Goal: Feedback & Contribution: Contribute content

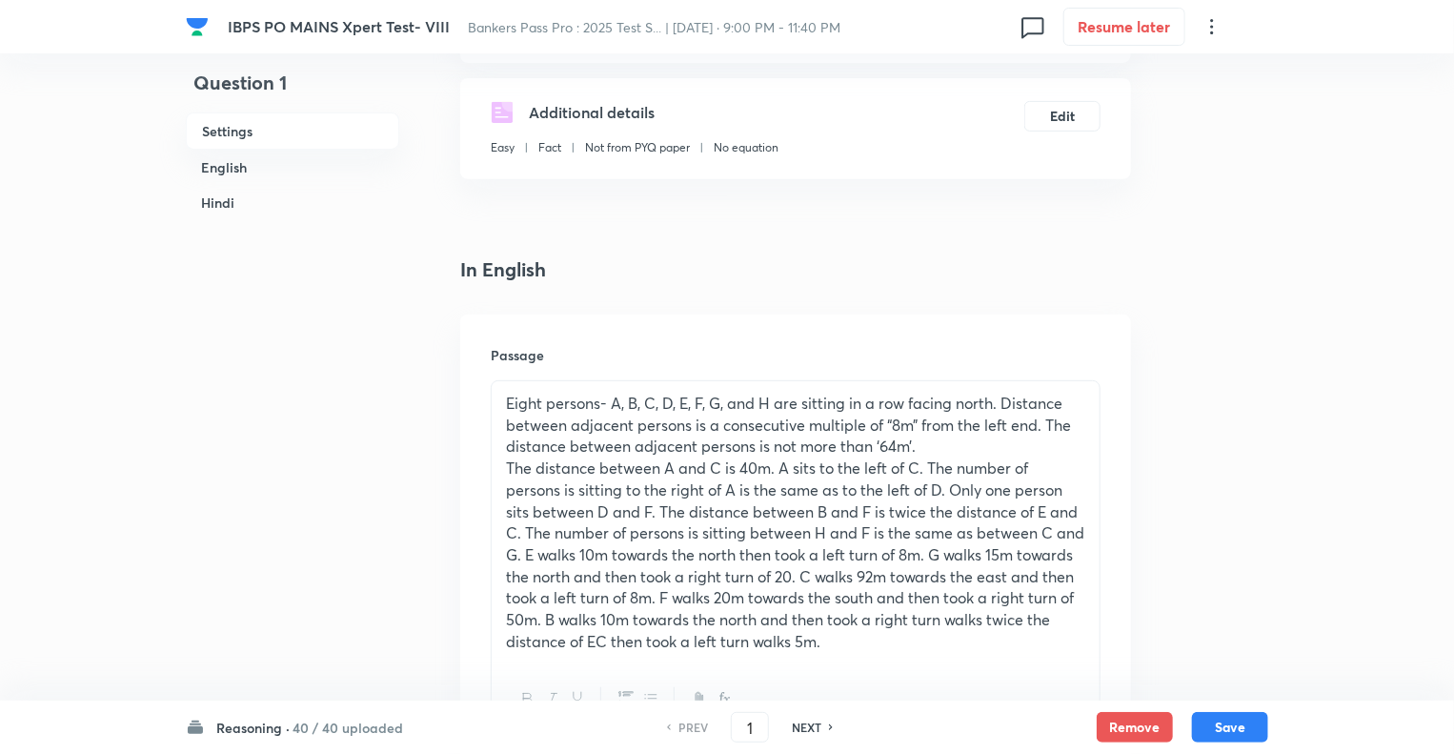
click at [248, 728] on h6 "Reasoning ·" at bounding box center [252, 728] width 73 height 20
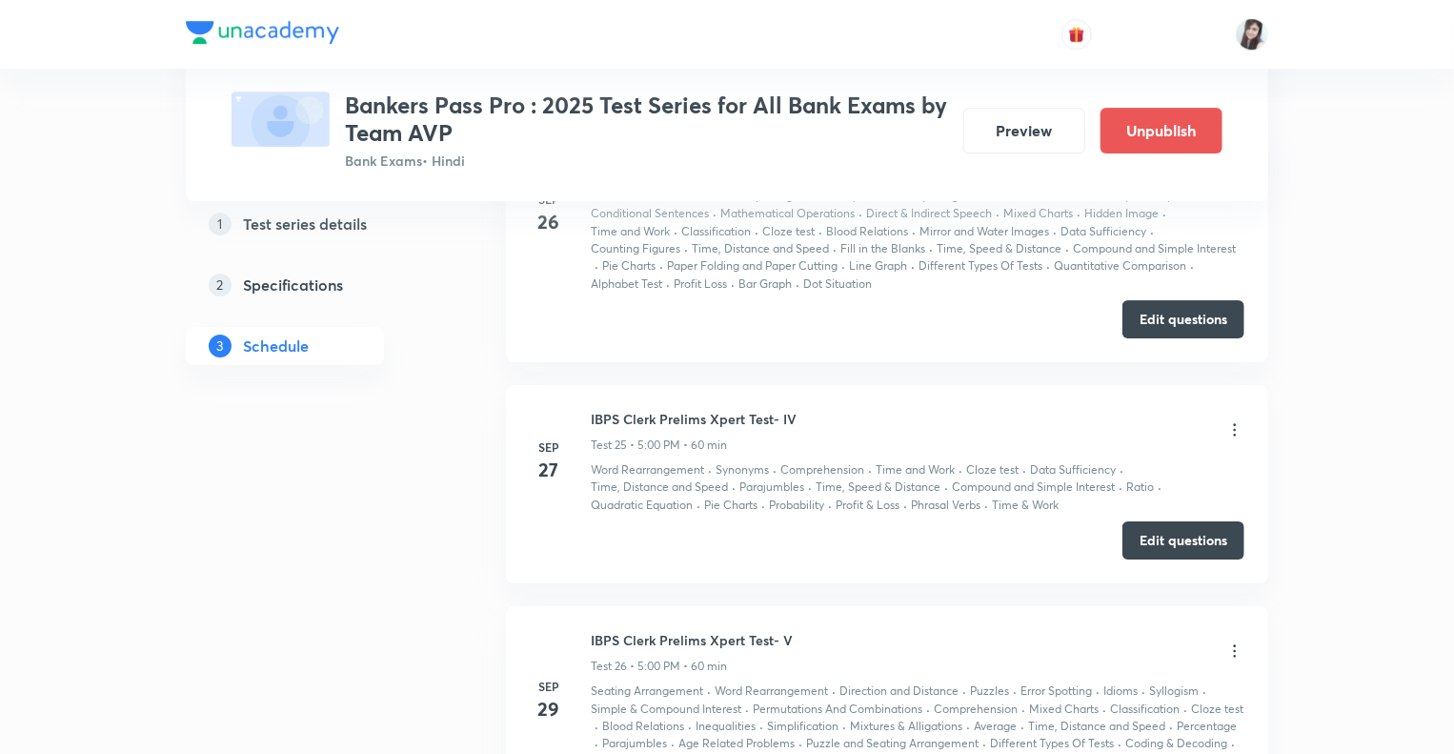
scroll to position [6753, 0]
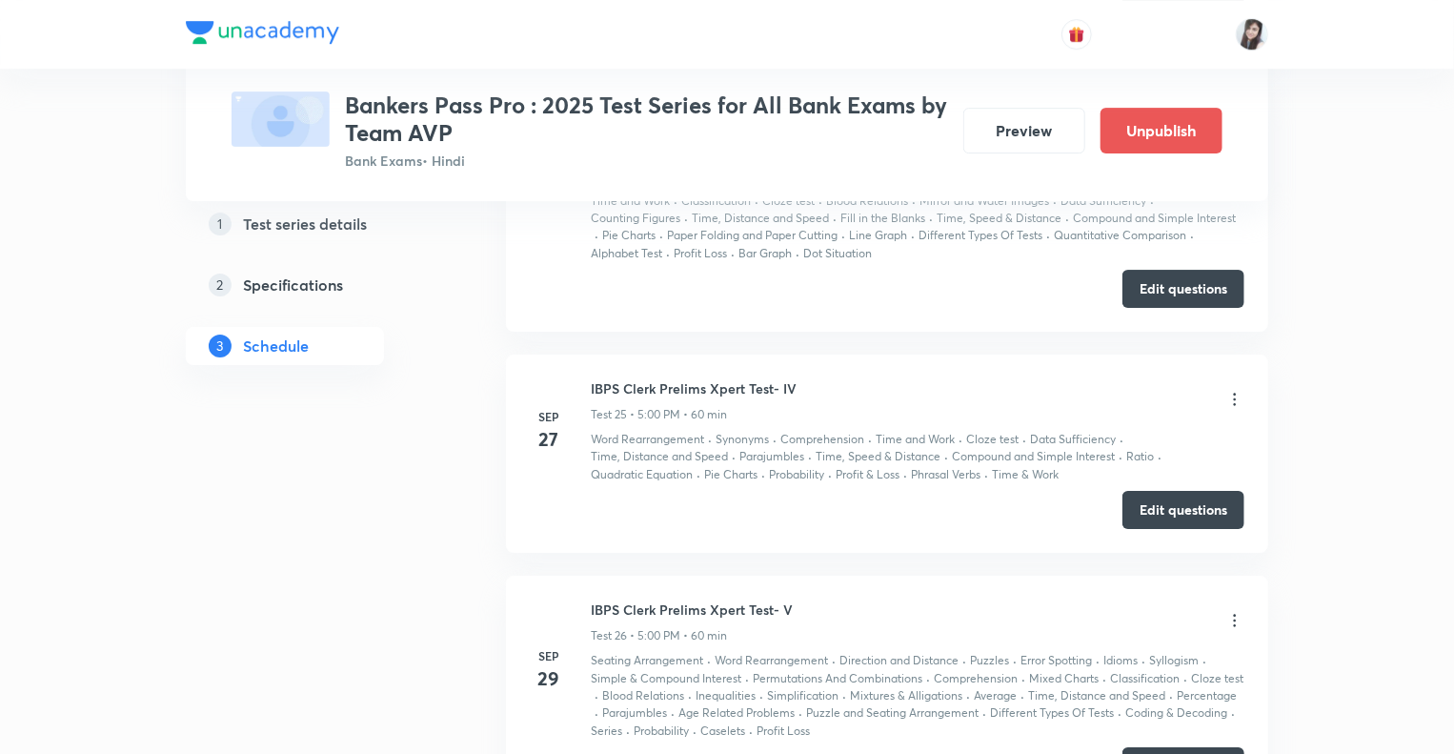
click at [399, 563] on div "1 Test series details 2 Specifications 3 Schedule" at bounding box center [315, 397] width 259 height 13609
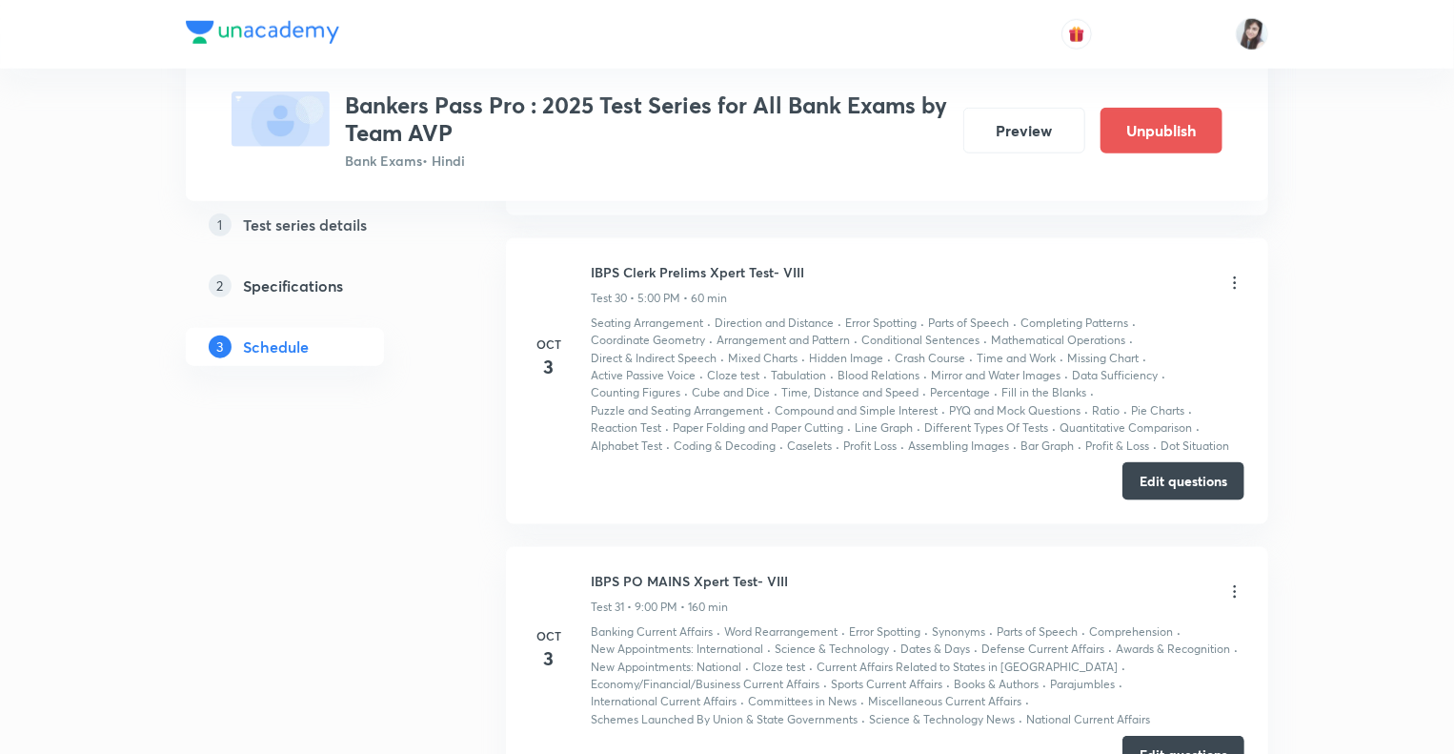
scroll to position [8240, 0]
click at [1165, 459] on button "Edit questions" at bounding box center [1184, 478] width 122 height 38
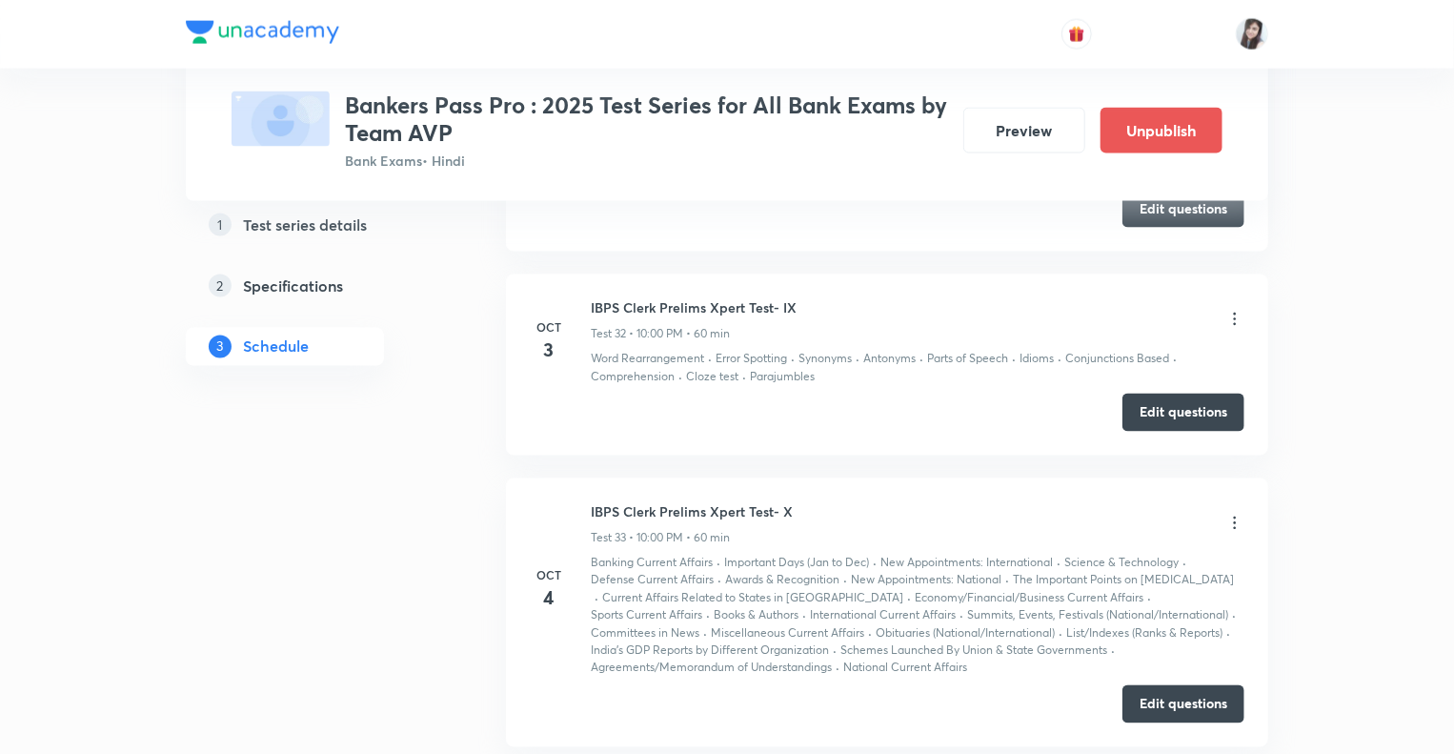
scroll to position [8812, 0]
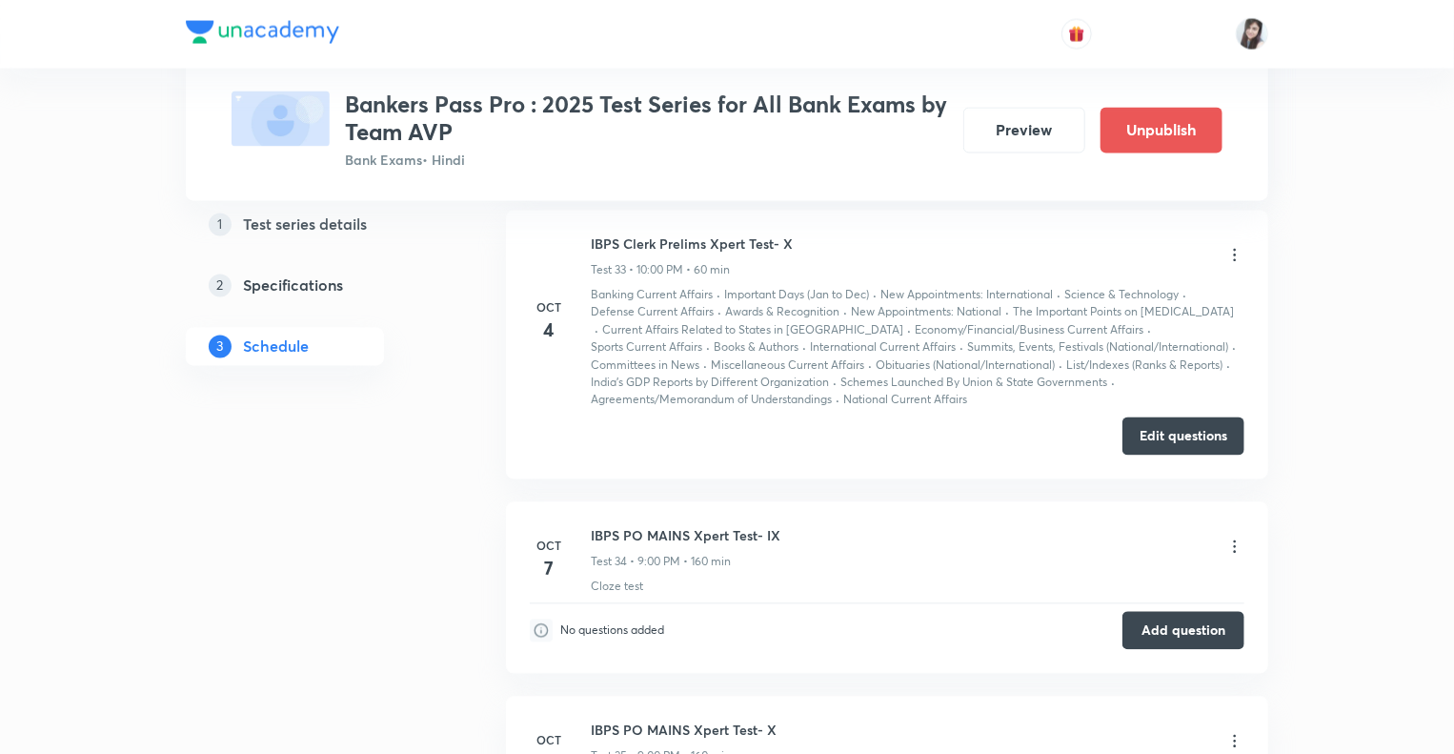
scroll to position [9079, 0]
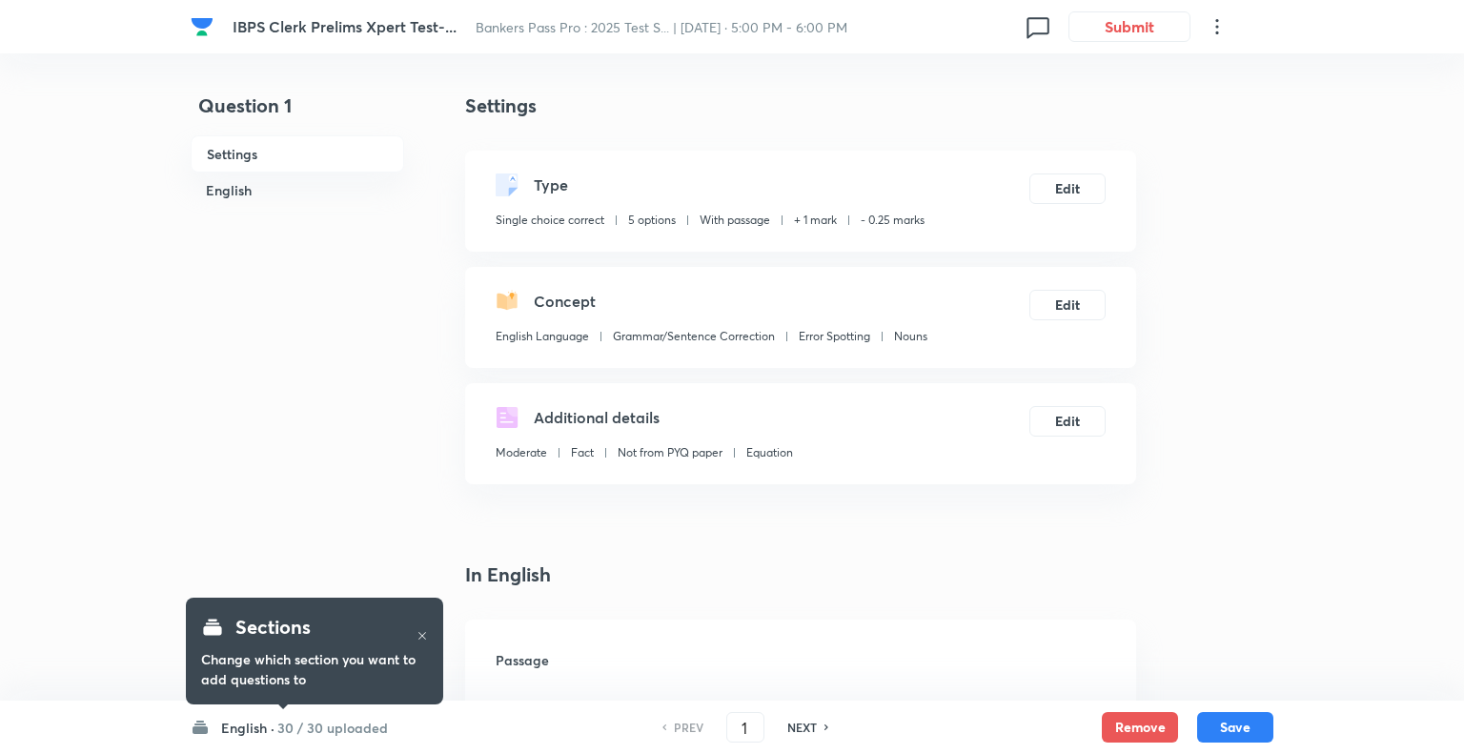
checkbox input "true"
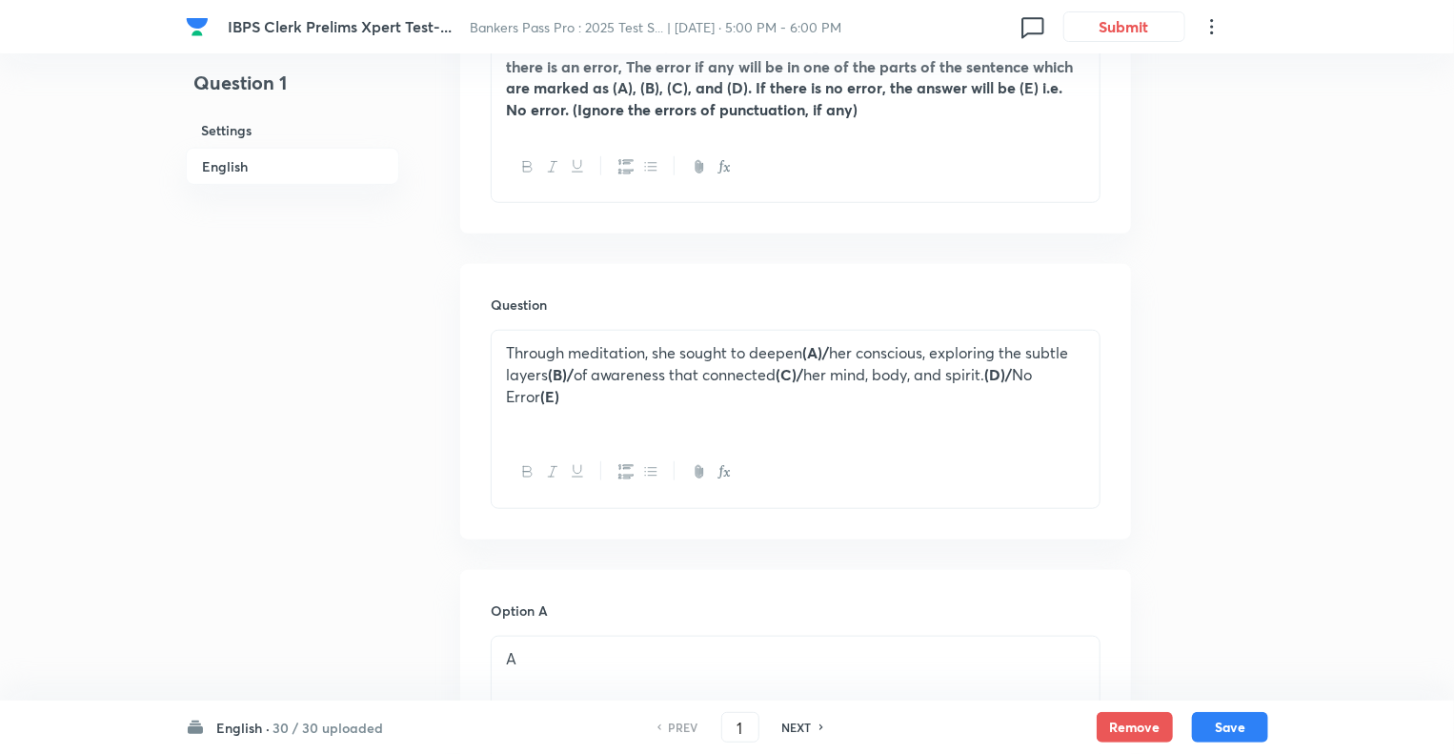
scroll to position [667, 0]
click at [798, 725] on h6 "NEXT" at bounding box center [797, 727] width 30 height 17
type input "2"
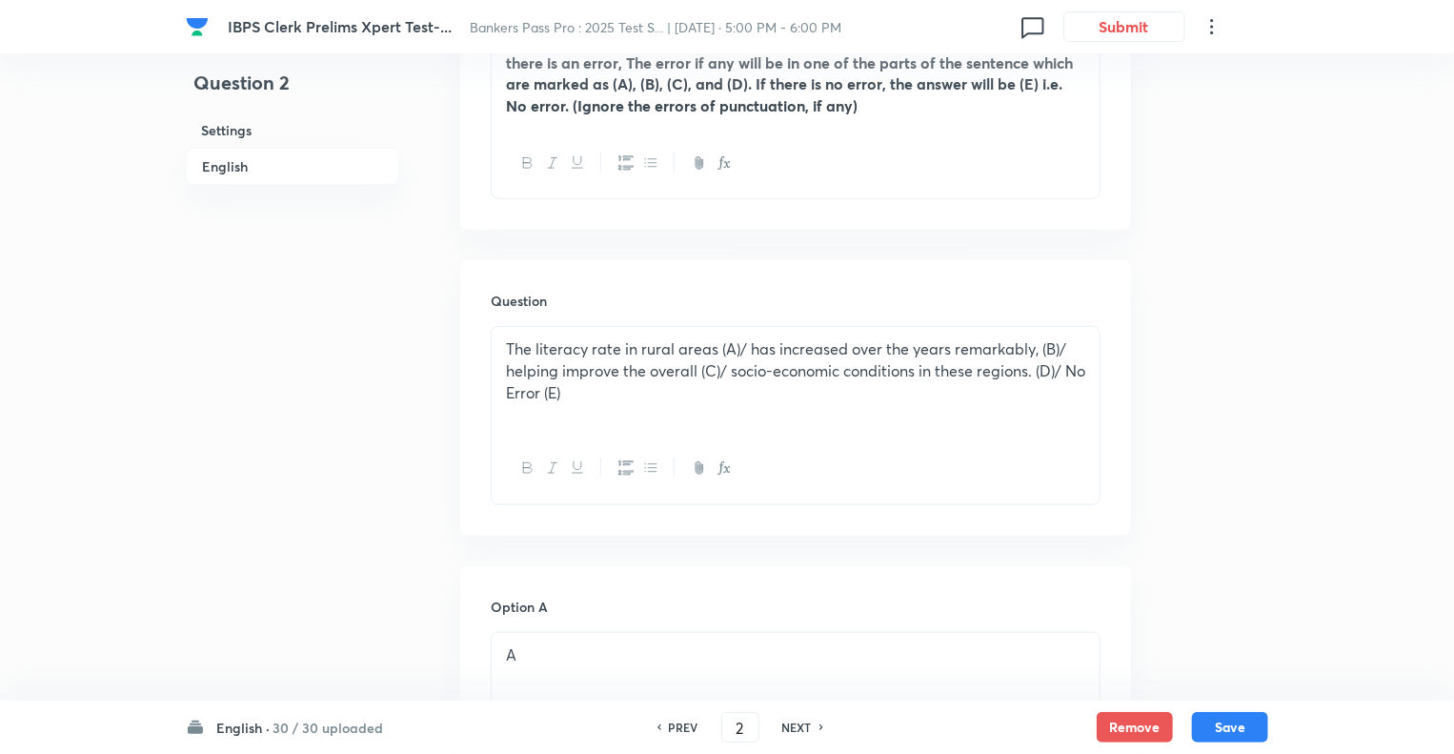
checkbox input "true"
click at [798, 725] on h6 "NEXT" at bounding box center [797, 727] width 30 height 17
type input "3"
checkbox input "true"
click at [798, 725] on h6 "NEXT" at bounding box center [797, 727] width 30 height 17
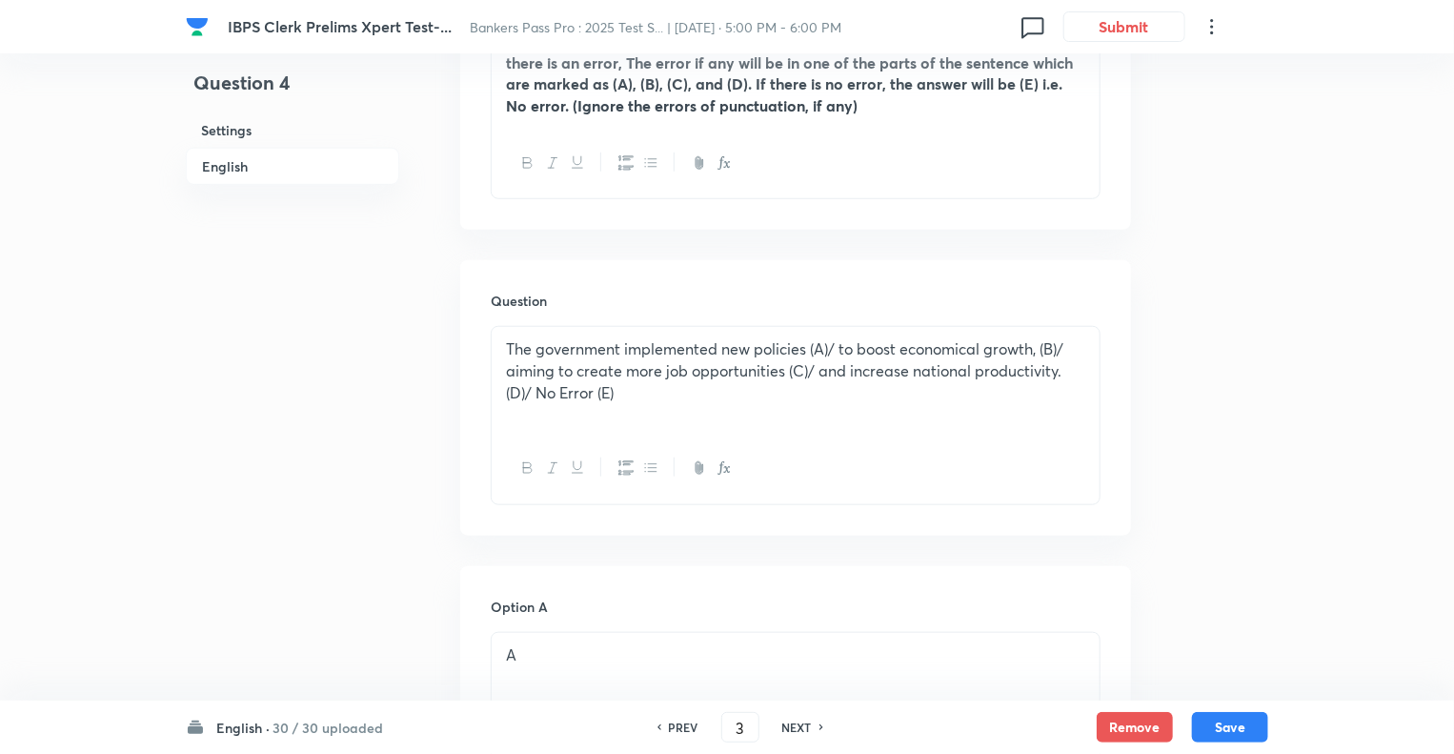
type input "4"
checkbox input "false"
checkbox input "true"
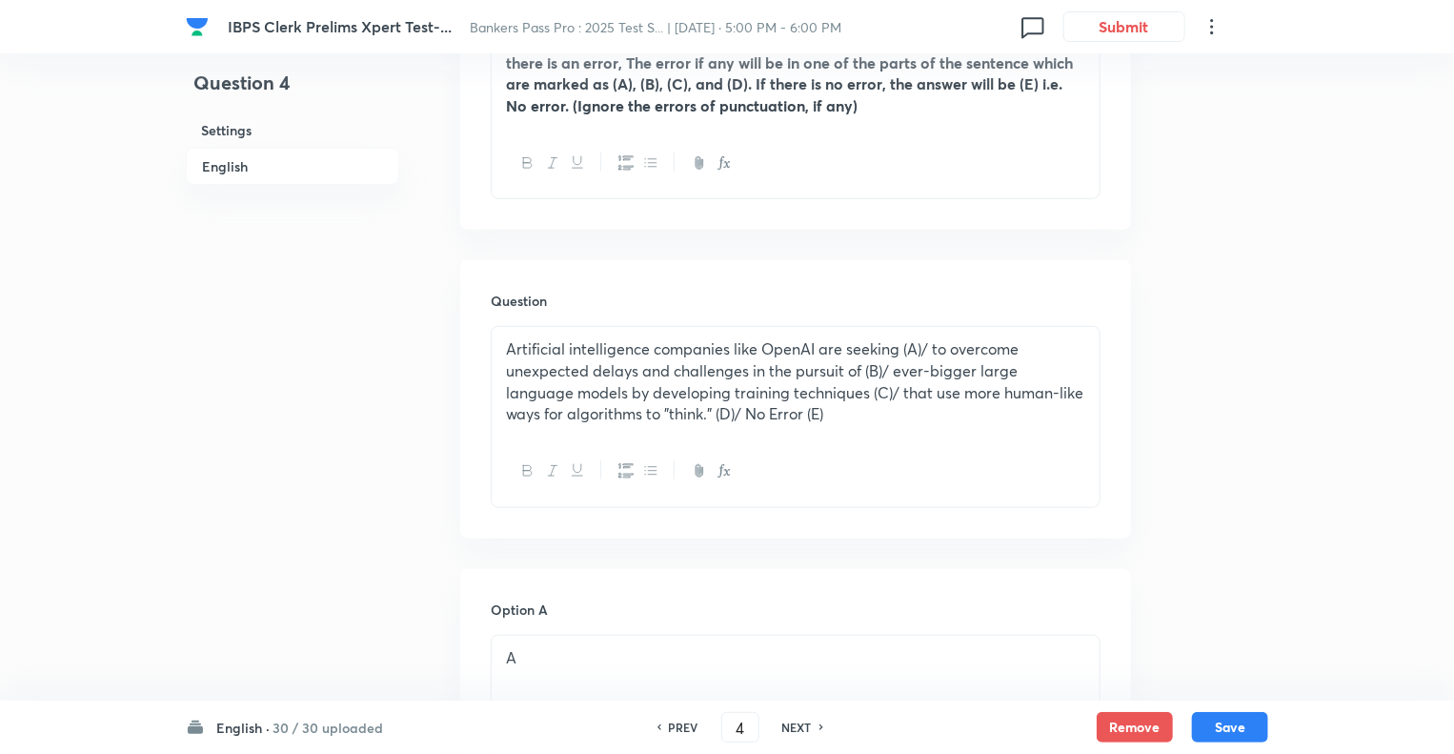
click at [798, 725] on h6 "NEXT" at bounding box center [797, 727] width 30 height 17
type input "5"
checkbox input "false"
checkbox input "true"
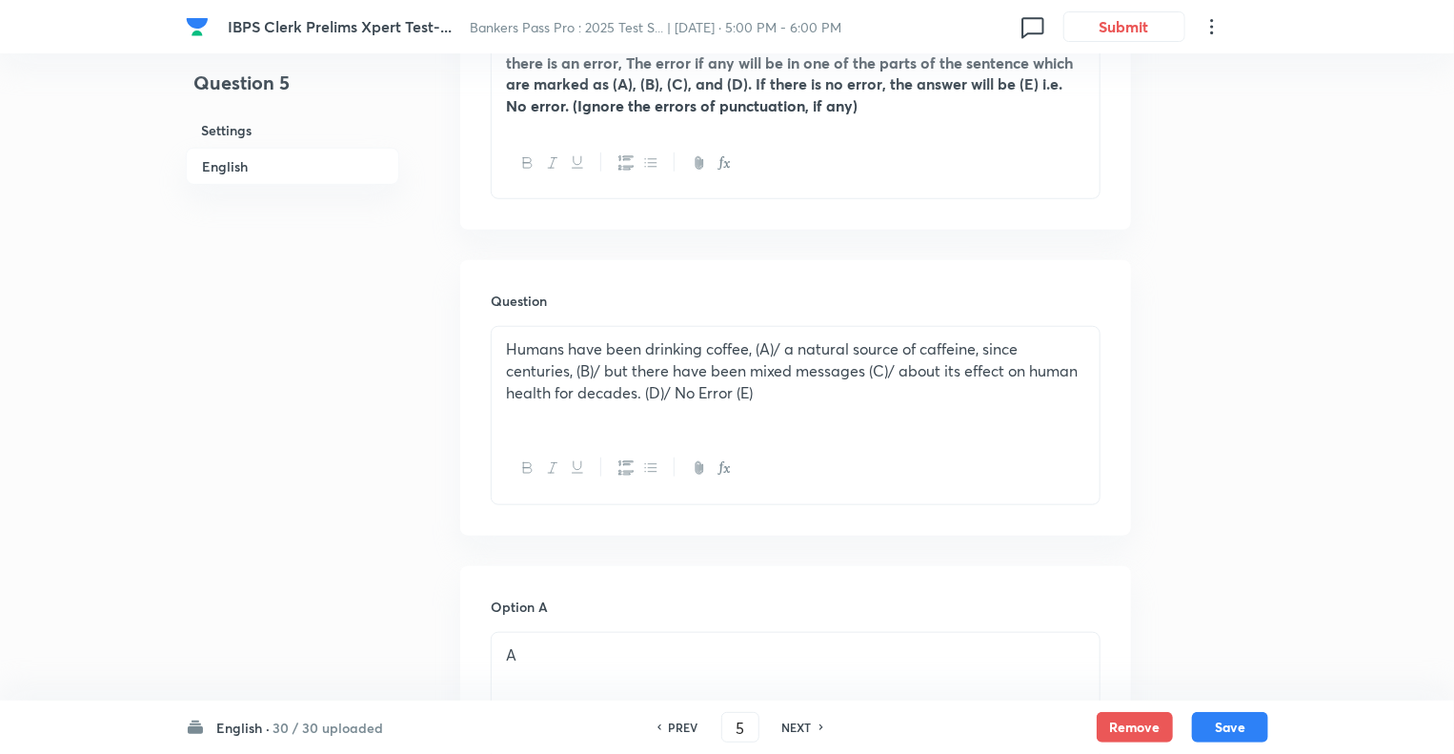
click at [798, 725] on h6 "NEXT" at bounding box center [797, 727] width 30 height 17
type input "6"
checkbox input "false"
checkbox input "true"
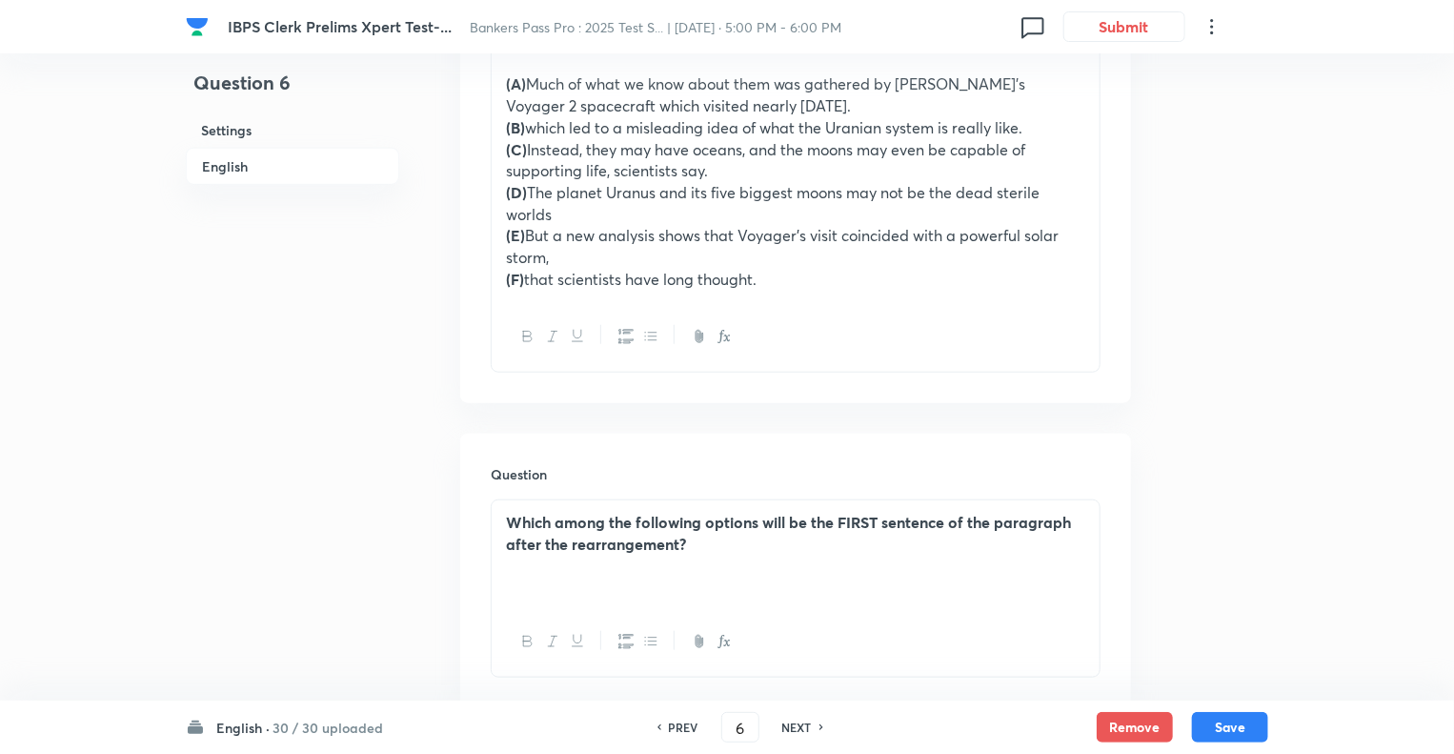
click at [798, 725] on h6 "NEXT" at bounding box center [797, 727] width 30 height 17
type input "7"
checkbox input "false"
checkbox input "true"
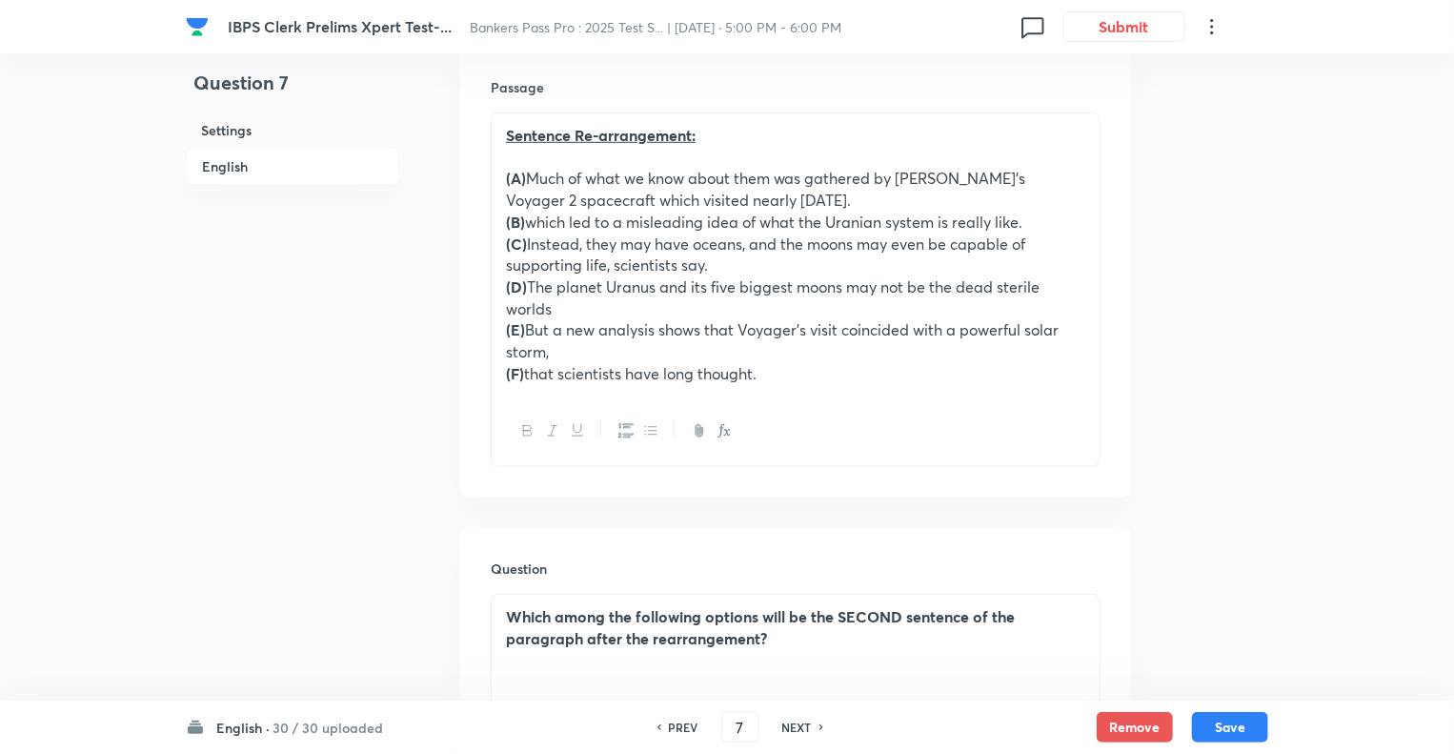
scroll to position [515, 0]
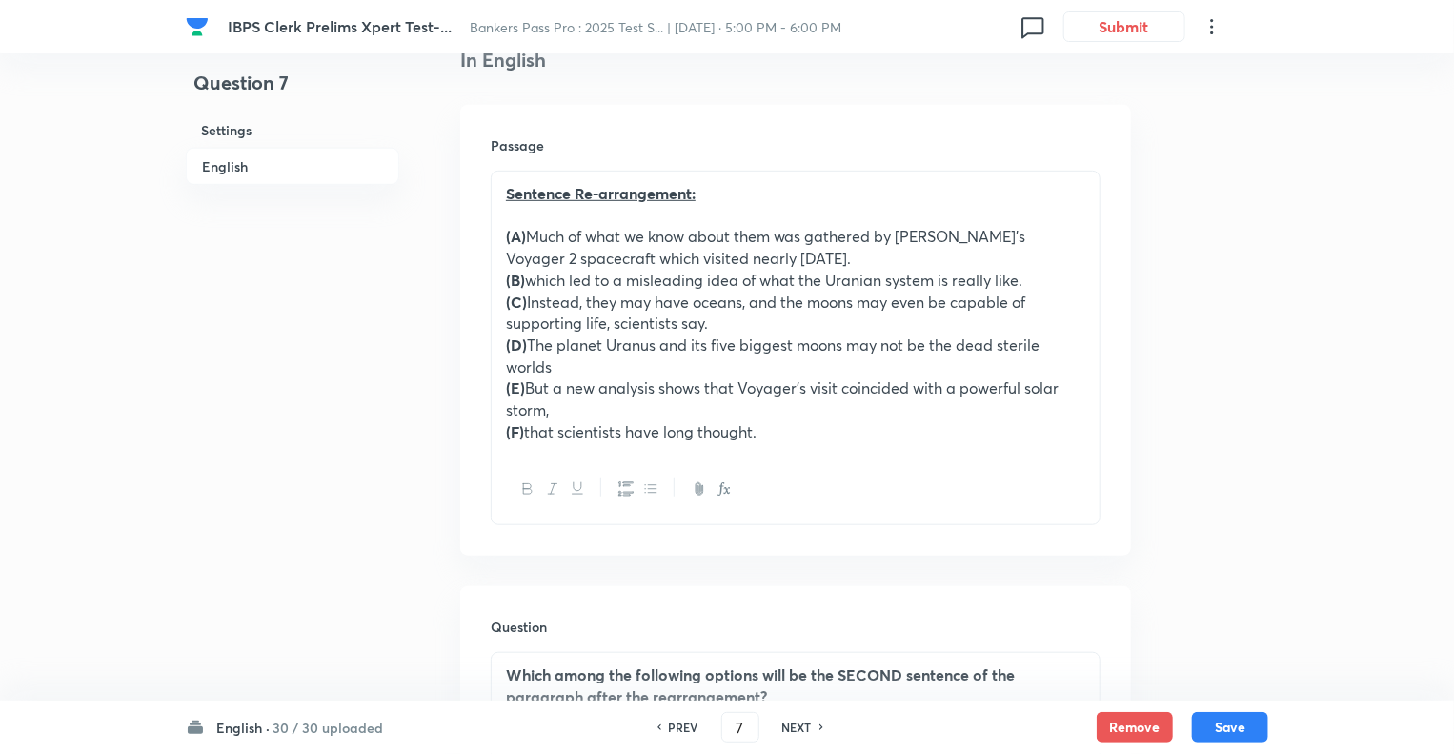
click at [794, 726] on h6 "NEXT" at bounding box center [797, 727] width 30 height 17
type input "8"
checkbox input "false"
checkbox input "true"
click at [794, 726] on h6 "NEXT" at bounding box center [797, 727] width 30 height 17
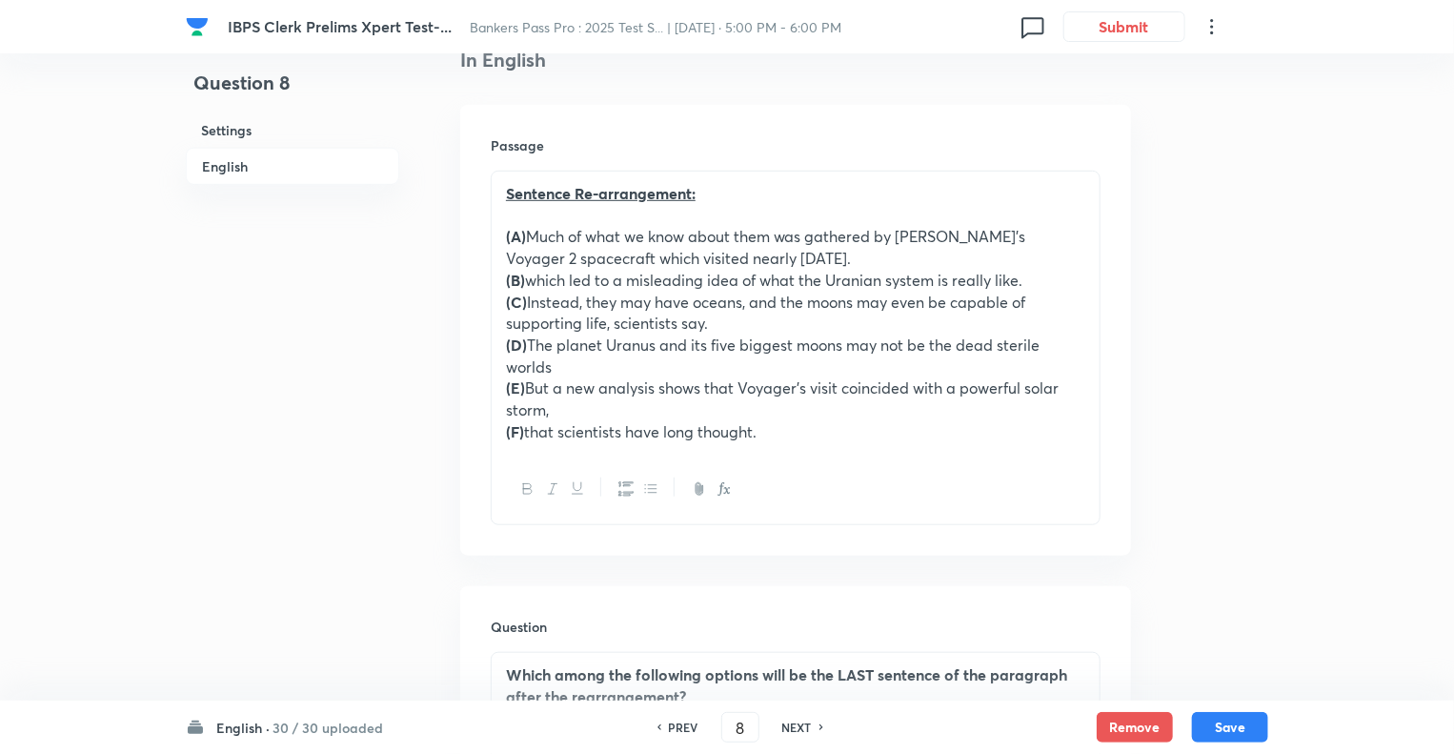
type input "9"
checkbox input "false"
checkbox input "true"
click at [794, 726] on h6 "NEXT" at bounding box center [797, 727] width 30 height 17
type input "10"
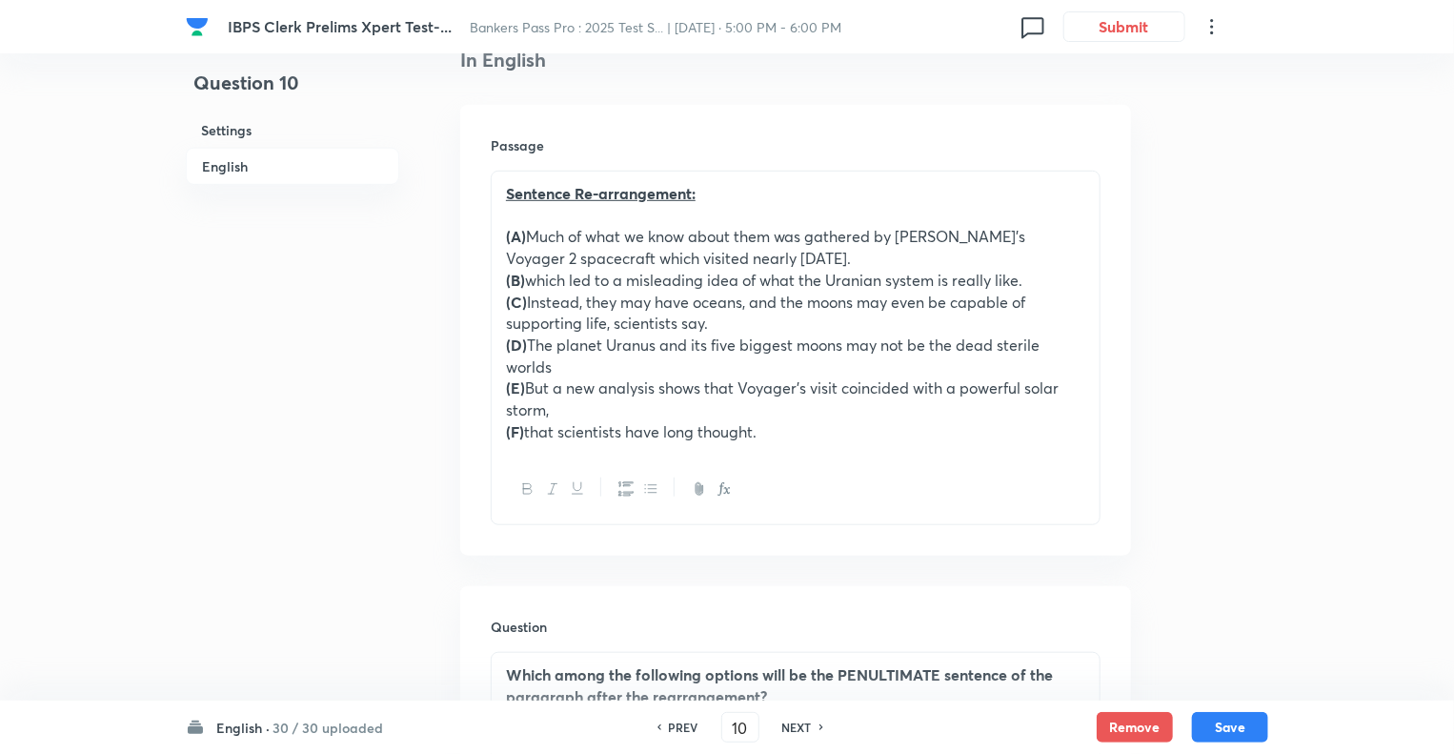
checkbox input "false"
checkbox input "true"
click at [794, 726] on h6 "NEXT" at bounding box center [797, 727] width 30 height 17
type input "11"
checkbox input "false"
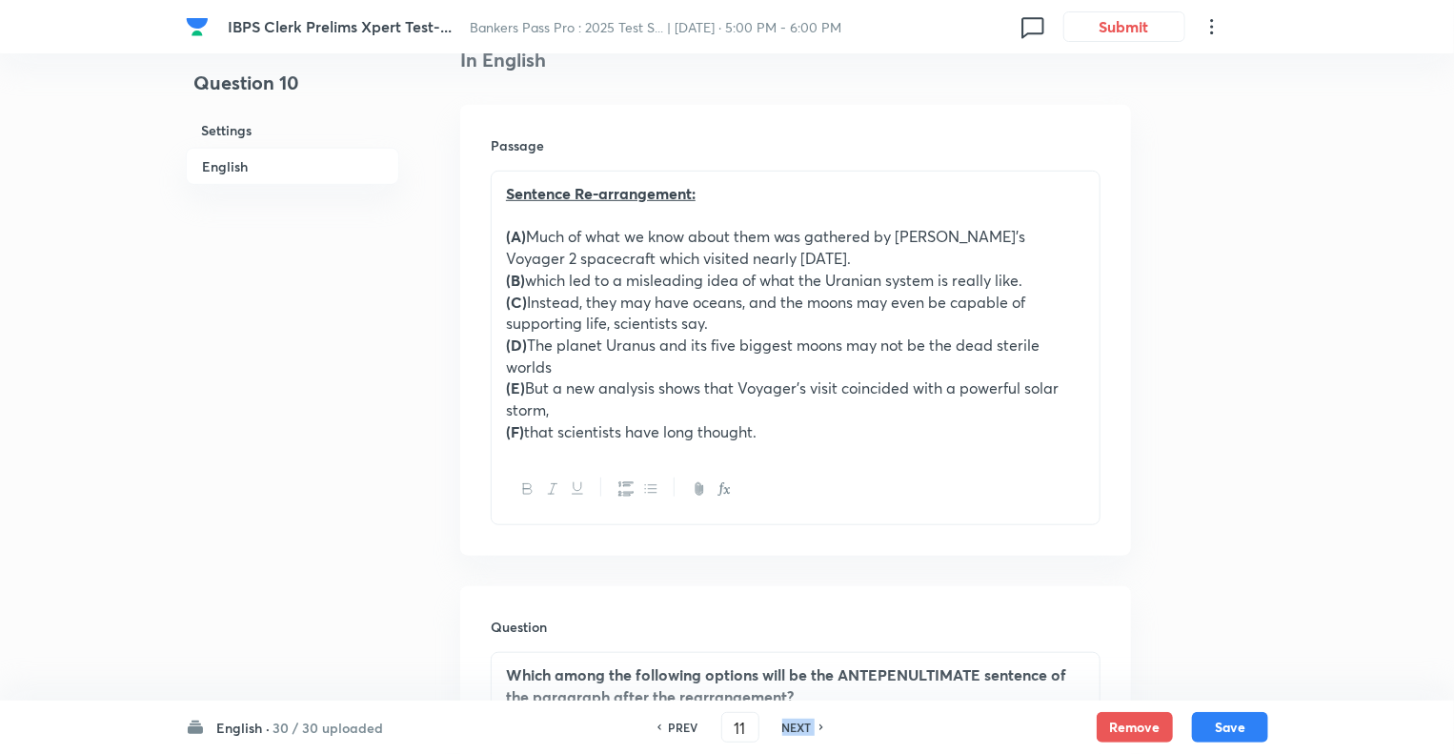
checkbox input "true"
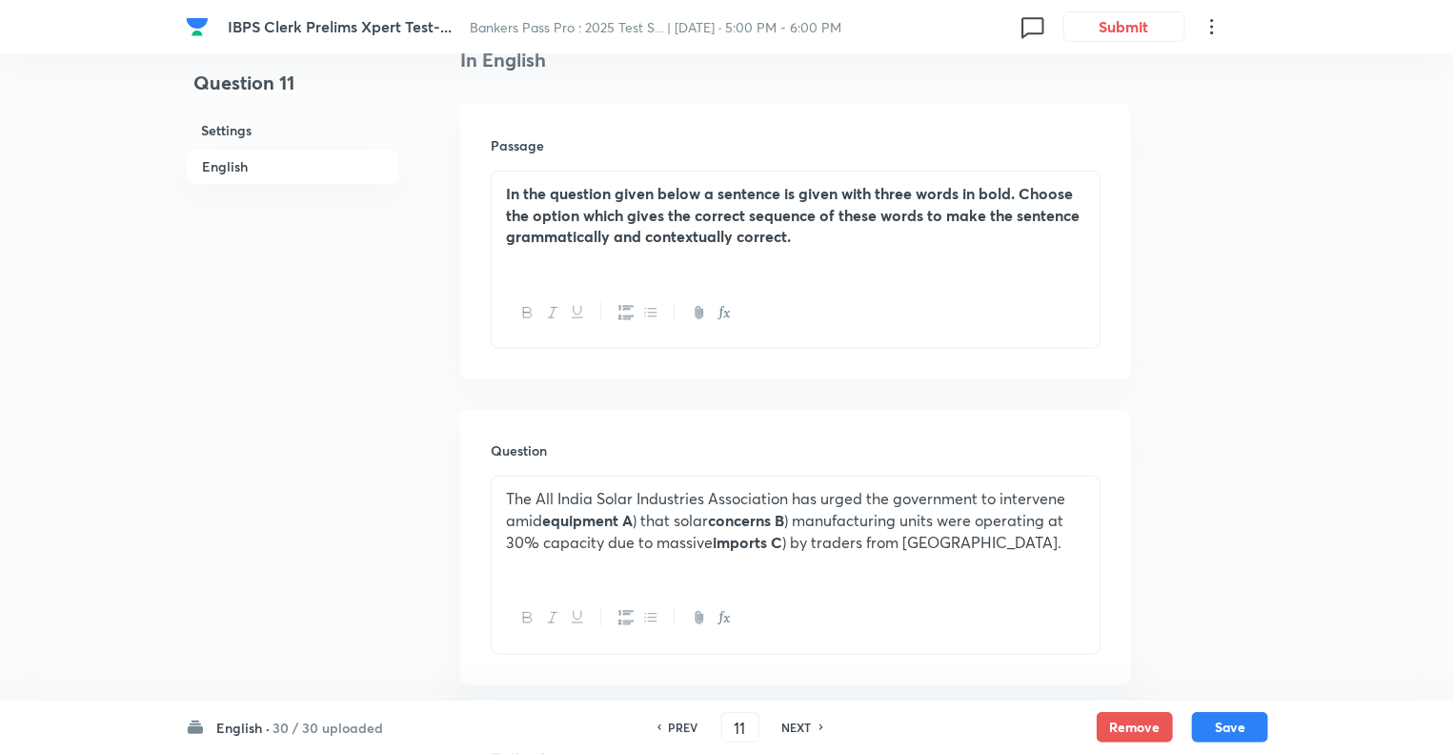
click at [794, 726] on h6 "NEXT" at bounding box center [797, 727] width 30 height 17
type input "12"
checkbox input "false"
checkbox input "true"
click at [794, 726] on h6 "NEXT" at bounding box center [797, 727] width 30 height 17
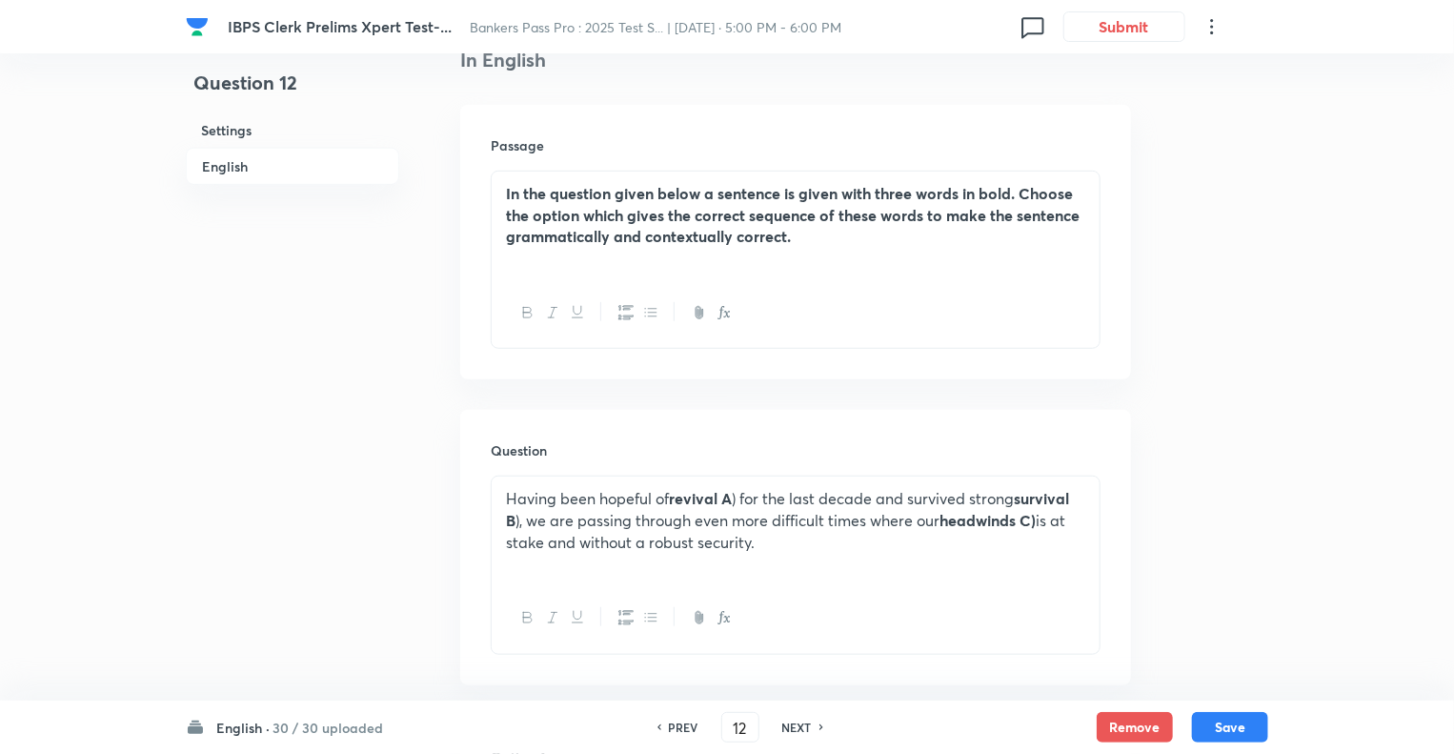
type input "13"
checkbox input "false"
checkbox input "true"
click at [794, 726] on h6 "NEXT" at bounding box center [797, 727] width 30 height 17
type input "14"
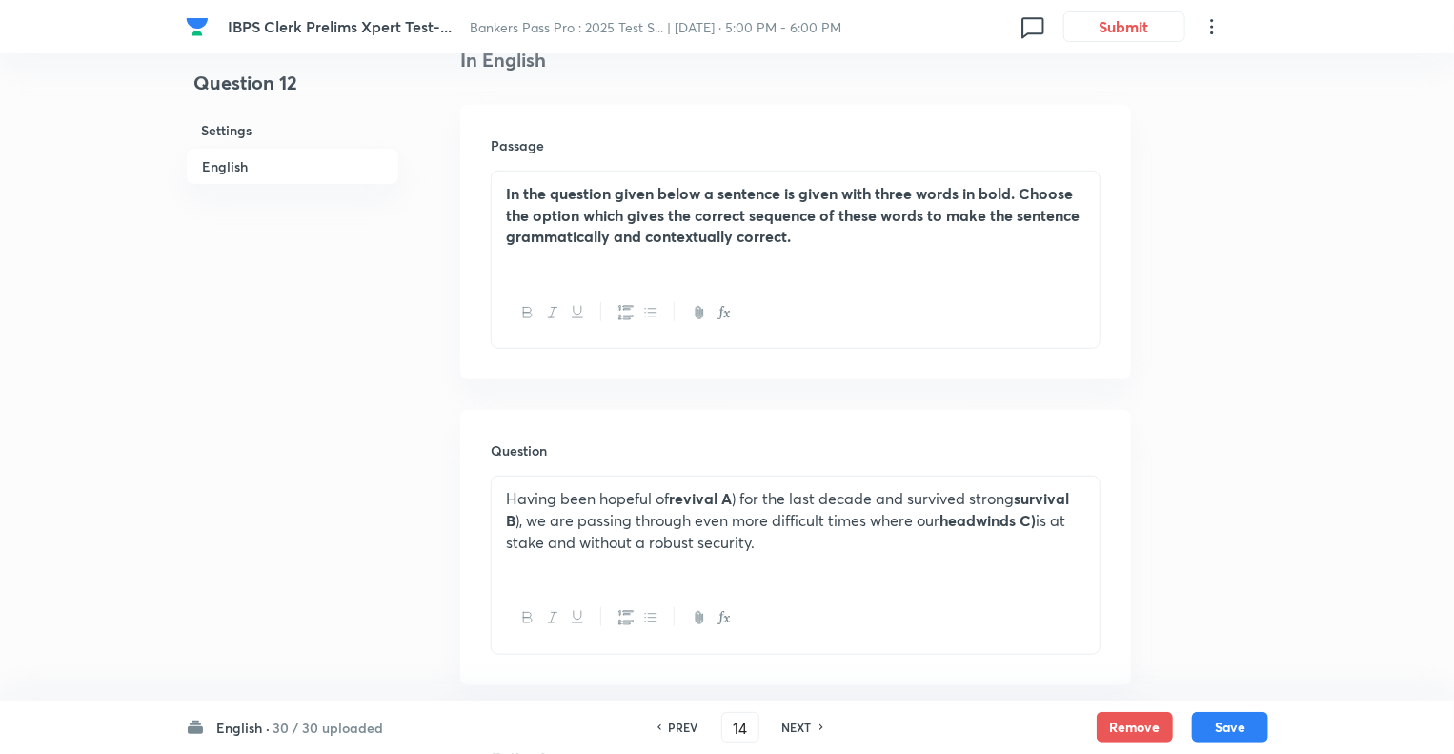
checkbox input "false"
checkbox input "true"
click at [794, 726] on h6 "NEXT" at bounding box center [797, 727] width 30 height 17
type input "15"
checkbox input "false"
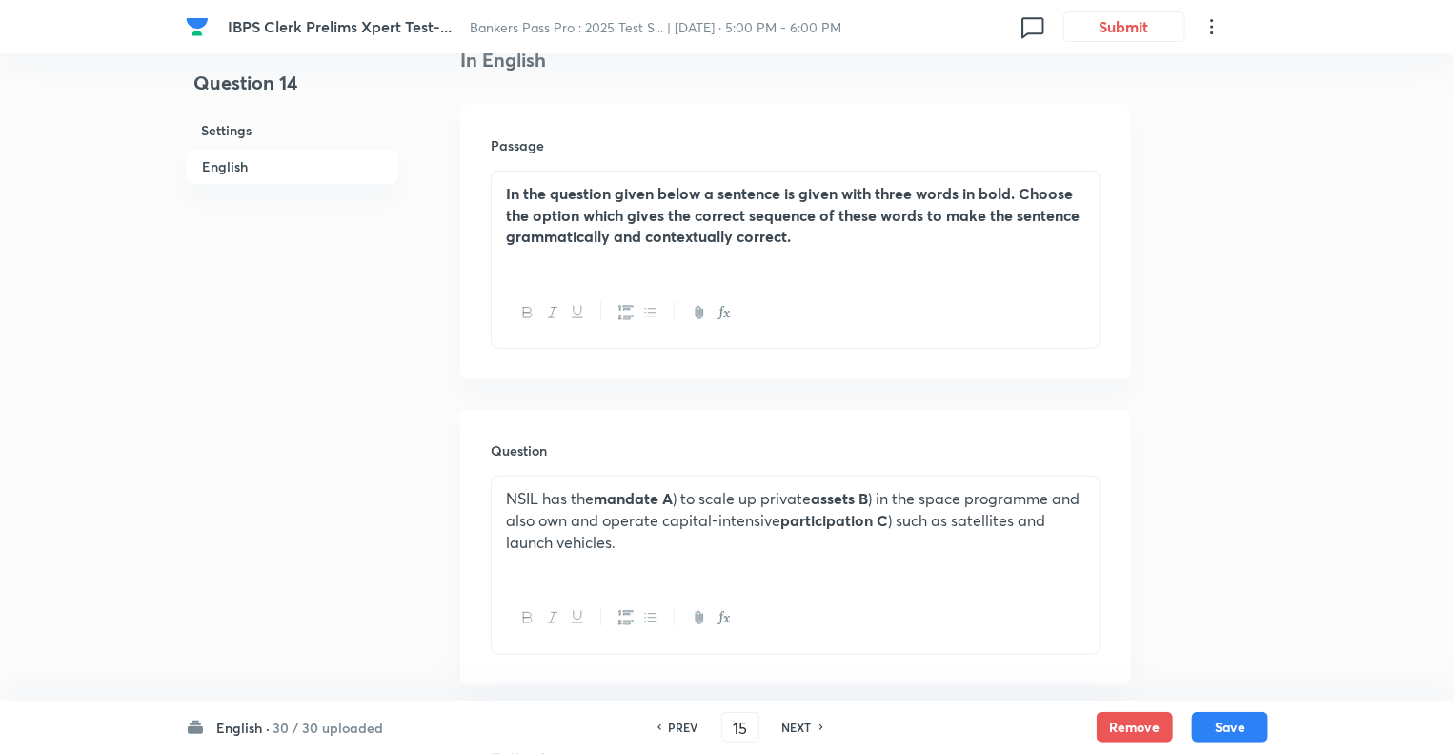
checkbox input "true"
click at [794, 726] on h6 "NEXT" at bounding box center [797, 727] width 30 height 17
type input "16"
checkbox input "false"
checkbox input "true"
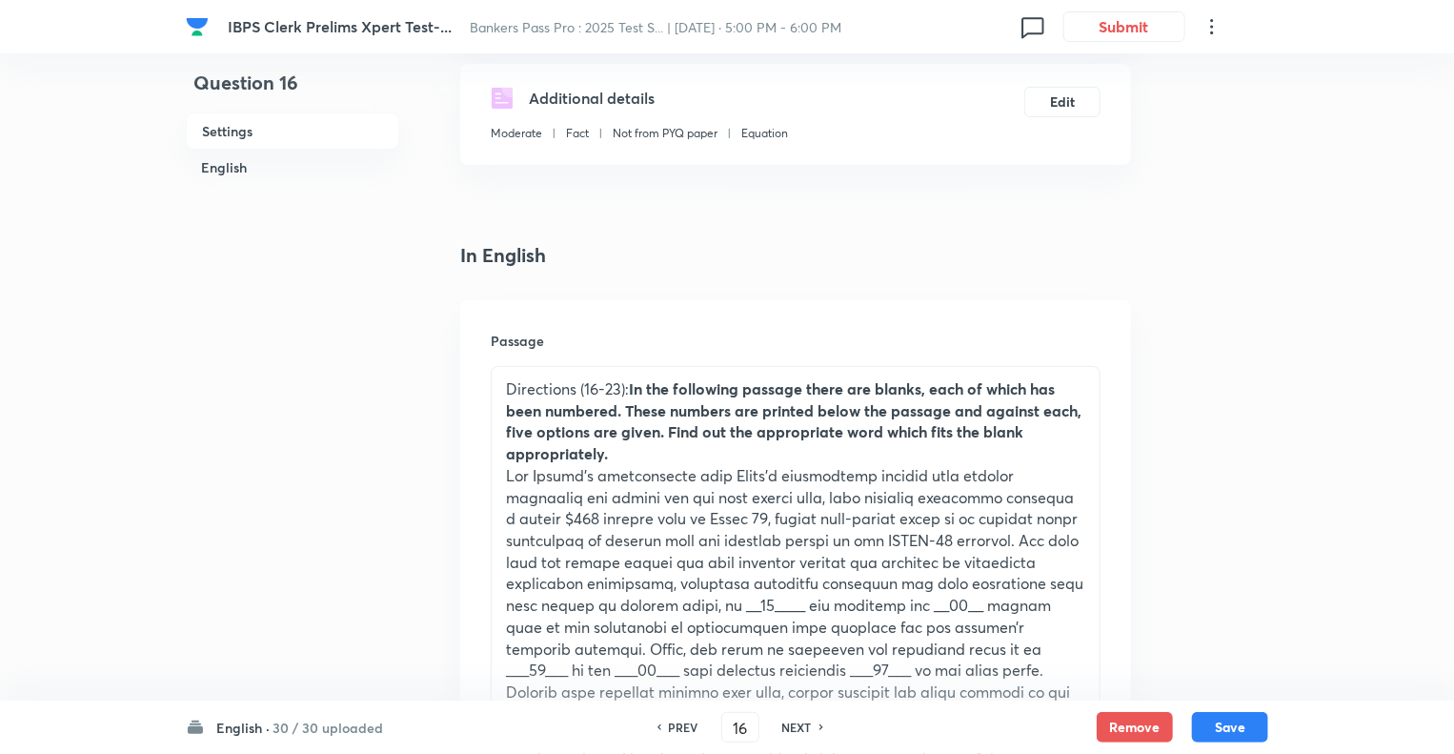
scroll to position [0, 0]
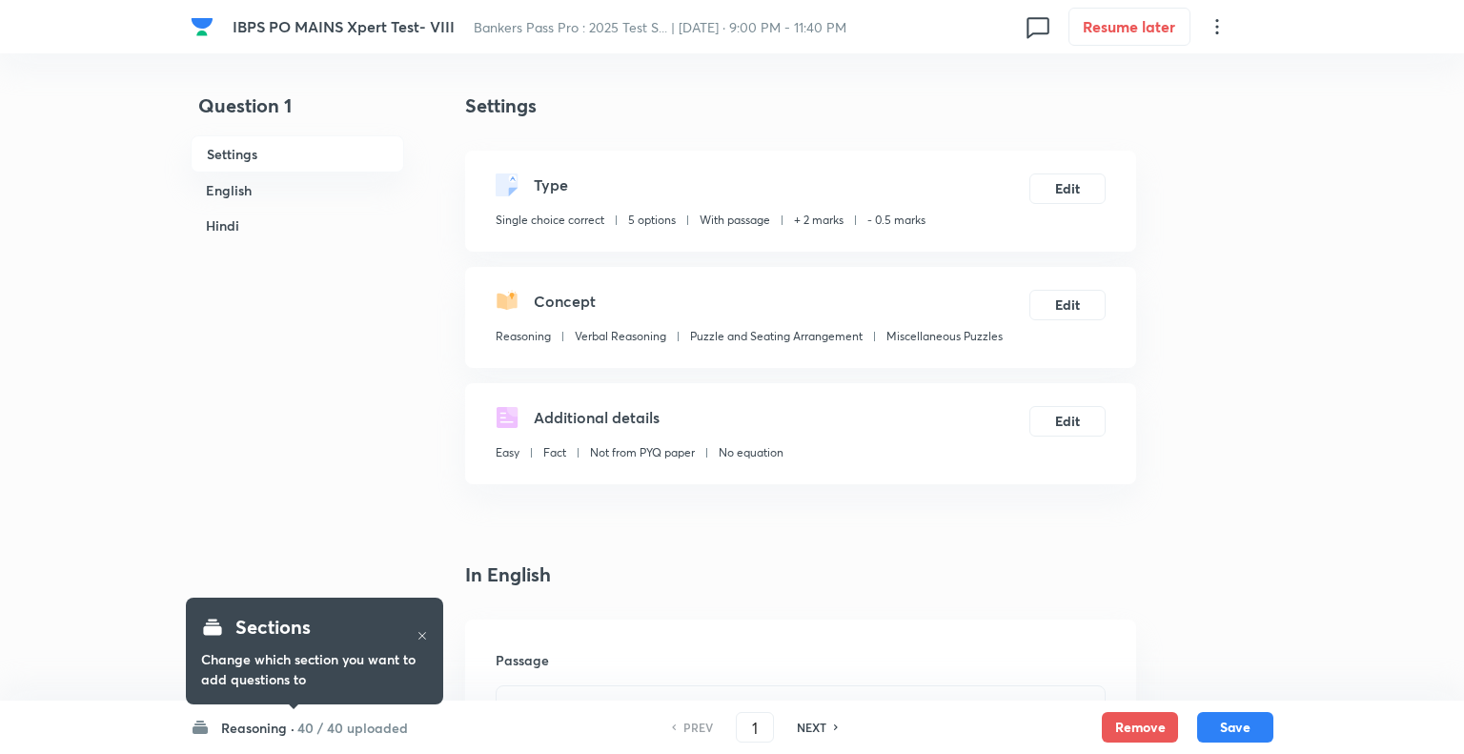
checkbox input "true"
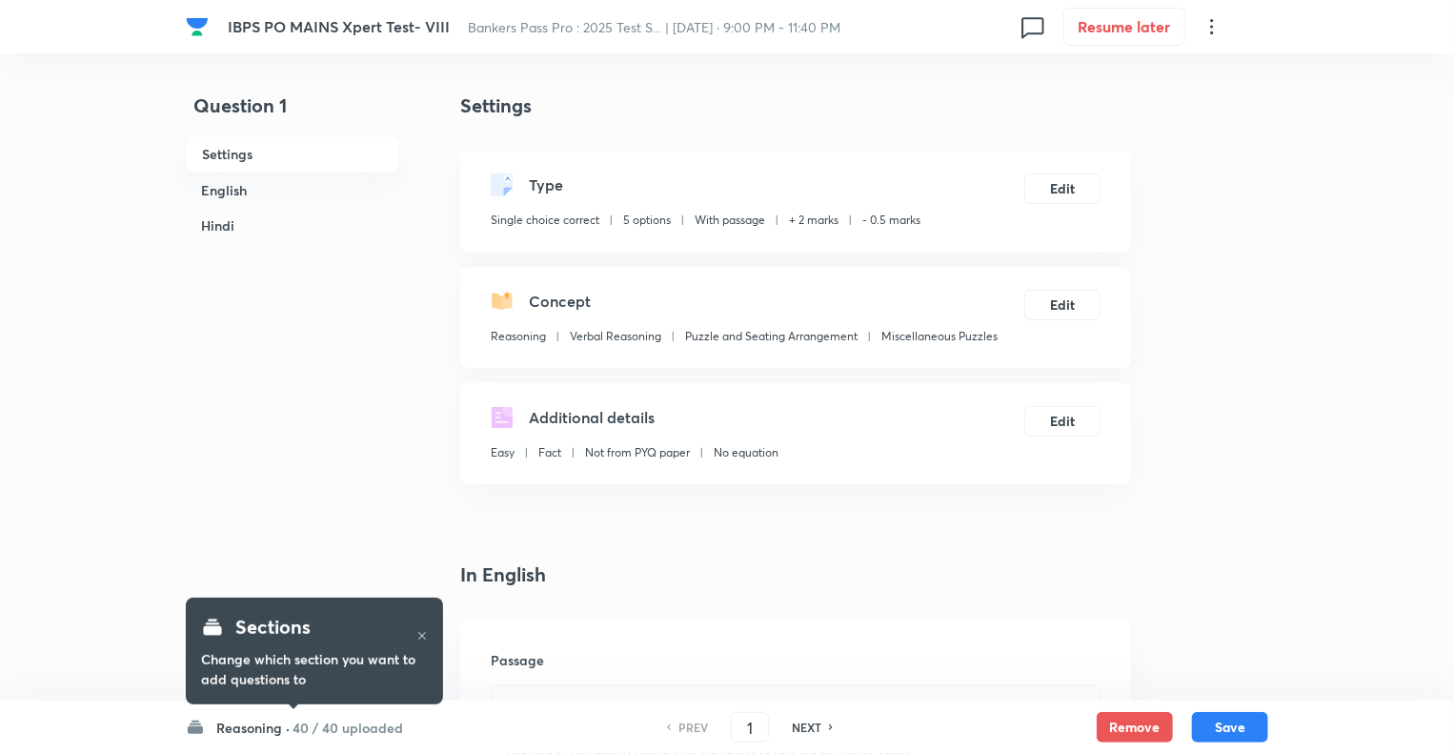
click at [233, 723] on h6 "Reasoning ·" at bounding box center [252, 728] width 73 height 20
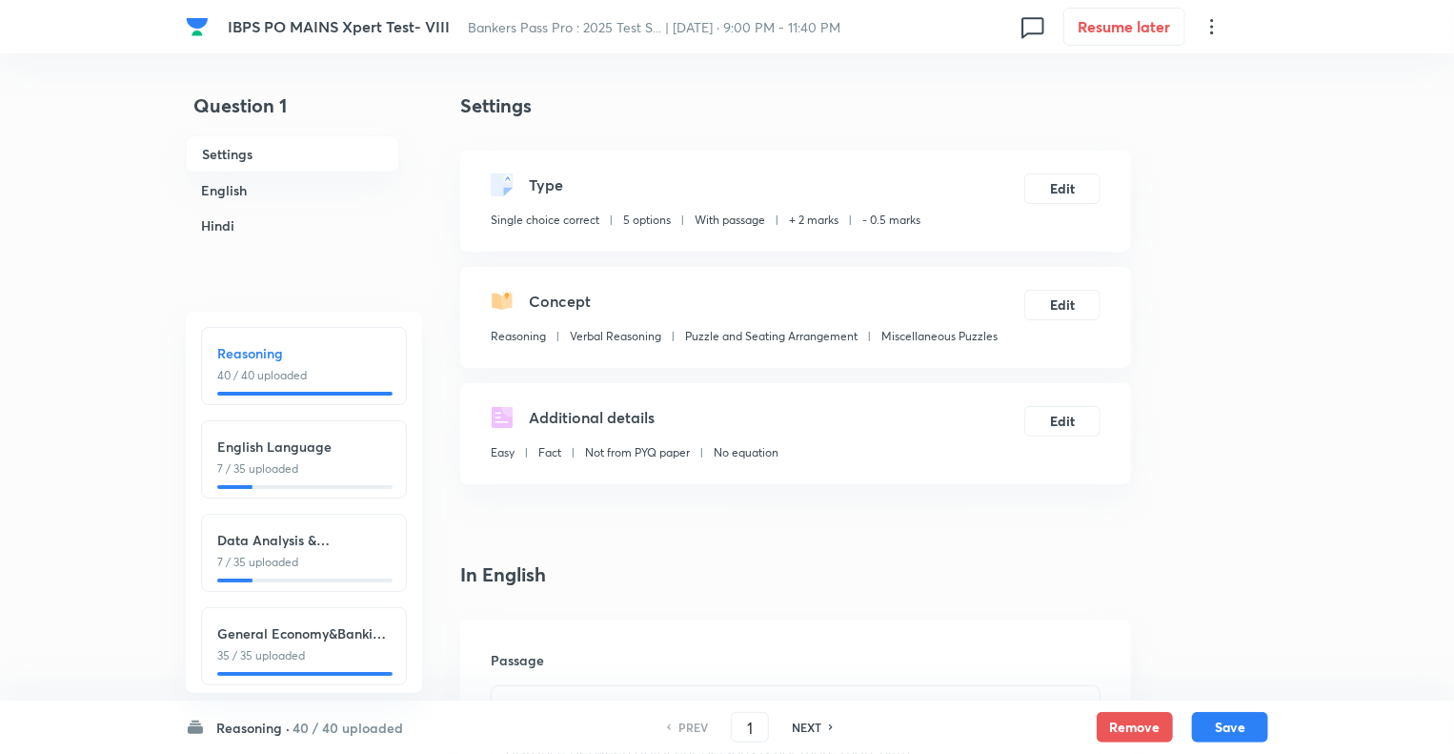
click at [290, 438] on h6 "English Language" at bounding box center [303, 447] width 173 height 20
type input "41"
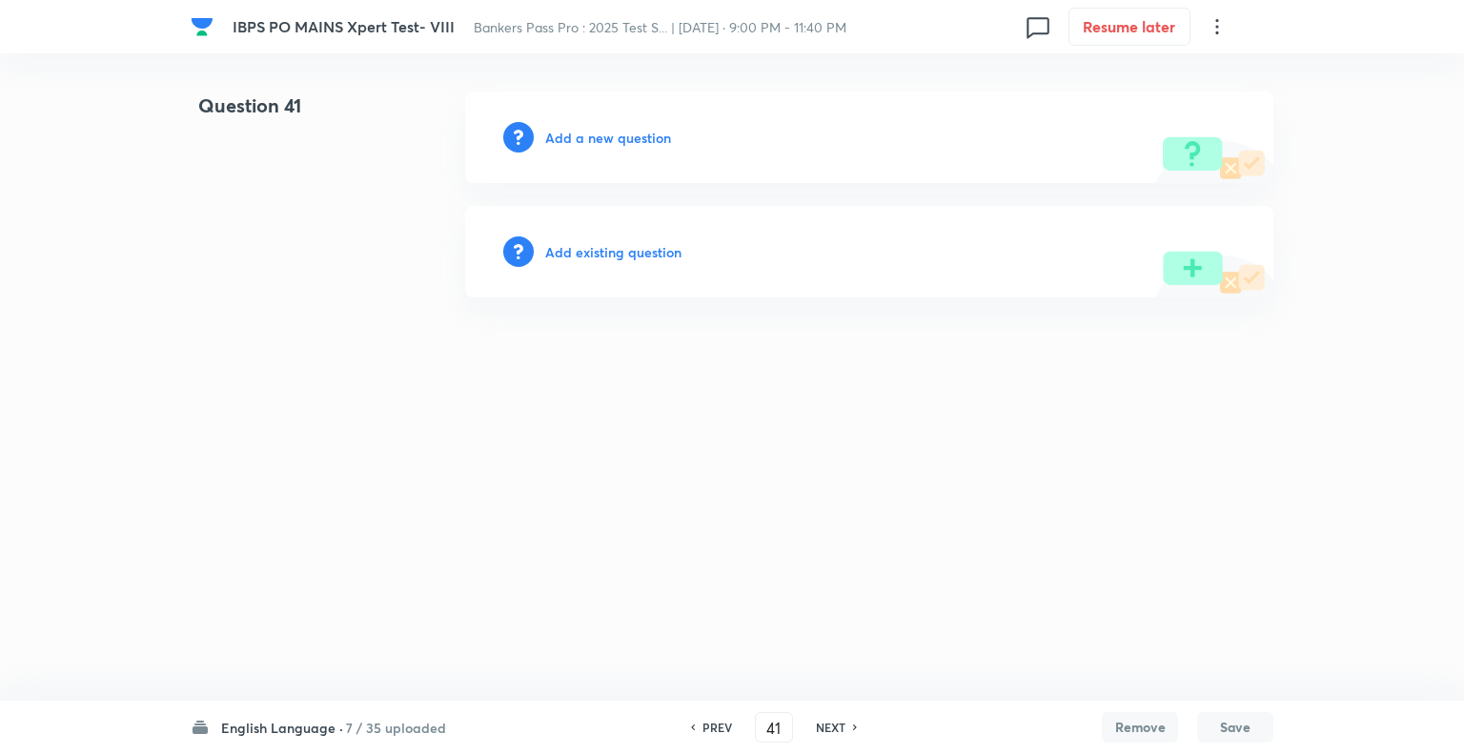
click at [558, 138] on h6 "Add a new question" at bounding box center [608, 138] width 126 height 20
click at [558, 138] on h6 "Choose a question type" at bounding box center [618, 138] width 147 height 20
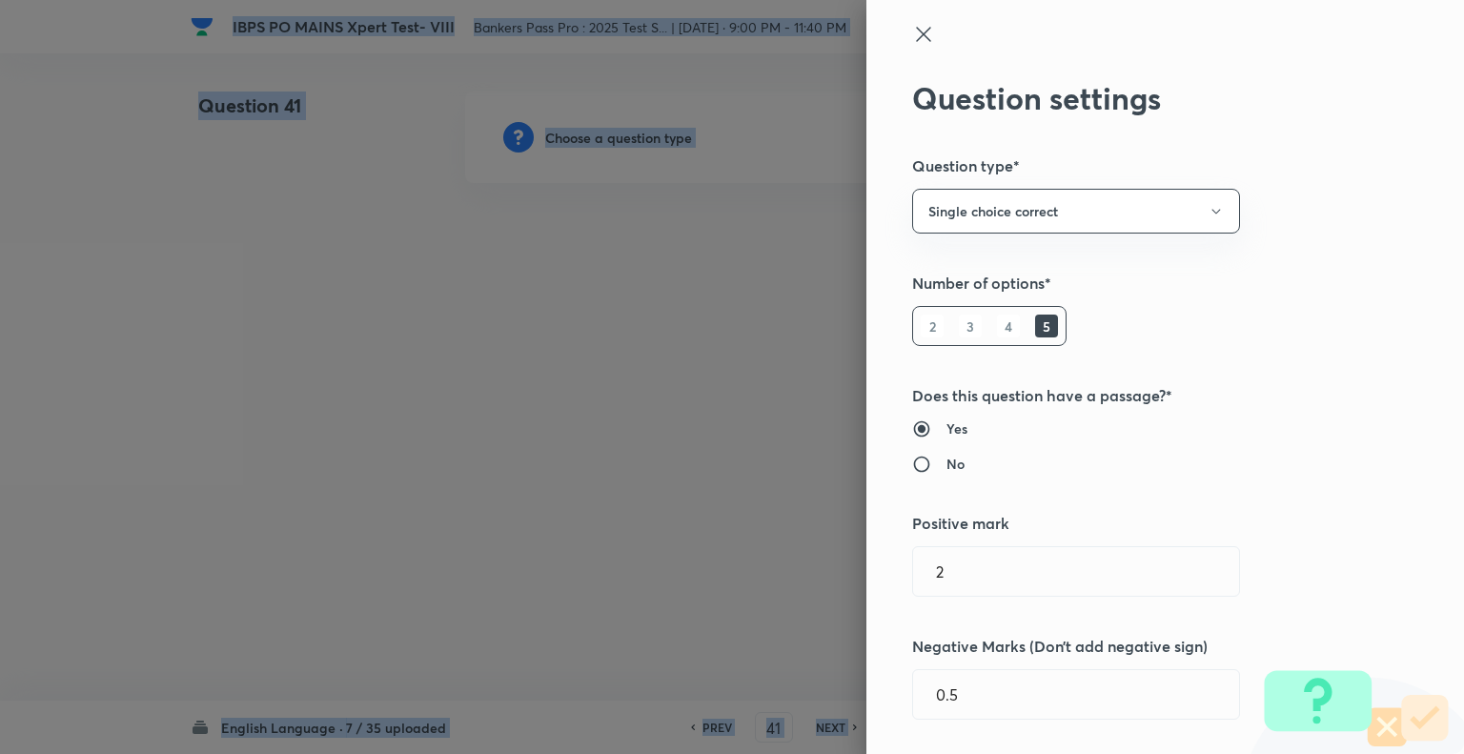
click at [558, 138] on div at bounding box center [732, 377] width 1464 height 754
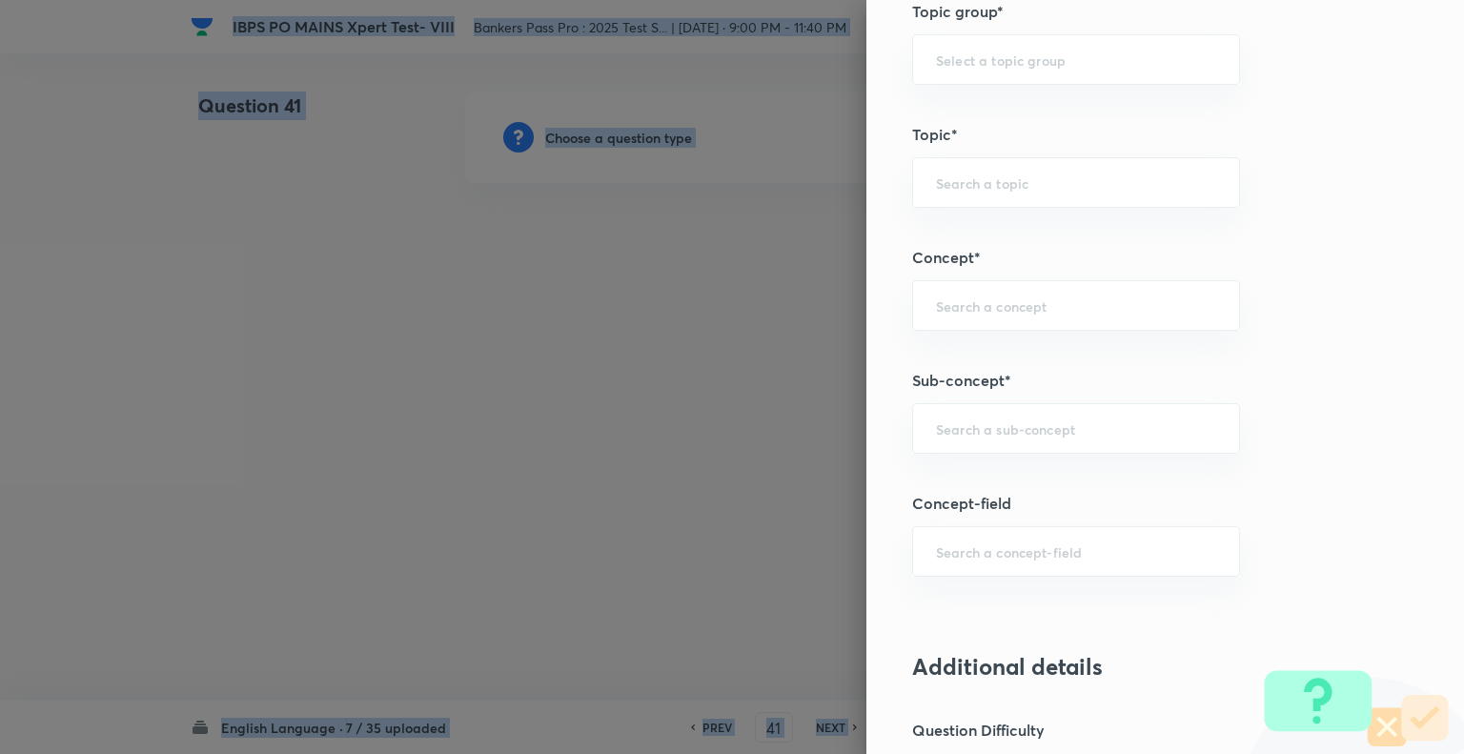
scroll to position [916, 0]
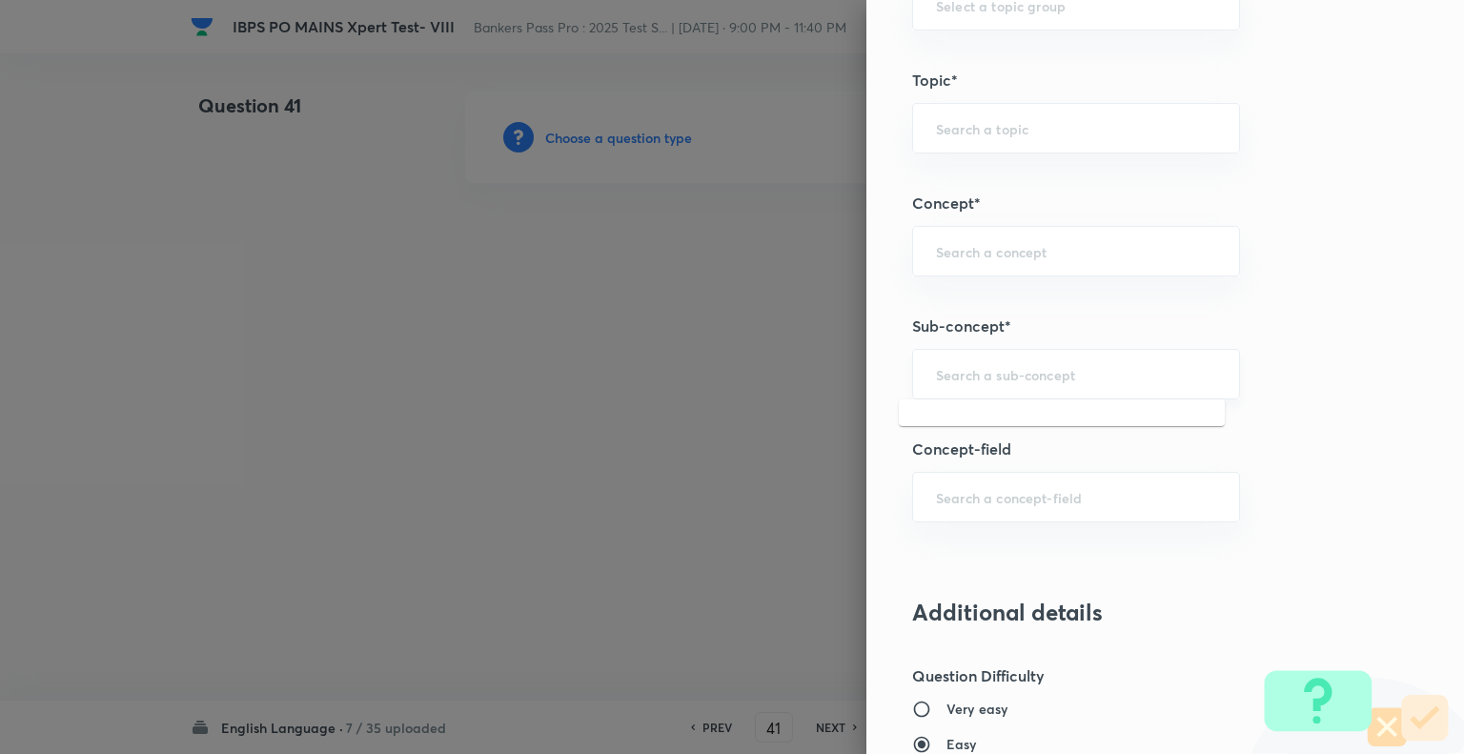
click at [953, 377] on input "text" at bounding box center [1076, 374] width 280 height 18
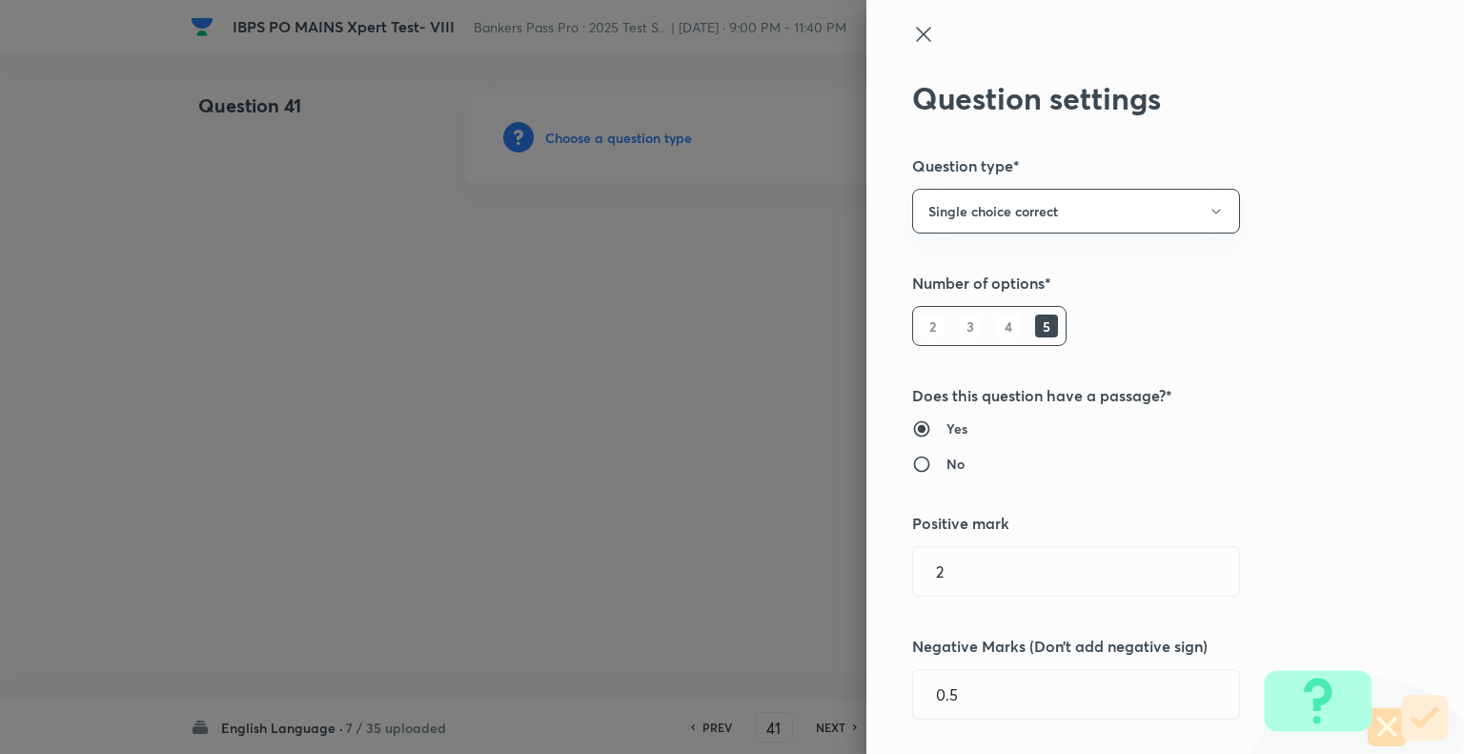
click at [896, 28] on div "Question settings Question type* Single choice correct Number of options* 2 3 4…" at bounding box center [1165, 377] width 598 height 754
click at [972, 570] on input "2" at bounding box center [1076, 571] width 326 height 49
type input "1"
click at [936, 698] on input "0.5" at bounding box center [1076, 694] width 326 height 49
type input "0.25"
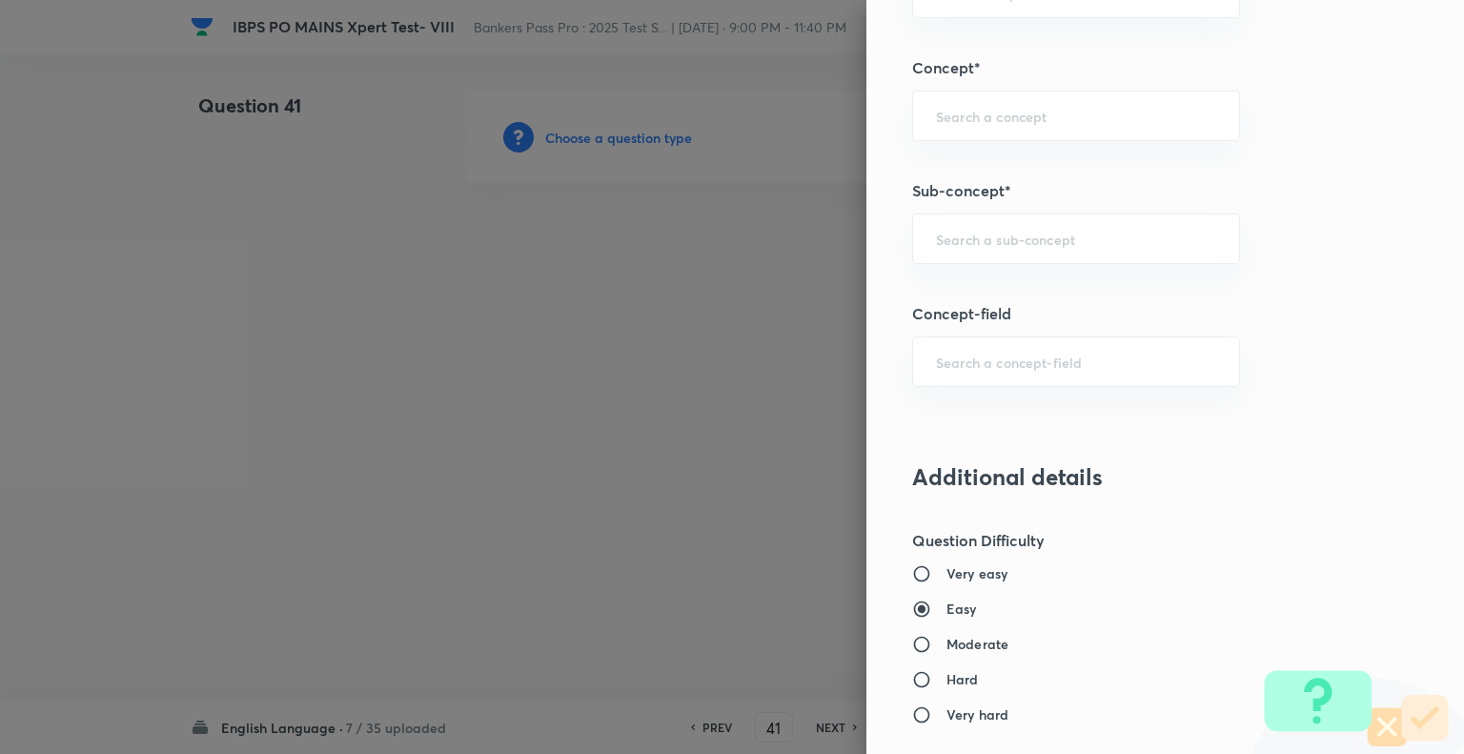
scroll to position [972, 0]
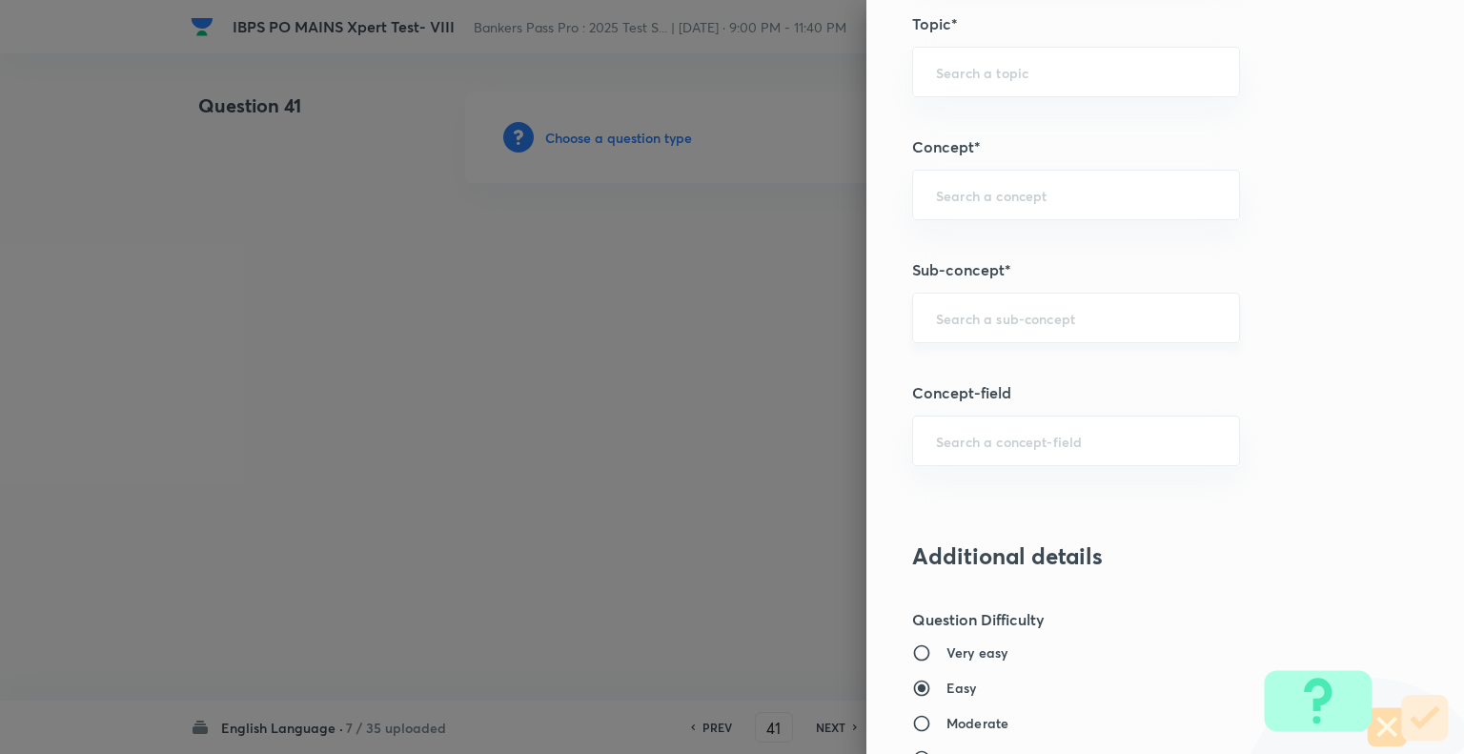
click at [1019, 333] on div "​" at bounding box center [1076, 318] width 328 height 51
click at [1008, 366] on li "Passage Rearrangement" at bounding box center [1062, 369] width 326 height 34
type input "Passage Rearrangement"
type input "English Language"
type input "Reading Comprehension"
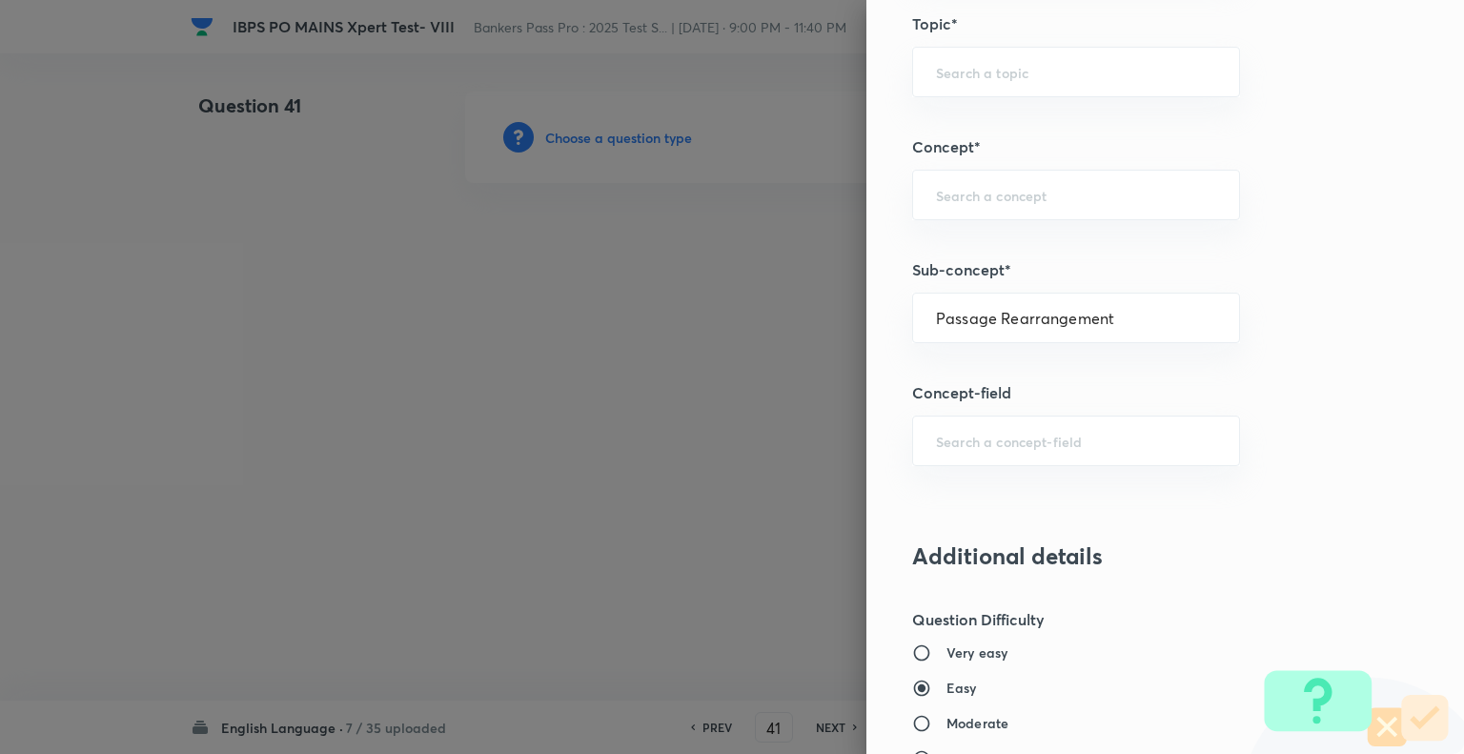
type input "Parajumbles"
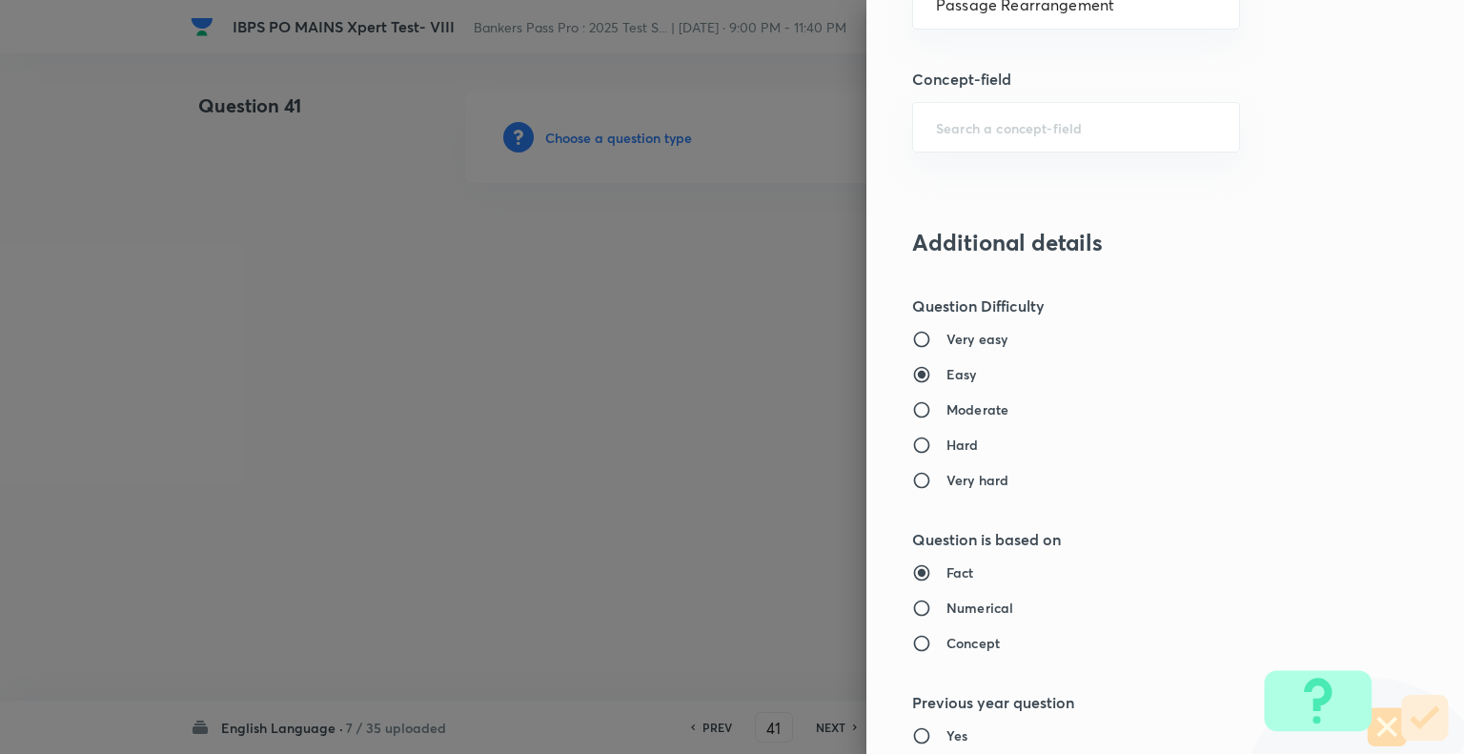
scroll to position [1316, 0]
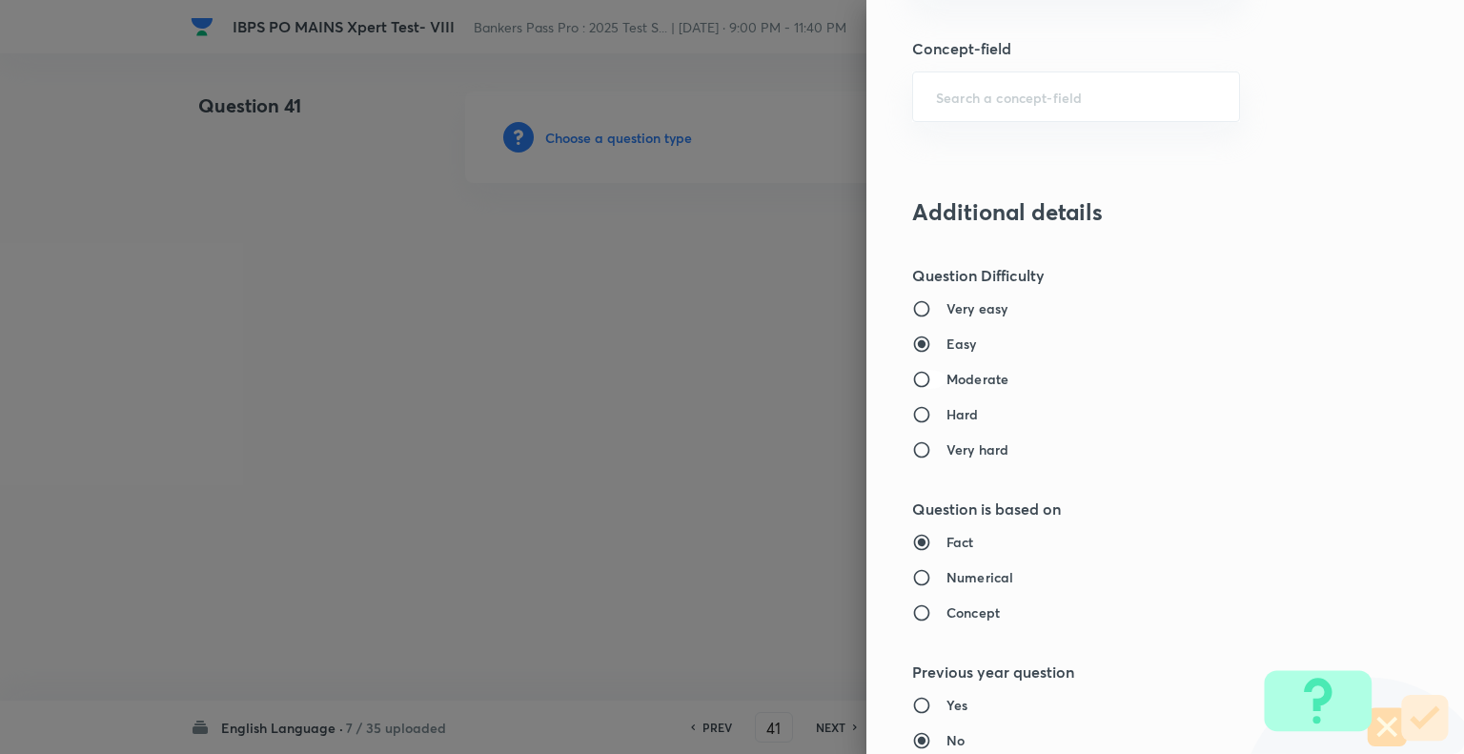
click at [912, 374] on input "Moderate" at bounding box center [929, 379] width 34 height 19
radio input "true"
radio input "false"
click at [912, 609] on input "Concept" at bounding box center [929, 612] width 34 height 19
radio input "true"
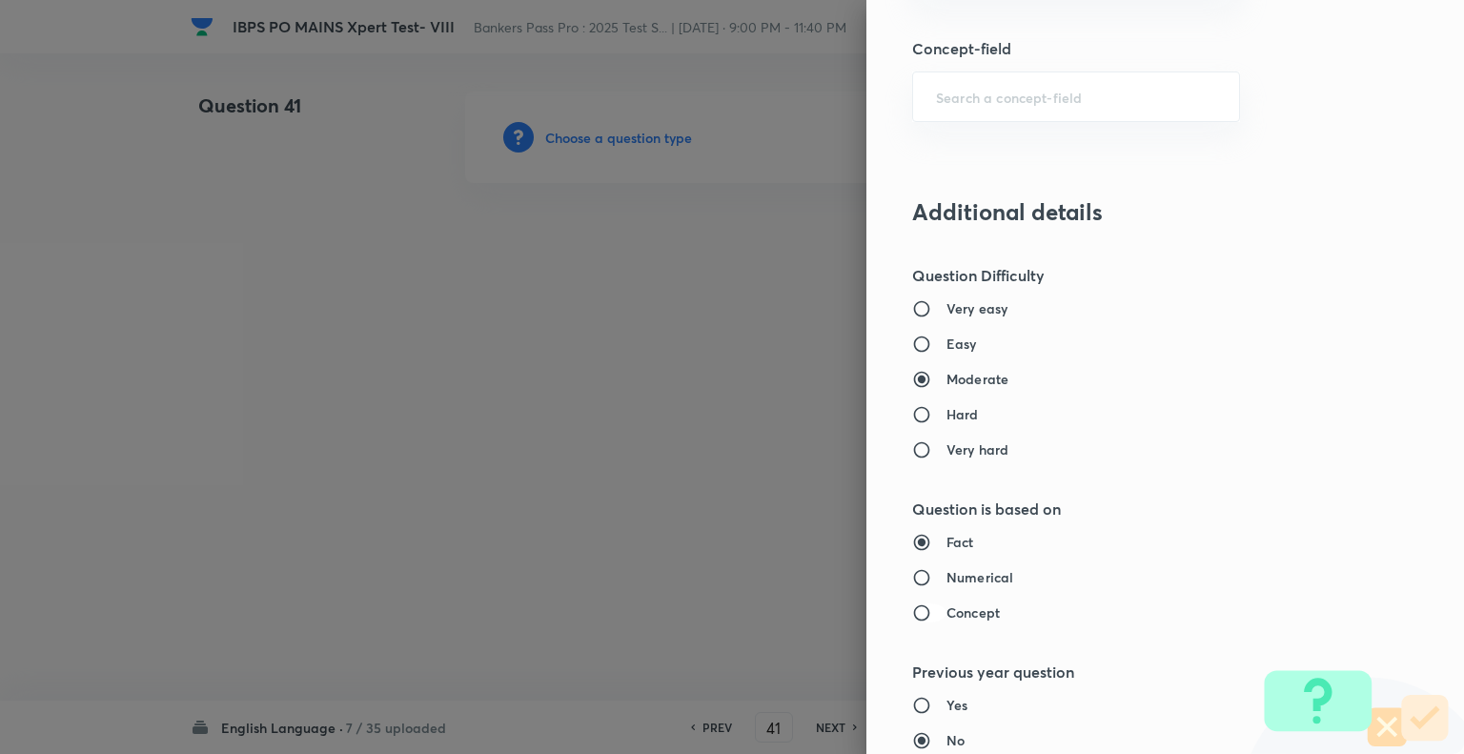
radio input "false"
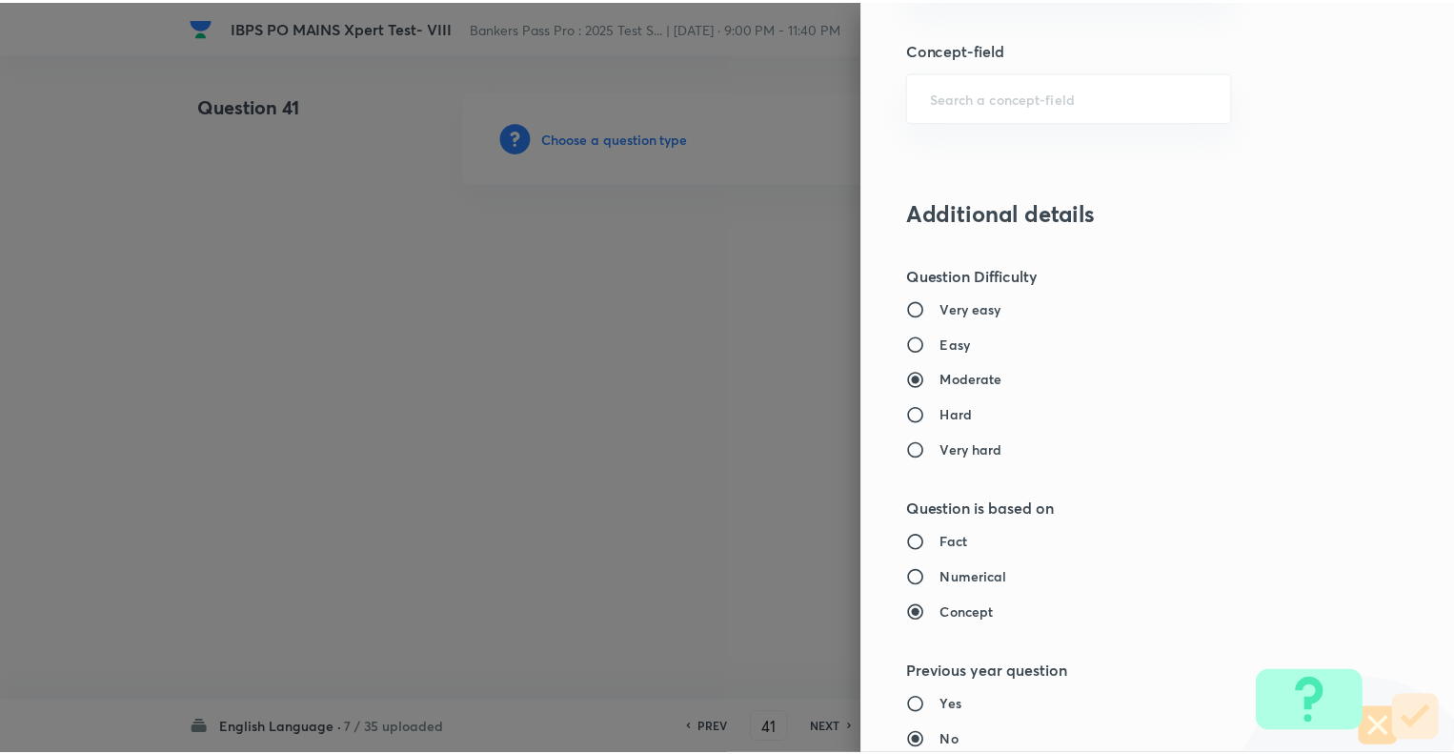
scroll to position [1840, 0]
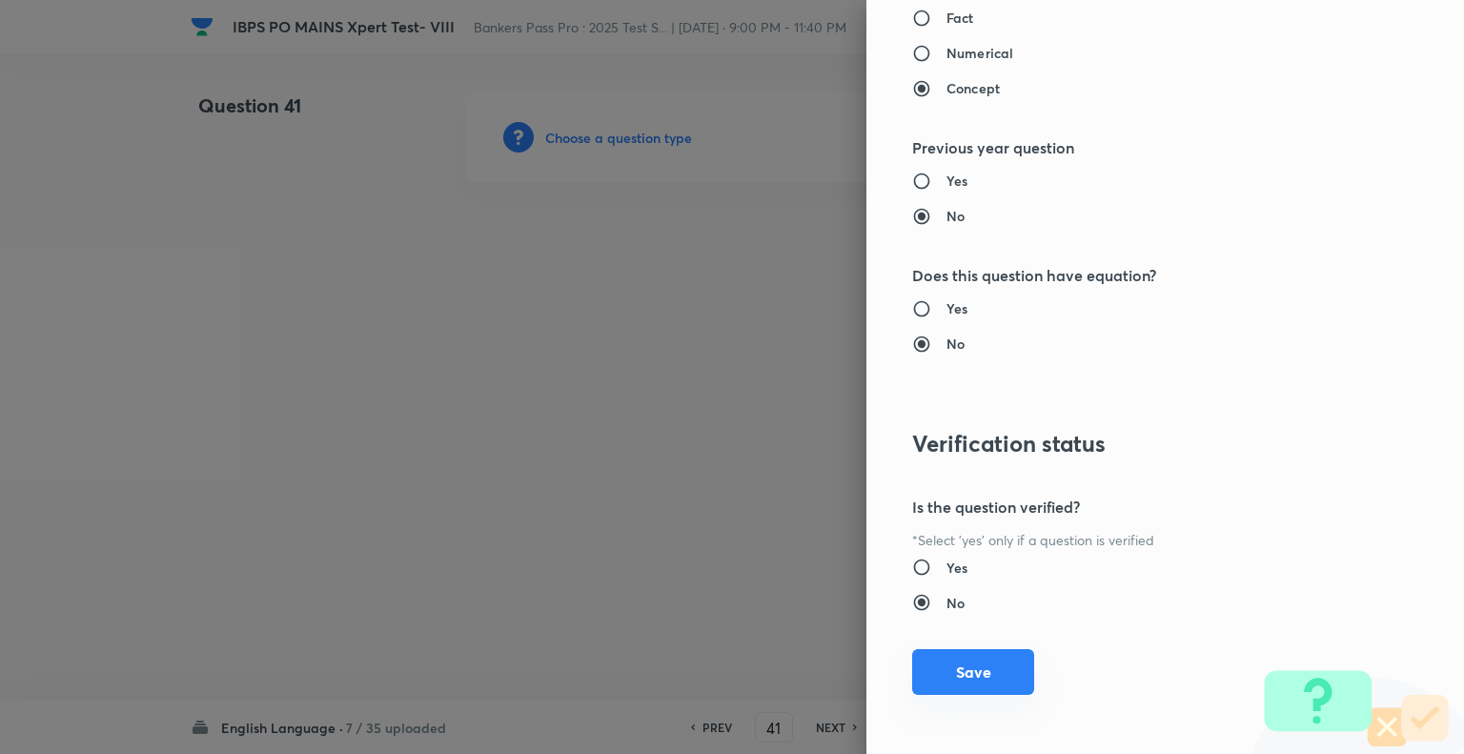
click at [976, 664] on button "Save" at bounding box center [973, 672] width 122 height 46
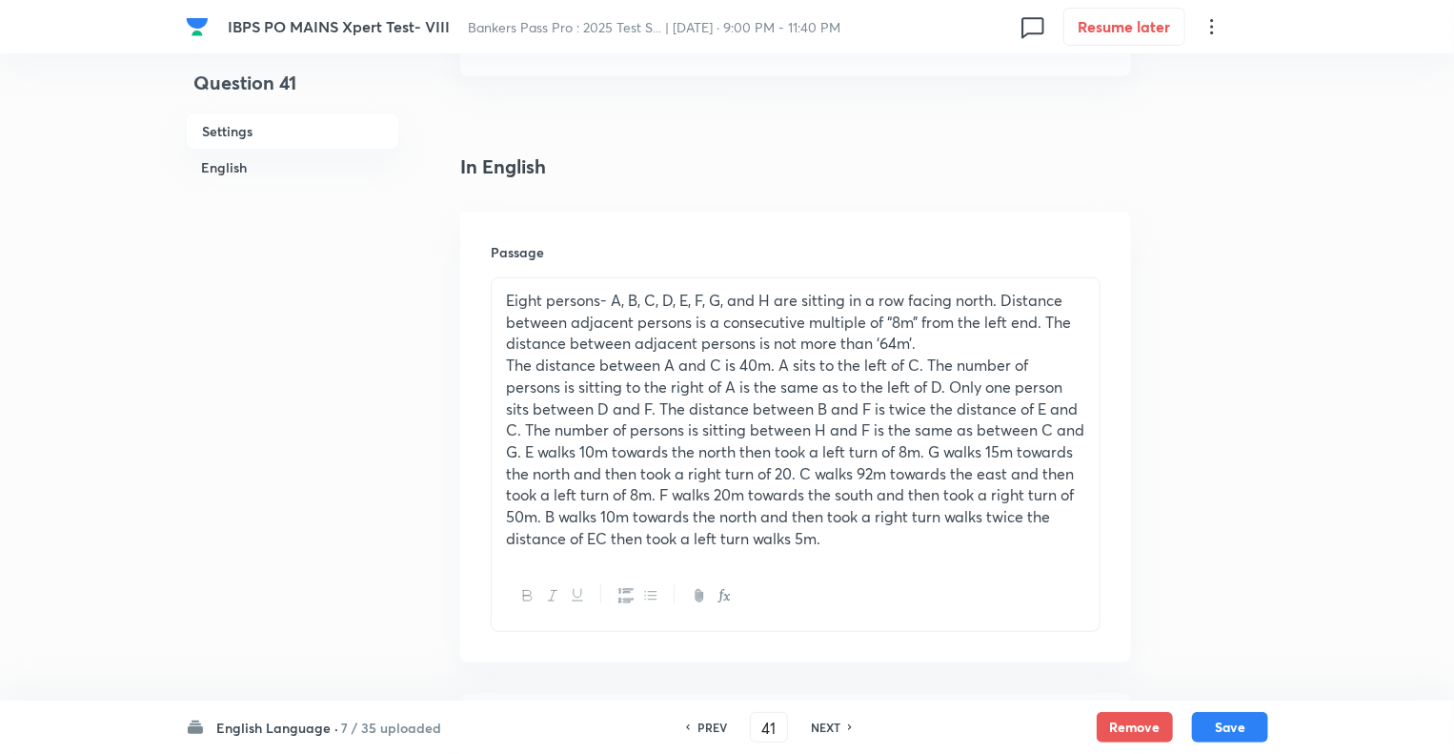
scroll to position [496, 0]
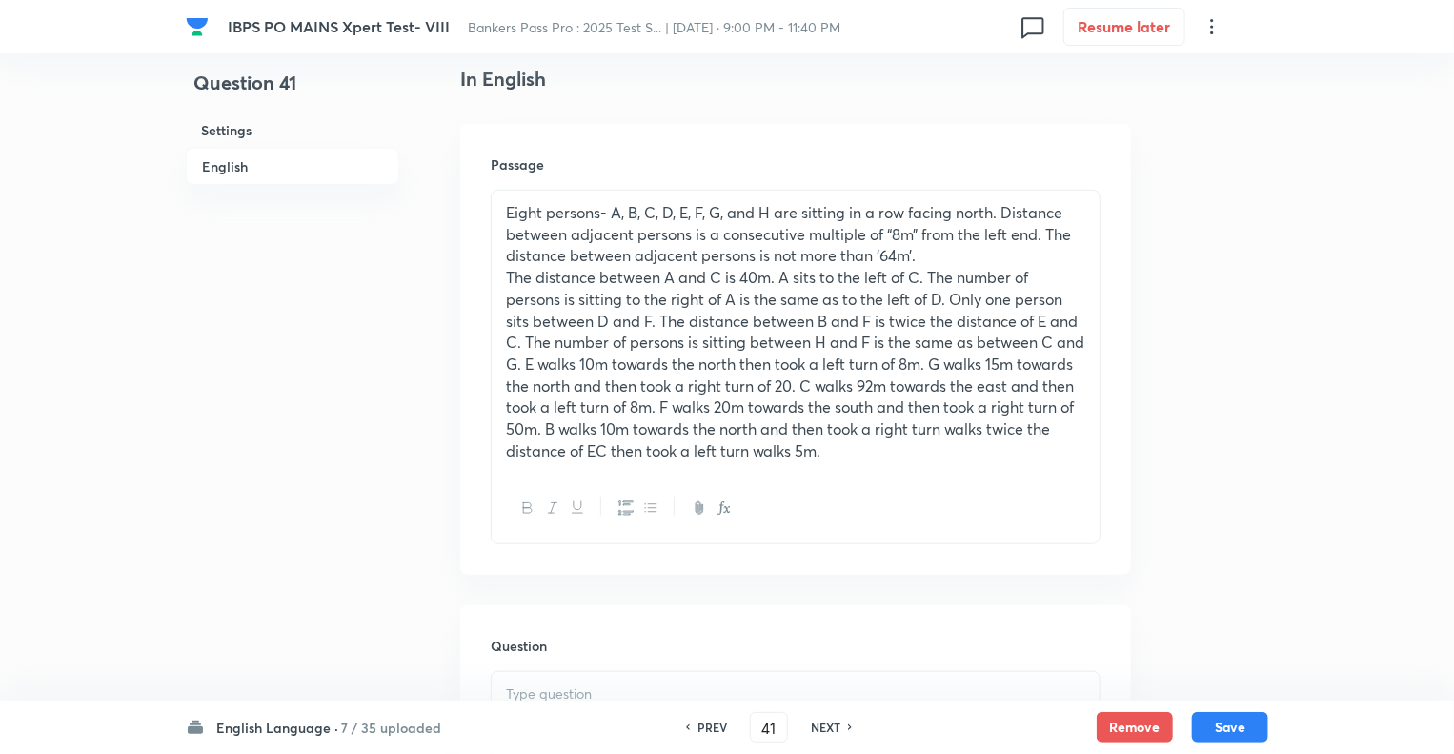
click at [685, 319] on p "The distance between A and C is 40m. A sits to the left of C. The number of per…" at bounding box center [795, 364] width 579 height 194
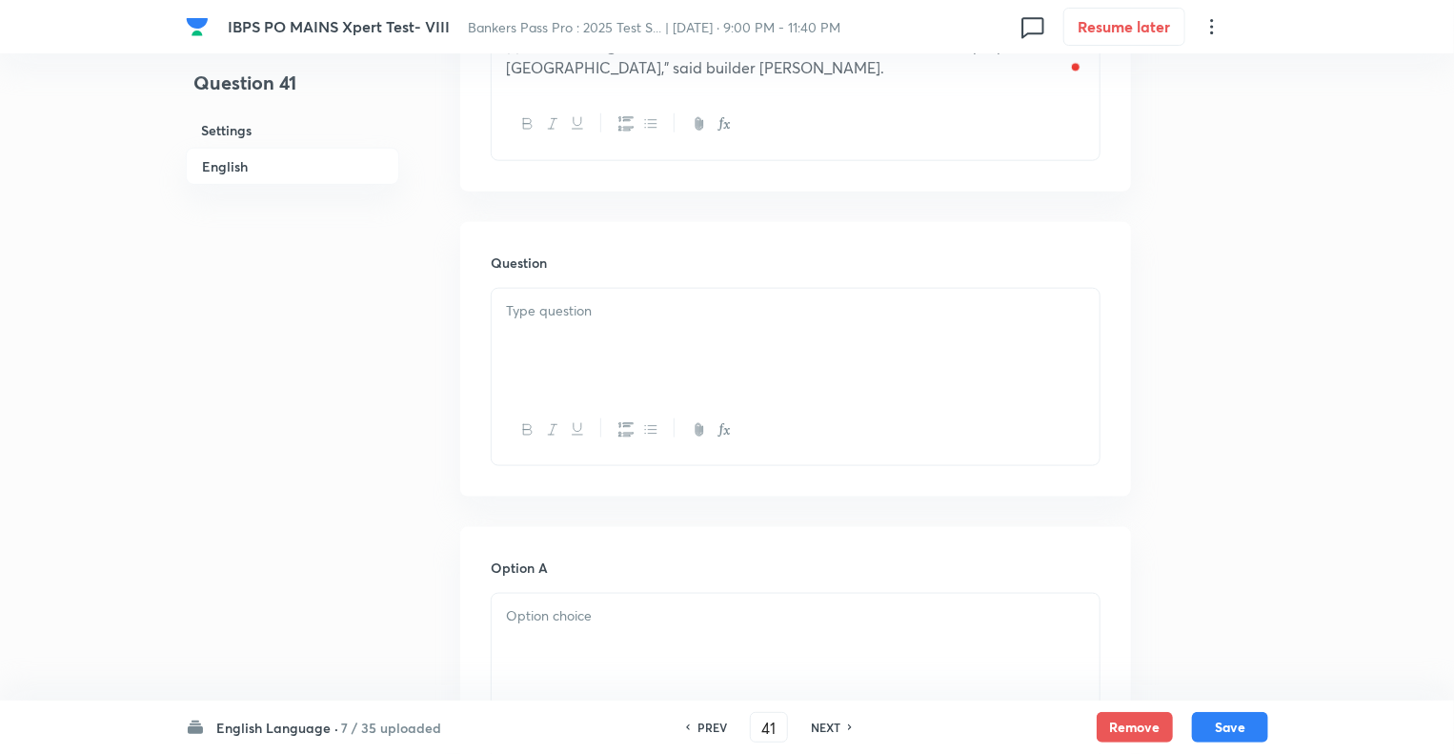
scroll to position [991, 0]
click at [603, 325] on div at bounding box center [796, 338] width 608 height 107
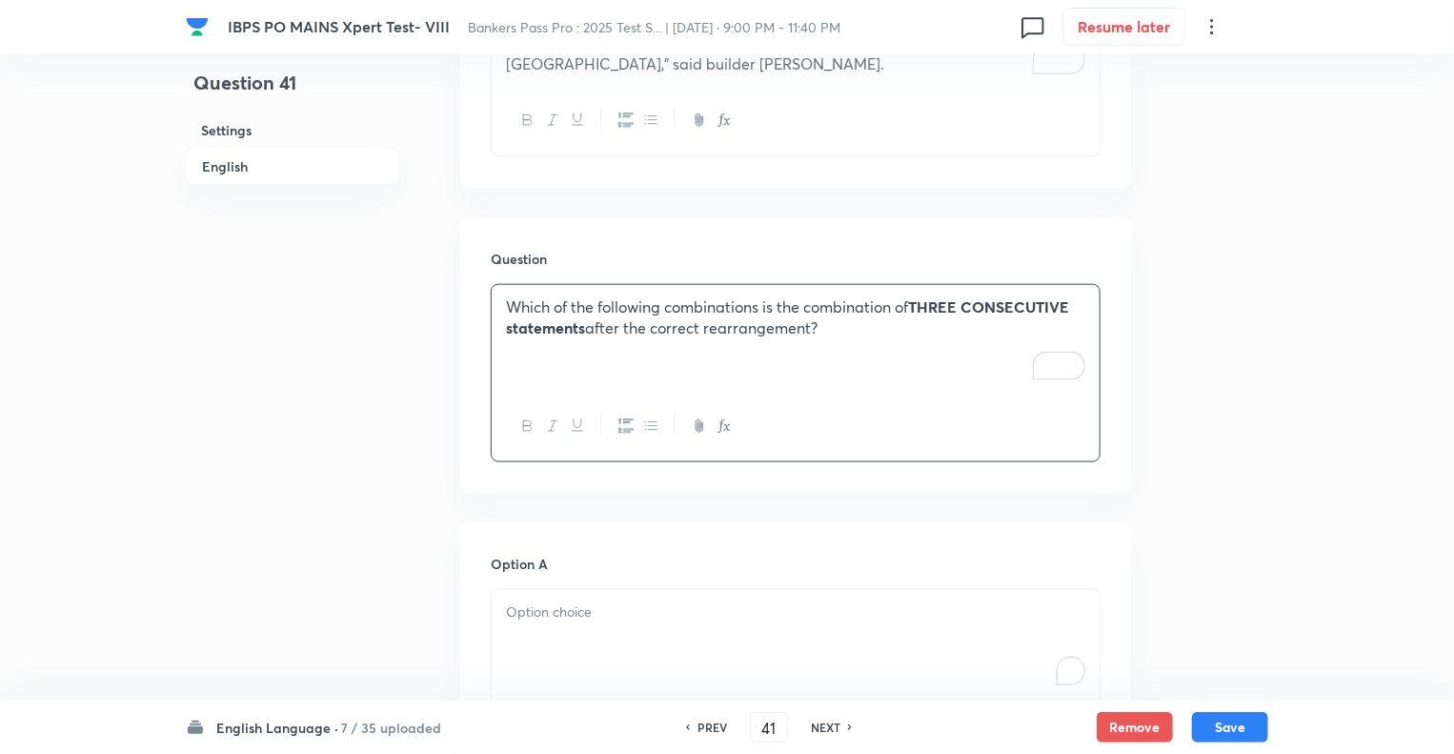
click at [569, 616] on p "To enrich screen reader interactions, please activate Accessibility in Grammarl…" at bounding box center [795, 612] width 579 height 22
click at [336, 579] on div "Question 41 Settings English" at bounding box center [292, 739] width 213 height 3278
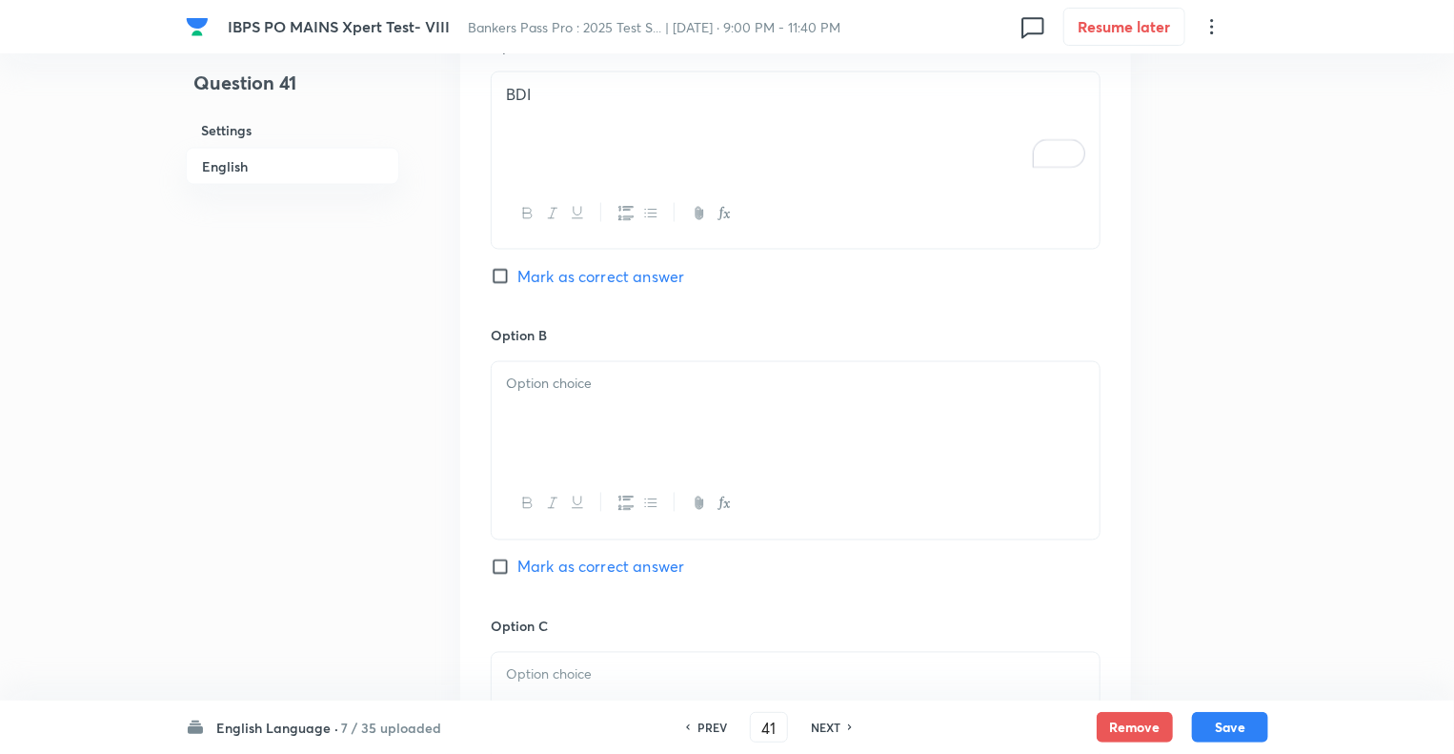
scroll to position [1525, 0]
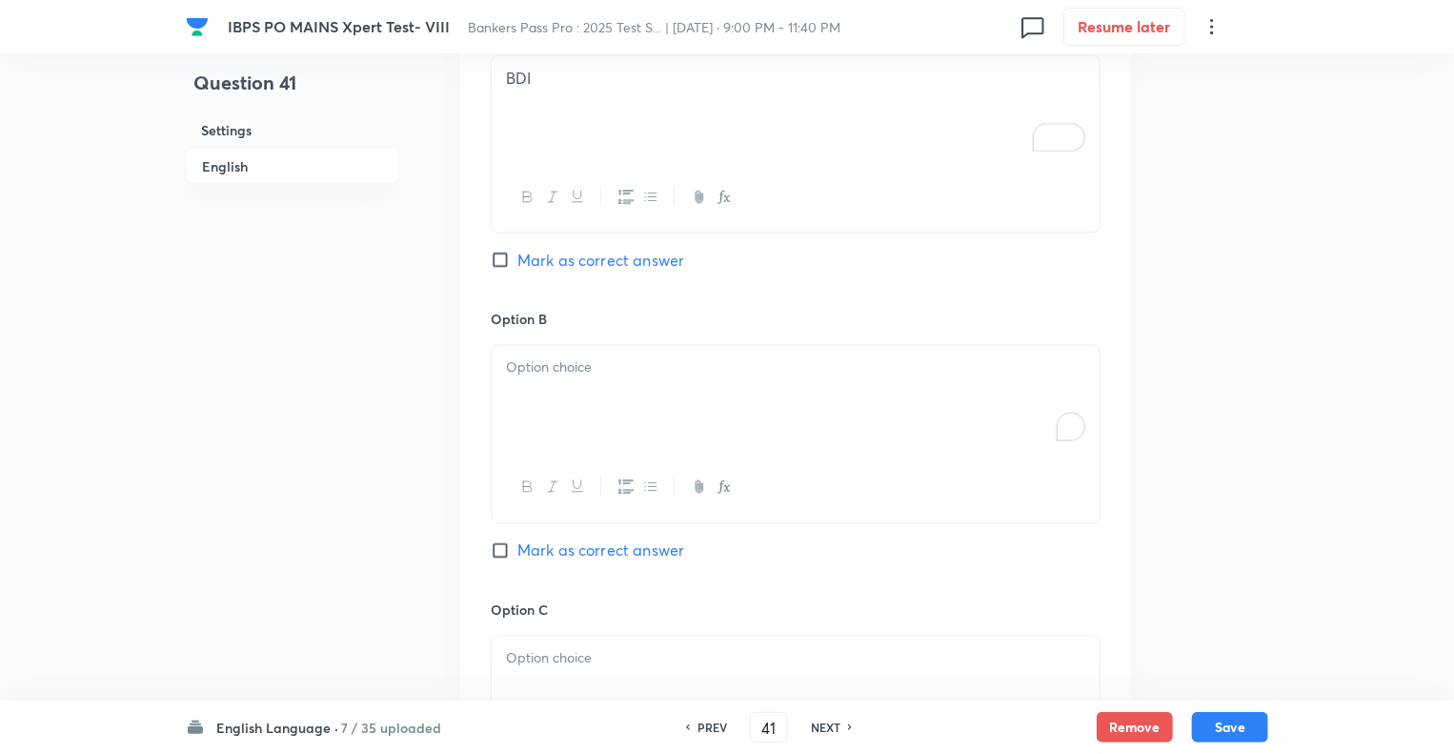
click at [563, 396] on div "To enrich screen reader interactions, please activate Accessibility in Grammarl…" at bounding box center [796, 399] width 608 height 107
click at [417, 554] on div "Question 41 Settings English Settings Type Single choice correct 5 options With…" at bounding box center [727, 206] width 1083 height 3278
click at [554, 667] on div at bounding box center [796, 690] width 608 height 107
click at [328, 561] on div "Question 41 Settings English" at bounding box center [292, 206] width 213 height 3278
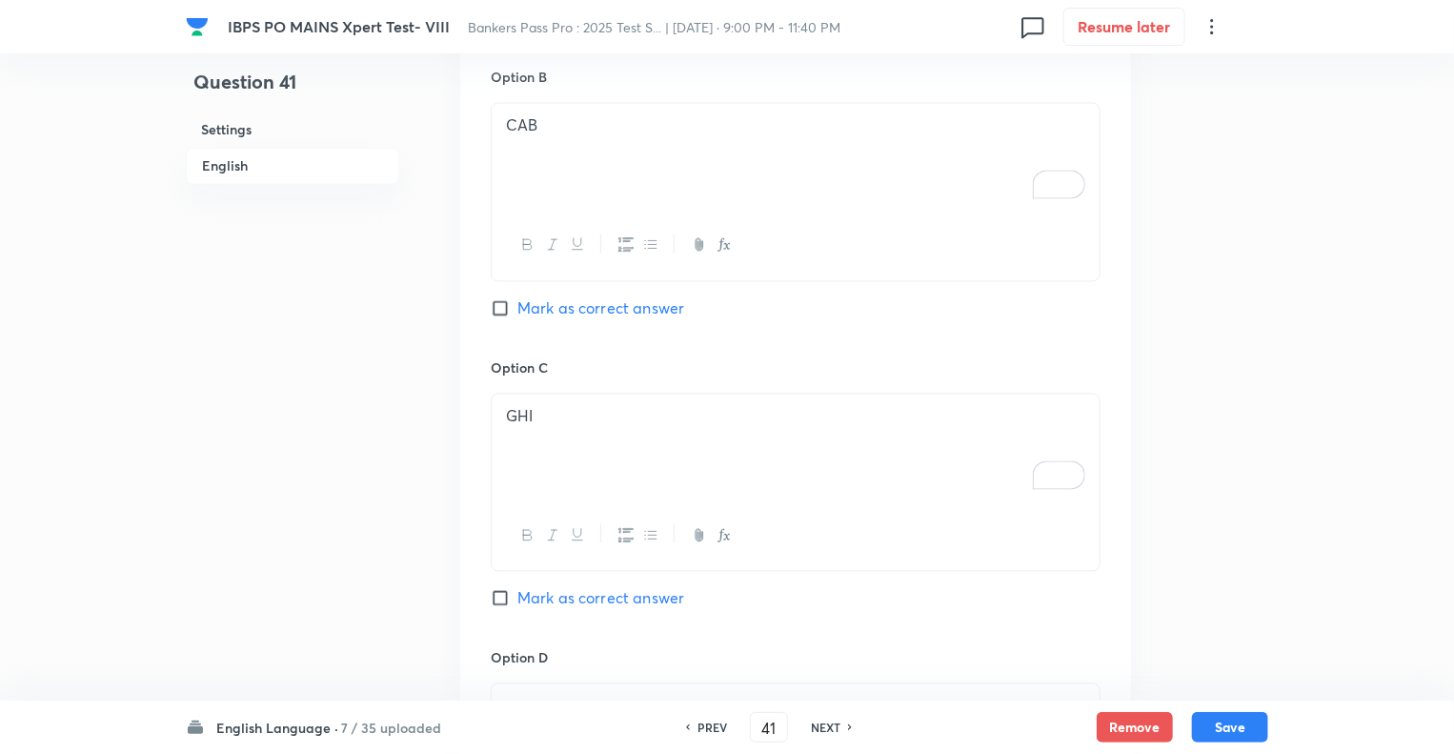
scroll to position [2020, 0]
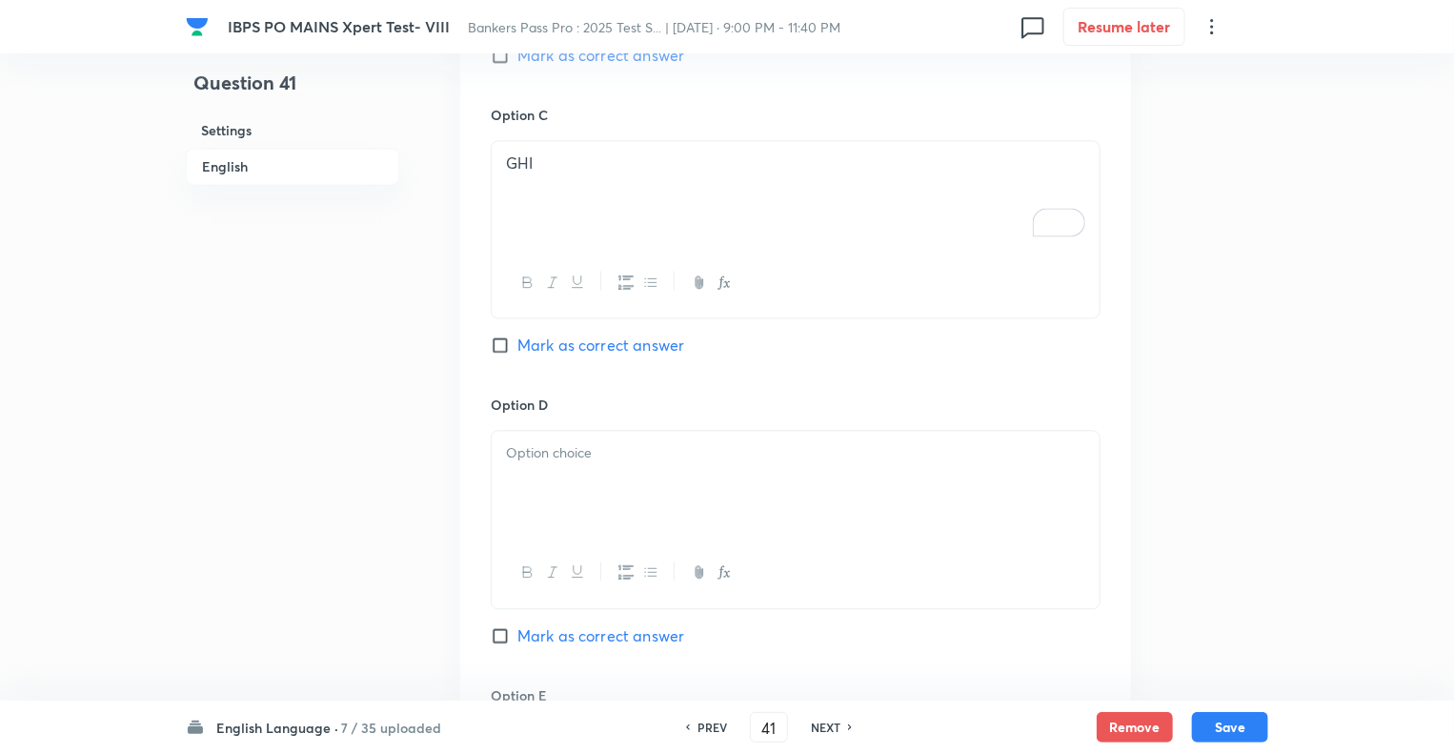
click at [561, 460] on div at bounding box center [796, 484] width 608 height 107
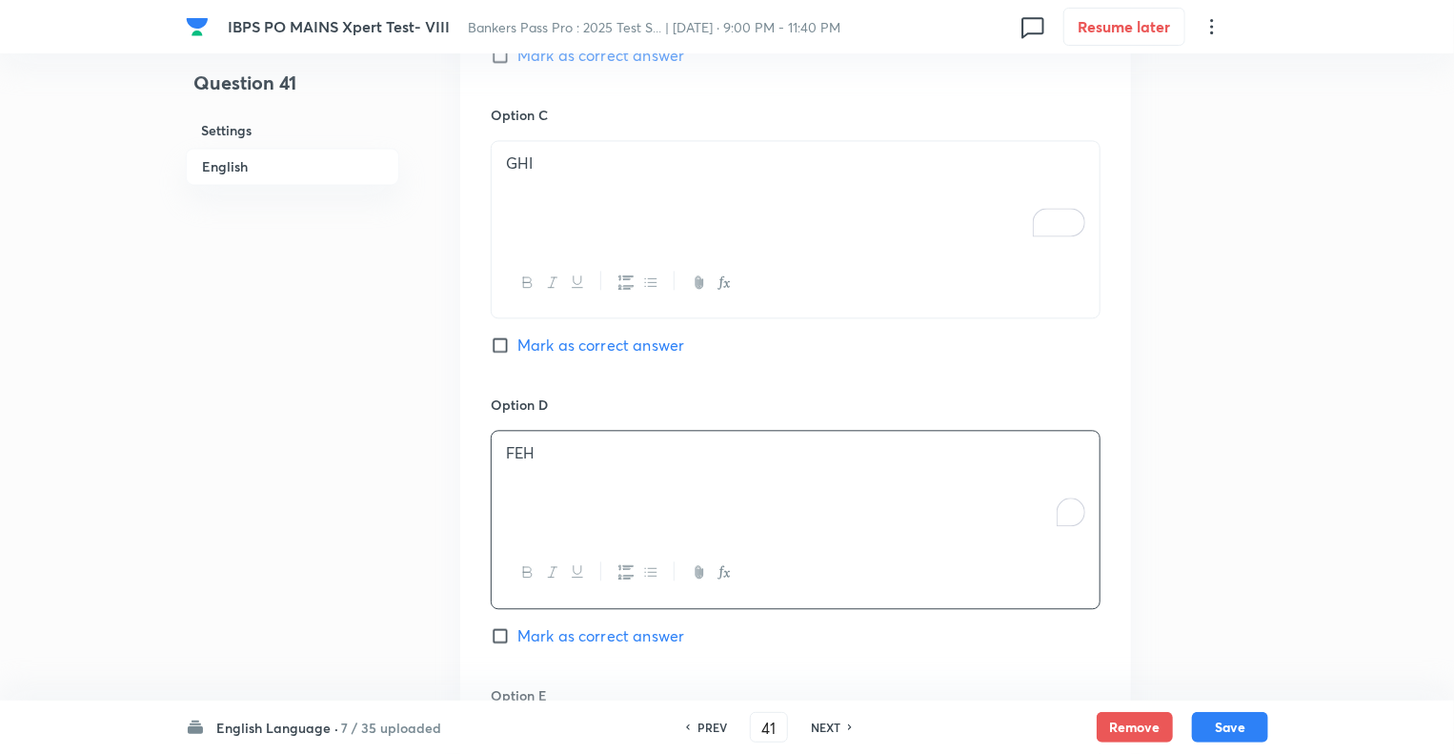
click at [461, 662] on div "Option A BDI Mark as correct answer Option B CAB Mark as correct answer Option …" at bounding box center [795, 230] width 671 height 1473
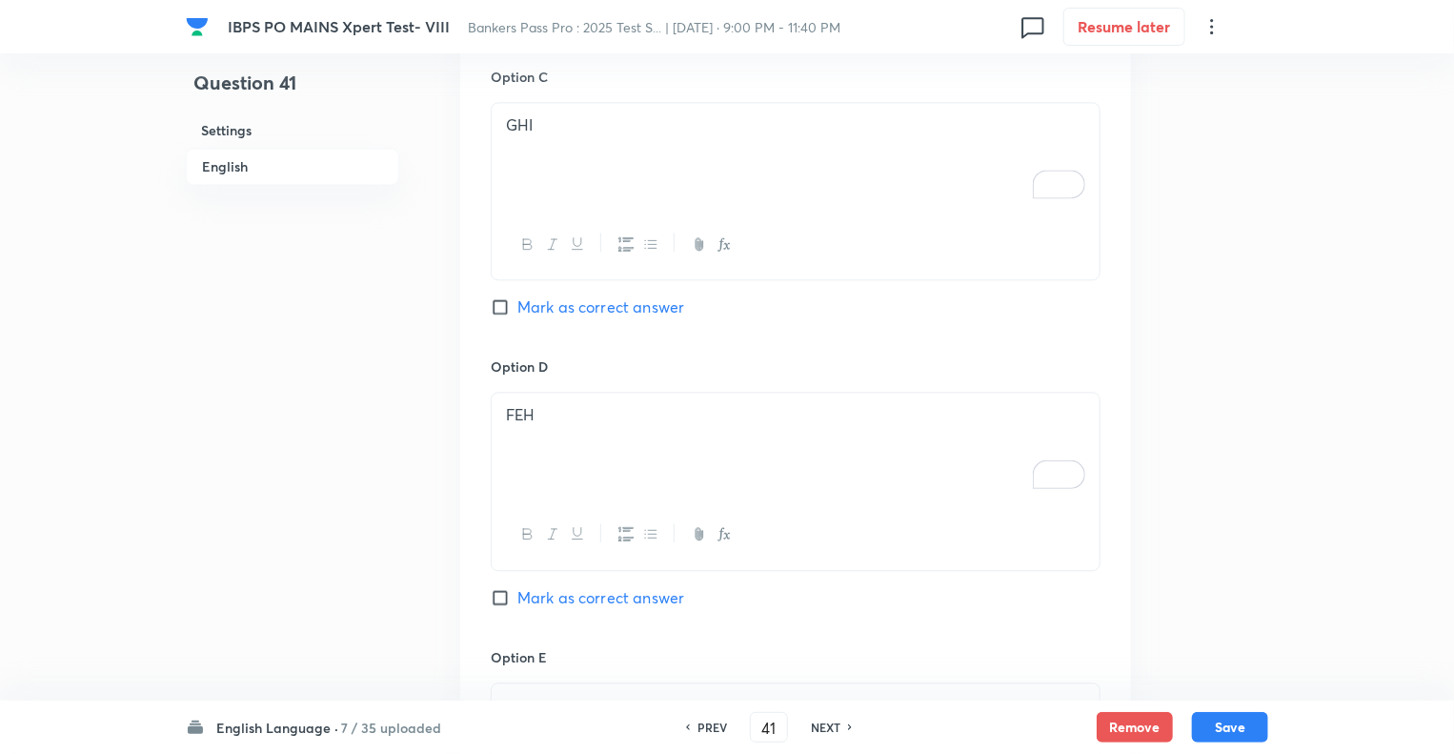
scroll to position [2249, 0]
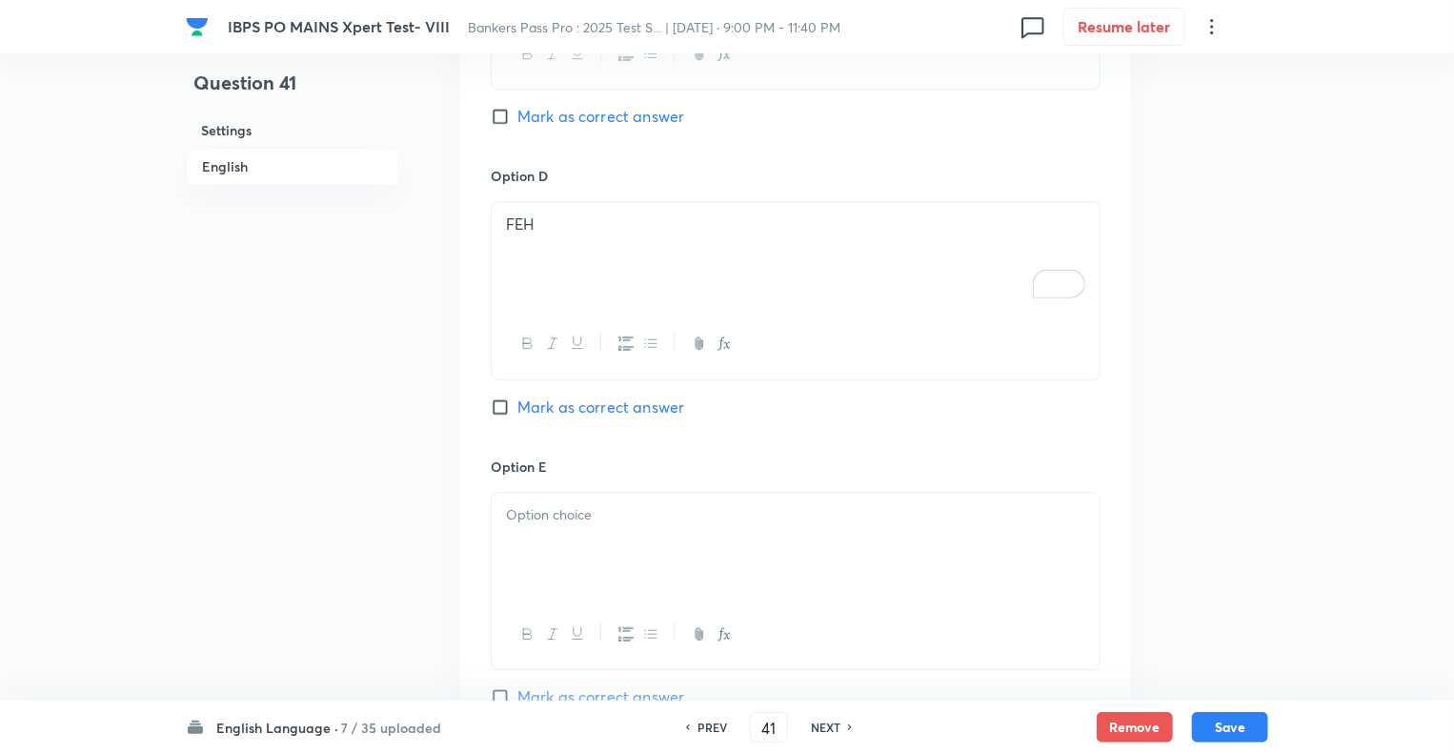
click at [530, 527] on div at bounding box center [796, 546] width 608 height 107
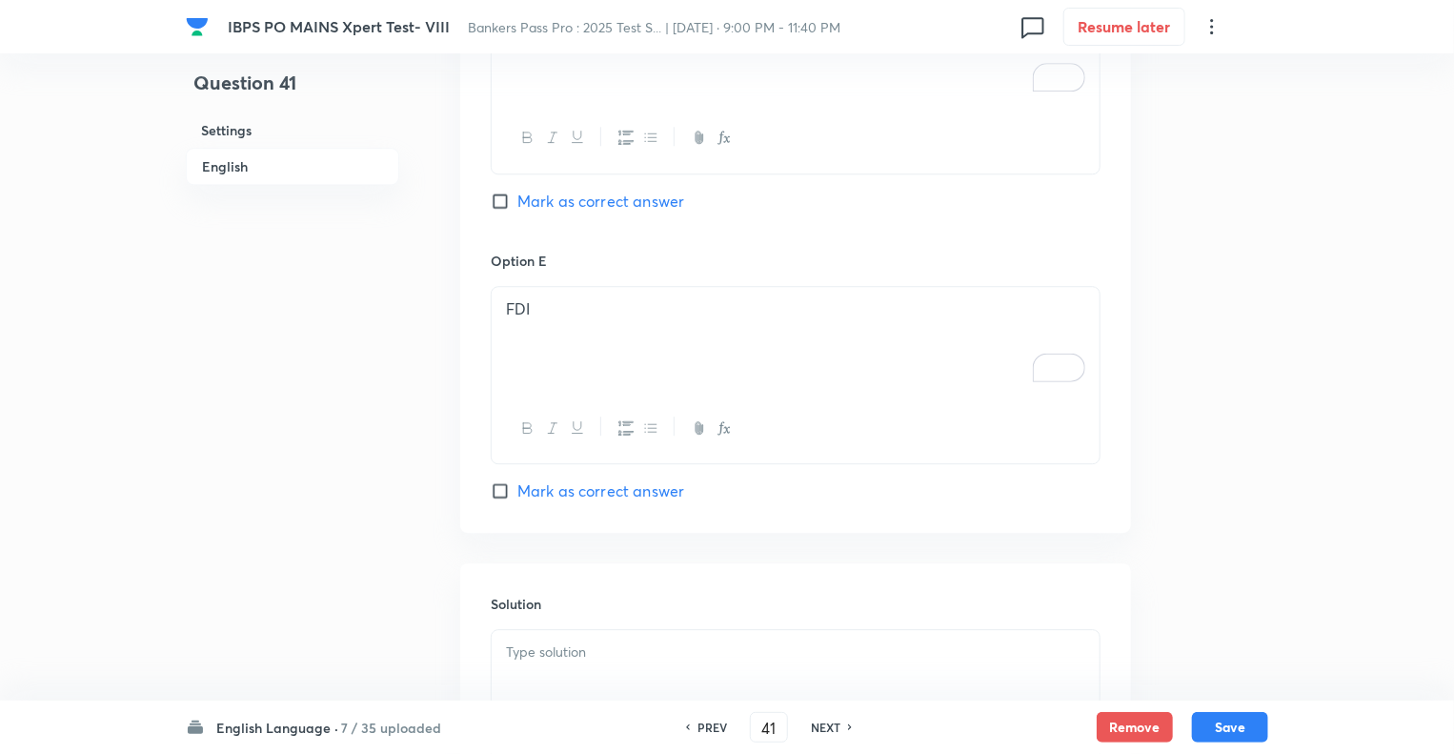
scroll to position [2702, 0]
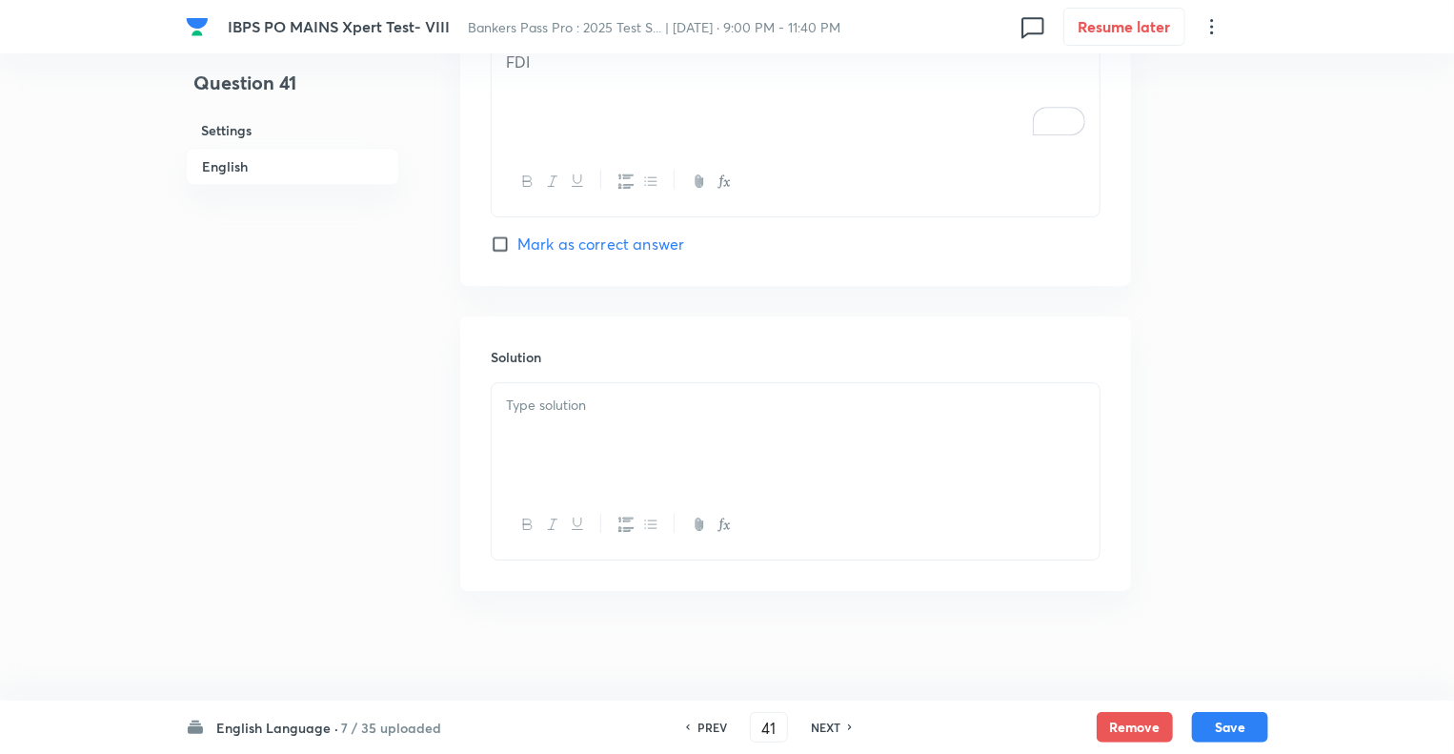
click at [497, 242] on input "Mark as correct answer" at bounding box center [504, 243] width 27 height 19
checkbox input "true"
click at [528, 462] on div "To enrich screen reader interactions, please activate Accessibility in Grammarl…" at bounding box center [796, 436] width 608 height 107
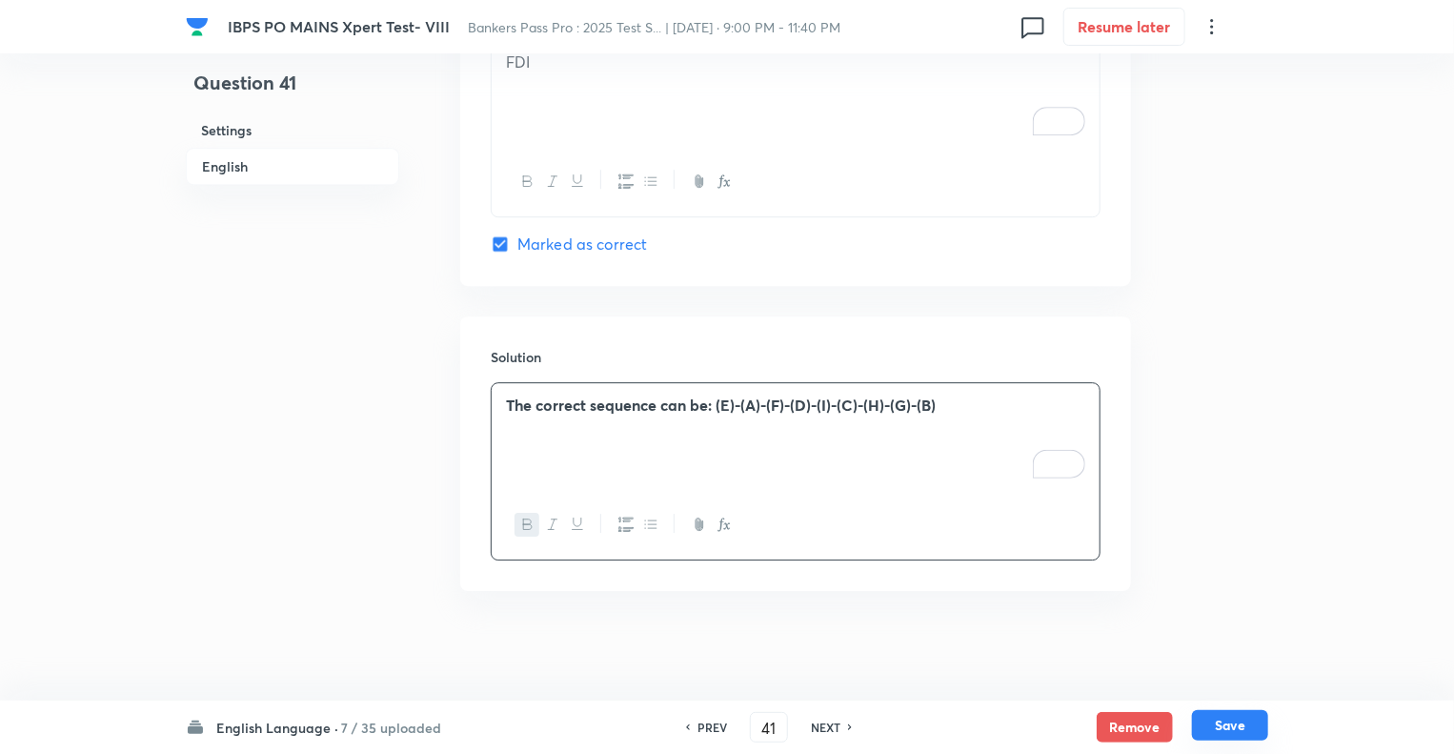
click at [1225, 723] on button "Save" at bounding box center [1230, 725] width 76 height 30
type input "42"
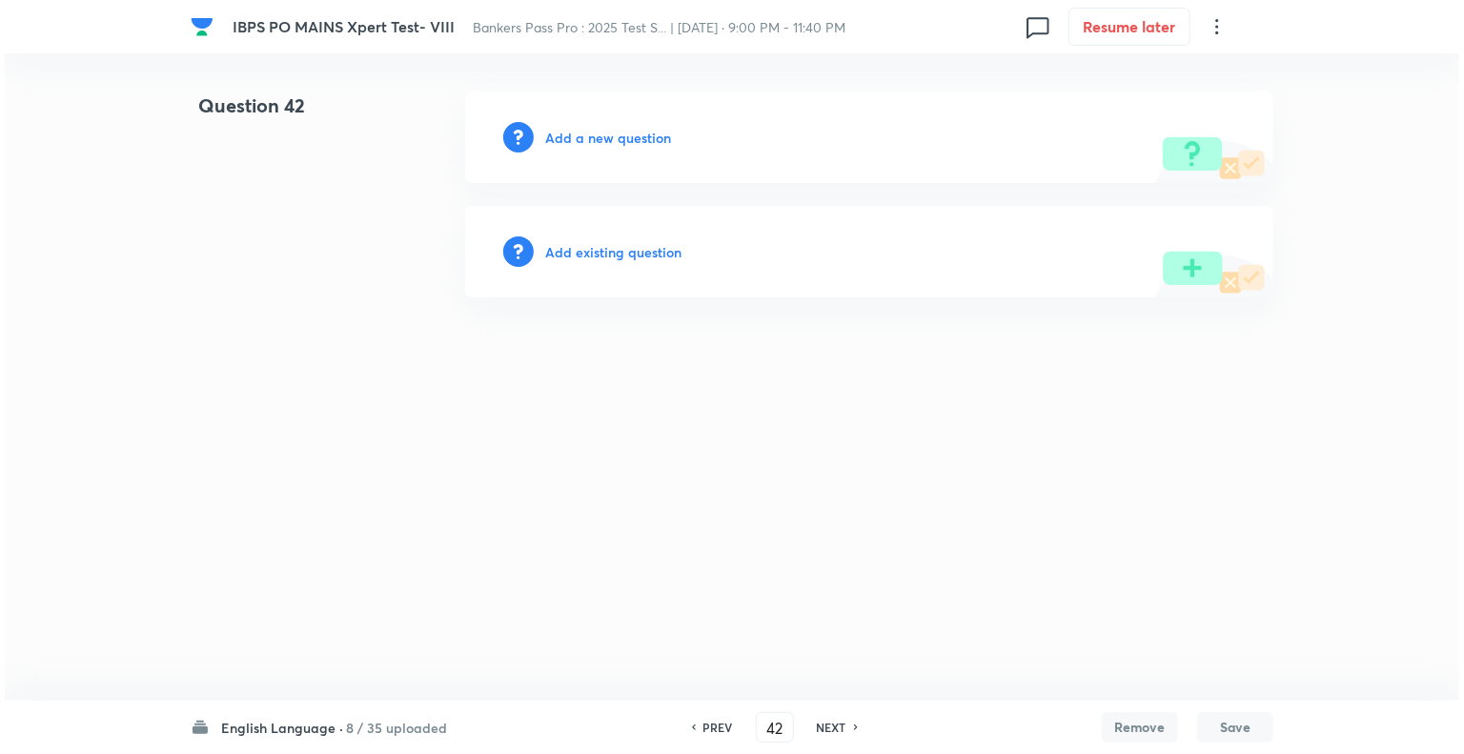
scroll to position [0, 0]
click at [555, 136] on h6 "Add a new question" at bounding box center [608, 138] width 126 height 20
click at [555, 136] on h6 "Choose a question type" at bounding box center [618, 138] width 147 height 20
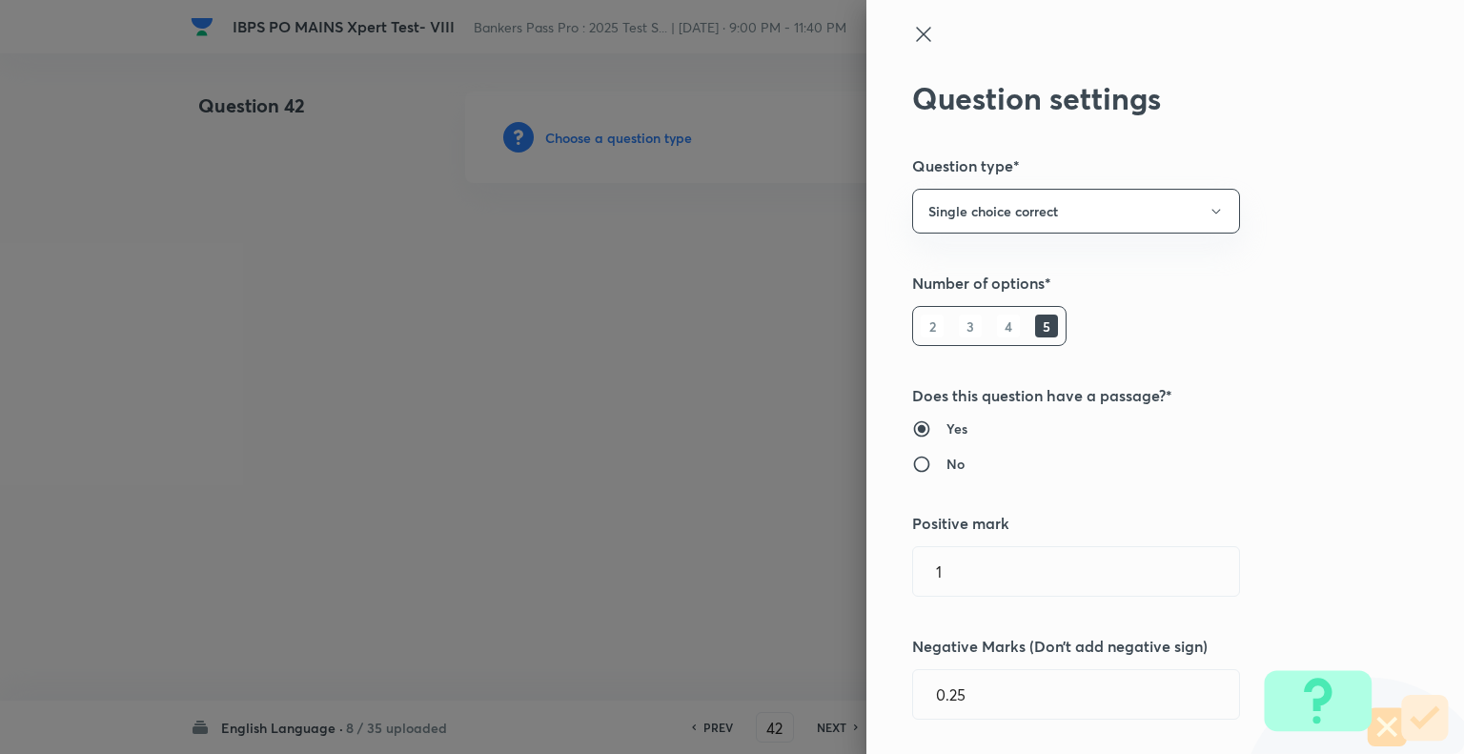
click at [555, 136] on div at bounding box center [732, 377] width 1464 height 754
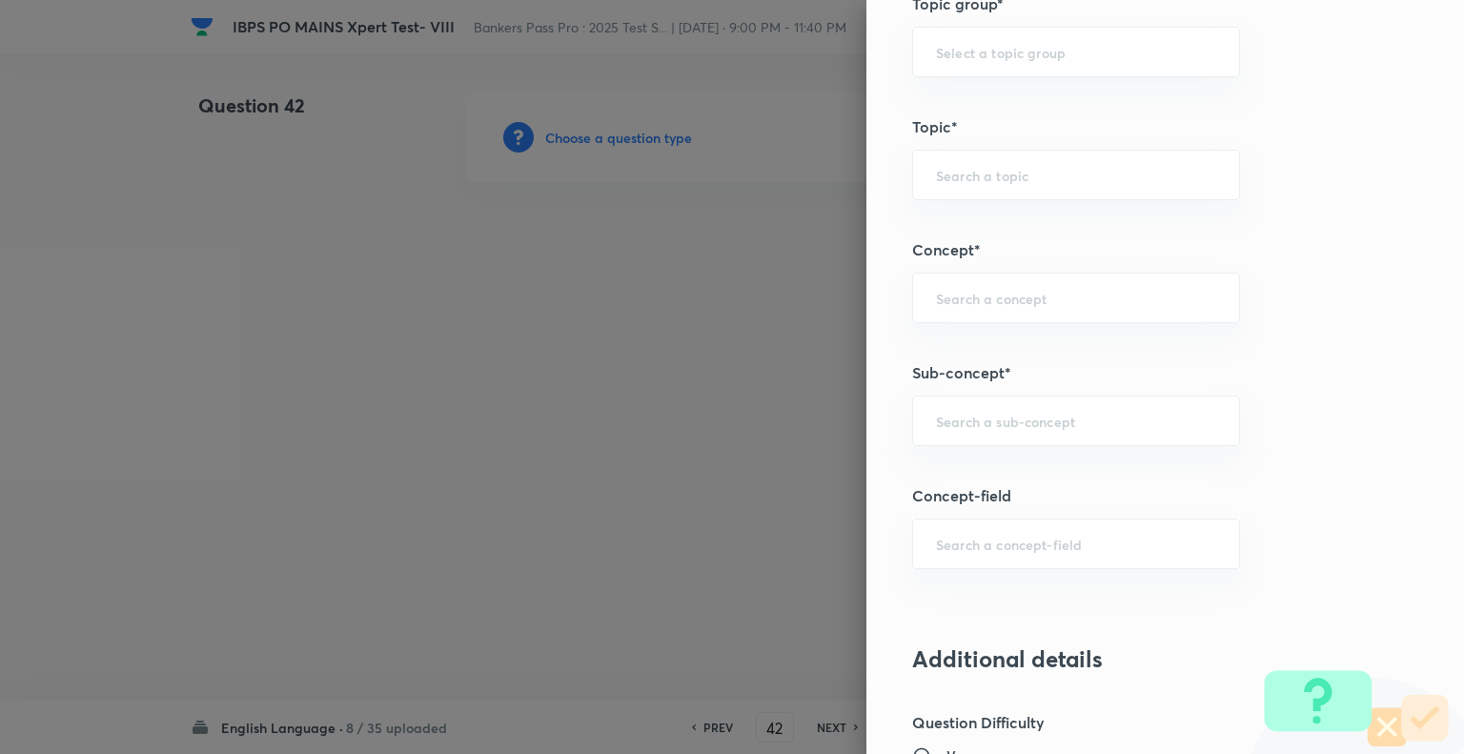
scroll to position [897, 0]
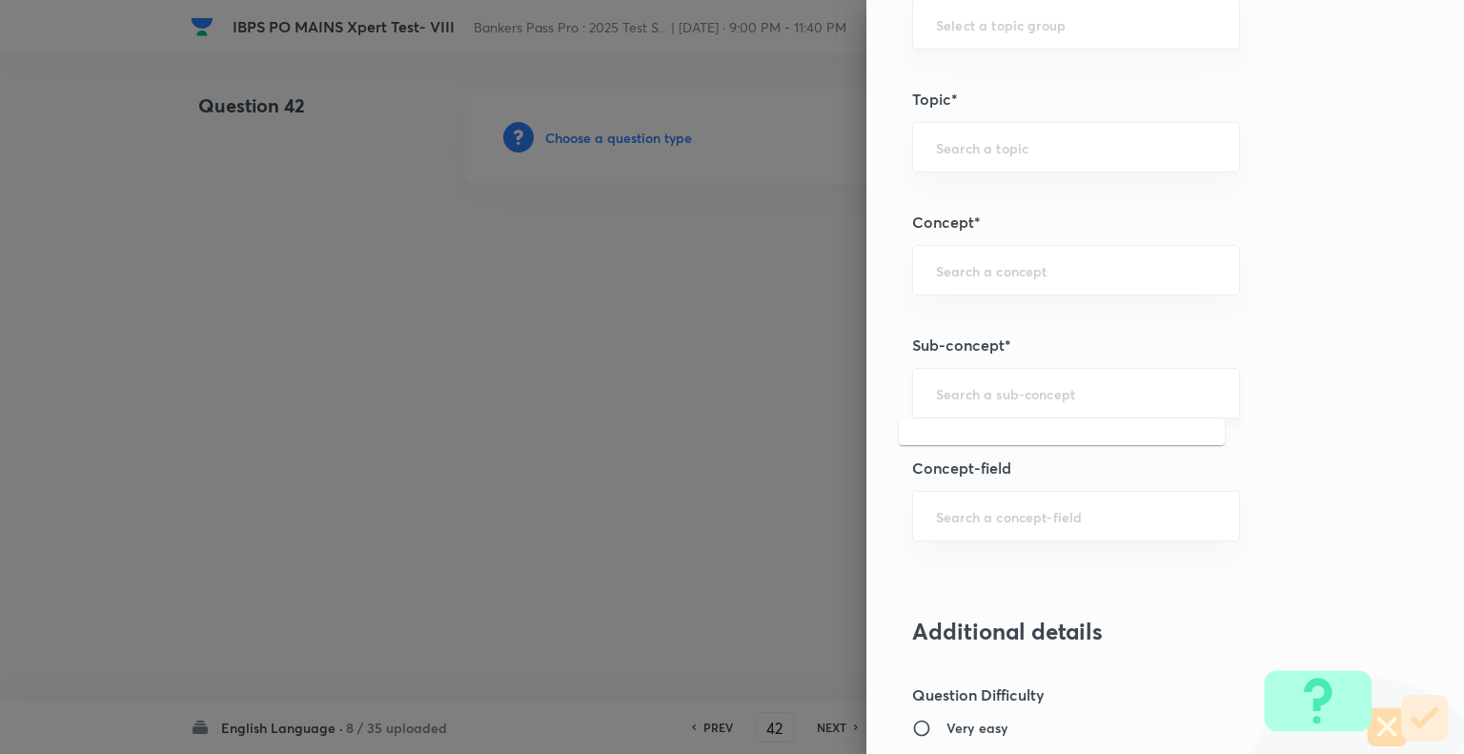
click at [1026, 389] on input "text" at bounding box center [1076, 393] width 280 height 18
click at [1017, 441] on li "Passage Rearrangement" at bounding box center [1062, 443] width 326 height 34
type input "Passage Rearrangement"
type input "English Language"
type input "Reading Comprehension"
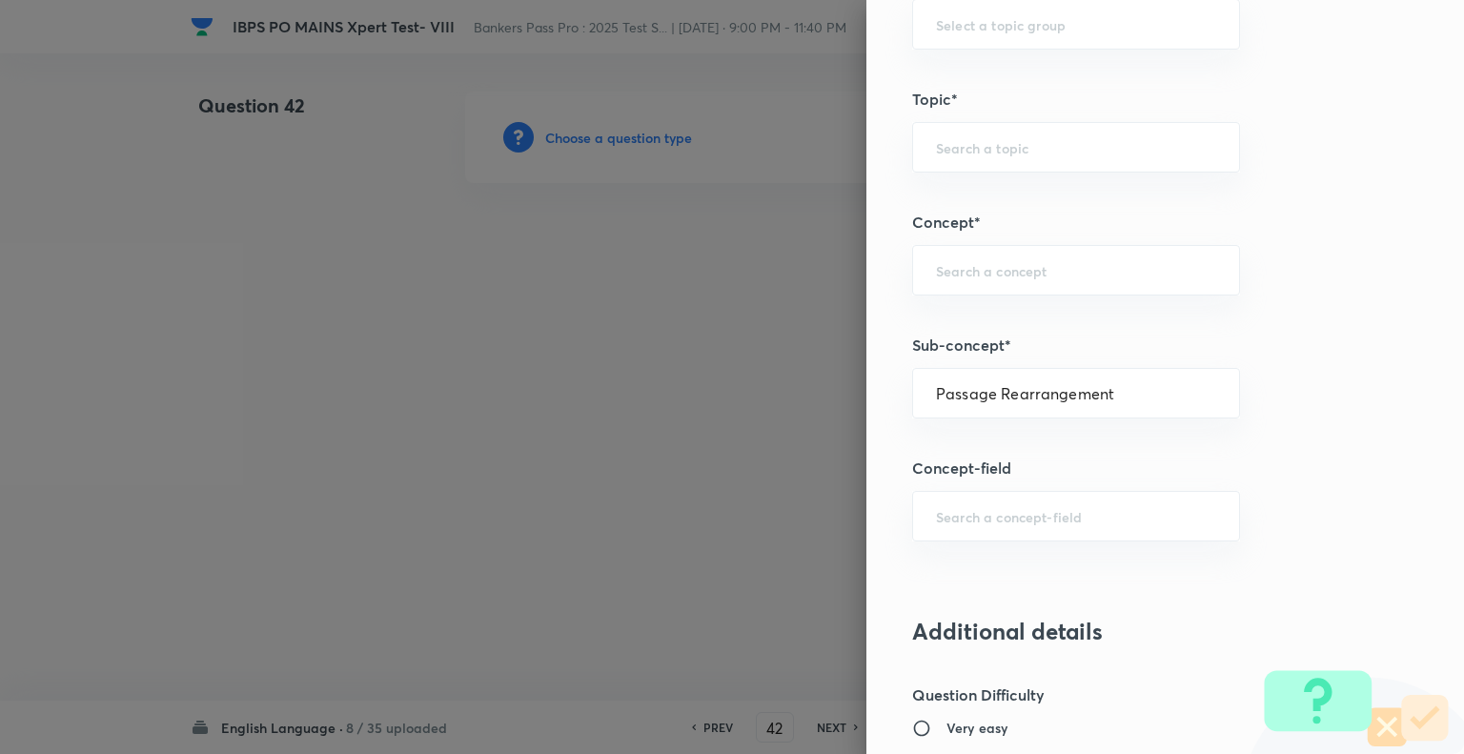
type input "Parajumbles"
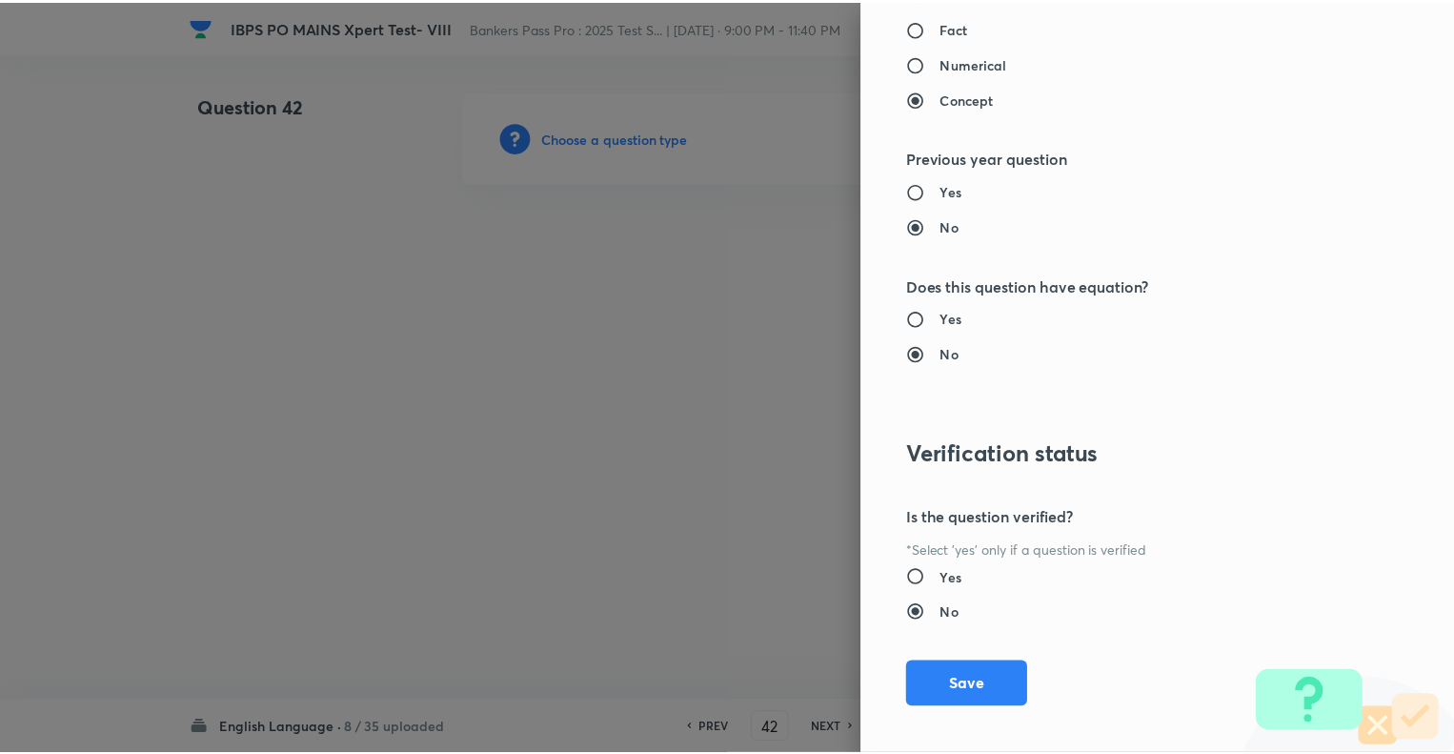
scroll to position [1840, 0]
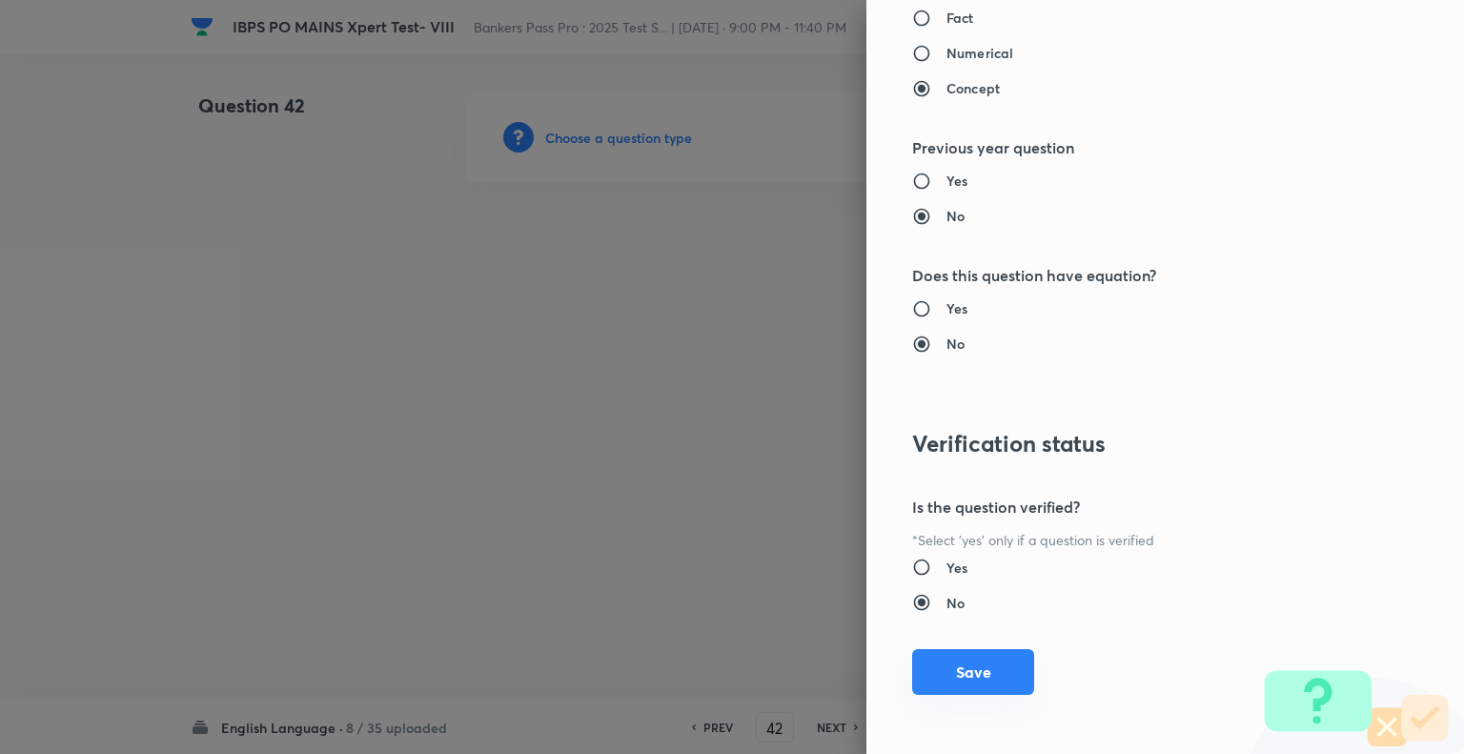
click at [938, 657] on button "Save" at bounding box center [973, 672] width 122 height 46
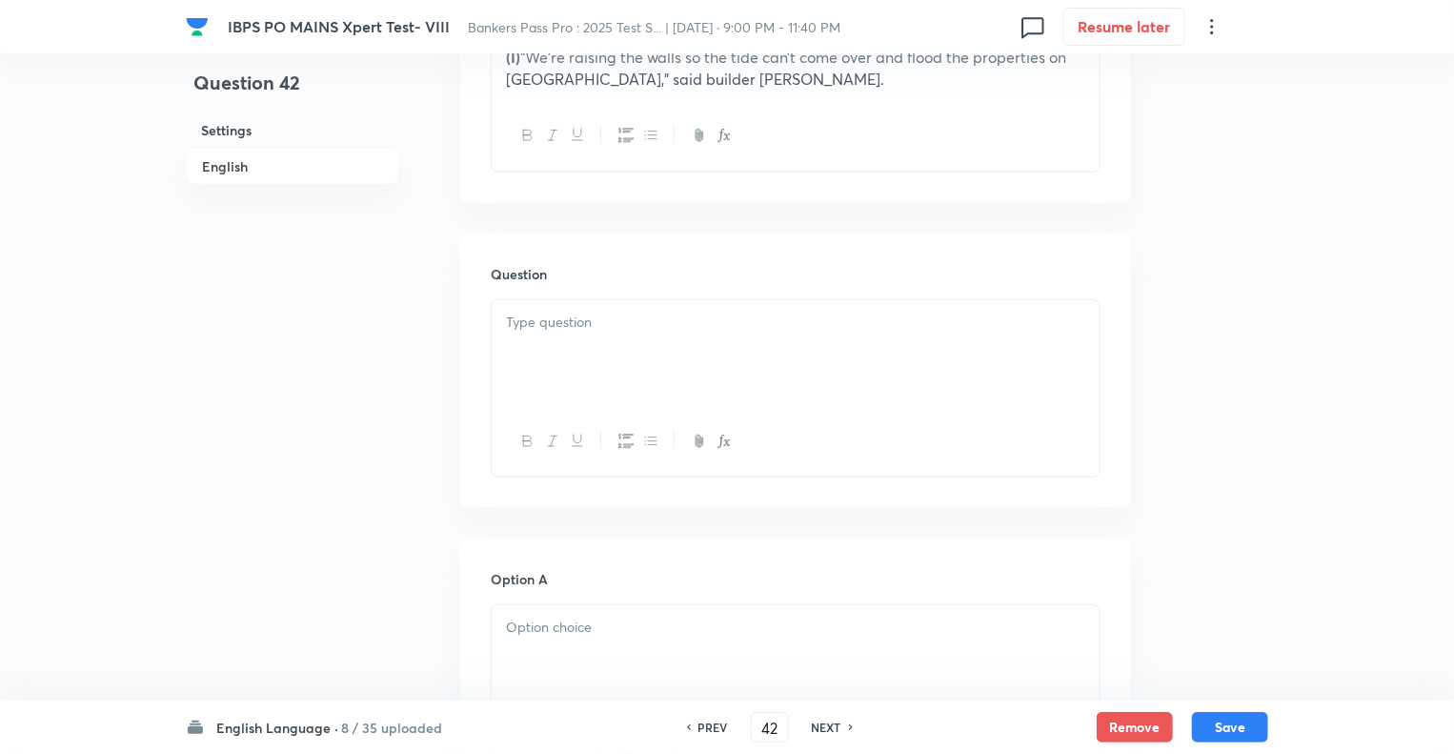
scroll to position [1029, 0]
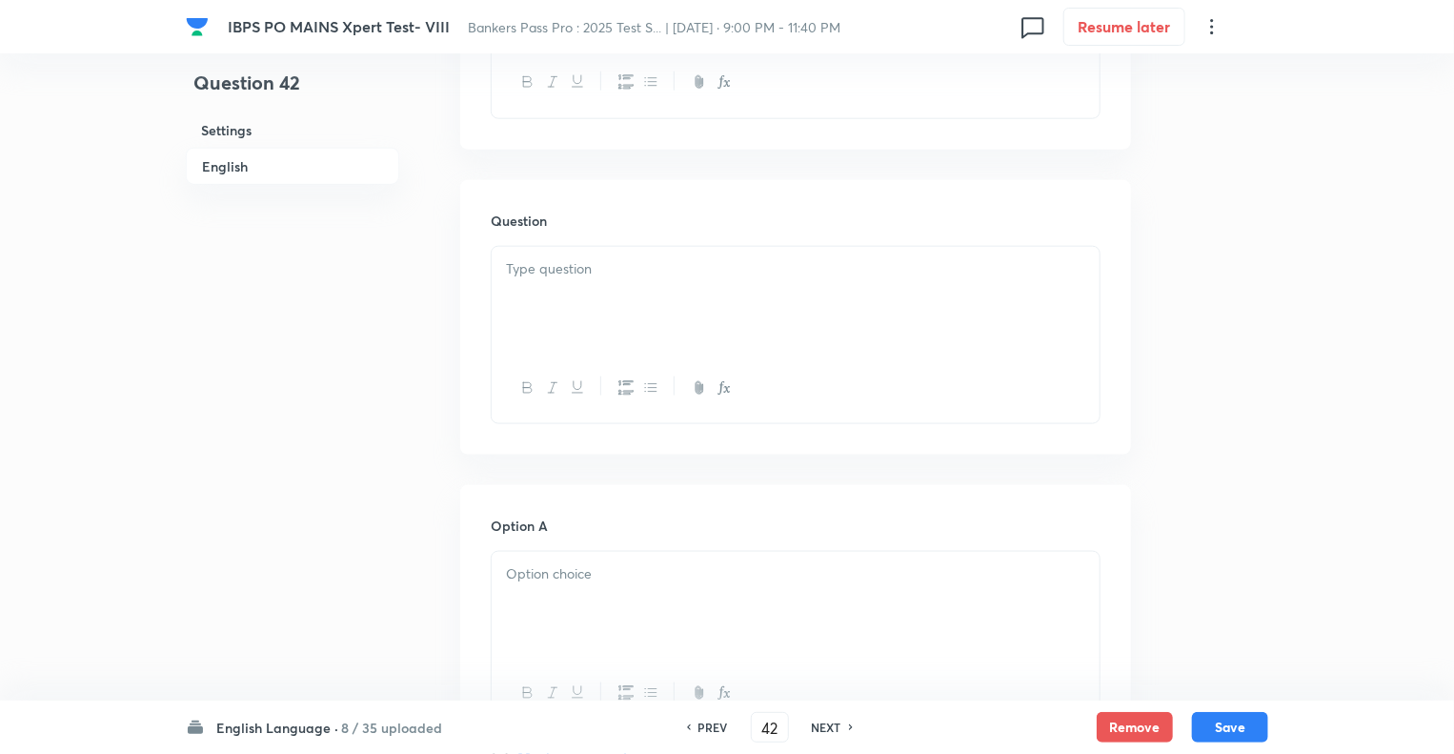
click at [555, 285] on div at bounding box center [796, 300] width 608 height 107
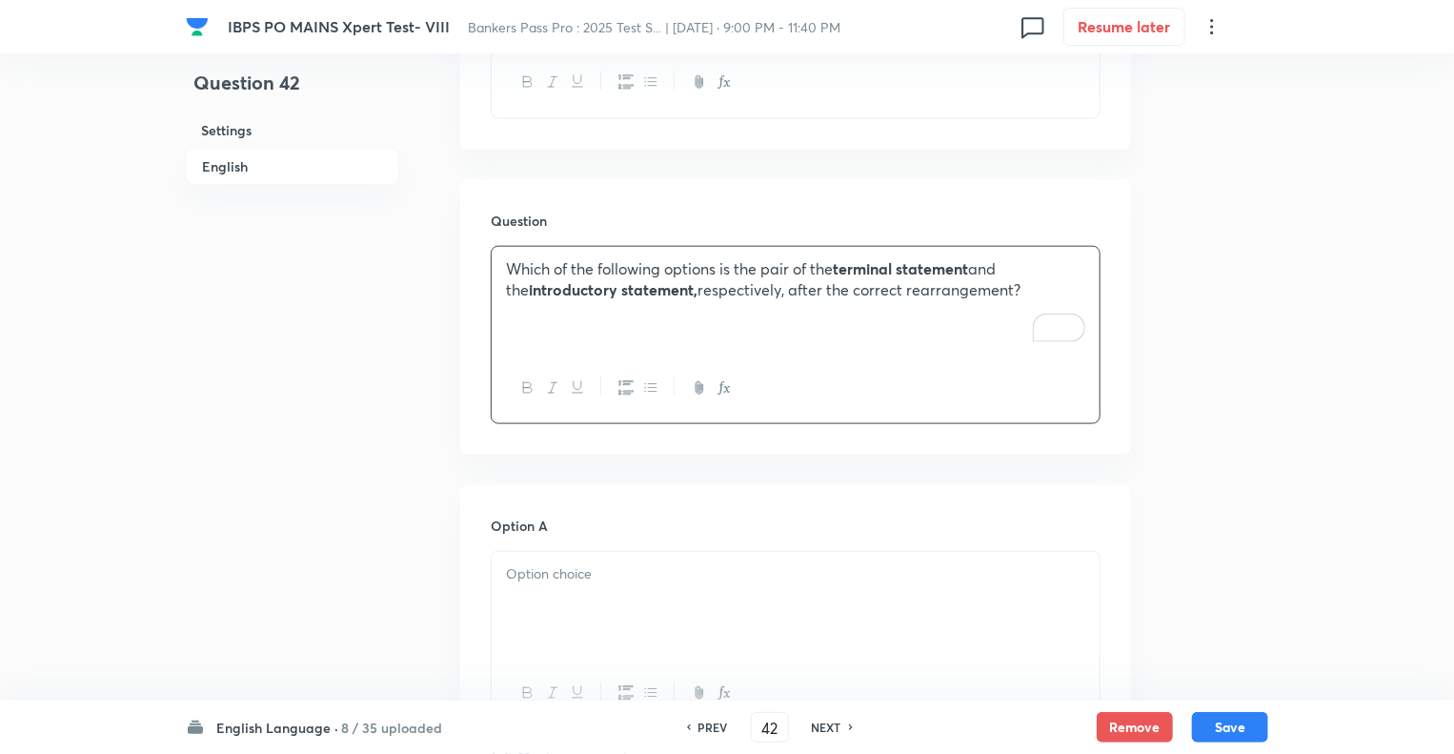
click at [541, 582] on p at bounding box center [795, 574] width 579 height 22
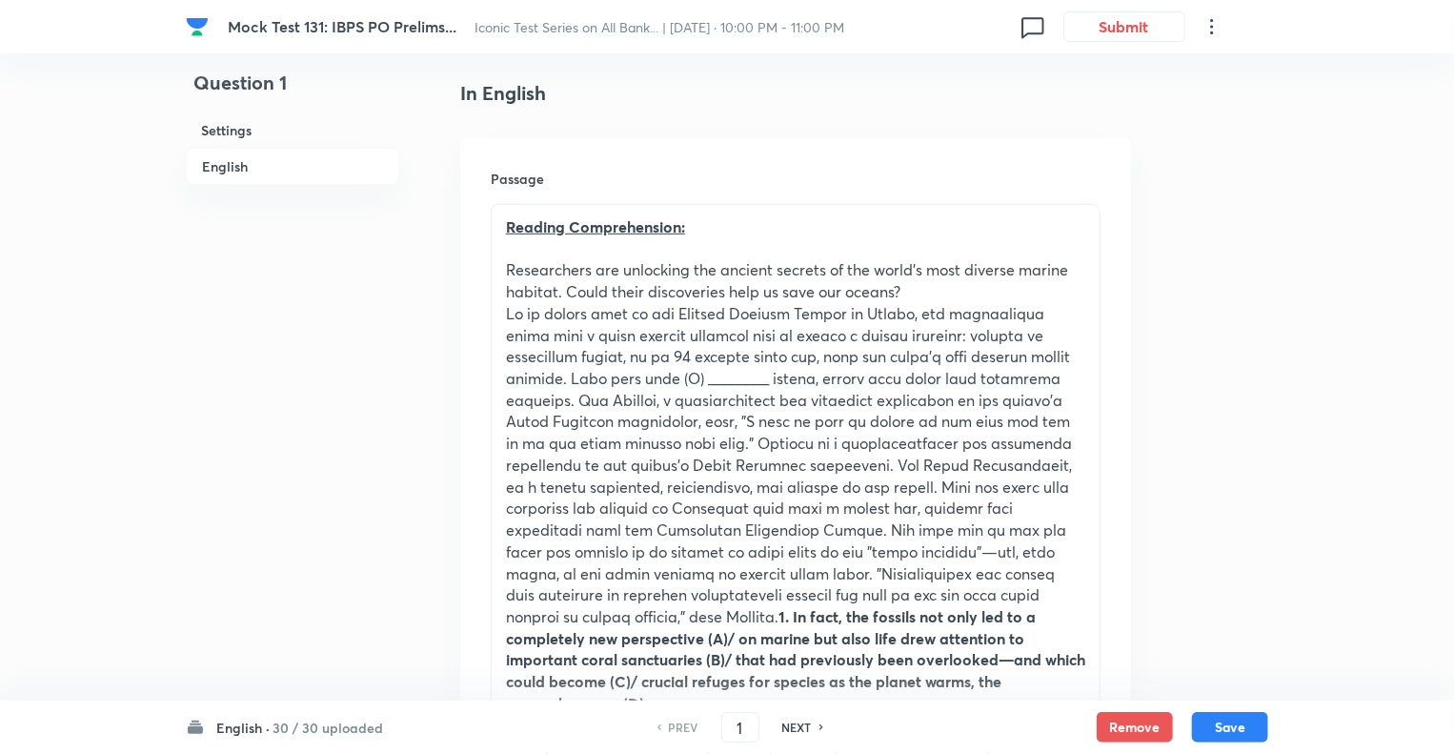
scroll to position [400, 0]
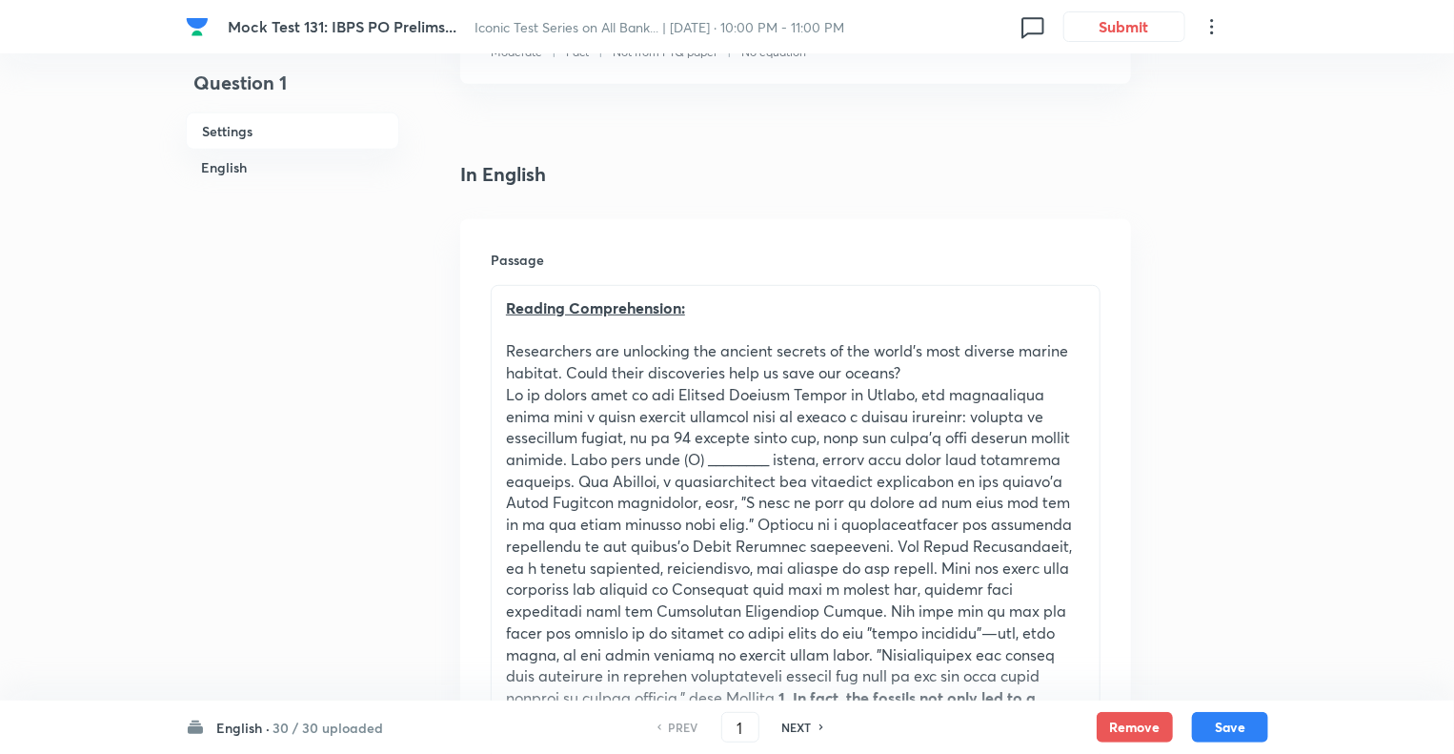
click at [794, 721] on h6 "NEXT" at bounding box center [797, 727] width 30 height 17
type input "2"
checkbox input "false"
checkbox input "true"
click at [794, 721] on h6 "NEXT" at bounding box center [797, 727] width 30 height 17
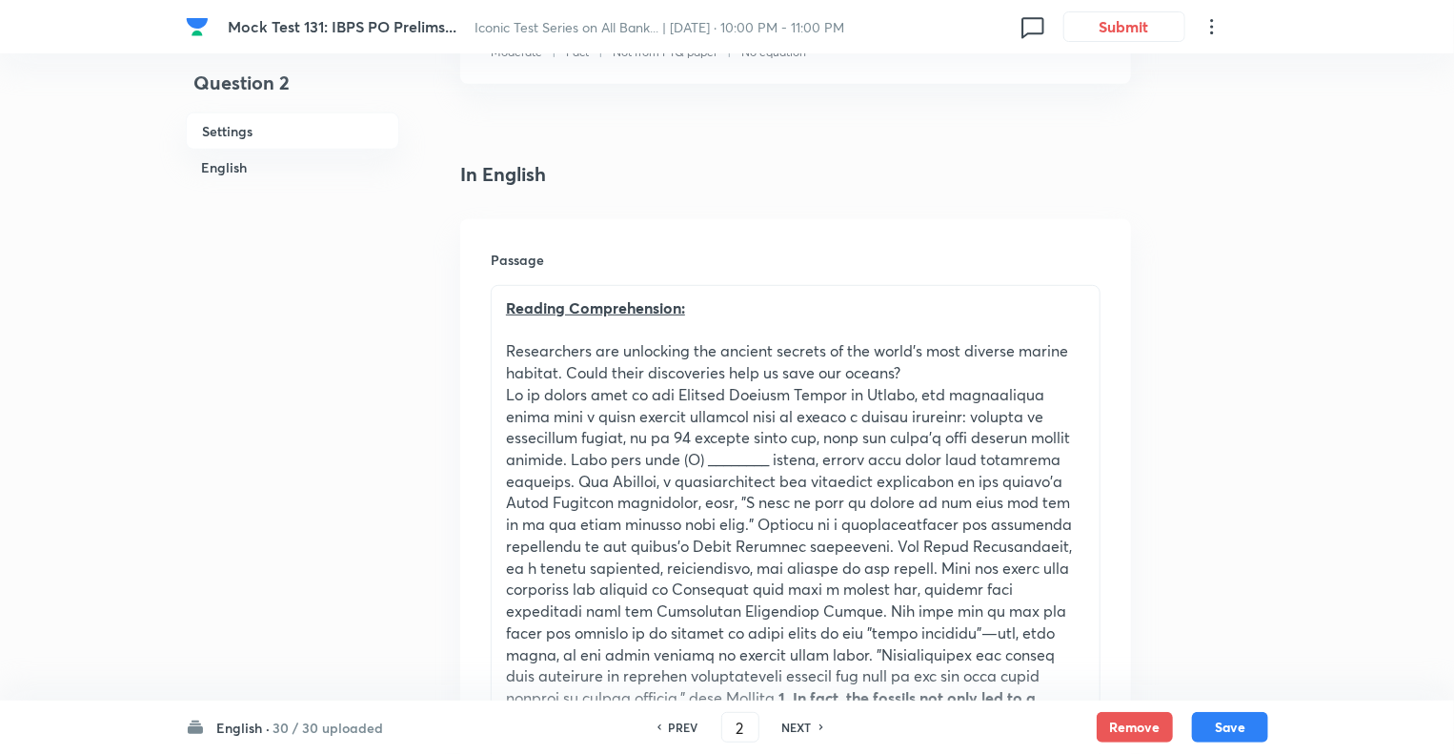
type input "3"
checkbox input "true"
click at [794, 721] on h6 "NEXT" at bounding box center [797, 727] width 30 height 17
type input "4"
checkbox input "true"
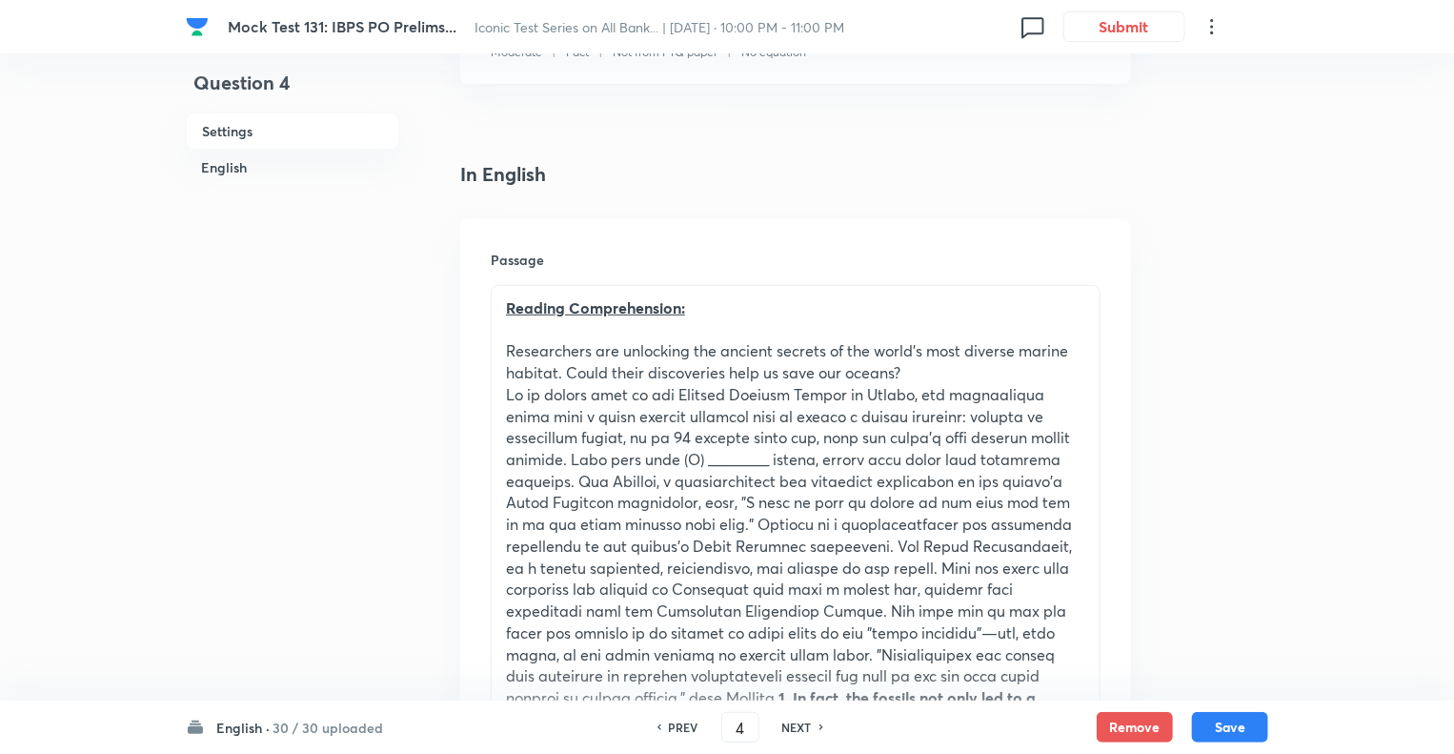
click at [794, 721] on h6 "NEXT" at bounding box center [797, 727] width 30 height 17
type input "5"
checkbox input "false"
checkbox input "true"
click at [794, 721] on h6 "NEXT" at bounding box center [797, 727] width 30 height 17
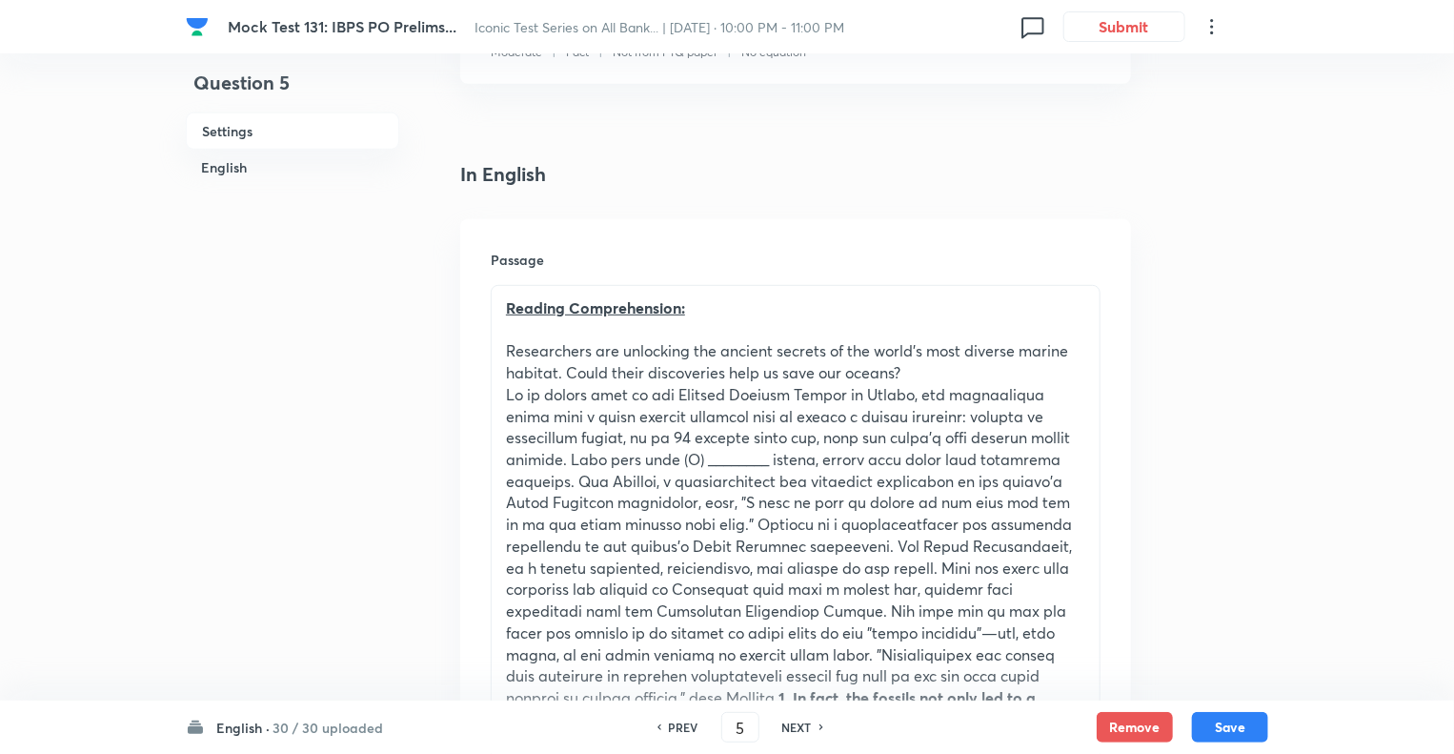
type input "6"
checkbox input "false"
checkbox input "true"
click at [794, 721] on h6 "NEXT" at bounding box center [797, 727] width 30 height 17
type input "7"
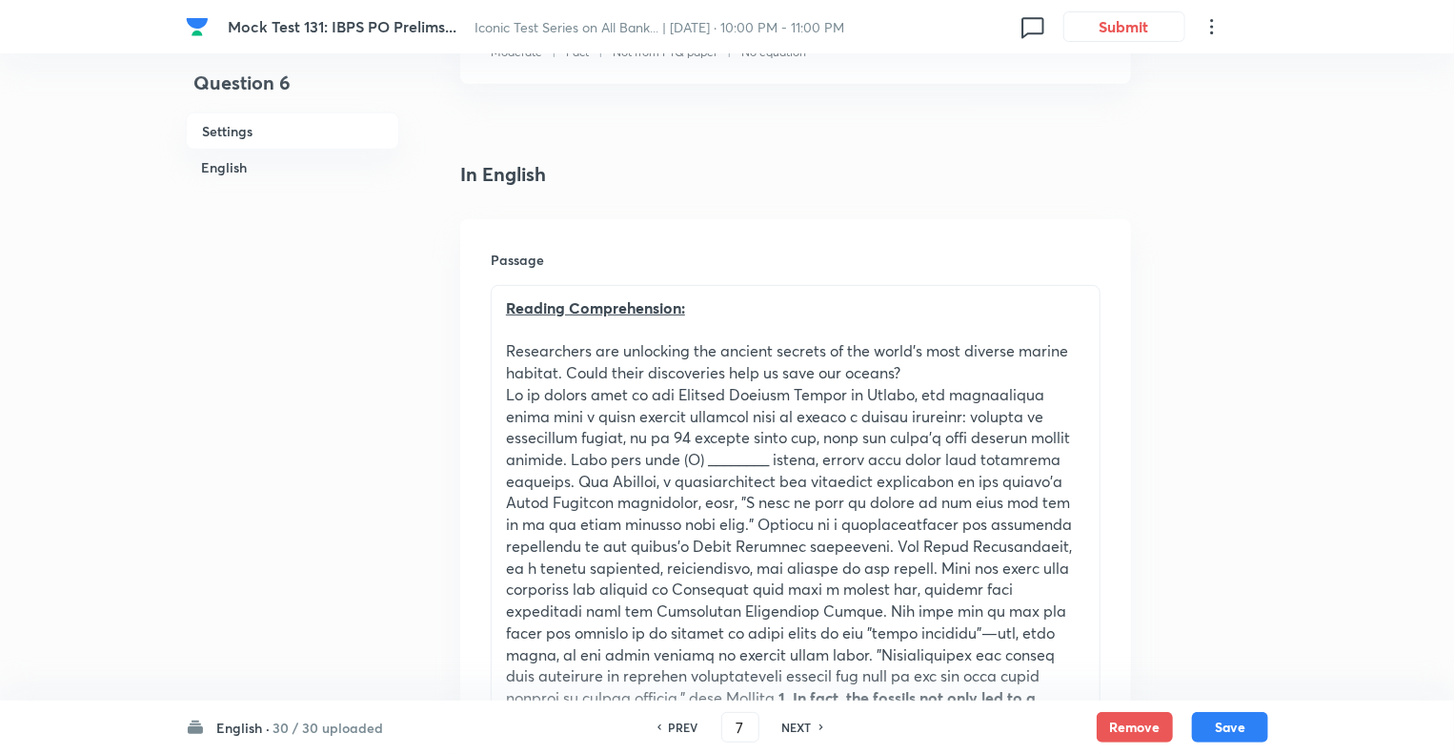
checkbox input "false"
checkbox input "true"
click at [794, 721] on h6 "NEXT" at bounding box center [797, 727] width 30 height 17
type input "8"
checkbox input "false"
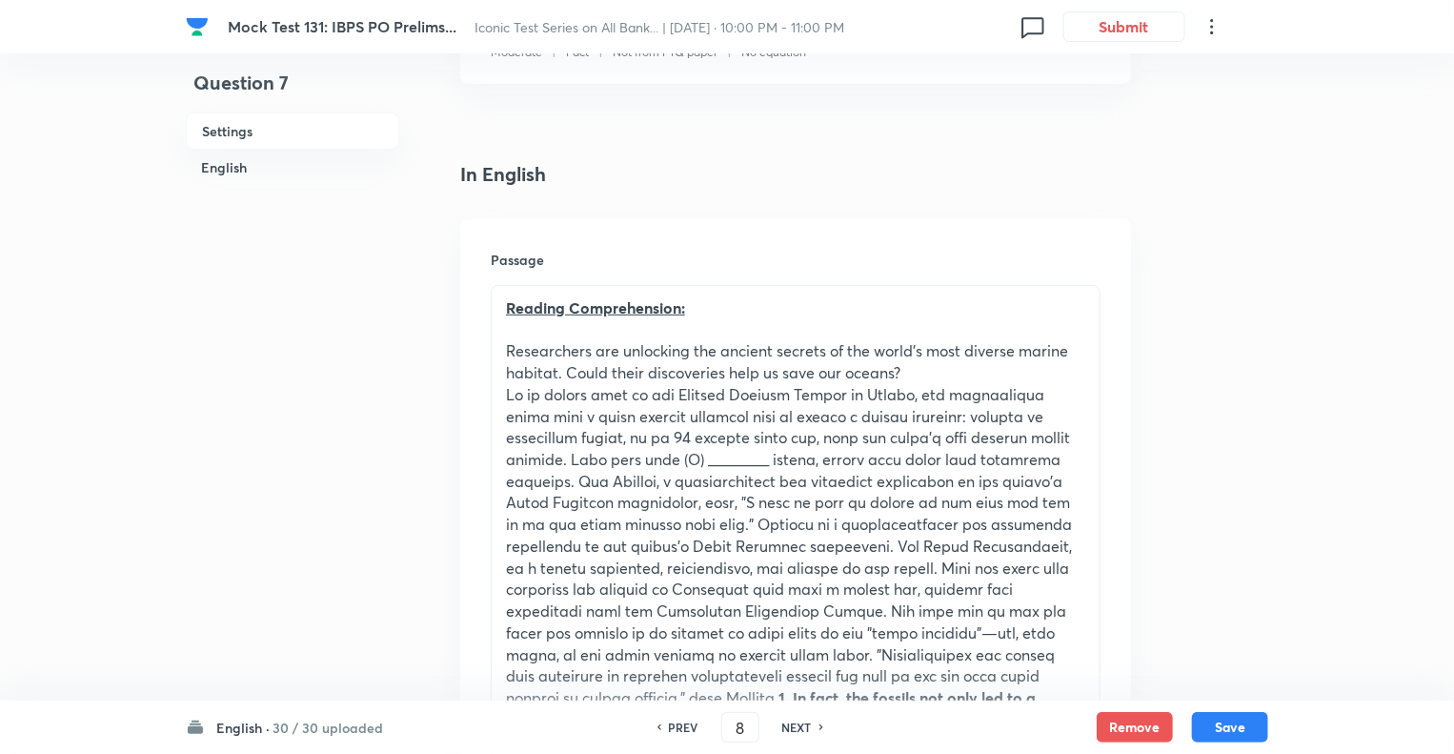
checkbox input "true"
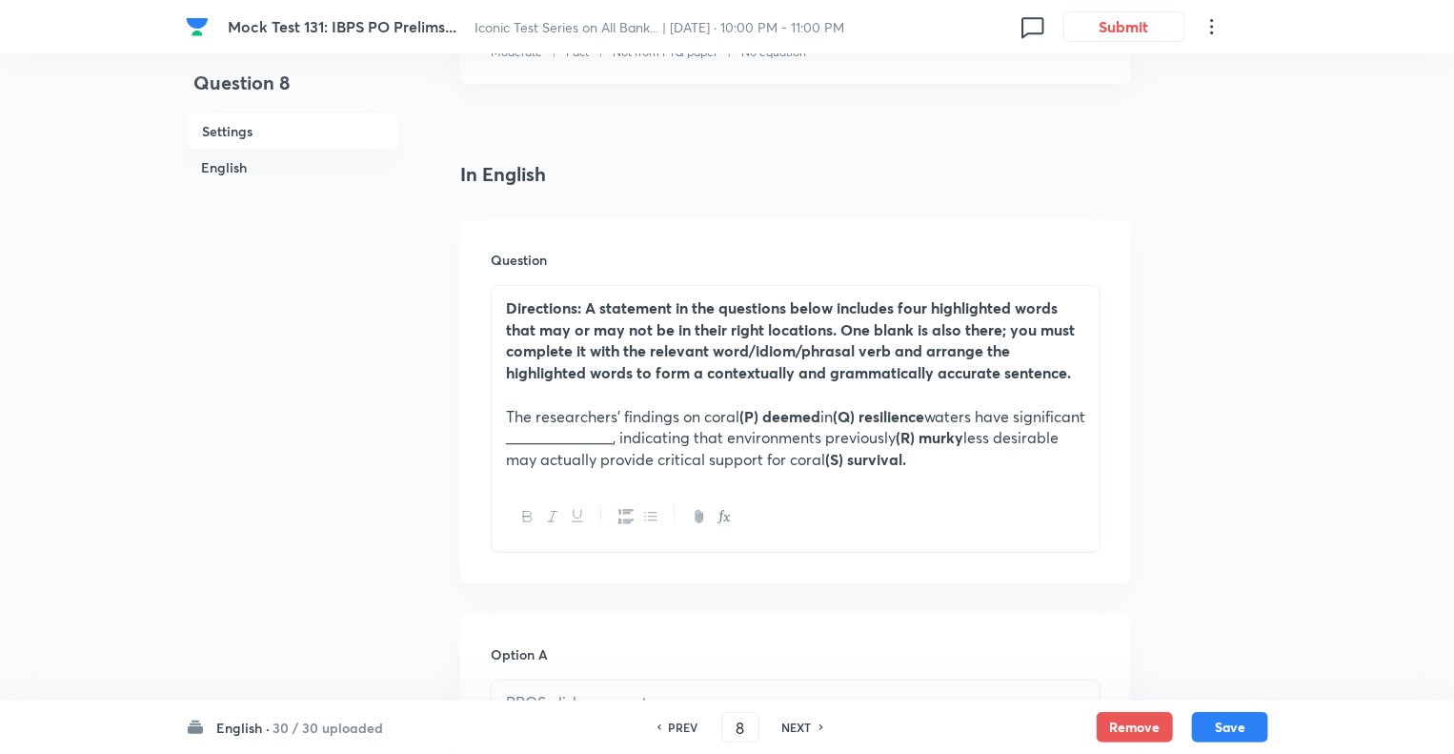
click at [794, 721] on h6 "NEXT" at bounding box center [797, 727] width 30 height 17
type input "9"
checkbox input "false"
checkbox input "true"
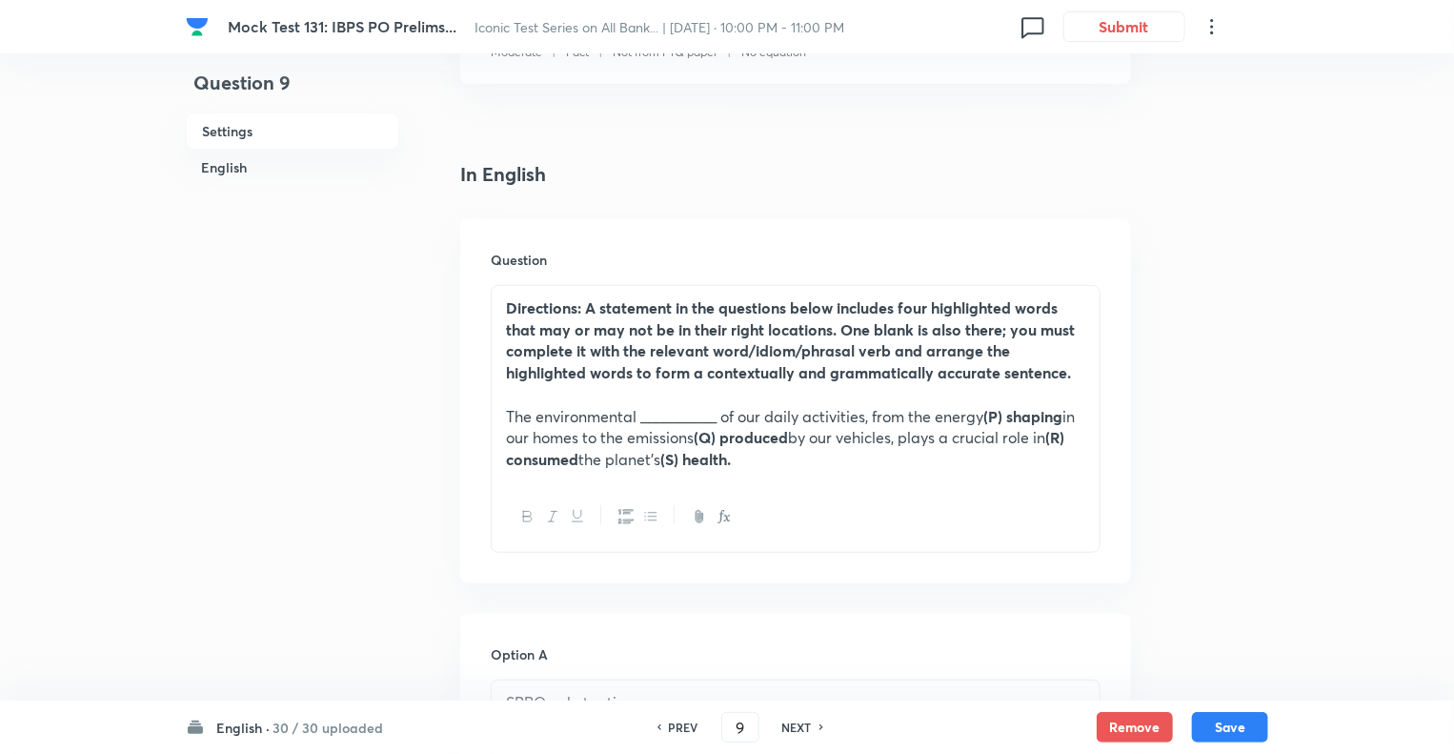
click at [794, 729] on h6 "NEXT" at bounding box center [797, 727] width 30 height 17
type input "10"
checkbox input "false"
checkbox input "true"
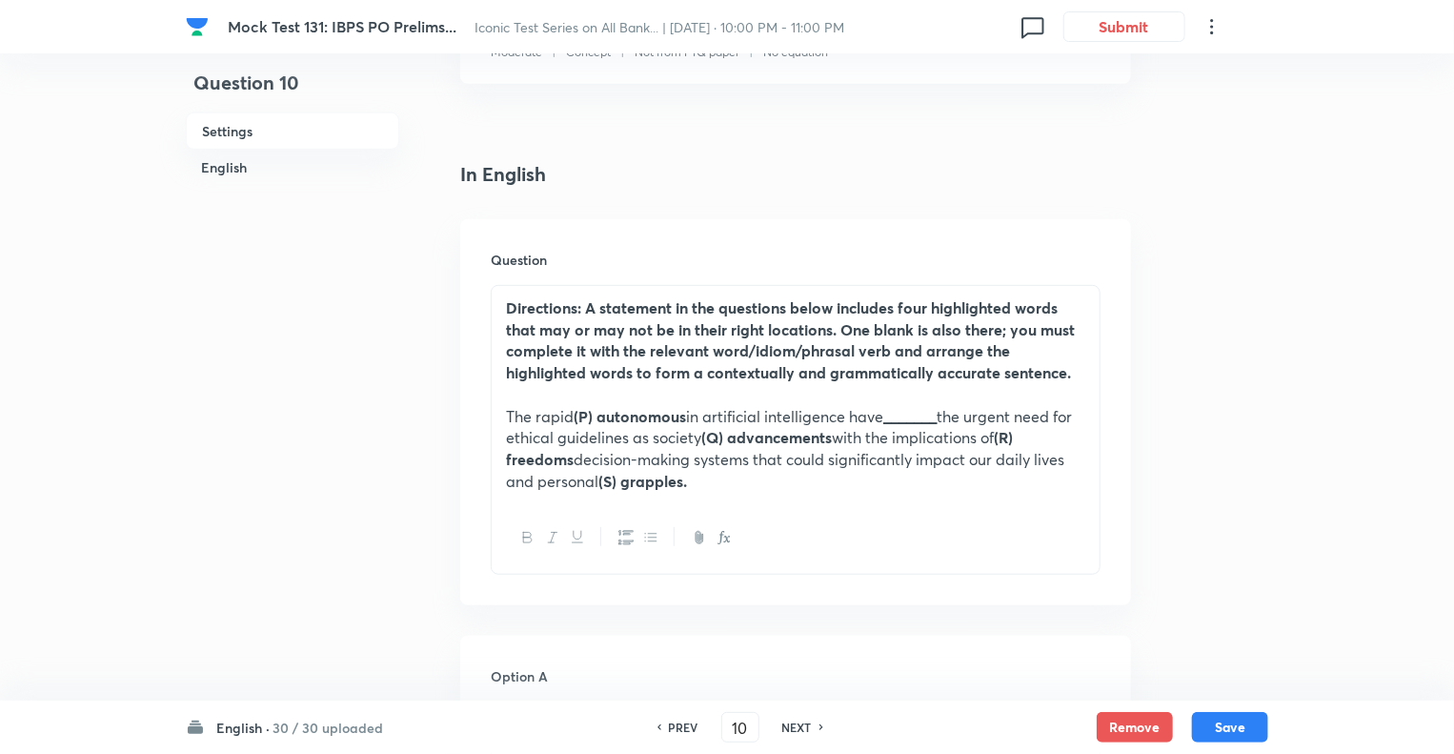
click at [794, 729] on h6 "NEXT" at bounding box center [797, 727] width 30 height 17
type input "11"
checkbox input "false"
checkbox input "true"
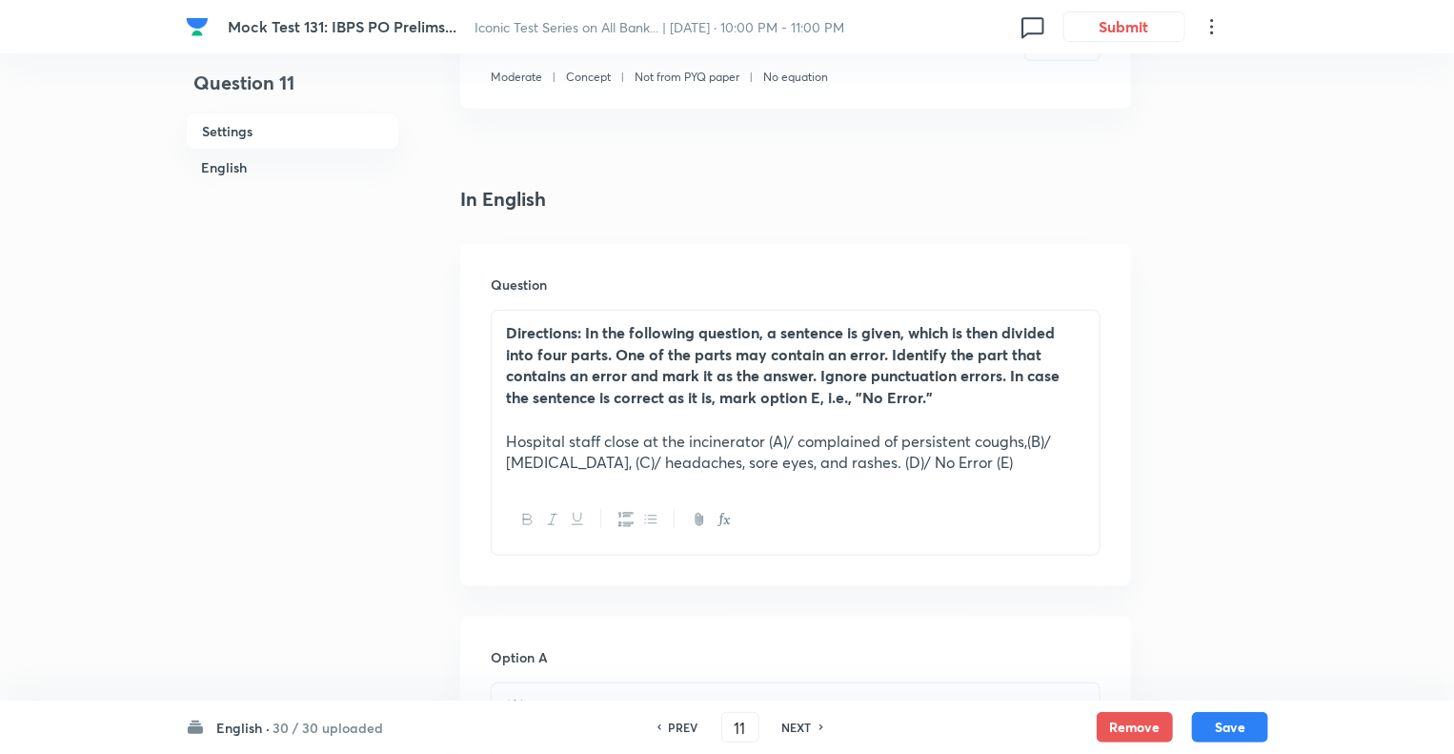
click at [794, 729] on h6 "NEXT" at bounding box center [797, 727] width 30 height 17
type input "12"
checkbox input "false"
checkbox input "true"
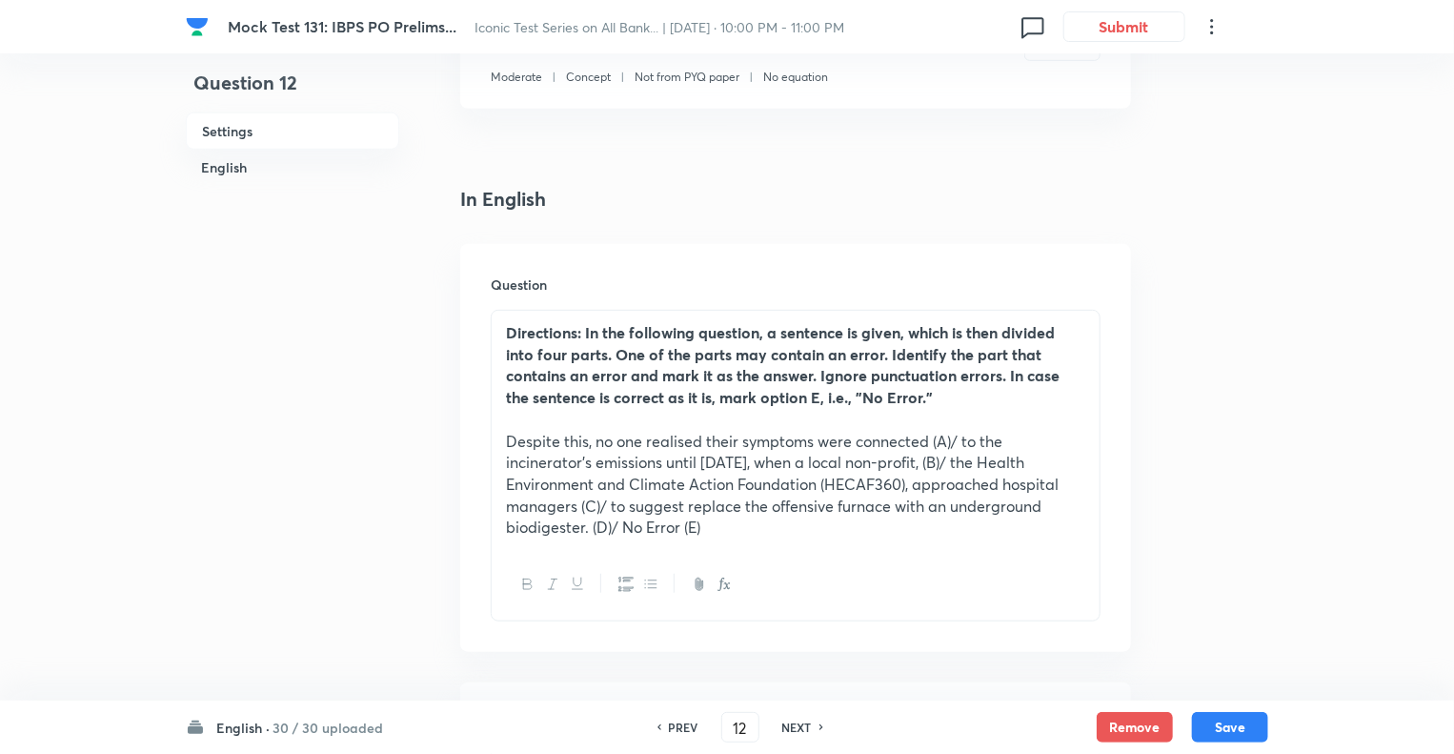
click at [794, 729] on h6 "NEXT" at bounding box center [797, 727] width 30 height 17
type input "13"
checkbox input "false"
checkbox input "true"
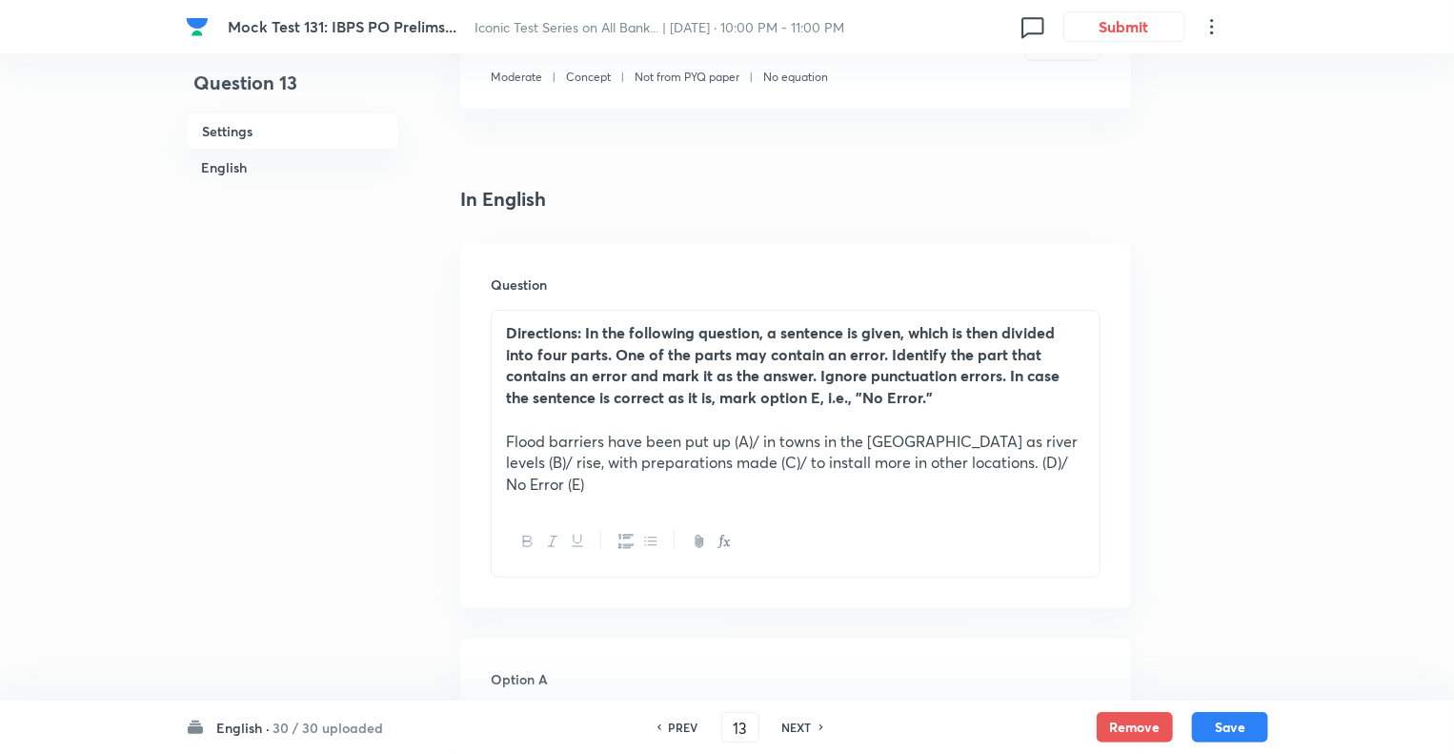
click at [794, 729] on h6 "NEXT" at bounding box center [797, 727] width 30 height 17
type input "14"
checkbox input "false"
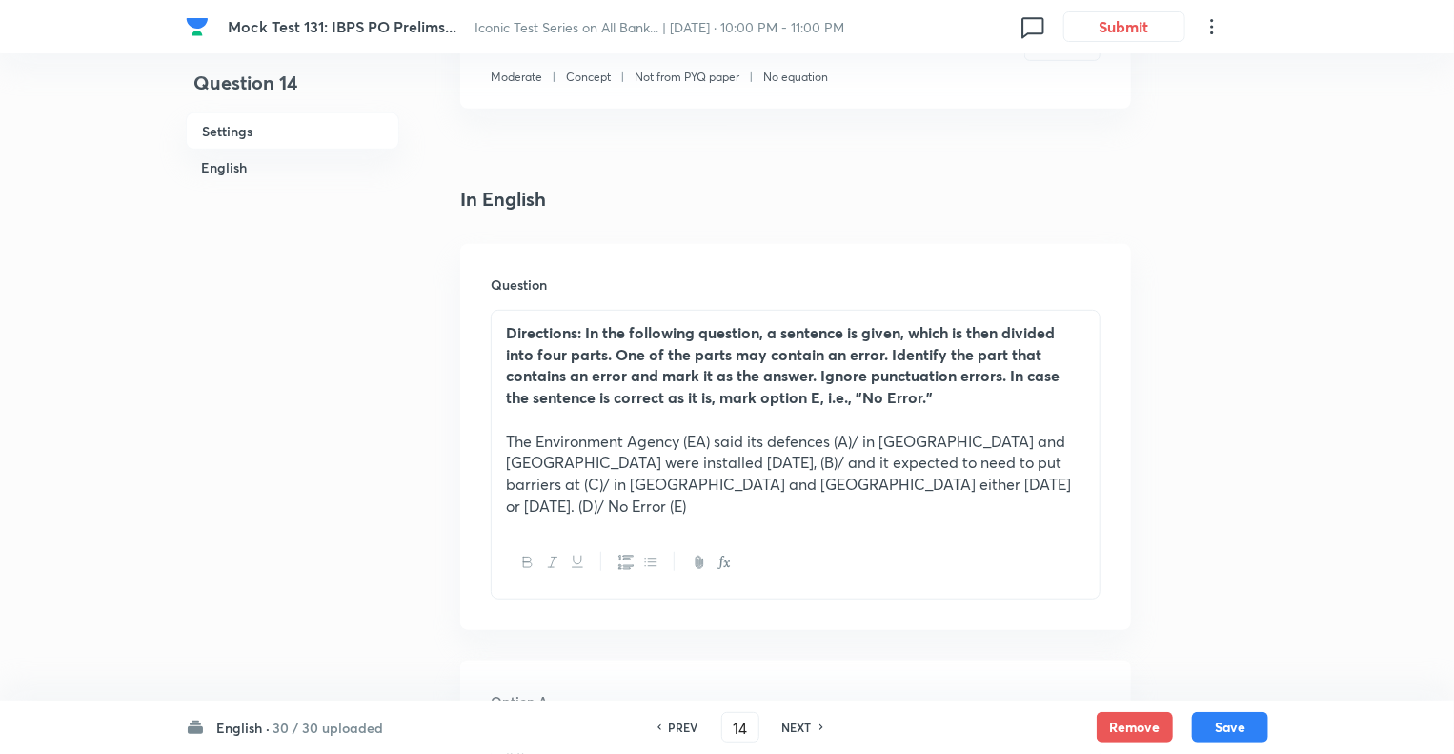
checkbox input "true"
click at [794, 729] on h6 "NEXT" at bounding box center [797, 727] width 30 height 17
type input "15"
checkbox input "false"
checkbox input "true"
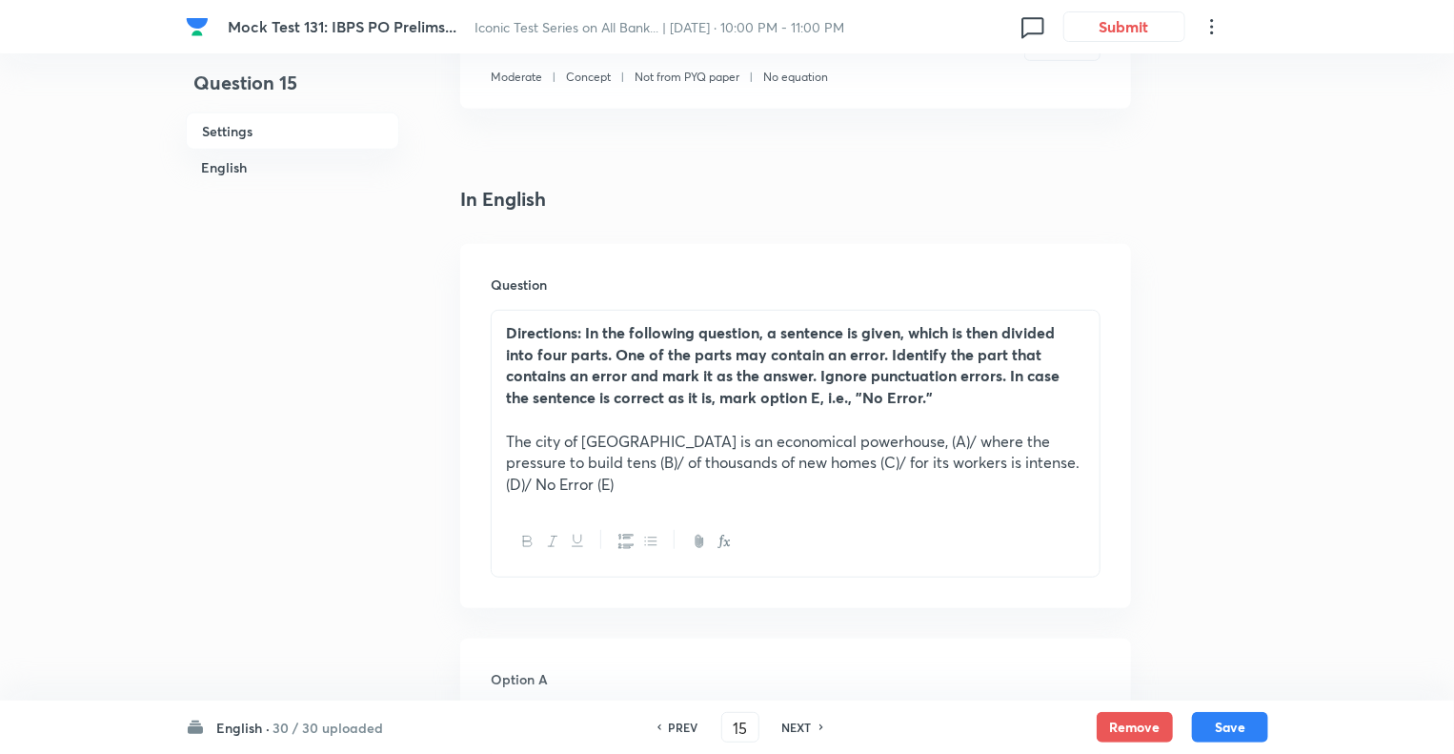
click at [794, 729] on h6 "NEXT" at bounding box center [797, 727] width 30 height 17
type input "16"
checkbox input "false"
checkbox input "true"
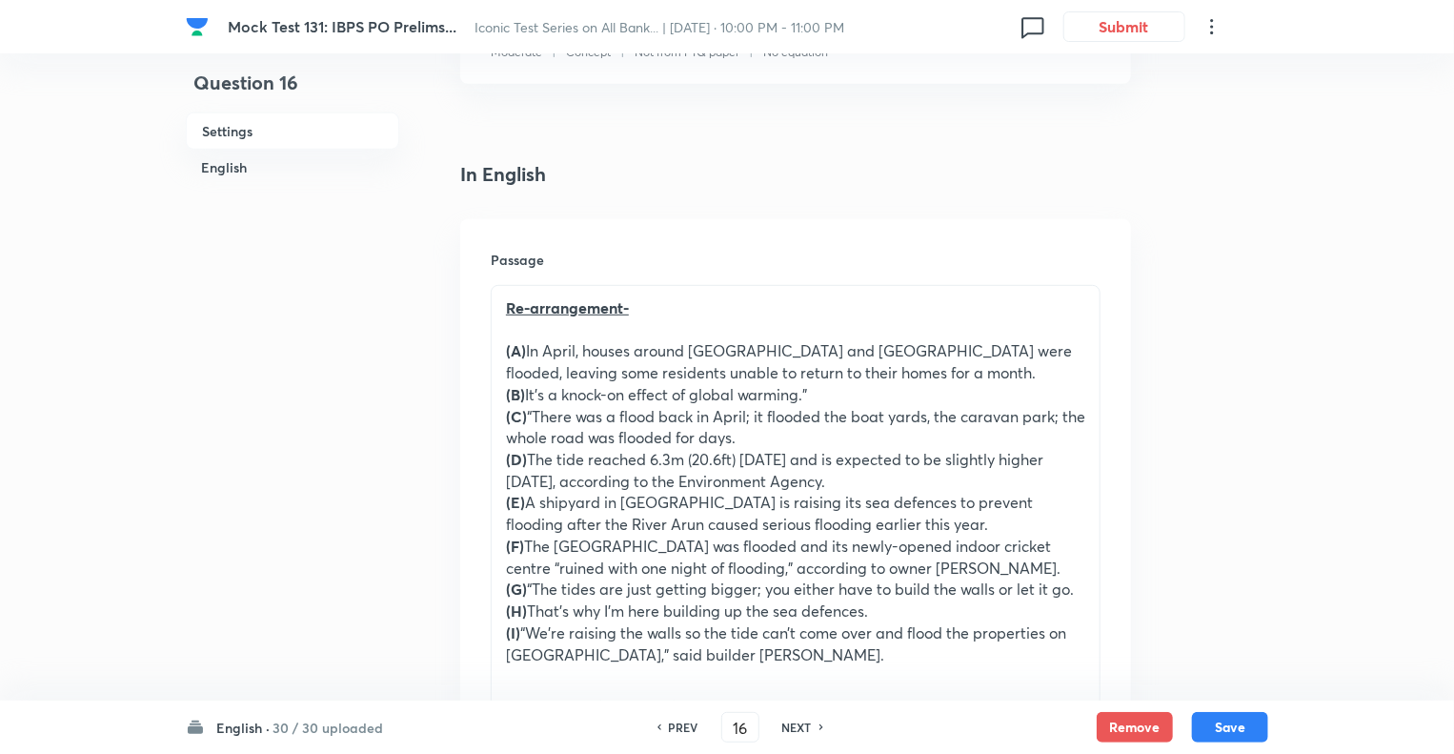
click at [794, 729] on h6 "NEXT" at bounding box center [797, 727] width 30 height 17
type input "17"
checkbox input "false"
checkbox input "true"
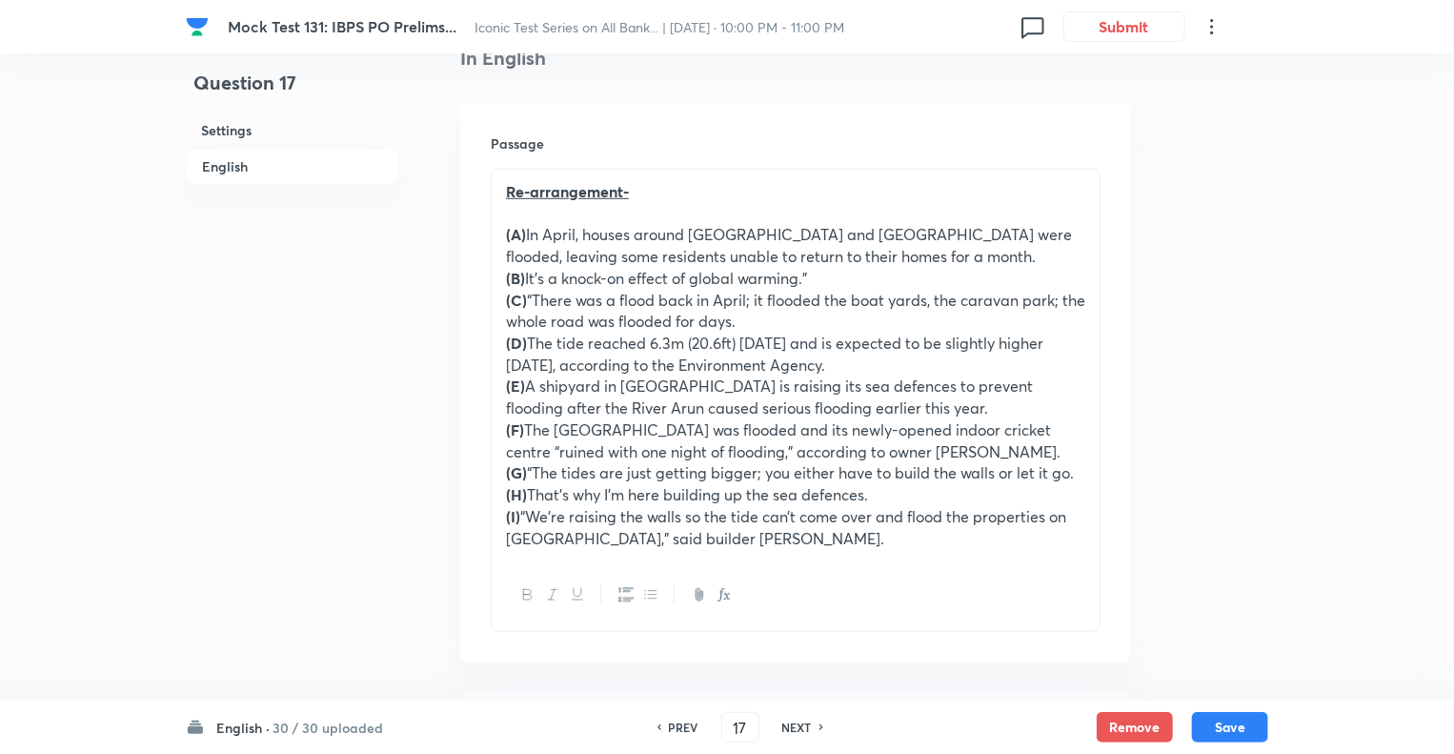
scroll to position [531, 0]
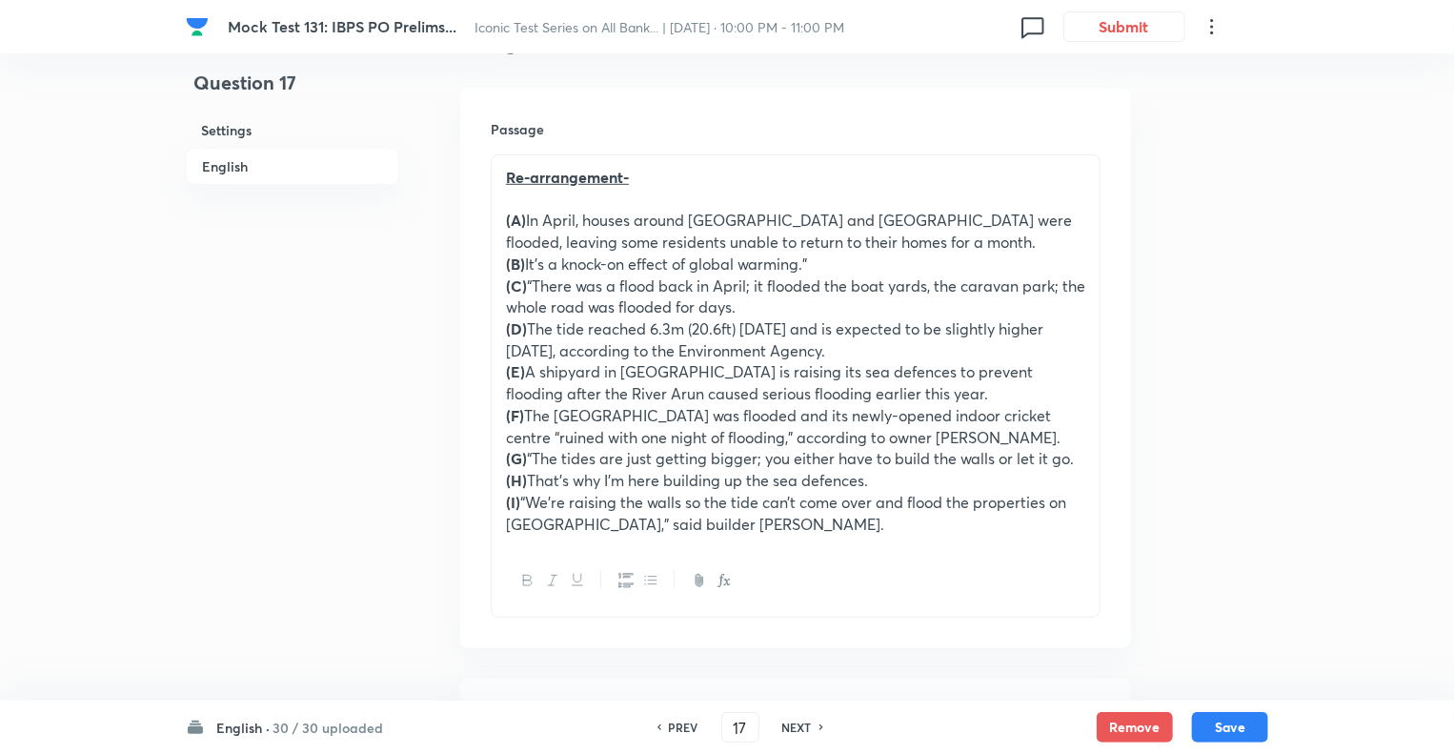
click at [682, 727] on h6 "PREV" at bounding box center [684, 727] width 30 height 17
type input "16"
checkbox input "false"
checkbox input "true"
click at [658, 725] on icon at bounding box center [660, 727] width 4 height 6
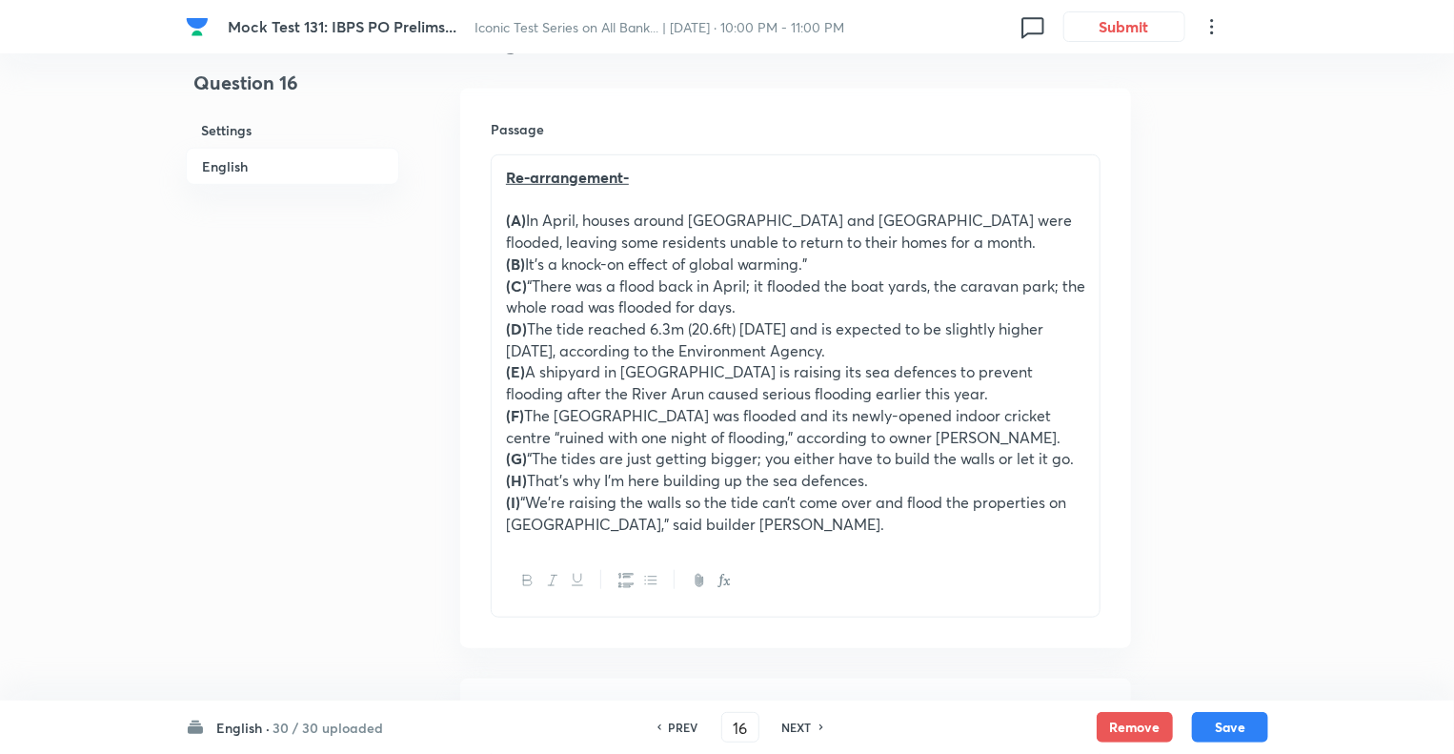
type input "15"
checkbox input "false"
checkbox input "true"
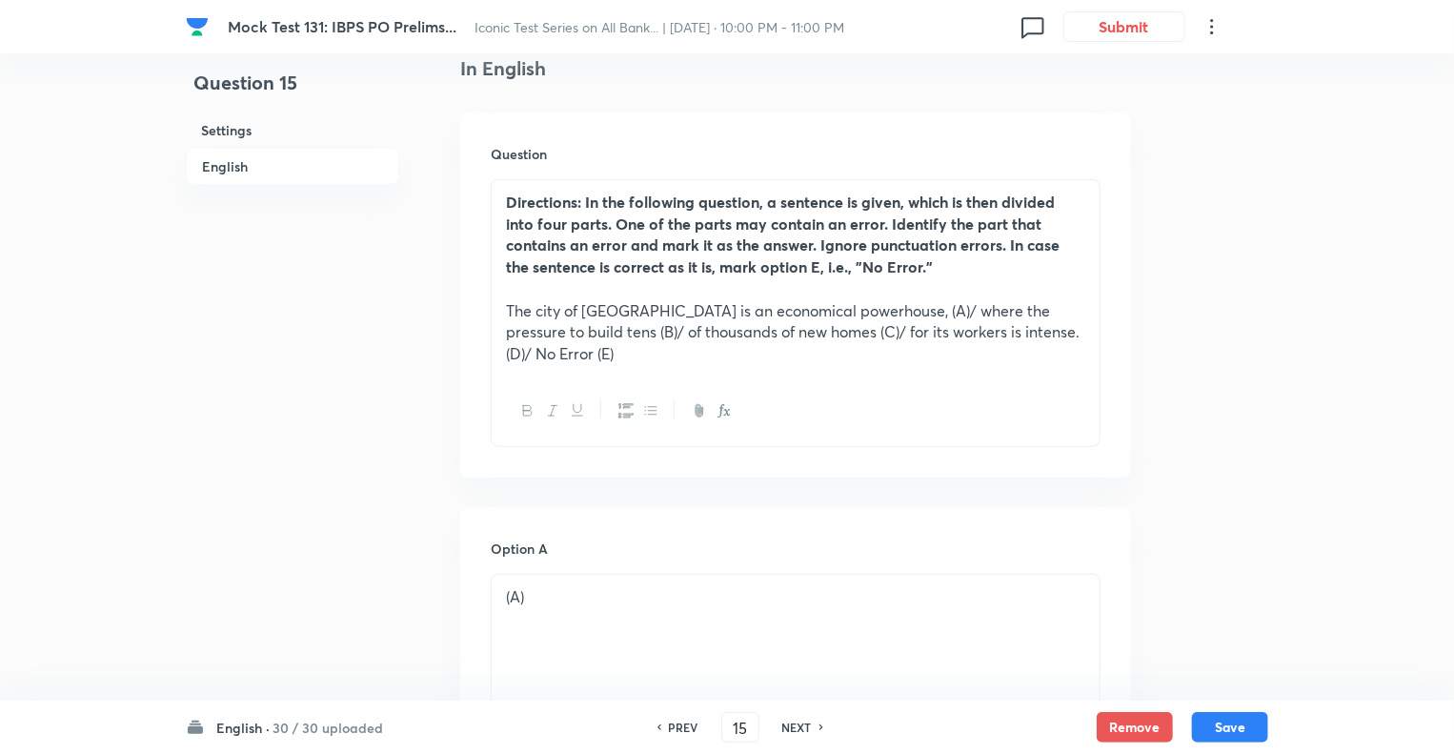
click at [791, 736] on div "PREV 15 ​ NEXT" at bounding box center [741, 727] width 246 height 30
click at [793, 726] on h6 "NEXT" at bounding box center [797, 727] width 30 height 17
type input "16"
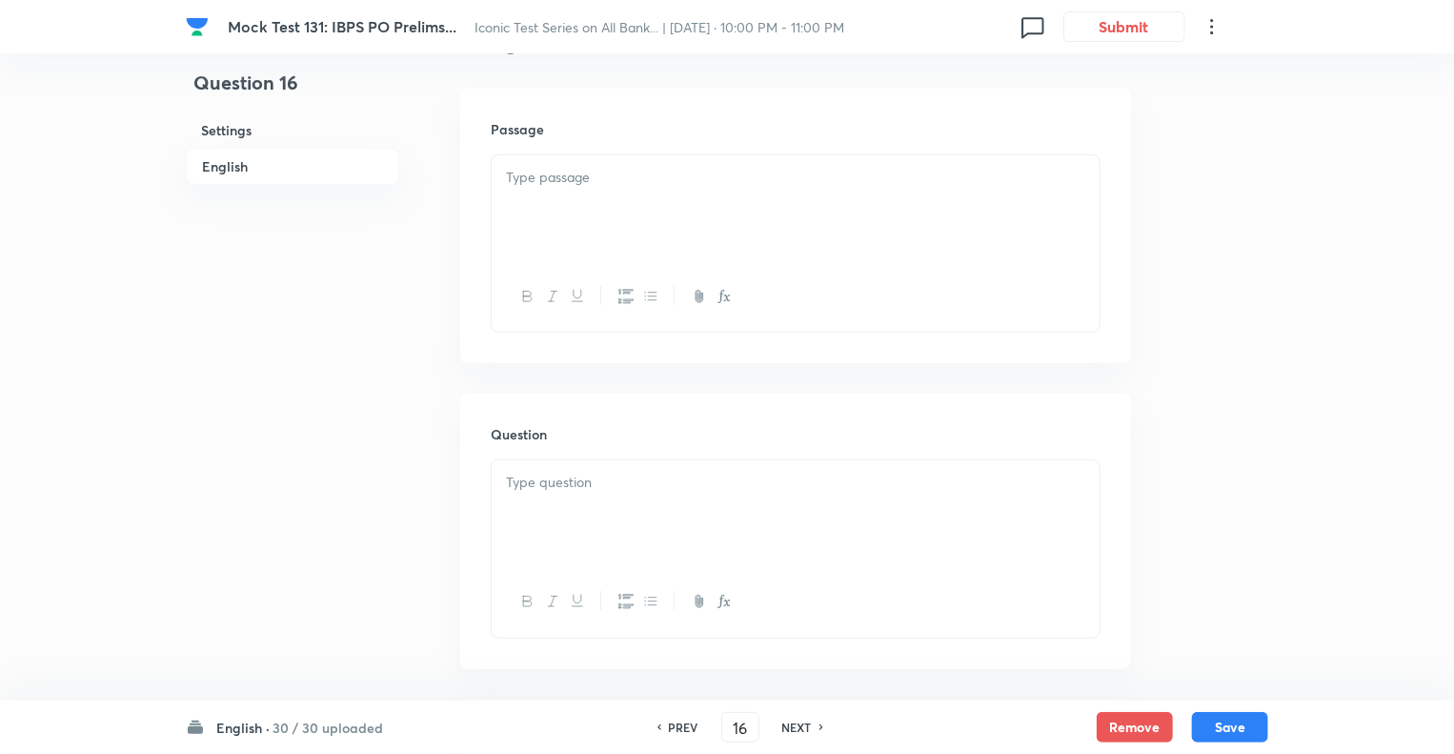
checkbox input "false"
checkbox input "true"
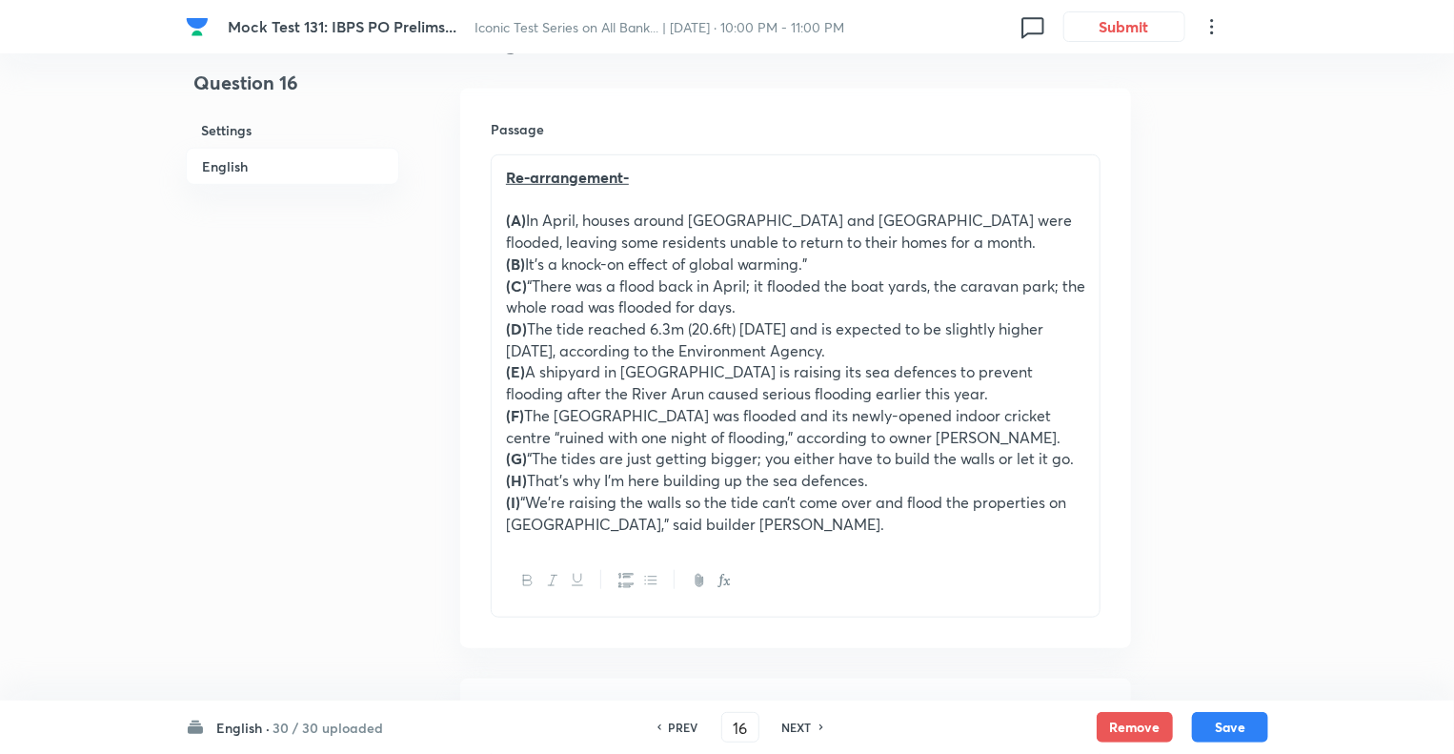
click at [627, 273] on p "(B) It’s a knock-on effect of global warming.”" at bounding box center [795, 265] width 579 height 22
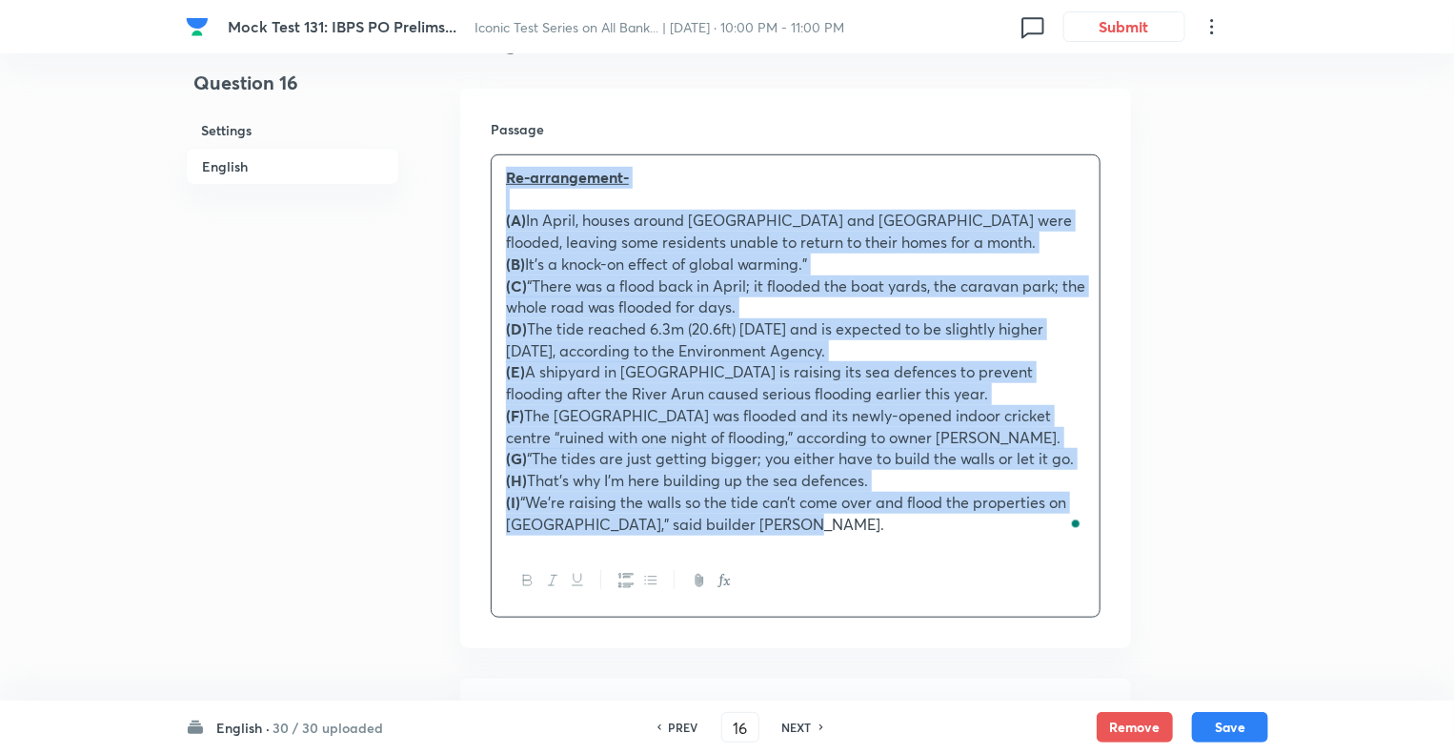
copy div "Re-arrangement- (A) In April, houses around Rope Walk and Riverside Estate were…"
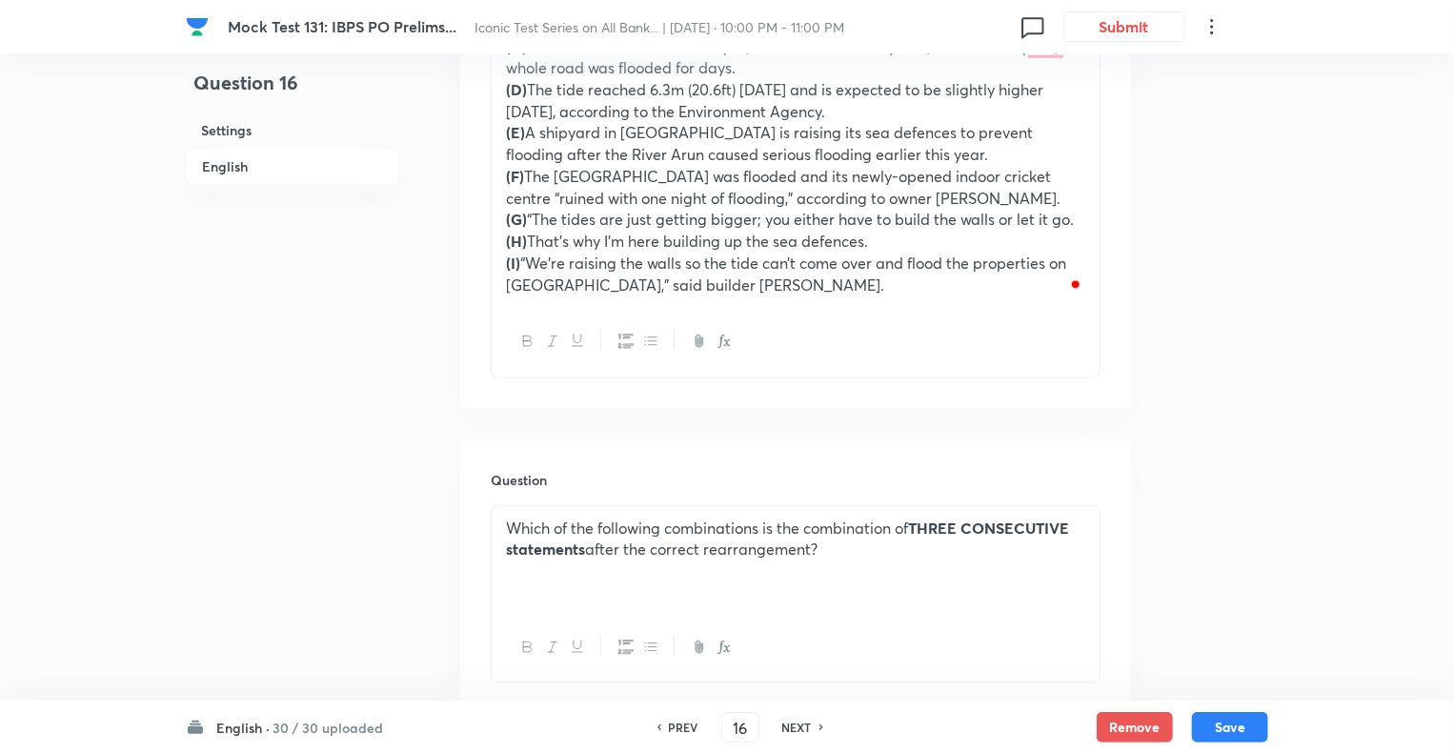
scroll to position [912, 0]
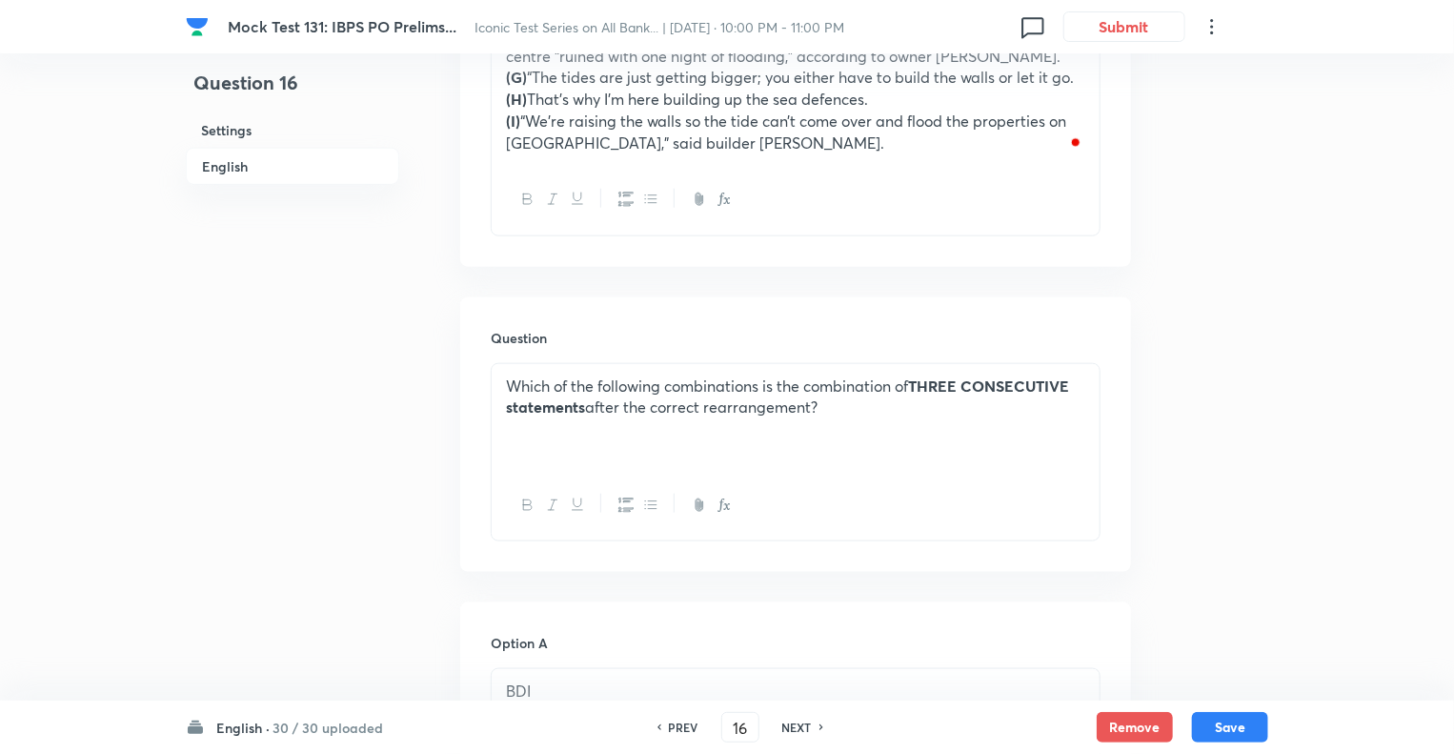
click at [608, 426] on div "Which of the following combinations is the combination of THREE CONSECUTIVE sta…" at bounding box center [796, 417] width 608 height 107
copy p "Which of the following combinations is the combination of THREE CONSECUTIVE sta…"
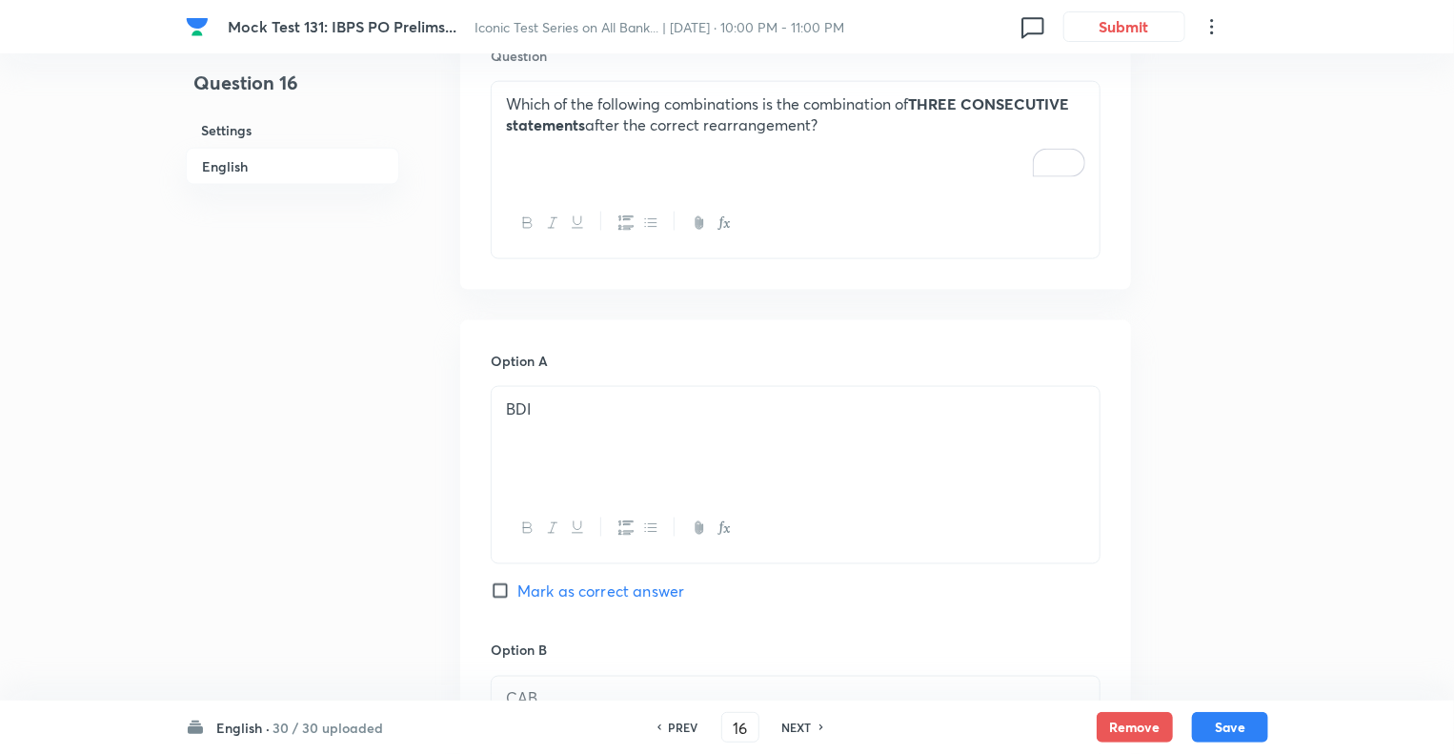
scroll to position [1255, 0]
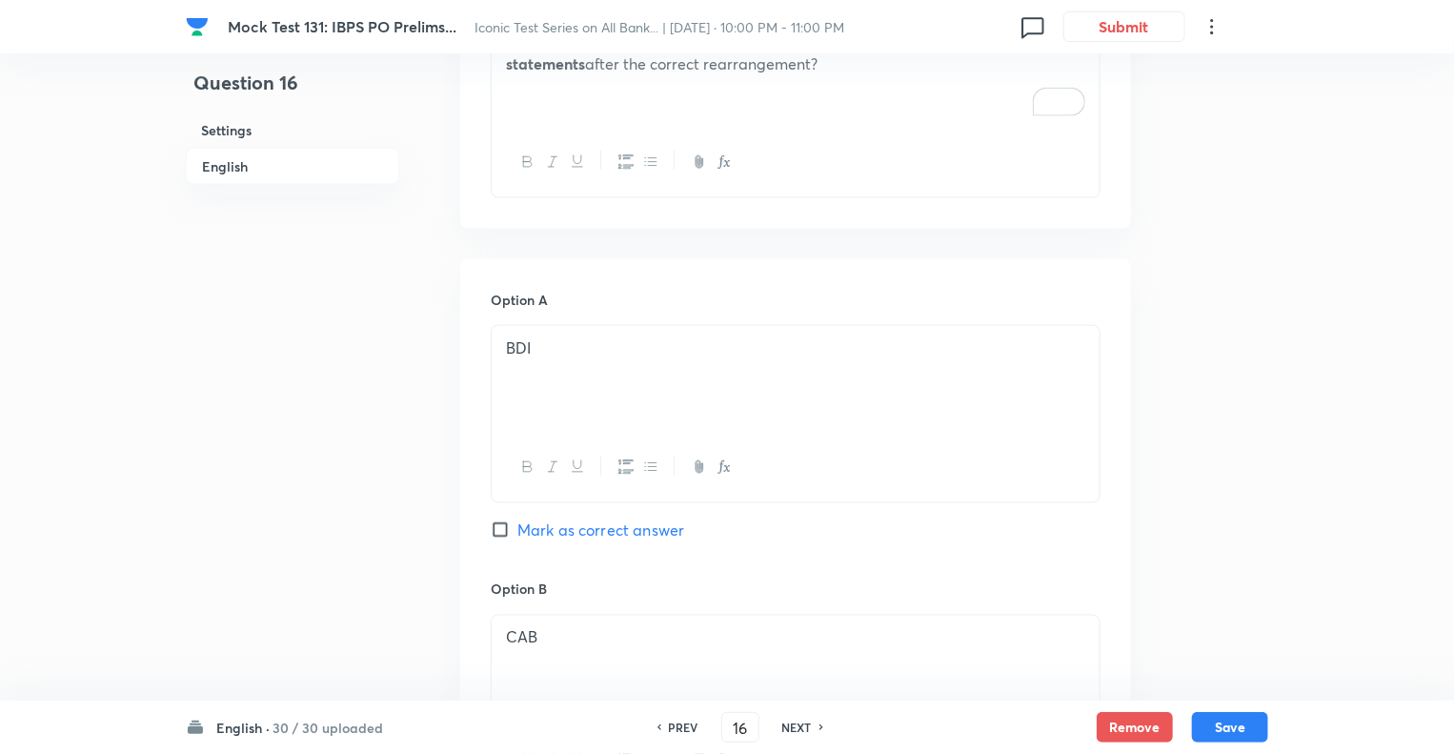
click at [566, 350] on p "BDI" at bounding box center [795, 348] width 579 height 22
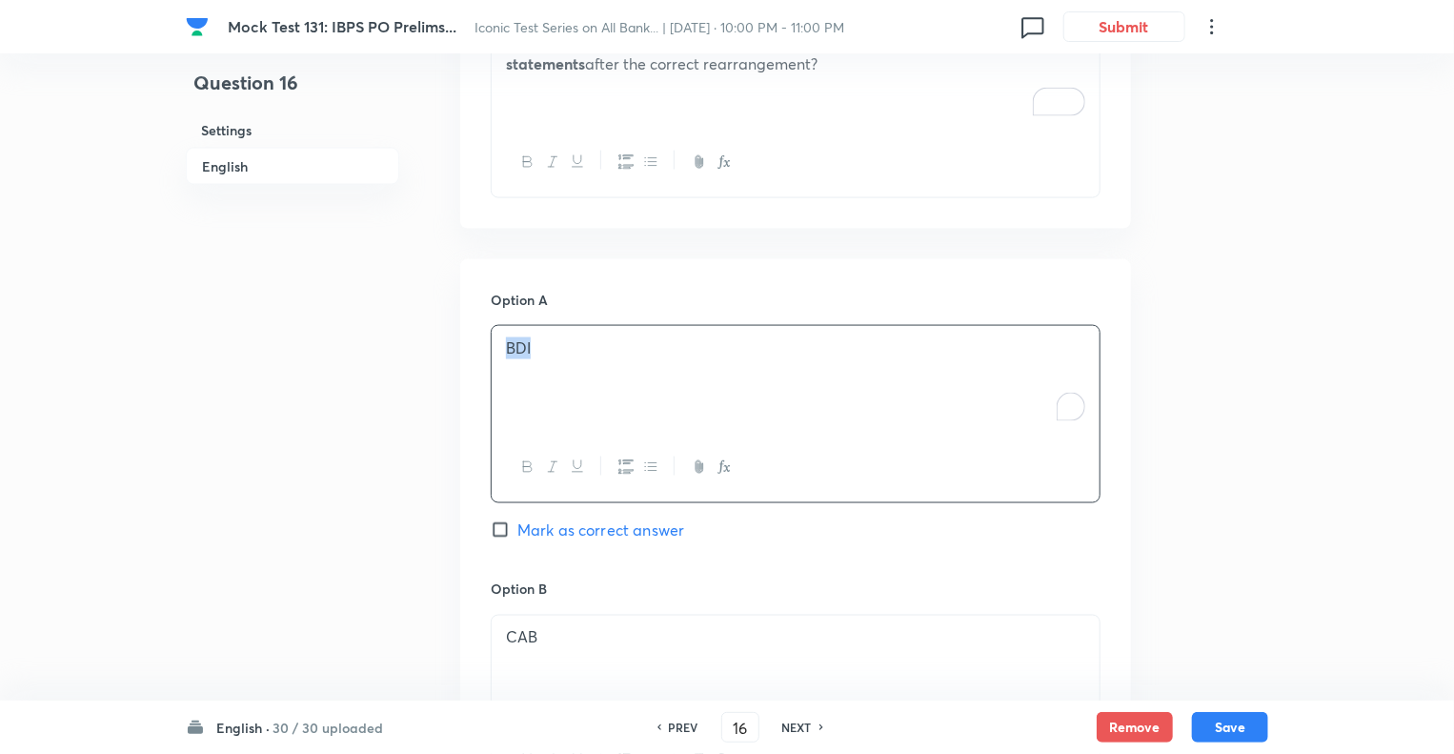
copy p "BDI"
click at [235, 468] on div "Question 16 Settings English" at bounding box center [292, 475] width 213 height 3278
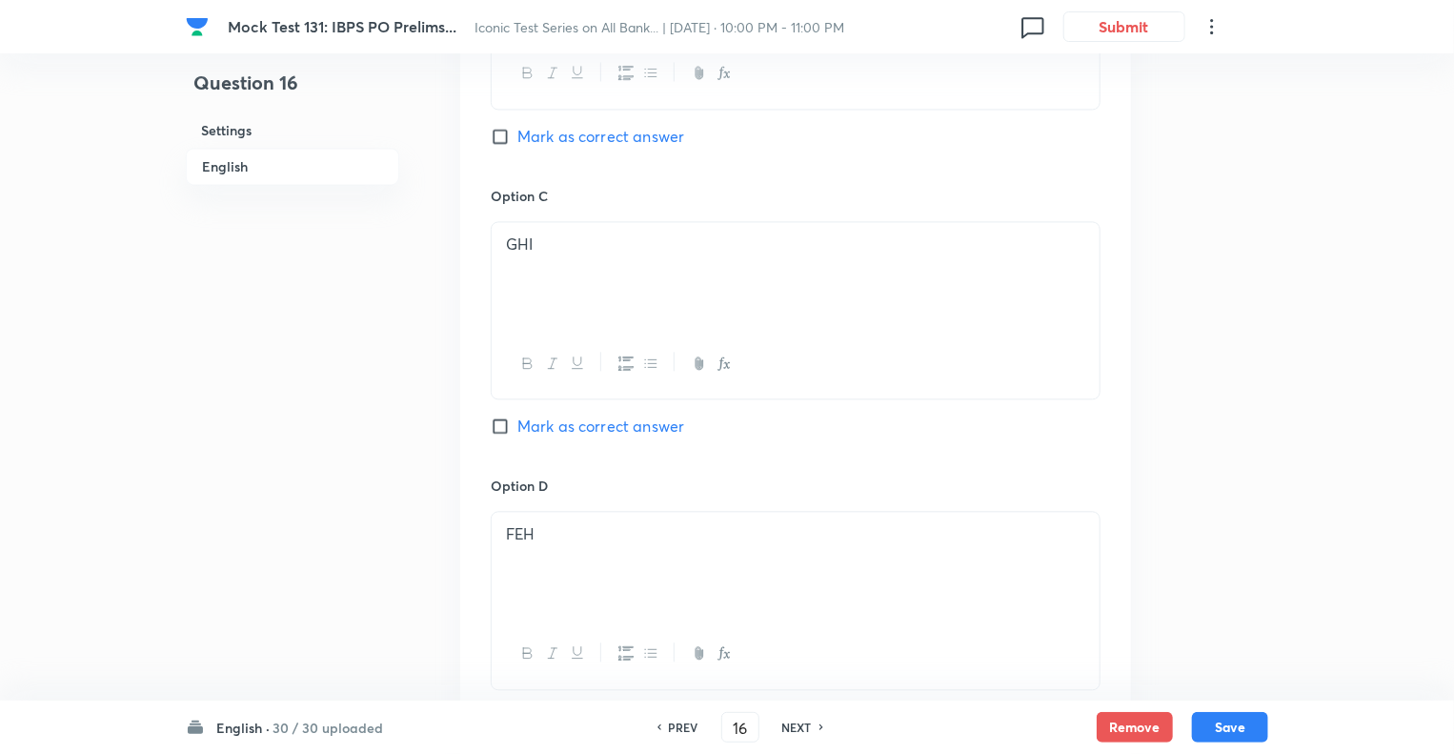
scroll to position [1941, 0]
click at [542, 263] on div "GHI" at bounding box center [796, 273] width 608 height 107
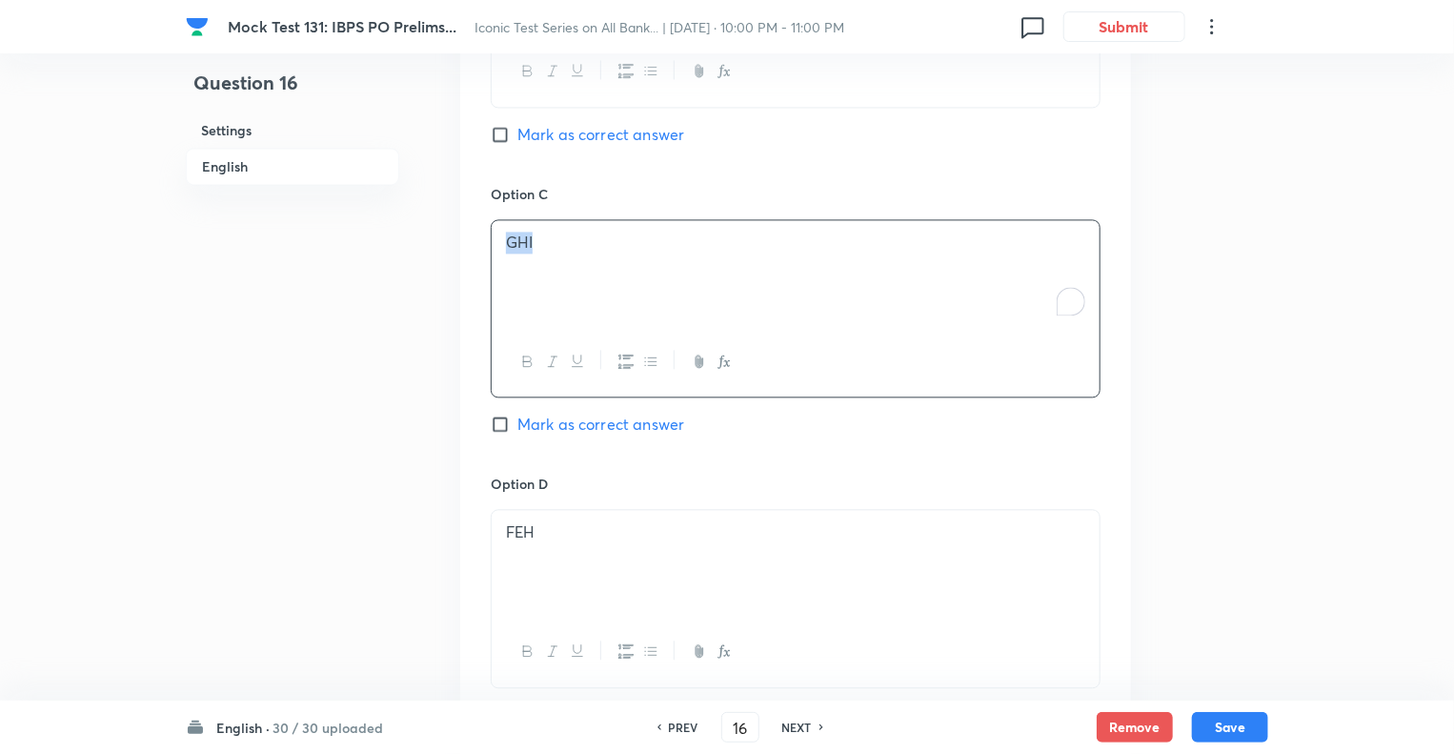
copy p "GHI"
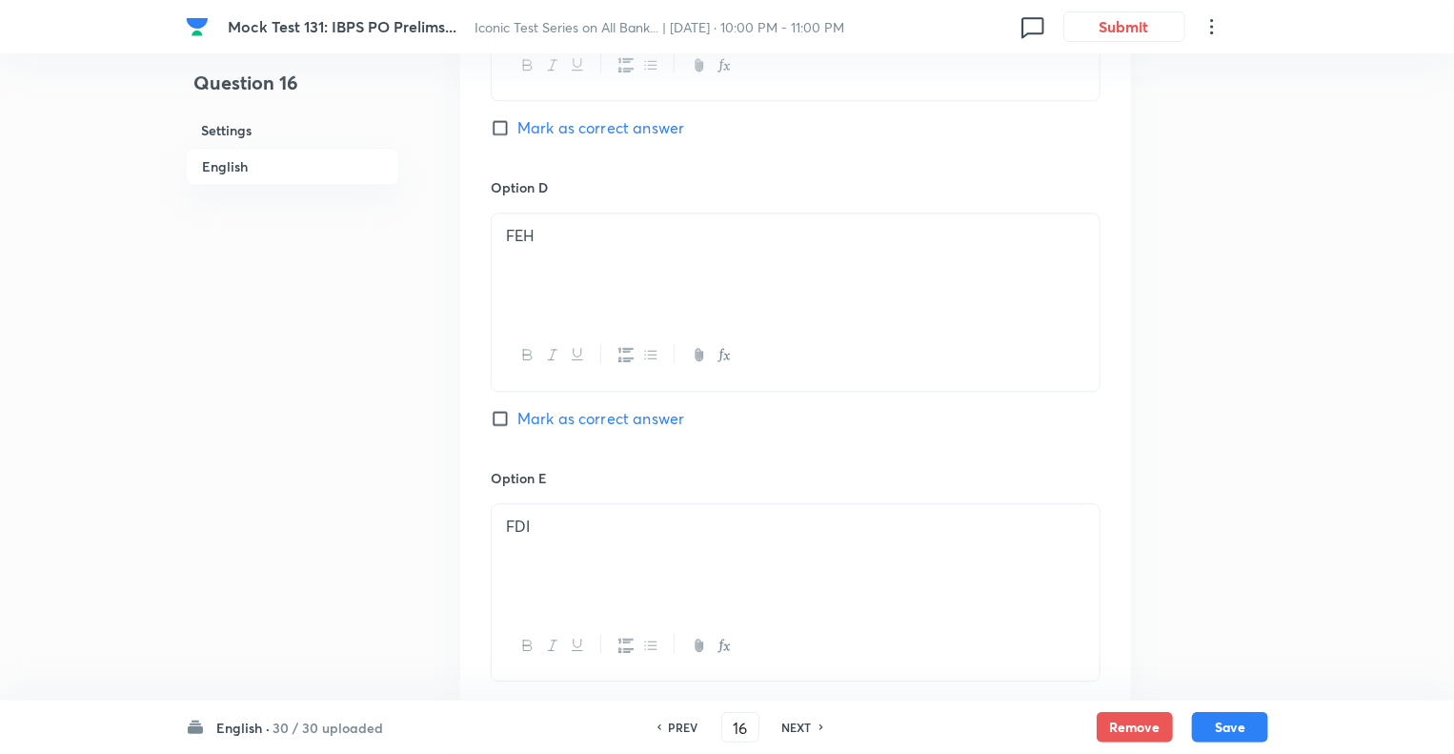
scroll to position [2284, 0]
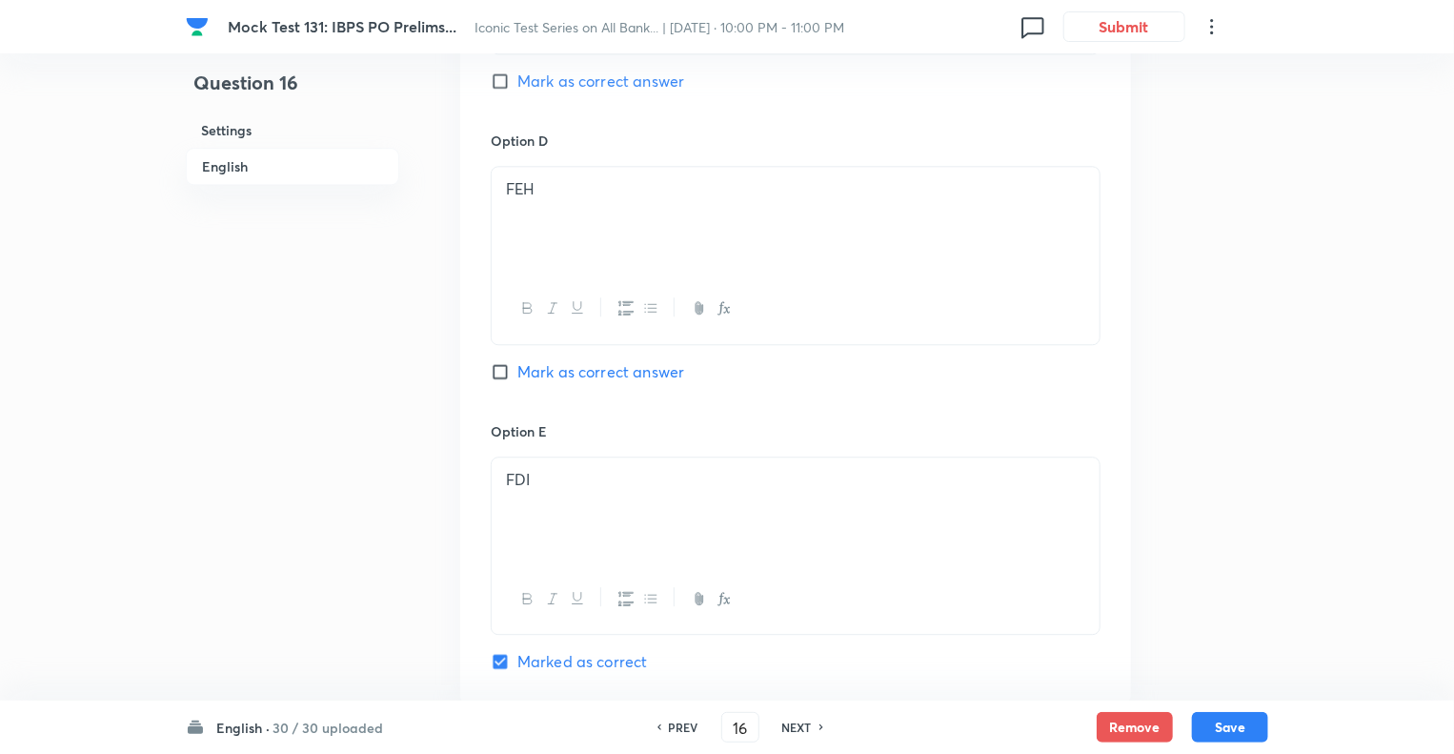
click at [541, 178] on p "FEH" at bounding box center [795, 189] width 579 height 22
copy p "FEH"
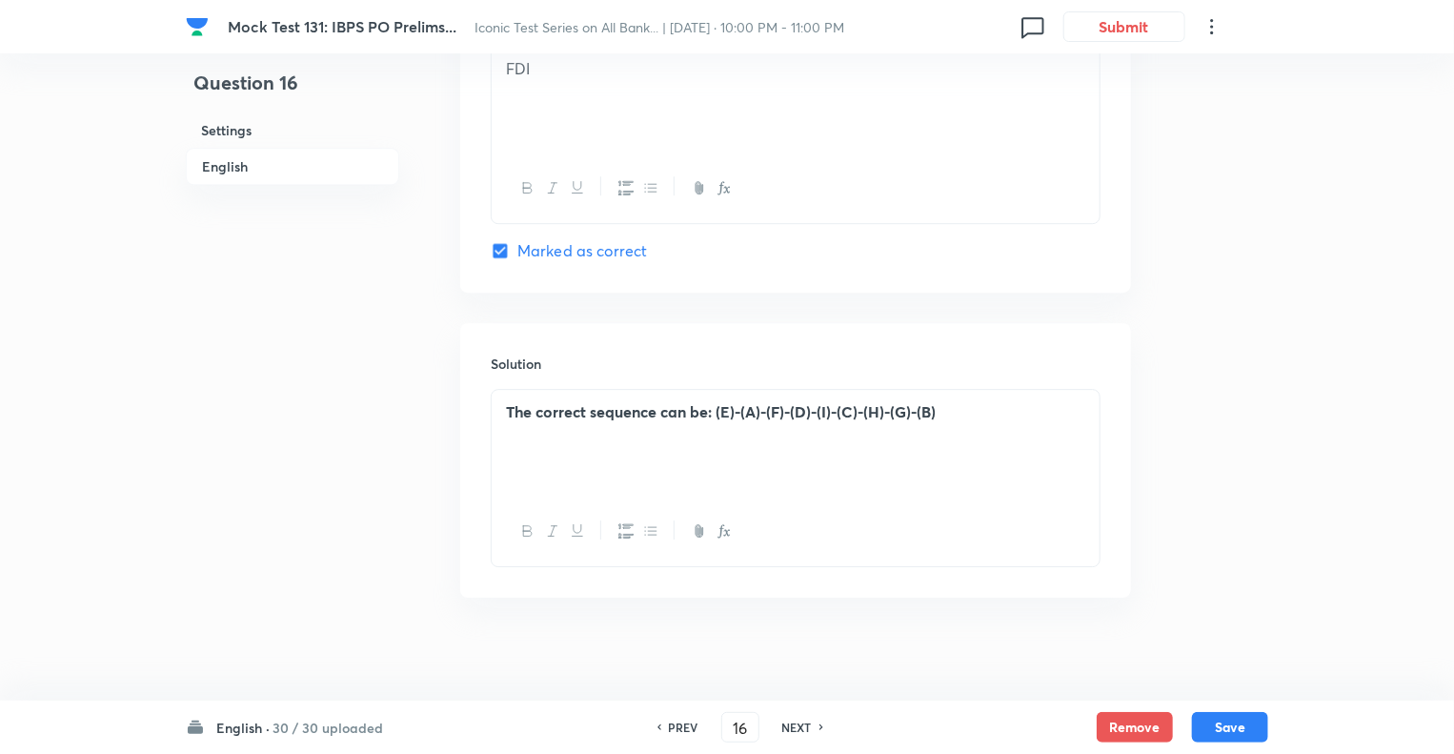
scroll to position [2702, 0]
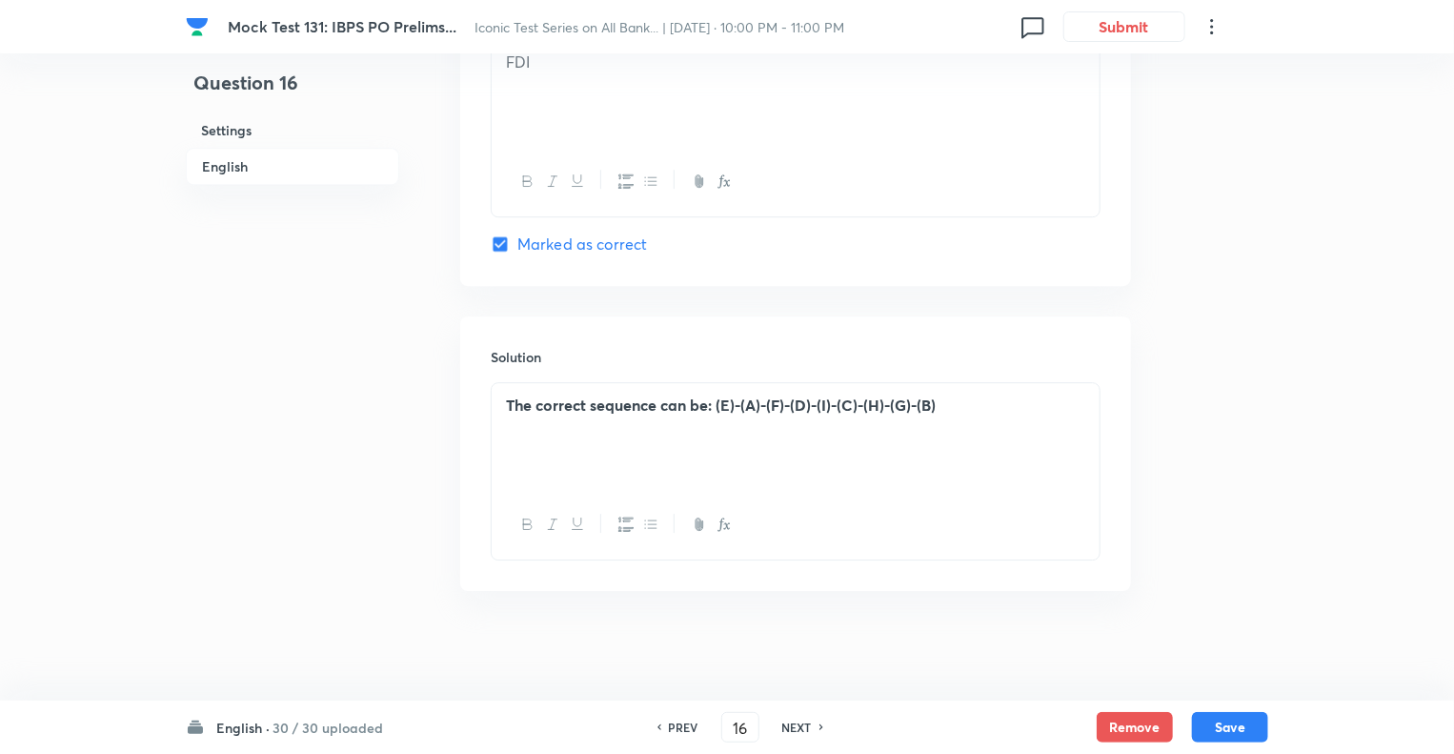
click at [557, 403] on strong "The correct sequence can be: (E)-(A)-(F)-(D)-(I)-(C)-(H)-(G)-(B)" at bounding box center [721, 405] width 430 height 20
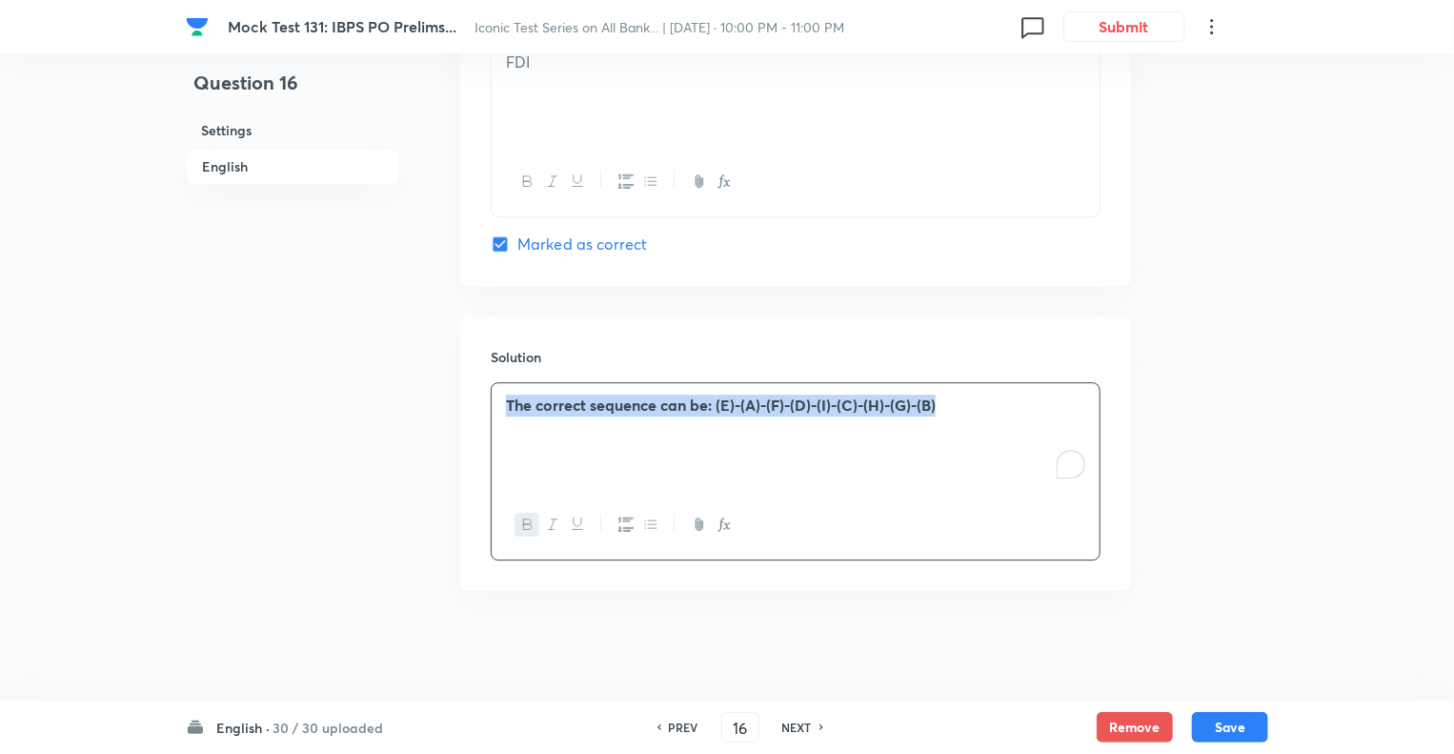
copy strong "The correct sequence can be: (E)-(A)-(F)-(D)-(I)-(C)-(H)-(G)-(B)"
click at [798, 723] on h6 "NEXT" at bounding box center [797, 727] width 30 height 17
type input "17"
checkbox input "false"
checkbox input "true"
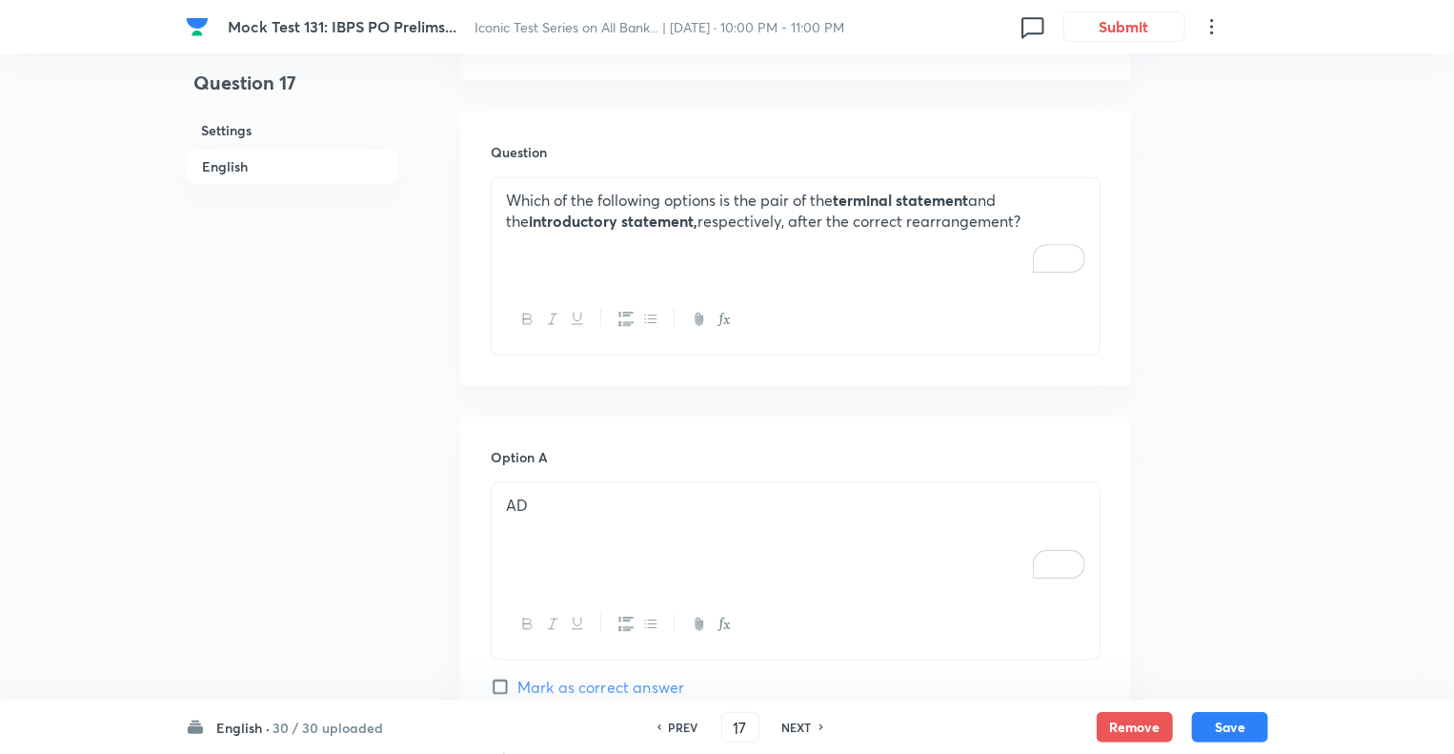
scroll to position [986, 0]
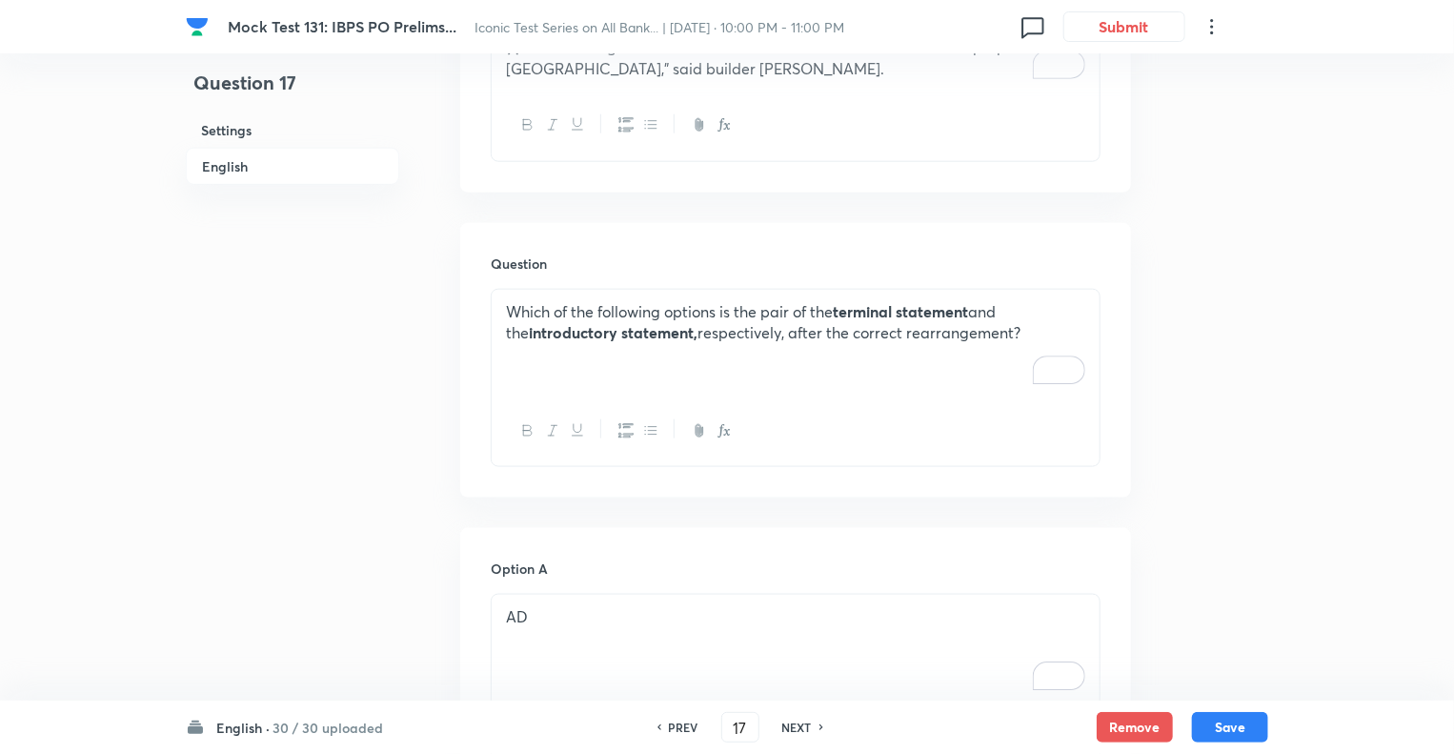
click at [694, 338] on p "Which of the following options is the pair of the terminal statement and the in…" at bounding box center [795, 322] width 579 height 43
copy p "Which of the following options is the pair of the terminal statement and the in…"
click at [564, 610] on p "AD" at bounding box center [795, 617] width 579 height 22
copy p "AD"
click at [337, 568] on div "Question 17 Settings English" at bounding box center [292, 744] width 213 height 3278
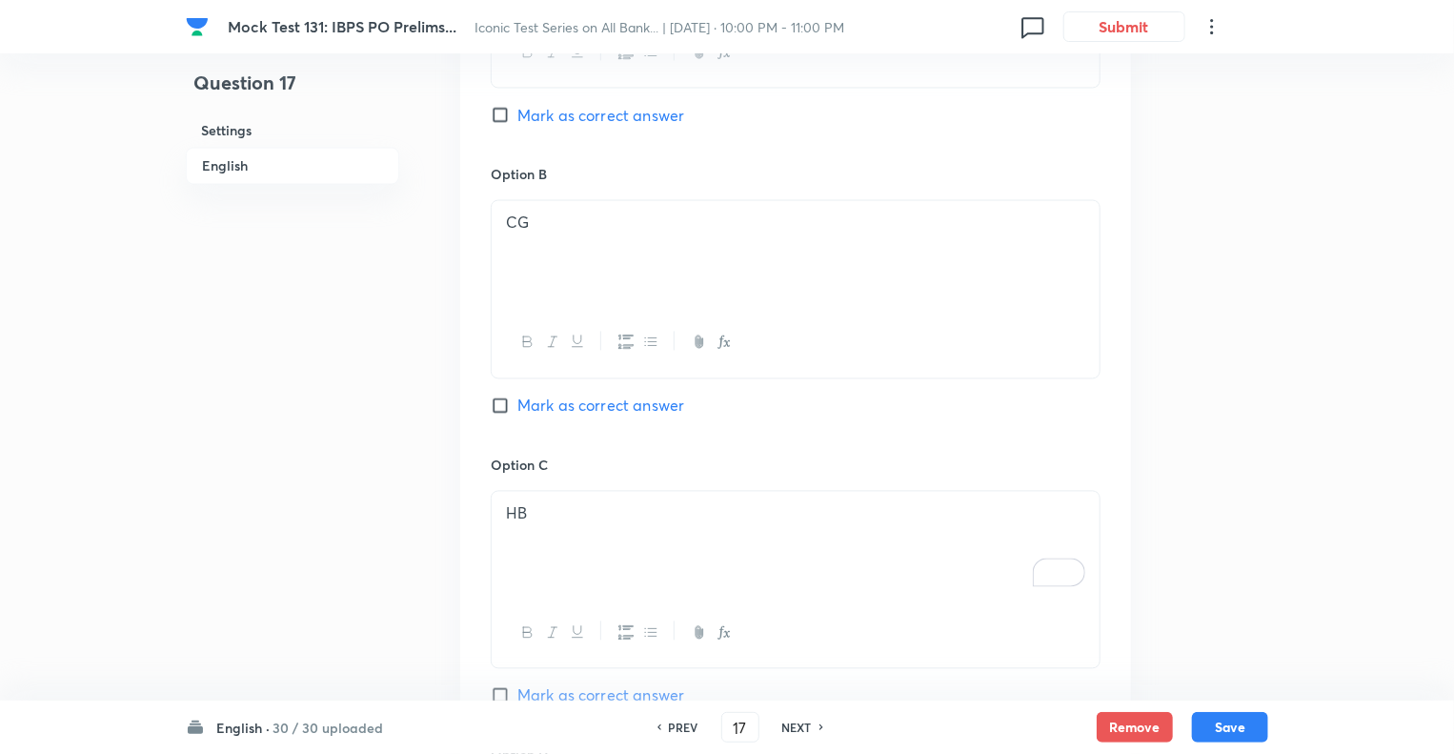
scroll to position [1673, 0]
click at [323, 472] on div "Question 17 Settings English" at bounding box center [292, 58] width 213 height 3278
click at [551, 524] on div "HB" at bounding box center [796, 542] width 608 height 107
copy p "HB"
click at [298, 563] on div "Question 17 Settings English" at bounding box center [292, 58] width 213 height 3278
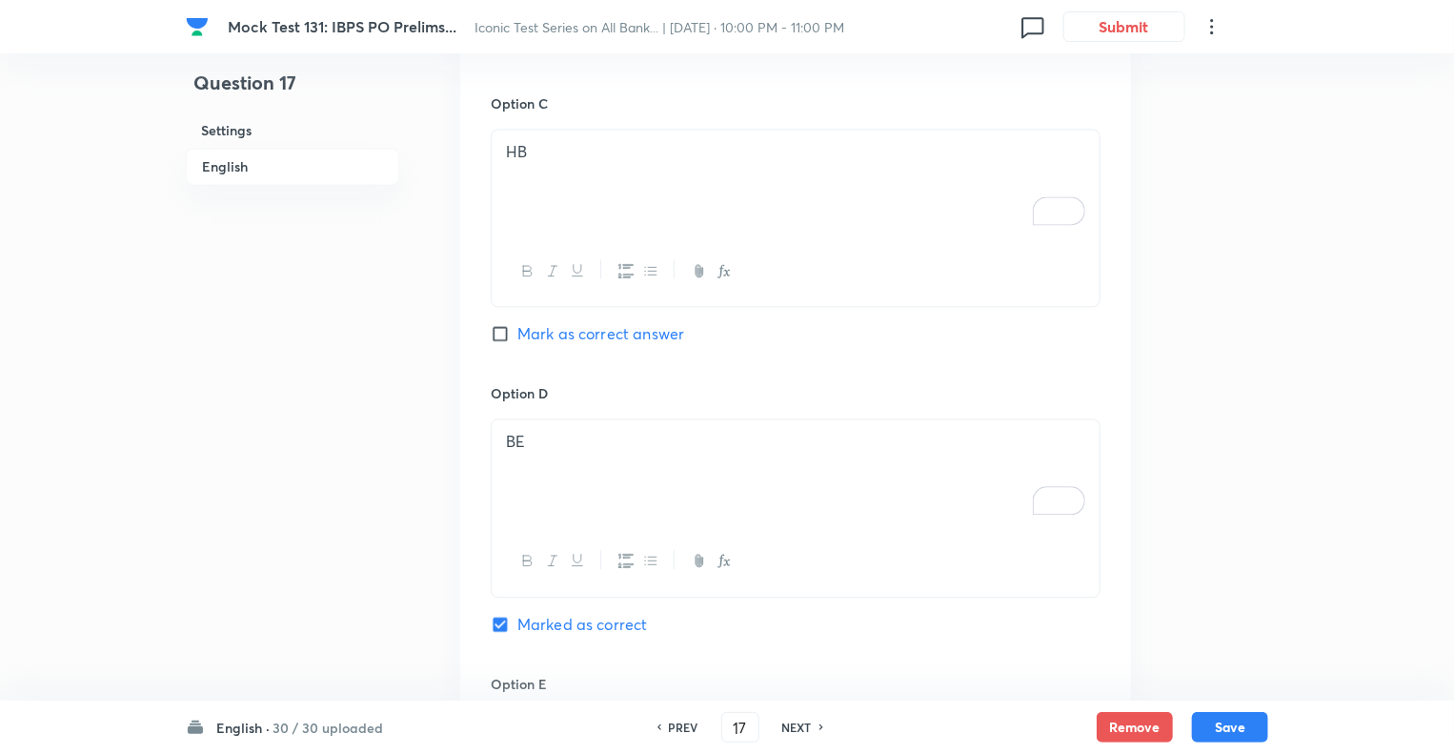
scroll to position [2244, 0]
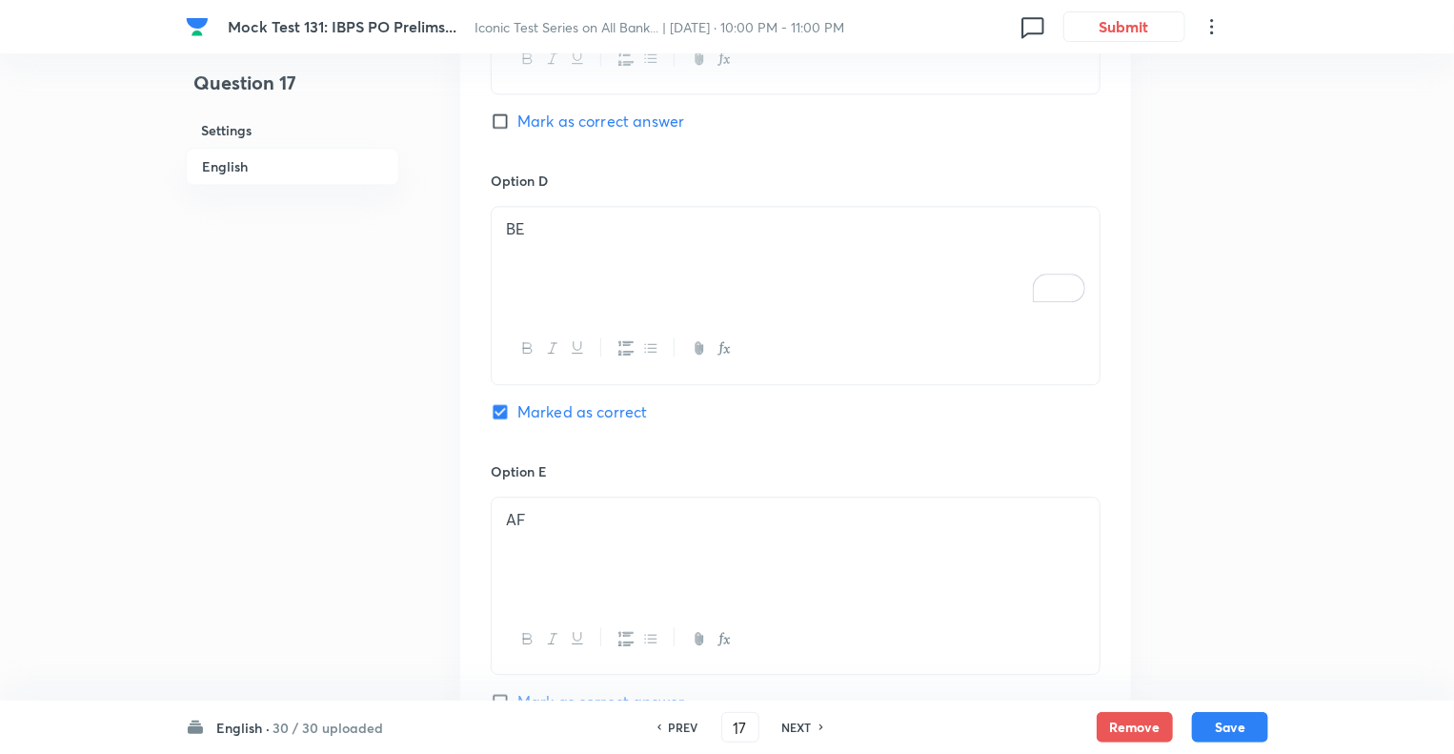
click at [560, 246] on div "BE" at bounding box center [796, 260] width 608 height 107
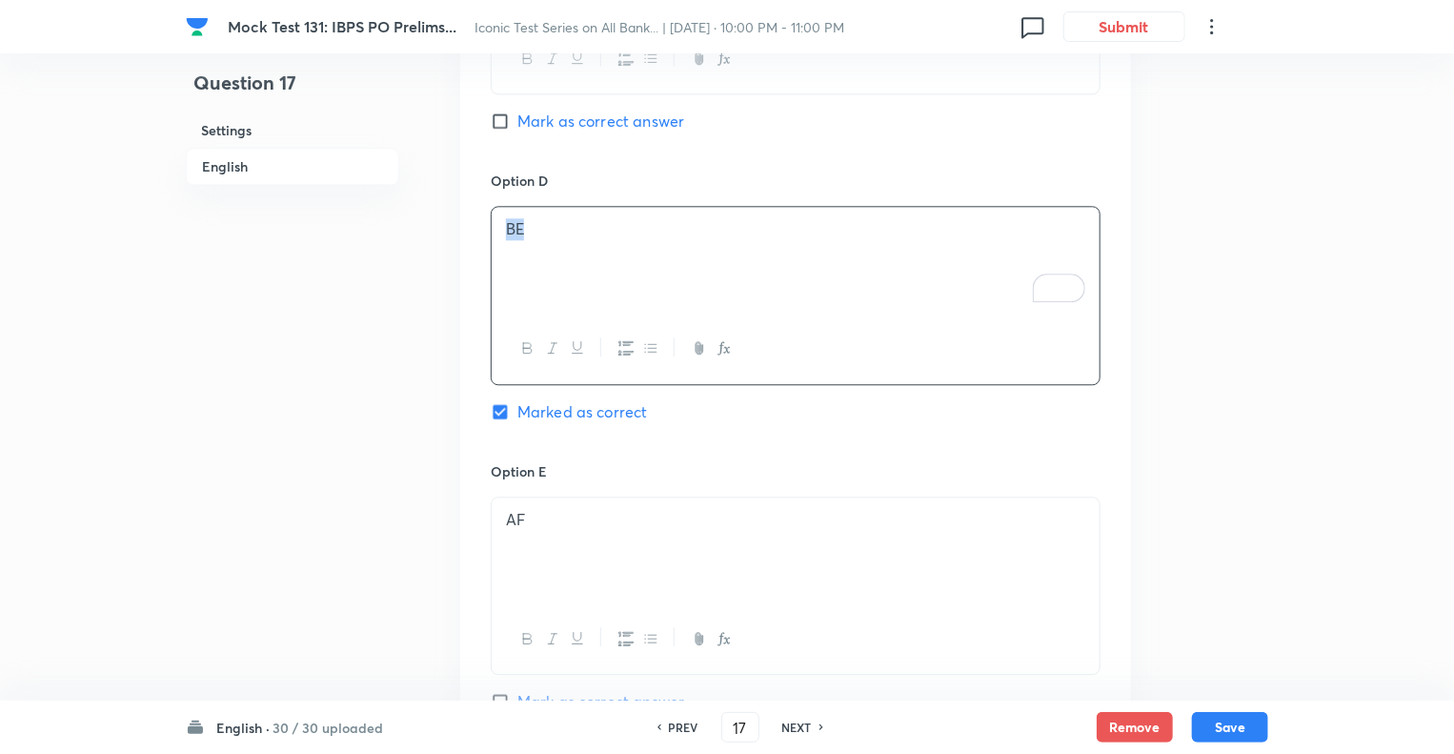
copy p "BE"
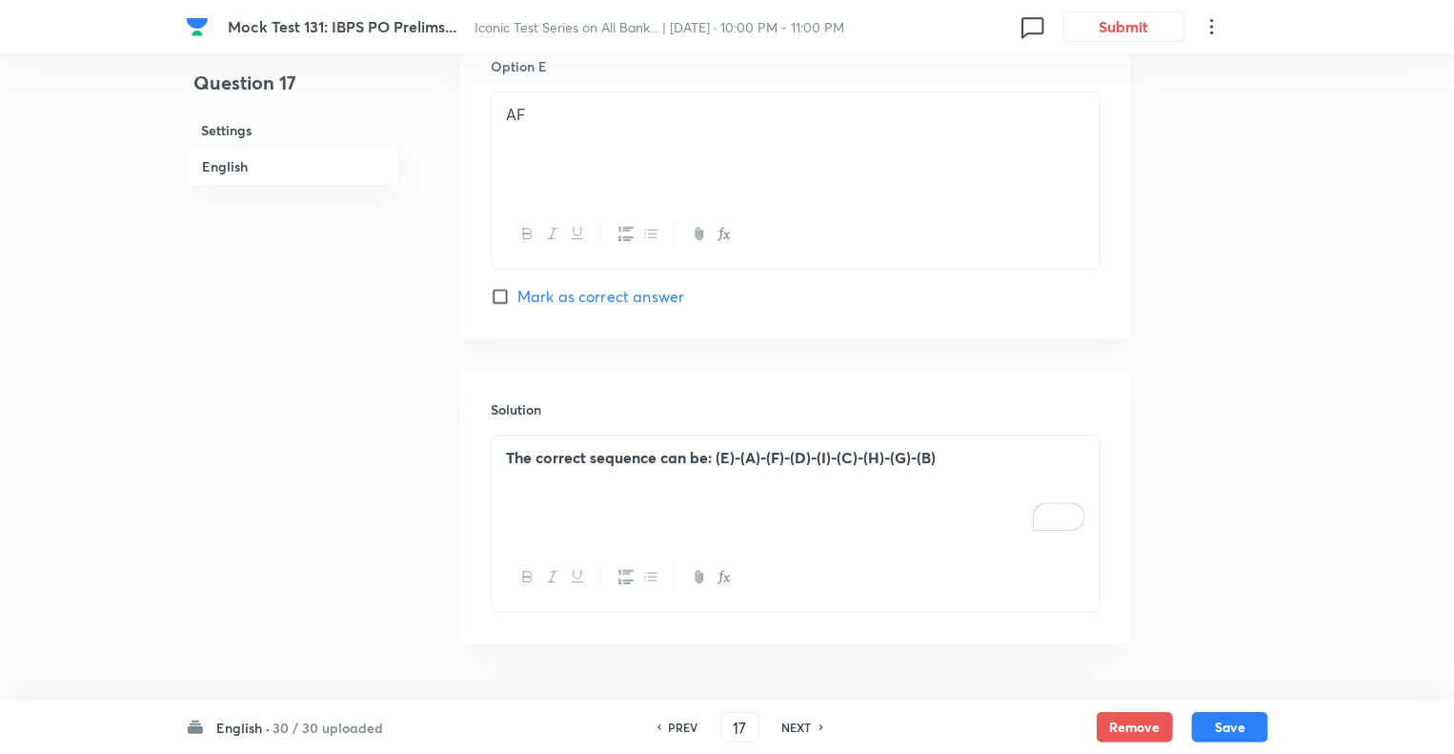
scroll to position [2702, 0]
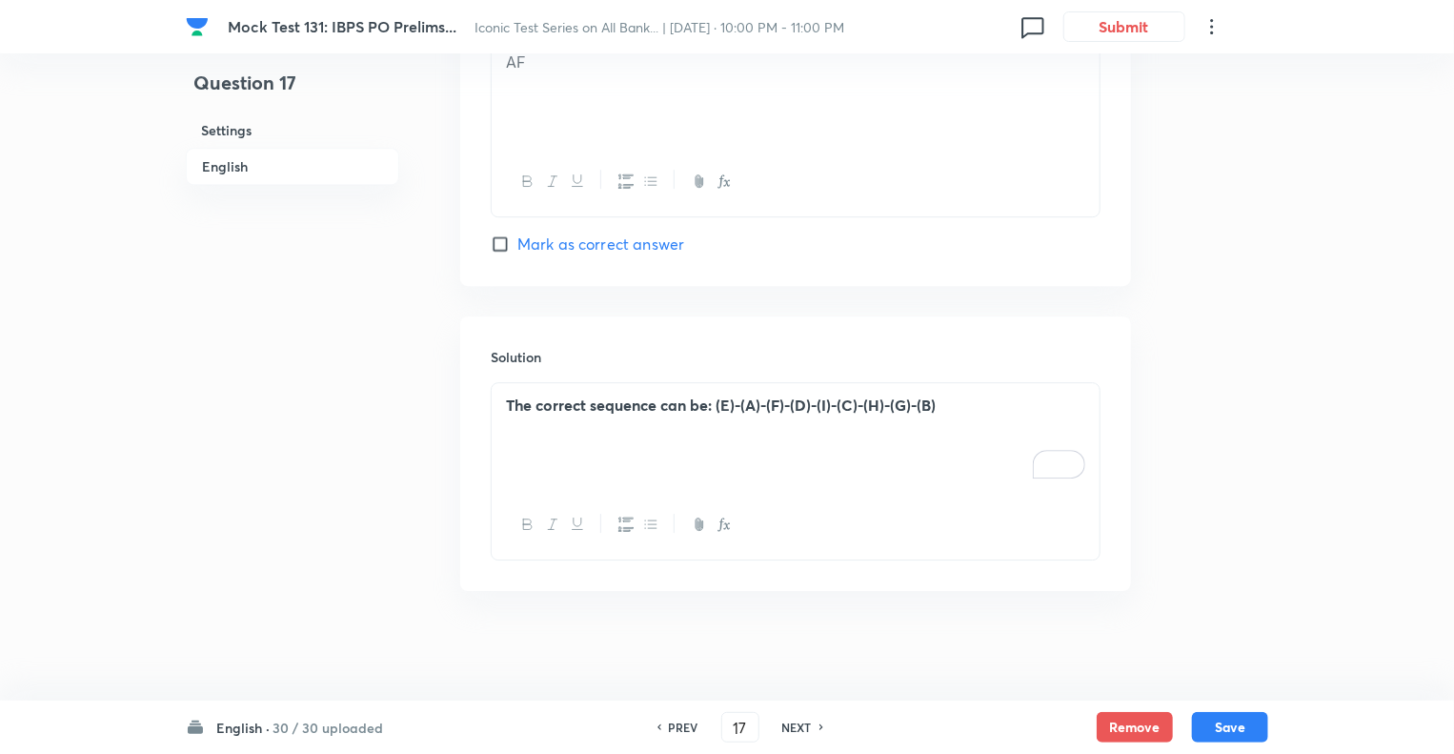
click at [625, 406] on strong "The correct sequence can be: (E)-(A)-(F)-(D)-(I)-(C)-(H)-(G)-(B)" at bounding box center [721, 405] width 430 height 20
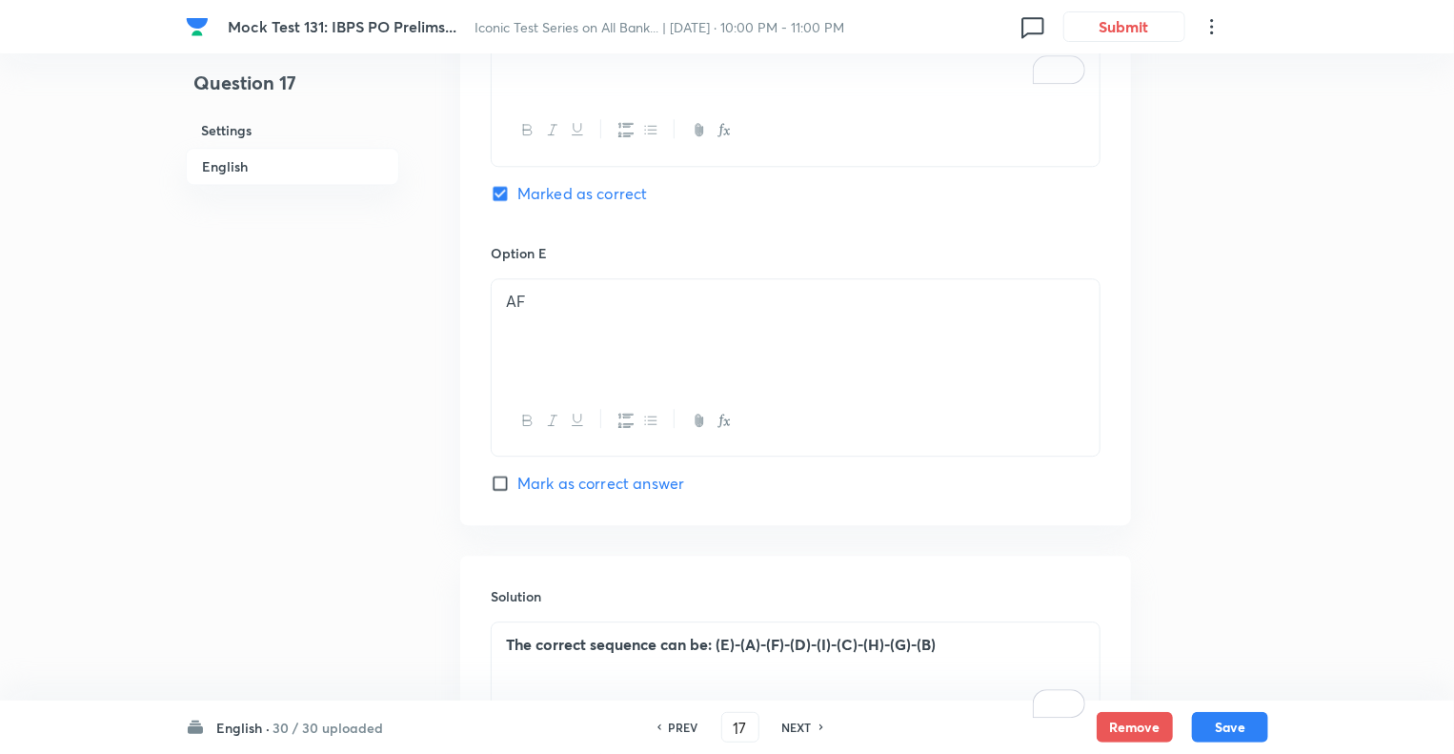
scroll to position [2321, 0]
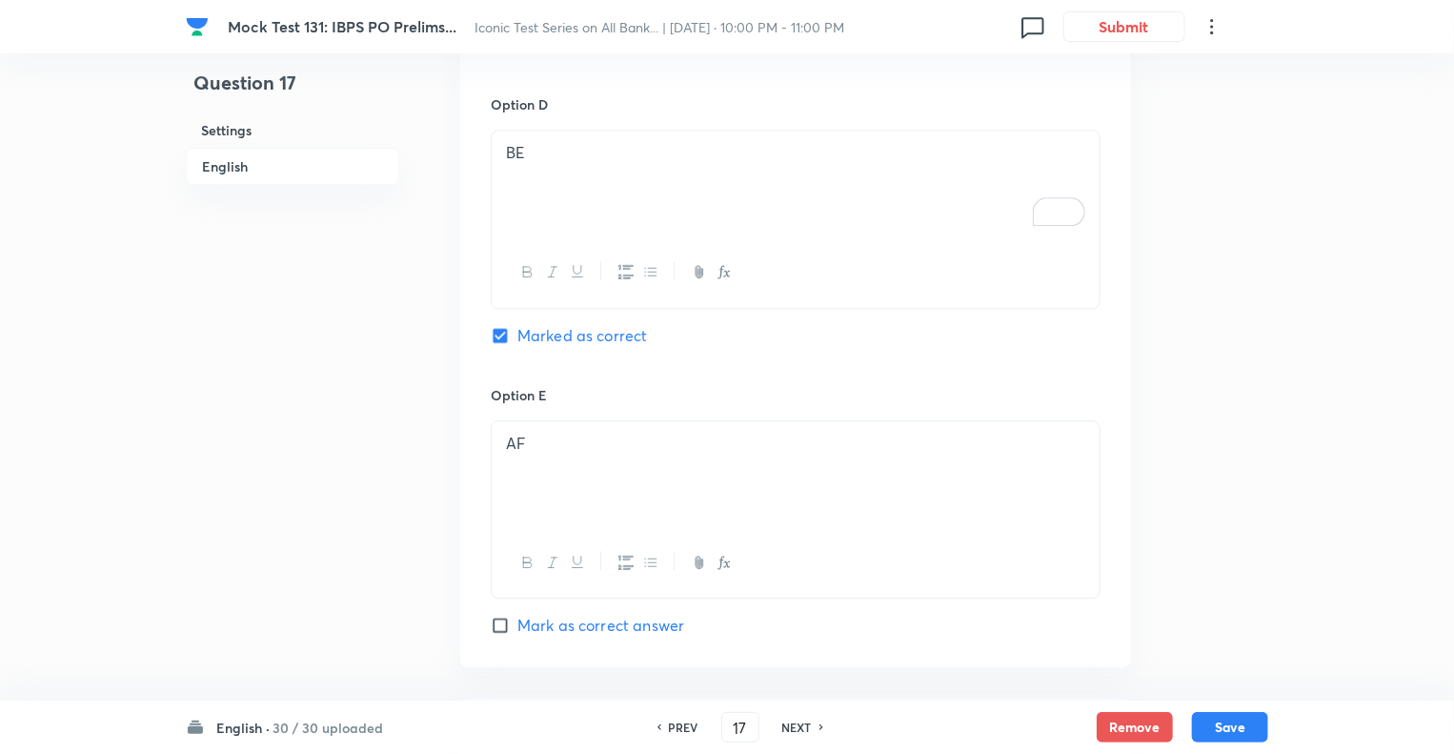
click at [792, 727] on h6 "NEXT" at bounding box center [797, 727] width 30 height 17
type input "18"
checkbox input "false"
checkbox input "true"
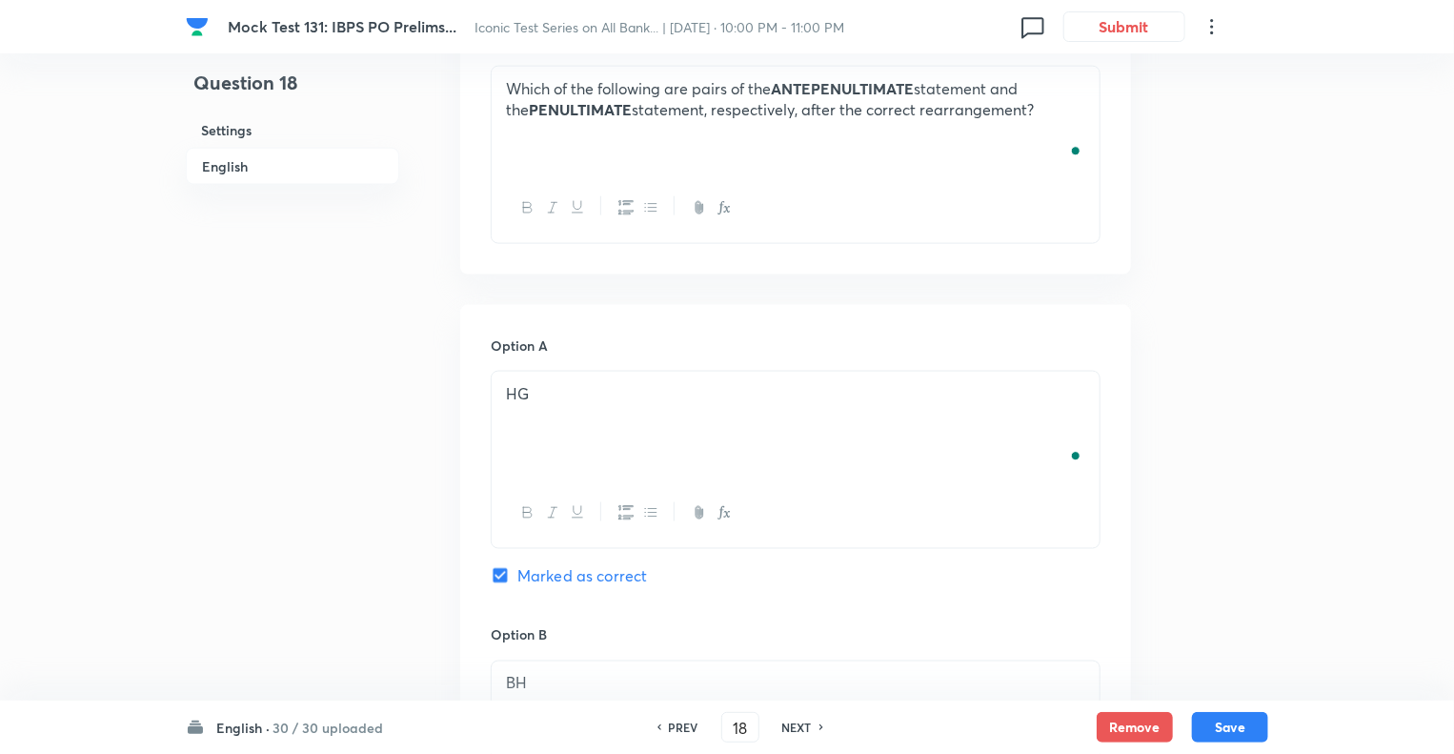
scroll to position [1139, 0]
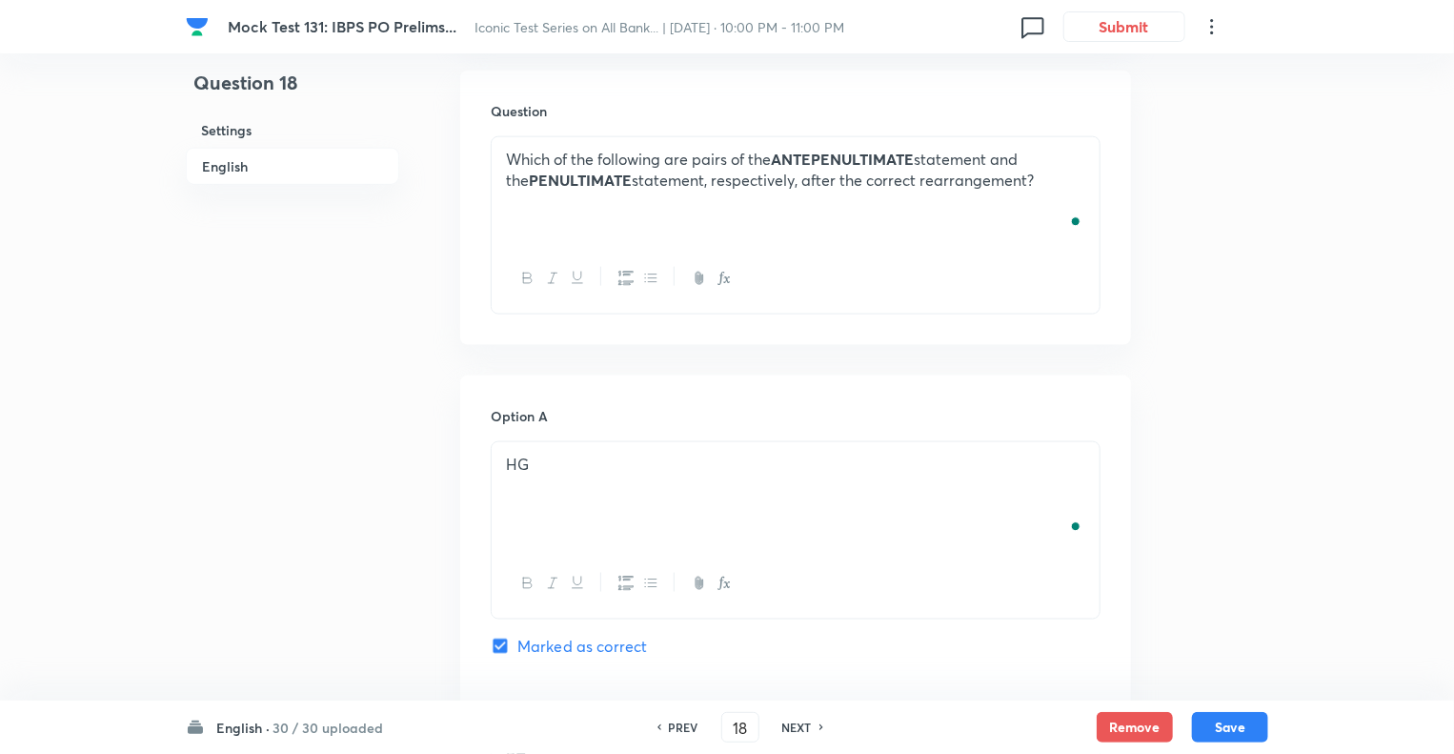
click at [791, 201] on div "Which of the following are pairs of the ANTEPENULTIMATE statement and the PENUL…" at bounding box center [796, 190] width 608 height 107
click at [362, 437] on div "Question 18 Settings English" at bounding box center [292, 592] width 213 height 3278
click at [576, 472] on p "HG" at bounding box center [795, 465] width 579 height 22
click at [315, 370] on div "Question 18 Settings English" at bounding box center [292, 592] width 213 height 3278
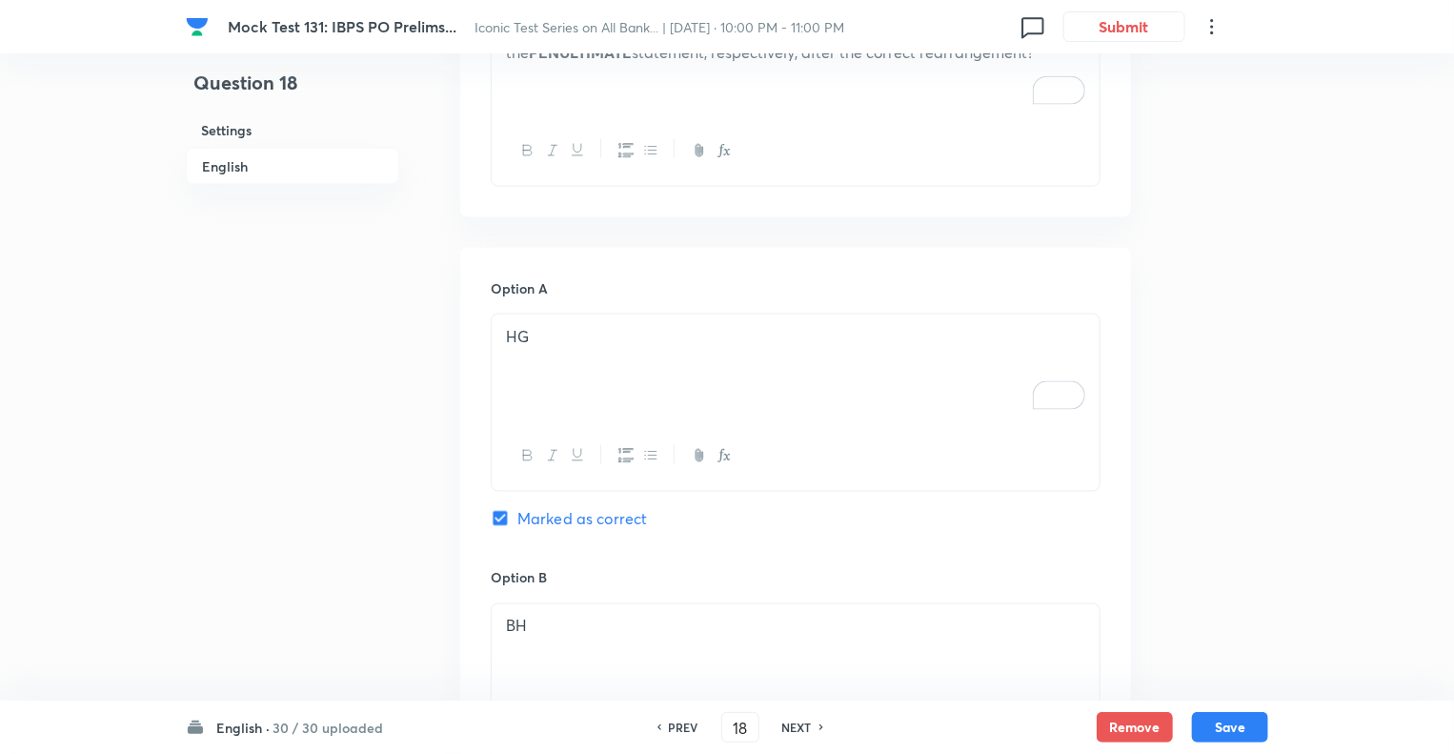
scroll to position [1596, 0]
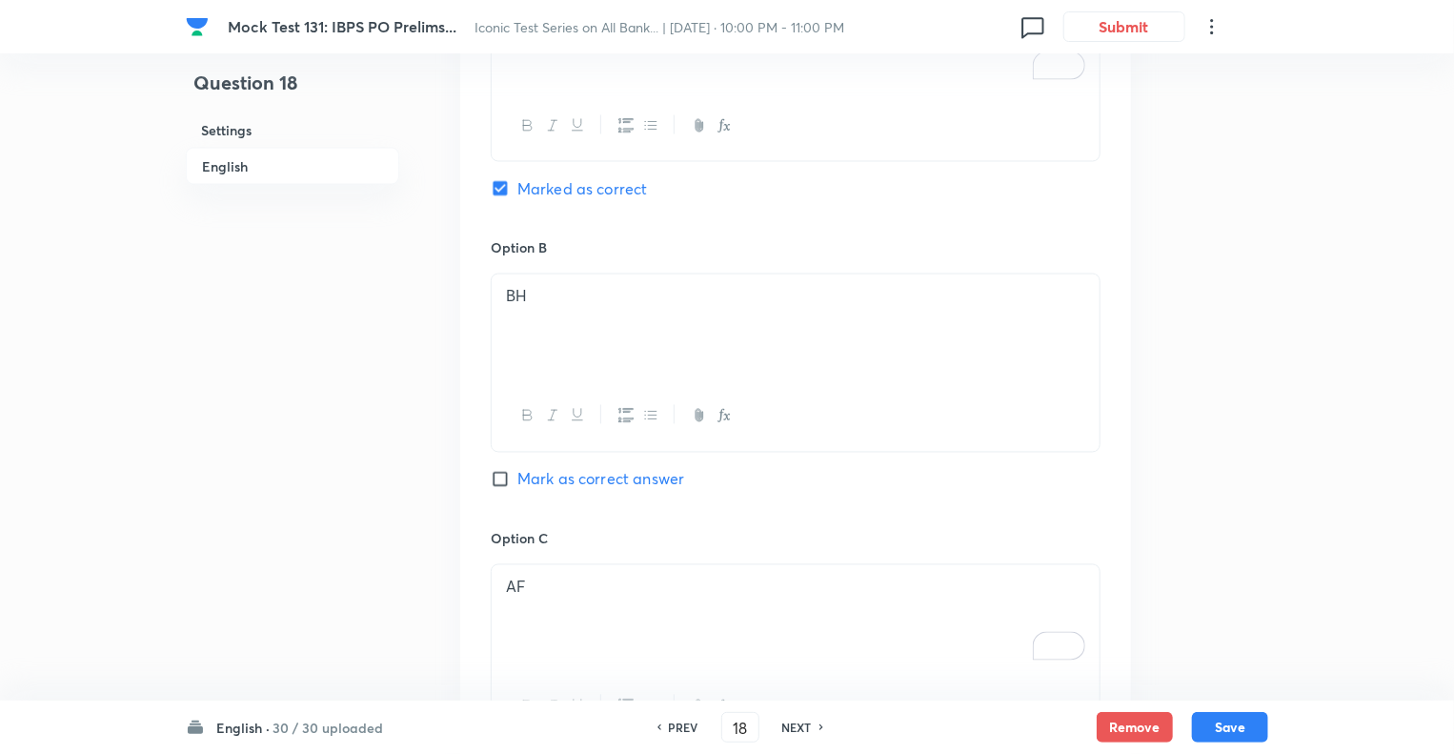
click at [621, 321] on div "BH" at bounding box center [796, 327] width 608 height 107
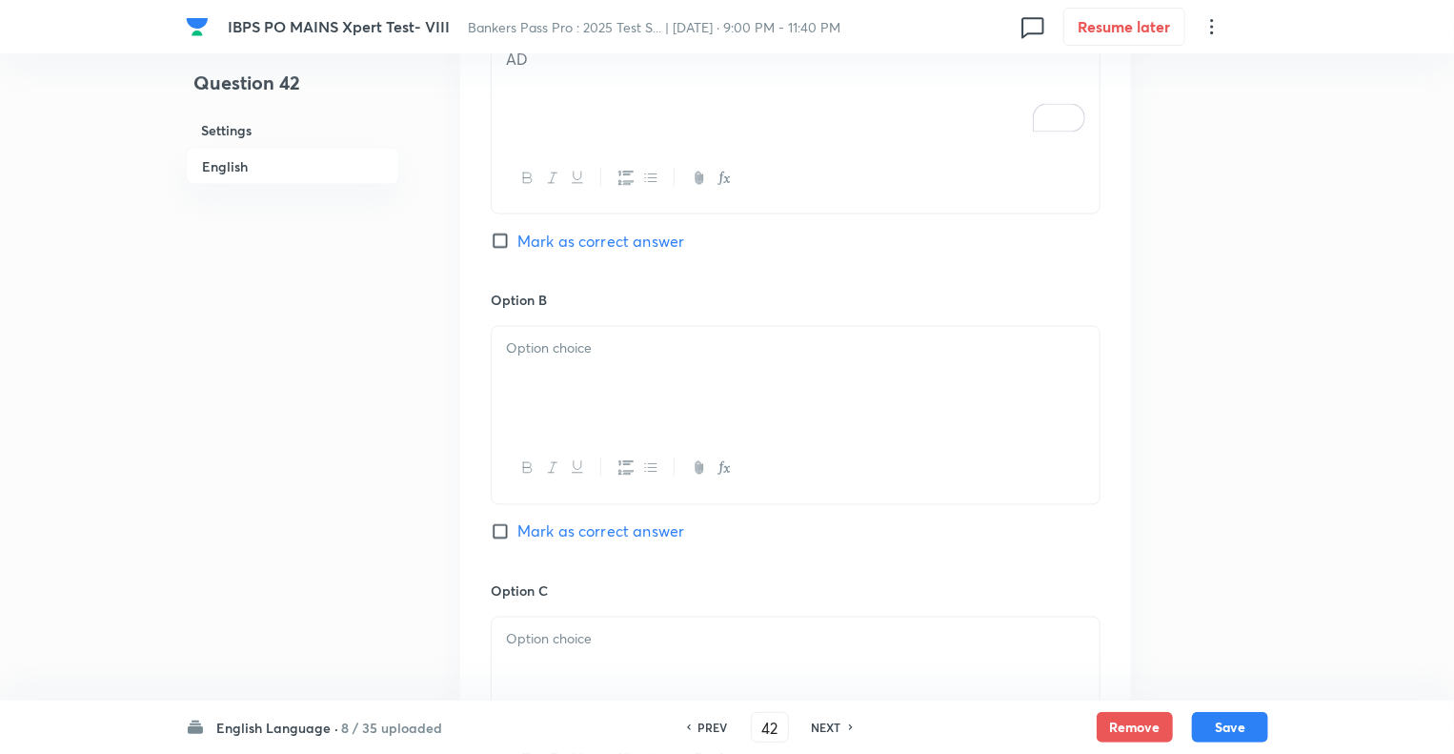
scroll to position [1563, 0]
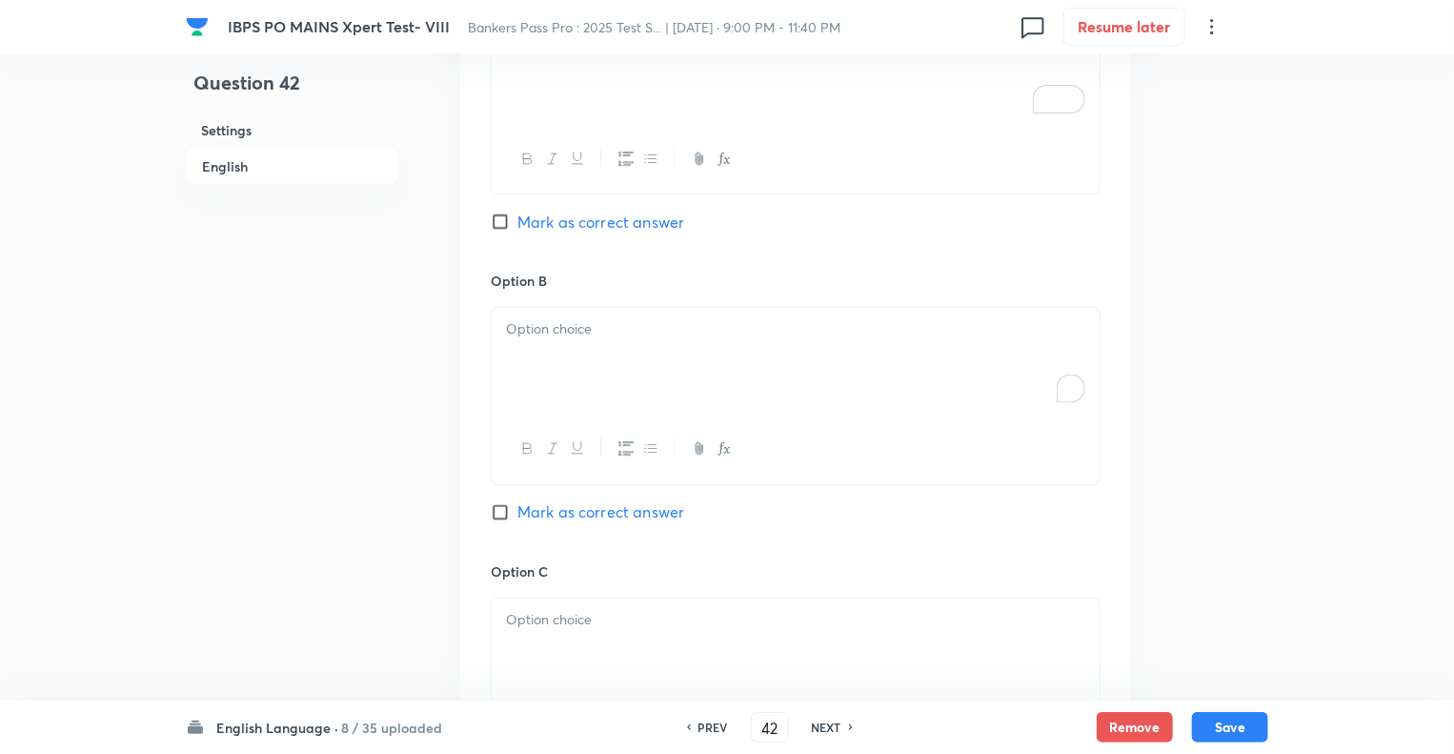
click at [538, 369] on div "To enrich screen reader interactions, please activate Accessibility in Grammarl…" at bounding box center [796, 361] width 608 height 107
click at [556, 624] on p "To enrich screen reader interactions, please activate Accessibility in Grammarl…" at bounding box center [795, 621] width 579 height 22
click at [384, 565] on div "Question 42 Settings English" at bounding box center [292, 167] width 213 height 3278
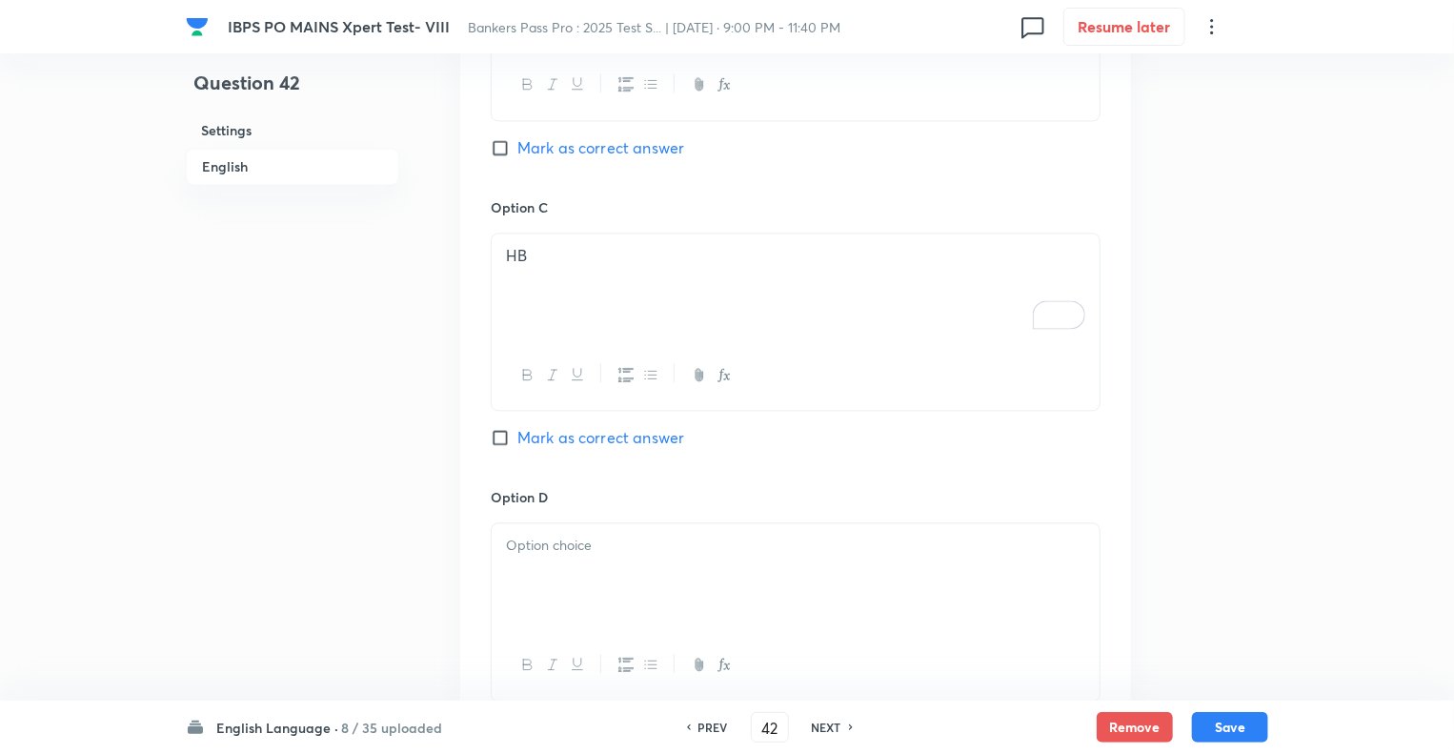
scroll to position [1944, 0]
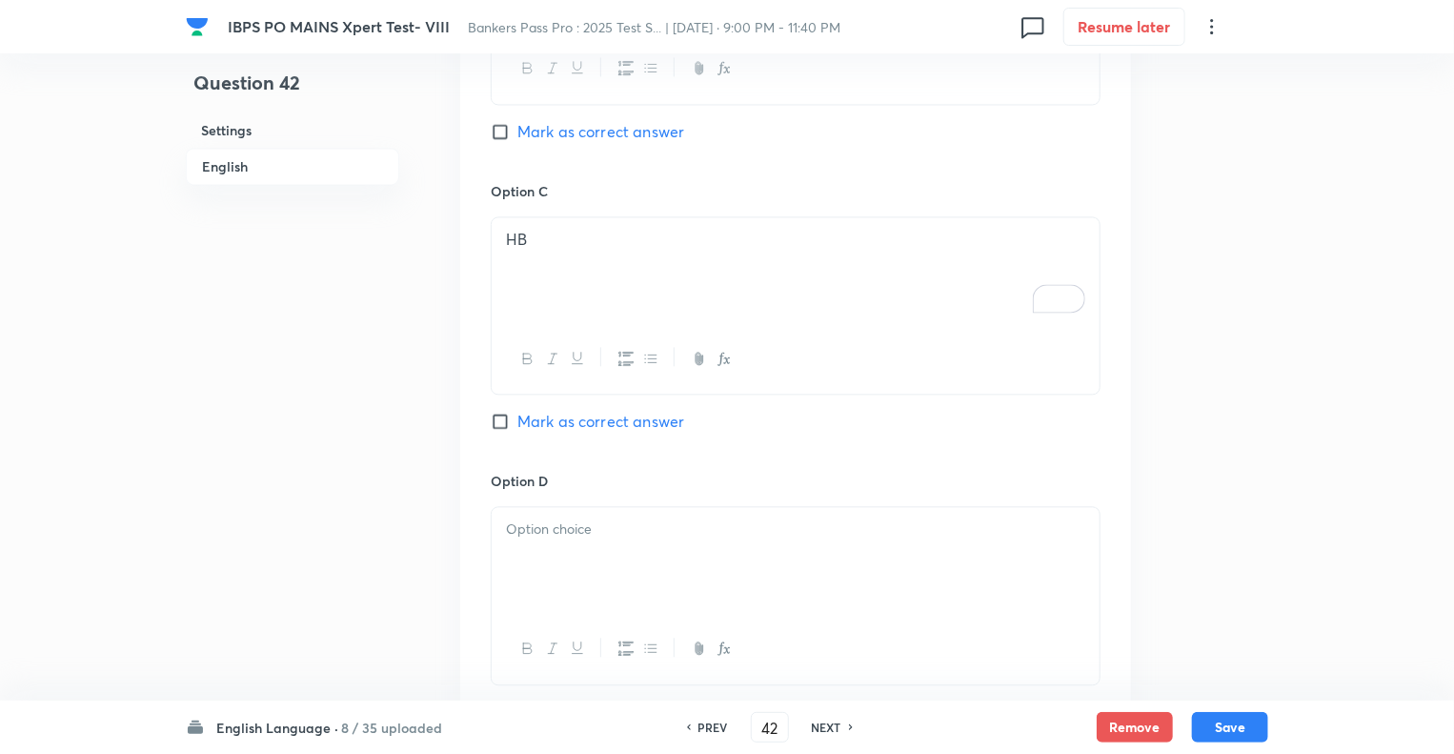
click at [533, 558] on div at bounding box center [796, 560] width 608 height 107
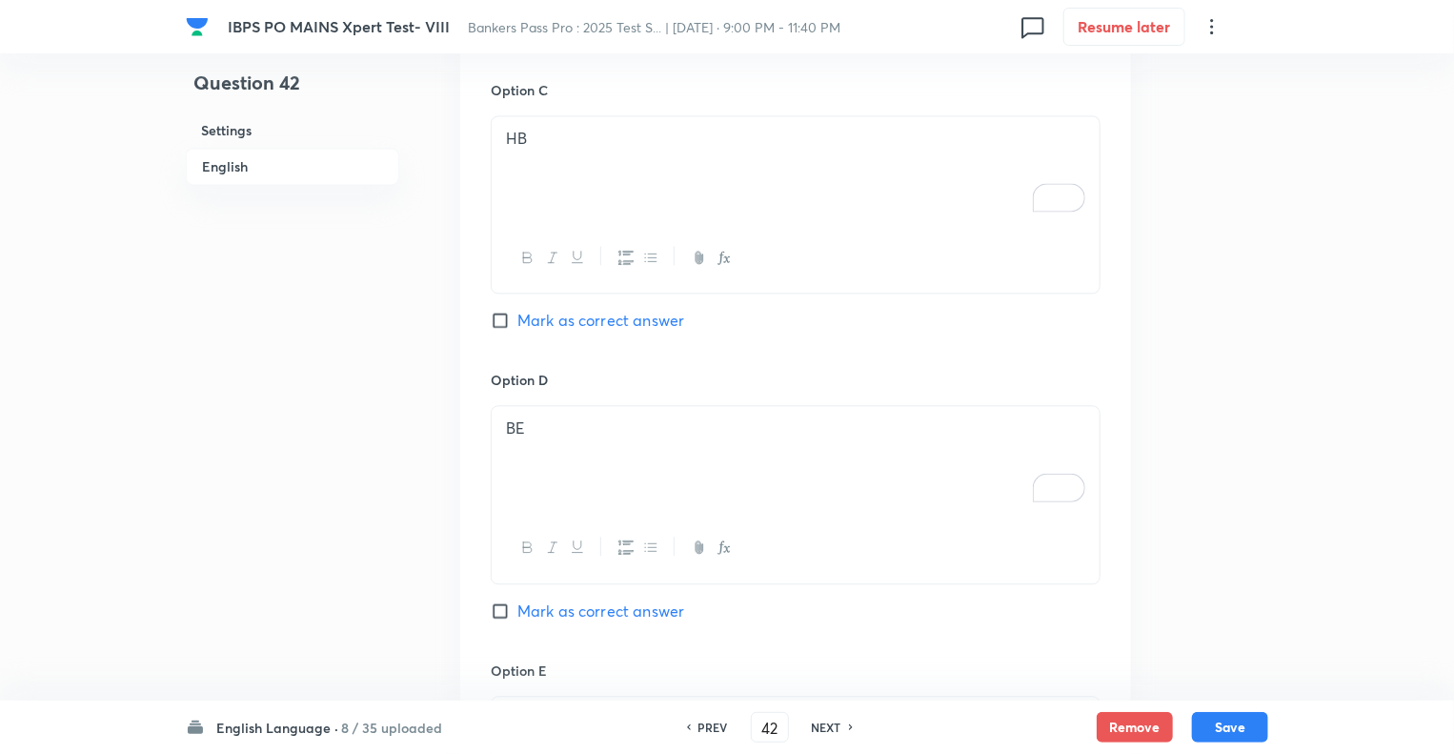
scroll to position [2287, 0]
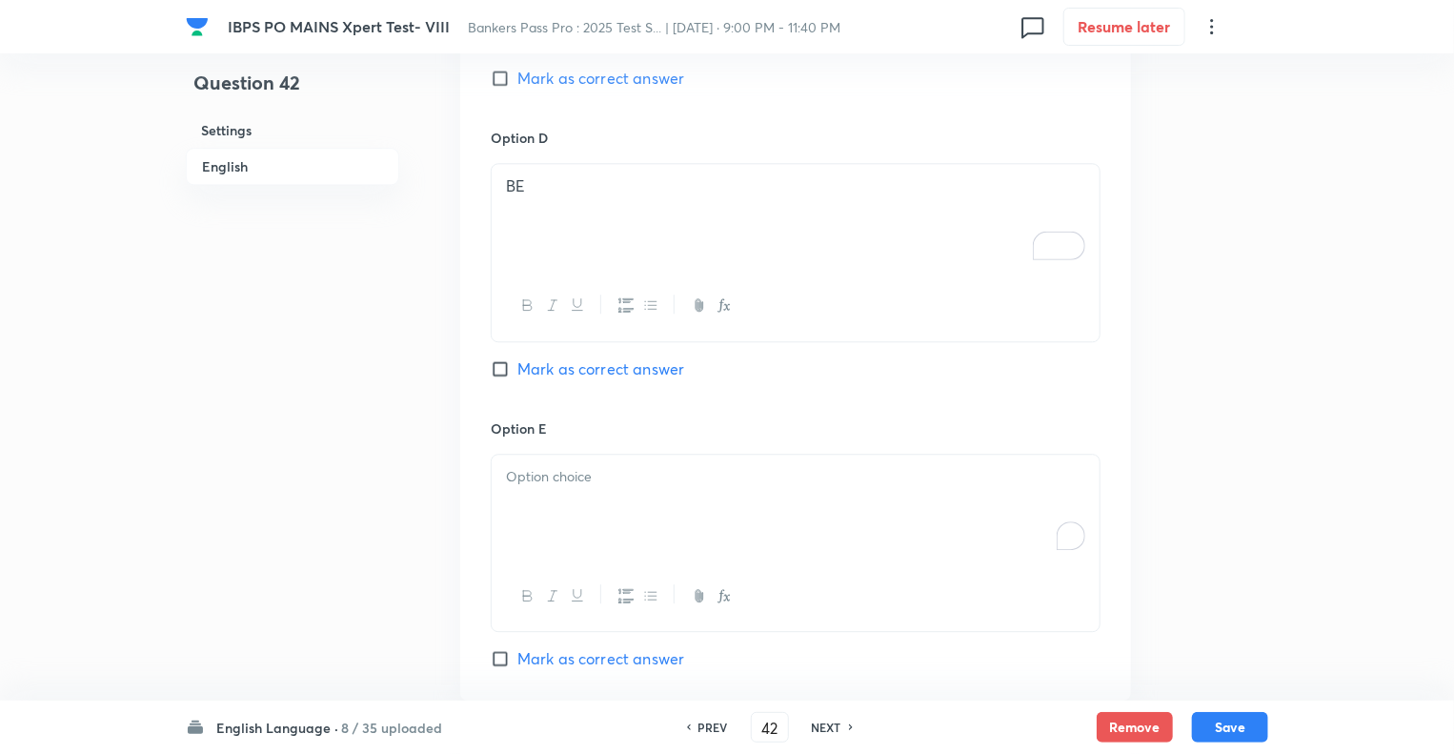
click at [577, 506] on div "To enrich screen reader interactions, please activate Accessibility in Grammarl…" at bounding box center [796, 508] width 608 height 107
click at [500, 365] on input "Mark as correct answer" at bounding box center [504, 368] width 27 height 19
checkbox input "true"
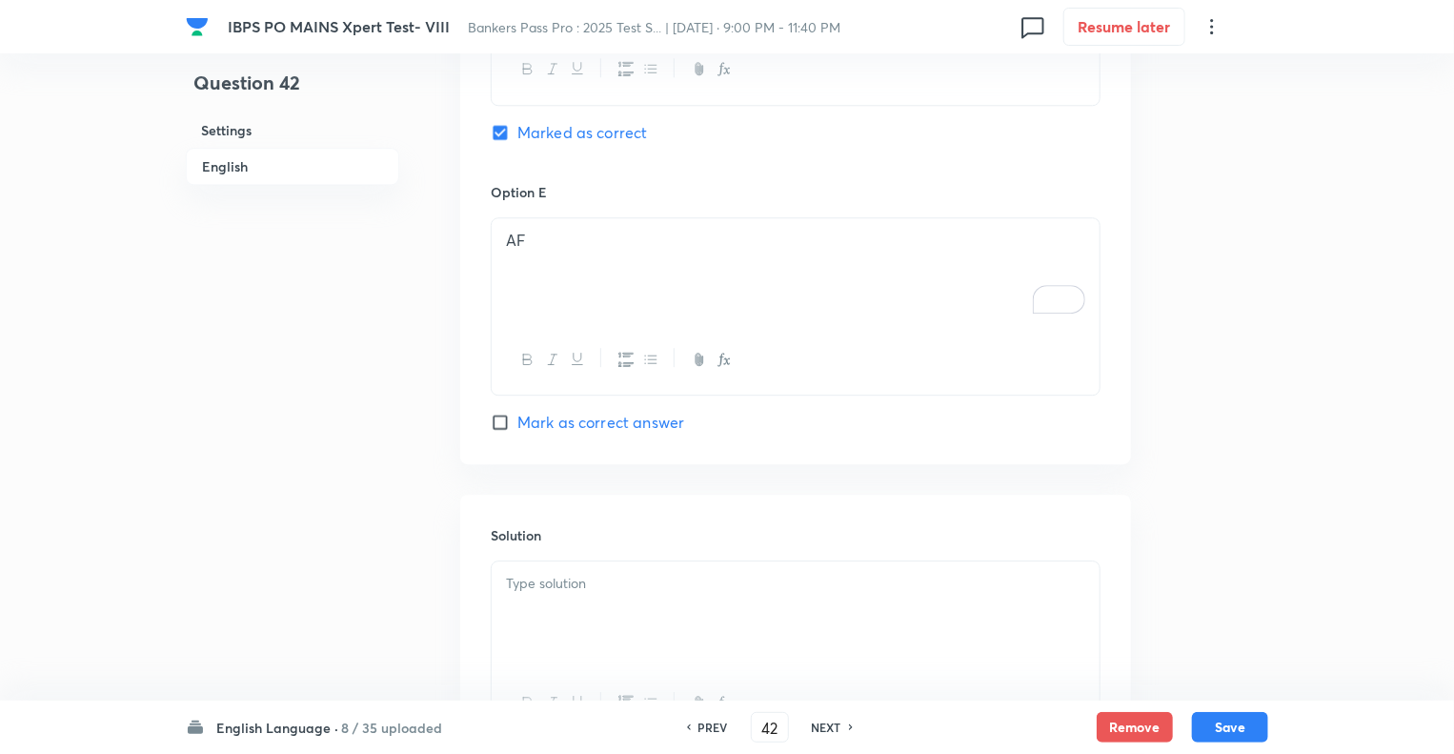
scroll to position [2702, 0]
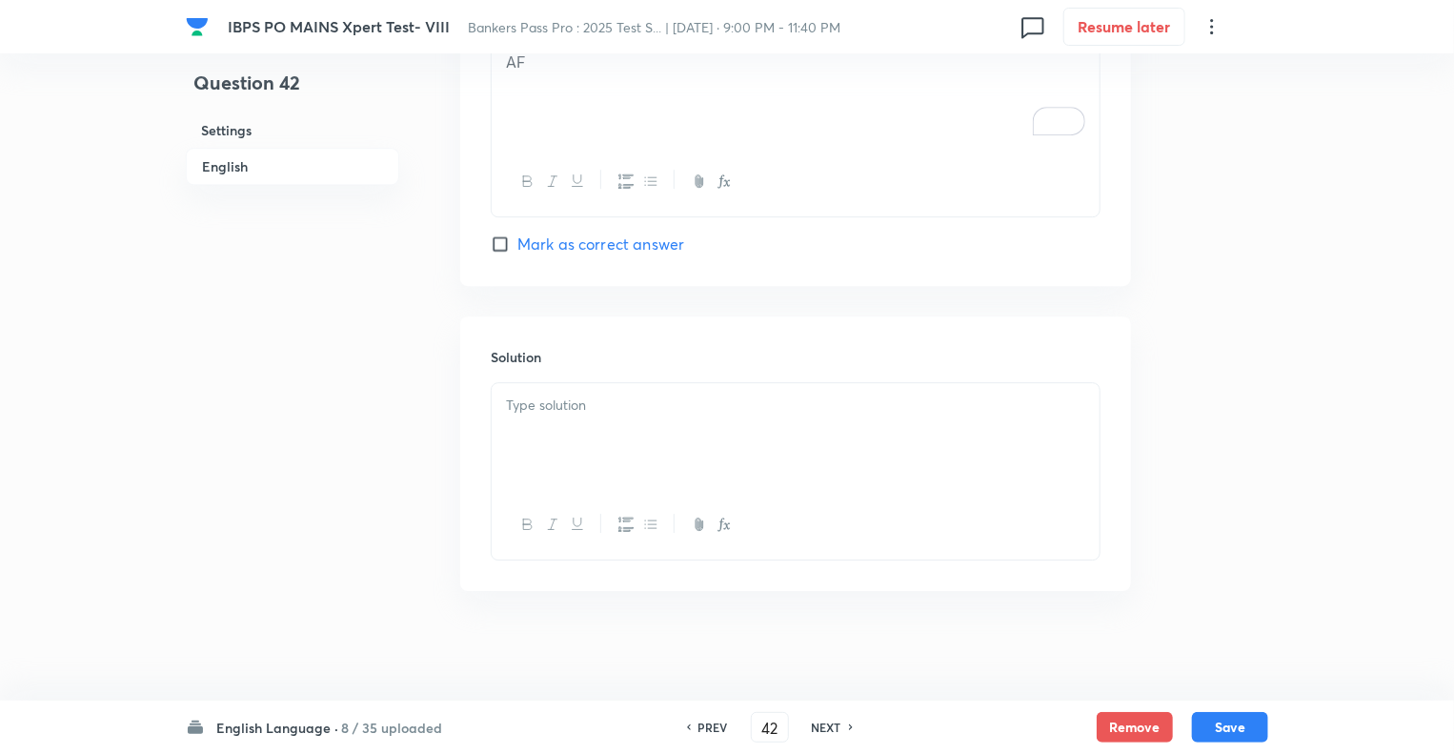
click at [599, 415] on div at bounding box center [796, 436] width 608 height 107
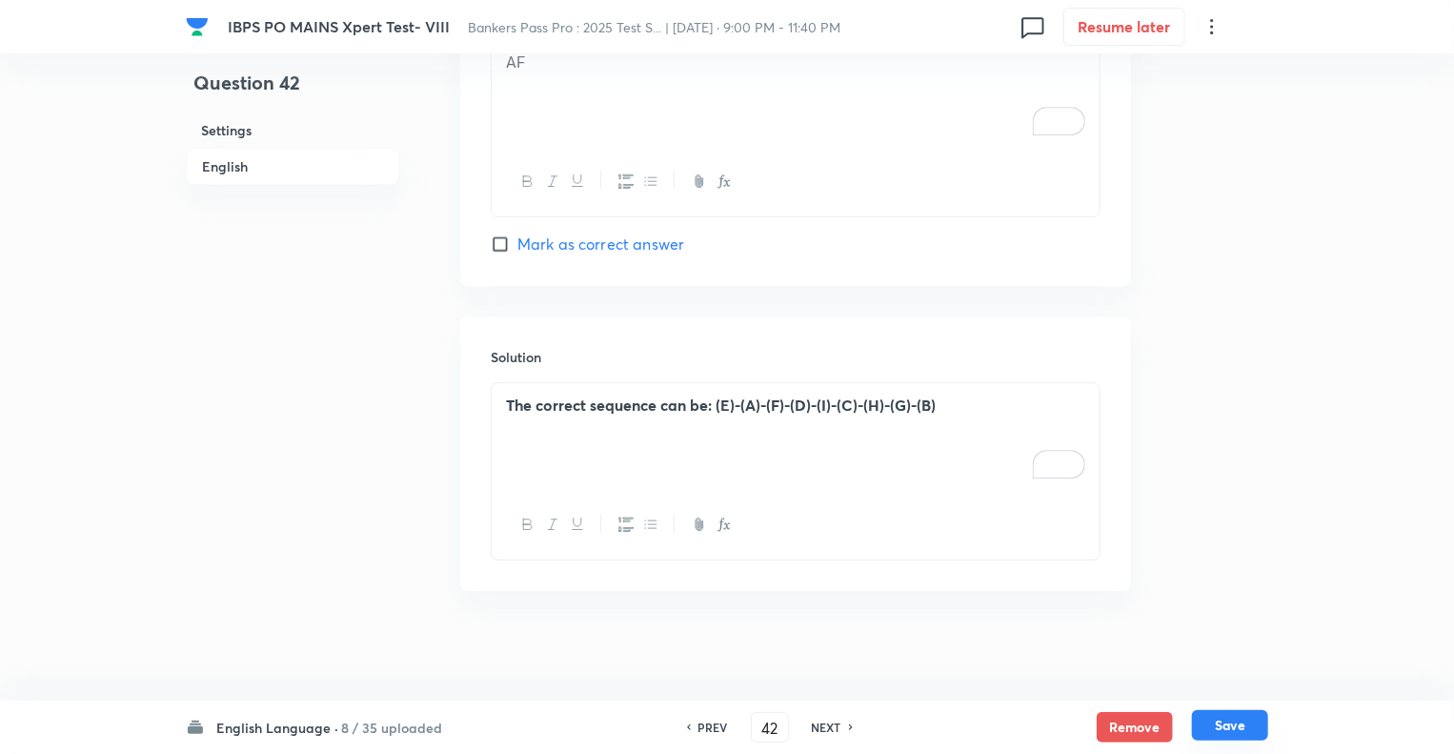
click at [1229, 723] on button "Save" at bounding box center [1230, 725] width 76 height 30
type input "43"
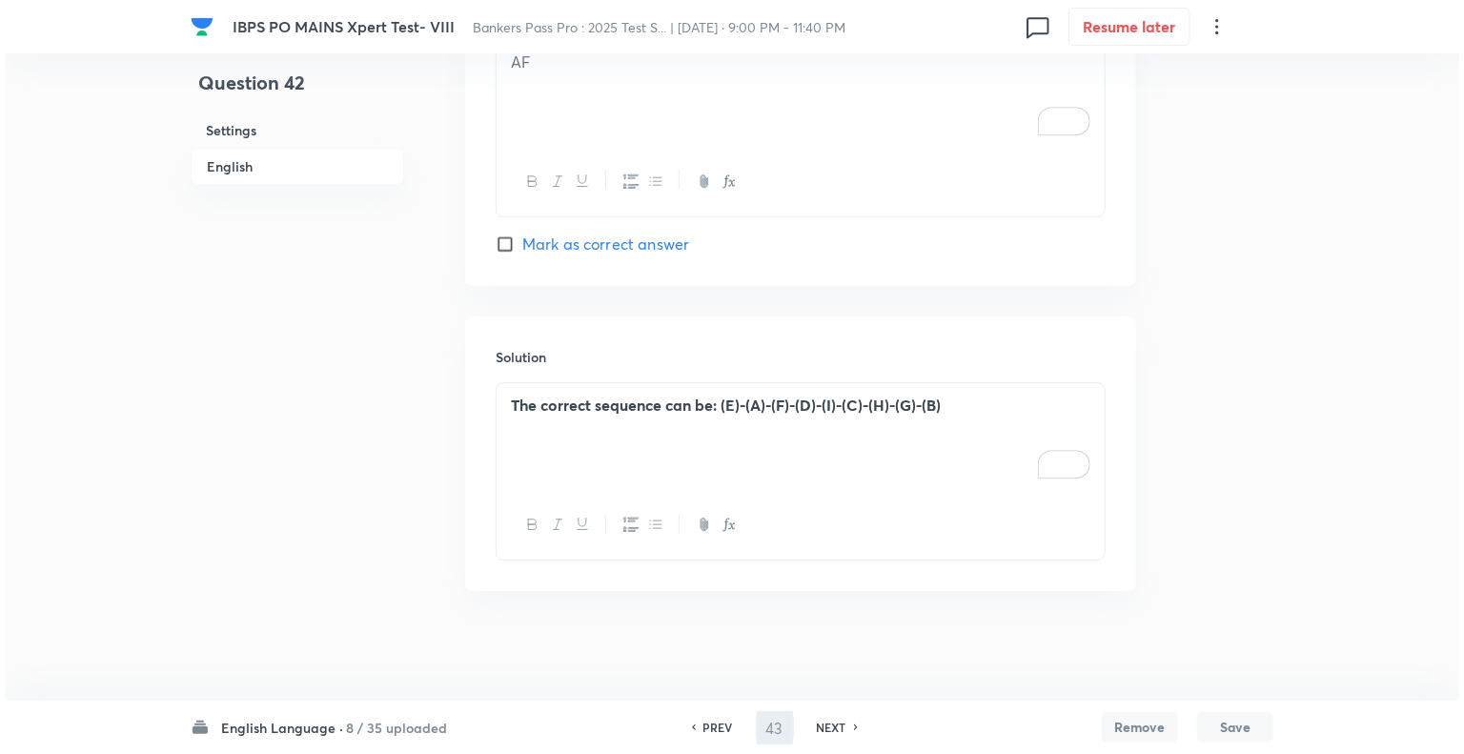
scroll to position [0, 0]
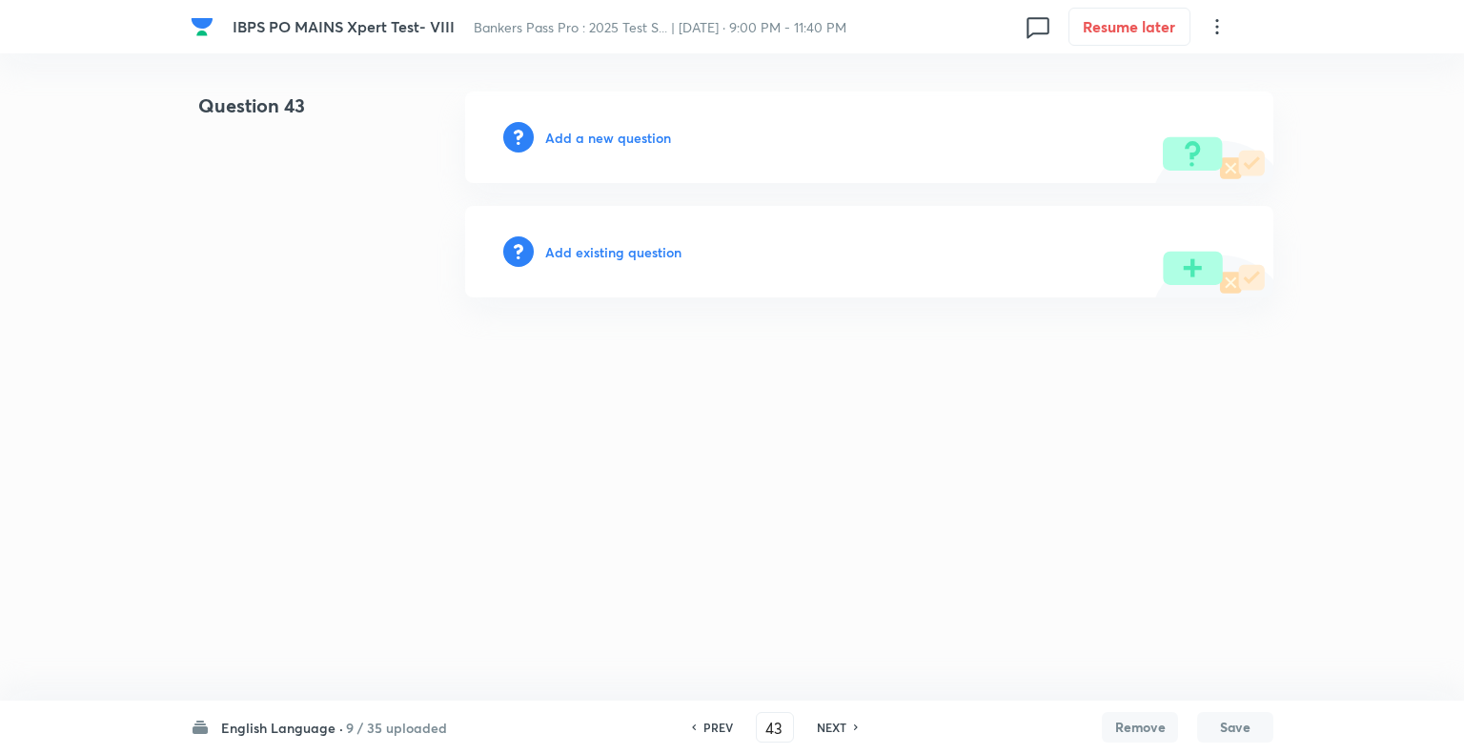
click at [355, 389] on html "IBPS PO MAINS Xpert Test- VIII Bankers Pass Pro : 2025 Test S... | Oct 3, 2025 …" at bounding box center [732, 194] width 1464 height 389
click at [560, 133] on h6 "Add a new question" at bounding box center [608, 138] width 126 height 20
click at [560, 133] on h6 "Choose a question type" at bounding box center [618, 138] width 147 height 20
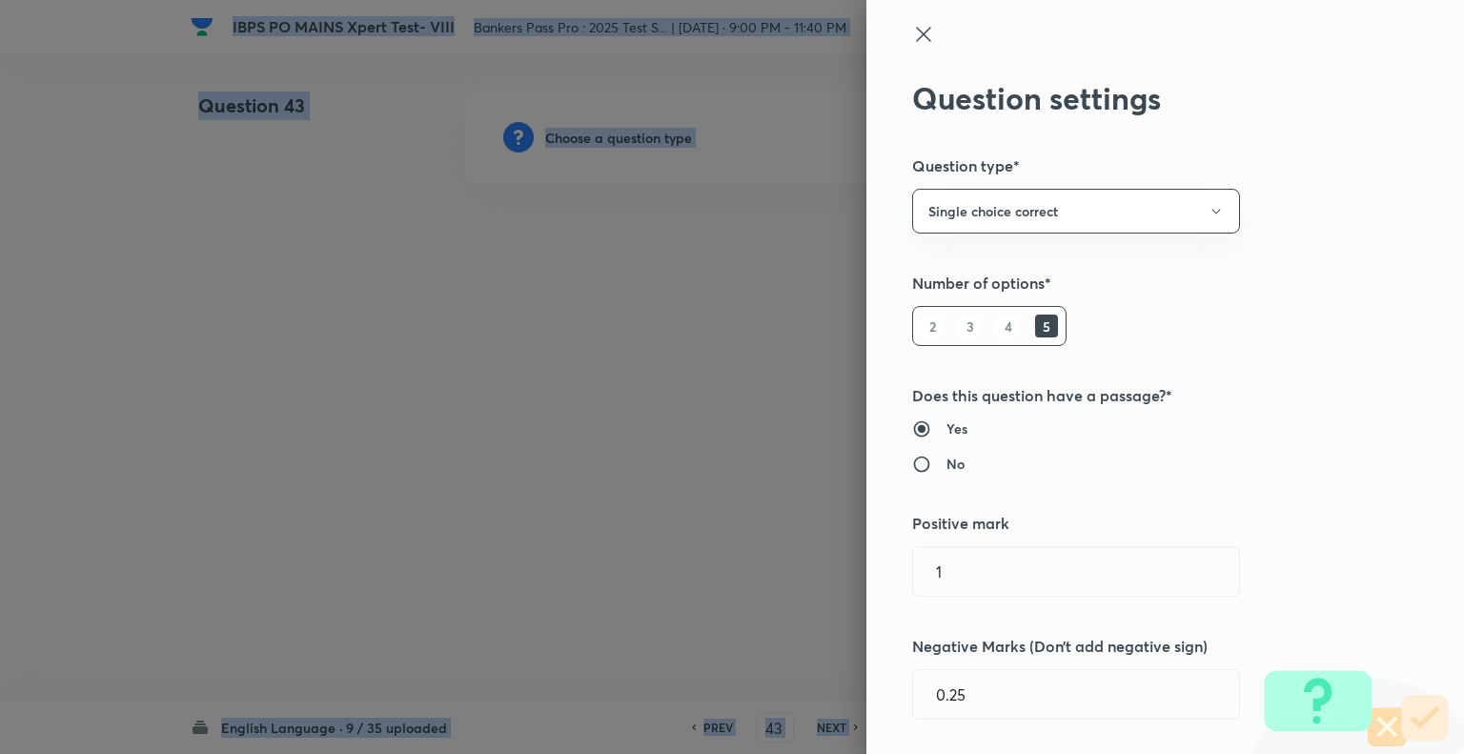
click at [560, 133] on div at bounding box center [732, 377] width 1464 height 754
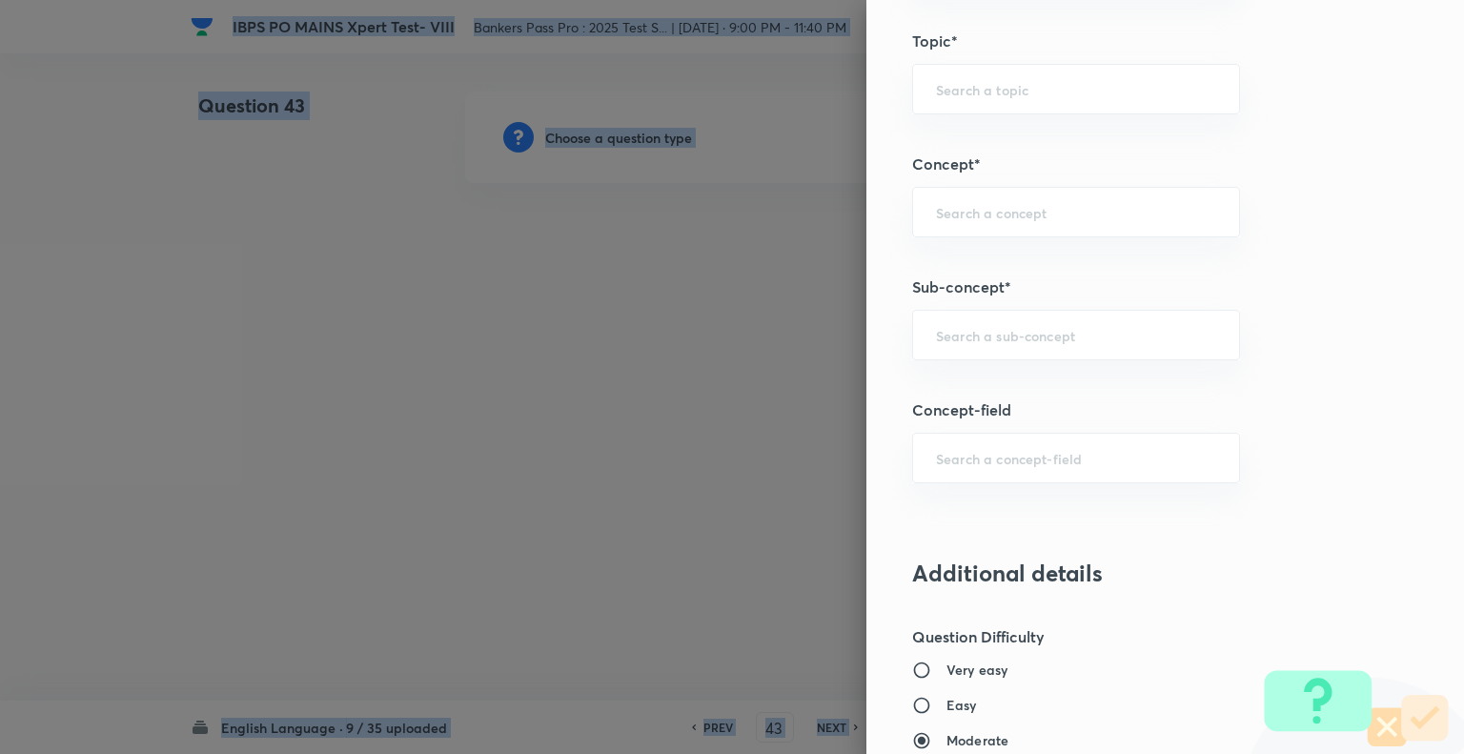
scroll to position [991, 0]
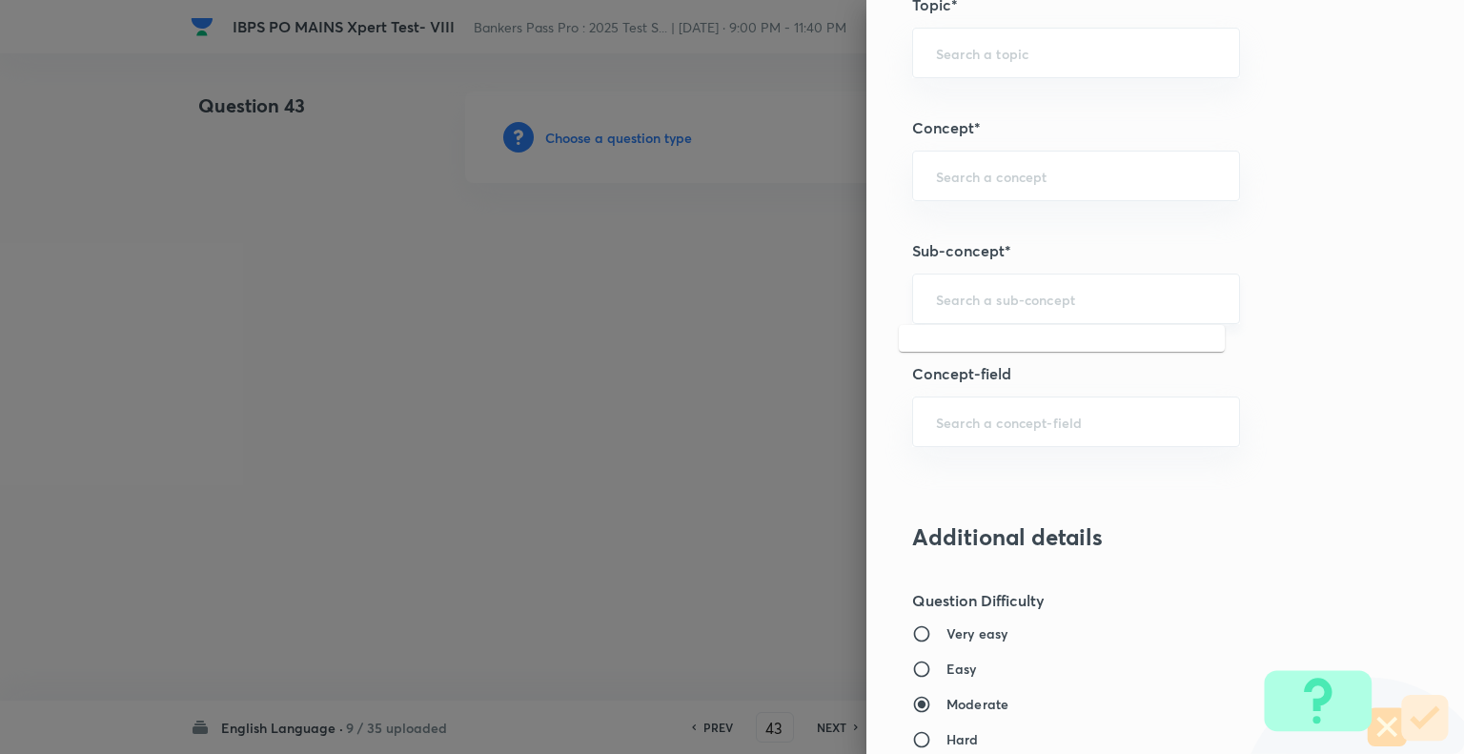
click at [1031, 301] on input "text" at bounding box center [1076, 299] width 280 height 18
click at [1022, 350] on li "Passage Rearrangement" at bounding box center [1062, 350] width 326 height 34
type input "Passage Rearrangement"
type input "English Language"
type input "Reading Comprehension"
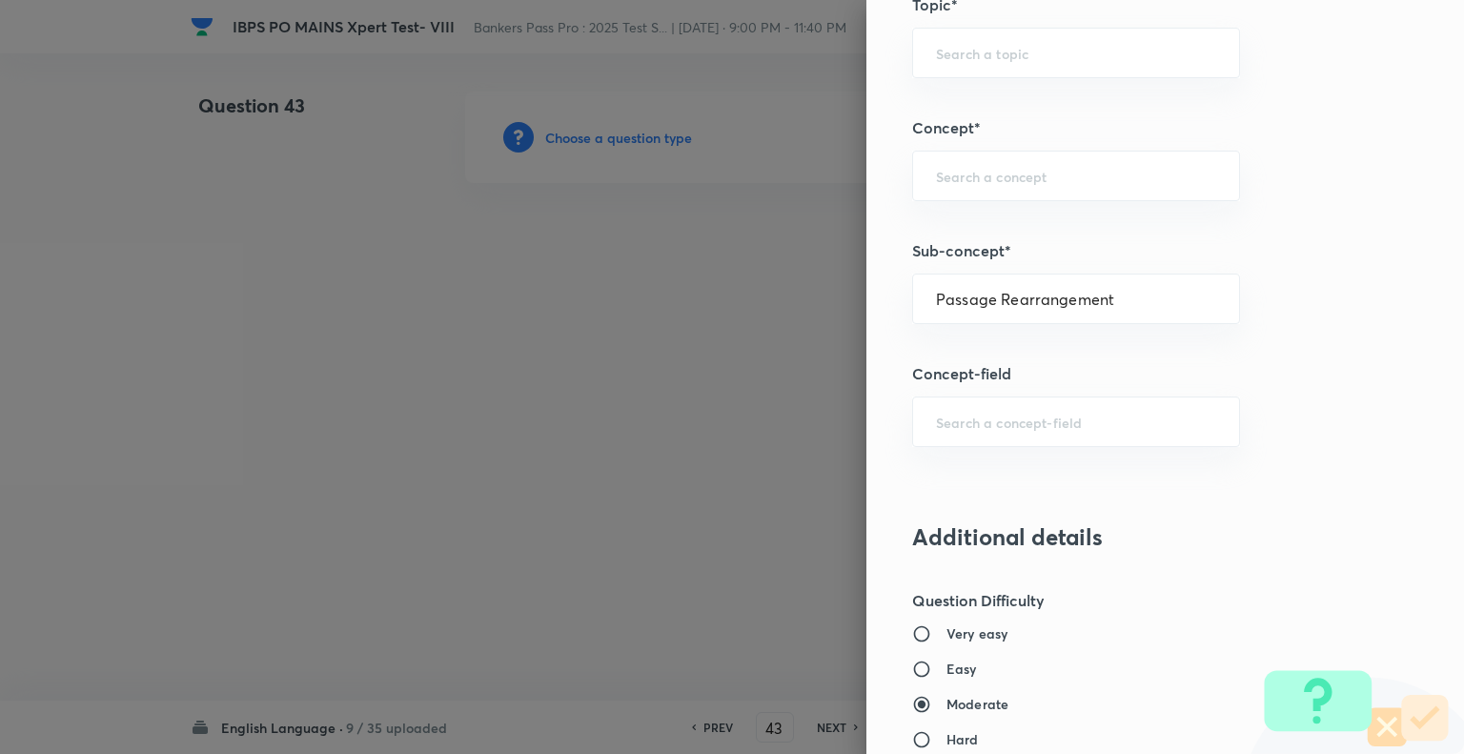
type input "Parajumbles"
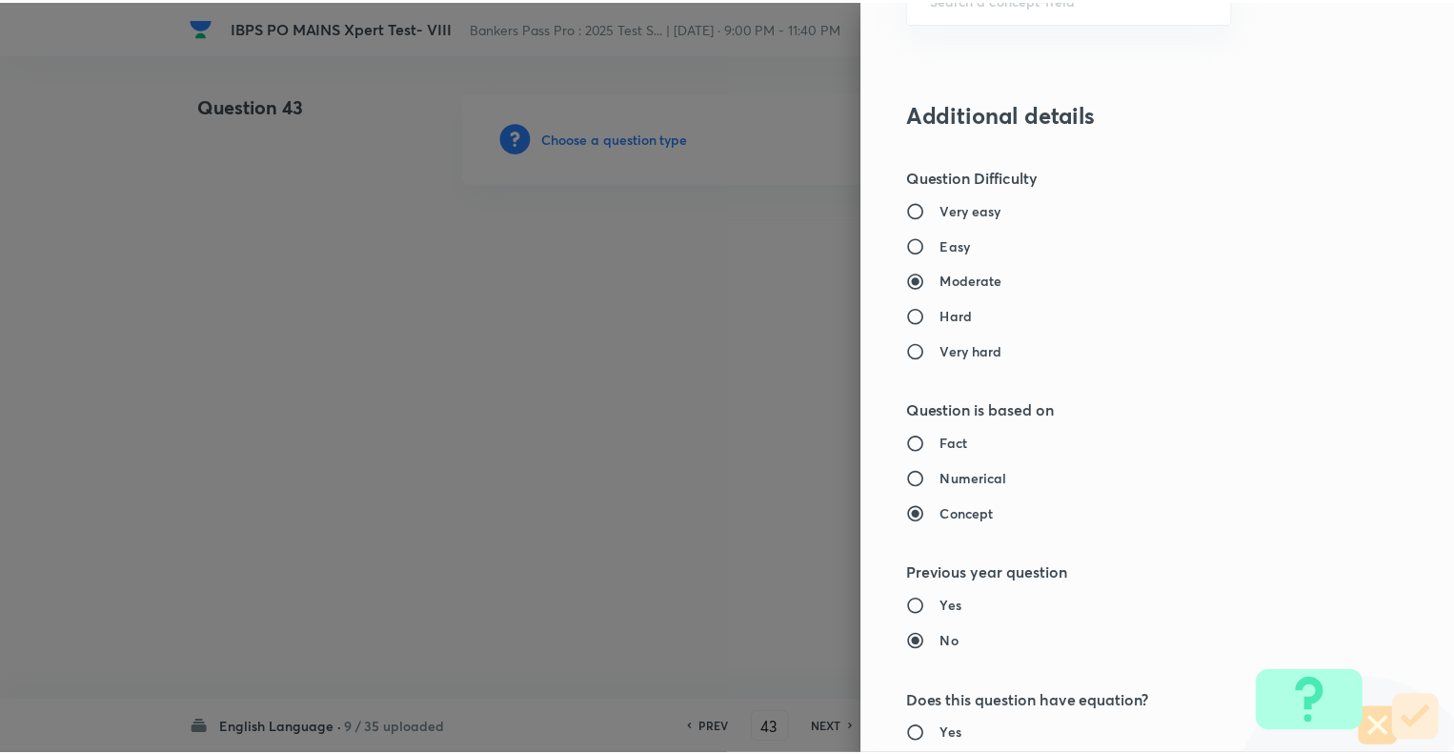
scroll to position [1840, 0]
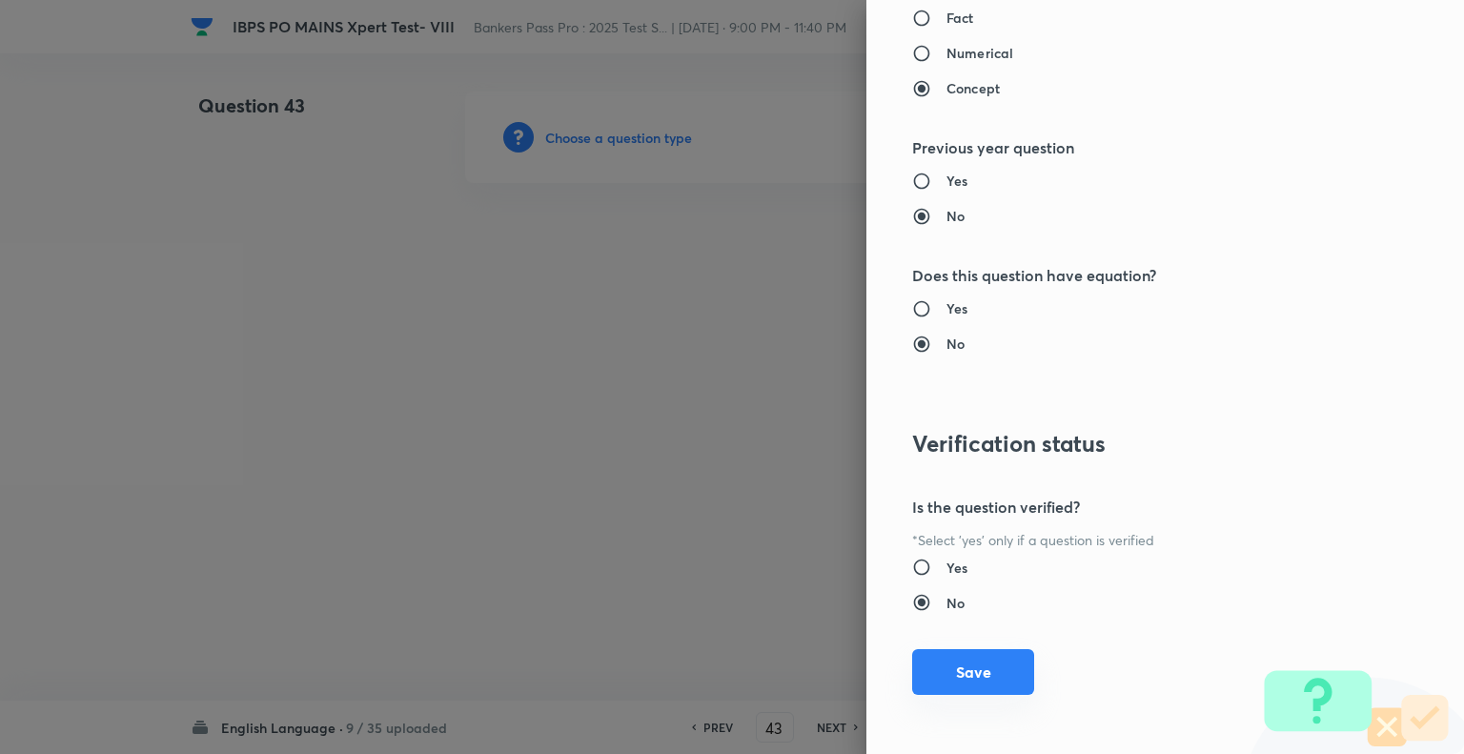
click at [964, 675] on button "Save" at bounding box center [973, 672] width 122 height 46
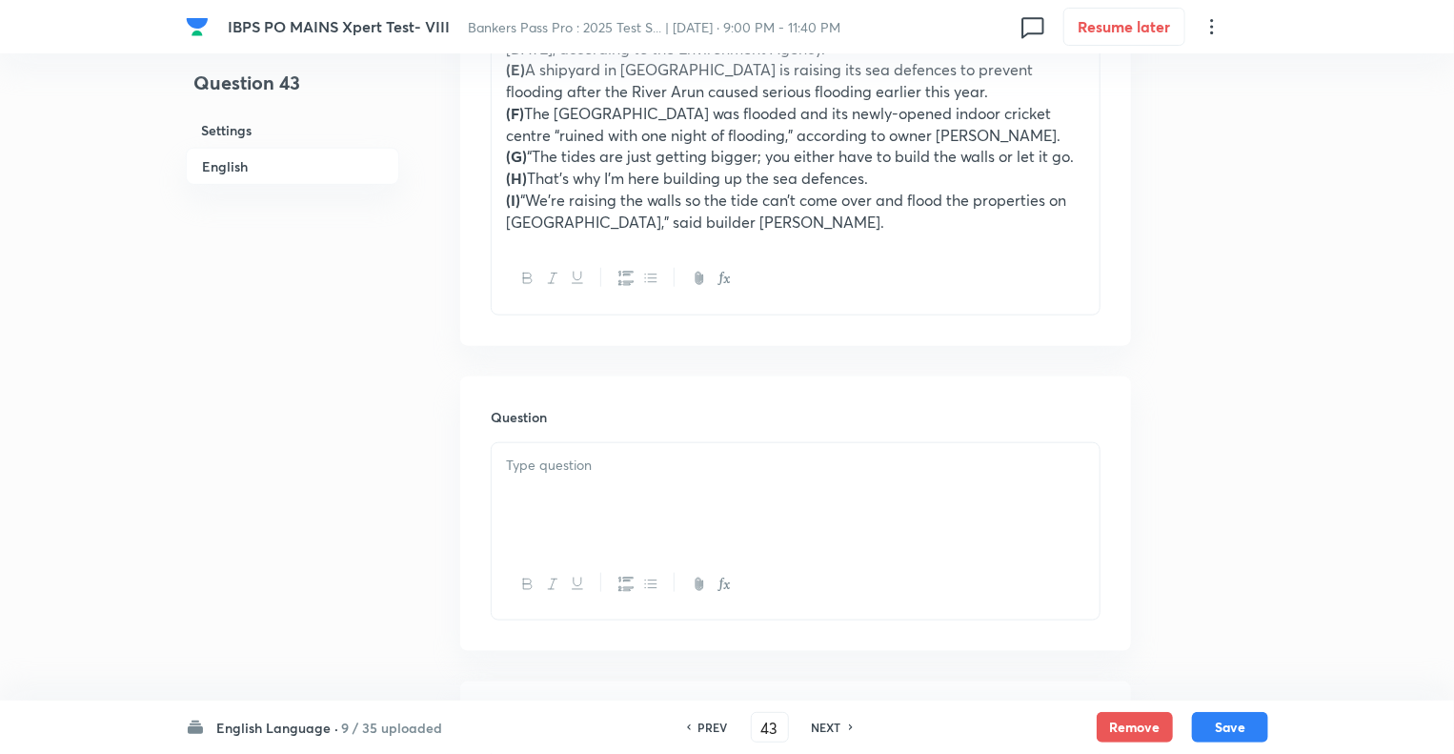
scroll to position [839, 0]
click at [513, 484] on div at bounding box center [796, 490] width 608 height 107
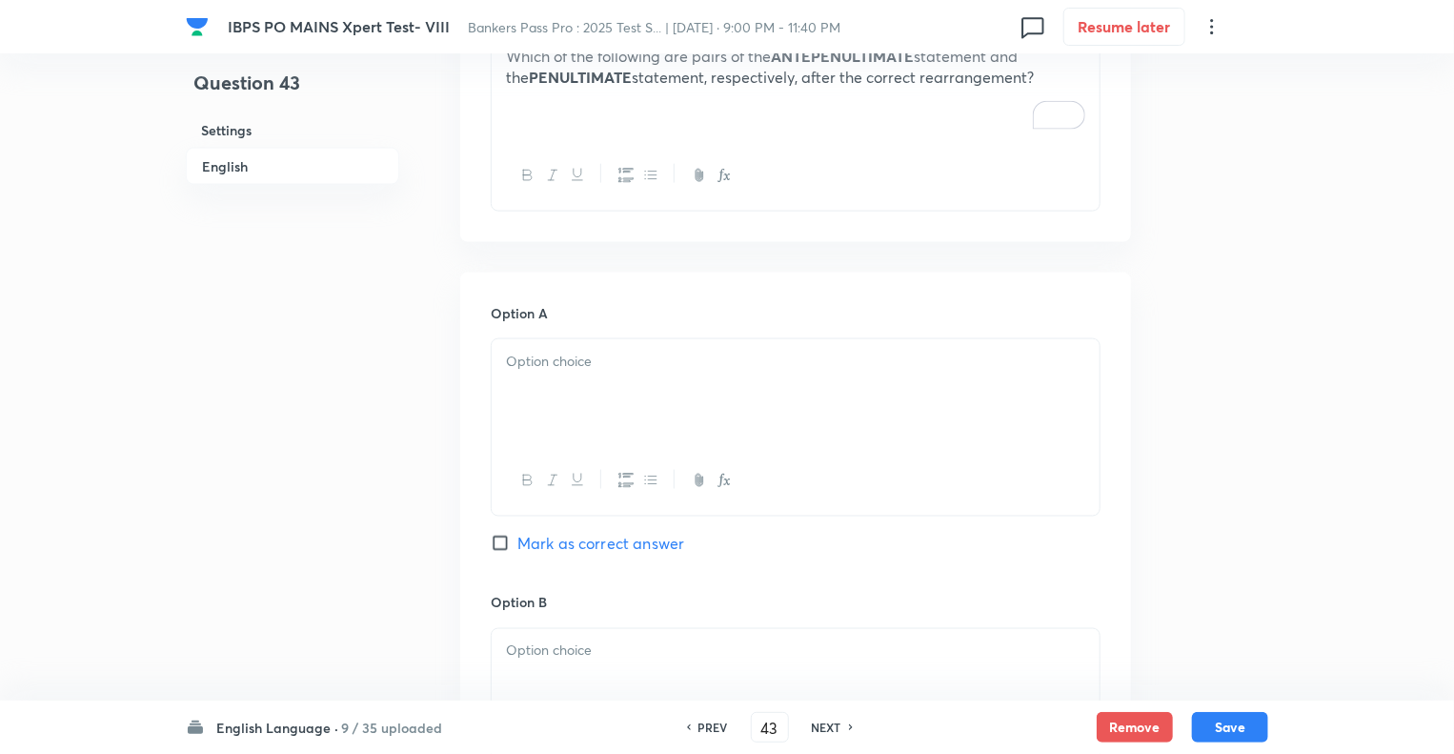
scroll to position [1334, 0]
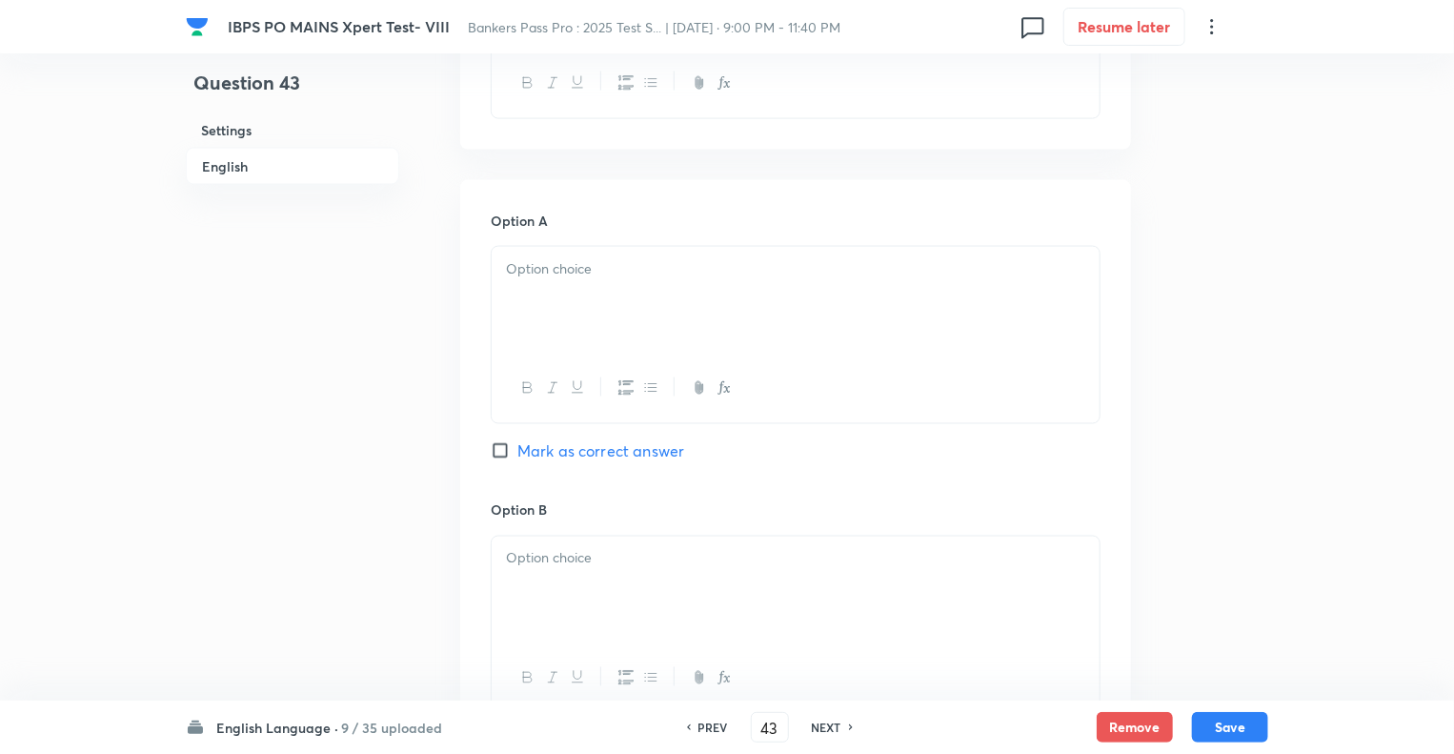
click at [634, 249] on div at bounding box center [796, 300] width 608 height 107
click at [500, 454] on input "Mark as correct answer" at bounding box center [504, 450] width 27 height 19
checkbox input "true"
click at [545, 584] on div at bounding box center [796, 590] width 608 height 107
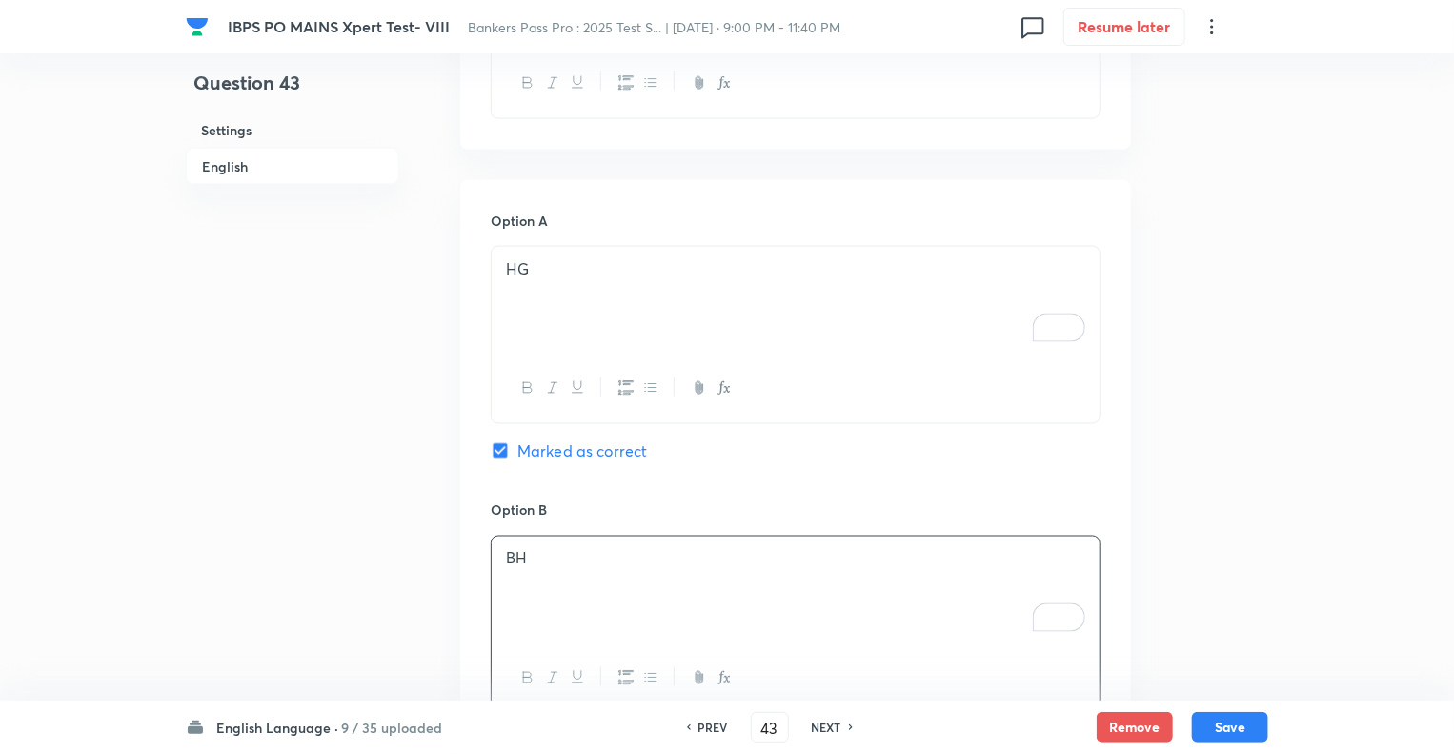
click at [340, 517] on div "Question 43 Settings English" at bounding box center [292, 396] width 213 height 3278
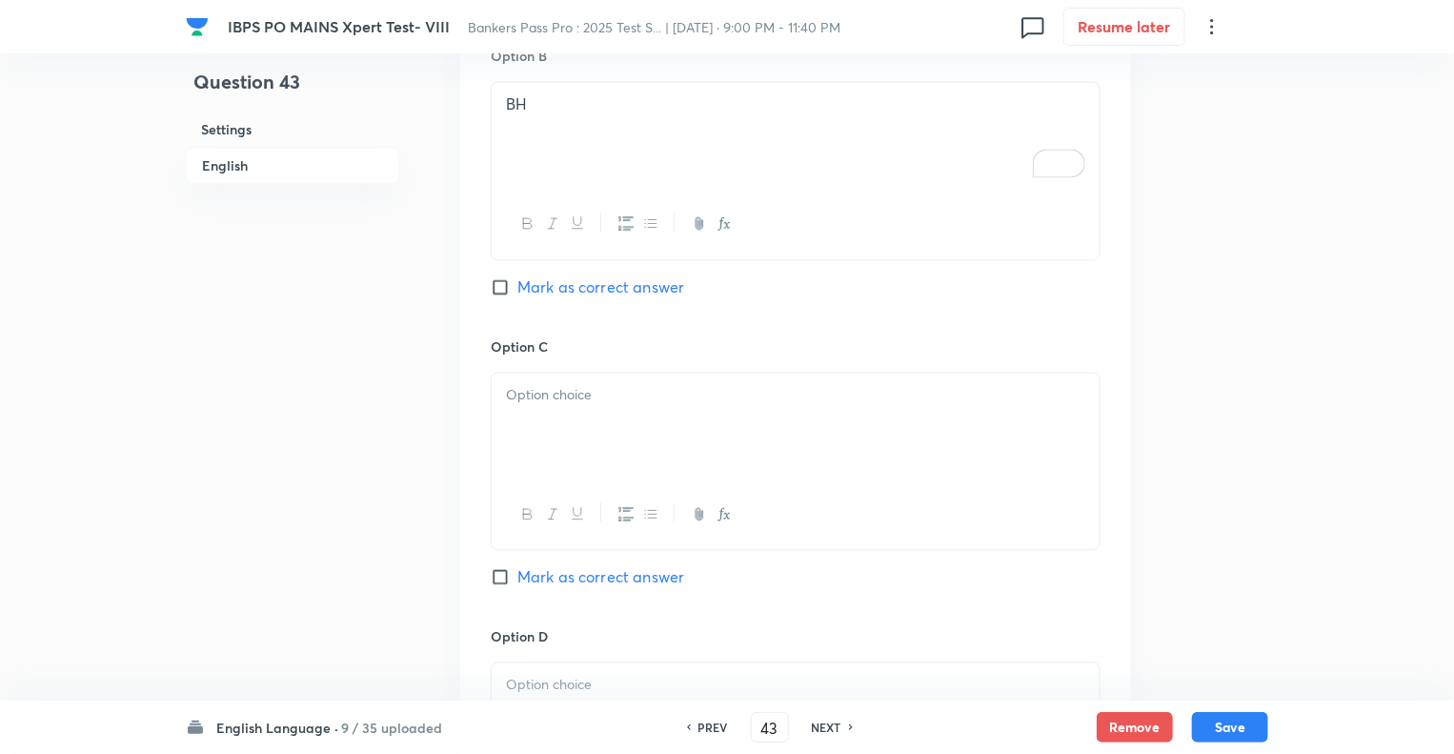
scroll to position [1830, 0]
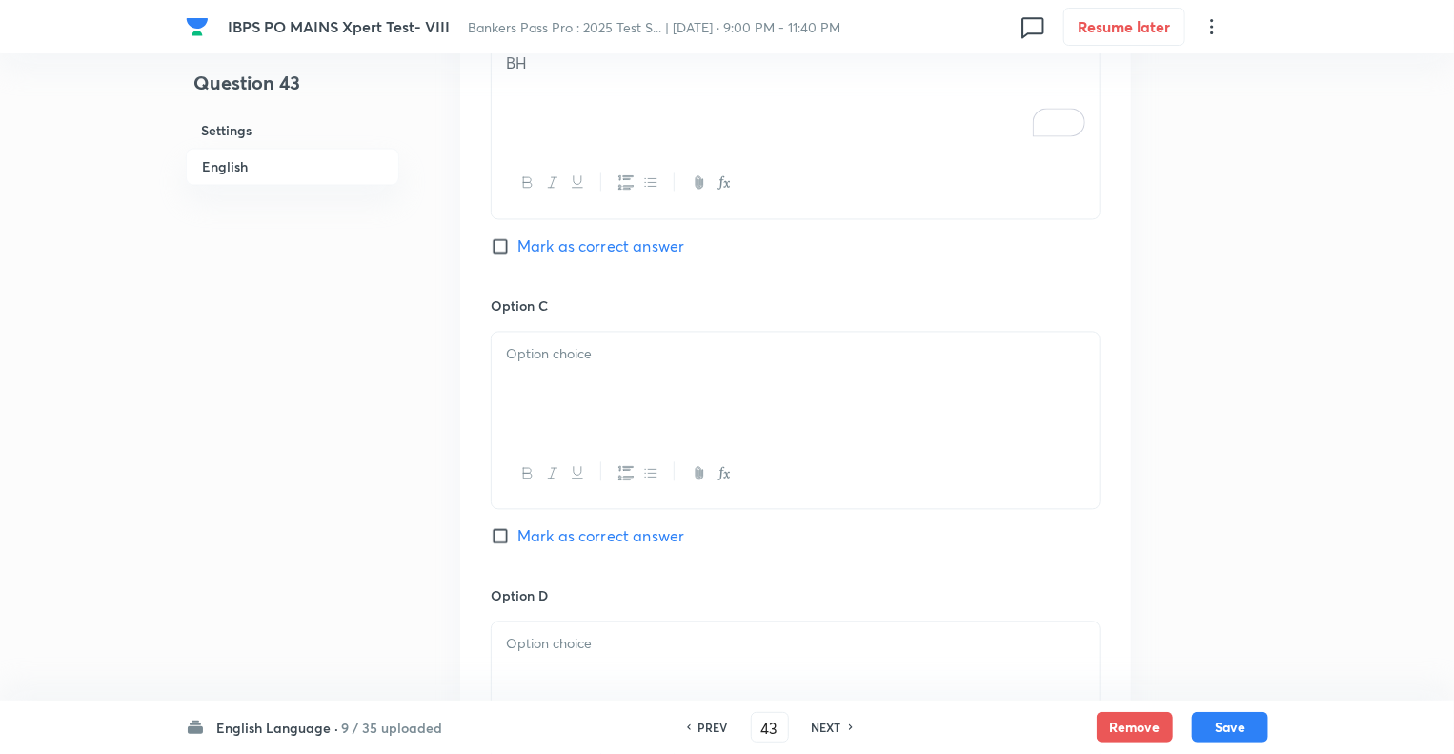
click at [568, 318] on div "Option C Mark as correct answer" at bounding box center [796, 440] width 610 height 290
click at [552, 343] on p at bounding box center [795, 354] width 579 height 22
click at [539, 647] on p "To enrich screen reader interactions, please activate Accessibility in Grammarl…" at bounding box center [795, 644] width 579 height 22
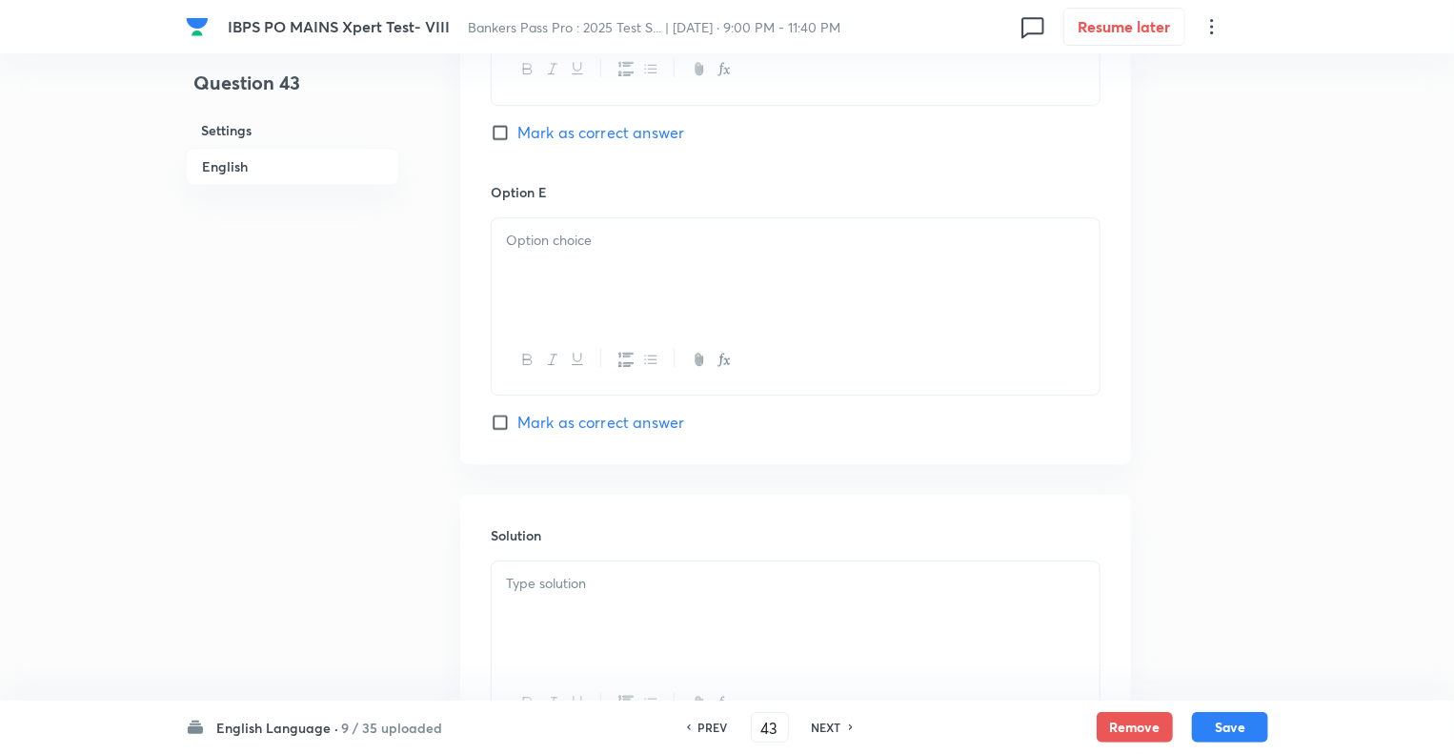
scroll to position [2554, 0]
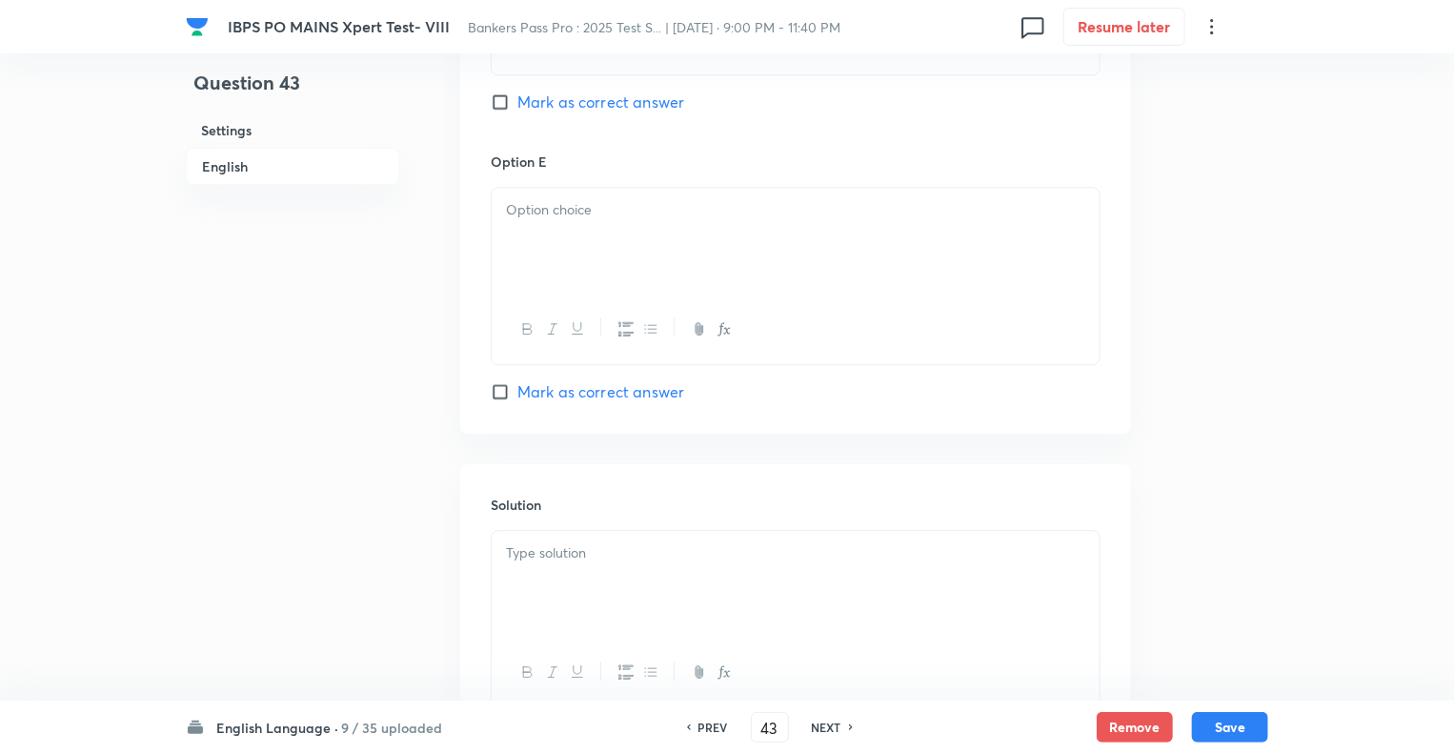
click at [625, 179] on div "Option E Mark as correct answer" at bounding box center [796, 278] width 610 height 252
click at [579, 232] on div at bounding box center [796, 241] width 608 height 107
click at [534, 577] on div "To enrich screen reader interactions, please activate Accessibility in Grammarl…" at bounding box center [796, 584] width 608 height 107
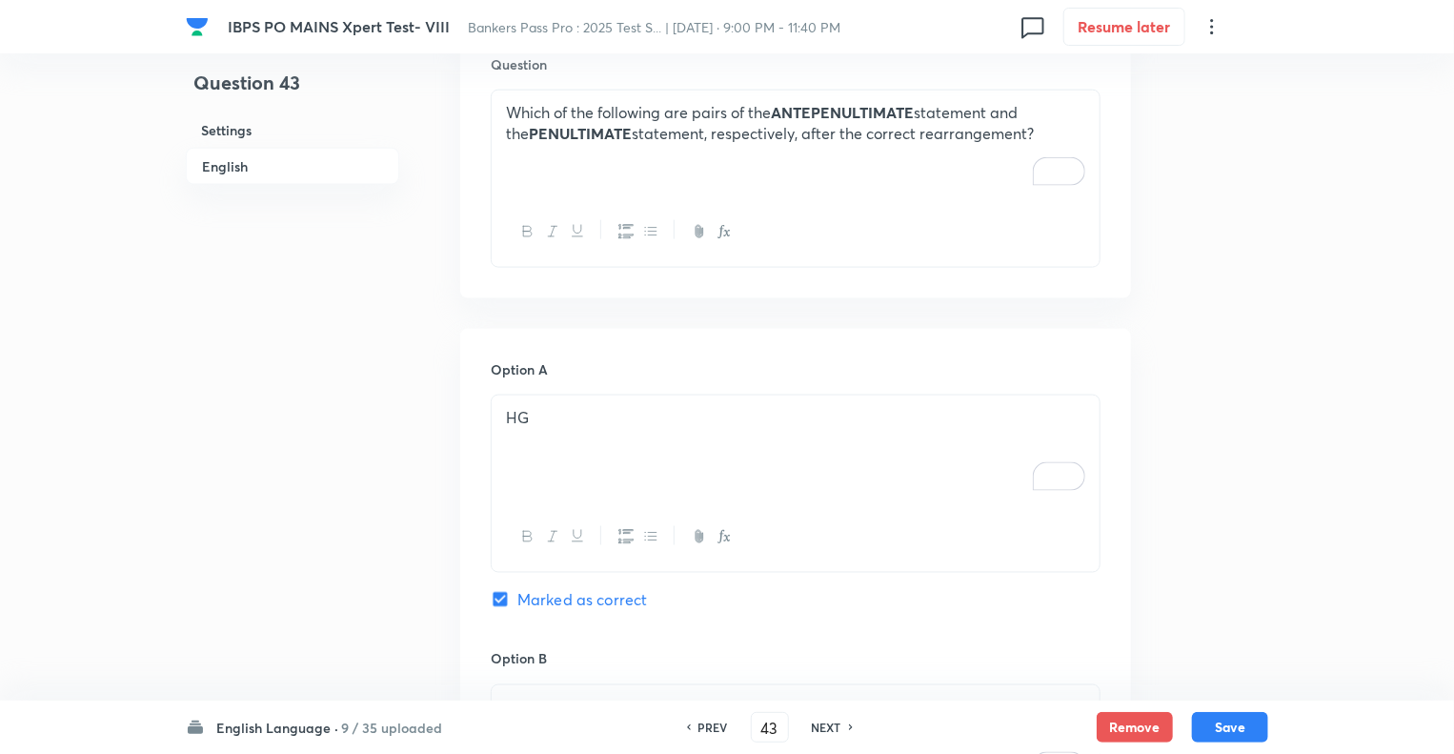
scroll to position [1164, 0]
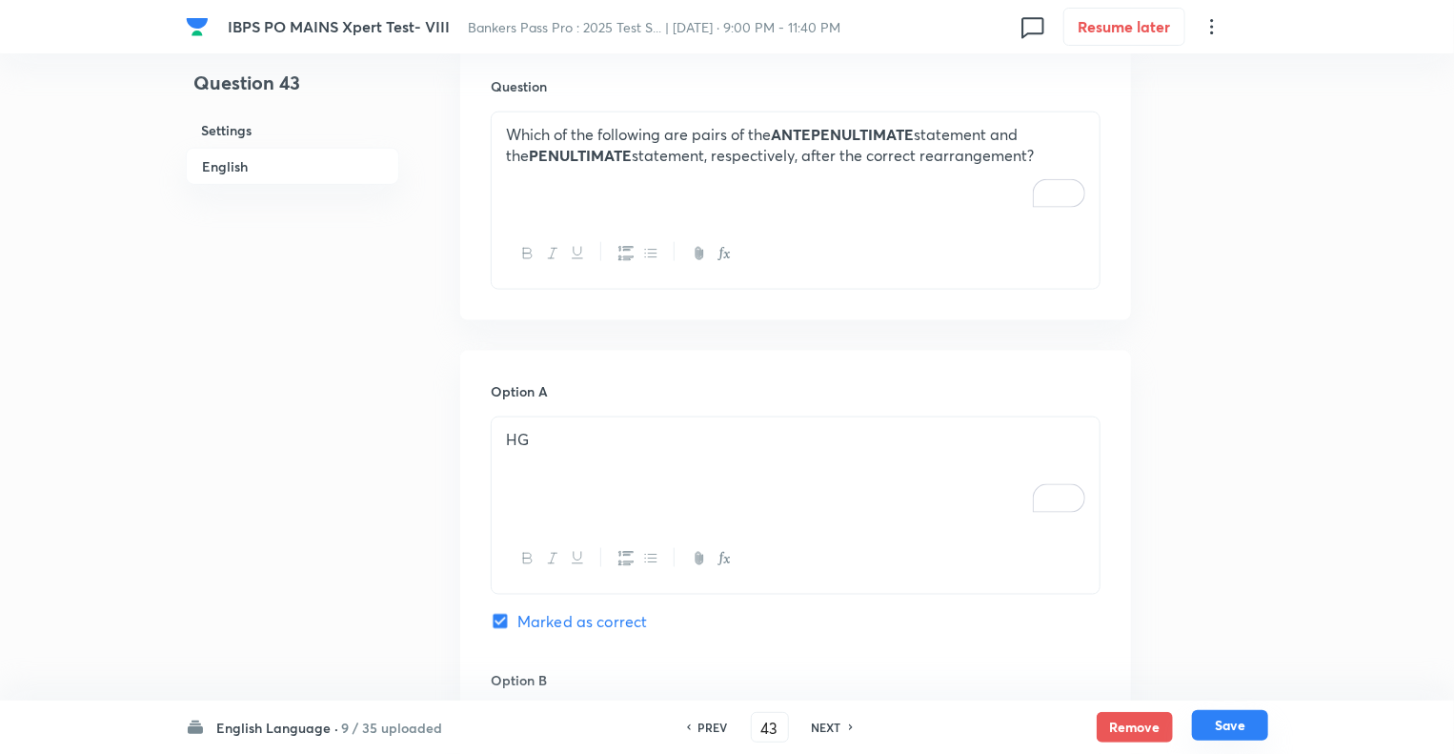
click at [1208, 731] on button "Save" at bounding box center [1230, 725] width 76 height 30
type input "44"
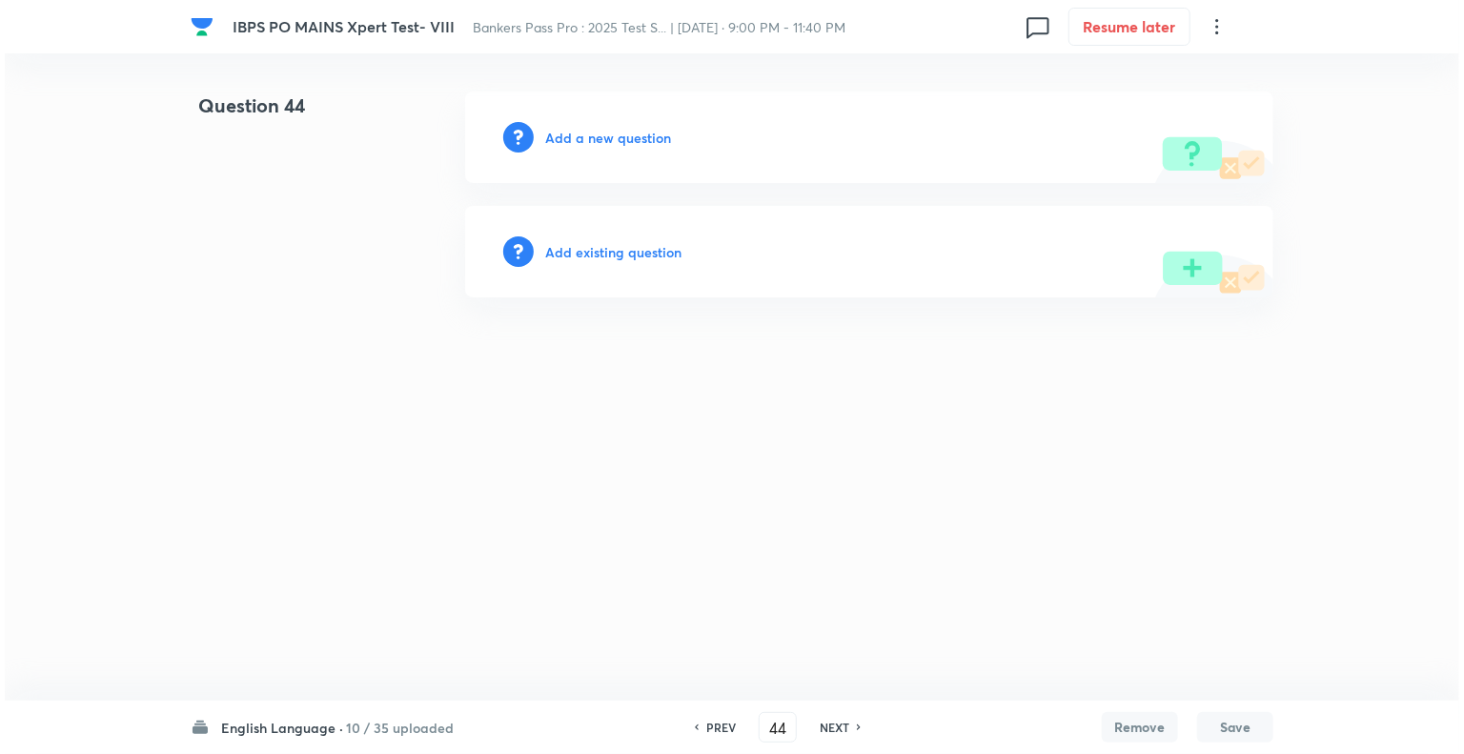
scroll to position [0, 0]
click at [556, 134] on h6 "Add a new question" at bounding box center [608, 138] width 126 height 20
click at [556, 134] on h6 "Choose a question type" at bounding box center [618, 138] width 147 height 20
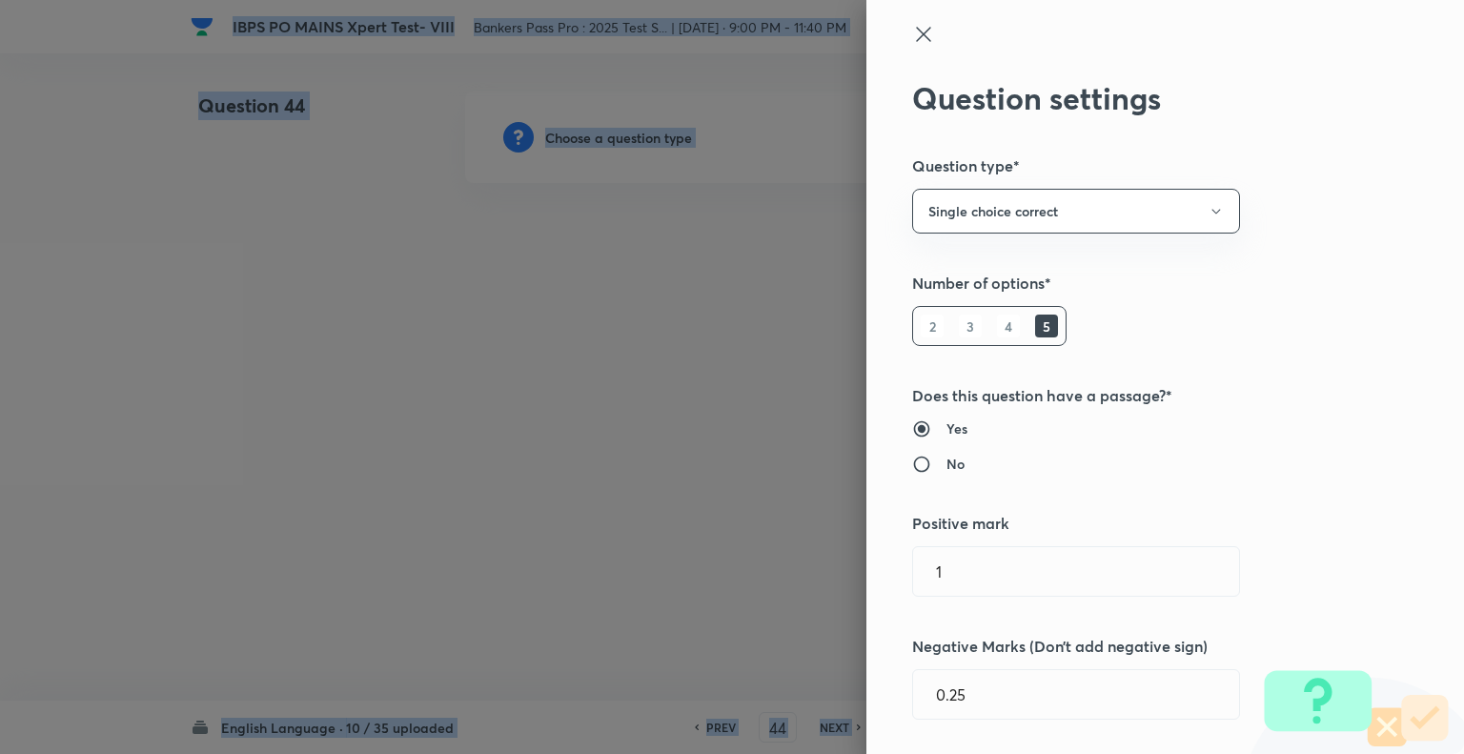
click at [556, 134] on div at bounding box center [732, 377] width 1464 height 754
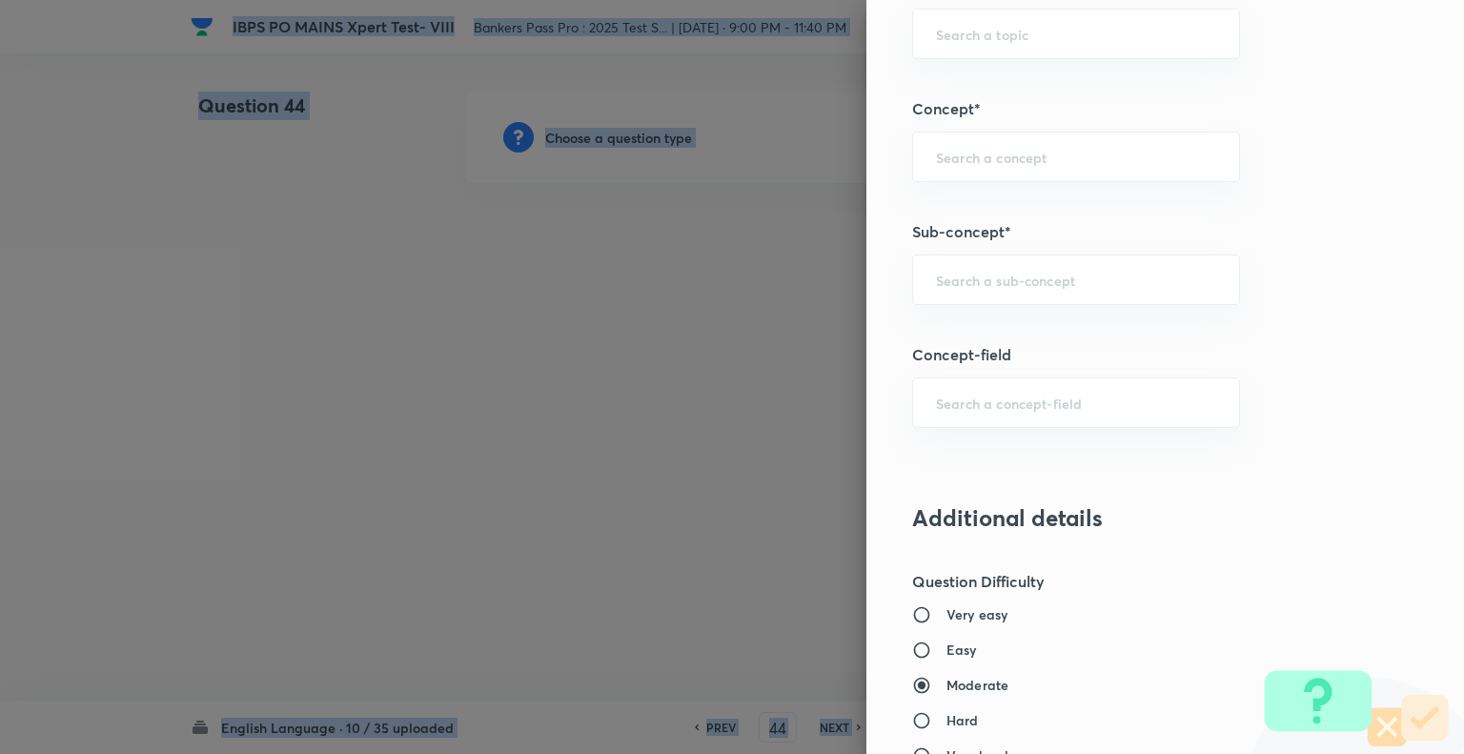
scroll to position [1029, 0]
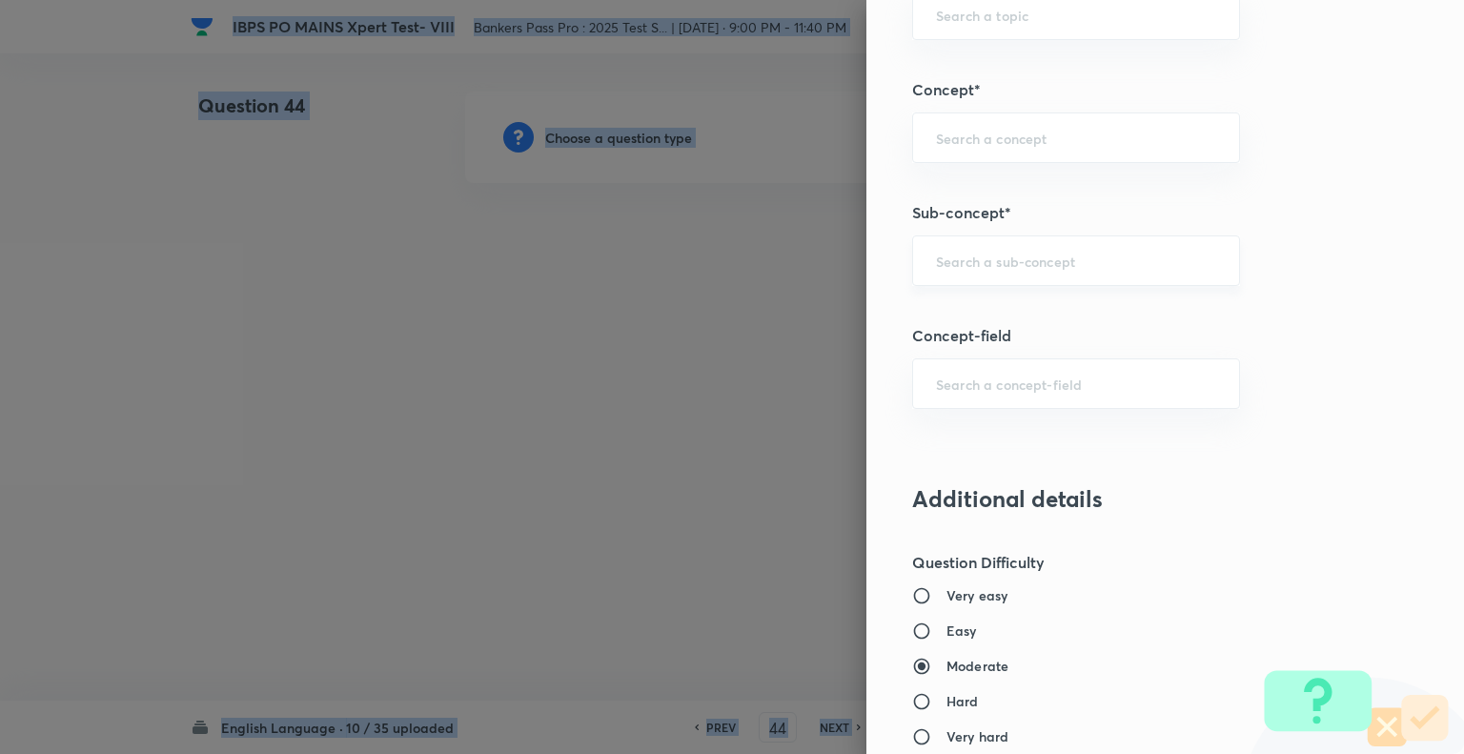
click at [1025, 235] on div "​" at bounding box center [1076, 260] width 328 height 51
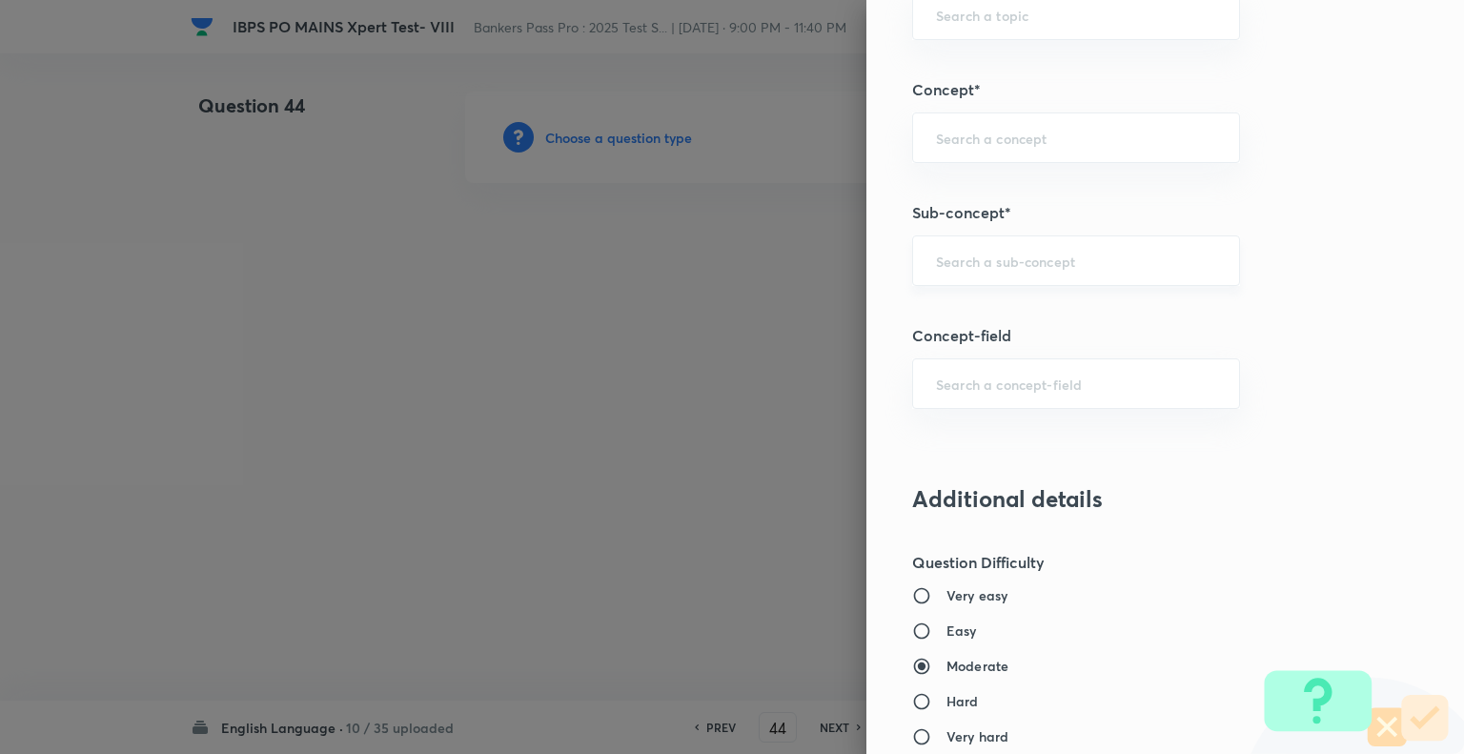
click at [1025, 235] on div "​" at bounding box center [1076, 260] width 328 height 51
click at [1000, 254] on input "text" at bounding box center [1076, 261] width 280 height 18
click at [978, 301] on li "Passage Rearrangement" at bounding box center [1062, 311] width 326 height 34
type input "Passage Rearrangement"
type input "English Language"
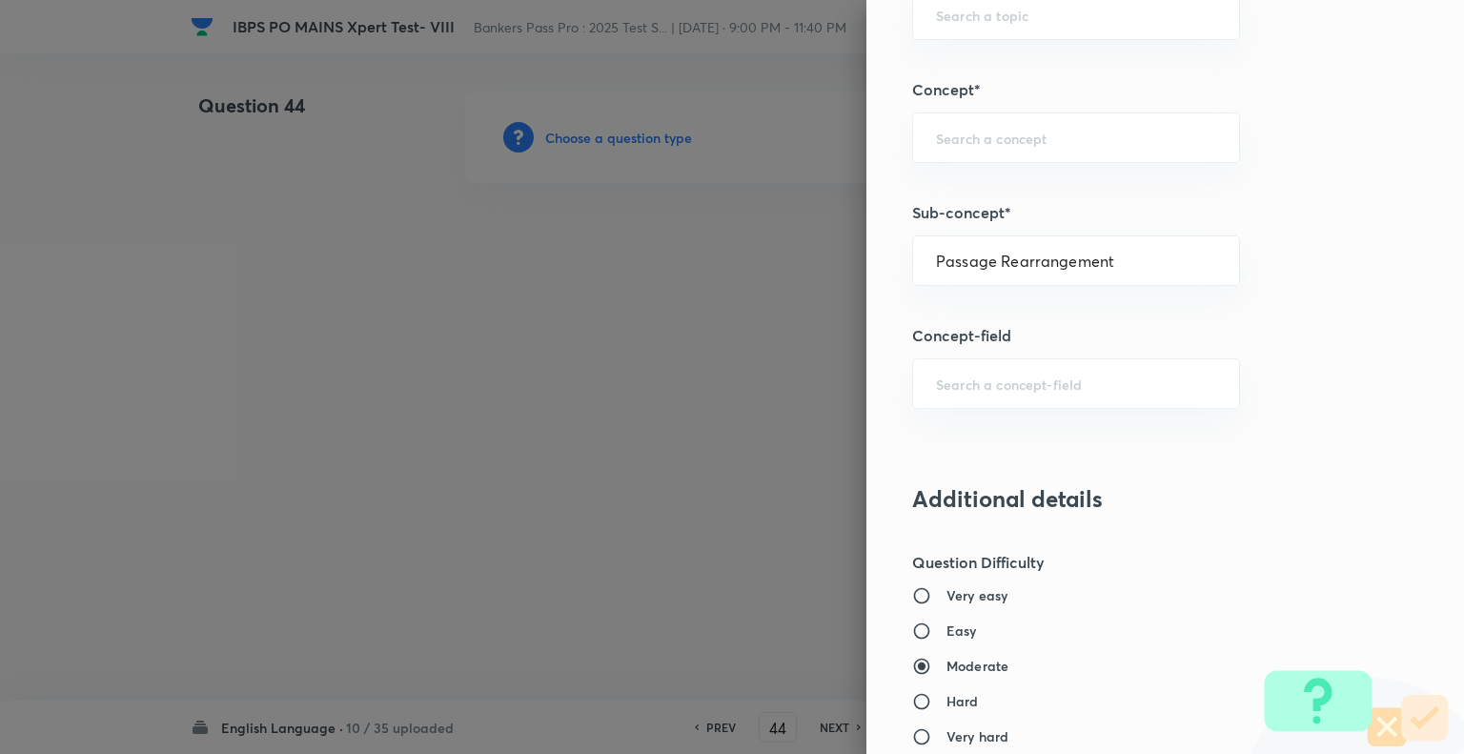
type input "Reading Comprehension"
type input "Parajumbles"
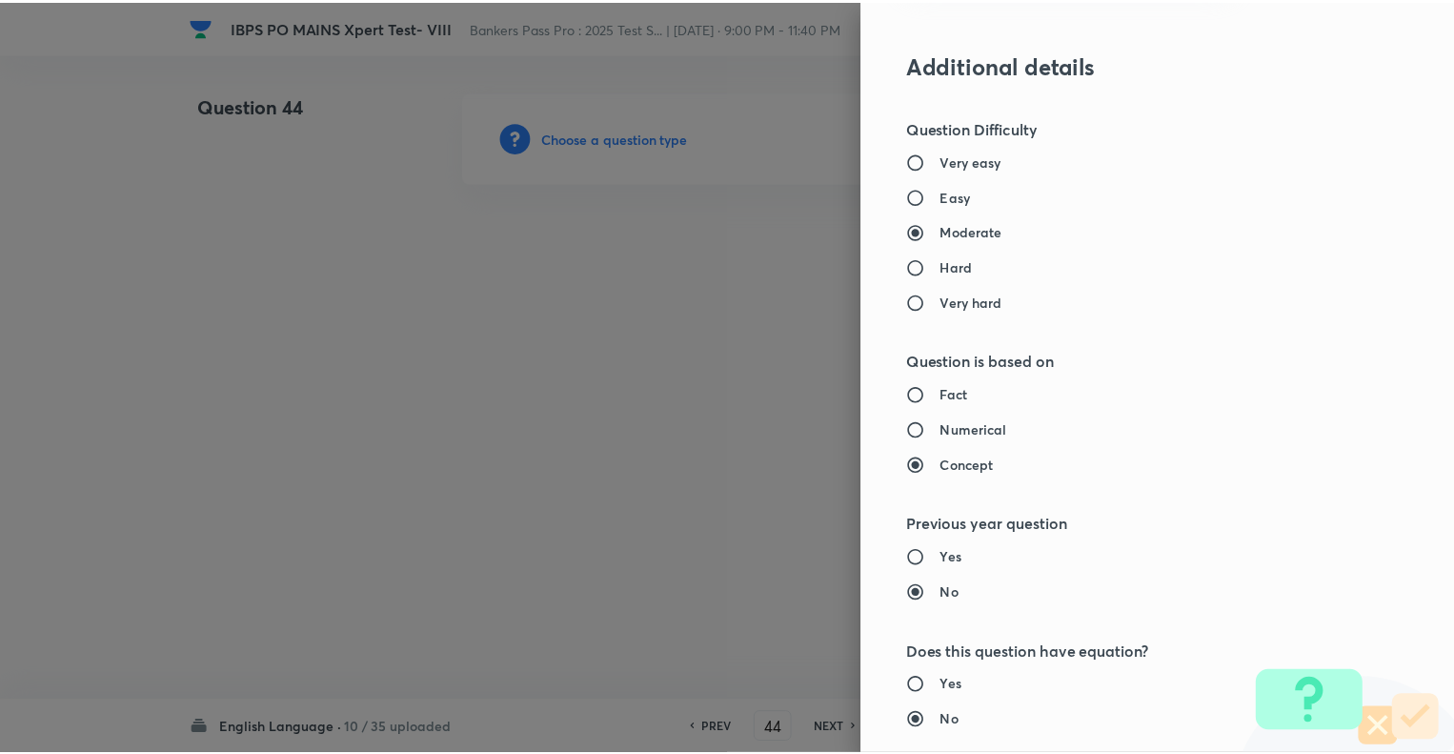
scroll to position [1840, 0]
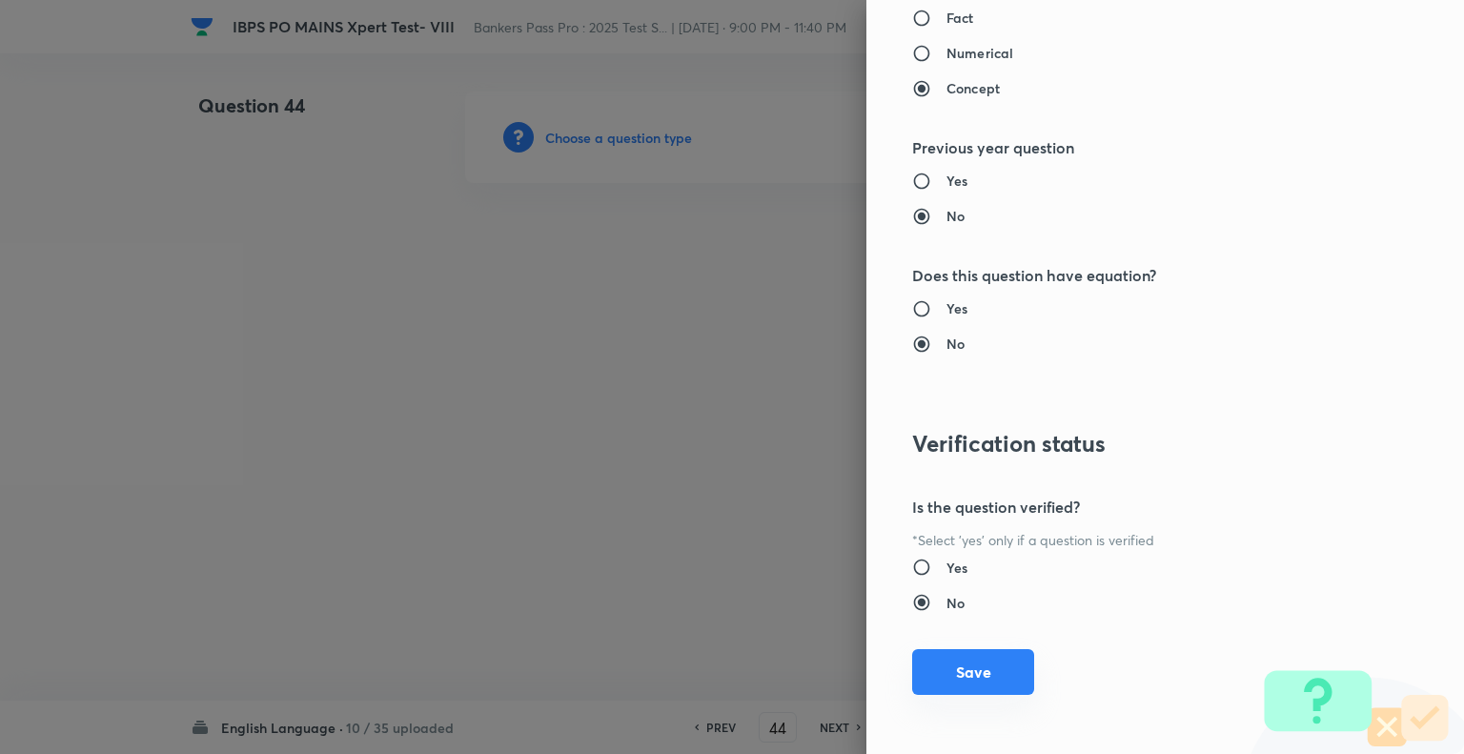
click at [991, 666] on button "Save" at bounding box center [973, 672] width 122 height 46
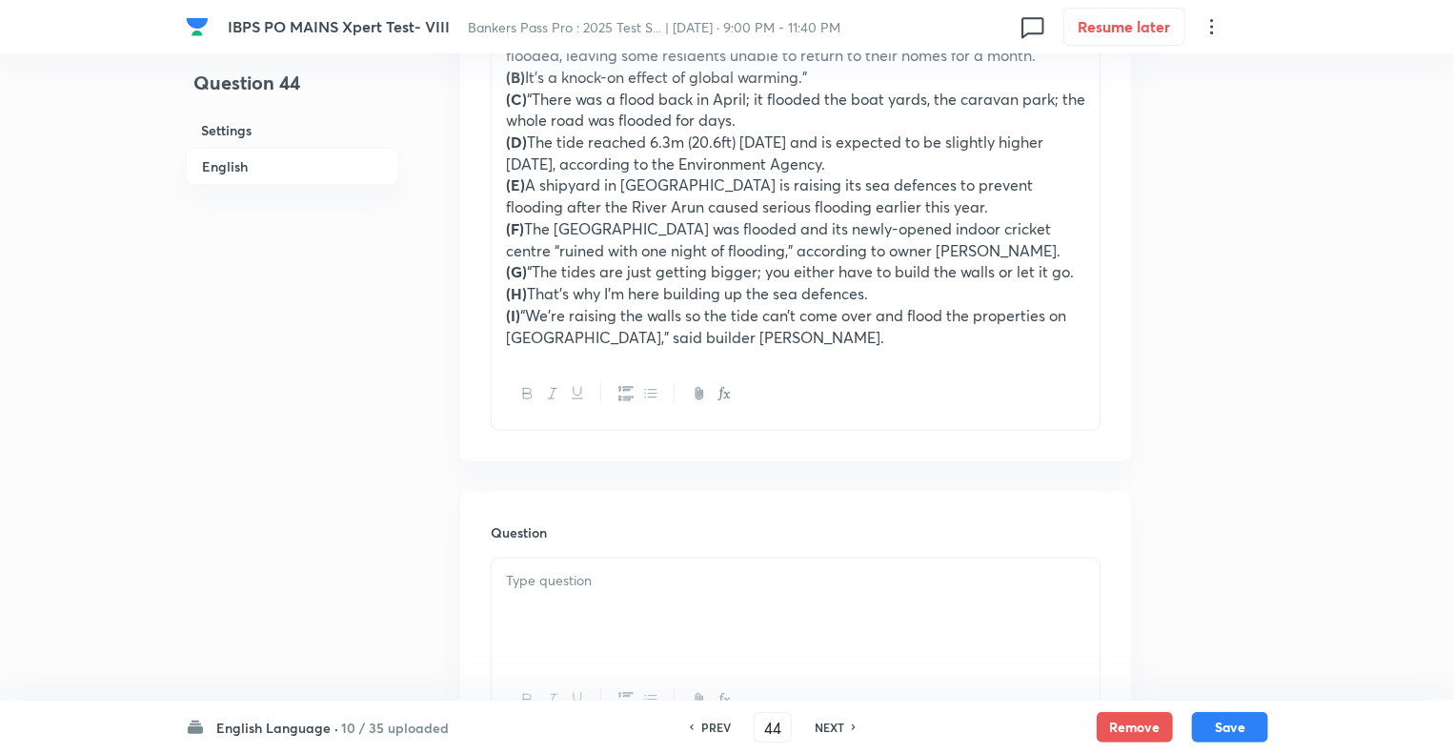
scroll to position [801, 0]
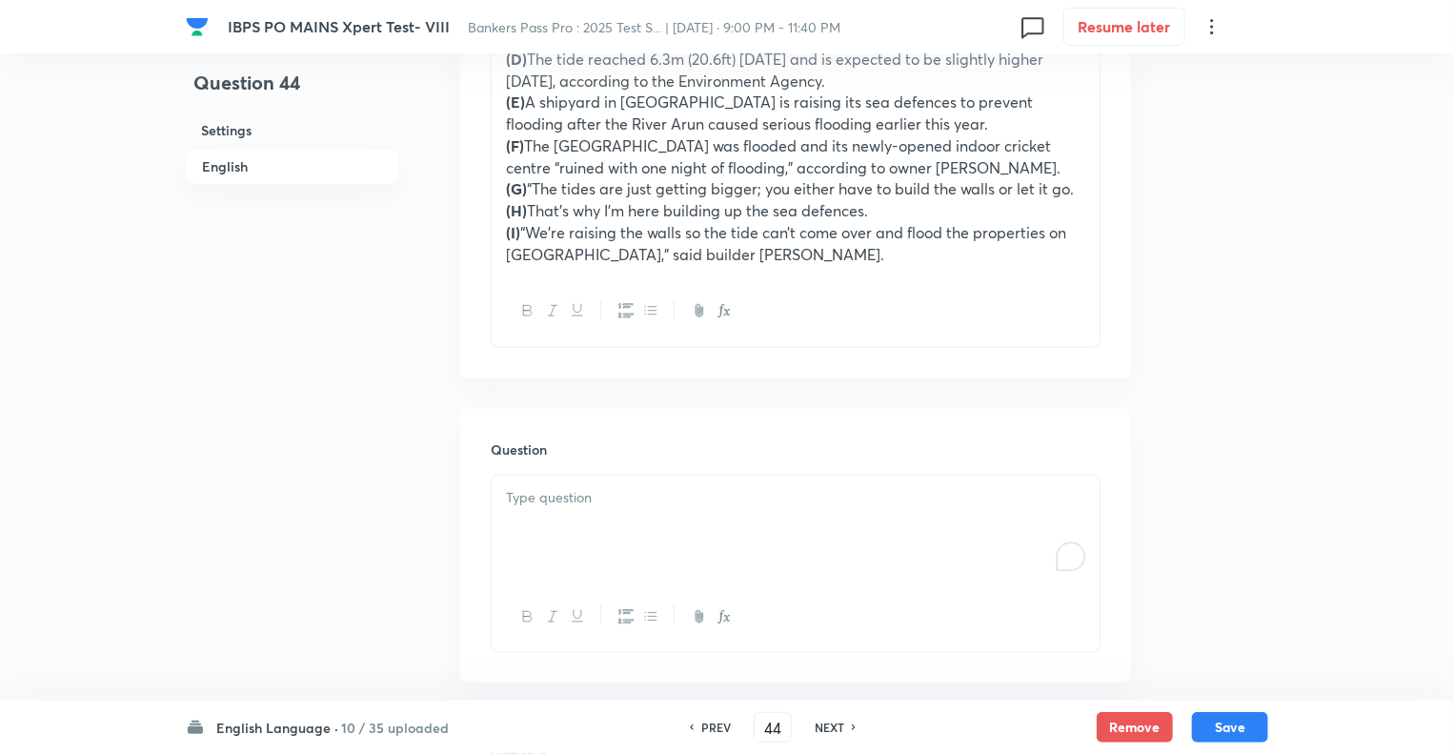
click at [538, 509] on div "To enrich screen reader interactions, please activate Accessibility in Grammarl…" at bounding box center [796, 529] width 608 height 107
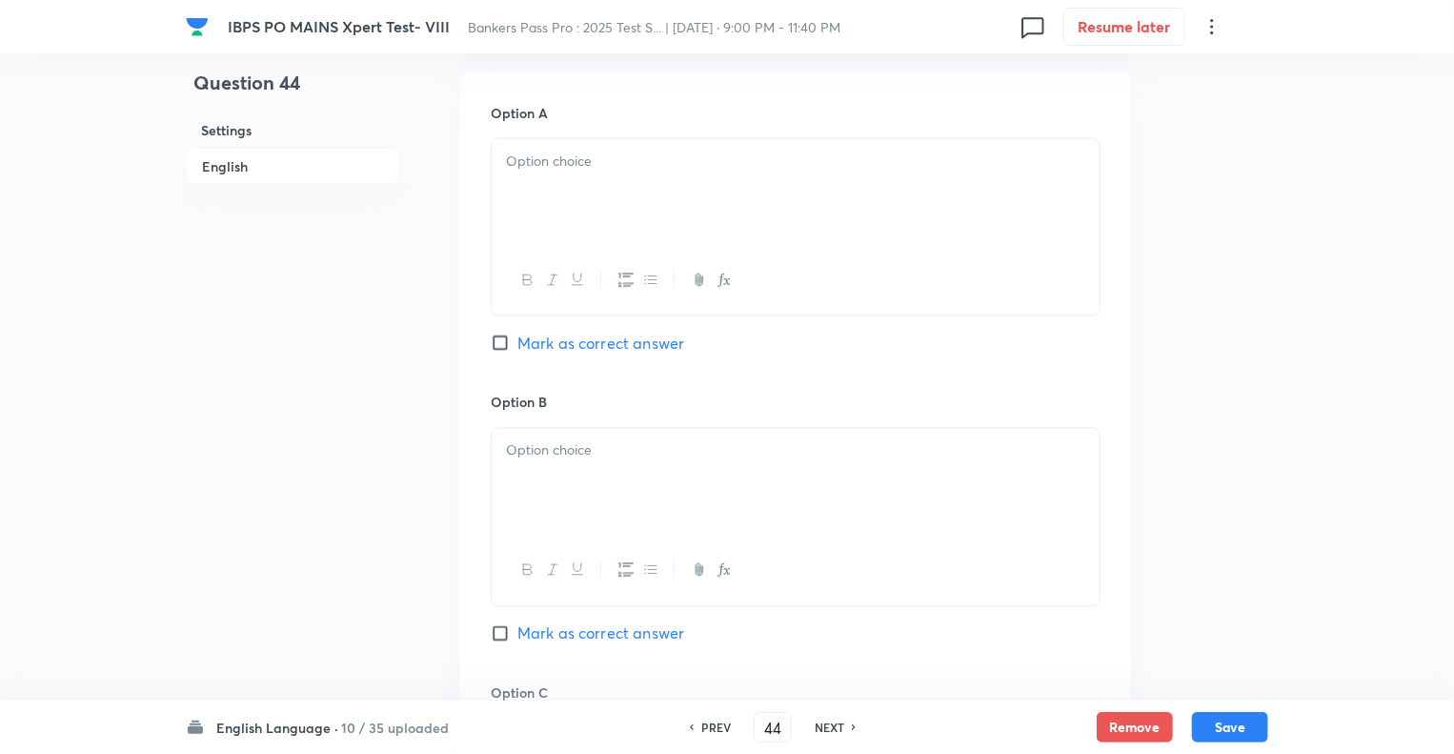
scroll to position [1449, 0]
click at [557, 163] on p "To enrich screen reader interactions, please activate Accessibility in Grammarl…" at bounding box center [795, 155] width 579 height 22
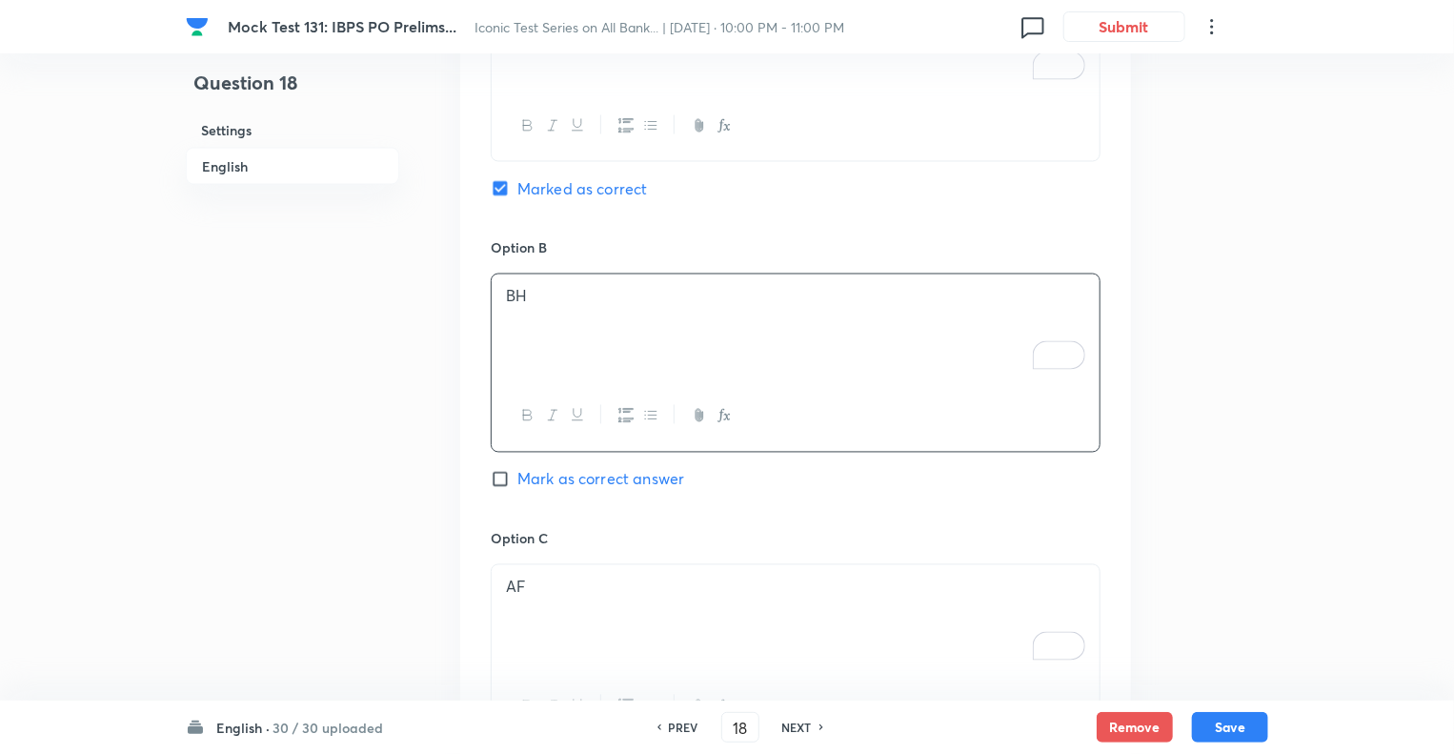
click at [569, 592] on p "AF" at bounding box center [795, 588] width 579 height 22
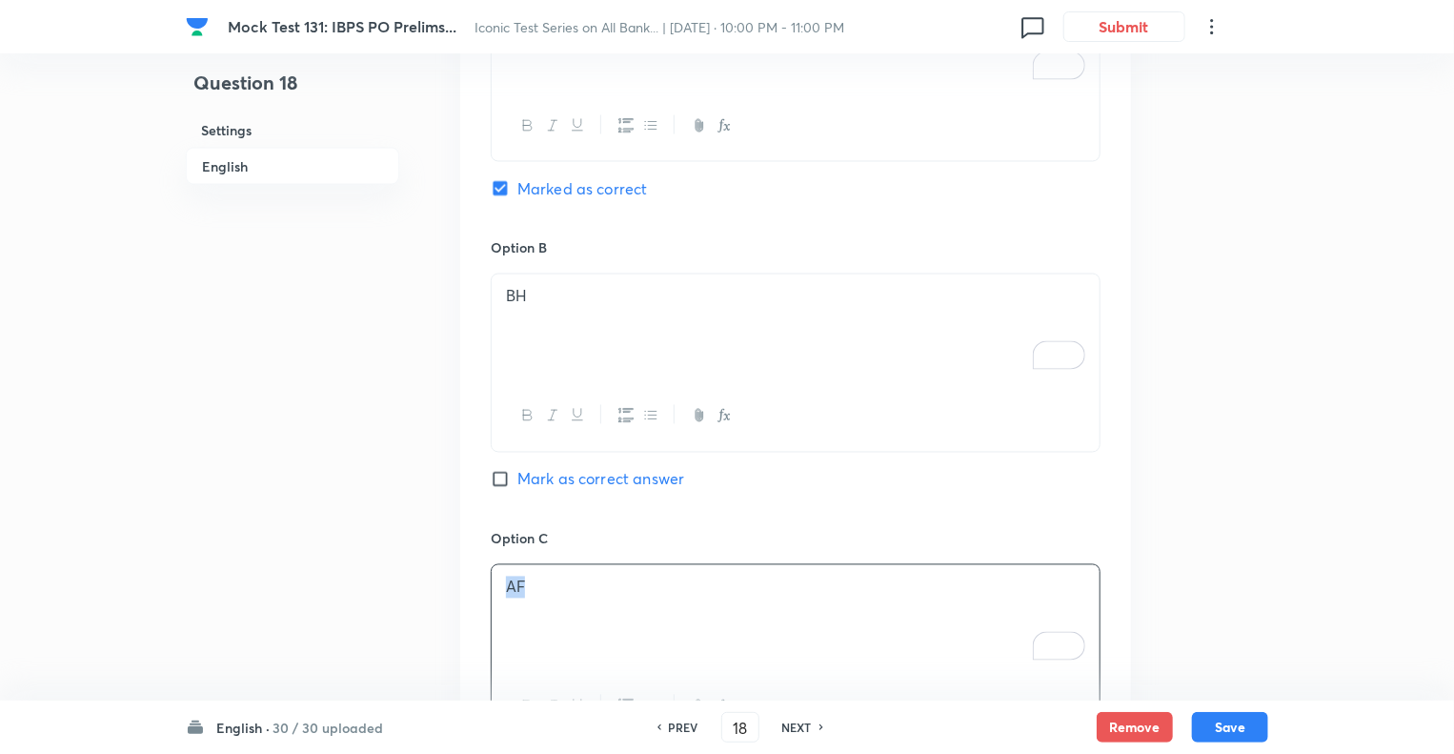
copy p "AF"
click at [408, 558] on div "Question 18 Settings English Settings Type Single choice correct 5 options With…" at bounding box center [727, 134] width 1083 height 3278
click at [324, 411] on div "Question 18 Settings English" at bounding box center [292, 134] width 213 height 3278
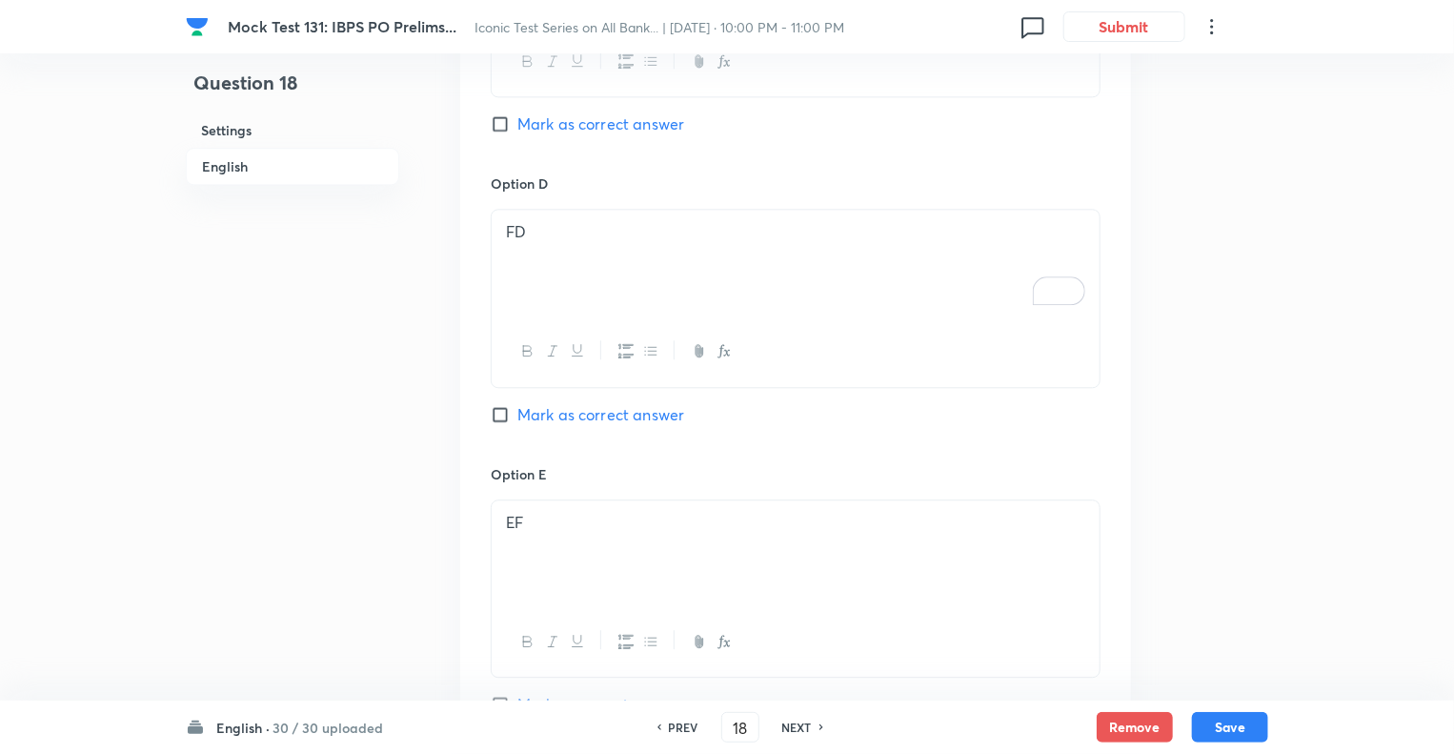
scroll to position [2244, 0]
click at [577, 242] on div "FD" at bounding box center [796, 260] width 608 height 107
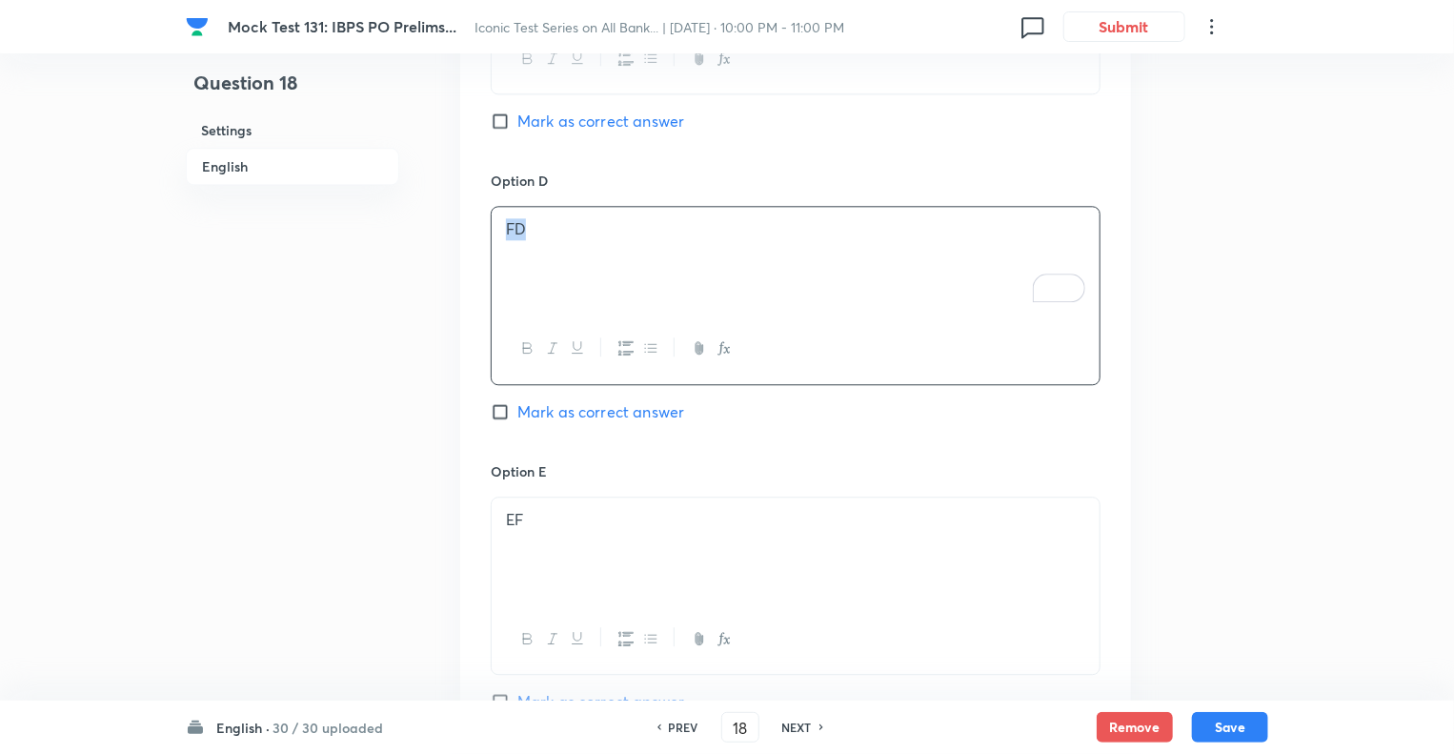
copy p "FD"
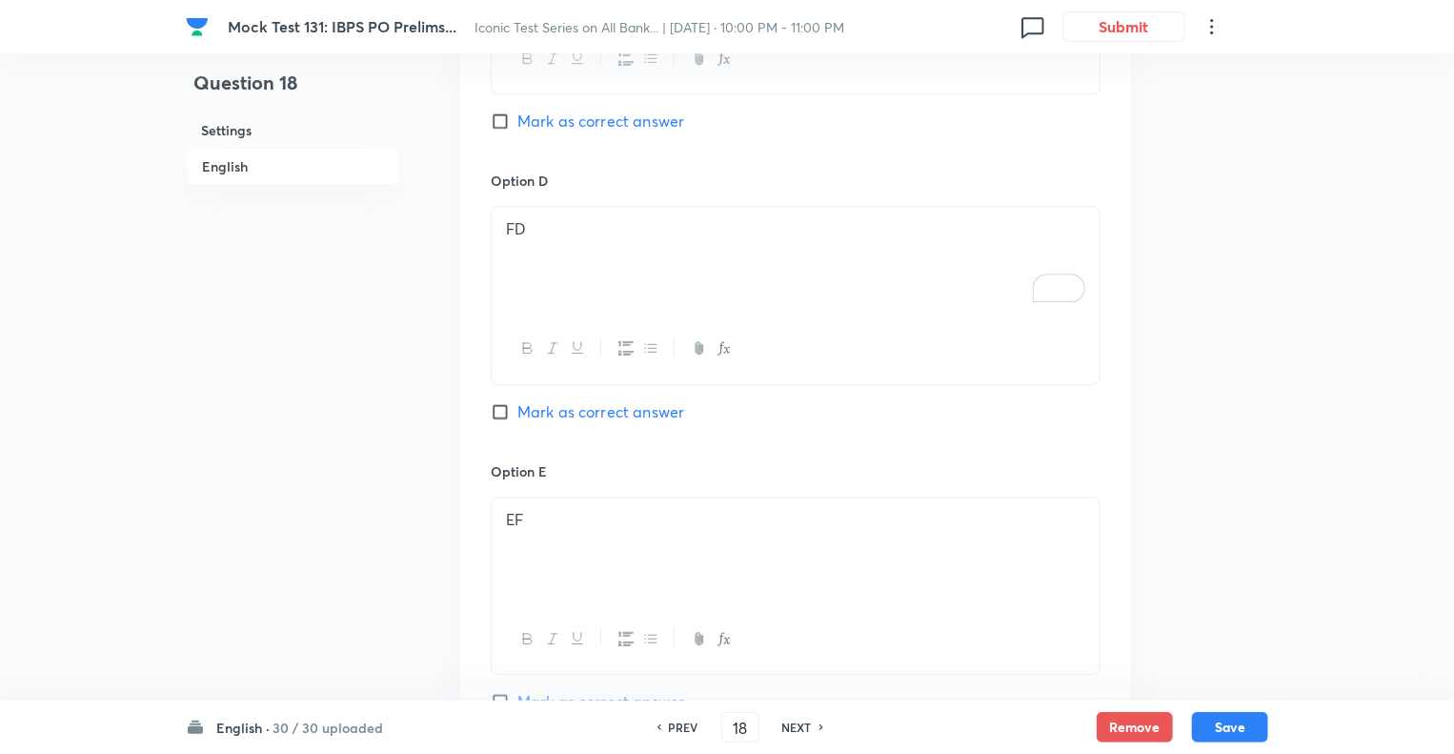
click at [549, 512] on p "EF" at bounding box center [795, 520] width 579 height 22
copy p "EF"
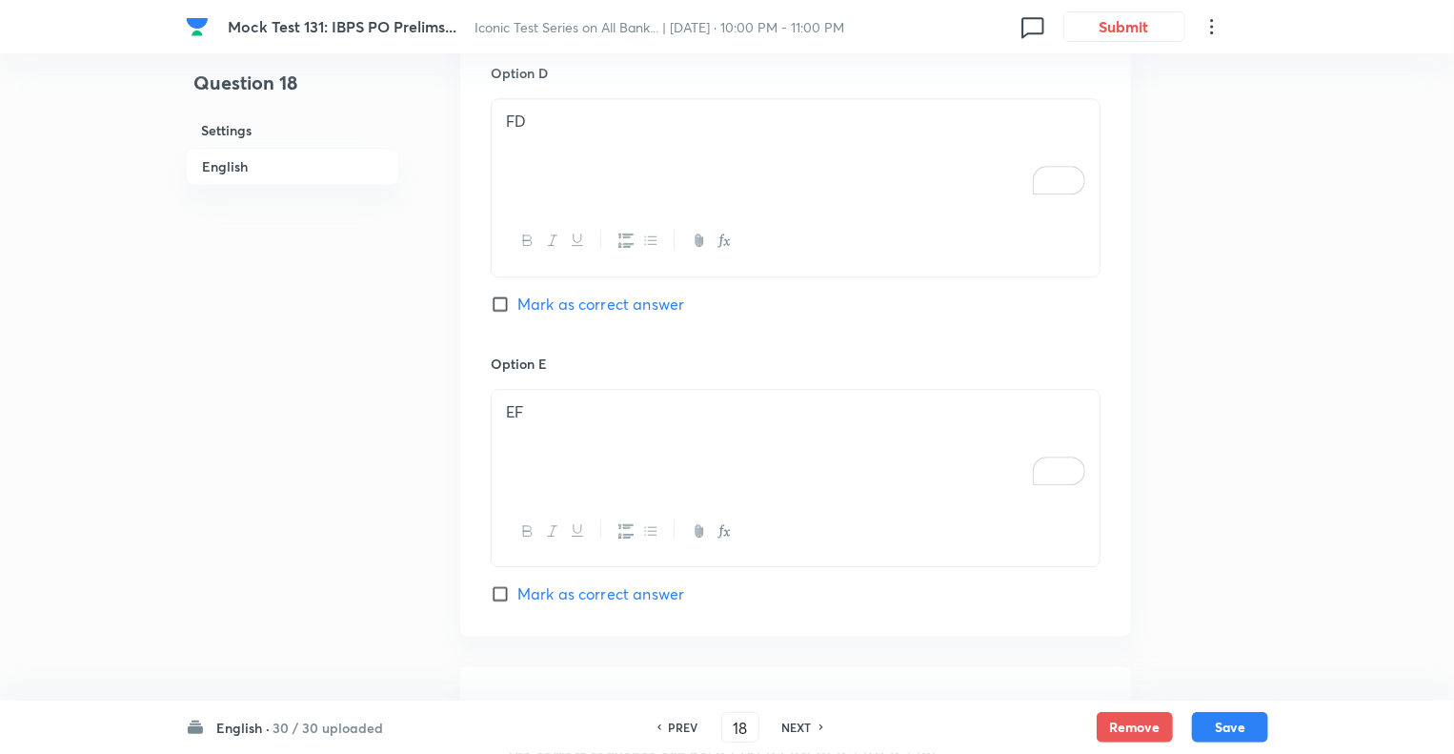
scroll to position [2702, 0]
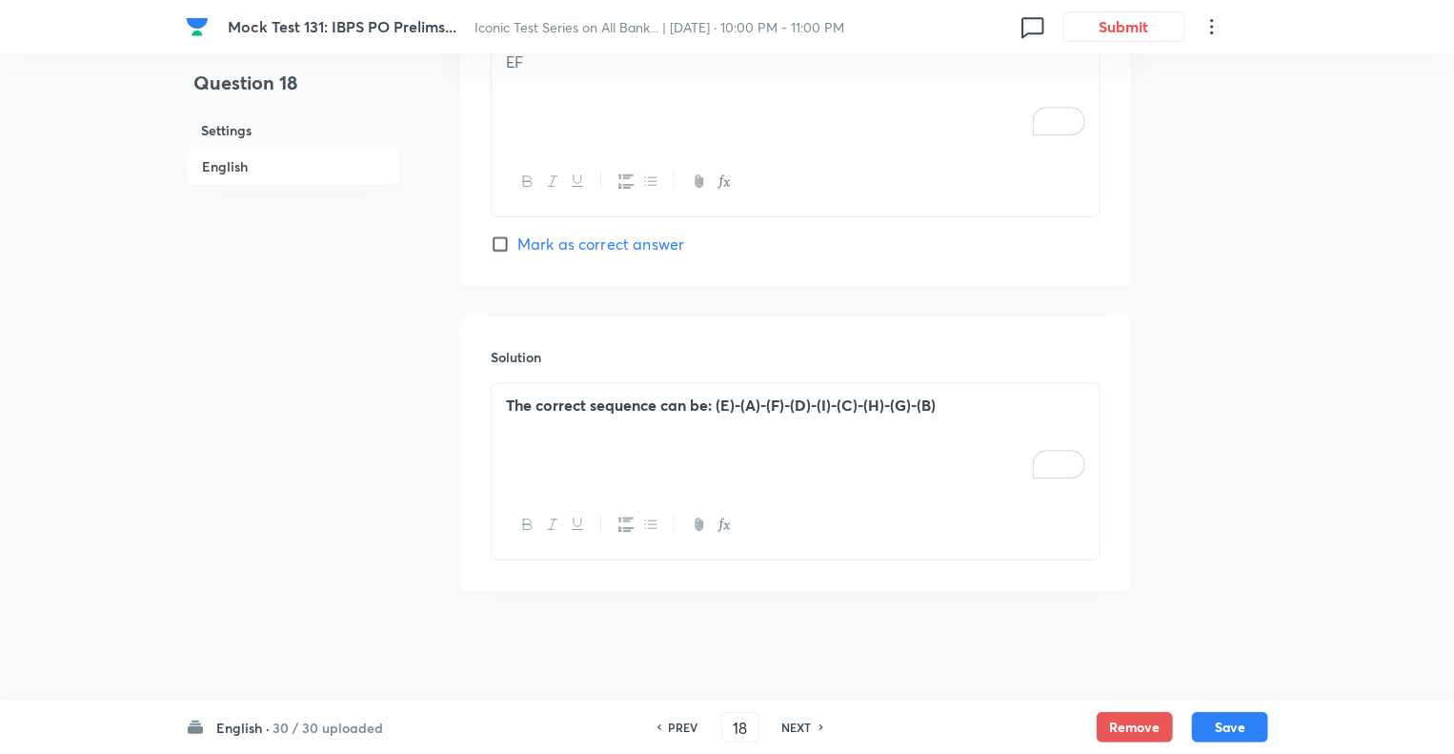
click at [591, 421] on div "The correct sequence can be: (E)-(A)-(F)-(D)-(I)-(C)-(H)-(G)-(B)" at bounding box center [796, 436] width 608 height 107
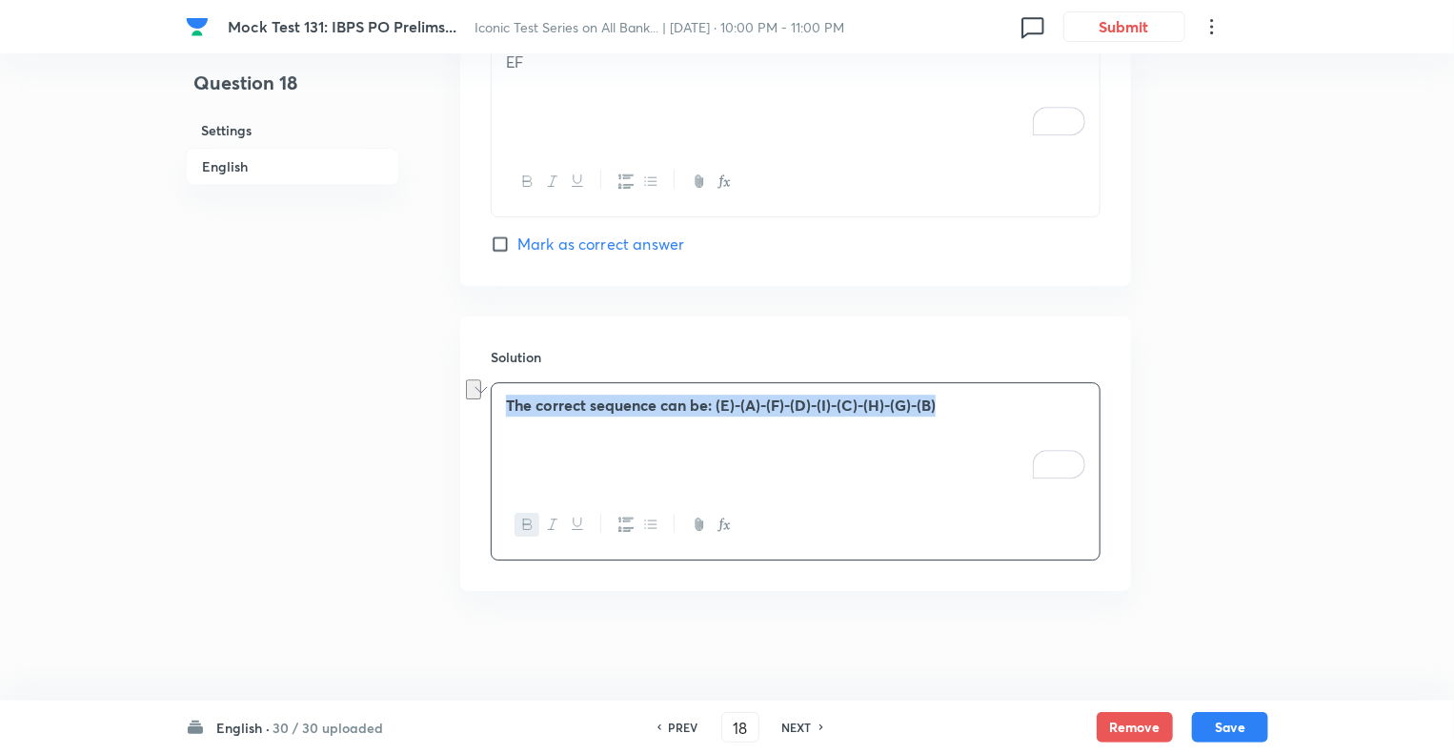
copy strong "The correct sequence can be: (E)-(A)-(F)-(D)-(I)-(C)-(H)-(G)-(B)"
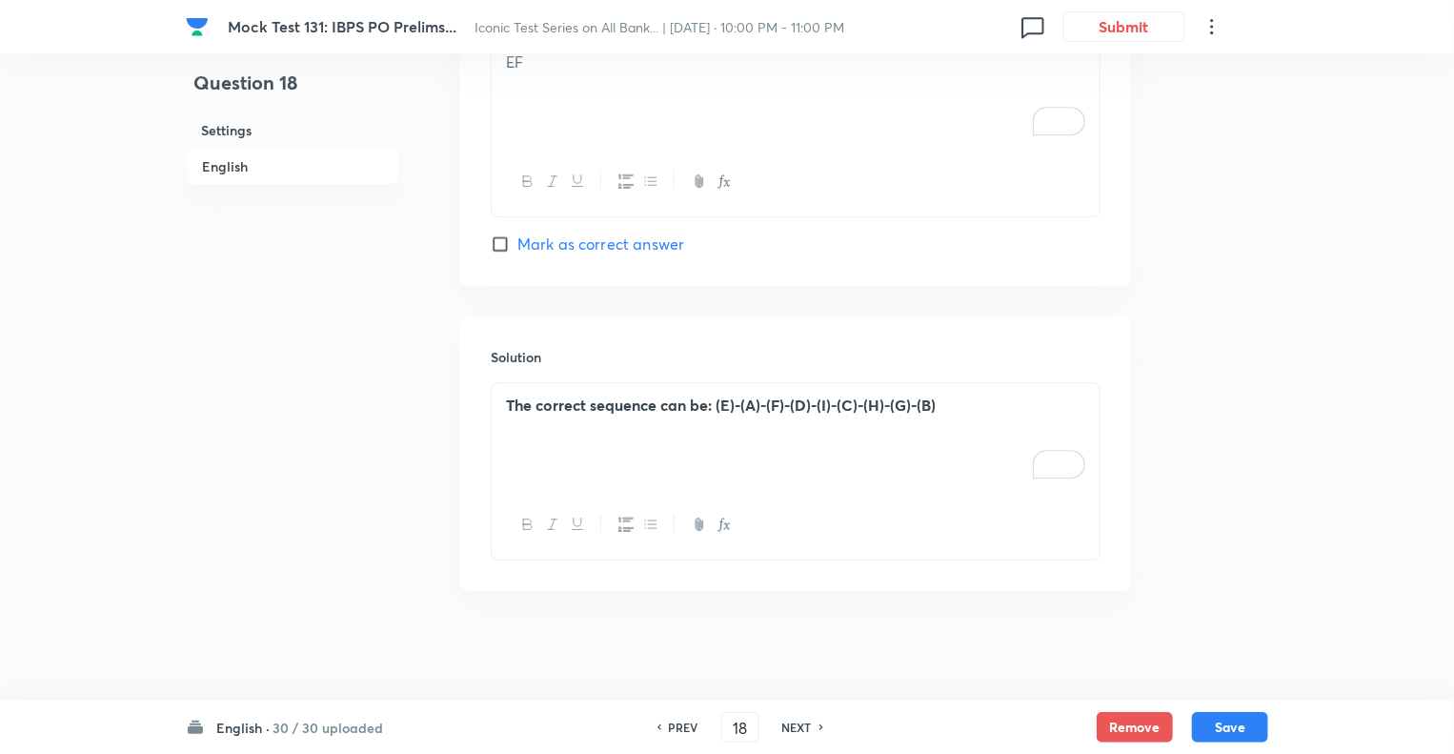
click at [788, 727] on h6 "NEXT" at bounding box center [797, 727] width 30 height 17
type input "19"
checkbox input "false"
checkbox input "true"
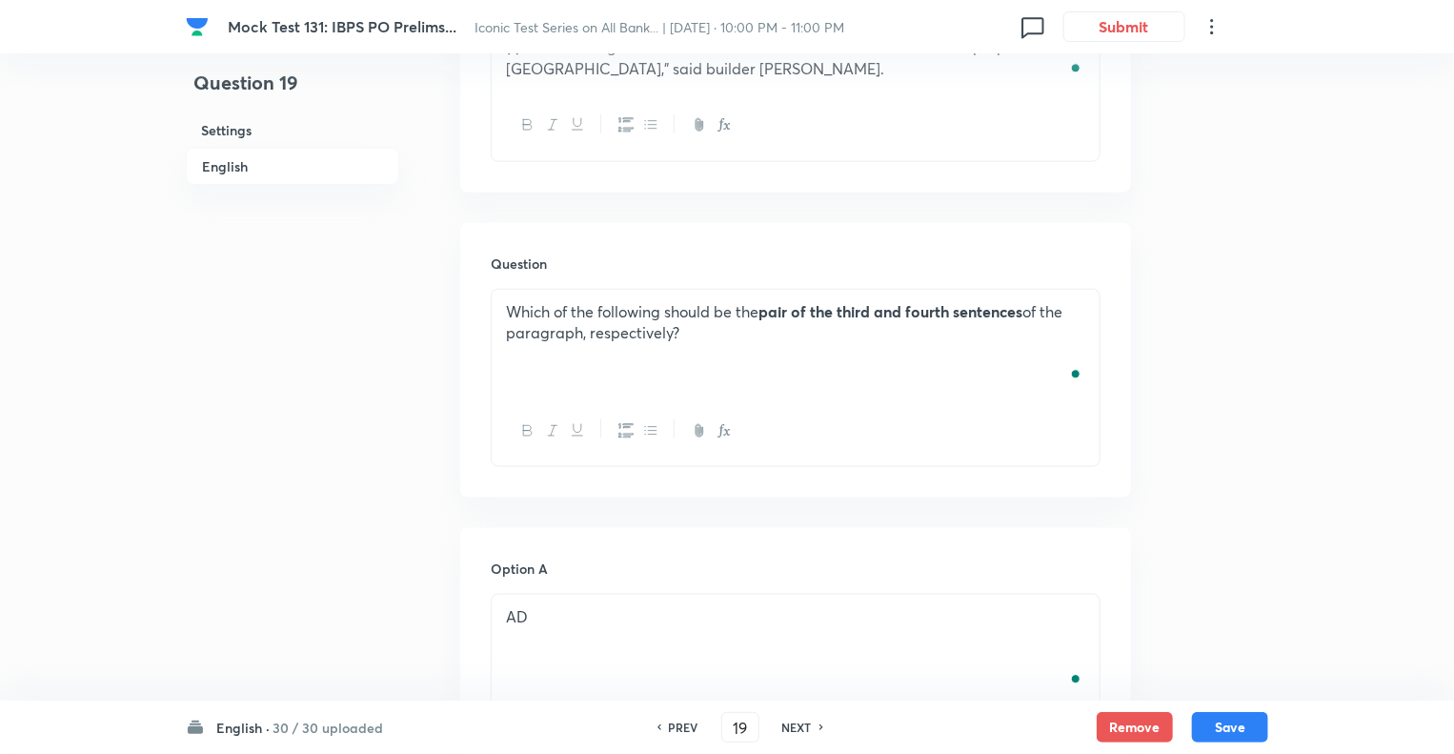
scroll to position [948, 0]
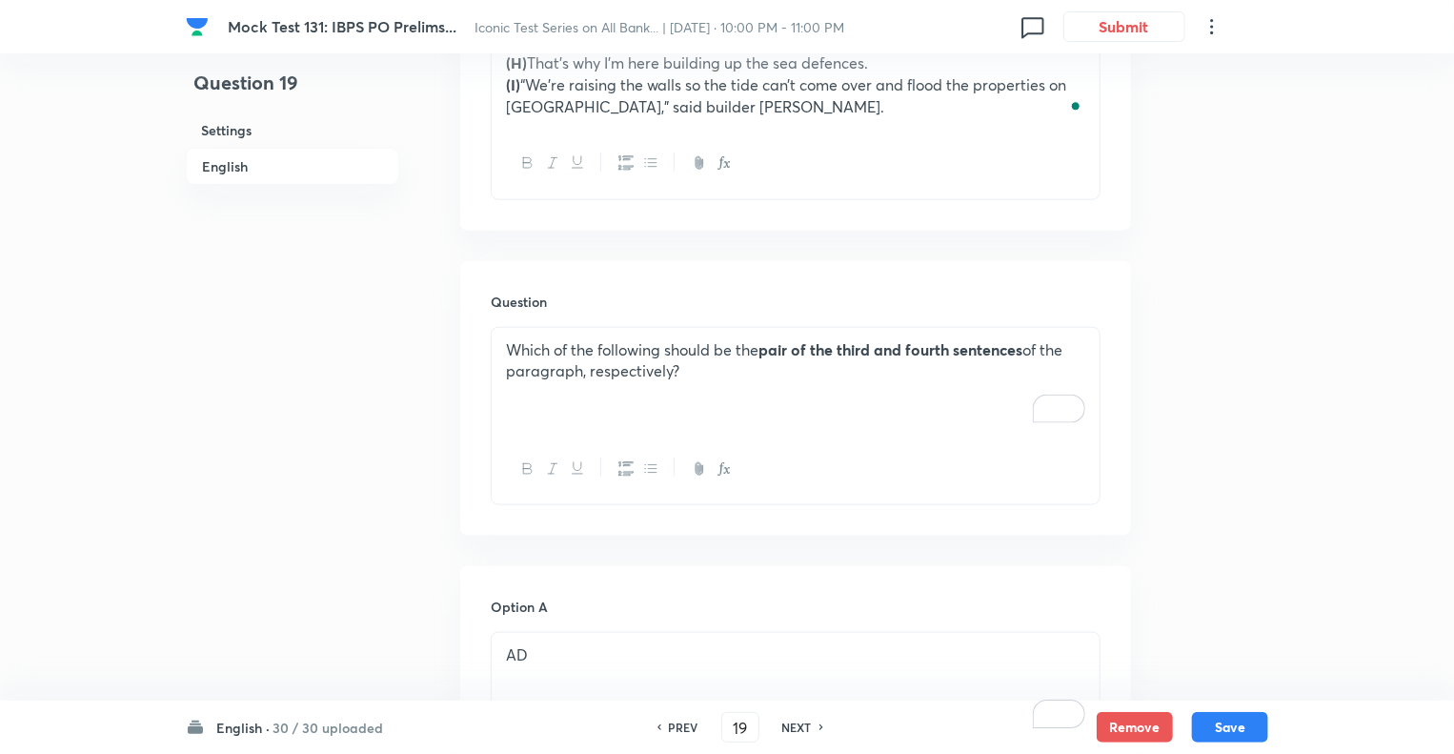
click at [721, 381] on div "Which of the following should be the pair of the third and fourth sentences of …" at bounding box center [796, 381] width 608 height 107
copy p "Which of the following should be the pair of the third and fourth sentences of …"
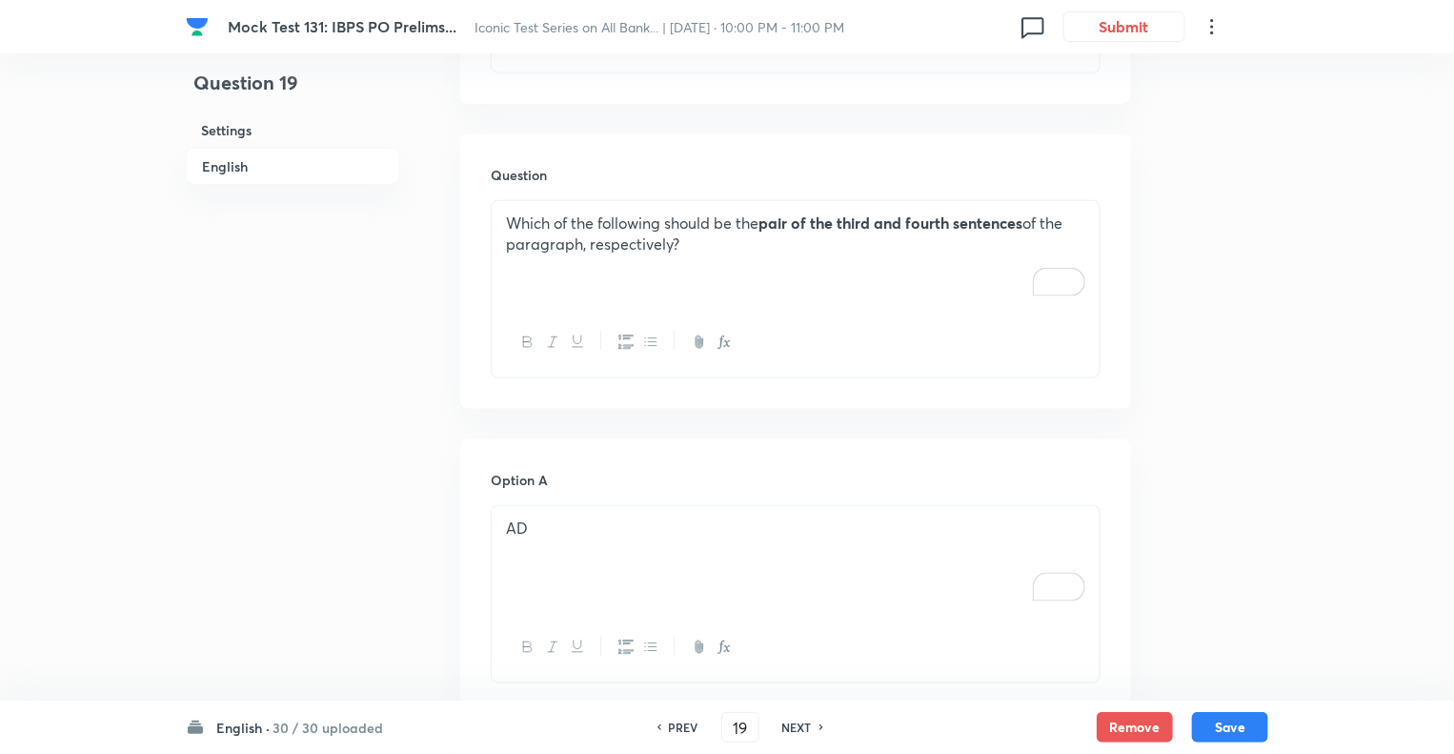
scroll to position [1444, 0]
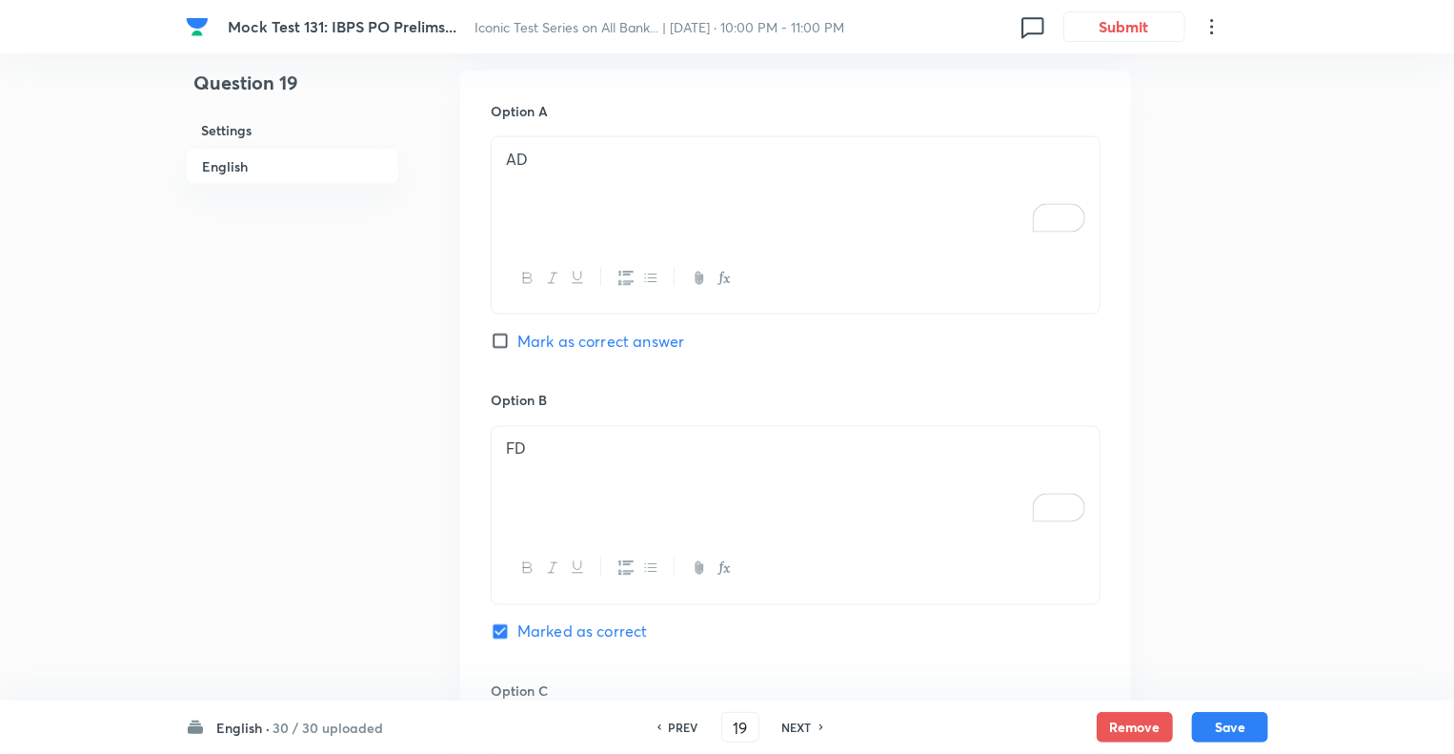
click at [555, 159] on p "AD" at bounding box center [795, 160] width 579 height 22
copy p "AD"
click at [542, 453] on p "FD" at bounding box center [795, 449] width 579 height 22
copy p "FD"
click at [362, 445] on div "Question 19 Settings English" at bounding box center [292, 287] width 213 height 3278
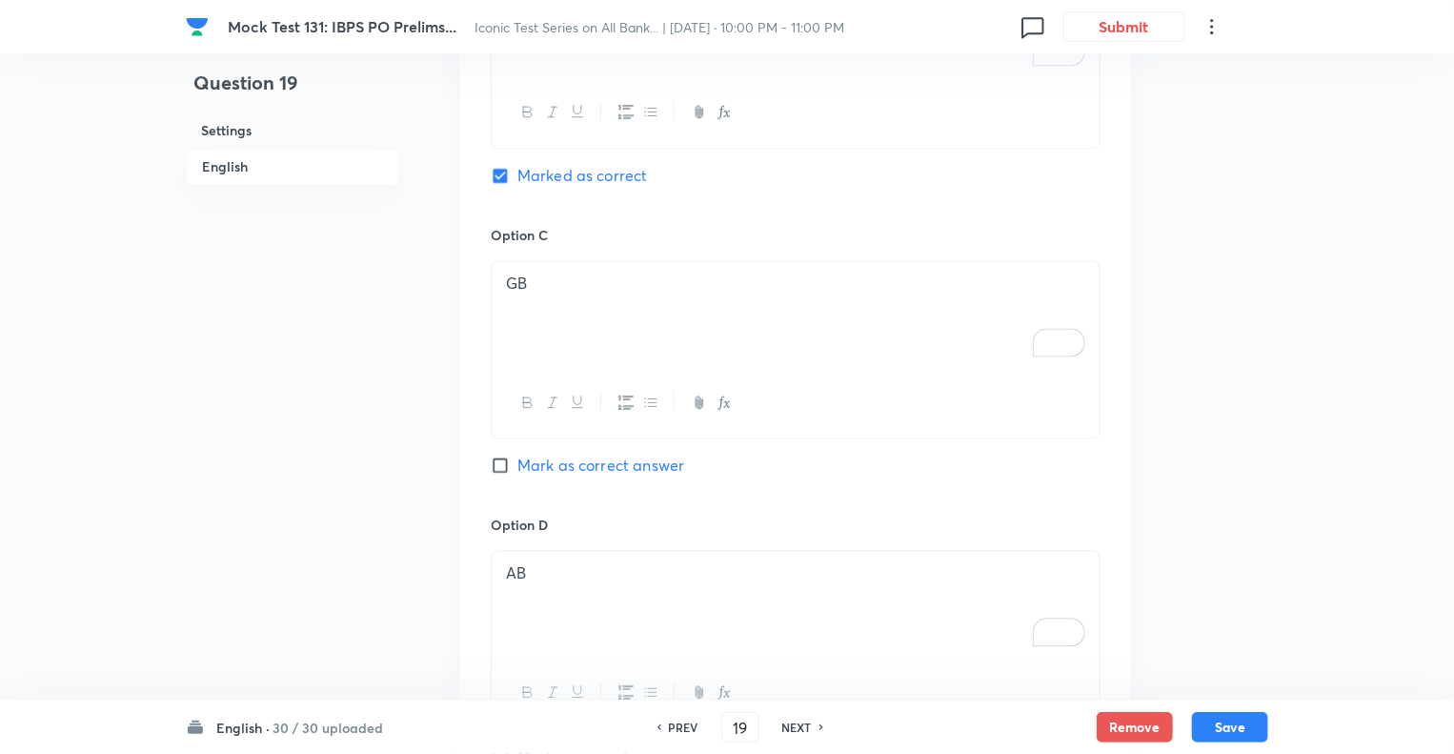
scroll to position [1901, 0]
click at [568, 304] on div "GB" at bounding box center [796, 313] width 608 height 107
copy p "GB"
click at [614, 588] on div "AB" at bounding box center [796, 603] width 608 height 107
copy p "AB"
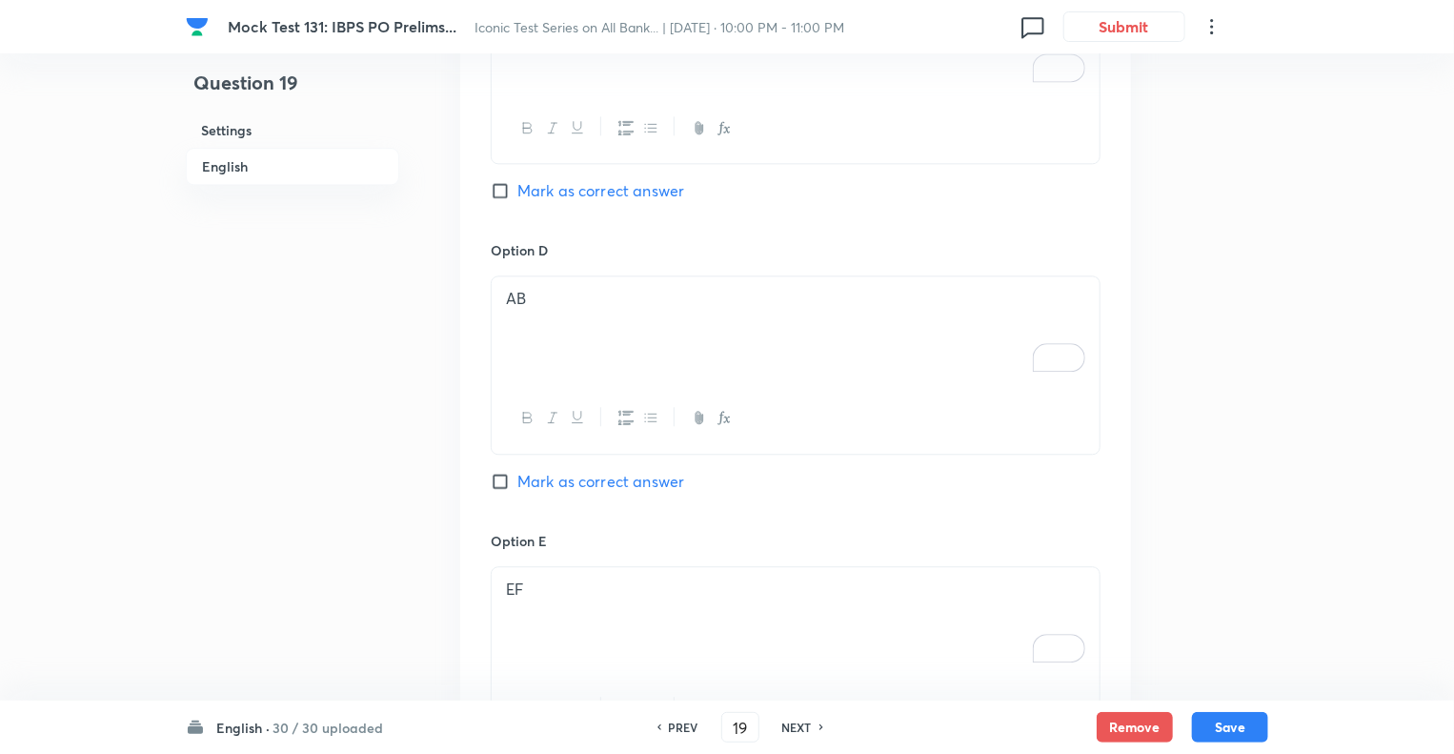
scroll to position [2473, 0]
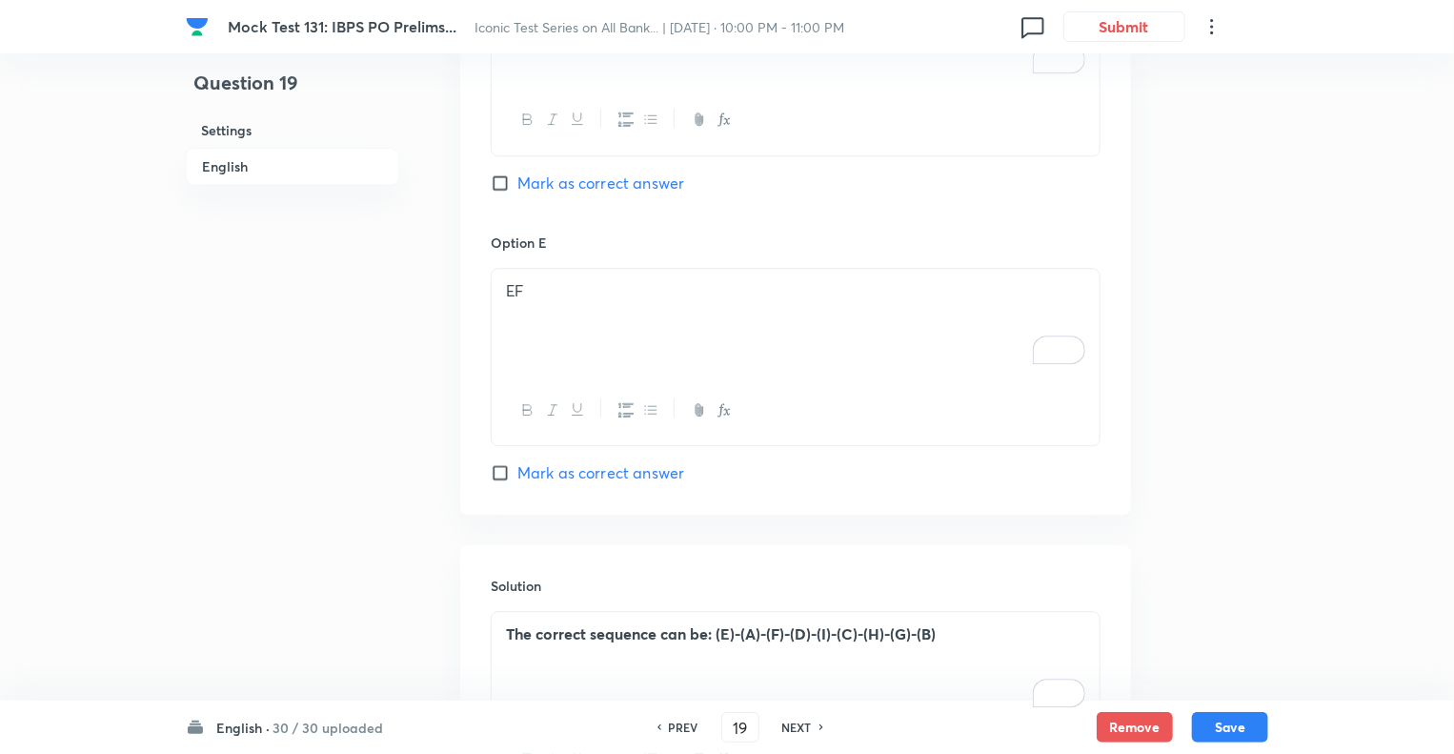
click at [594, 282] on p "EF" at bounding box center [795, 291] width 579 height 22
copy p "EF"
click at [592, 662] on div "The correct sequence can be: (E)-(A)-(F)-(D)-(I)-(C)-(H)-(G)-(B)" at bounding box center [796, 665] width 608 height 107
click at [790, 733] on h6 "NEXT" at bounding box center [797, 727] width 30 height 17
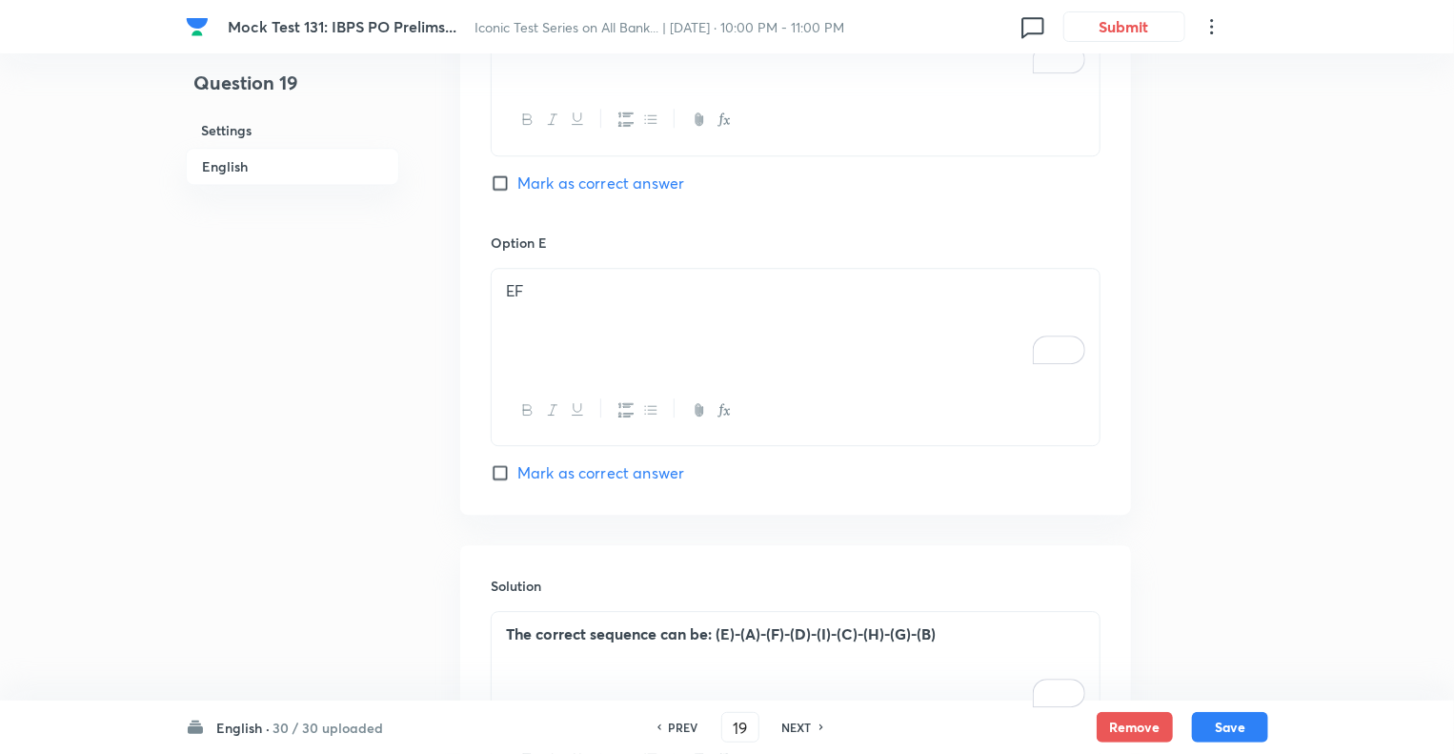
type input "20"
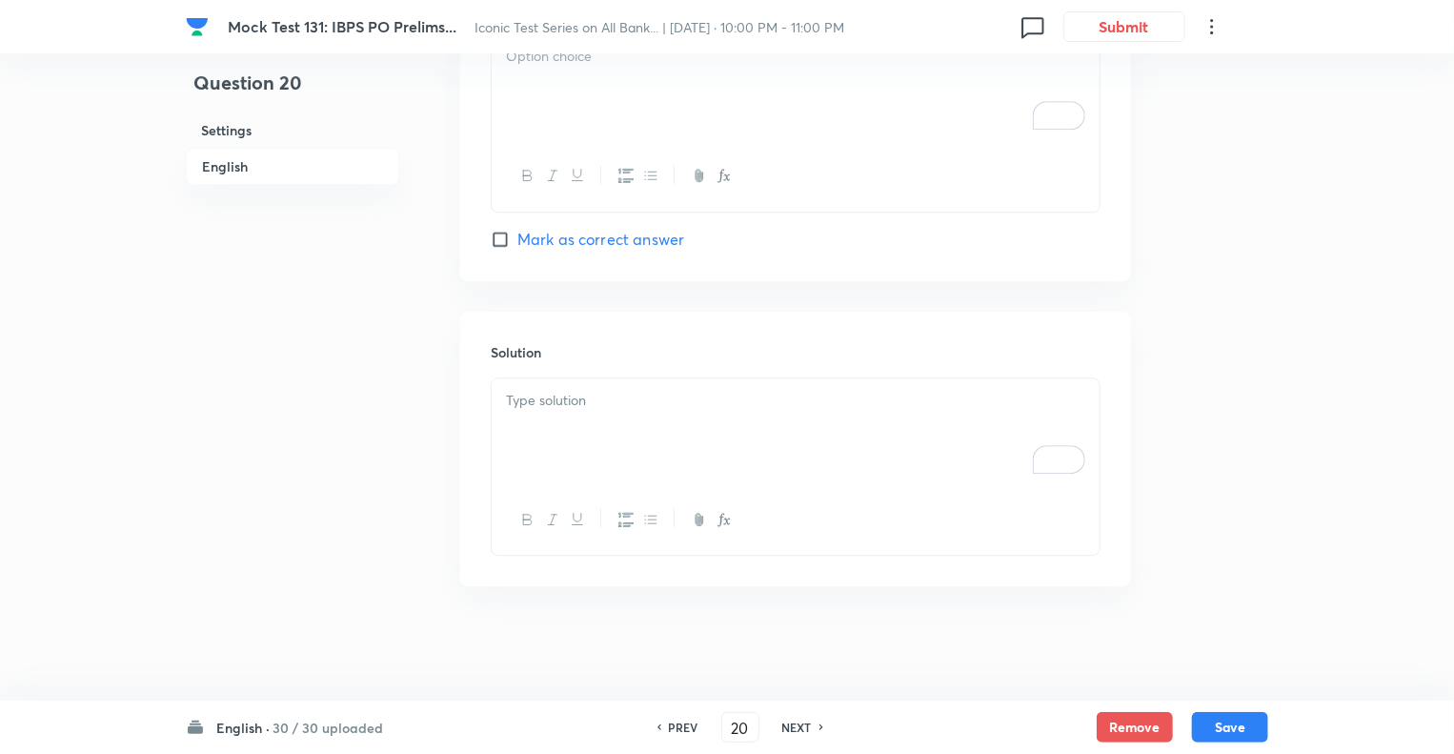
checkbox input "false"
checkbox input "true"
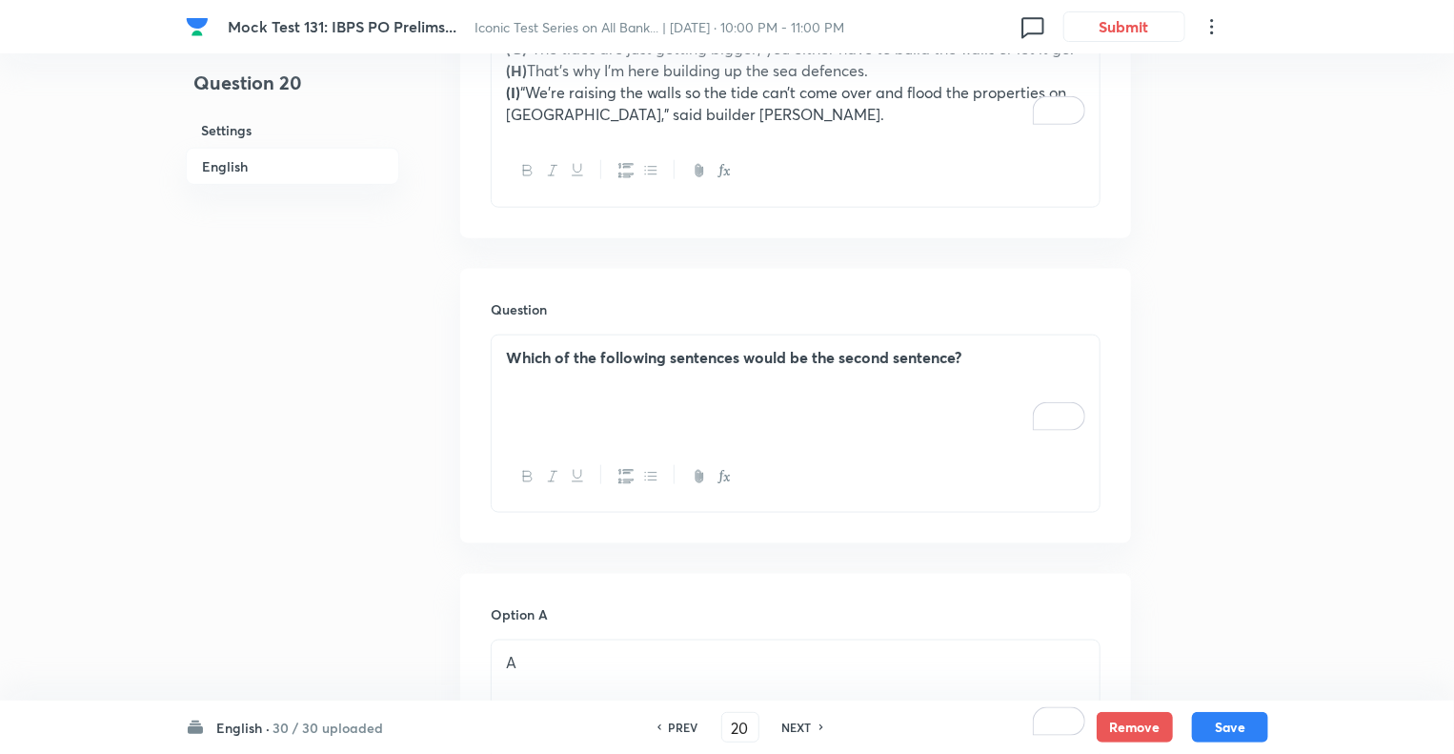
scroll to position [936, 0]
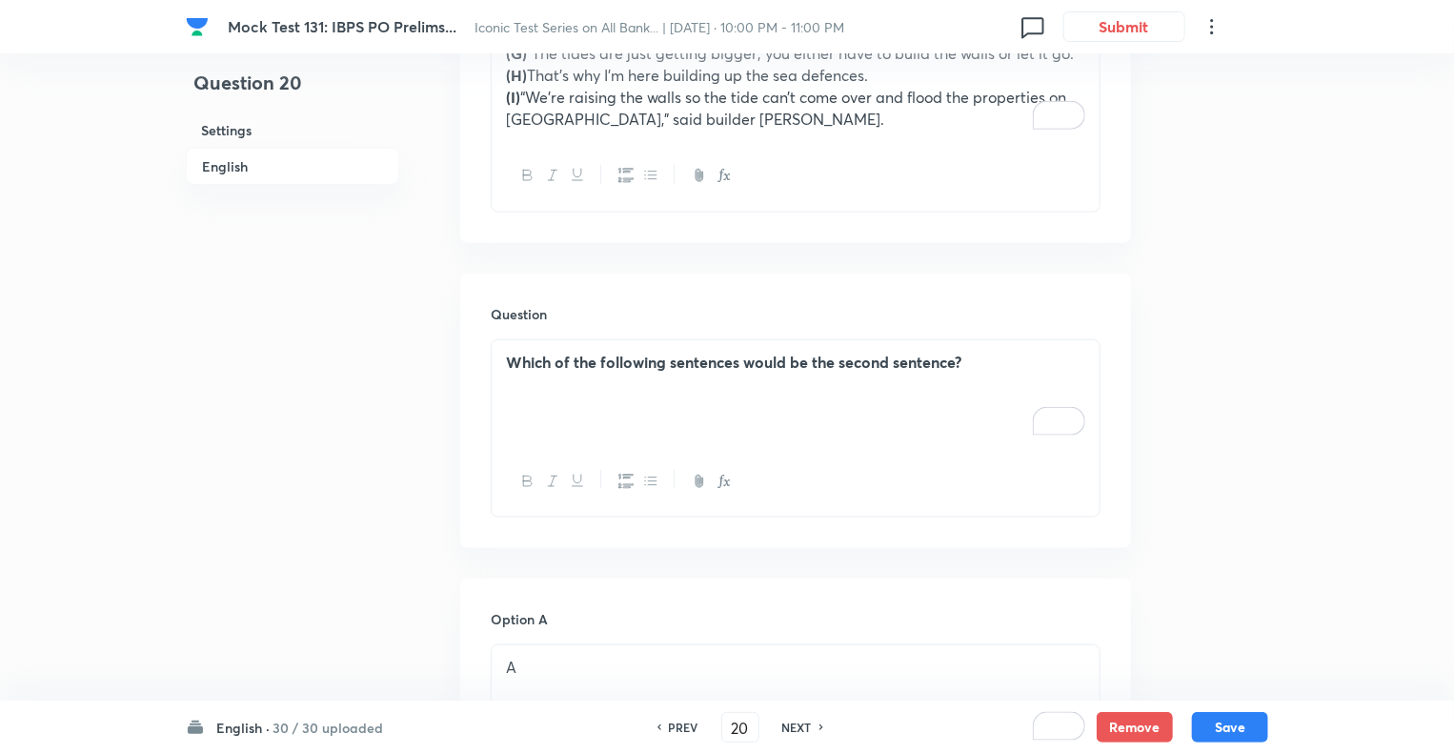
click at [872, 394] on div "Which of the following sentences would be the second sentence?" at bounding box center [796, 393] width 608 height 107
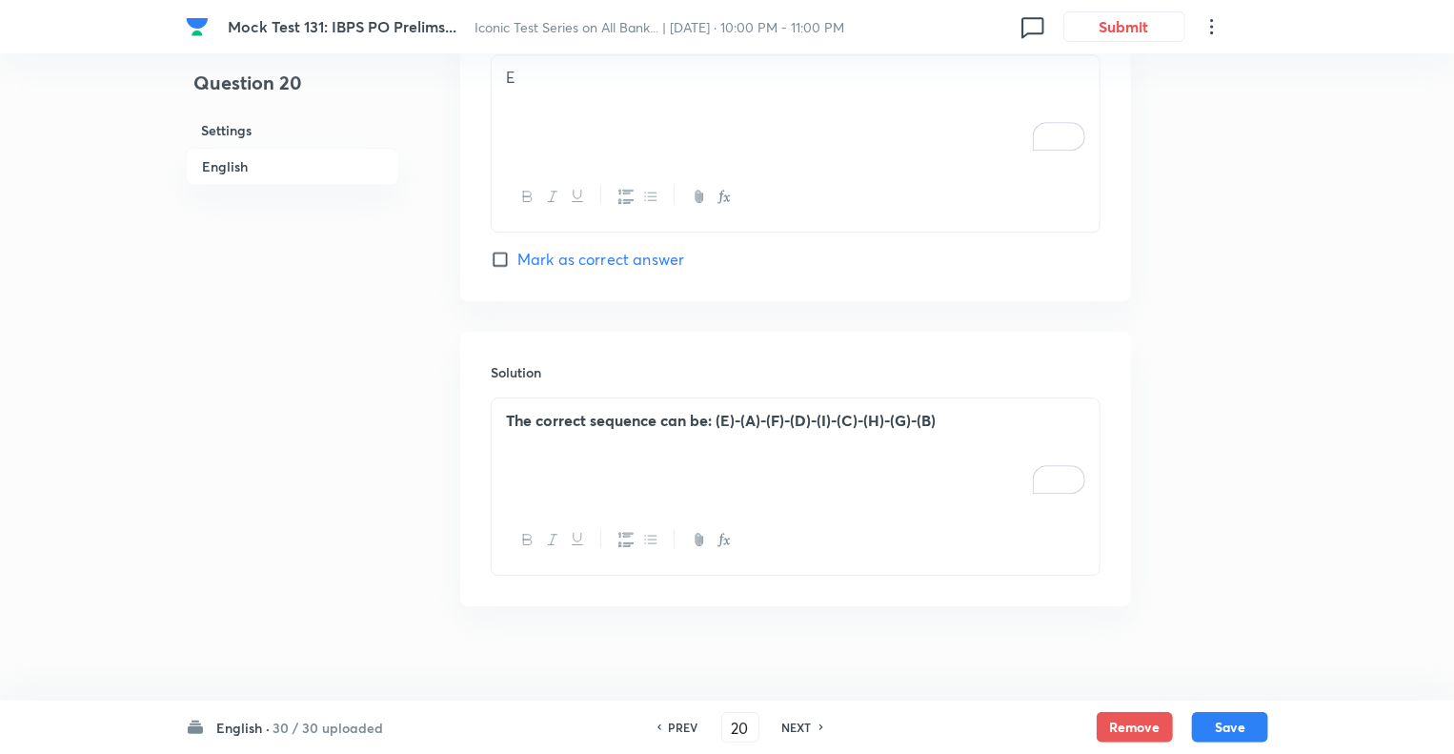
scroll to position [2690, 0]
click at [649, 441] on div "The correct sequence can be: (E)-(A)-(F)-(D)-(I)-(C)-(H)-(G)-(B)" at bounding box center [796, 449] width 608 height 107
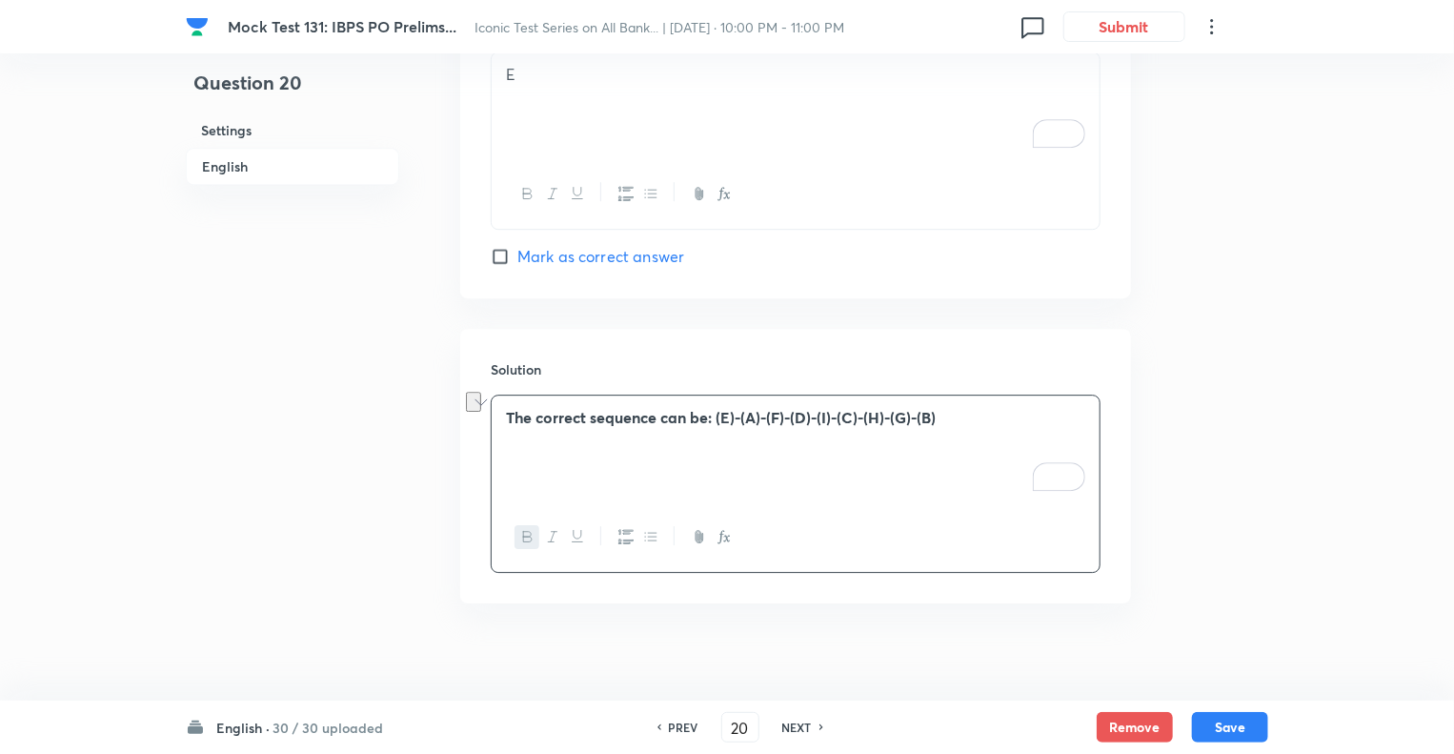
click at [791, 723] on h6 "NEXT" at bounding box center [797, 727] width 30 height 17
type input "21"
checkbox input "false"
checkbox input "true"
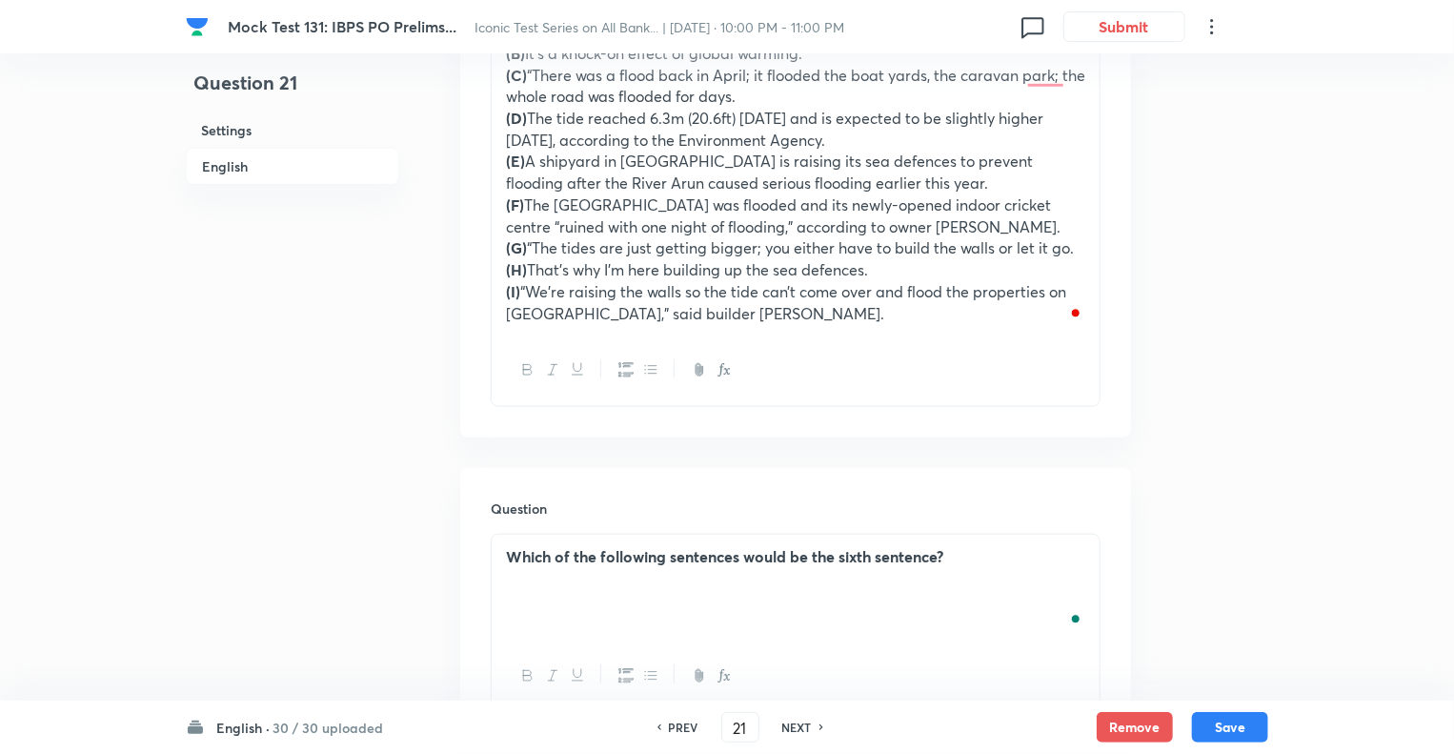
scroll to position [669, 0]
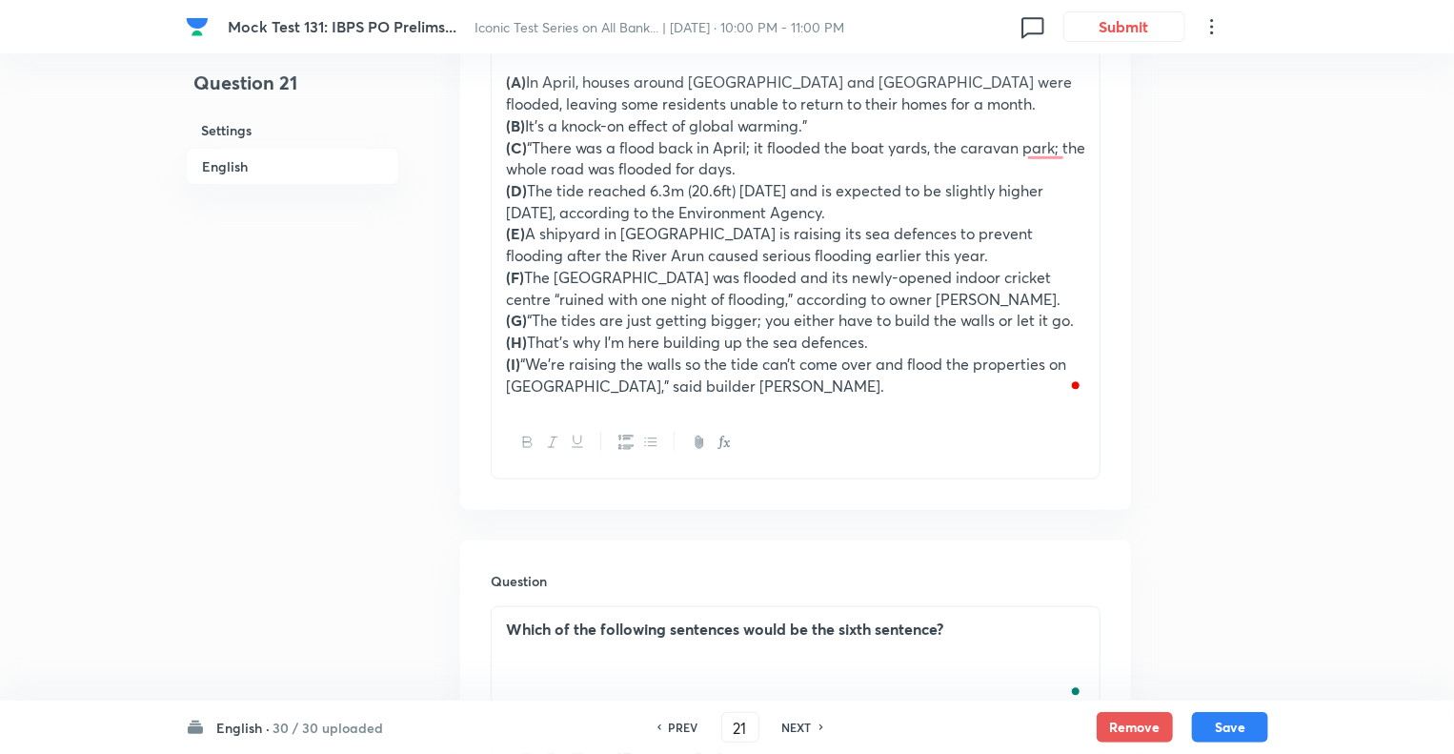
click at [791, 723] on h6 "NEXT" at bounding box center [797, 727] width 30 height 17
type input "22"
checkbox input "false"
checkbox input "true"
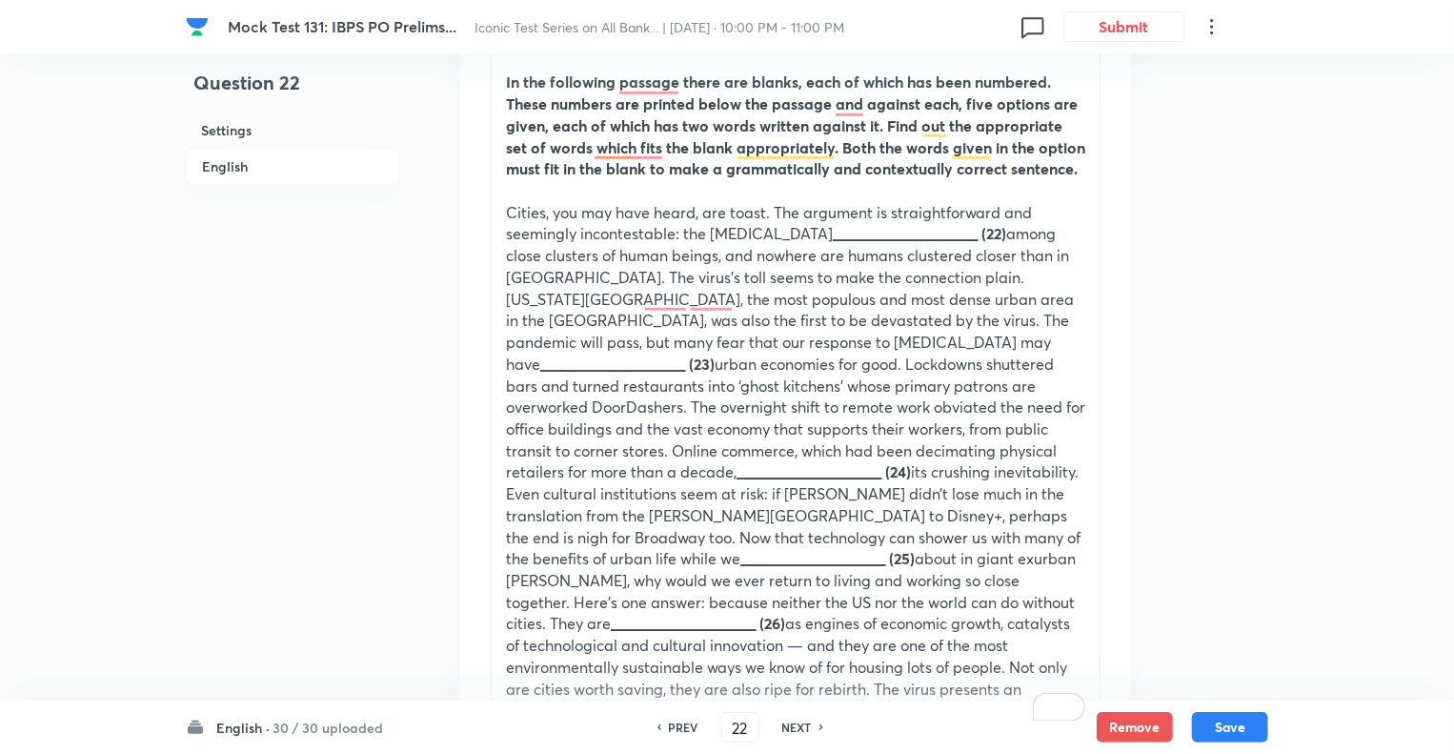
click at [680, 720] on h6 "PREV" at bounding box center [684, 727] width 30 height 17
type input "21"
checkbox input "false"
checkbox input "true"
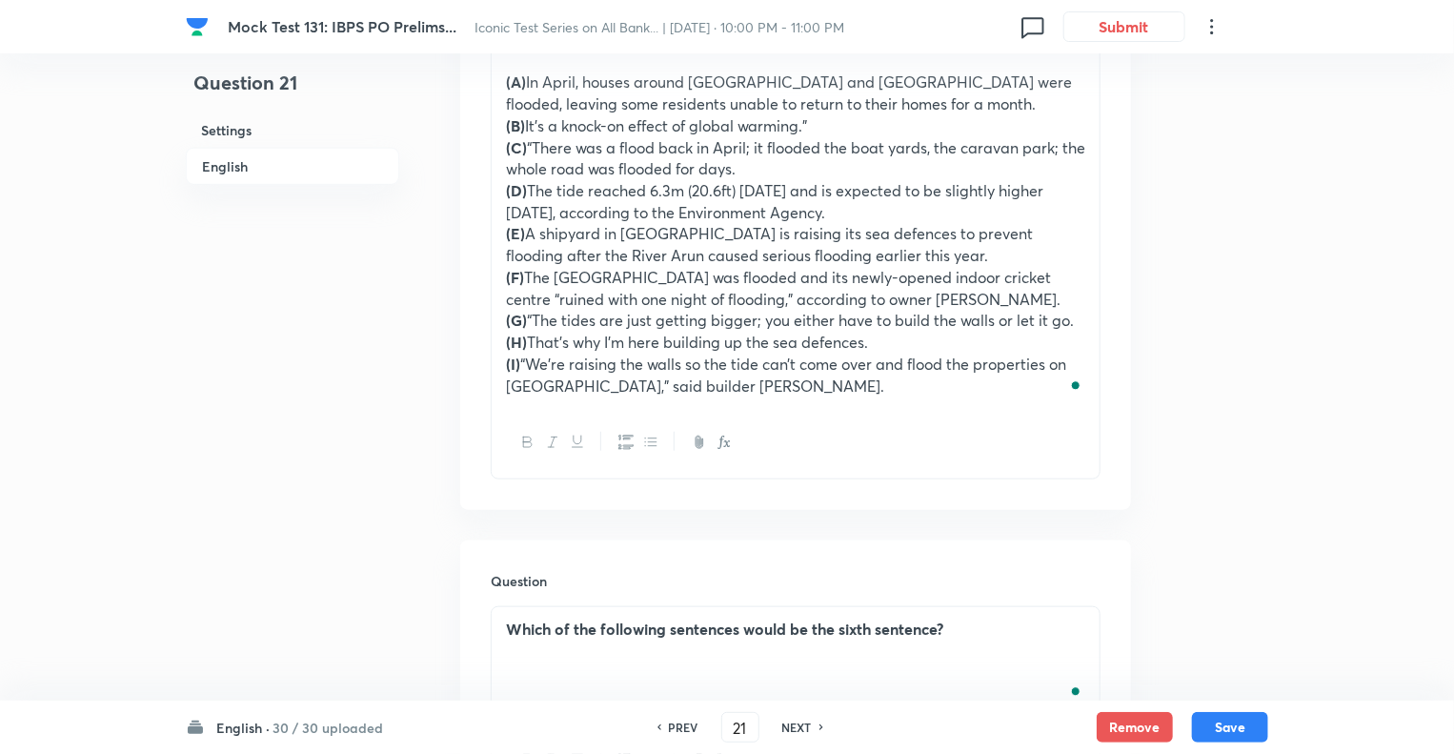
click at [677, 731] on h6 "PREV" at bounding box center [684, 727] width 30 height 17
type input "20"
checkbox input "false"
checkbox input "true"
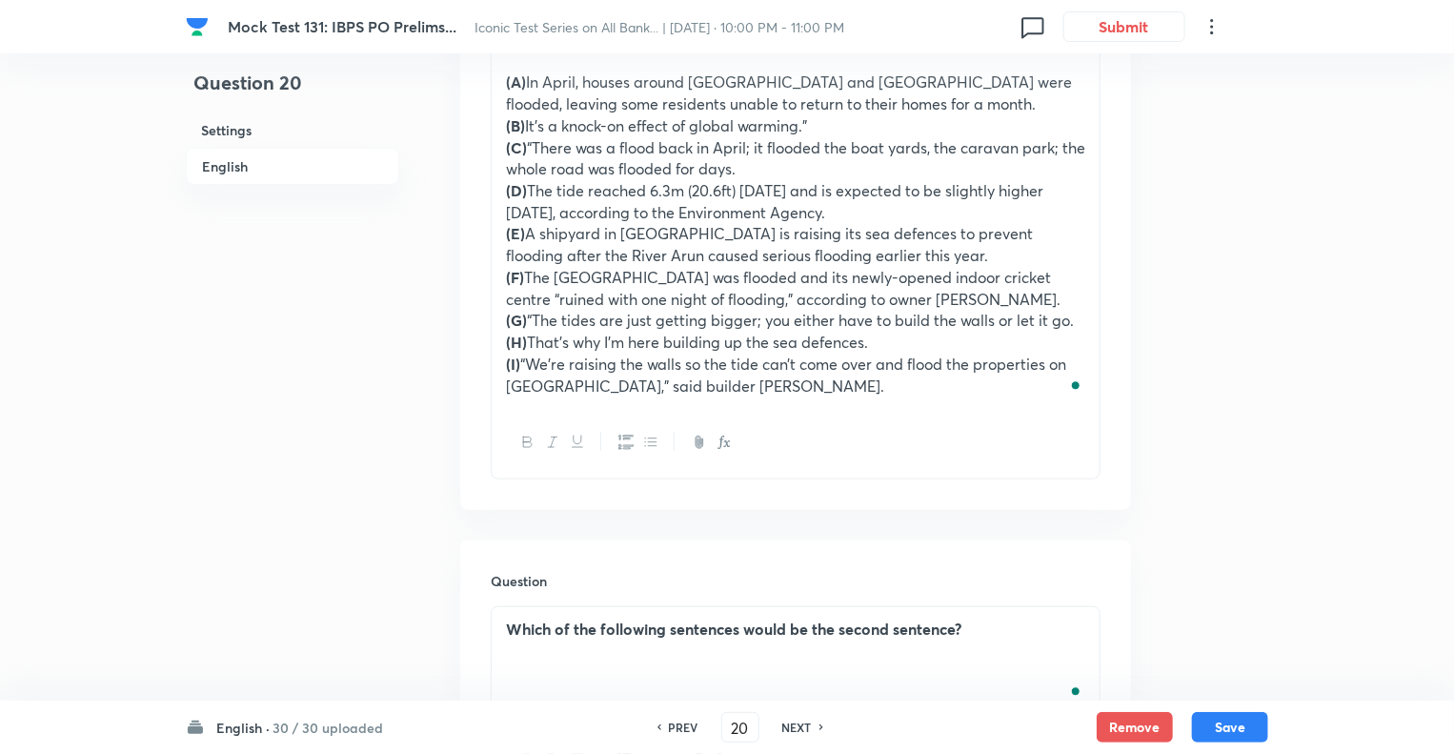
click at [677, 731] on h6 "PREV" at bounding box center [684, 727] width 30 height 17
type input "19"
checkbox input "false"
checkbox input "true"
click at [677, 731] on h6 "PREV" at bounding box center [684, 727] width 30 height 17
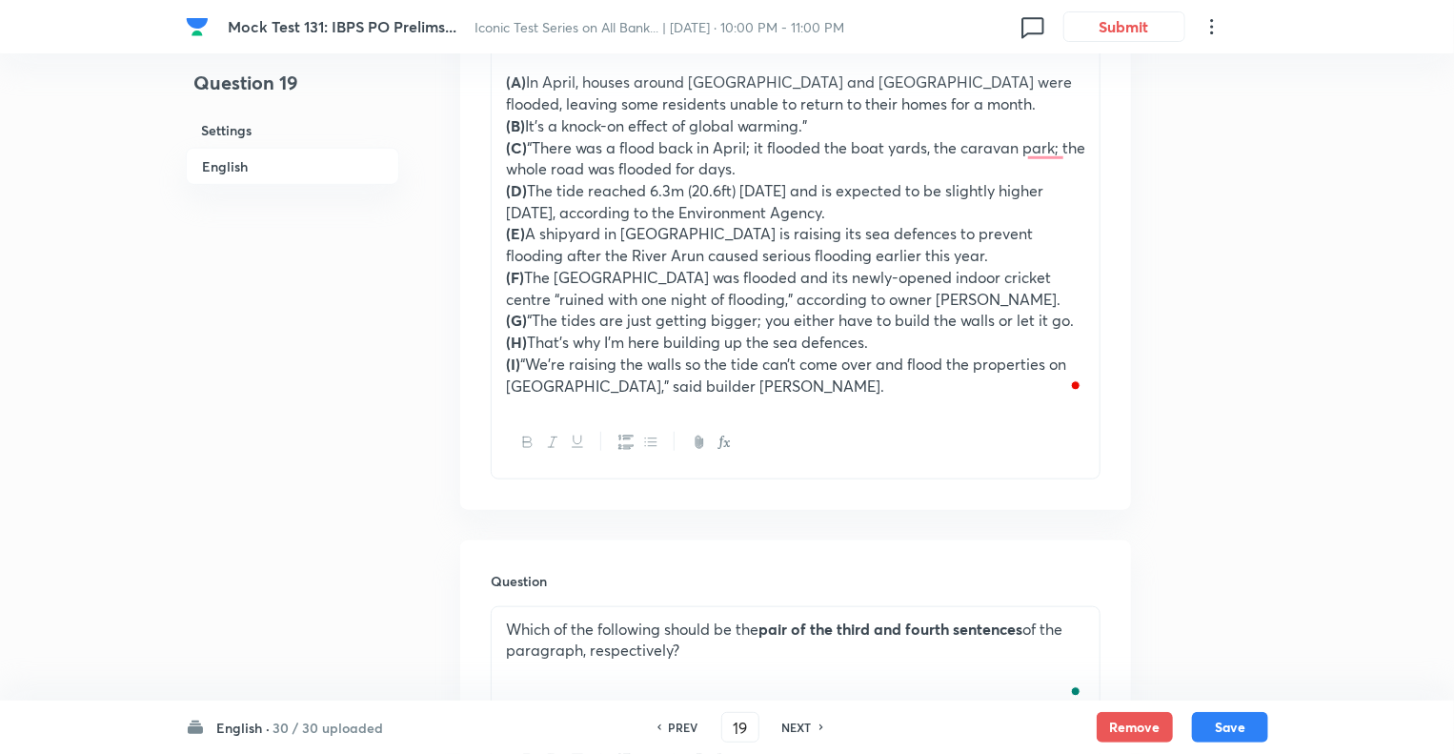
type input "18"
checkbox input "false"
checkbox input "true"
click at [677, 731] on h6 "PREV" at bounding box center [684, 727] width 30 height 17
type input "17"
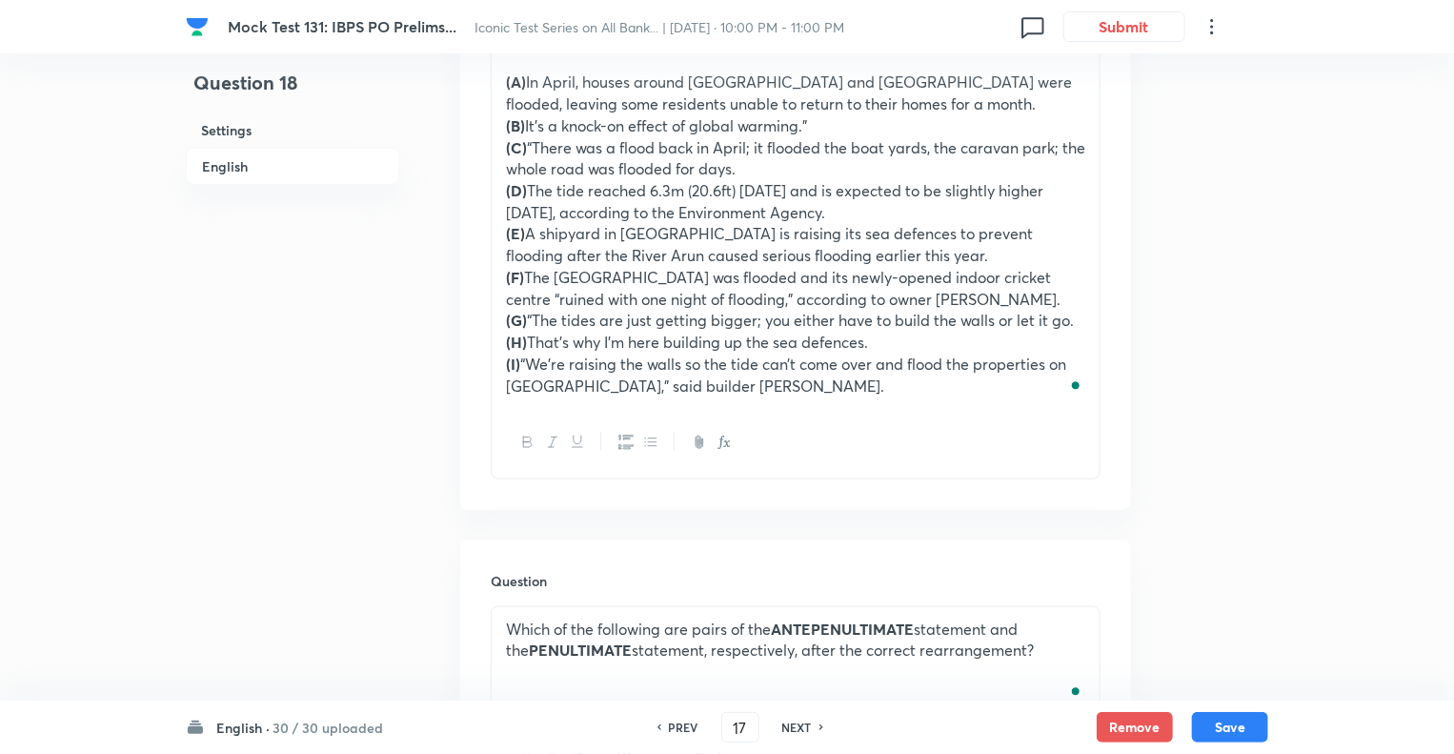
checkbox input "false"
checkbox input "true"
click at [677, 731] on h6 "PREV" at bounding box center [684, 727] width 30 height 17
type input "16"
checkbox input "false"
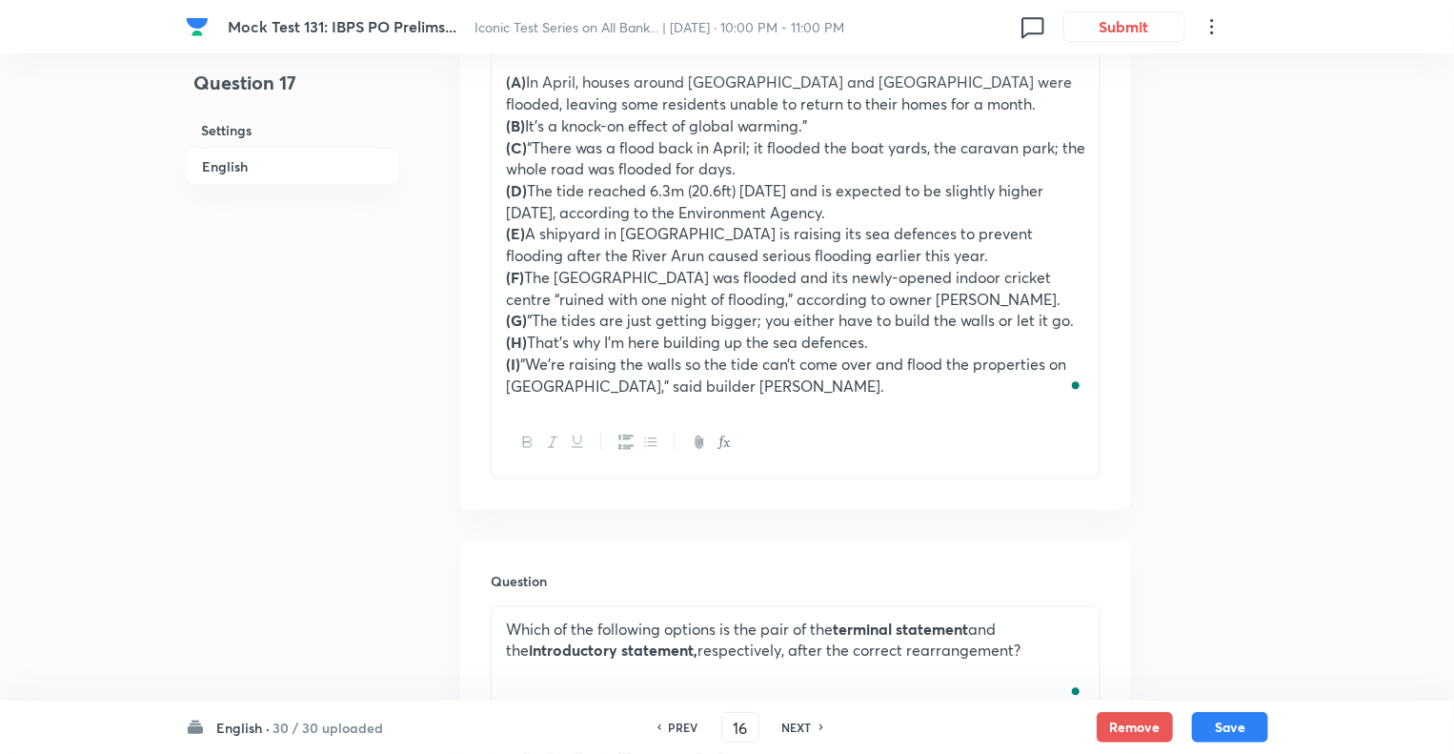
checkbox input "true"
click at [796, 730] on h6 "NEXT" at bounding box center [797, 727] width 30 height 17
type input "17"
checkbox input "false"
click at [796, 730] on h6 "NEXT" at bounding box center [797, 727] width 30 height 17
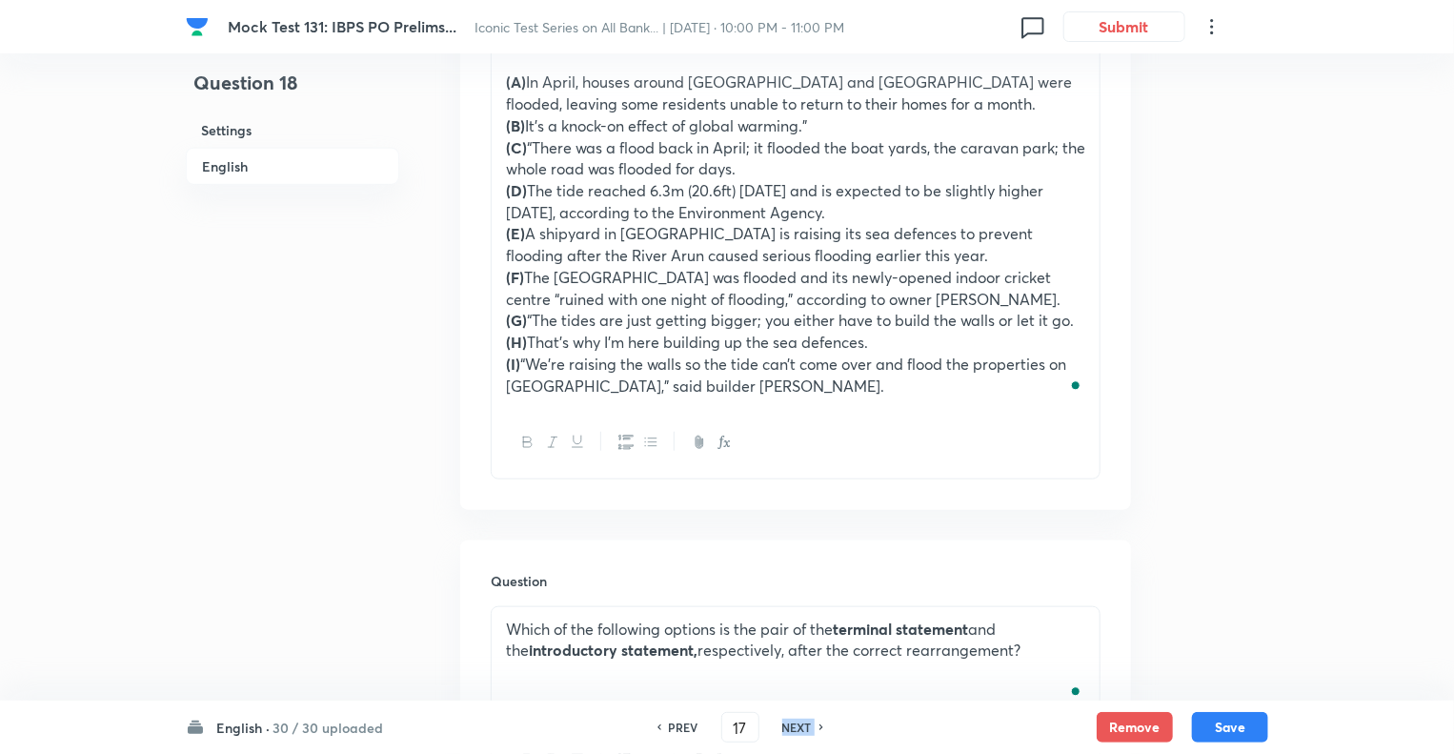
checkbox input "true"
click at [796, 730] on h6 "NEXT" at bounding box center [797, 727] width 30 height 17
type input "18"
checkbox input "false"
click at [796, 730] on h6 "NEXT" at bounding box center [797, 727] width 30 height 17
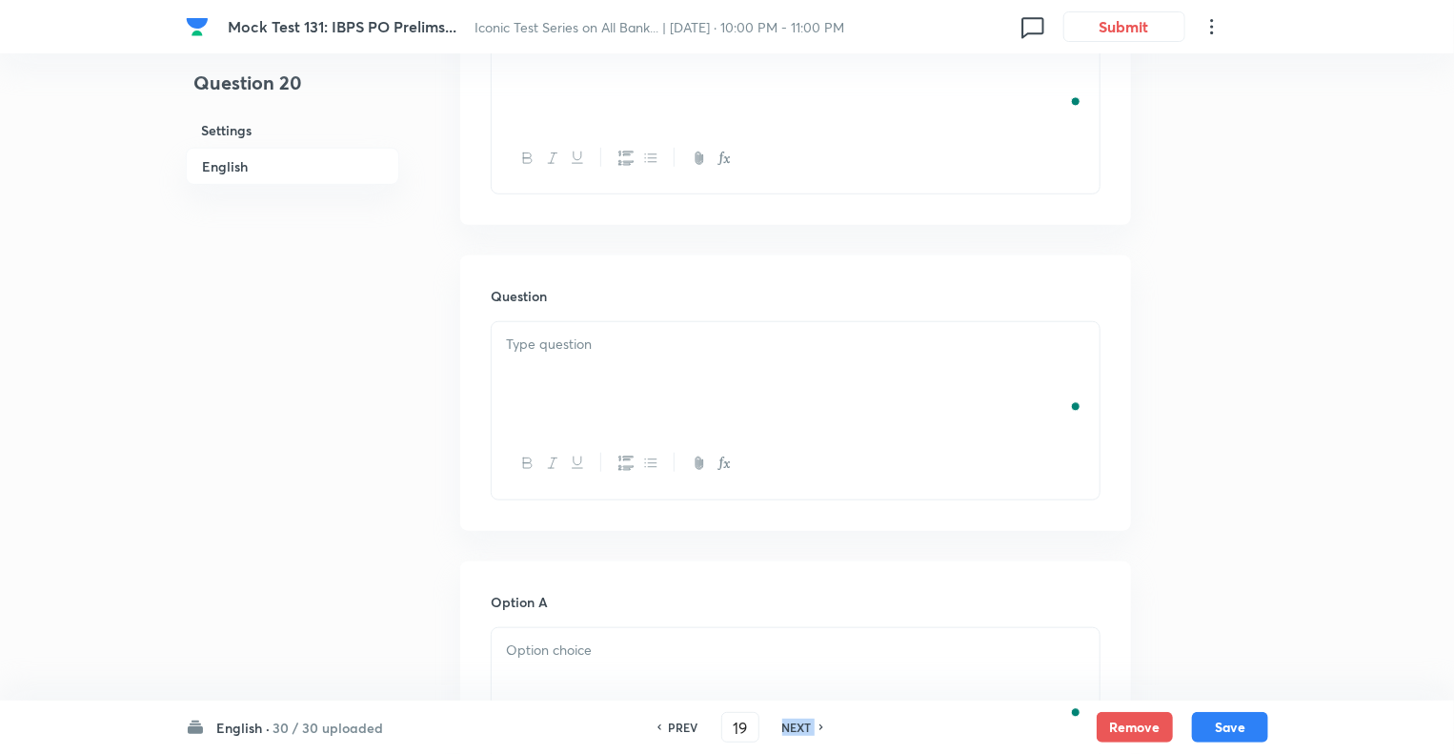
type input "20"
checkbox input "true"
click at [796, 730] on h6 "NEXT" at bounding box center [797, 727] width 30 height 17
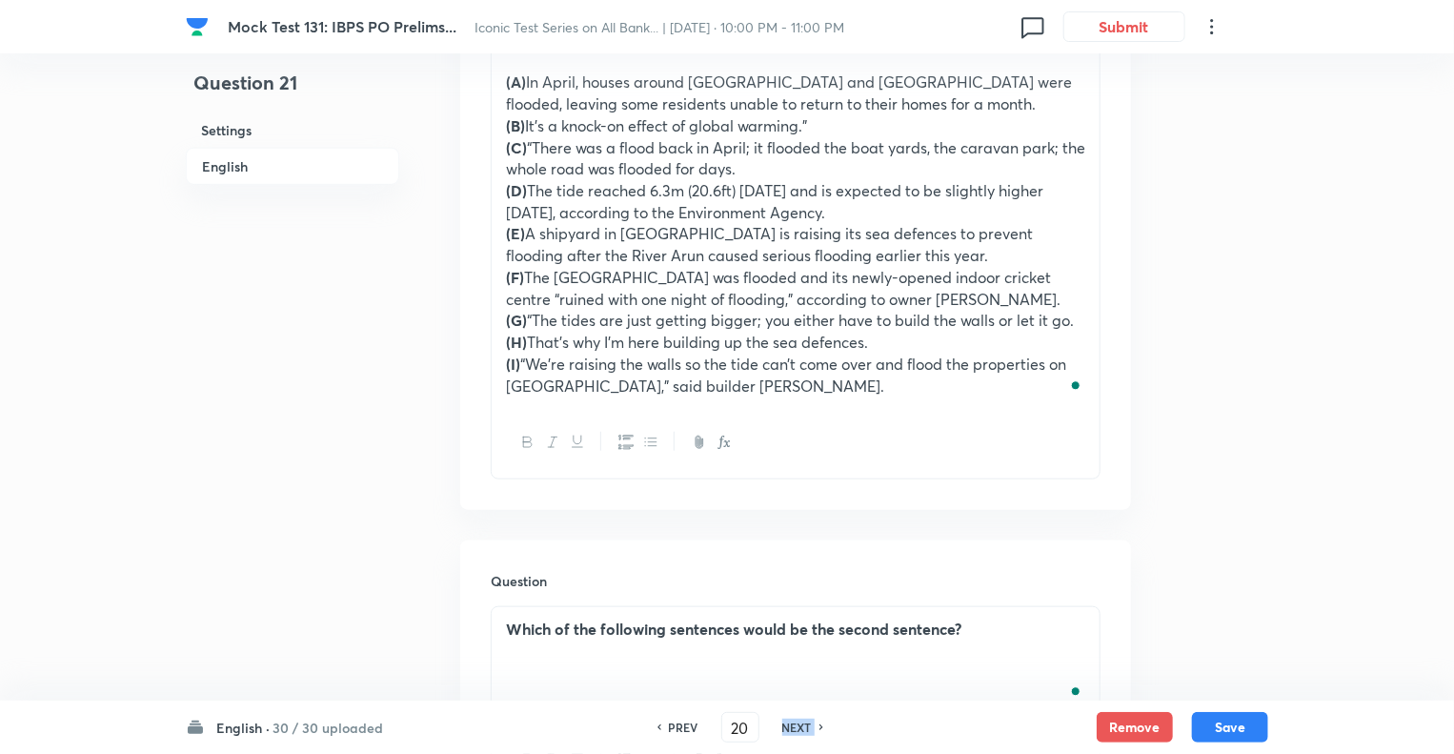
type input "21"
checkbox input "false"
checkbox input "true"
click at [714, 655] on div "Which of the following sentences would be the sixth sentence?" at bounding box center [796, 660] width 608 height 107
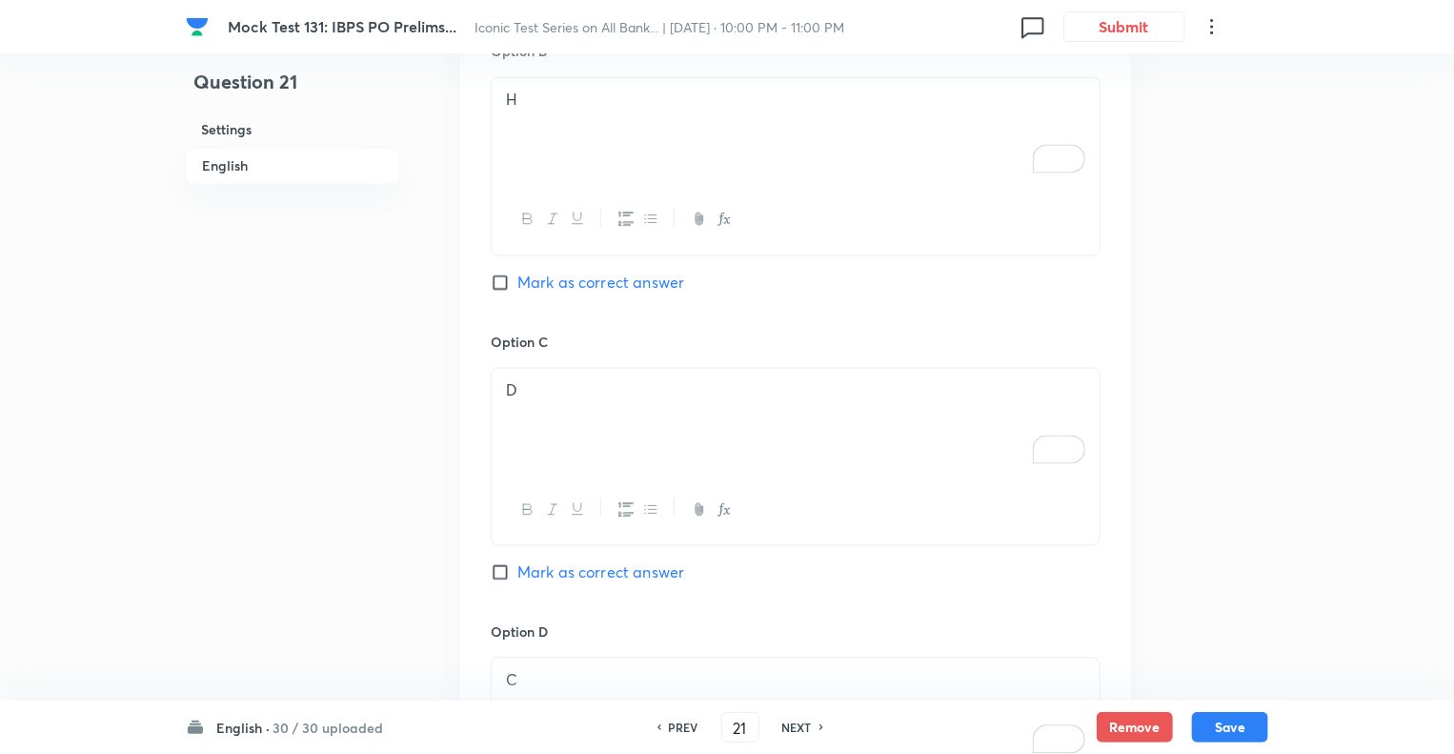
scroll to position [1889, 0]
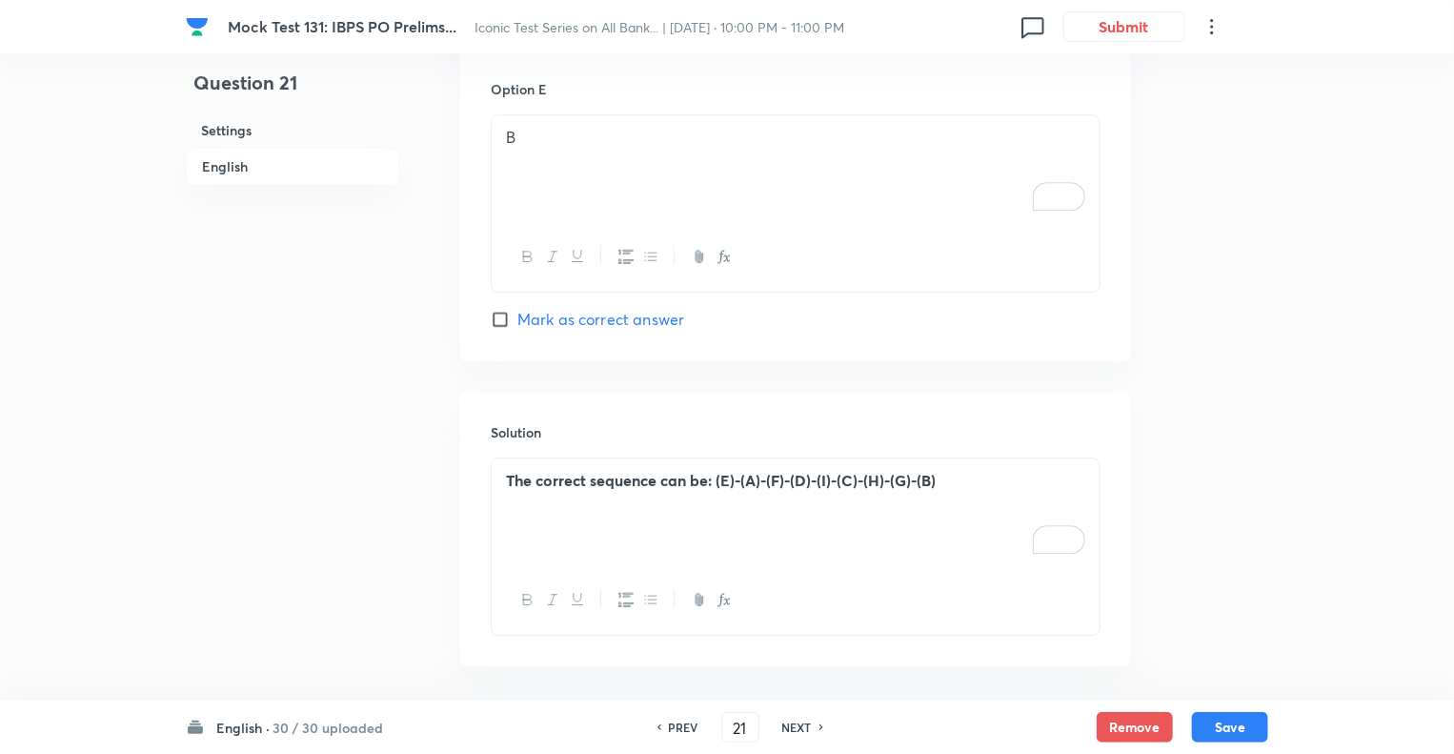
scroll to position [2702, 0]
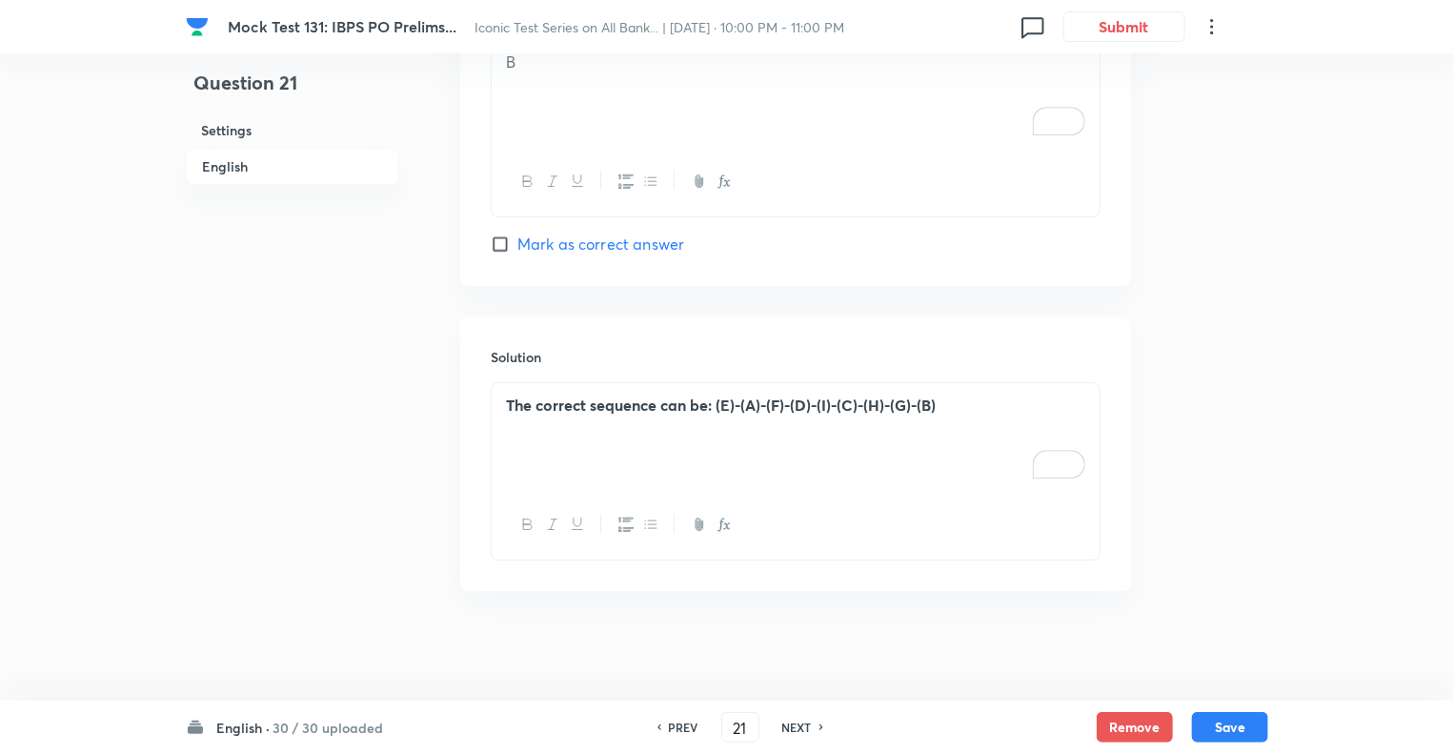
click at [619, 424] on div "The correct sequence can be: (E)-(A)-(F)-(D)-(I)-(C)-(H)-(G)-(B)" at bounding box center [796, 436] width 608 height 107
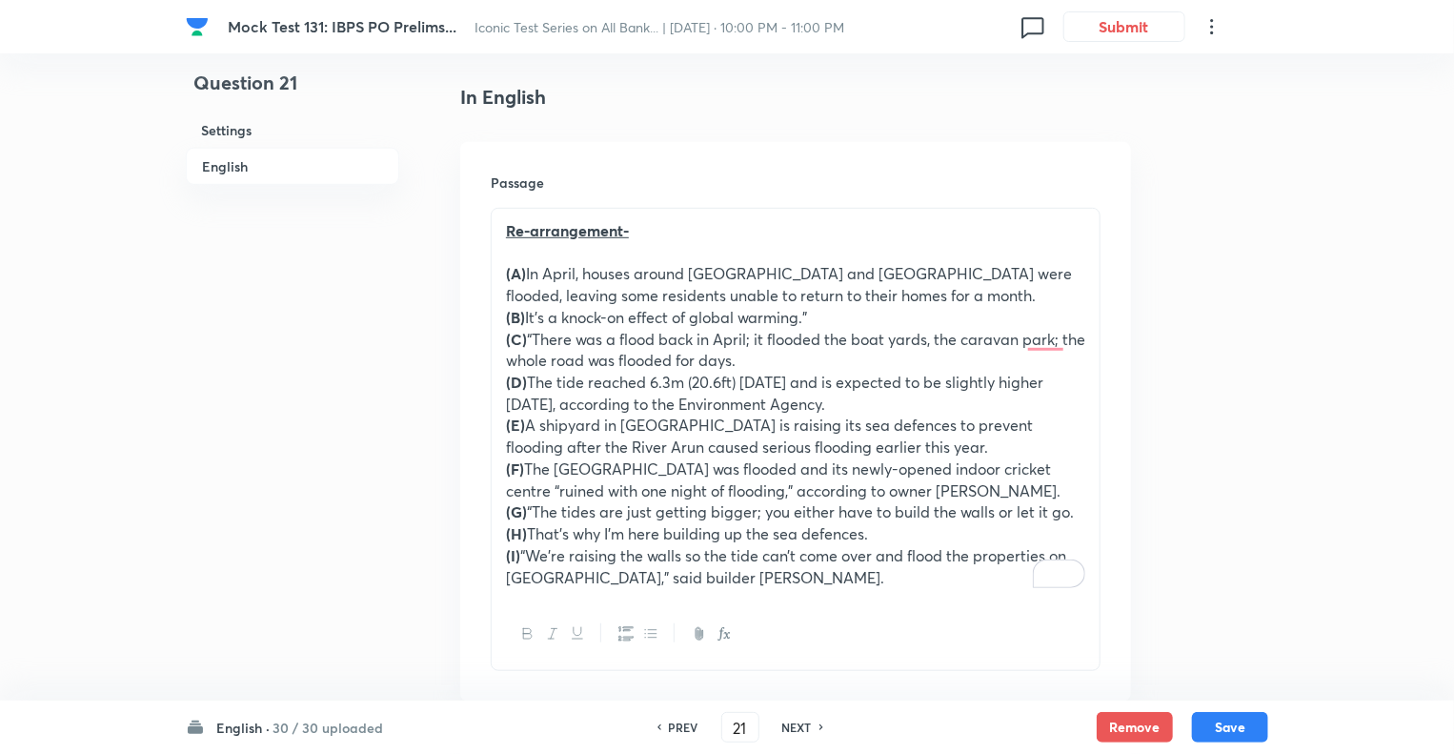
scroll to position [605, 0]
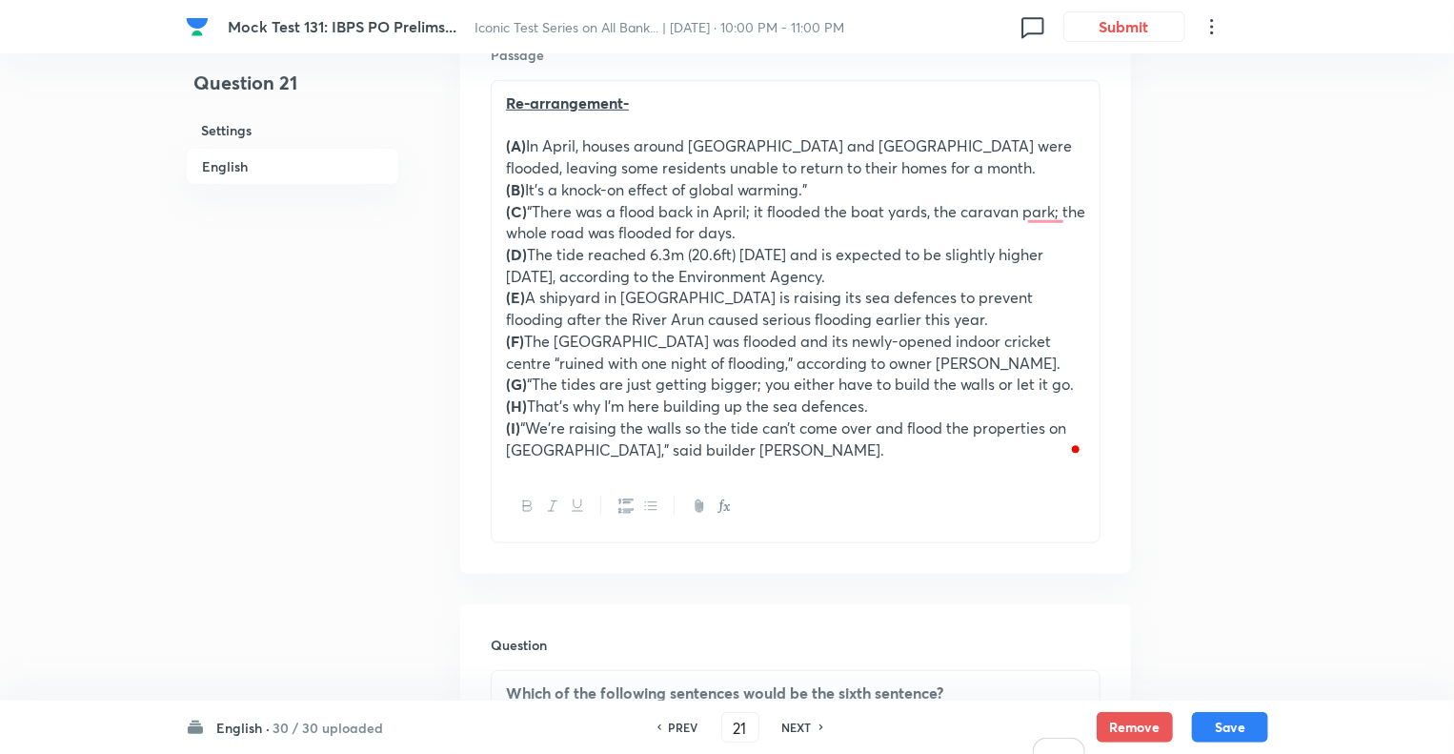
click at [790, 728] on h6 "NEXT" at bounding box center [797, 727] width 30 height 17
type input "22"
checkbox input "false"
checkbox input "true"
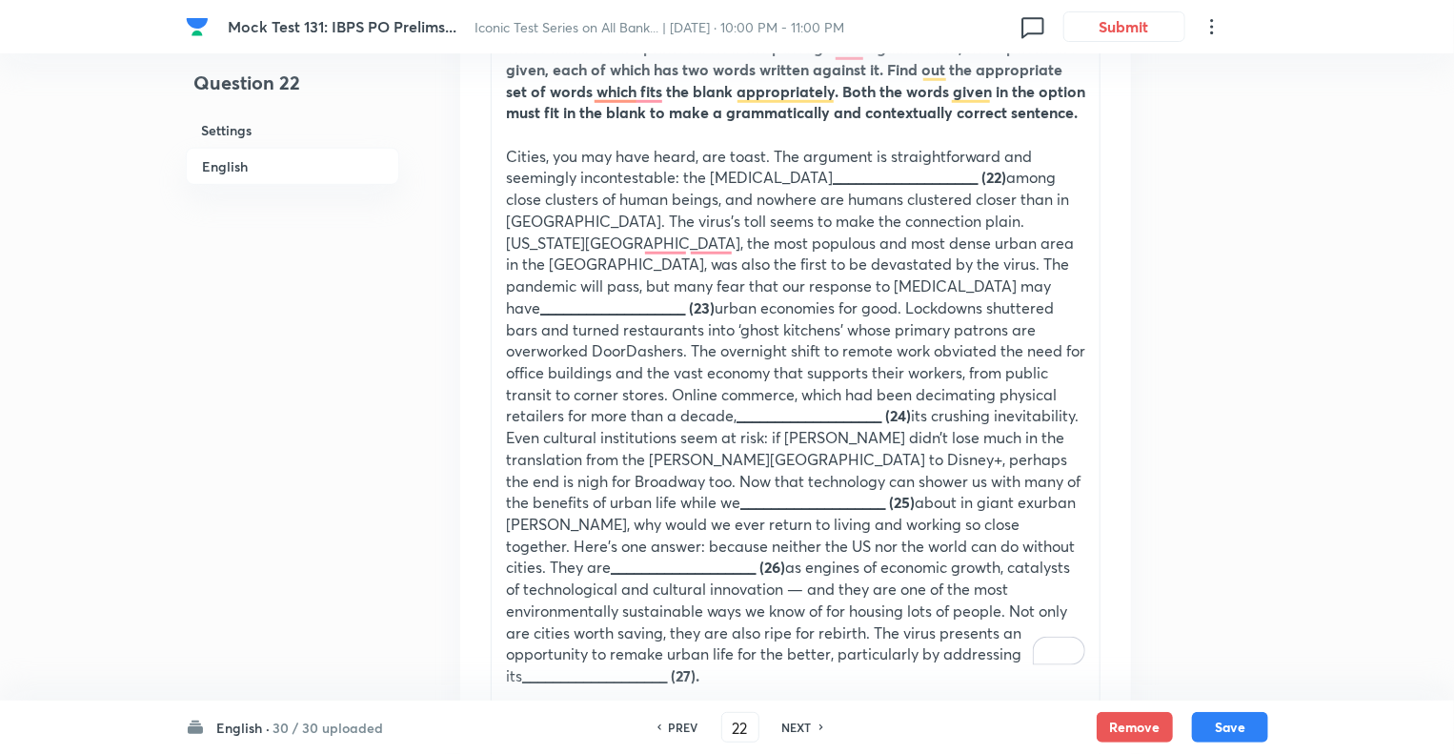
scroll to position [567, 0]
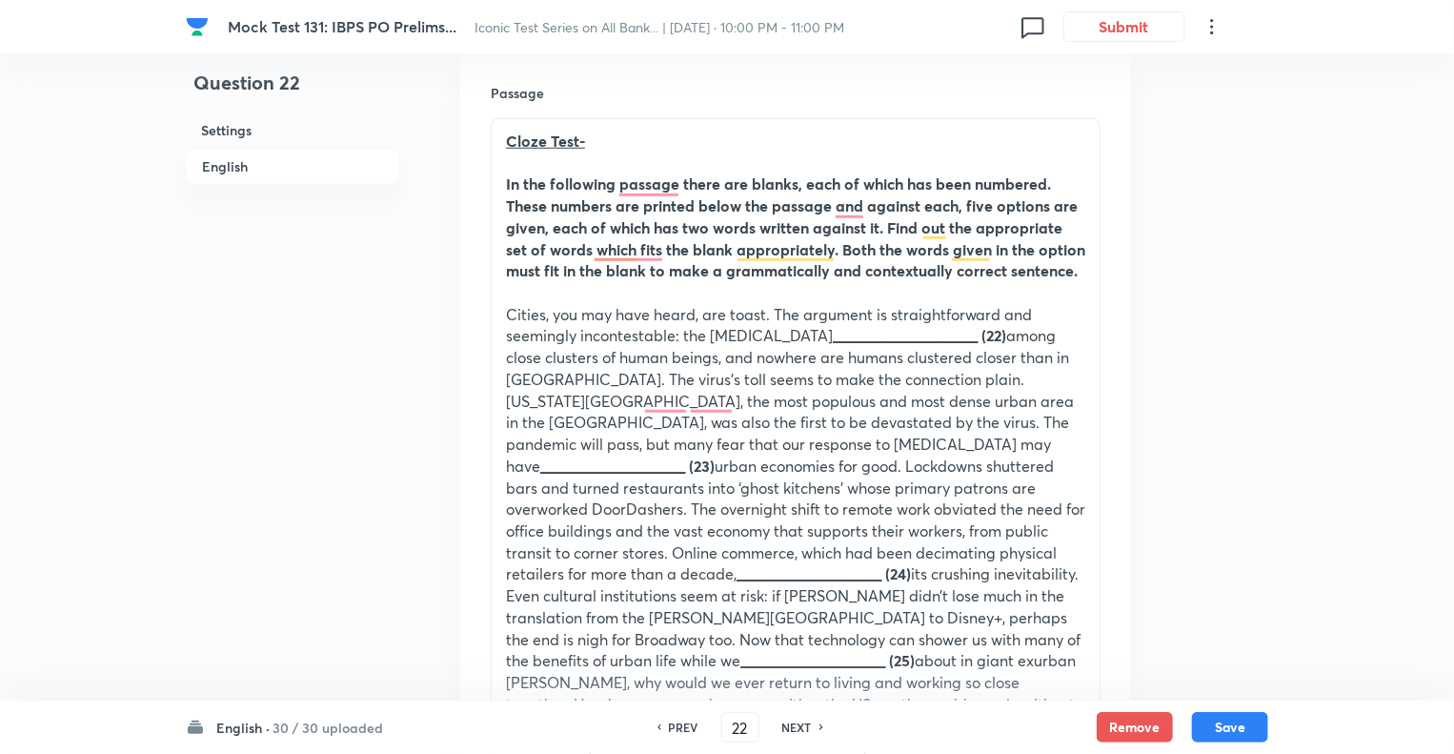
click at [698, 411] on p "Cities, you may have heard, are toast. The argument is straightforward and seem…" at bounding box center [795, 574] width 579 height 541
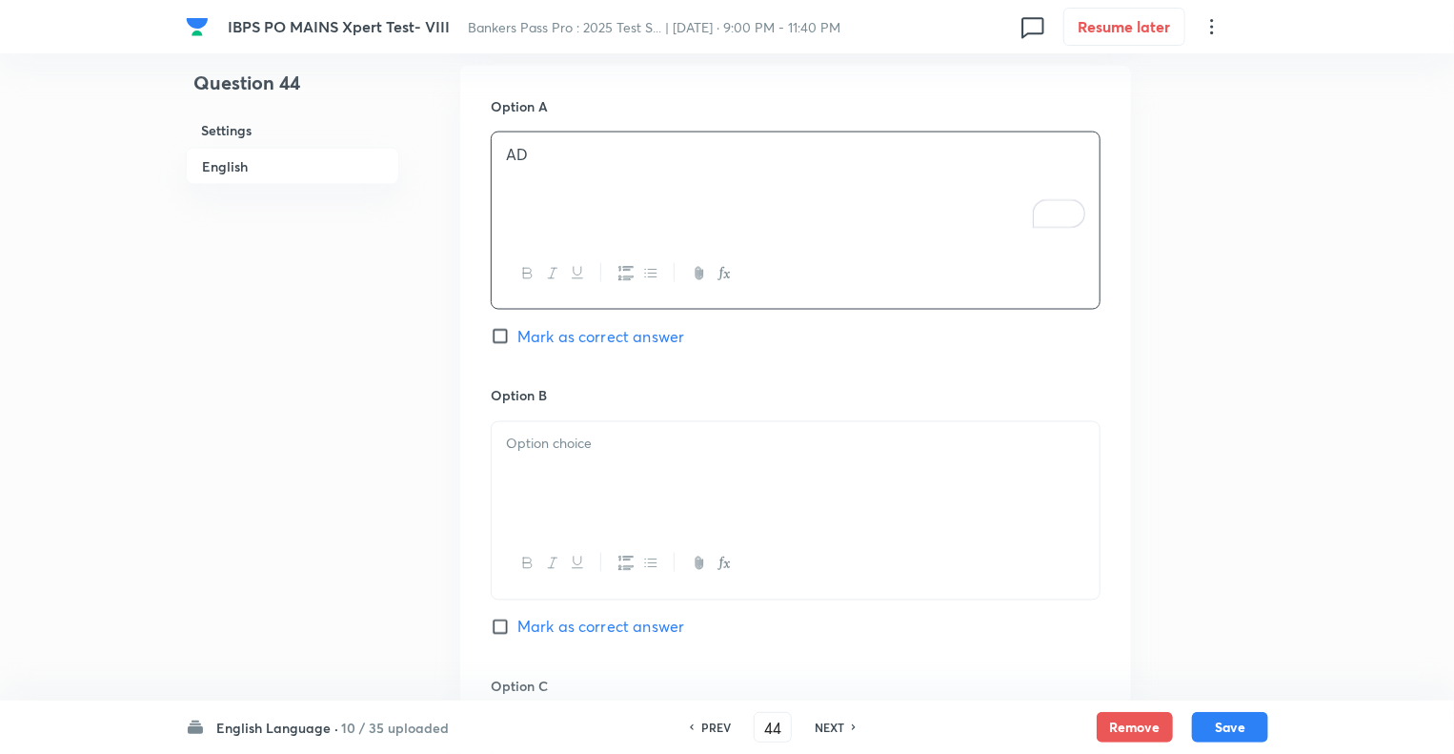
scroll to position [1449, 0]
click at [507, 411] on div "Option B [PERSON_NAME] as correct answer" at bounding box center [796, 531] width 610 height 290
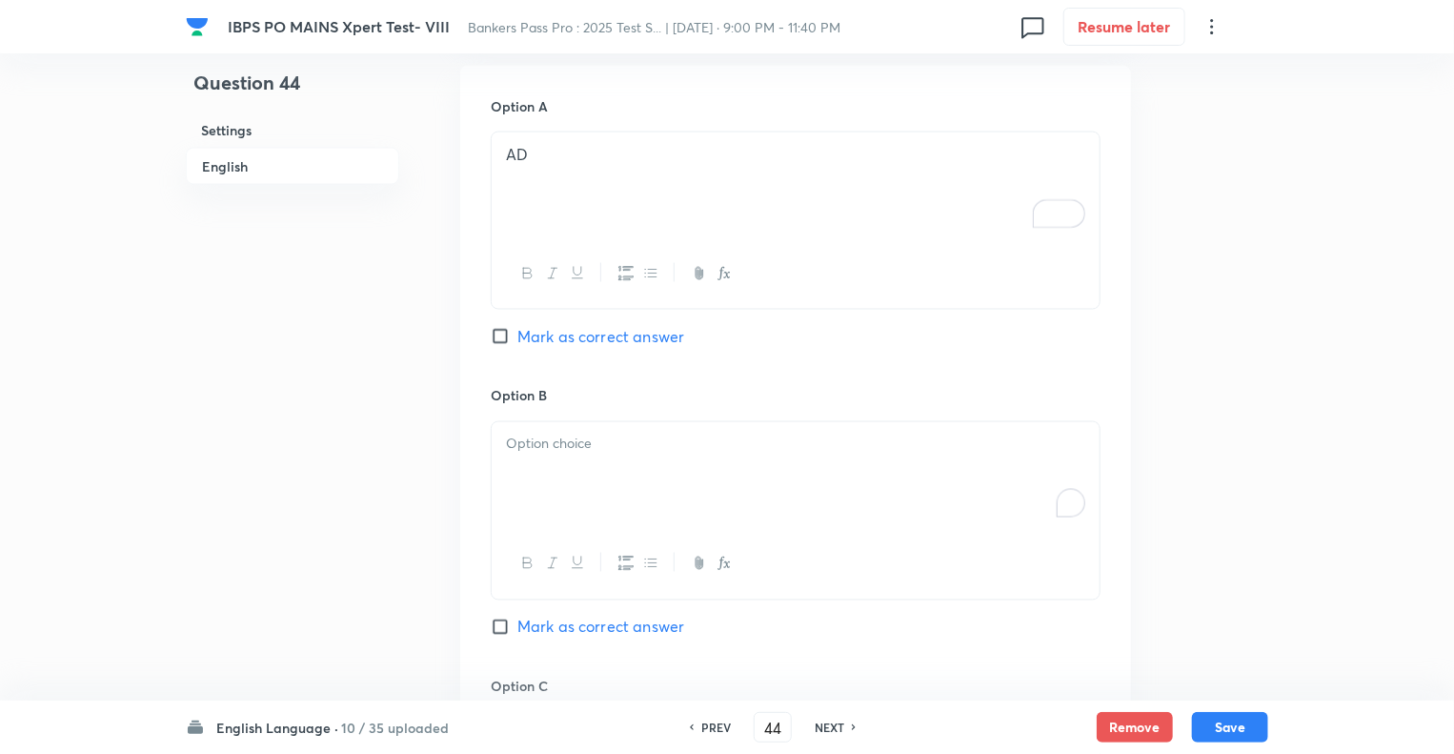
click at [522, 449] on p "To enrich screen reader interactions, please activate Accessibility in Grammarl…" at bounding box center [795, 445] width 579 height 22
click at [430, 544] on div "Question 44 Settings English Settings Type Single choice correct 5 options With…" at bounding box center [727, 282] width 1083 height 3278
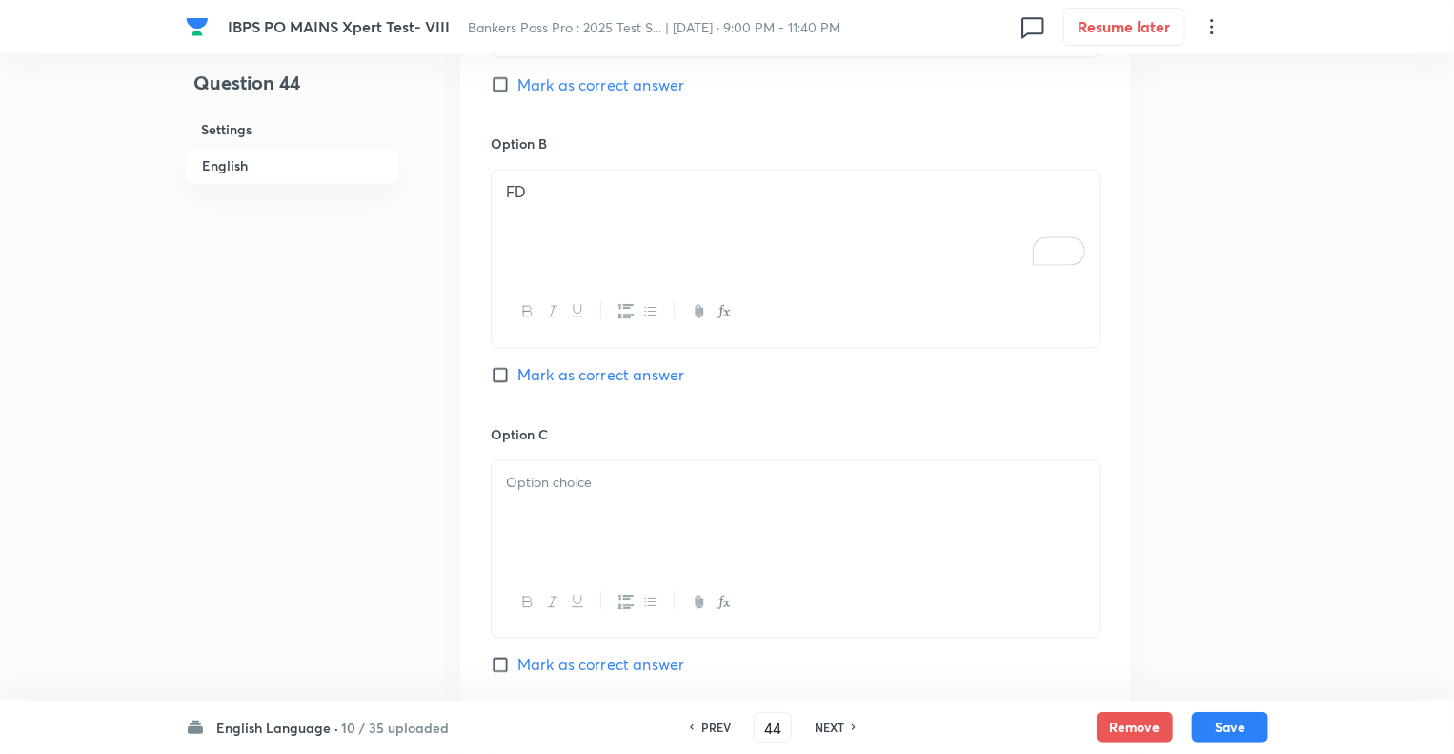
scroll to position [1792, 0]
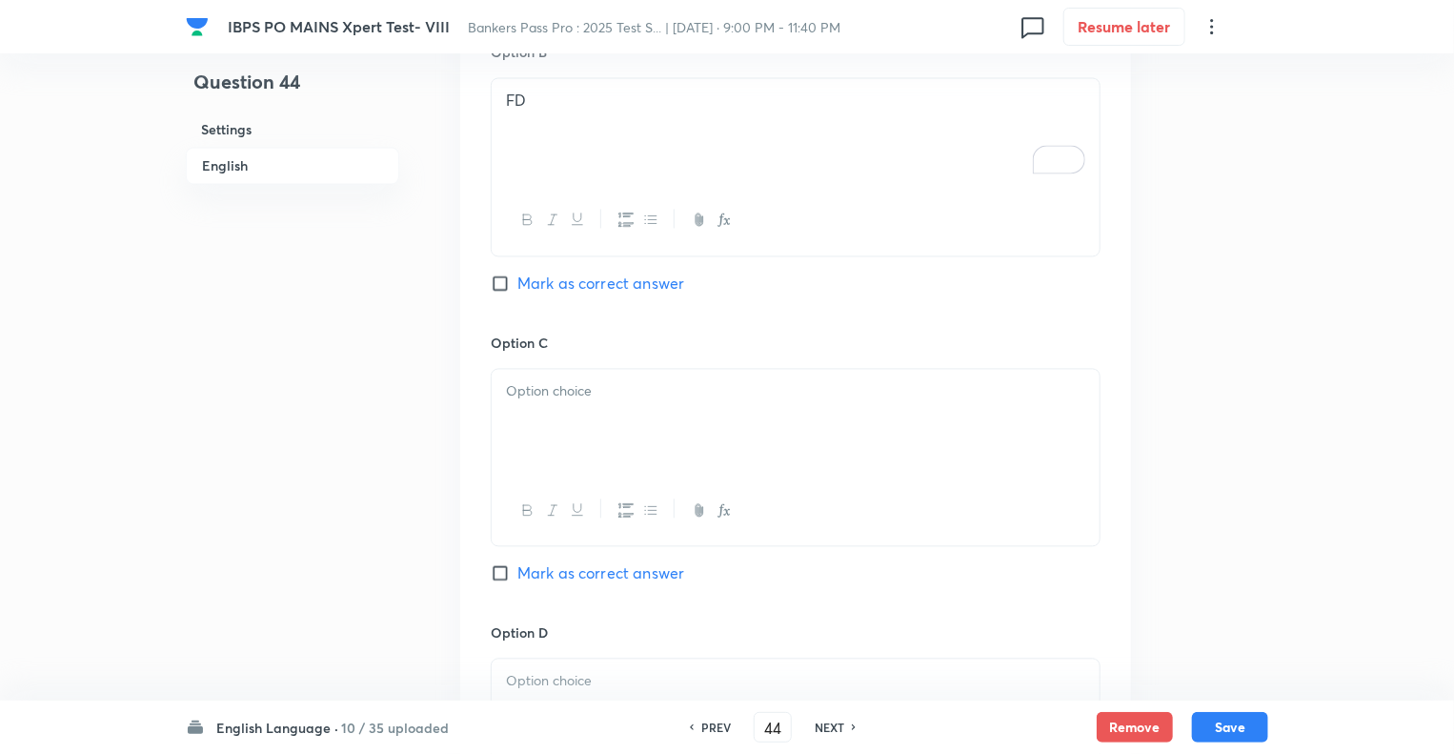
click at [497, 285] on input "Mark as correct answer" at bounding box center [504, 283] width 27 height 19
checkbox input "true"
click at [553, 418] on div "To enrich screen reader interactions, please activate Accessibility in Grammarl…" at bounding box center [796, 423] width 608 height 107
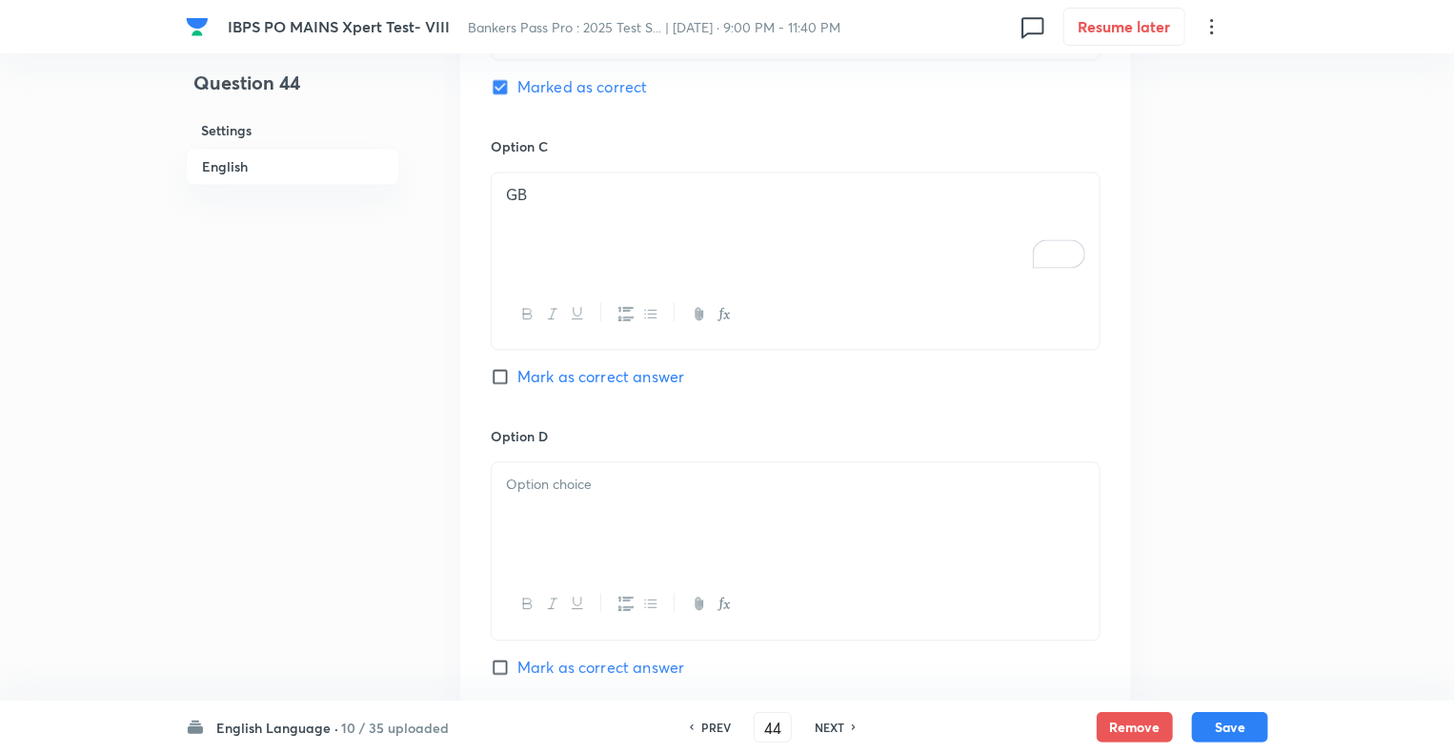
scroll to position [2173, 0]
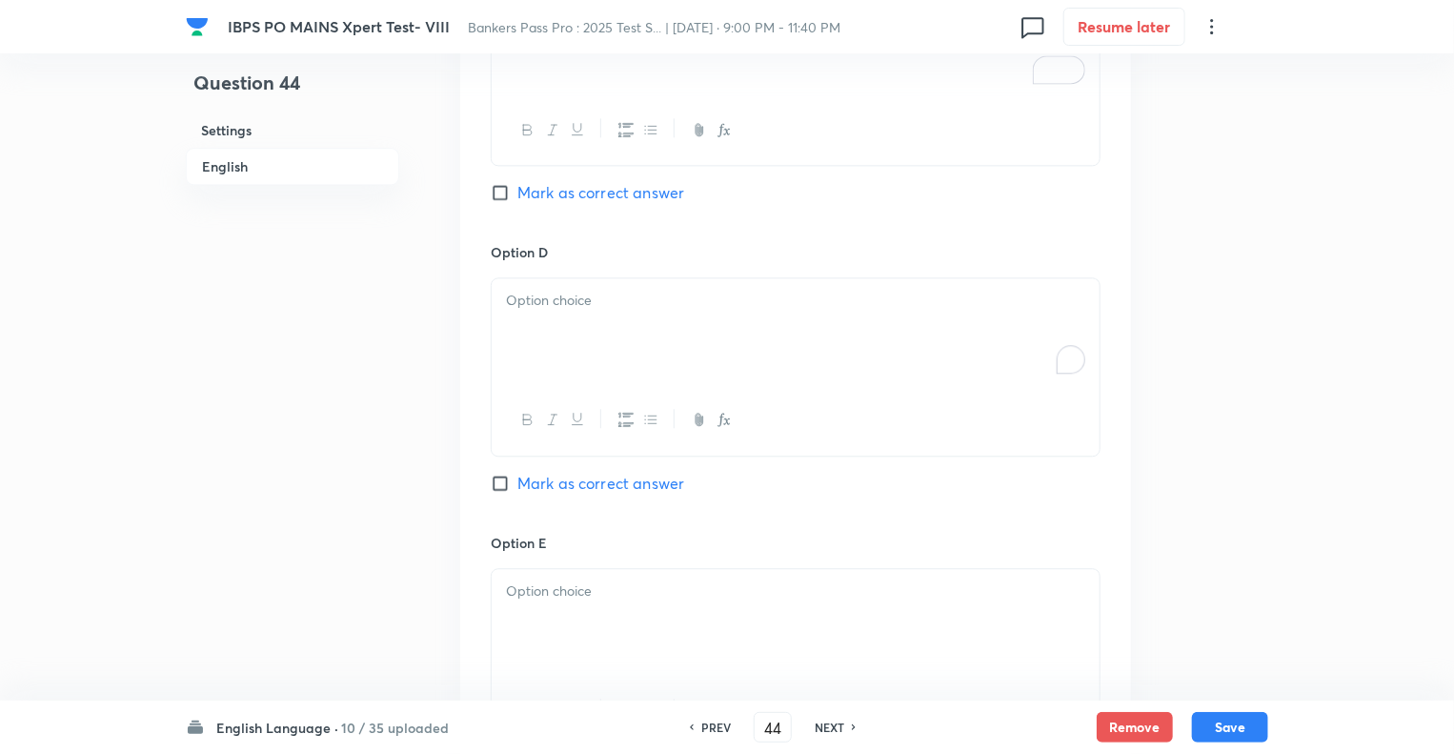
click at [557, 295] on p "To enrich screen reader interactions, please activate Accessibility in Grammarl…" at bounding box center [795, 301] width 579 height 22
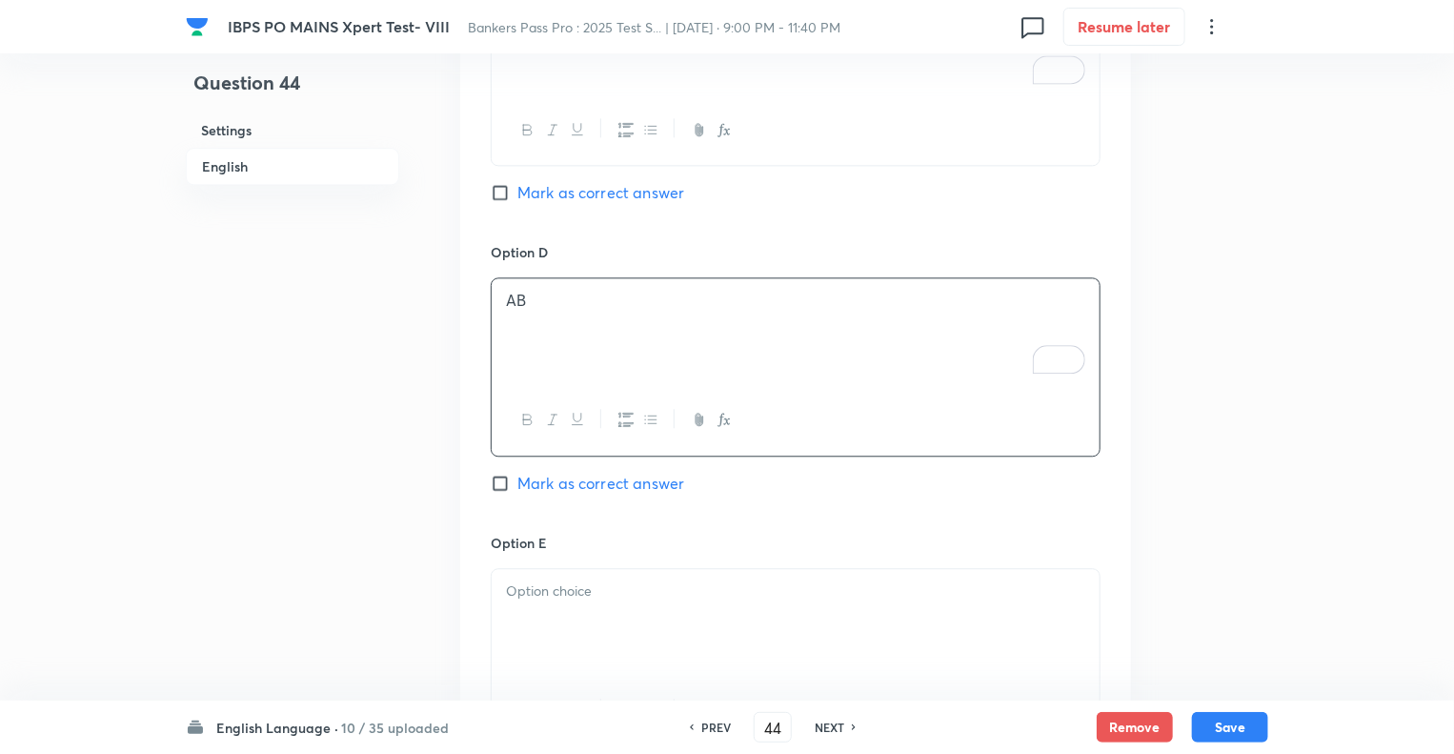
click at [545, 598] on div at bounding box center [796, 622] width 608 height 107
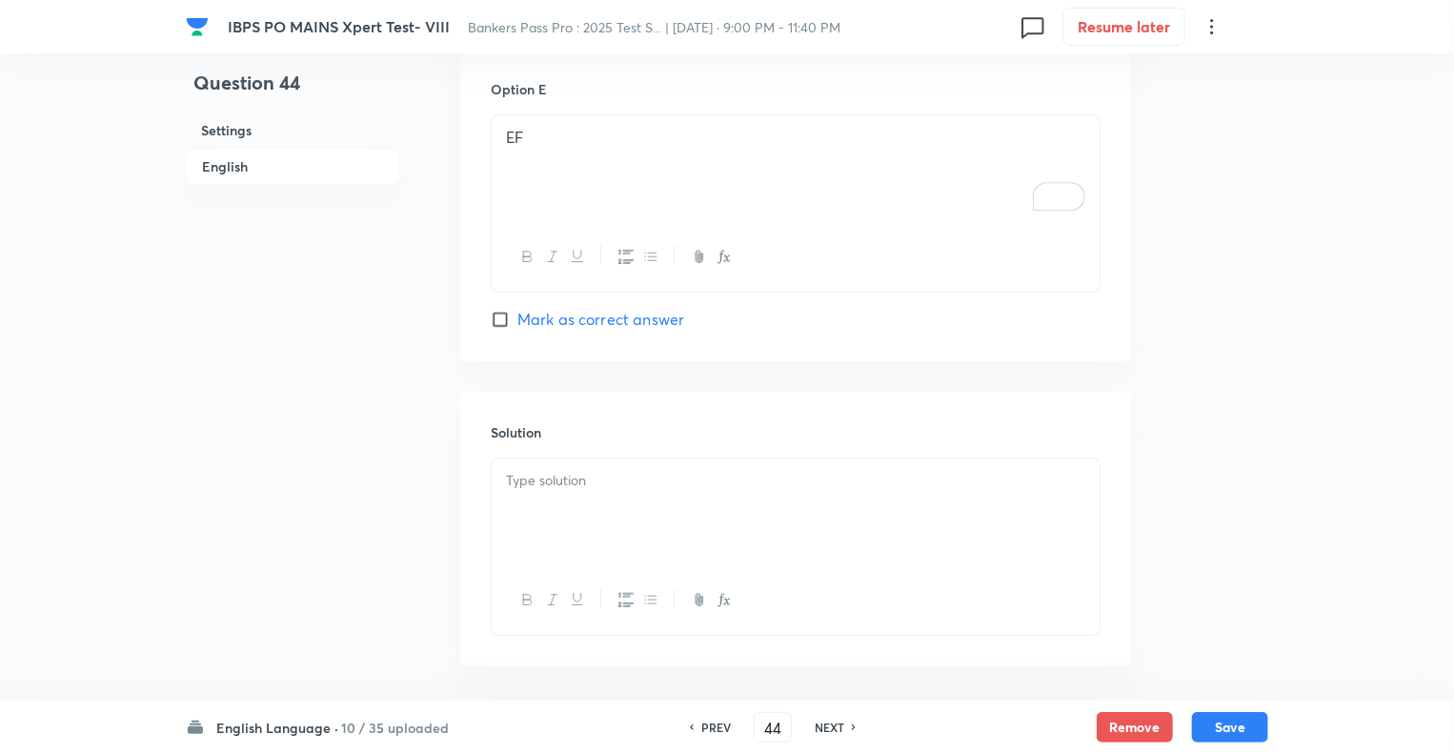
scroll to position [2702, 0]
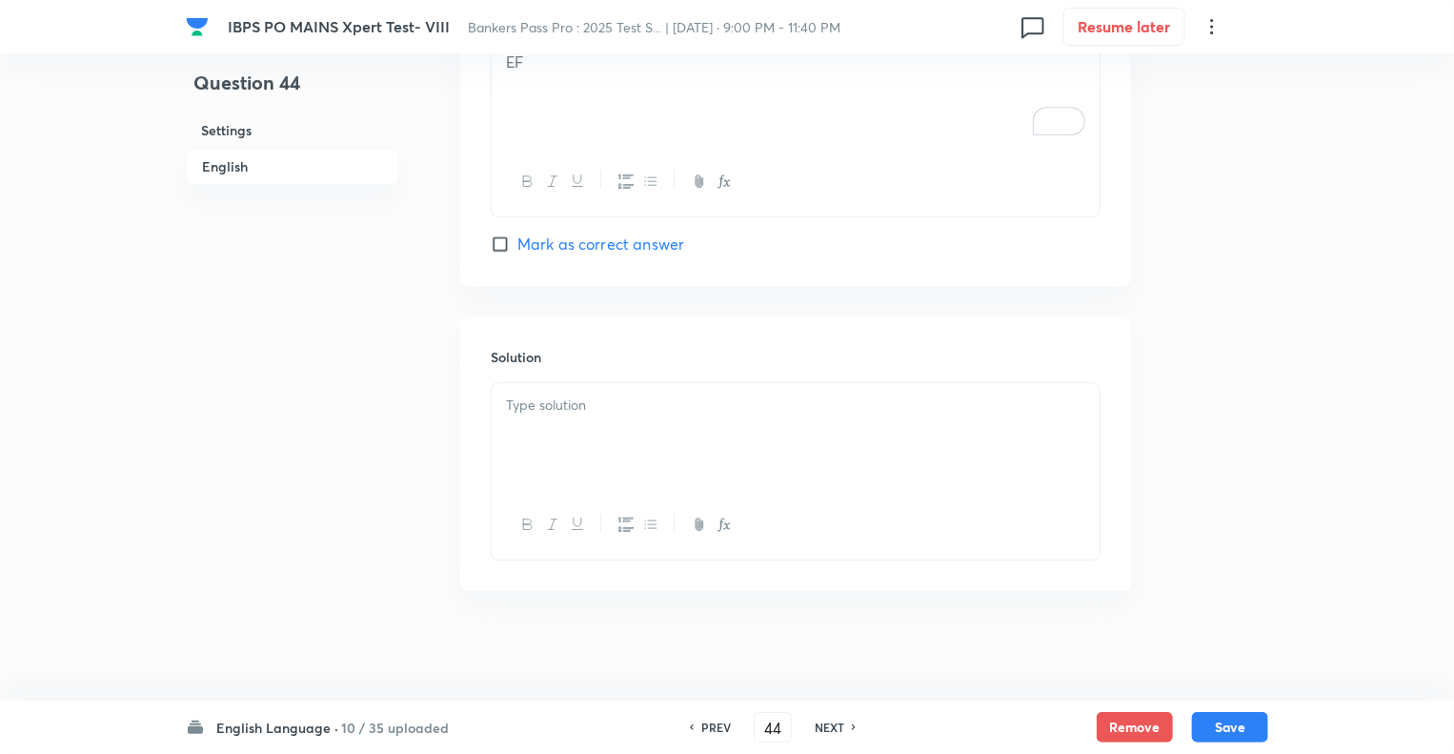
click at [578, 446] on div at bounding box center [796, 436] width 608 height 107
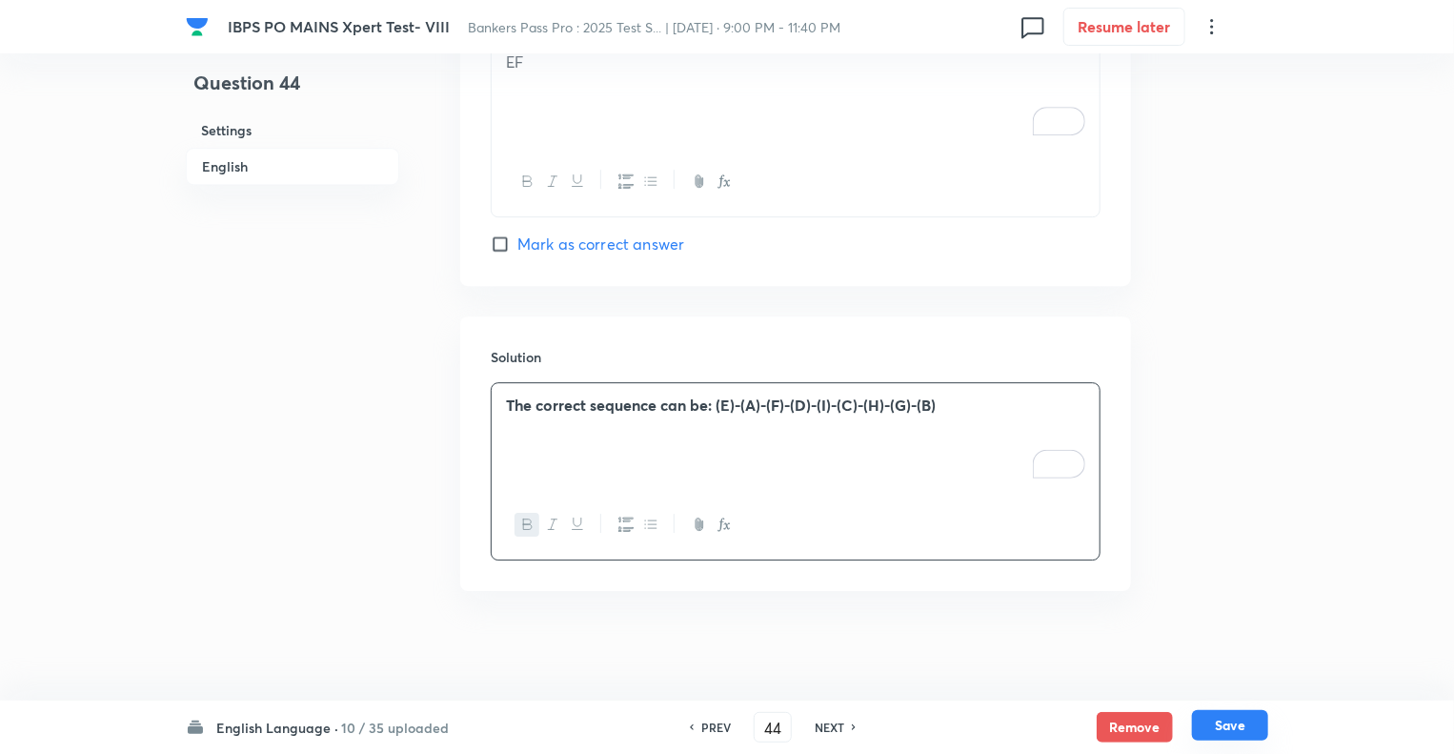
click at [1225, 723] on button "Save" at bounding box center [1230, 725] width 76 height 30
type input "45"
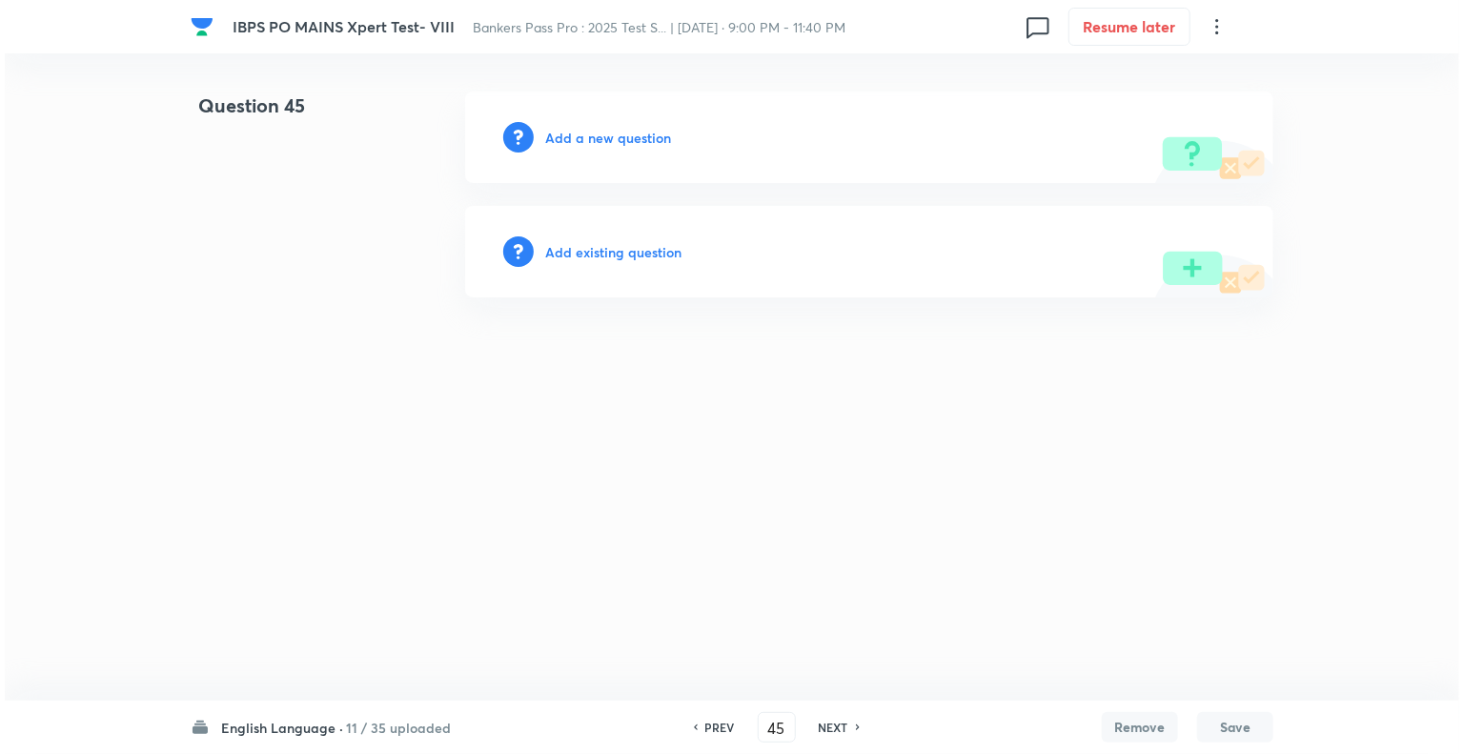
scroll to position [0, 0]
click at [553, 135] on h6 "Add a new question" at bounding box center [608, 138] width 126 height 20
click at [553, 135] on h6 "Choose a question type" at bounding box center [618, 138] width 147 height 20
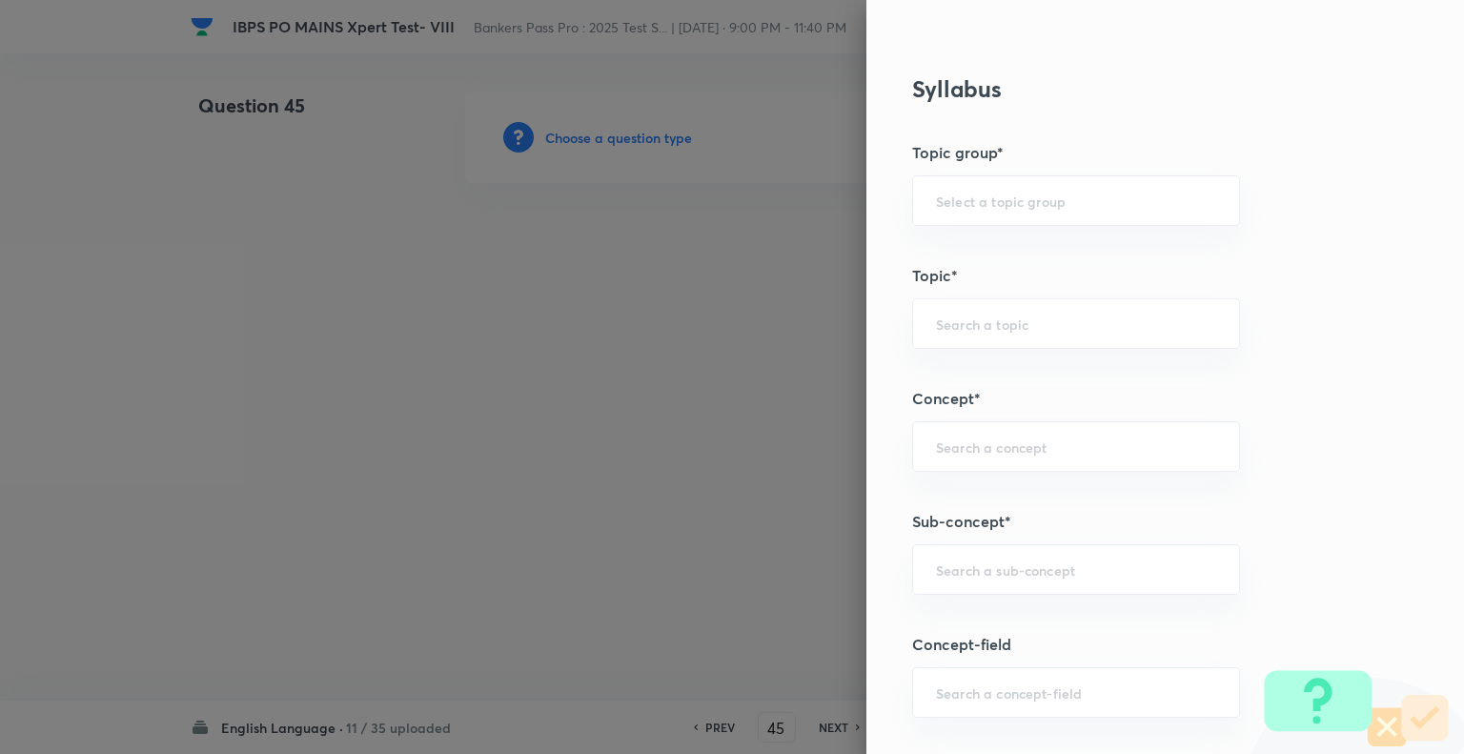
scroll to position [755, 0]
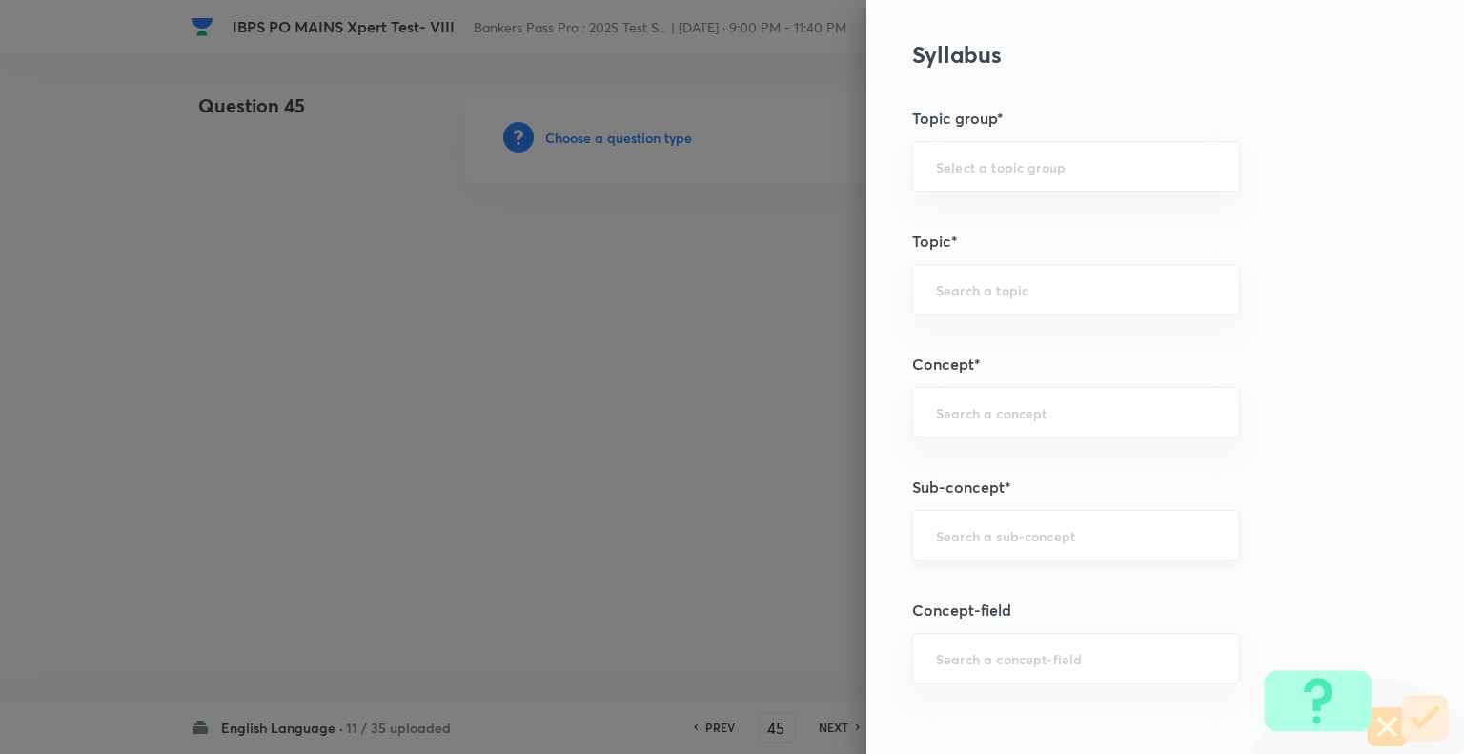
click at [964, 514] on div "​" at bounding box center [1076, 535] width 328 height 51
click at [997, 585] on li "Passage Rearrangement" at bounding box center [1062, 586] width 326 height 34
type input "Passage Rearrangement"
type input "English Language"
type input "Reading Comprehension"
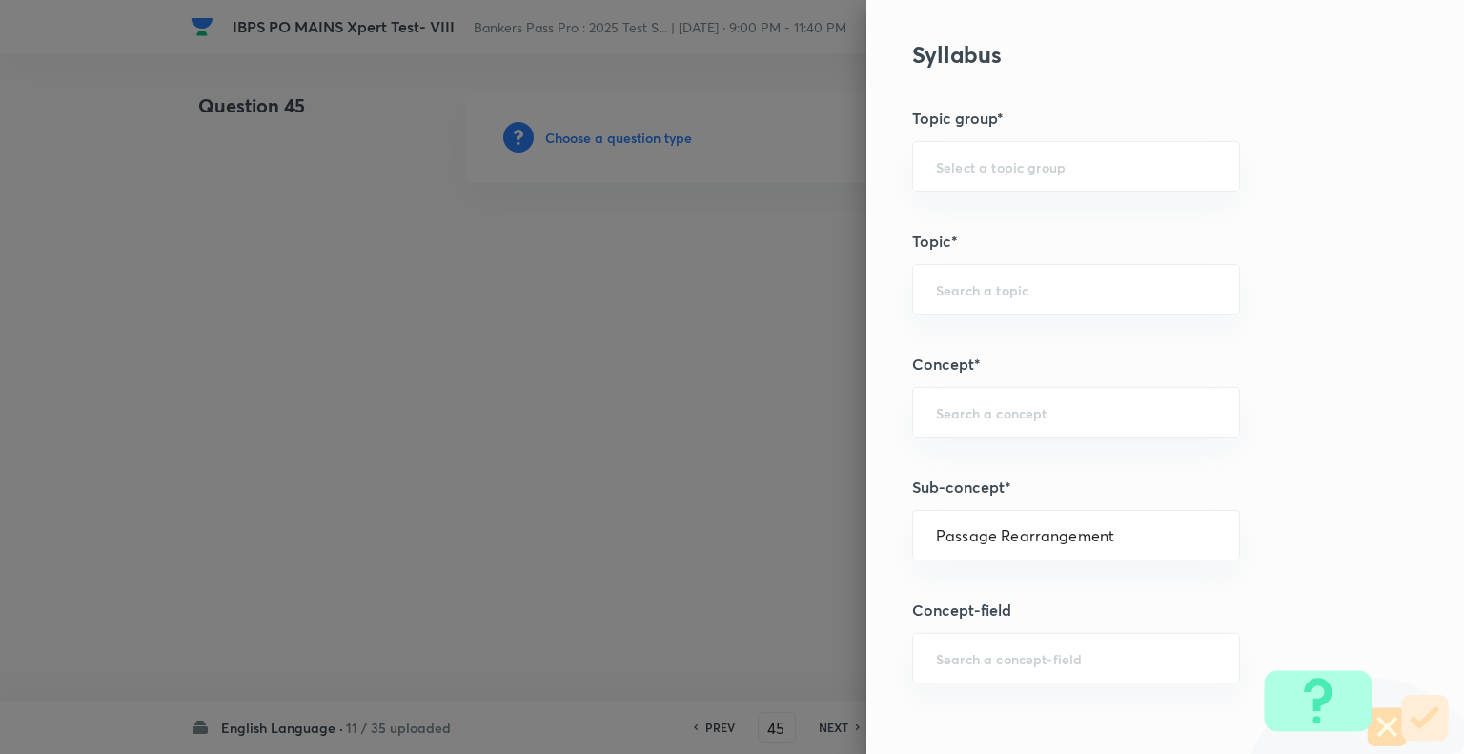
type input "Parajumbles"
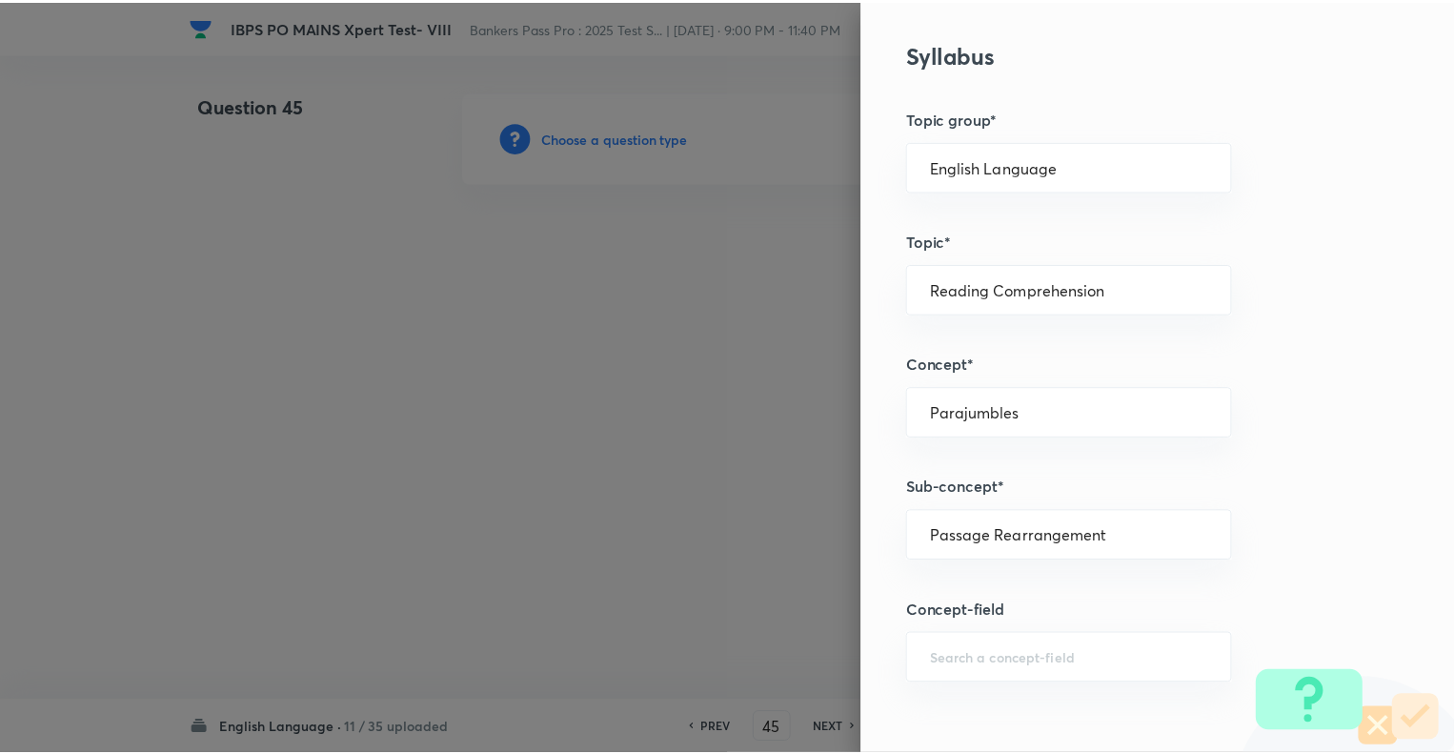
scroll to position [1840, 0]
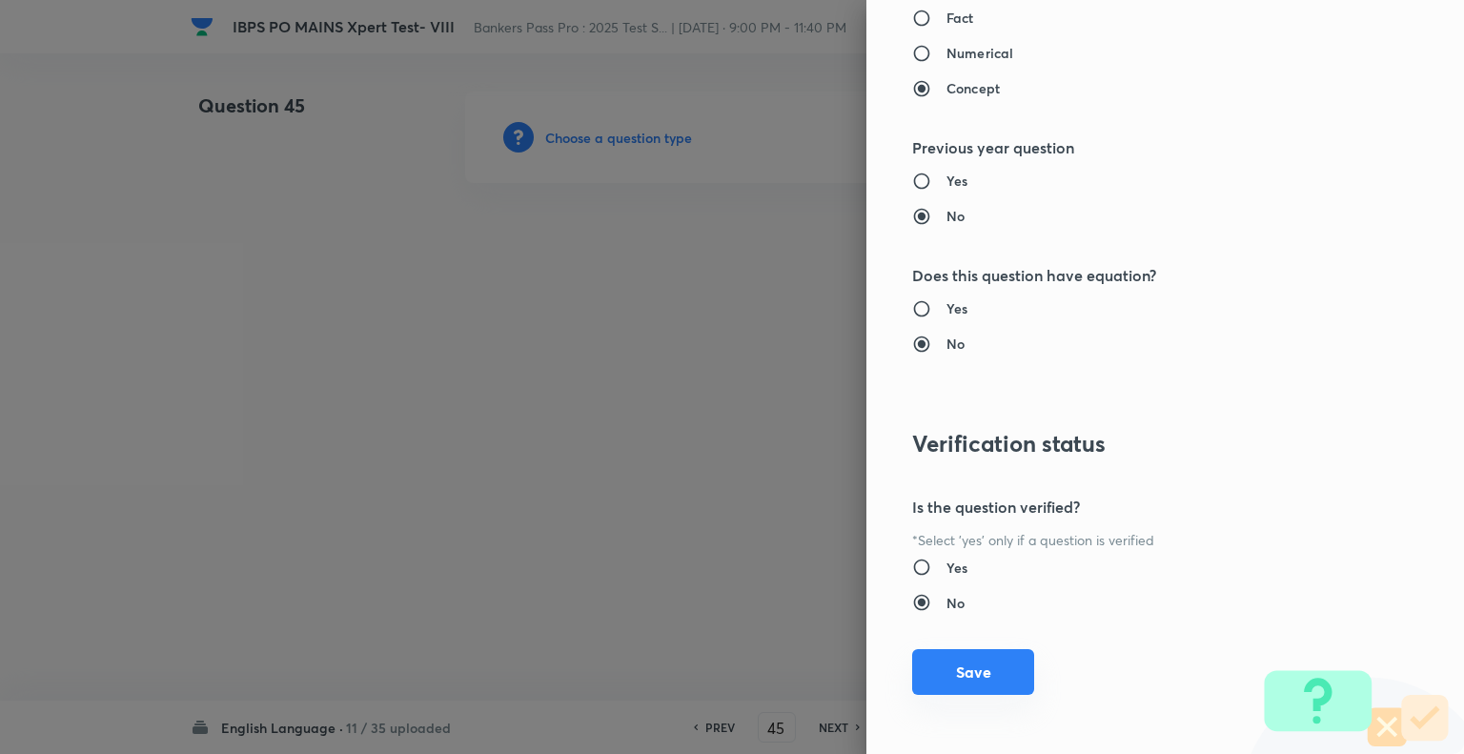
click at [949, 659] on button "Save" at bounding box center [973, 672] width 122 height 46
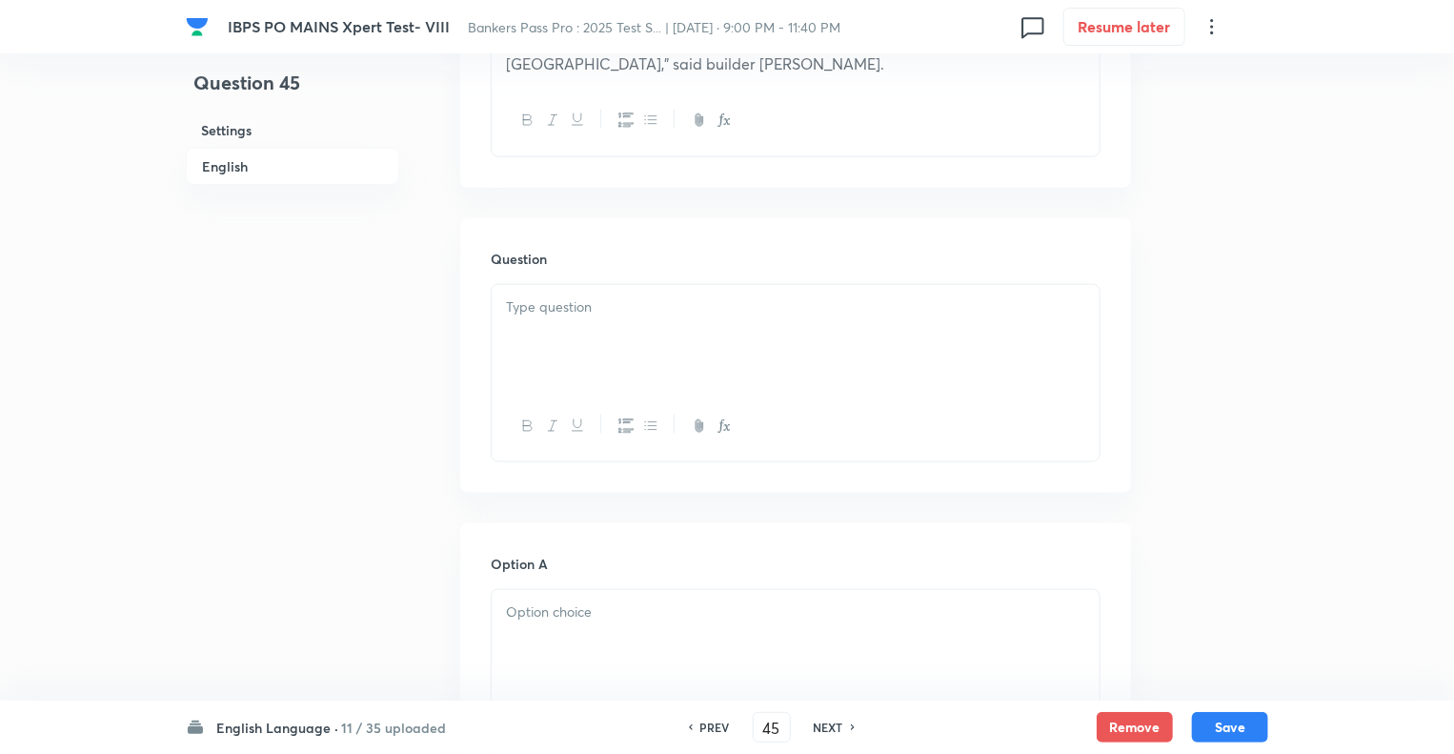
scroll to position [1029, 0]
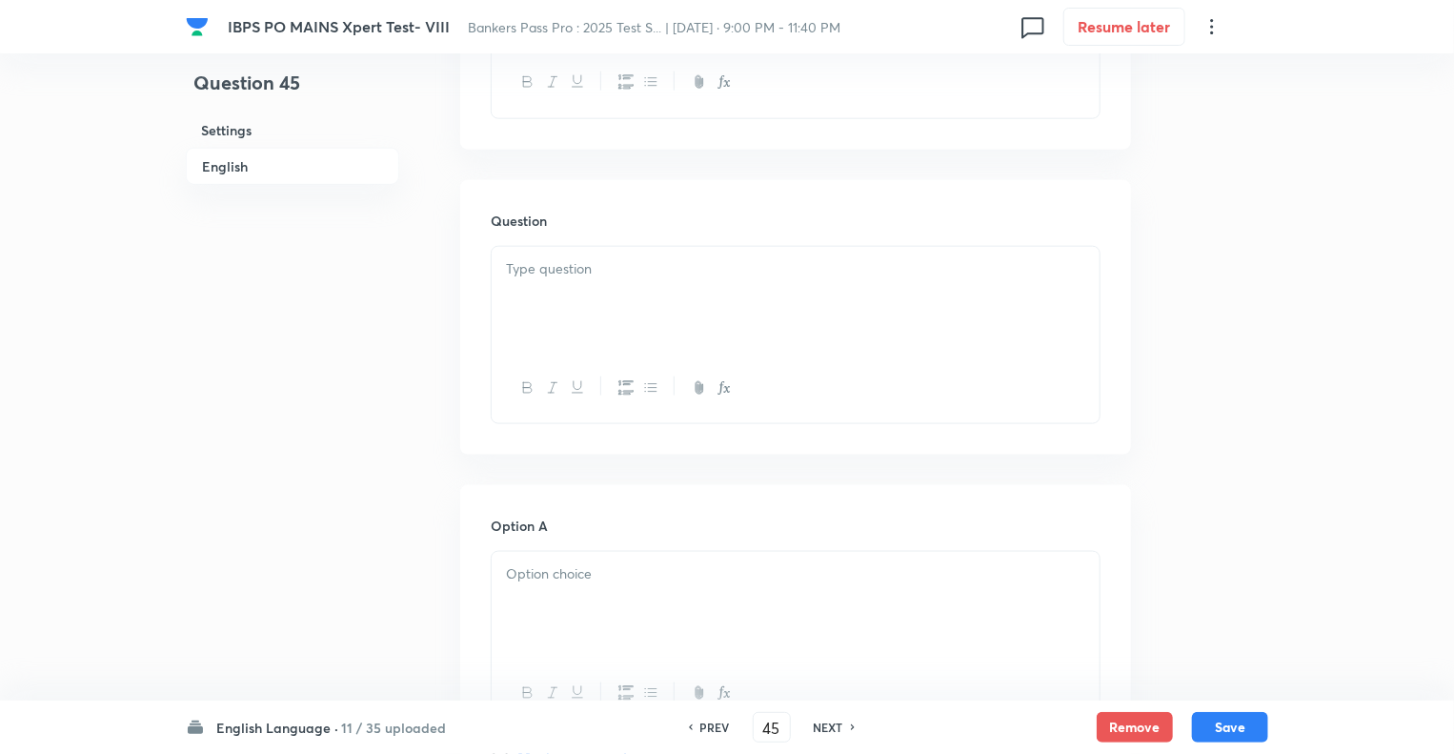
click at [609, 302] on div at bounding box center [796, 300] width 608 height 107
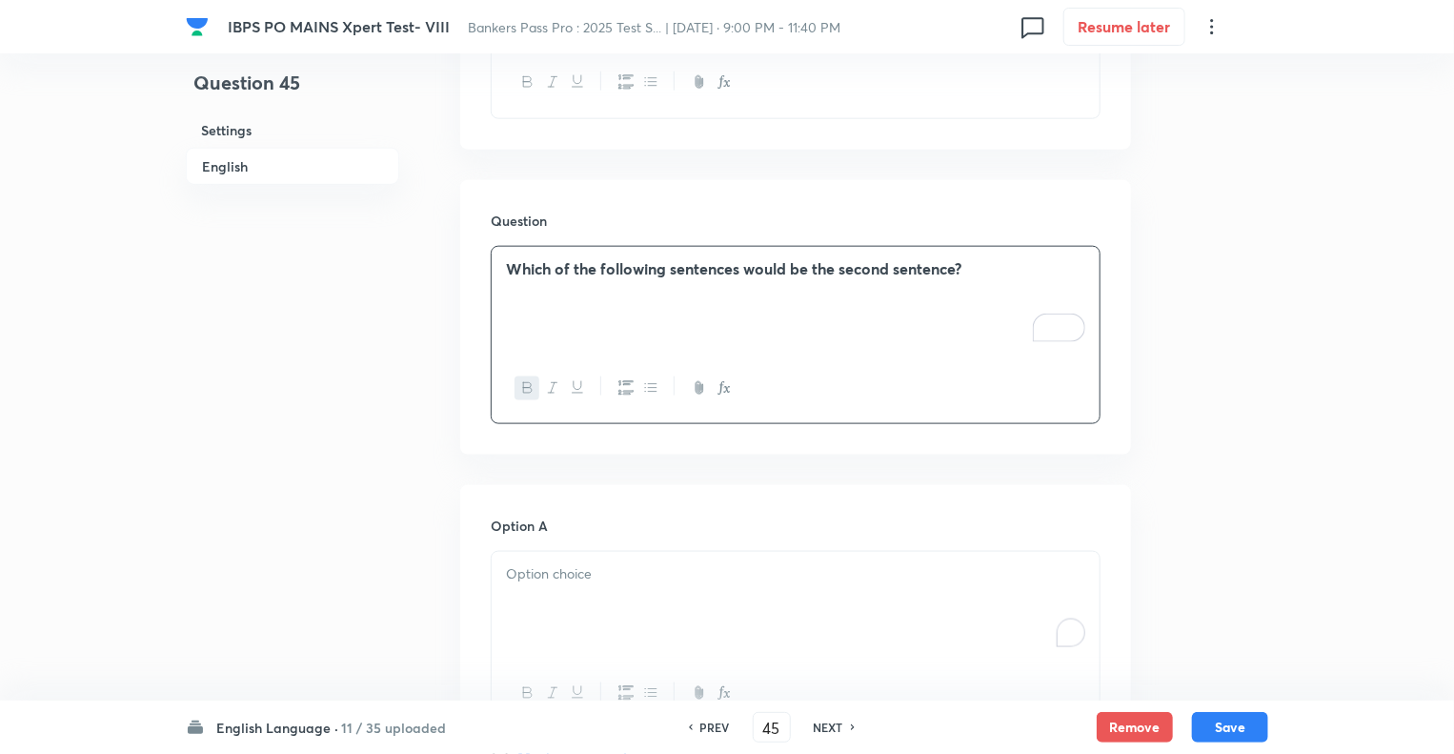
click at [558, 616] on div "To enrich screen reader interactions, please activate Accessibility in Grammarl…" at bounding box center [796, 605] width 608 height 107
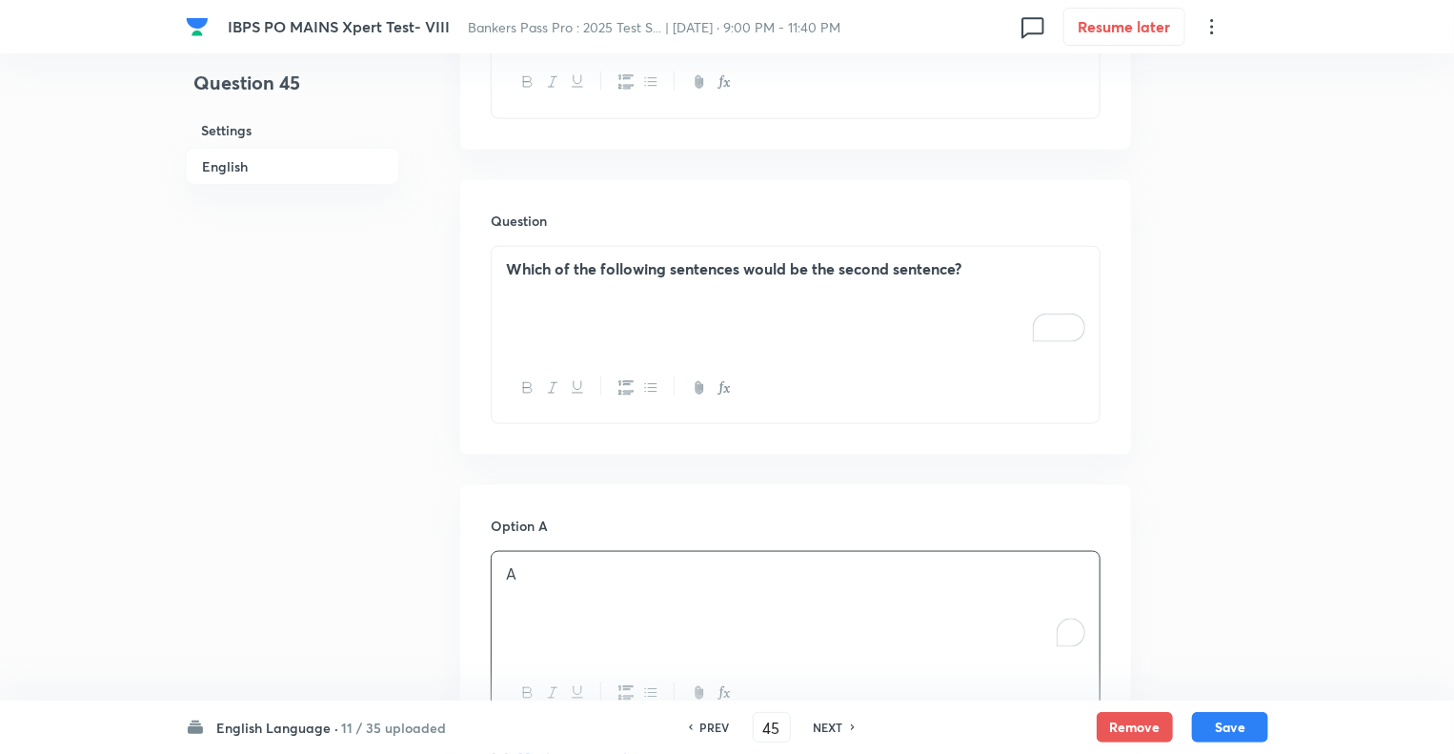
click at [325, 577] on div "Question 45 Settings English" at bounding box center [292, 701] width 213 height 3278
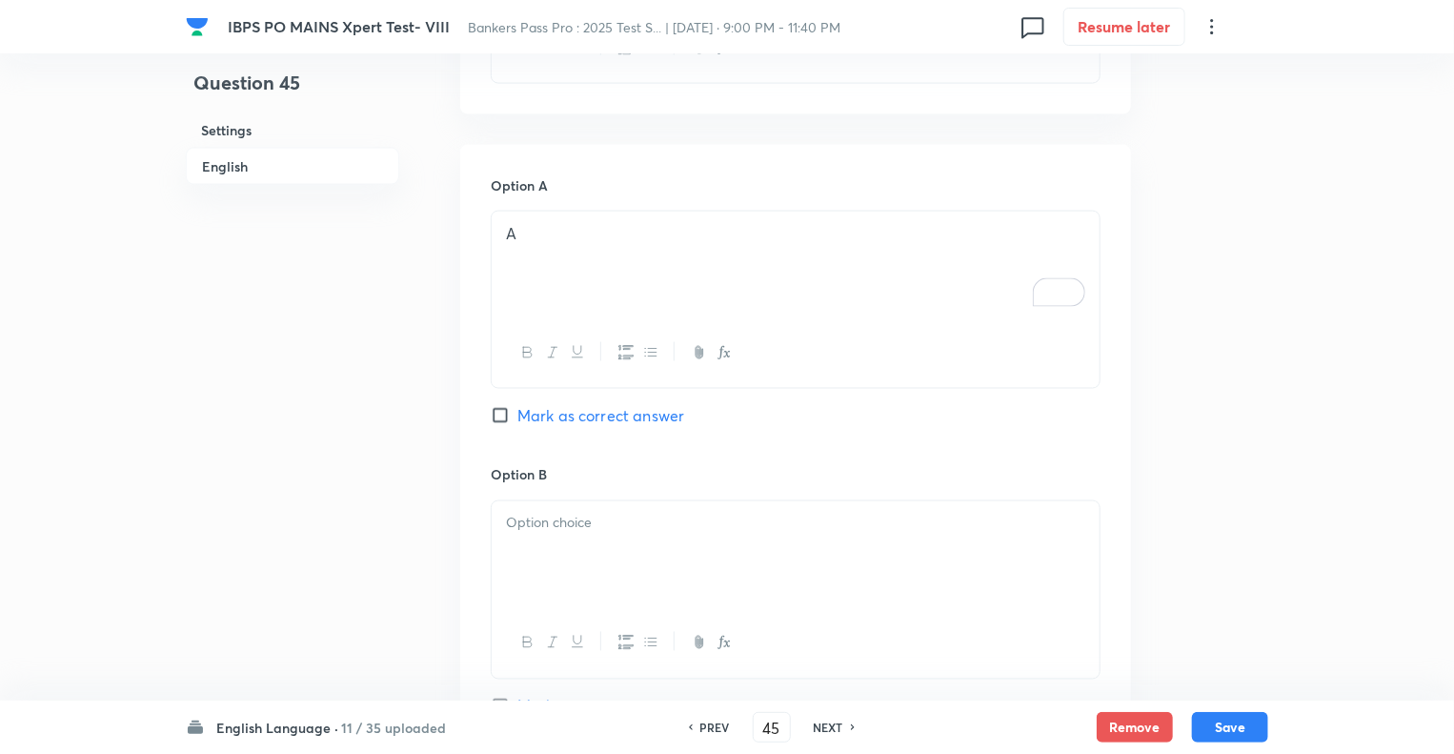
scroll to position [1525, 0]
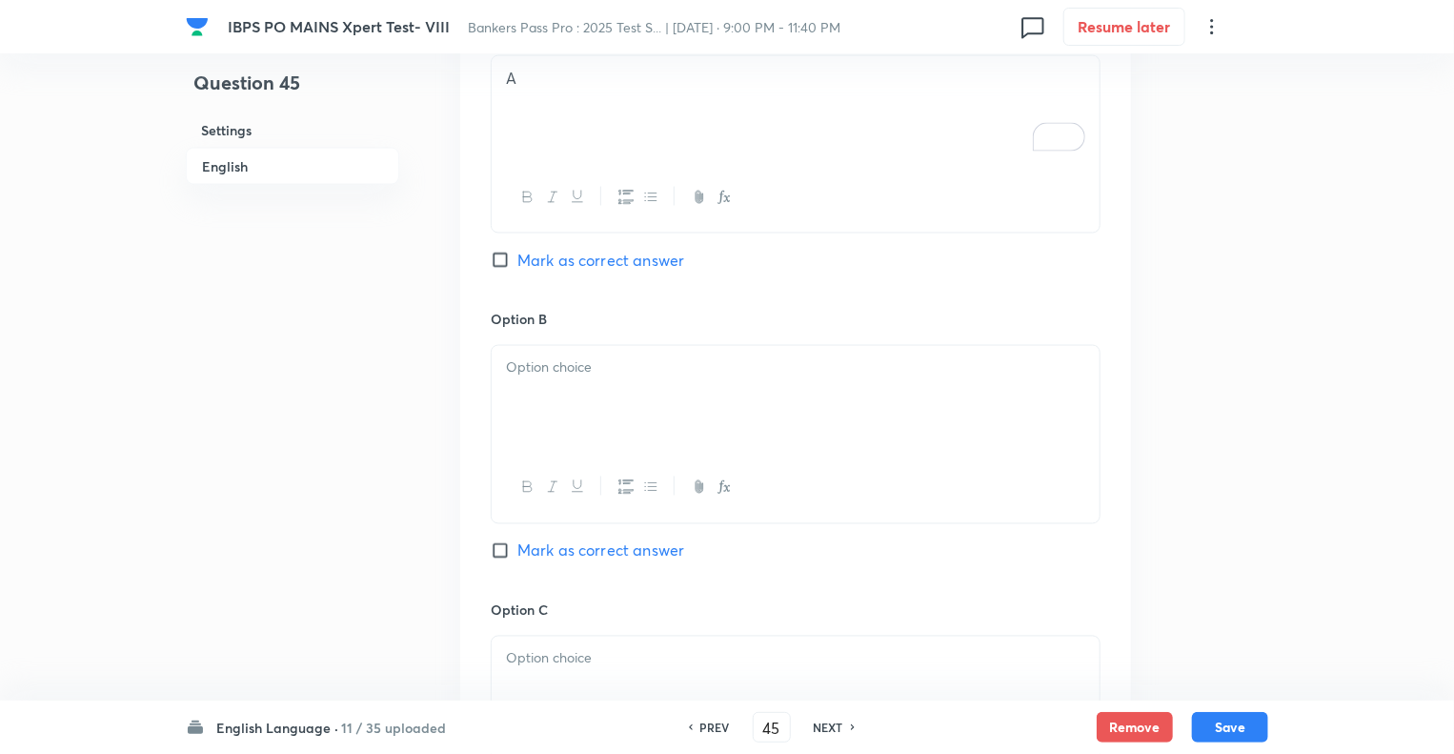
click at [496, 261] on input "Mark as correct answer" at bounding box center [504, 260] width 27 height 19
checkbox input "true"
click at [536, 381] on div at bounding box center [796, 399] width 608 height 107
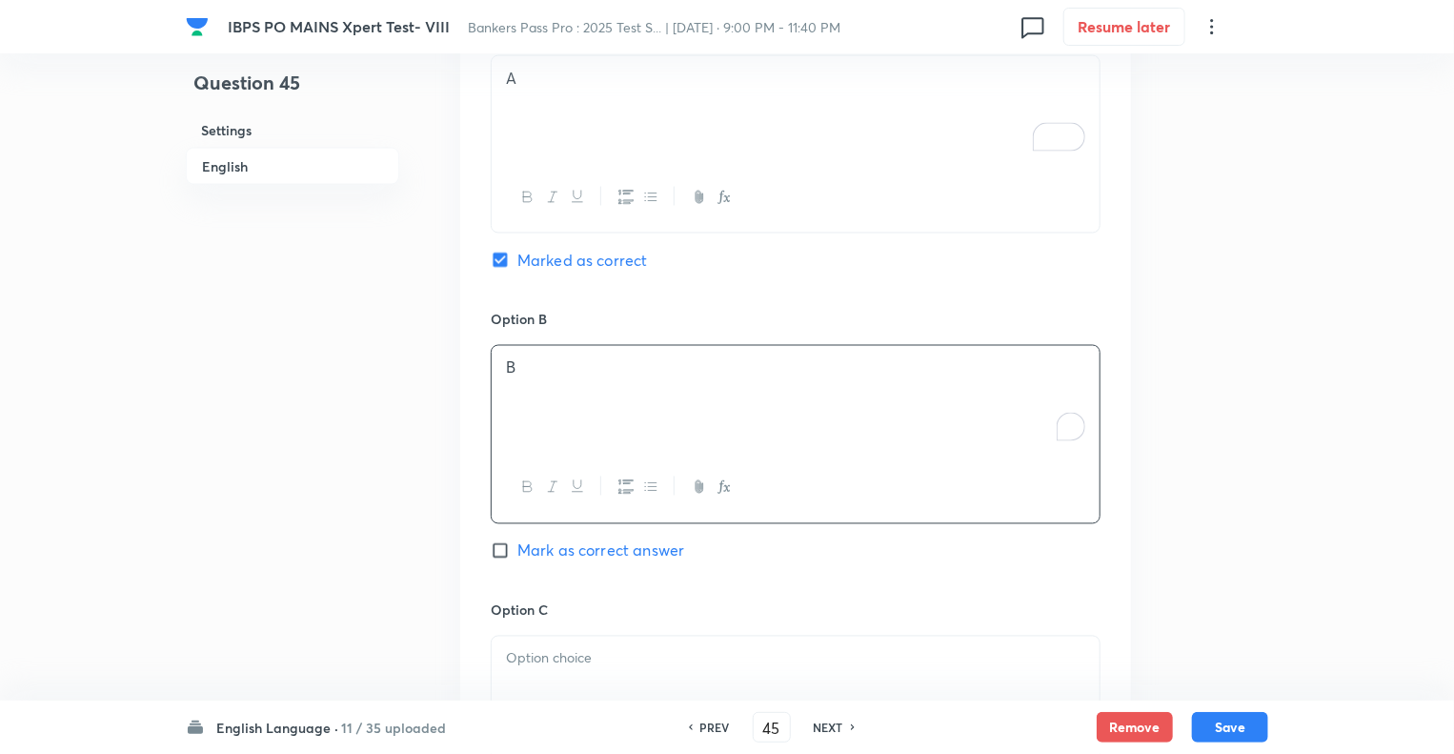
click at [536, 643] on div at bounding box center [796, 690] width 608 height 107
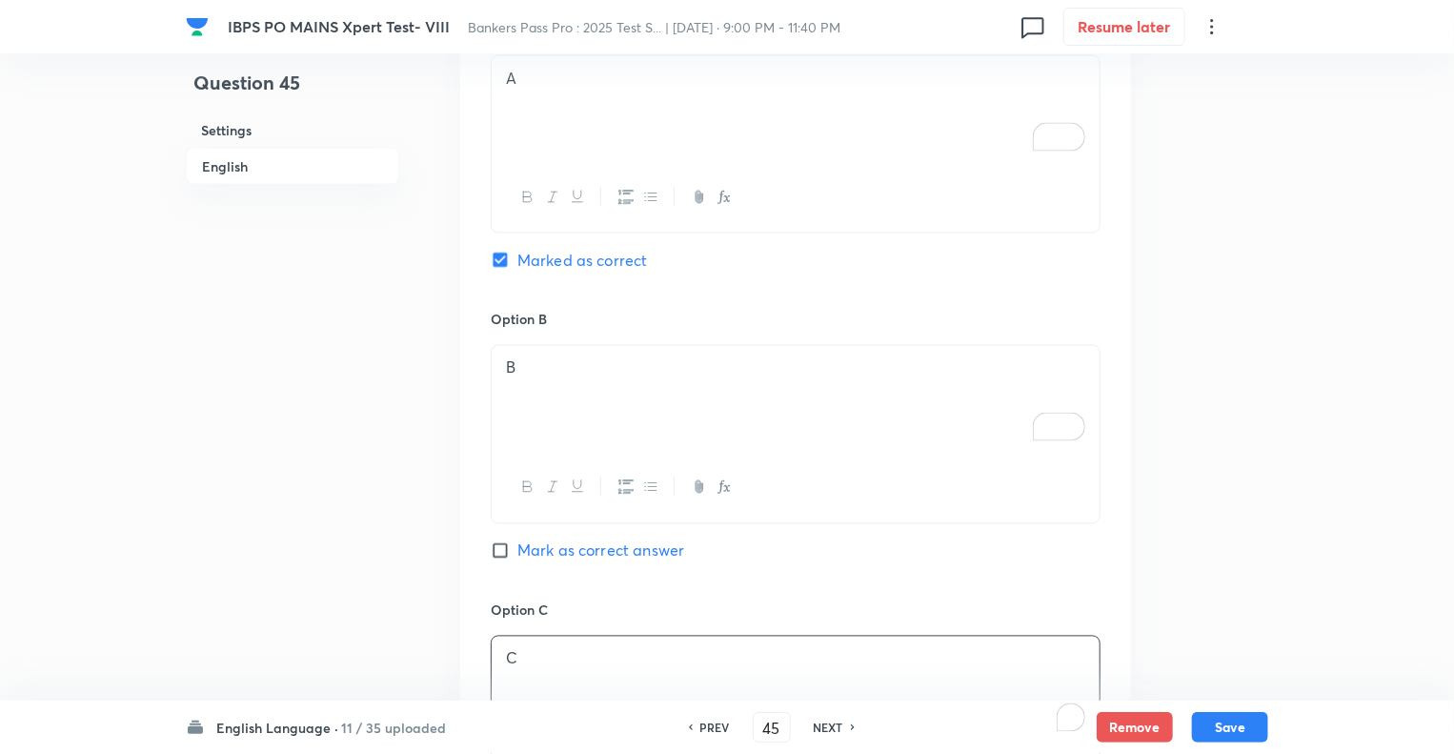
click at [307, 594] on div "Question 45 Settings English" at bounding box center [292, 206] width 213 height 3278
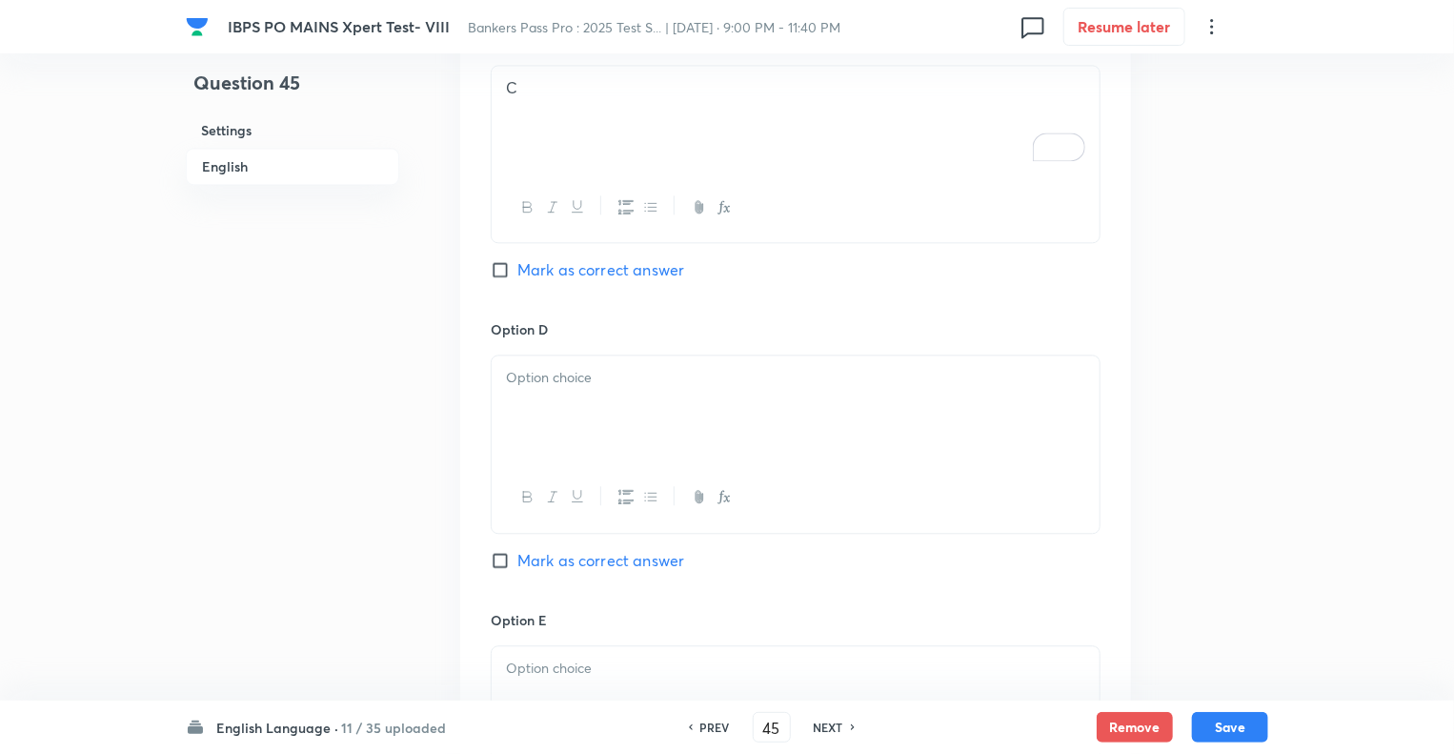
scroll to position [2097, 0]
click at [593, 388] on div "To enrich screen reader interactions, please activate Accessibility in Grammarl…" at bounding box center [796, 408] width 608 height 107
click at [526, 666] on p at bounding box center [795, 668] width 579 height 22
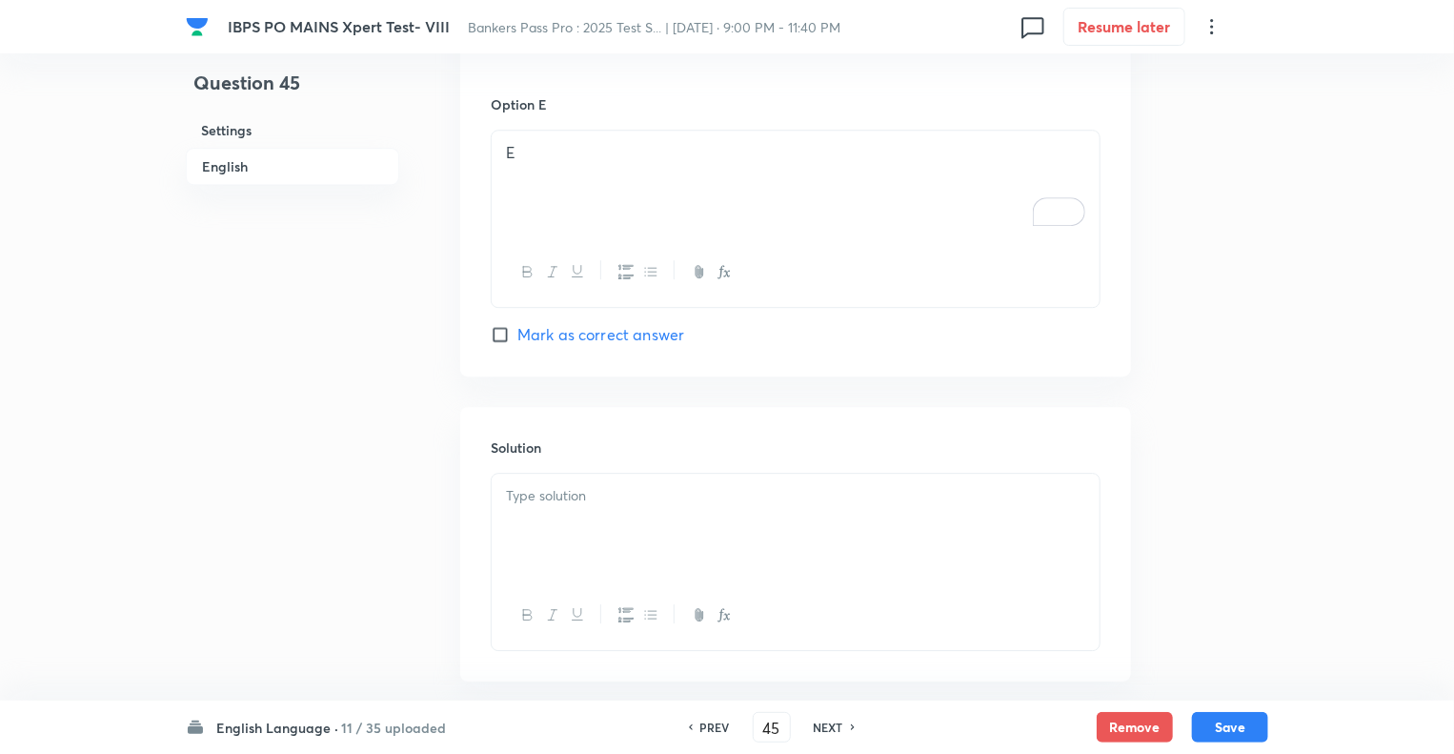
scroll to position [2702, 0]
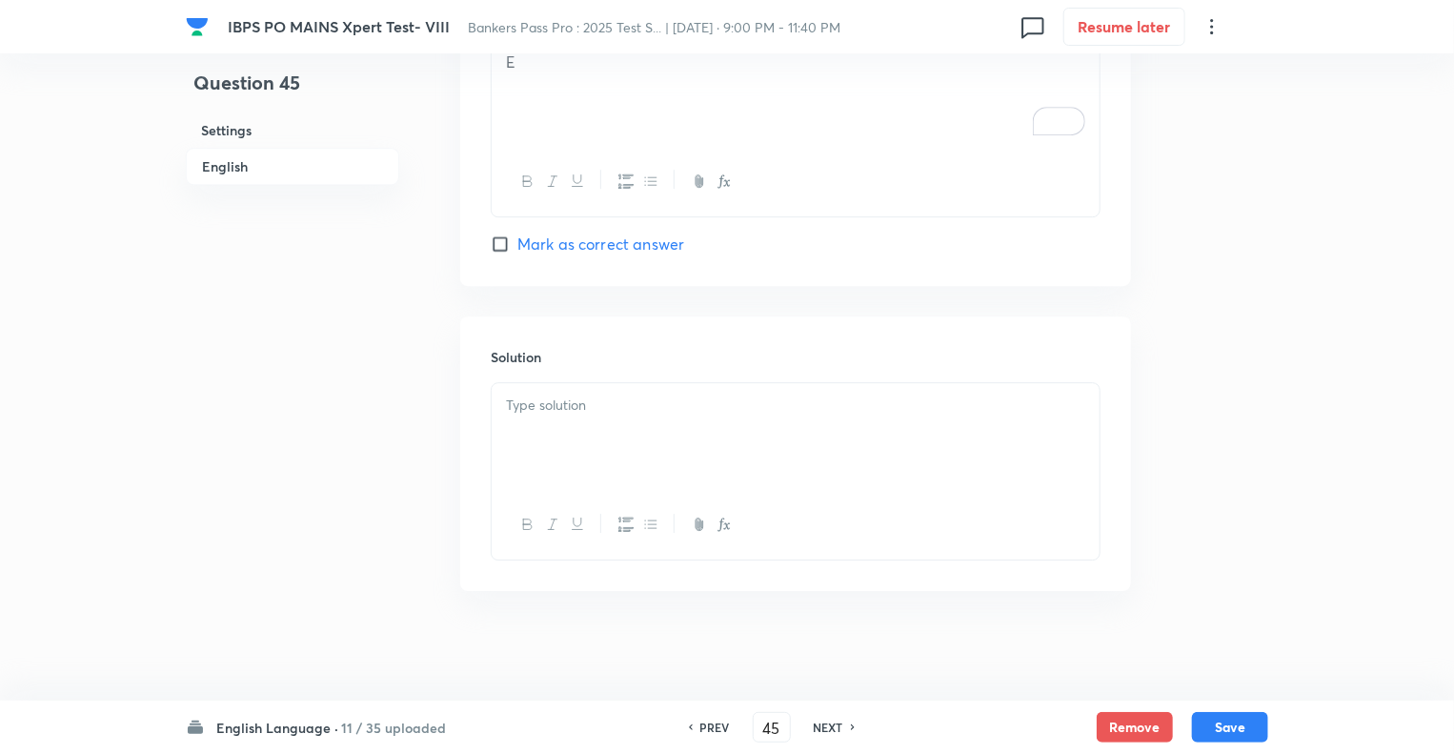
click at [561, 457] on div at bounding box center [796, 436] width 608 height 107
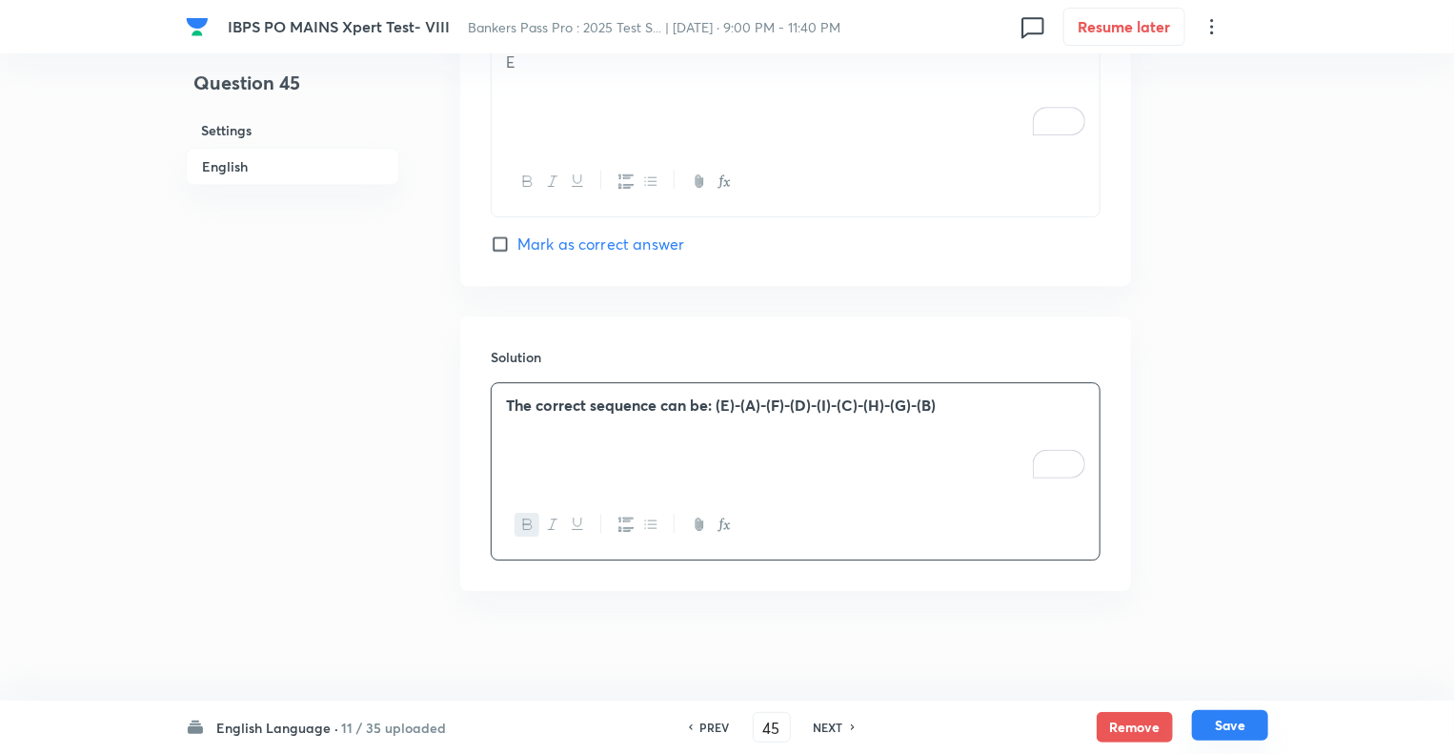
click at [1222, 727] on button "Save" at bounding box center [1230, 725] width 76 height 30
type input "46"
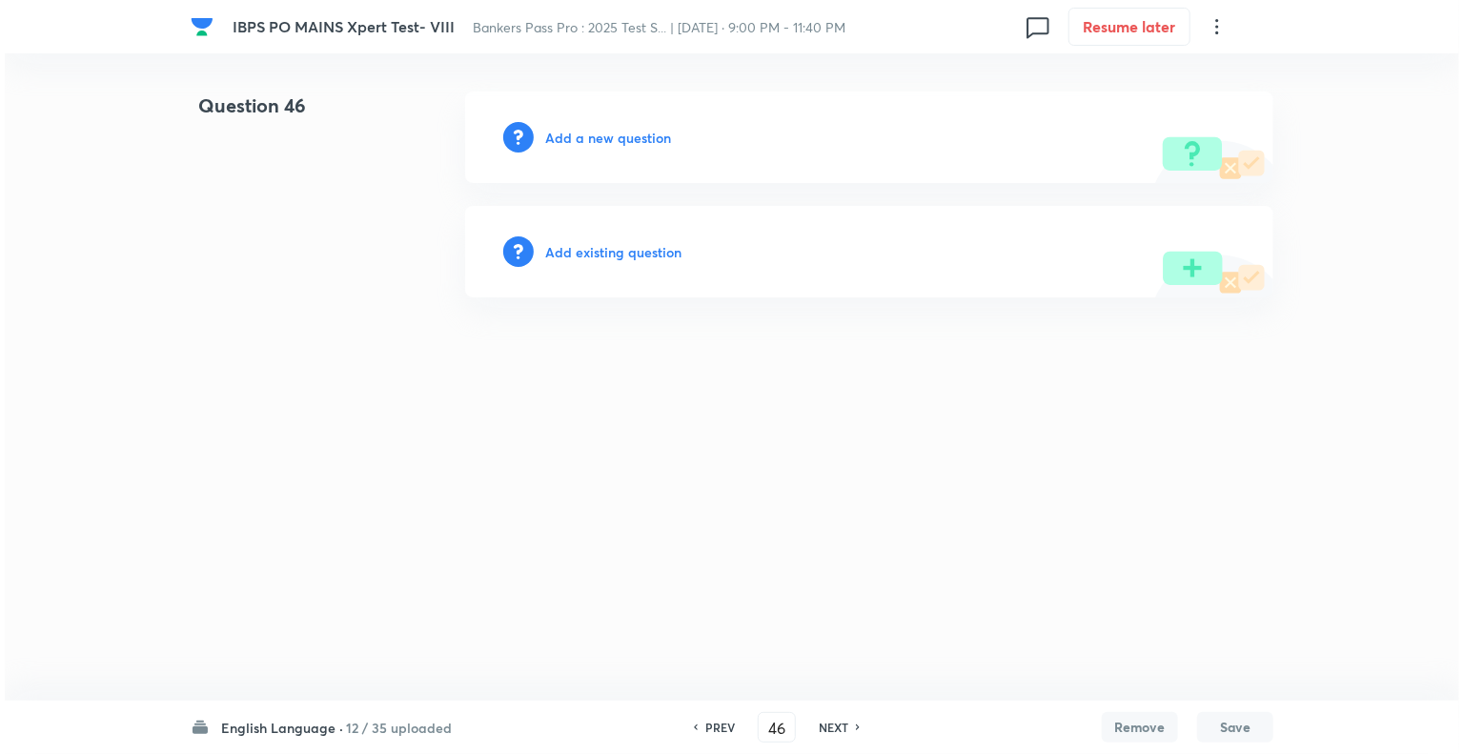
scroll to position [0, 0]
click at [560, 134] on h6 "Add a new question" at bounding box center [608, 138] width 126 height 20
click at [560, 134] on h6 "Choose a question type" at bounding box center [618, 138] width 147 height 20
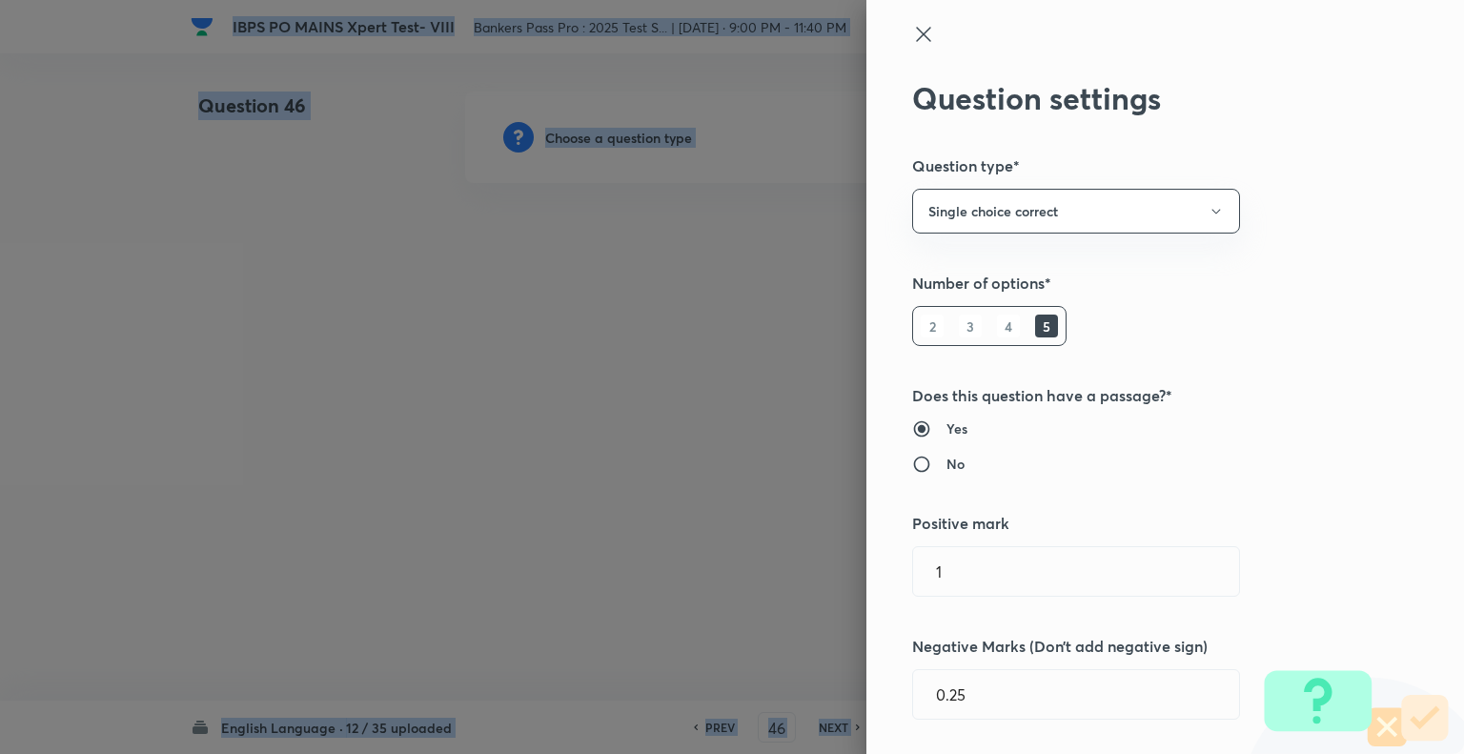
click at [560, 134] on div at bounding box center [732, 377] width 1464 height 754
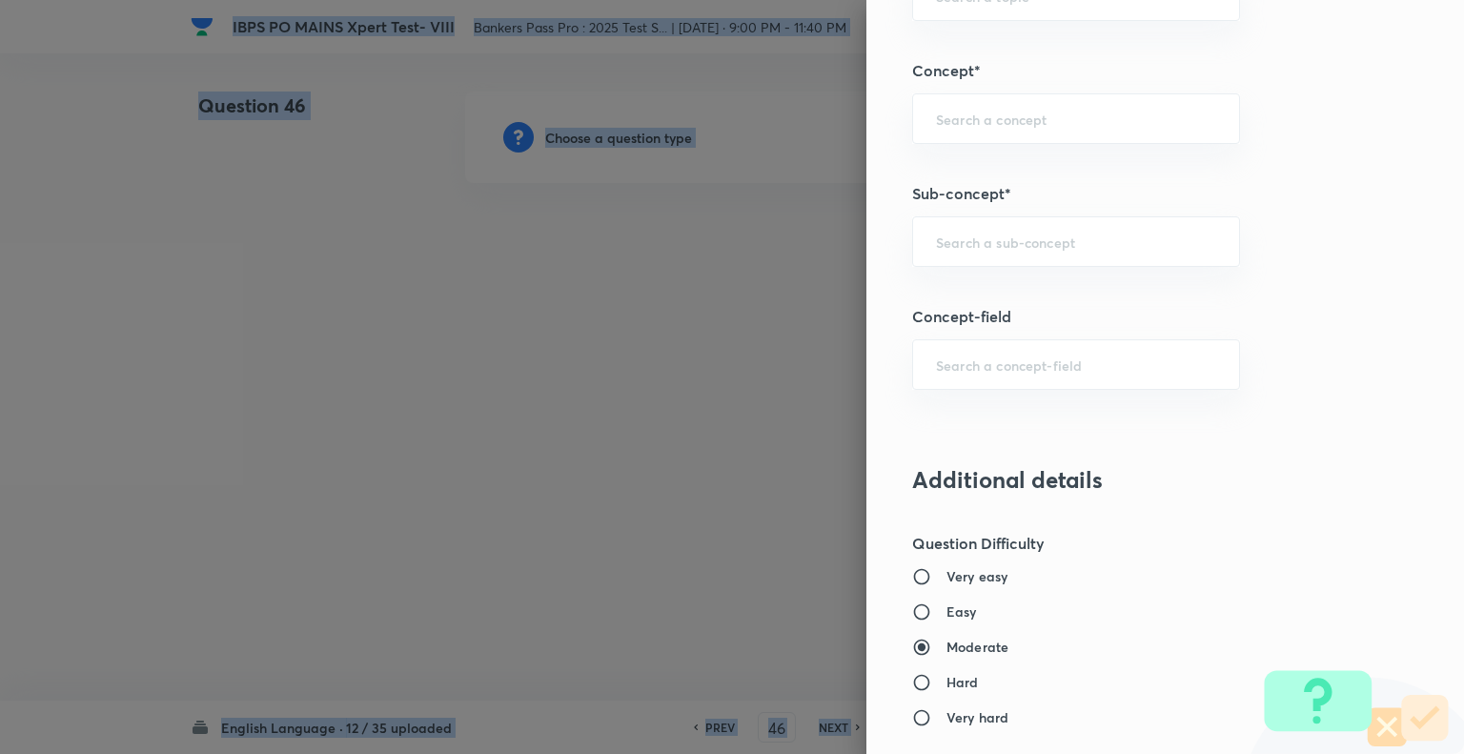
scroll to position [1203, 0]
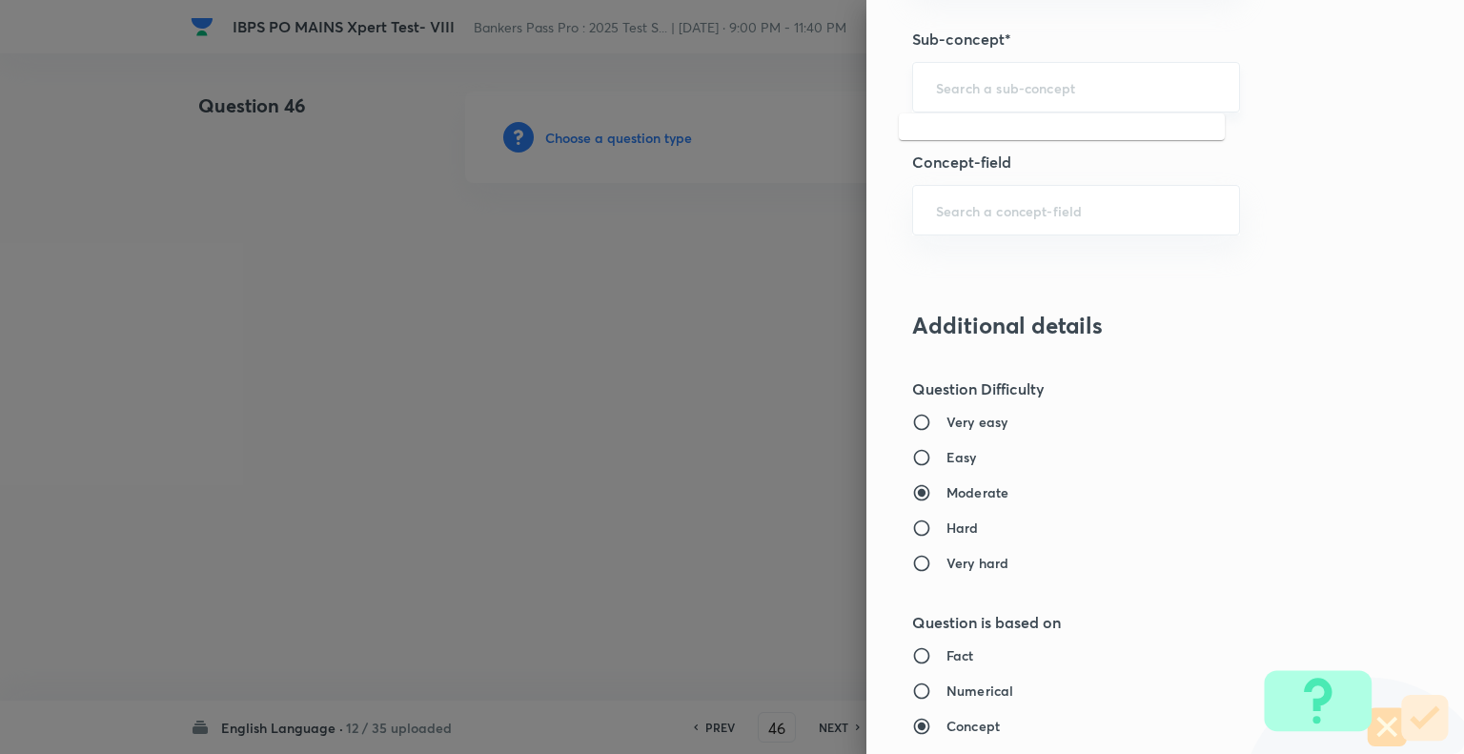
click at [1047, 91] on input "text" at bounding box center [1076, 87] width 280 height 18
click at [1138, 126] on li "Passage Rearrangement" at bounding box center [1062, 138] width 326 height 34
type input "Passage Rearrangement"
type input "English Language"
type input "Reading Comprehension"
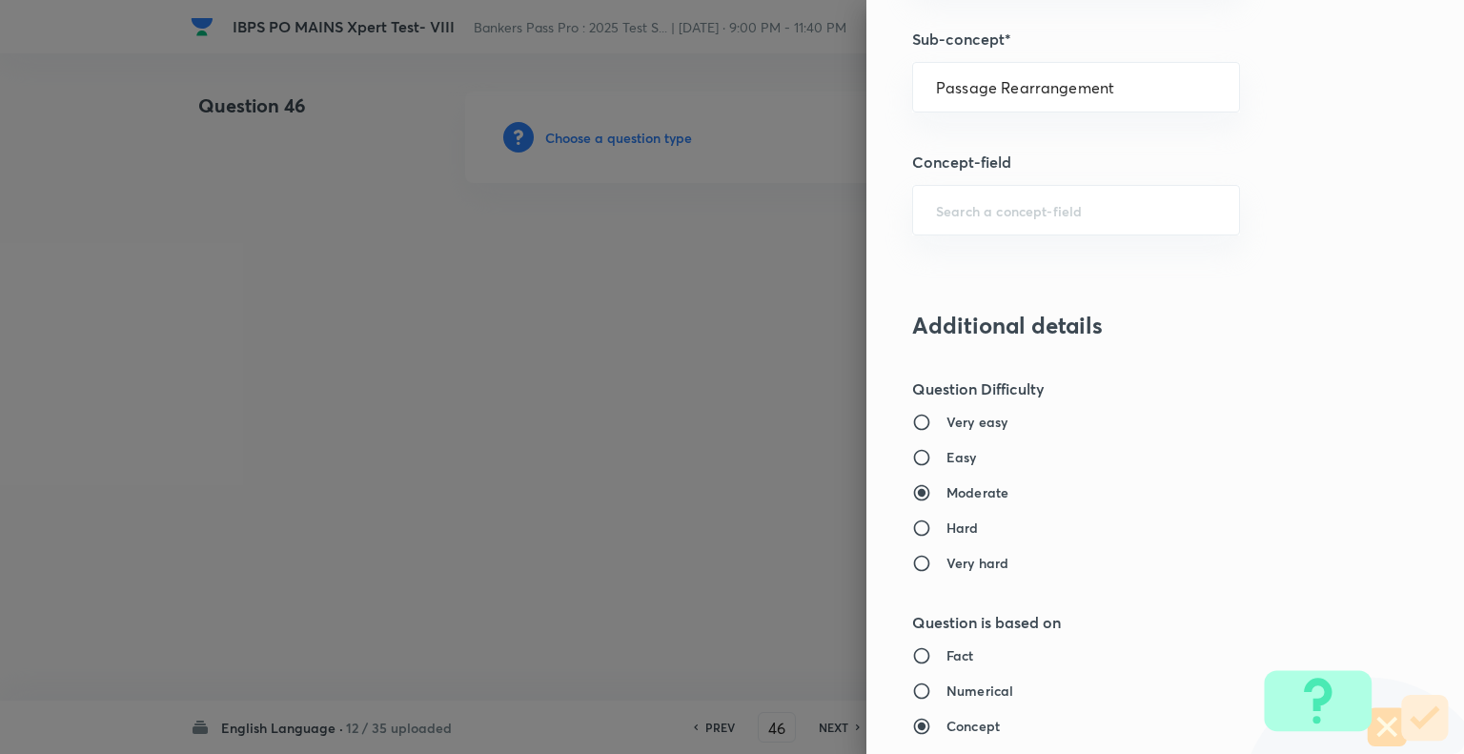
type input "Parajumbles"
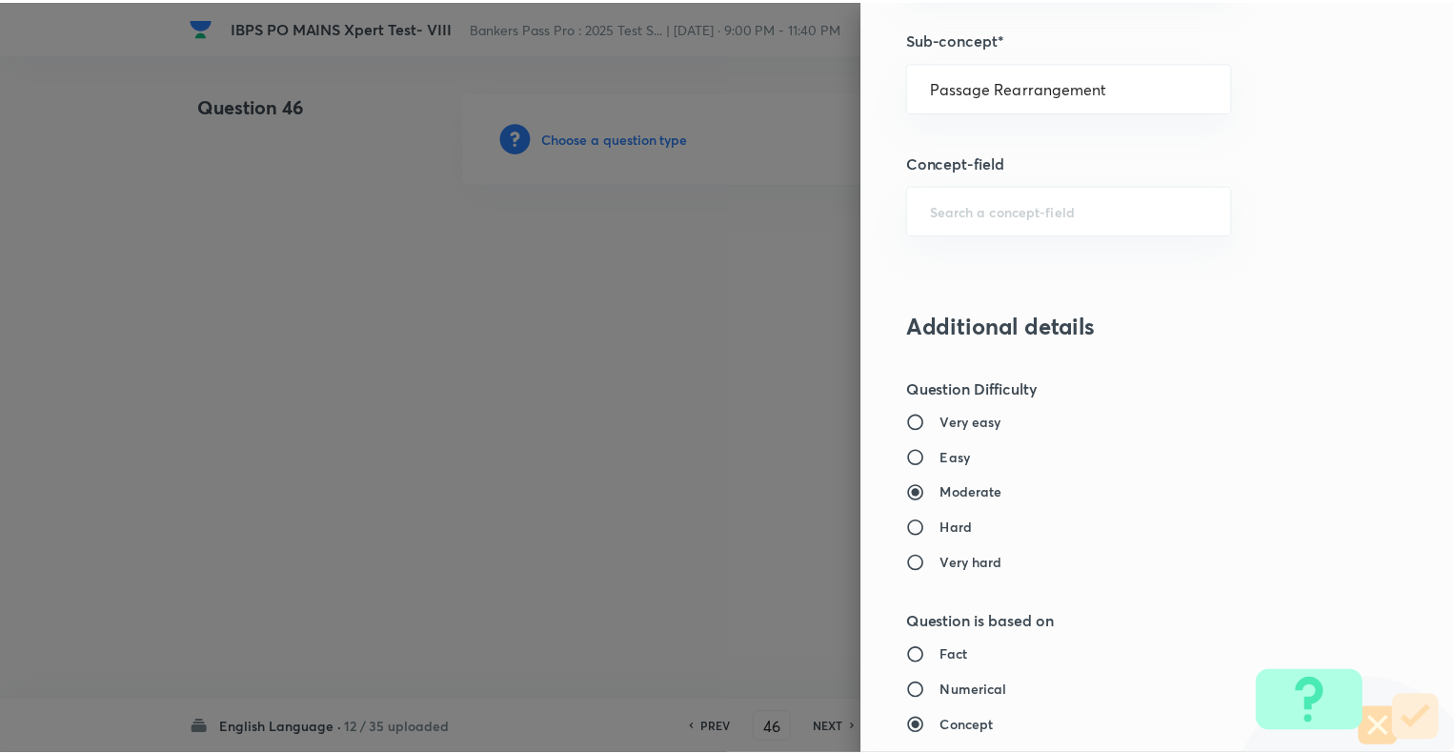
scroll to position [1840, 0]
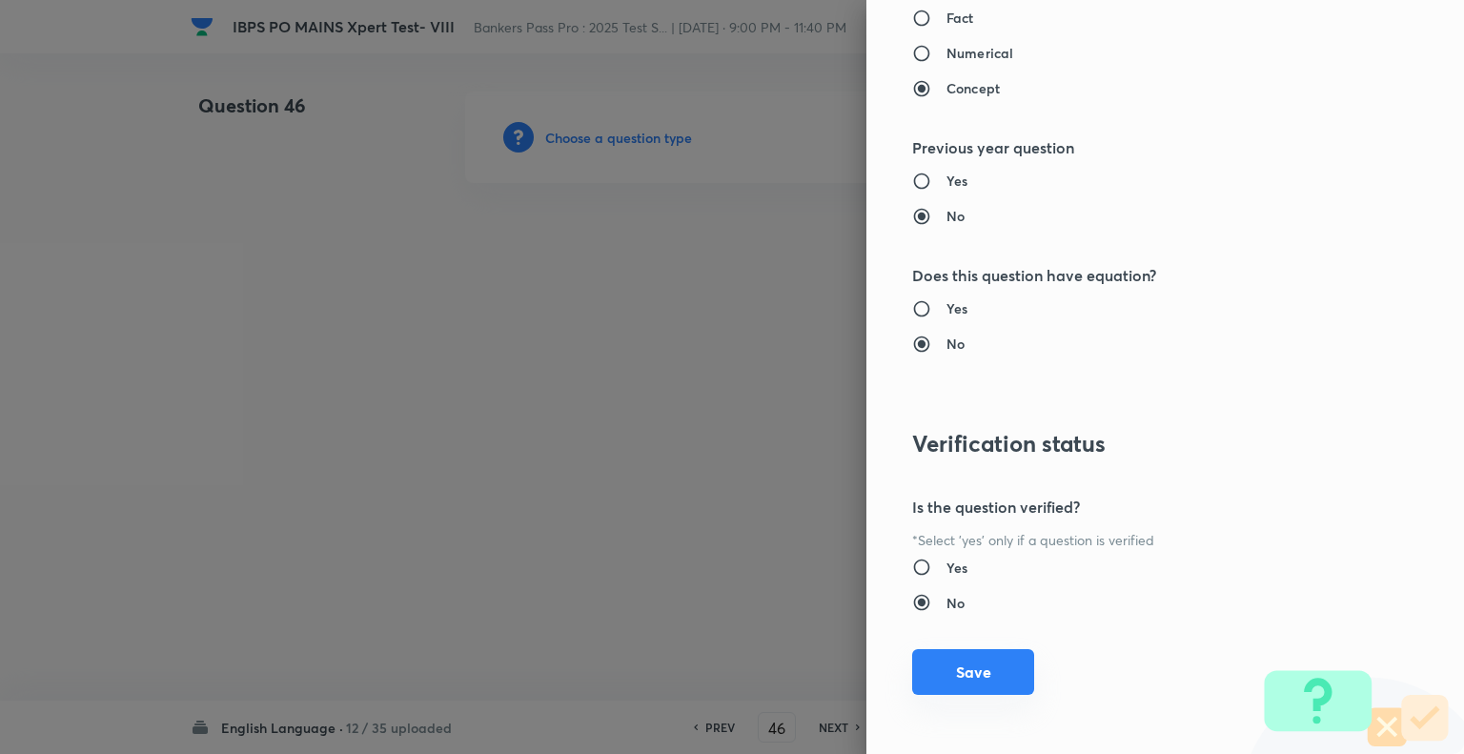
click at [961, 672] on button "Save" at bounding box center [973, 672] width 122 height 46
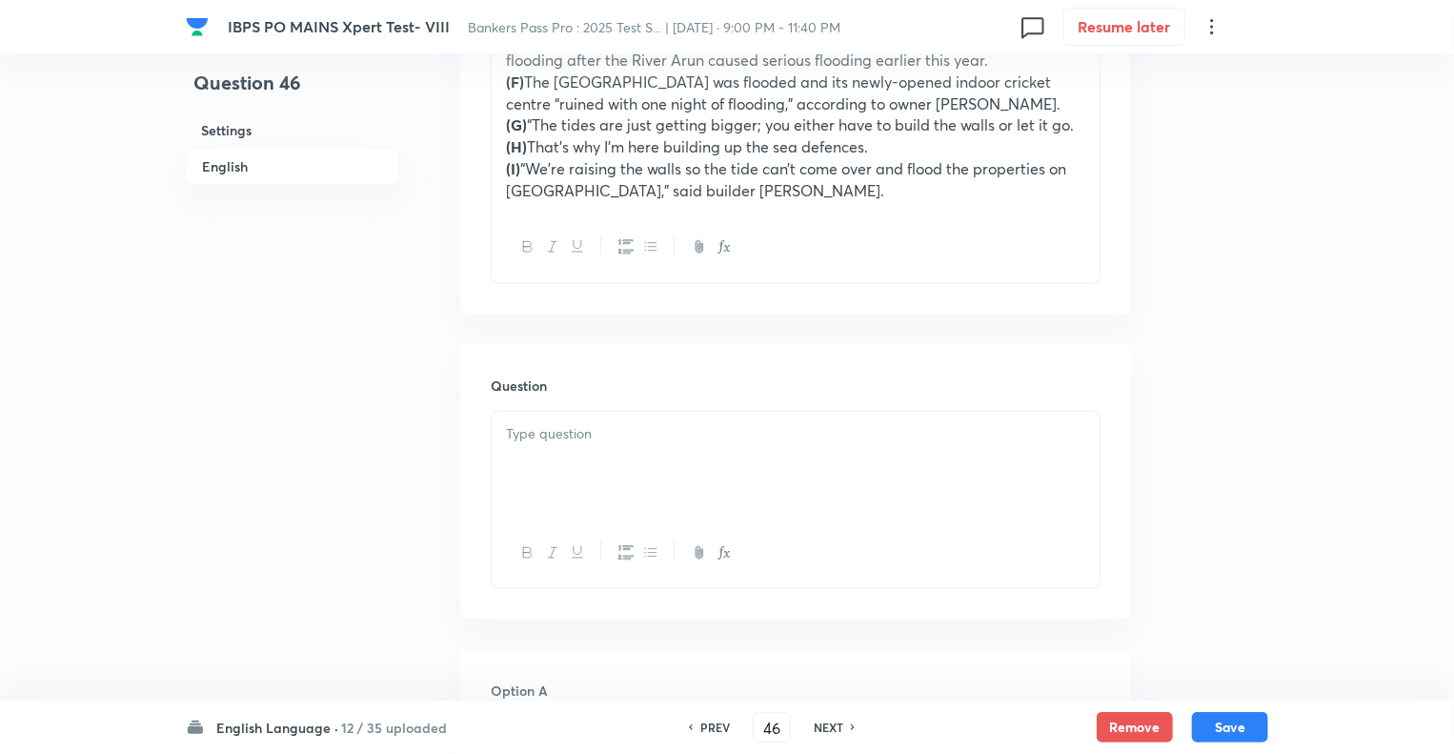
scroll to position [953, 0]
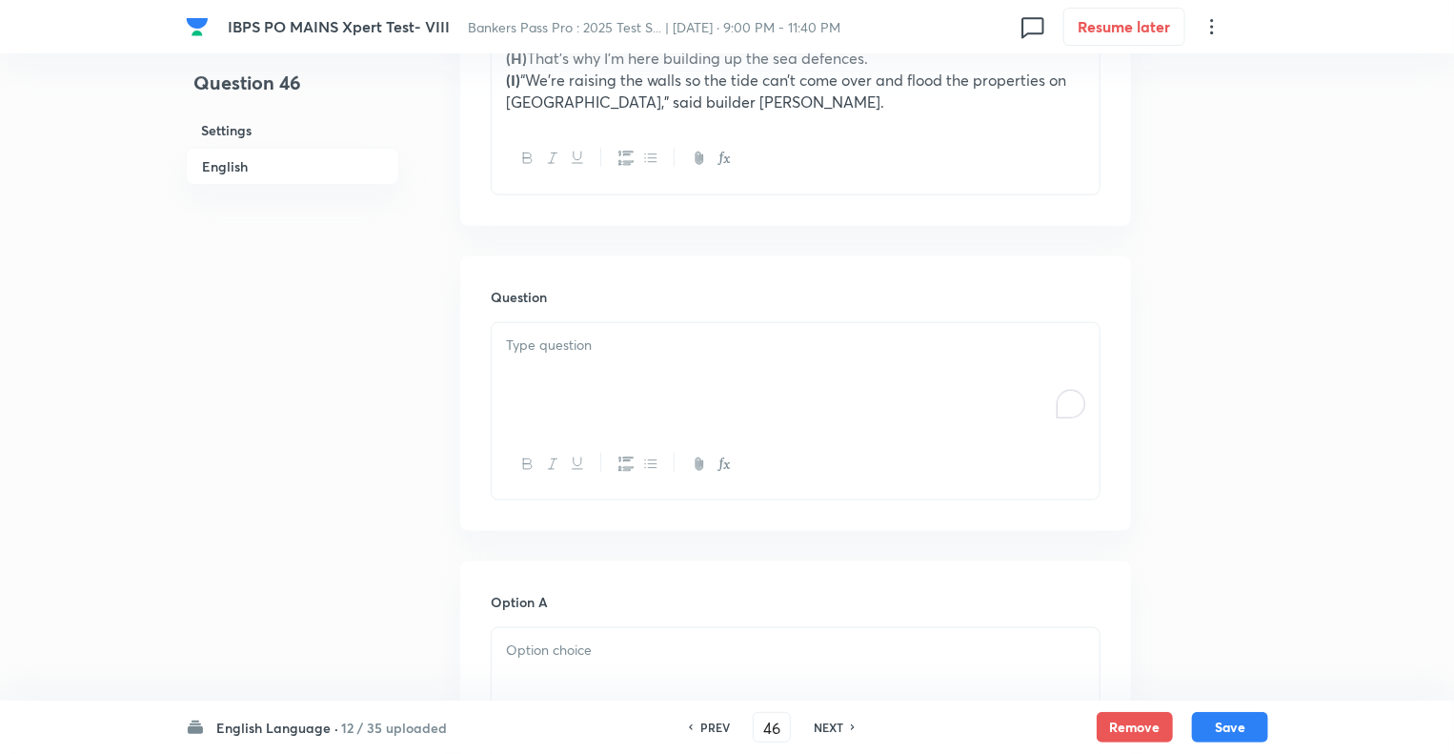
click at [646, 409] on div "To enrich screen reader interactions, please activate Accessibility in Grammarl…" at bounding box center [796, 376] width 608 height 107
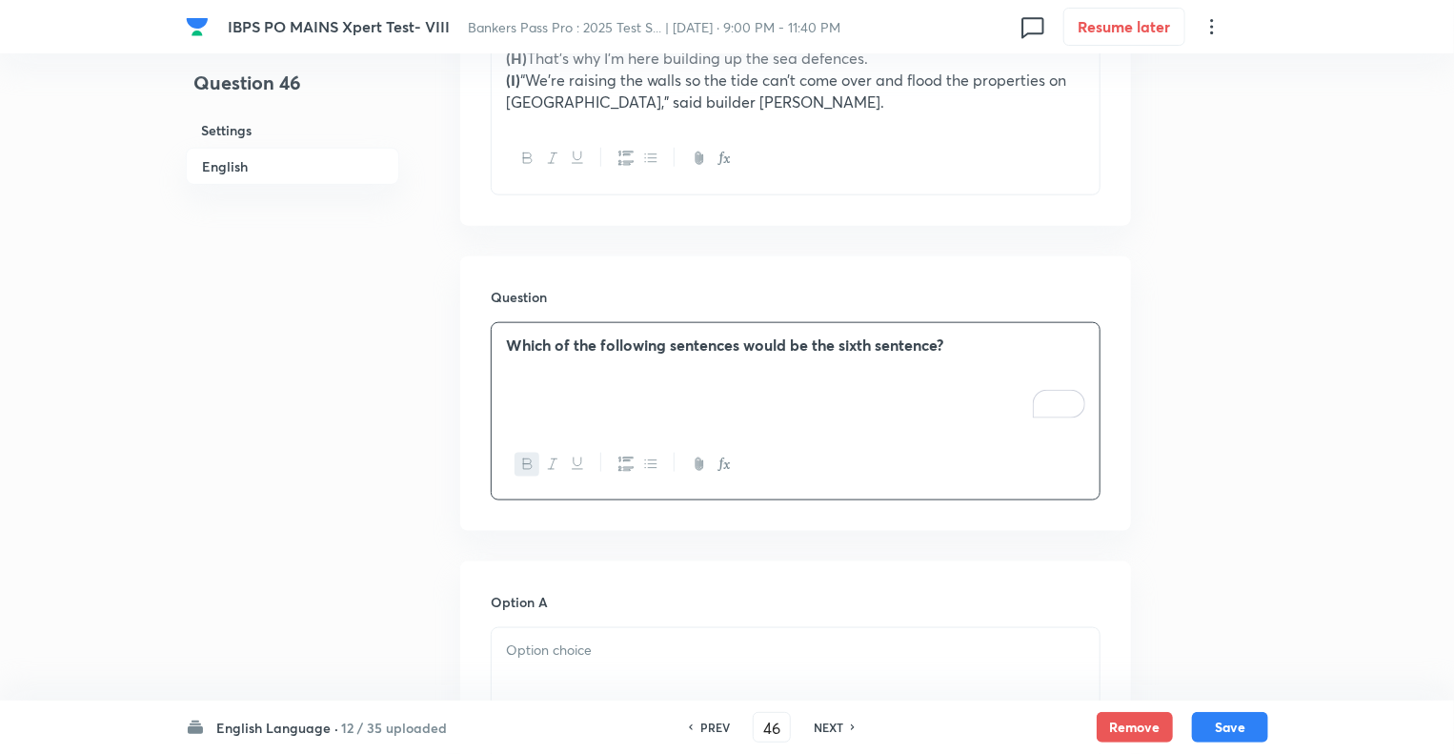
click at [540, 673] on div at bounding box center [796, 681] width 608 height 107
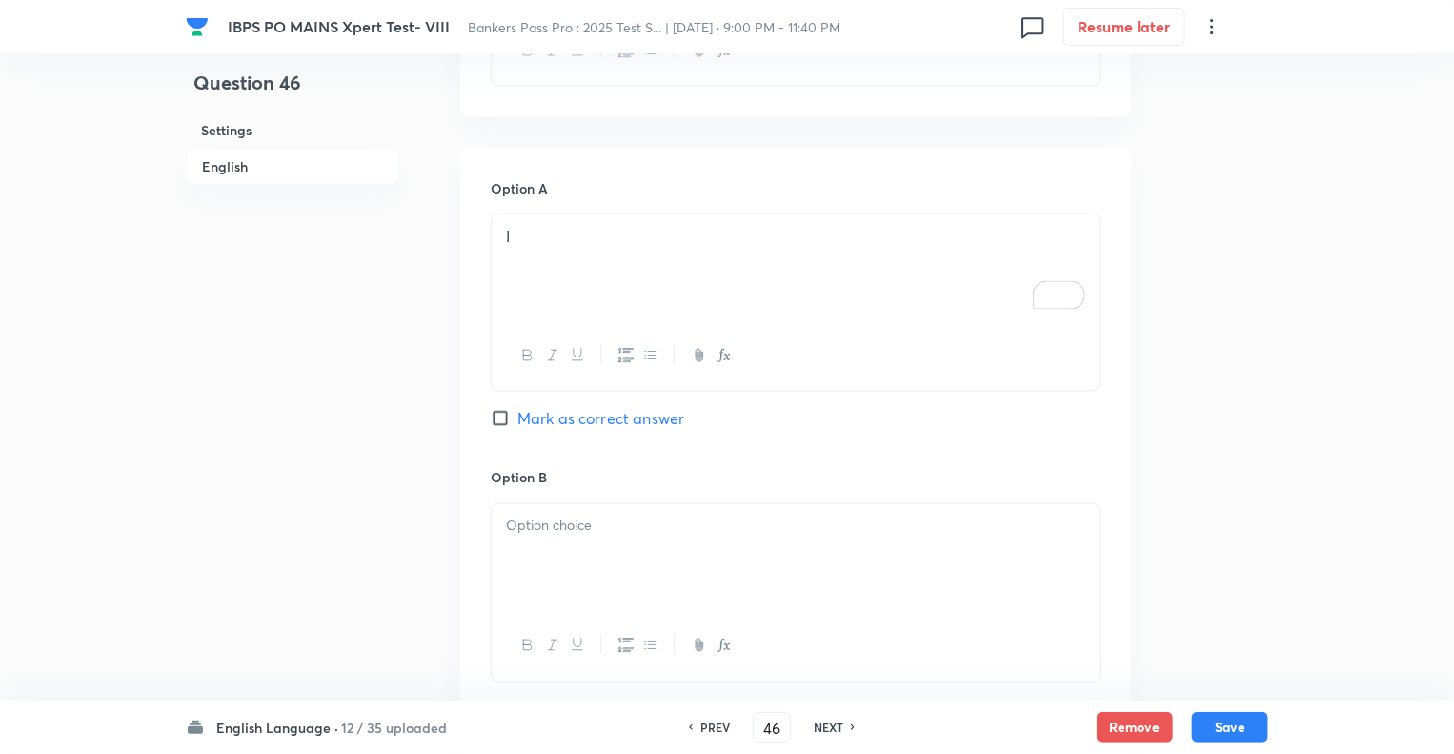
scroll to position [1449, 0]
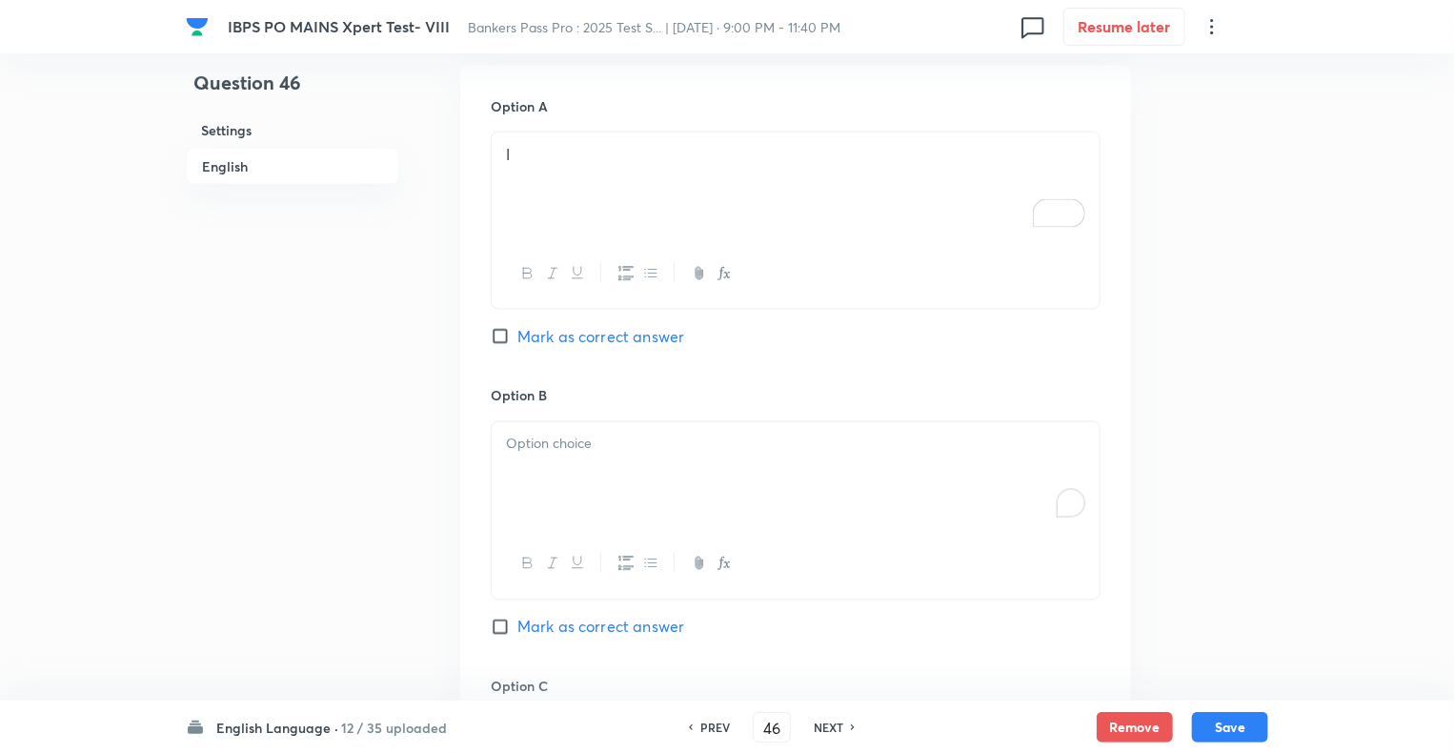
click at [539, 476] on div "To enrich screen reader interactions, please activate Accessibility in Grammarl…" at bounding box center [796, 475] width 608 height 107
click at [277, 562] on div "Question 46 Settings English" at bounding box center [292, 282] width 213 height 3278
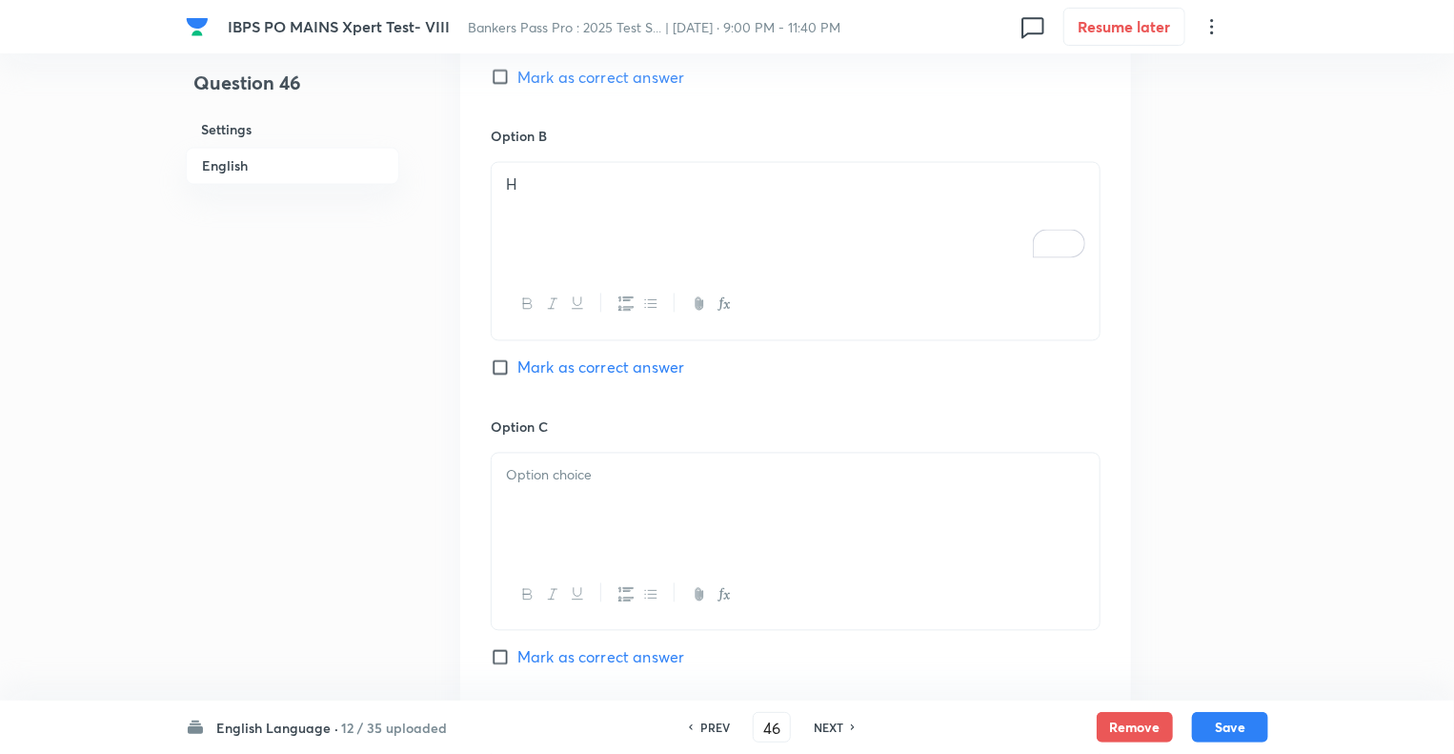
scroll to position [1830, 0]
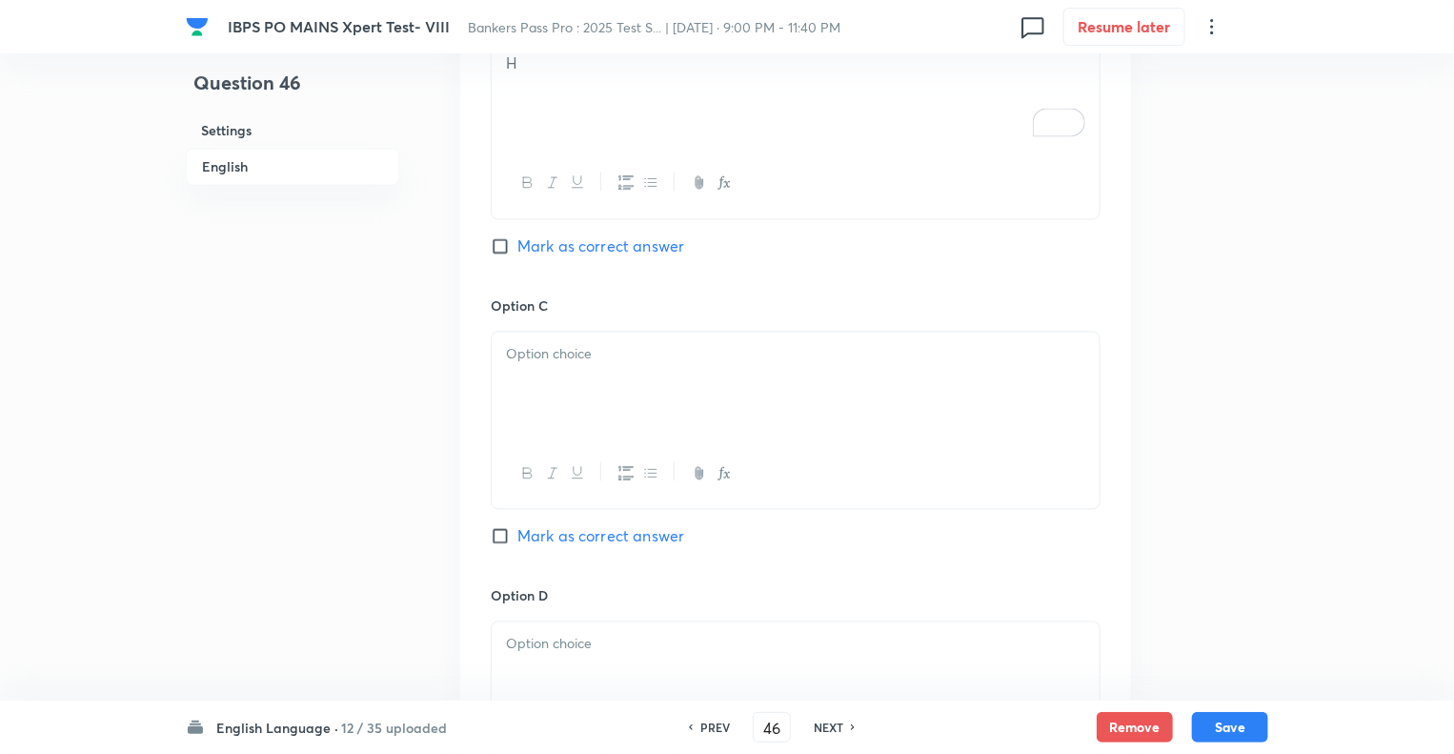
click at [553, 380] on div at bounding box center [796, 385] width 608 height 107
click at [535, 655] on div at bounding box center [796, 674] width 608 height 107
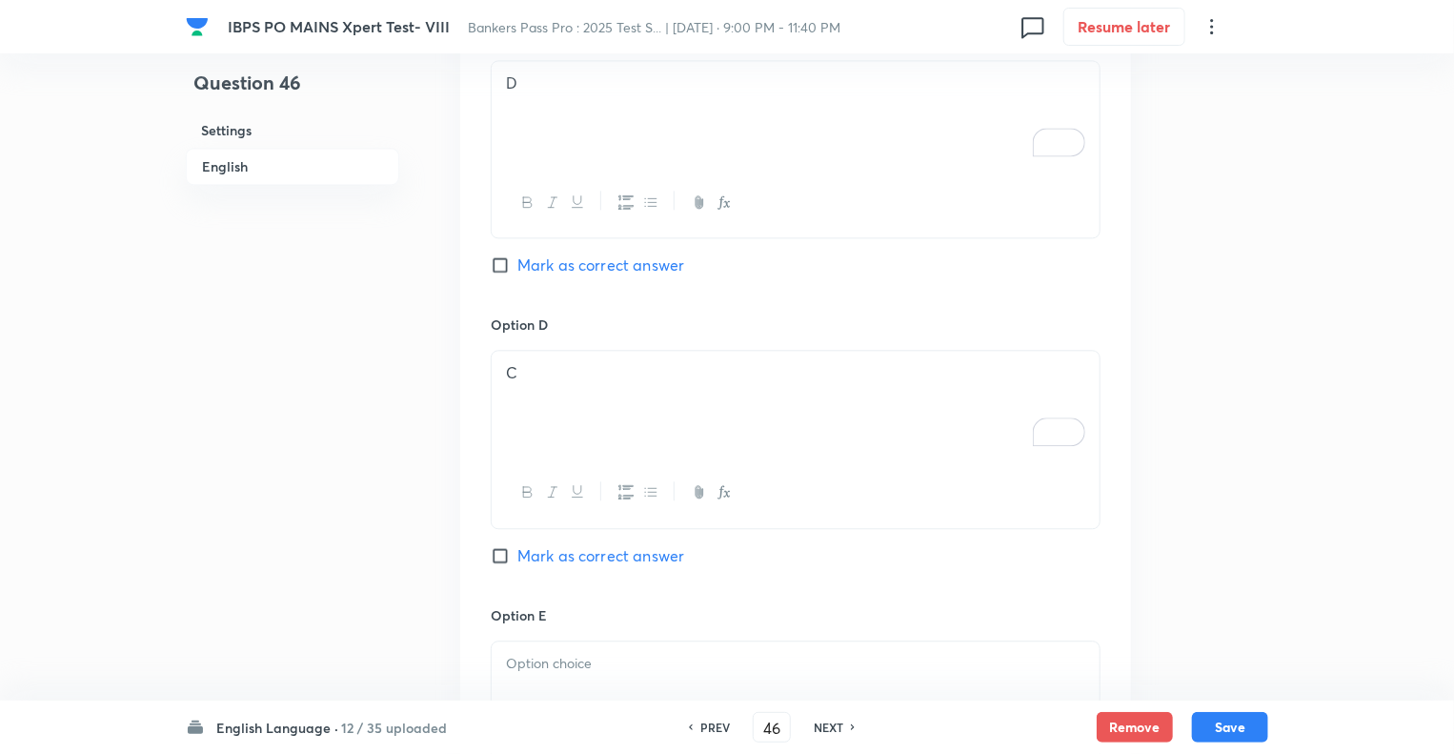
scroll to position [2364, 0]
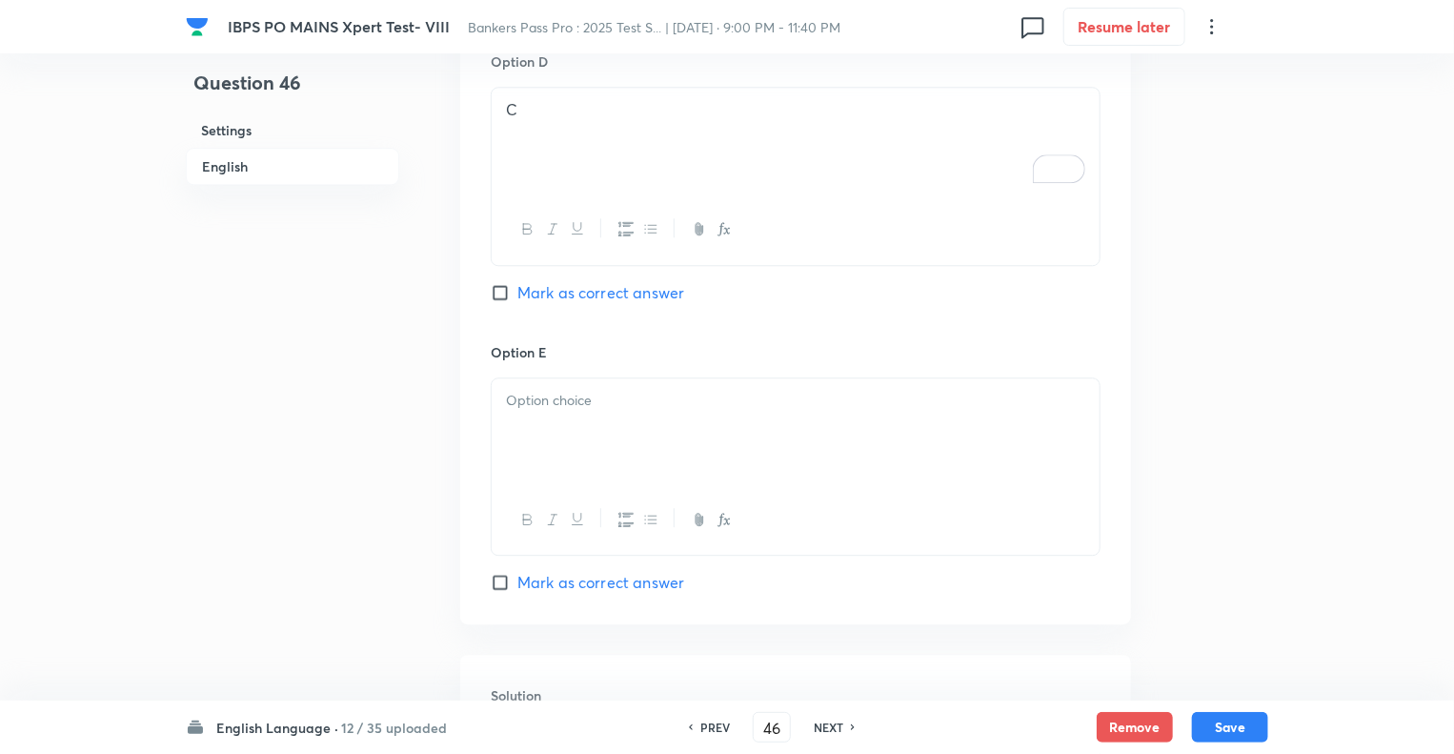
click at [500, 293] on input "Mark as correct answer" at bounding box center [504, 292] width 27 height 19
checkbox input "true"
click at [554, 419] on div at bounding box center [796, 431] width 608 height 107
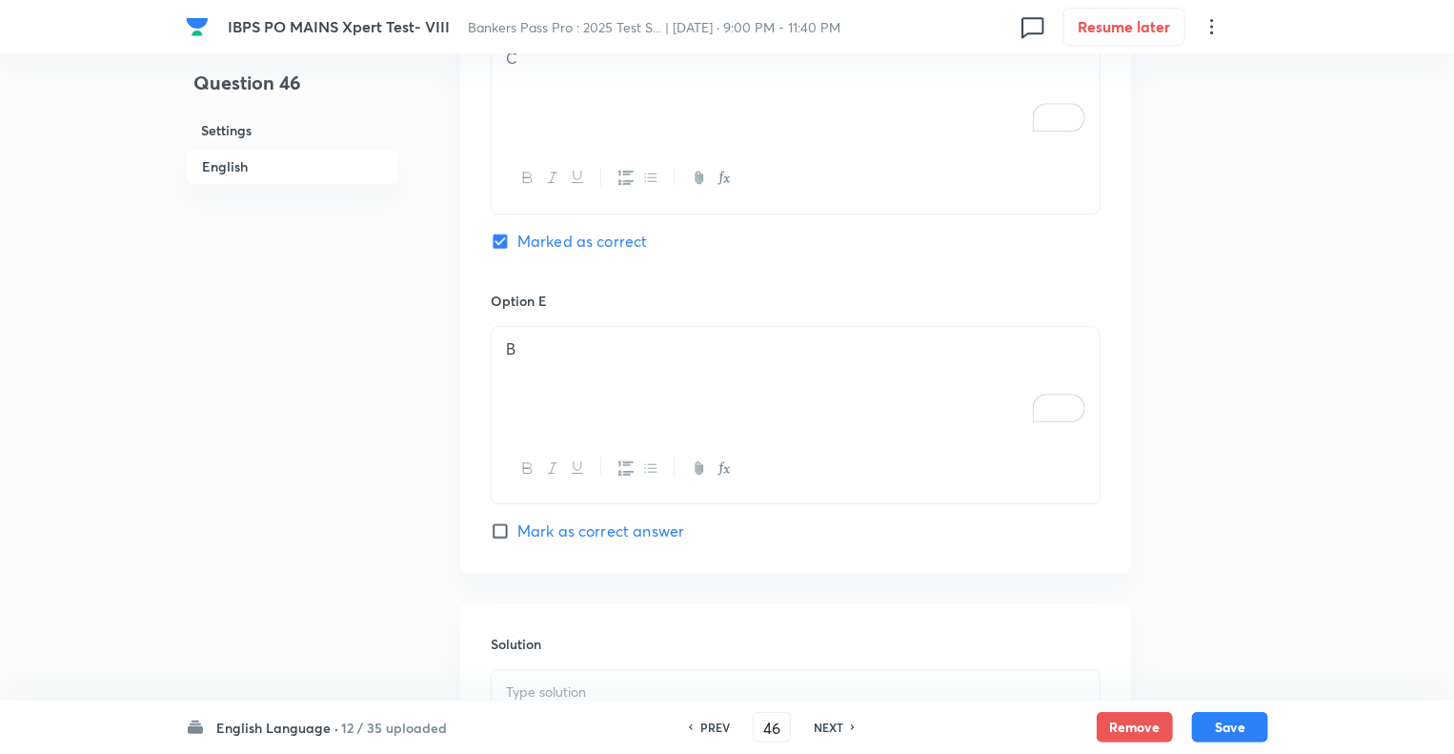
scroll to position [2702, 0]
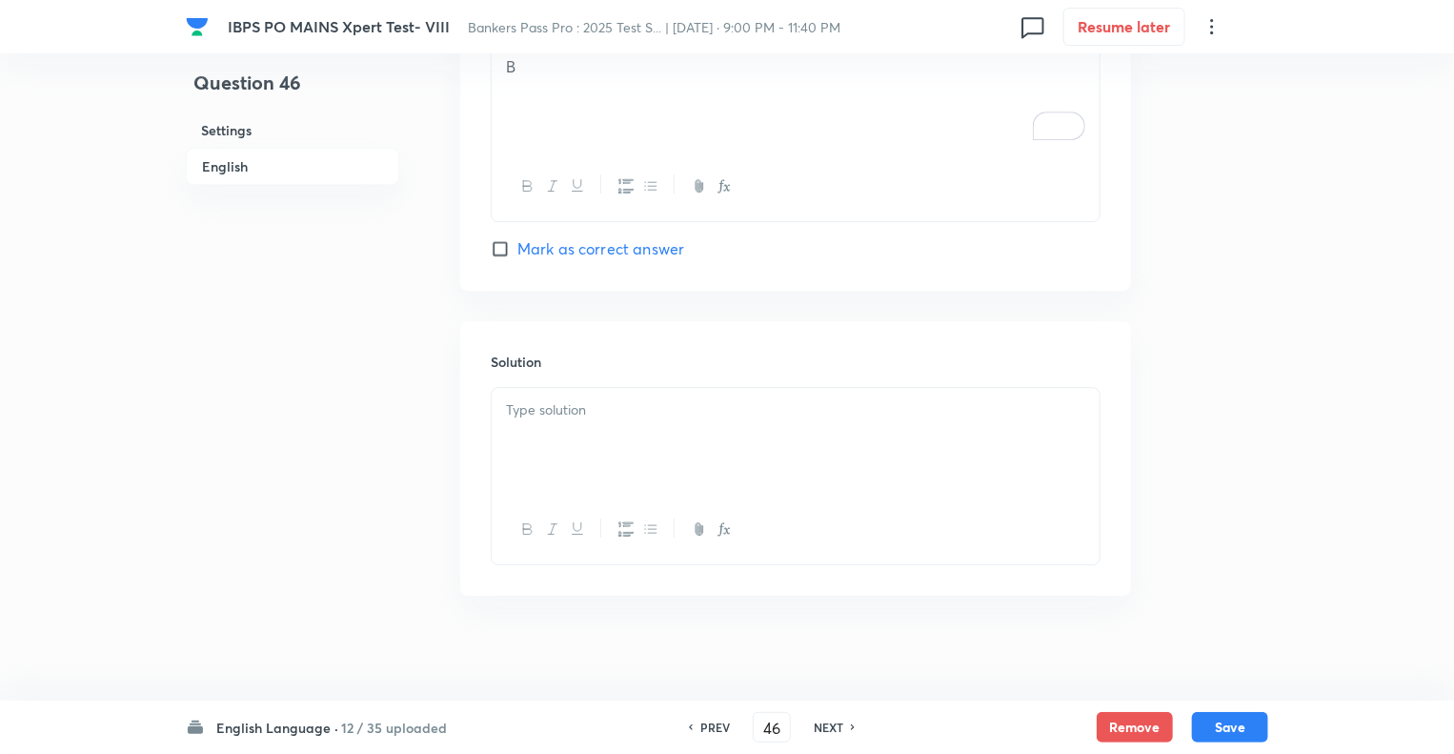
click at [474, 453] on div "Solution" at bounding box center [795, 458] width 671 height 274
click at [567, 422] on div "To enrich screen reader interactions, please activate Accessibility in Grammarl…" at bounding box center [796, 436] width 608 height 107
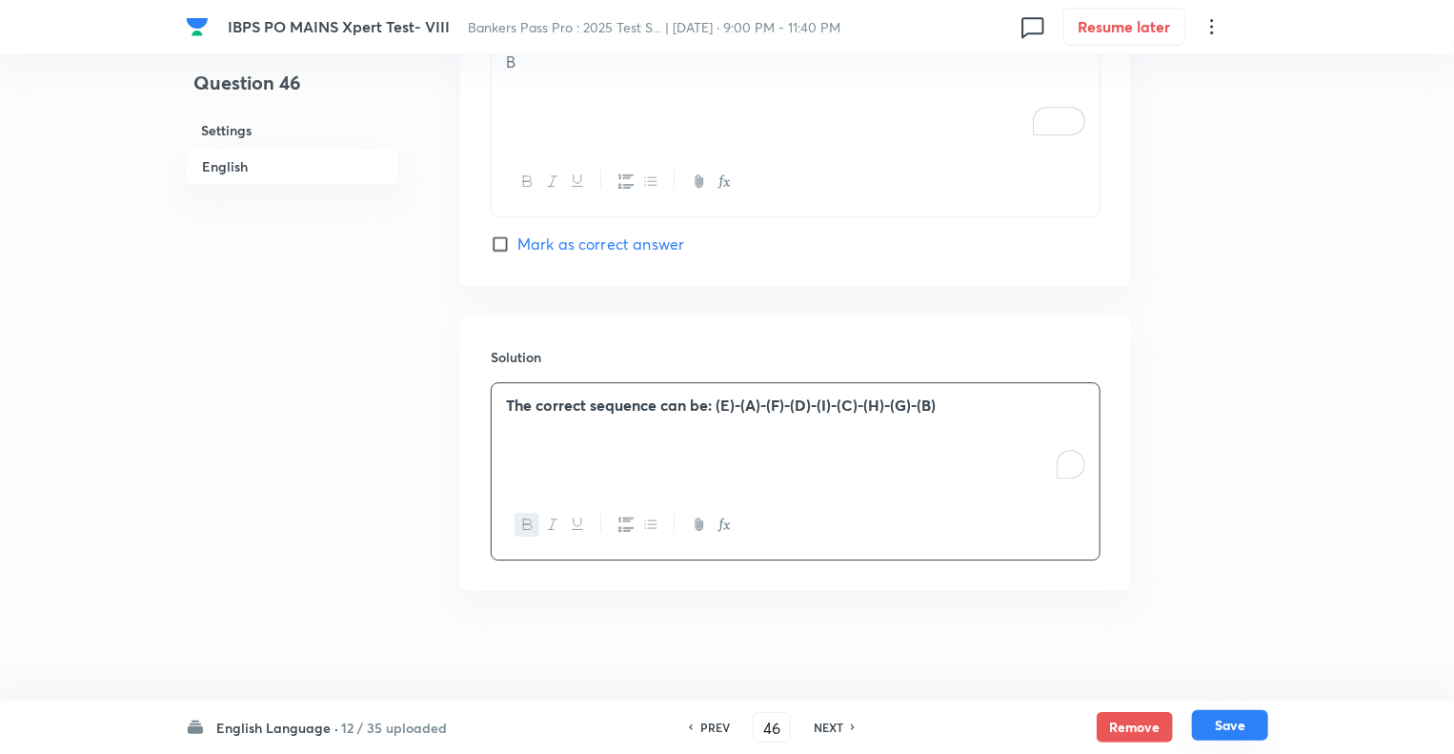
click at [1239, 734] on button "Save" at bounding box center [1230, 725] width 76 height 30
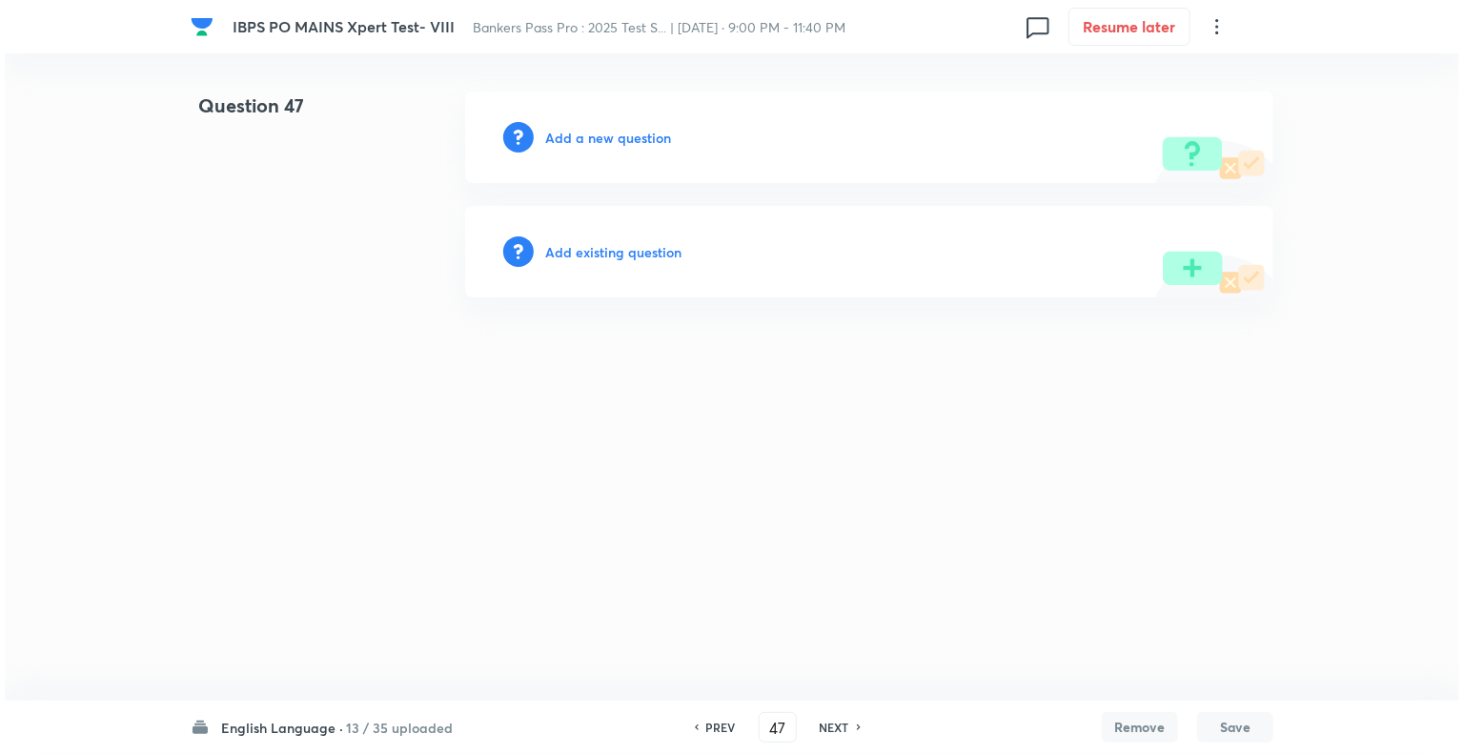
scroll to position [0, 0]
click at [330, 374] on html "IBPS PO MAINS Xpert Test- VIII Bankers Pass Pro : 2025 Test S... | Oct 3, 2025 …" at bounding box center [732, 194] width 1464 height 389
click at [706, 727] on h6 "PREV" at bounding box center [721, 727] width 30 height 17
type input "46"
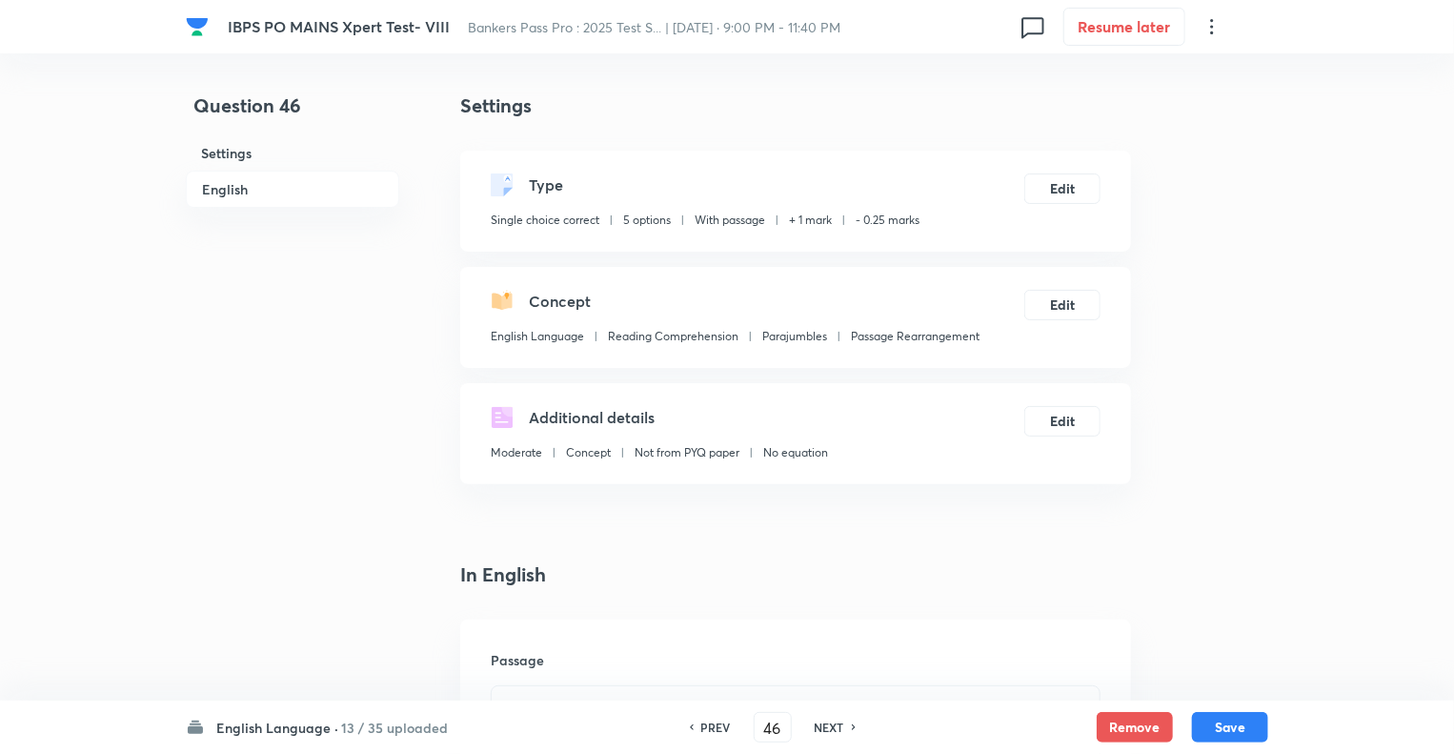
checkbox input "true"
click at [835, 730] on h6 "NEXT" at bounding box center [830, 727] width 30 height 17
type input "47"
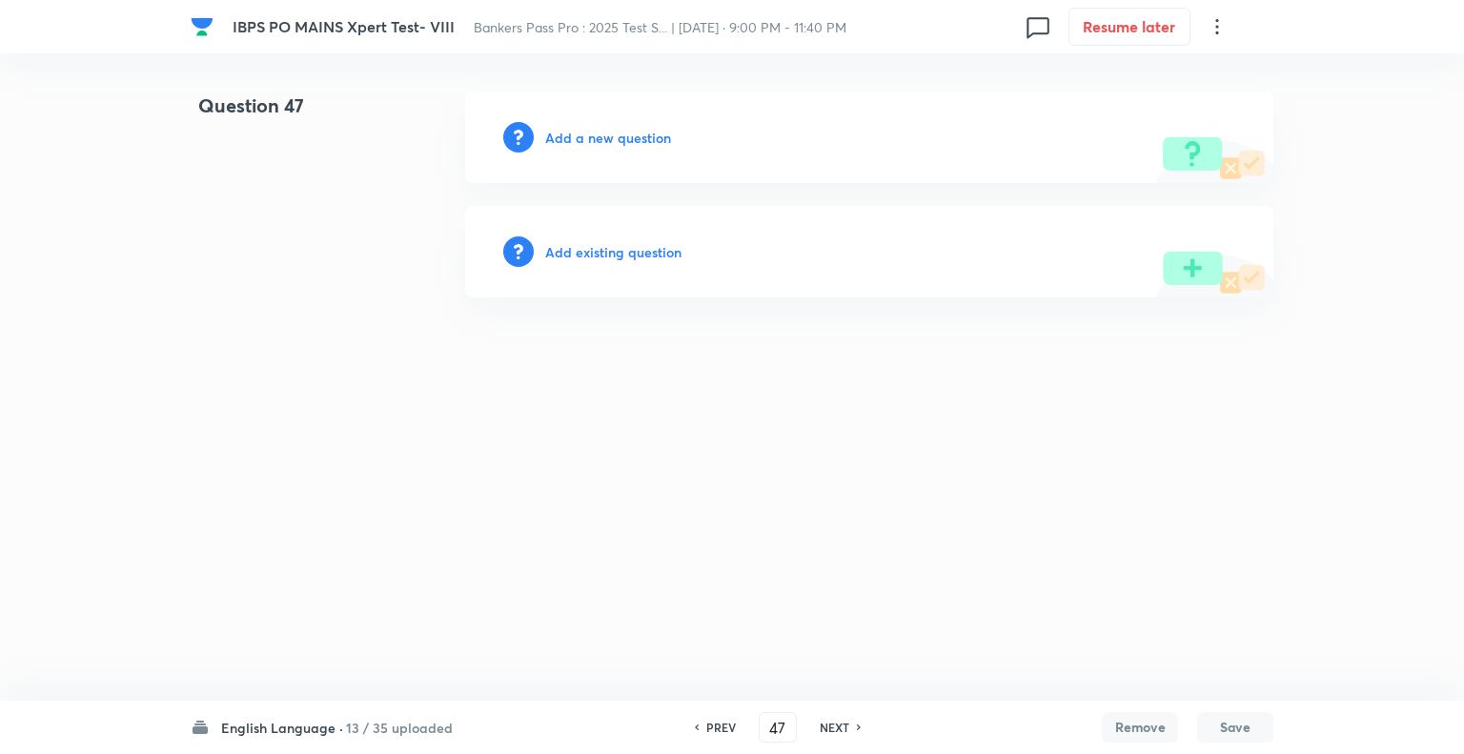
click at [558, 135] on h6 "Add a new question" at bounding box center [608, 138] width 126 height 20
click at [558, 135] on h6 "Choose a question type" at bounding box center [618, 138] width 147 height 20
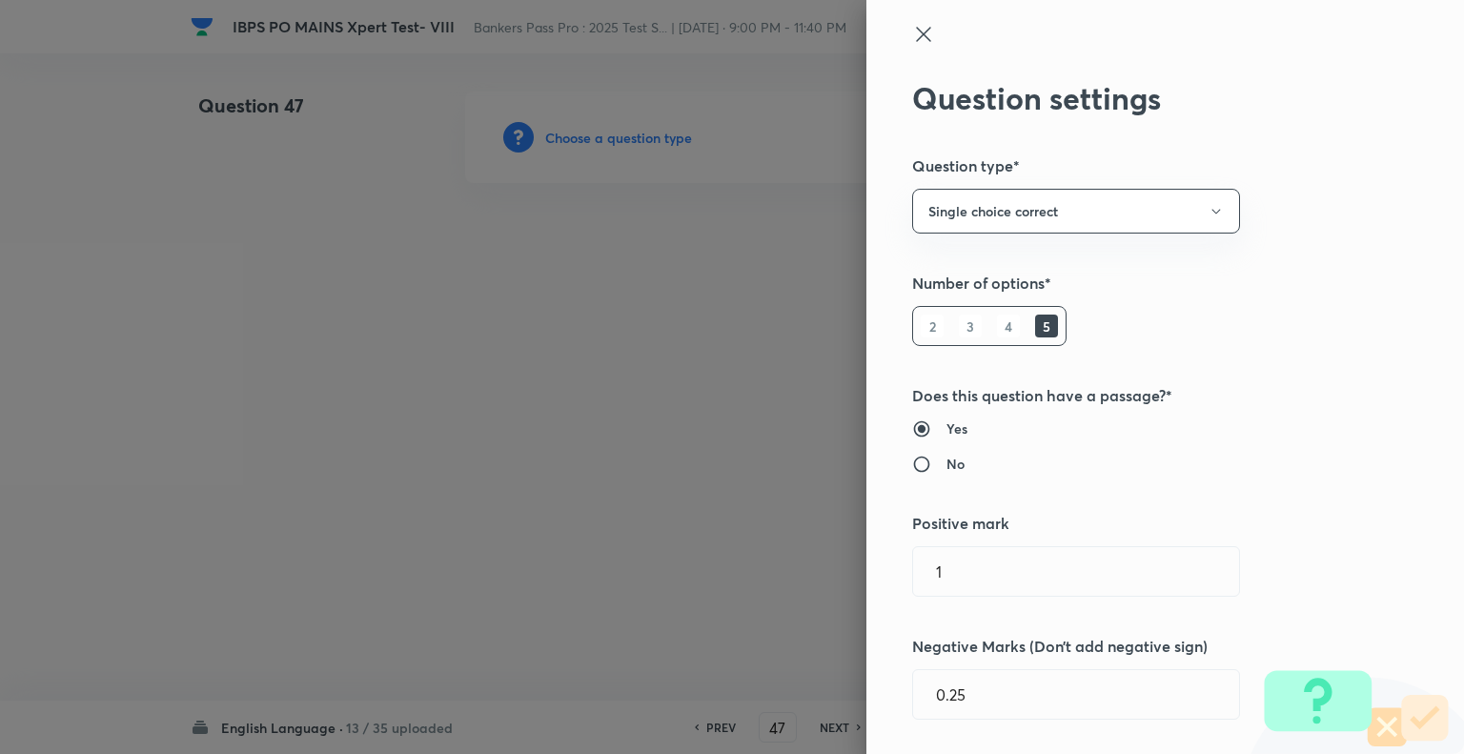
click at [558, 135] on div at bounding box center [732, 377] width 1464 height 754
click at [1106, 268] on div "Question settings Question type* Single choice correct Number of options* 2 3 4…" at bounding box center [1165, 377] width 598 height 754
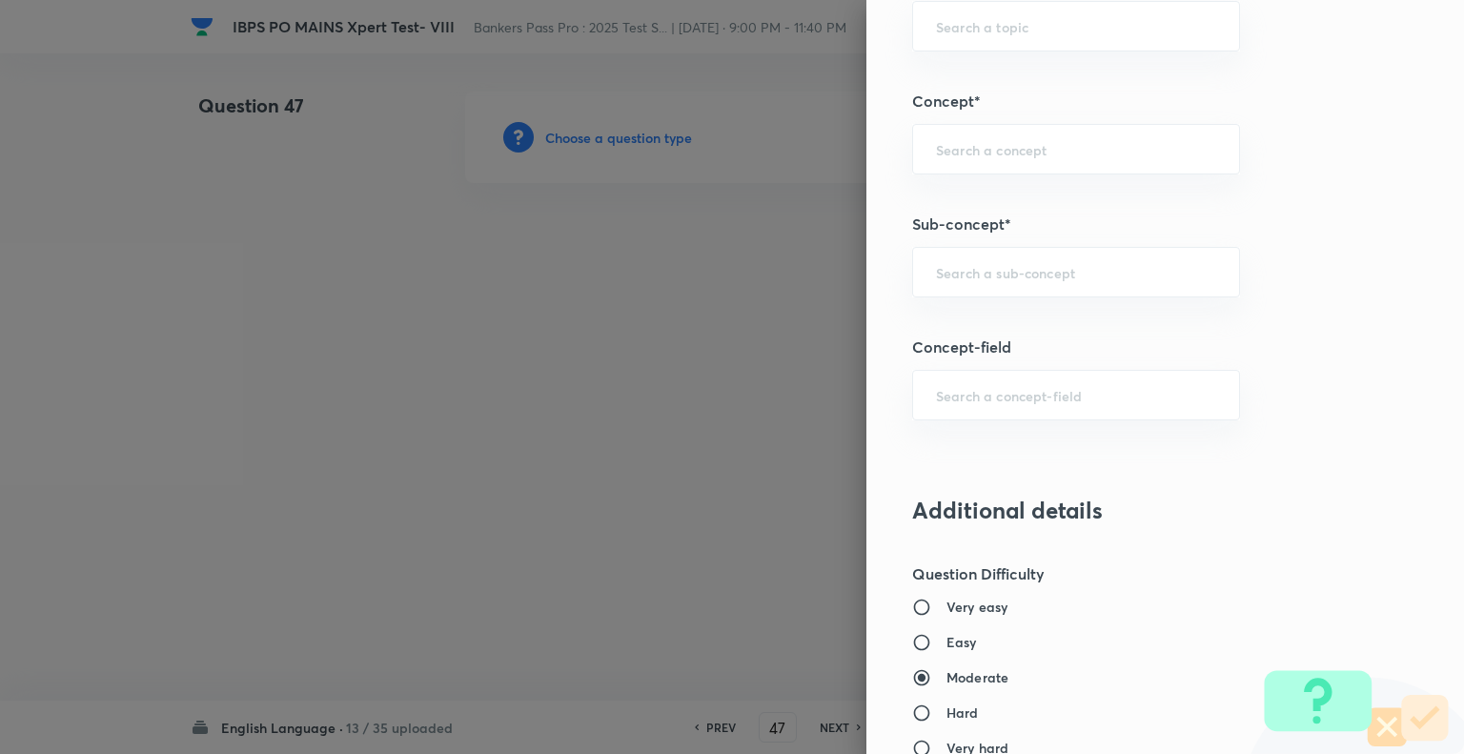
scroll to position [1092, 0]
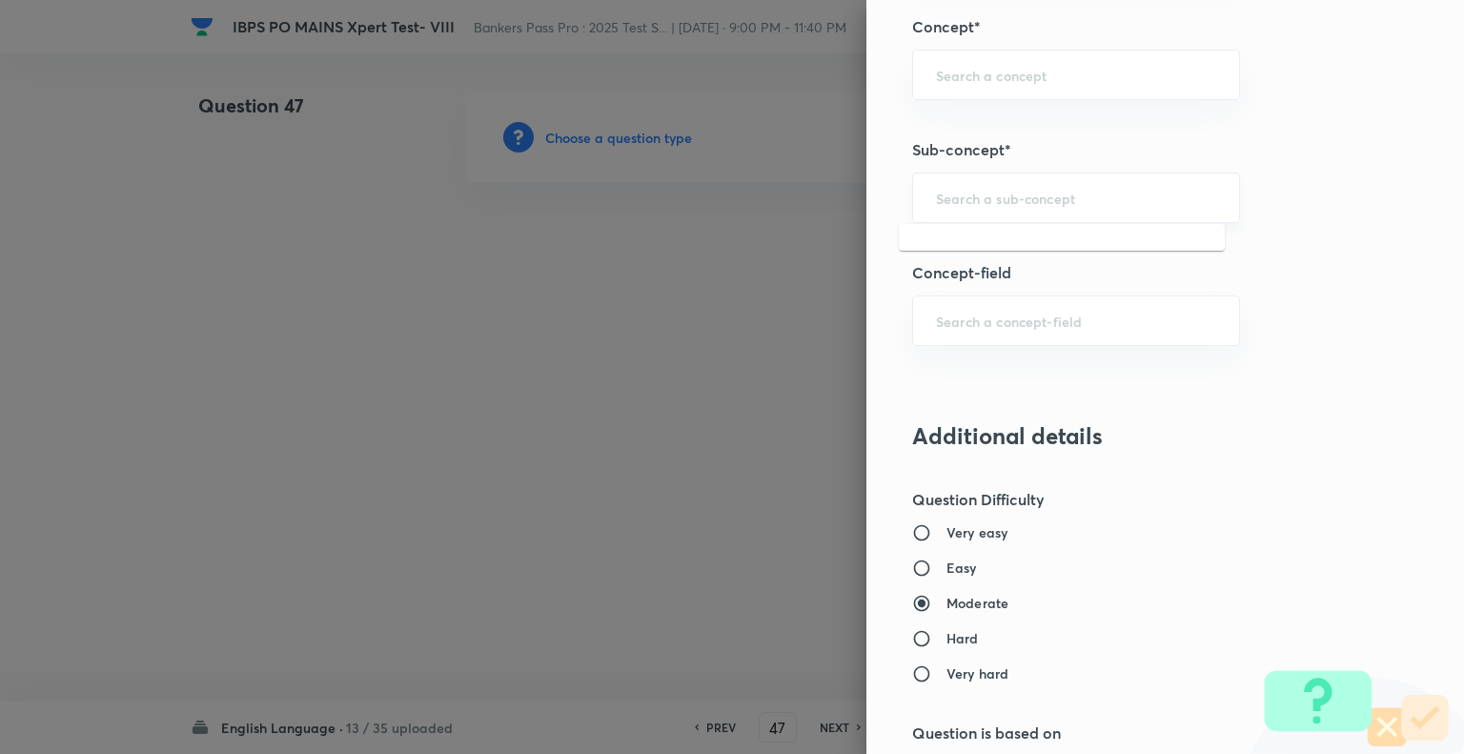
click at [984, 203] on input "text" at bounding box center [1076, 198] width 280 height 18
click at [943, 252] on li "Cloze Test" at bounding box center [1062, 249] width 326 height 34
type input "Cloze Test"
type input "English Language"
type input "Reading Comprehension"
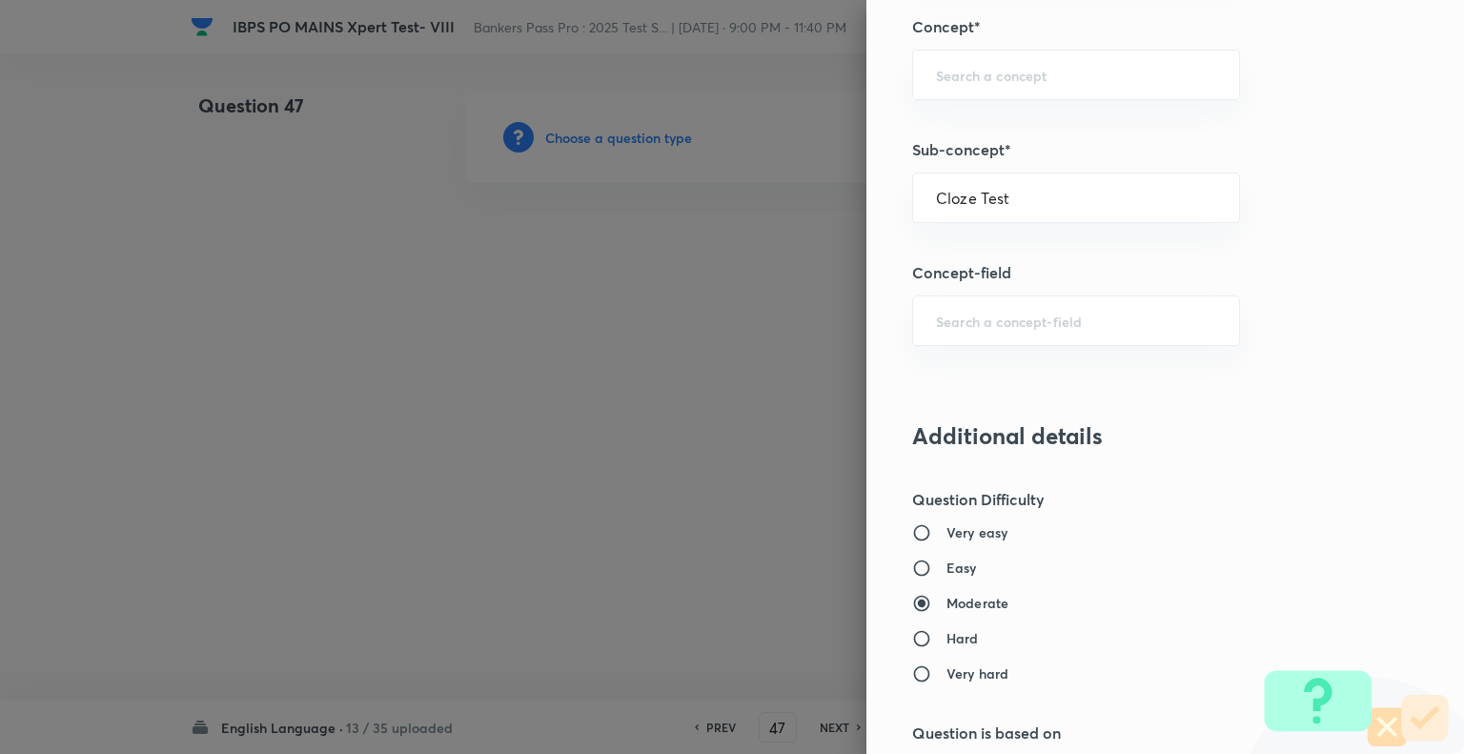
type input "Cloze test"
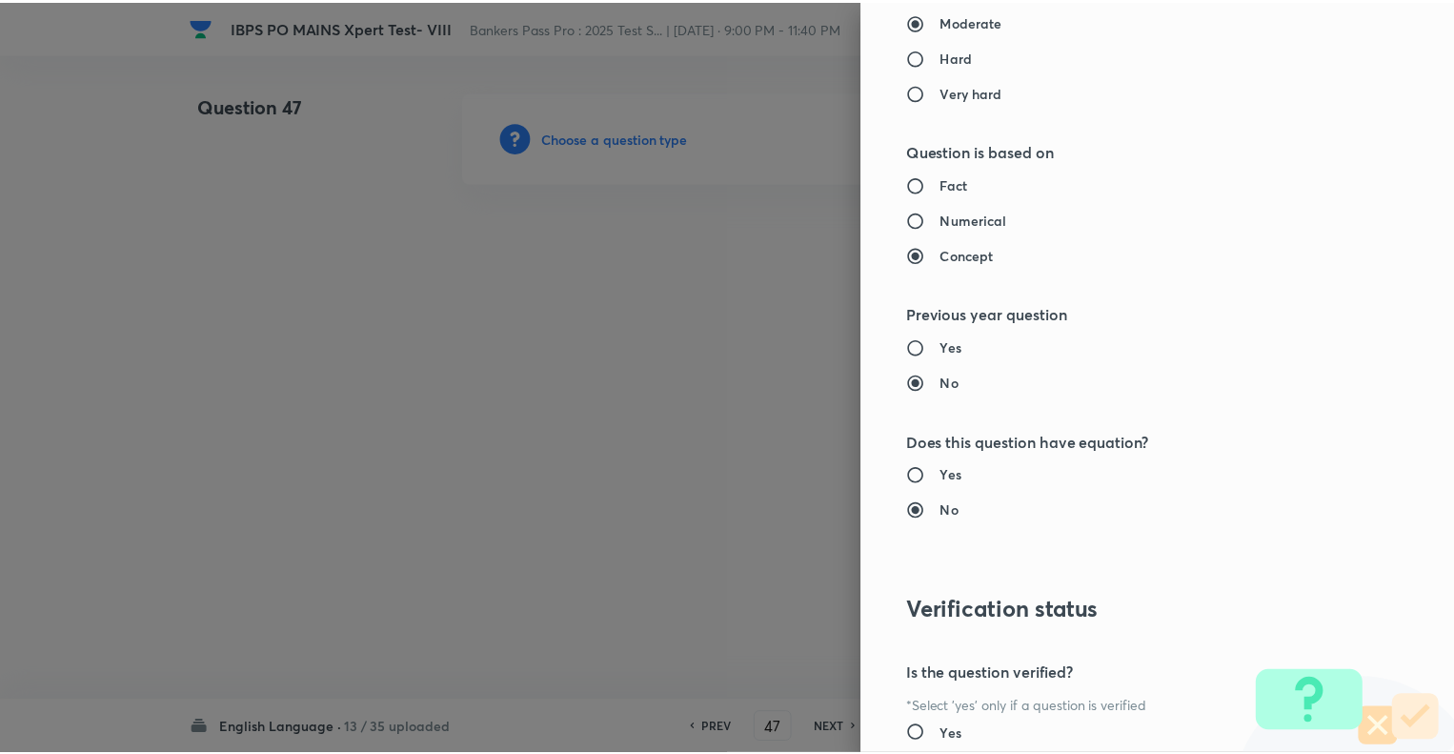
scroll to position [1840, 0]
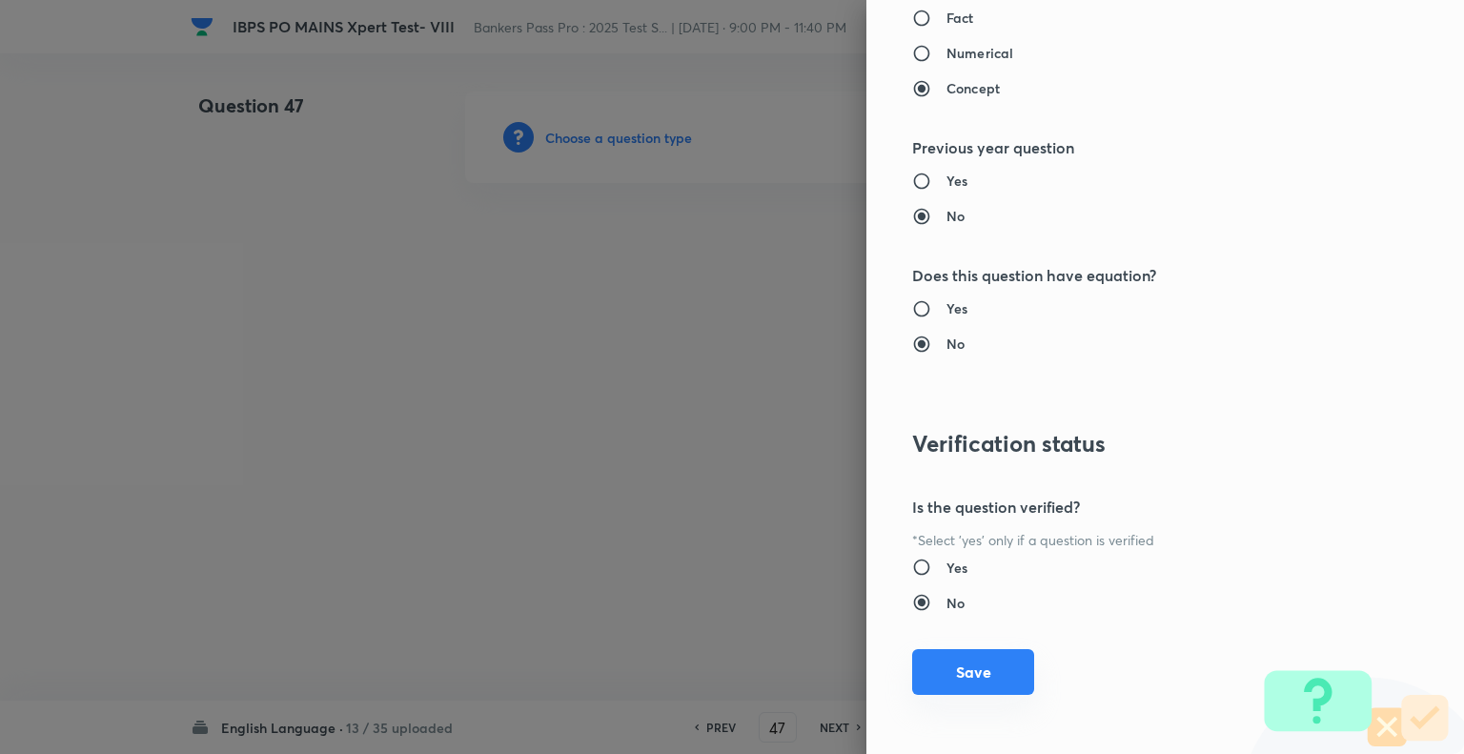
click at [953, 649] on button "Save" at bounding box center [973, 672] width 122 height 46
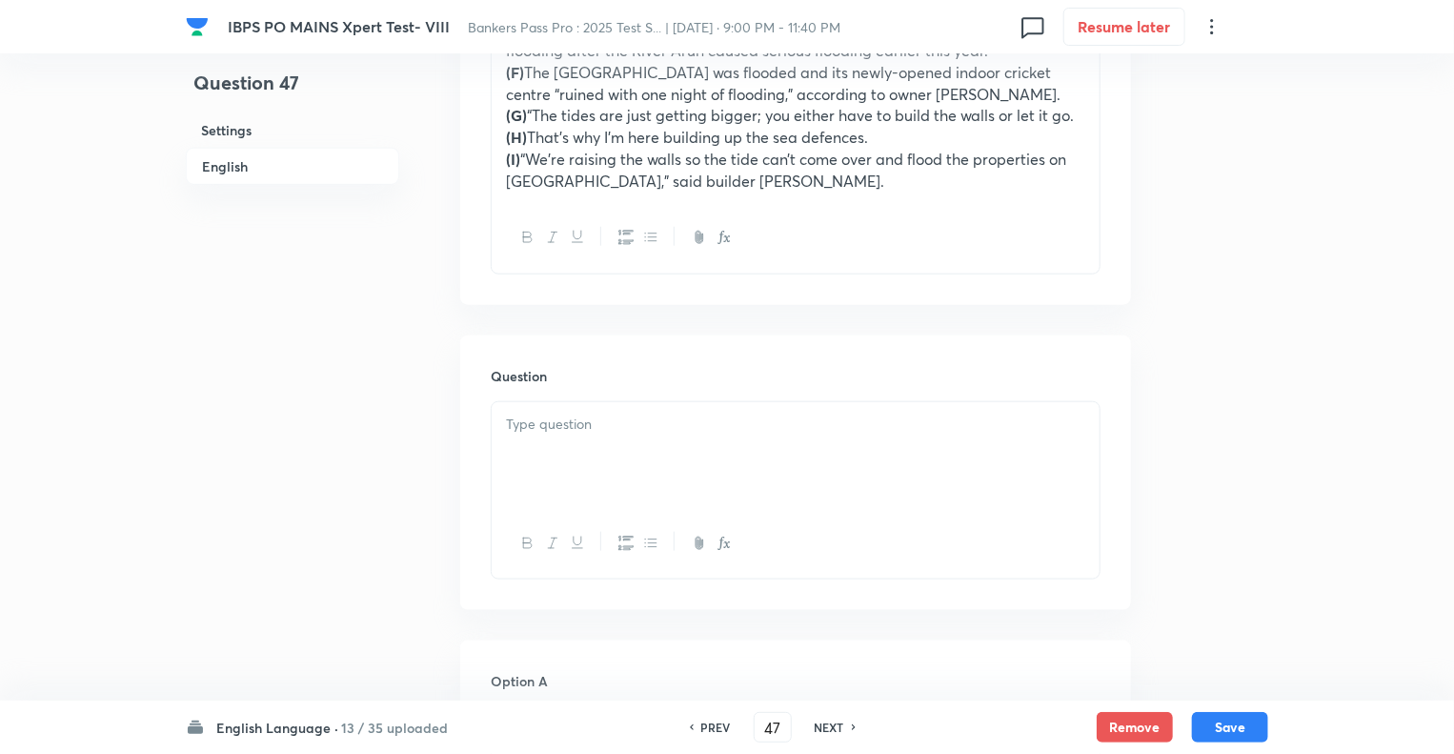
scroll to position [877, 0]
click at [730, 161] on p "(I) “We’re raising the walls so the tide can’t come over and flood the properti…" at bounding box center [795, 167] width 579 height 43
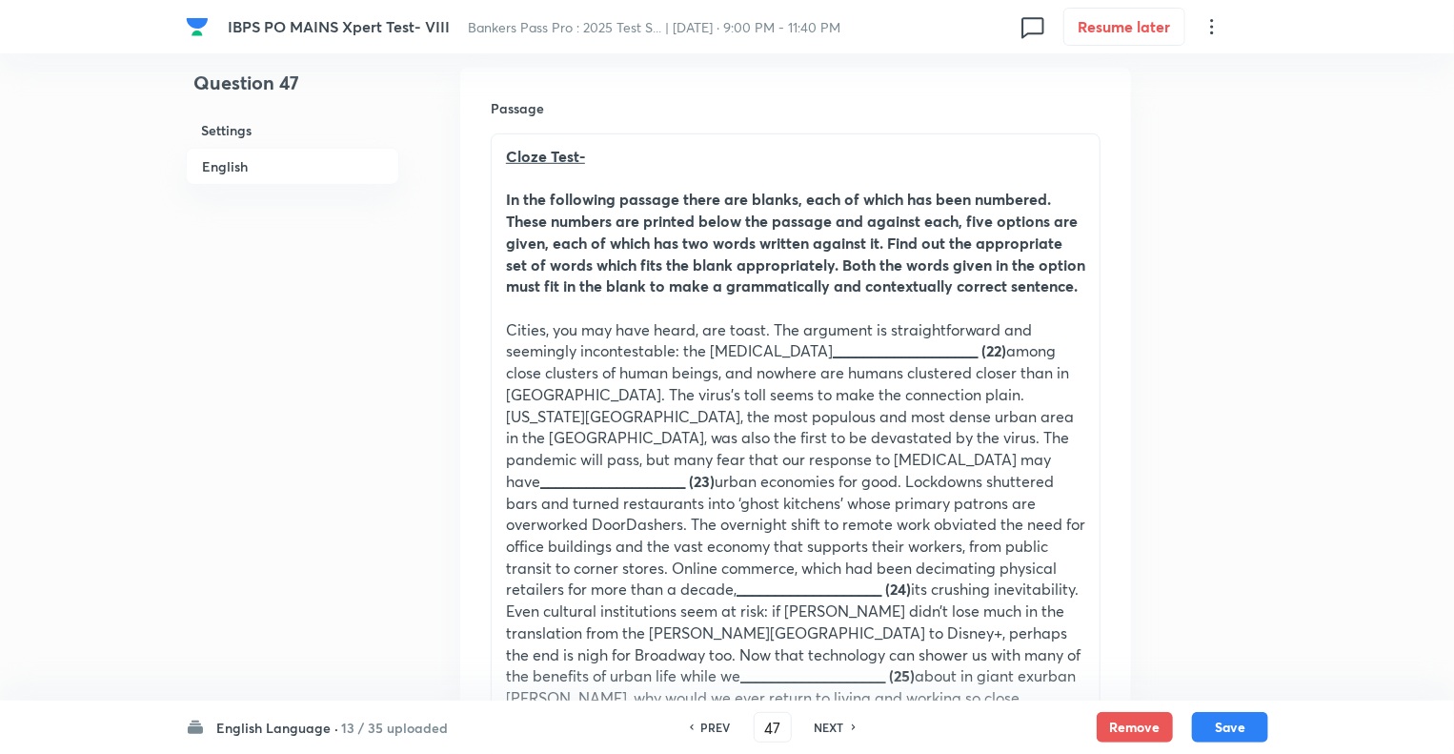
scroll to position [590, 0]
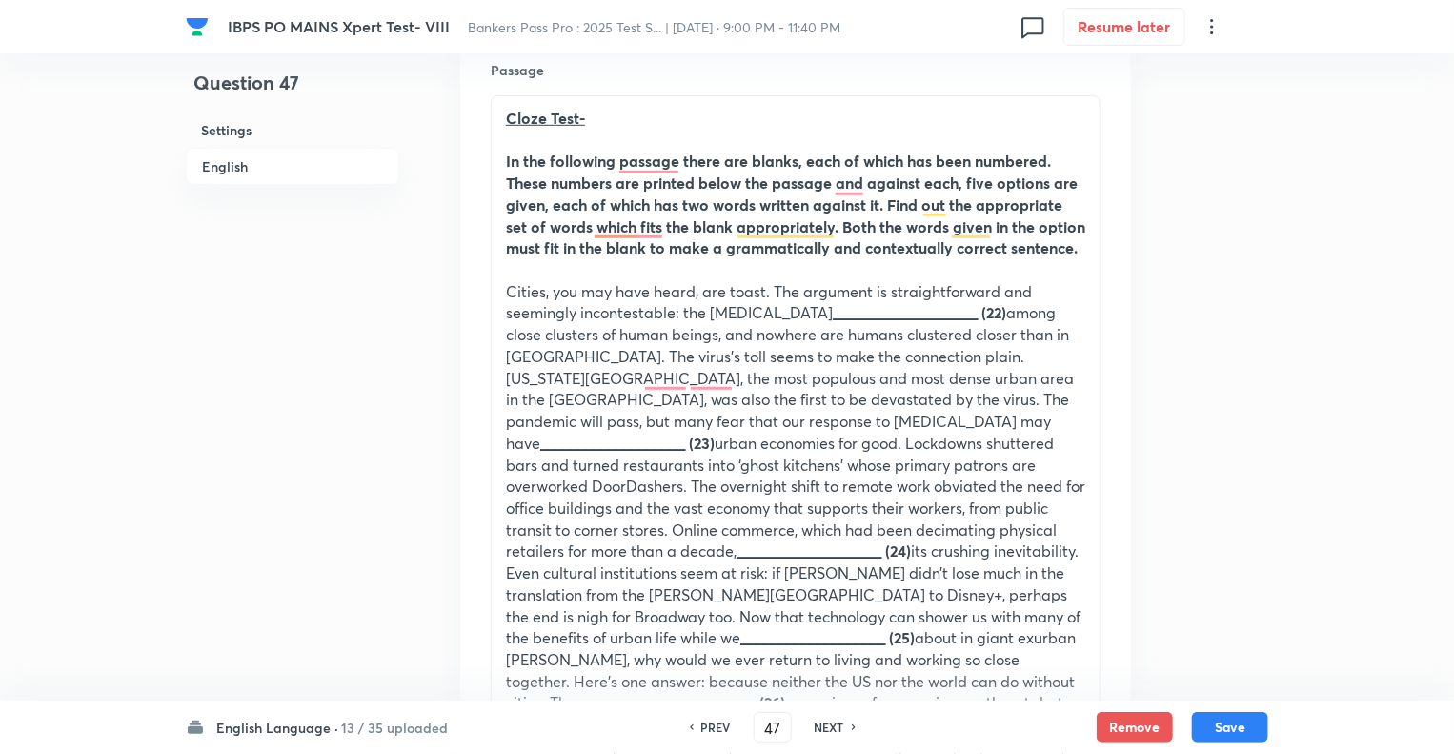
click at [739, 335] on p "Cities, you may have heard, are toast. The argument is straightforward and seem…" at bounding box center [795, 551] width 579 height 541
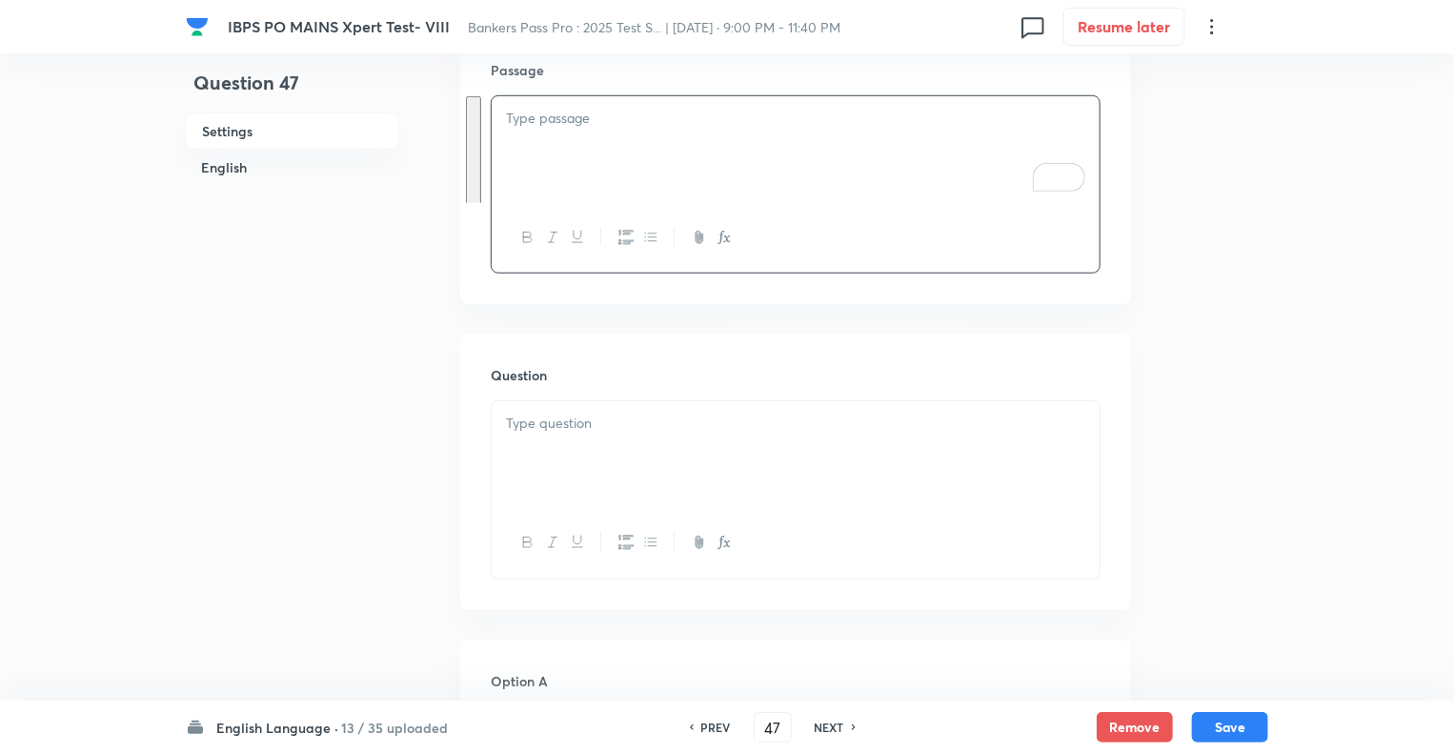
scroll to position [416, 0]
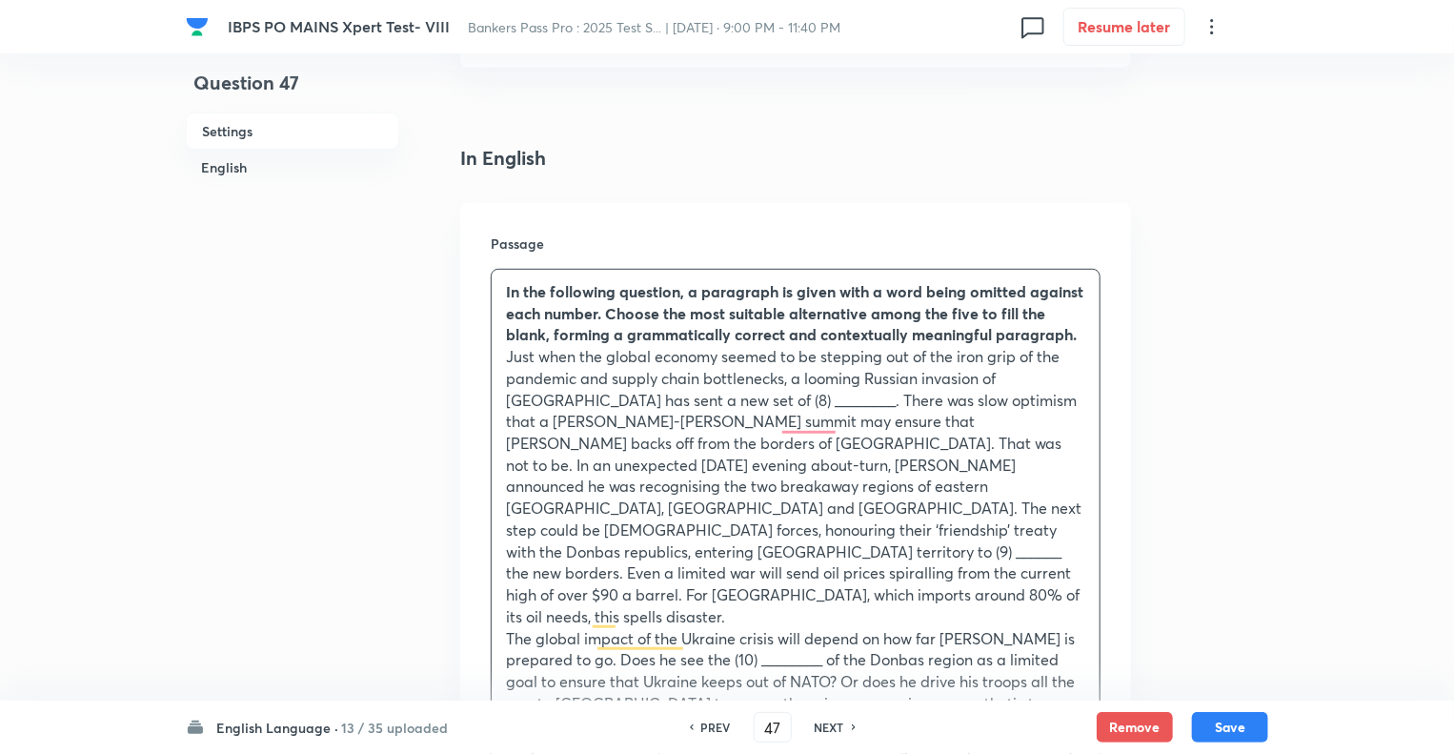
click at [506, 357] on p "Just when the global economy seemed to be stepping out of the iron grip of the …" at bounding box center [795, 486] width 579 height 281
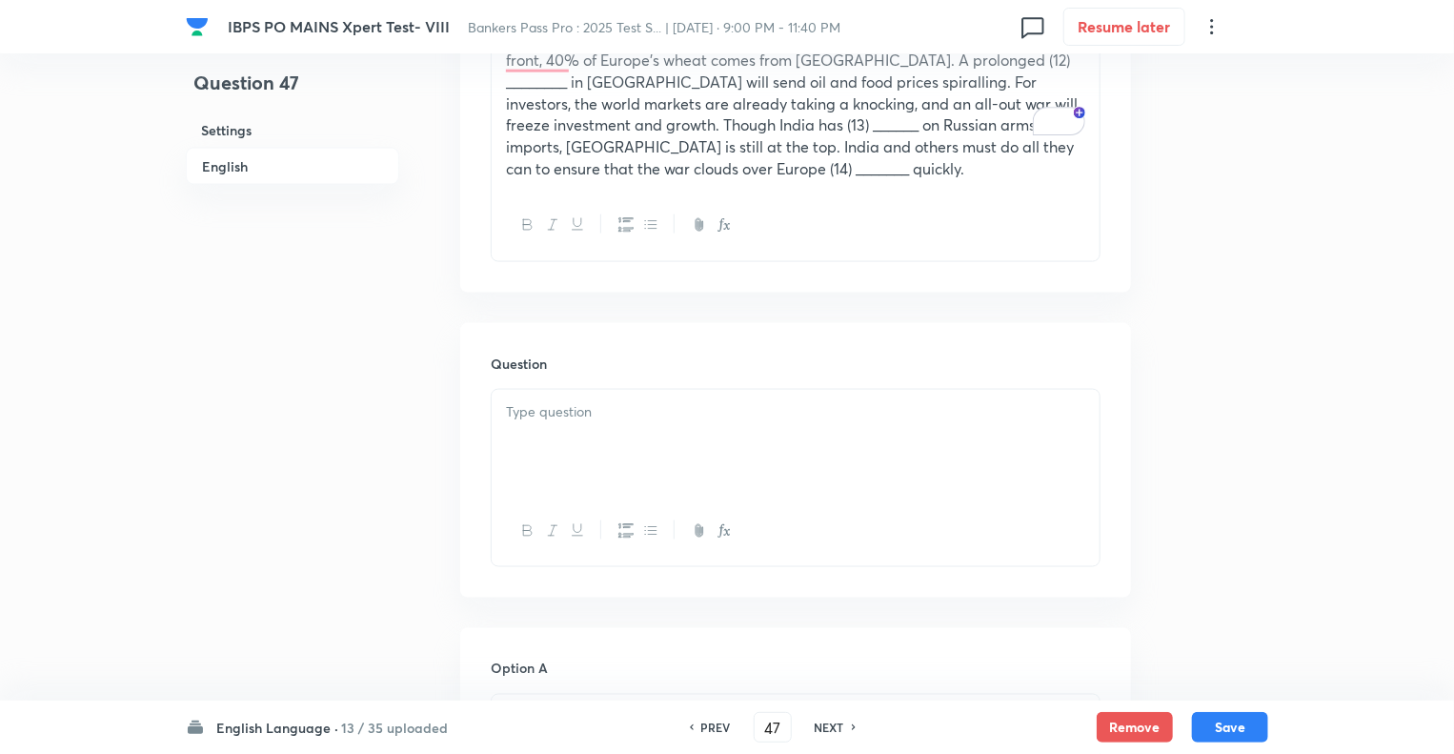
scroll to position [1255, 0]
click at [621, 389] on div "To enrich screen reader interactions, please activate Accessibility in Grammarl…" at bounding box center [796, 442] width 608 height 107
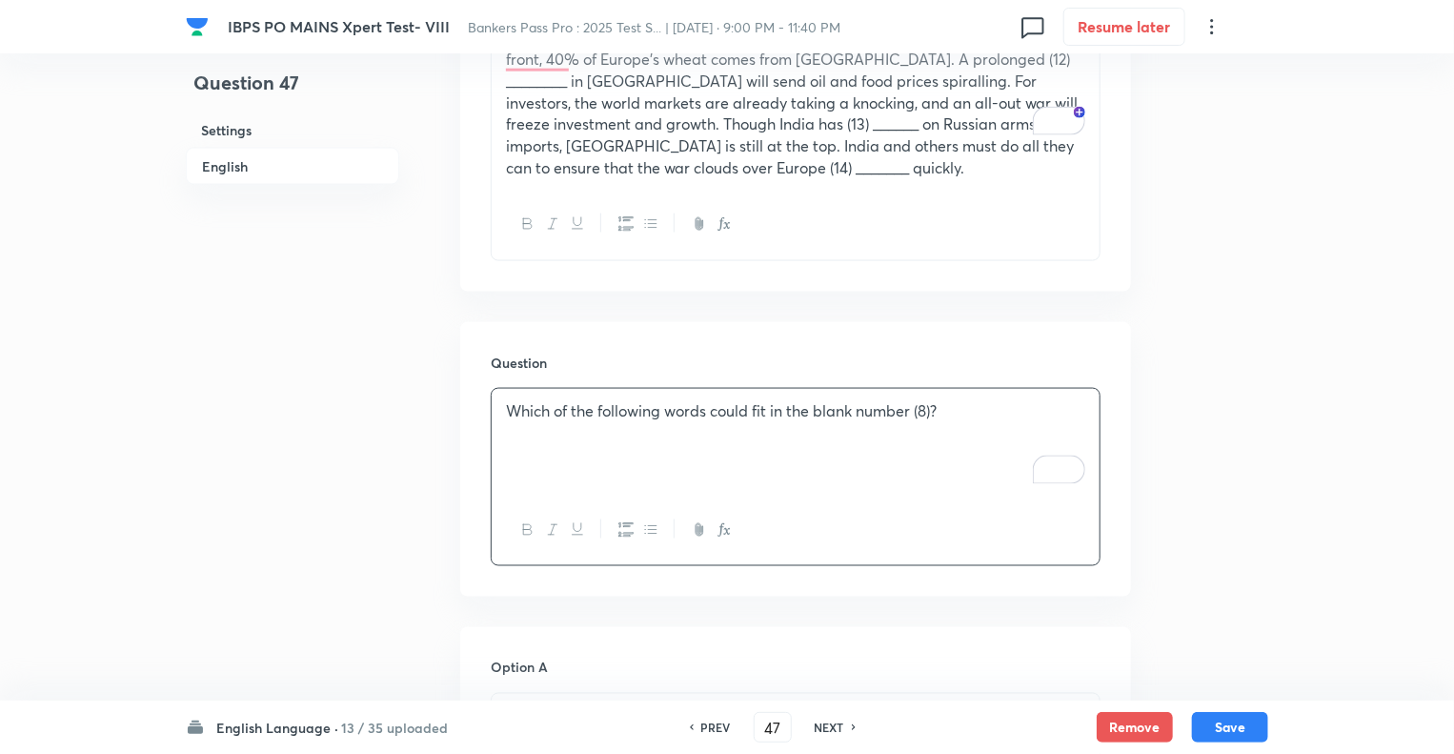
click at [934, 400] on p "Which of the following words could fit in the blank number (8)?" at bounding box center [795, 411] width 579 height 22
click at [389, 589] on div "Question 47 Settings English" at bounding box center [292, 659] width 213 height 3646
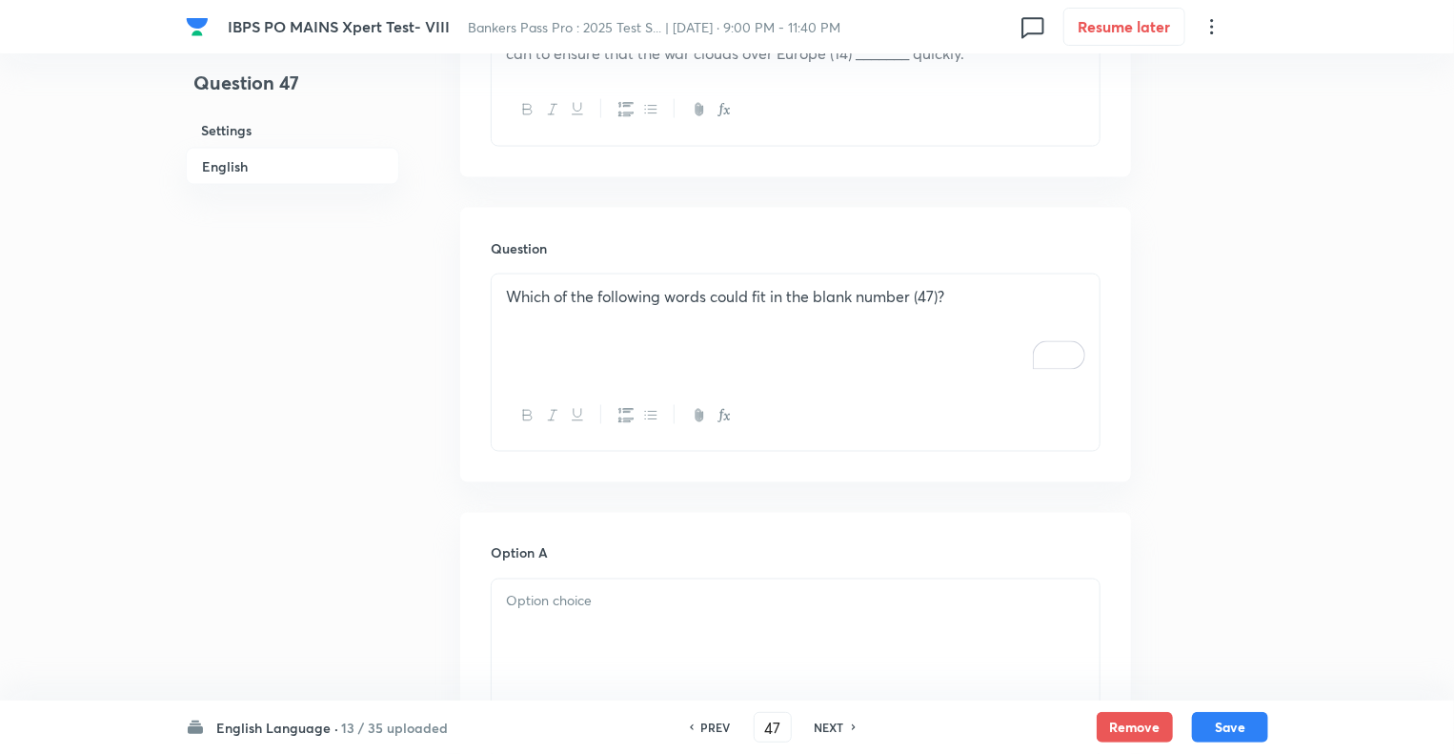
click at [389, 589] on div "Question 47 Settings English" at bounding box center [292, 545] width 213 height 3646
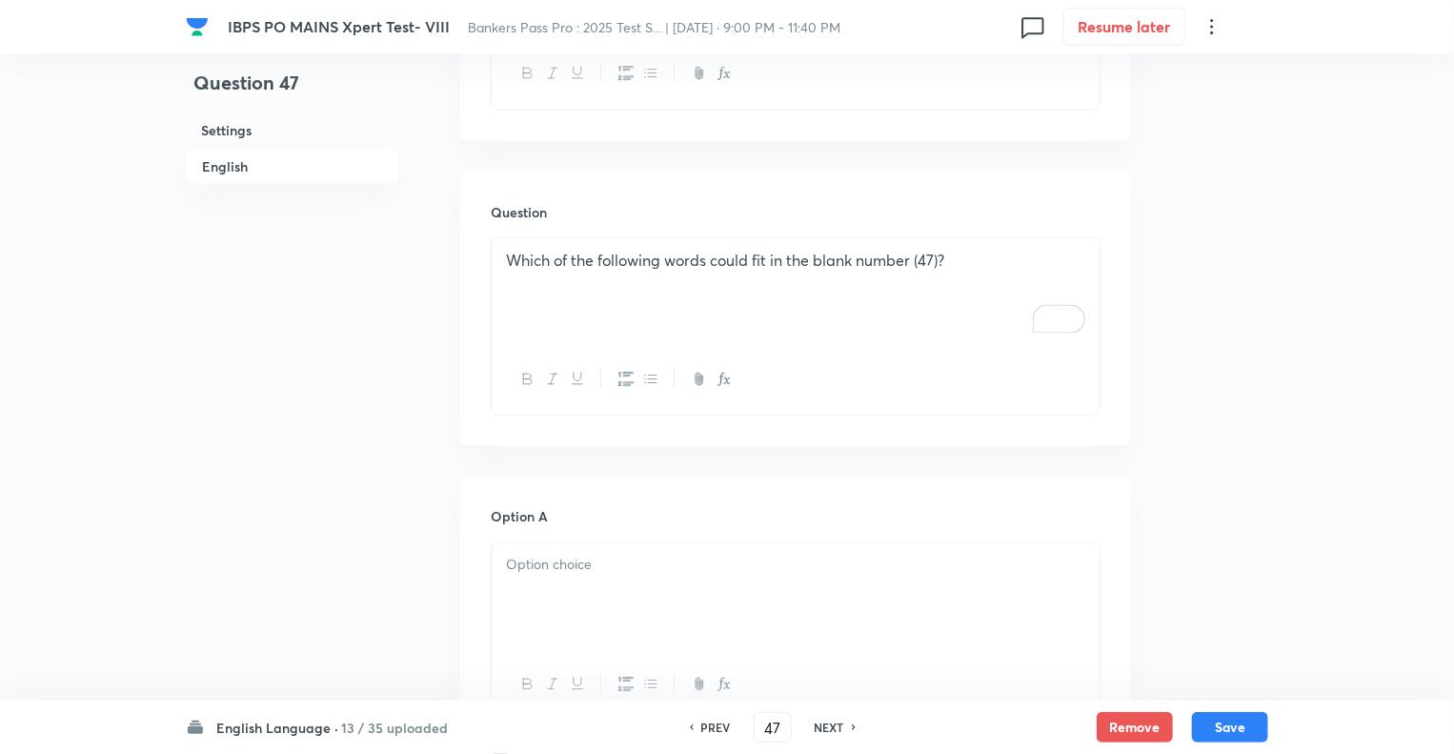
scroll to position [1408, 0]
click at [533, 558] on div at bounding box center [796, 594] width 608 height 107
drag, startPoint x: 559, startPoint y: 588, endPoint x: 495, endPoint y: 547, distance: 76.7
click at [495, 547] on div "Niches [PERSON_NAME] Cliques Irruptions Caches" at bounding box center [796, 607] width 608 height 132
click at [384, 552] on div "Question 47 Settings English" at bounding box center [292, 507] width 213 height 3646
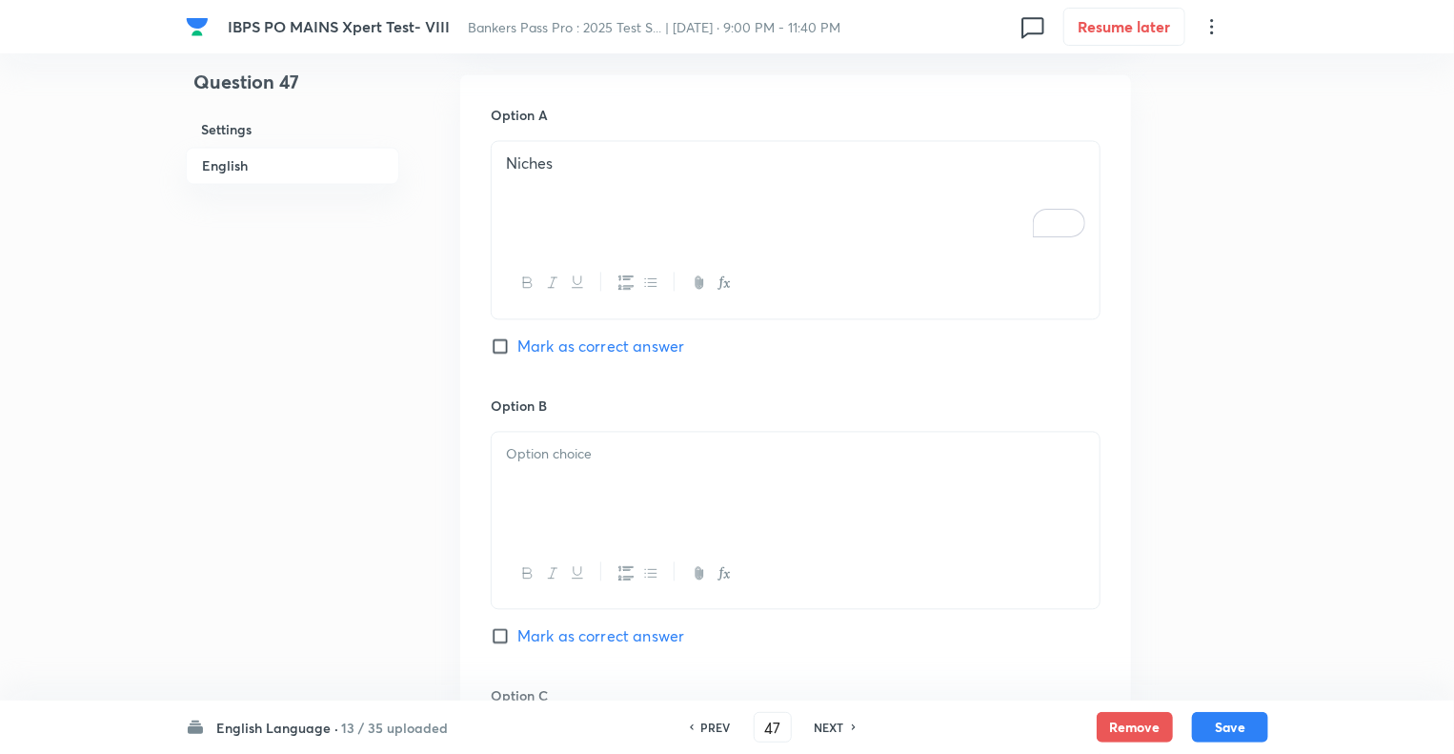
scroll to position [1865, 0]
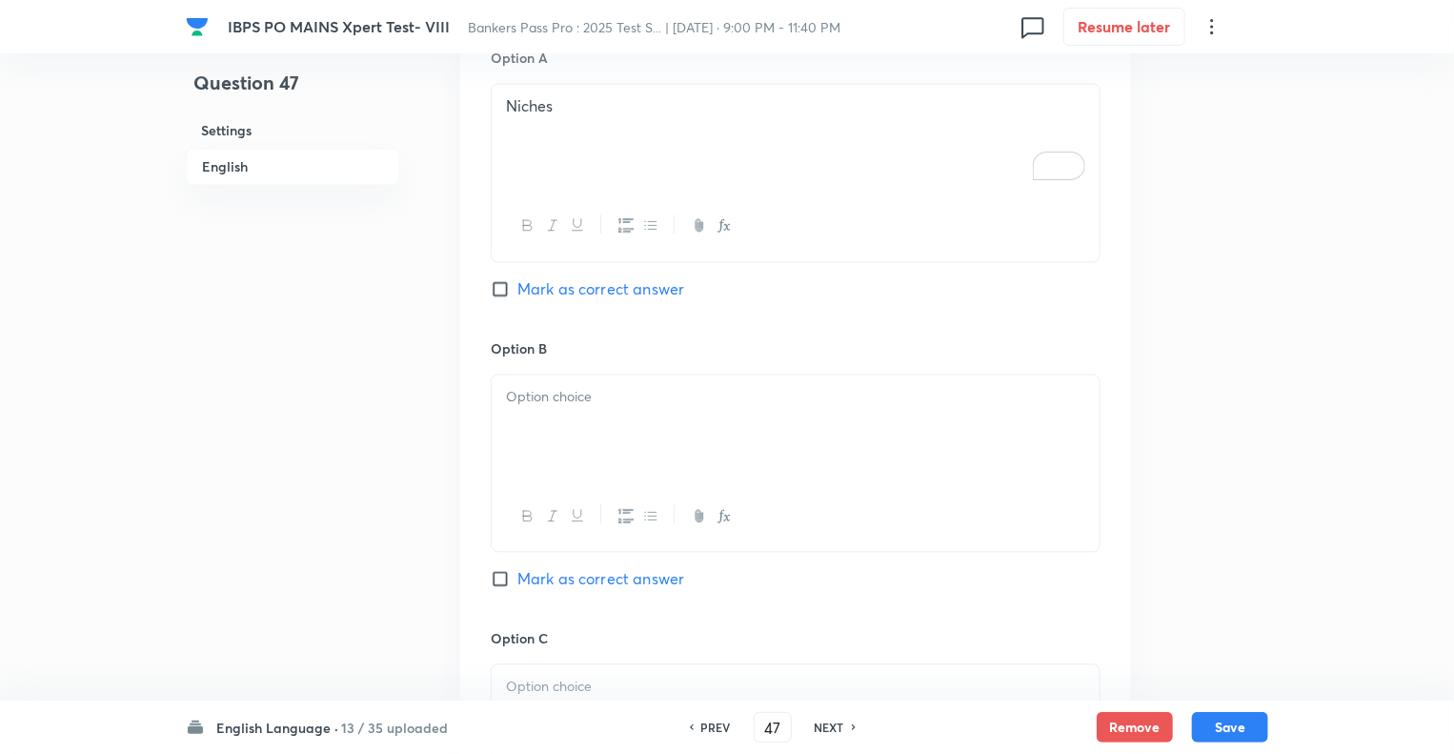
click at [569, 381] on div at bounding box center [796, 428] width 608 height 107
drag, startPoint x: 578, startPoint y: 418, endPoint x: 495, endPoint y: 373, distance: 94.7
click at [495, 375] on div "Shivers Cliques Irruptions Caches" at bounding box center [796, 430] width 608 height 110
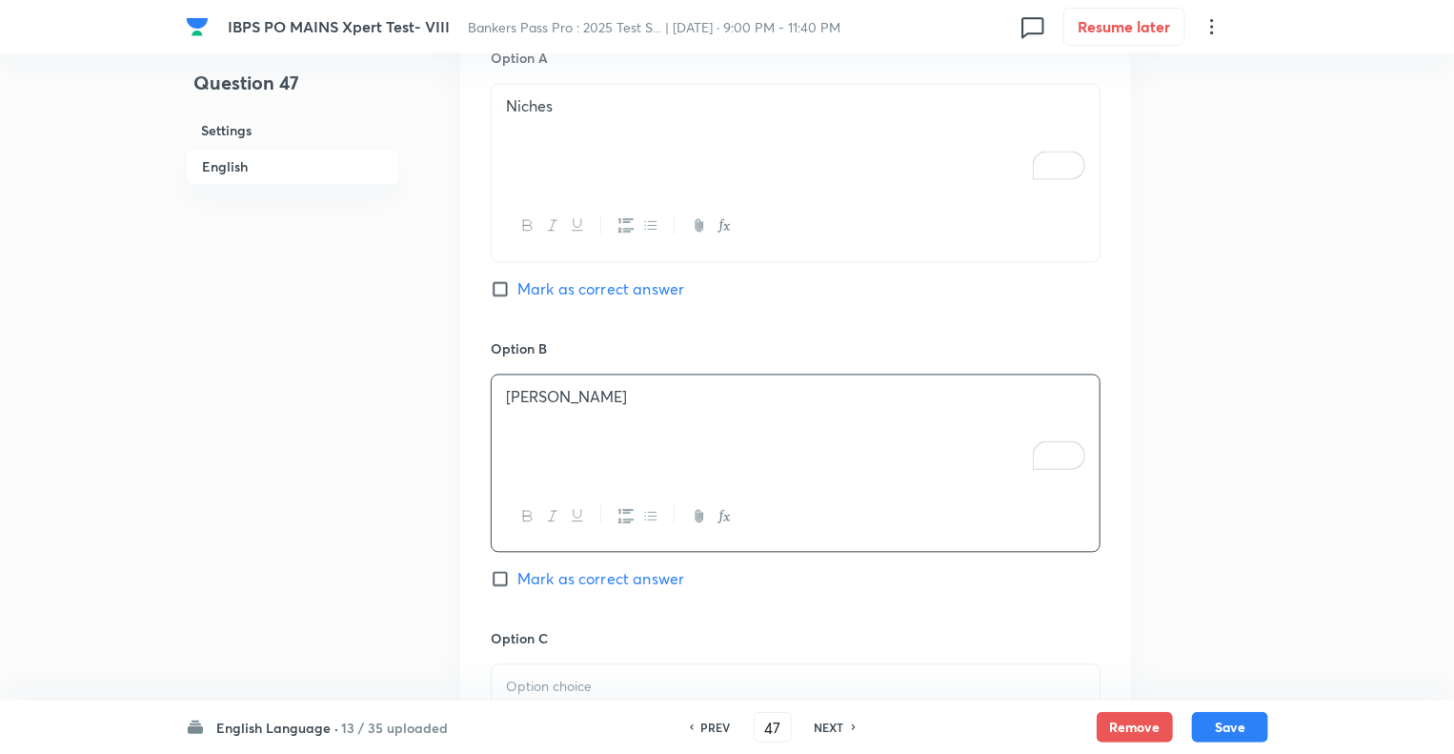
click at [535, 664] on div at bounding box center [796, 717] width 608 height 107
click at [361, 611] on div "Question 47 Settings English" at bounding box center [292, 49] width 213 height 3646
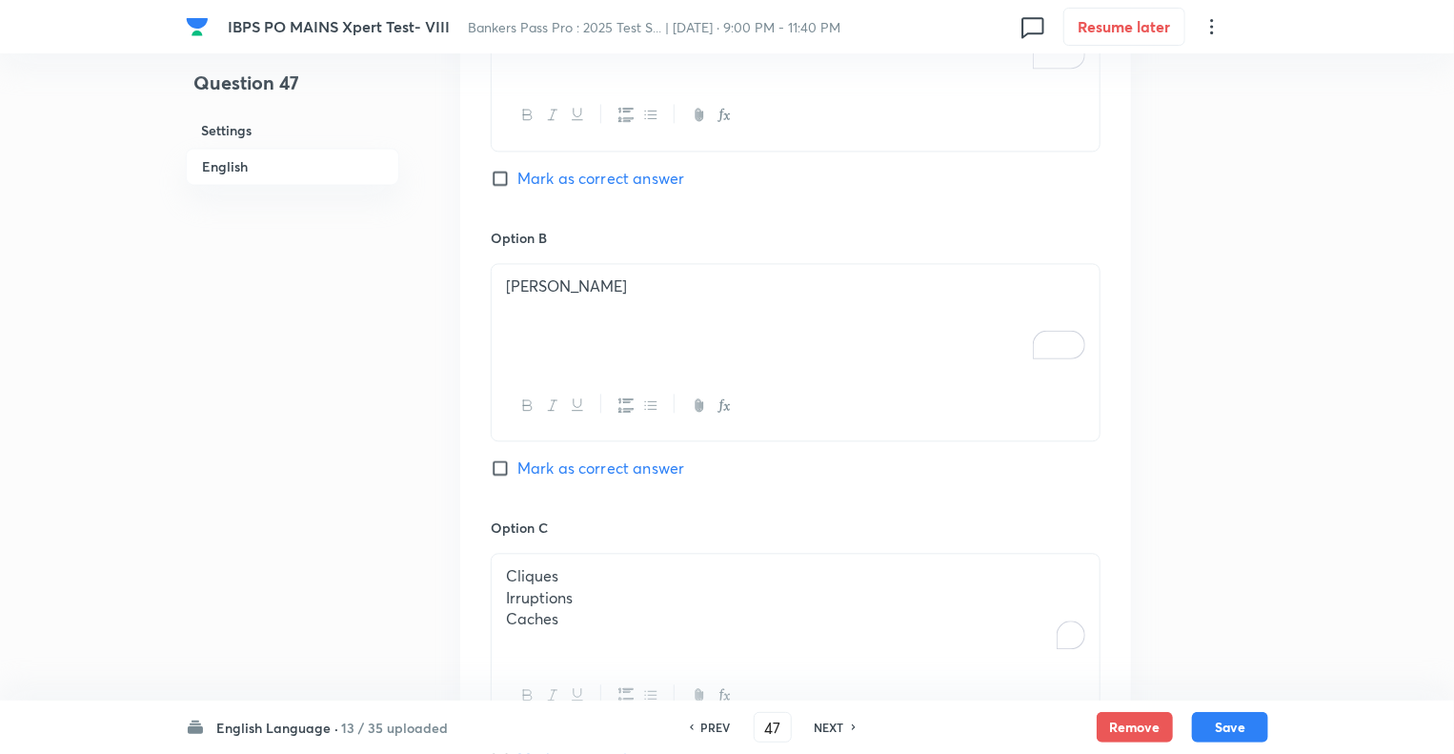
scroll to position [2094, 0]
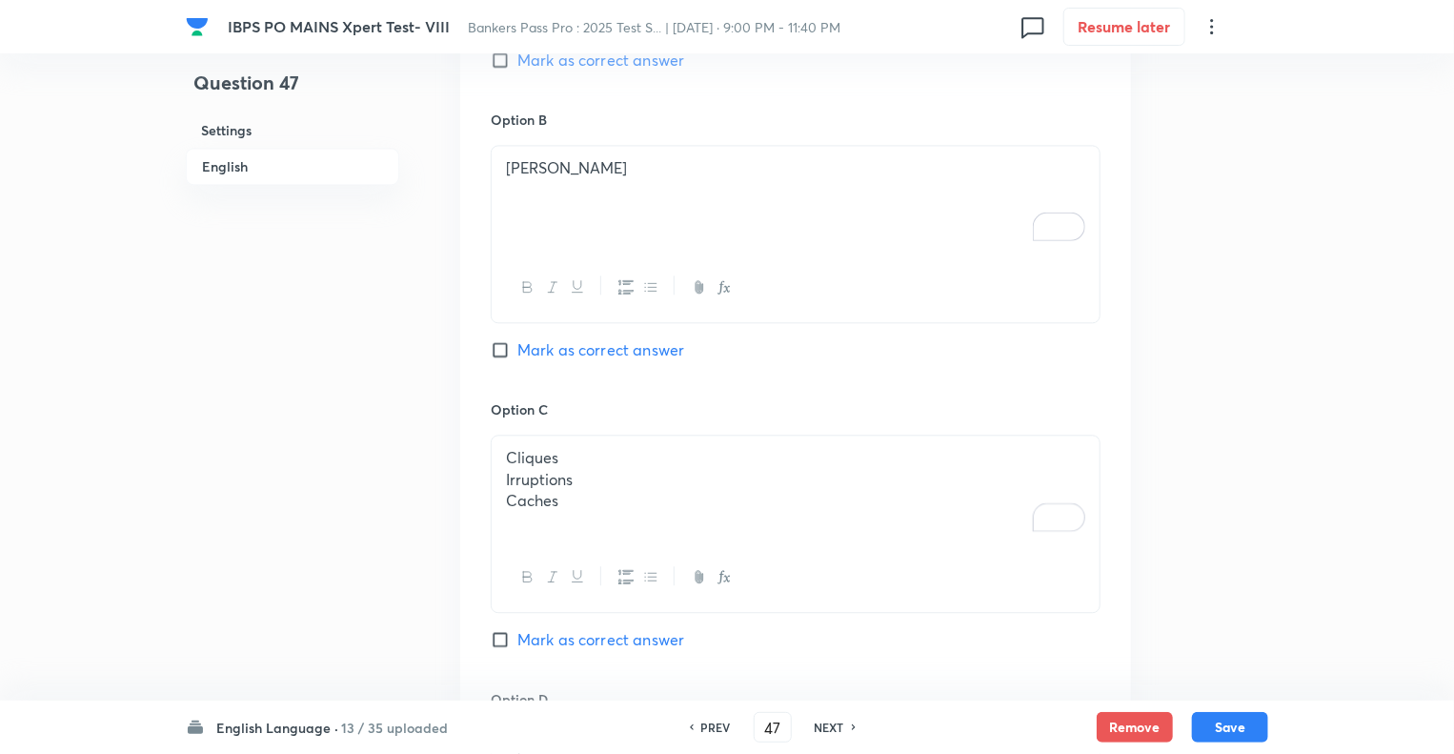
click at [565, 490] on p "Caches" at bounding box center [795, 501] width 579 height 22
drag, startPoint x: 565, startPoint y: 457, endPoint x: 471, endPoint y: 431, distance: 98.1
click at [471, 431] on div "Option A Niches Mark as correct answer Option B Shivers Mark as correct answer …" at bounding box center [795, 524] width 671 height 1473
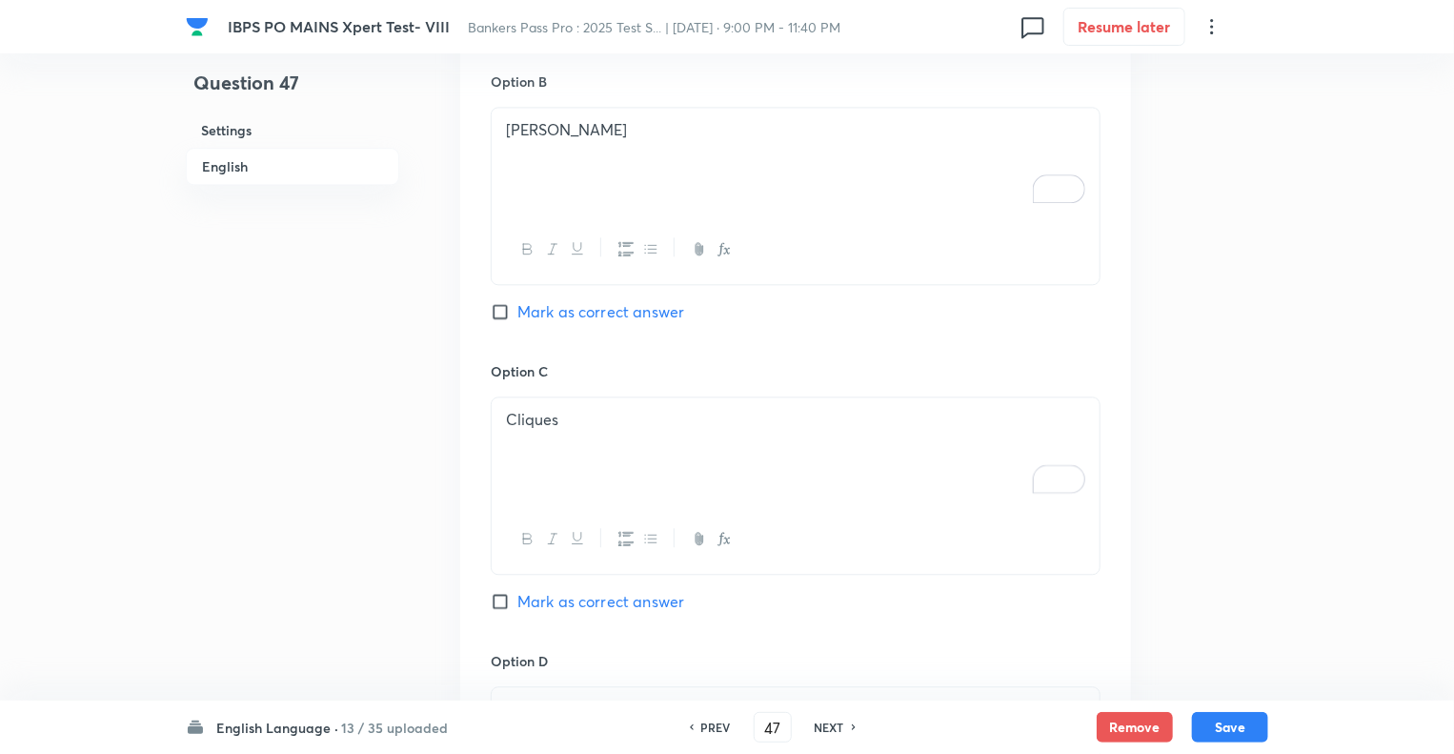
scroll to position [2589, 0]
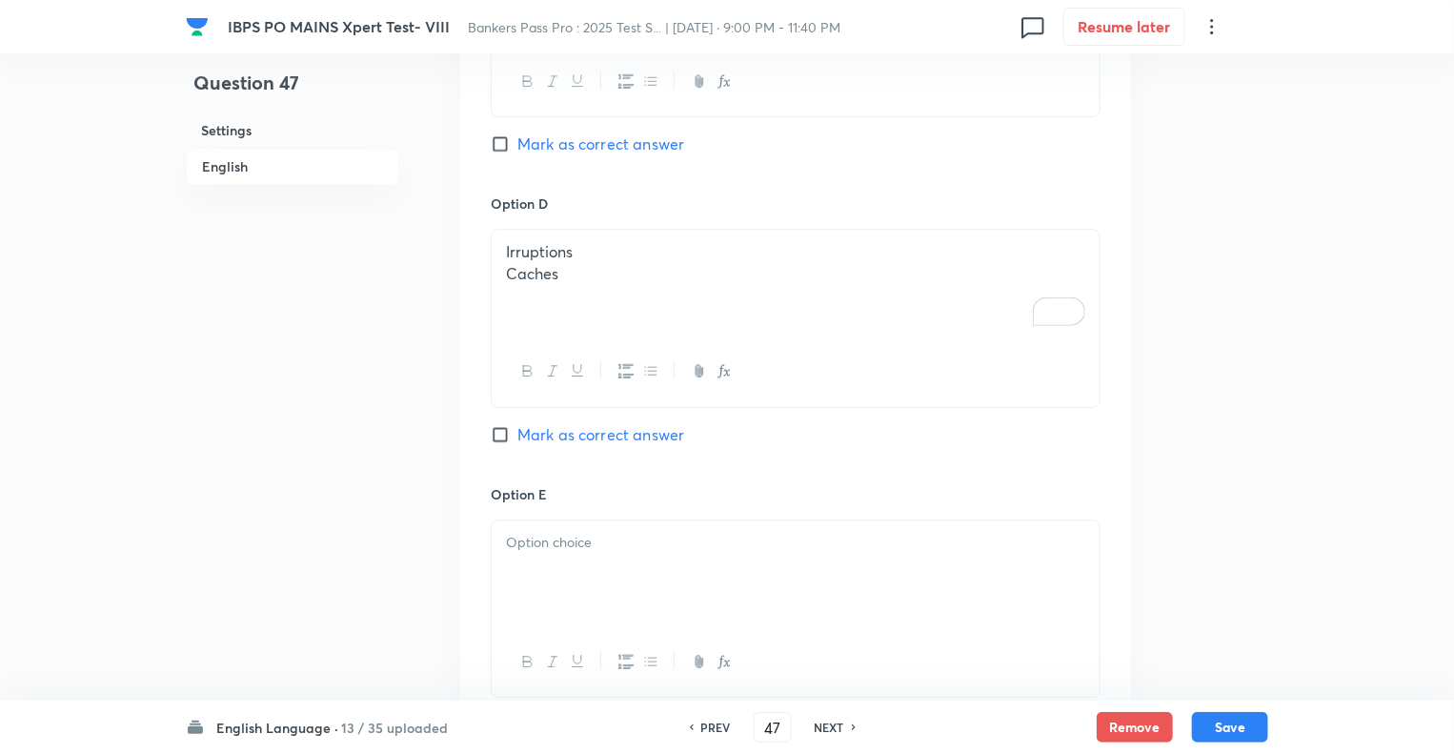
click at [579, 263] on p "Caches" at bounding box center [795, 274] width 579 height 22
drag, startPoint x: 579, startPoint y: 230, endPoint x: 481, endPoint y: 231, distance: 97.2
click at [481, 231] on div "Option A Niches Mark as correct answer Option B Shivers Mark as correct answer …" at bounding box center [795, 29] width 671 height 1473
click at [532, 532] on p at bounding box center [795, 543] width 579 height 22
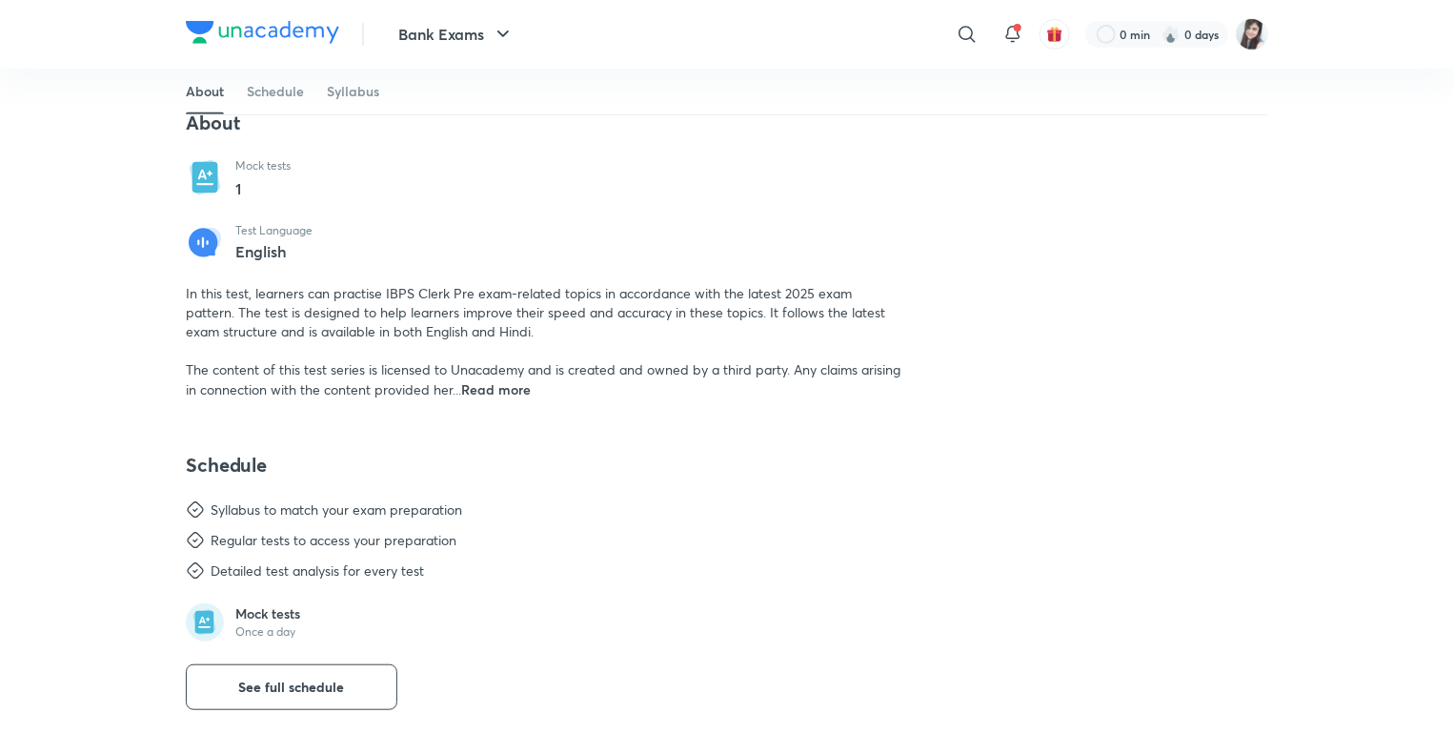
scroll to position [572, 0]
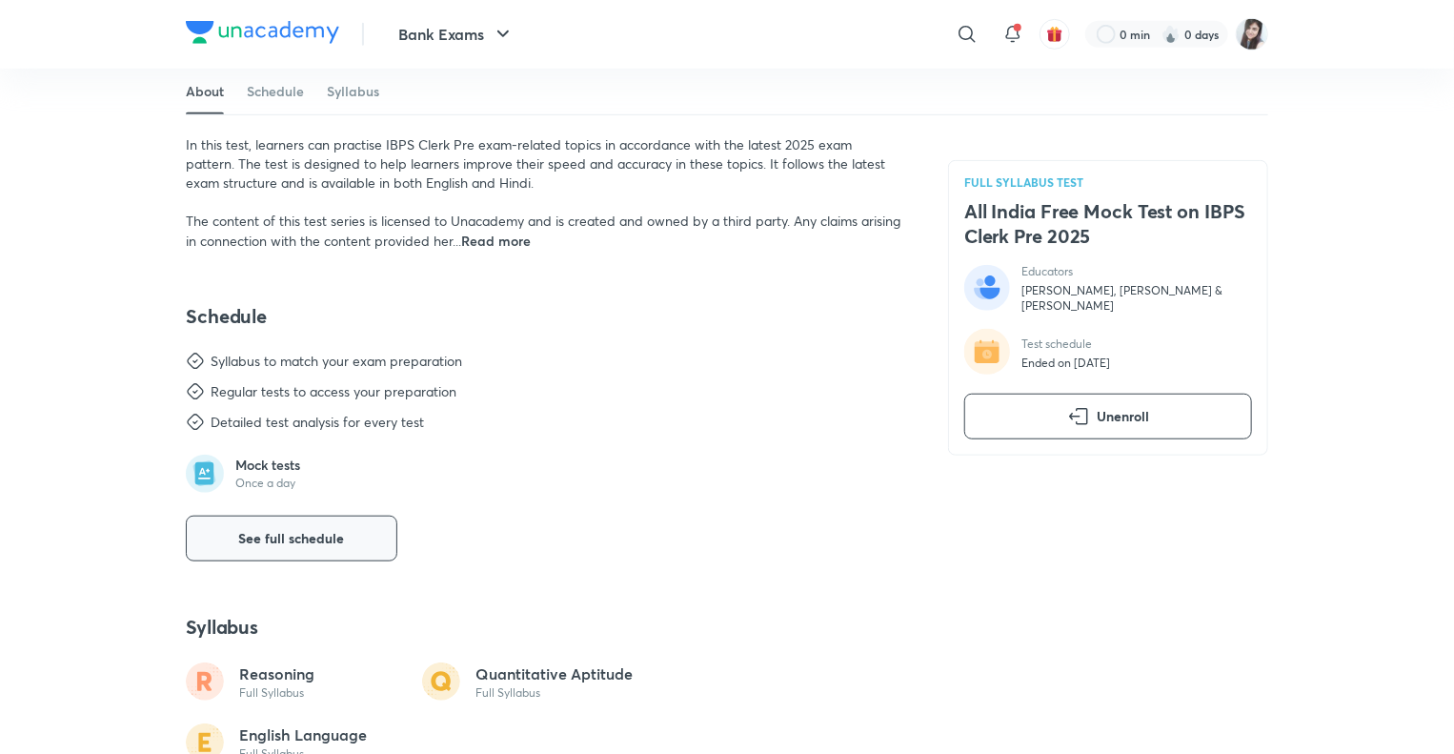
click at [292, 543] on span "See full schedule" at bounding box center [292, 538] width 106 height 19
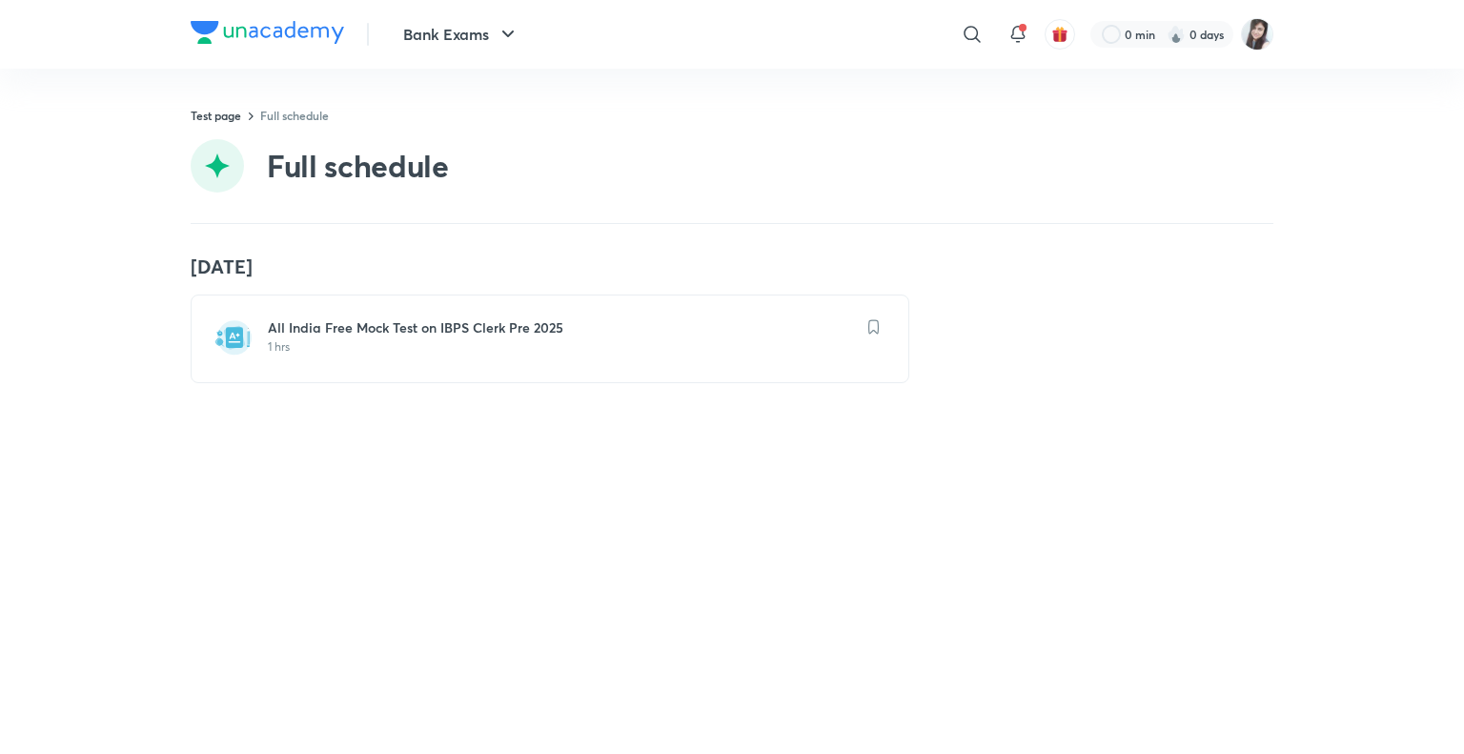
click at [404, 333] on h6 "All India Free Mock Test on IBPS Clerk Pre 2025" at bounding box center [561, 327] width 587 height 19
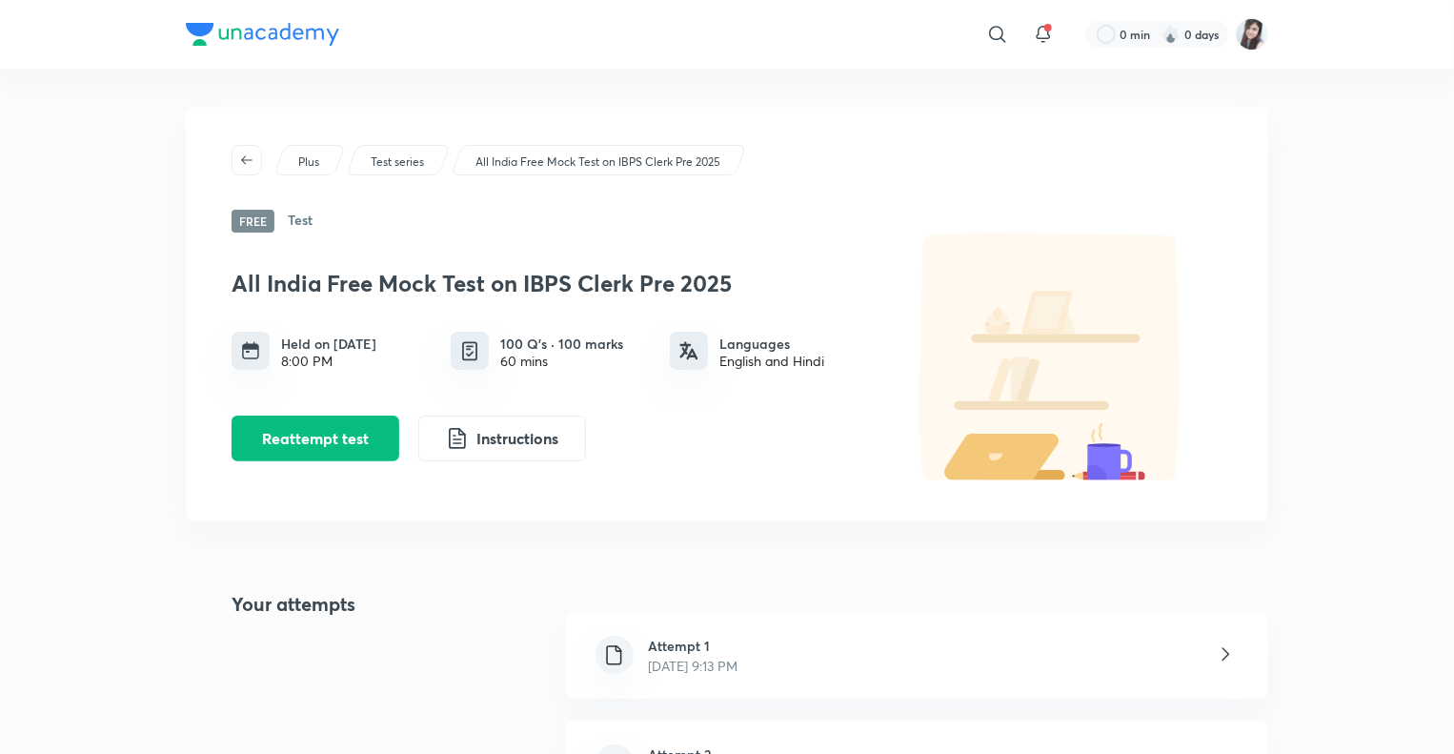
click at [712, 659] on p "[DATE] 9:13 PM" at bounding box center [694, 666] width 90 height 20
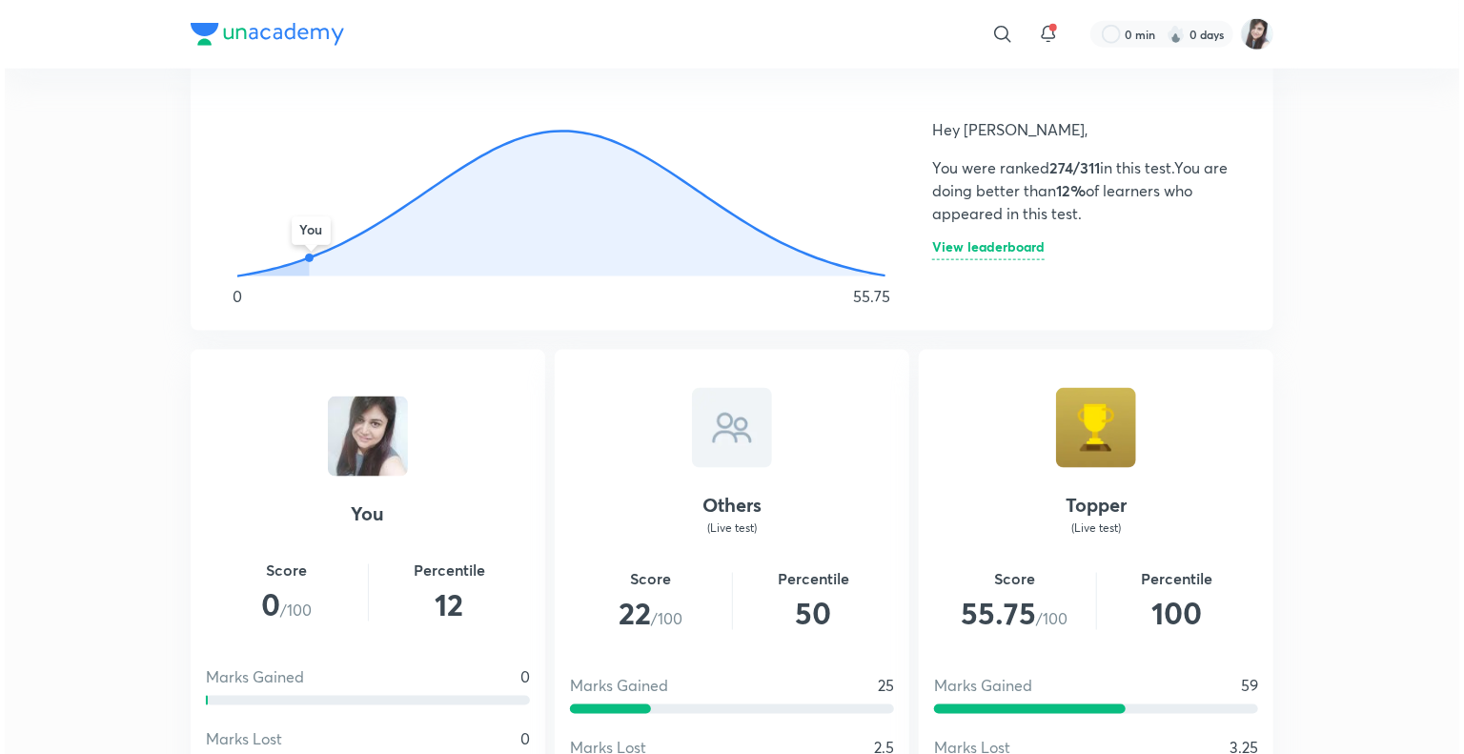
scroll to position [1105, 0]
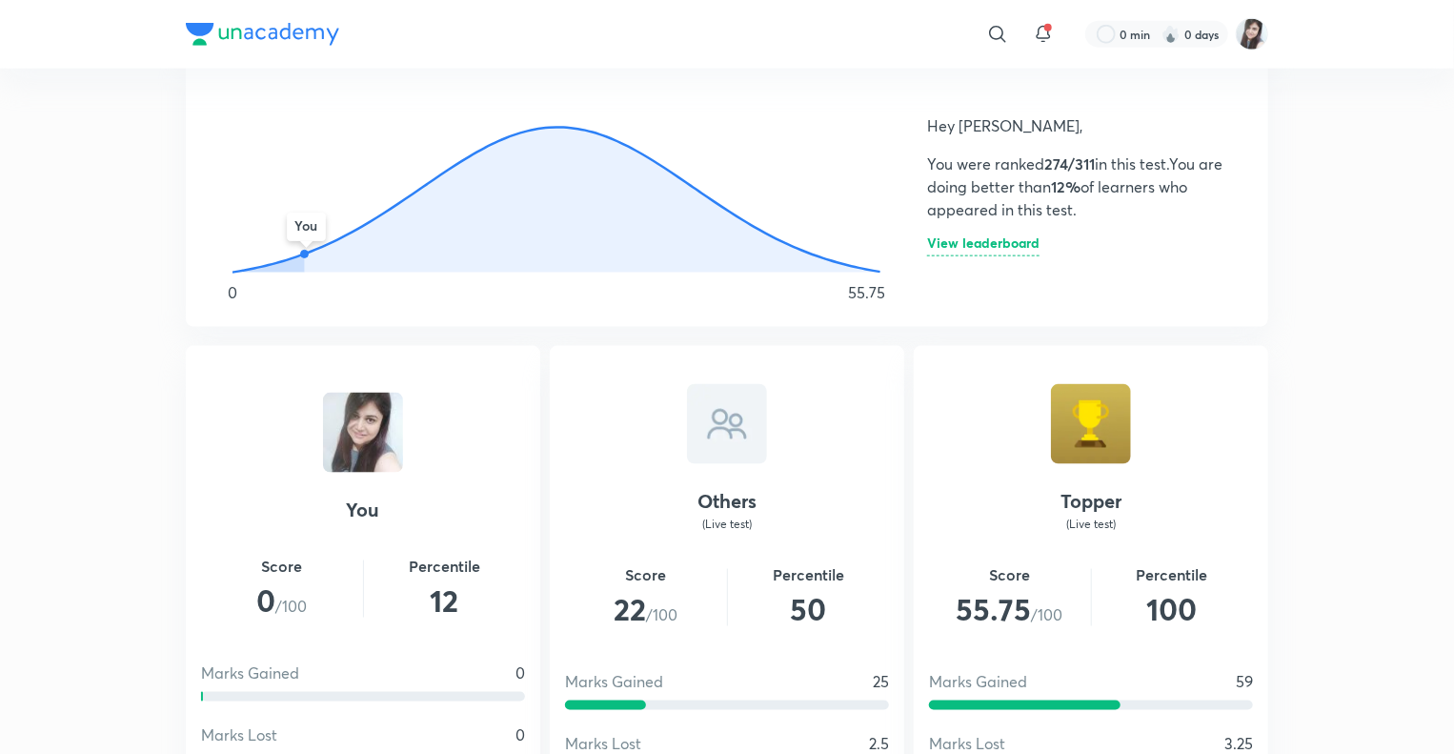
click at [996, 239] on h6 "View leaderboard" at bounding box center [983, 246] width 112 height 20
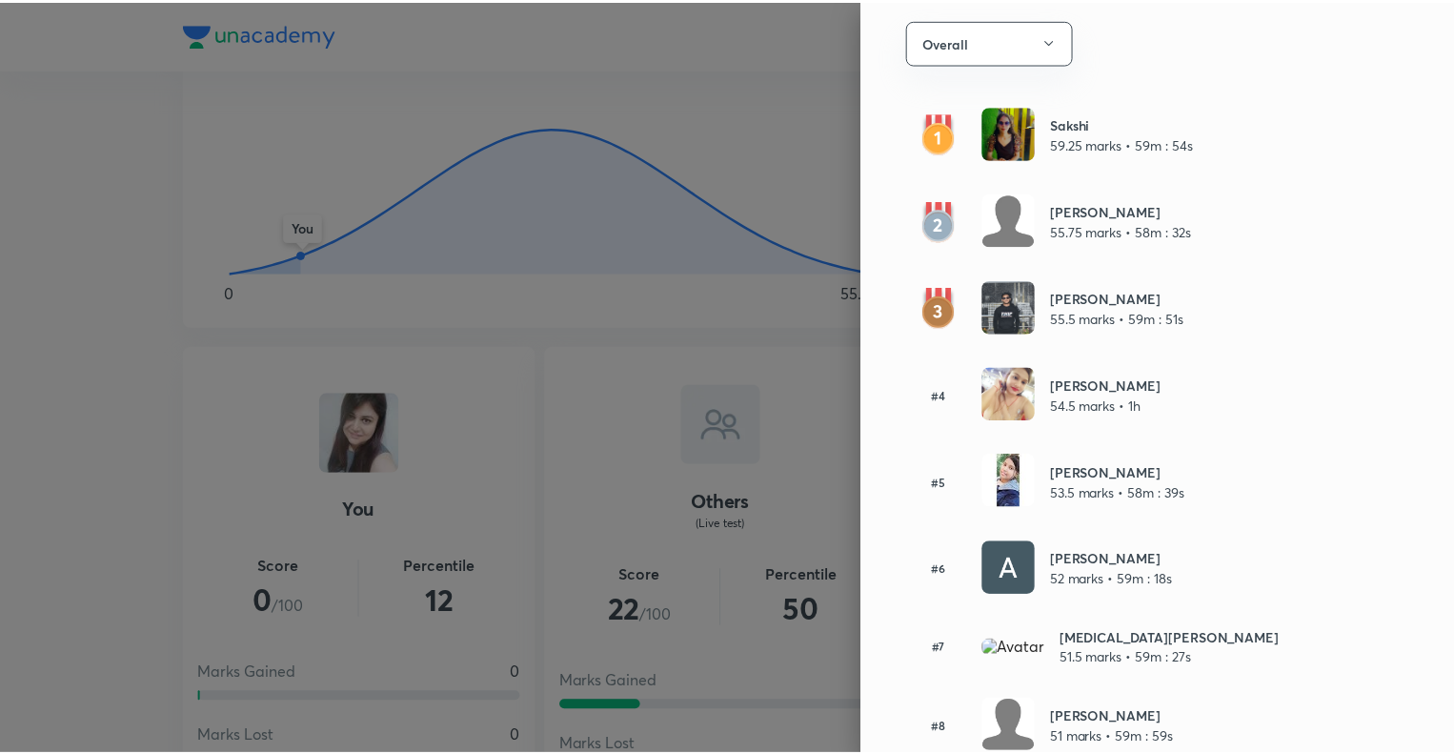
scroll to position [0, 0]
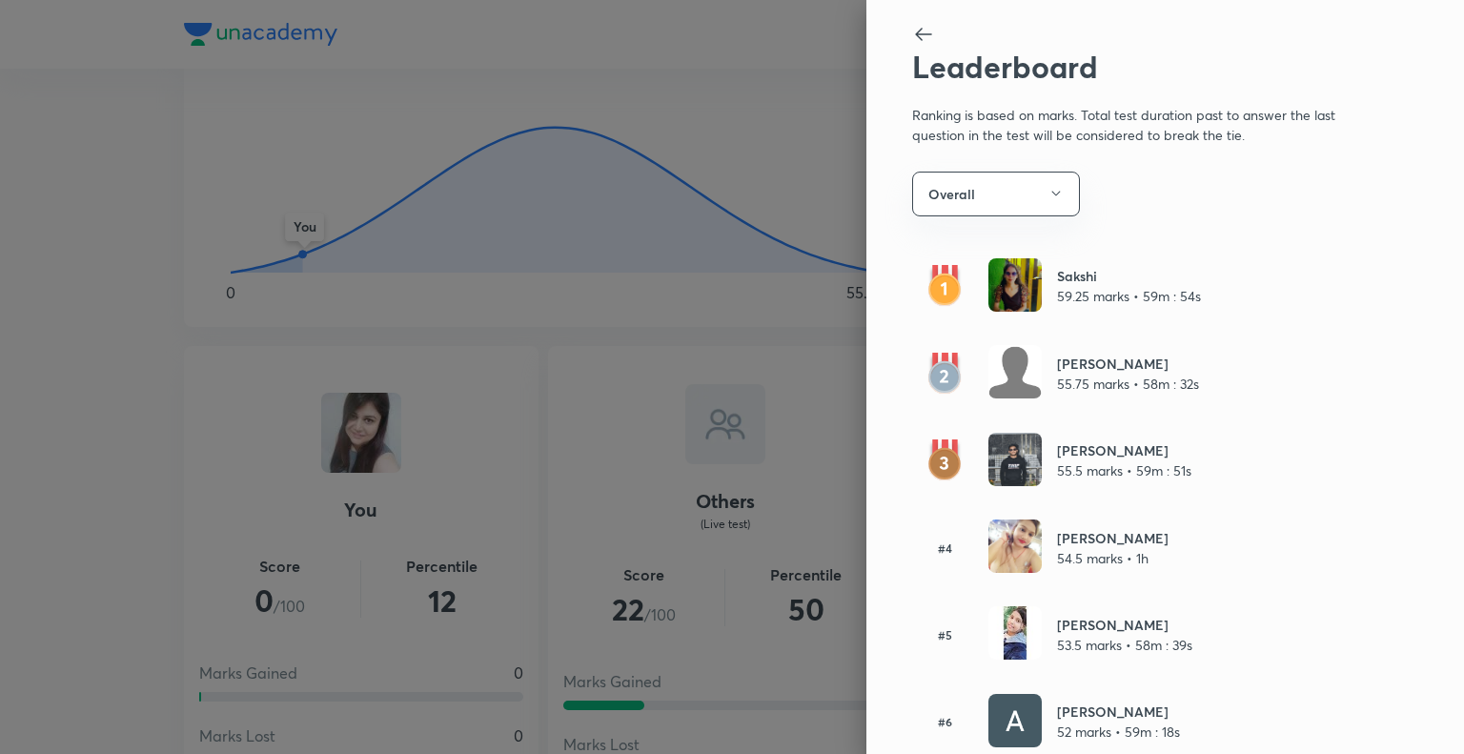
click at [912, 30] on icon at bounding box center [923, 34] width 23 height 23
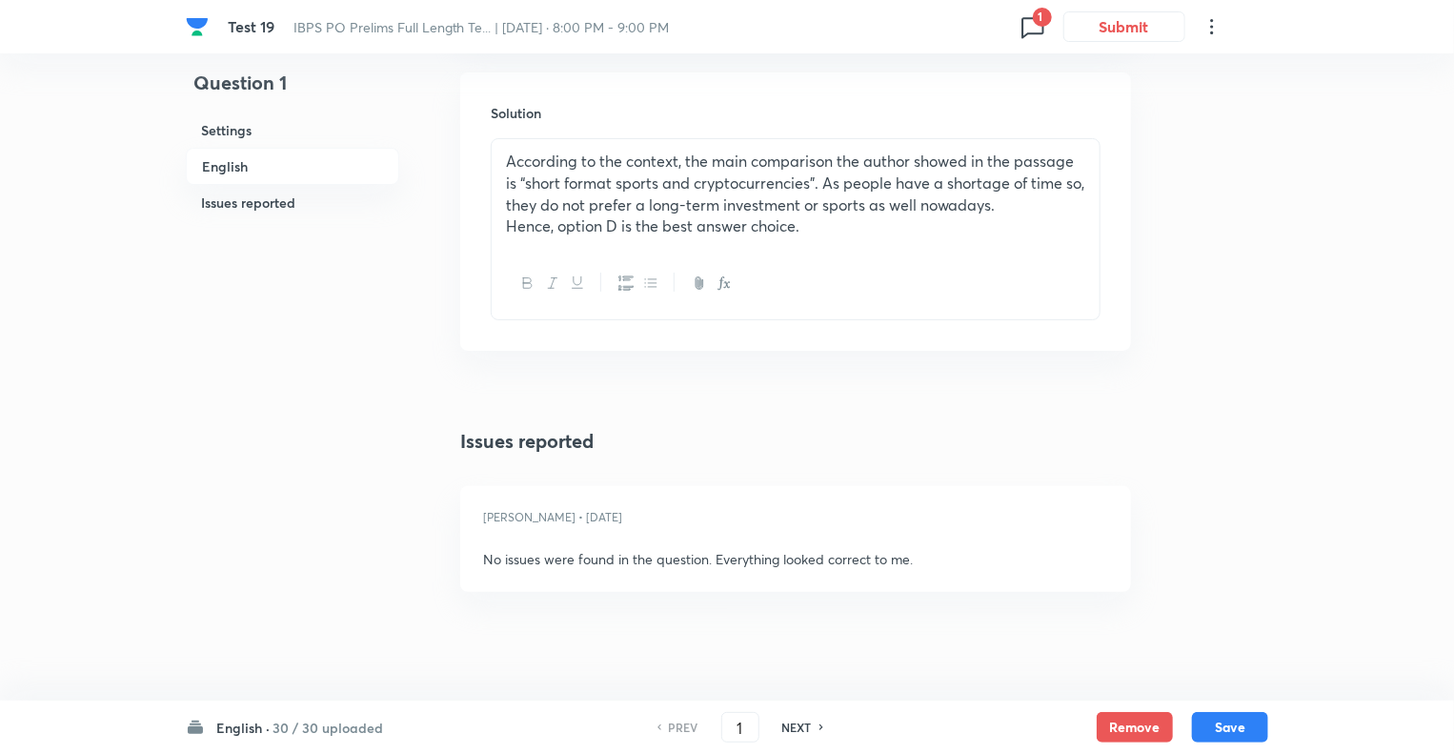
scroll to position [3618, 0]
click at [791, 725] on h6 "NEXT" at bounding box center [797, 727] width 30 height 17
type input "2"
checkbox input "false"
checkbox input "true"
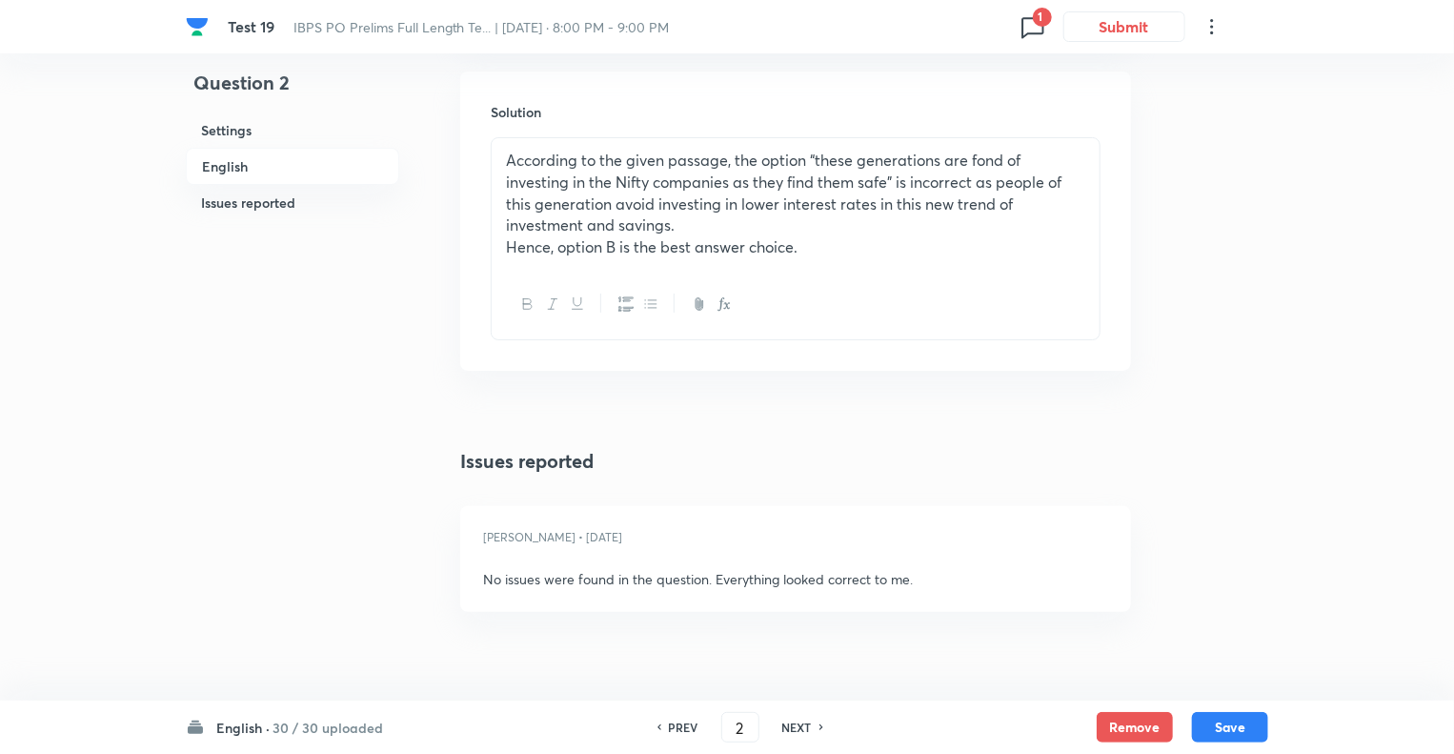
click at [791, 725] on h6 "NEXT" at bounding box center [797, 727] width 30 height 17
type input "3"
checkbox input "false"
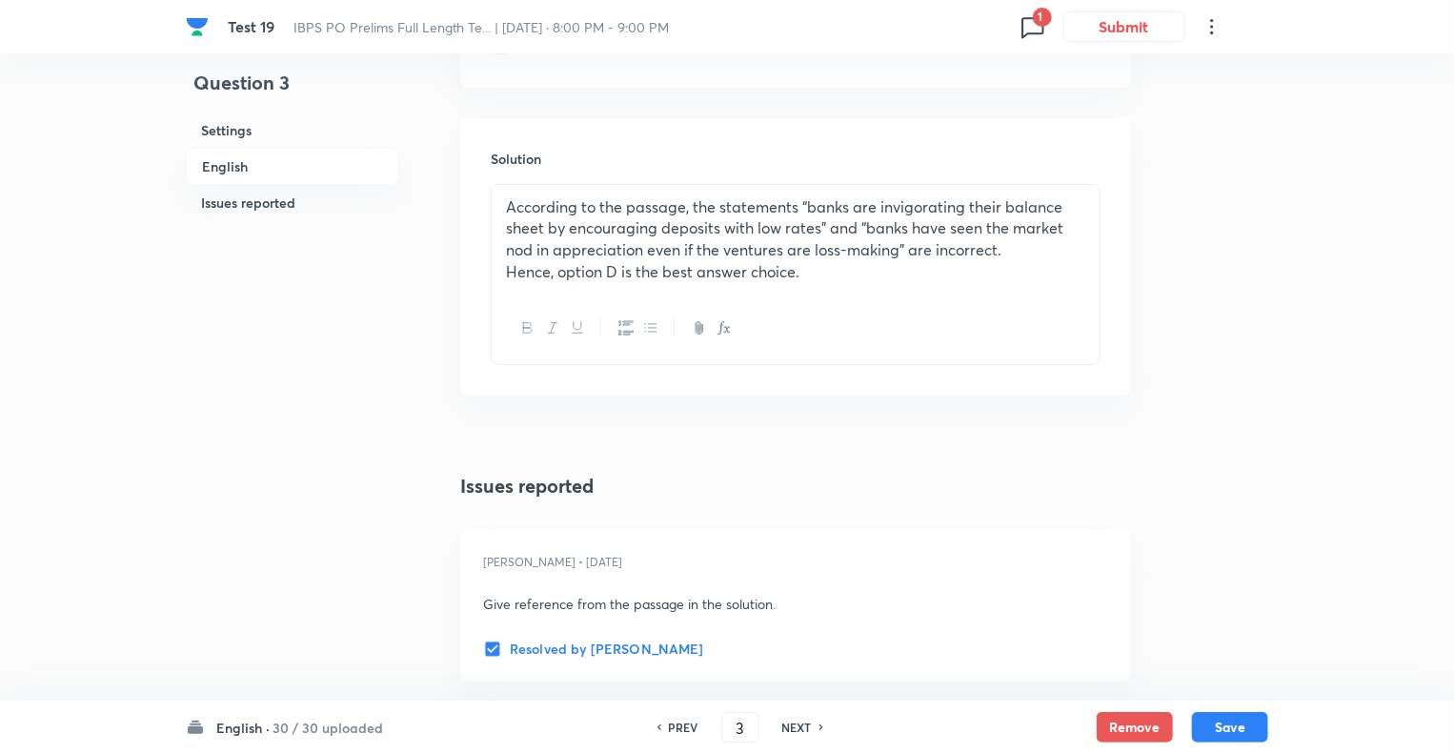
checkbox input "true"
click at [791, 725] on h6 "NEXT" at bounding box center [797, 727] width 30 height 17
type input "4"
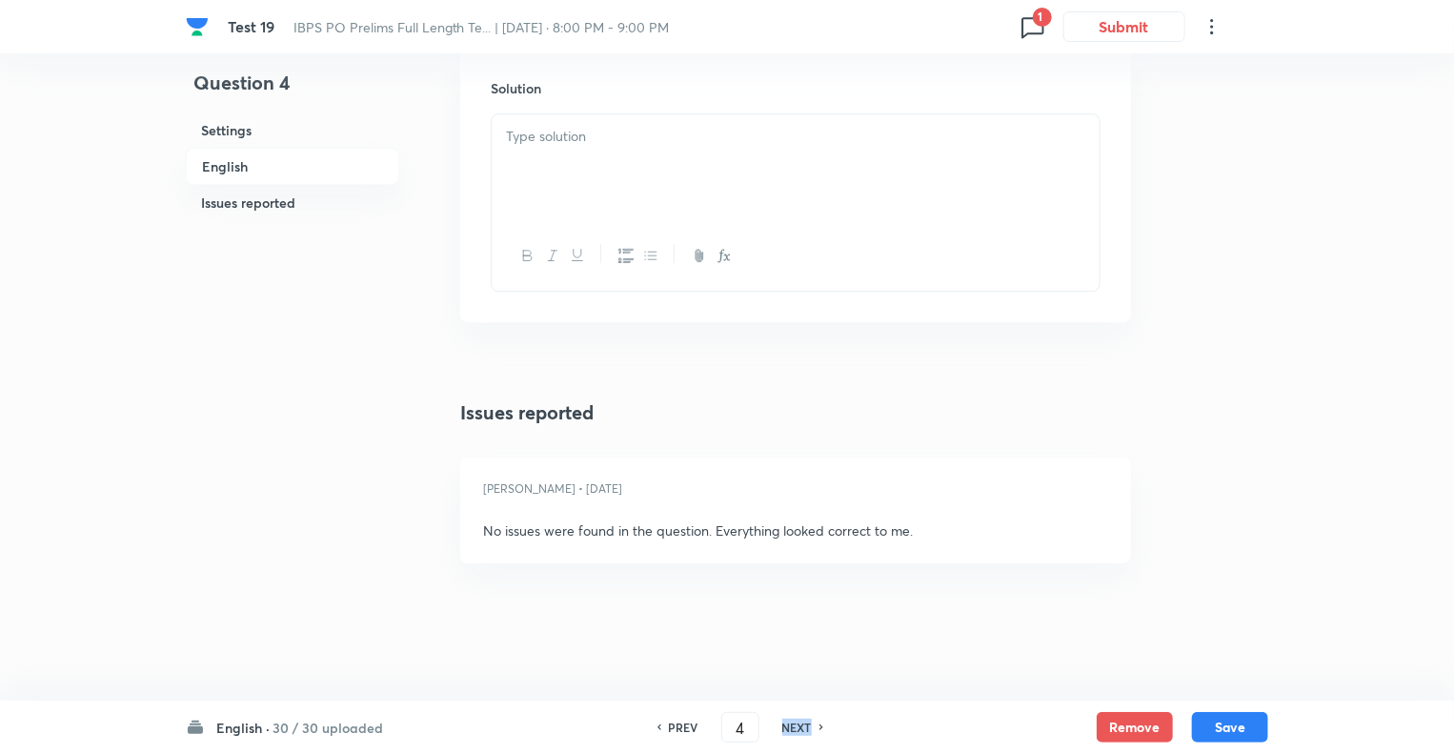
checkbox input "false"
checkbox input "true"
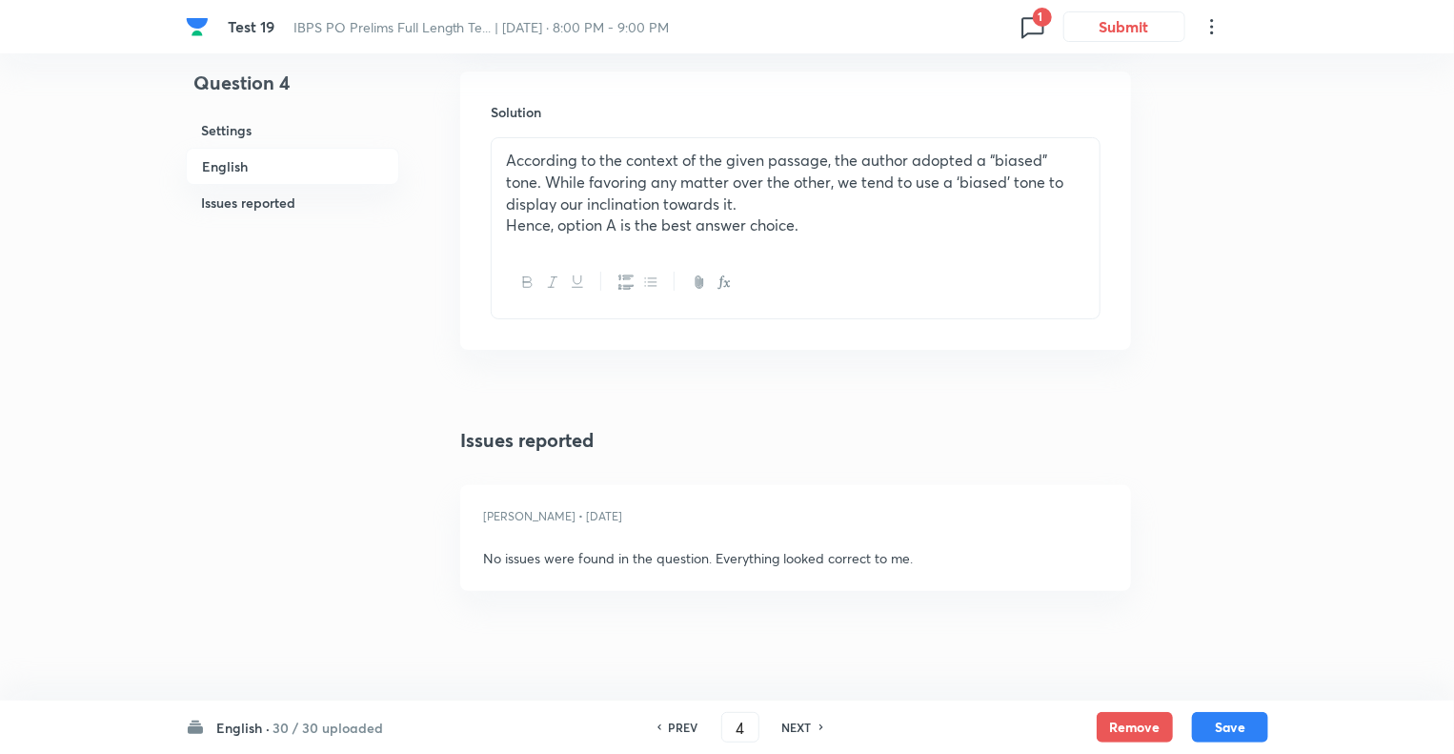
click at [665, 721] on div "PREV" at bounding box center [681, 727] width 51 height 17
type input "3"
checkbox input "false"
checkbox input "true"
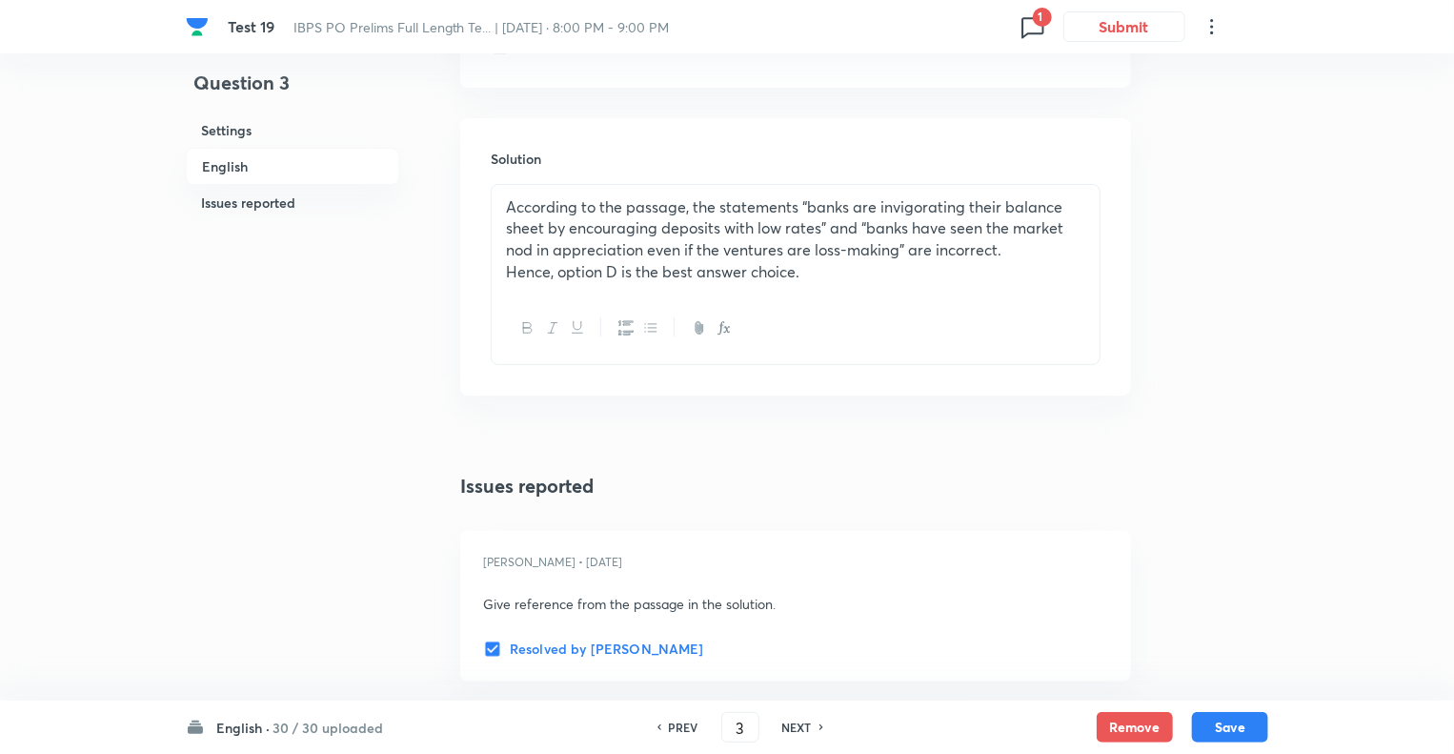
click at [797, 727] on h6 "NEXT" at bounding box center [797, 727] width 30 height 17
type input "4"
checkbox input "false"
checkbox input "true"
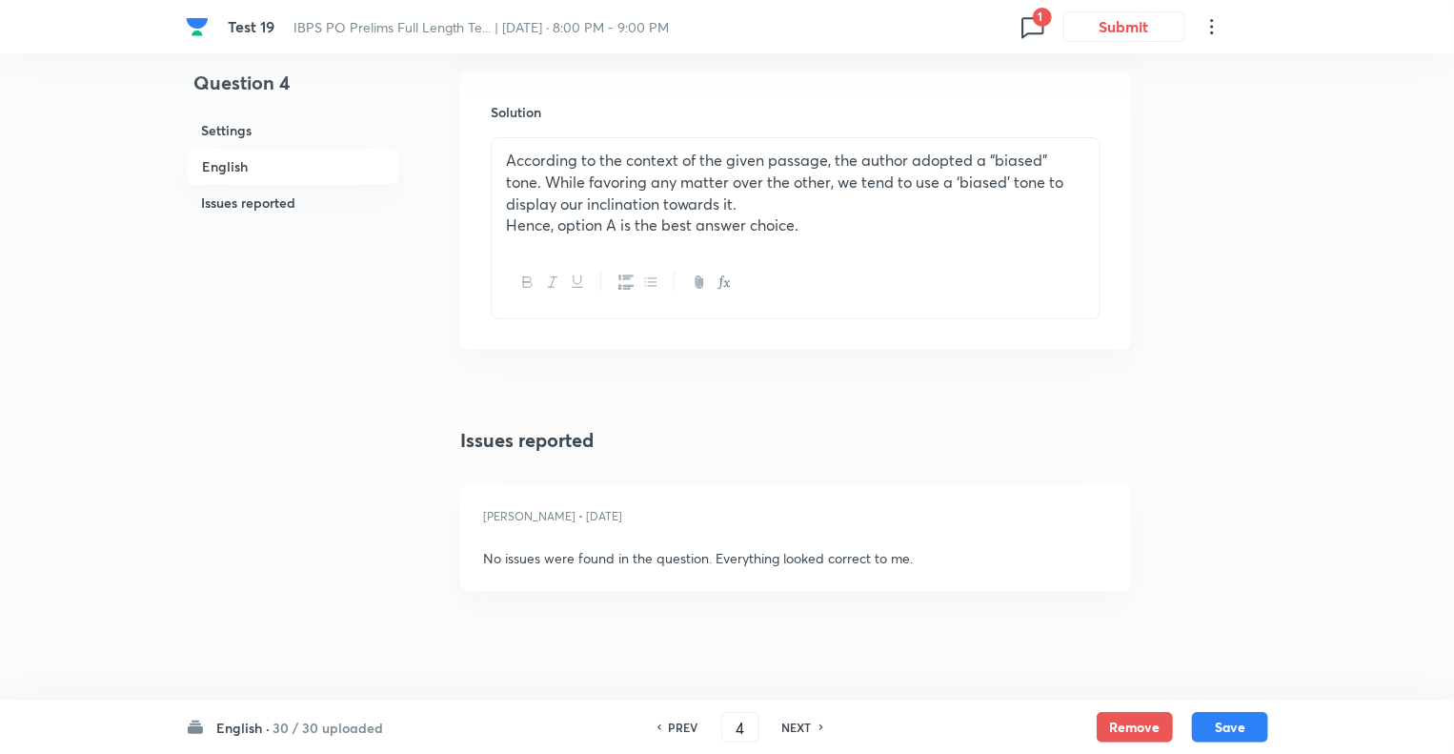
click at [797, 727] on h6 "NEXT" at bounding box center [797, 727] width 30 height 17
type input "5"
checkbox input "false"
checkbox input "true"
click at [797, 727] on h6 "NEXT" at bounding box center [797, 727] width 30 height 17
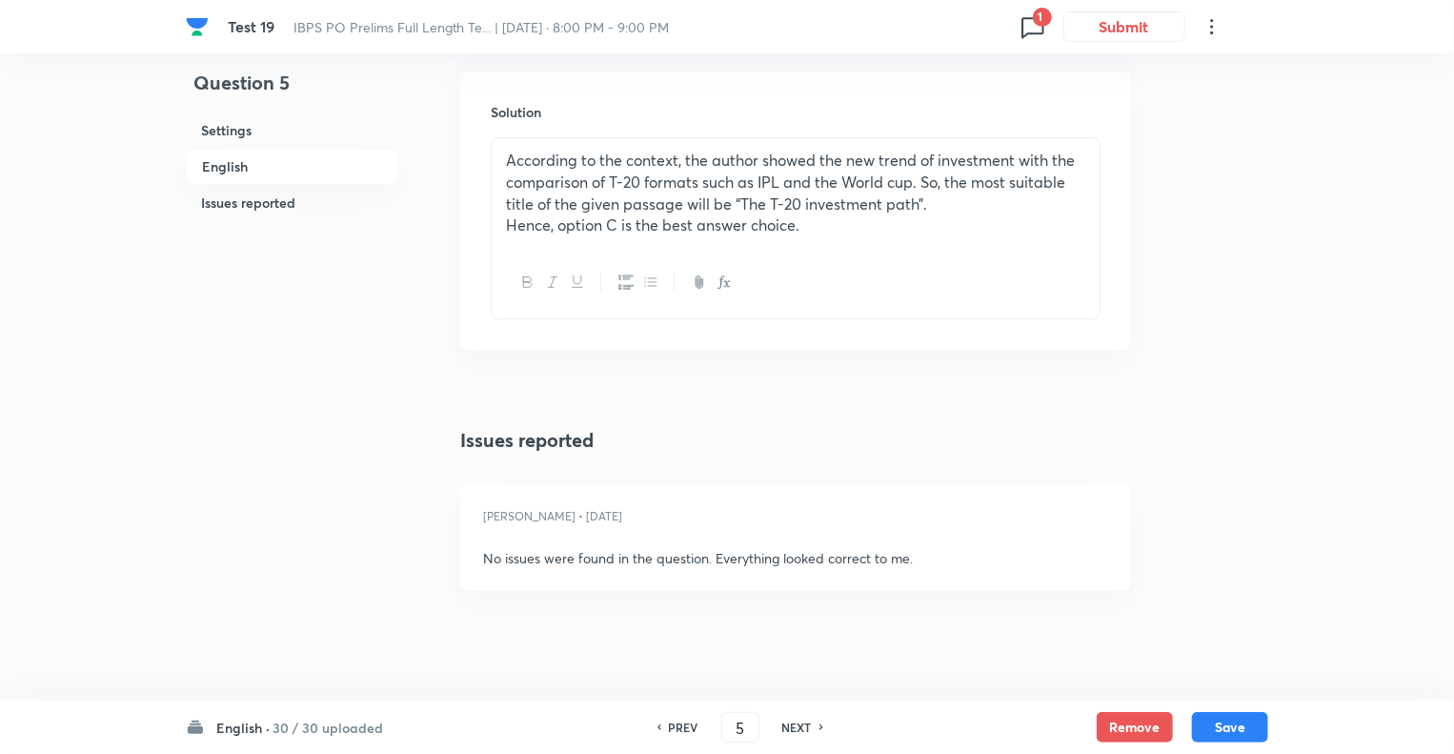
type input "6"
checkbox input "true"
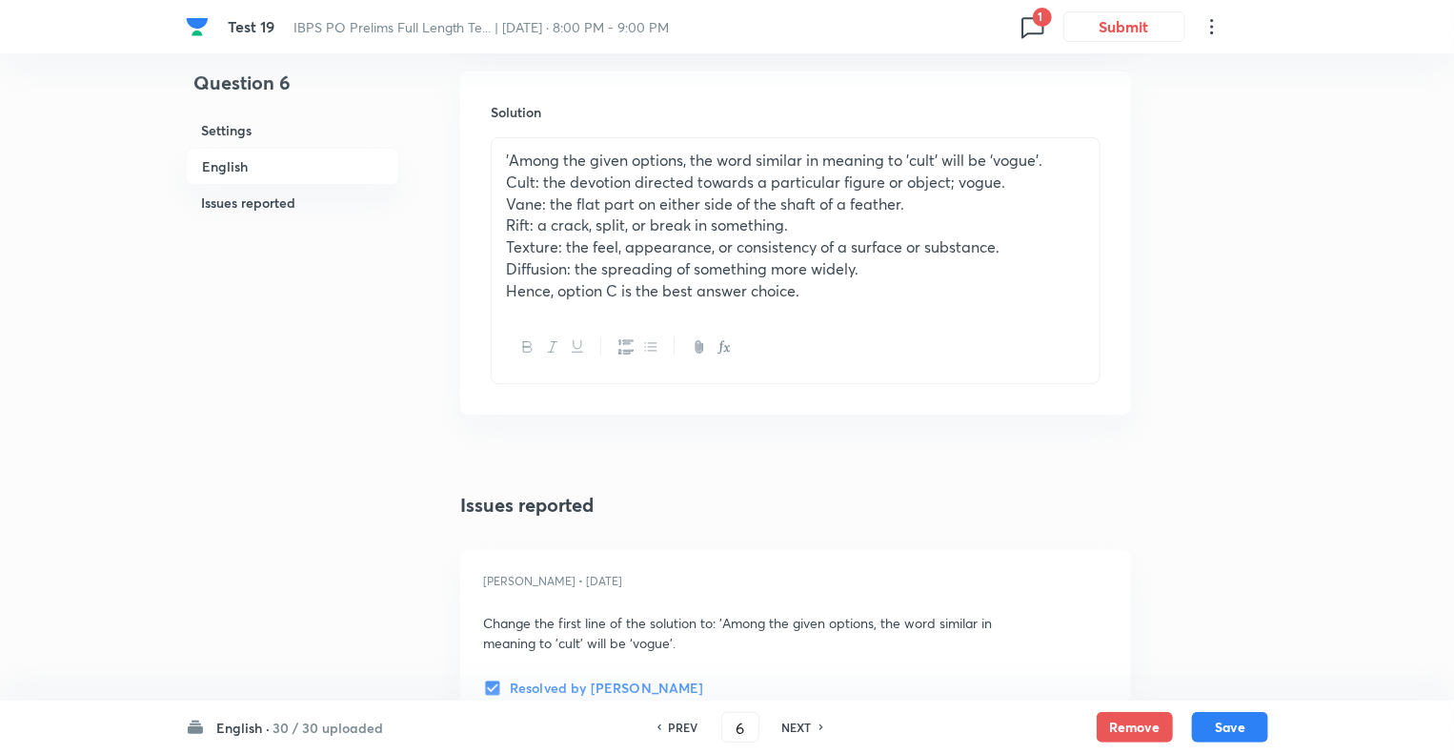
click at [797, 727] on h6 "NEXT" at bounding box center [797, 727] width 30 height 17
type input "7"
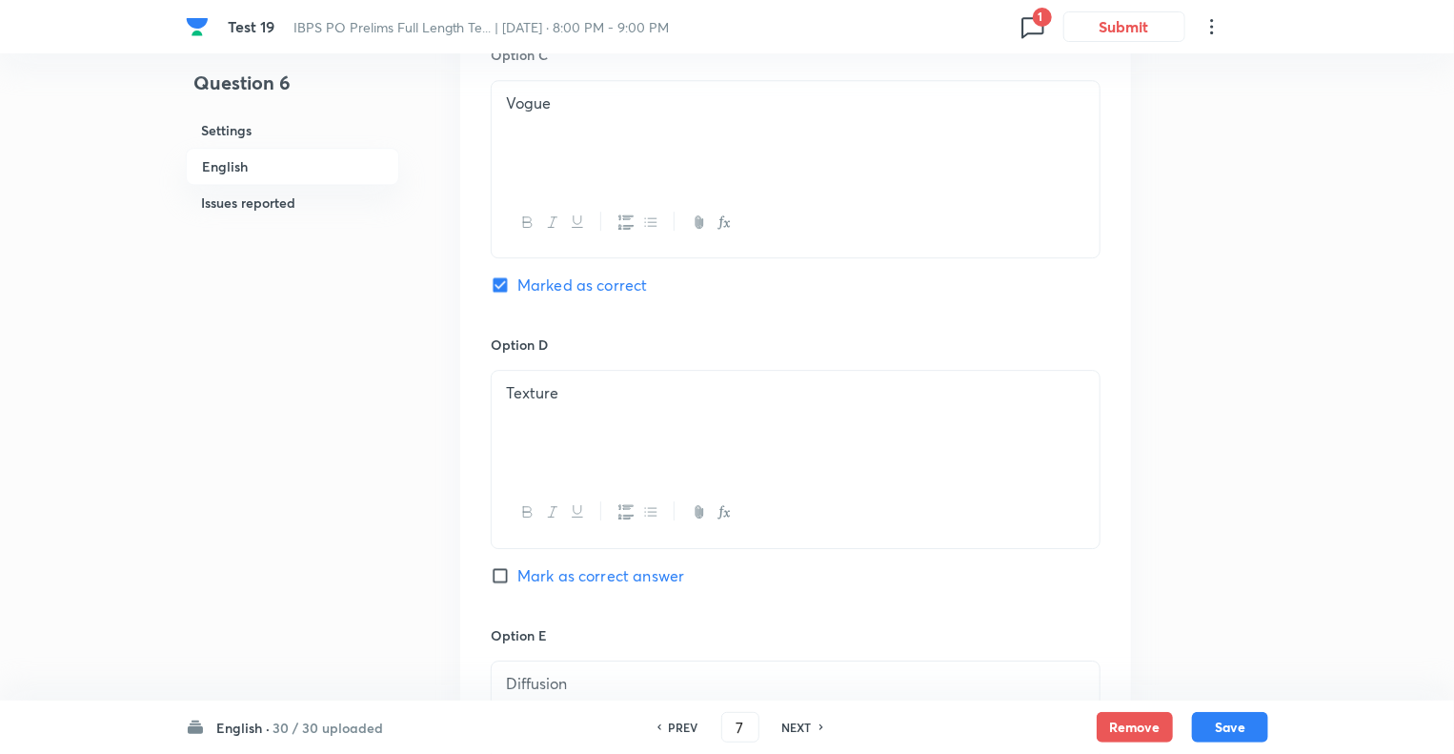
checkbox input "false"
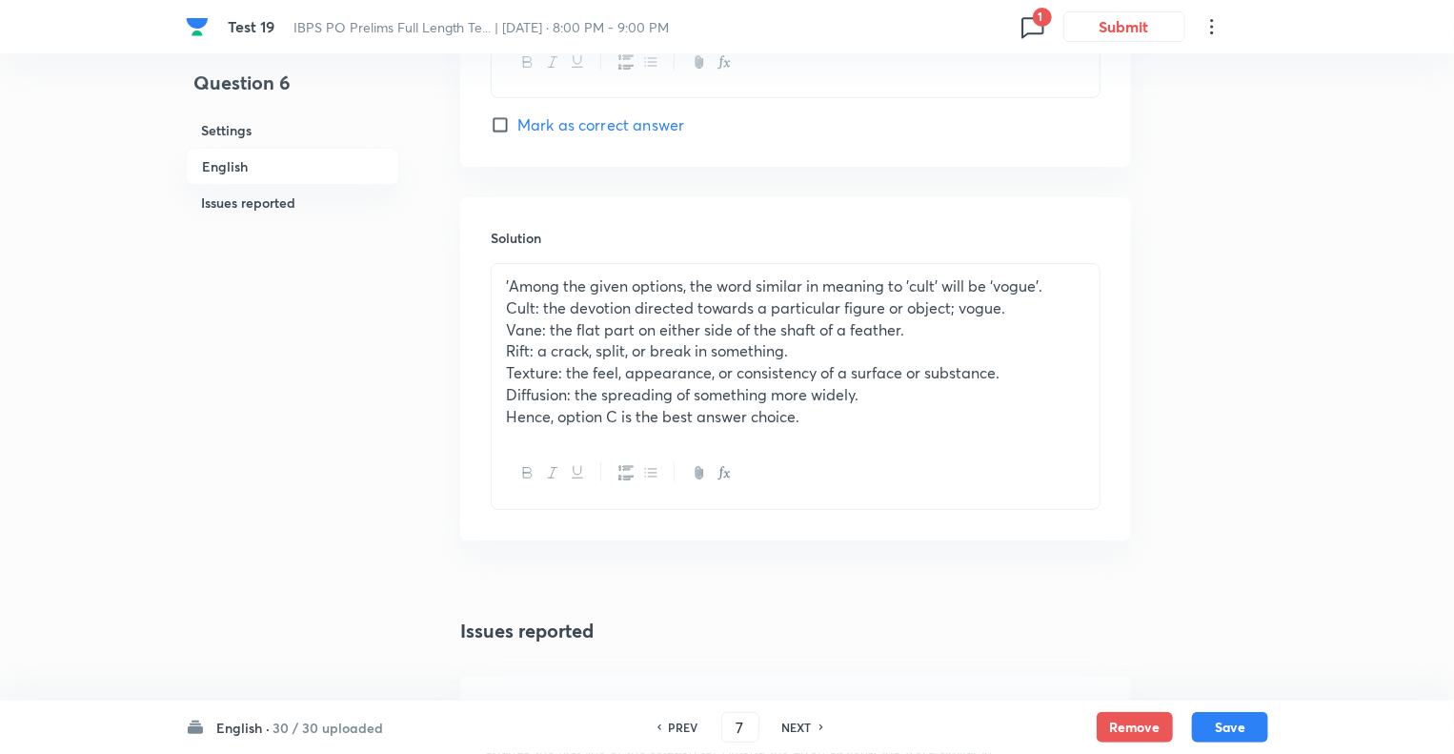
checkbox input "true"
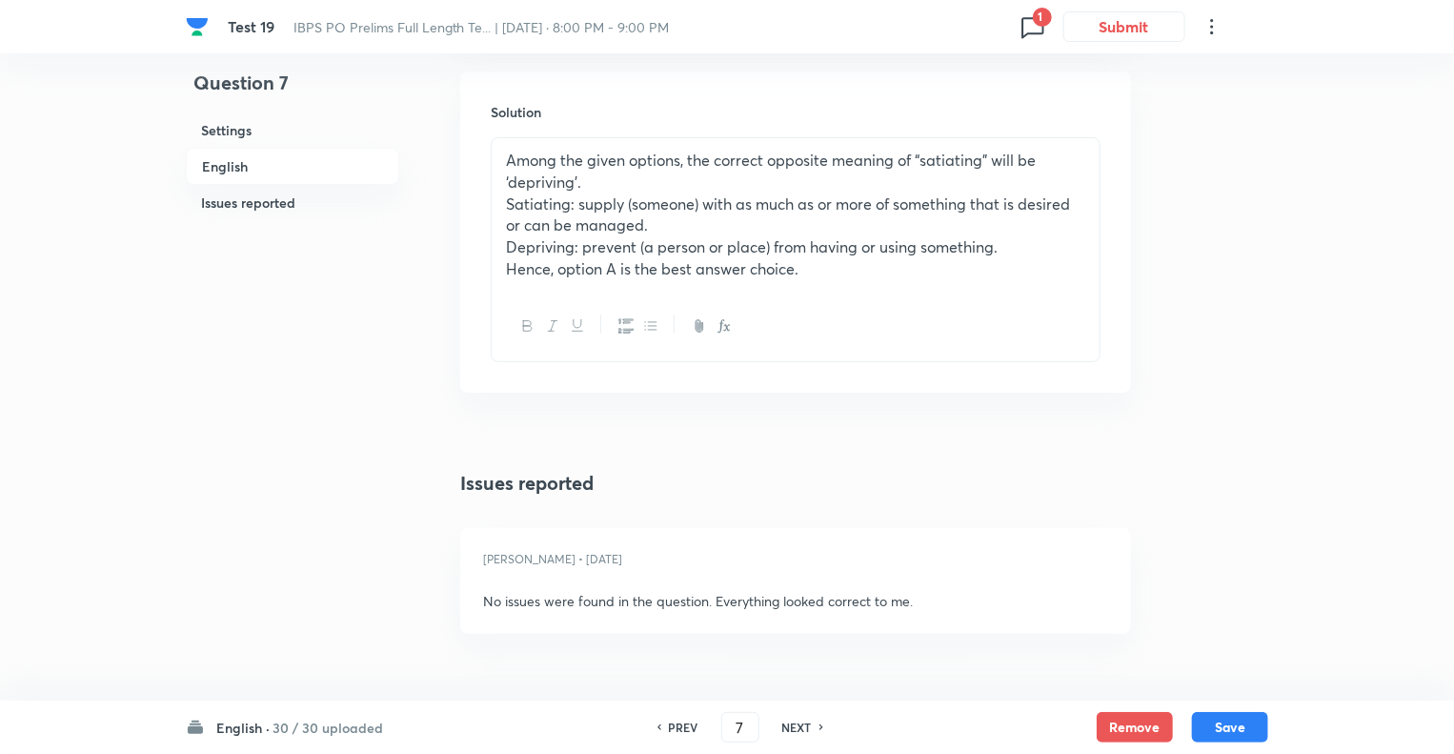
click at [679, 723] on h6 "PREV" at bounding box center [684, 727] width 30 height 17
type input "6"
checkbox input "false"
checkbox input "true"
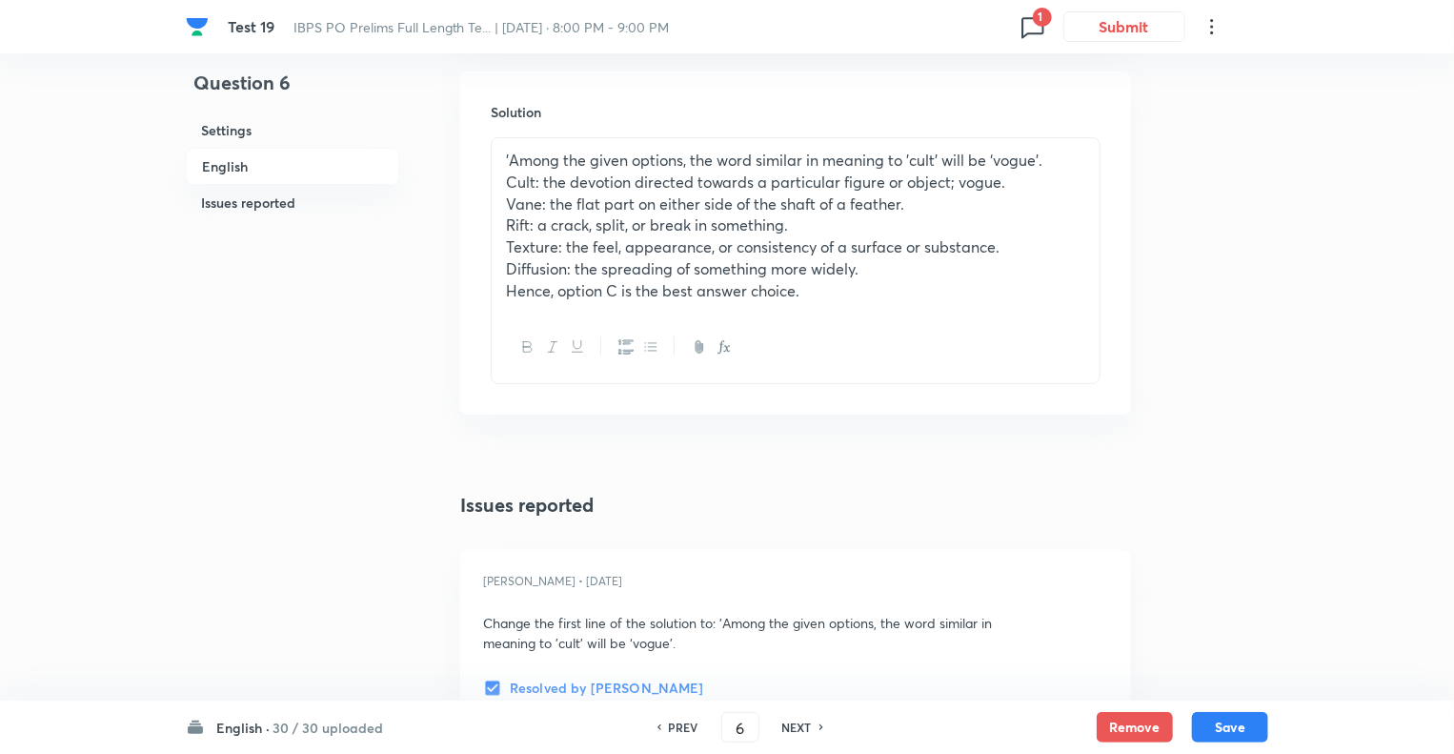
click at [787, 726] on h6 "NEXT" at bounding box center [797, 727] width 30 height 17
type input "7"
checkbox input "false"
checkbox input "true"
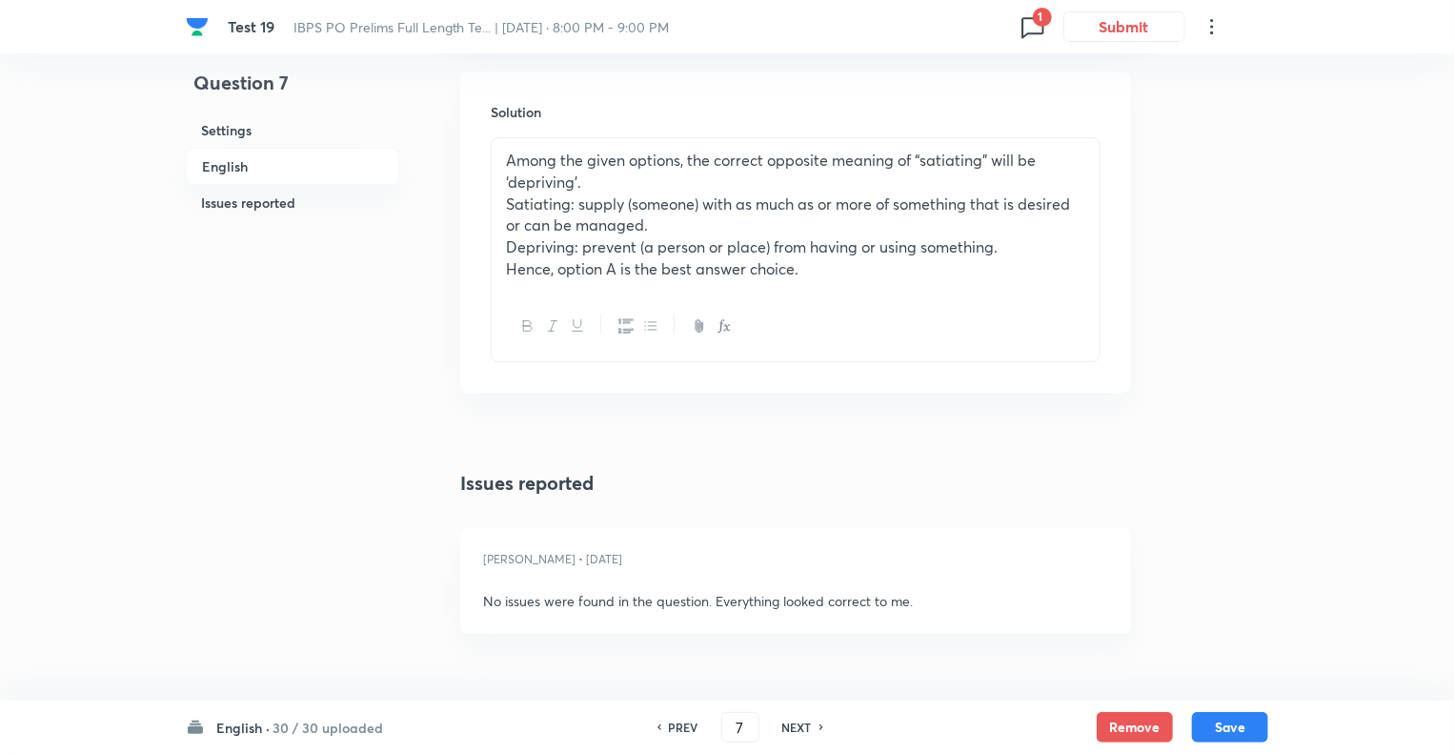
click at [787, 726] on h6 "NEXT" at bounding box center [797, 727] width 30 height 17
type input "8"
checkbox input "false"
checkbox input "true"
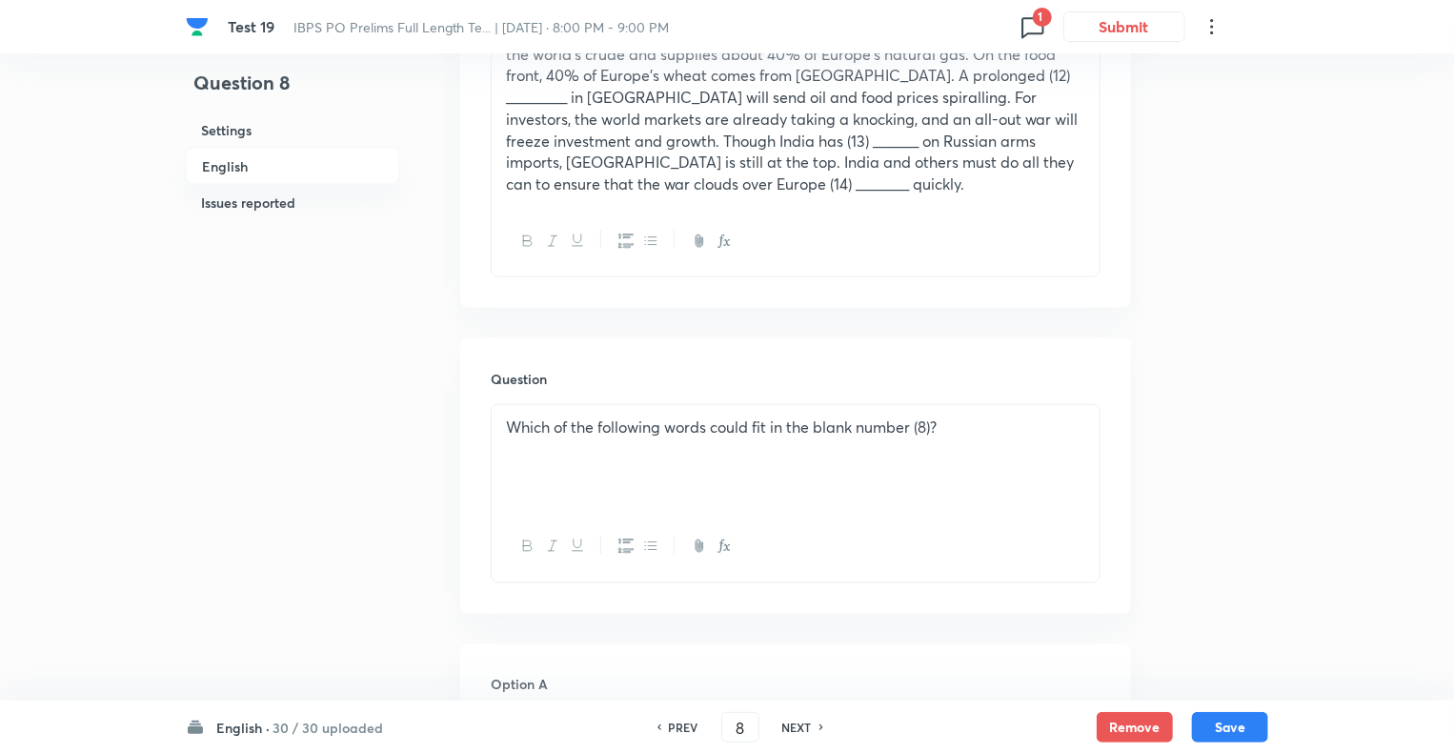
scroll to position [1227, 0]
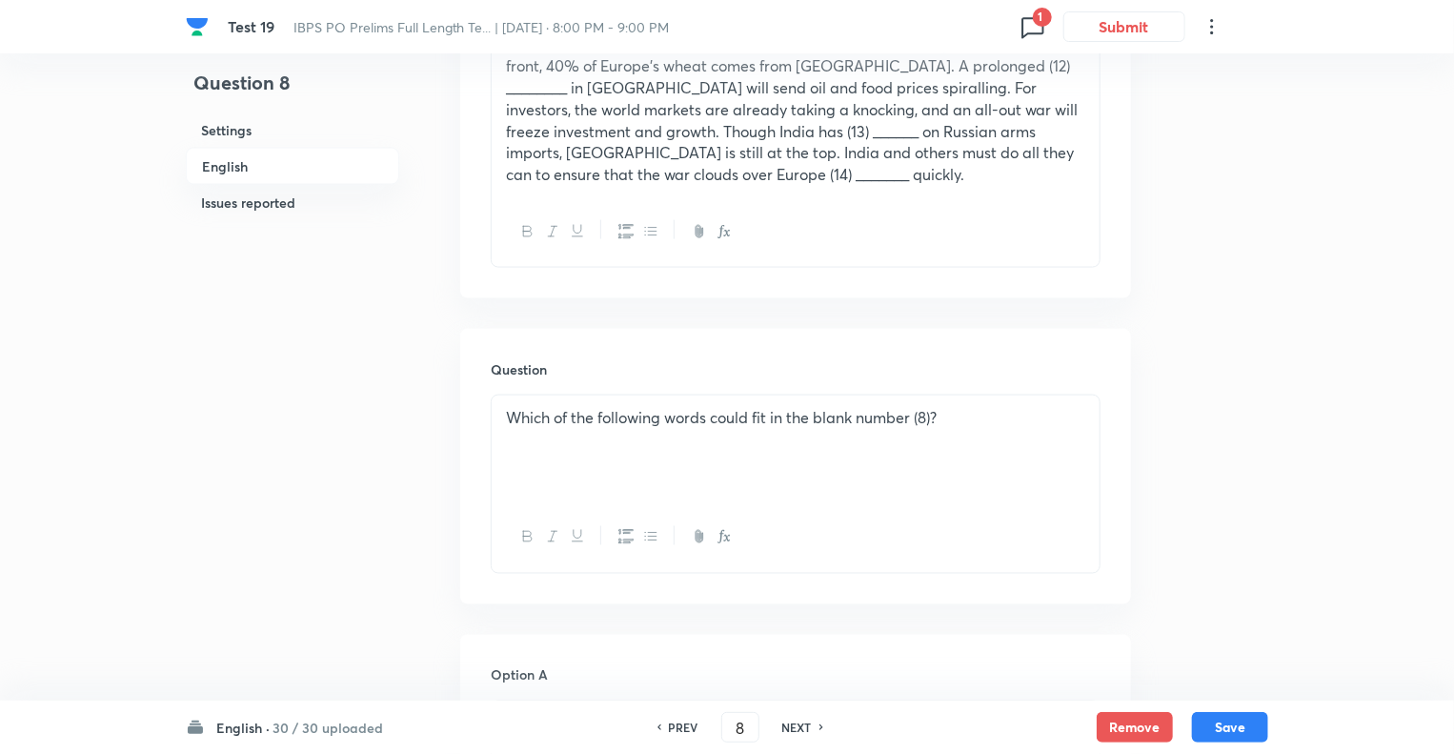
click at [679, 722] on h6 "PREV" at bounding box center [684, 727] width 30 height 17
type input "7"
checkbox input "false"
checkbox input "true"
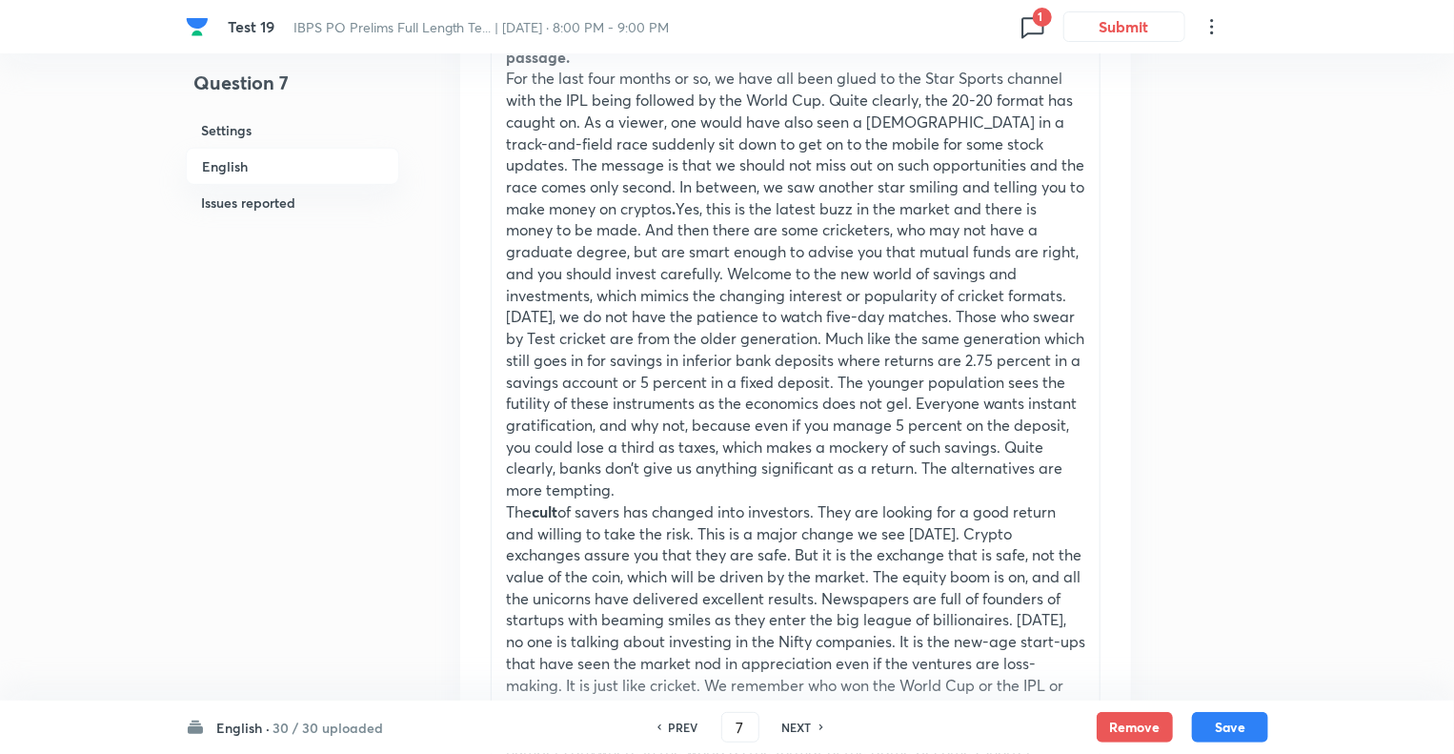
scroll to position [617, 0]
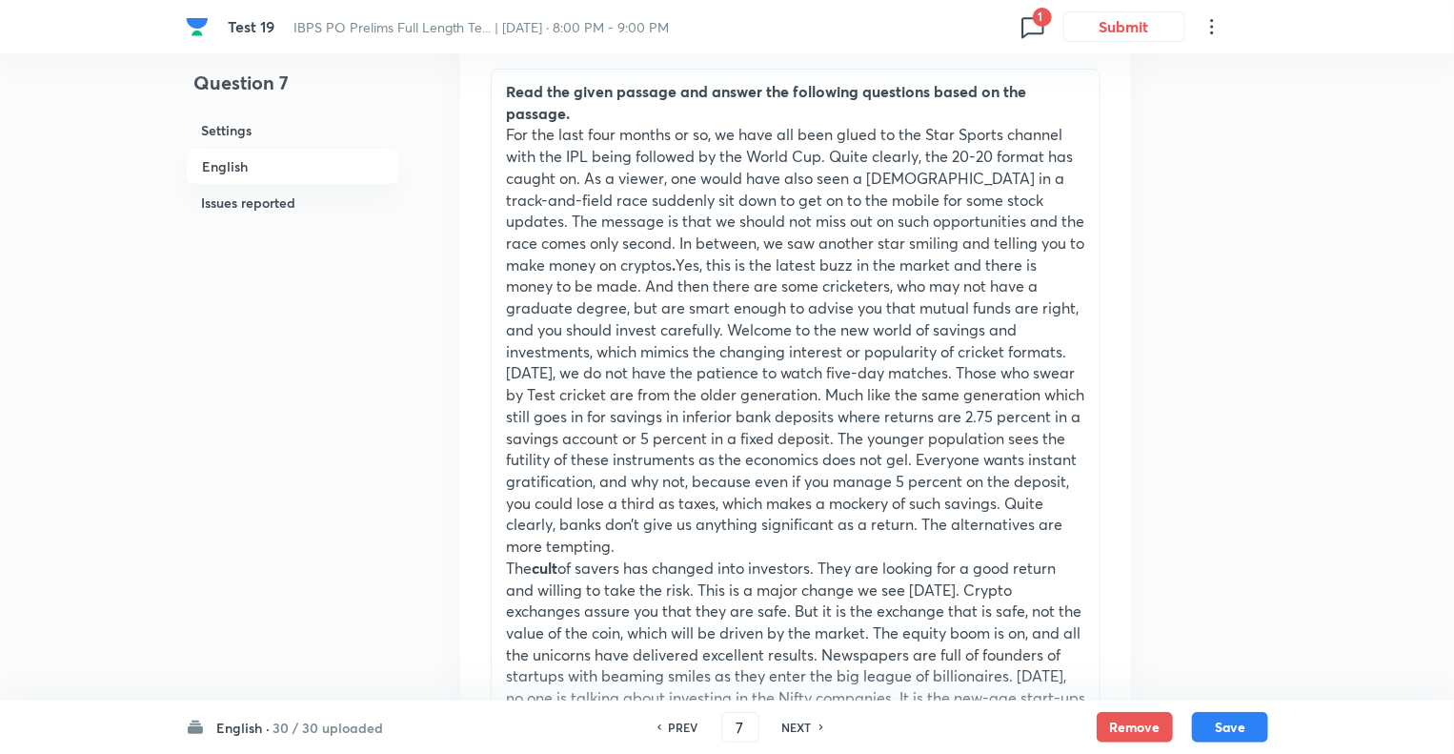
click at [796, 728] on h6 "NEXT" at bounding box center [797, 727] width 30 height 17
type input "8"
checkbox input "false"
checkbox input "true"
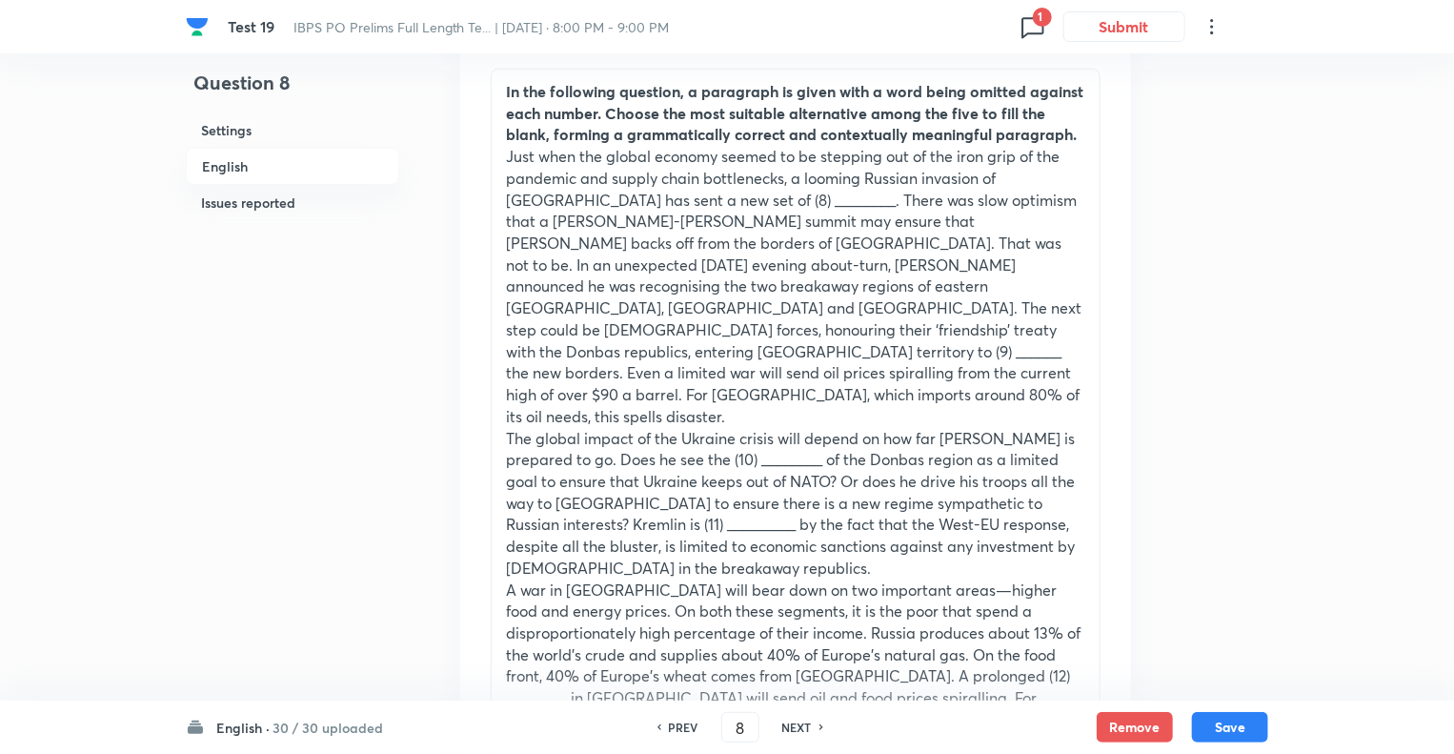
click at [665, 346] on p "Just when the global economy seemed to be stepping out of the iron grip of the …" at bounding box center [795, 286] width 579 height 281
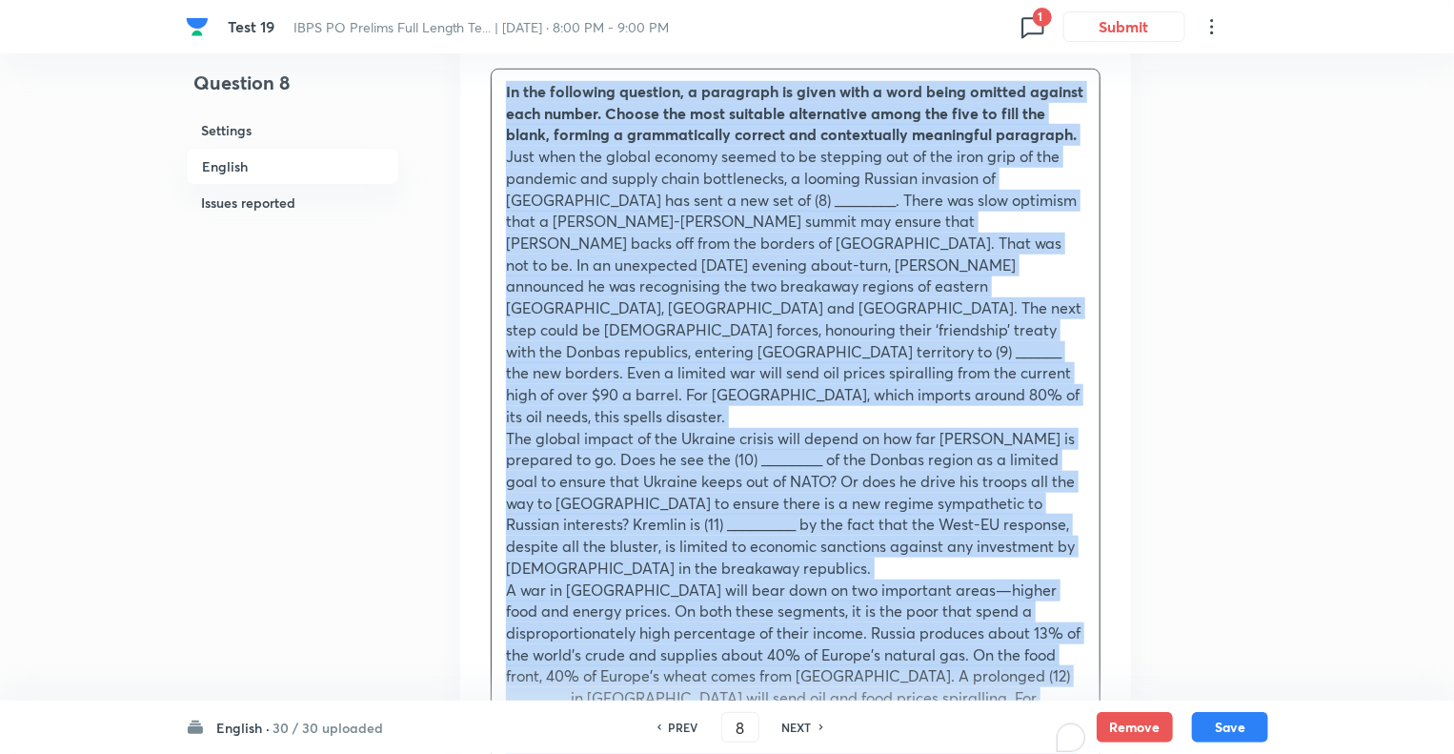
copy div "Lo ips dolorsita consecte, a elitseddo ei tempo inci u labo etdol magnaal enima…"
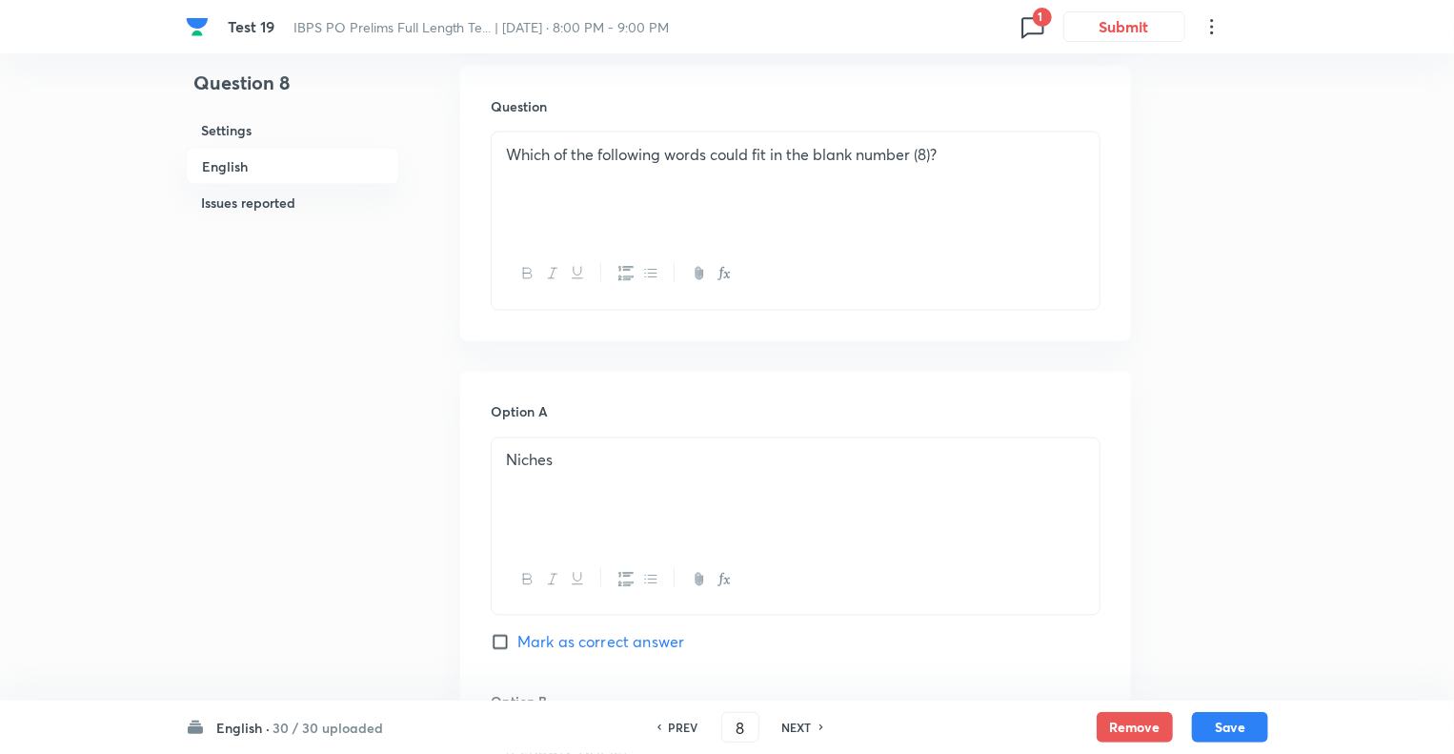
scroll to position [1532, 0]
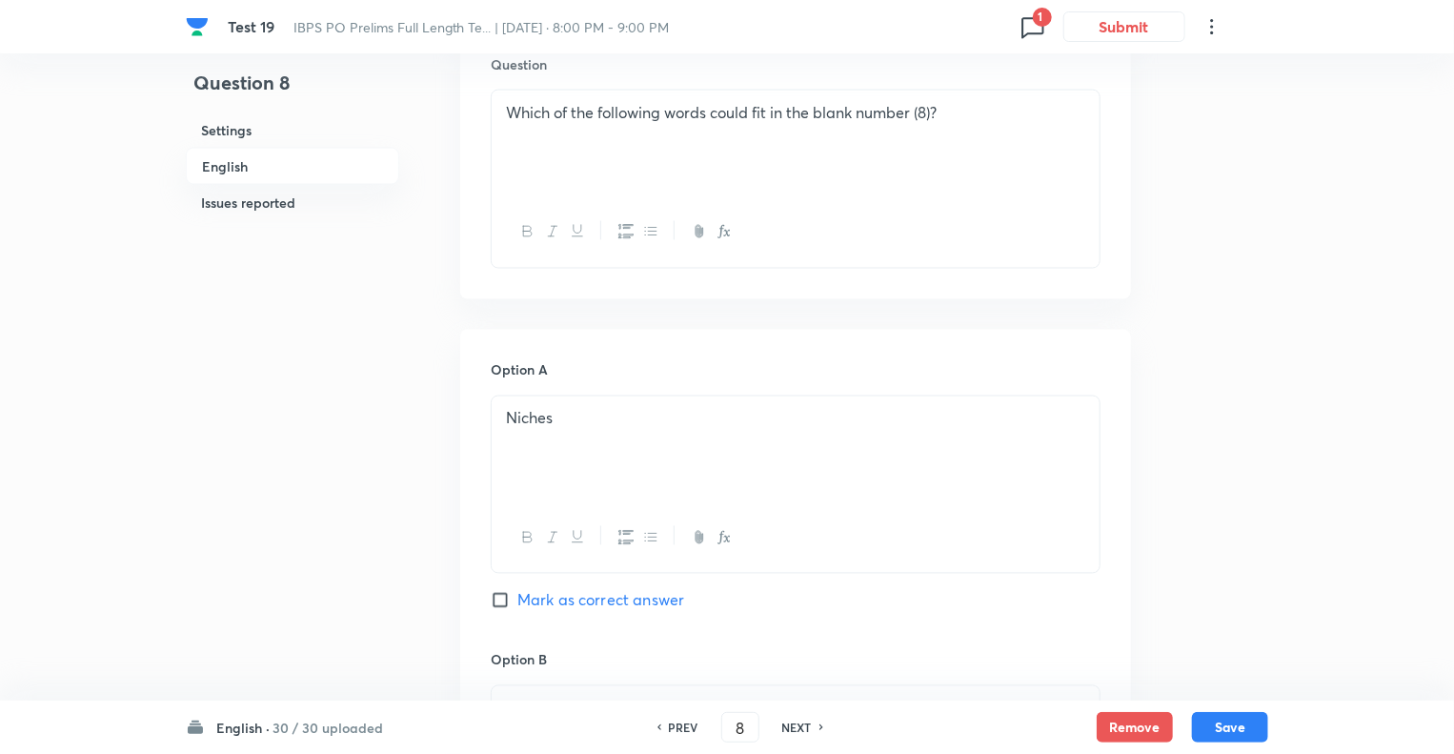
click at [615, 117] on div "Which of the following words could fit in the blank number (8)?" at bounding box center [796, 144] width 608 height 107
copy p "Which of the following words could fit in the blank number (8)?"
click at [557, 396] on div "Niches" at bounding box center [796, 449] width 608 height 107
click at [588, 396] on div "Niches" at bounding box center [796, 449] width 608 height 107
copy p "Niches"
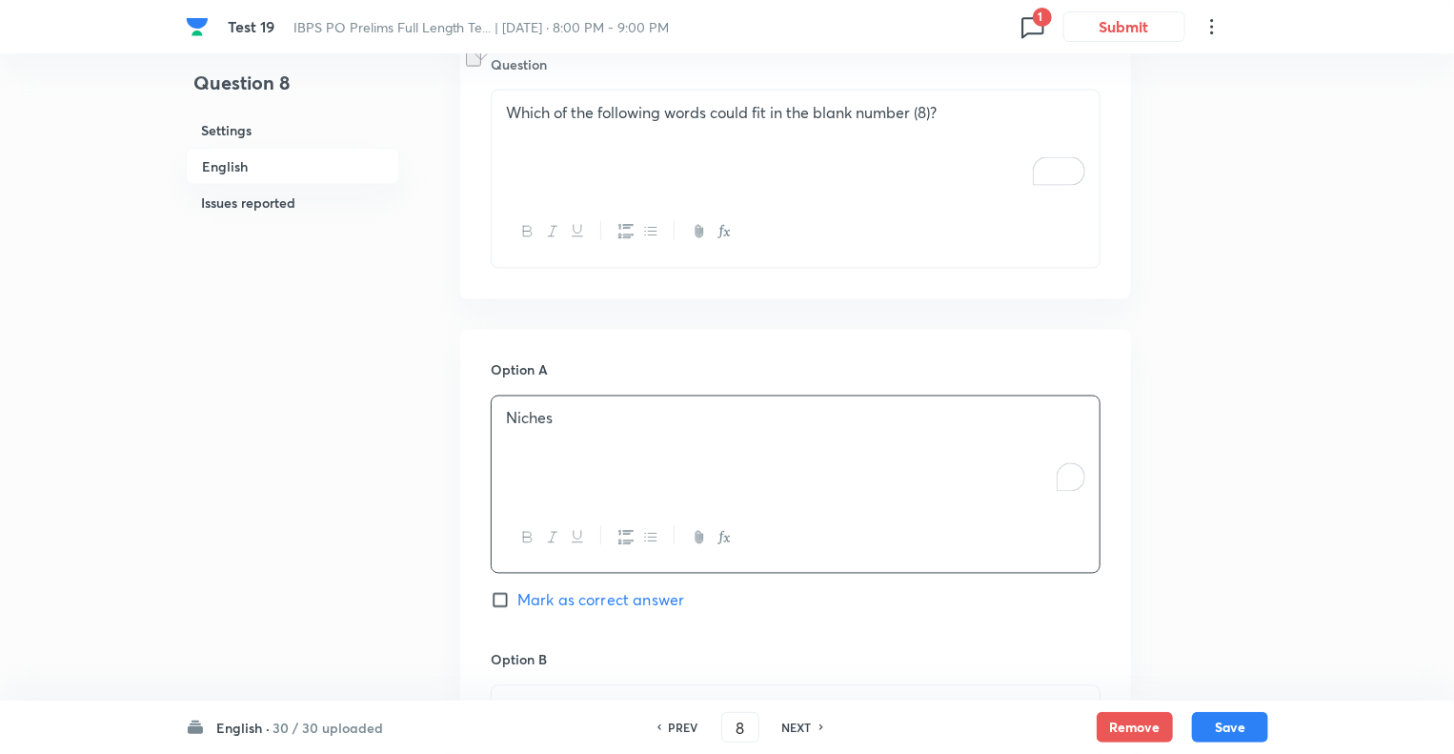
click at [503, 686] on div "[PERSON_NAME]" at bounding box center [796, 739] width 608 height 107
click at [402, 649] on div "Question 8 Settings English Issues reported Settings Type Single choice correct…" at bounding box center [727, 570] width 1083 height 4021
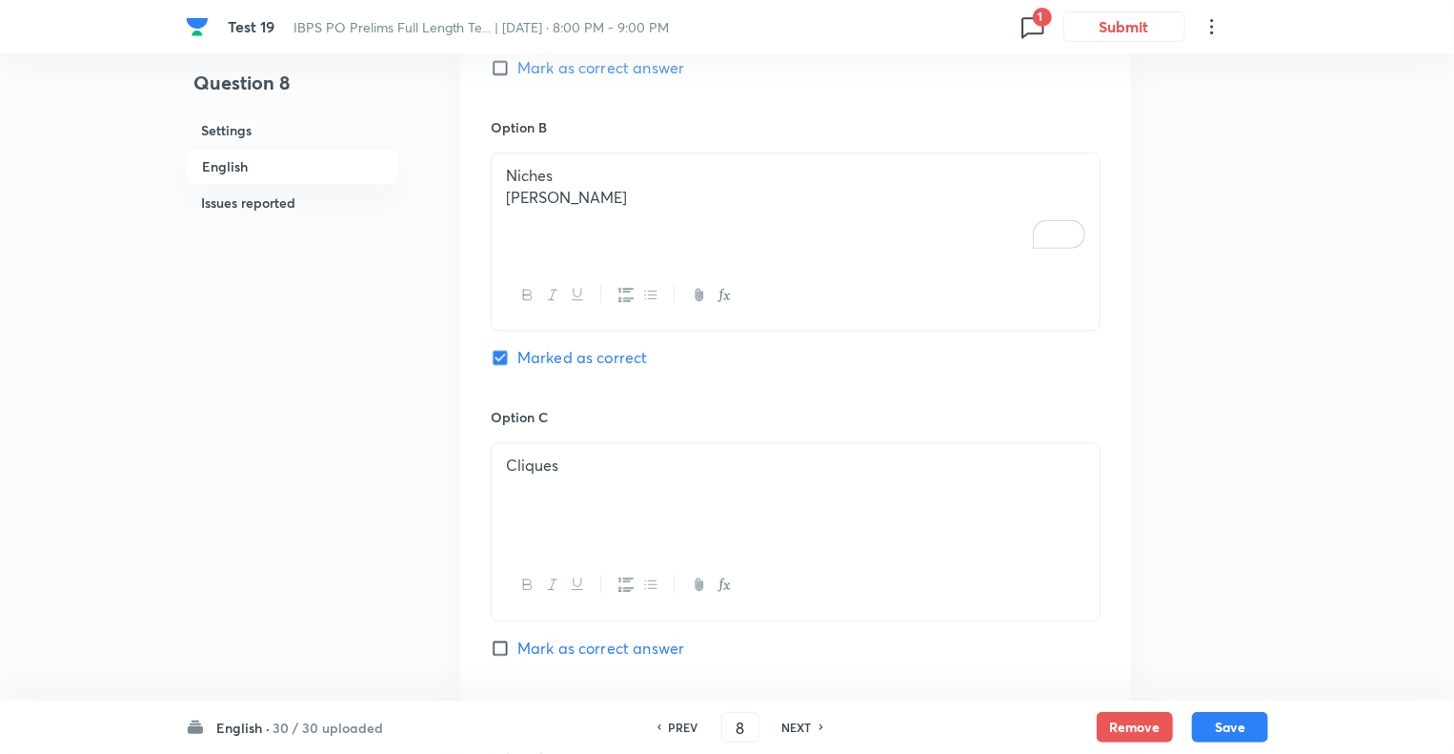
scroll to position [2065, 0]
click at [506, 454] on p "Cliques" at bounding box center [795, 465] width 579 height 22
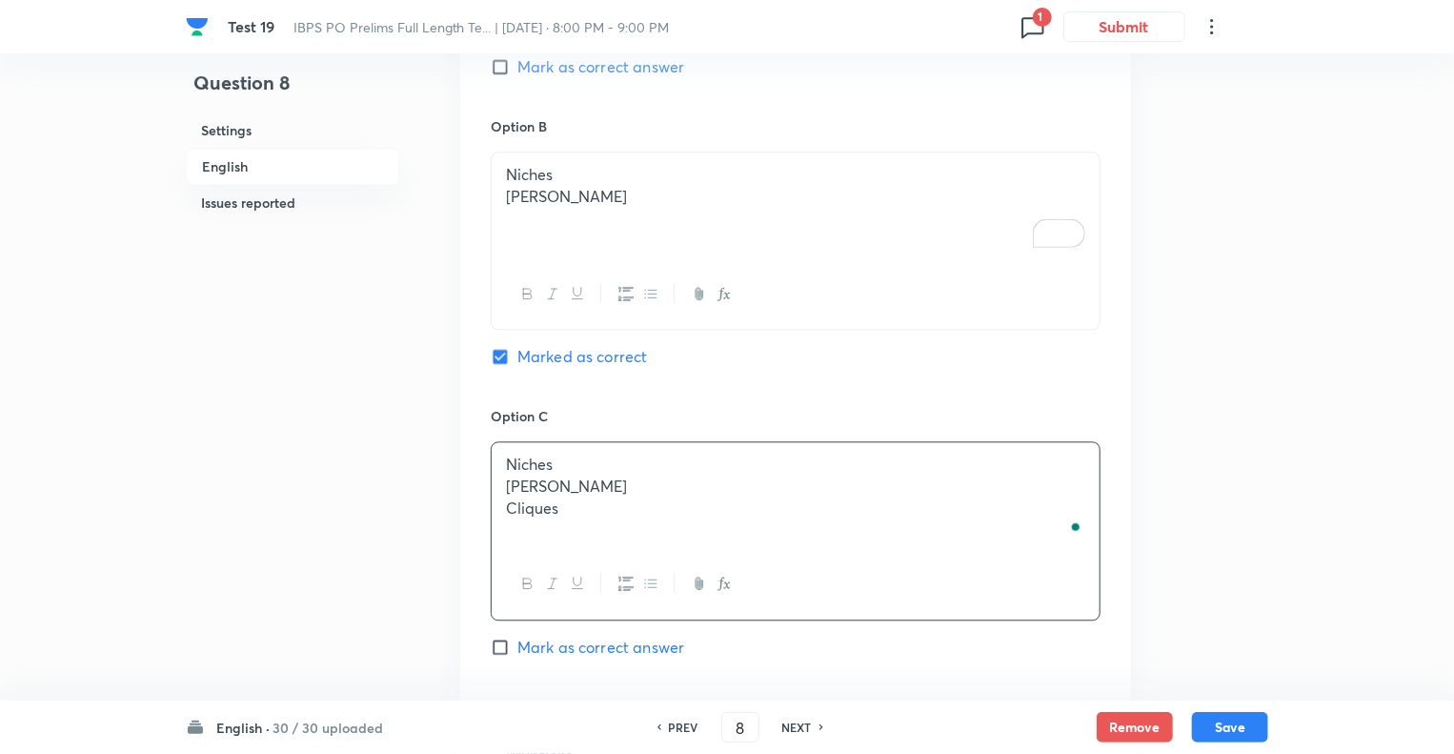
click at [454, 475] on div "Question 8 Settings English Issues reported Settings Type Single choice correct…" at bounding box center [727, 36] width 1083 height 4021
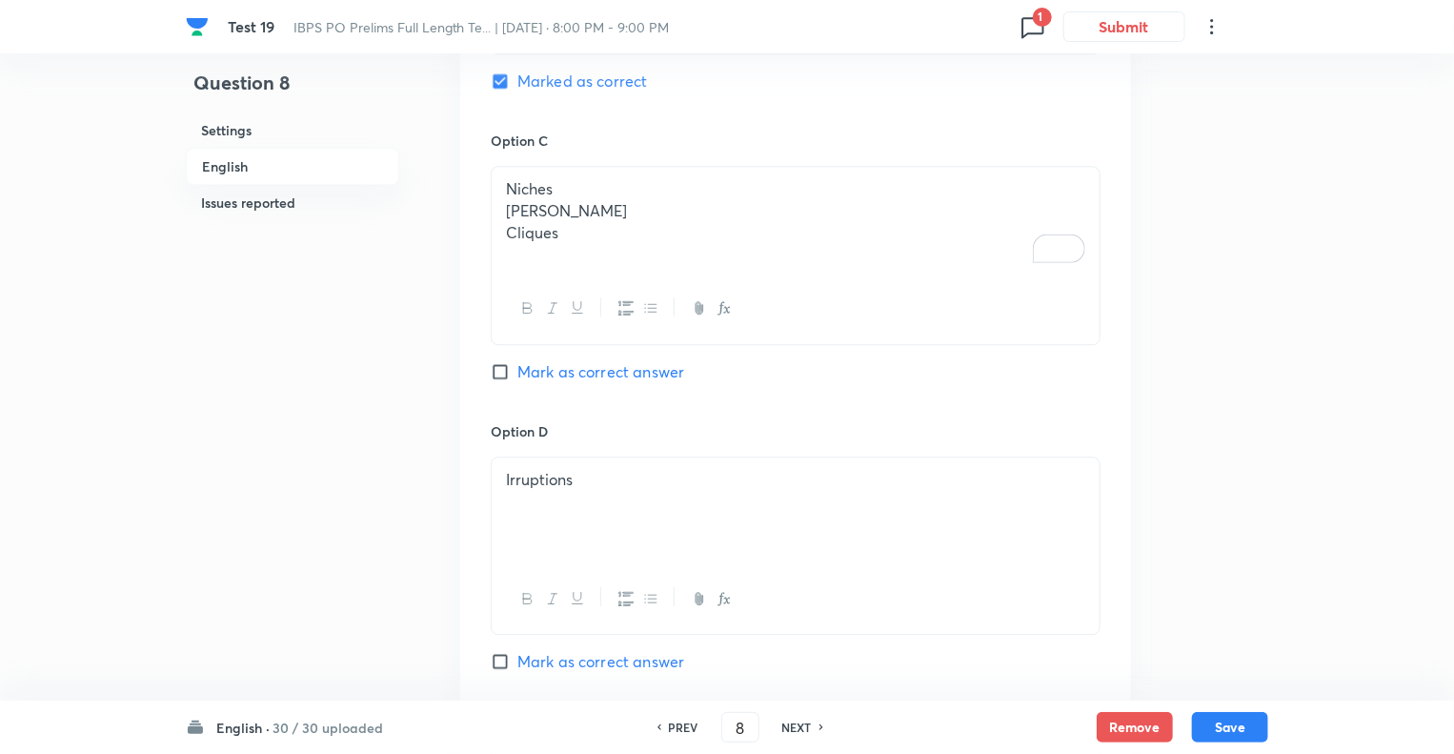
scroll to position [2408, 0]
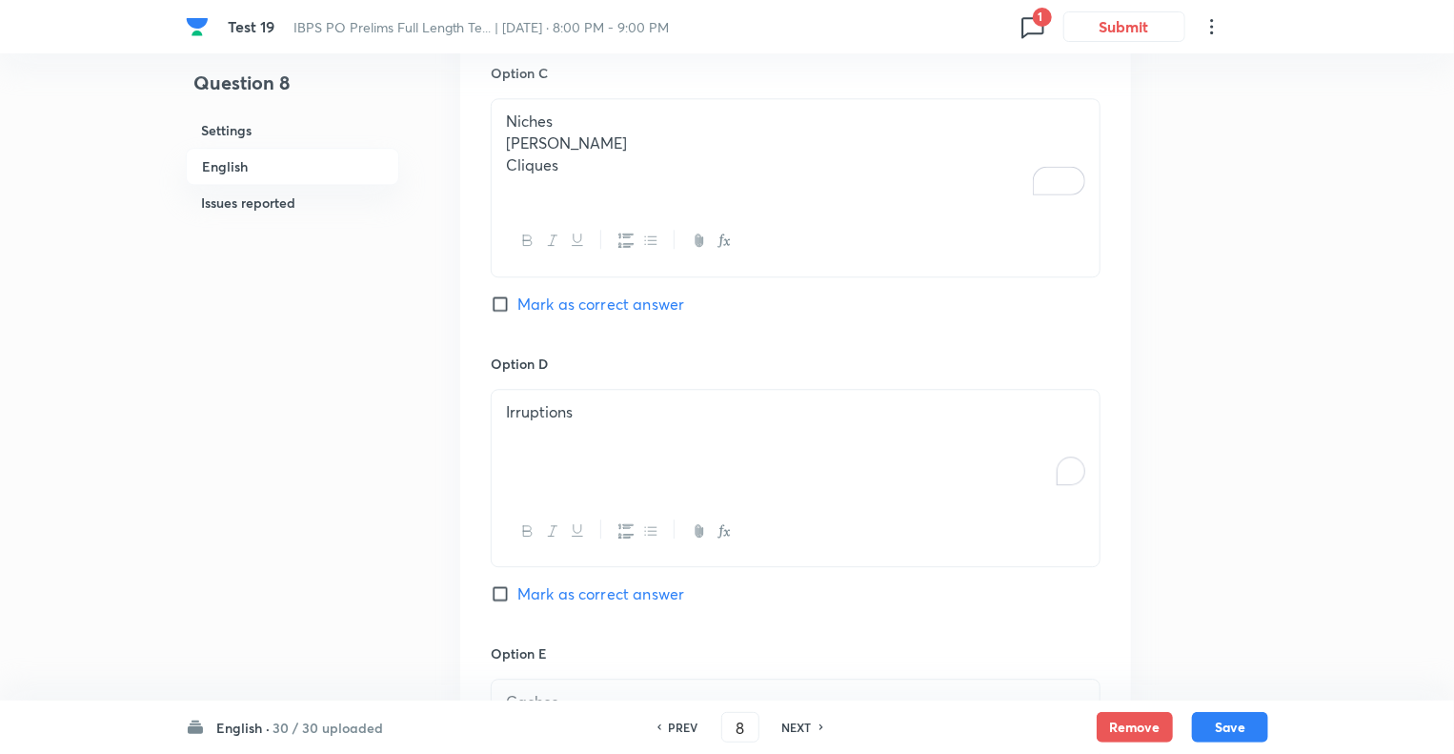
click at [504, 390] on div "Irruptions" at bounding box center [796, 443] width 608 height 107
copy div "Niches [PERSON_NAME] Cliques Irruptions"
click at [504, 682] on div "Caches" at bounding box center [796, 735] width 608 height 107
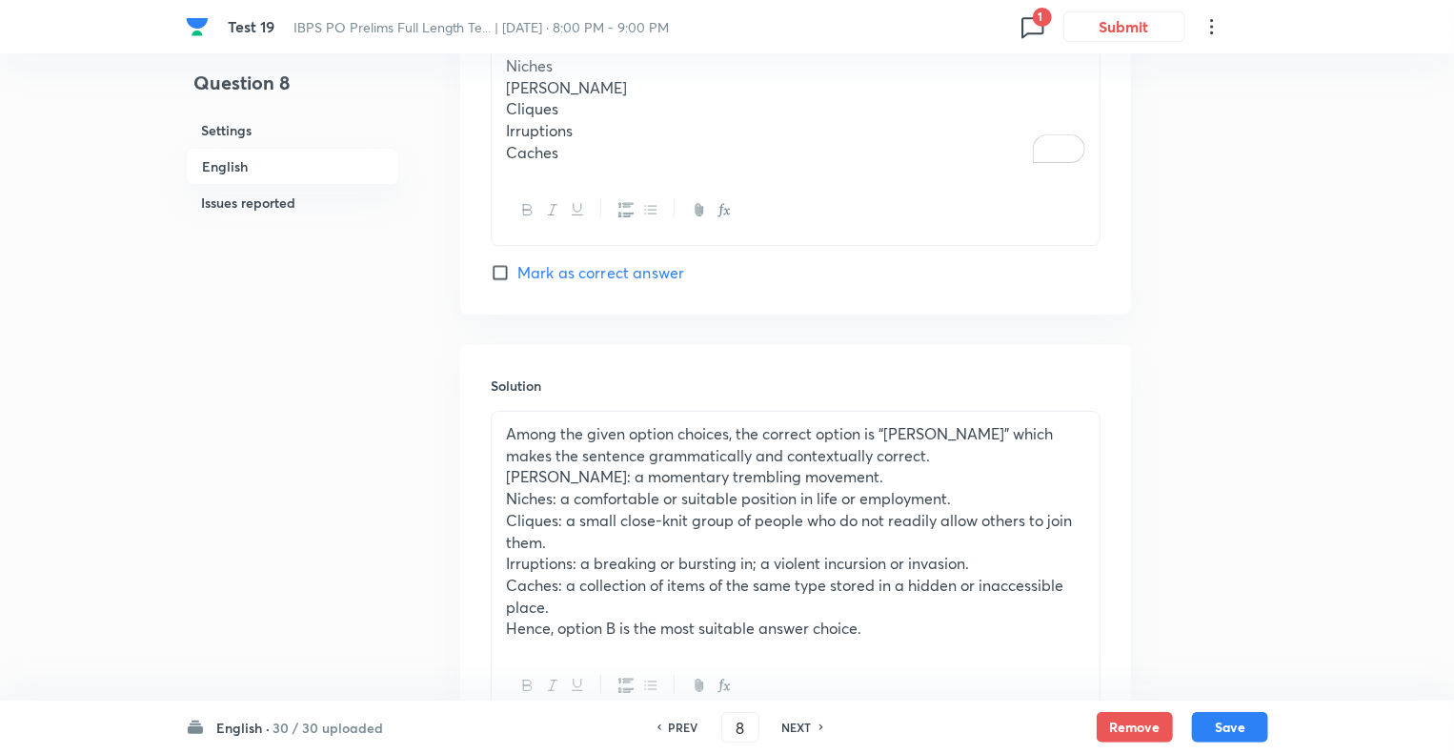
scroll to position [3133, 0]
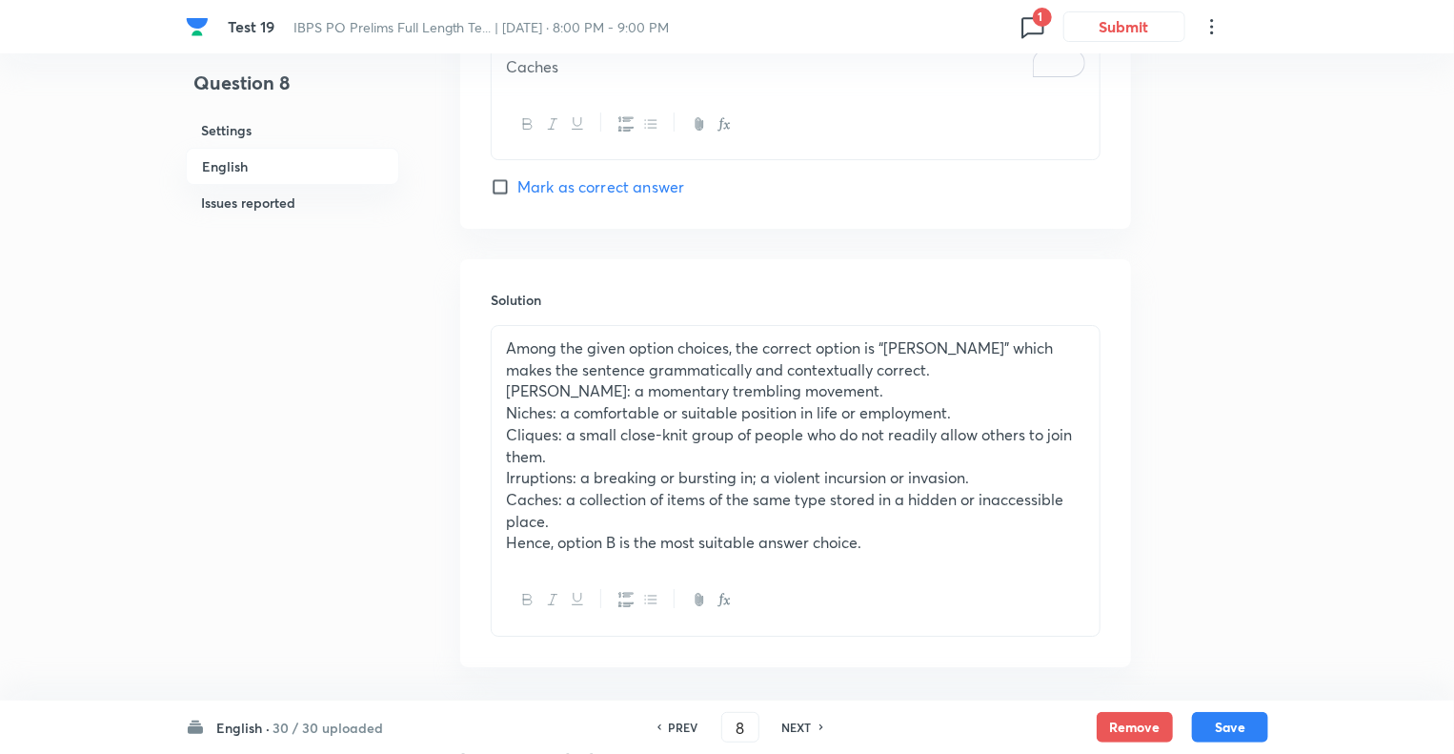
click at [560, 380] on p "[PERSON_NAME]: a momentary trembling movement." at bounding box center [795, 391] width 579 height 22
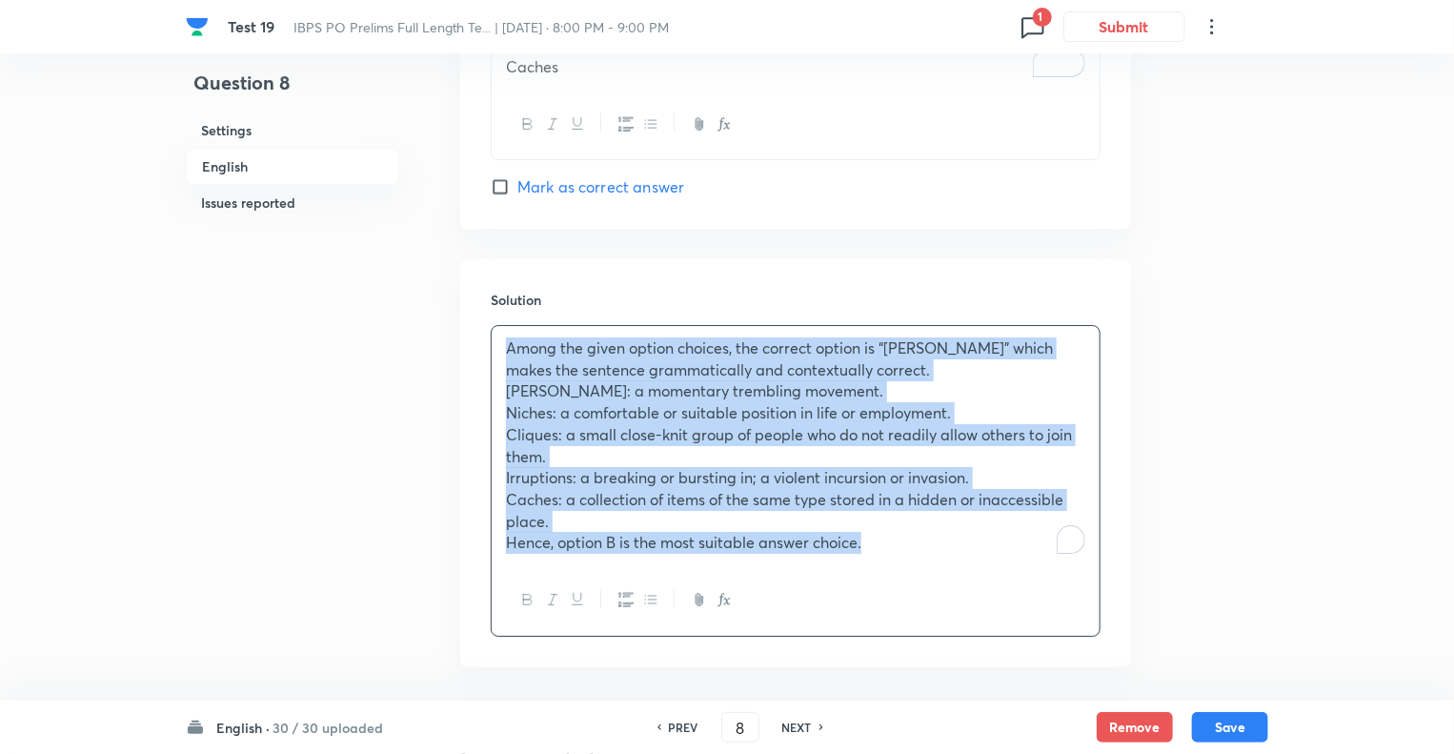
copy div "Among the given option choices, the correct option is “shivers” which makes the…"
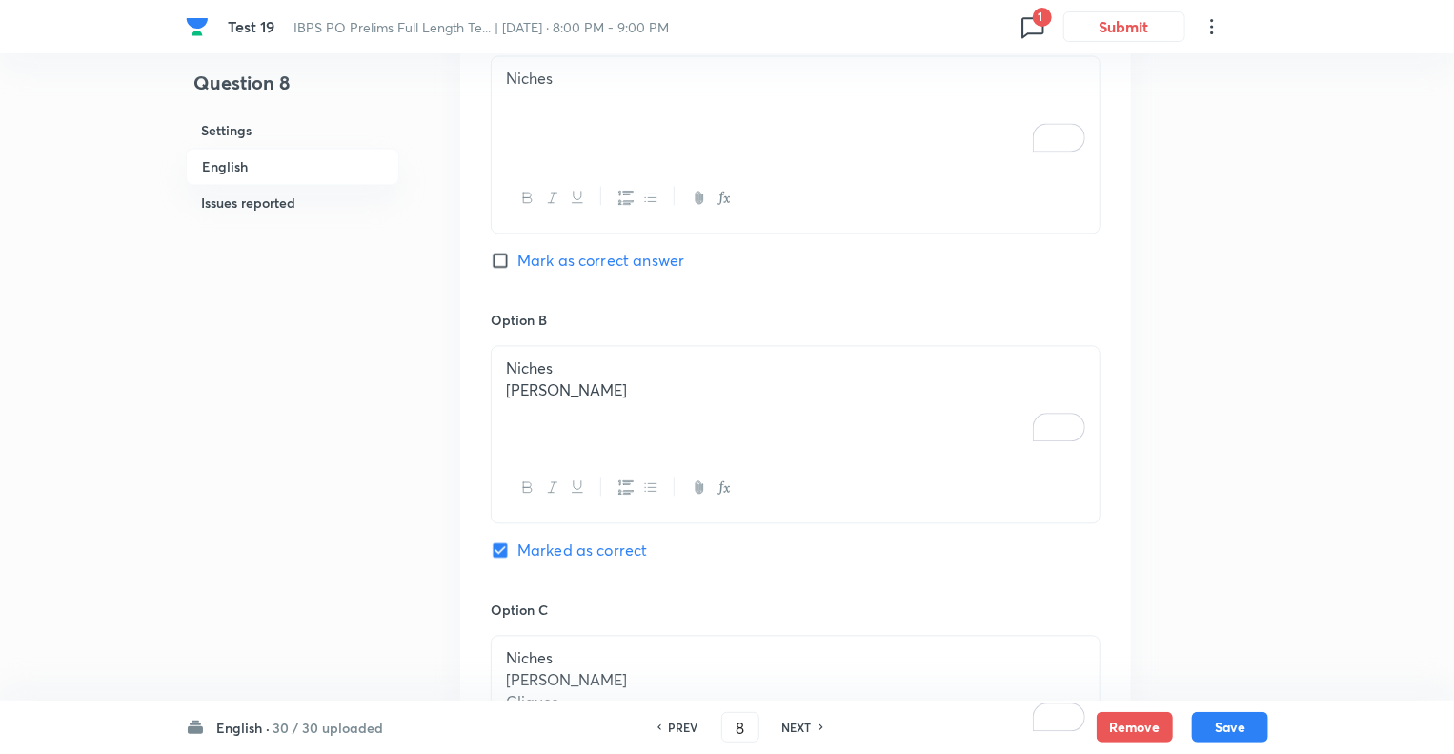
scroll to position [1646, 0]
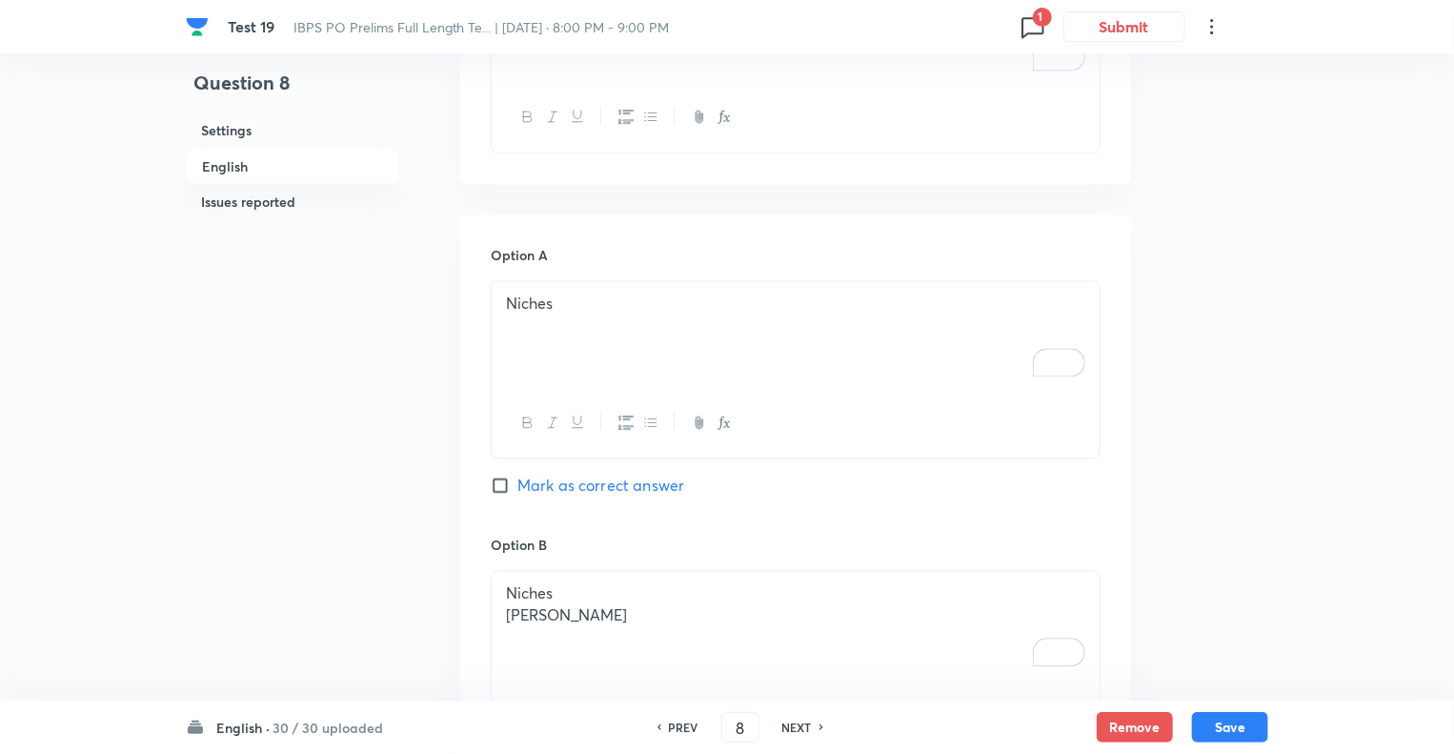
click at [799, 724] on h6 "NEXT" at bounding box center [797, 727] width 30 height 17
type input "9"
checkbox input "false"
checkbox input "true"
click at [362, 478] on div "Question 9 Settings English Issues reported" at bounding box center [292, 435] width 213 height 3978
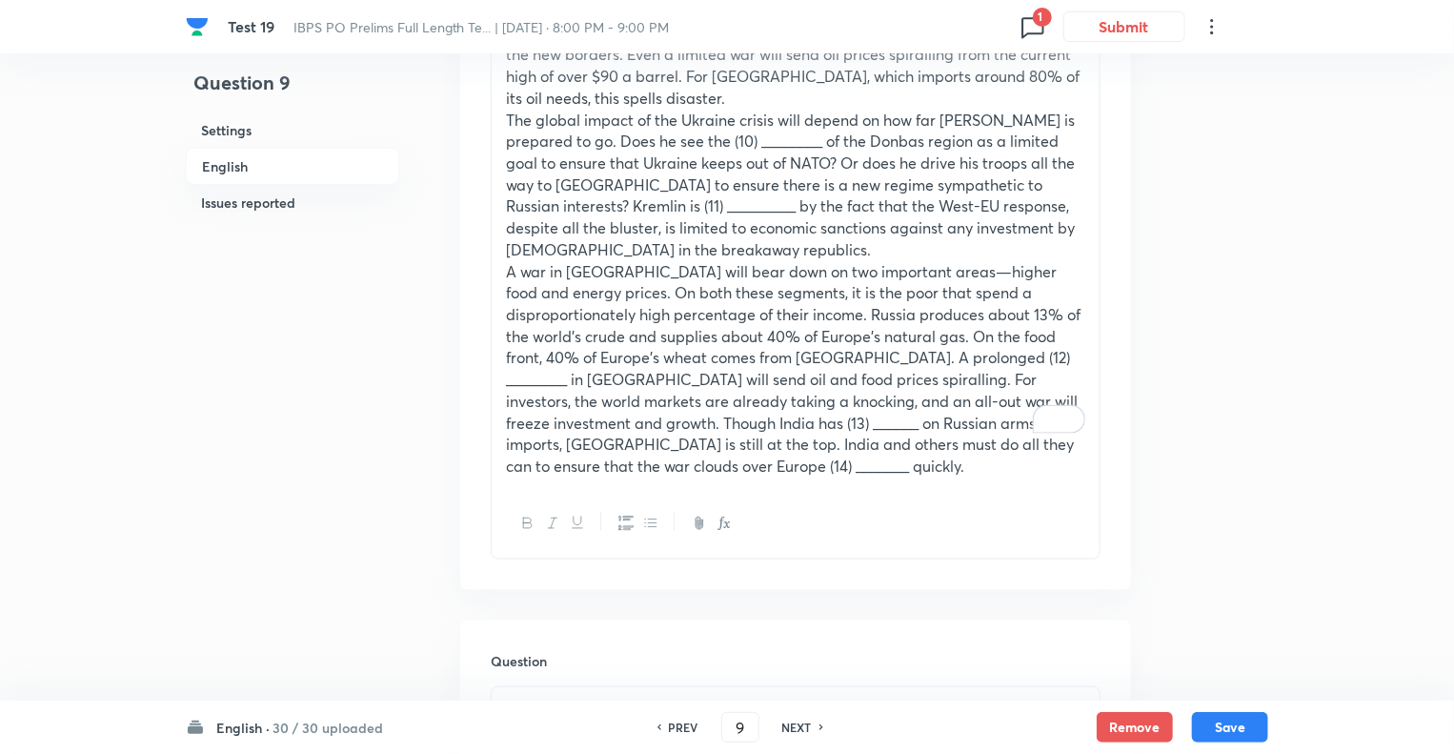
scroll to position [922, 0]
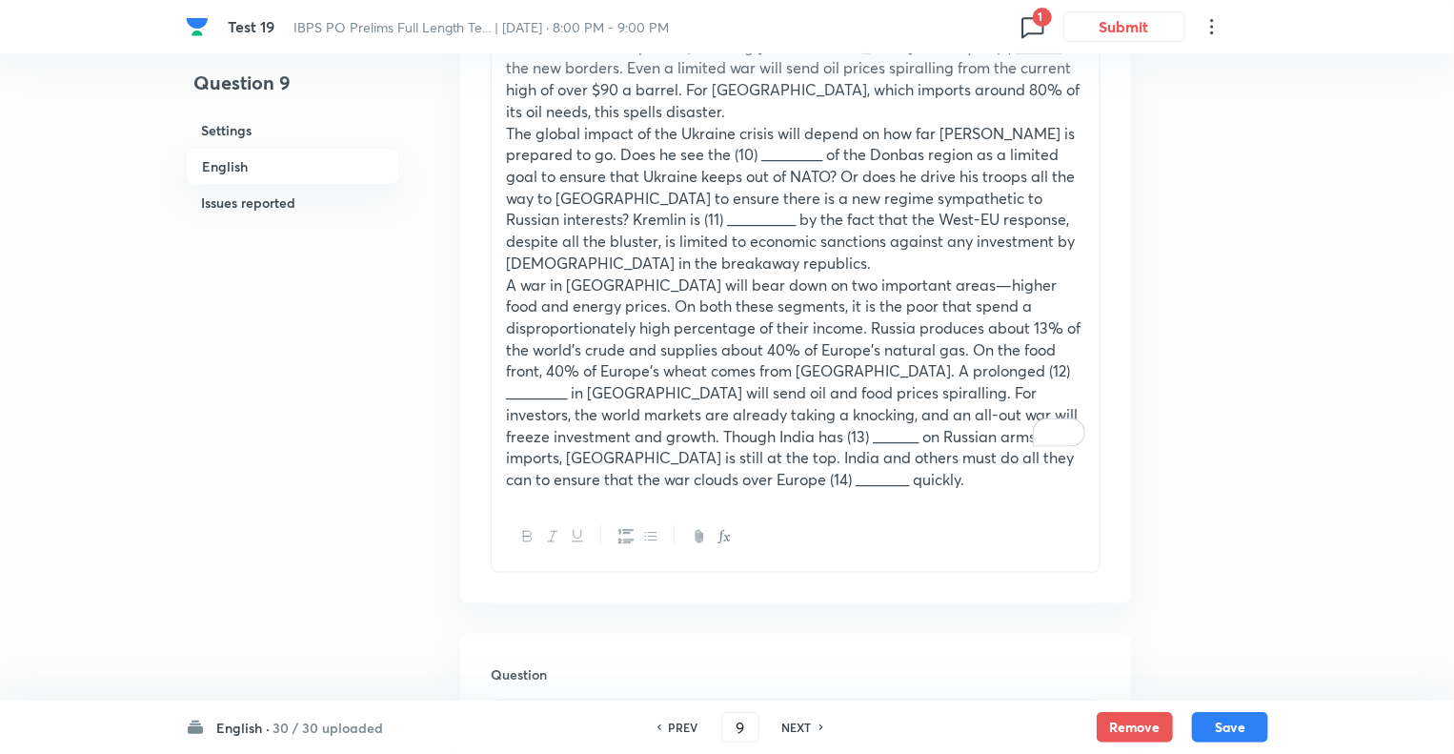
click at [664, 712] on p "Which of the following words could fit in the blank number (9)?" at bounding box center [795, 723] width 579 height 22
copy p "Which of the following words could fit in the blank number (9)?"
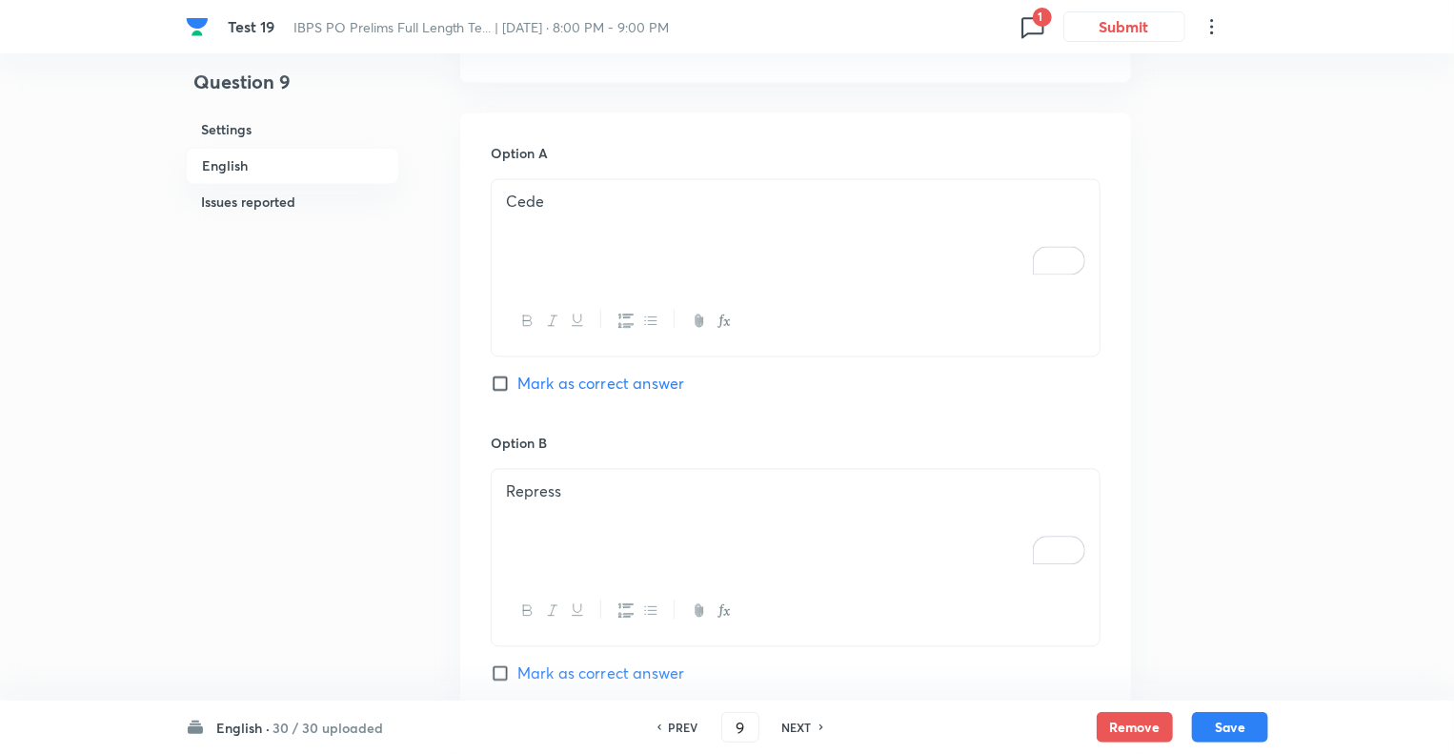
scroll to position [1760, 0]
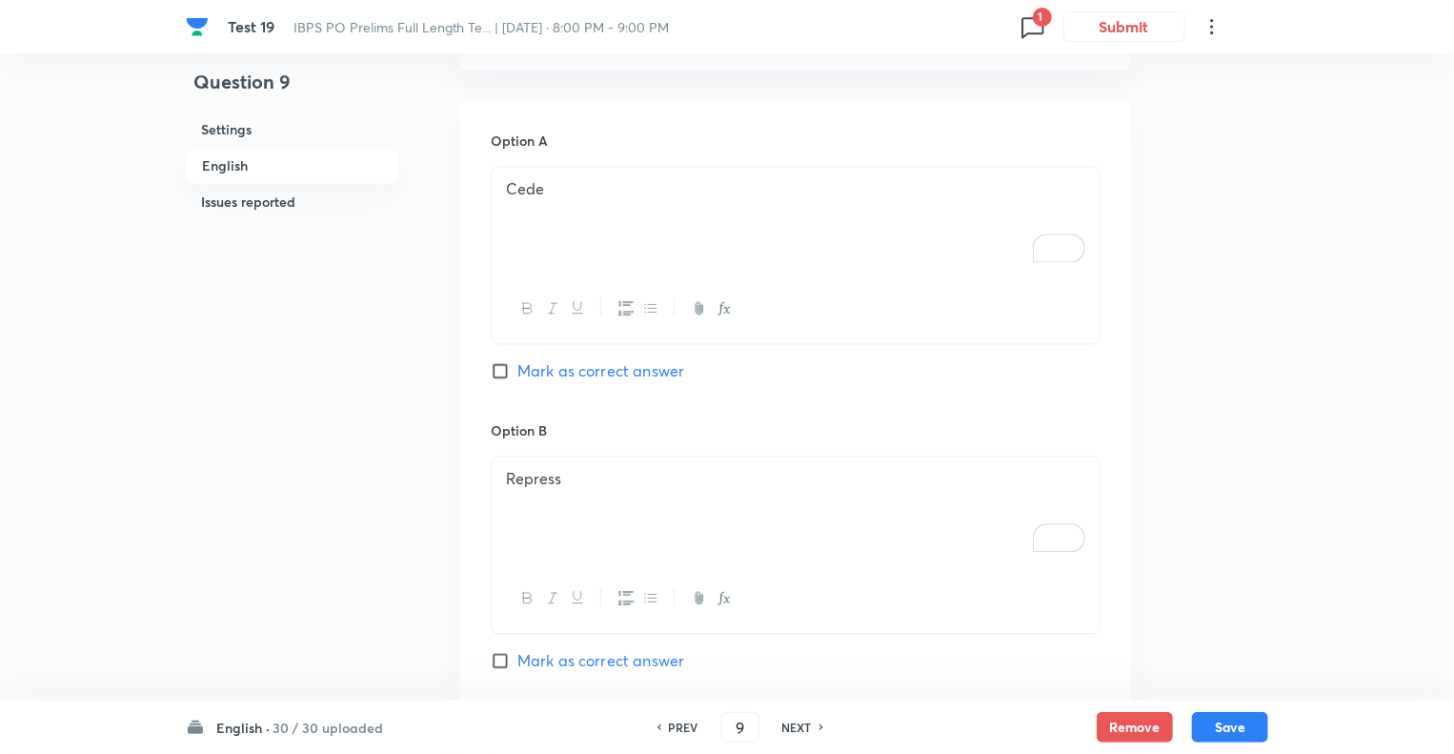
click at [624, 169] on div "Cede" at bounding box center [796, 221] width 608 height 107
copy p "Cede"
click at [523, 457] on div "Repress" at bounding box center [796, 510] width 608 height 107
copy p "Repress"
click at [367, 525] on div "Question 9 Settings English Issues reported" at bounding box center [292, 320] width 213 height 3978
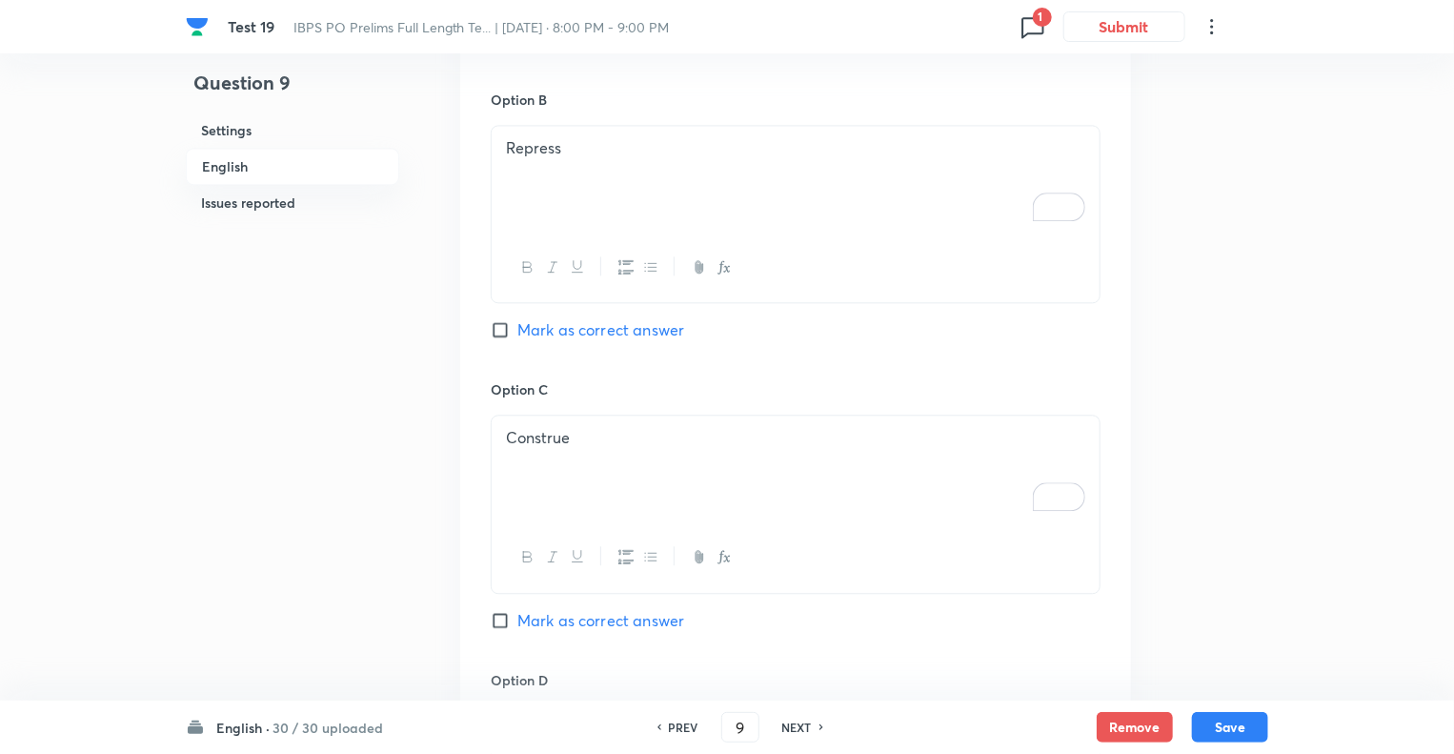
scroll to position [2218, 0]
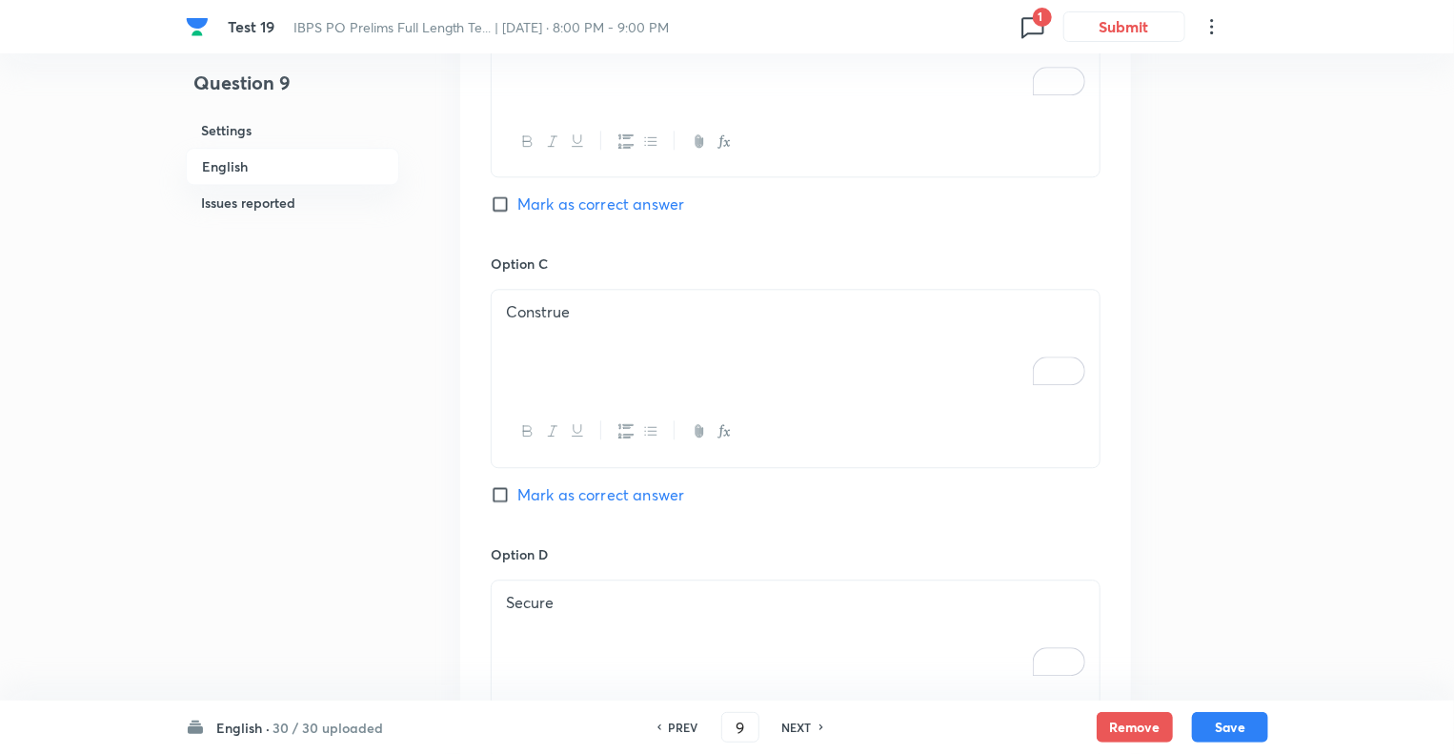
click at [606, 290] on div "Construe" at bounding box center [796, 343] width 608 height 107
copy p "Construe"
click at [591, 580] on div "Secure" at bounding box center [796, 633] width 608 height 107
copy p "Secure"
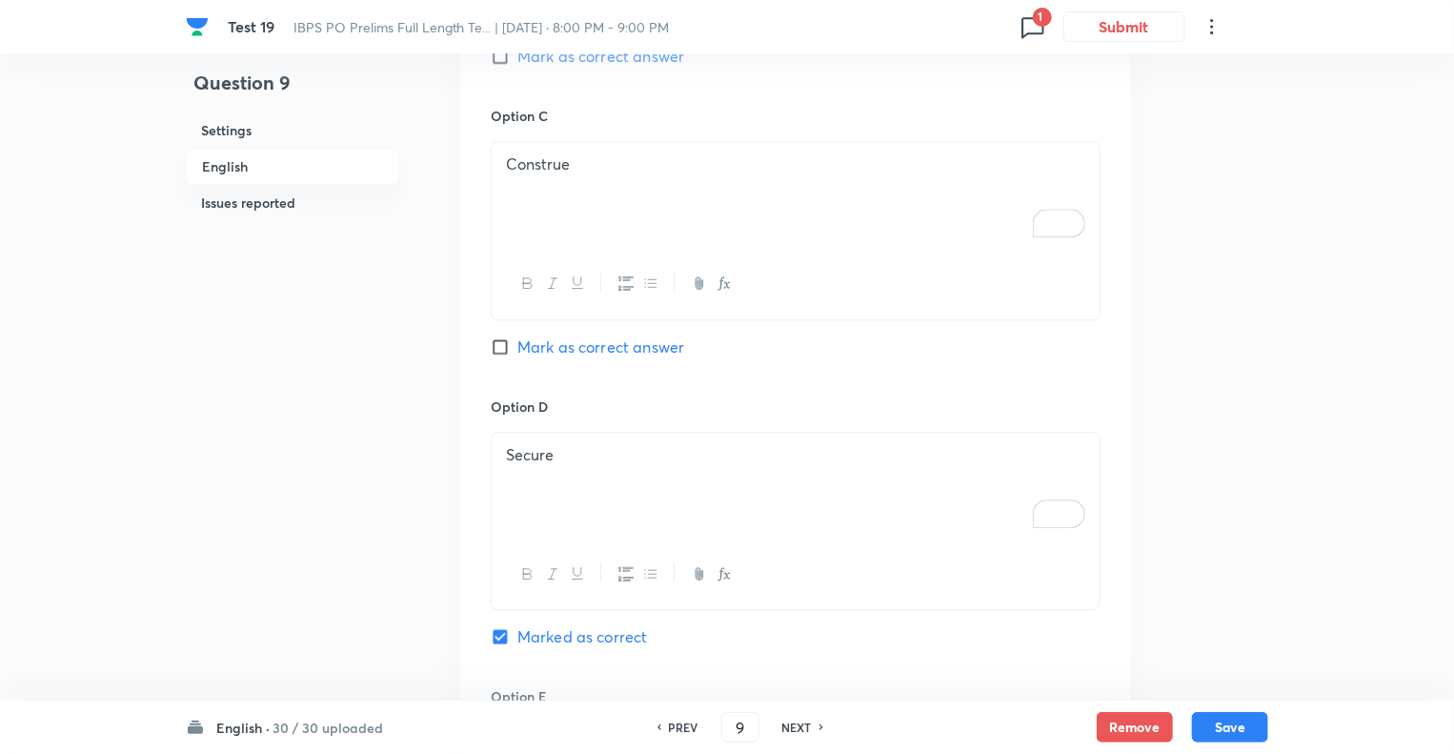
scroll to position [2828, 0]
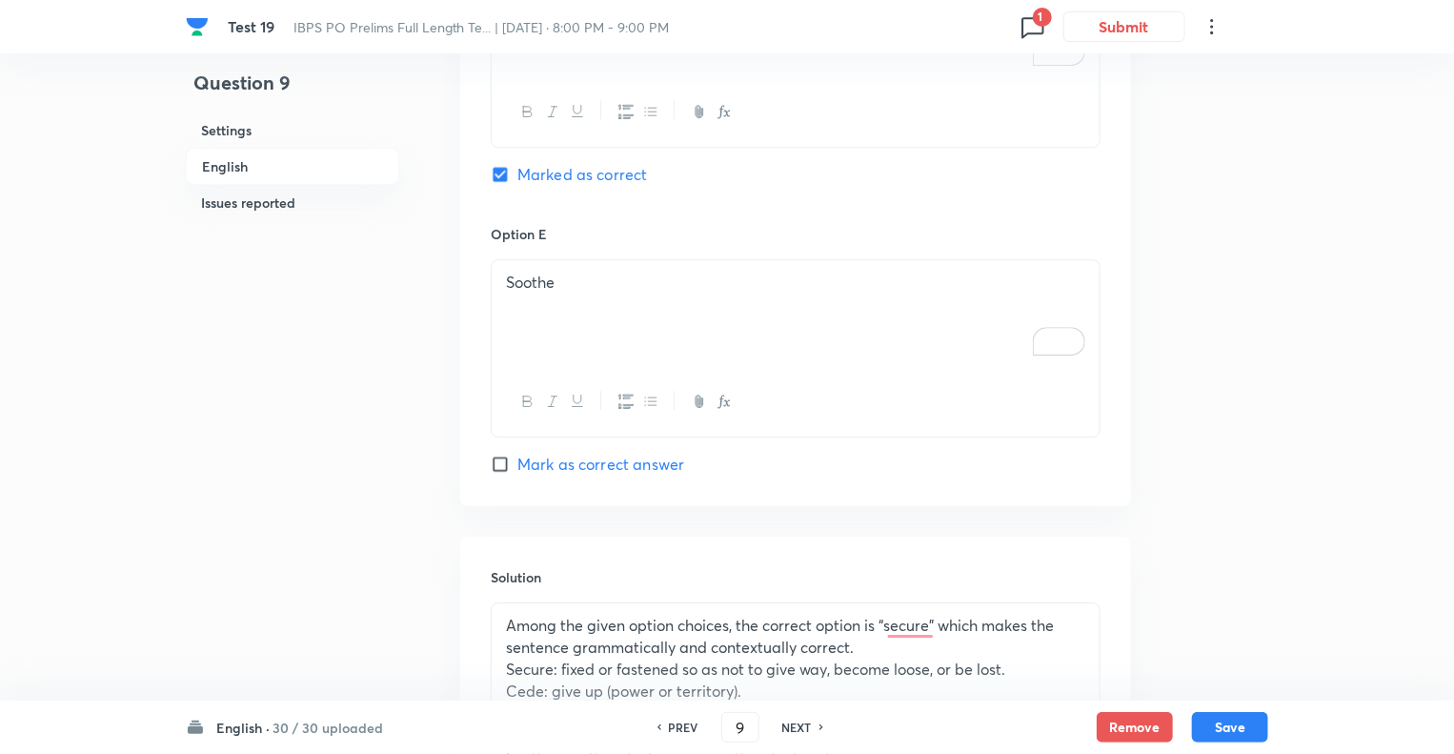
click at [643, 272] on p "Soothe" at bounding box center [795, 283] width 579 height 22
click at [634, 680] on p "Cede: give up (power or territory)." at bounding box center [795, 691] width 579 height 22
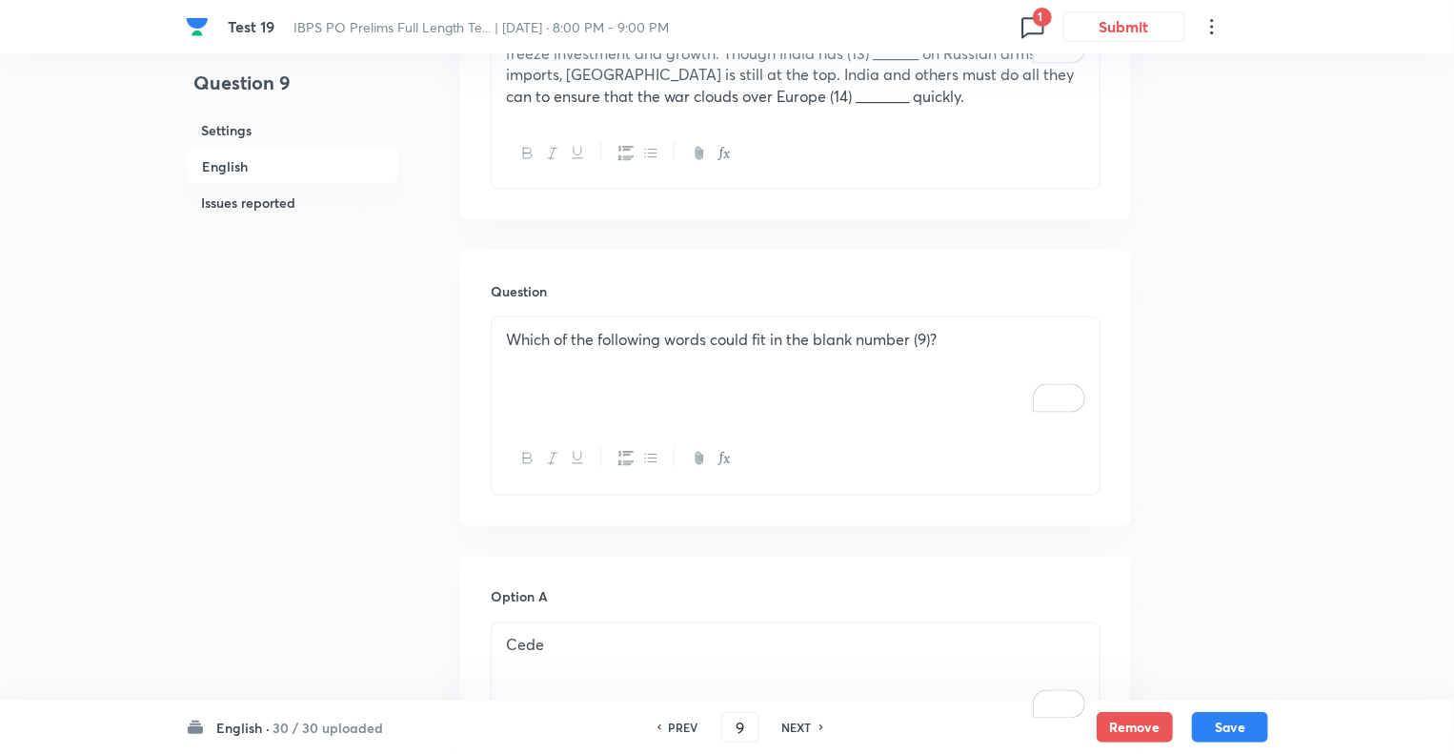
scroll to position [1303, 0]
click at [794, 731] on h6 "NEXT" at bounding box center [797, 727] width 30 height 17
type input "10"
checkbox input "false"
checkbox input "true"
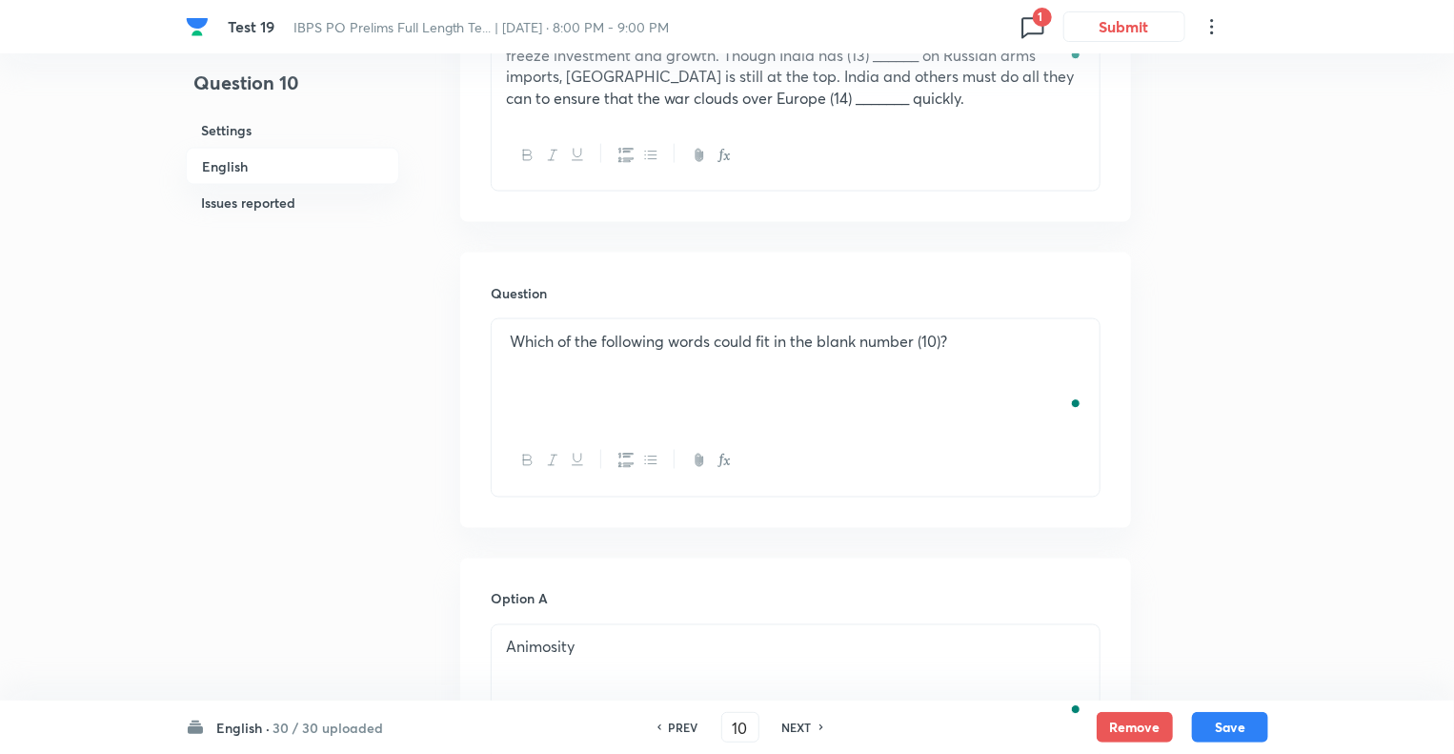
click at [725, 319] on div "Which of the following words could fit in the blank number (10)?" at bounding box center [796, 372] width 608 height 107
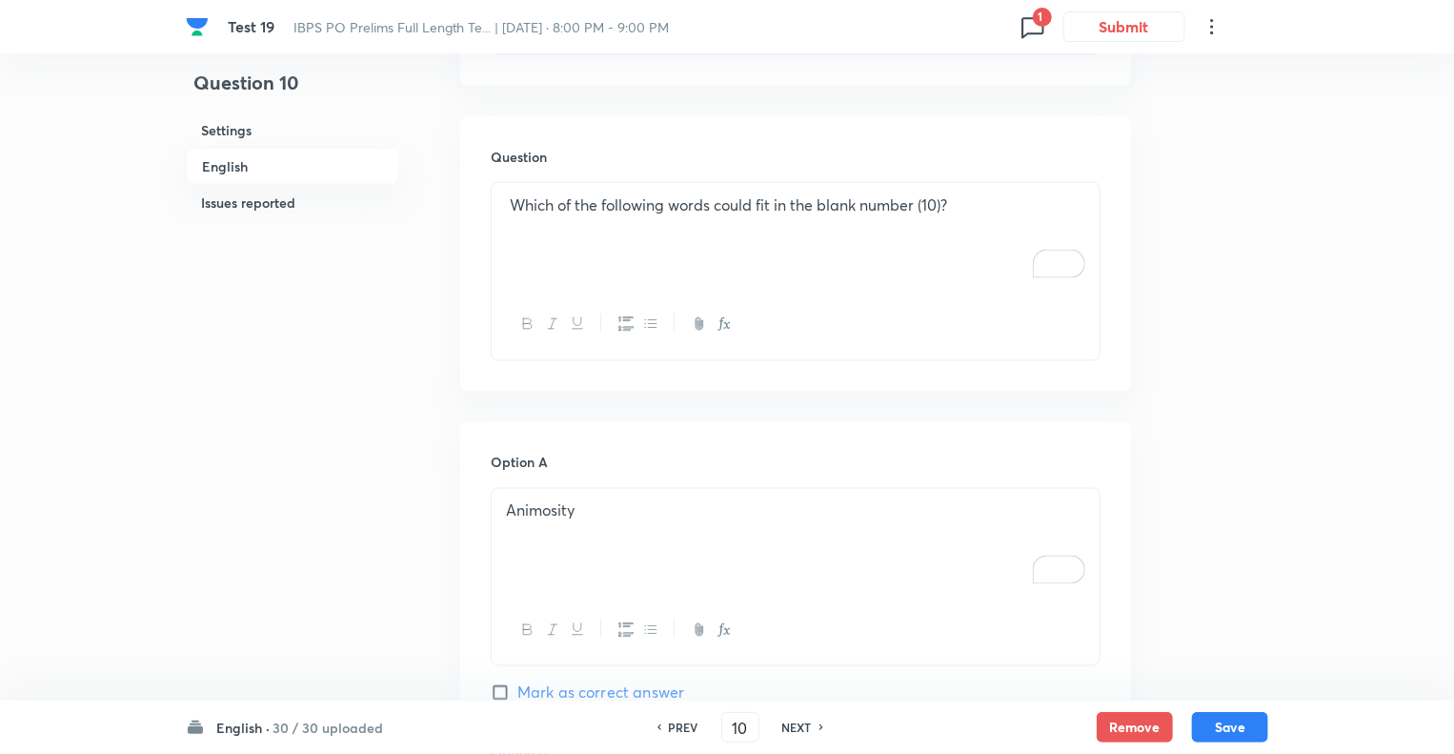
scroll to position [1646, 0]
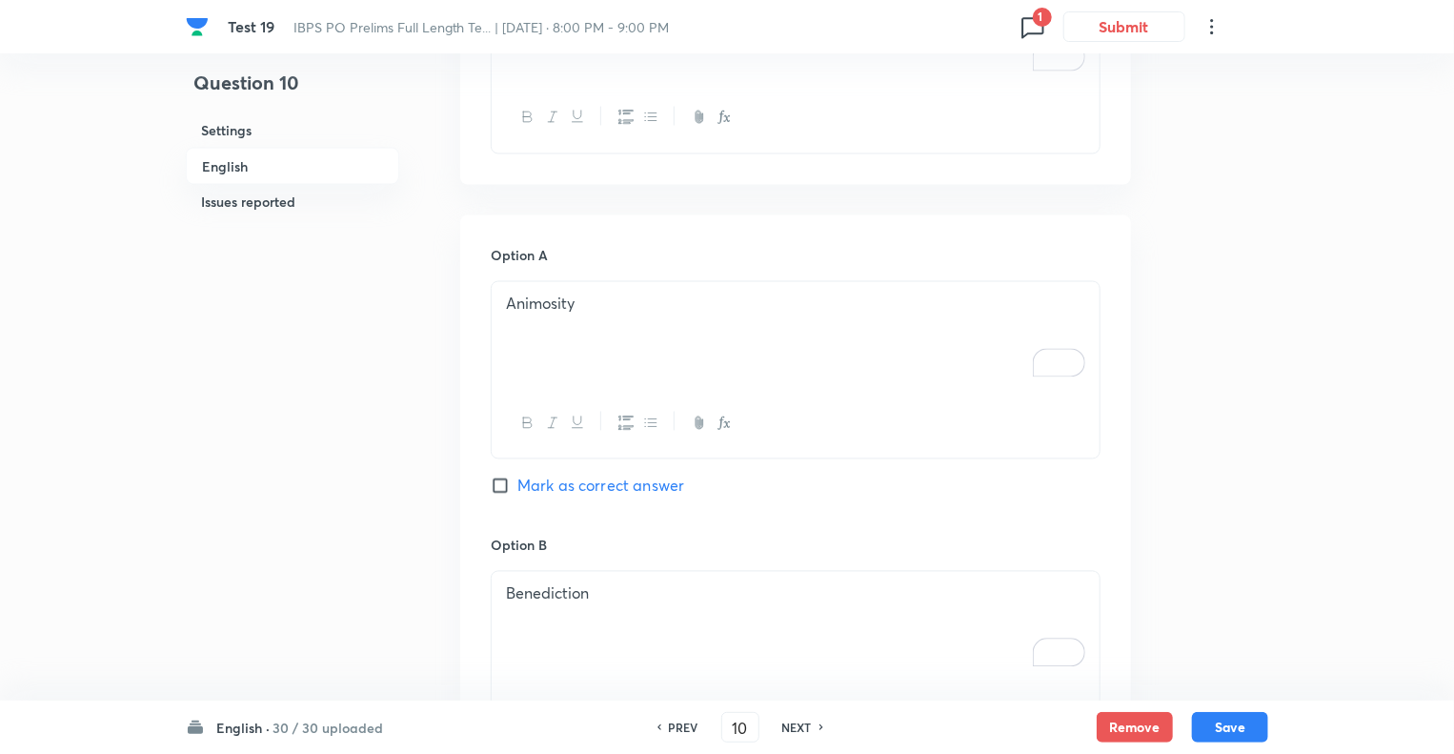
click at [629, 294] on p "Animosity" at bounding box center [795, 305] width 579 height 22
click at [637, 572] on div "Benediction" at bounding box center [796, 625] width 608 height 107
click at [608, 282] on div "Animosity" at bounding box center [796, 335] width 608 height 107
click at [637, 582] on div "Benediction" at bounding box center [796, 625] width 608 height 107
click at [367, 708] on div "English · 30 / 30 uploaded PREV 10 ​ NEXT Remove Save" at bounding box center [727, 726] width 1083 height 53
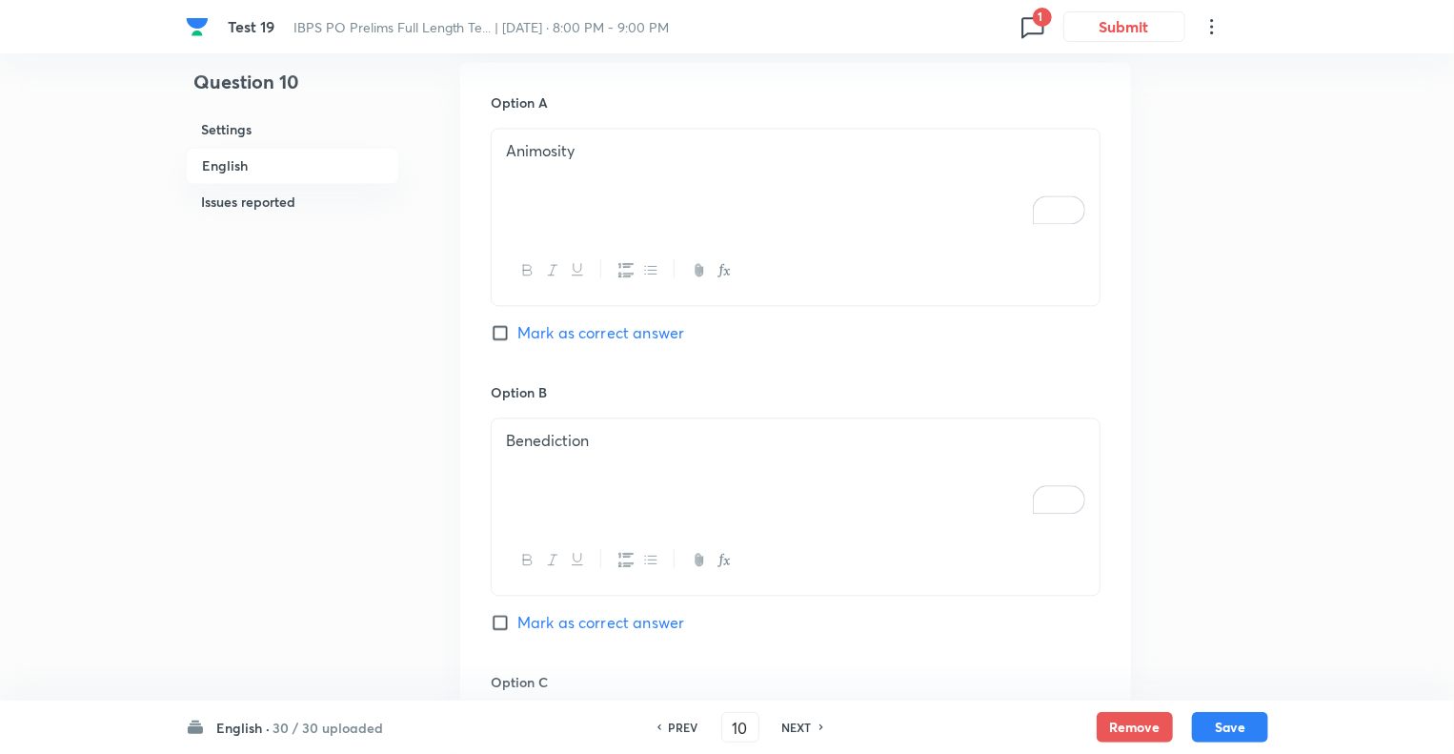
scroll to position [2180, 0]
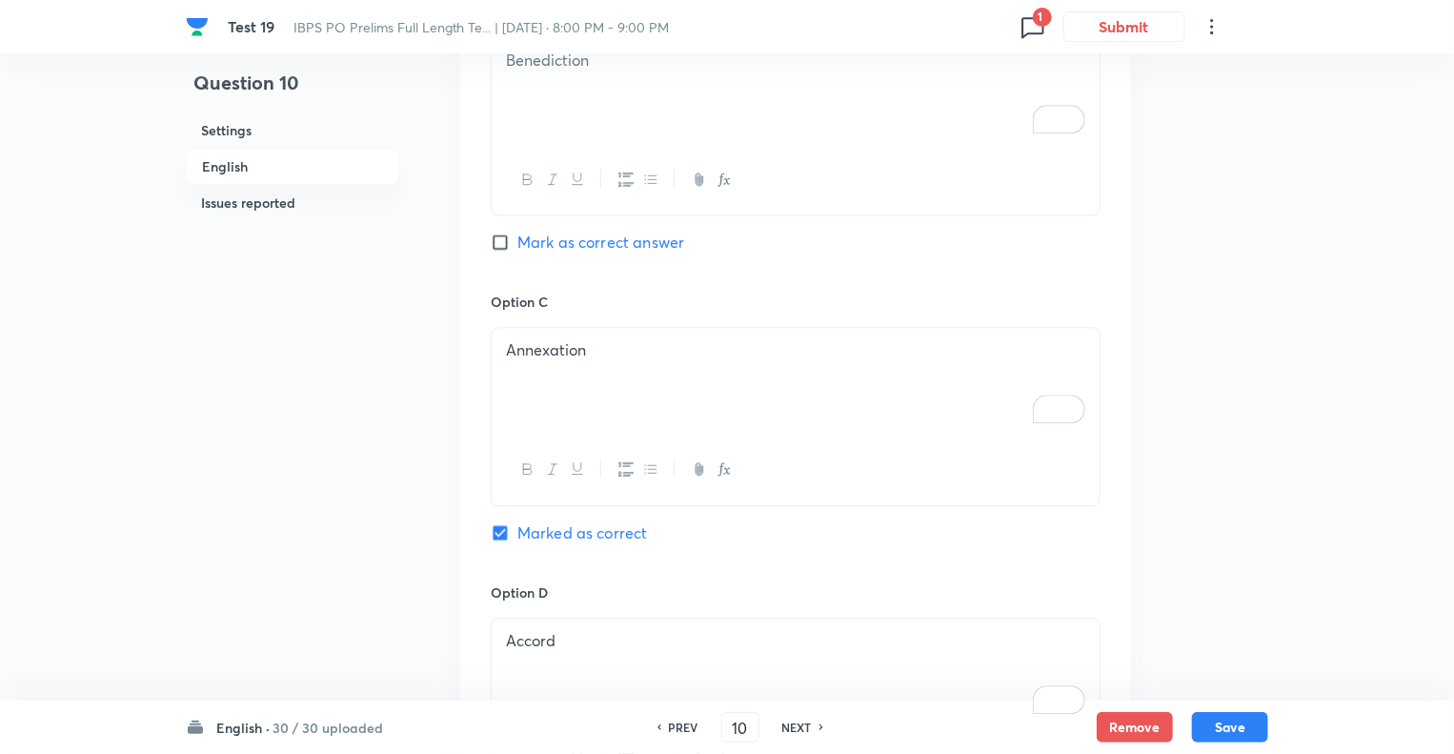
click at [624, 339] on p "Annexation" at bounding box center [795, 350] width 579 height 22
click at [556, 619] on div "Accord" at bounding box center [796, 672] width 608 height 107
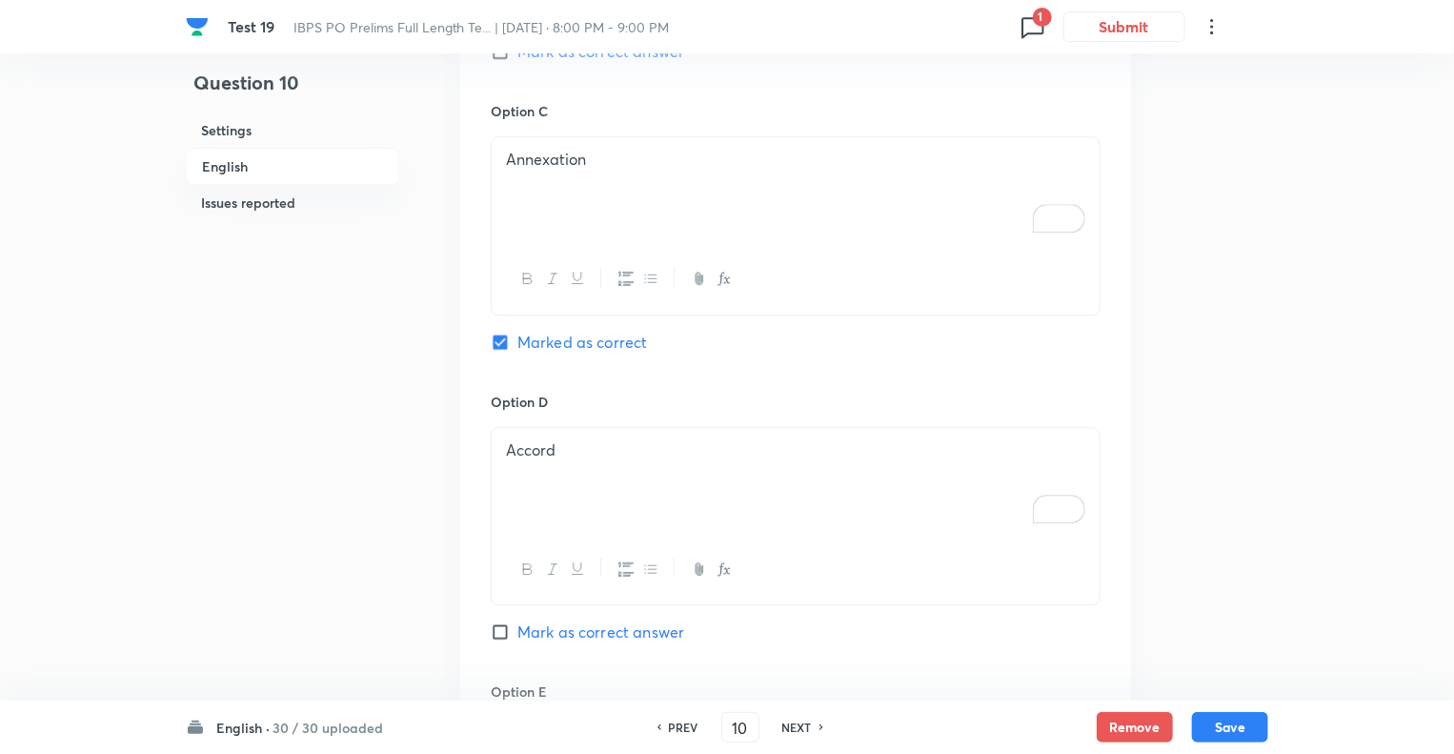
scroll to position [2599, 0]
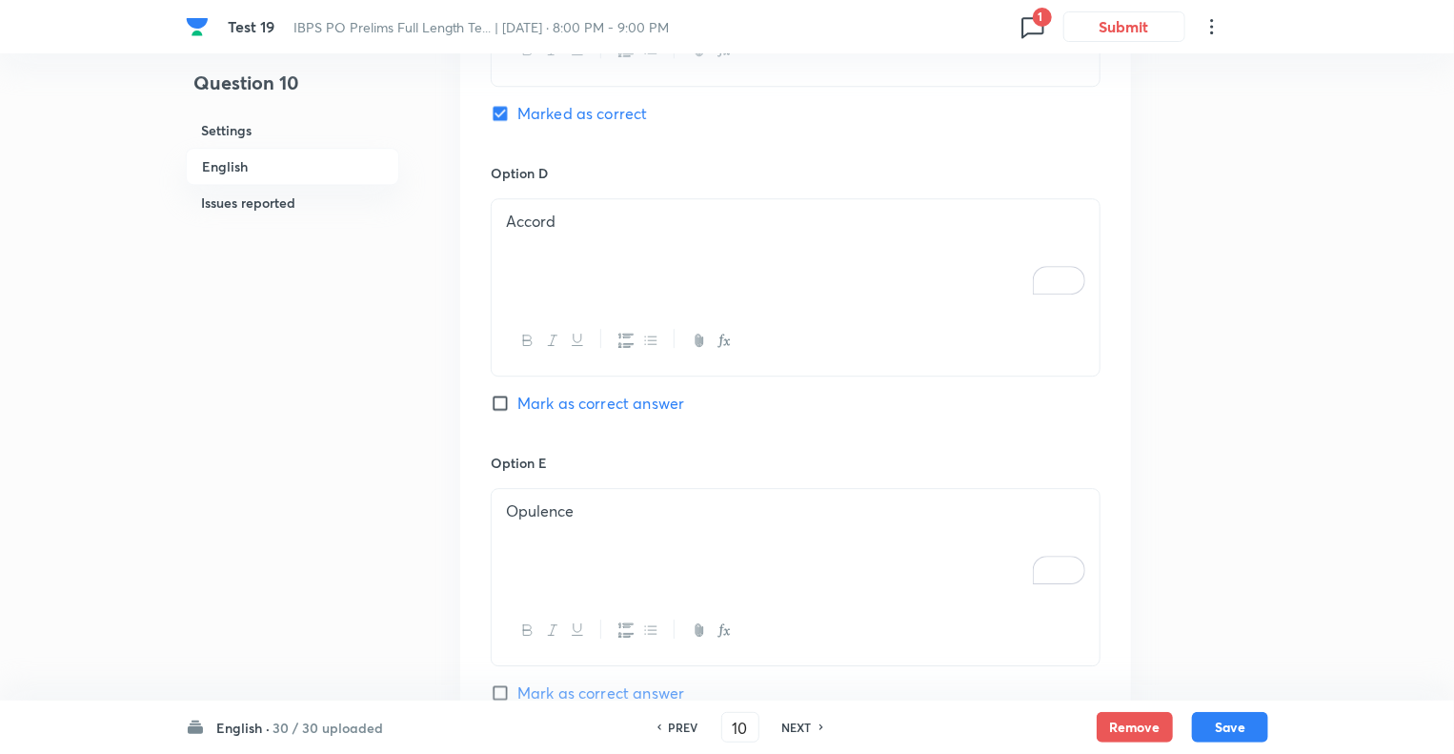
click at [622, 500] on p "Opulence" at bounding box center [795, 511] width 579 height 22
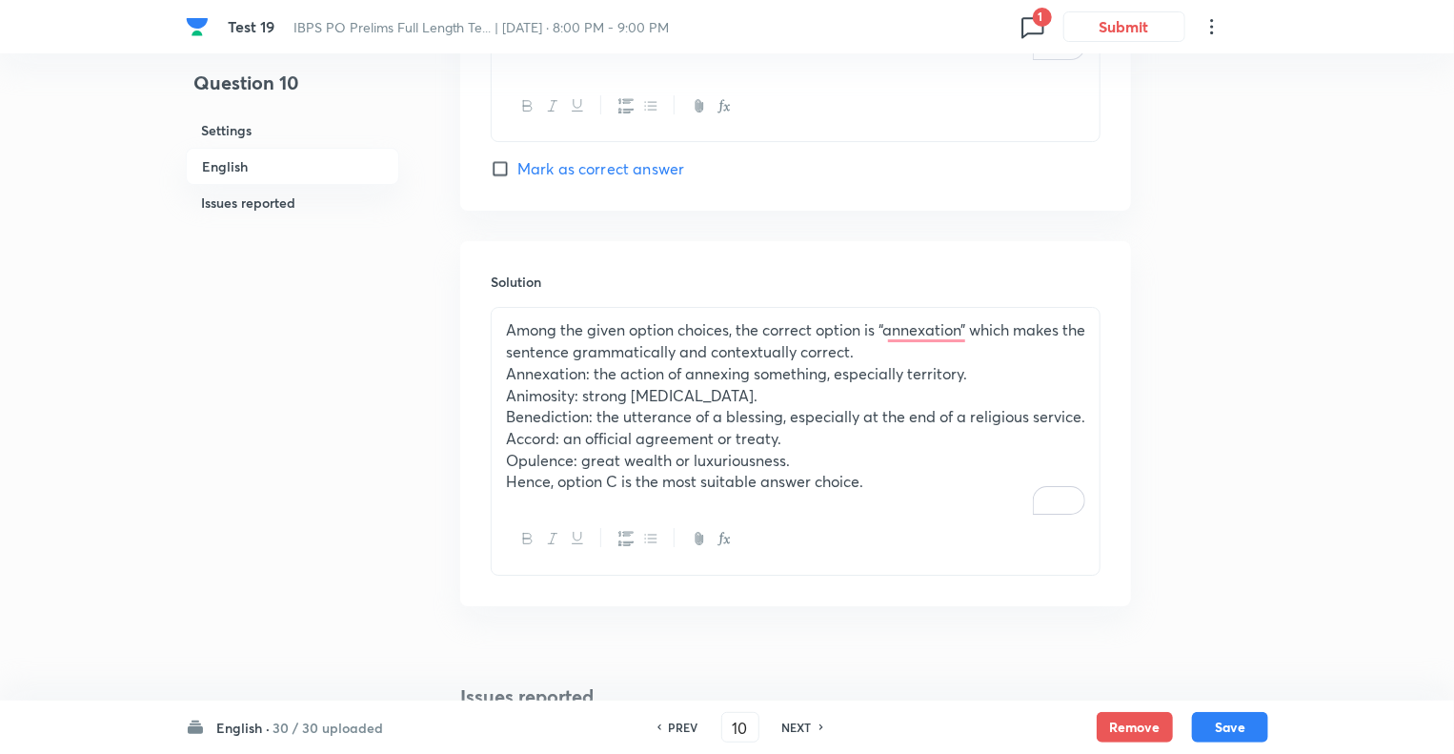
scroll to position [3133, 0]
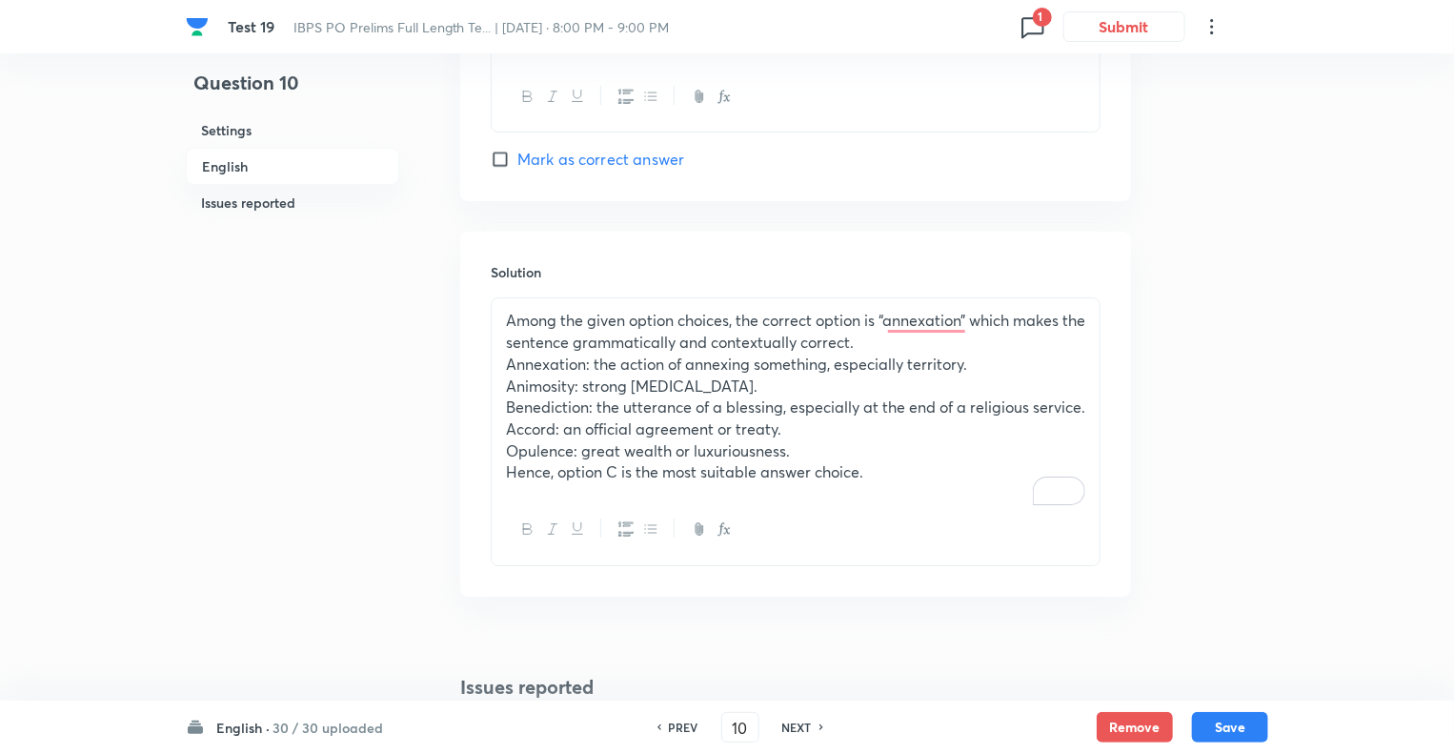
click at [605, 376] on p "Animosity: strong hostility." at bounding box center [795, 387] width 579 height 22
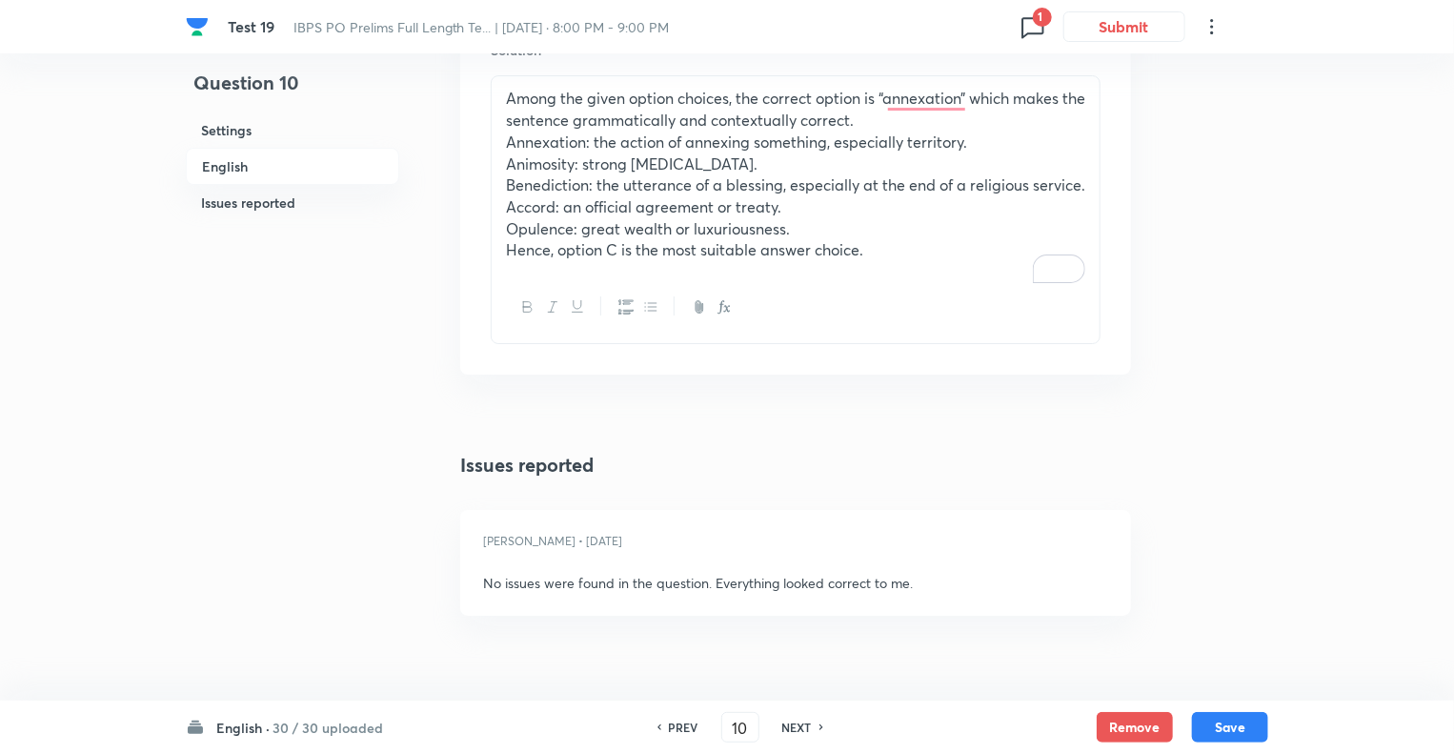
scroll to position [3380, 0]
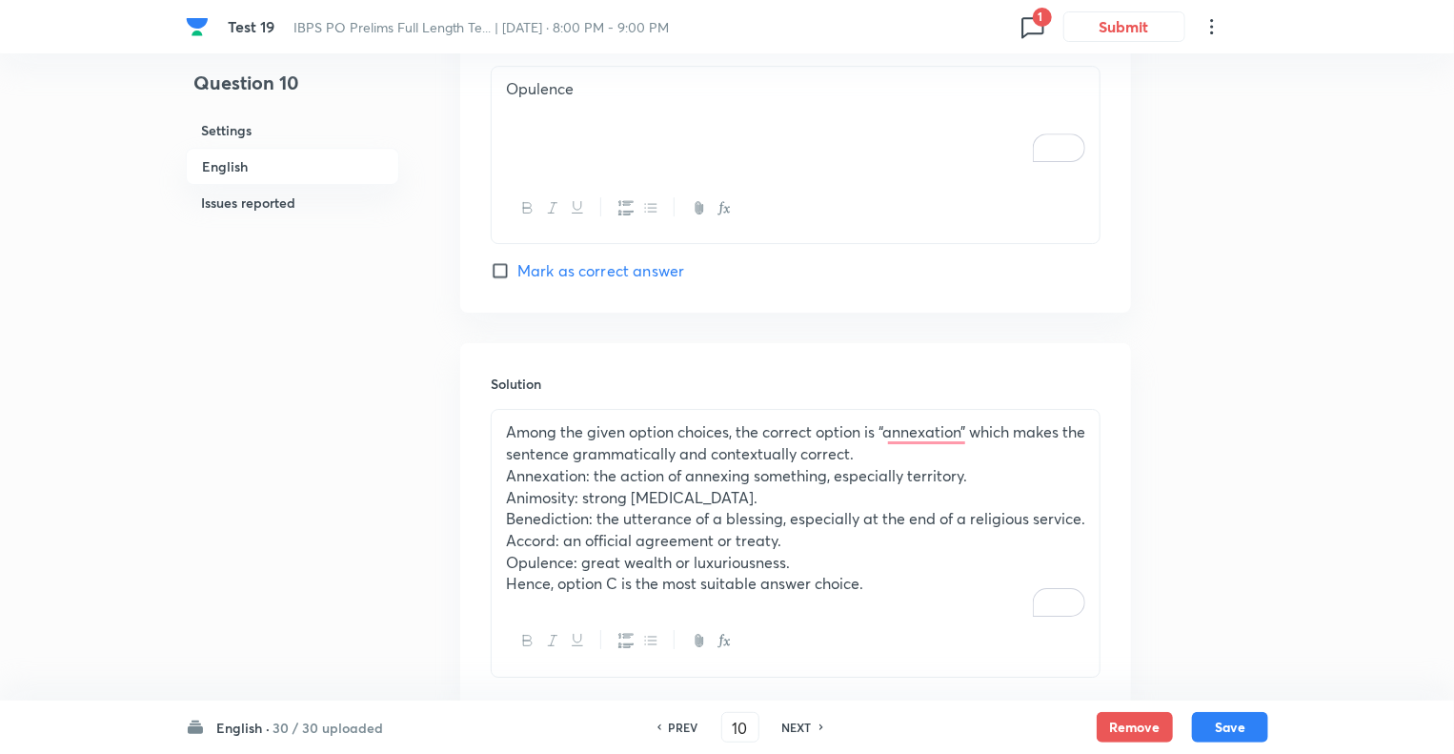
scroll to position [2998, 0]
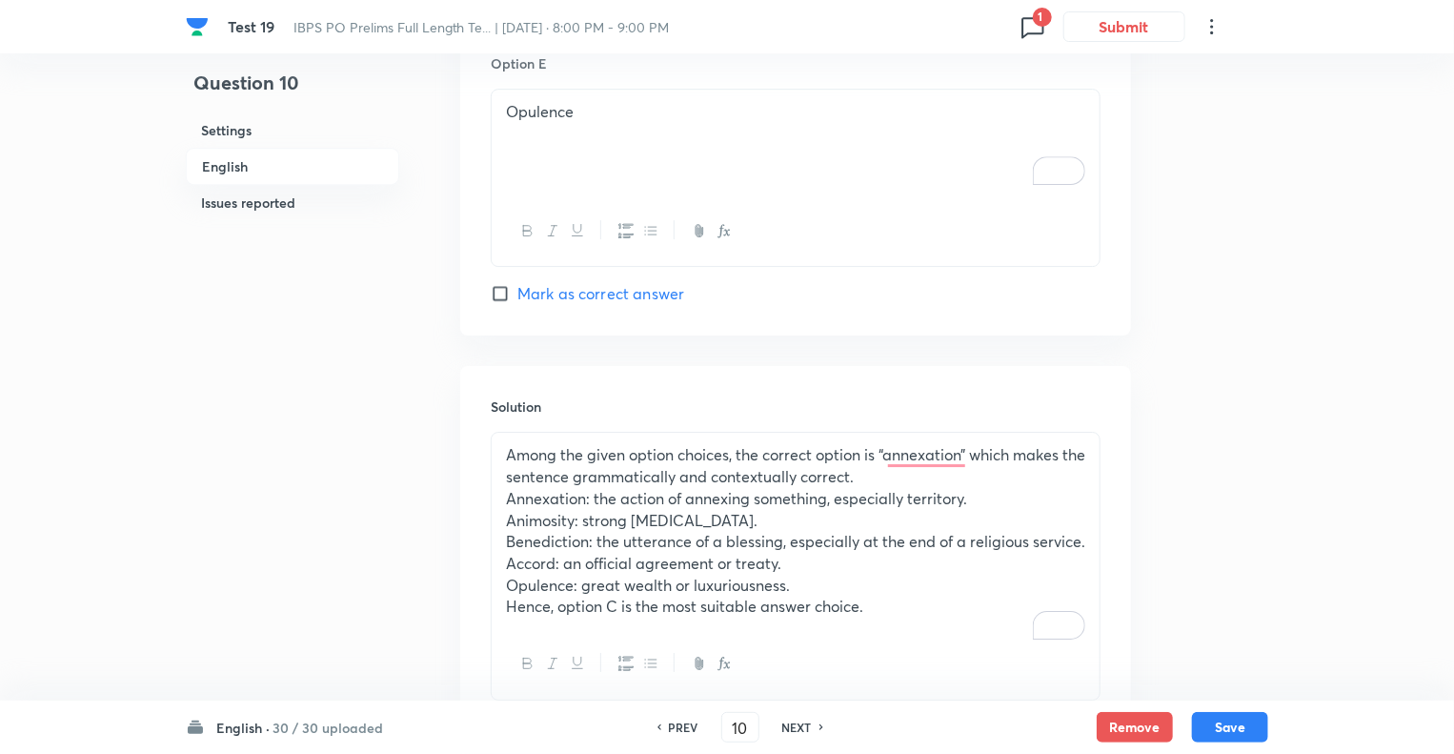
click at [806, 731] on h6 "NEXT" at bounding box center [797, 727] width 30 height 17
type input "11"
checkbox input "false"
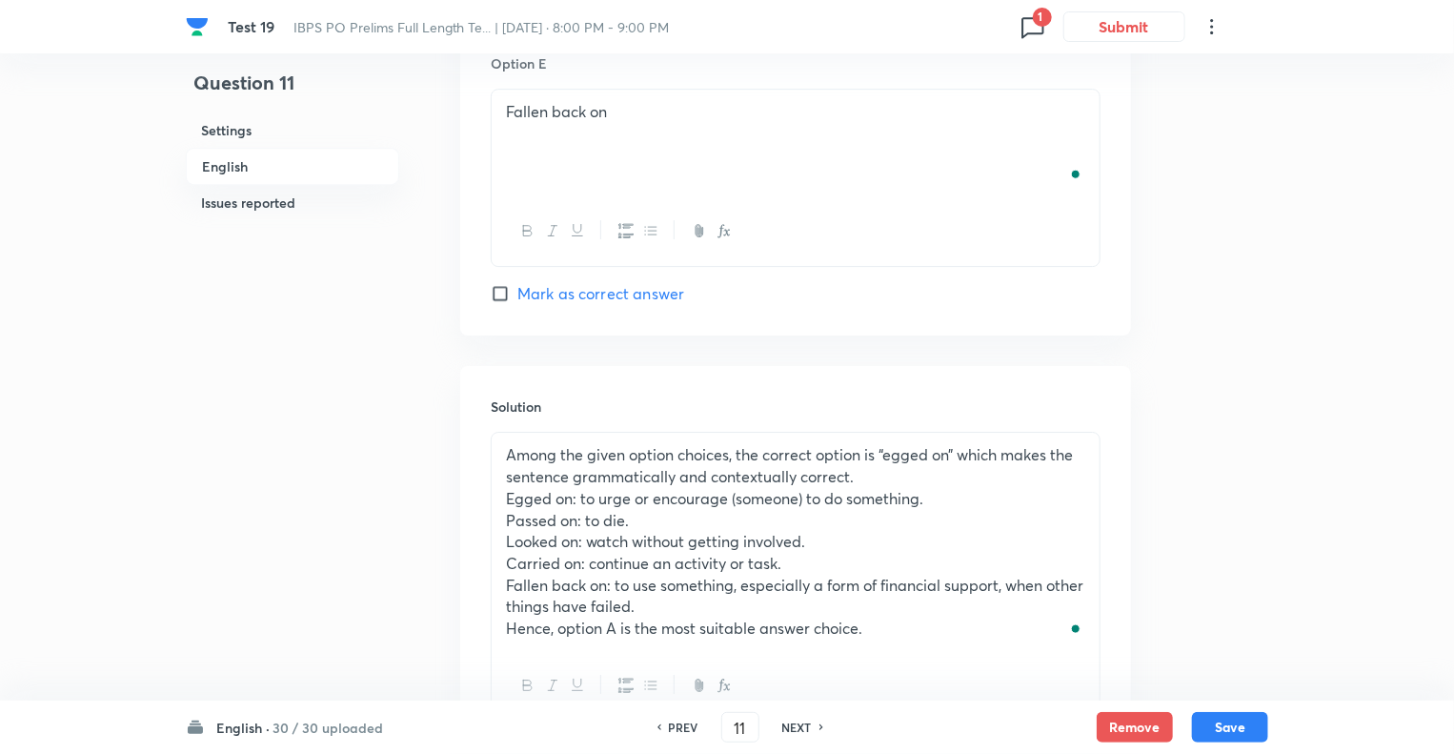
checkbox input "true"
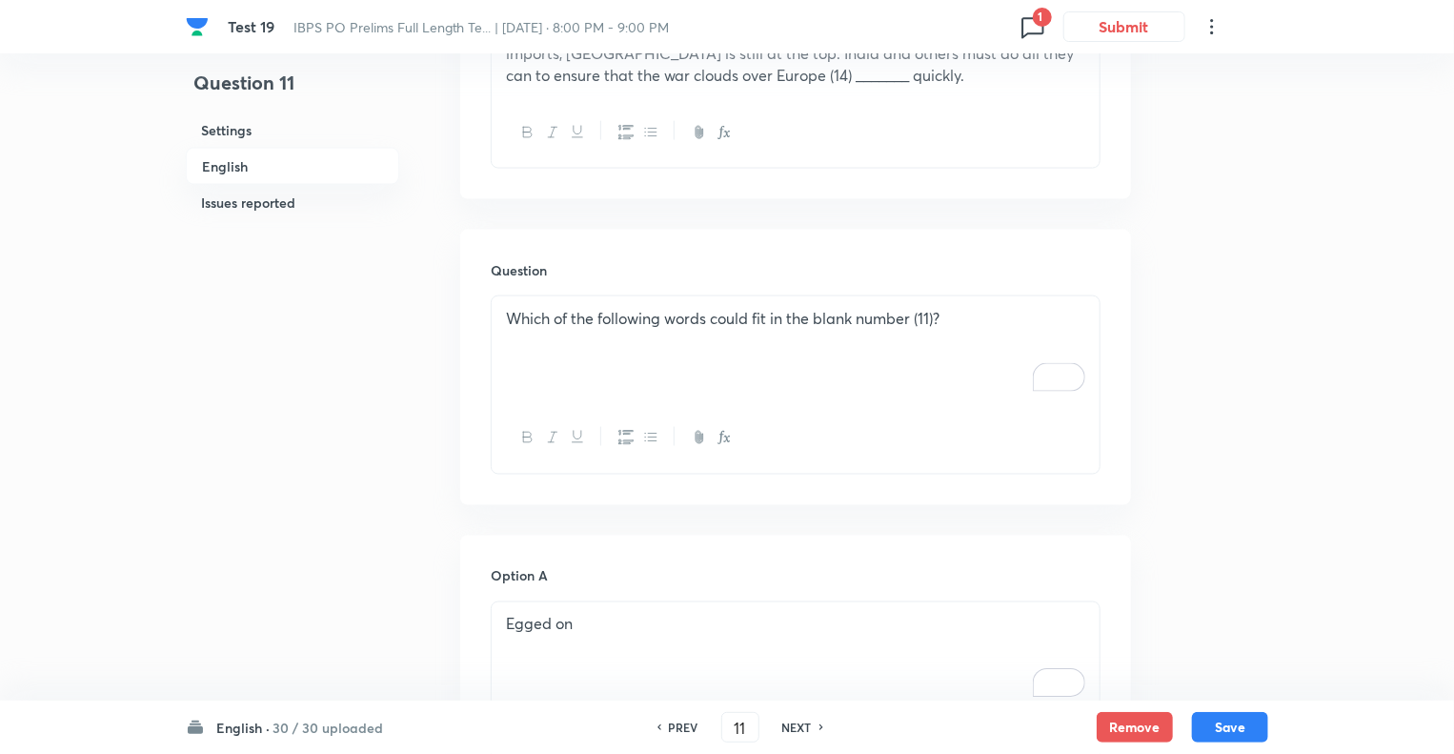
scroll to position [1321, 0]
click at [640, 304] on div "Which of the following words could fit in the blank number (11)?" at bounding box center [796, 354] width 608 height 107
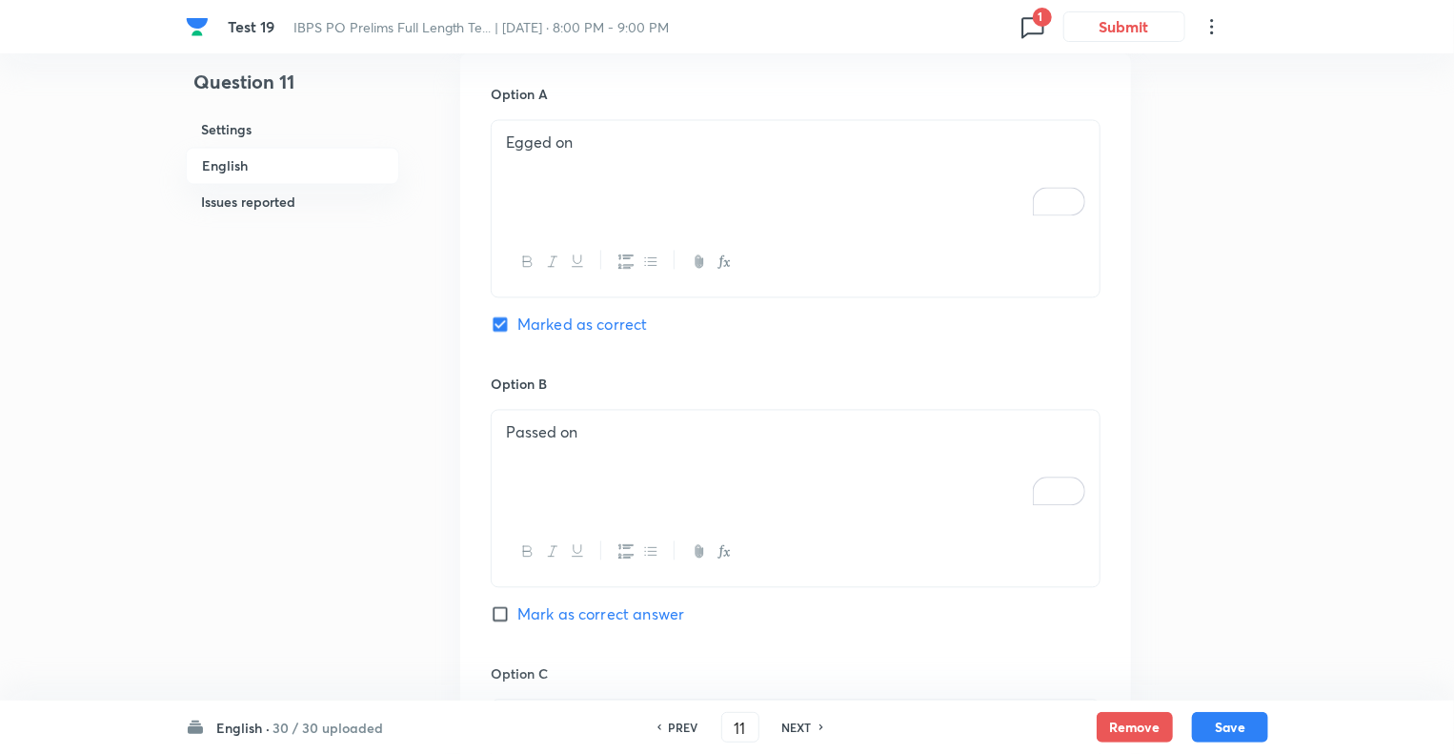
scroll to position [2045, 0]
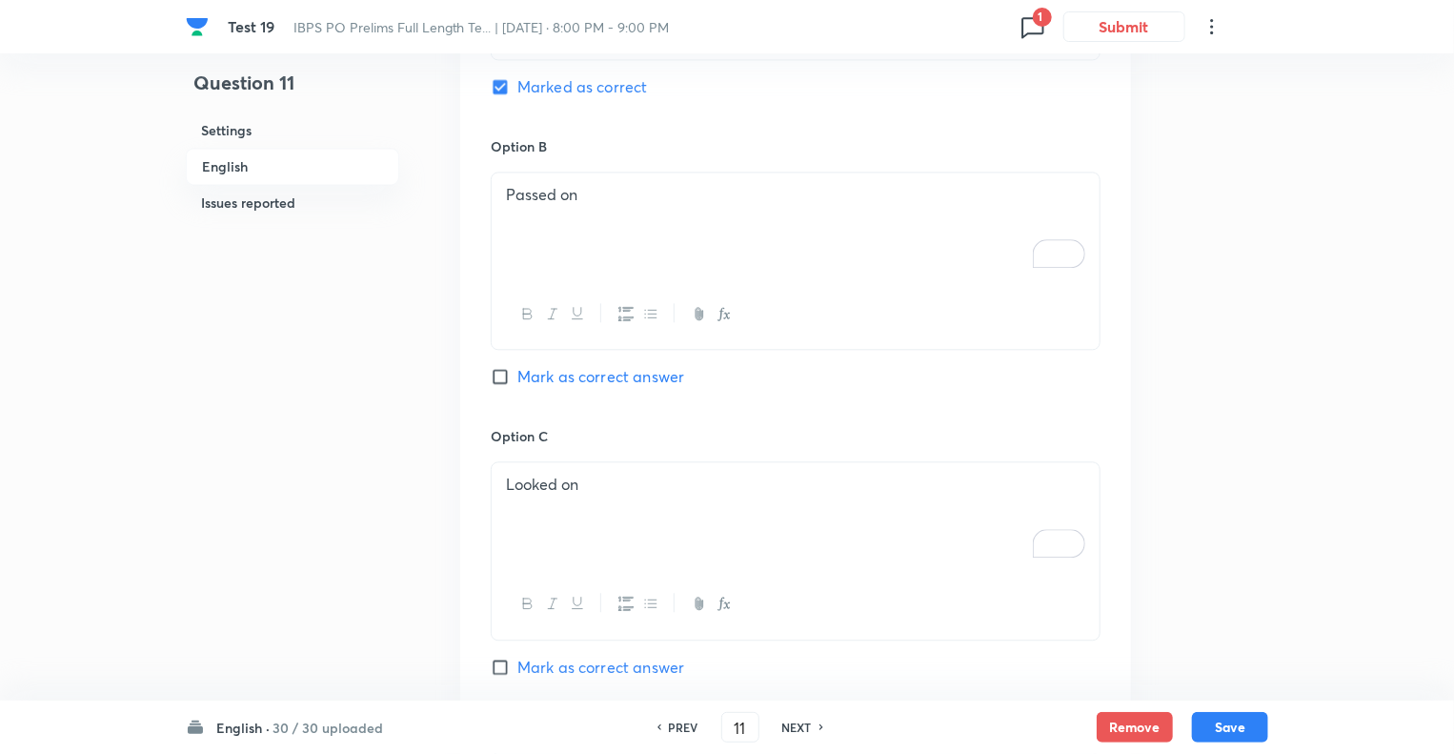
click at [385, 293] on div "Question 11 Settings English Issues reported" at bounding box center [292, 45] width 213 height 3999
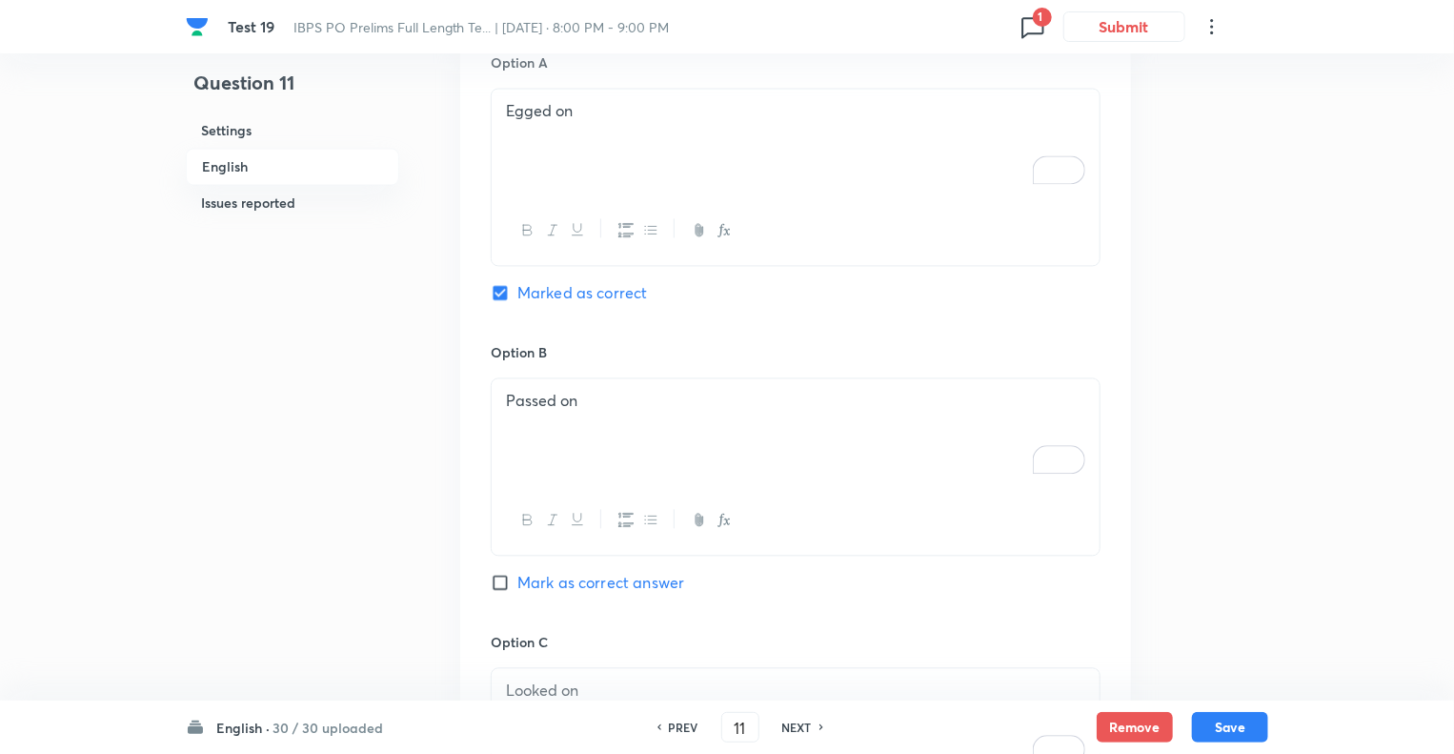
scroll to position [1817, 0]
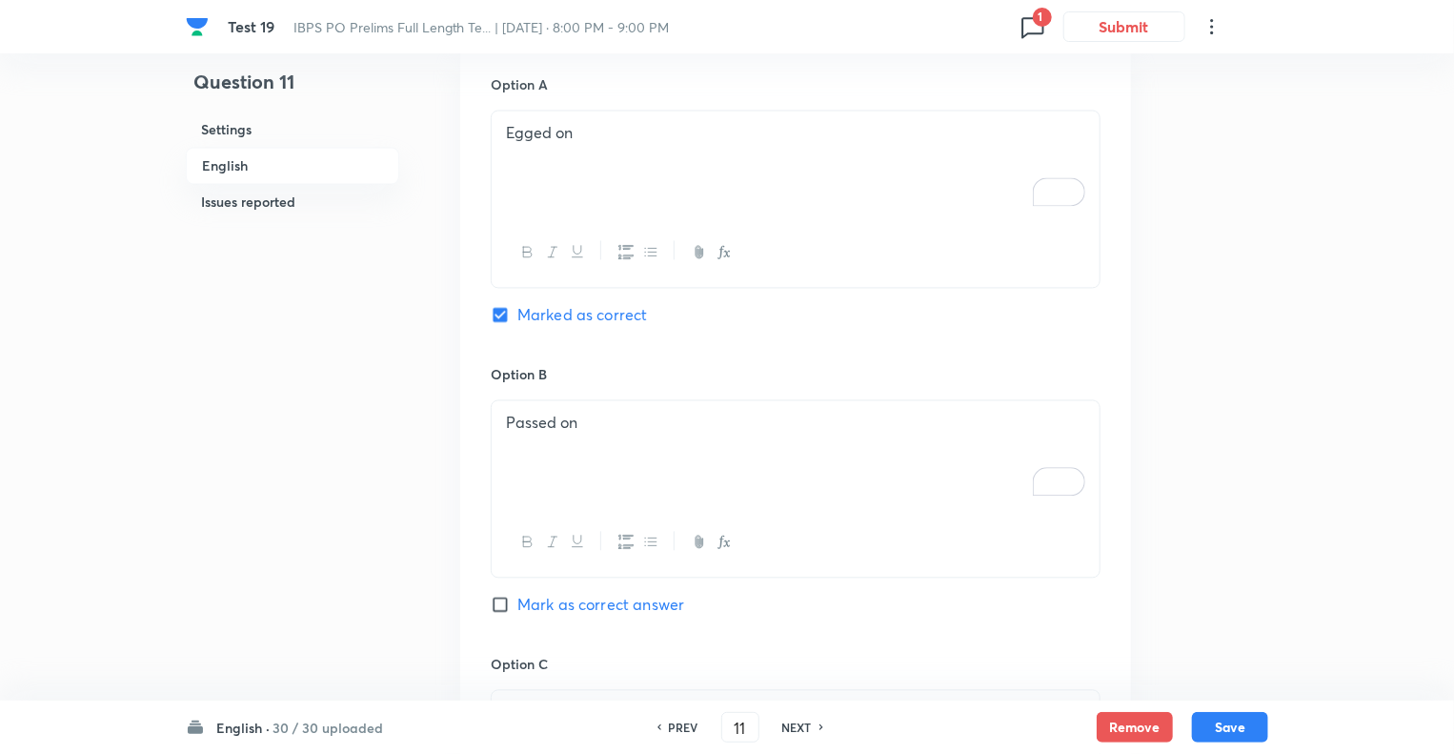
click at [621, 112] on div "Egged on" at bounding box center [796, 165] width 608 height 107
click at [619, 123] on p "Egged on" at bounding box center [795, 134] width 579 height 22
click at [595, 413] on div "Passed on" at bounding box center [796, 454] width 608 height 107
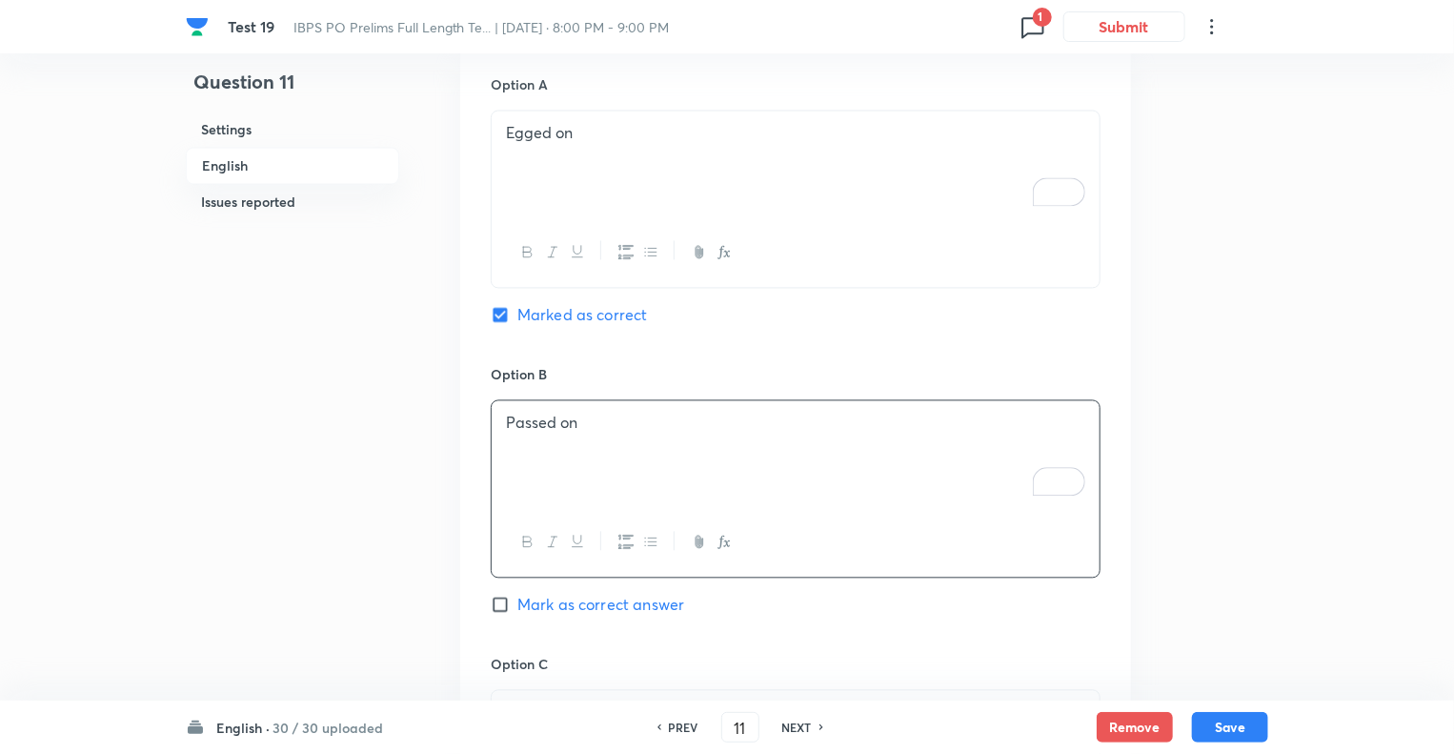
click at [365, 493] on div "Question 11 Settings English Issues reported" at bounding box center [292, 274] width 213 height 3999
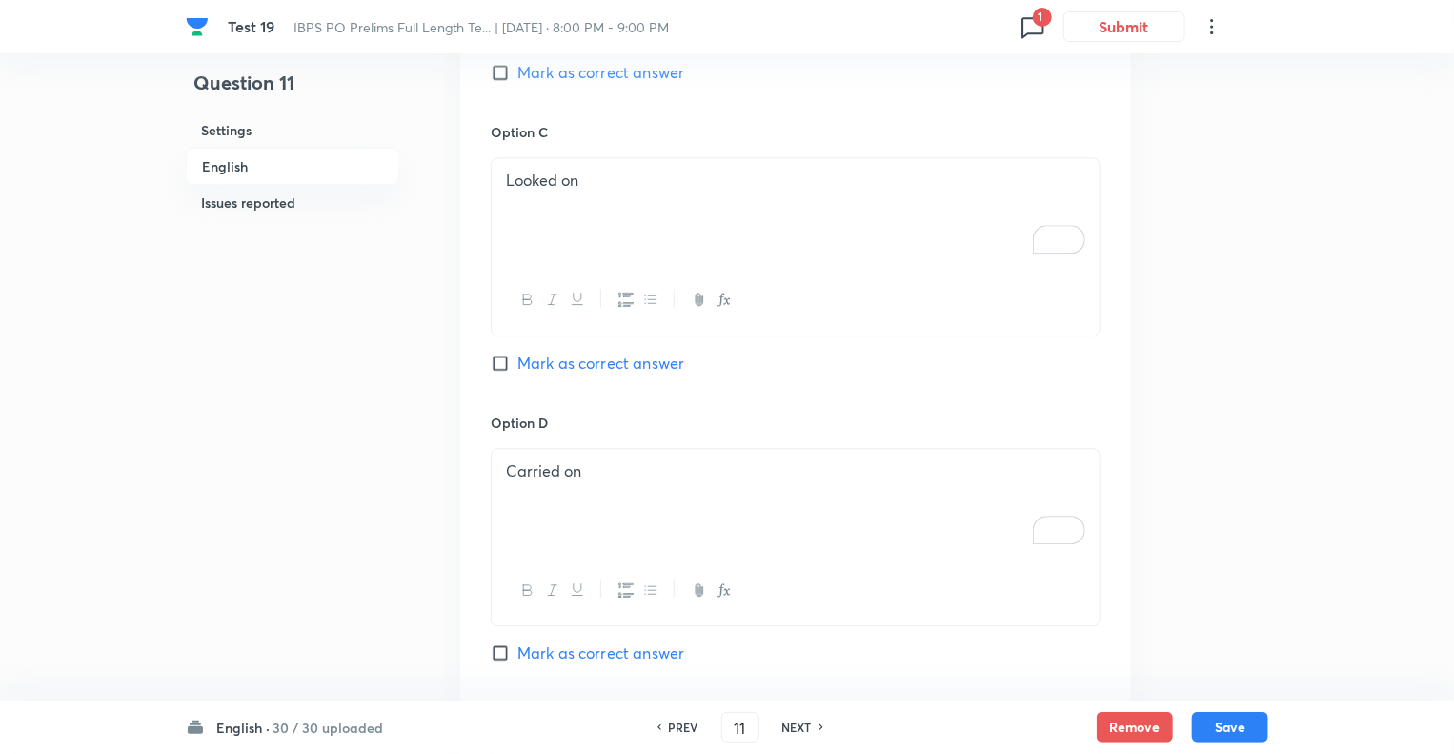
scroll to position [2350, 0]
click at [614, 169] on p "Looked on" at bounding box center [795, 180] width 579 height 22
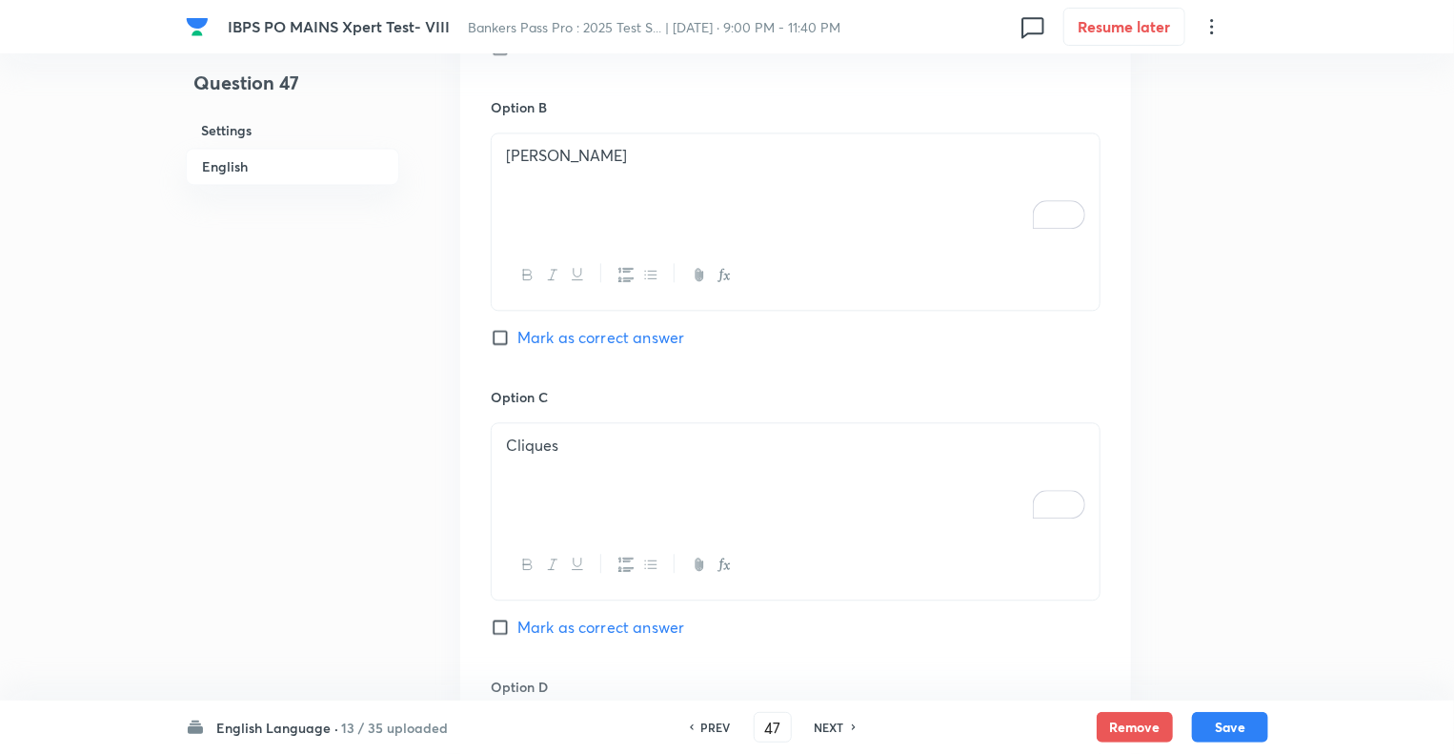
scroll to position [2094, 0]
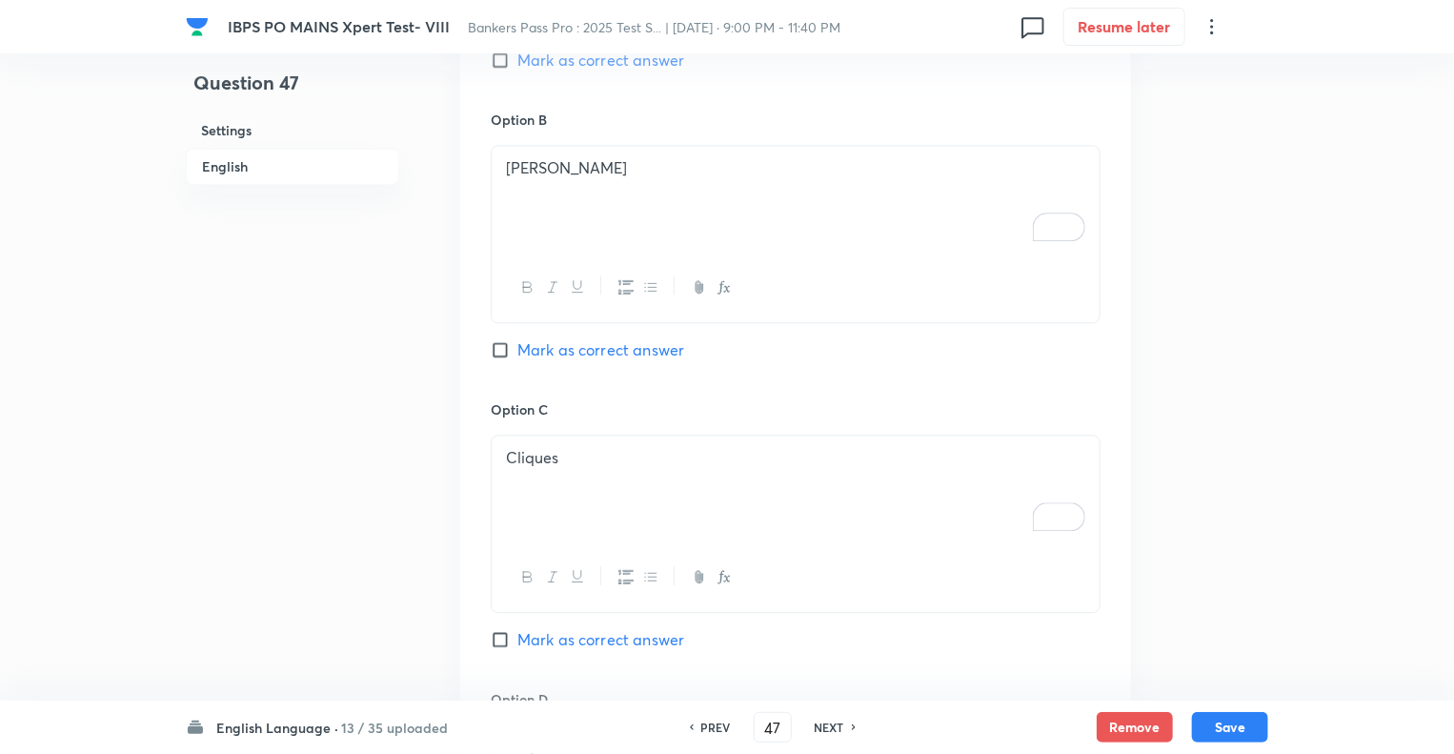
click at [501, 340] on input "Mark as correct answer" at bounding box center [504, 349] width 27 height 19
checkbox input "true"
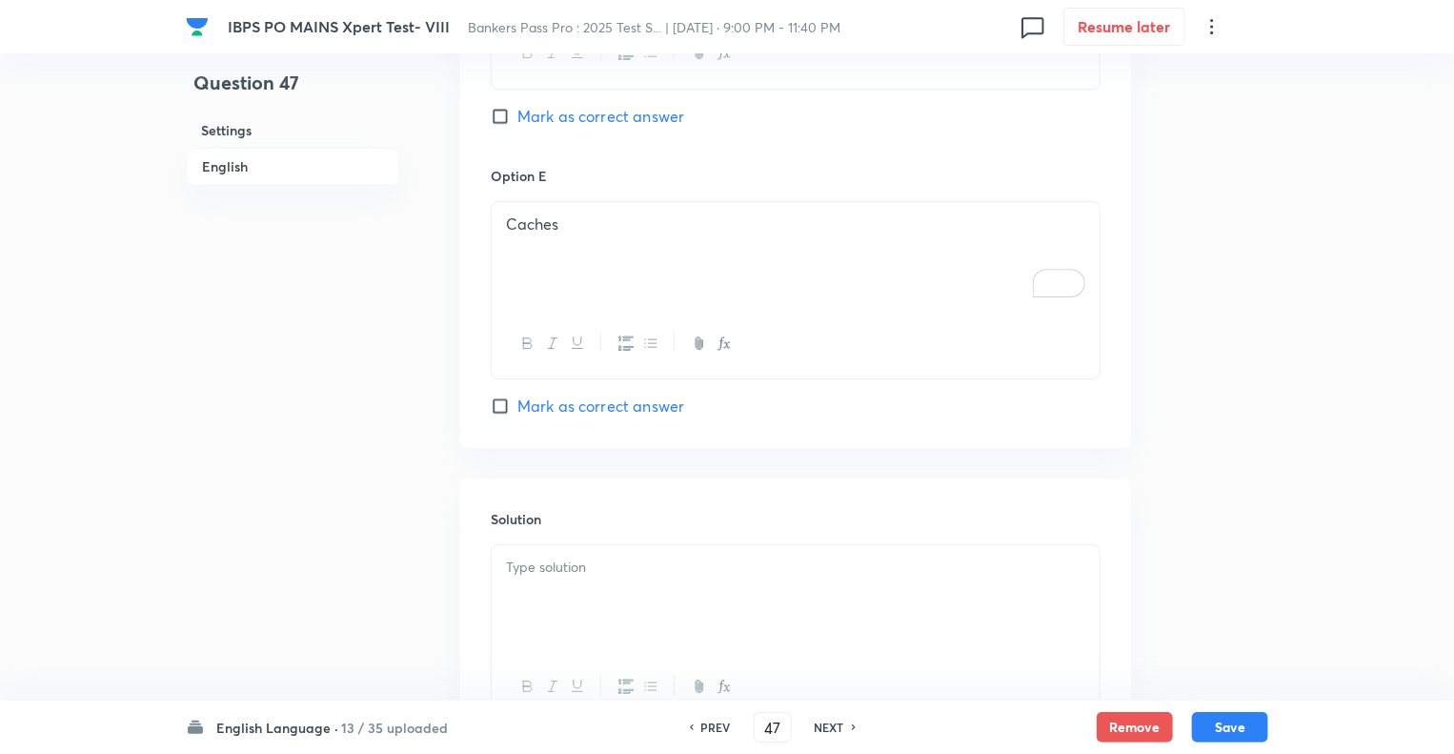
scroll to position [3027, 0]
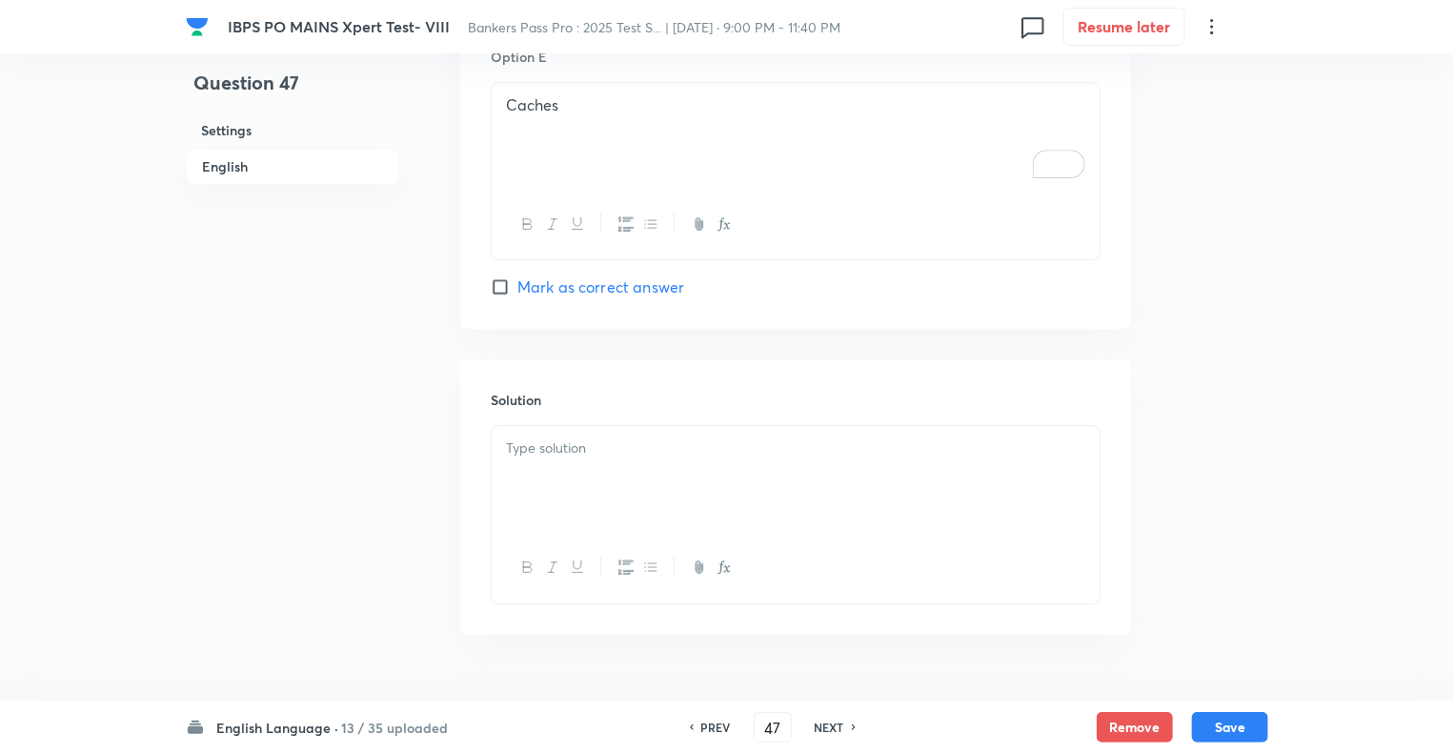
click at [579, 437] on div at bounding box center [796, 479] width 608 height 107
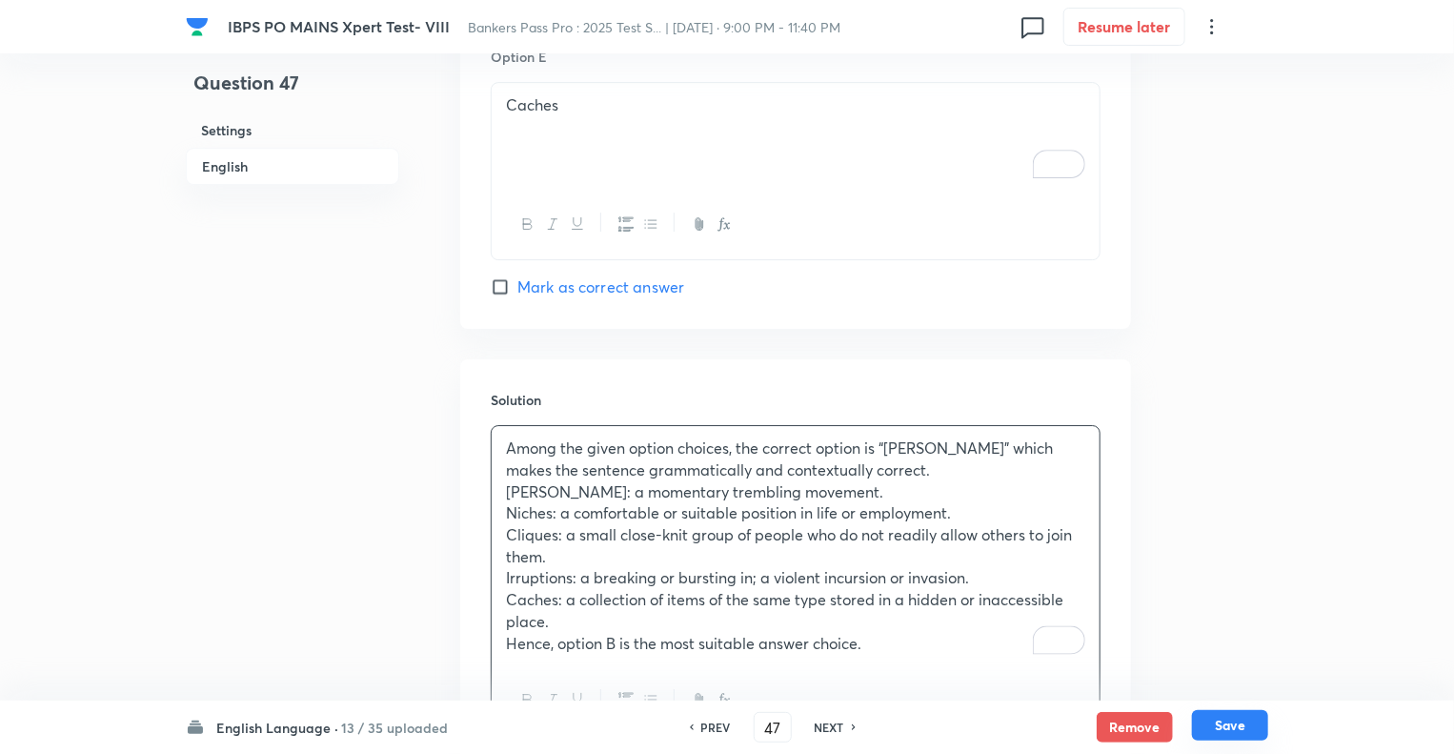
click at [1208, 718] on button "Save" at bounding box center [1230, 725] width 76 height 30
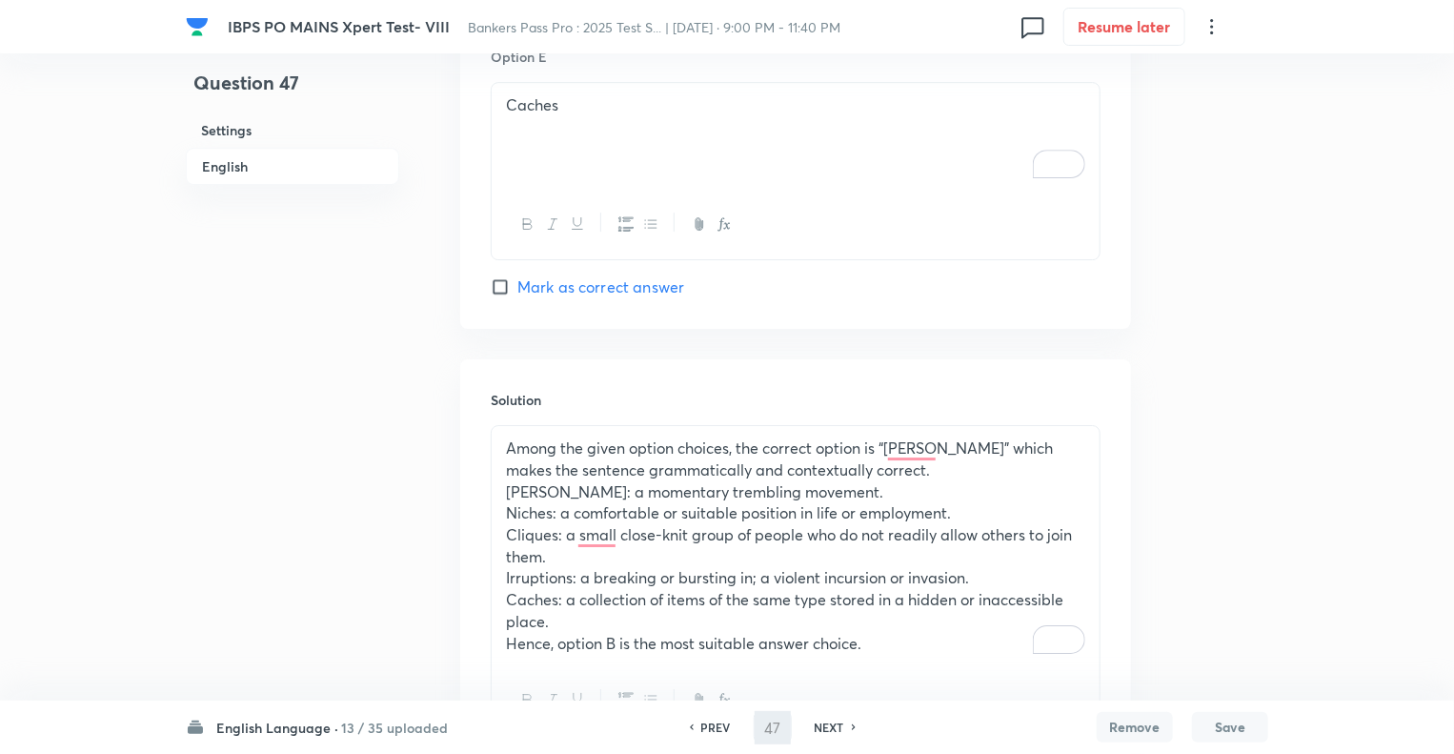
type input "48"
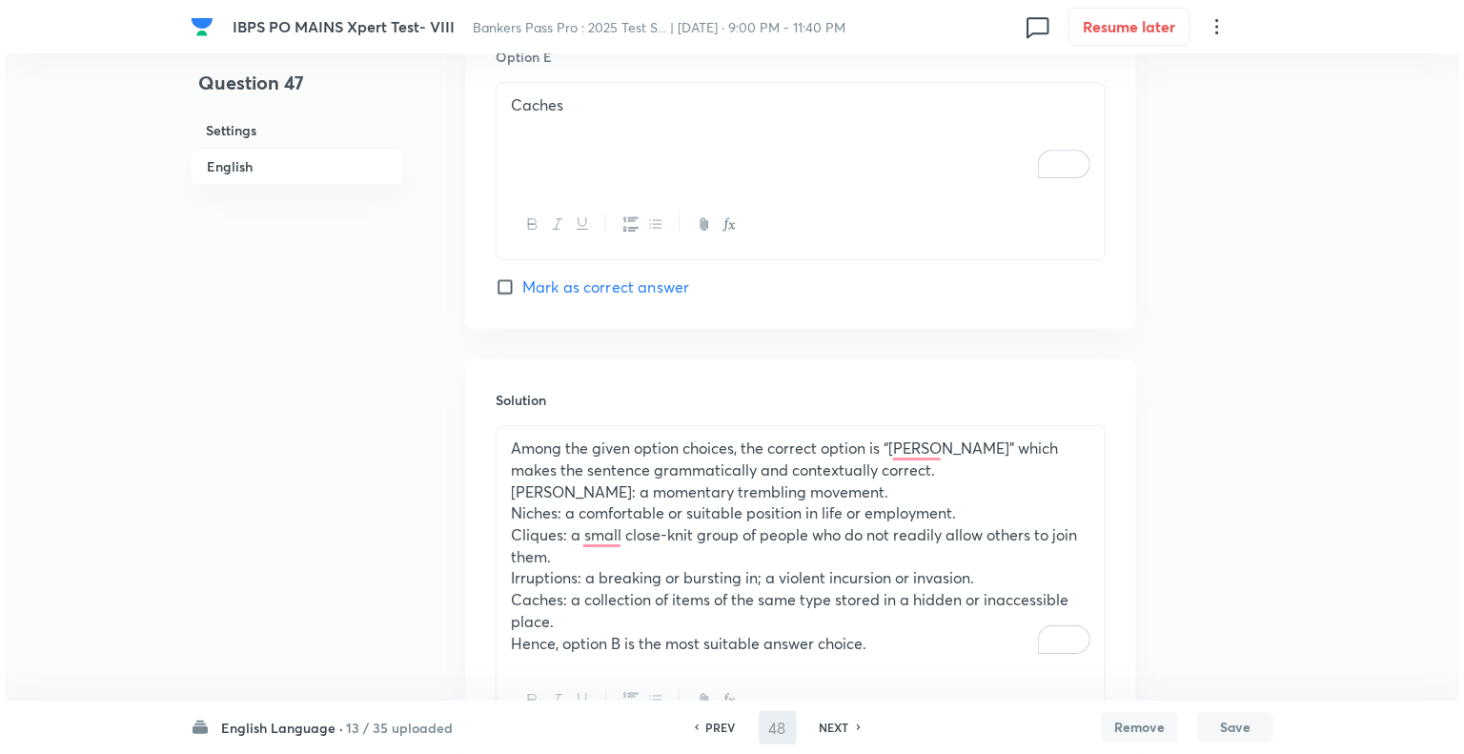
scroll to position [0, 0]
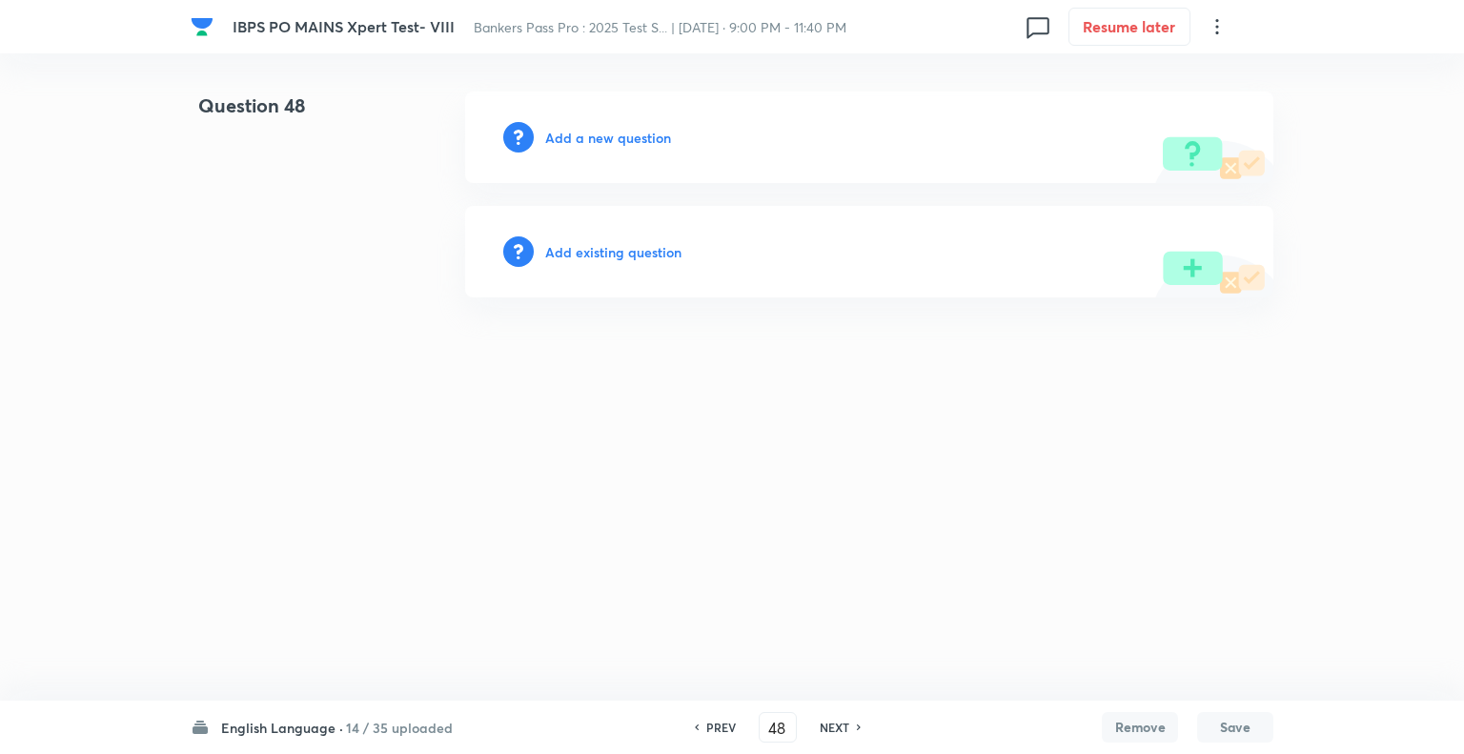
click at [558, 134] on h6 "Add a new question" at bounding box center [608, 138] width 126 height 20
click at [558, 134] on h6 "Choose a question type" at bounding box center [618, 138] width 147 height 20
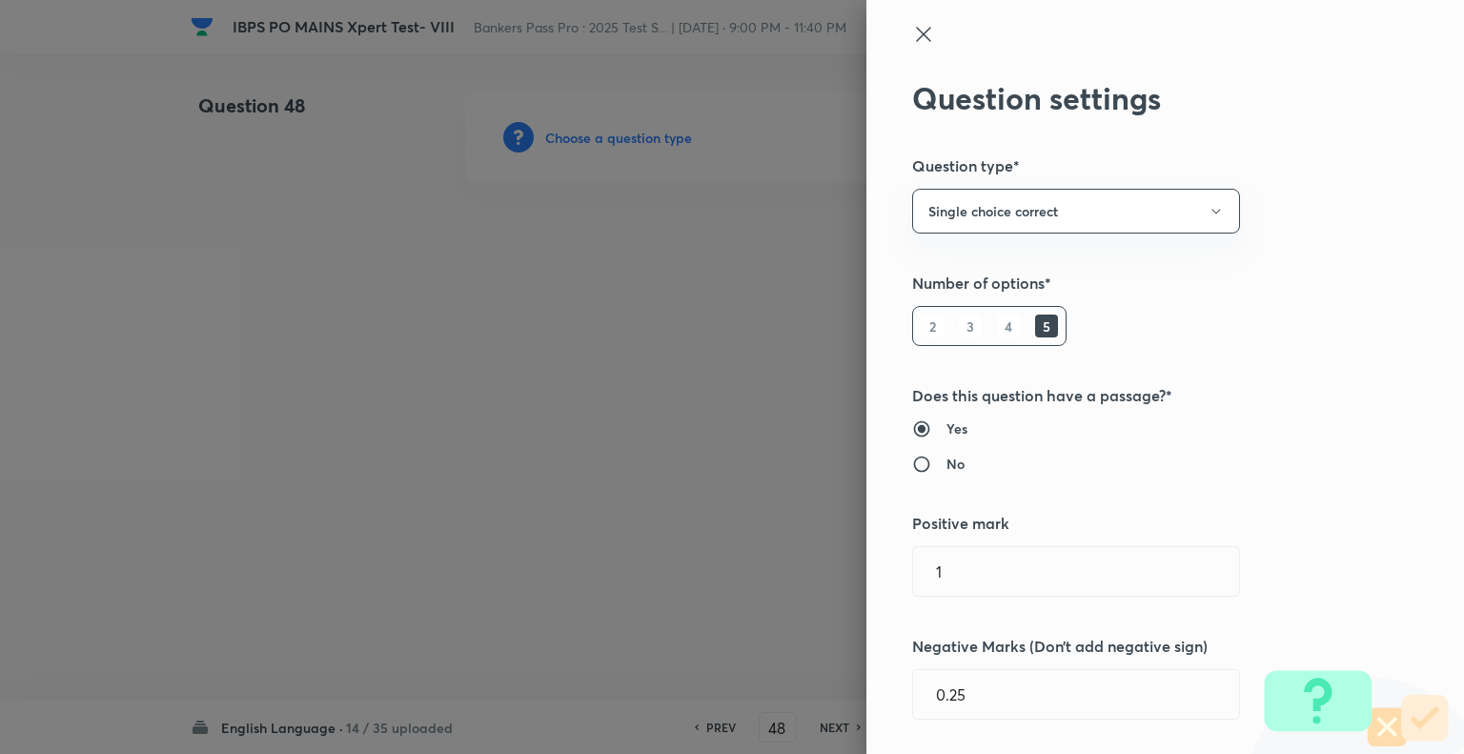
click at [558, 134] on div at bounding box center [732, 377] width 1464 height 754
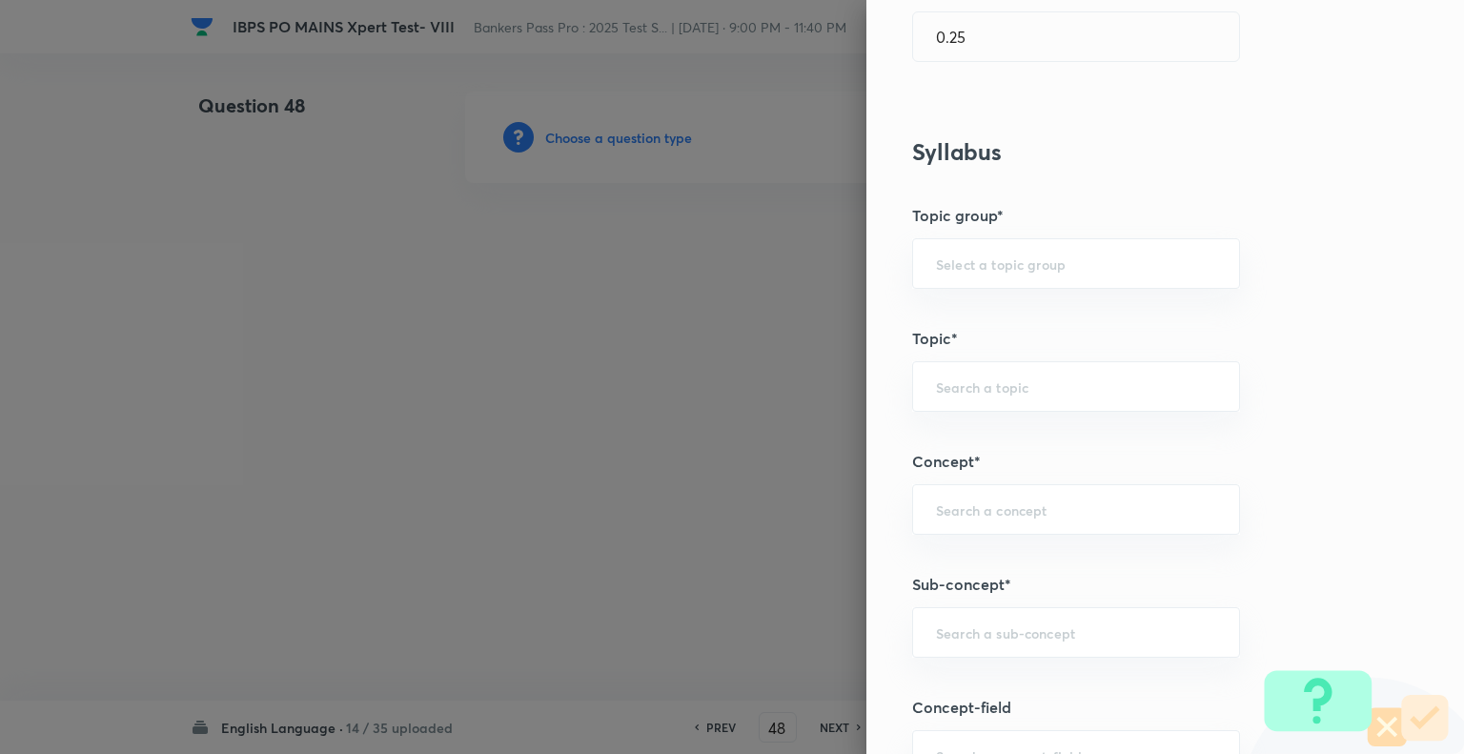
scroll to position [729, 0]
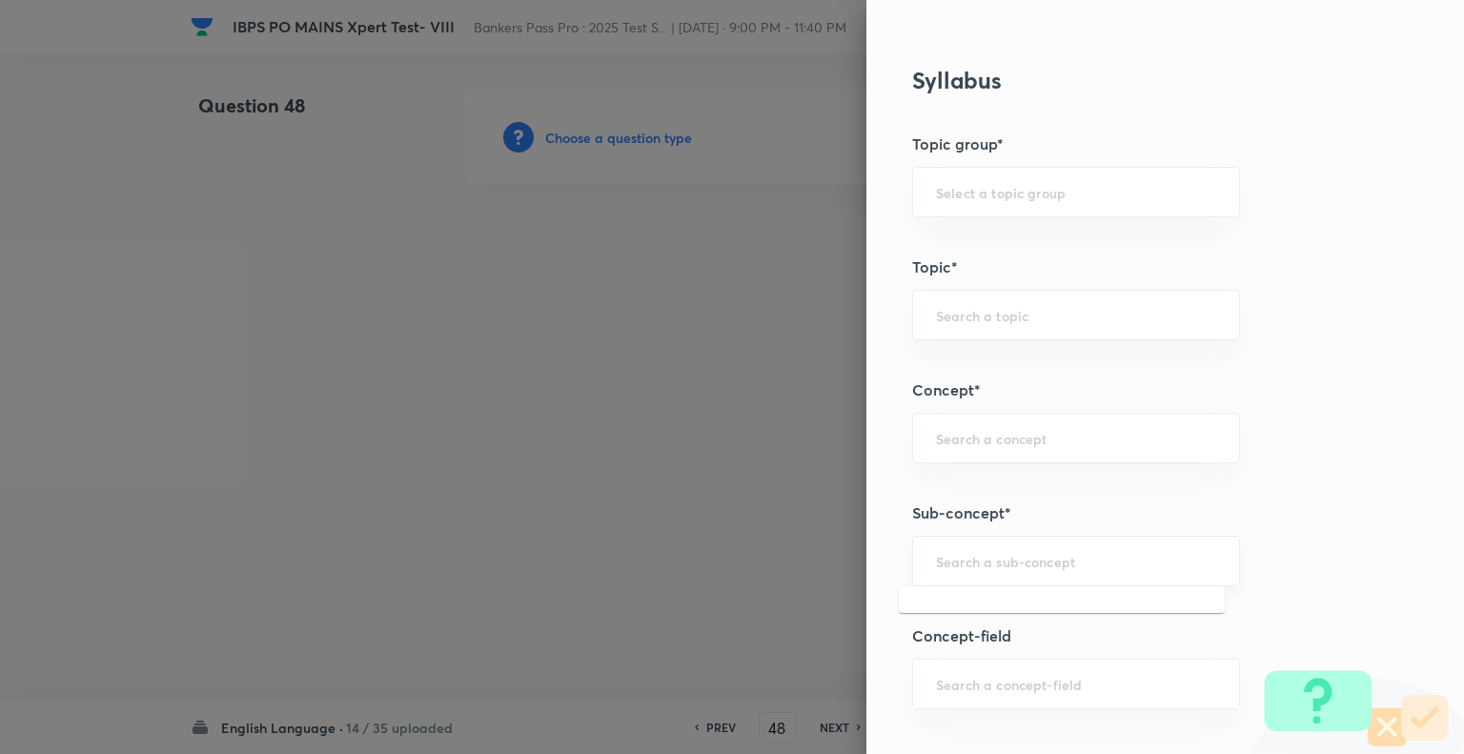
click at [1004, 558] on input "text" at bounding box center [1076, 561] width 280 height 18
click at [957, 602] on li "Cloze Test" at bounding box center [1062, 611] width 326 height 34
type input "Cloze Test"
type input "English Language"
type input "Reading Comprehension"
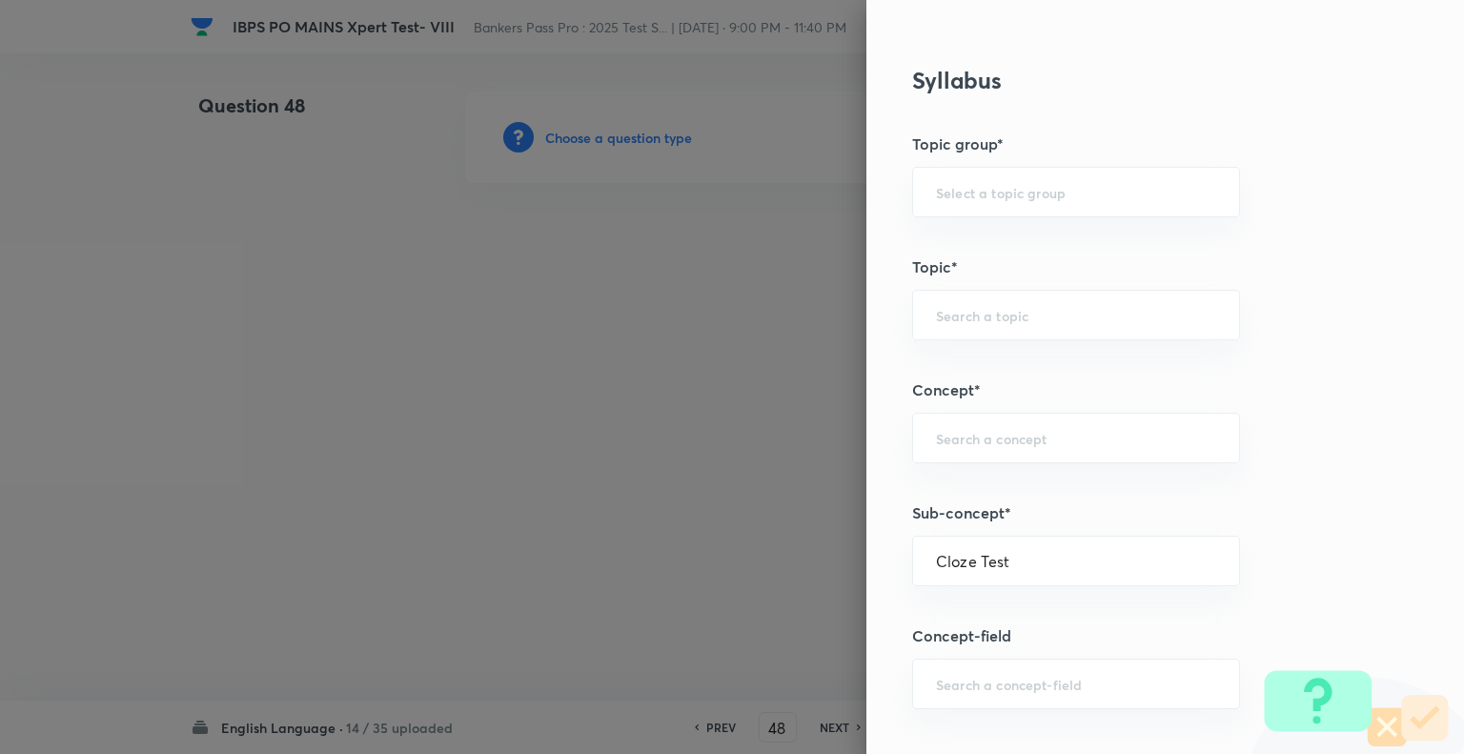
type input "Cloze test"
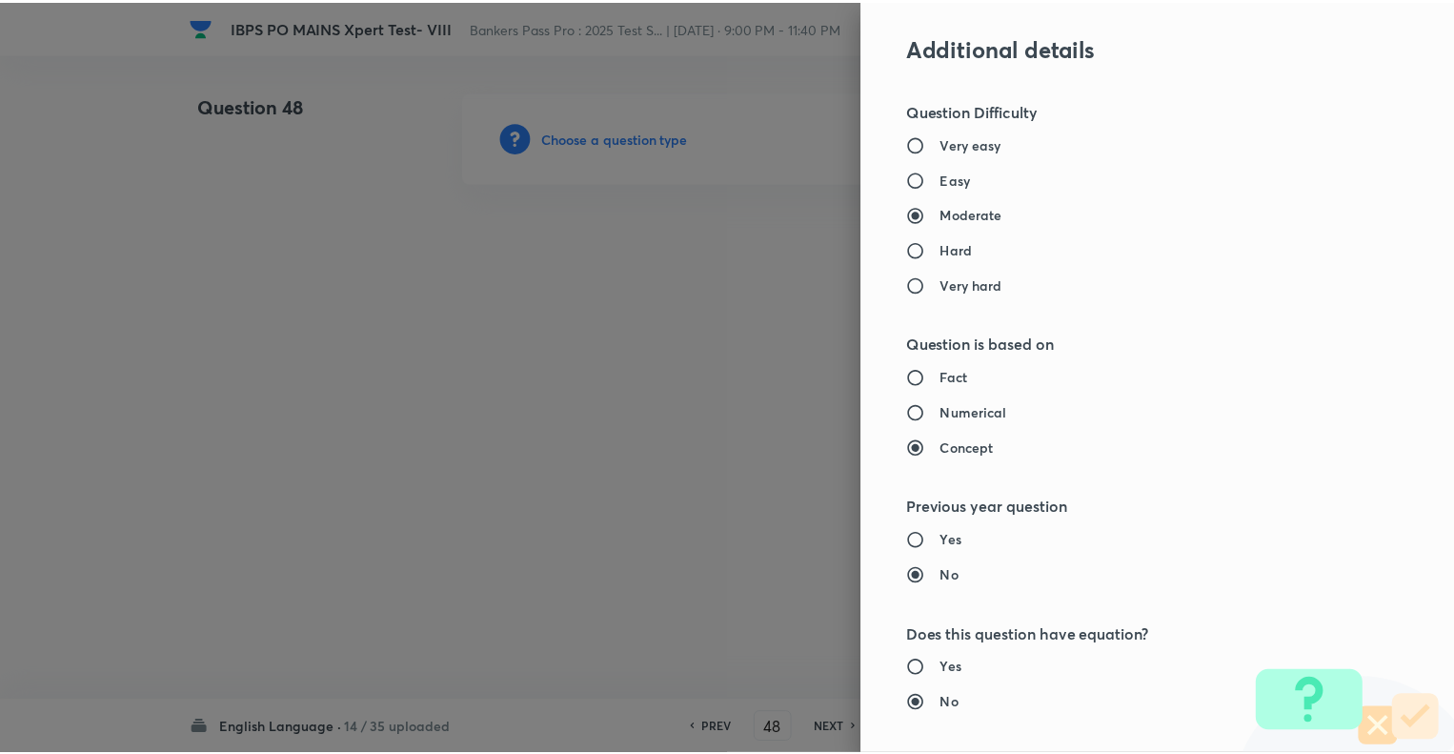
scroll to position [1840, 0]
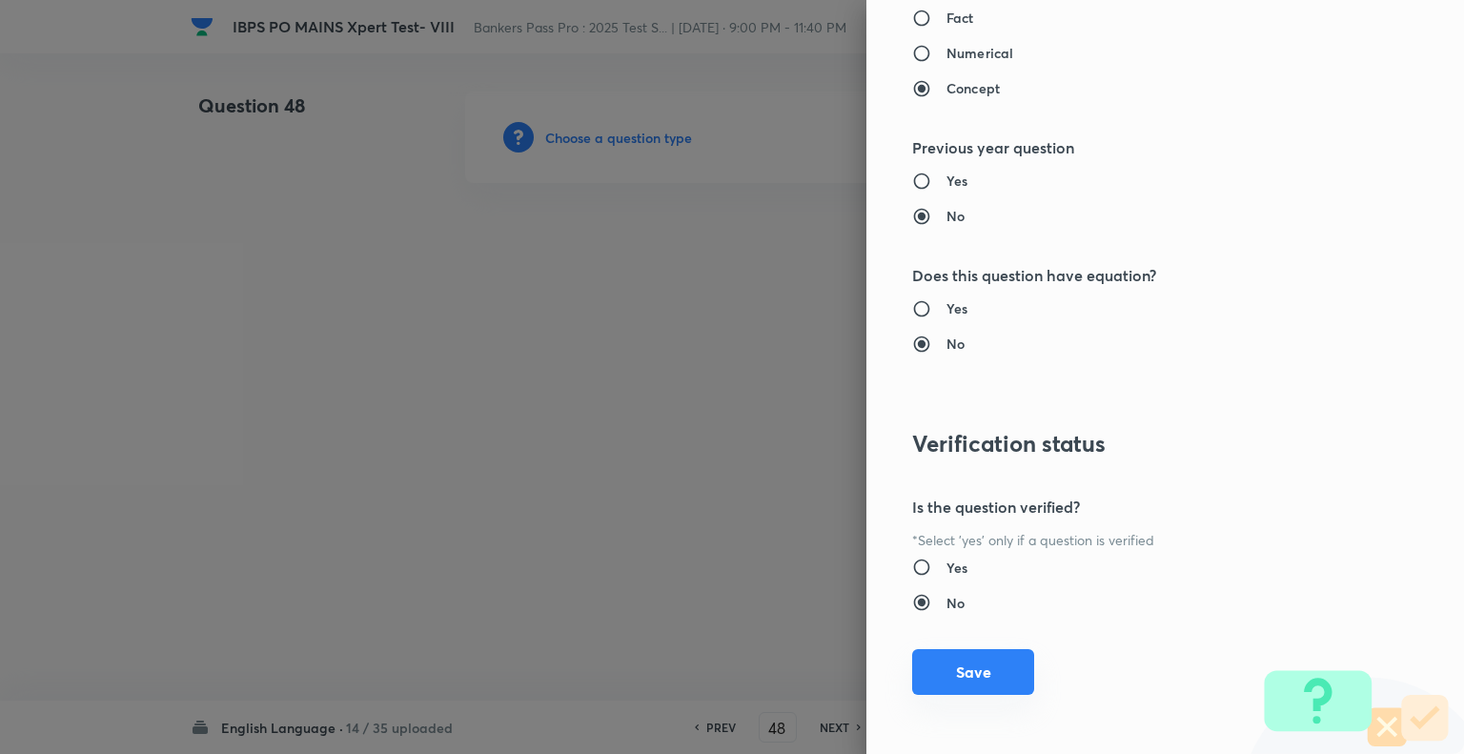
click at [938, 664] on button "Save" at bounding box center [973, 672] width 122 height 46
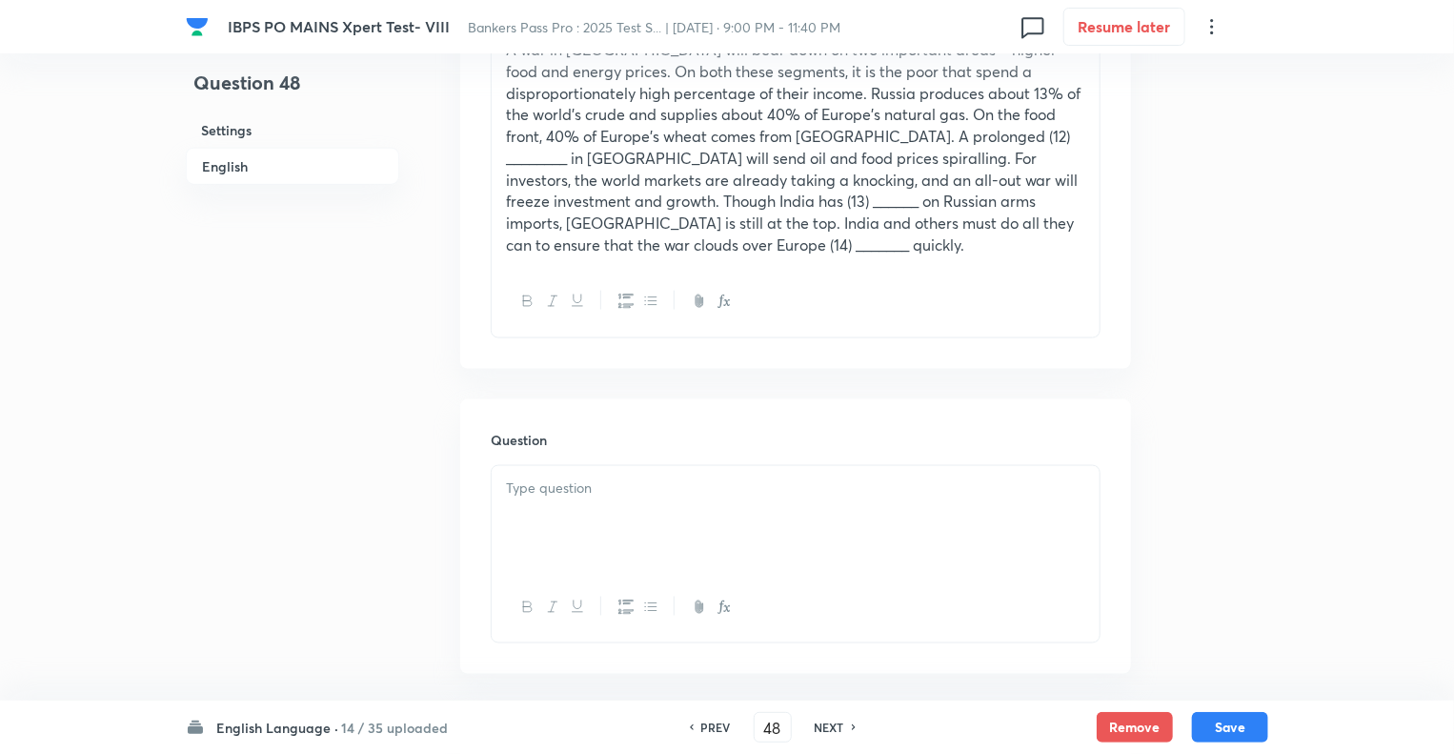
scroll to position [1182, 0]
click at [543, 474] on p at bounding box center [795, 485] width 579 height 22
paste div "To enrich screen reader interactions, please activate Accessibility in Grammarl…"
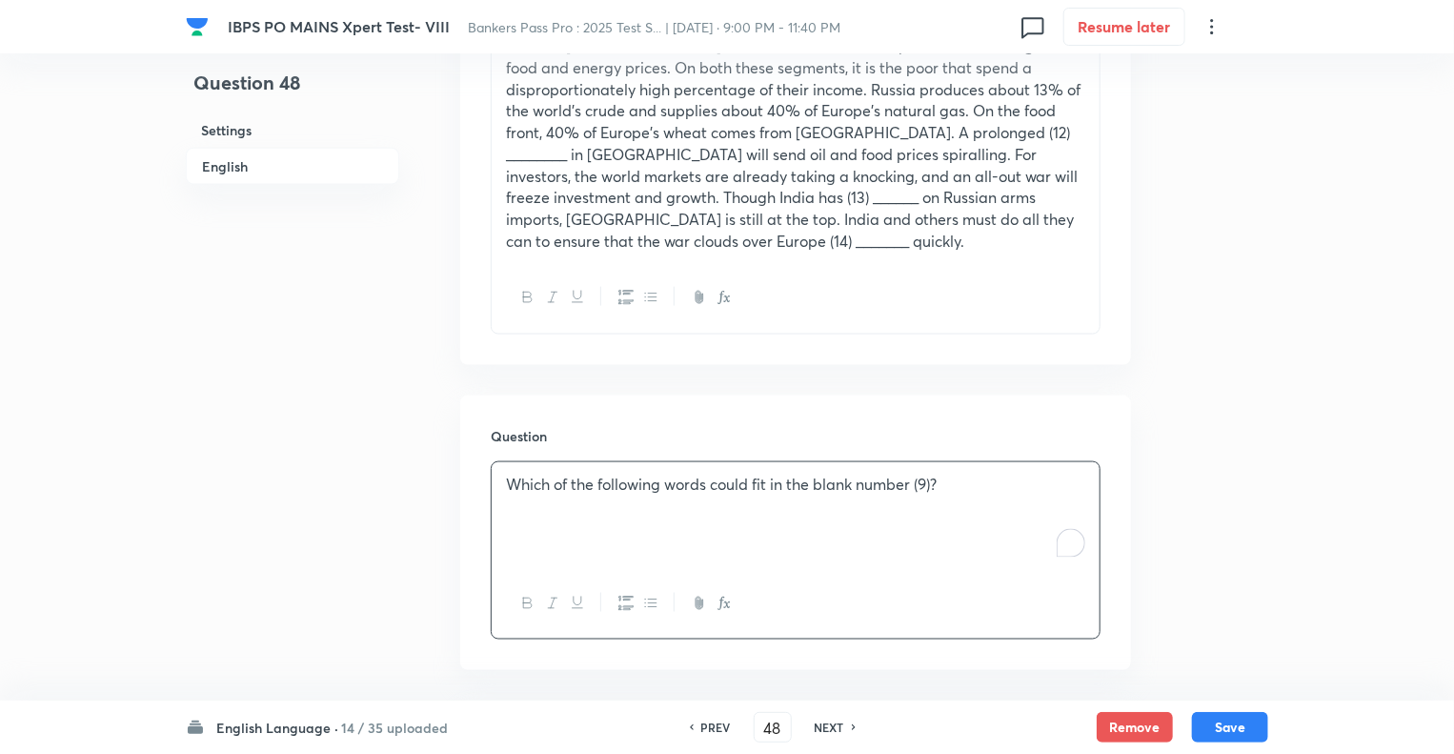
click at [928, 474] on p "Which of the following words could fit in the blank number (9)?" at bounding box center [795, 485] width 579 height 22
click at [328, 429] on div "Question 48 Settings English" at bounding box center [292, 733] width 213 height 3646
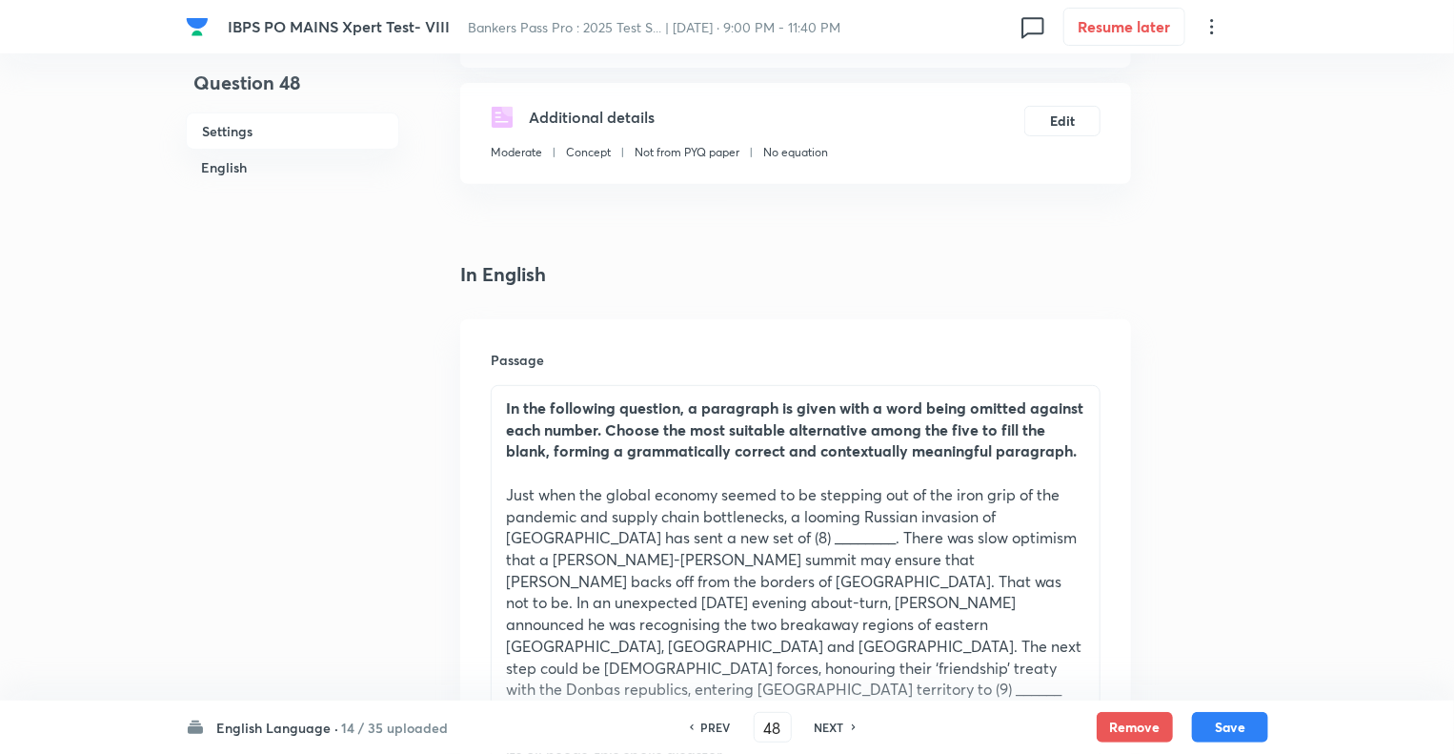
scroll to position [305, 0]
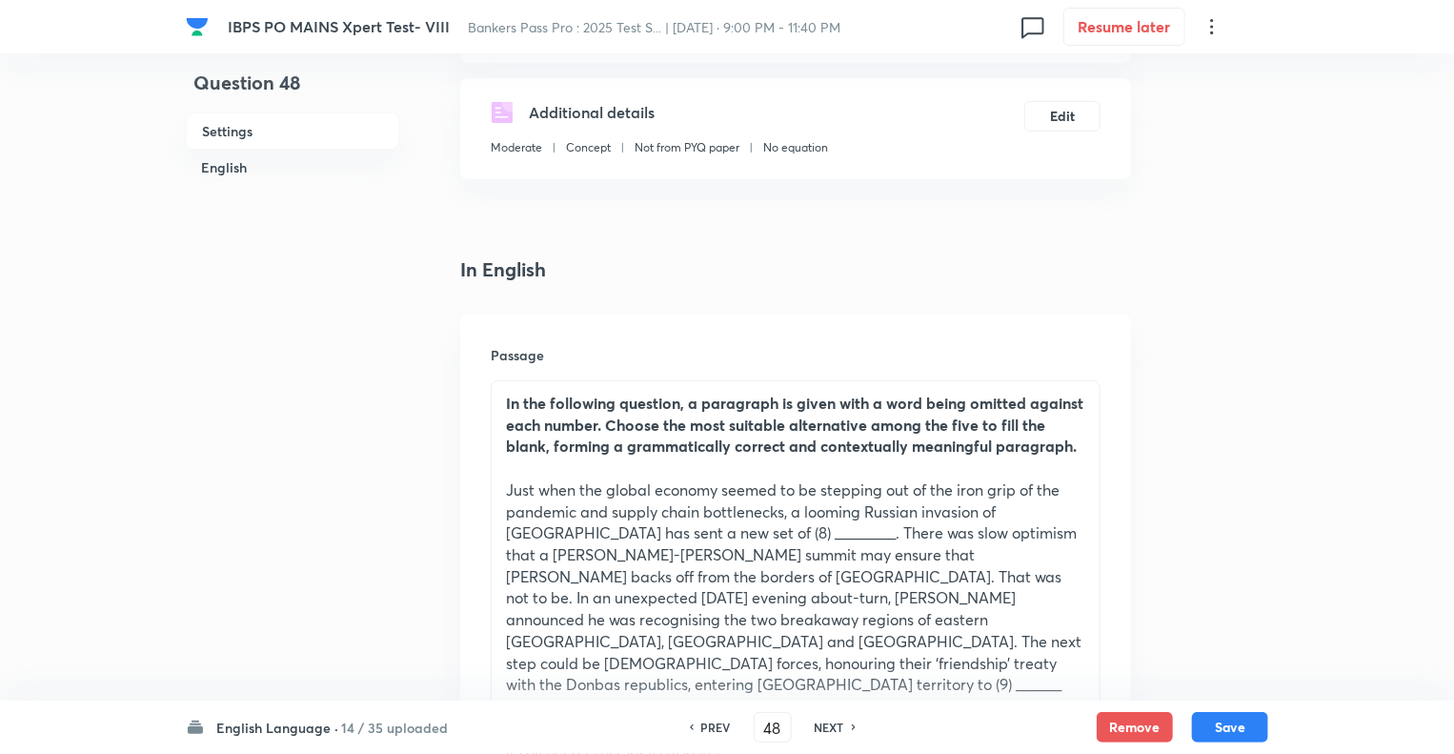
click at [667, 535] on p "Just when the global economy seemed to be stepping out of the iron grip of the …" at bounding box center [795, 619] width 579 height 281
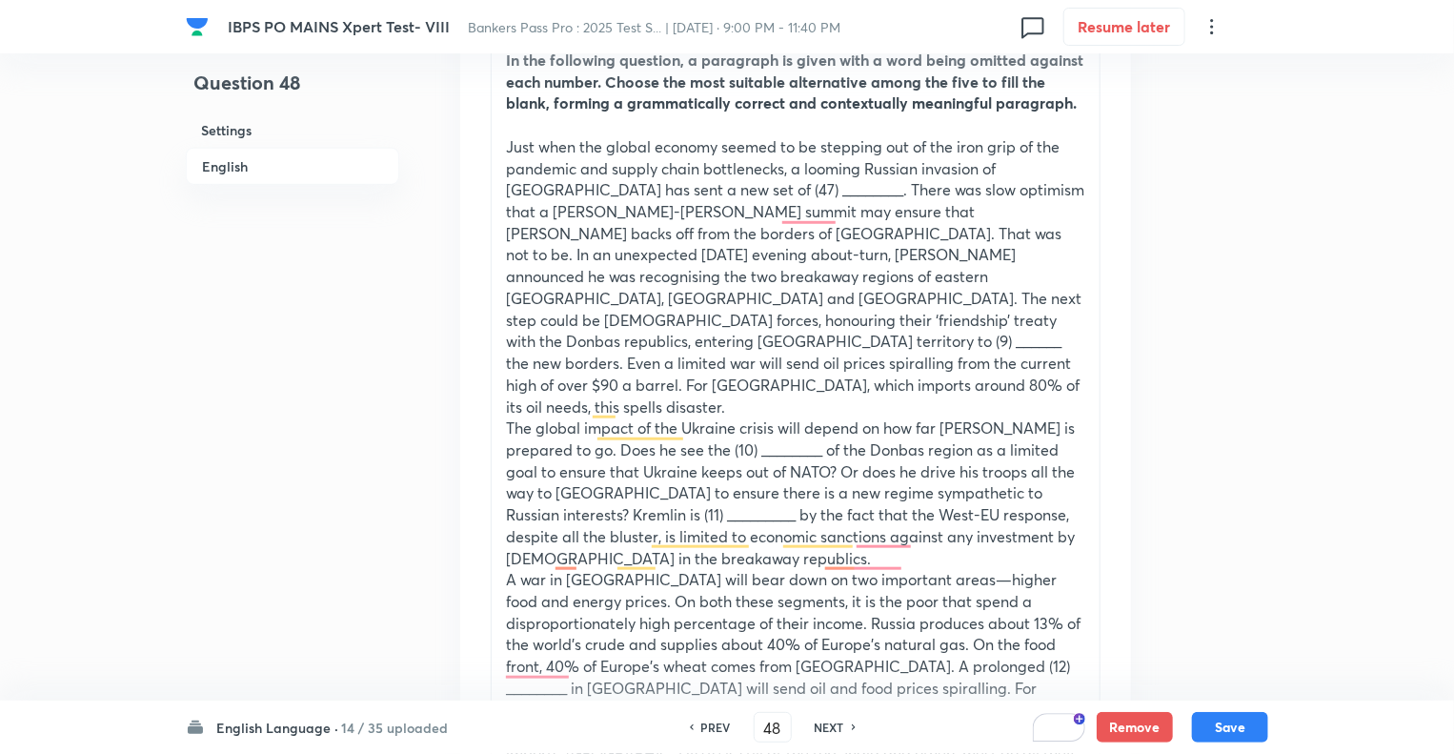
scroll to position [801, 0]
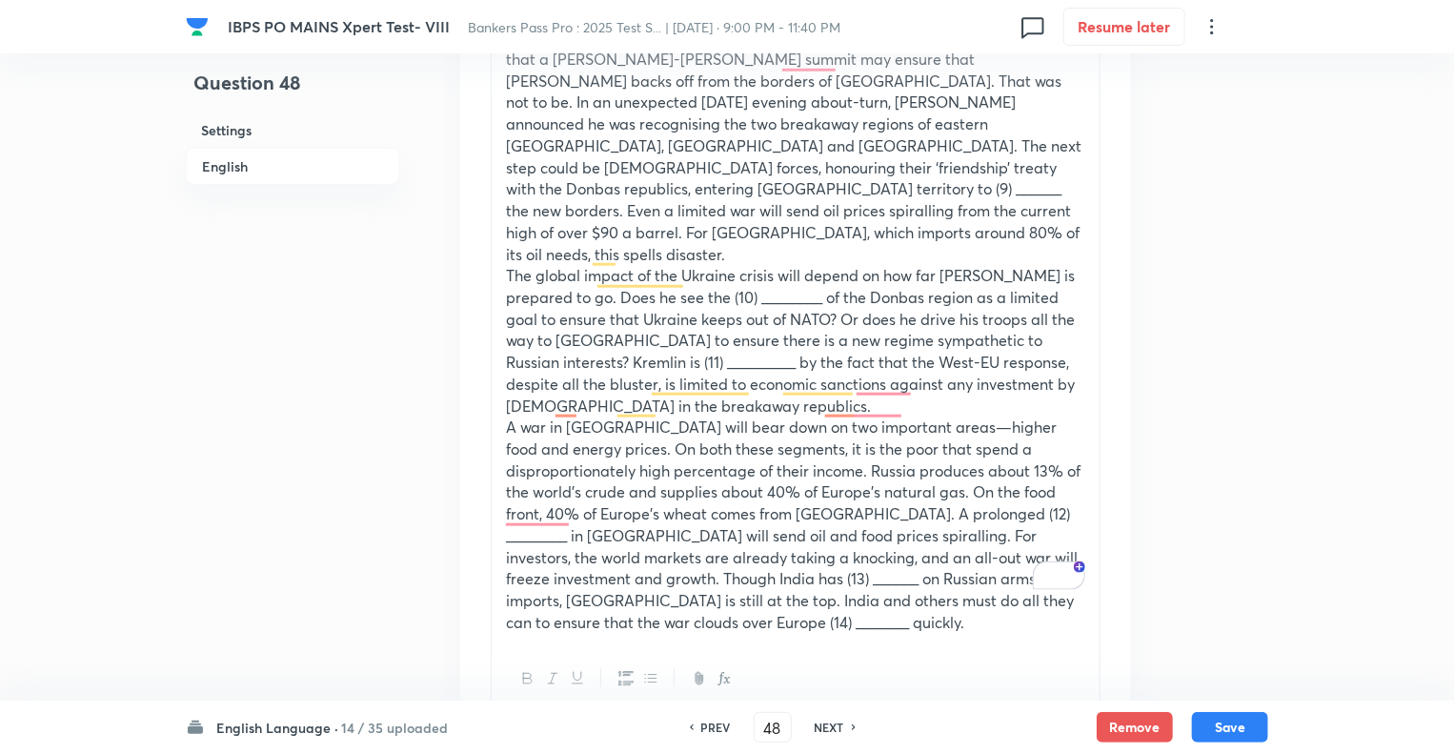
click at [1027, 147] on p "Just when the global economy seemed to be stepping out of the iron grip of the …" at bounding box center [795, 124] width 579 height 281
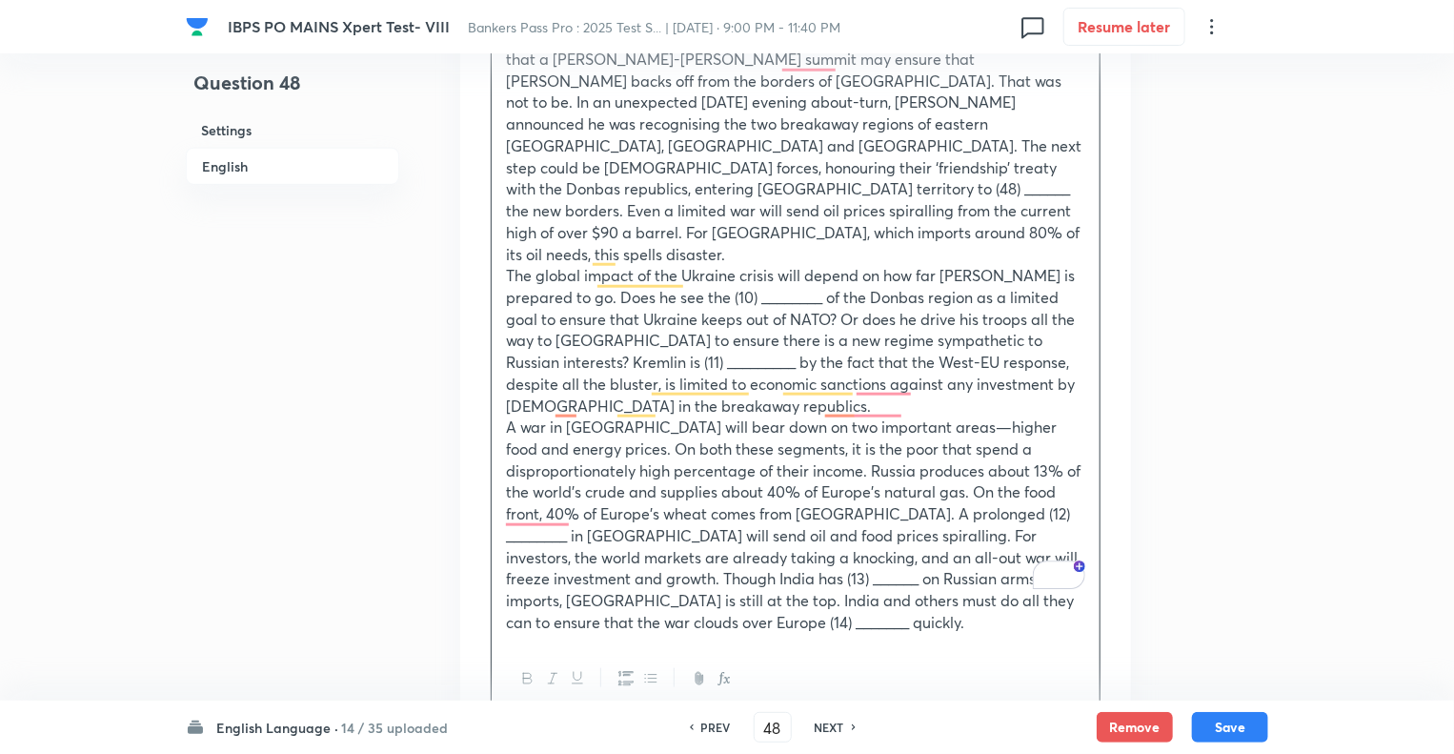
click at [666, 265] on p "The global impact of the Ukraine crisis will depend on how far Putin is prepare…" at bounding box center [795, 341] width 579 height 152
click at [1031, 300] on p "The global impact of the Ukraine crisis will depend on how far Putin is prepare…" at bounding box center [795, 341] width 579 height 152
click at [798, 470] on p "A war in Ukraine will bear down on two important areas—higher food and energy p…" at bounding box center [795, 524] width 579 height 216
click at [523, 536] on p "A war in Ukraine will bear down on two important areas—higher food and energy p…" at bounding box center [795, 524] width 579 height 216
click at [967, 562] on p "A war in Ukraine will bear down on two important areas—higher food and energy p…" at bounding box center [795, 524] width 579 height 216
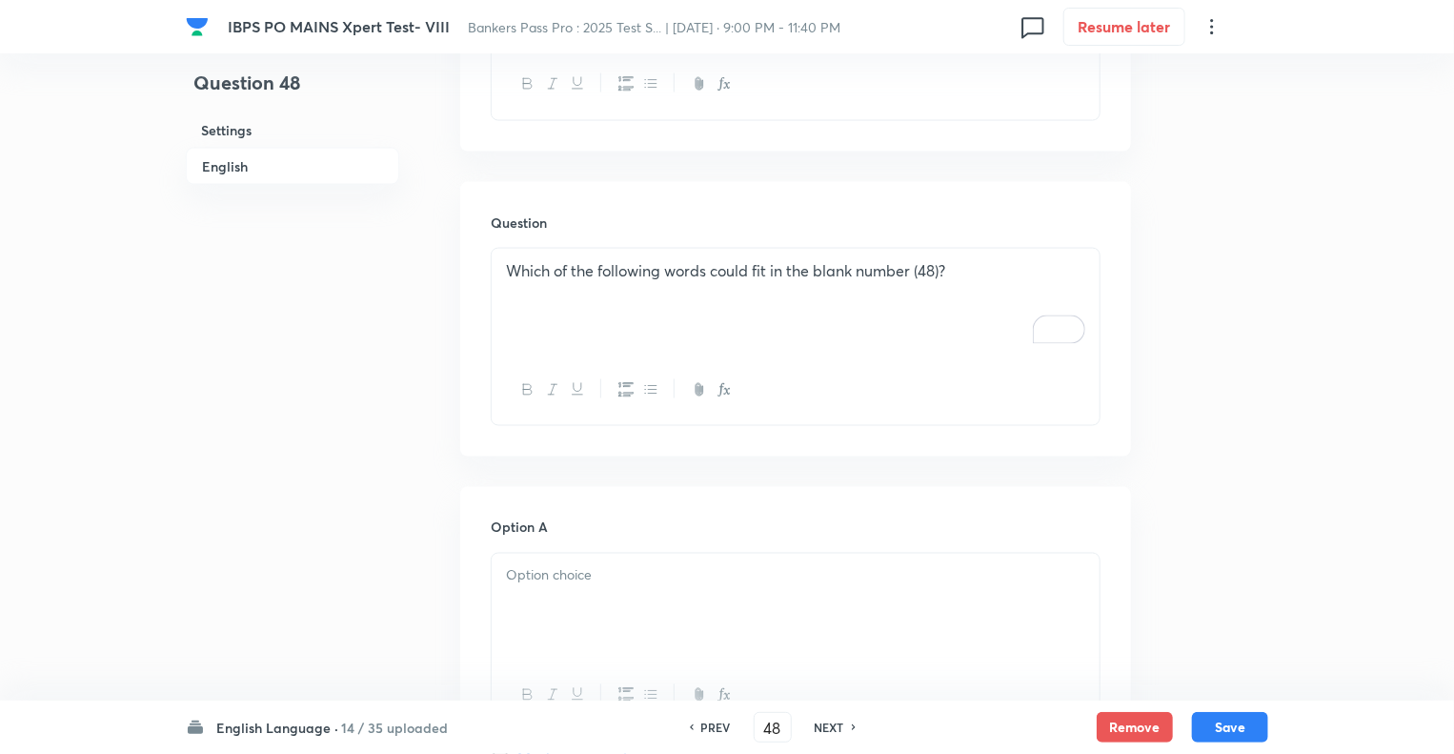
scroll to position [1411, 0]
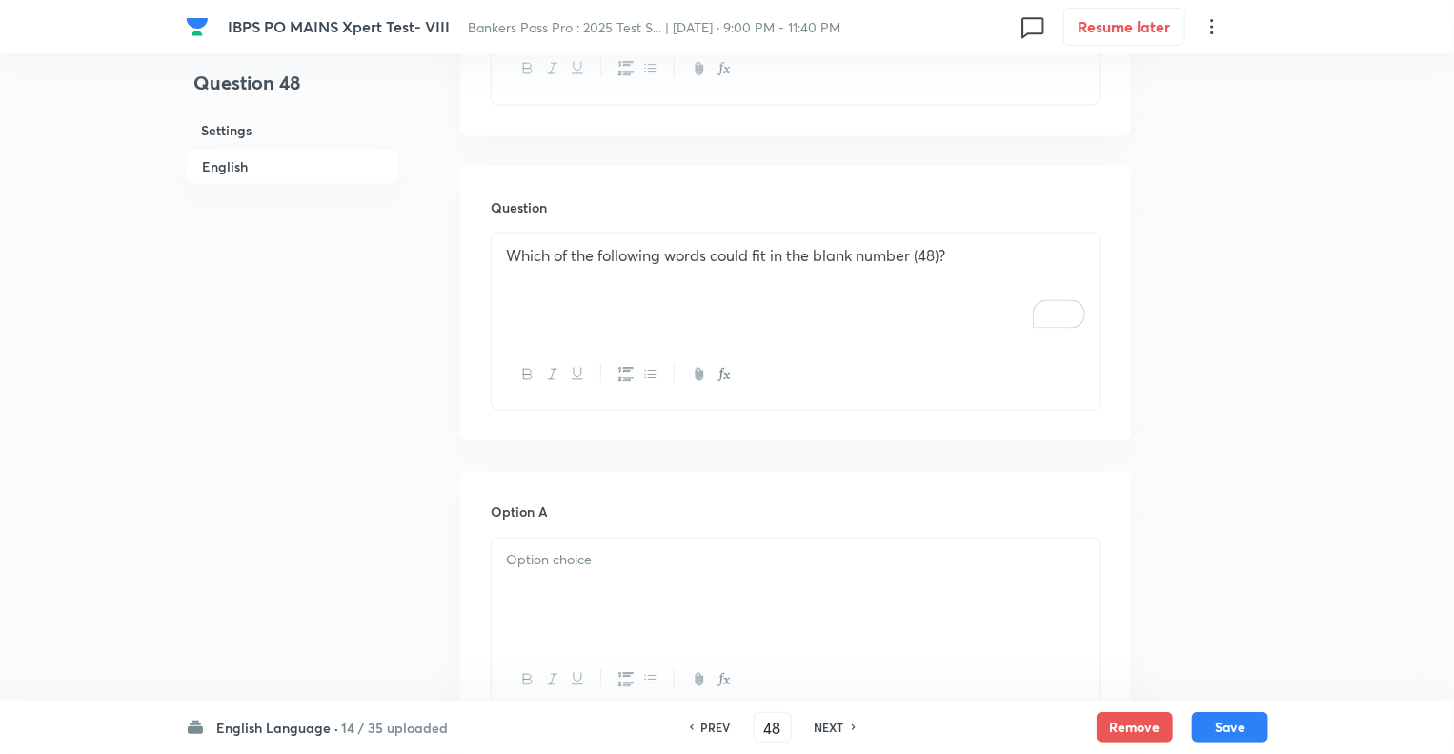
click at [580, 538] on div at bounding box center [796, 591] width 608 height 107
click at [376, 546] on div "Question 48 Settings English" at bounding box center [292, 504] width 213 height 3646
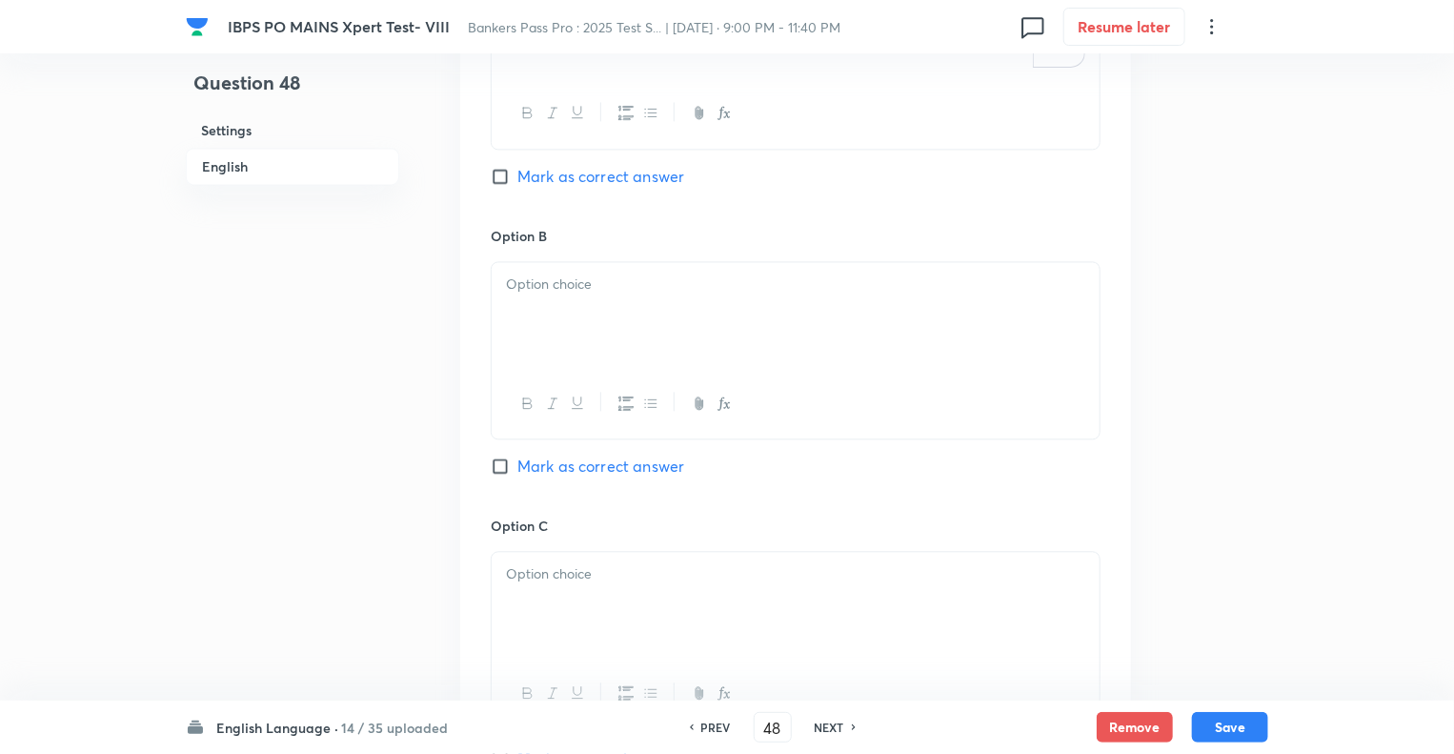
scroll to position [2097, 0]
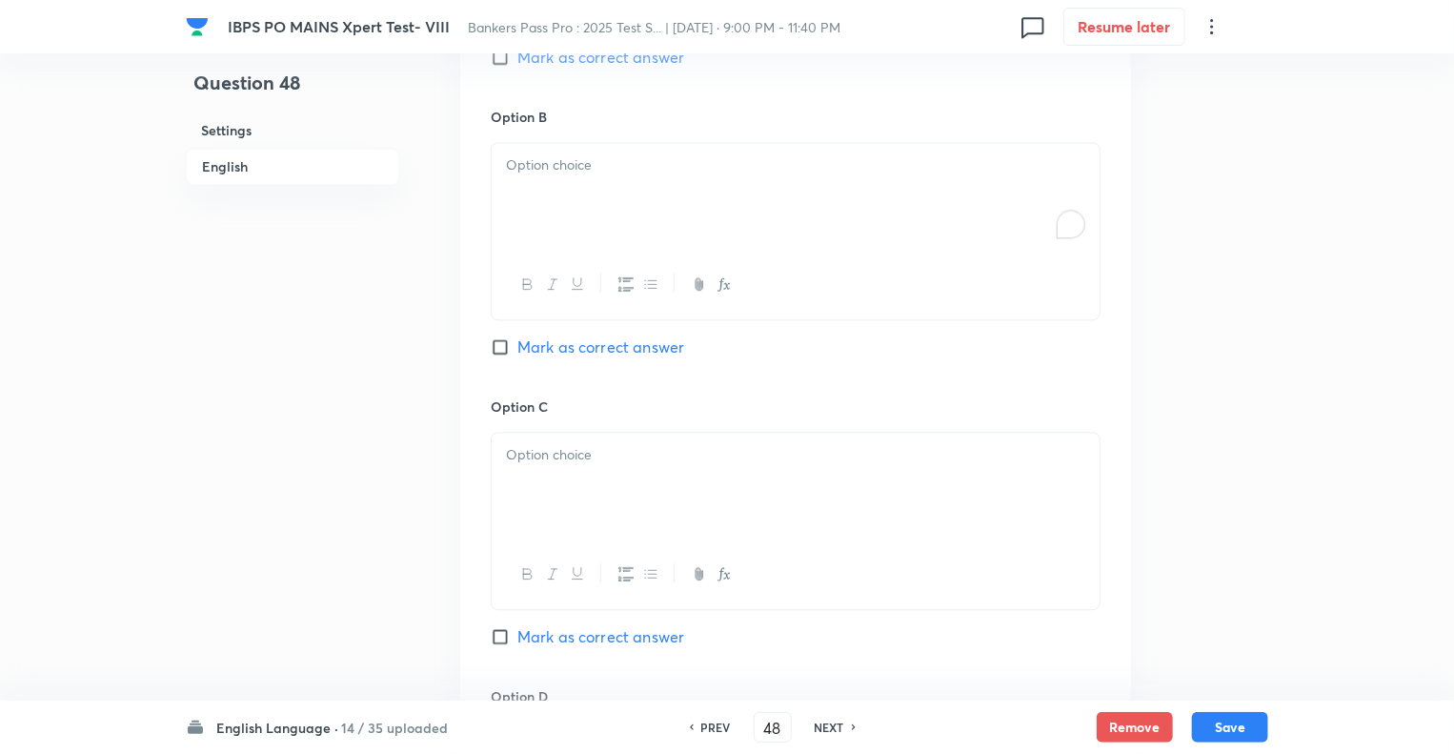
click at [545, 148] on div "To enrich screen reader interactions, please activate Accessibility in Grammarl…" at bounding box center [796, 196] width 608 height 107
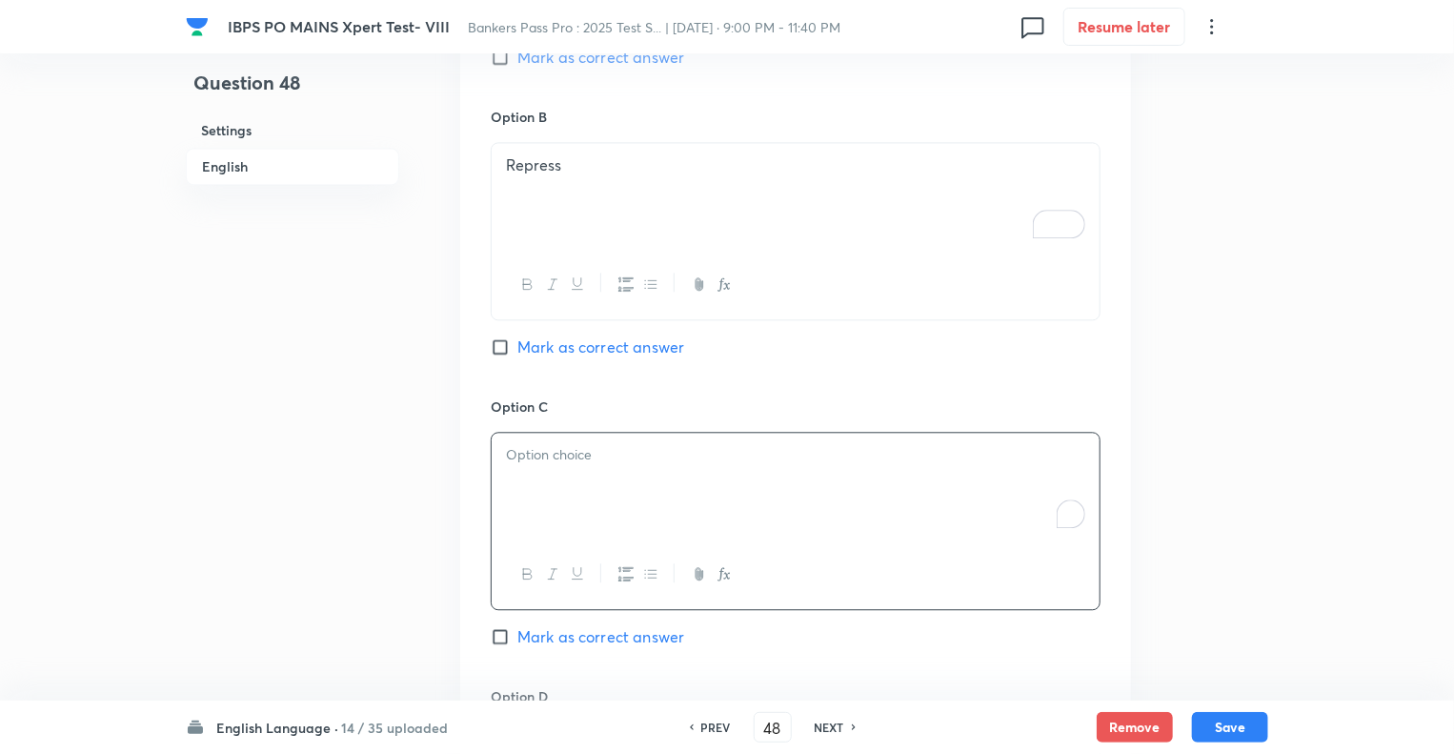
scroll to position [2097, 0]
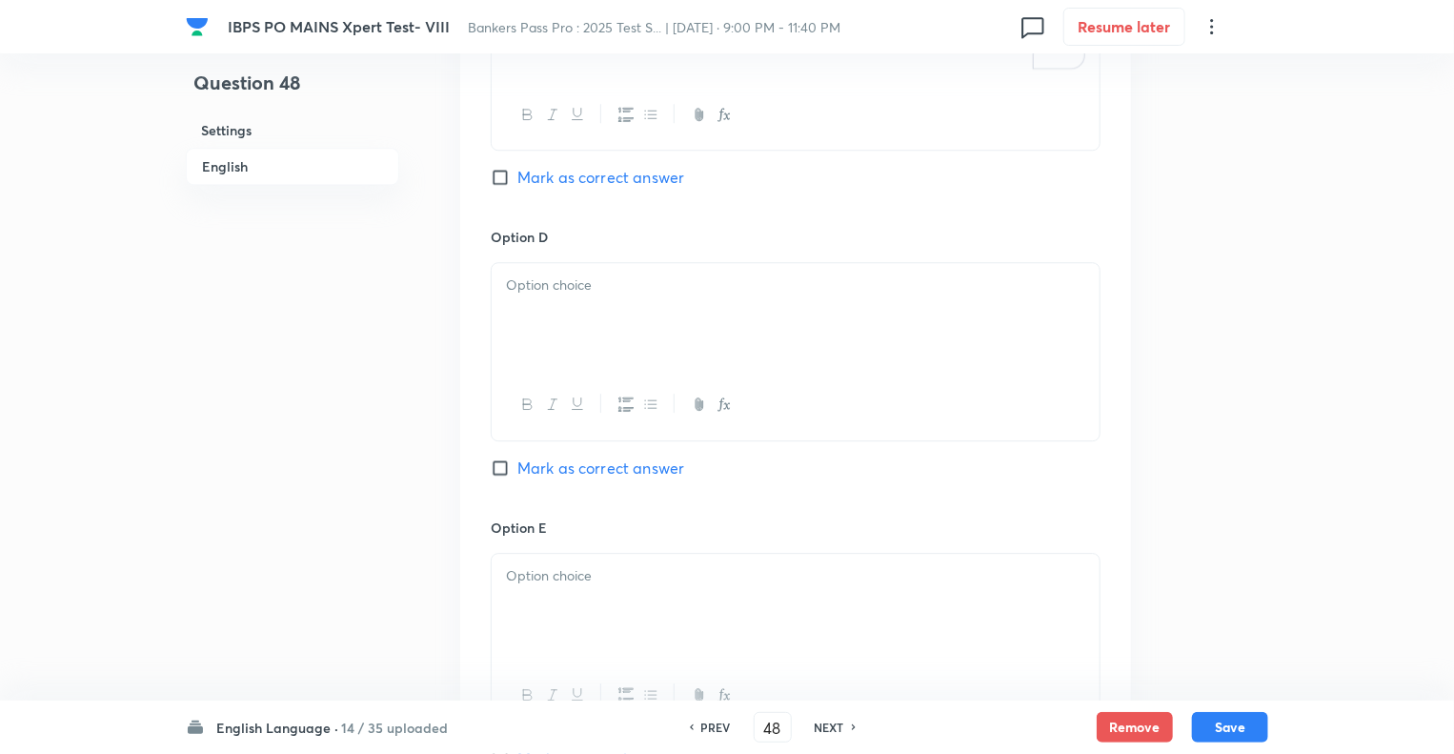
scroll to position [2592, 0]
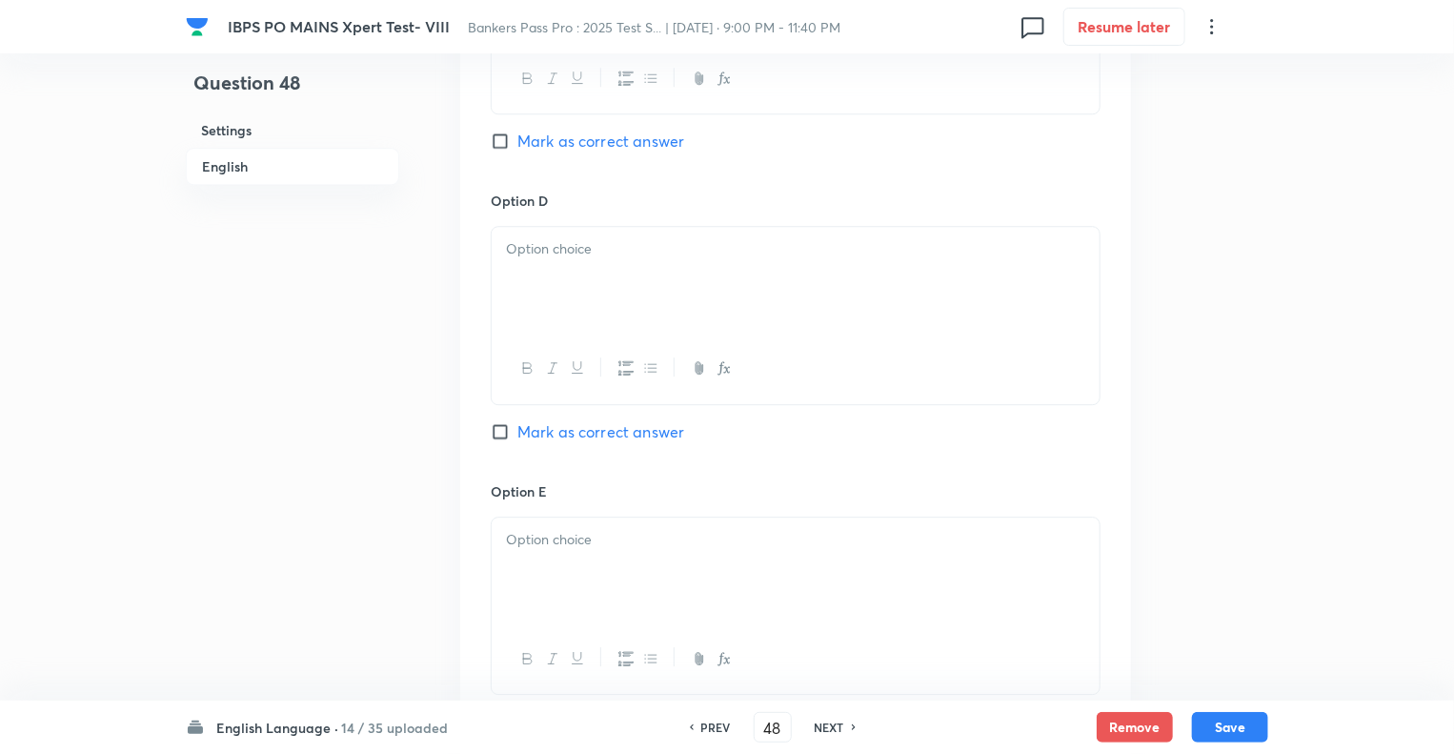
click at [534, 227] on div at bounding box center [796, 280] width 608 height 107
click at [557, 518] on div at bounding box center [796, 571] width 608 height 107
click at [498, 422] on input "Mark as correct answer" at bounding box center [504, 431] width 27 height 19
checkbox input "true"
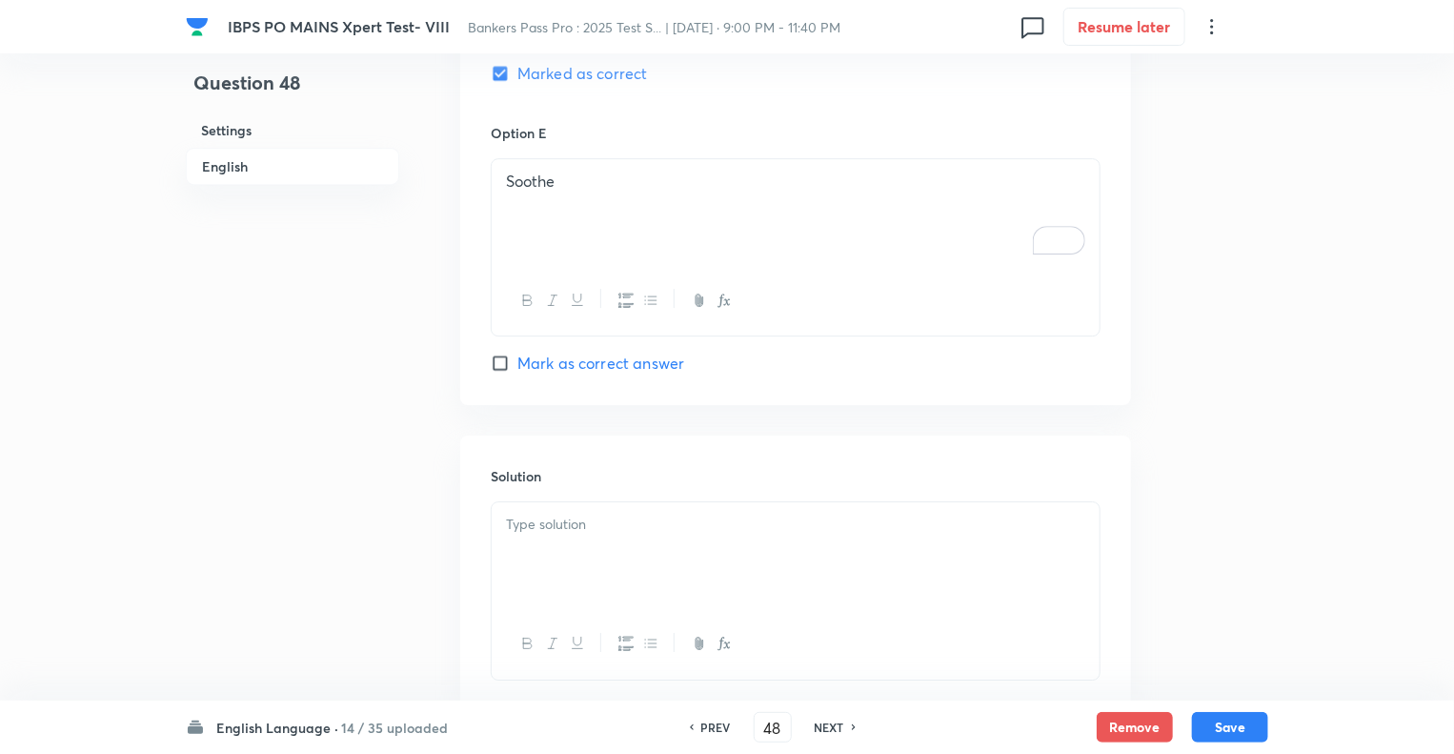
scroll to position [3027, 0]
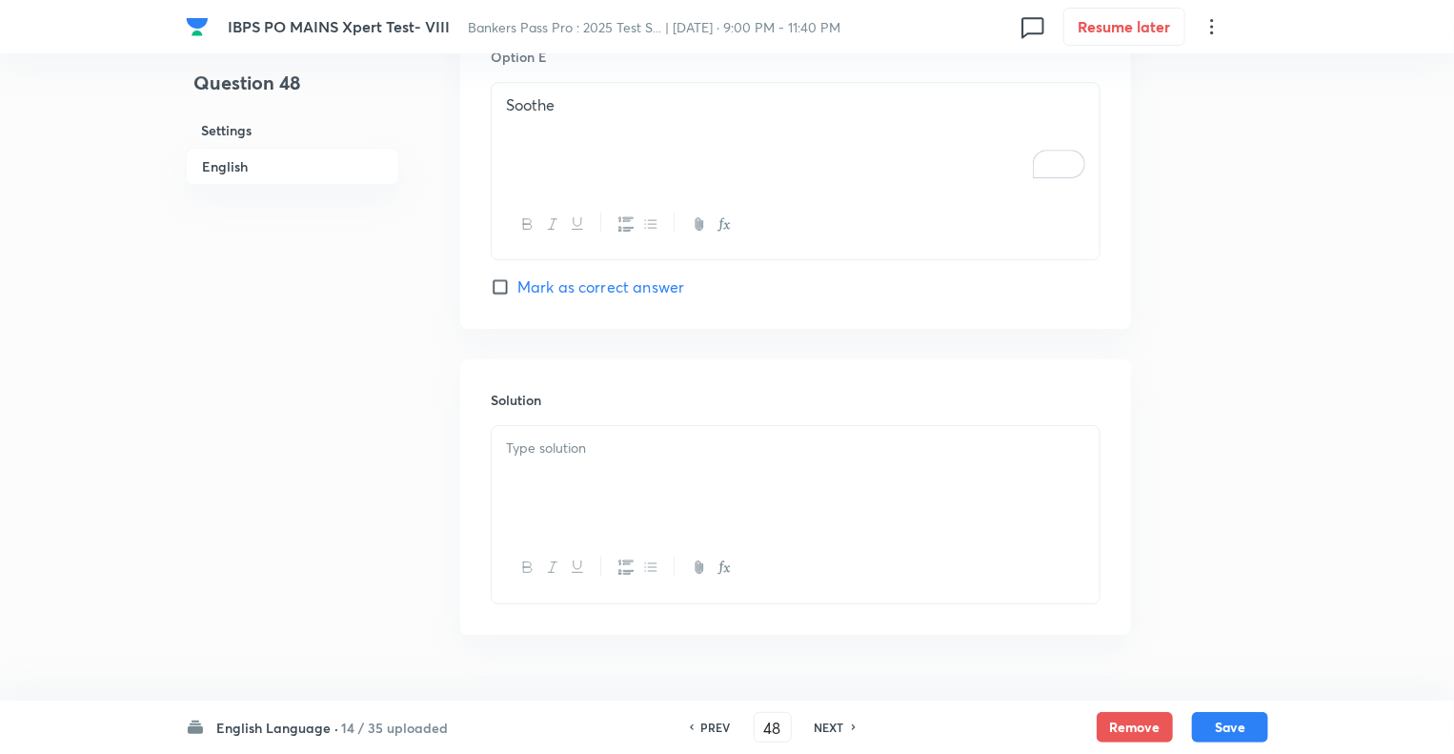
click at [516, 426] on div at bounding box center [796, 479] width 608 height 107
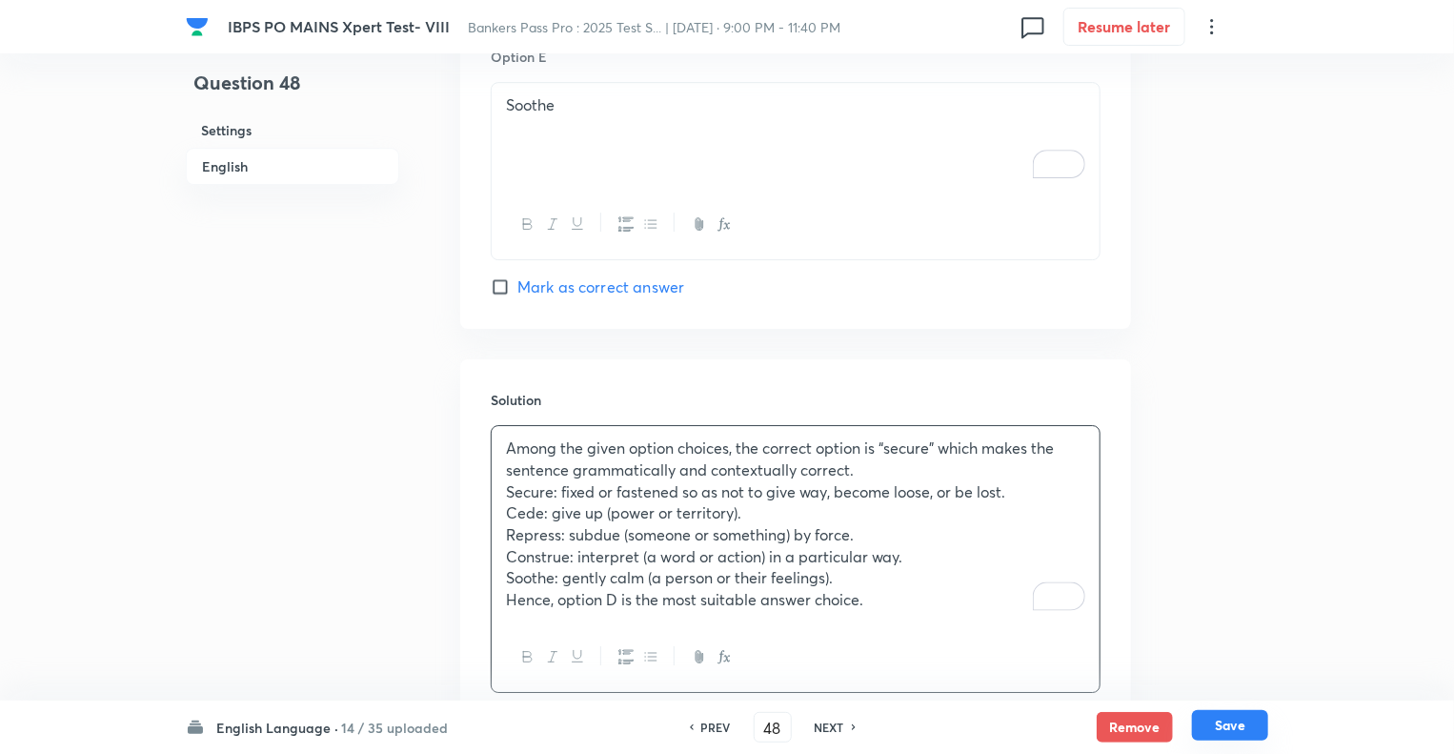
click at [1224, 731] on button "Save" at bounding box center [1230, 725] width 76 height 30
type input "49"
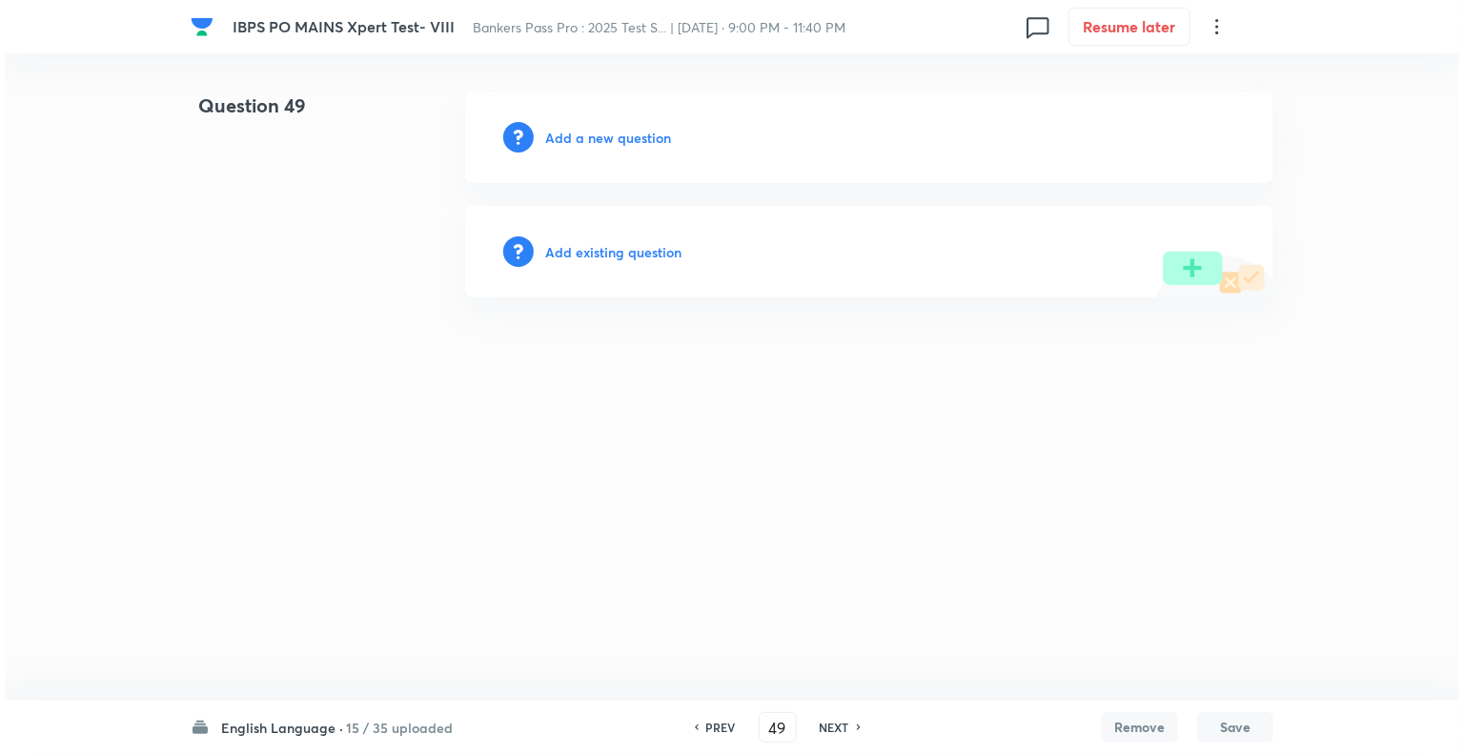
scroll to position [0, 0]
click at [560, 141] on h6 "Add a new question" at bounding box center [608, 138] width 126 height 20
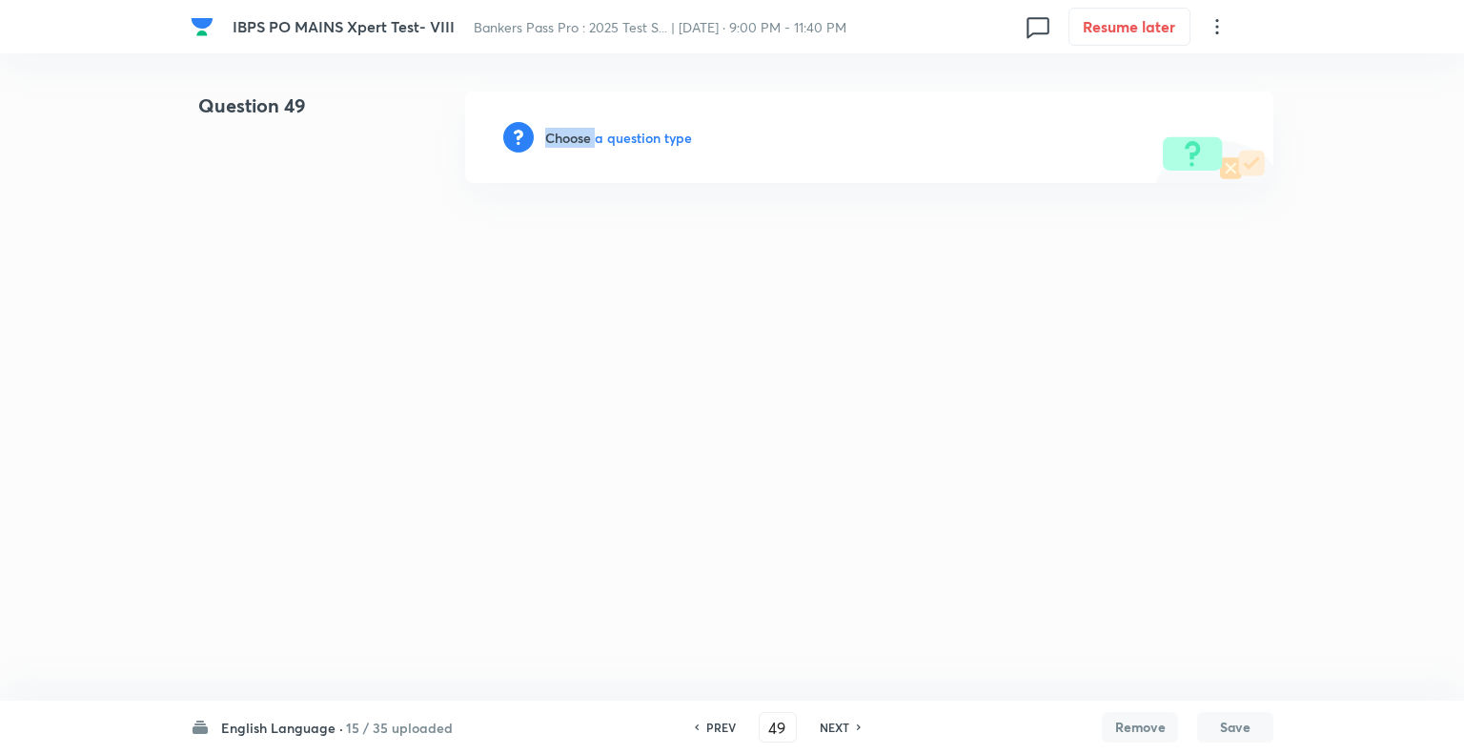
click at [560, 141] on h6 "Choose a question type" at bounding box center [618, 138] width 147 height 20
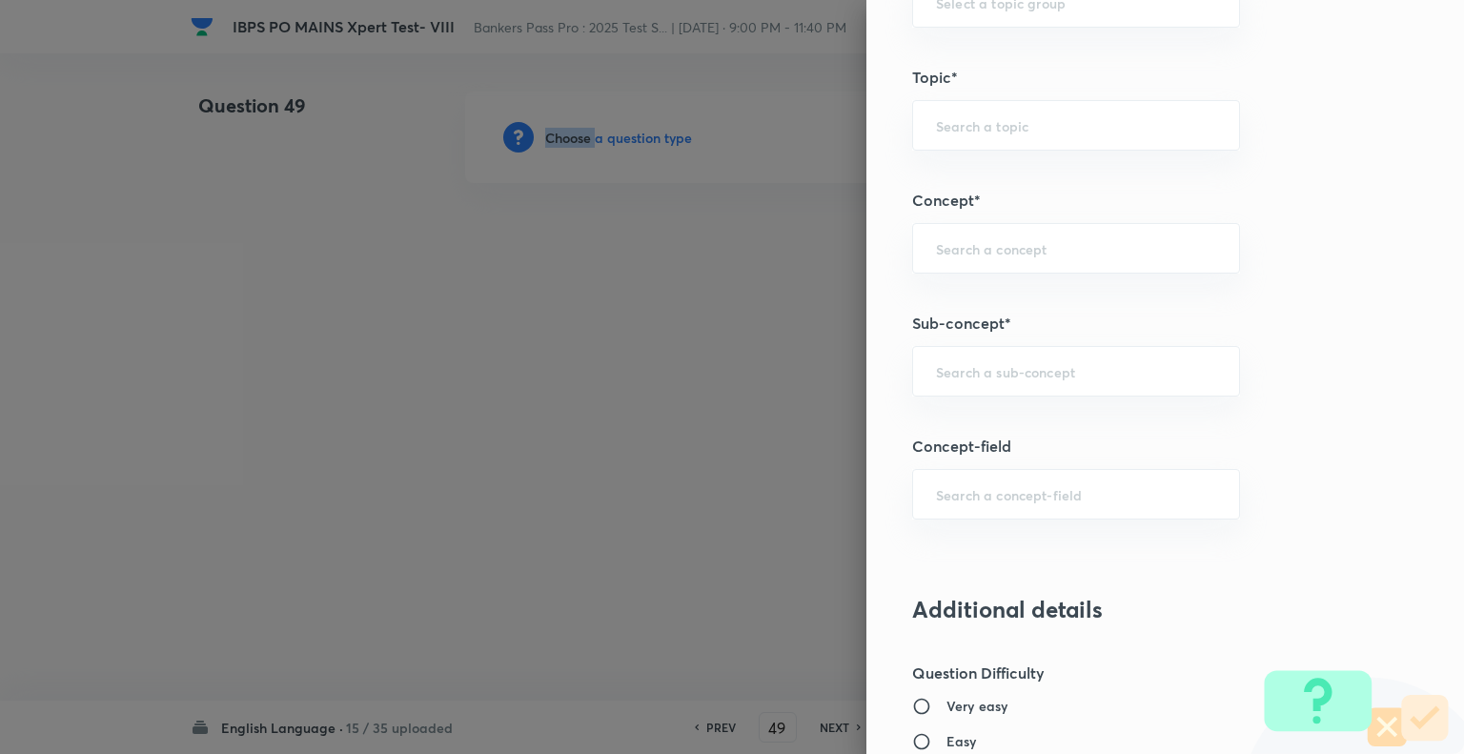
scroll to position [930, 0]
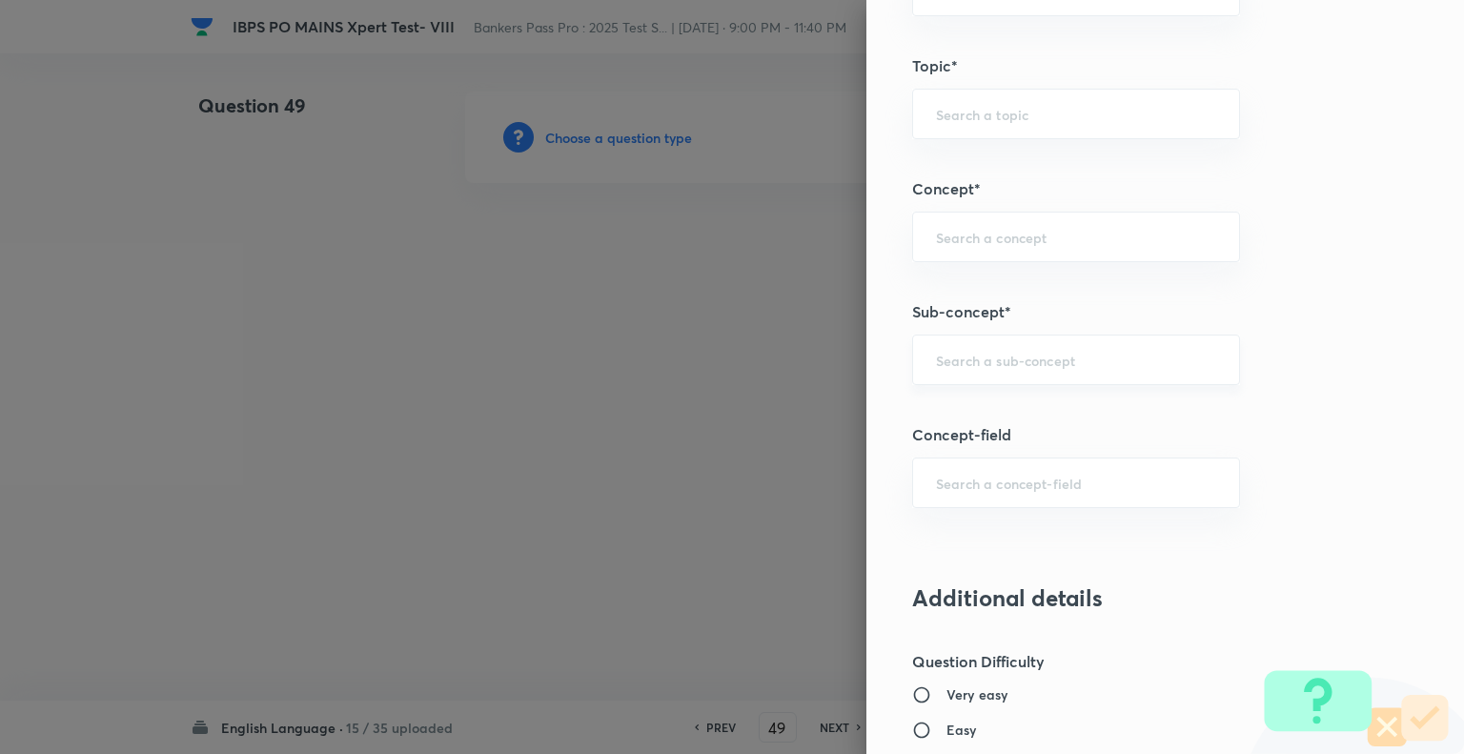
click at [1005, 364] on input "text" at bounding box center [1076, 360] width 280 height 18
click at [1025, 364] on input "text" at bounding box center [1076, 360] width 280 height 18
click at [979, 415] on li "Cloze Test" at bounding box center [1062, 410] width 326 height 34
type input "Cloze Test"
type input "English Language"
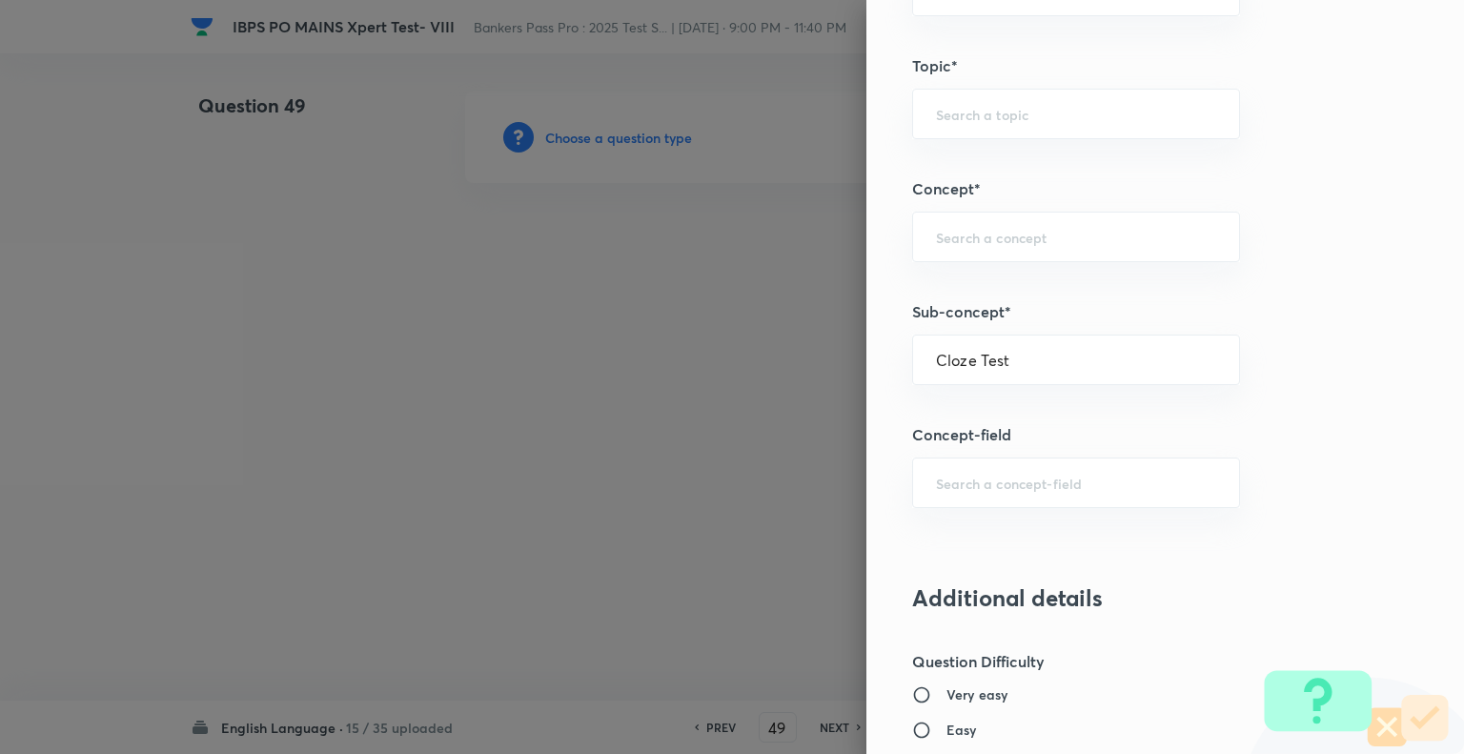
type input "Reading Comprehension"
type input "Cloze test"
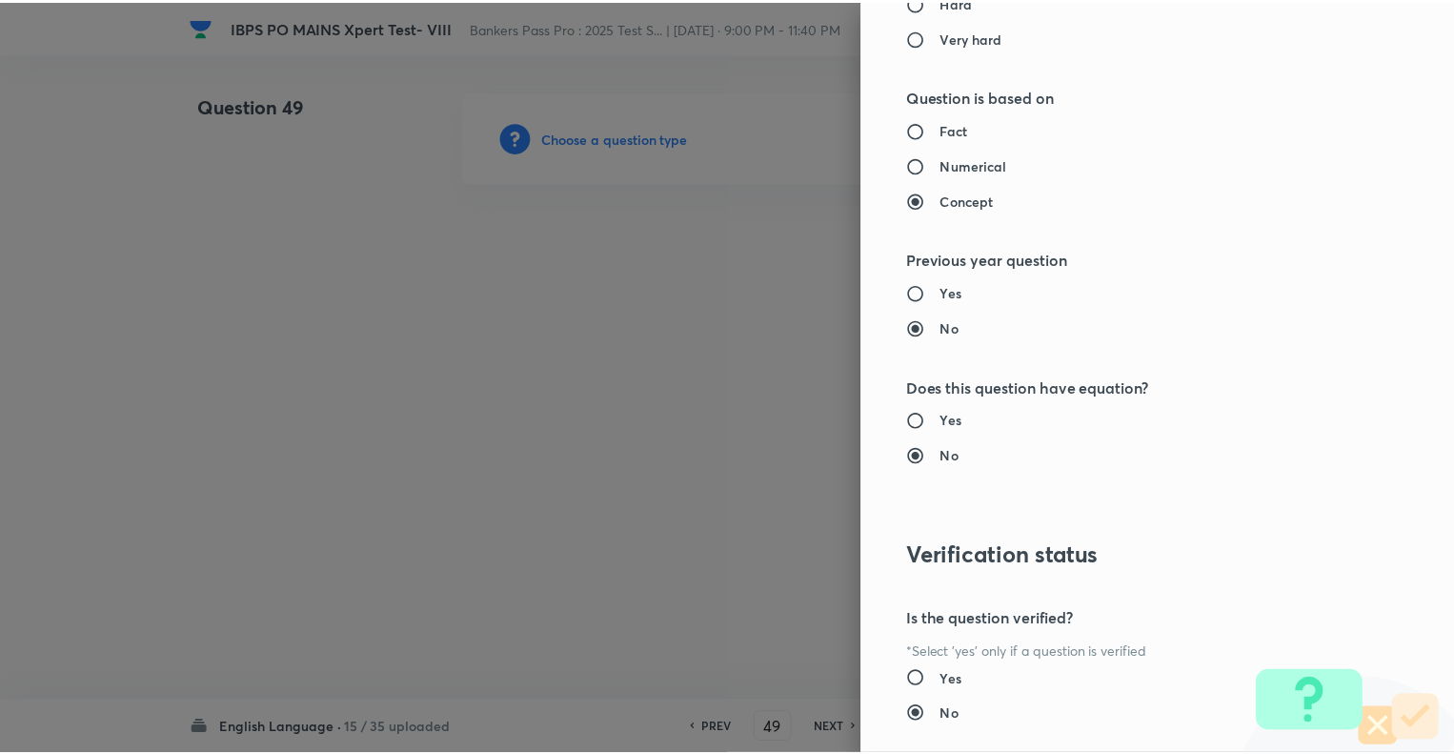
scroll to position [1840, 0]
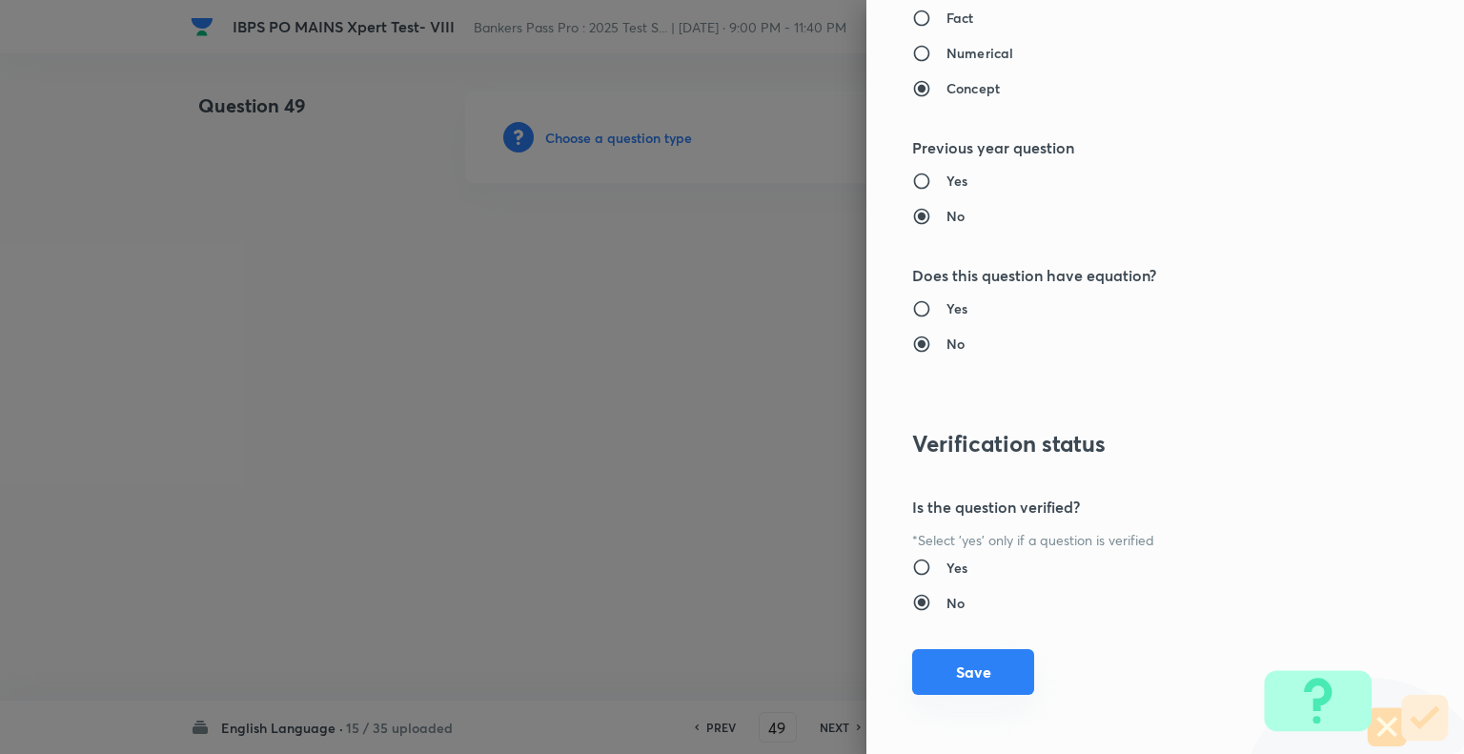
click at [995, 665] on button "Save" at bounding box center [973, 672] width 122 height 46
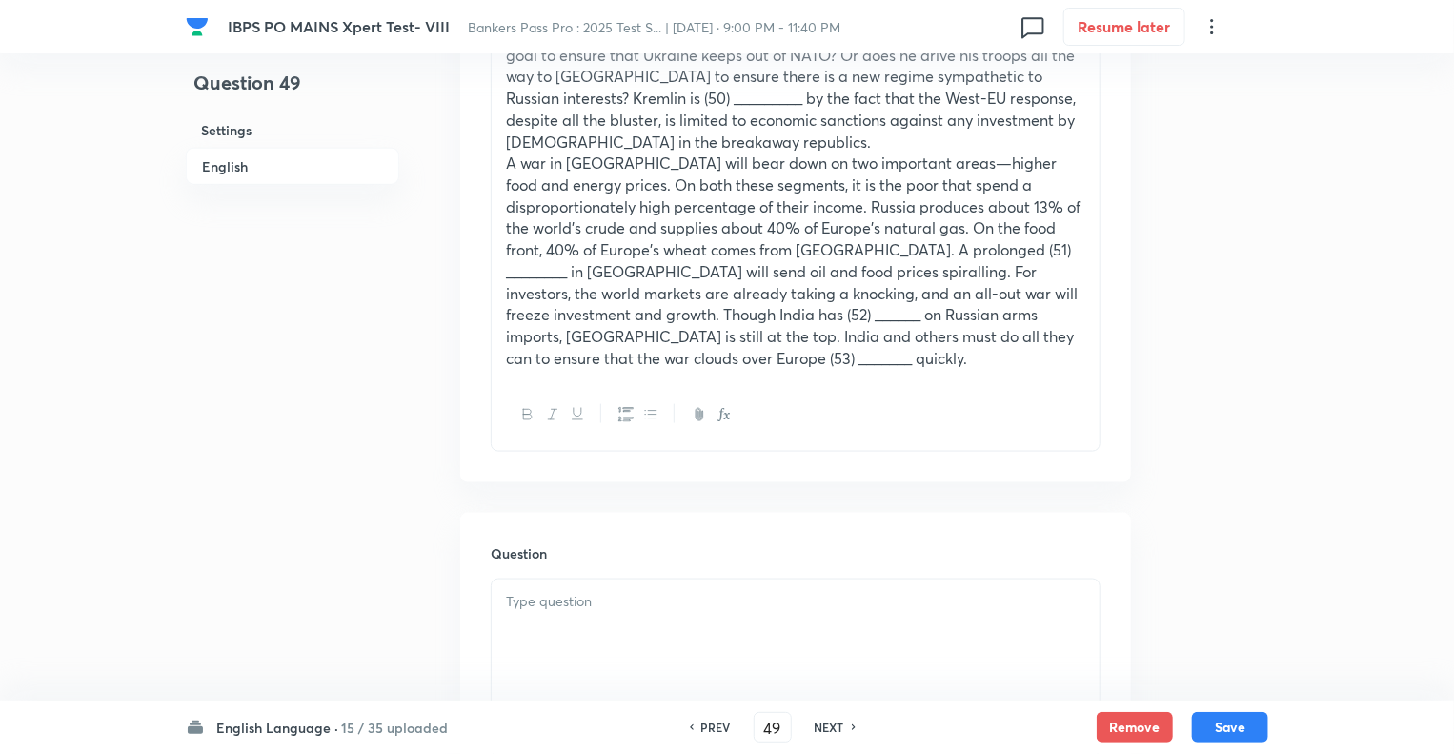
scroll to position [1144, 0]
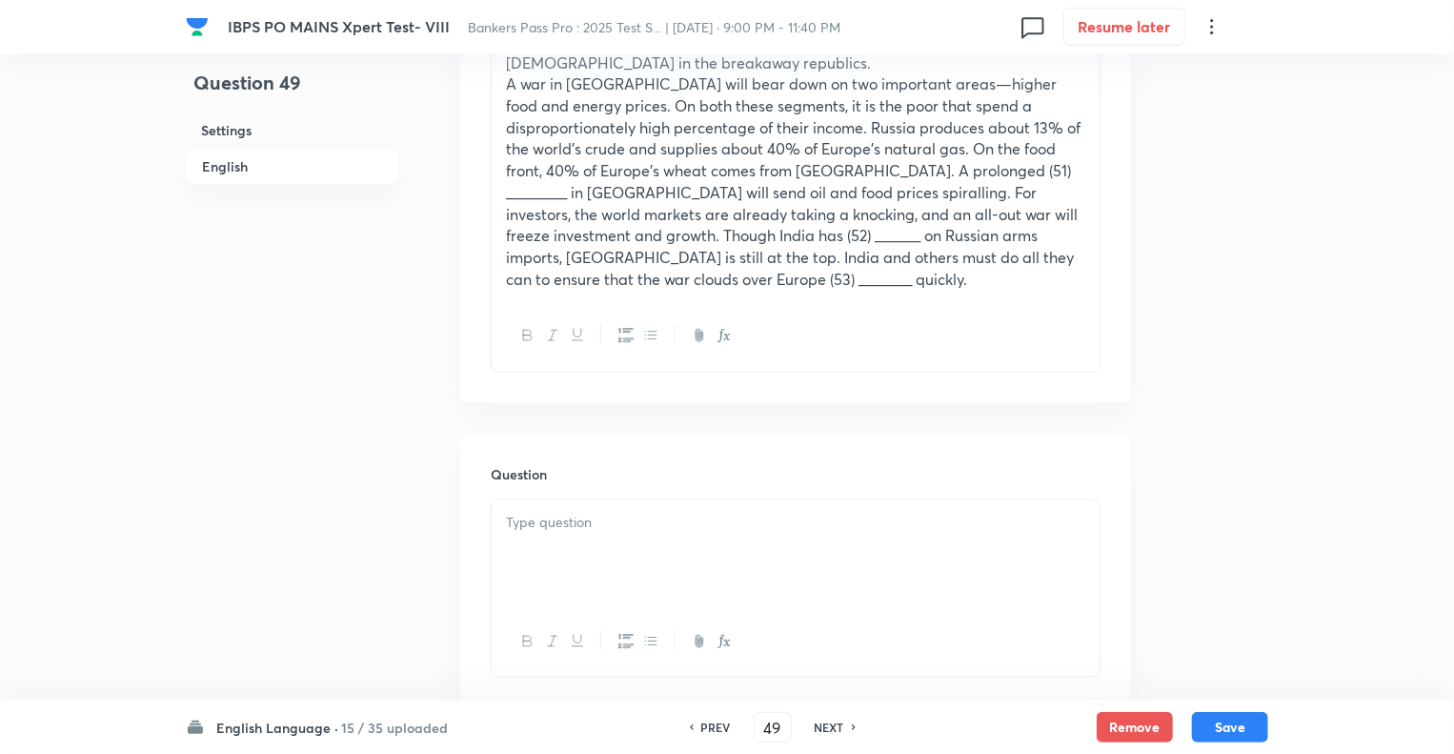
click at [599, 500] on div at bounding box center [796, 553] width 608 height 107
click at [521, 521] on div "To enrich screen reader interactions, please activate Accessibility in Grammarl…" at bounding box center [796, 553] width 608 height 107
paste div "To enrich screen reader interactions, please activate Accessibility in Grammarl…"
click at [942, 512] on p "Which of the following words could fit in the blank number (10)?" at bounding box center [795, 523] width 579 height 22
click at [600, 502] on div "Which of the following words could fit in the blank number (49)?" at bounding box center [796, 553] width 608 height 107
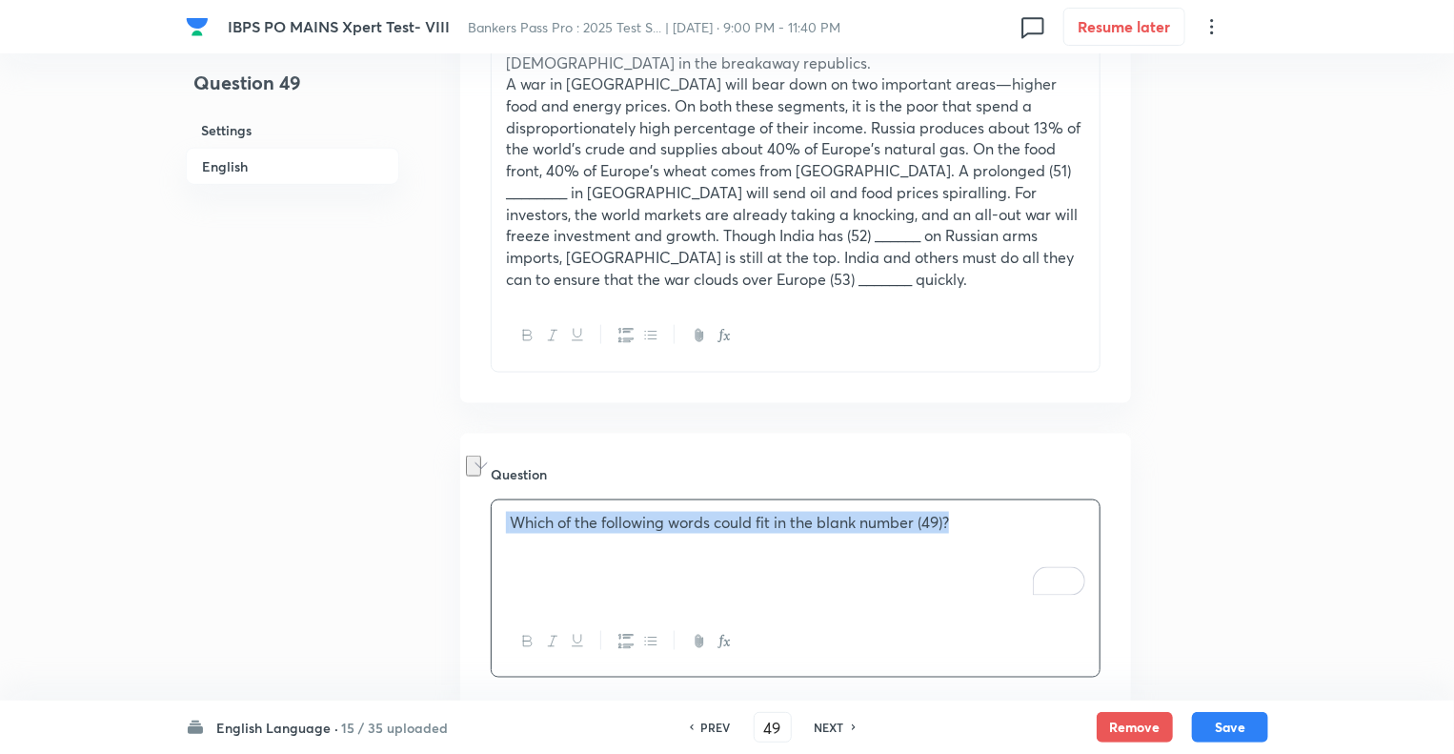
copy p "Which of the following words could fit in the blank number (49)?"
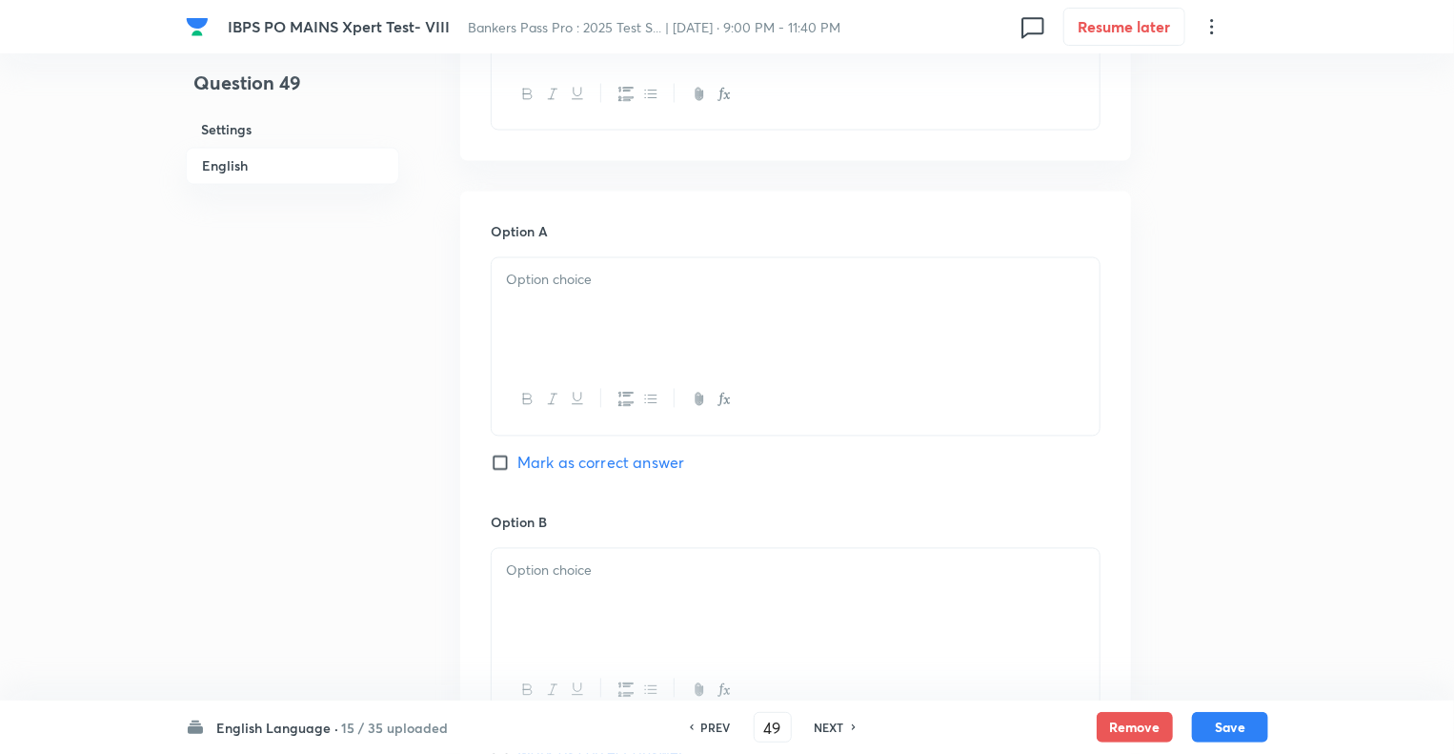
scroll to position [1716, 0]
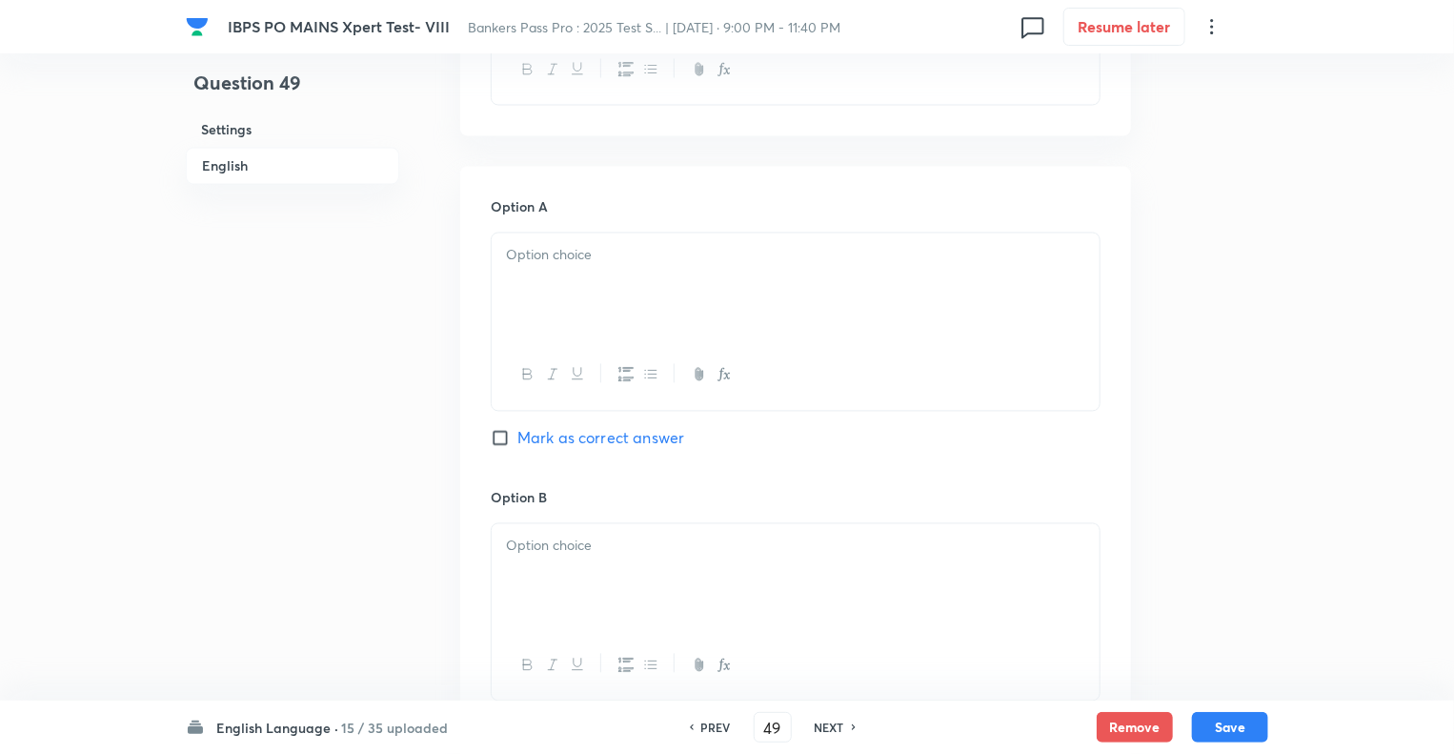
click at [625, 238] on div at bounding box center [796, 286] width 608 height 107
click at [537, 260] on div "To enrich screen reader interactions, please activate Accessibility in Grammarl…" at bounding box center [796, 286] width 608 height 107
click at [576, 524] on div at bounding box center [796, 577] width 608 height 107
click at [367, 533] on div "Question 49 Settings English" at bounding box center [292, 199] width 213 height 3646
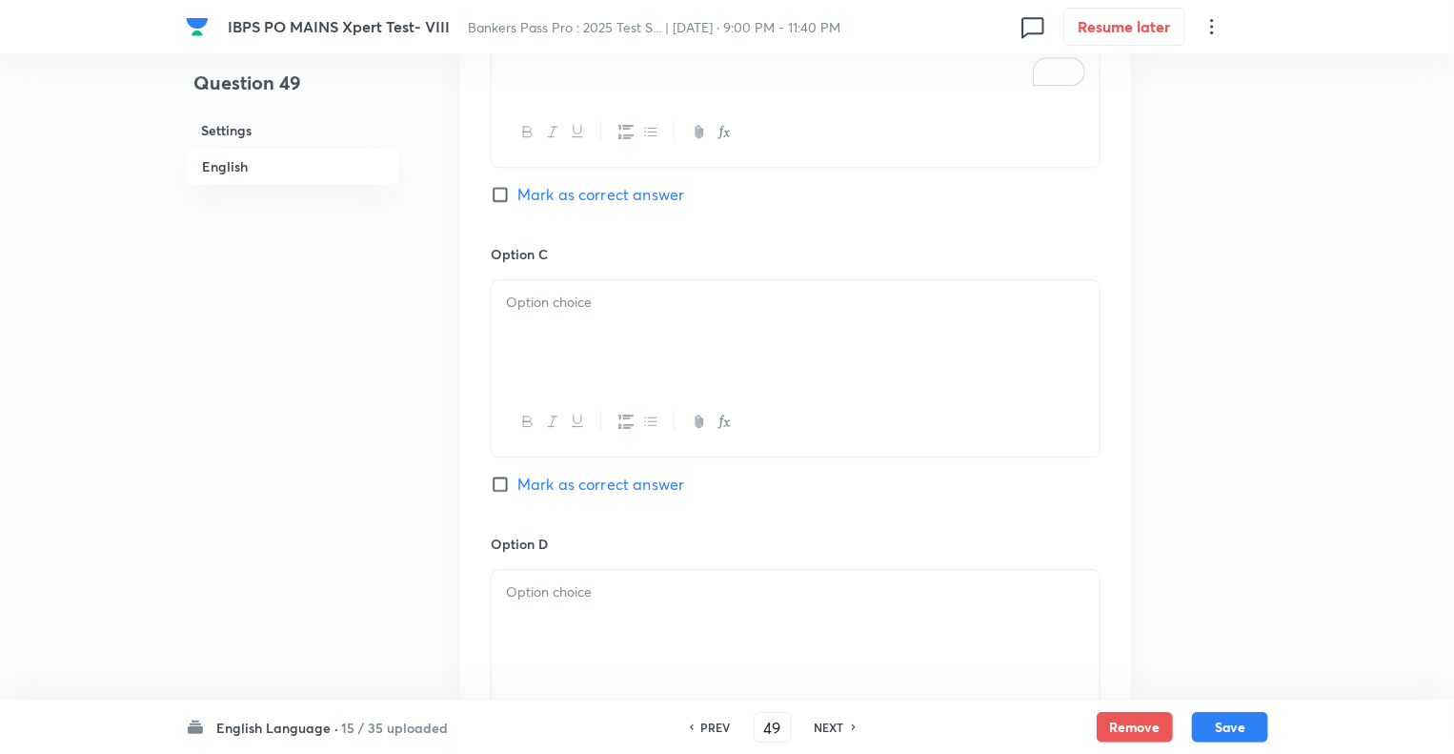
click at [562, 280] on div at bounding box center [796, 333] width 608 height 107
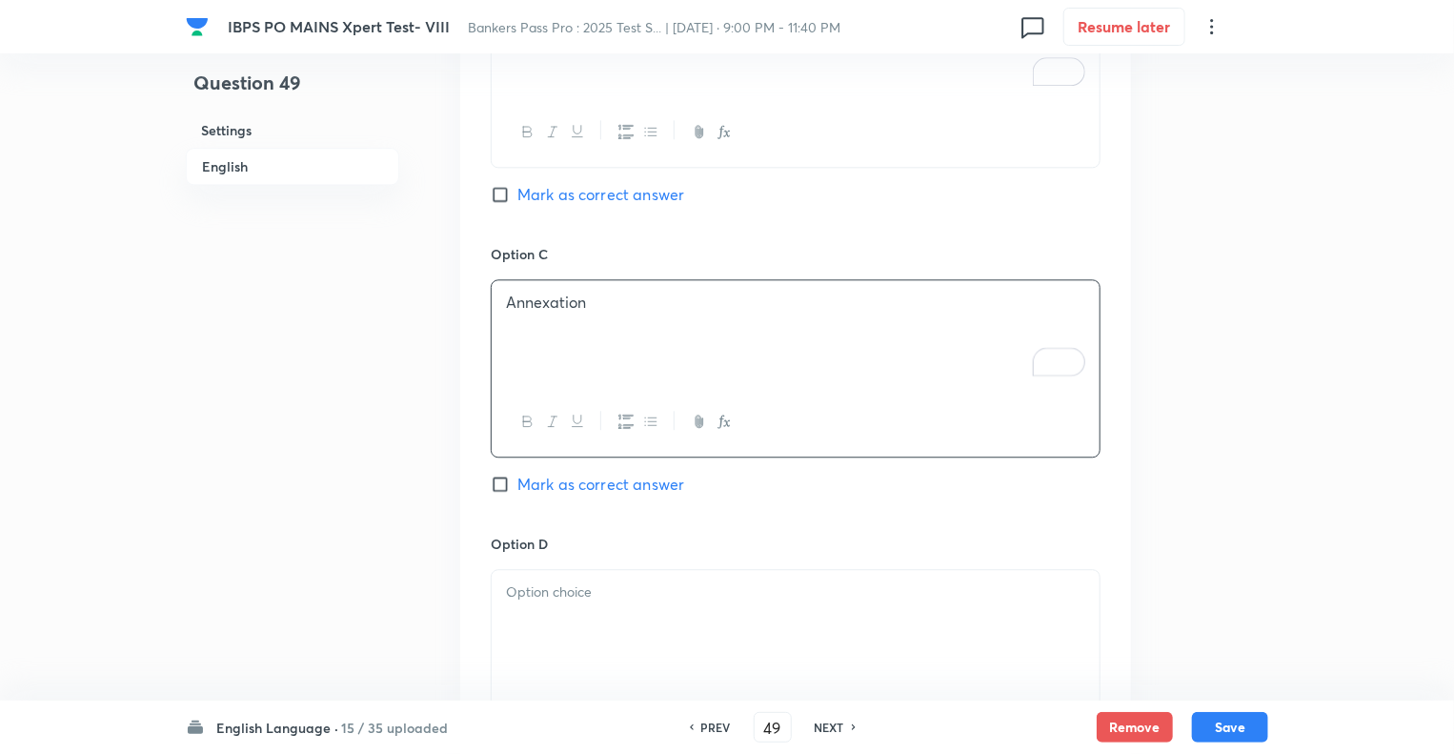
click at [554, 579] on div at bounding box center [796, 623] width 608 height 107
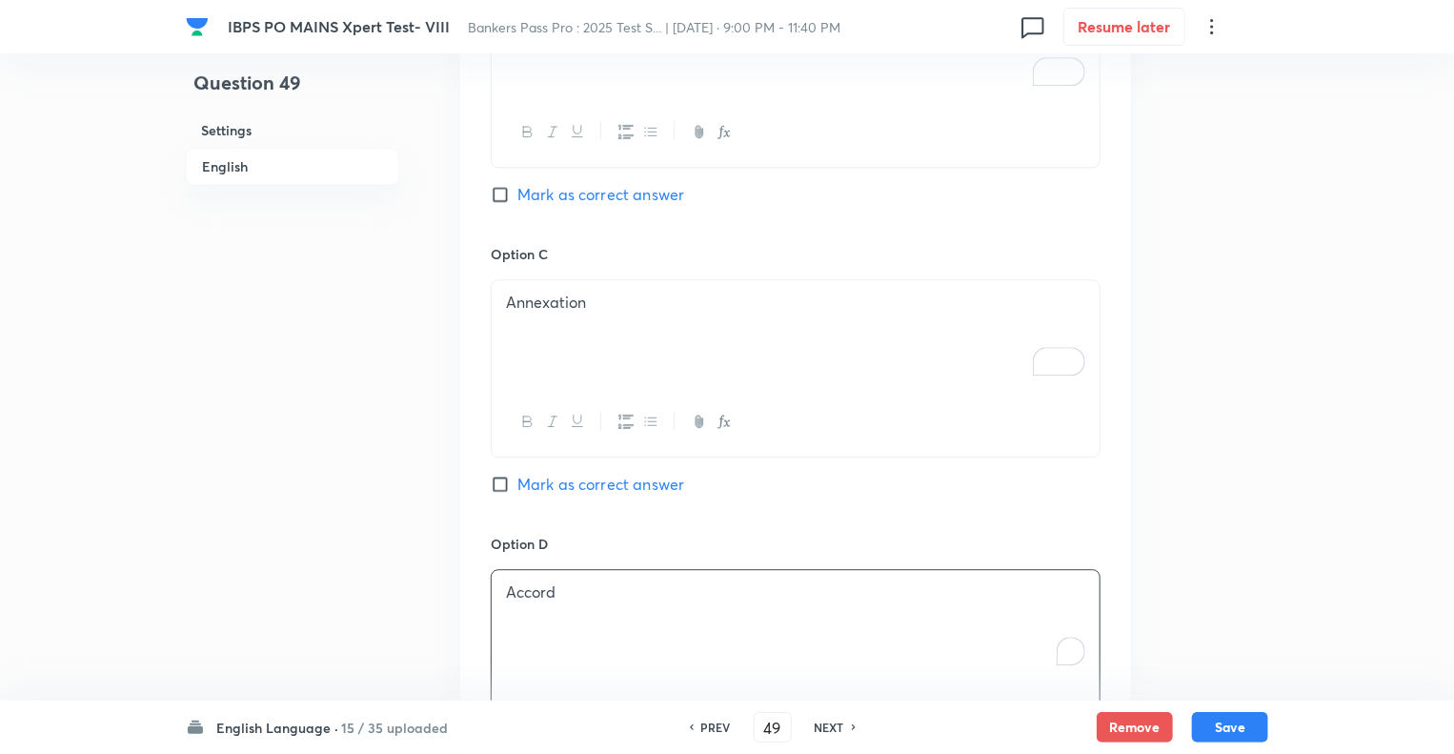
click at [496, 475] on input "Mark as correct answer" at bounding box center [504, 484] width 27 height 19
checkbox input "true"
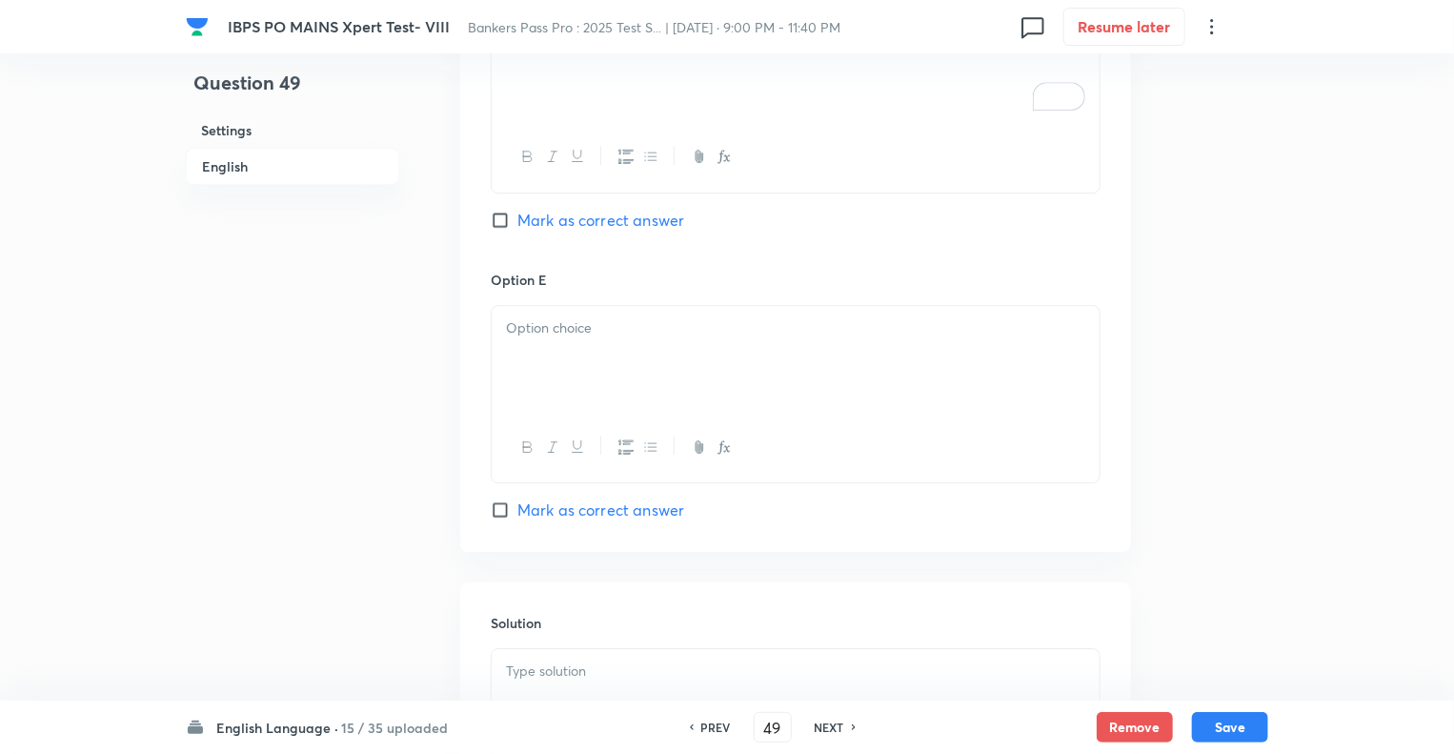
scroll to position [2821, 0]
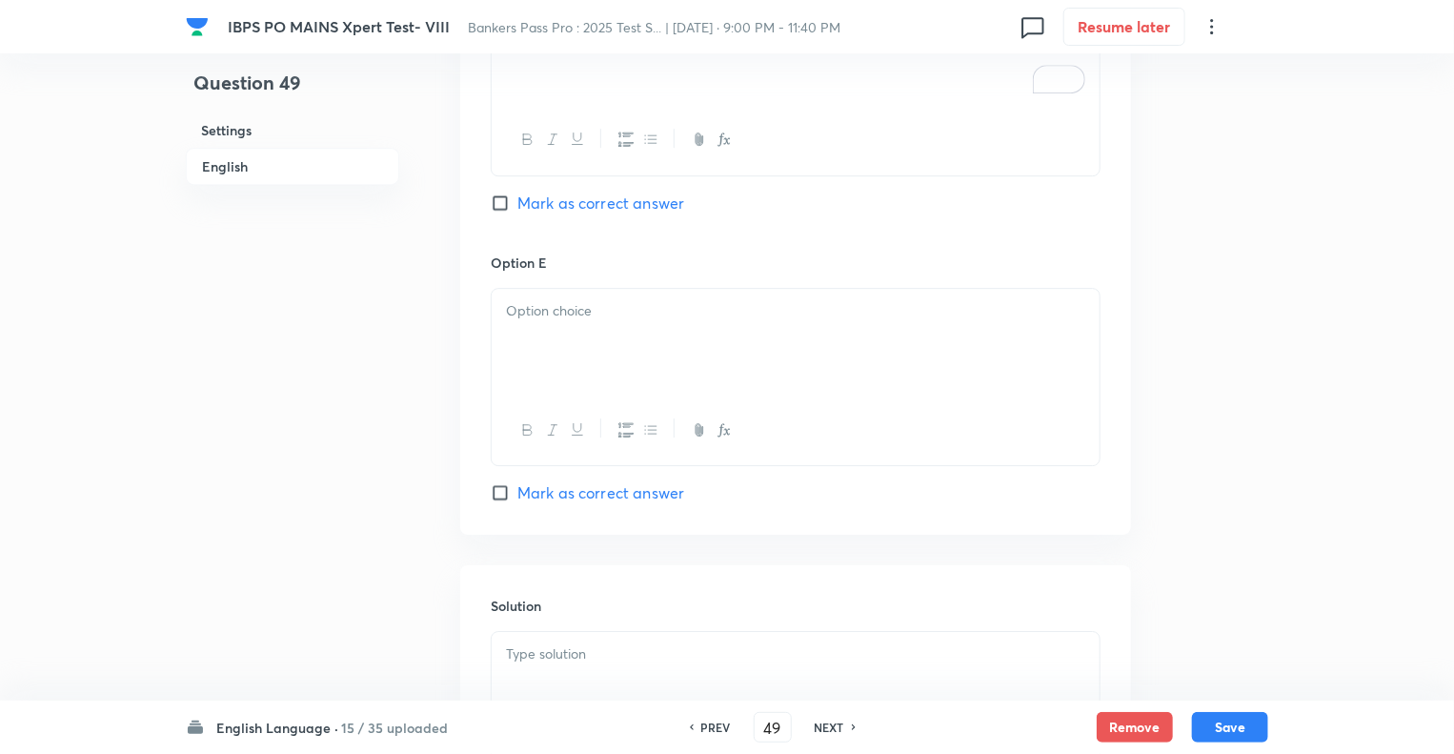
click at [548, 296] on div at bounding box center [796, 342] width 608 height 107
click at [548, 632] on div at bounding box center [796, 685] width 608 height 107
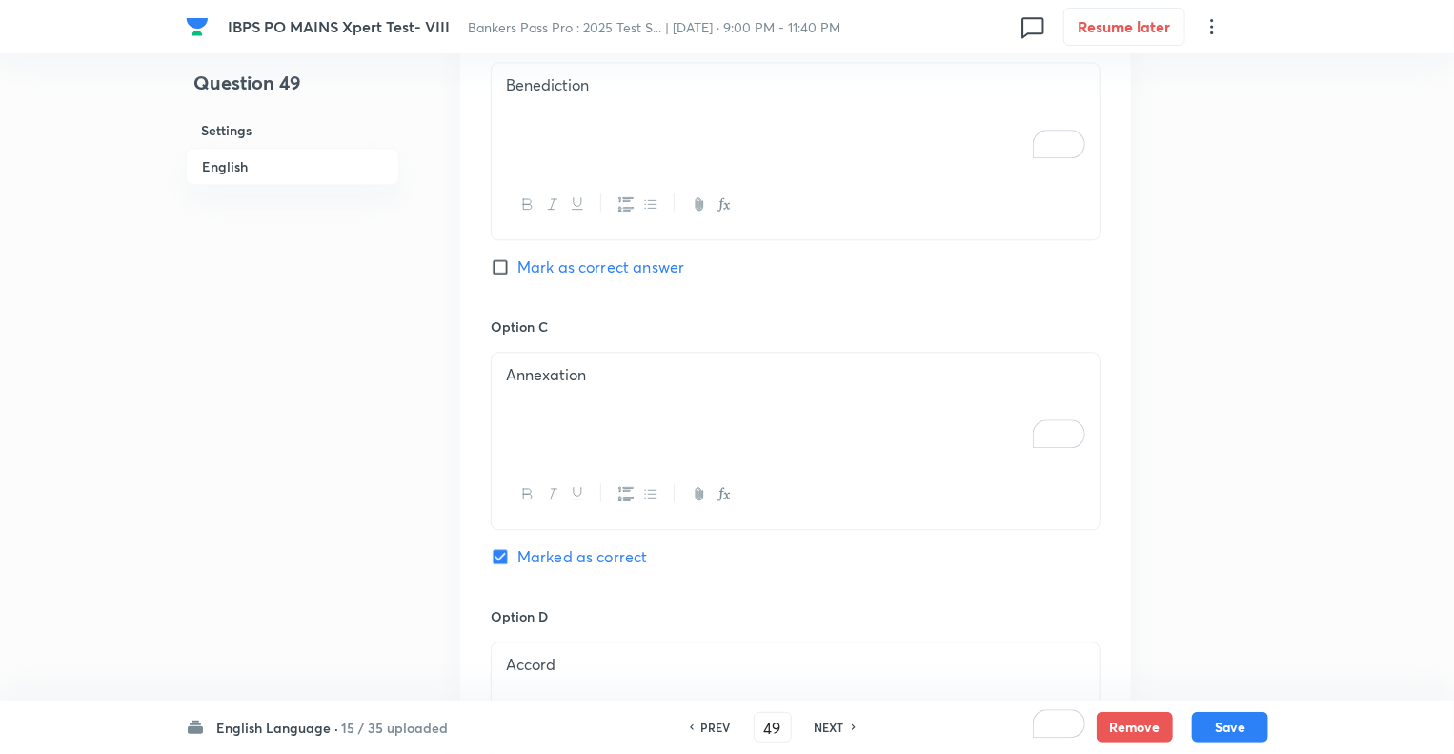
scroll to position [2173, 0]
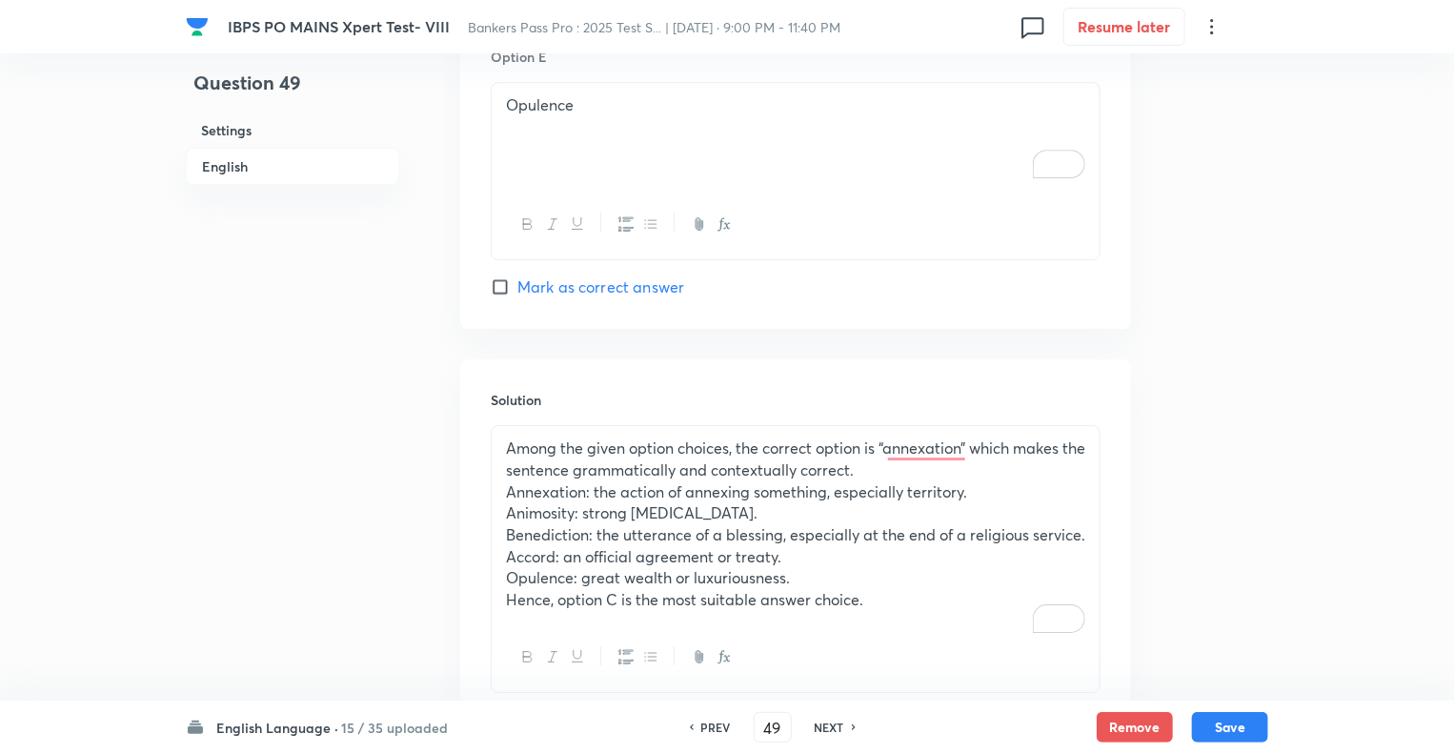
scroll to position [3160, 0]
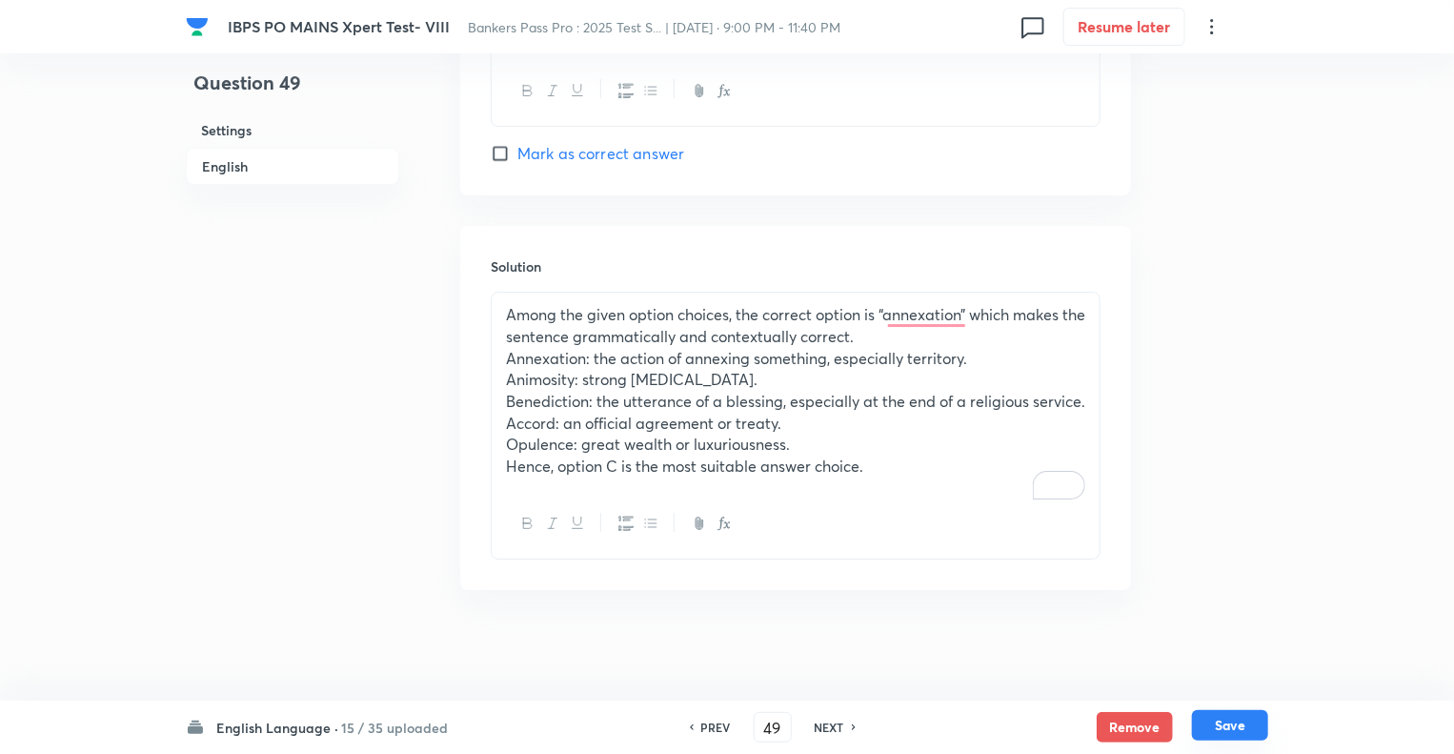
click at [1219, 714] on button "Save" at bounding box center [1230, 725] width 76 height 30
type input "50"
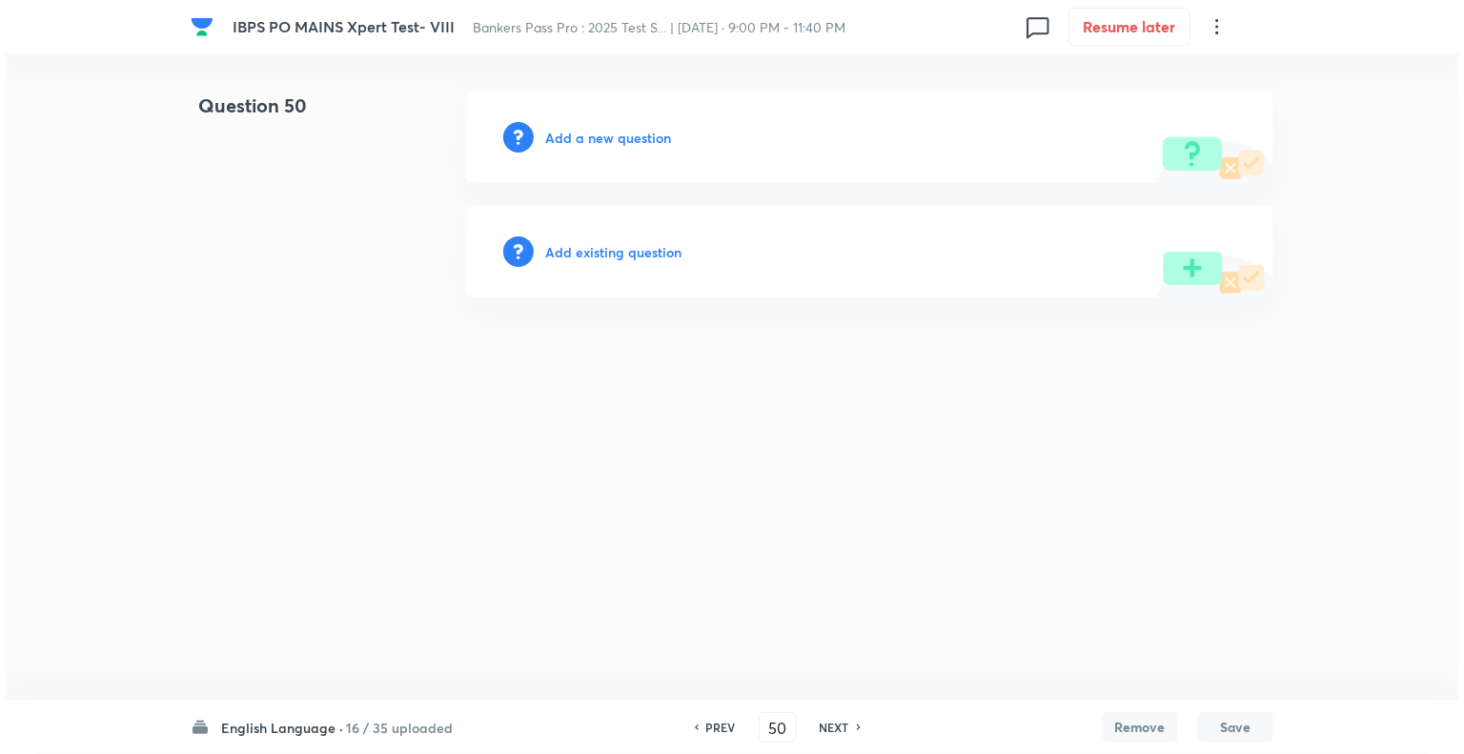
scroll to position [0, 0]
click at [560, 137] on h6 "Add a new question" at bounding box center [608, 138] width 126 height 20
click at [560, 137] on h6 "Choose a question type" at bounding box center [618, 138] width 147 height 20
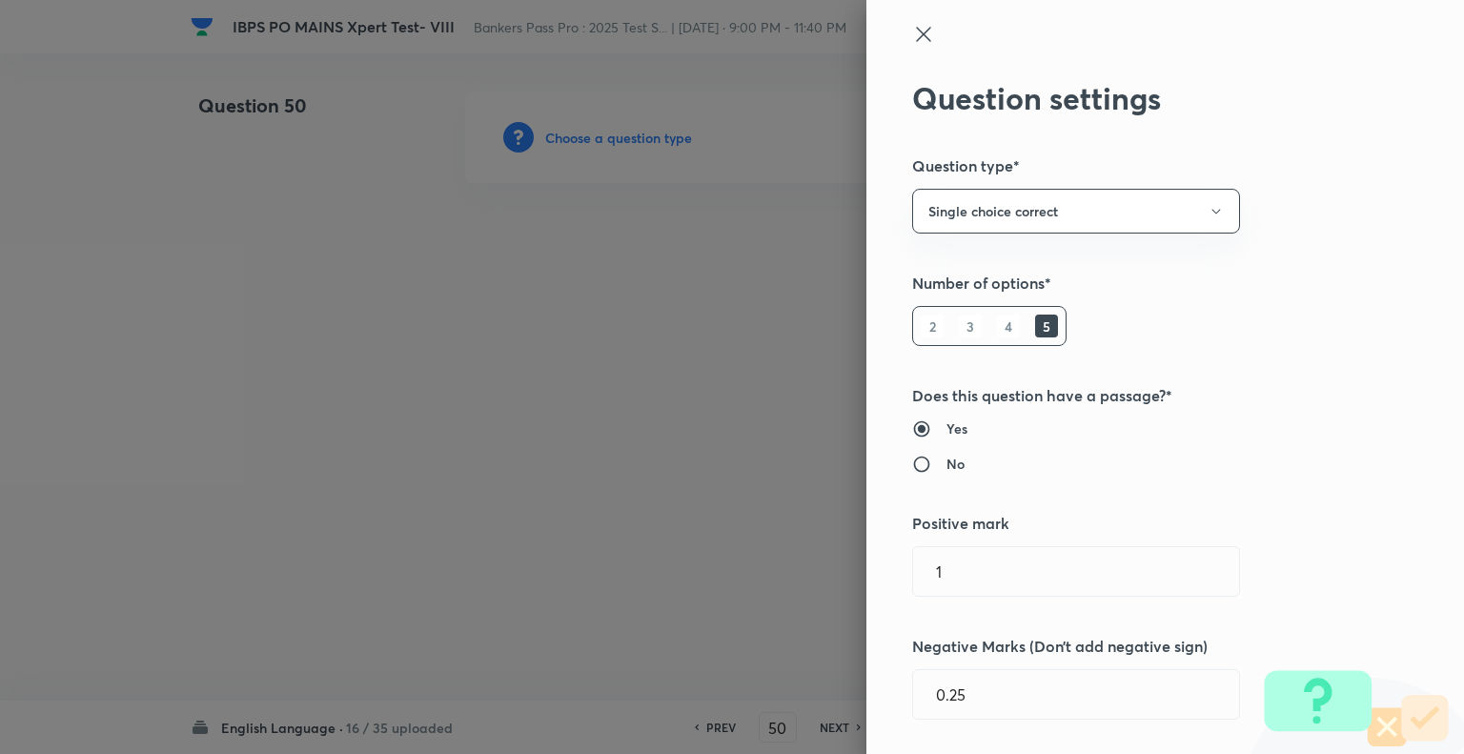
click at [560, 137] on div at bounding box center [732, 377] width 1464 height 754
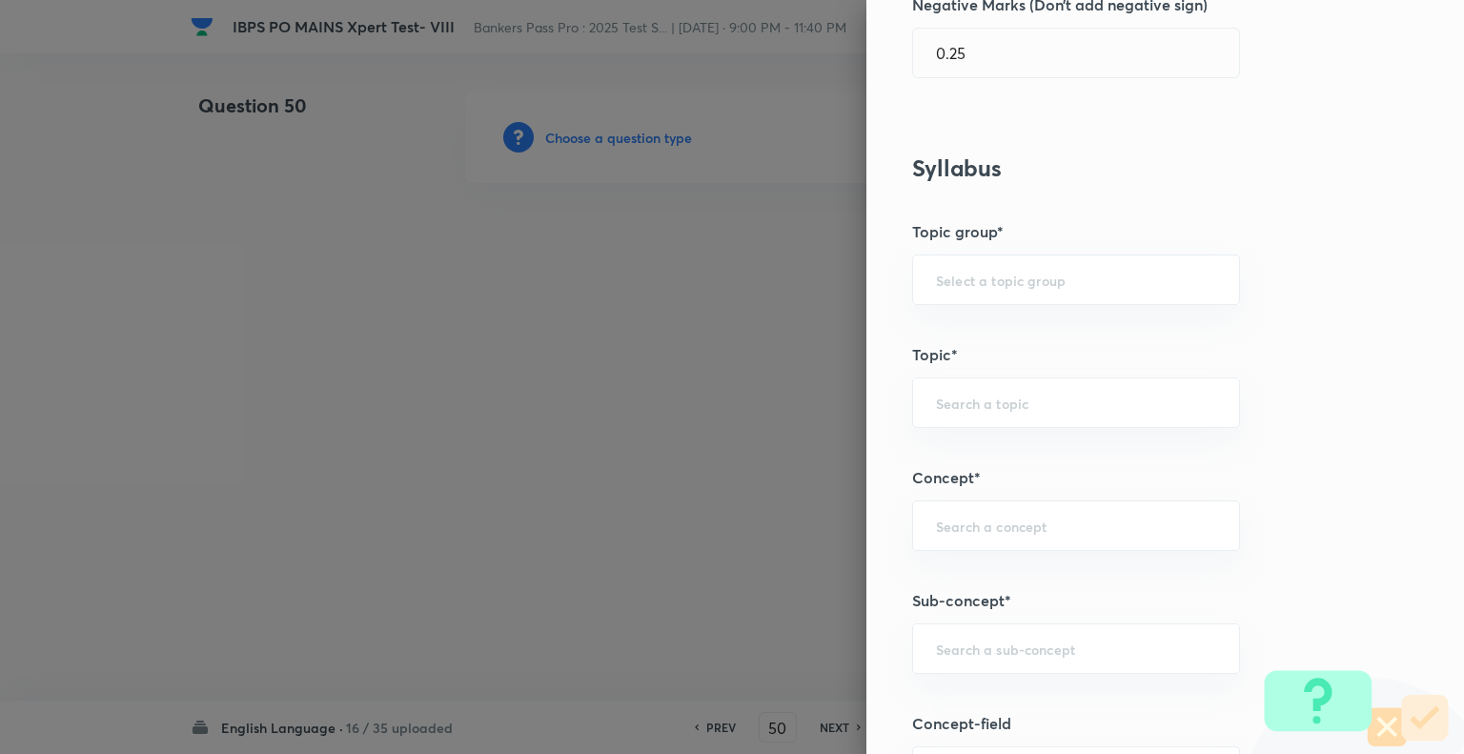
scroll to position [1010, 0]
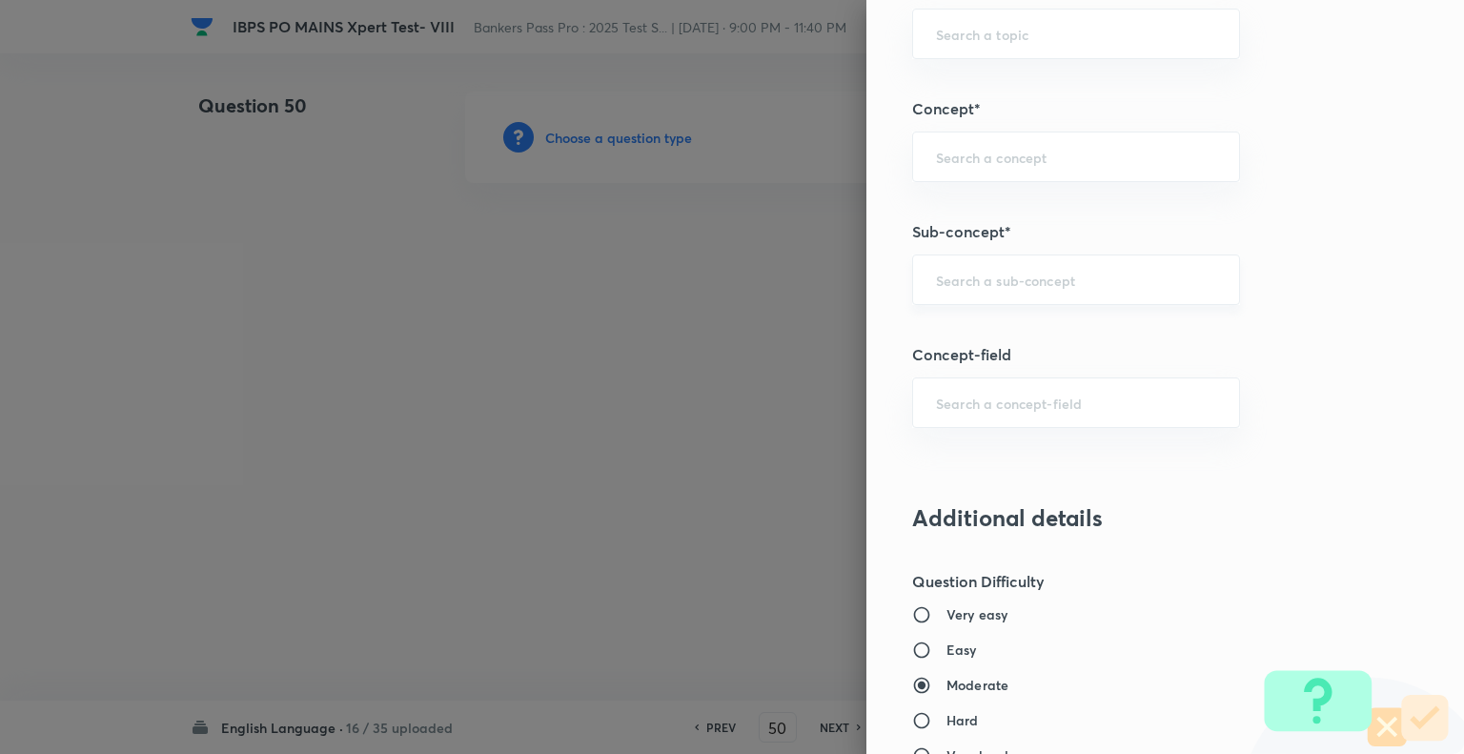
click at [1053, 298] on div "​" at bounding box center [1076, 279] width 328 height 51
click at [985, 329] on li "Cloze Test" at bounding box center [1062, 331] width 326 height 34
type input "Cloze Test"
type input "English Language"
type input "Reading Comprehension"
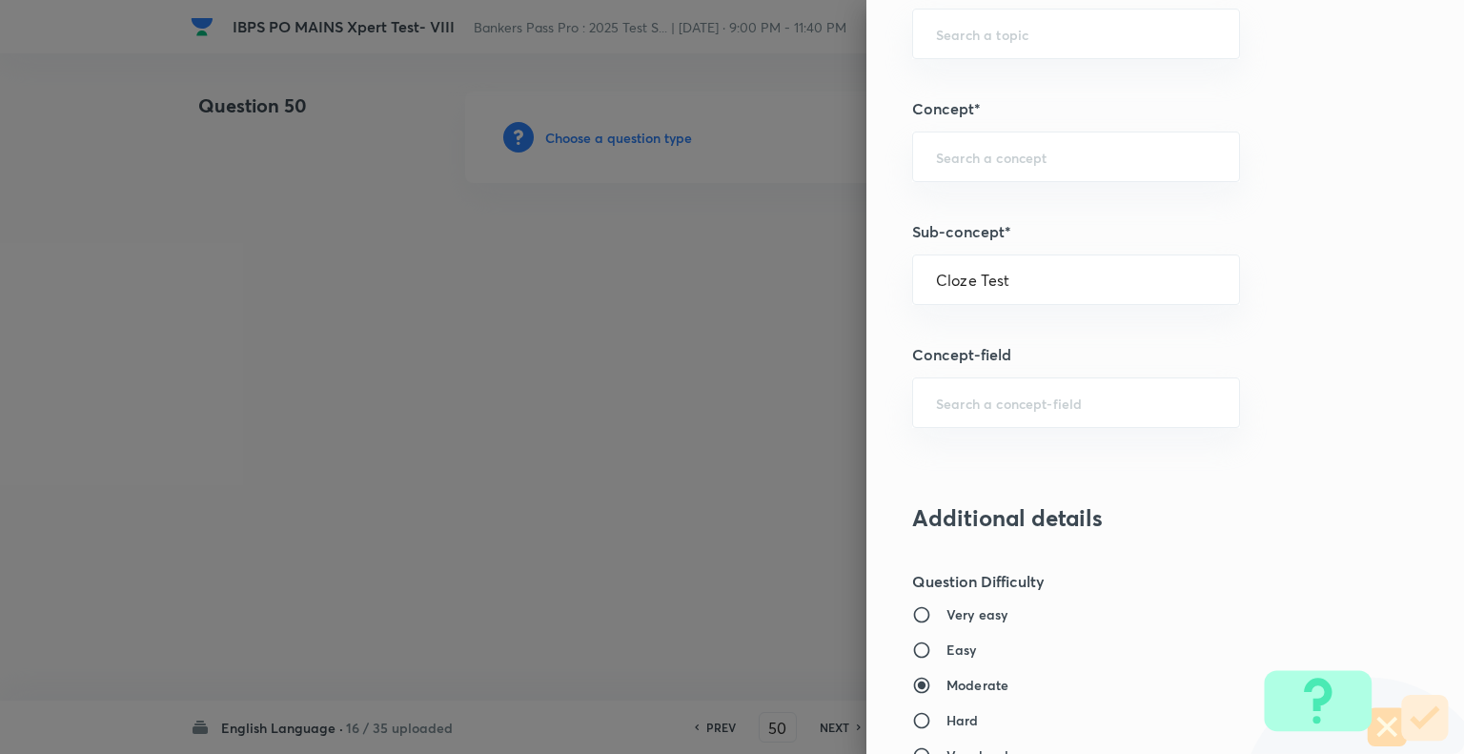
type input "Cloze test"
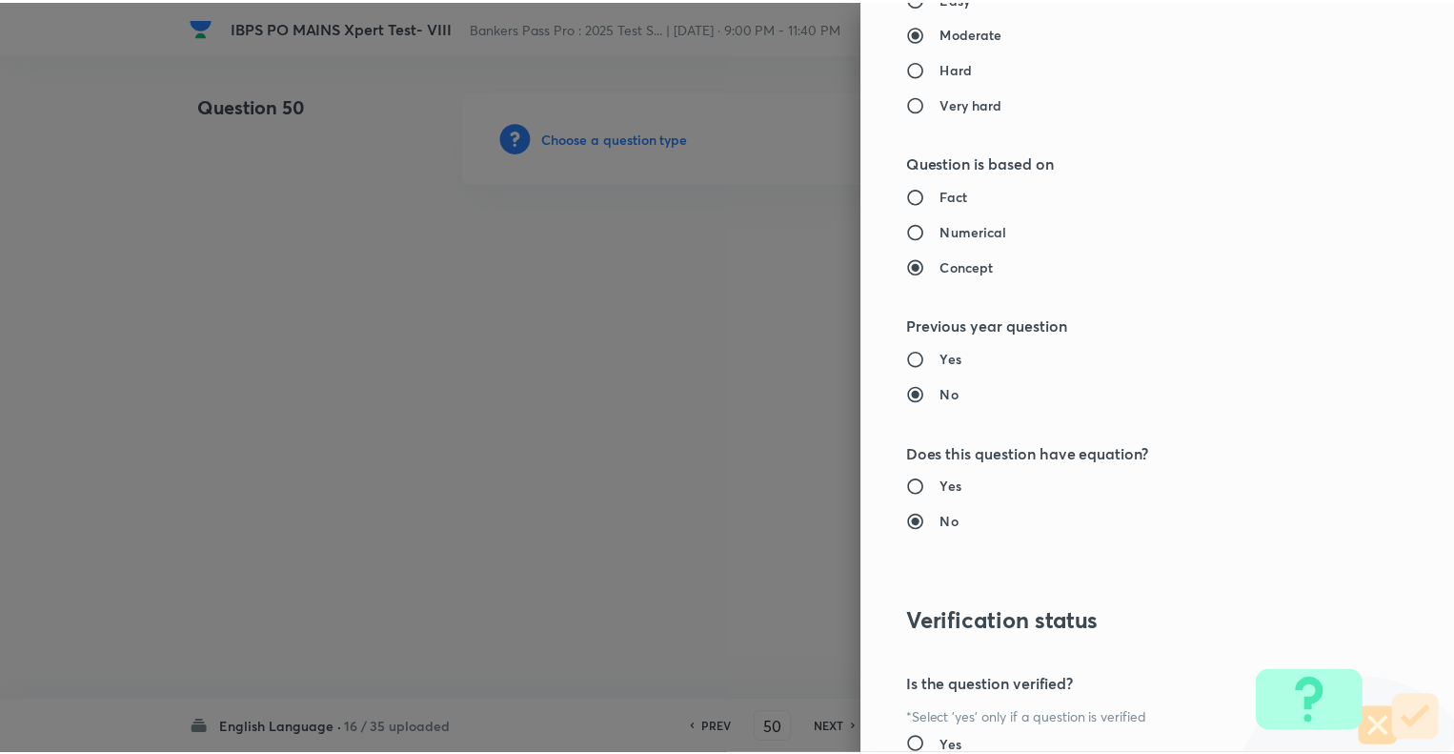
scroll to position [1840, 0]
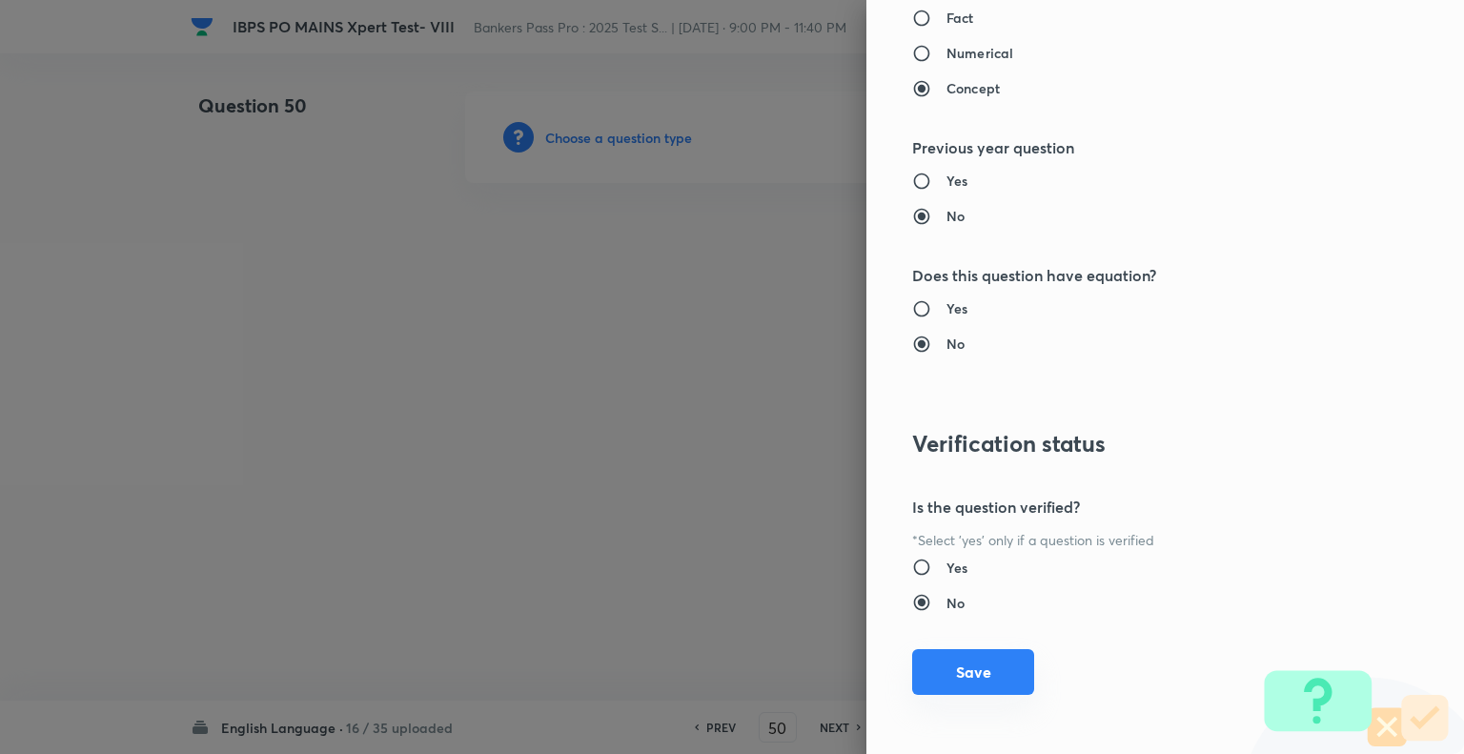
click at [960, 681] on button "Save" at bounding box center [973, 672] width 122 height 46
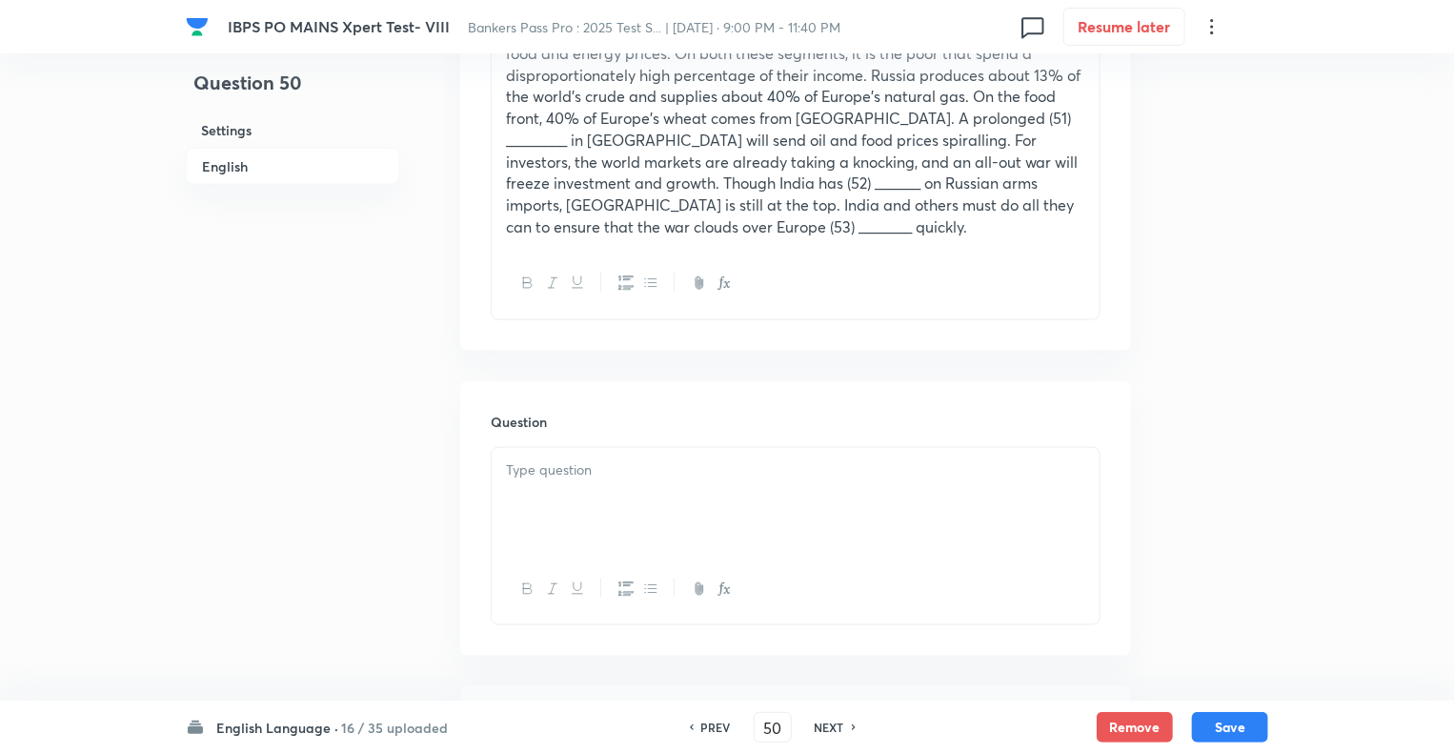
scroll to position [1220, 0]
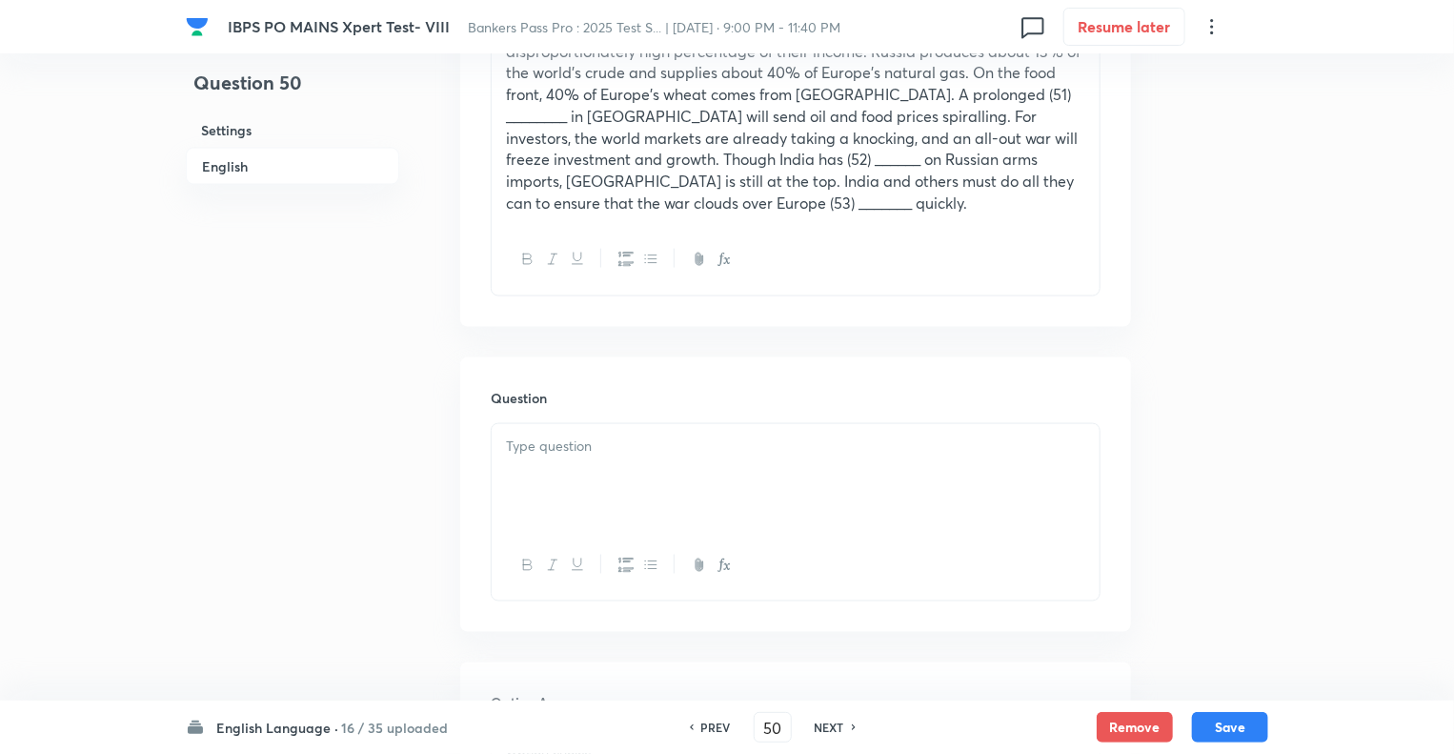
click at [594, 438] on div at bounding box center [796, 477] width 608 height 107
paste div "To enrich screen reader interactions, please activate Accessibility in Grammarl…"
click at [938, 436] on p "Which of the following words could fit in the blank number (11)?" at bounding box center [795, 447] width 579 height 22
click at [408, 496] on div "Question 50 Settings English Settings Type Single choice correct 5 options With…" at bounding box center [727, 695] width 1083 height 3646
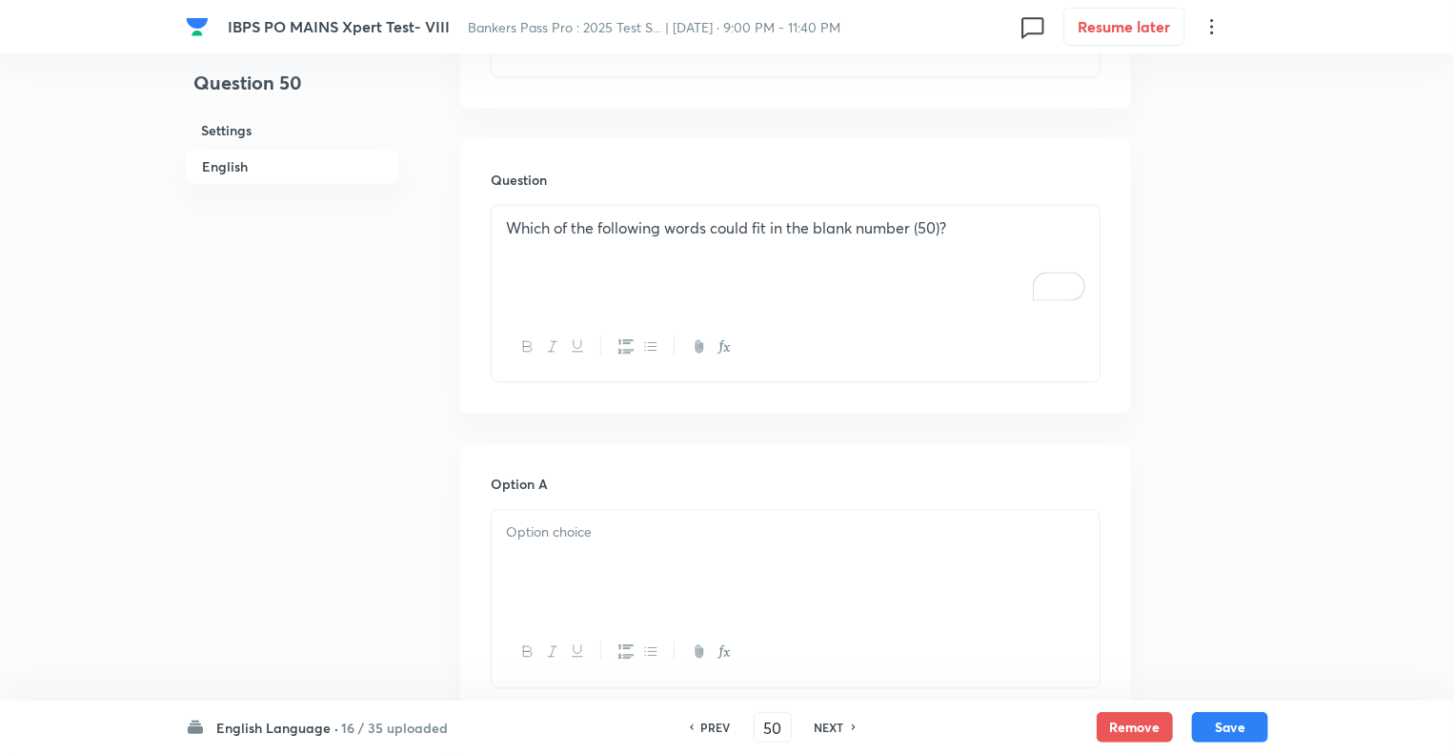
scroll to position [1449, 0]
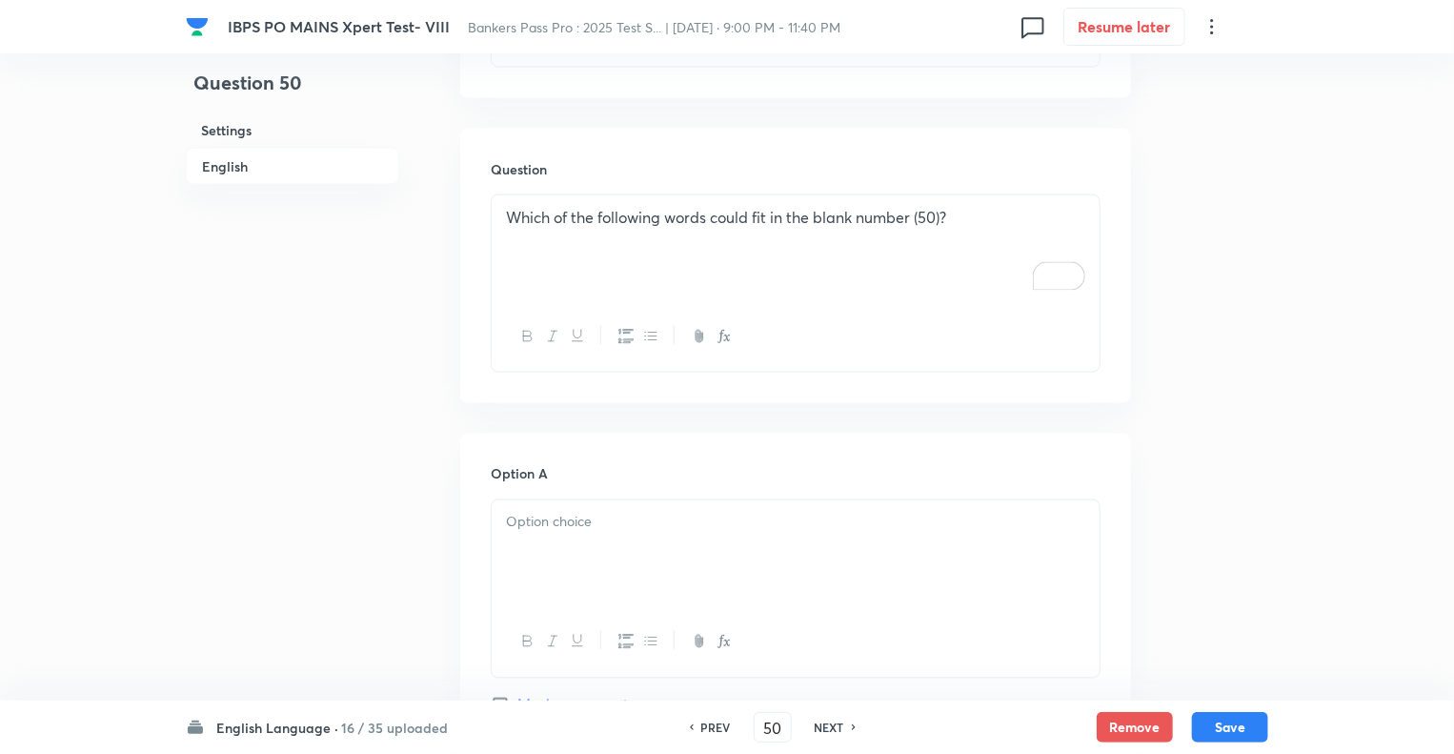
click at [586, 512] on p at bounding box center [795, 523] width 579 height 22
click at [356, 549] on div "Question 50 Settings English" at bounding box center [292, 466] width 213 height 3646
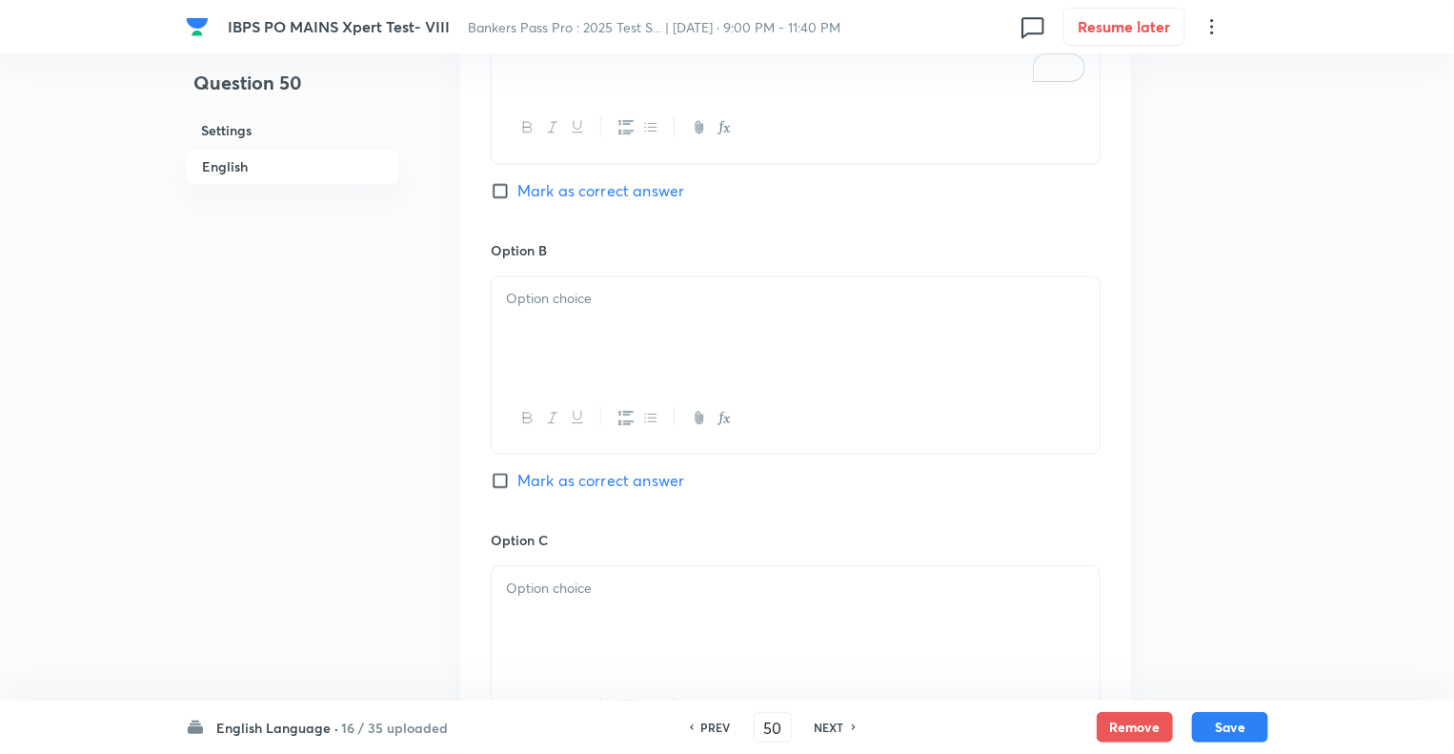
scroll to position [2020, 0]
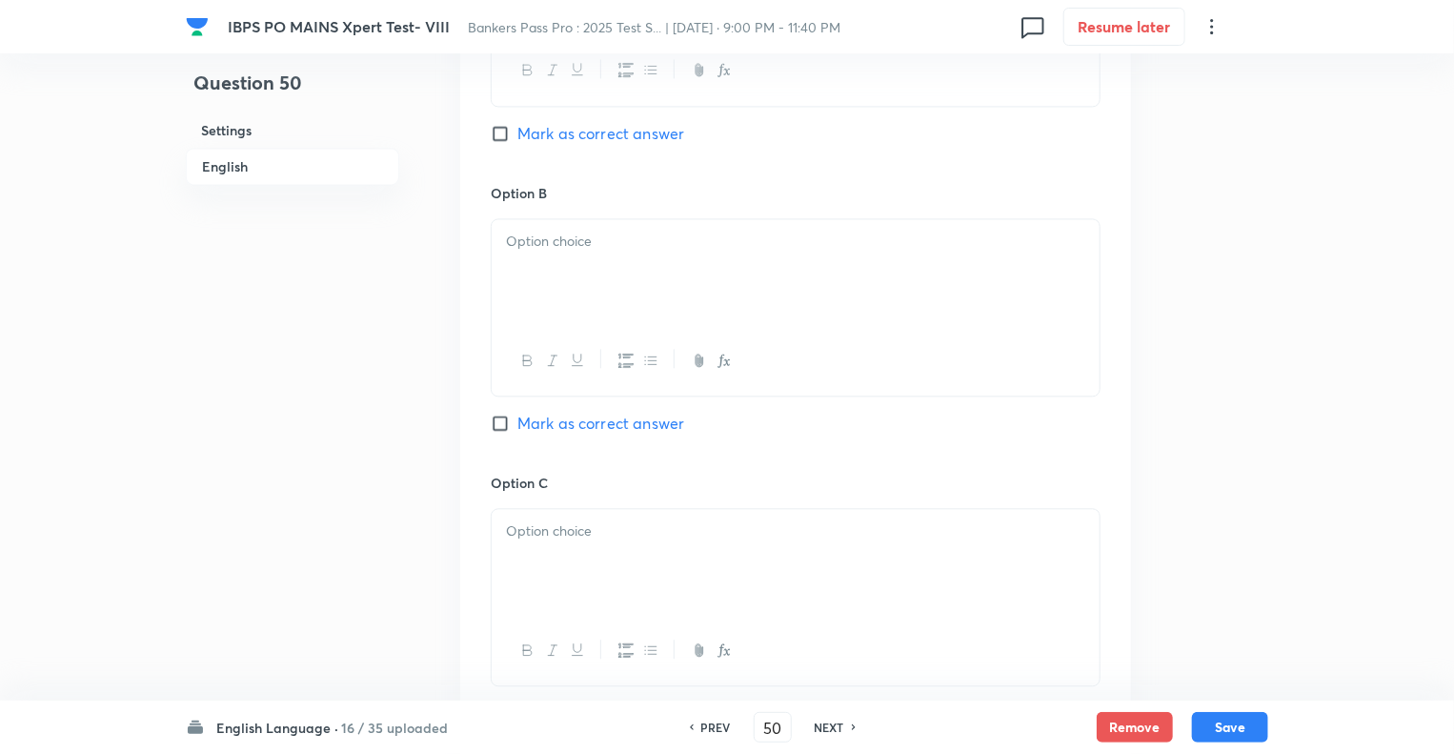
click at [592, 220] on div at bounding box center [796, 272] width 608 height 107
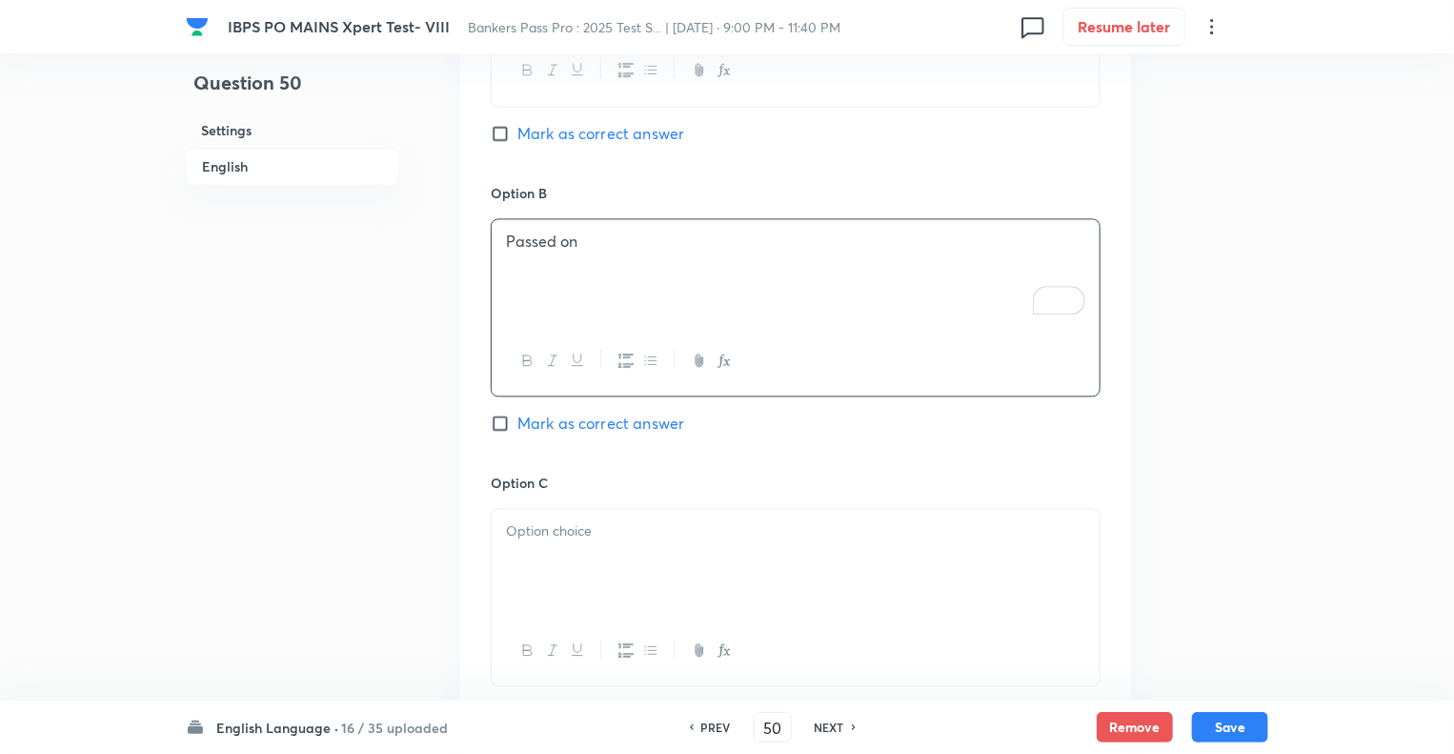
scroll to position [2020, 0]
click at [545, 520] on p "To enrich screen reader interactions, please activate Accessibility in Grammarl…" at bounding box center [795, 531] width 579 height 22
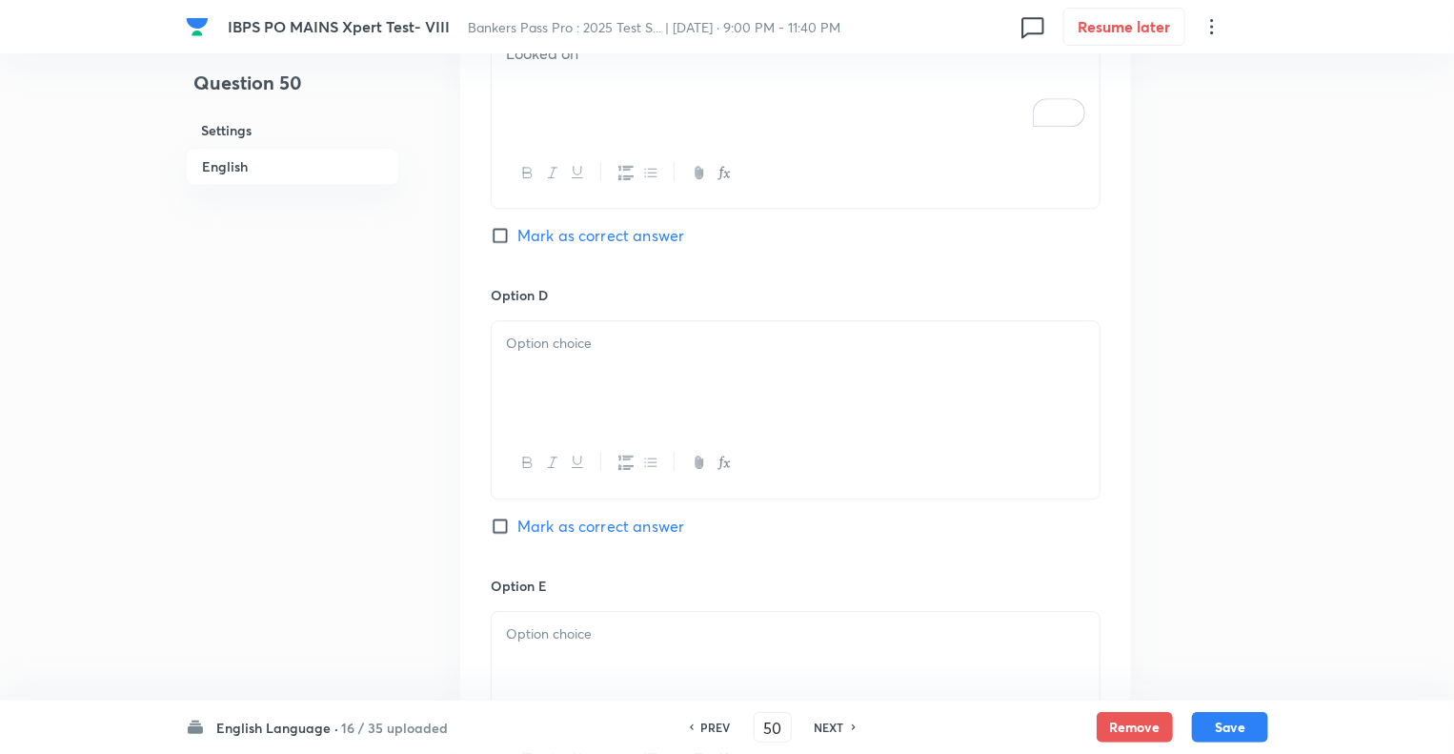
scroll to position [2592, 0]
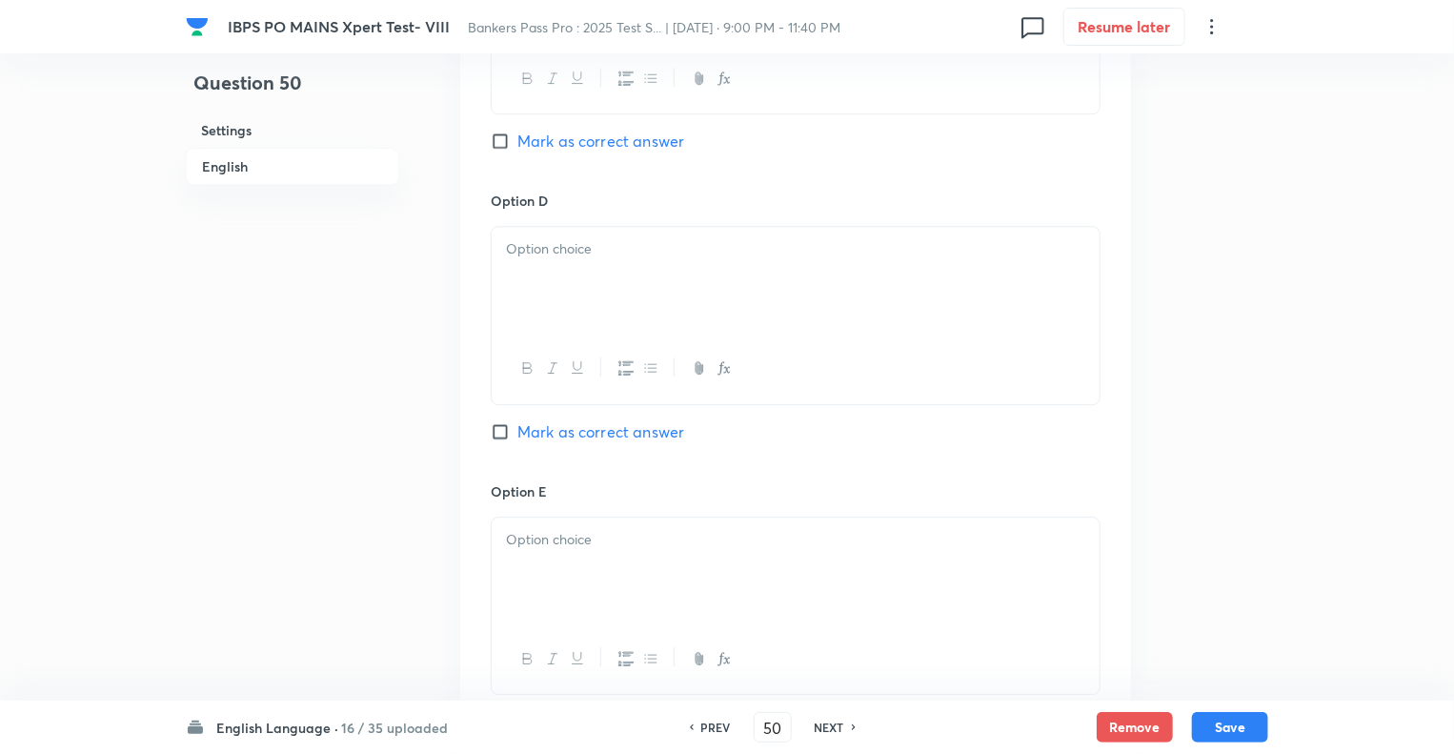
click at [589, 256] on div at bounding box center [796, 280] width 608 height 107
click at [595, 529] on p at bounding box center [795, 540] width 579 height 22
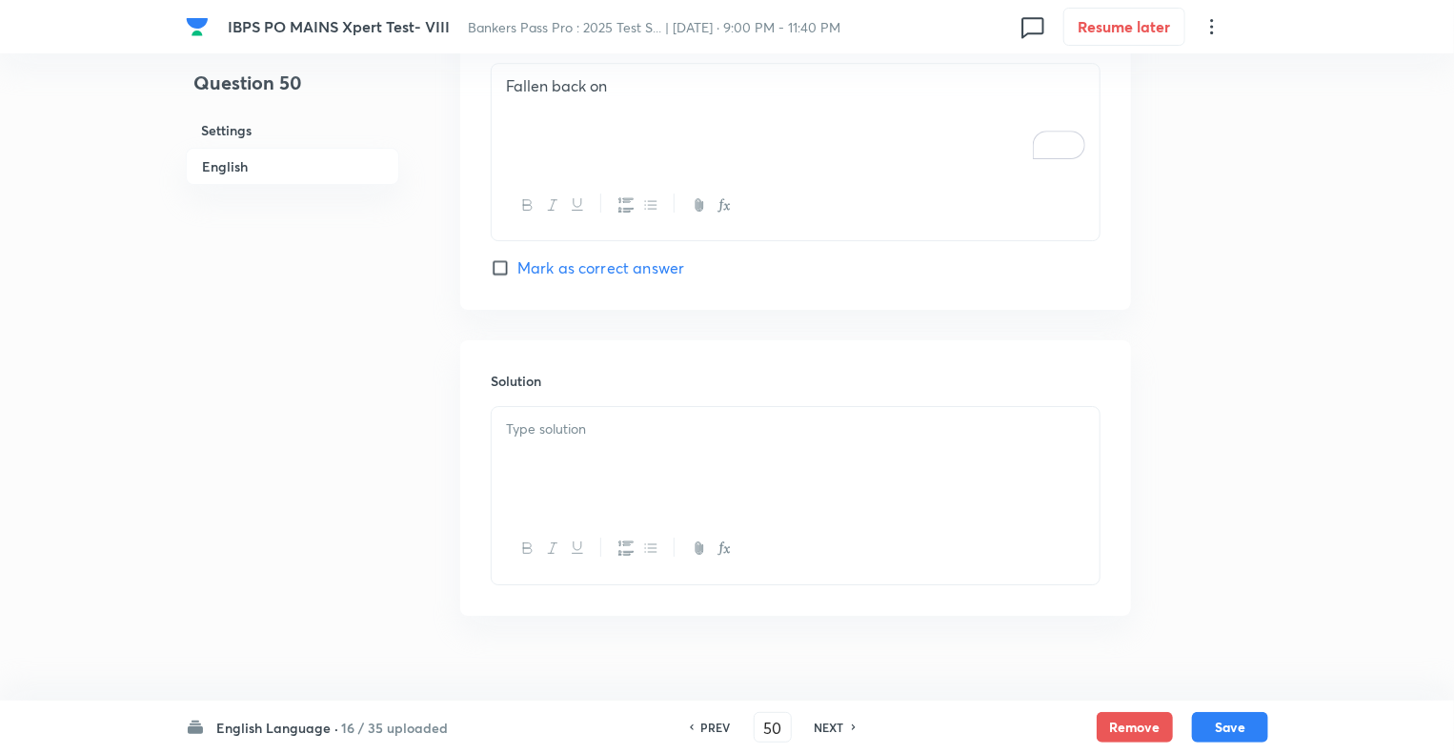
scroll to position [3050, 0]
click at [587, 403] on div at bounding box center [796, 456] width 608 height 107
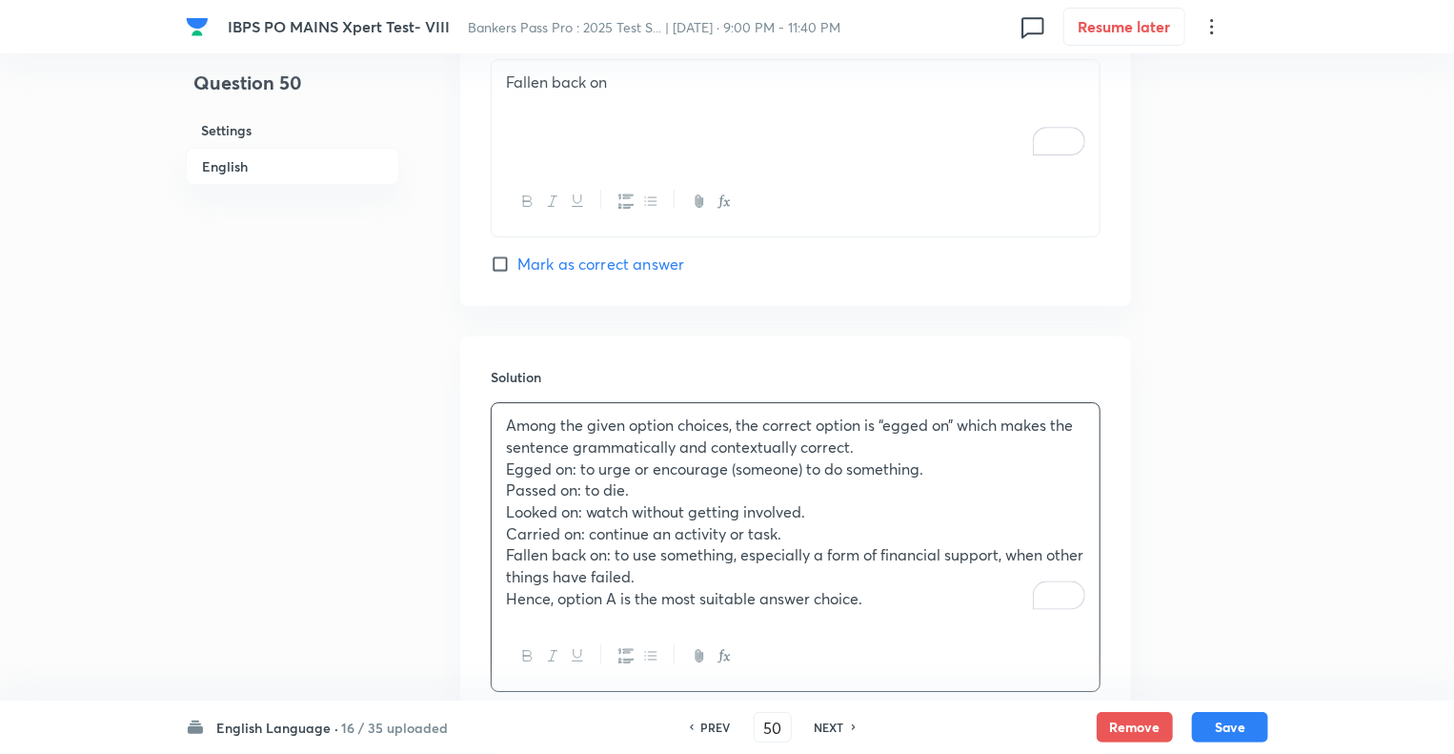
click at [517, 415] on p "Among the given option choices, the correct option is “egged on” which makes th…" at bounding box center [795, 436] width 579 height 43
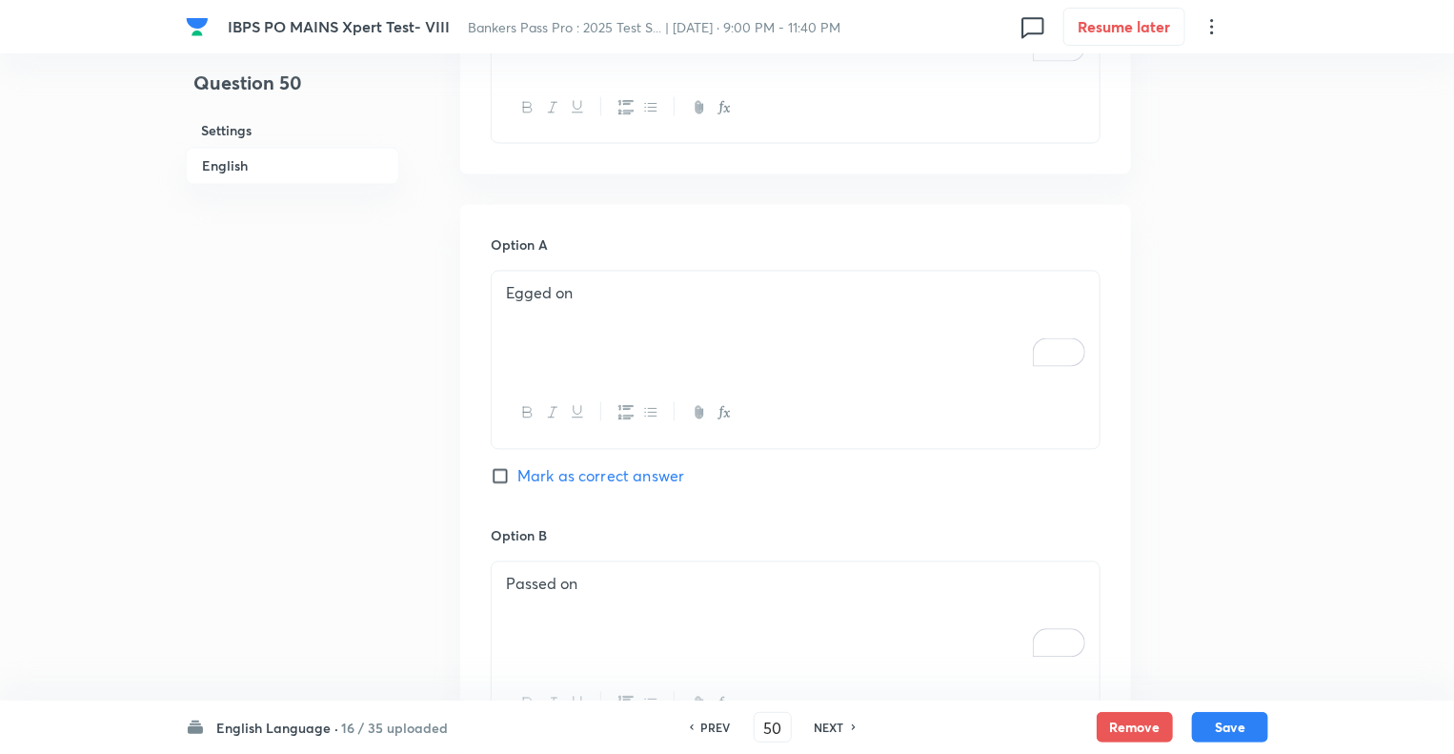
scroll to position [1634, 0]
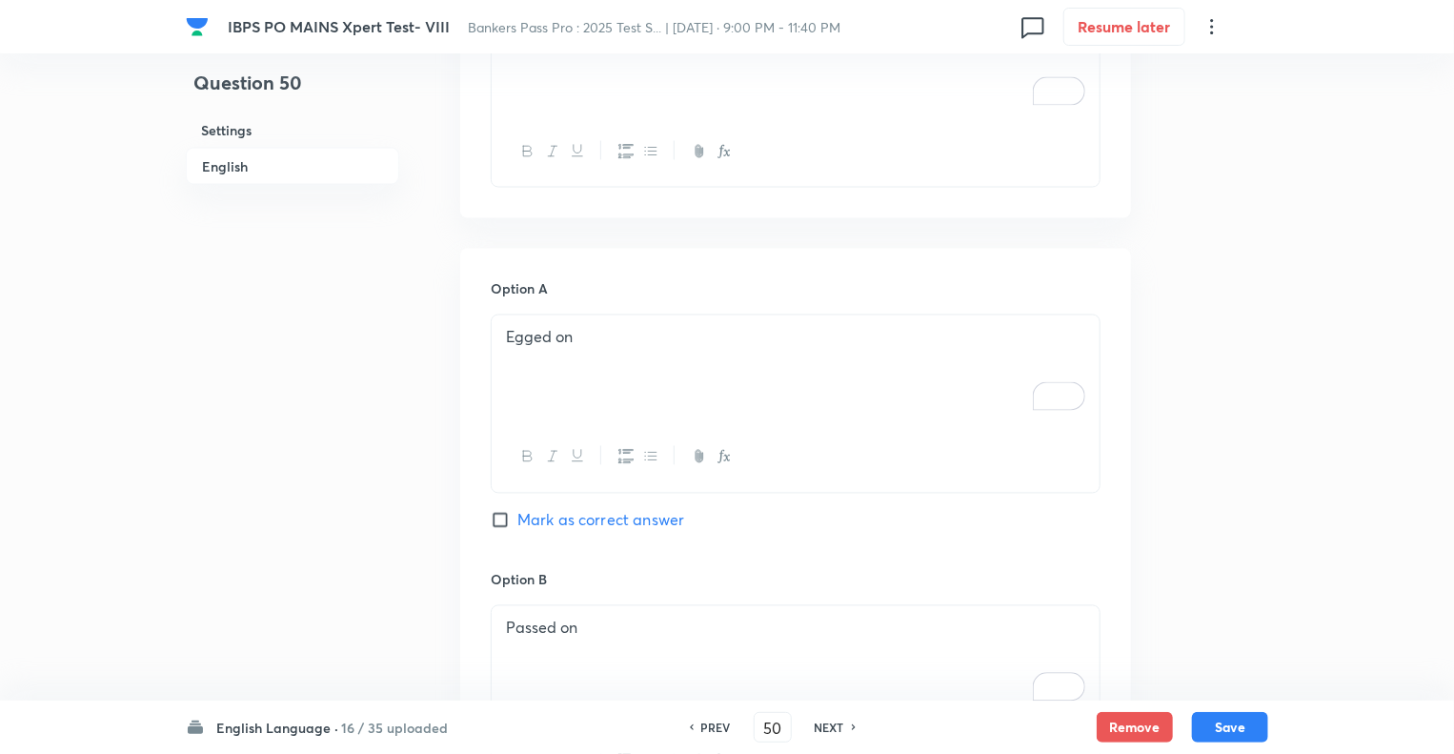
click at [504, 511] on input "Mark as correct answer" at bounding box center [504, 520] width 27 height 19
checkbox input "true"
click at [1223, 731] on button "Save" at bounding box center [1230, 725] width 76 height 30
type input "51"
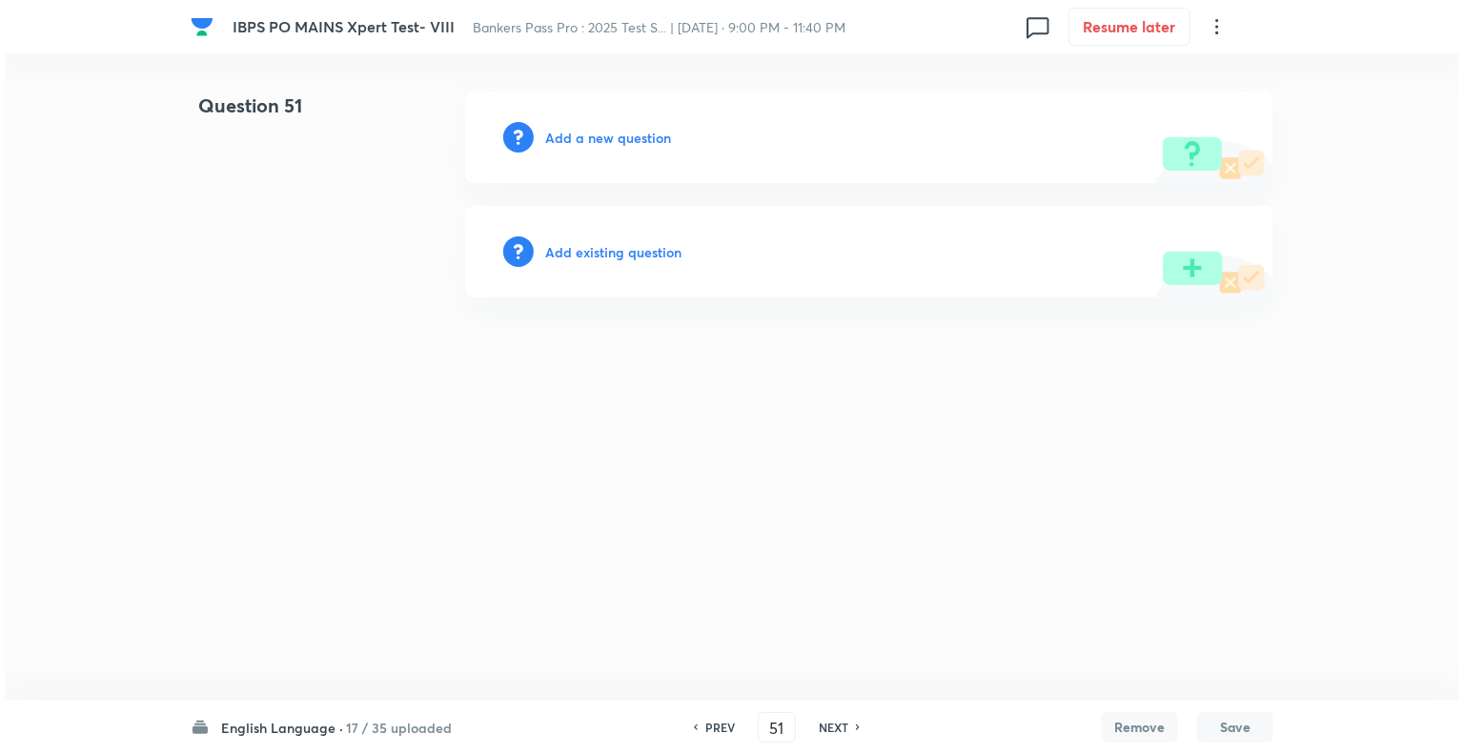
scroll to position [0, 0]
click at [559, 140] on h6 "Add a new question" at bounding box center [608, 138] width 126 height 20
click at [559, 140] on h6 "Choose a question type" at bounding box center [618, 138] width 147 height 20
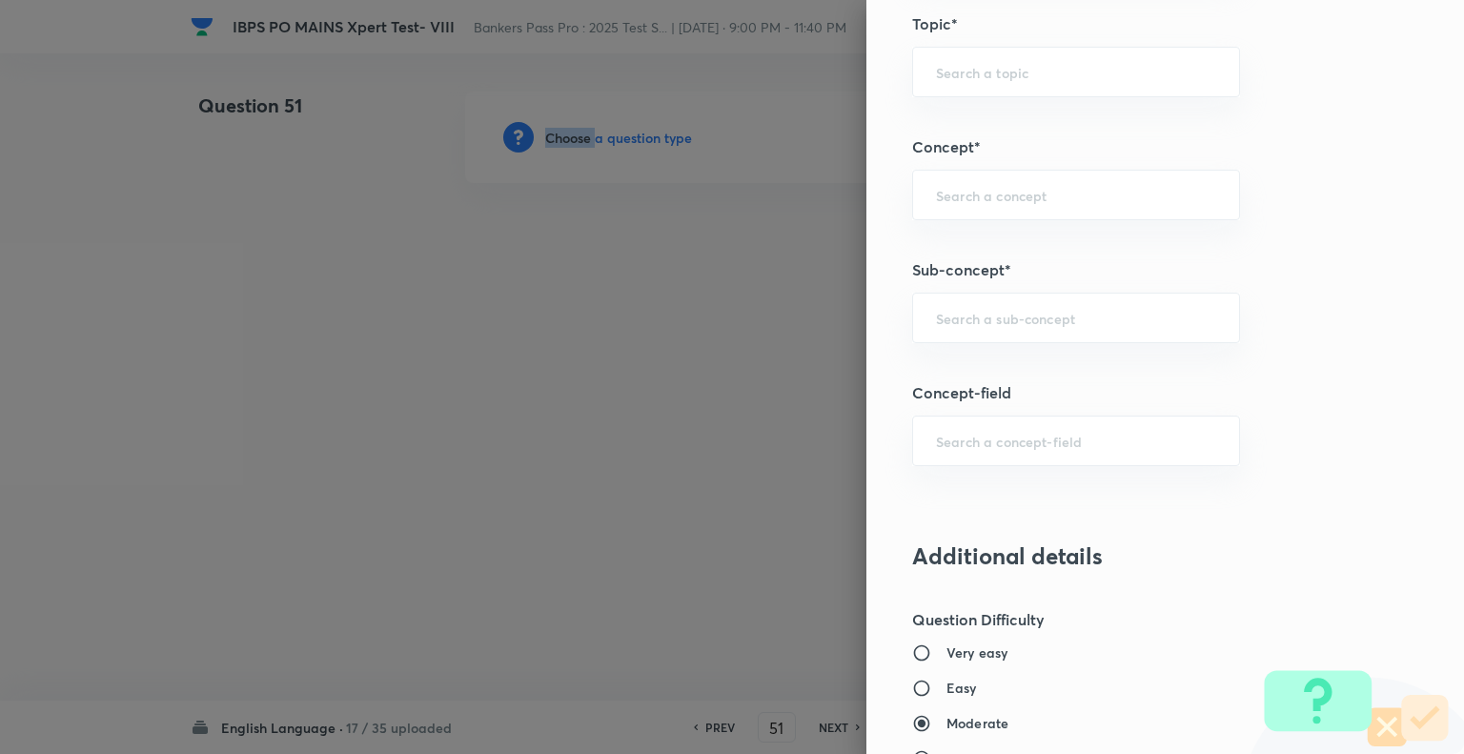
scroll to position [983, 0]
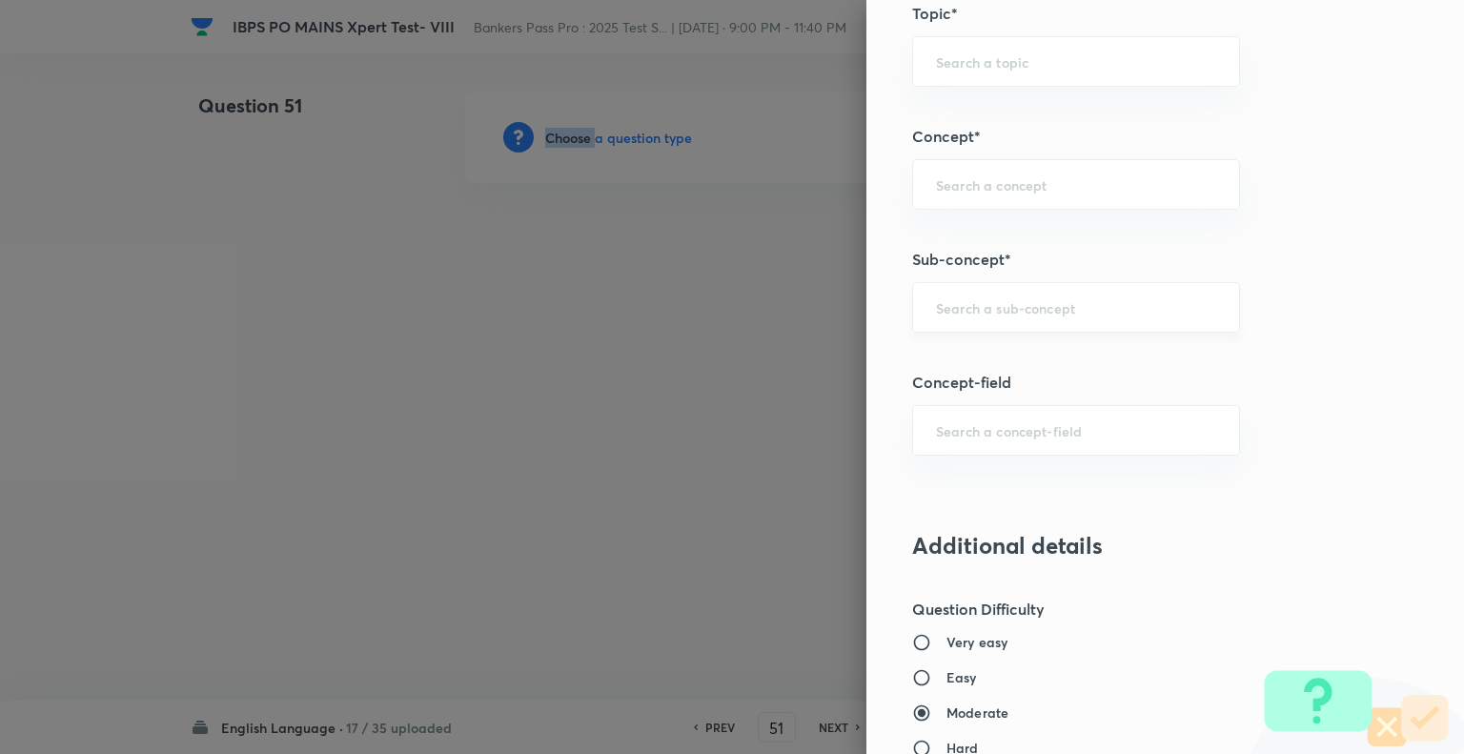
click at [968, 322] on div "​" at bounding box center [1076, 307] width 328 height 51
click at [937, 293] on div "​" at bounding box center [1076, 307] width 328 height 51
click at [942, 357] on li "Cloze Test" at bounding box center [1062, 358] width 326 height 34
type input "Cloze Test"
type input "English Language"
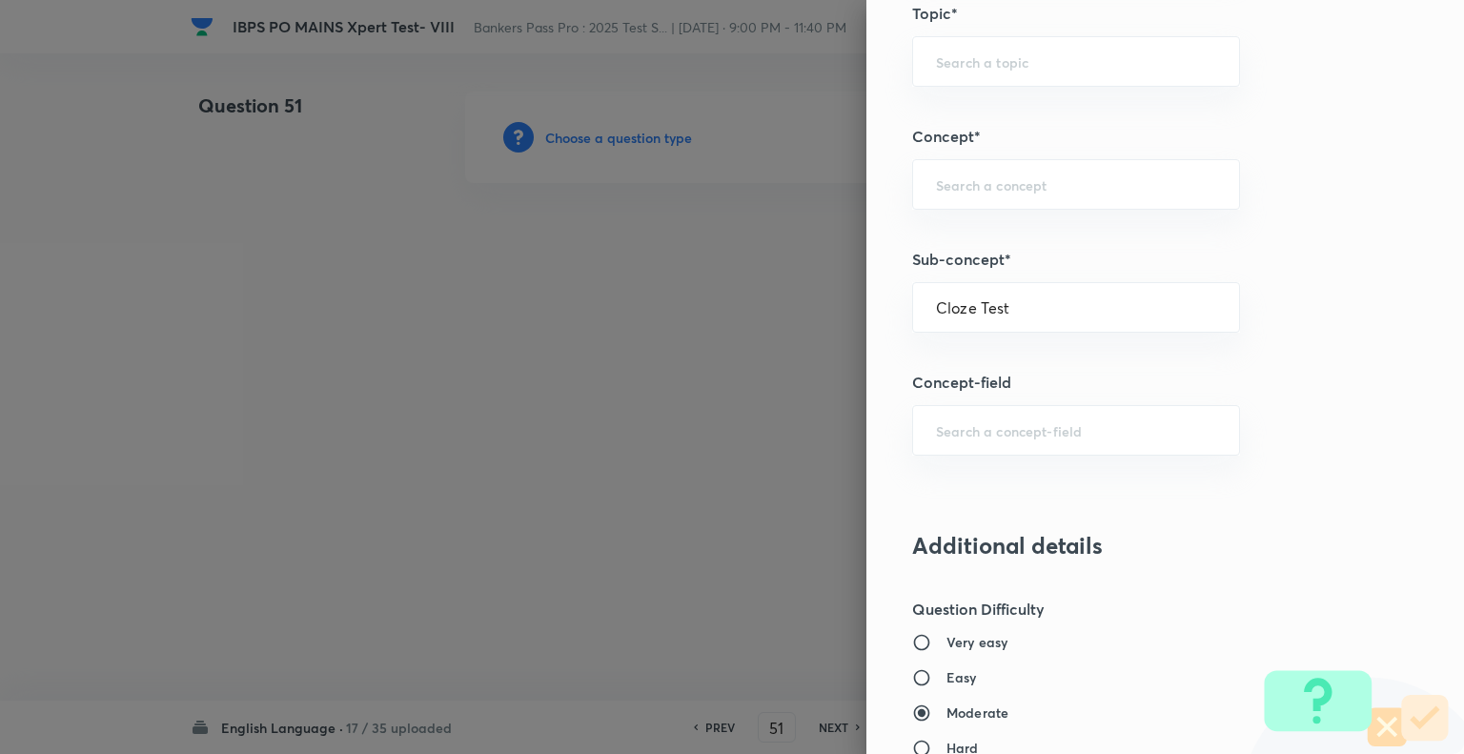
type input "Reading Comprehension"
type input "Cloze test"
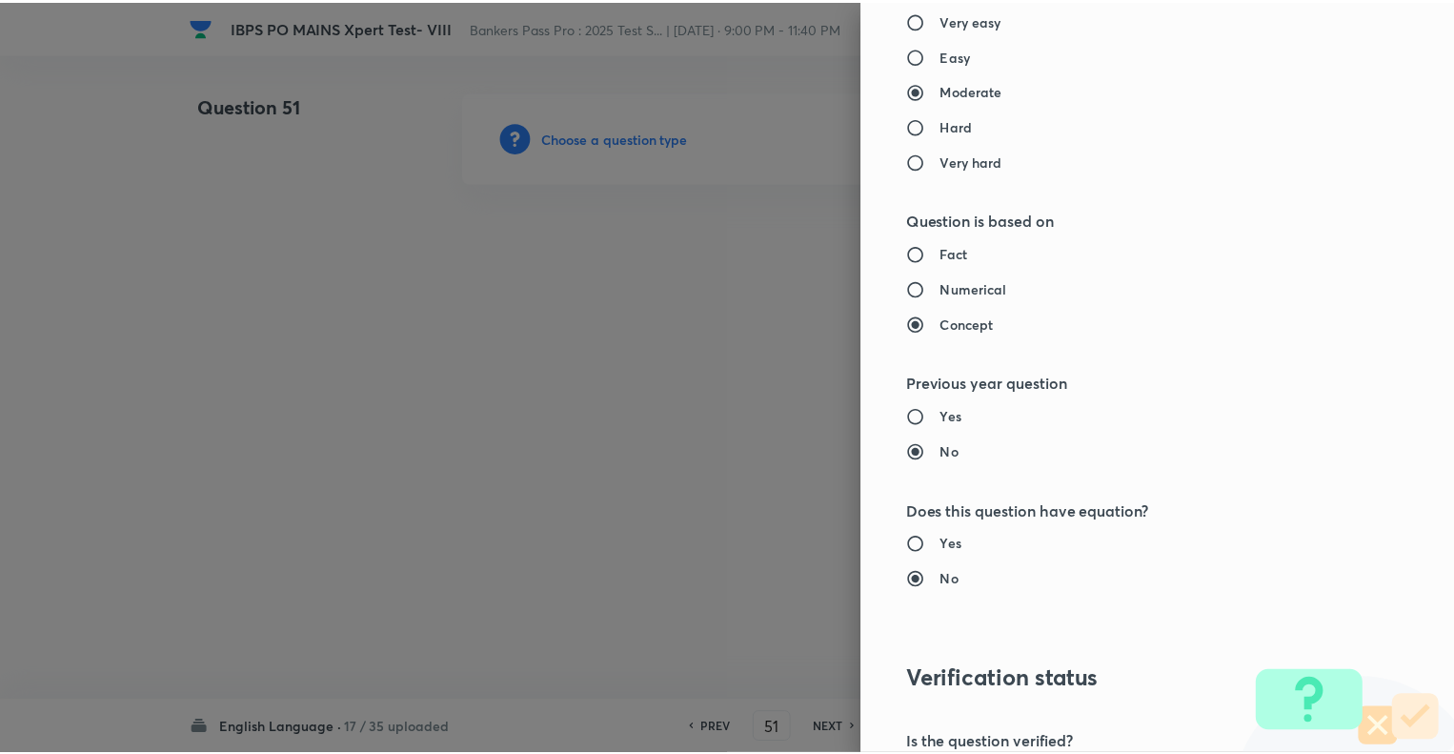
scroll to position [1840, 0]
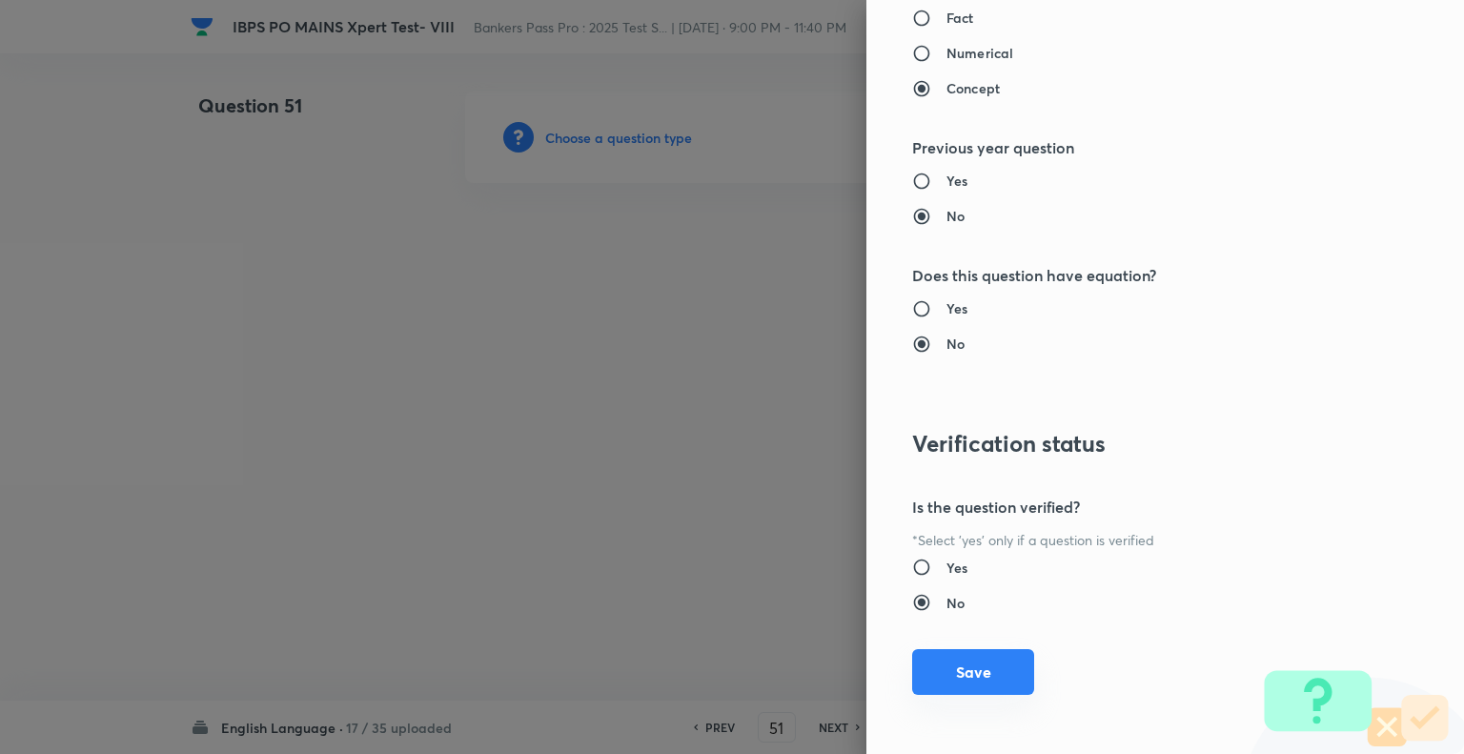
click at [955, 660] on button "Save" at bounding box center [973, 672] width 122 height 46
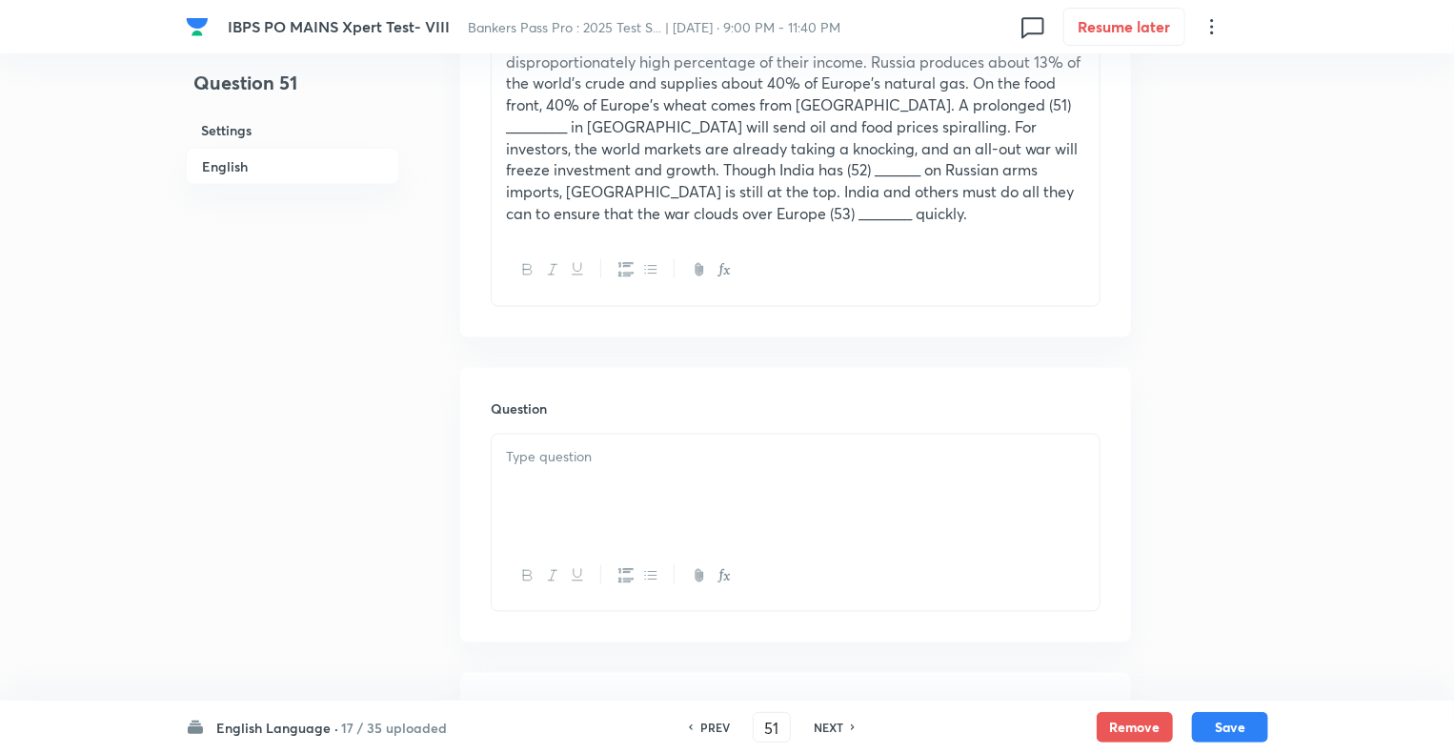
scroll to position [1258, 0]
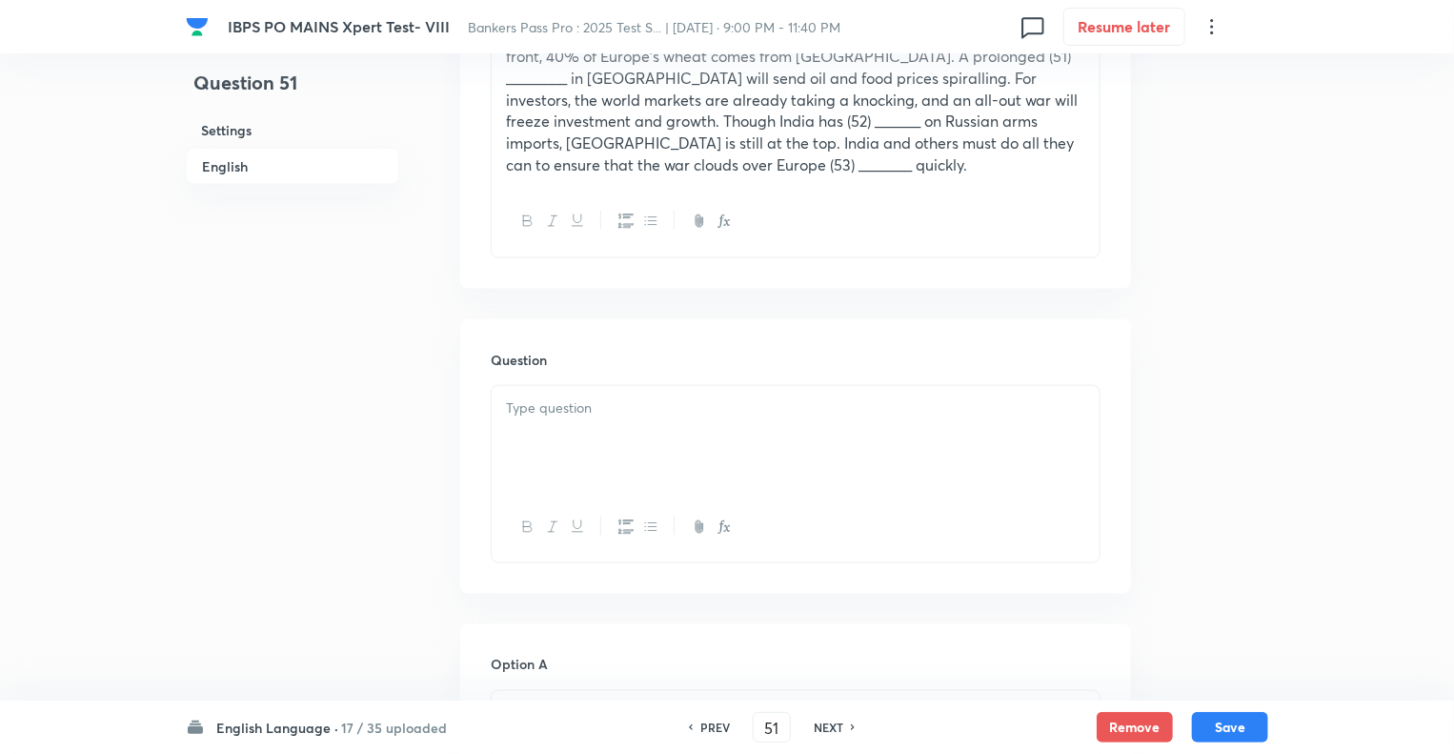
click at [554, 397] on p at bounding box center [795, 408] width 579 height 22
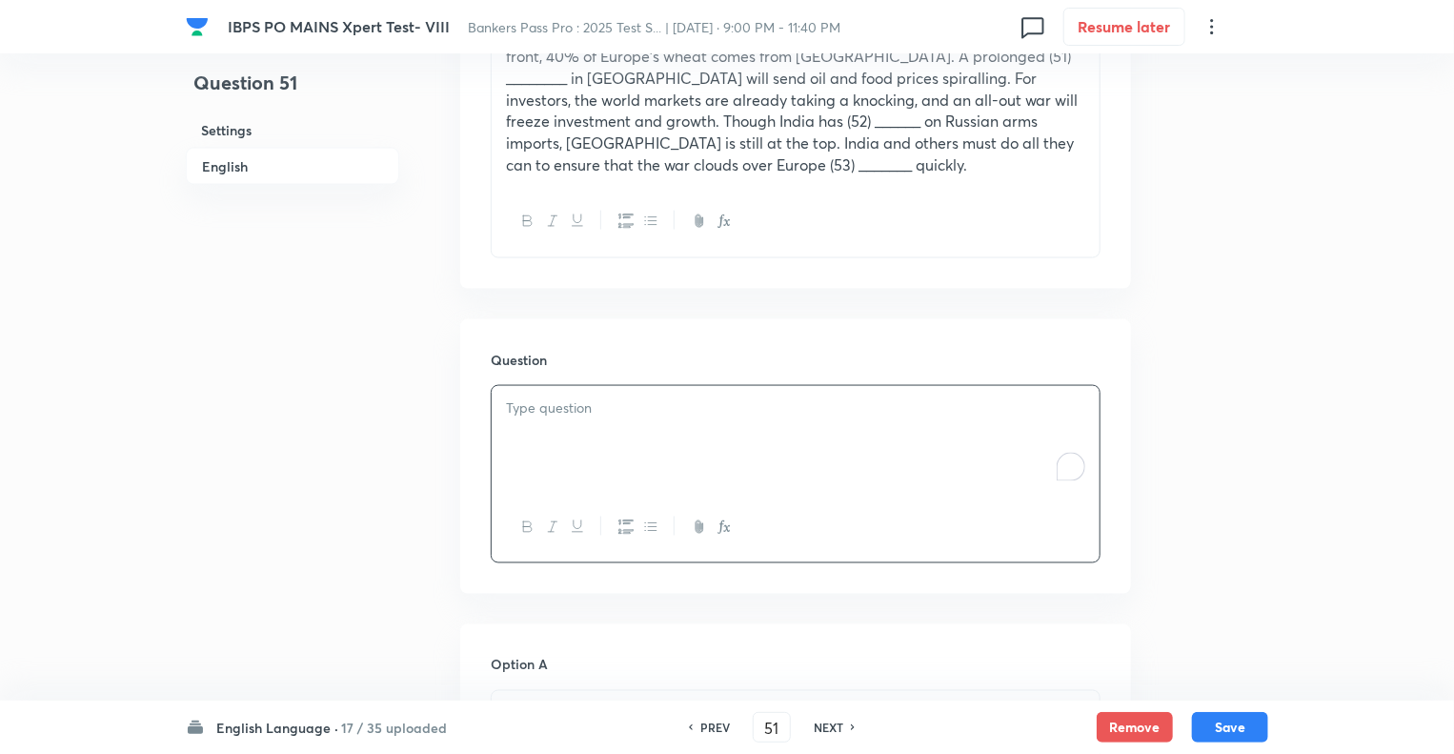
paste div "To enrich screen reader interactions, please activate Accessibility in Grammarl…"
click at [940, 397] on p "Which of the following words could fit in the blank number (12)?" at bounding box center [795, 408] width 579 height 22
click at [530, 702] on p "To enrich screen reader interactions, please activate Accessibility in Grammarl…" at bounding box center [795, 713] width 579 height 22
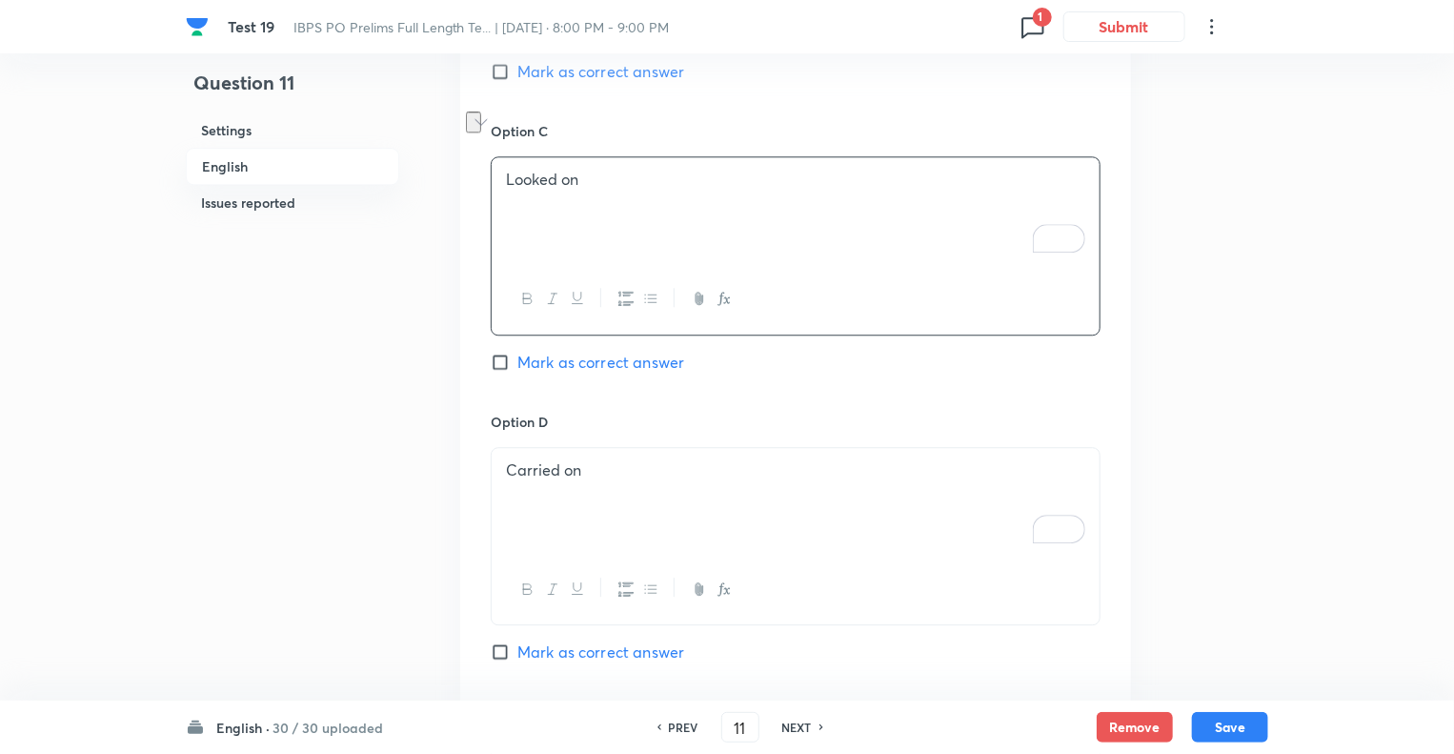
scroll to position [2350, 0]
click at [557, 448] on div "Carried on" at bounding box center [796, 501] width 608 height 107
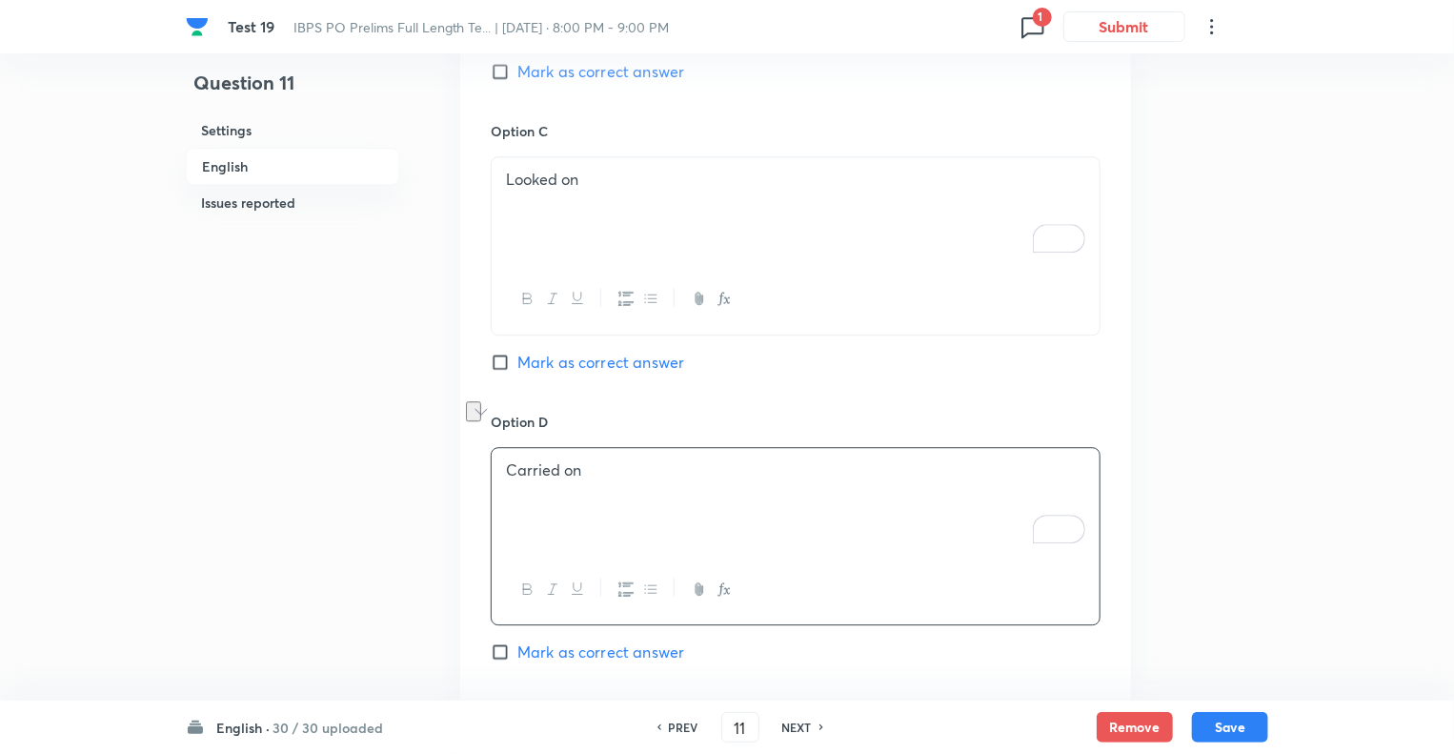
copy p "Carried on"
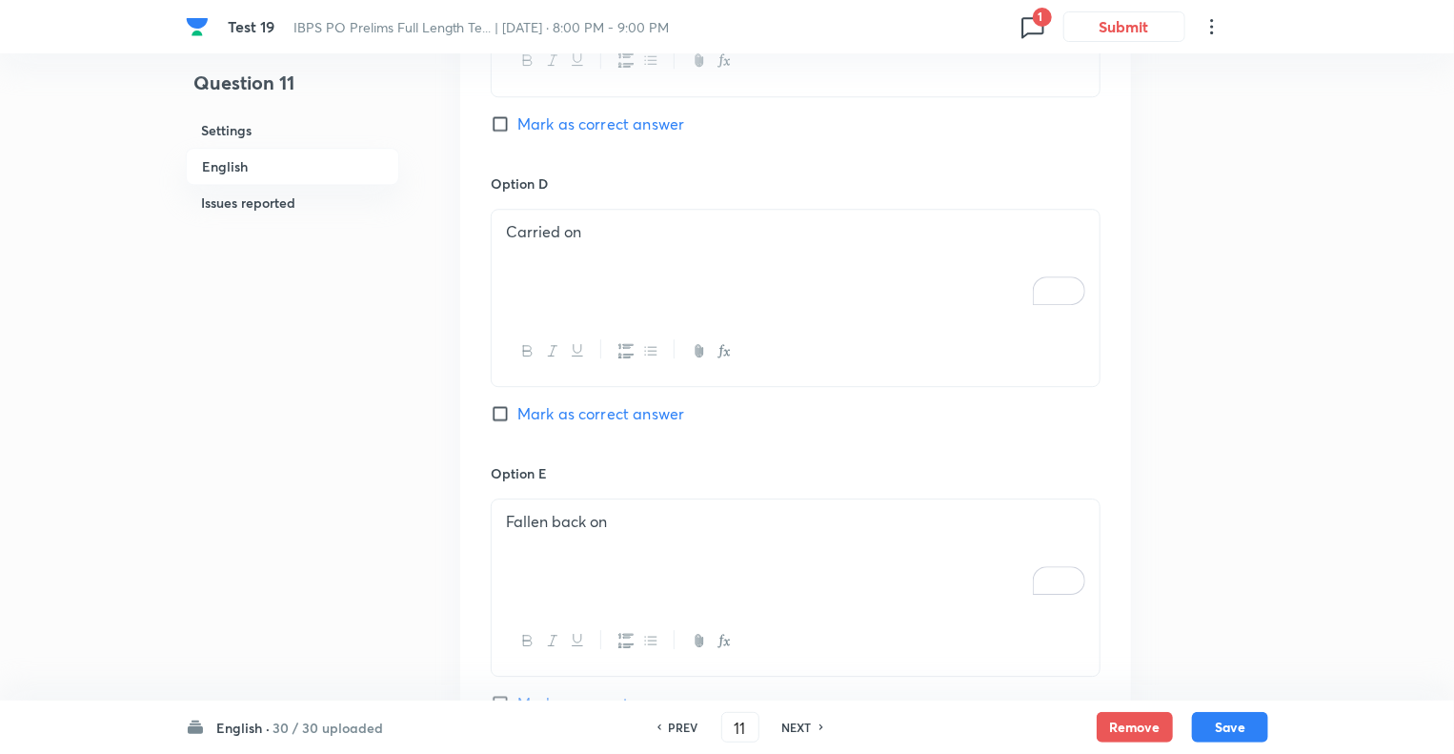
scroll to position [2808, 0]
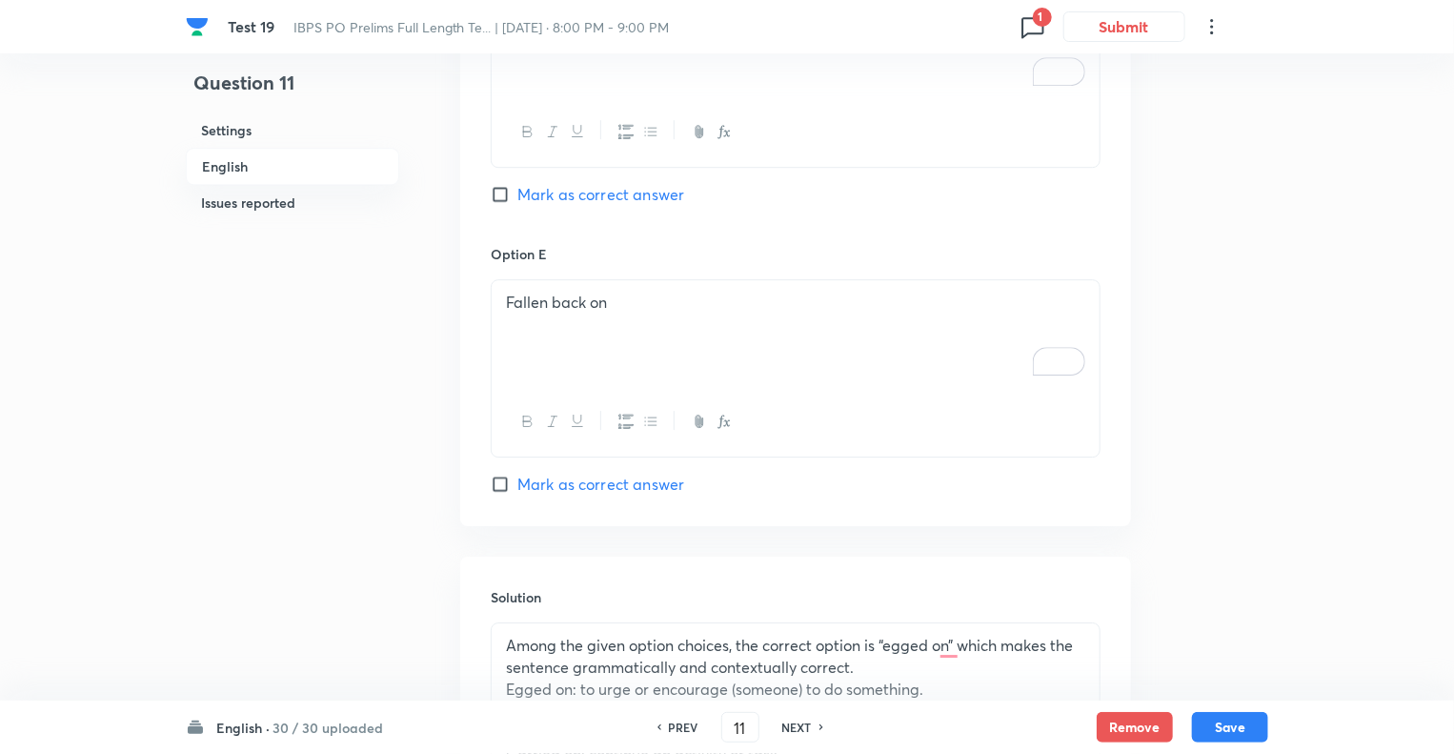
click at [645, 280] on div "Fallen back on" at bounding box center [796, 333] width 608 height 107
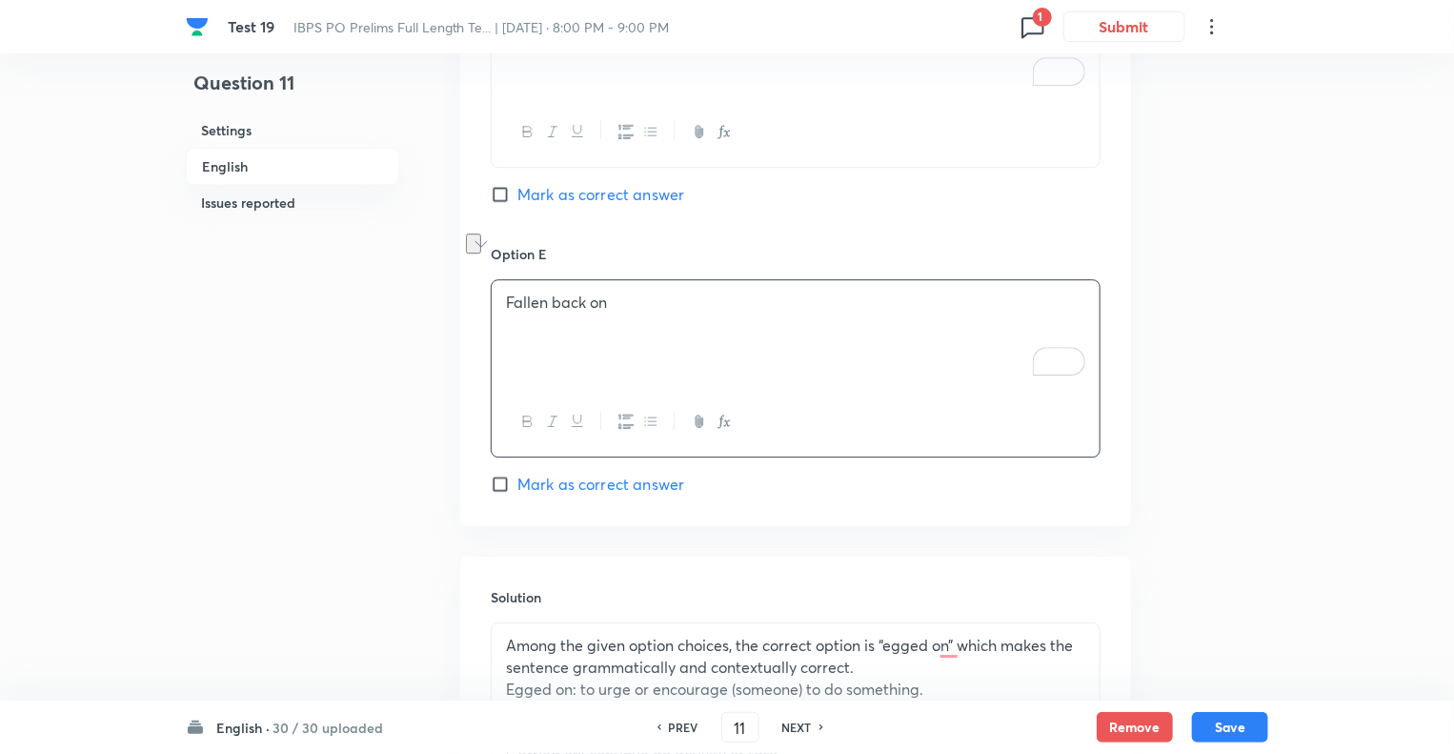
copy p "Fallen back on"
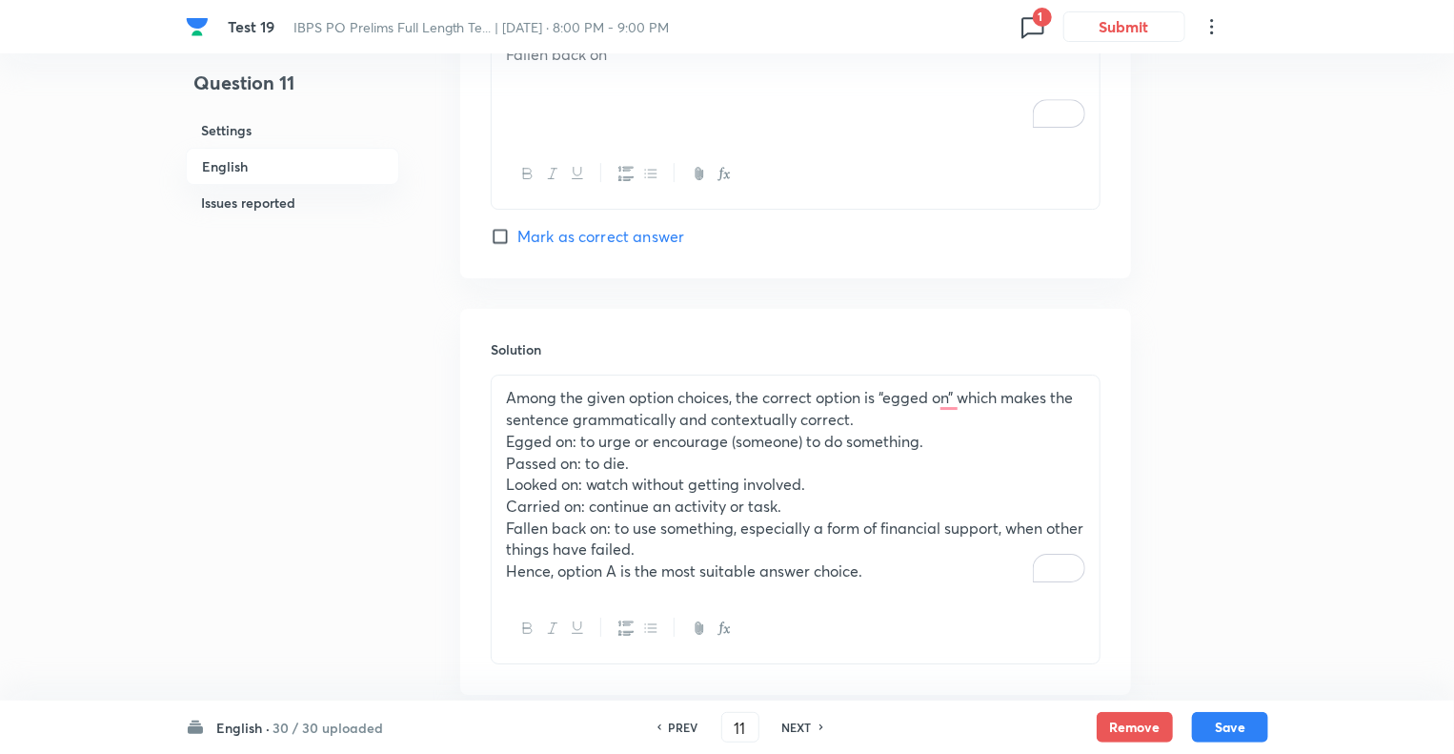
scroll to position [3113, 0]
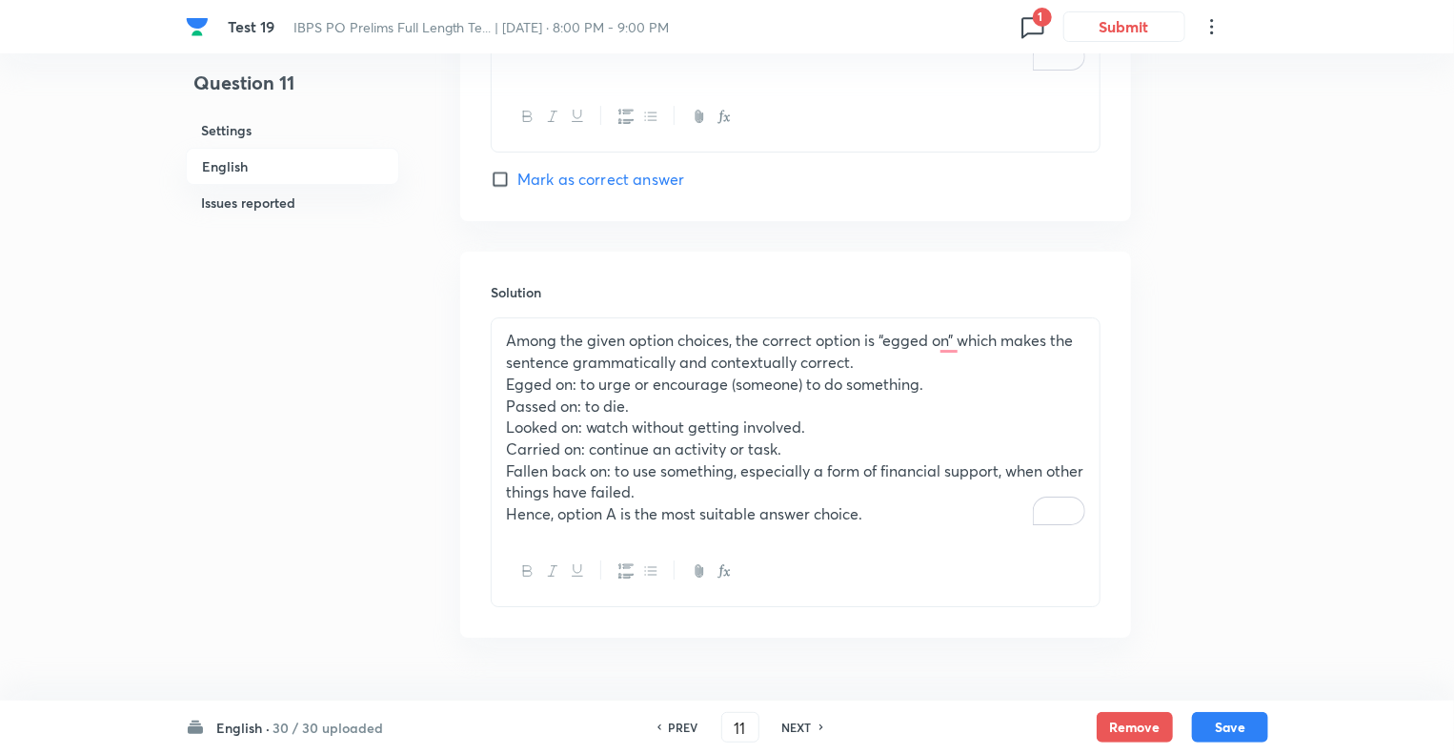
click at [629, 416] on p "Looked on: watch without getting involved." at bounding box center [795, 427] width 579 height 22
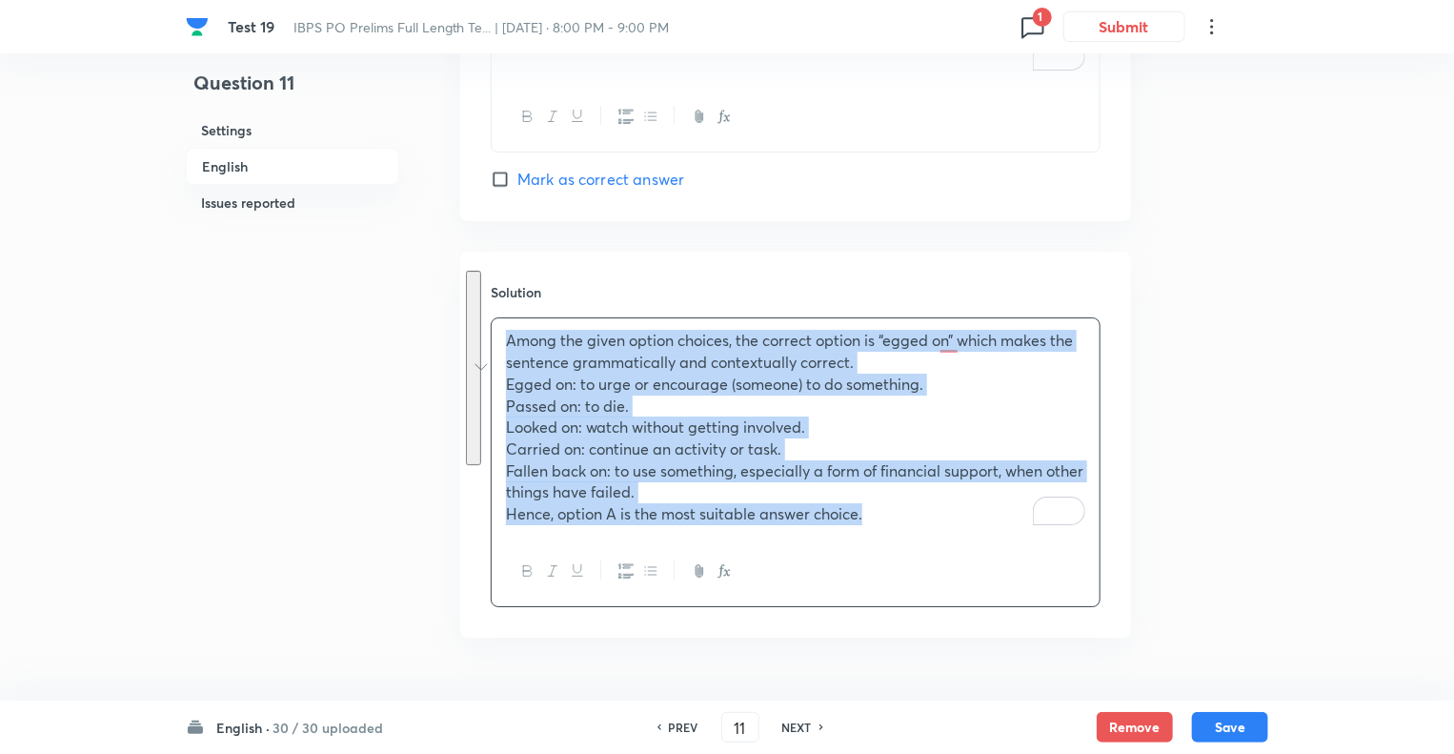
copy div "Among the given option choices, the correct option is “egged on” which makes th…"
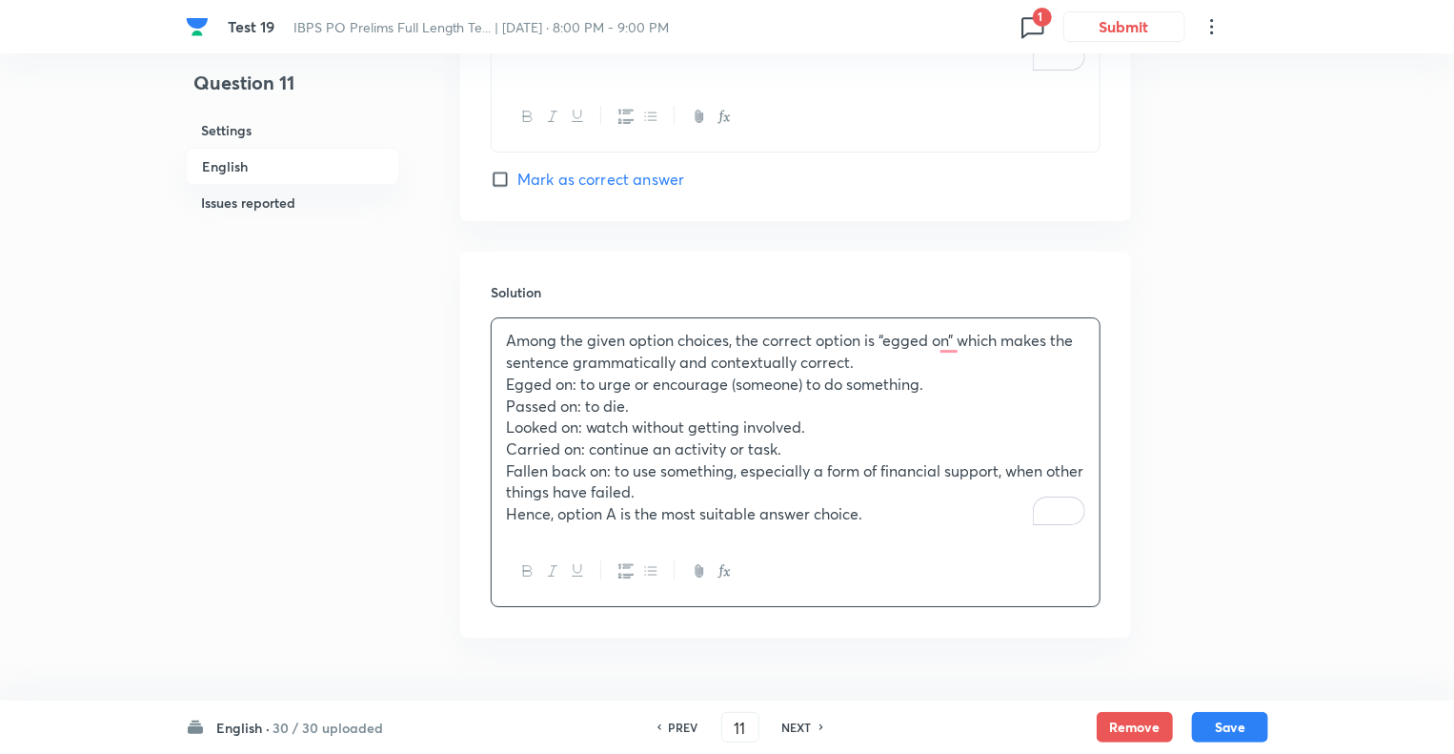
click at [782, 723] on h6 "NEXT" at bounding box center [797, 727] width 30 height 17
type input "12"
checkbox input "false"
checkbox input "true"
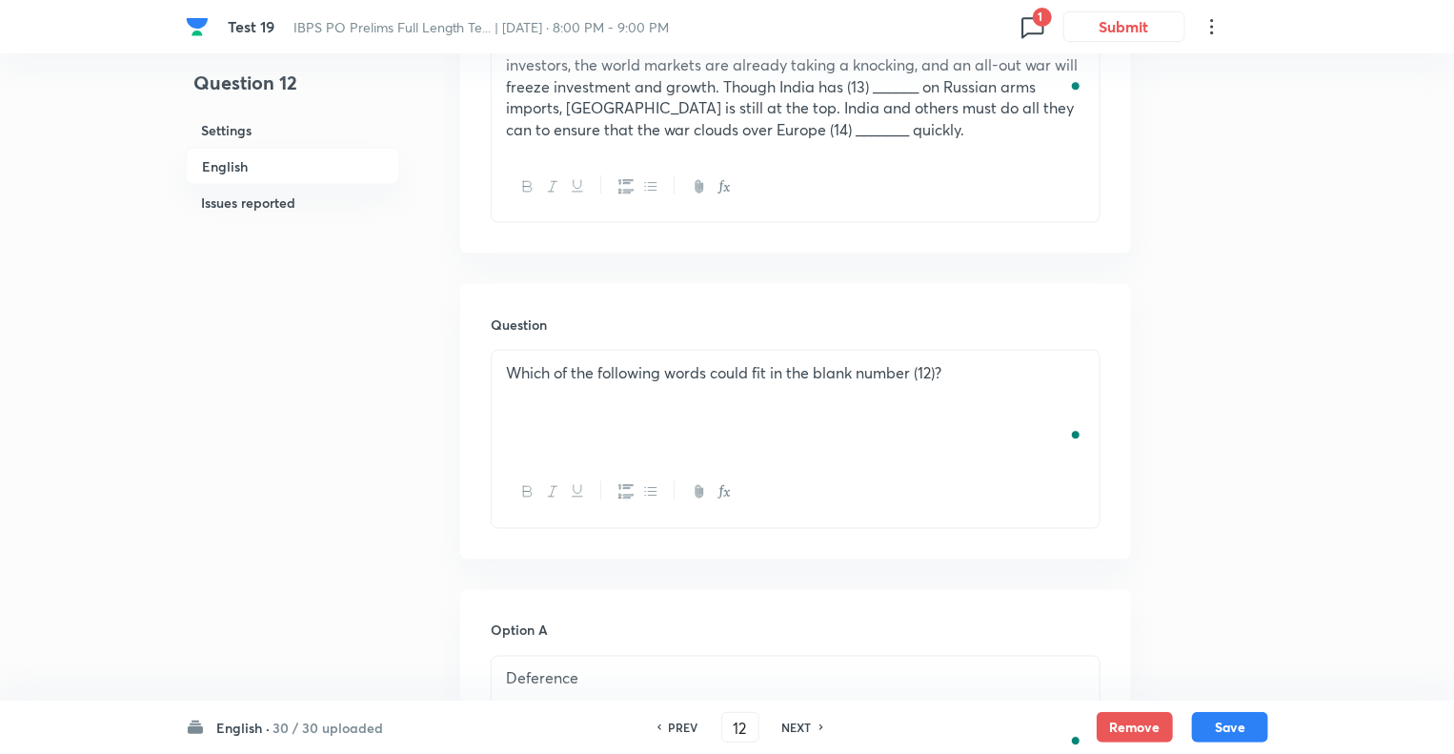
scroll to position [1168, 0]
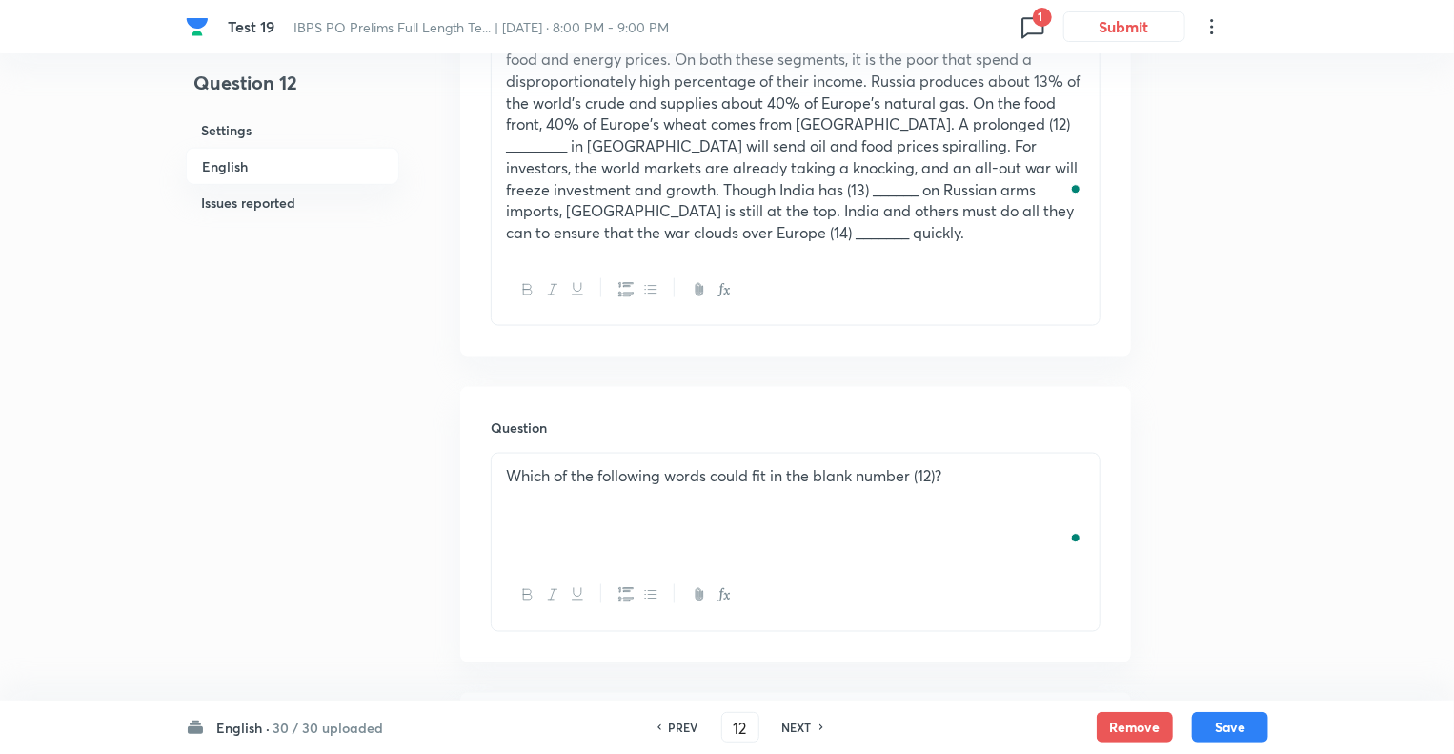
click at [756, 454] on div "Which of the following words could fit in the blank number (12)?" at bounding box center [796, 507] width 608 height 107
copy p "Which of the following words could fit in the blank number (12)?"
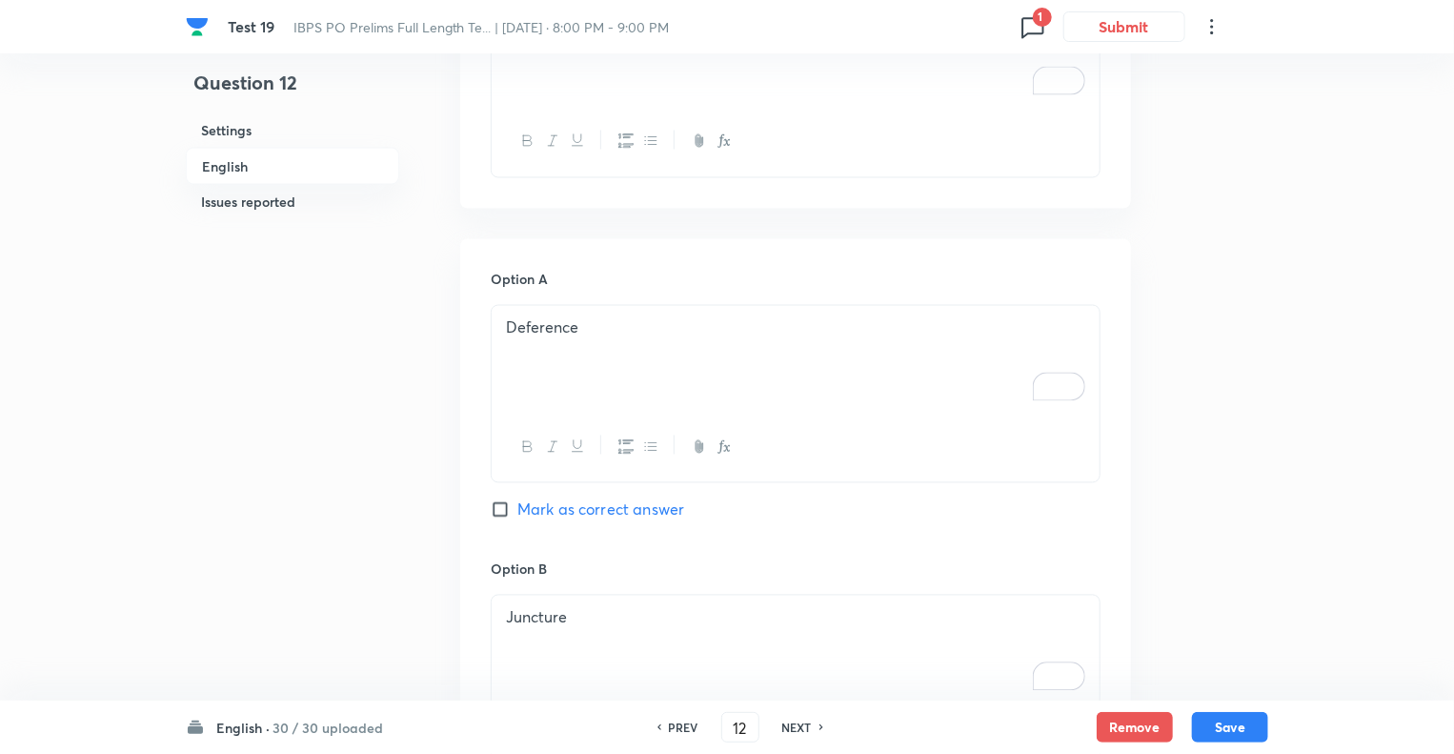
scroll to position [1626, 0]
click at [640, 314] on p "Deference" at bounding box center [795, 325] width 579 height 22
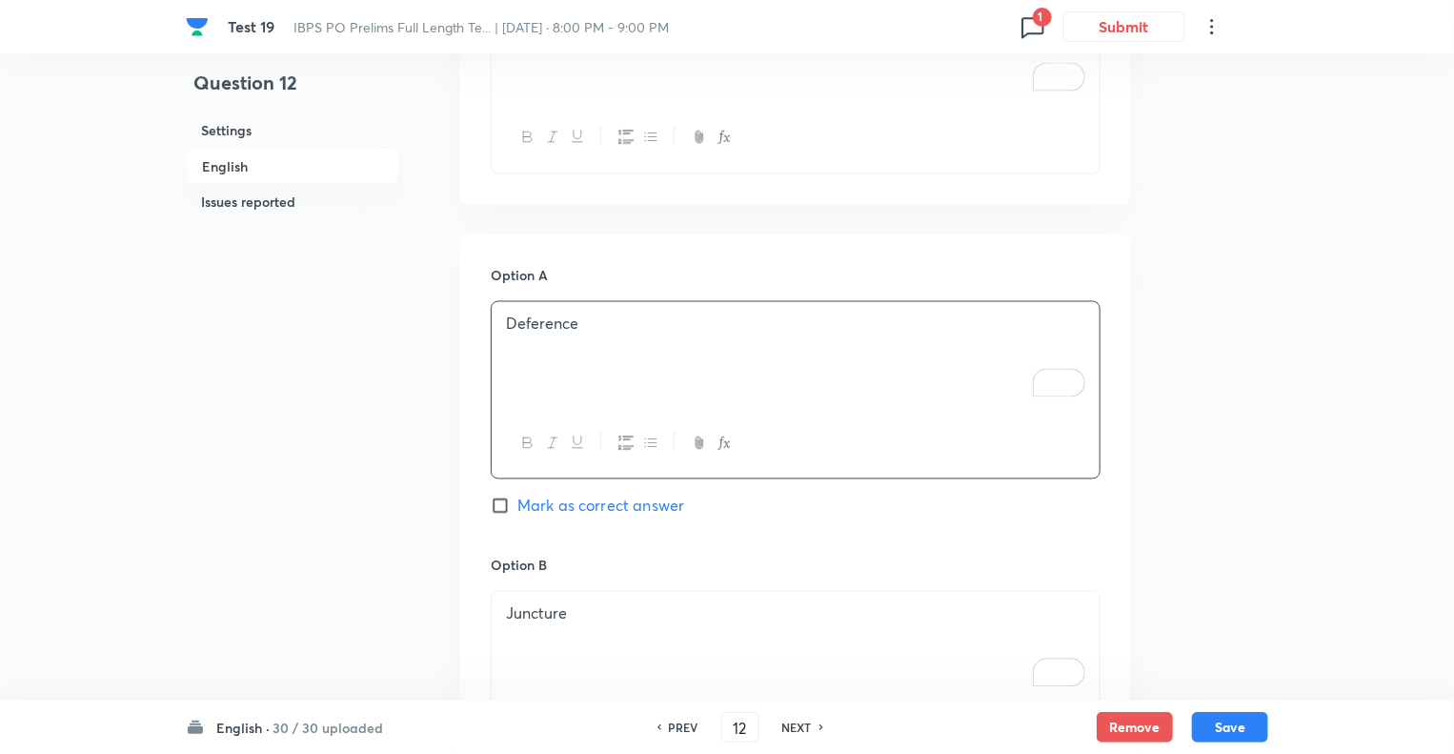
copy p "Deference"
click at [616, 603] on p "Juncture" at bounding box center [795, 614] width 579 height 22
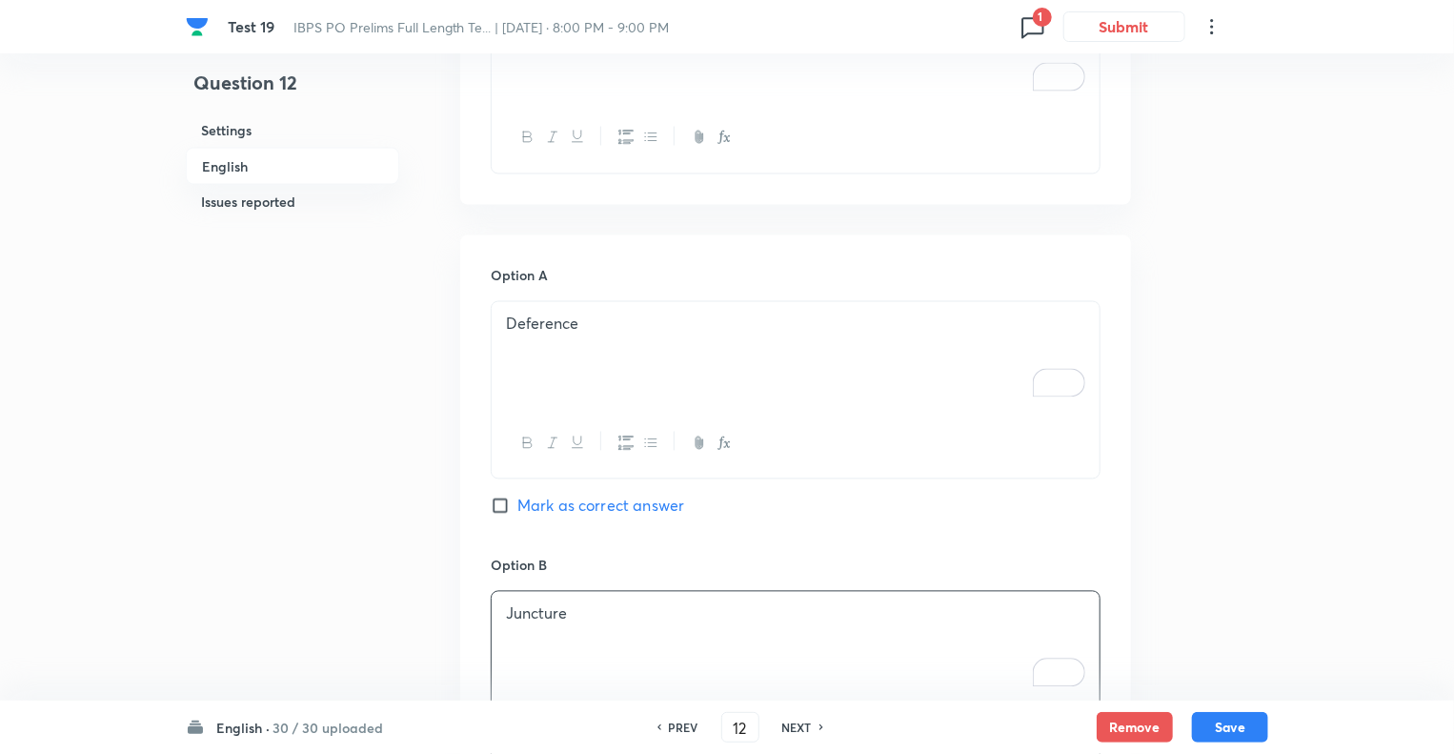
copy p "Juncture"
click at [342, 369] on div "Question 12 Settings English Issues reported" at bounding box center [292, 455] width 213 height 3978
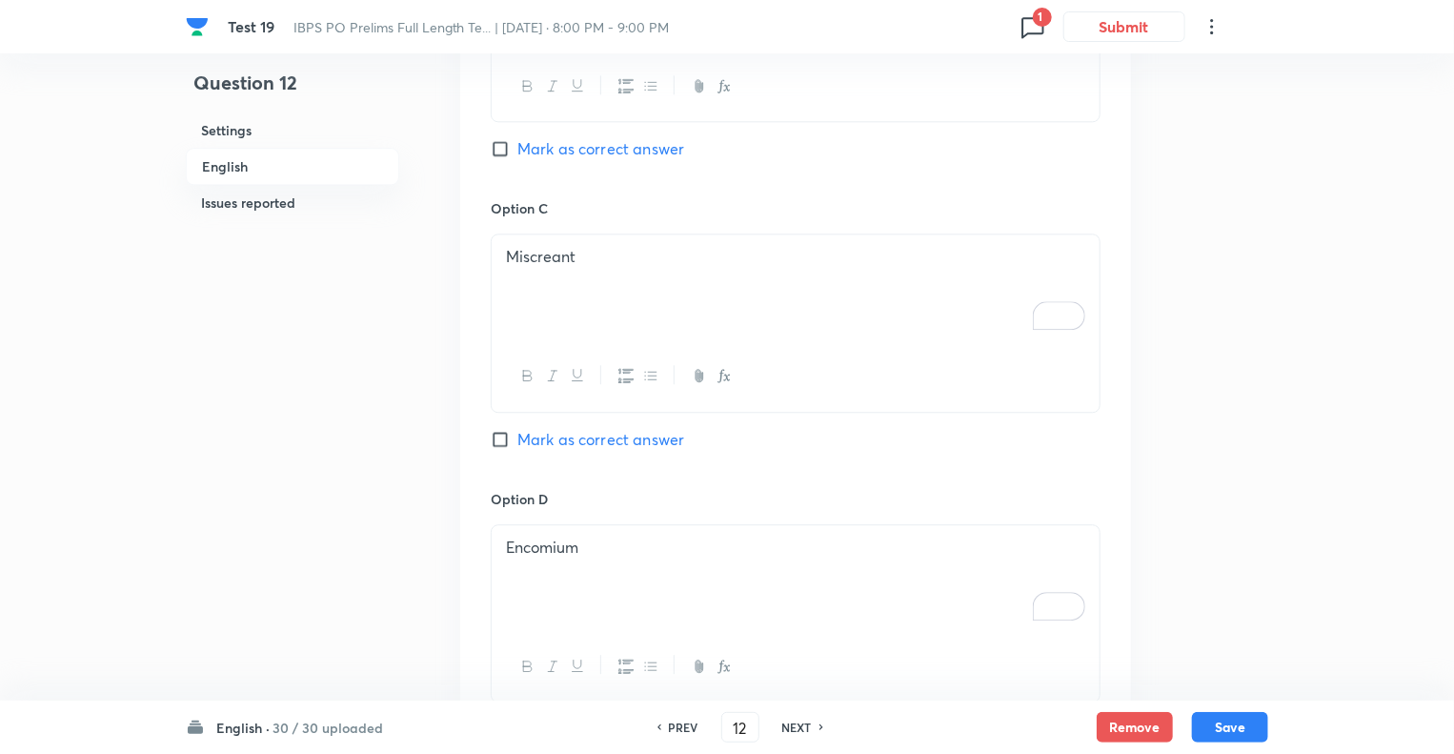
scroll to position [2350, 0]
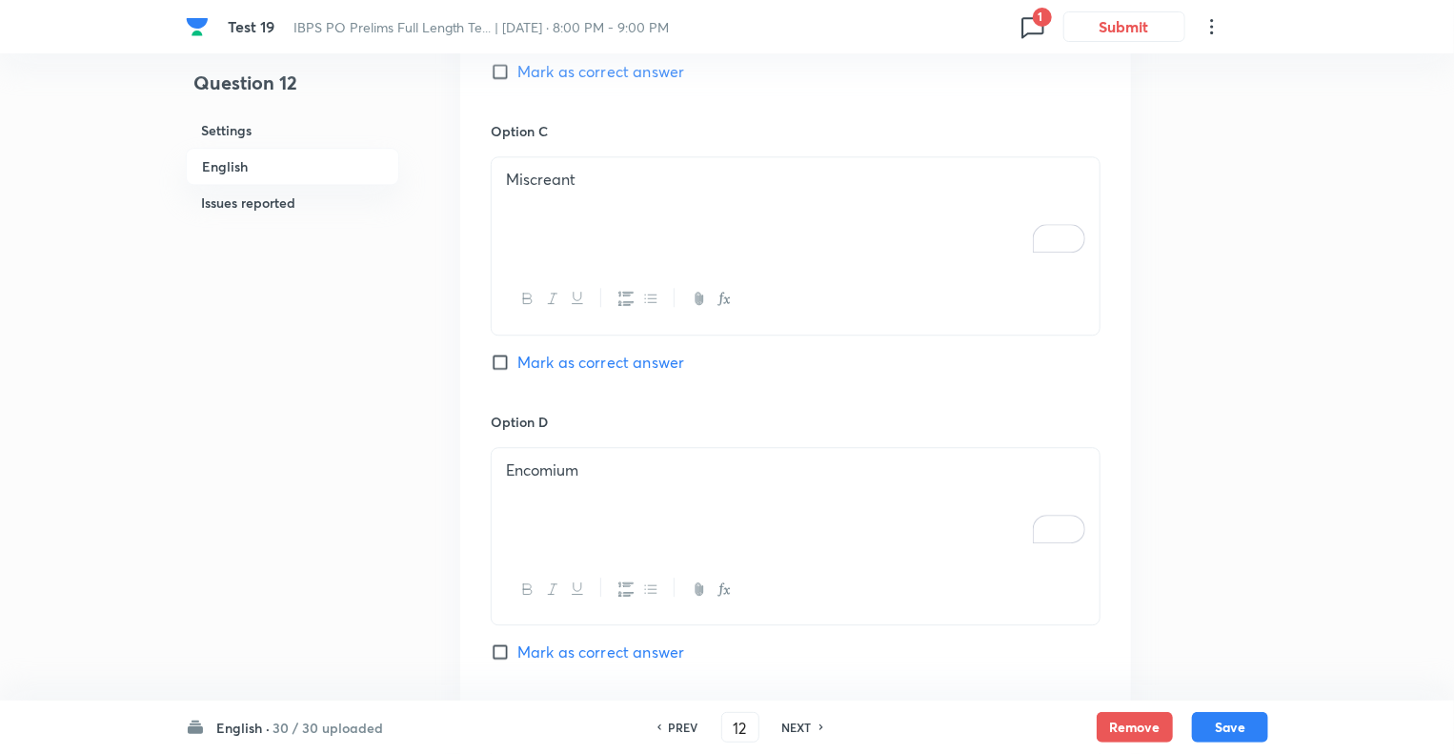
click at [601, 162] on div "Miscreant" at bounding box center [796, 210] width 608 height 107
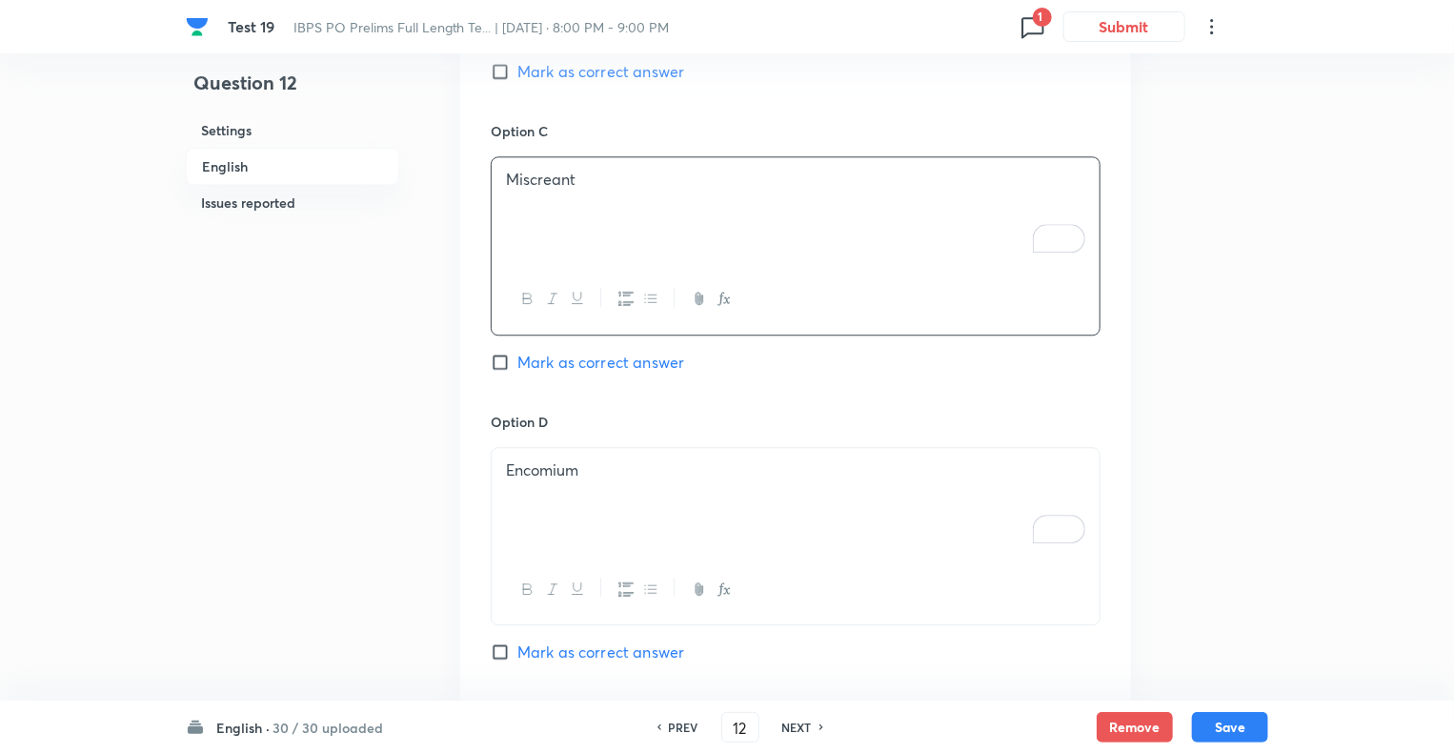
copy p "Miscreant"
click at [597, 448] on div "Encomium" at bounding box center [796, 501] width 608 height 107
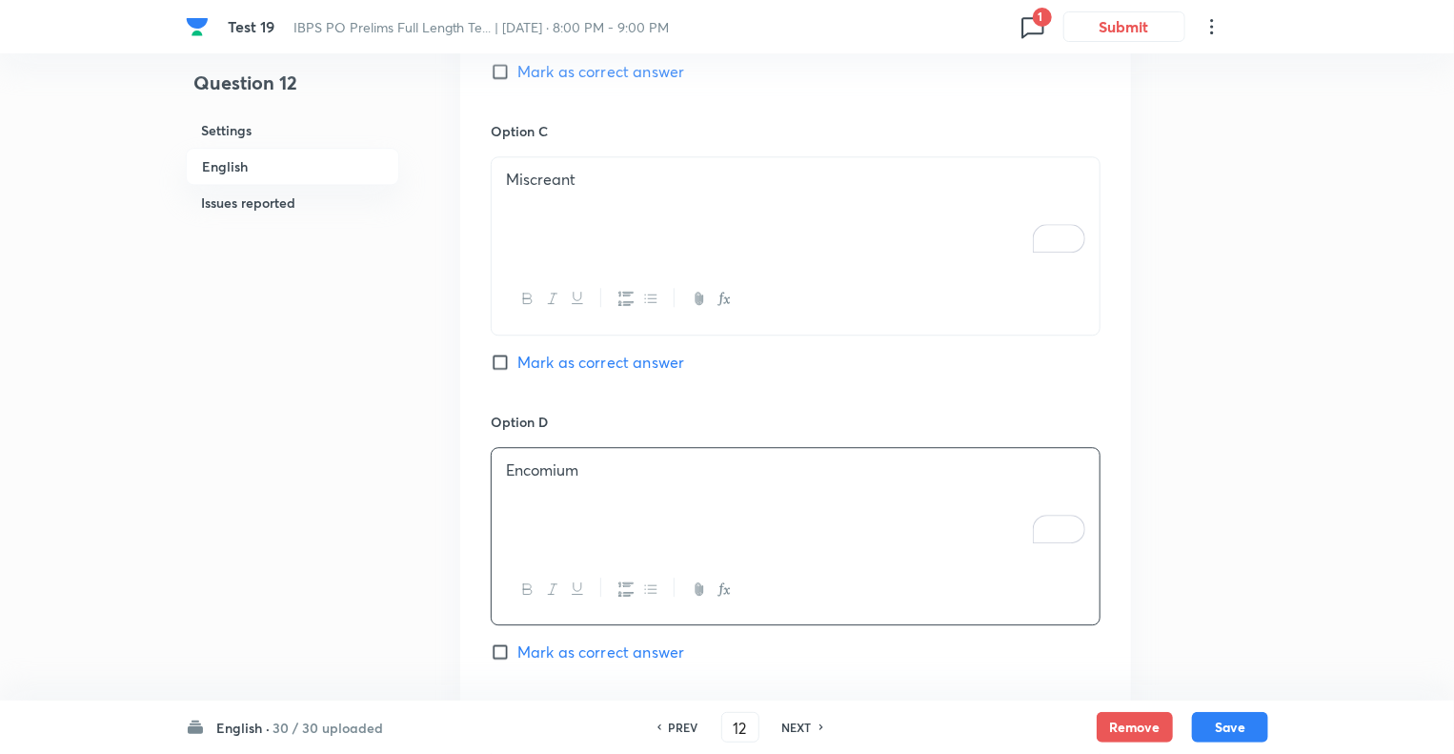
copy p "Encomium"
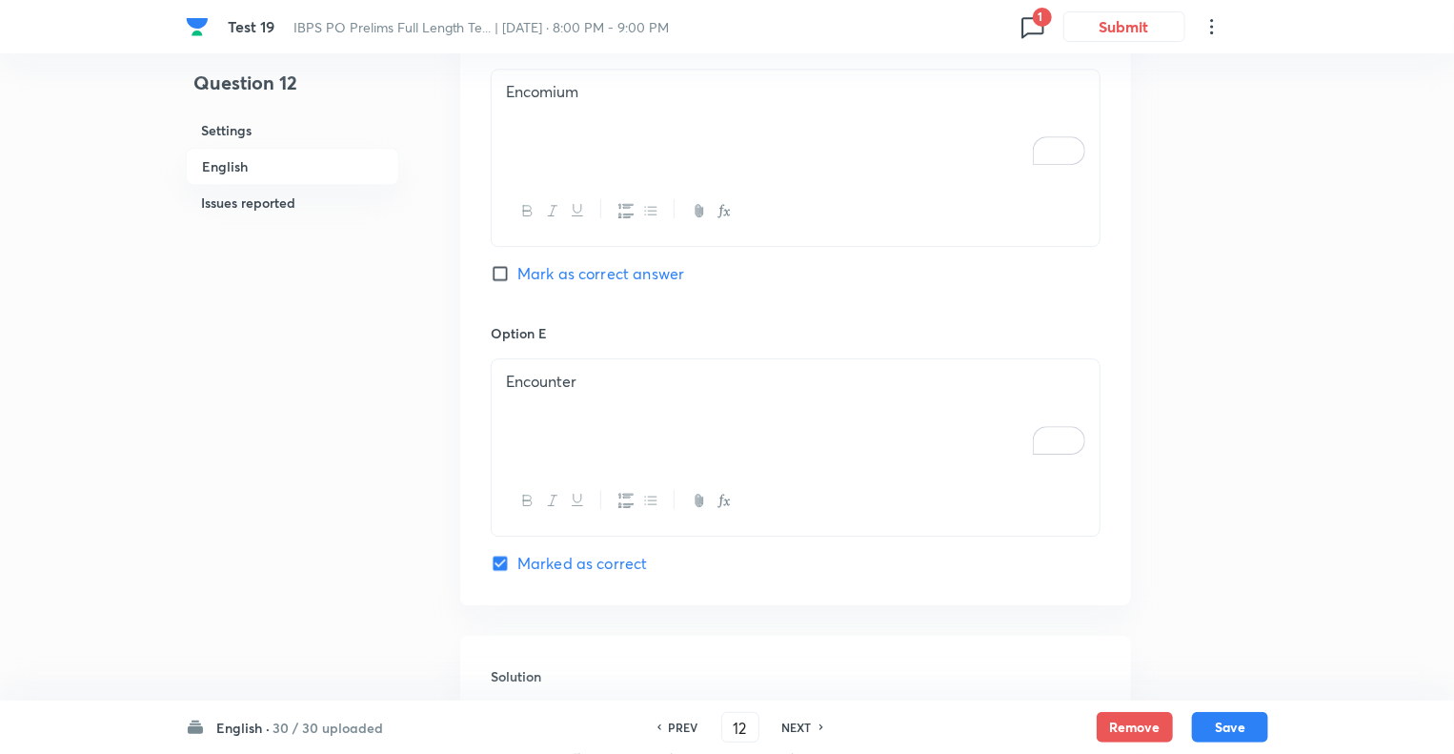
scroll to position [2808, 0]
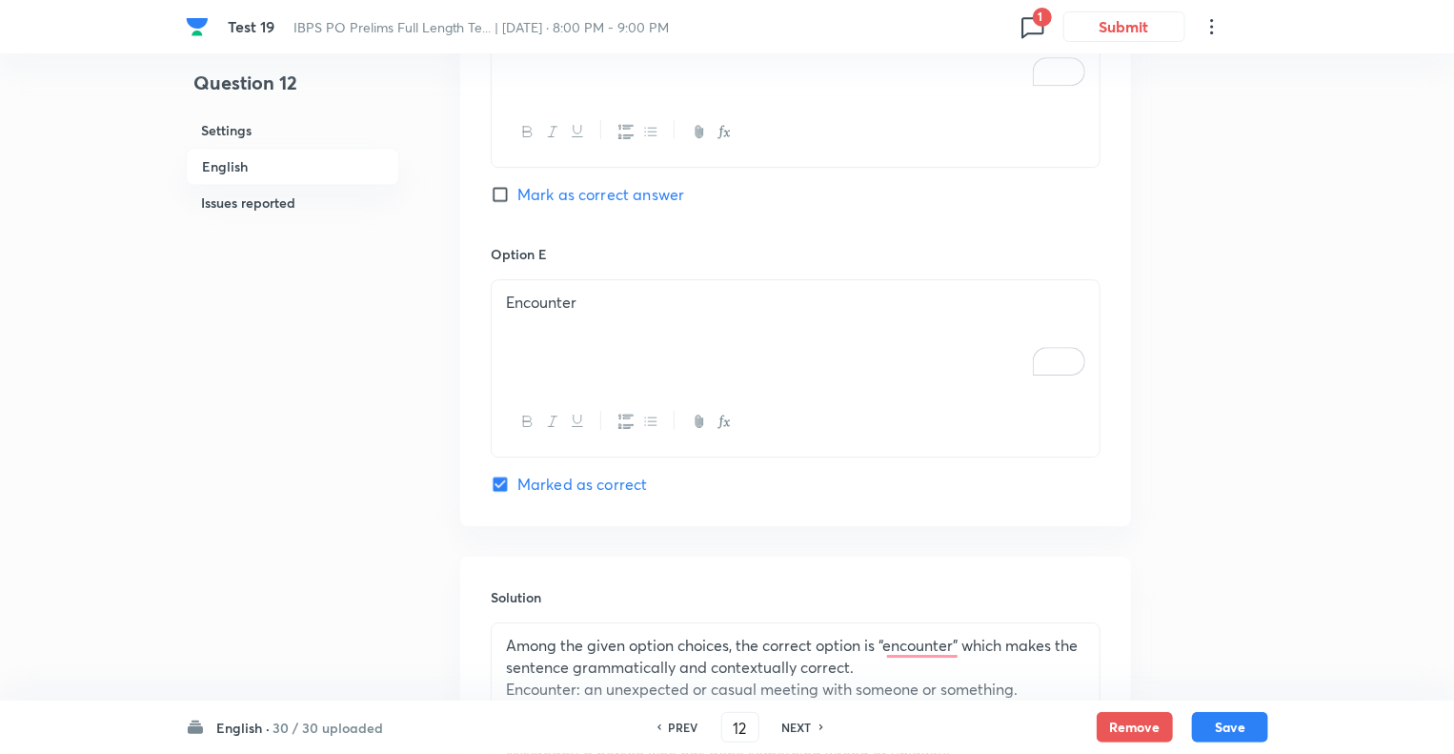
click at [596, 292] on p "Encounter" at bounding box center [795, 303] width 579 height 22
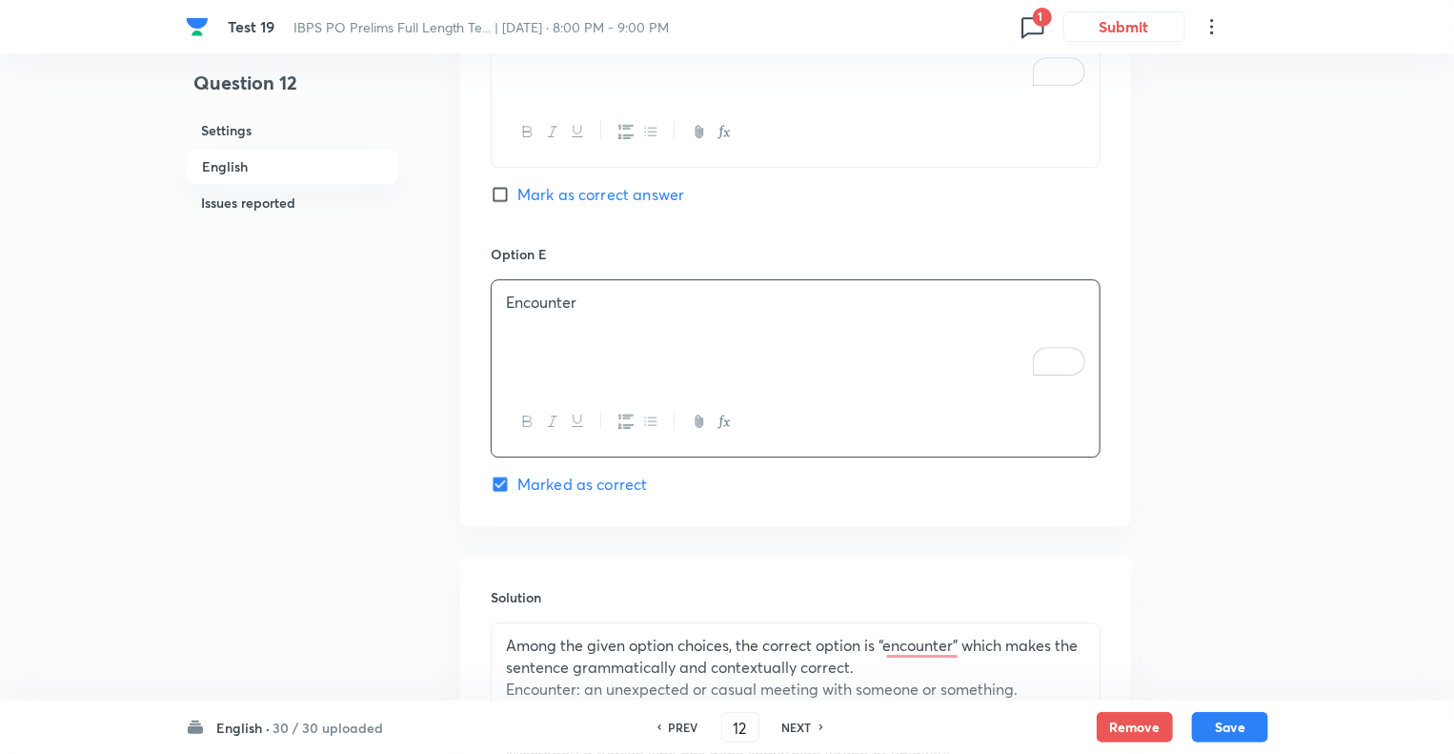
copy p "Encounter"
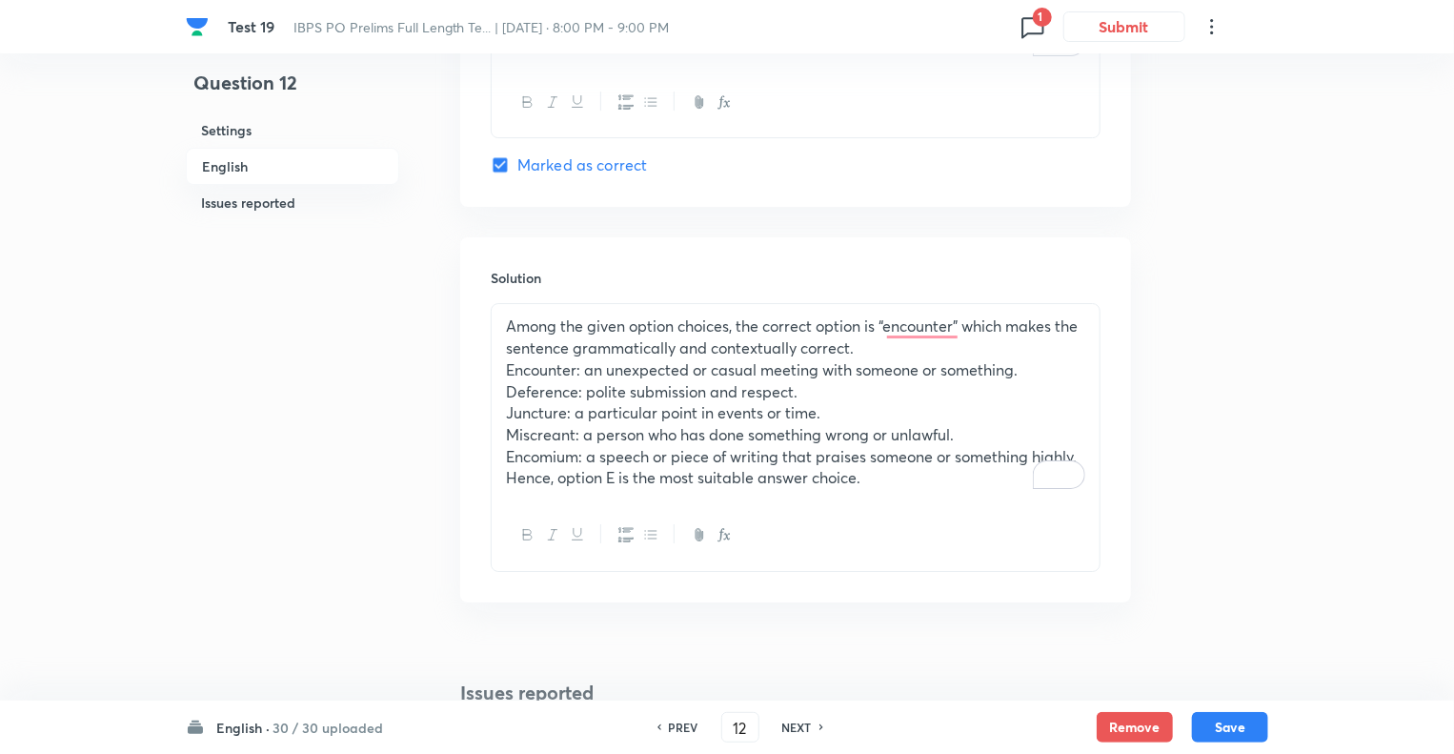
scroll to position [3189, 0]
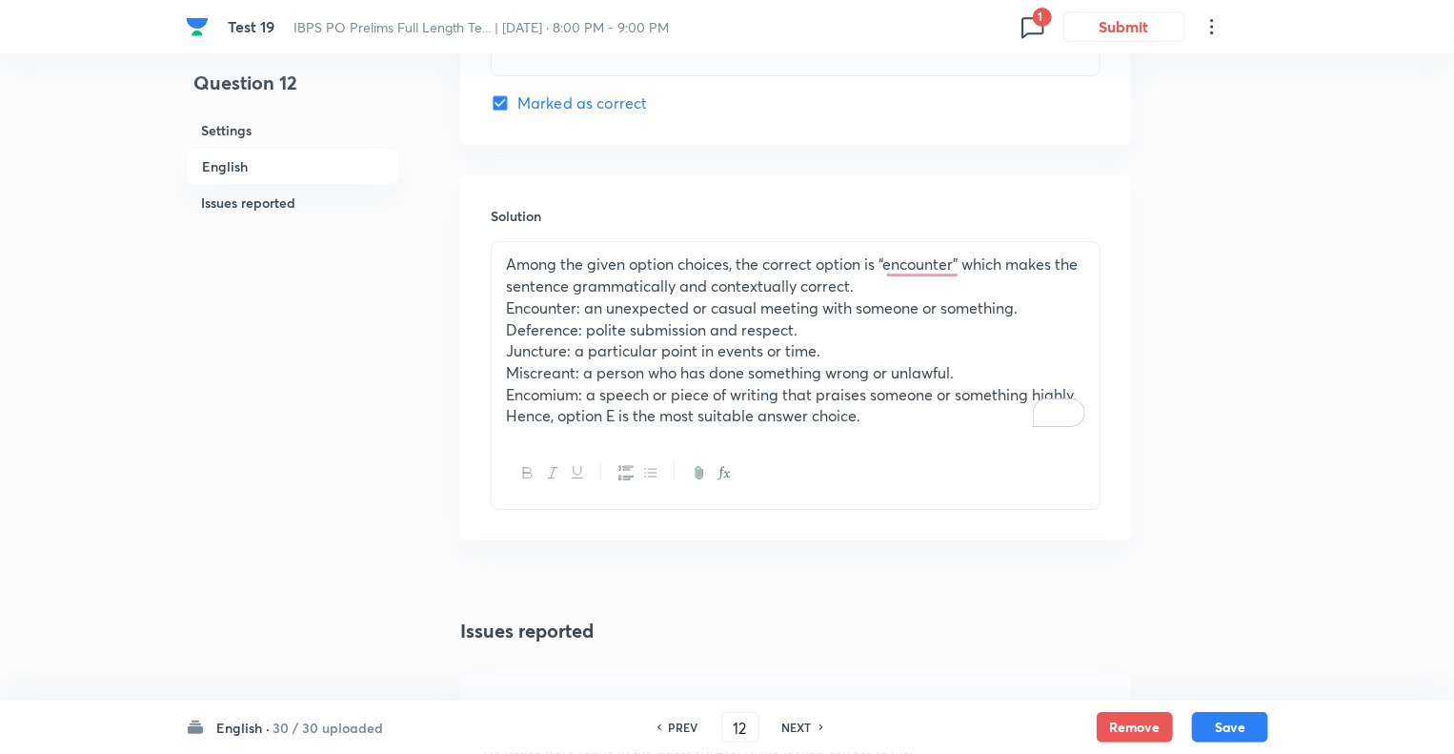
click at [625, 362] on p "Miscreant: a person who has done something wrong or unlawful." at bounding box center [795, 373] width 579 height 22
click at [796, 724] on h6 "NEXT" at bounding box center [797, 727] width 30 height 17
type input "13"
checkbox input "false"
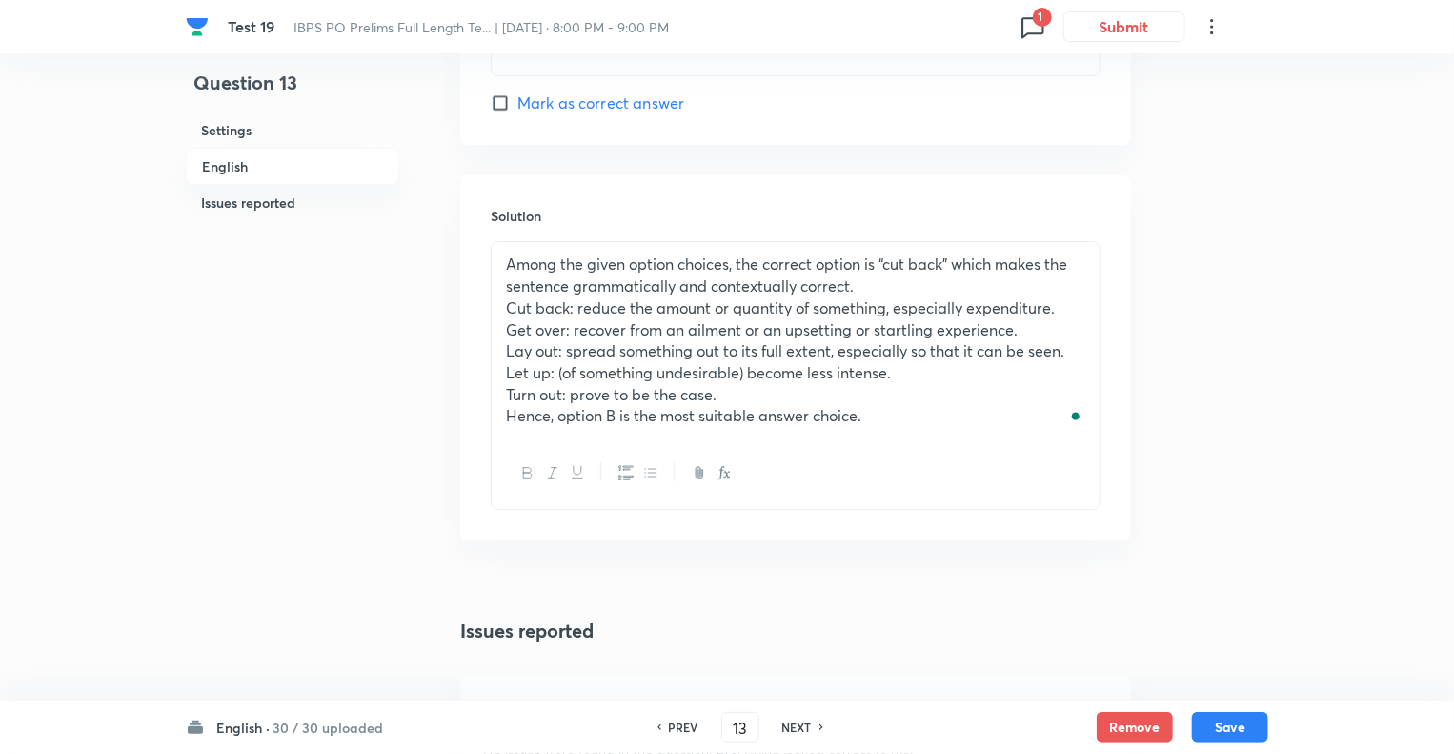
checkbox input "true"
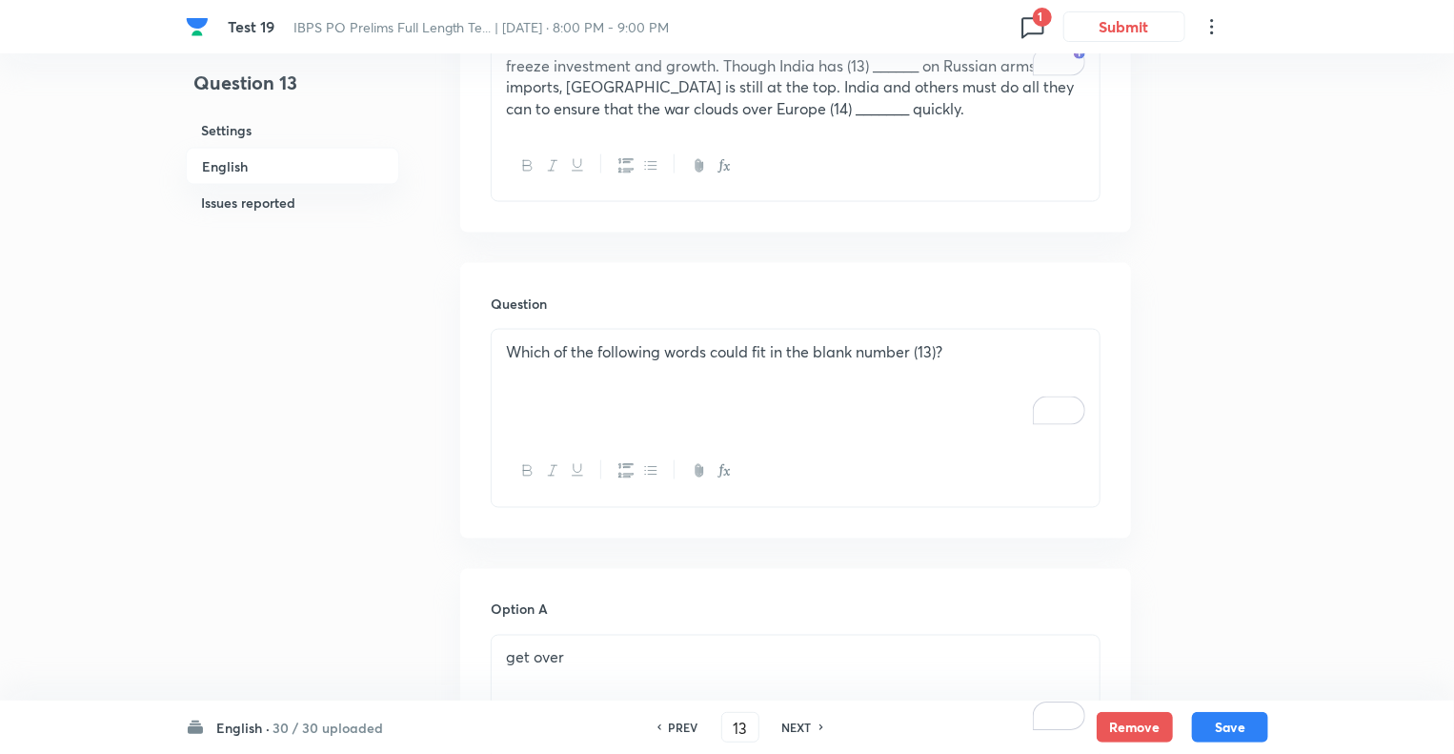
scroll to position [1305, 0]
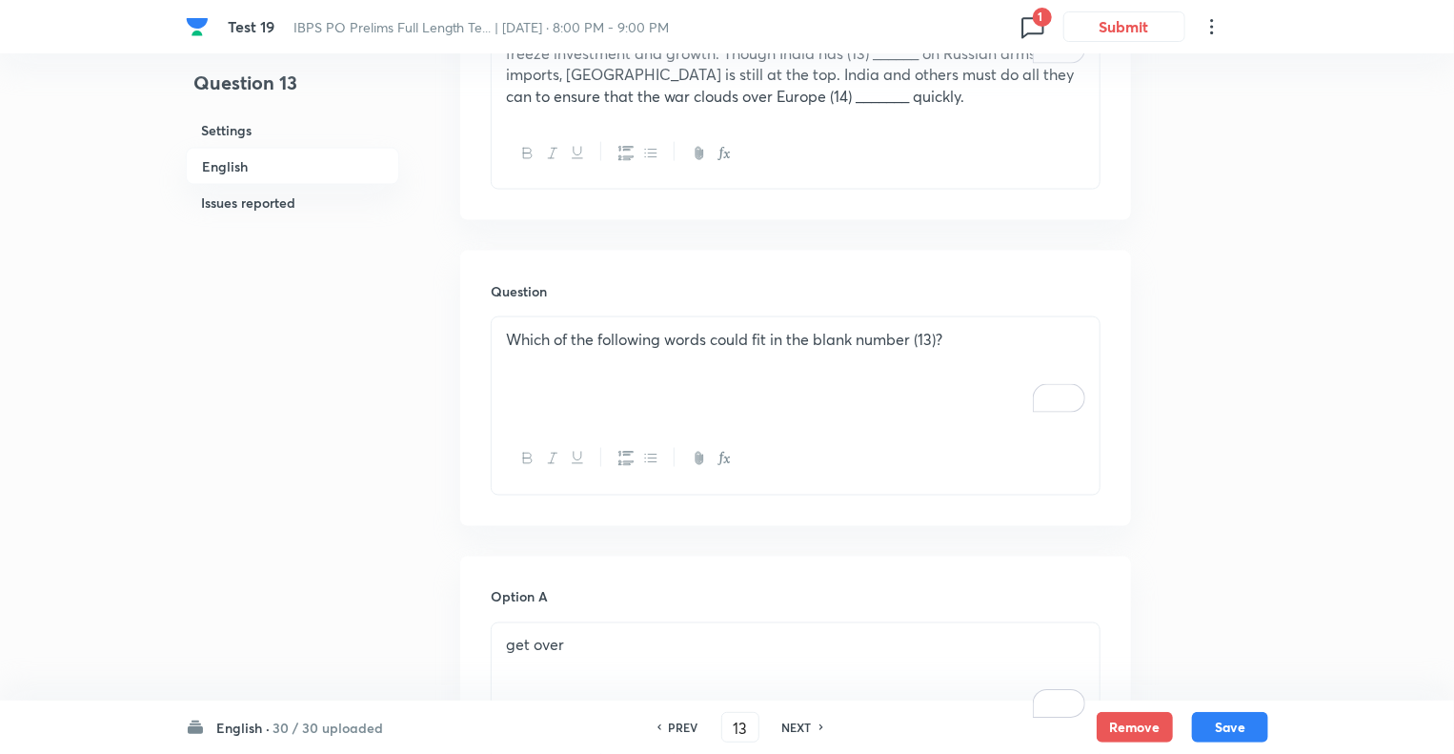
click at [913, 317] on div "Which of the following words could fit in the blank number (13)?" at bounding box center [796, 370] width 608 height 107
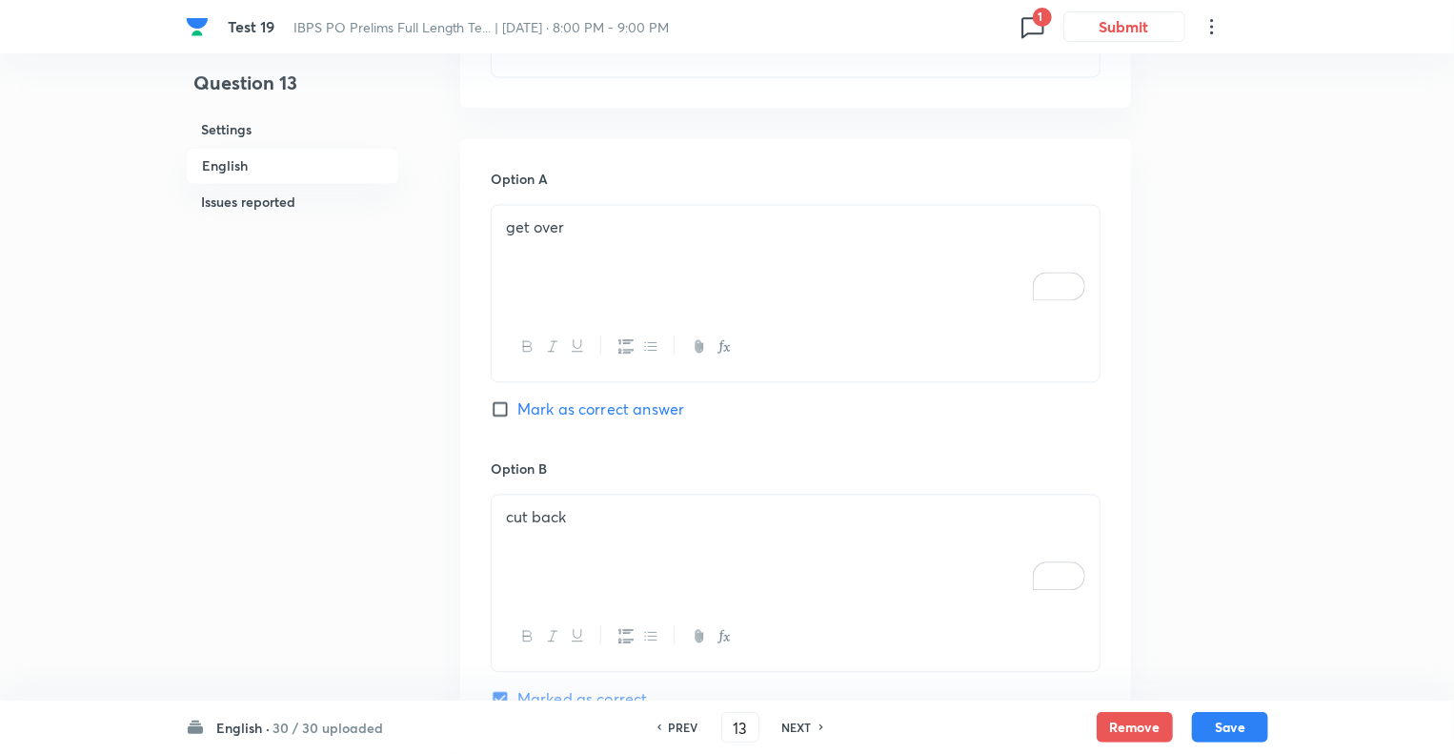
scroll to position [1724, 0]
drag, startPoint x: 588, startPoint y: 174, endPoint x: 473, endPoint y: 175, distance: 115.3
click at [270, 393] on div "Question 13 Settings English Issues reported" at bounding box center [292, 356] width 213 height 3978
click at [577, 505] on p "cut back" at bounding box center [795, 516] width 579 height 22
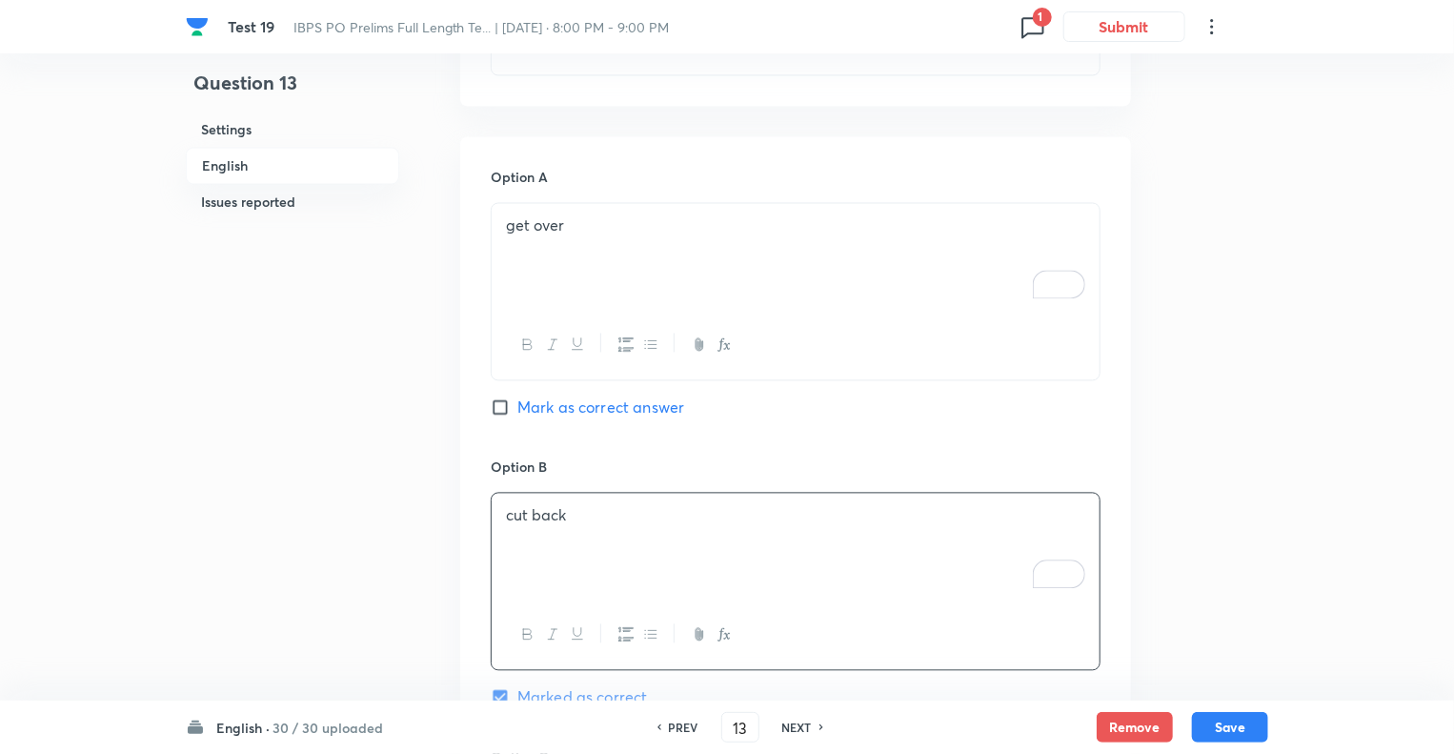
drag, startPoint x: 577, startPoint y: 472, endPoint x: 473, endPoint y: 472, distance: 103.9
click at [320, 405] on div "Question 13 Settings English Issues reported" at bounding box center [292, 356] width 213 height 3978
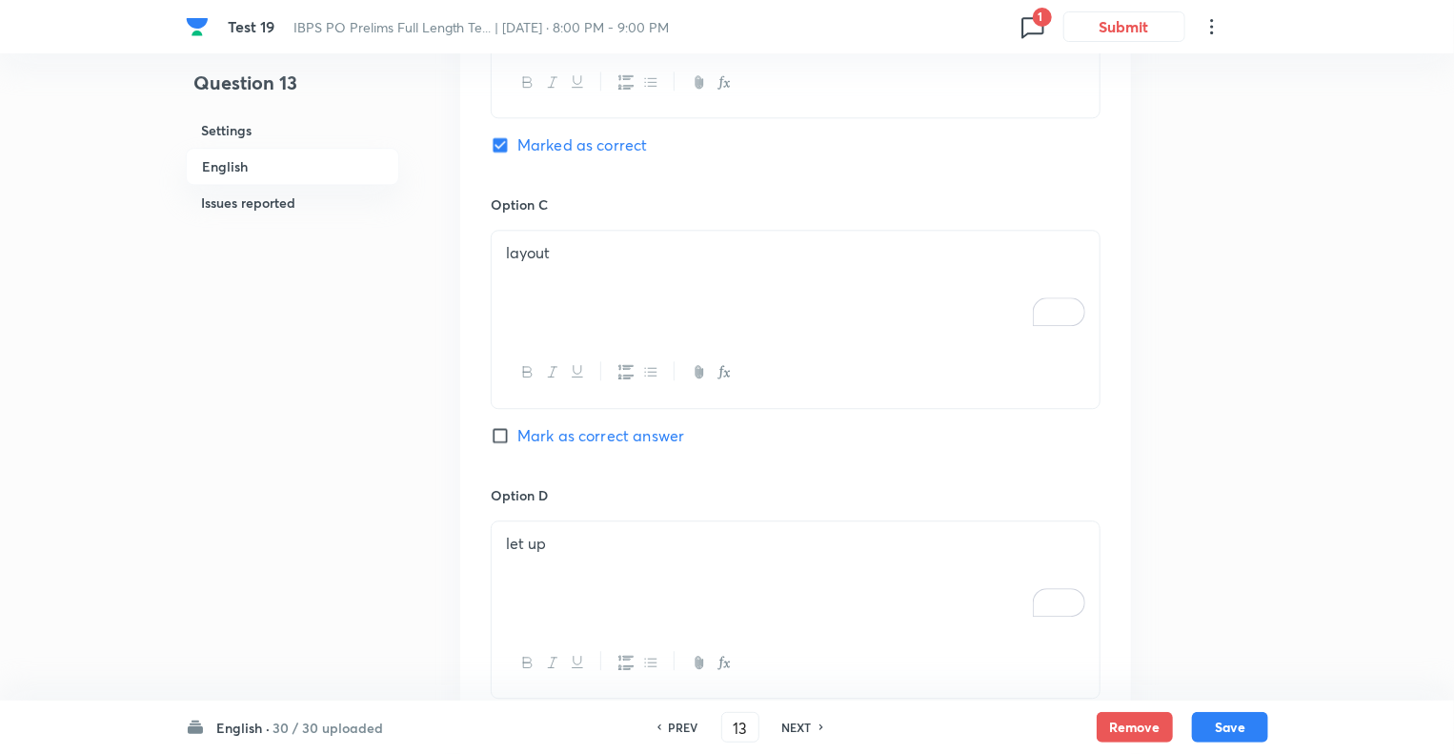
scroll to position [2296, 0]
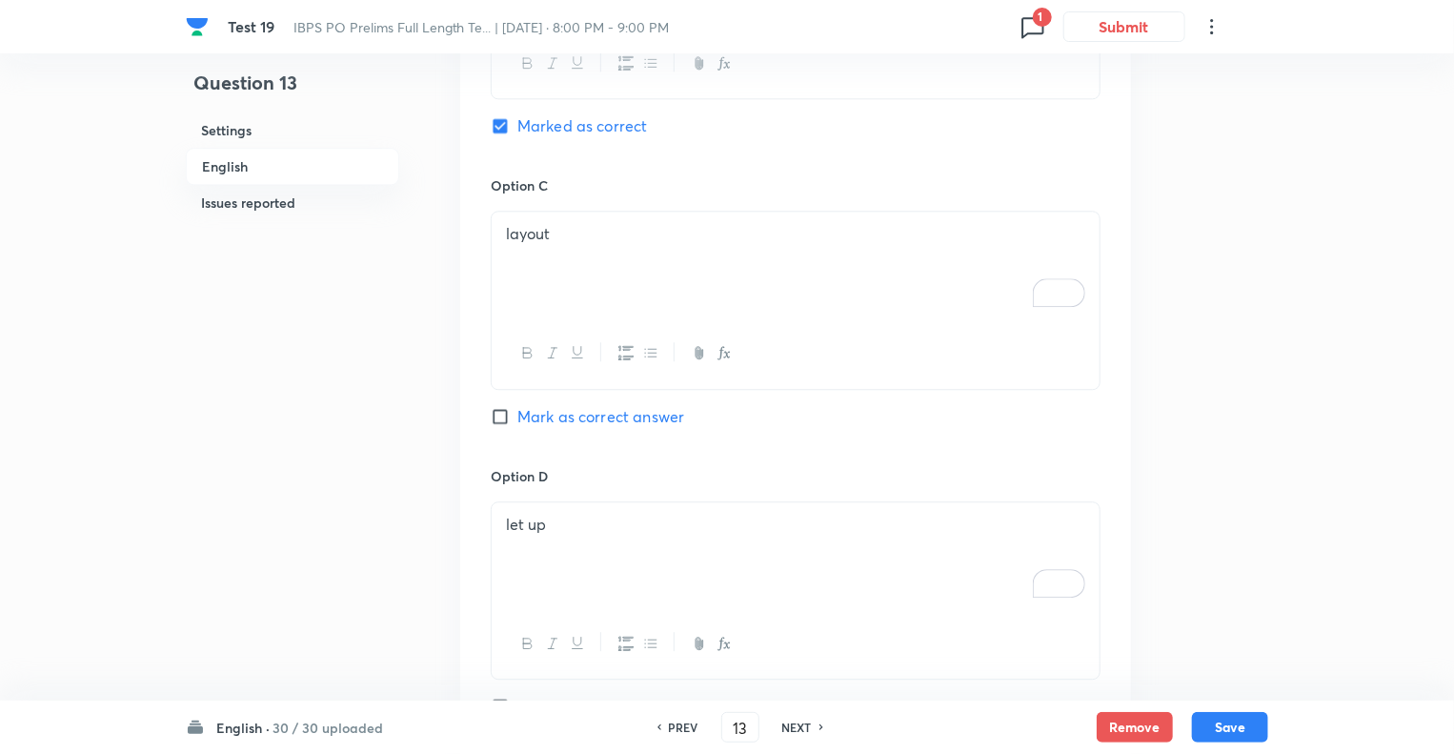
drag, startPoint x: 567, startPoint y: 190, endPoint x: 481, endPoint y: 190, distance: 85.8
click at [481, 190] on div "Option A get over [PERSON_NAME] as correct answer Option B cut back Marked as c…" at bounding box center [795, 301] width 671 height 1473
drag, startPoint x: 575, startPoint y: 492, endPoint x: 478, endPoint y: 465, distance: 99.9
click at [478, 465] on div "Option A get over [PERSON_NAME] as correct answer Option B cut back Marked as c…" at bounding box center [795, 301] width 671 height 1473
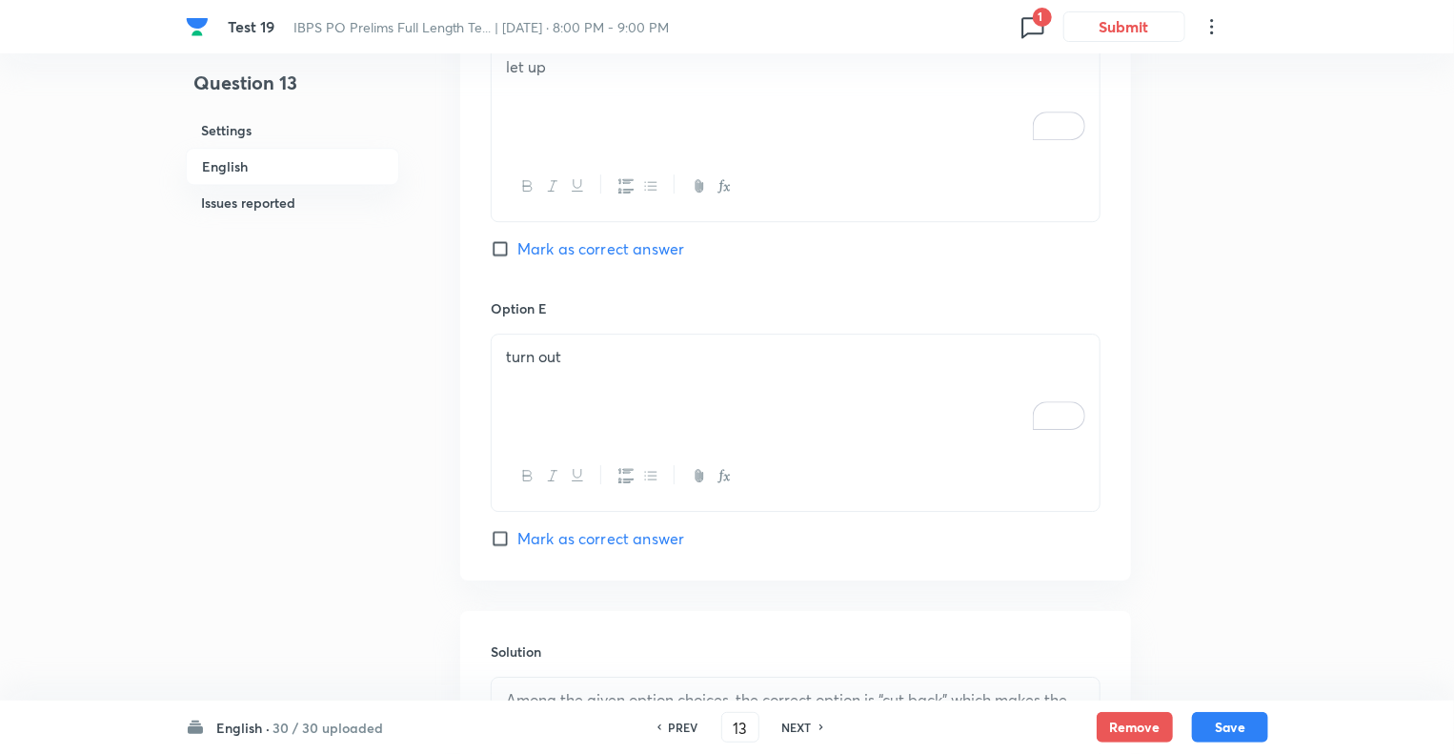
scroll to position [2792, 0]
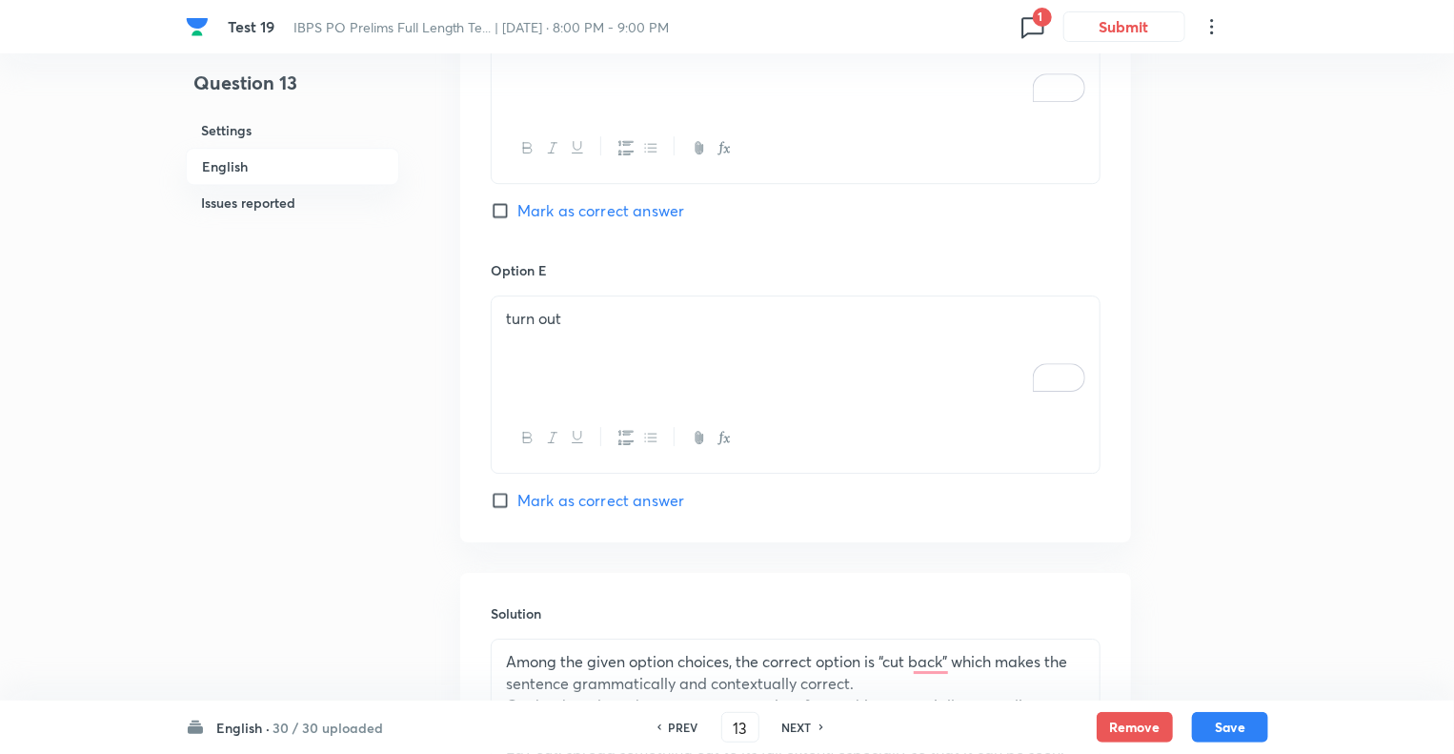
drag, startPoint x: 604, startPoint y: 278, endPoint x: 454, endPoint y: 281, distance: 150.6
click at [634, 695] on p "Cut back: reduce the amount or quantity of something, especially expenditure." at bounding box center [795, 706] width 579 height 22
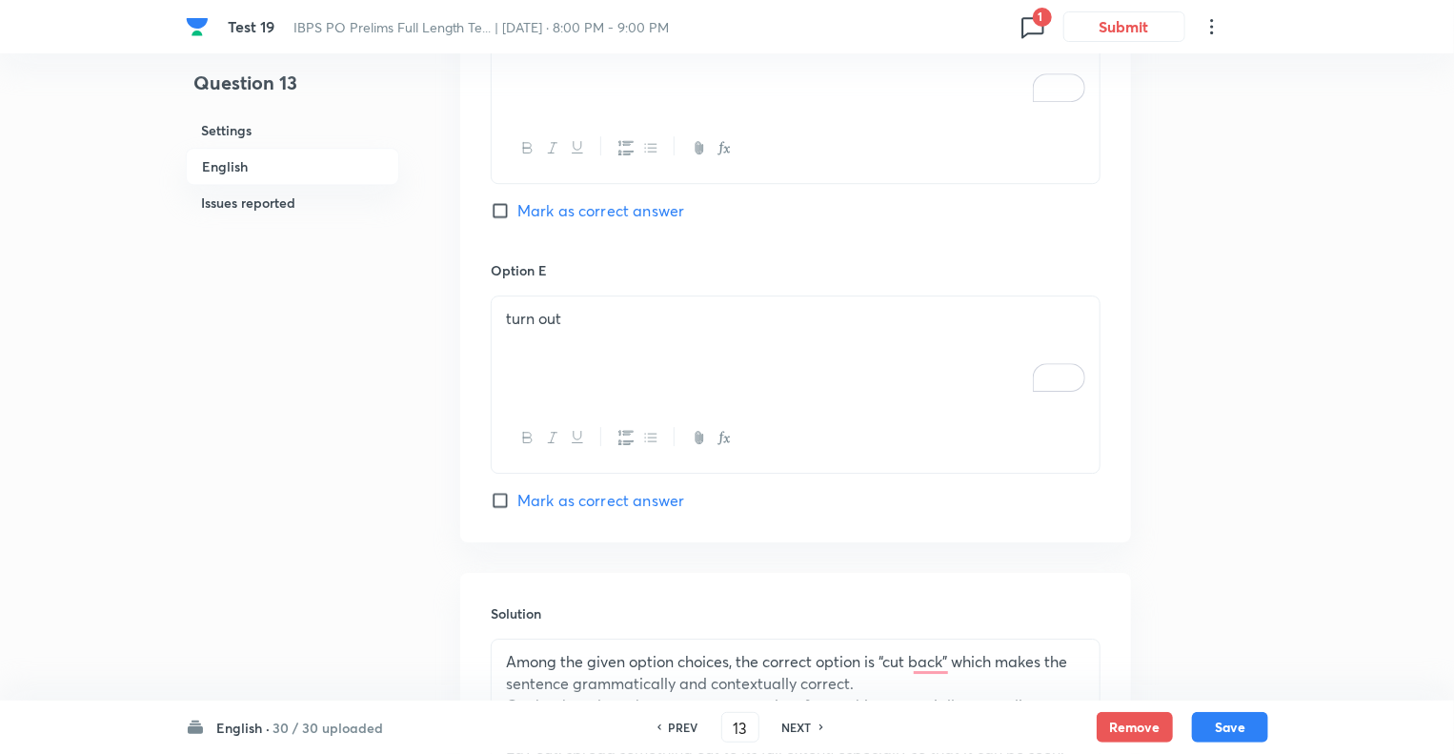
click at [792, 727] on h6 "NEXT" at bounding box center [797, 727] width 30 height 17
type input "14"
checkbox input "false"
checkbox input "true"
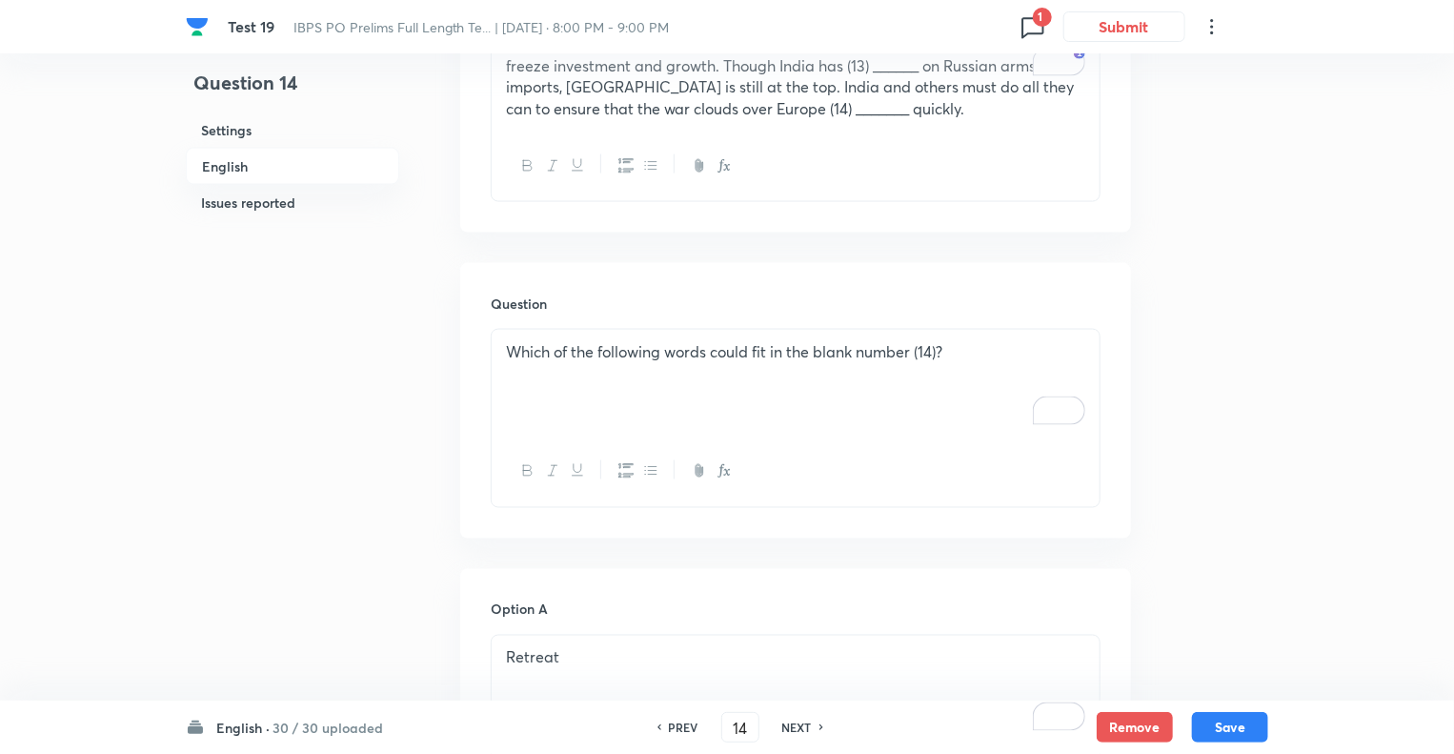
scroll to position [1310, 0]
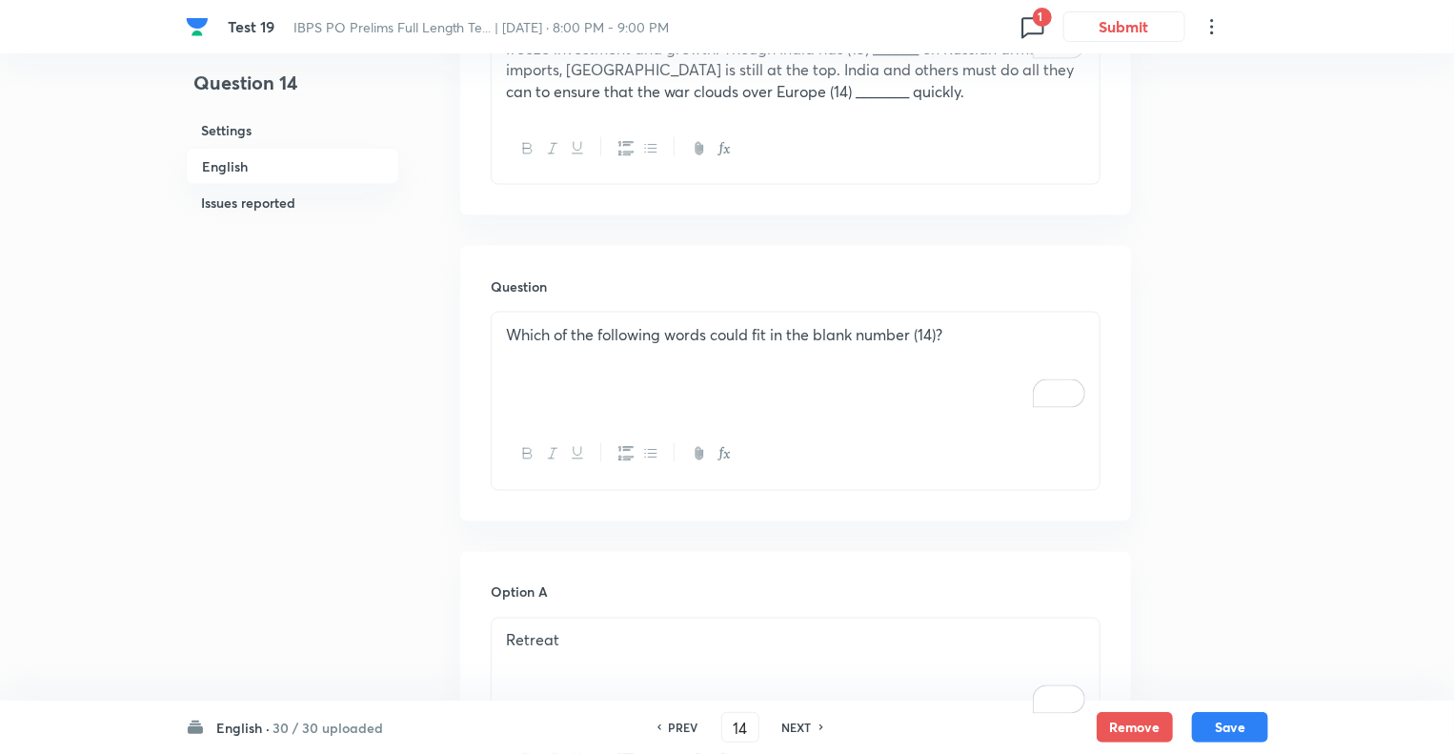
click at [793, 327] on div "Which of the following words could fit in the blank number (14)?" at bounding box center [796, 366] width 608 height 107
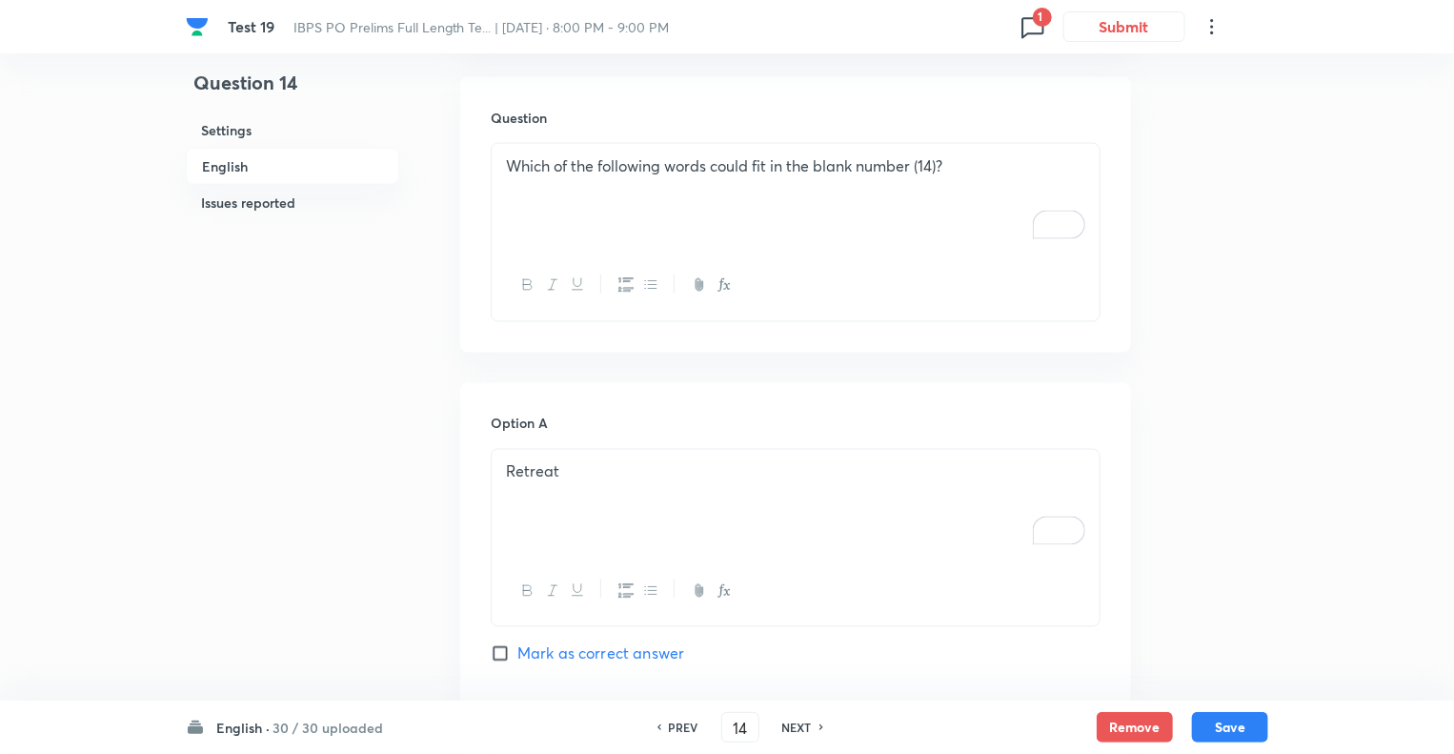
scroll to position [1691, 0]
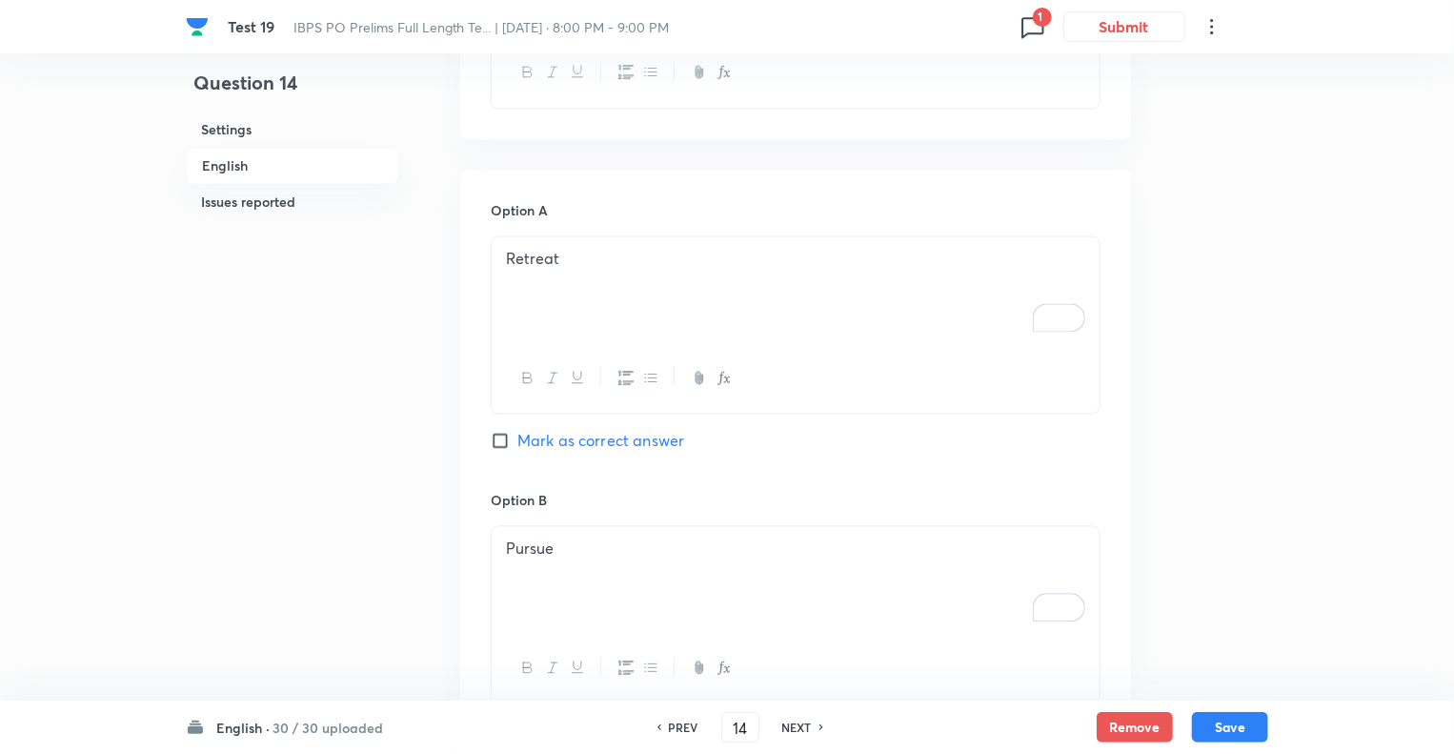
drag, startPoint x: 581, startPoint y: 217, endPoint x: 476, endPoint y: 212, distance: 105.9
click at [316, 335] on div "Question 14 Settings English Issues reported" at bounding box center [292, 390] width 213 height 3978
drag, startPoint x: 564, startPoint y: 498, endPoint x: 441, endPoint y: 488, distance: 123.4
click at [441, 488] on div "Question 14 Settings English Issues reported Settings Type Single choice correc…" at bounding box center [727, 390] width 1083 height 3978
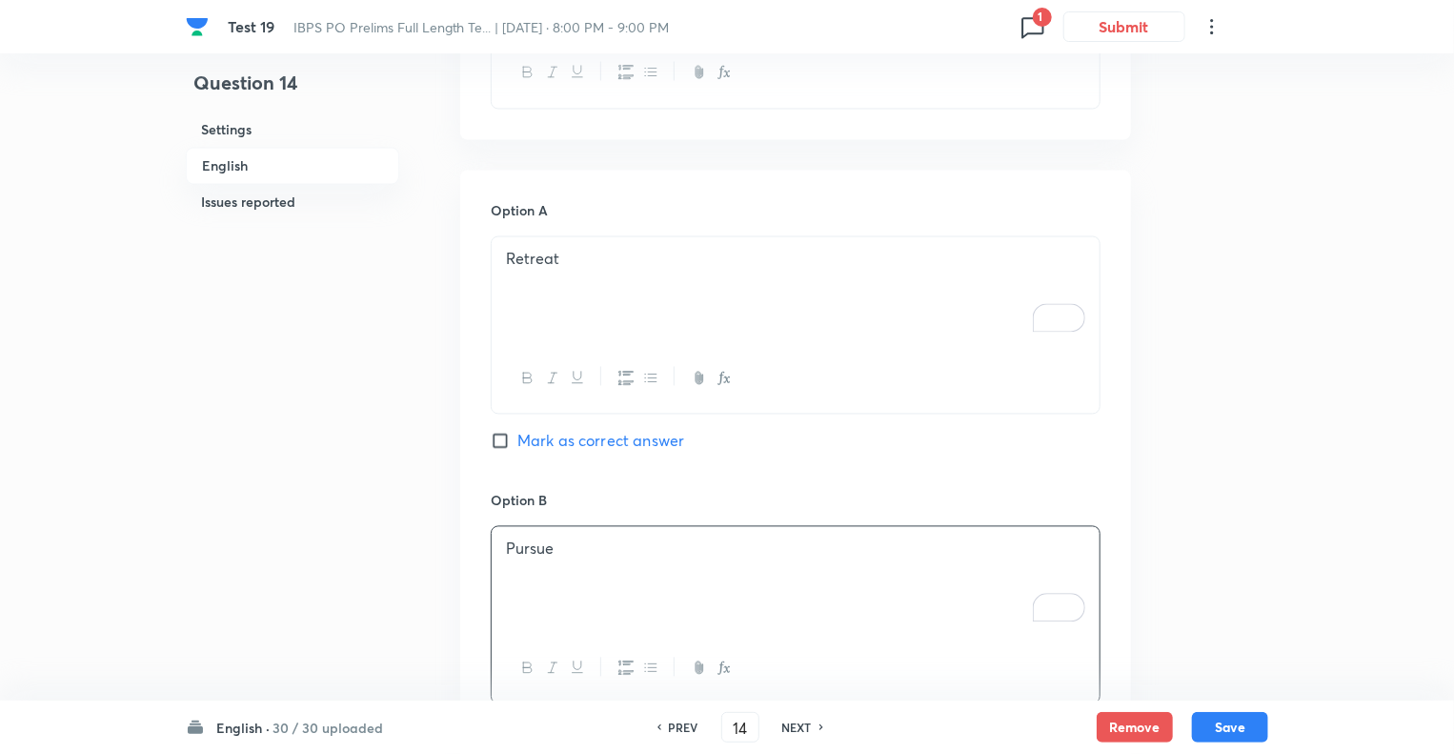
click at [441, 488] on div "Question 14 Settings English Issues reported Settings Type Single choice correc…" at bounding box center [727, 390] width 1083 height 3978
click at [364, 509] on div "Question 14 Settings English Issues reported" at bounding box center [292, 390] width 213 height 3978
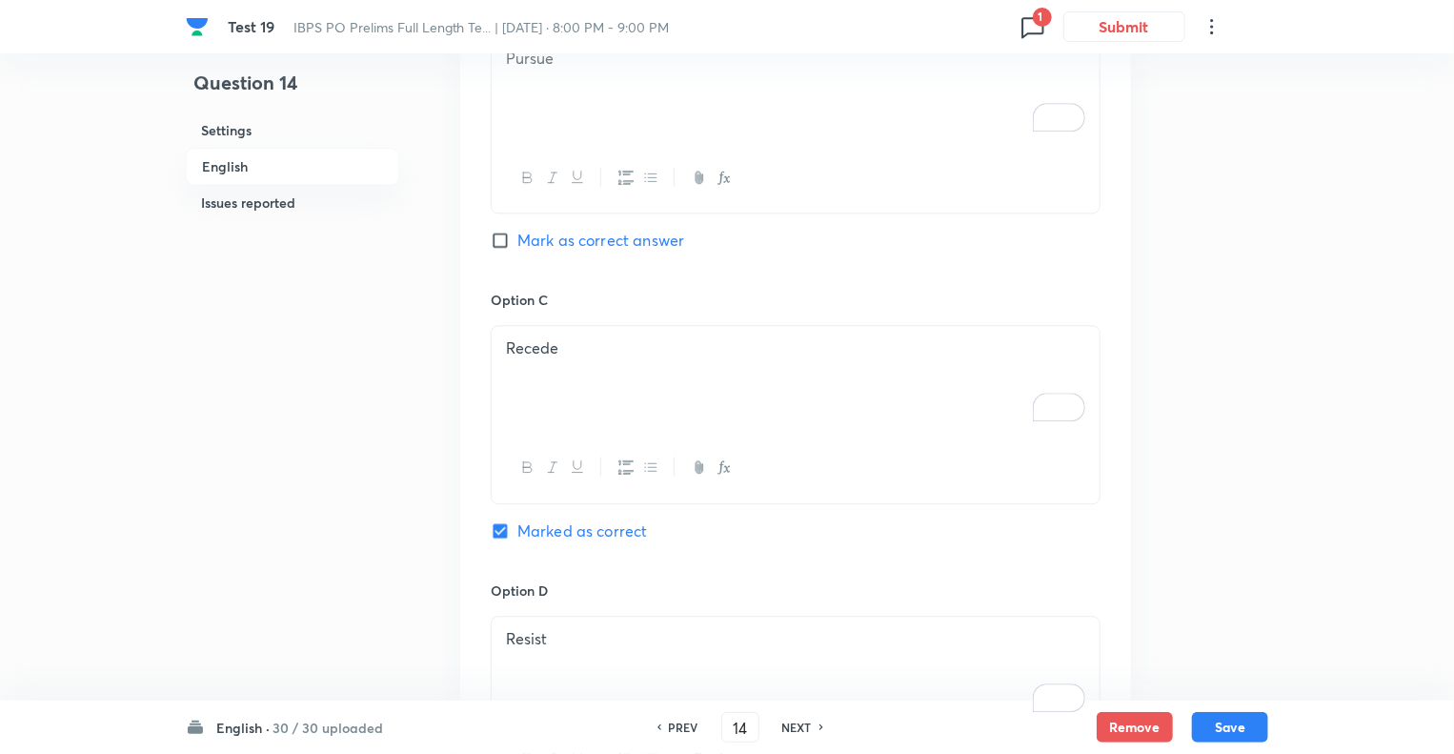
scroll to position [2186, 0]
drag, startPoint x: 583, startPoint y: 303, endPoint x: 506, endPoint y: 304, distance: 77.2
click at [506, 333] on p "Recede" at bounding box center [795, 344] width 579 height 22
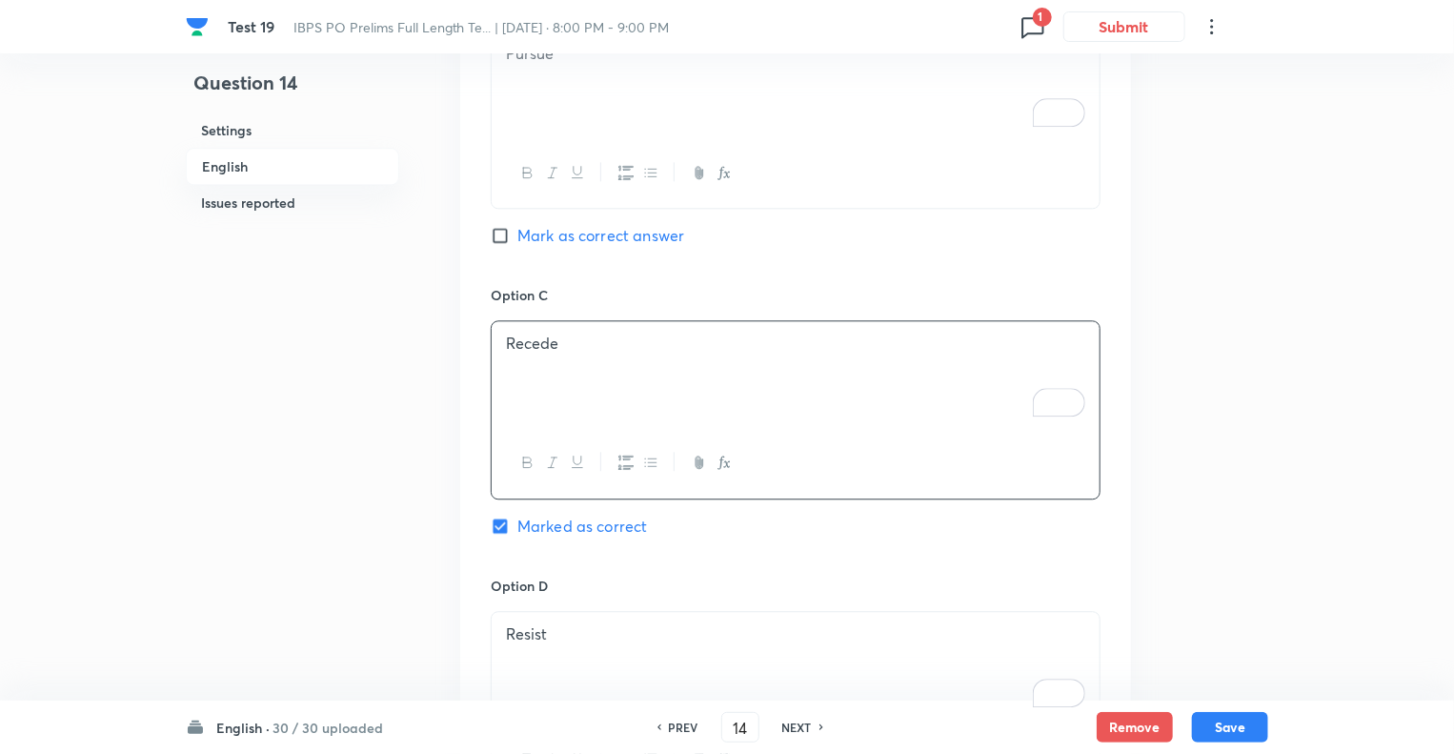
click at [590, 612] on div "Resist" at bounding box center [796, 665] width 608 height 107
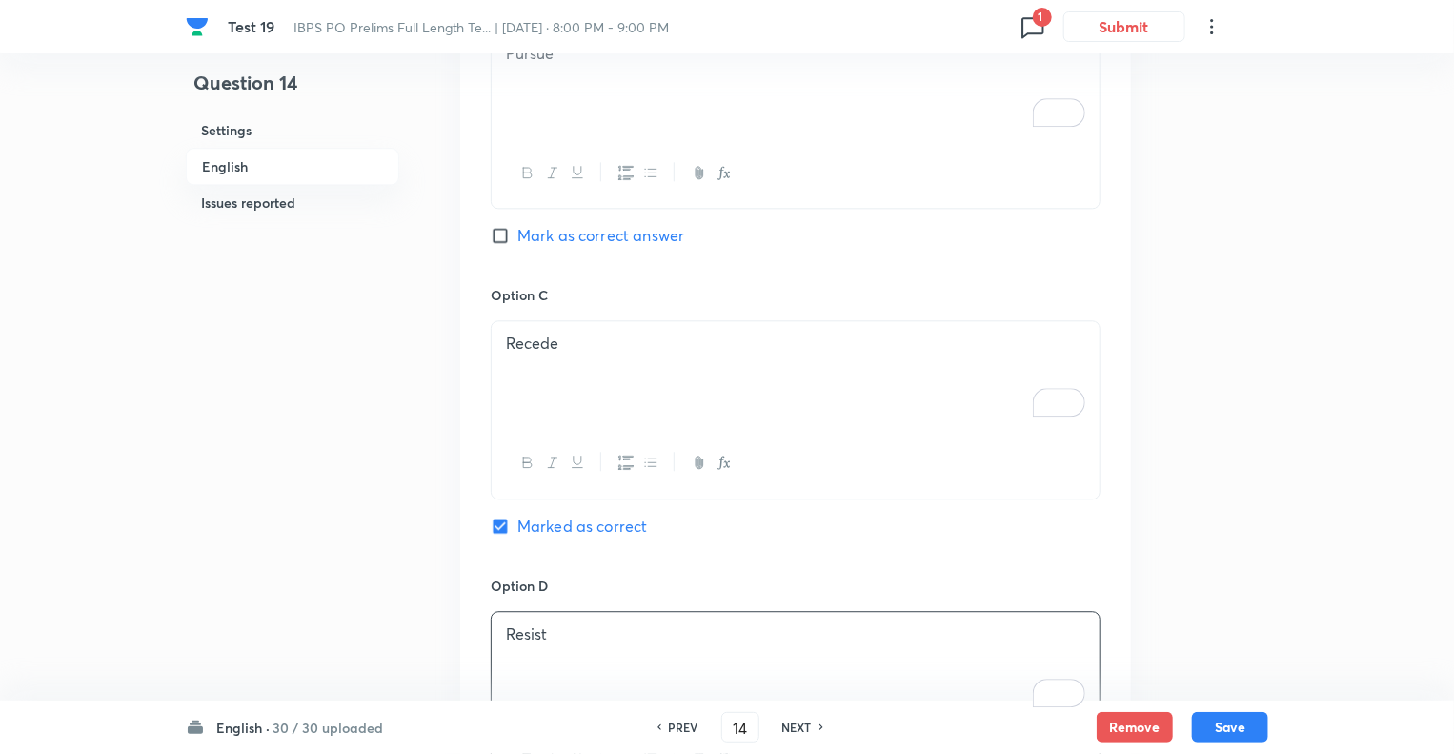
drag, startPoint x: 592, startPoint y: 310, endPoint x: 457, endPoint y: 304, distance: 134.5
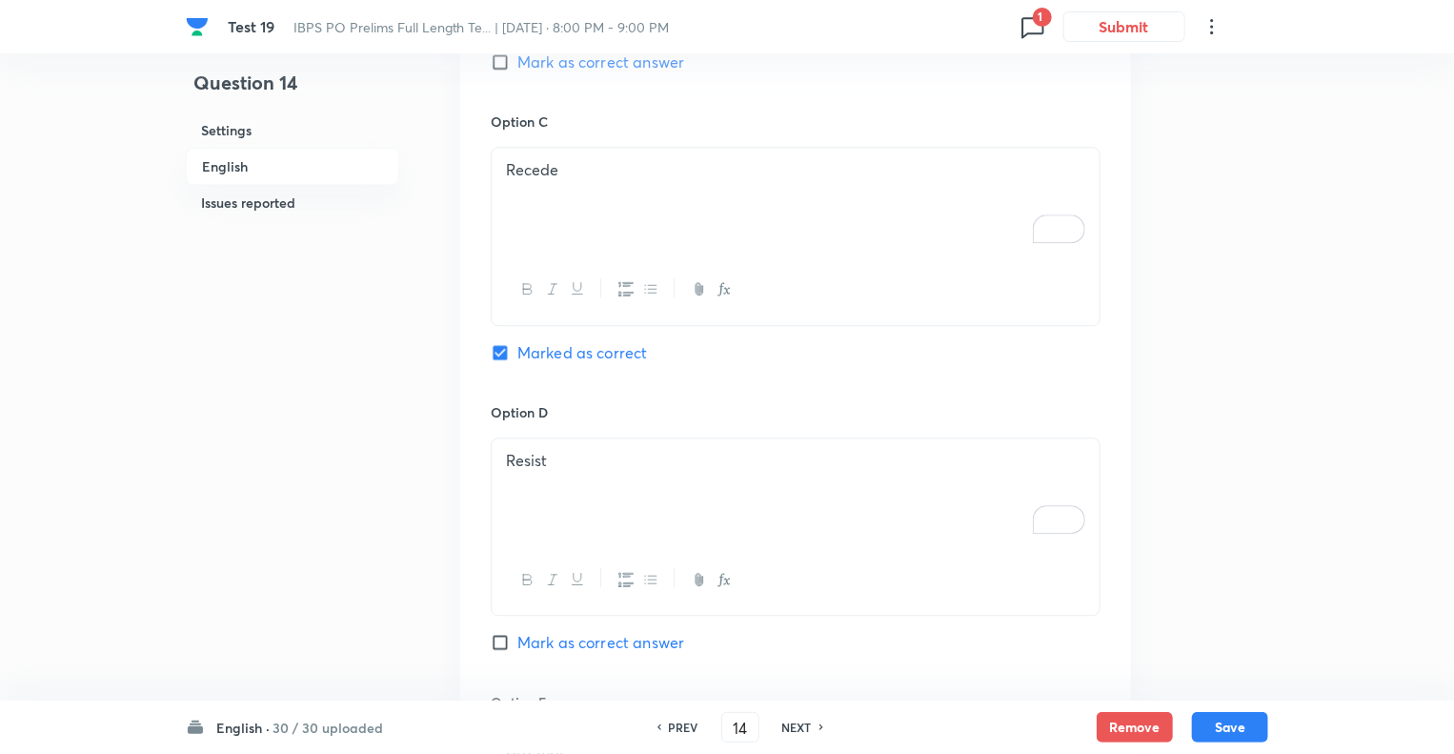
scroll to position [2796, 0]
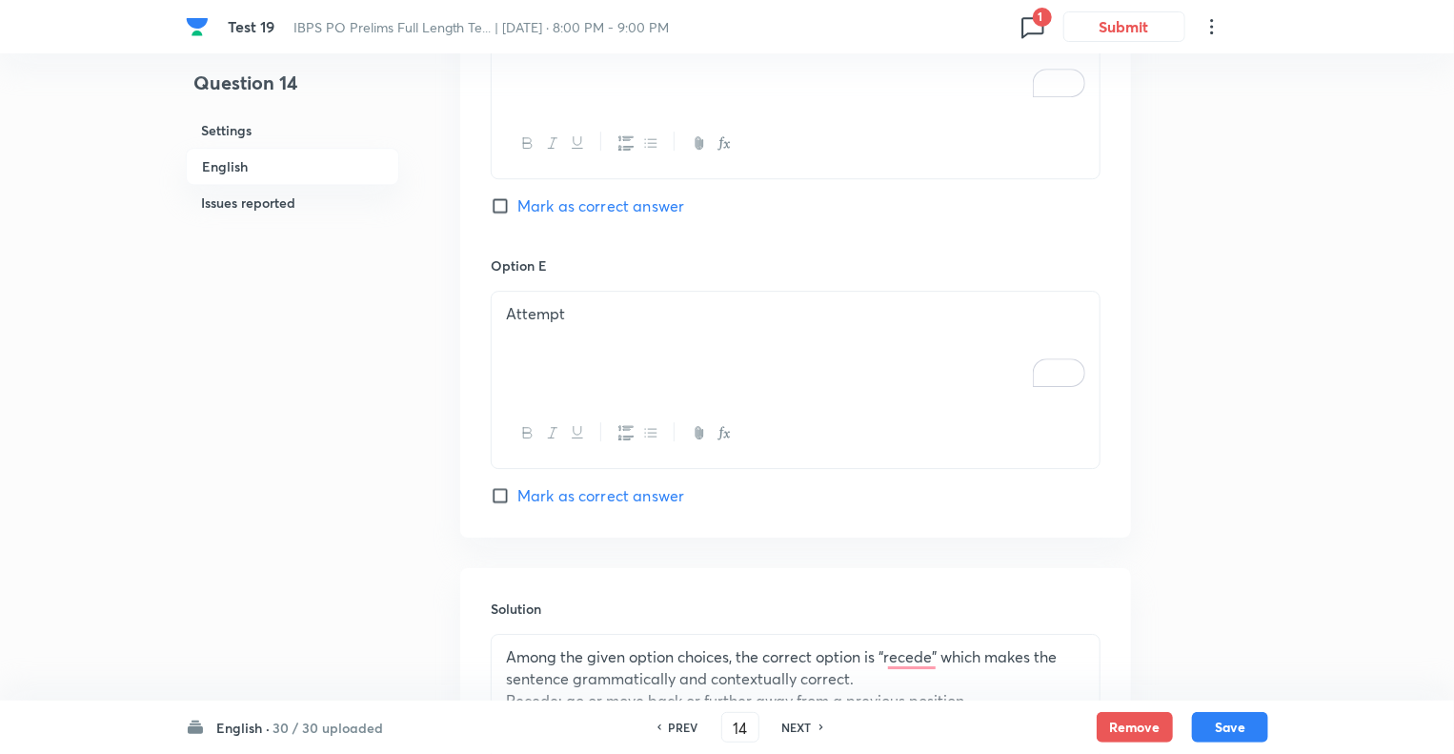
drag, startPoint x: 593, startPoint y: 265, endPoint x: 483, endPoint y: 271, distance: 109.8
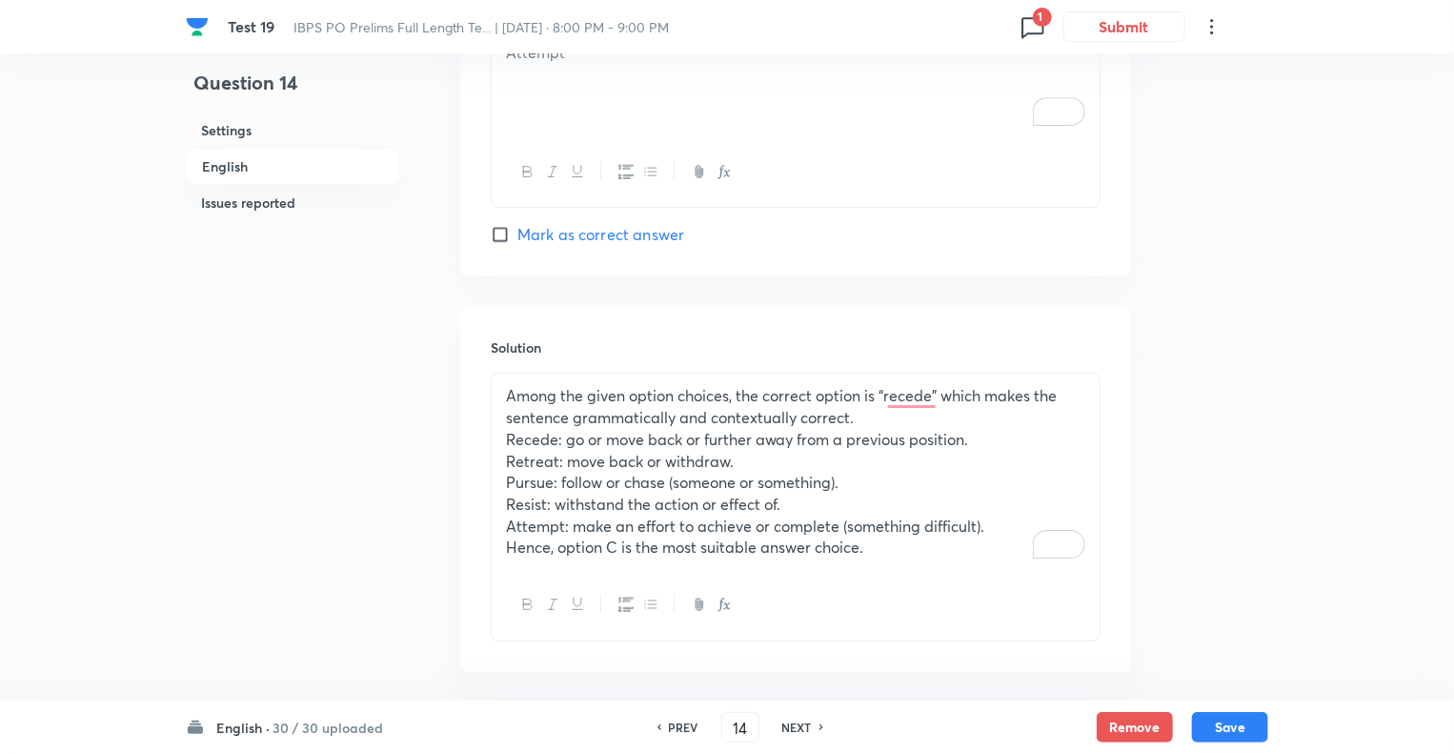
scroll to position [3063, 0]
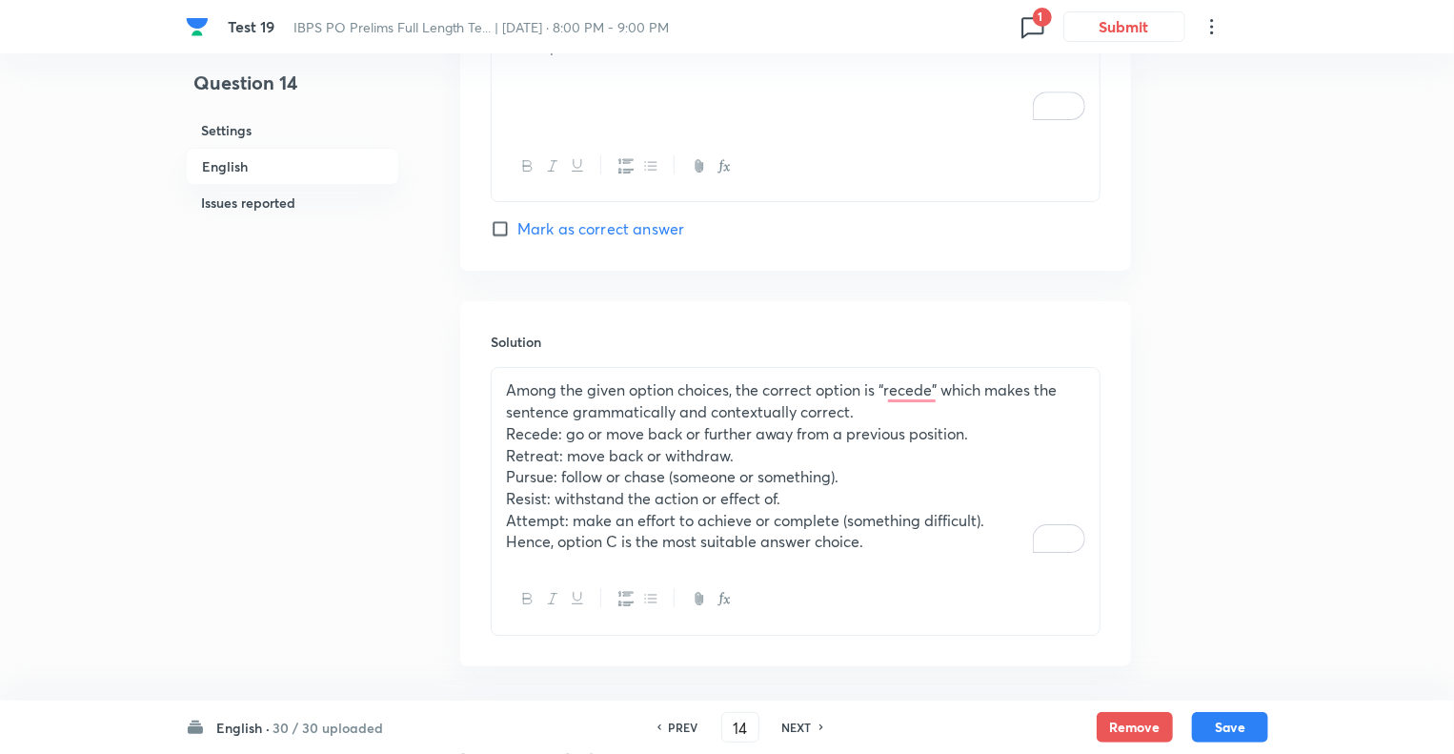
click at [595, 445] on p "Retreat: move back or withdraw." at bounding box center [795, 456] width 579 height 22
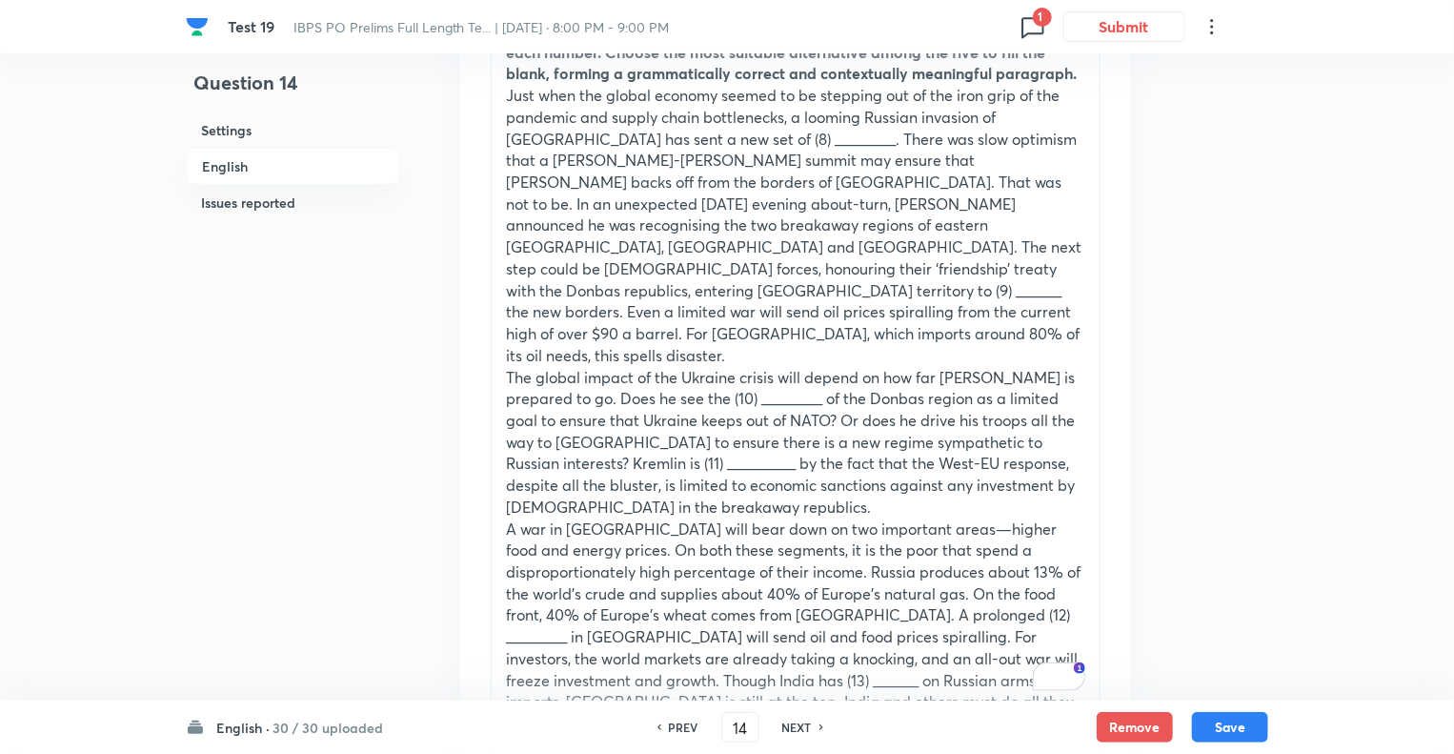
scroll to position [698, 0]
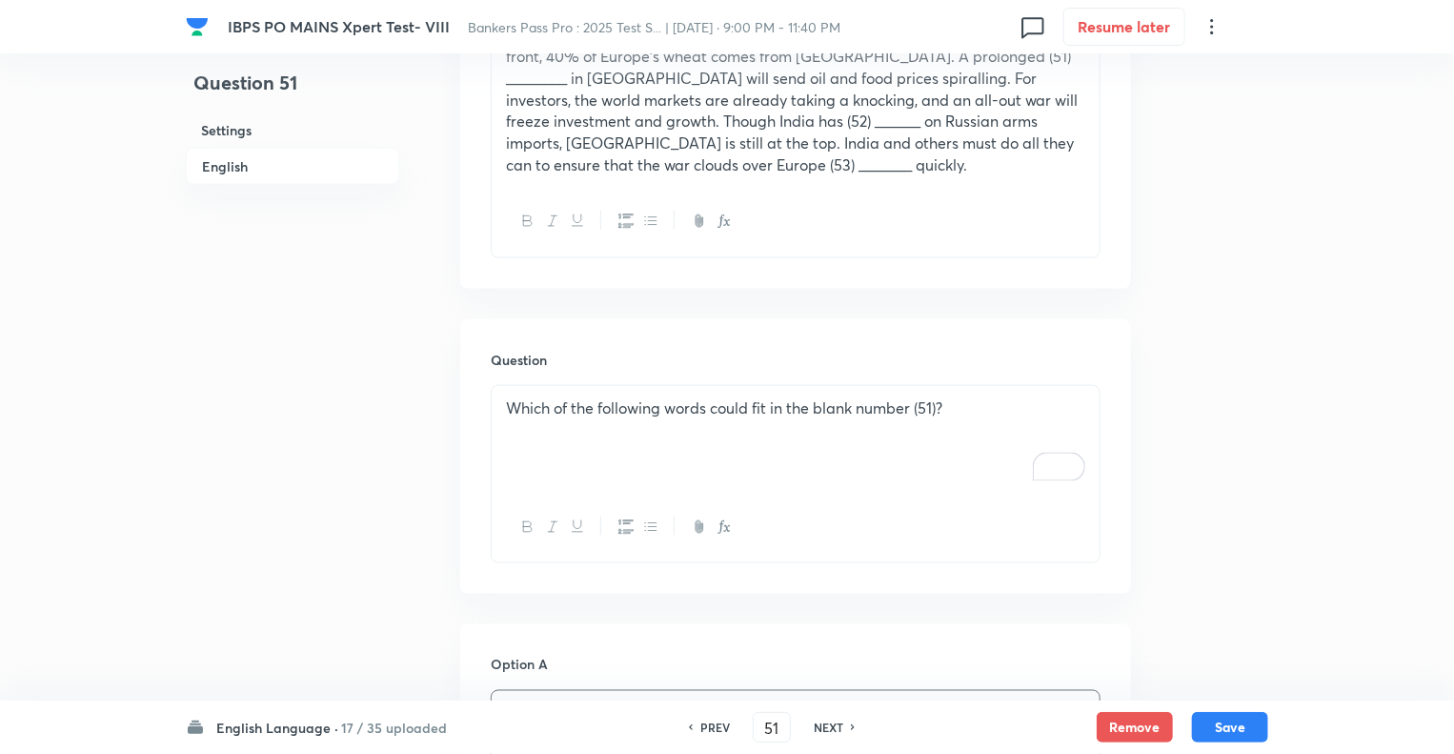
scroll to position [1258, 0]
click at [332, 575] on div "Question 51 Settings English" at bounding box center [292, 656] width 213 height 3646
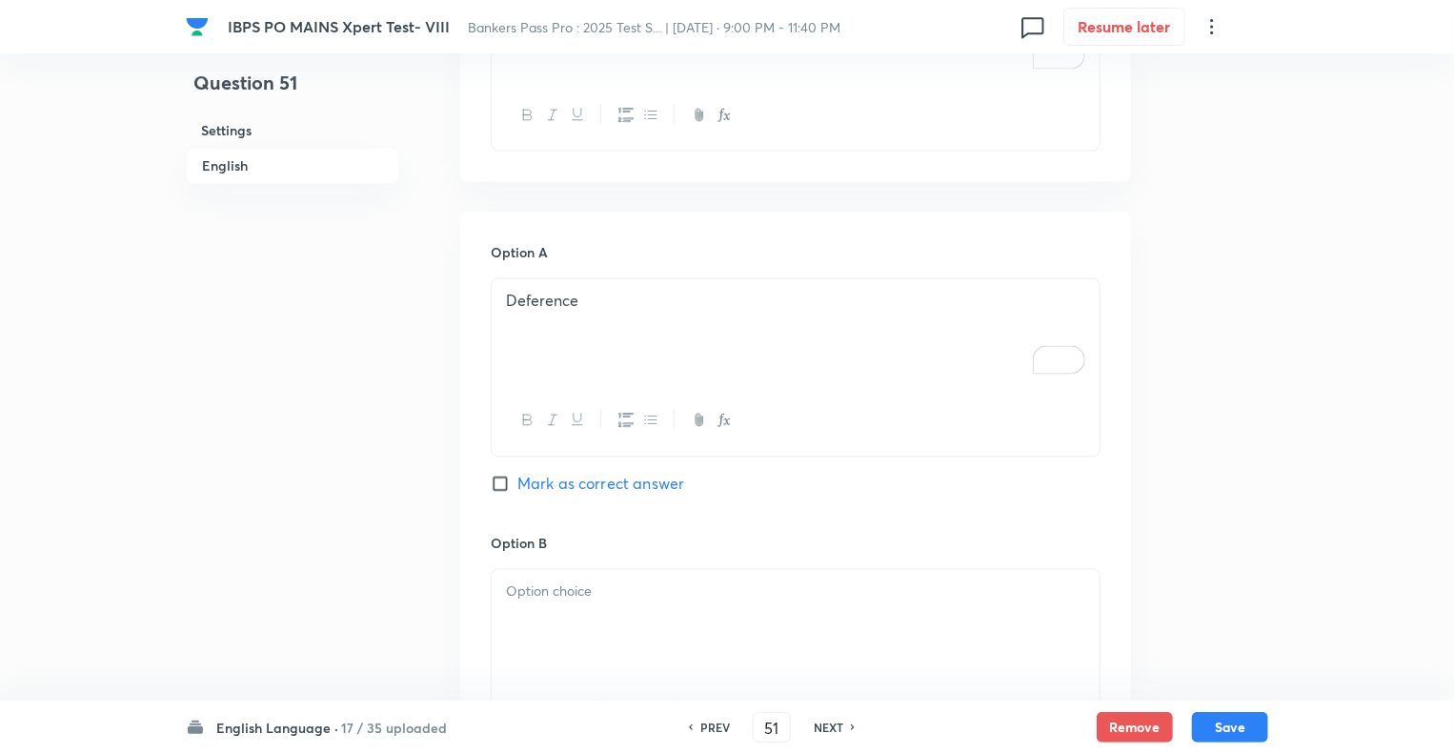
scroll to position [1677, 0]
click at [553, 574] on p at bounding box center [795, 585] width 579 height 22
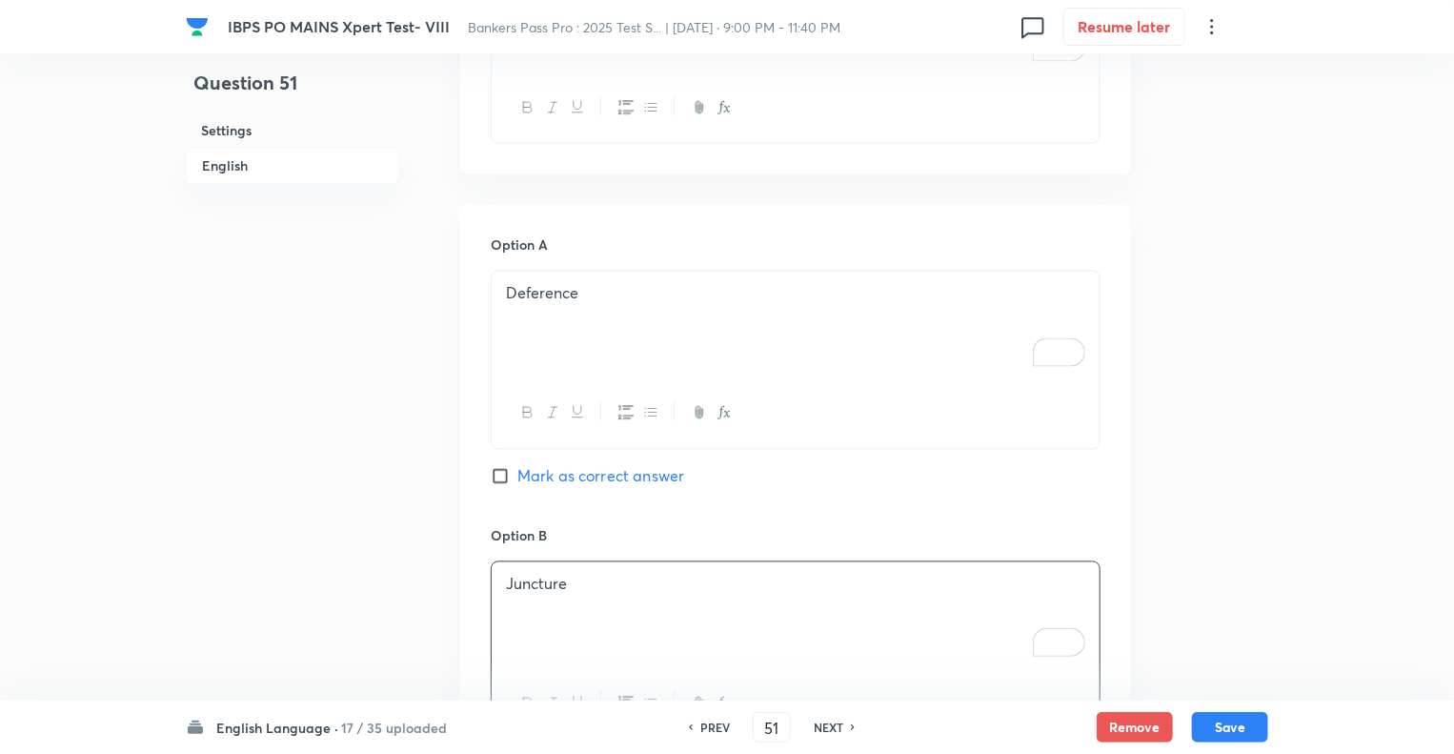
click at [365, 461] on div "Question 51 Settings English" at bounding box center [292, 237] width 213 height 3646
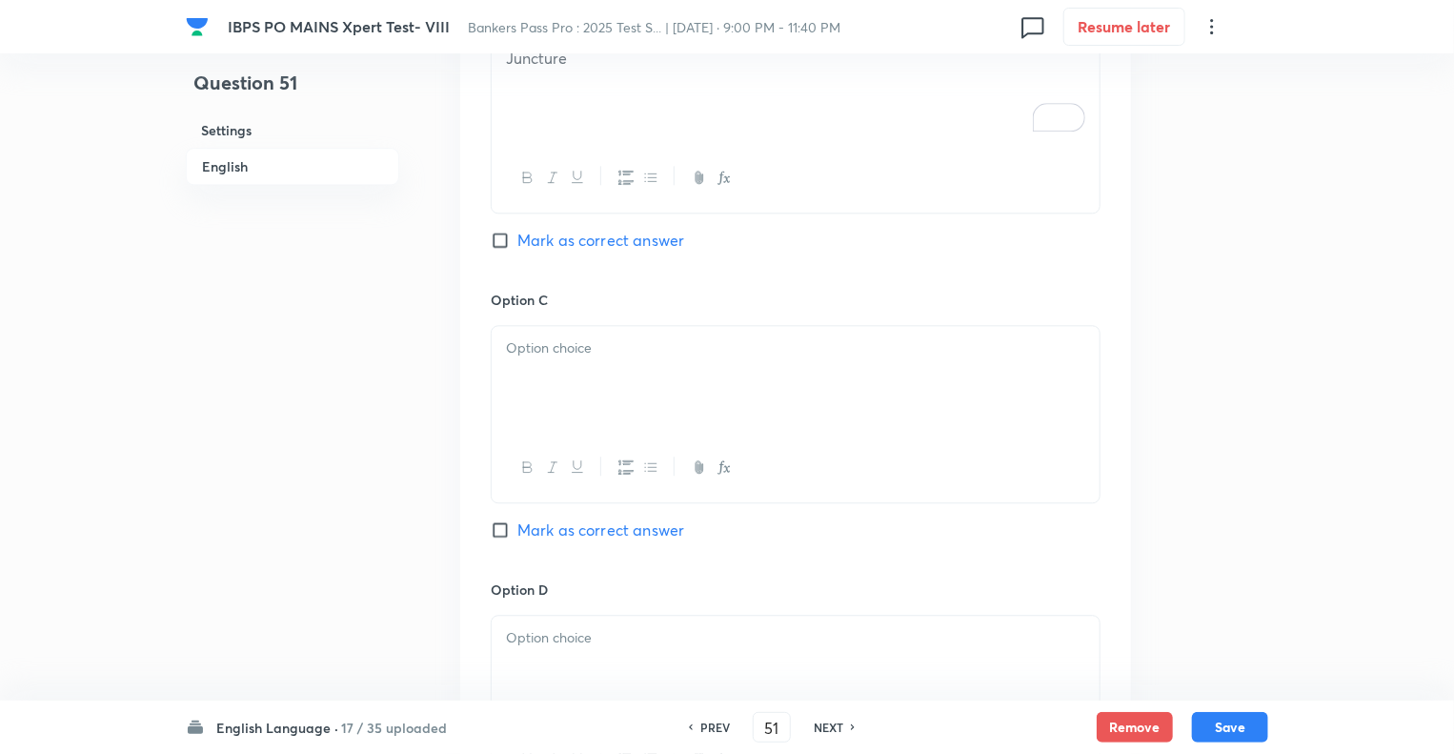
scroll to position [2211, 0]
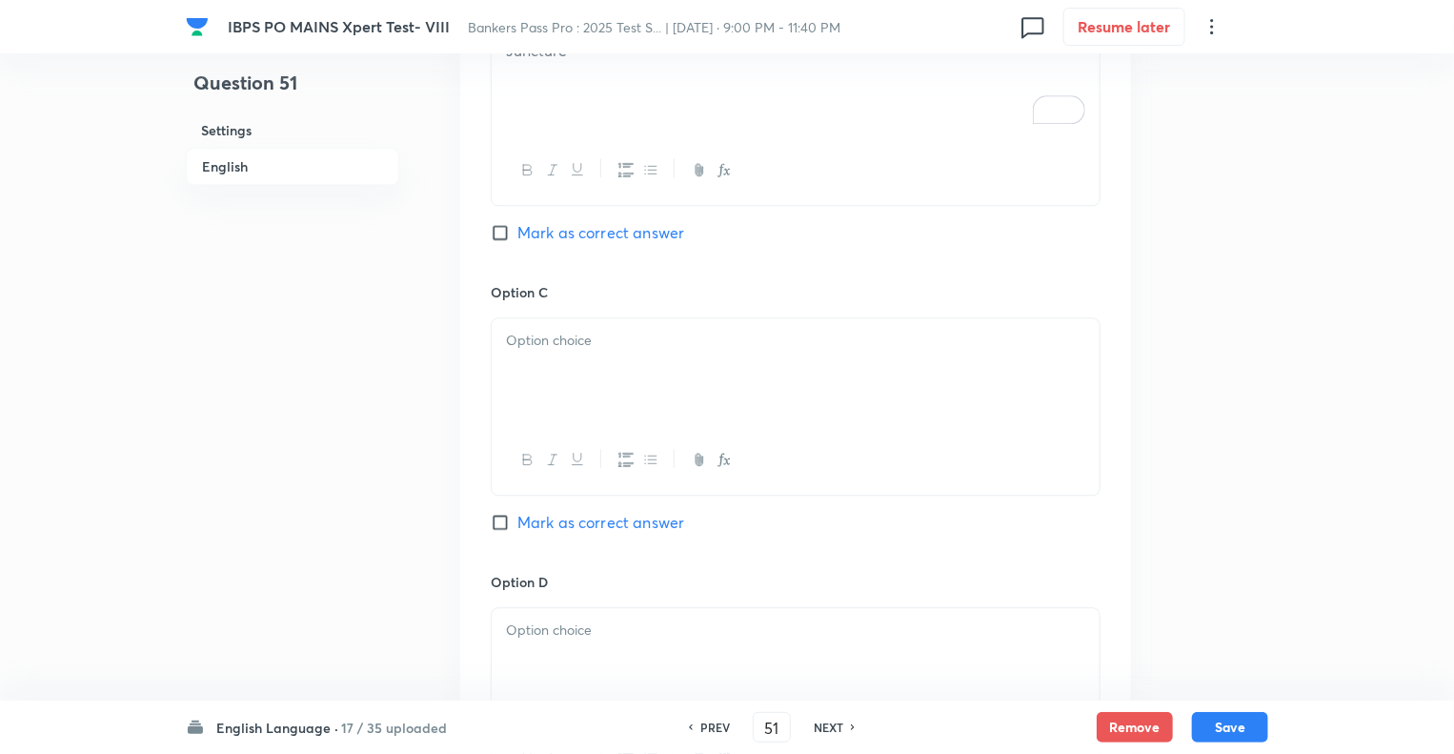
click at [559, 334] on div at bounding box center [796, 371] width 608 height 107
click at [560, 619] on p "To enrich screen reader interactions, please activate Accessibility in Grammarl…" at bounding box center [795, 630] width 579 height 22
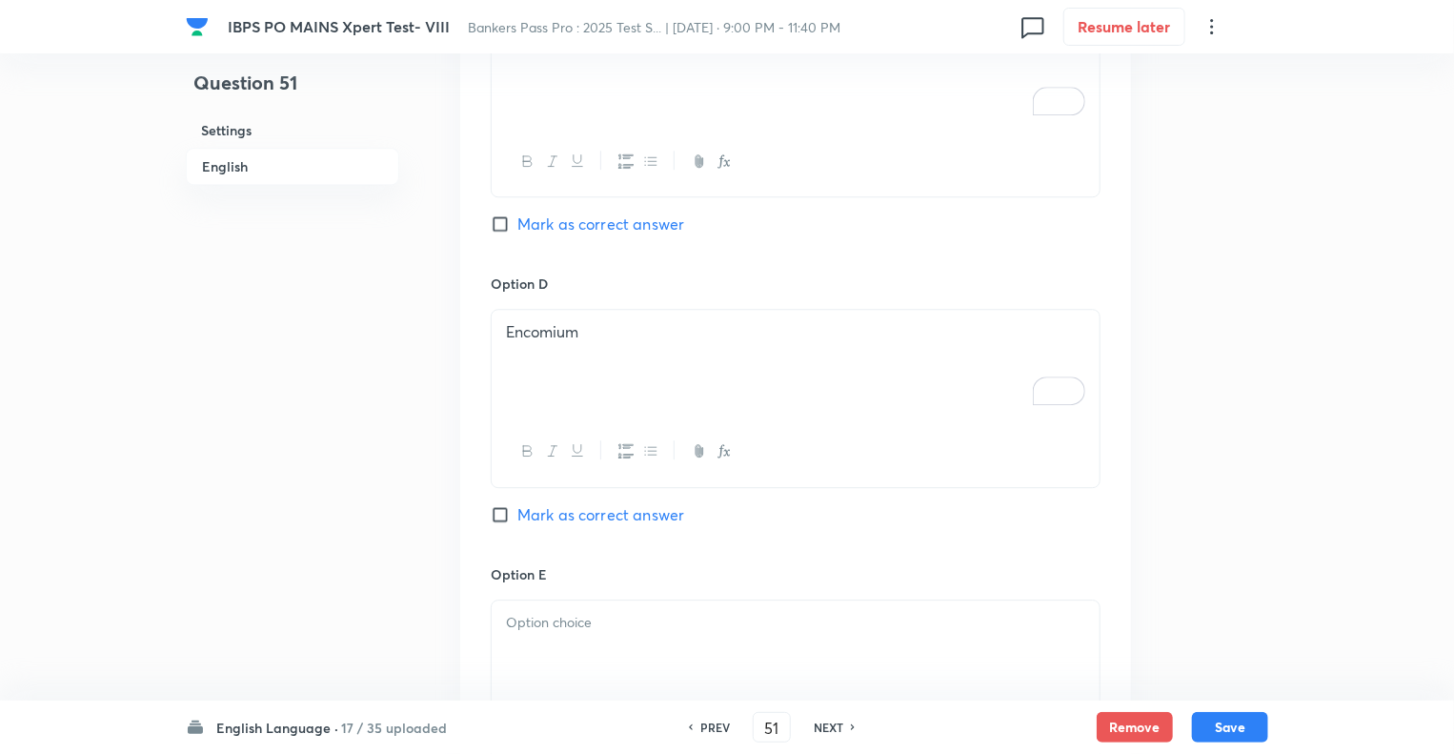
scroll to position [2592, 0]
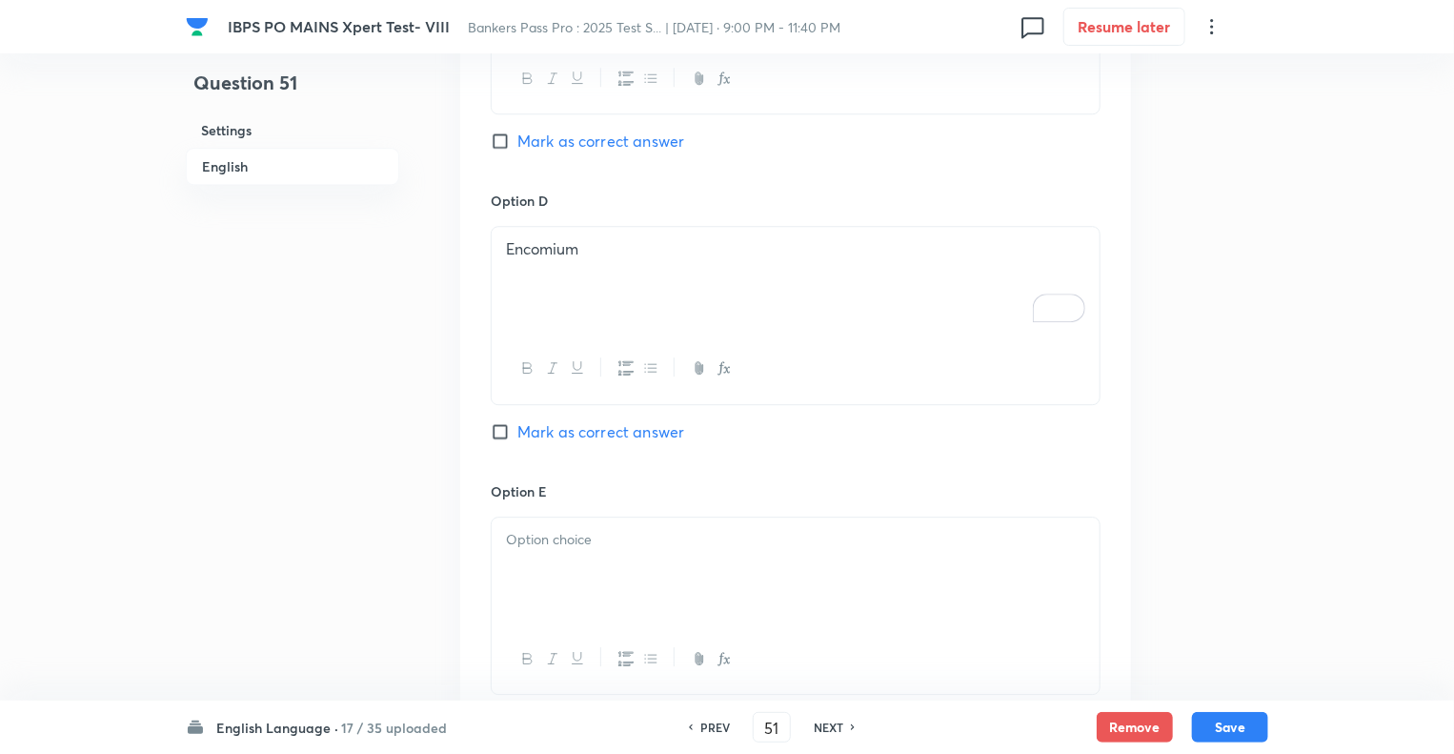
click at [599, 525] on div at bounding box center [796, 571] width 608 height 107
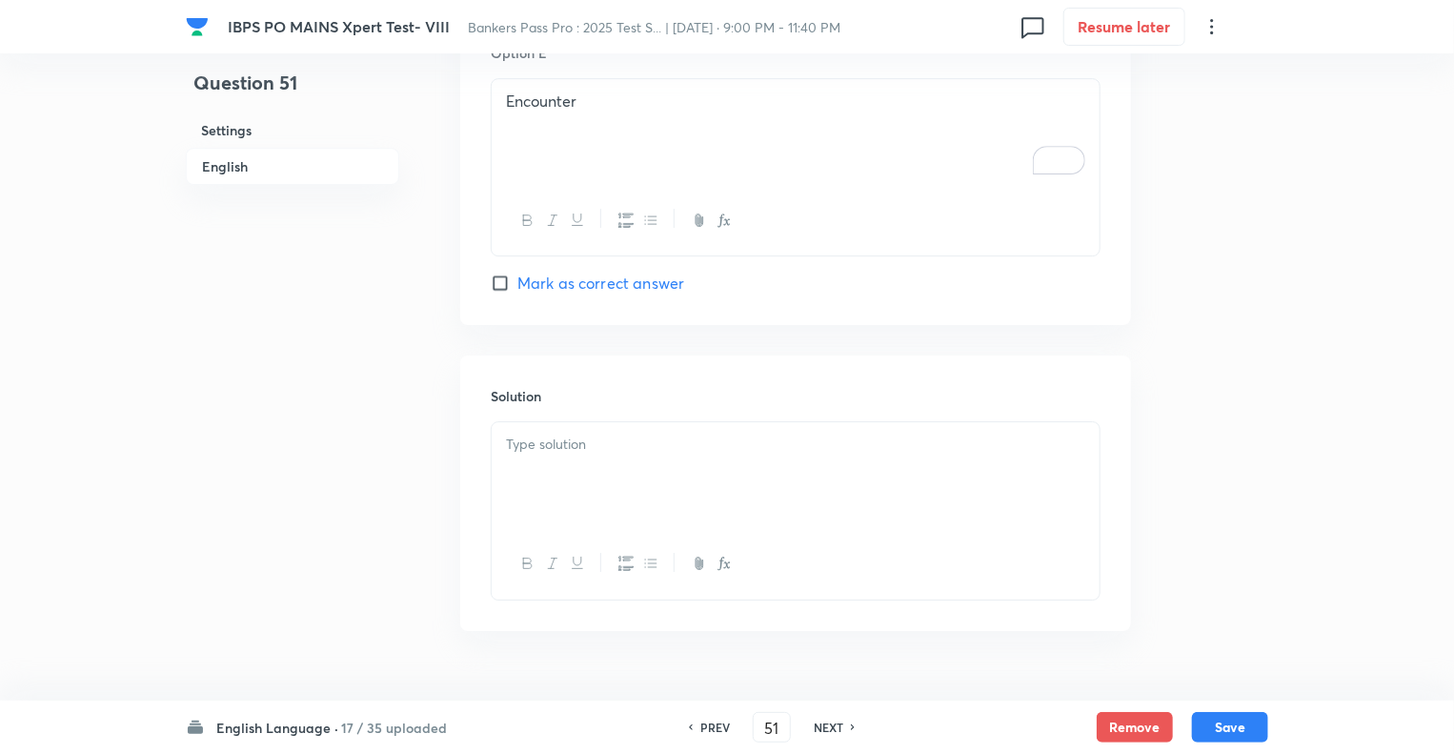
scroll to position [3050, 0]
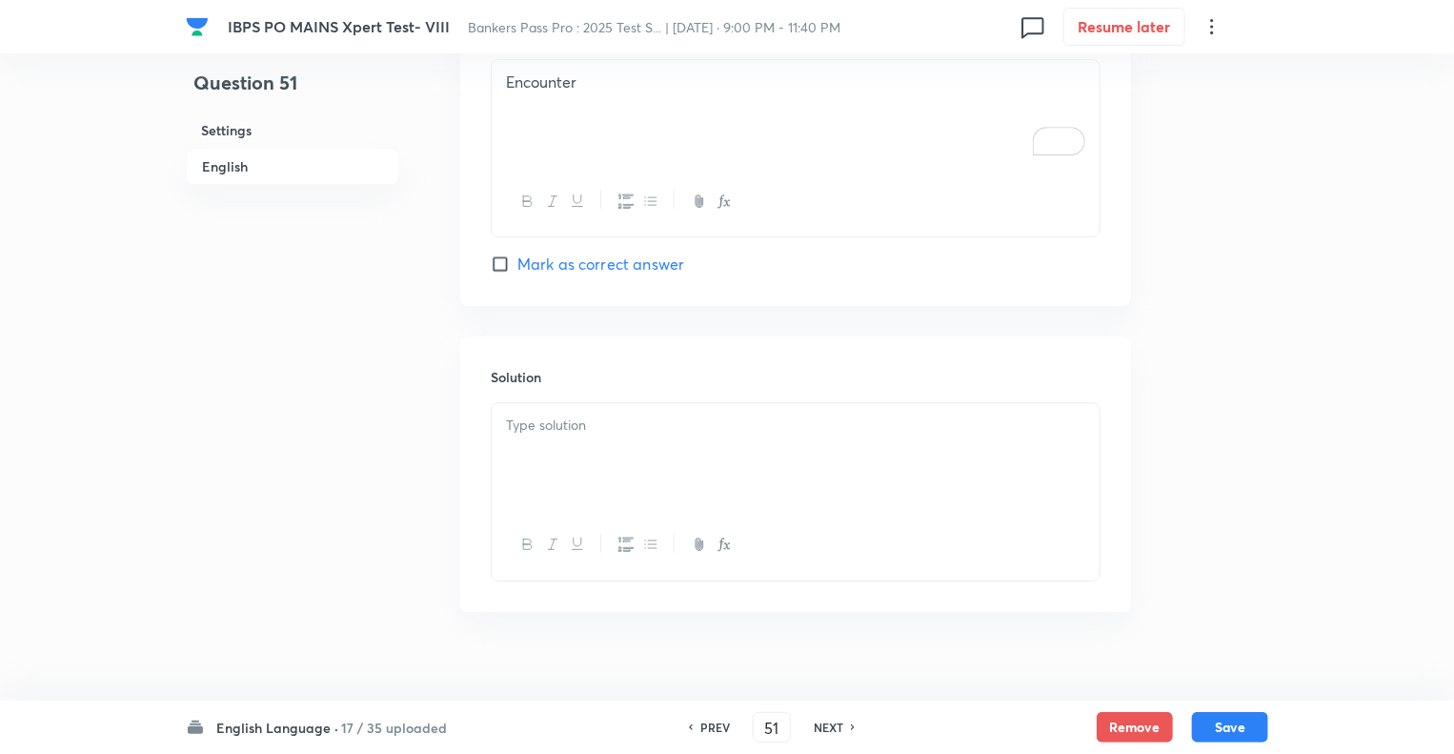
click at [536, 437] on div at bounding box center [796, 456] width 608 height 107
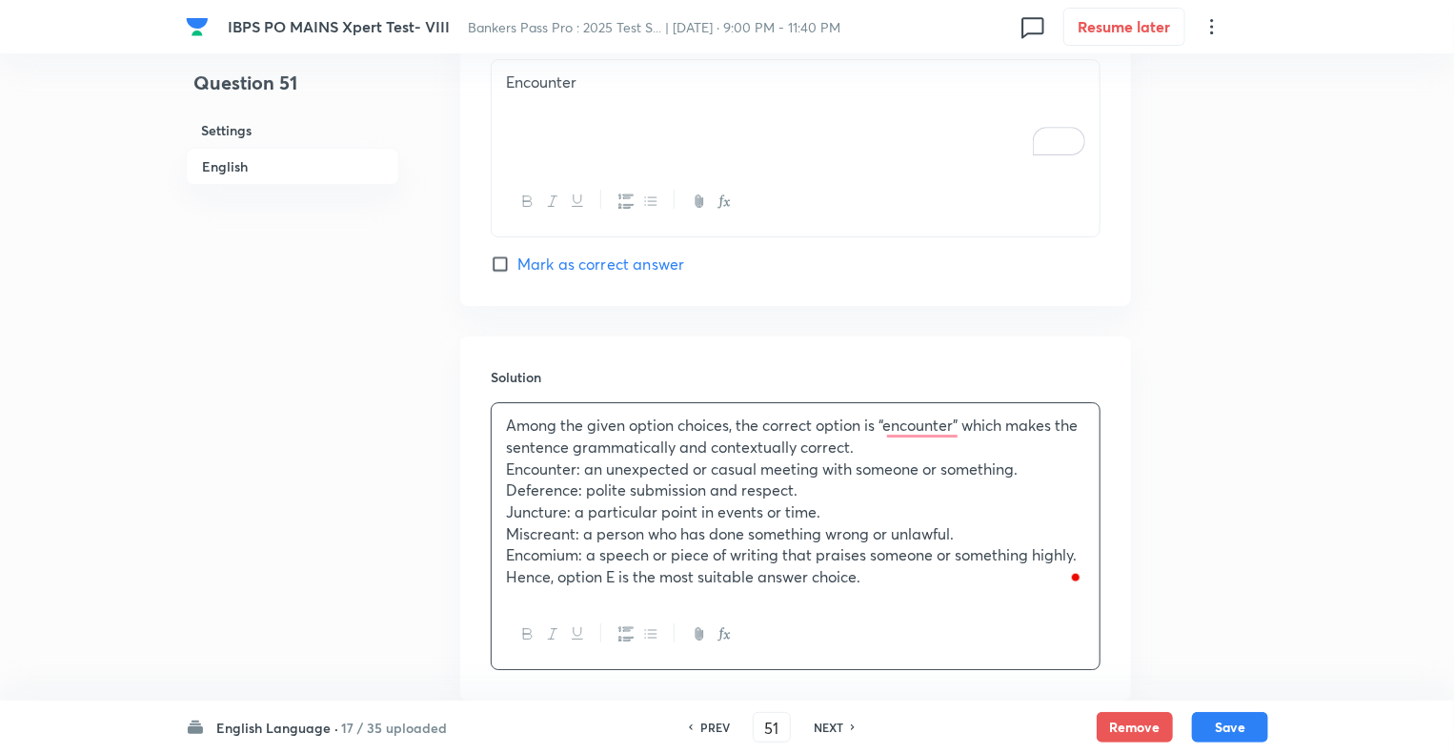
click at [663, 523] on p "Miscreant: a person who has done something wrong or unlawful." at bounding box center [795, 534] width 579 height 22
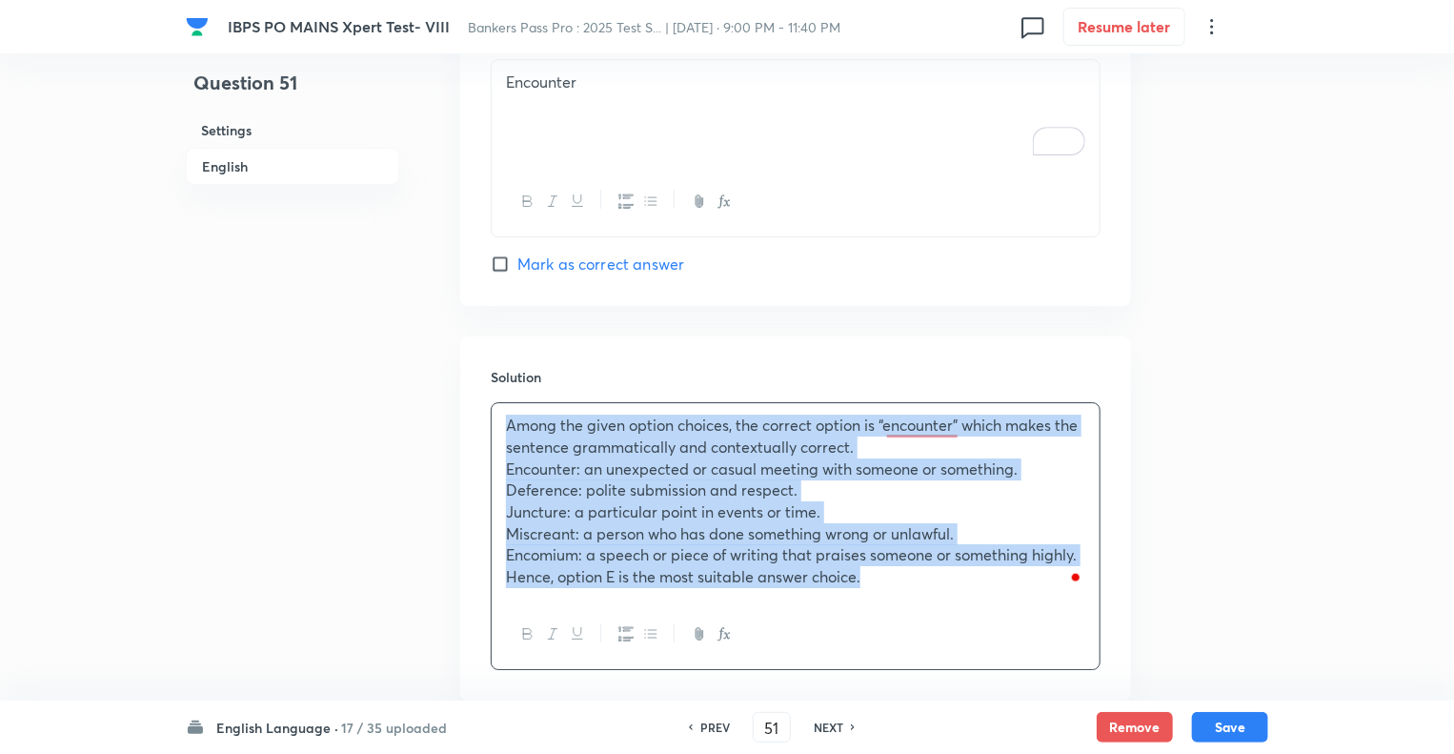
copy div "Among the given option choices, the correct option is “encounter” which makes t…"
click at [1216, 718] on button "Save" at bounding box center [1230, 725] width 76 height 30
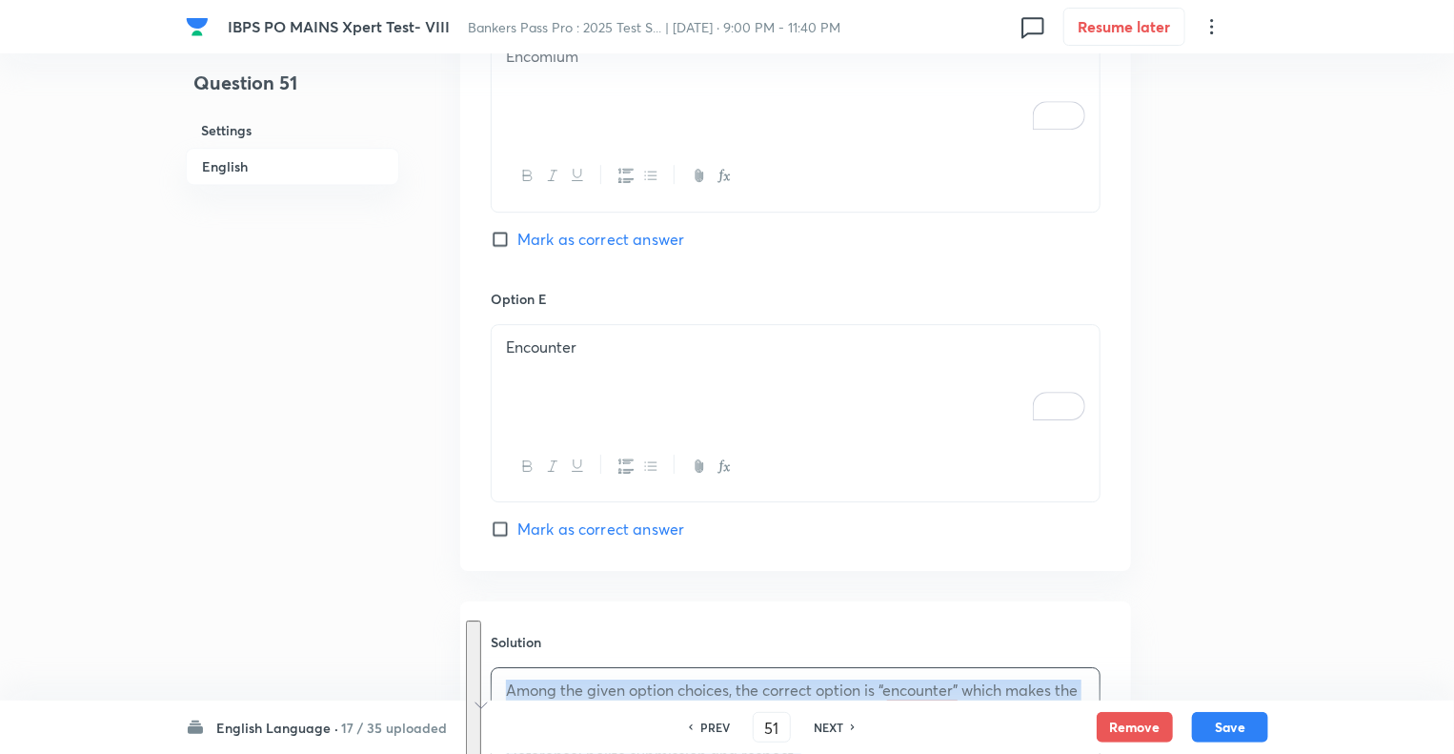
scroll to position [2796, 0]
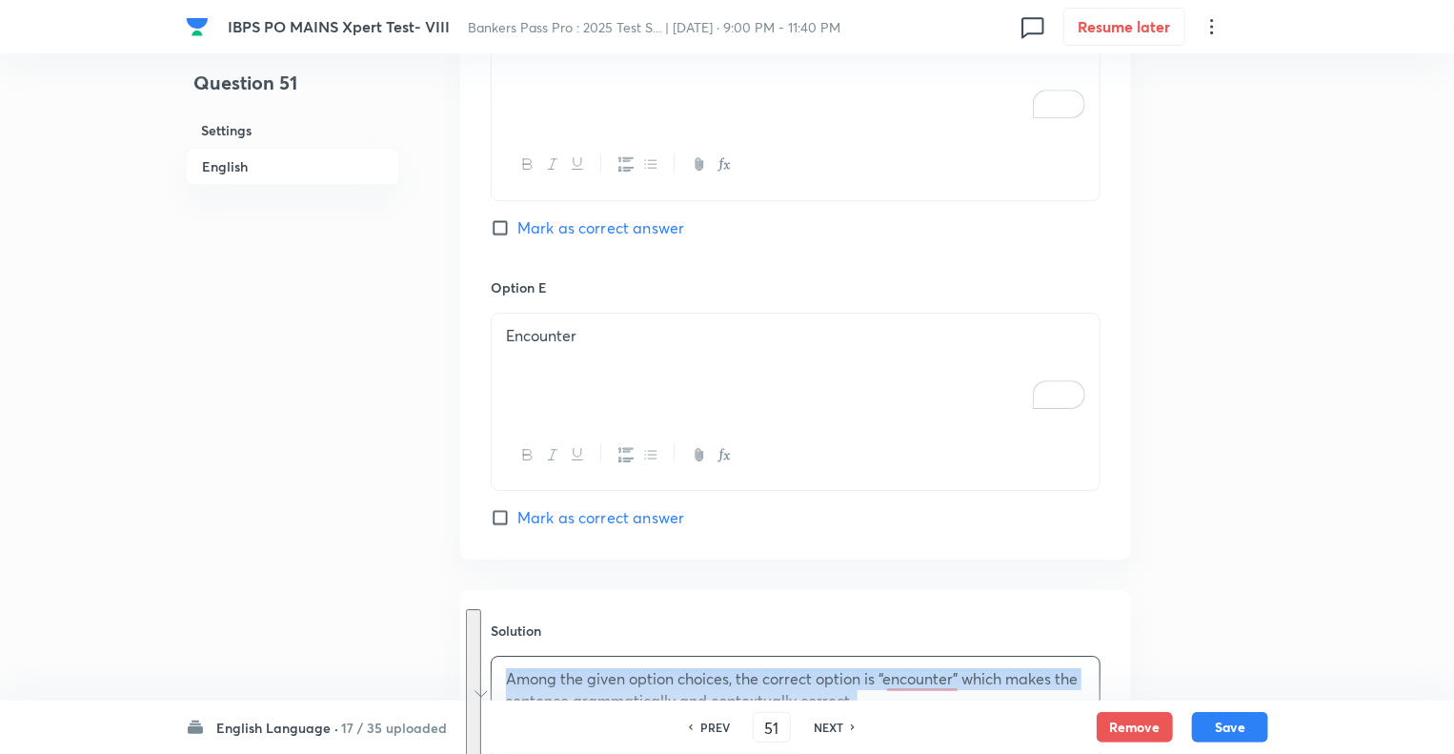
click at [503, 508] on input "Mark as correct answer" at bounding box center [504, 517] width 27 height 19
checkbox input "true"
click at [1220, 734] on button "Save" at bounding box center [1230, 725] width 76 height 30
type input "52"
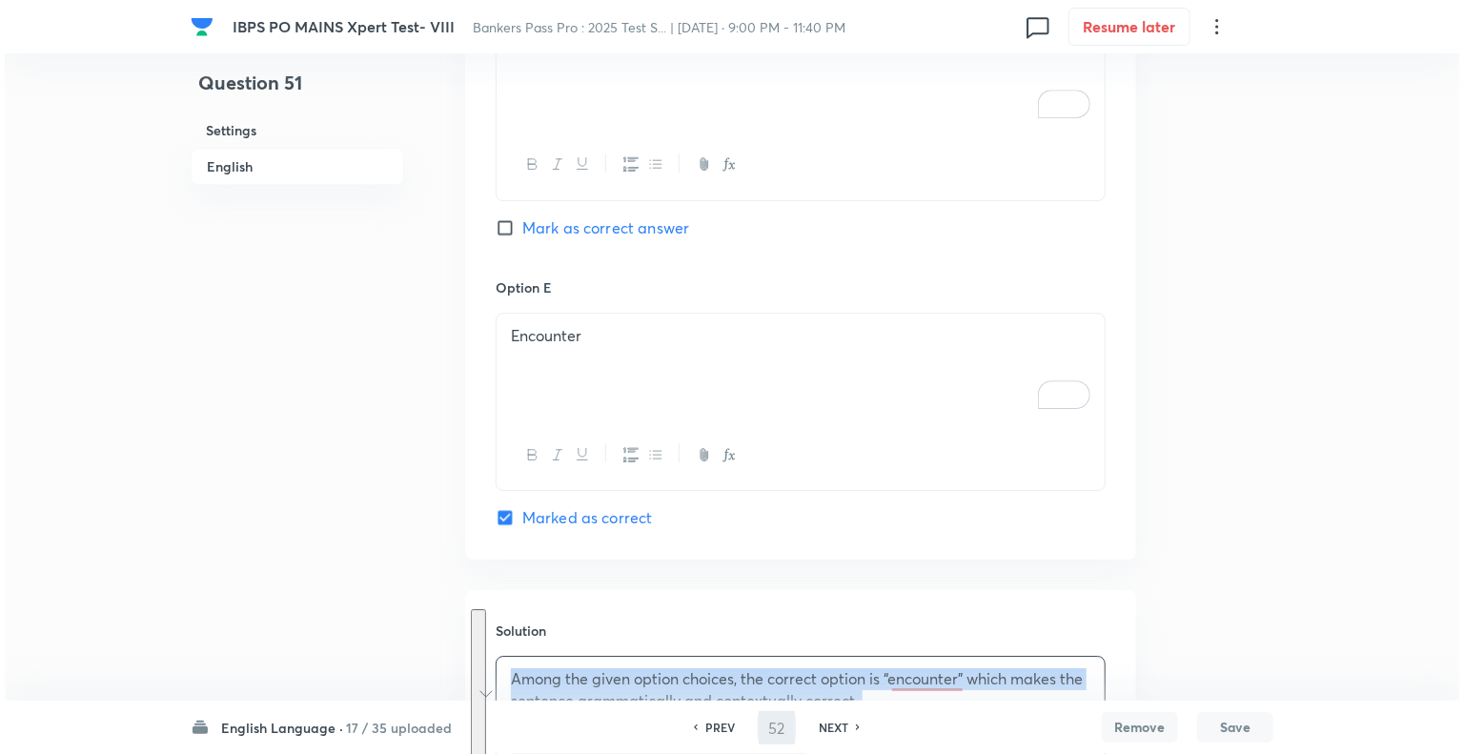
scroll to position [0, 0]
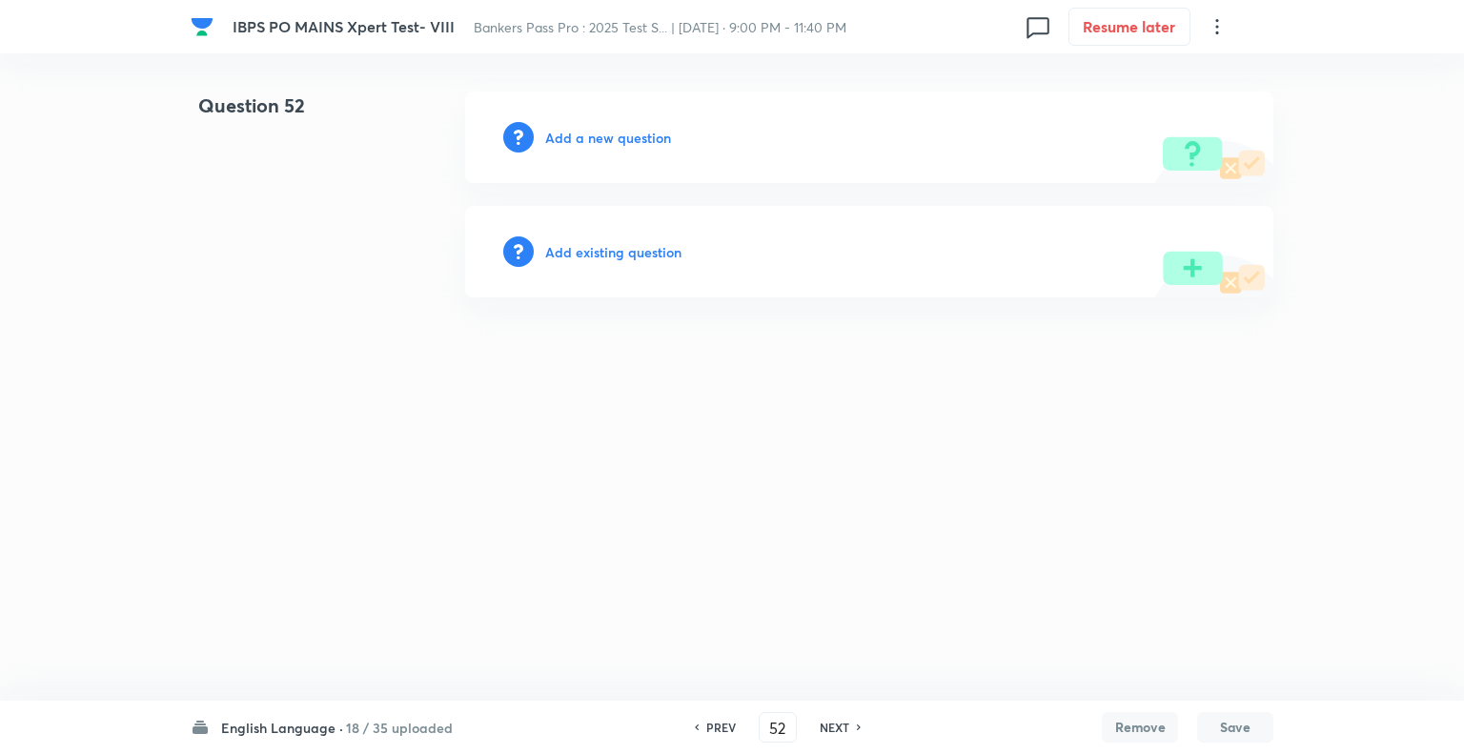
click at [557, 133] on h6 "Add a new question" at bounding box center [608, 138] width 126 height 20
click at [557, 133] on h6 "Choose a question type" at bounding box center [618, 138] width 147 height 20
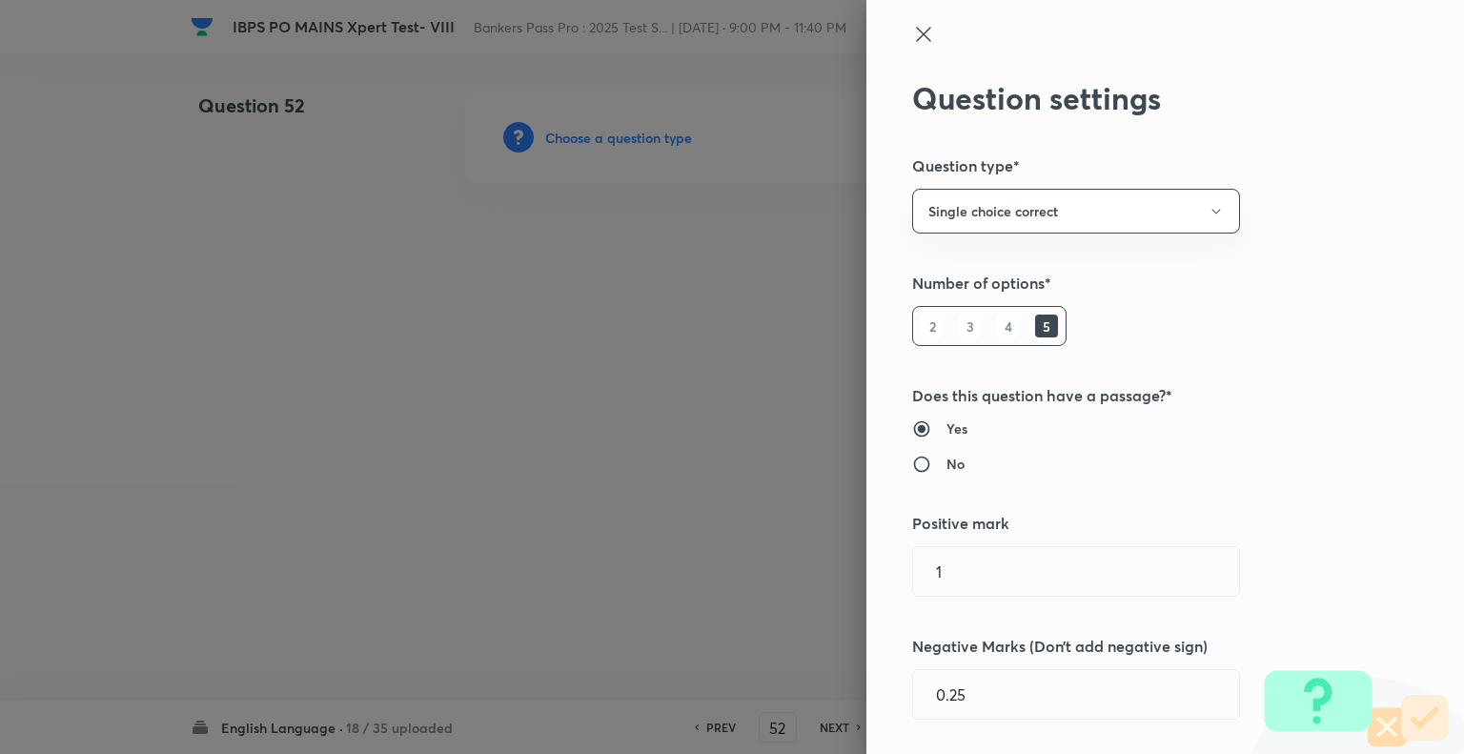
click at [557, 133] on div at bounding box center [732, 377] width 1464 height 754
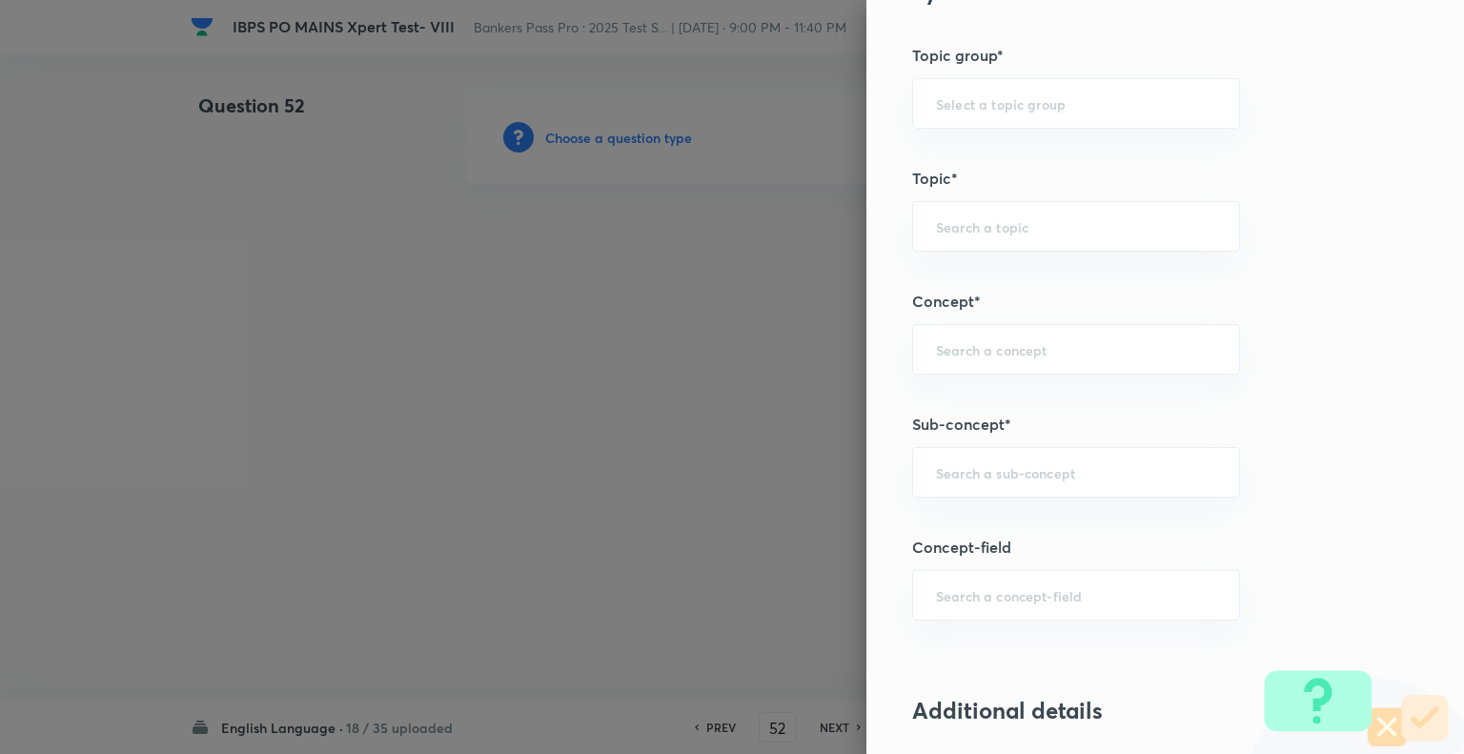
scroll to position [825, 0]
click at [936, 466] on input "text" at bounding box center [1076, 465] width 280 height 18
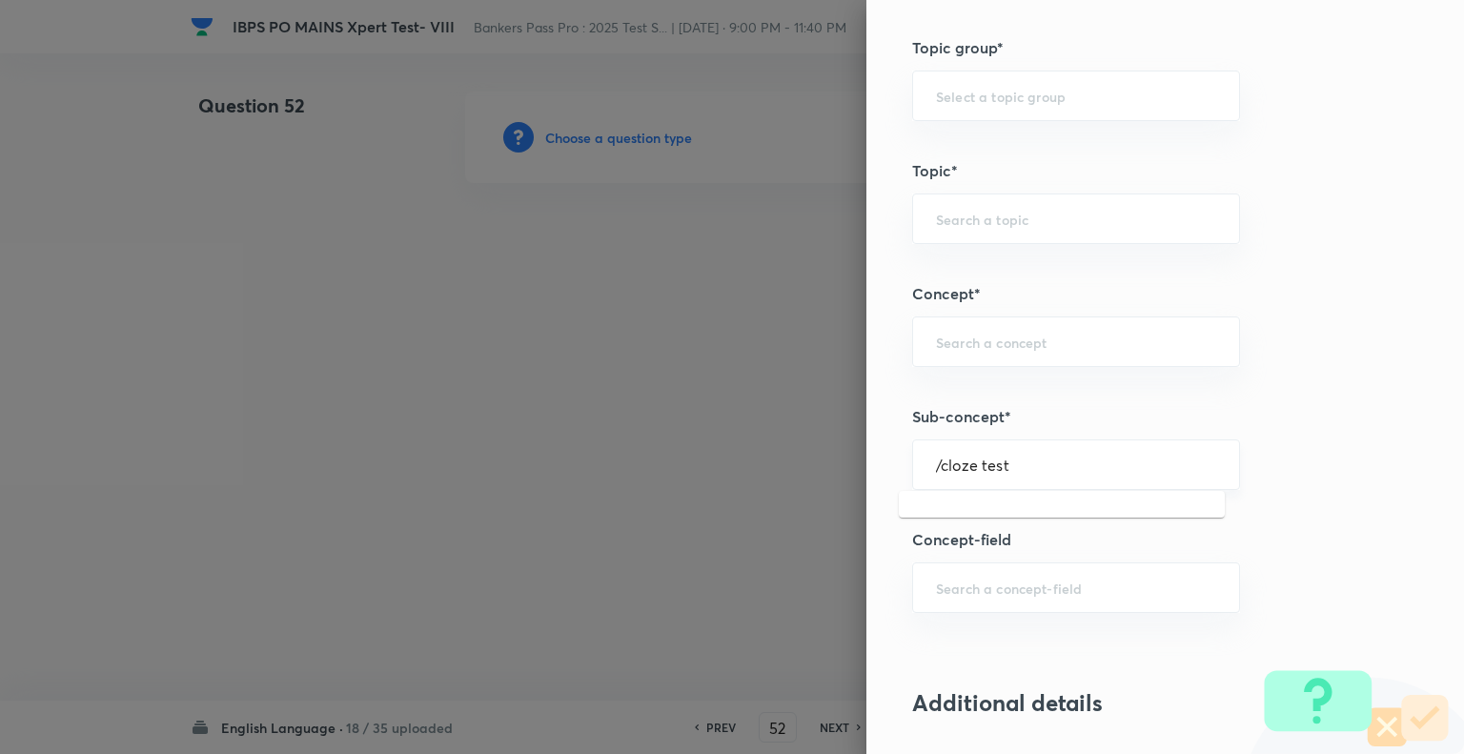
click at [936, 468] on input "/cloze test" at bounding box center [1076, 465] width 280 height 18
click at [994, 468] on input "cloze test" at bounding box center [1076, 465] width 280 height 18
click at [943, 521] on li "Cloze Test" at bounding box center [1062, 515] width 326 height 34
type input "Cloze Test"
type input "English Language"
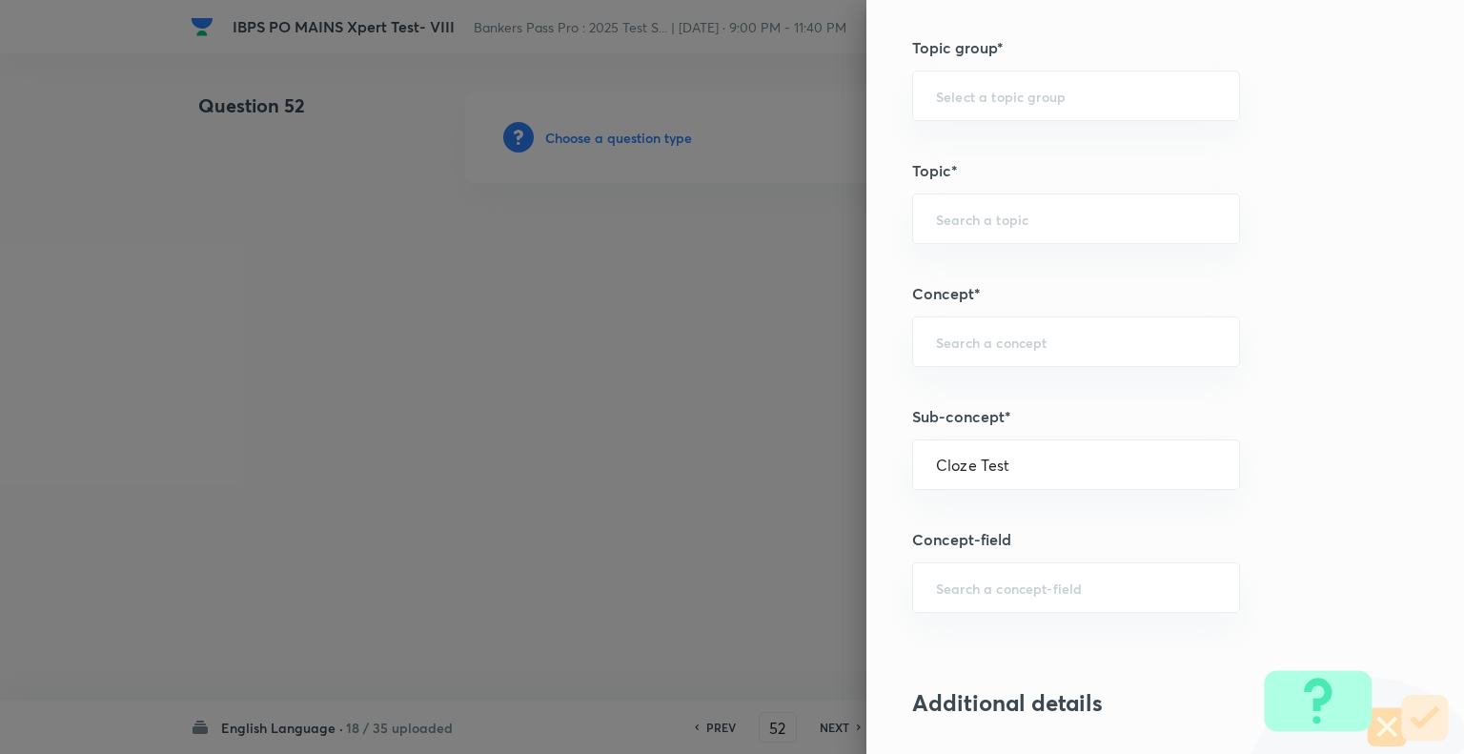
type input "Reading Comprehension"
type input "Cloze test"
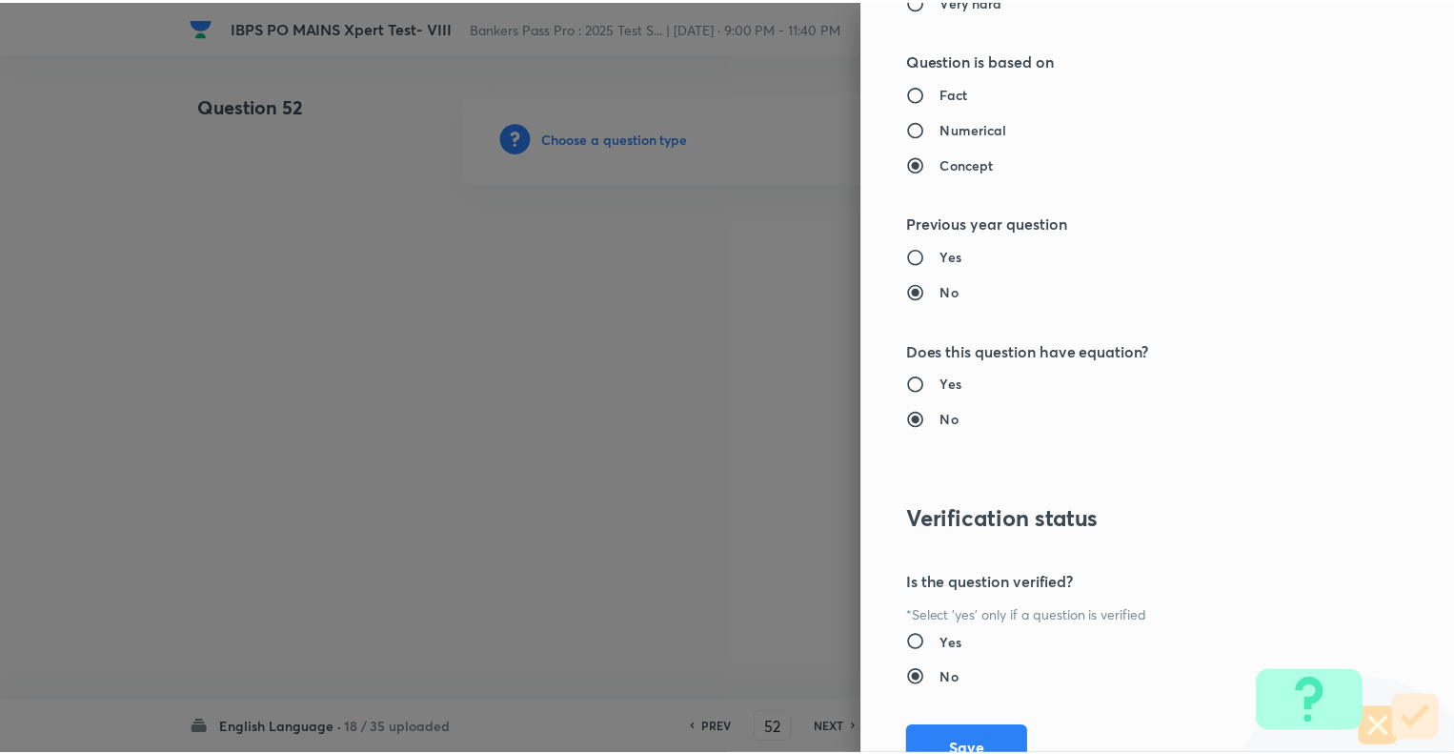
scroll to position [1840, 0]
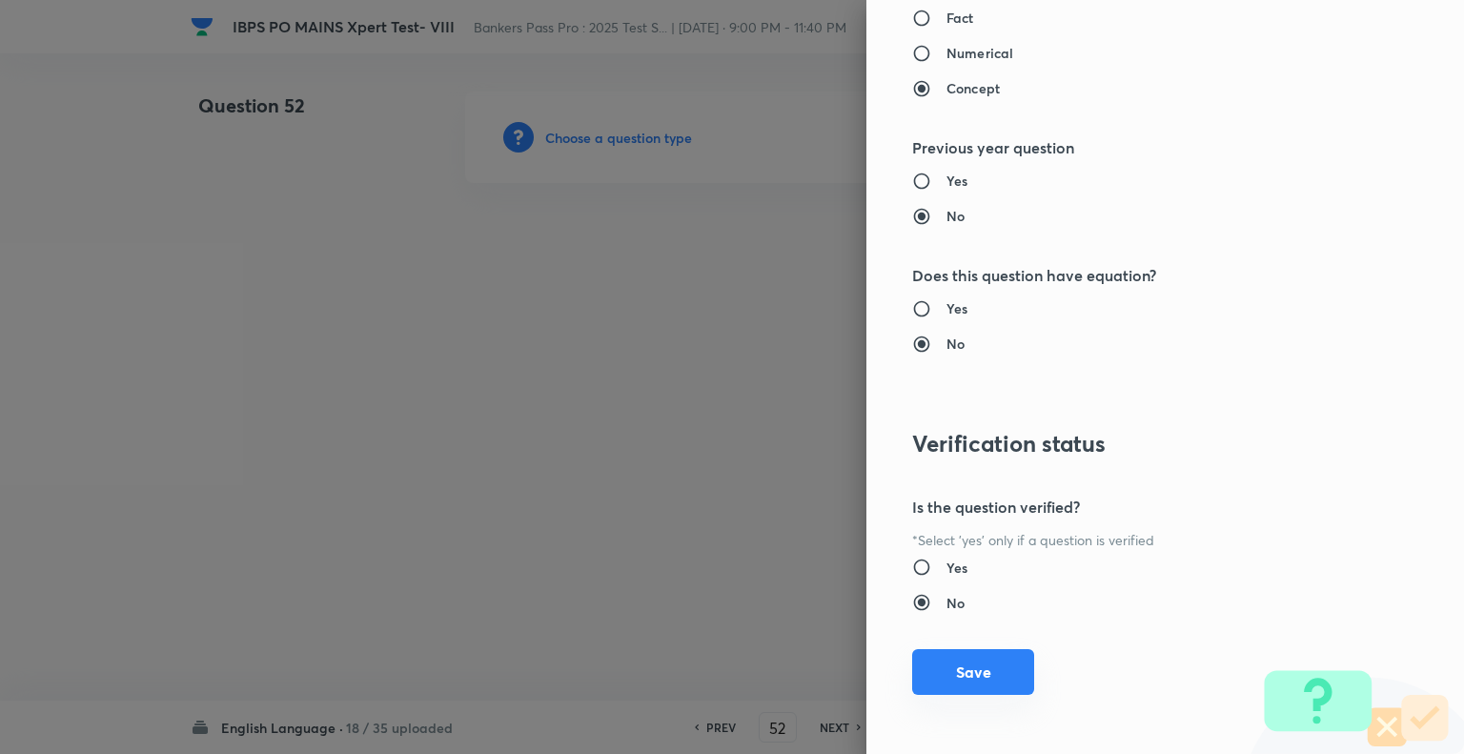
click at [956, 670] on button "Save" at bounding box center [973, 672] width 122 height 46
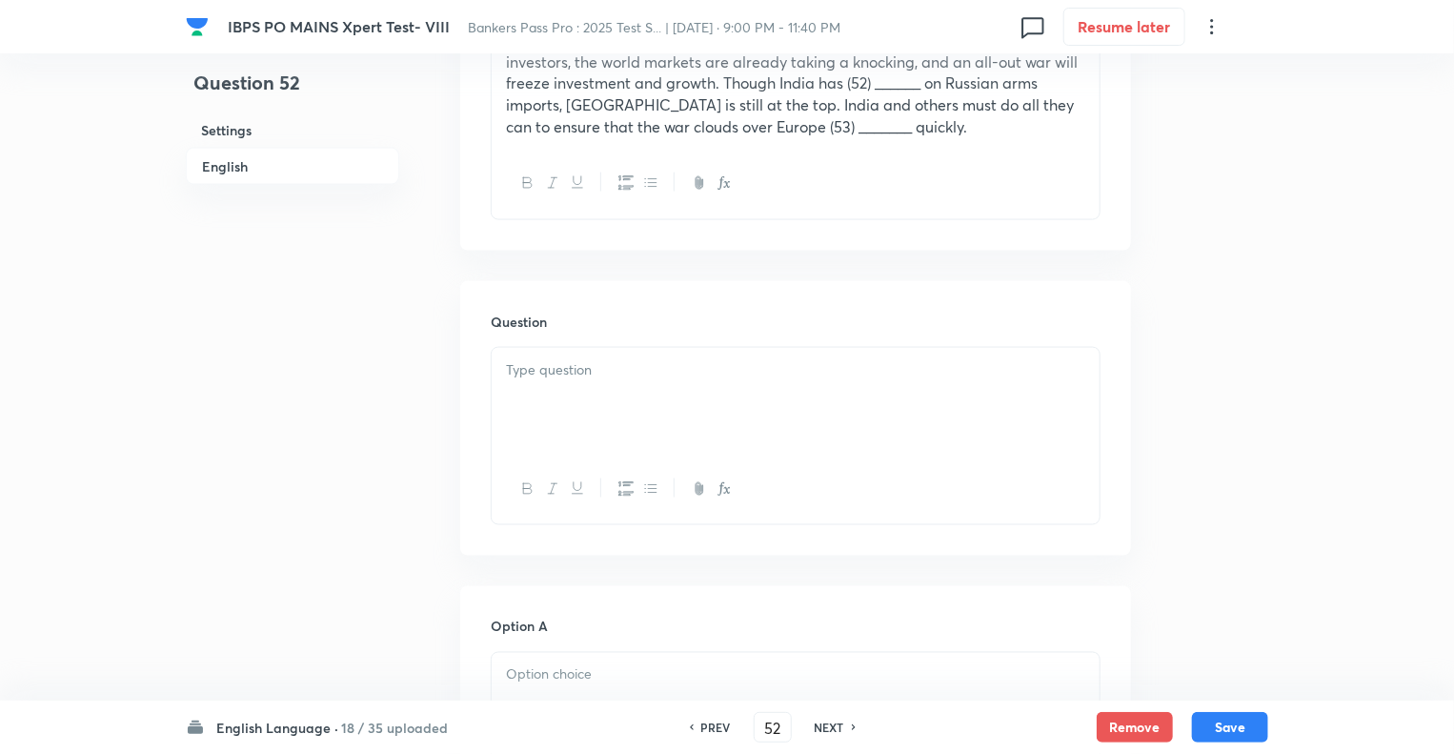
scroll to position [1334, 0]
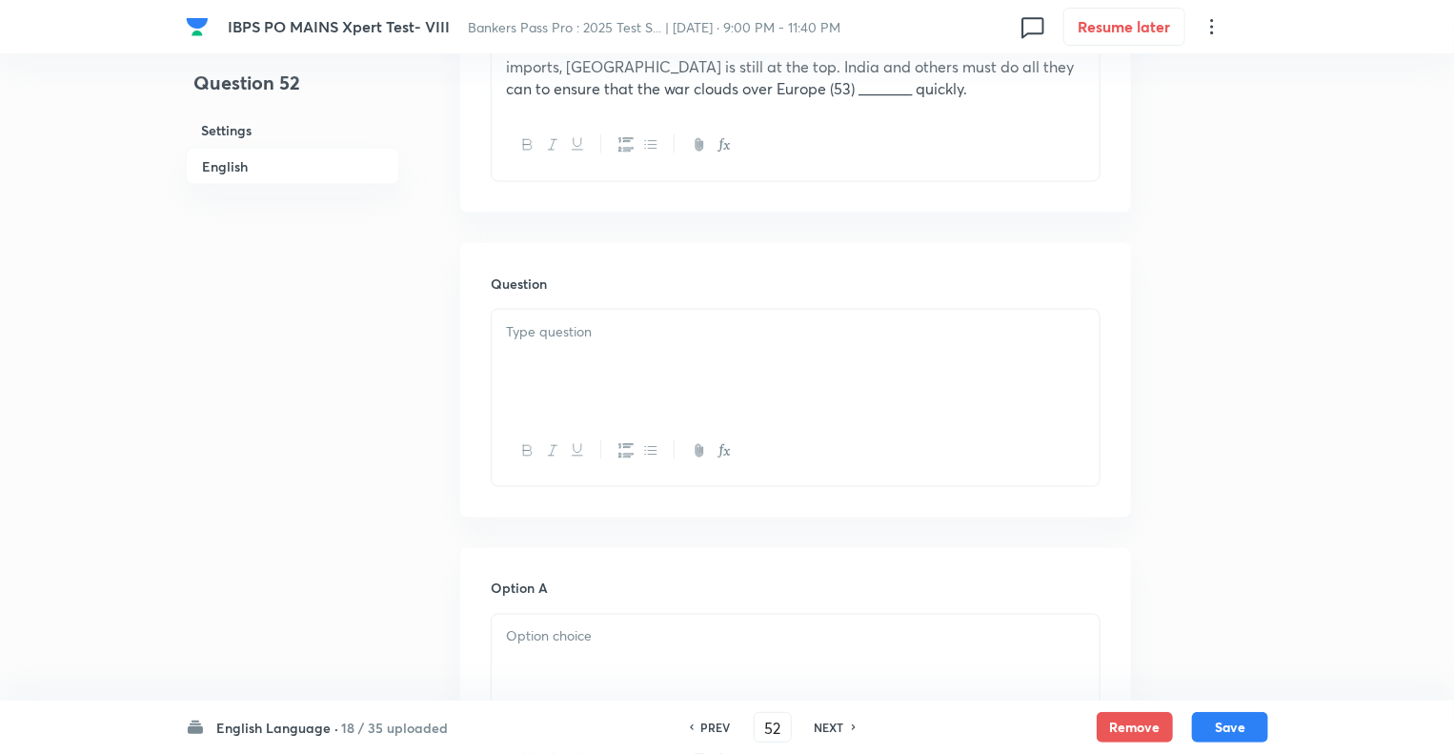
click at [605, 310] on div at bounding box center [796, 363] width 608 height 107
paste div "To enrich screen reader interactions, please activate Accessibility in Grammarl…"
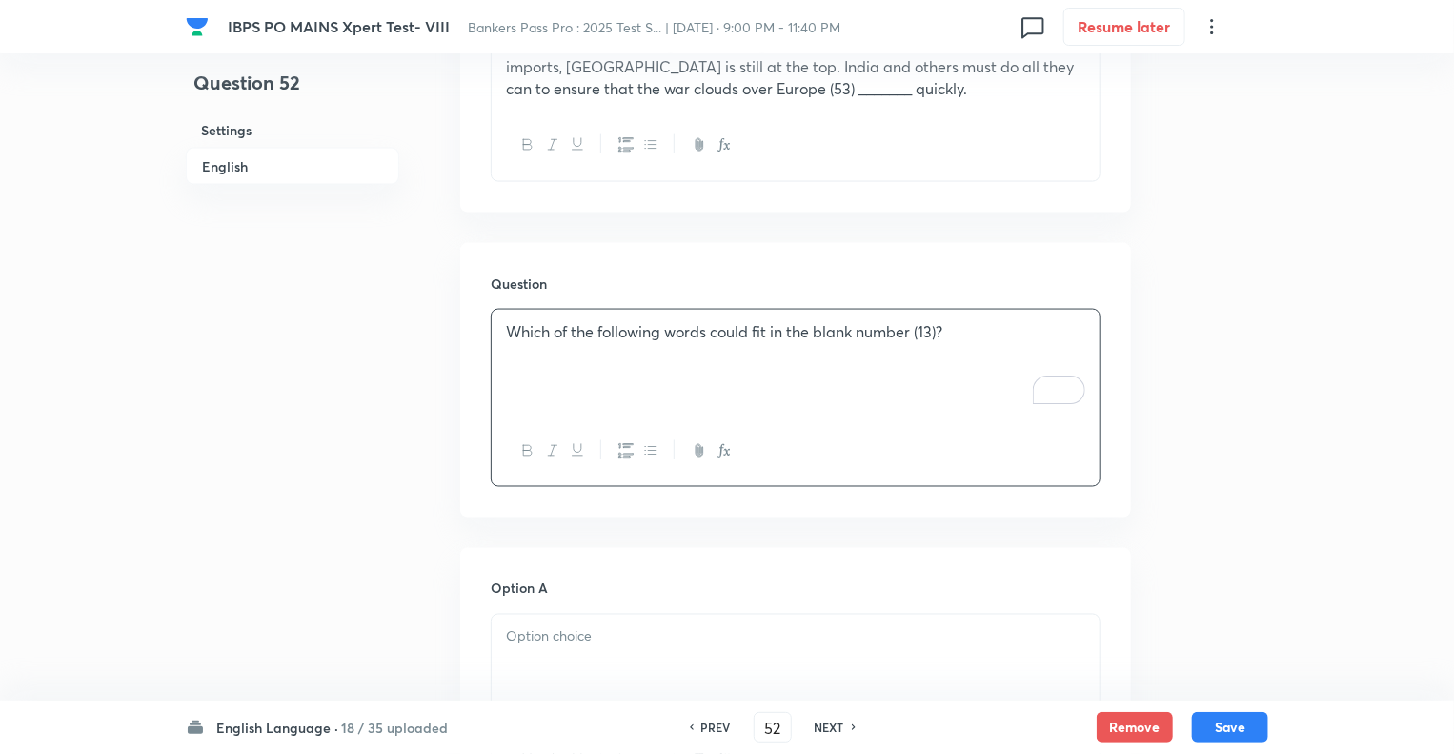
click at [942, 321] on p "Which of the following words could fit in the blank number (13)?" at bounding box center [795, 332] width 579 height 22
click at [569, 615] on div at bounding box center [796, 668] width 608 height 107
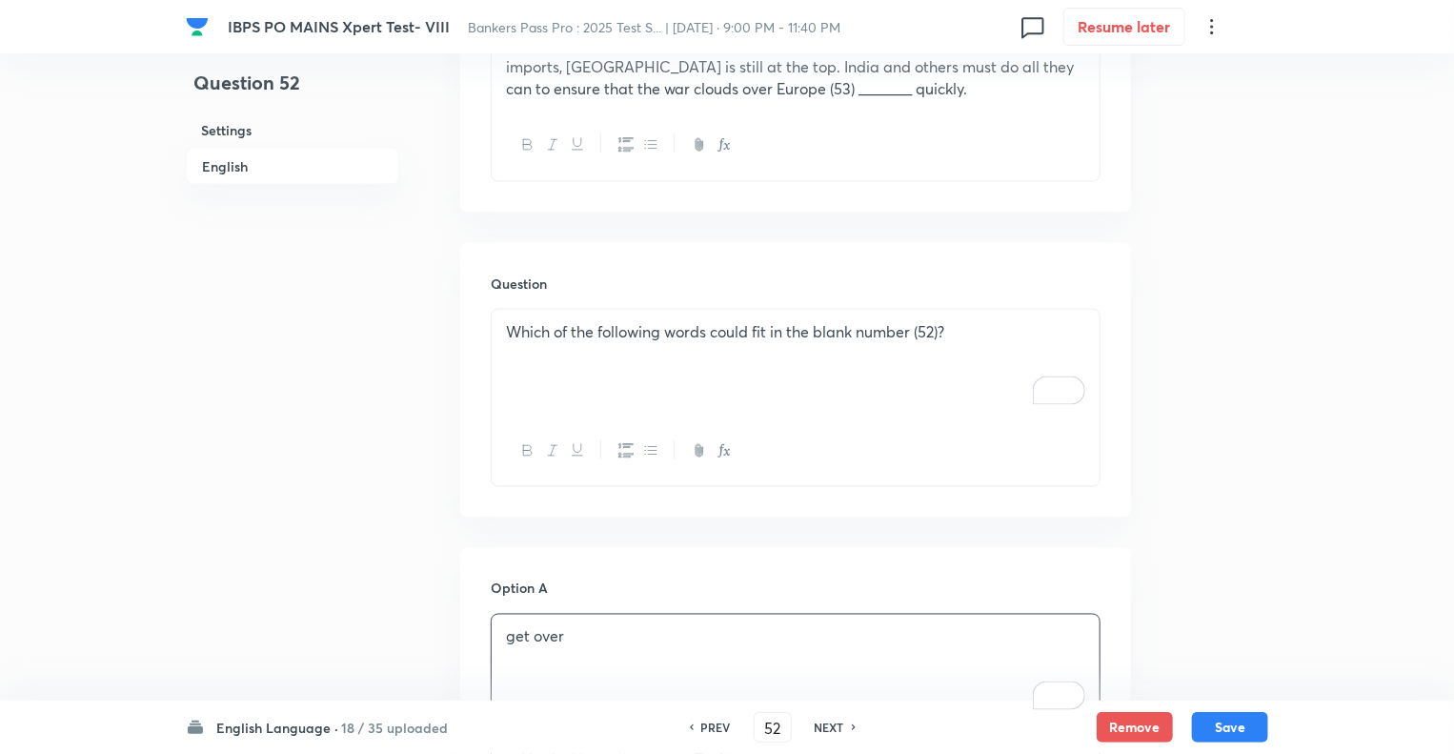
click at [392, 603] on div "Question 52 Settings English" at bounding box center [292, 580] width 213 height 3646
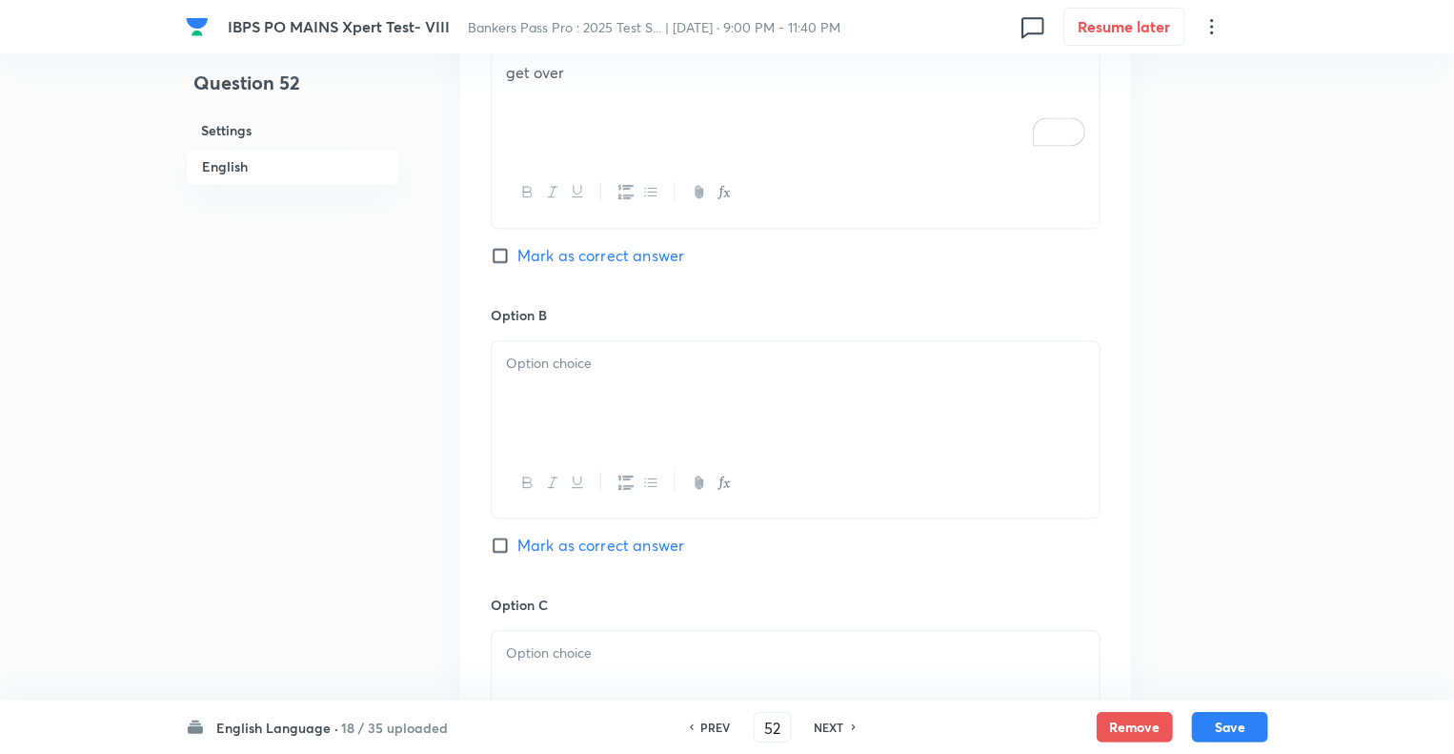
scroll to position [1906, 0]
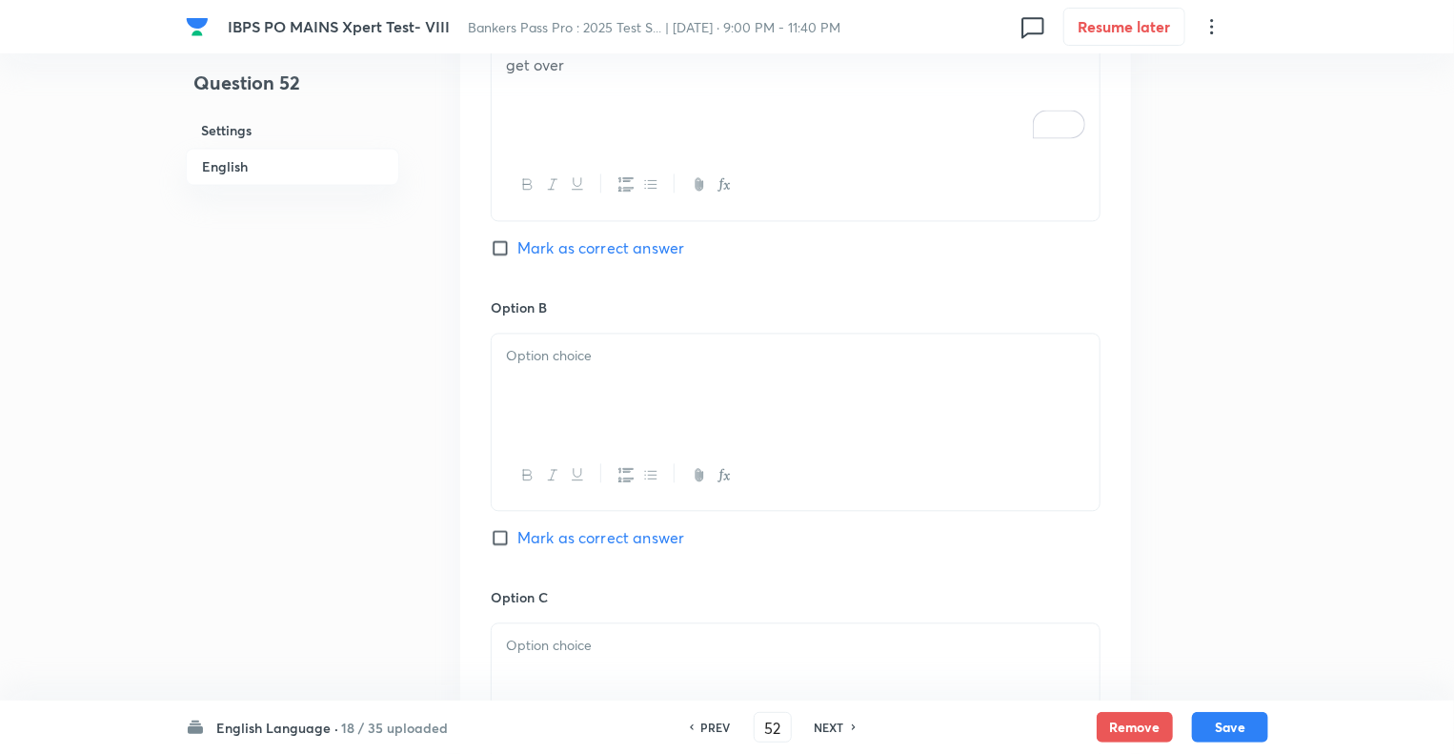
click at [553, 345] on p at bounding box center [795, 356] width 579 height 22
click at [558, 627] on div "To enrich screen reader interactions, please activate Accessibility in Grammarl…" at bounding box center [796, 676] width 608 height 107
click at [376, 398] on div "Question 52 Settings English" at bounding box center [292, 8] width 213 height 3646
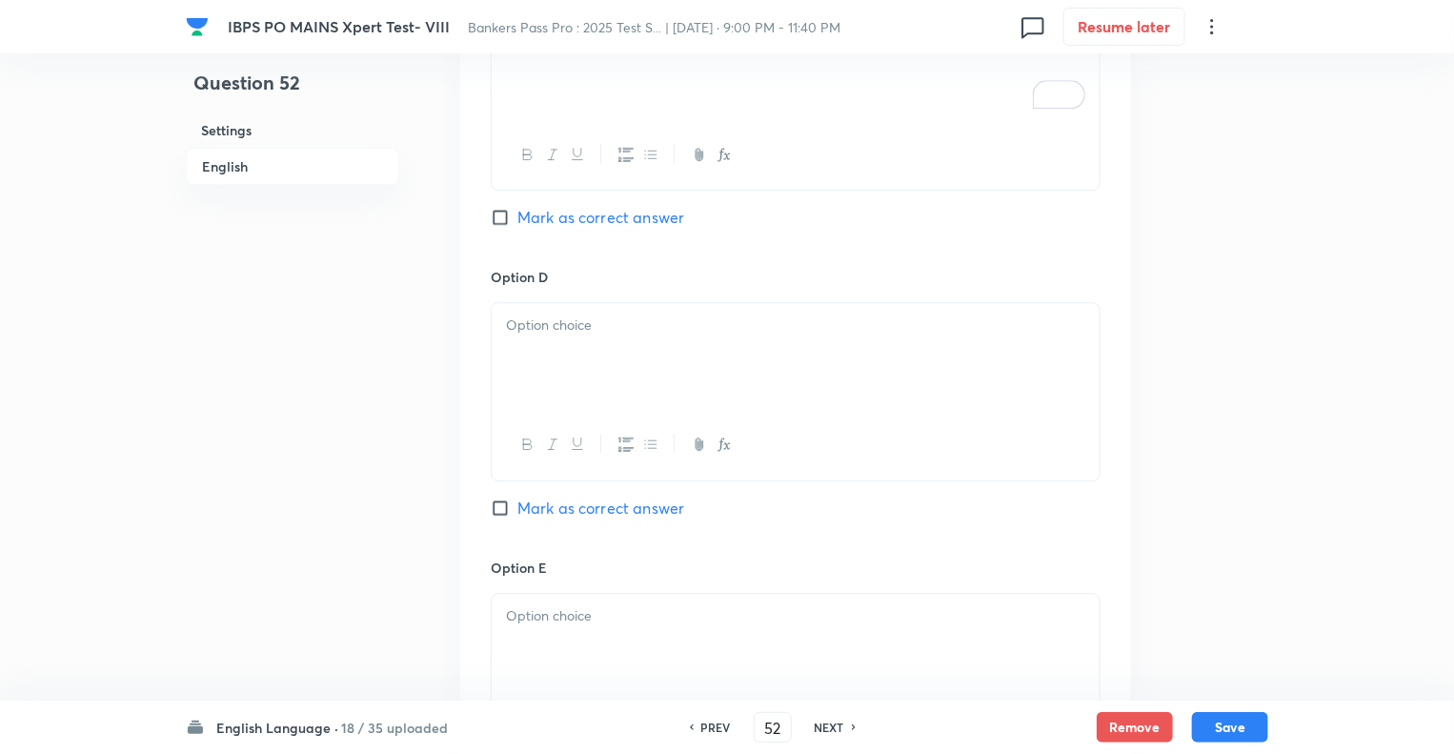
click at [558, 307] on div at bounding box center [796, 356] width 608 height 107
click at [516, 594] on div "To enrich screen reader interactions, please activate Accessibility in Grammarl…" at bounding box center [796, 647] width 608 height 107
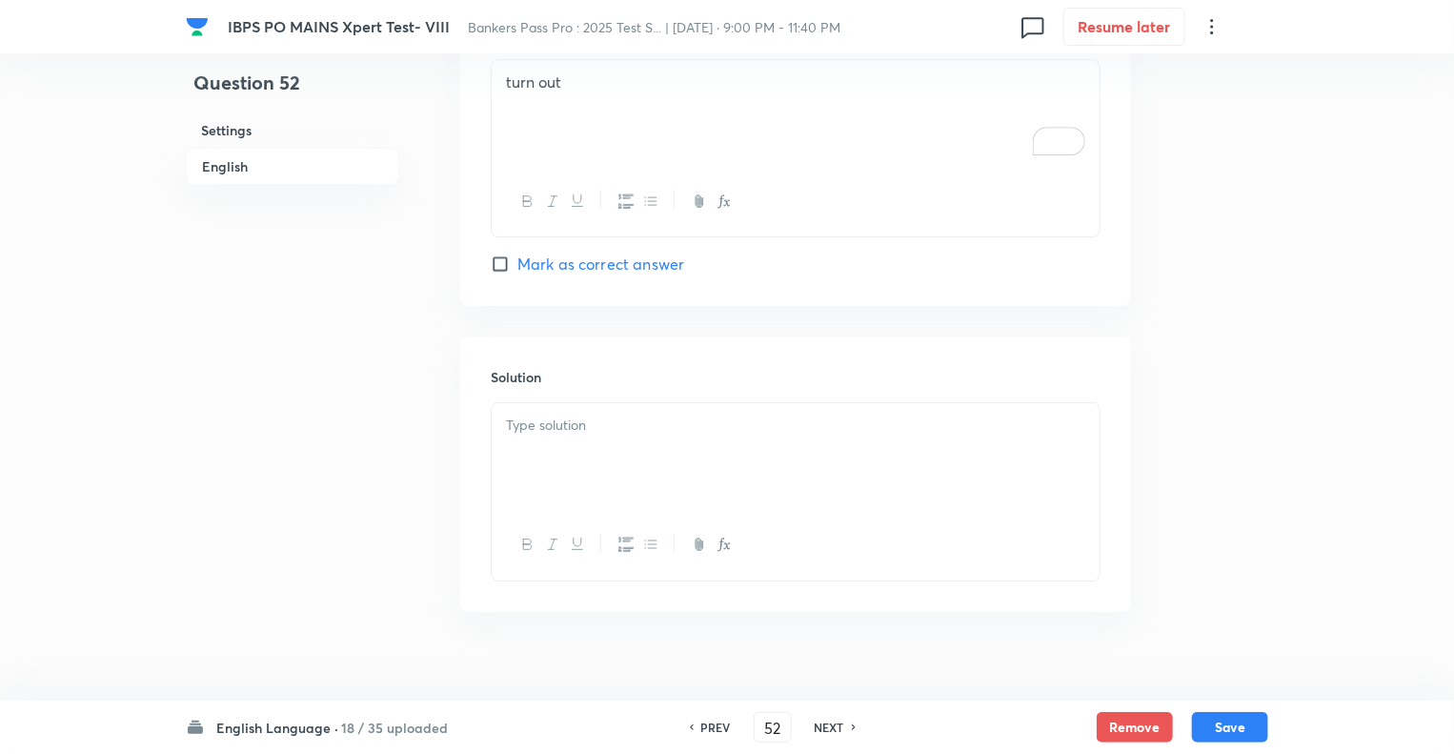
click at [535, 403] on div at bounding box center [796, 456] width 608 height 107
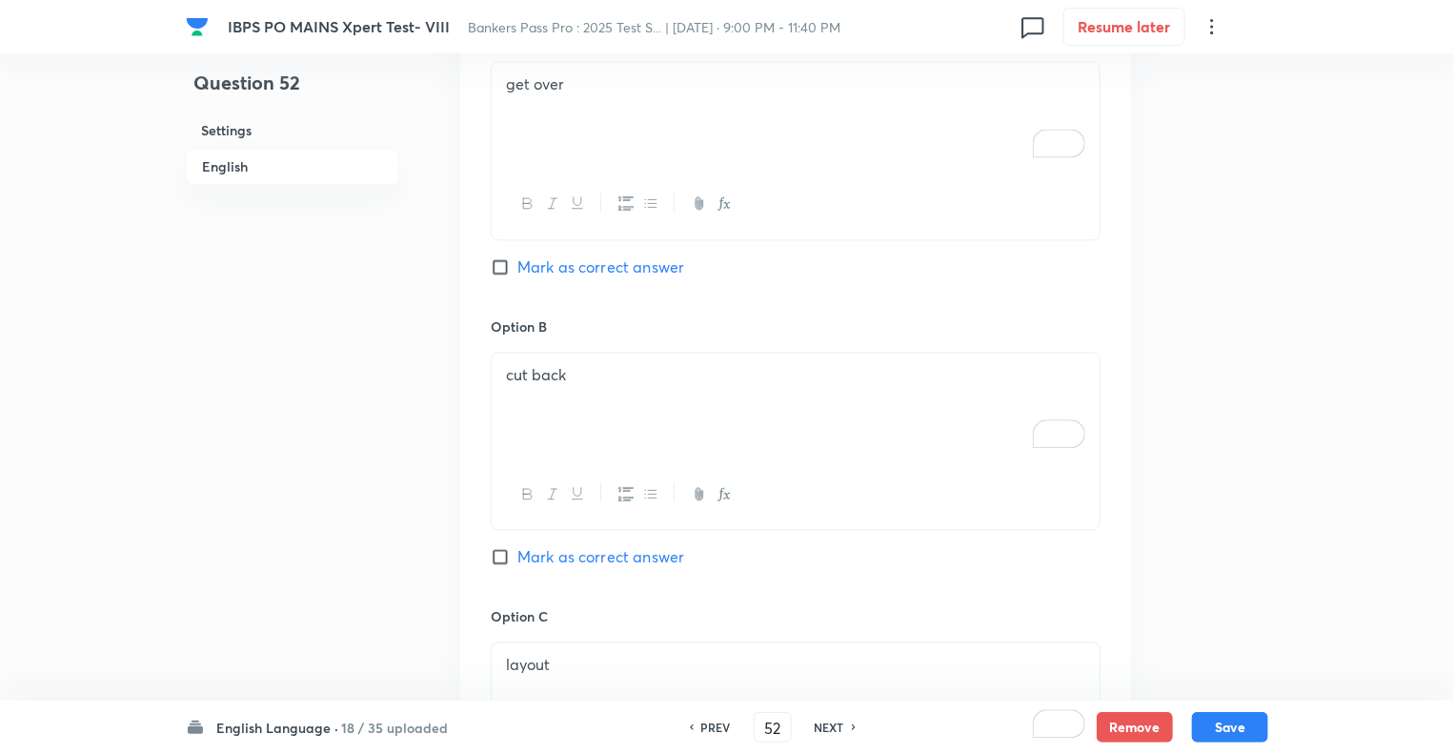
scroll to position [1868, 0]
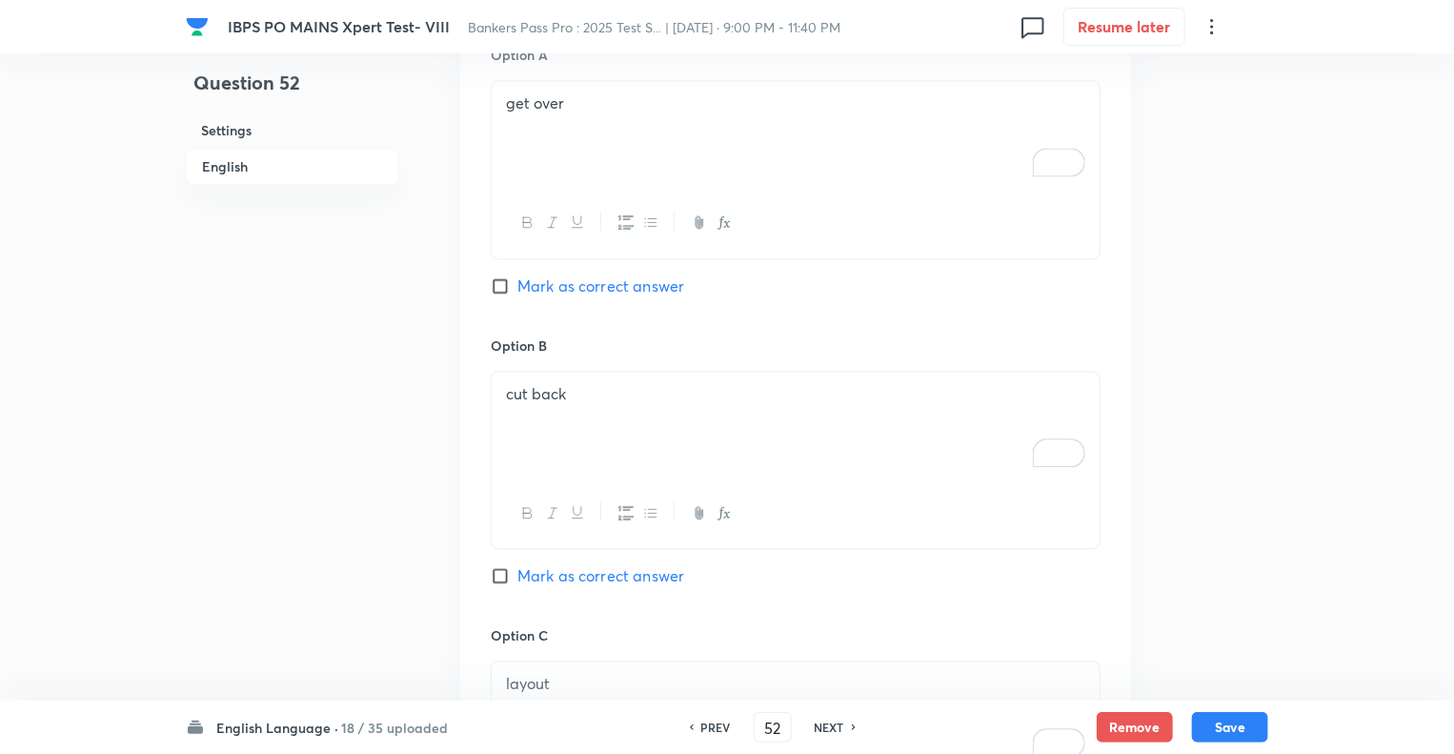
click at [495, 566] on input "Mark as correct answer" at bounding box center [504, 575] width 27 height 19
checkbox input "true"
click at [1221, 733] on button "Save" at bounding box center [1230, 725] width 76 height 30
type input "53"
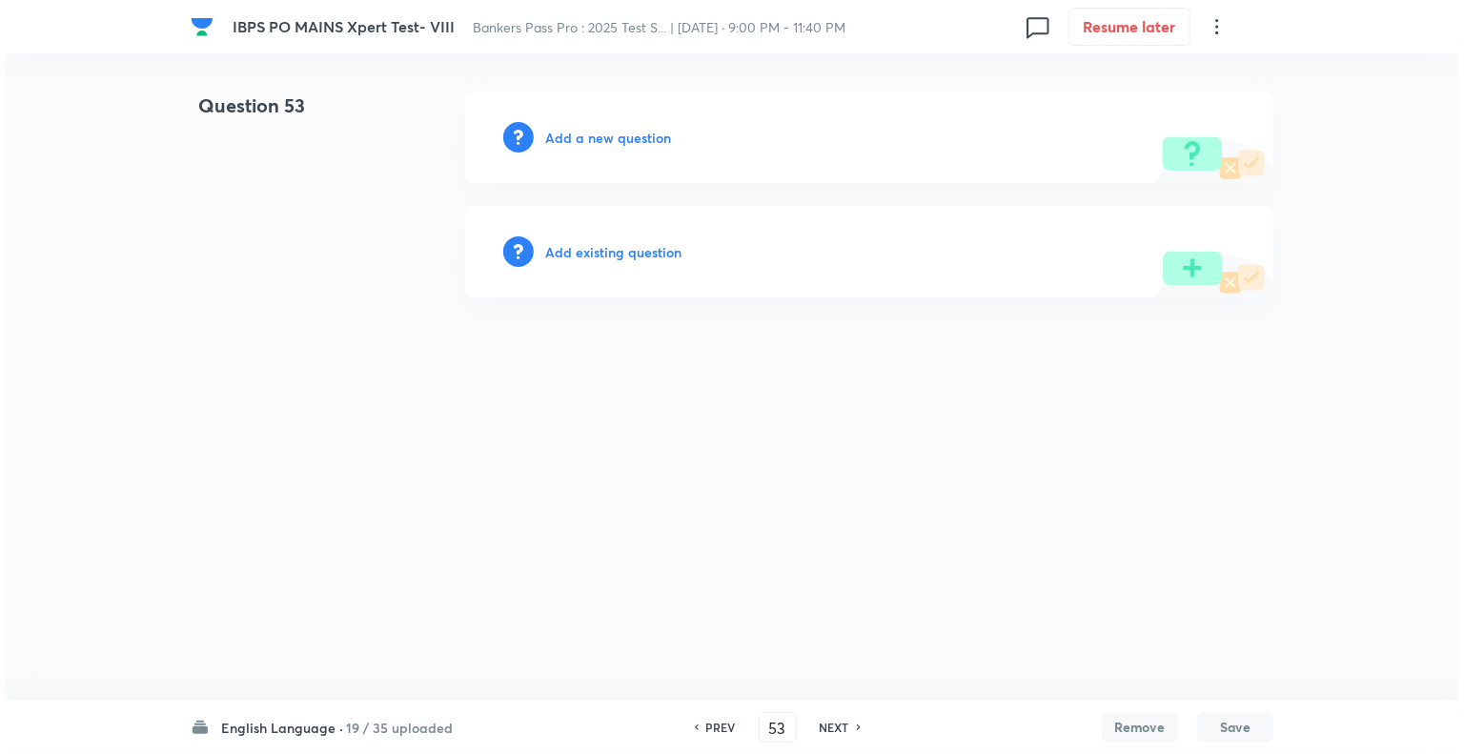
scroll to position [0, 0]
click at [557, 132] on h6 "Add a new question" at bounding box center [608, 138] width 126 height 20
click at [557, 132] on h6 "Choose a question type" at bounding box center [618, 138] width 147 height 20
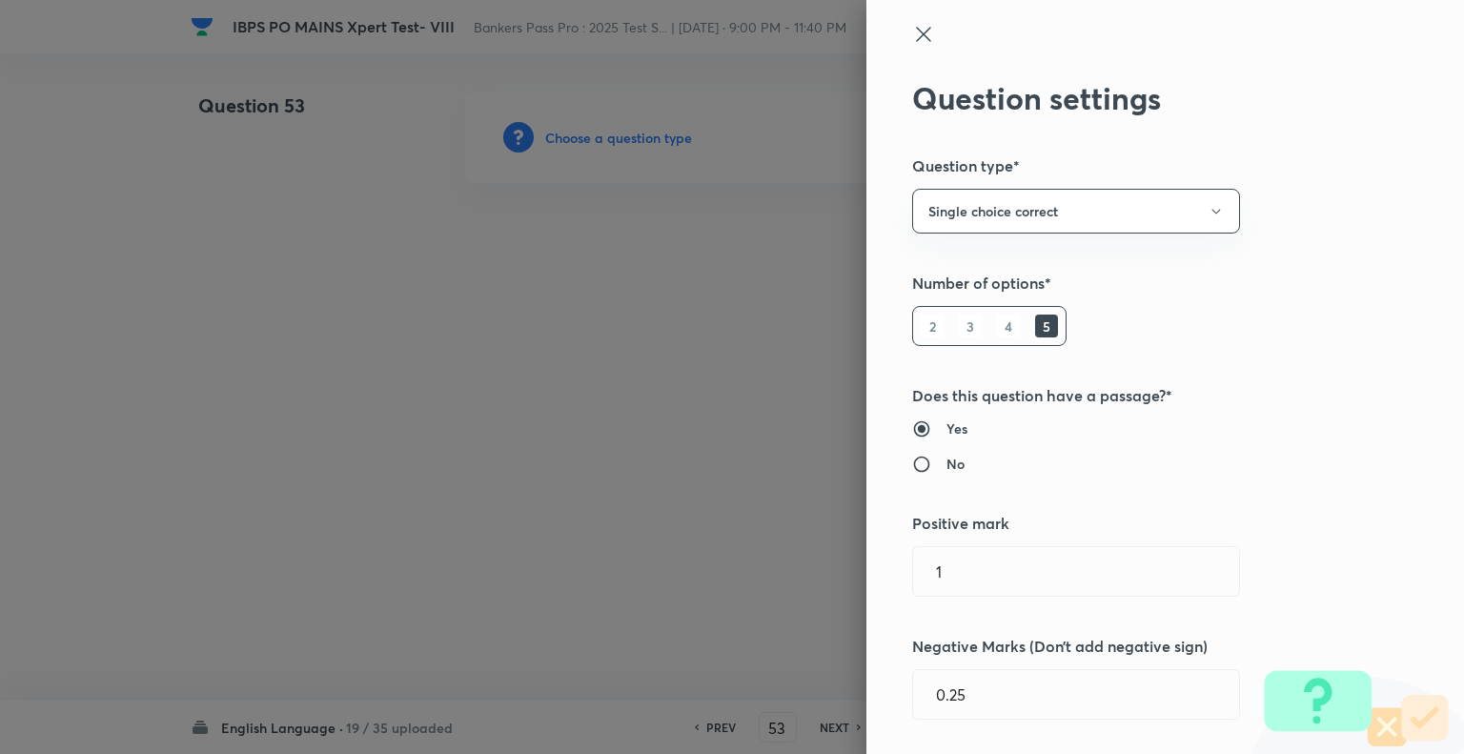
click at [557, 132] on div at bounding box center [732, 377] width 1464 height 754
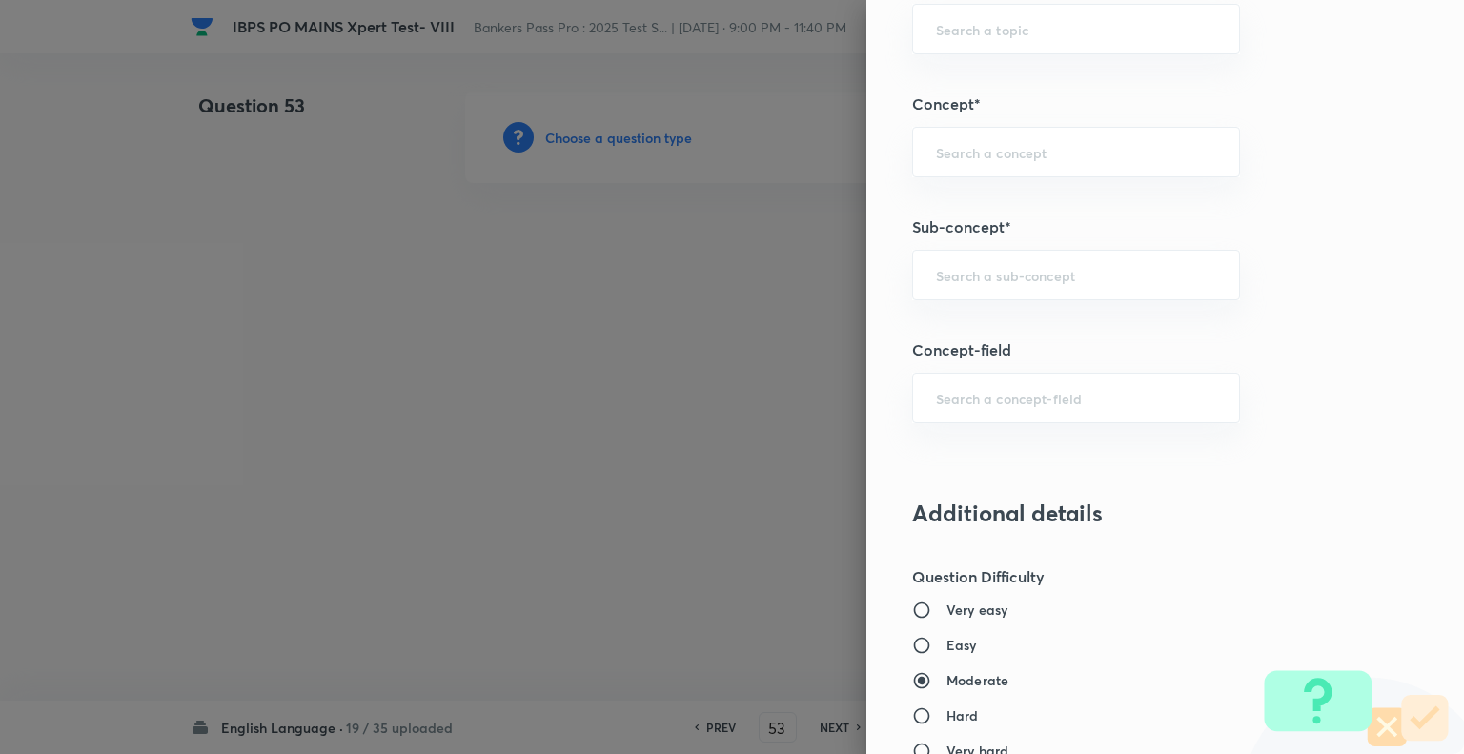
scroll to position [1085, 0]
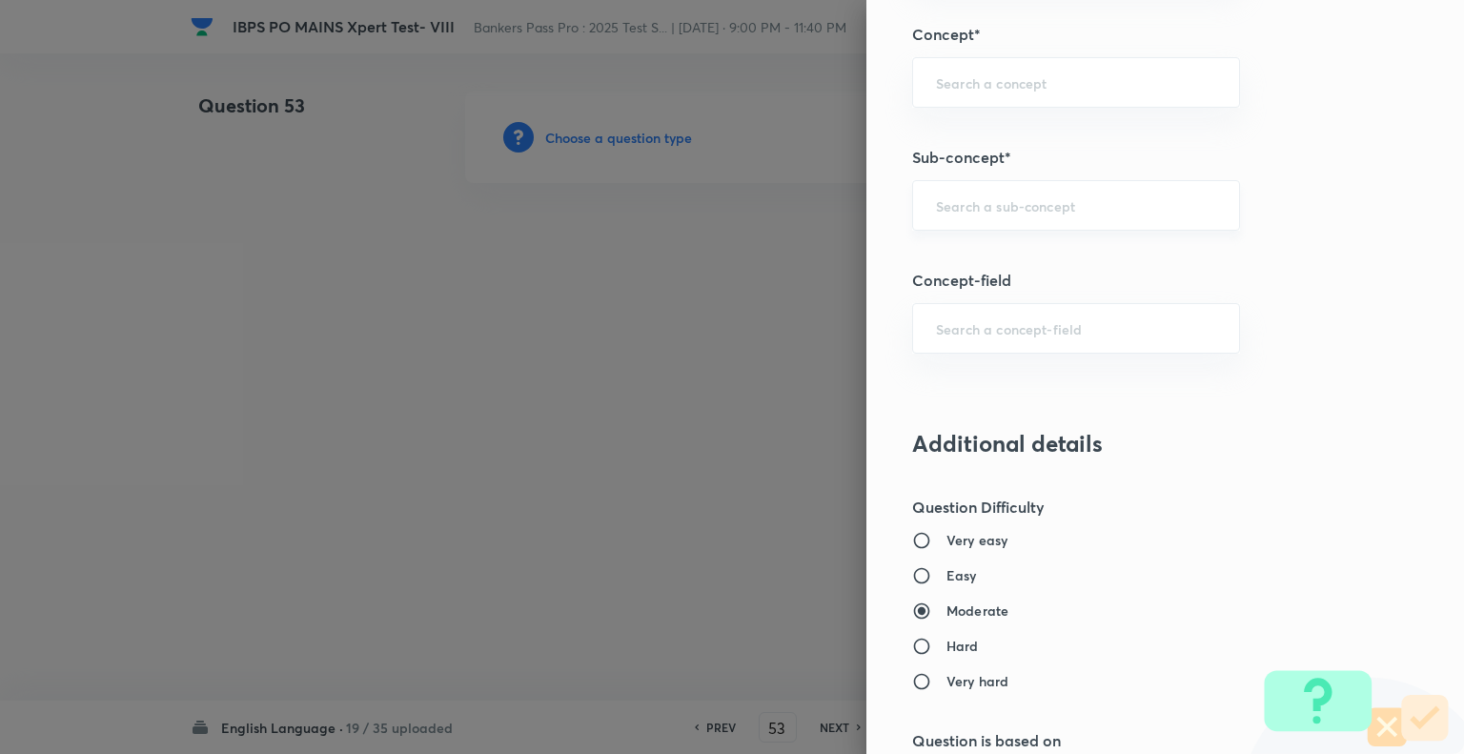
click at [946, 214] on div "​" at bounding box center [1076, 205] width 328 height 51
click at [961, 262] on li "Cloze Test" at bounding box center [1062, 256] width 326 height 34
type input "Cloze Test"
type input "English Language"
type input "Reading Comprehension"
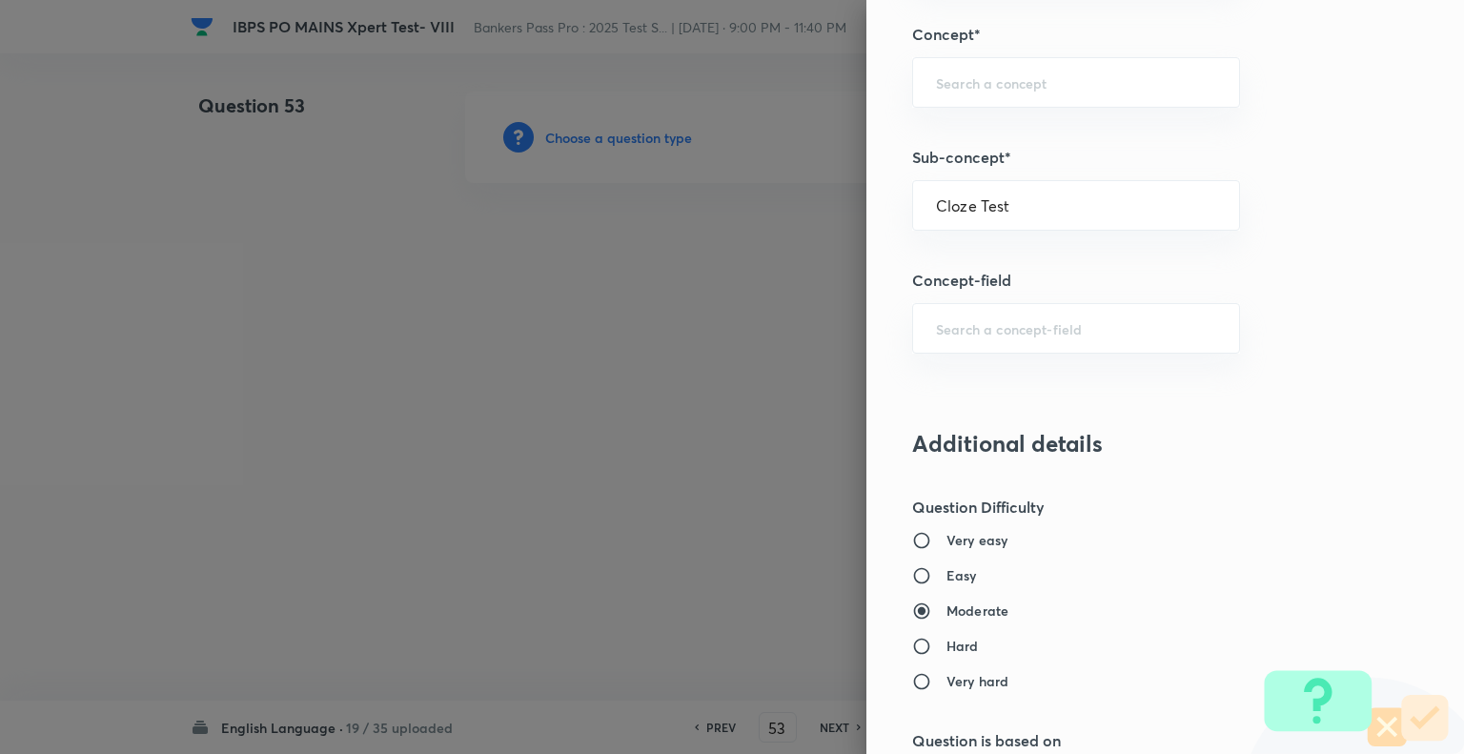
type input "Cloze test"
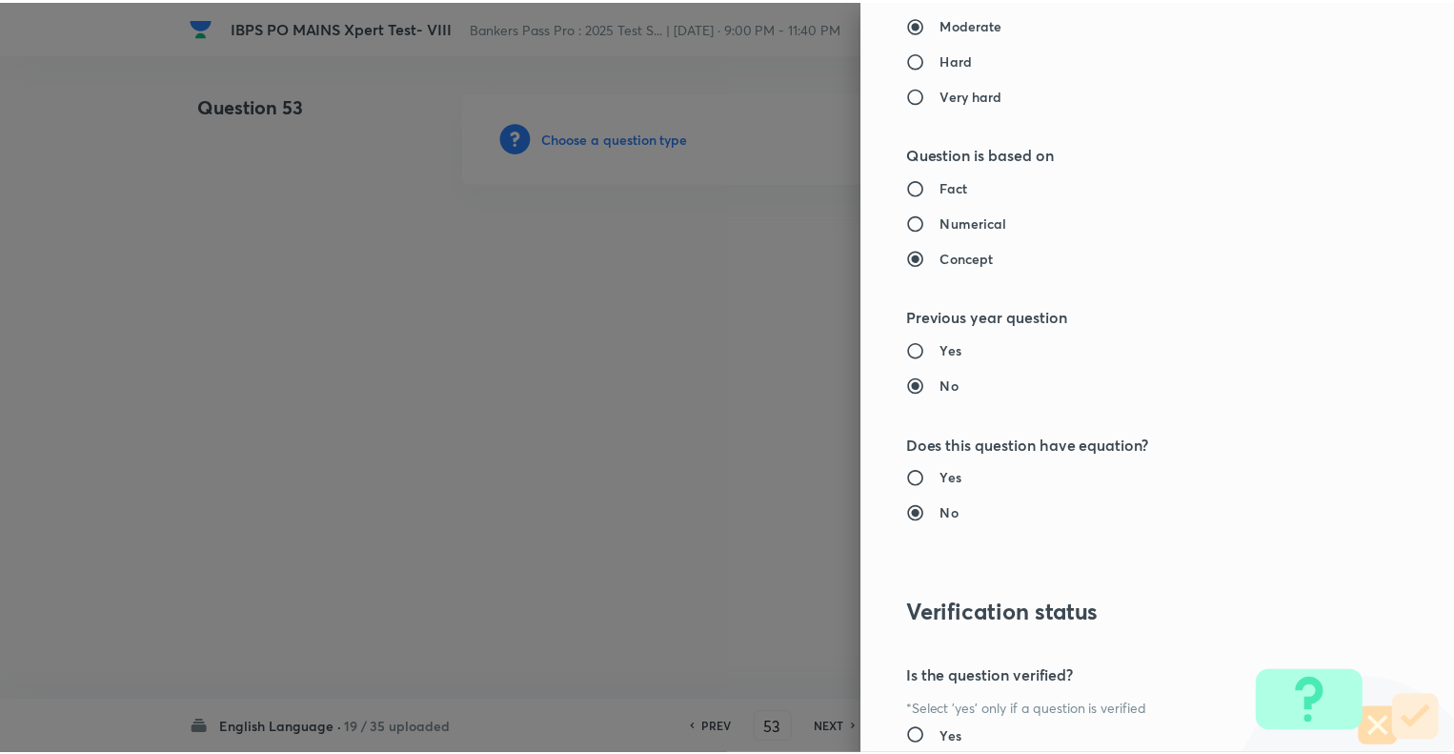
scroll to position [1840, 0]
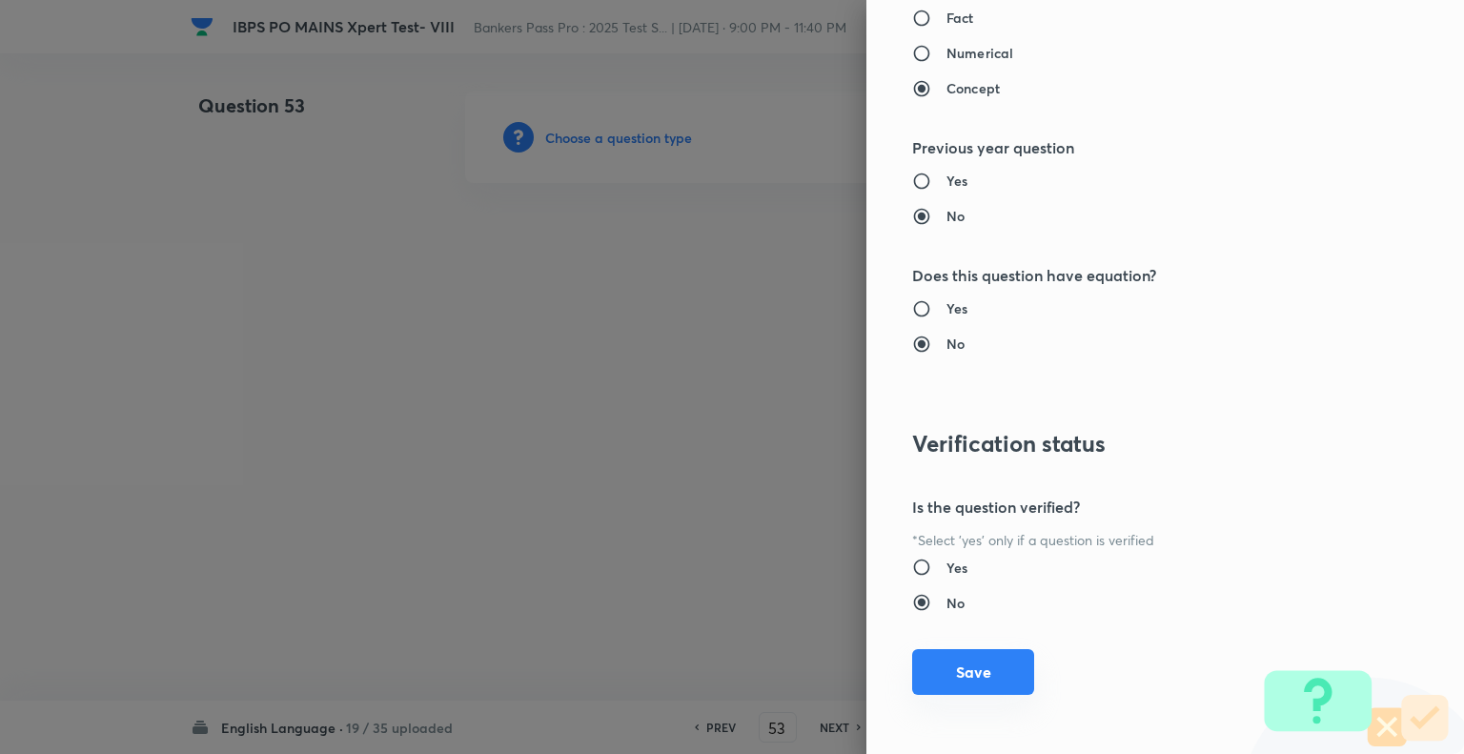
click at [945, 670] on button "Save" at bounding box center [973, 672] width 122 height 46
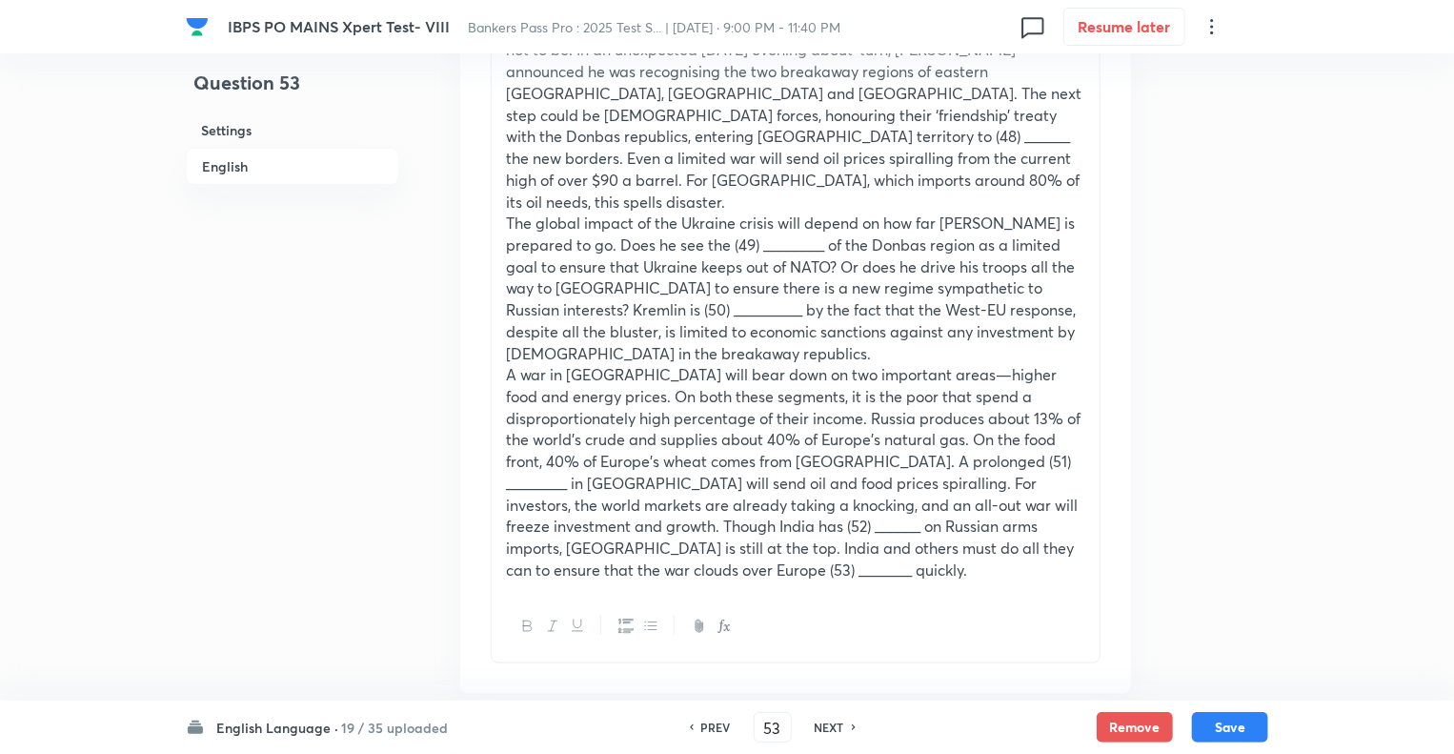
scroll to position [877, 0]
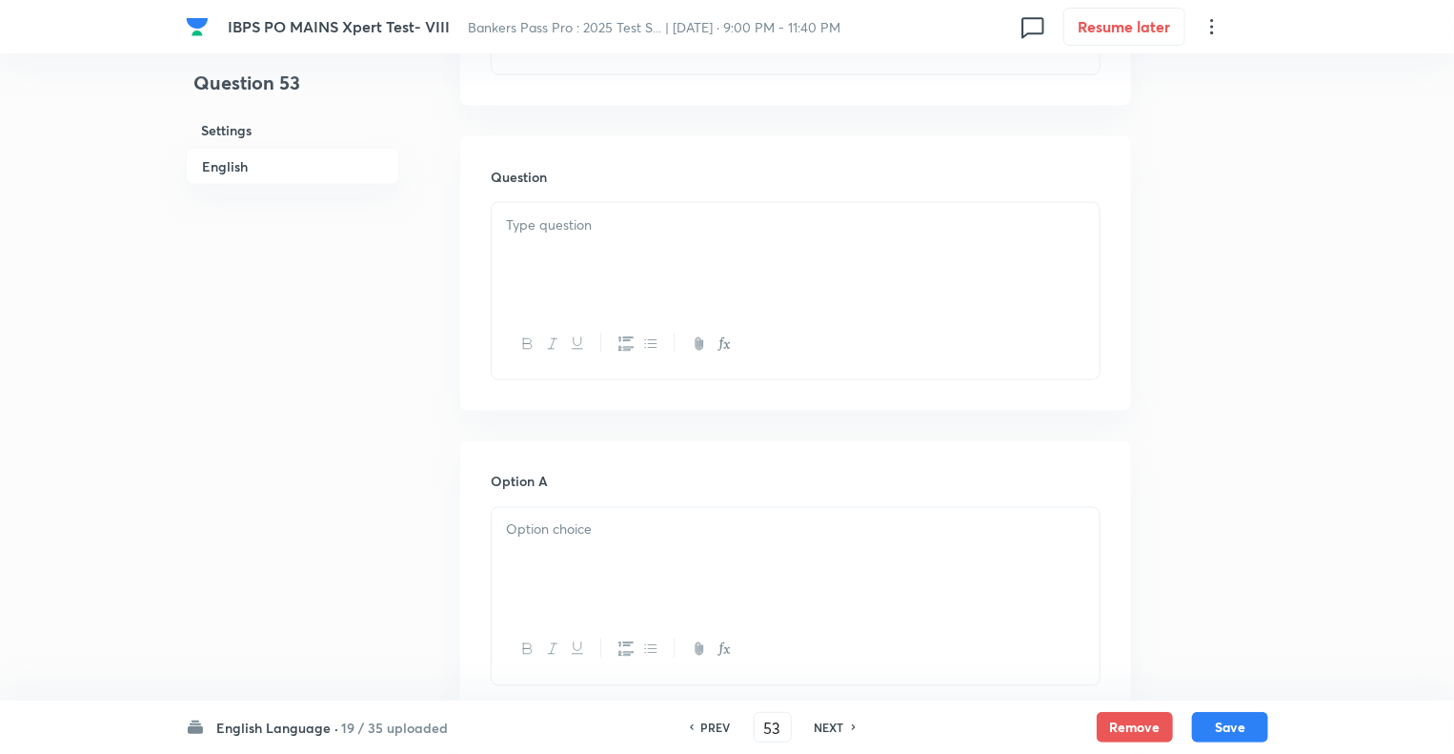
scroll to position [1449, 0]
click at [519, 202] on div "To enrich screen reader interactions, please activate Accessibility in Grammarl…" at bounding box center [796, 248] width 608 height 107
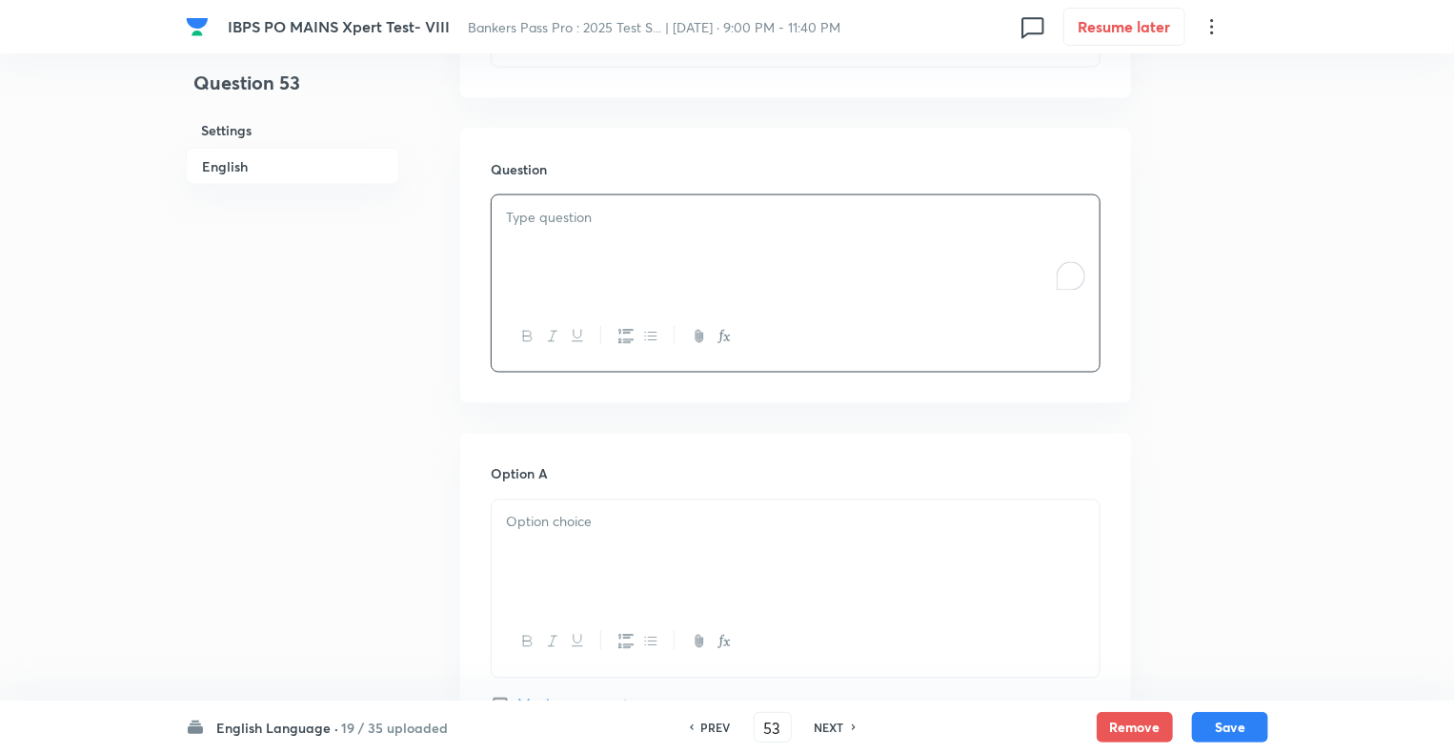
paste div "To enrich screen reader interactions, please activate Accessibility in Grammarl…"
click at [525, 512] on p "To enrich screen reader interactions, please activate Accessibility in Grammarl…" at bounding box center [795, 523] width 579 height 22
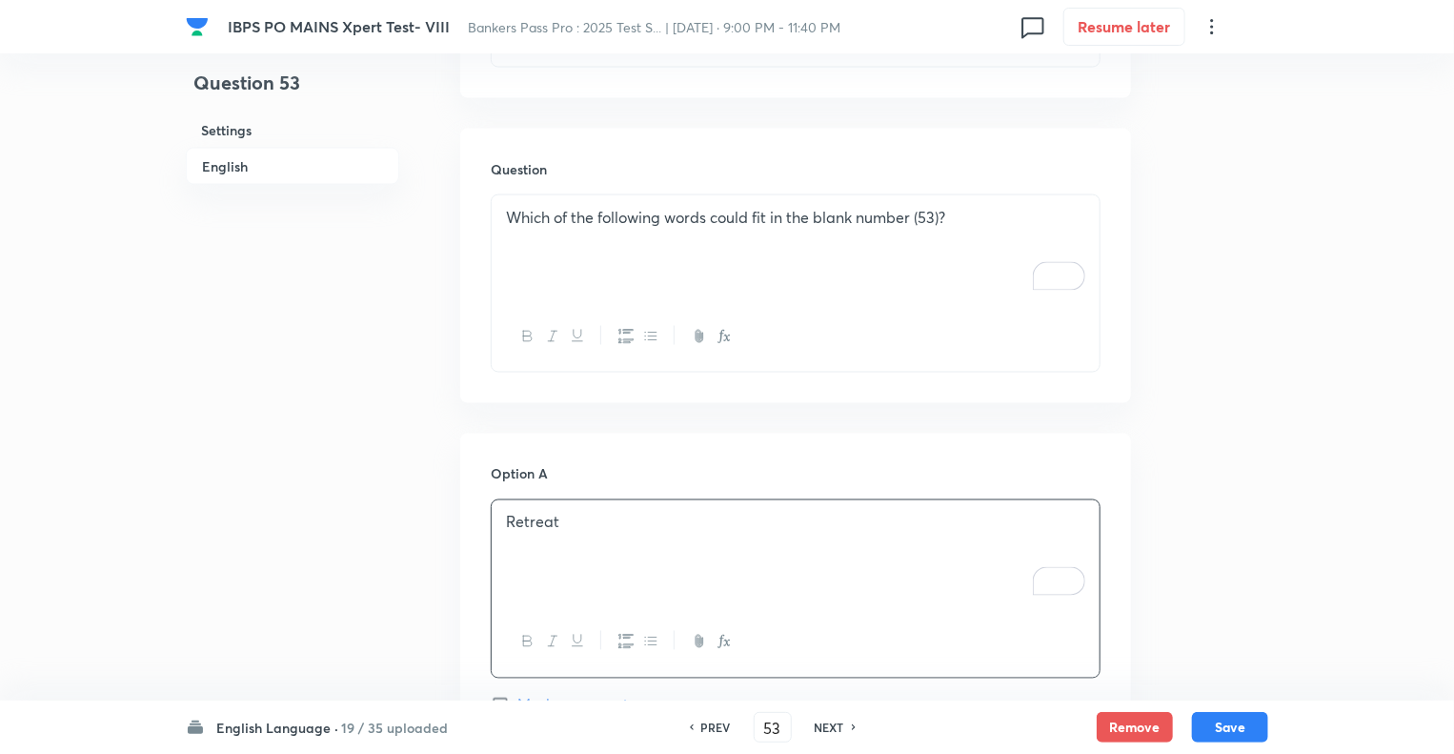
click at [362, 563] on div "Question 53 Settings English" at bounding box center [292, 466] width 213 height 3646
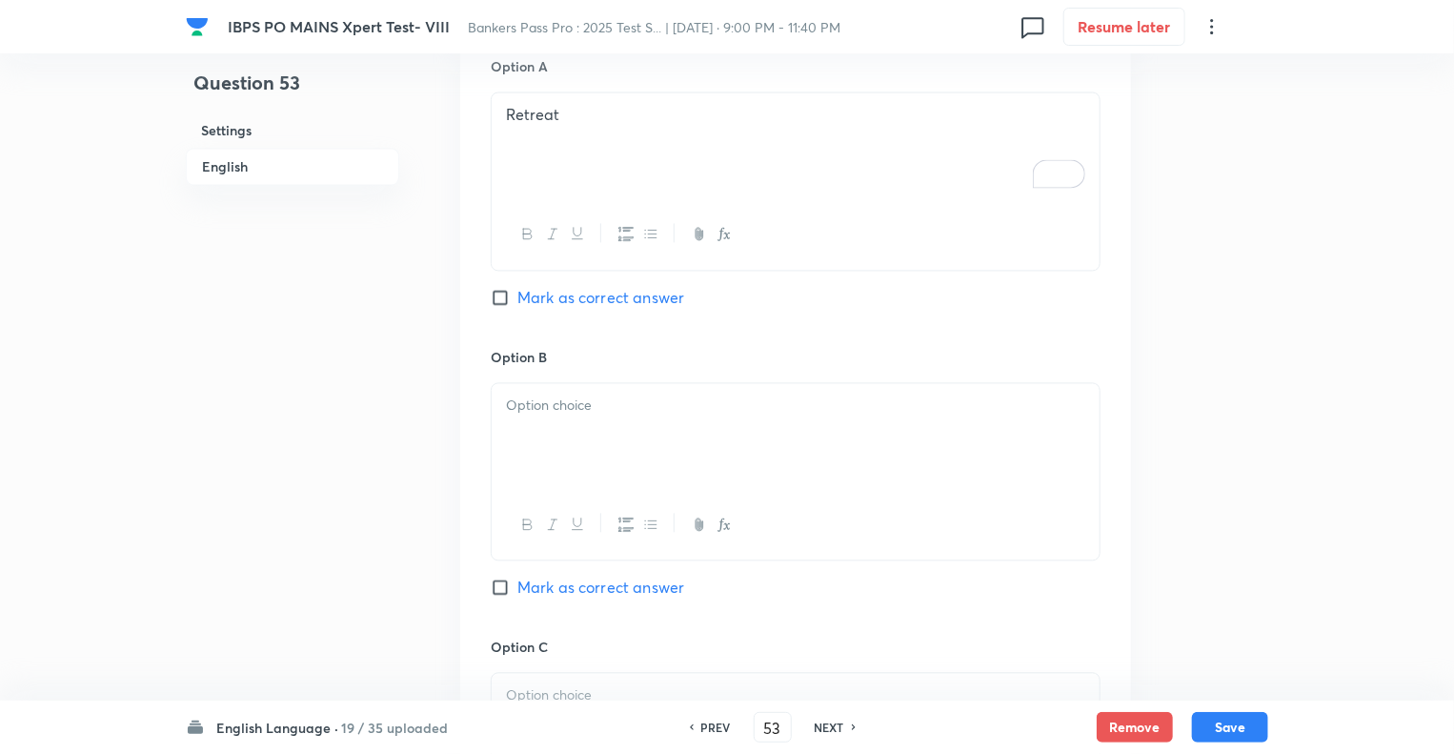
scroll to position [1906, 0]
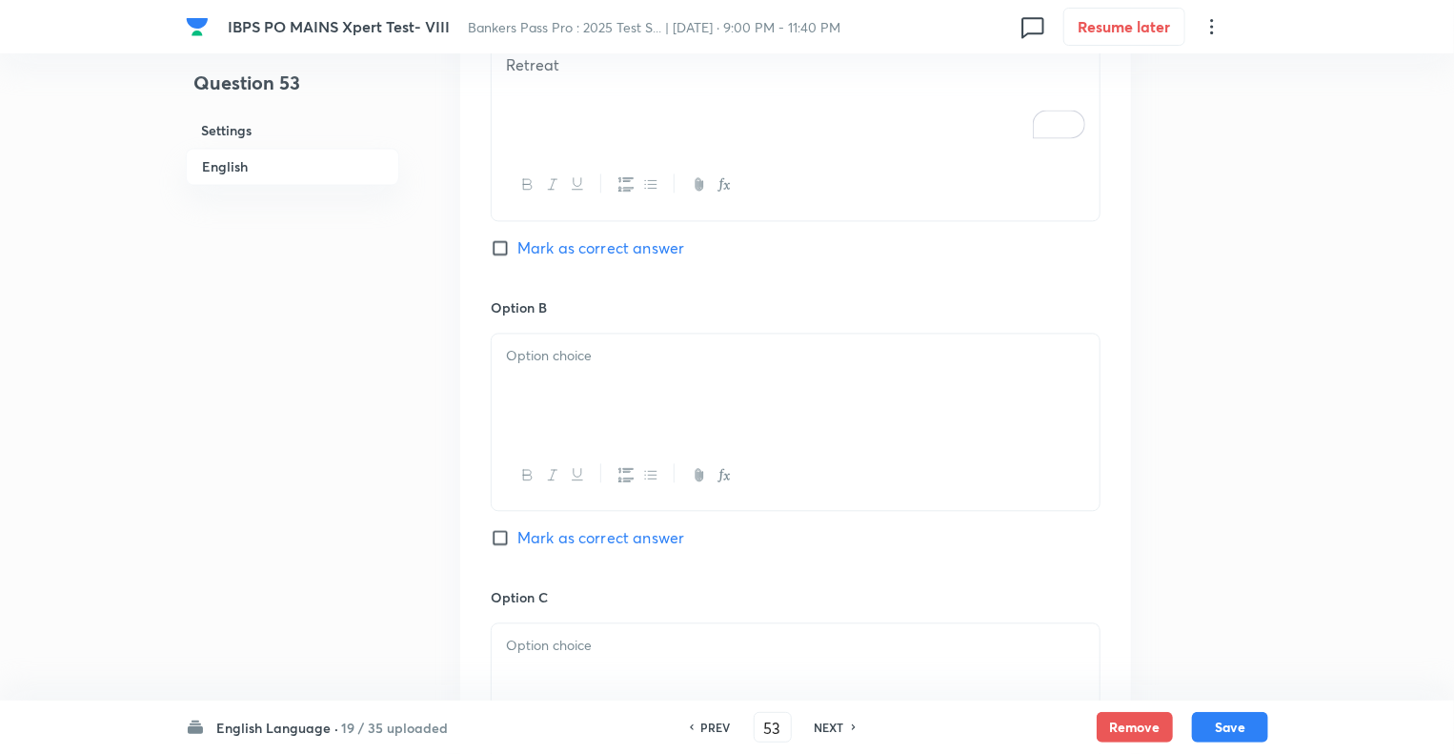
click at [554, 345] on p at bounding box center [795, 356] width 579 height 22
click at [370, 605] on div "Question 53 Settings English" at bounding box center [292, 8] width 213 height 3646
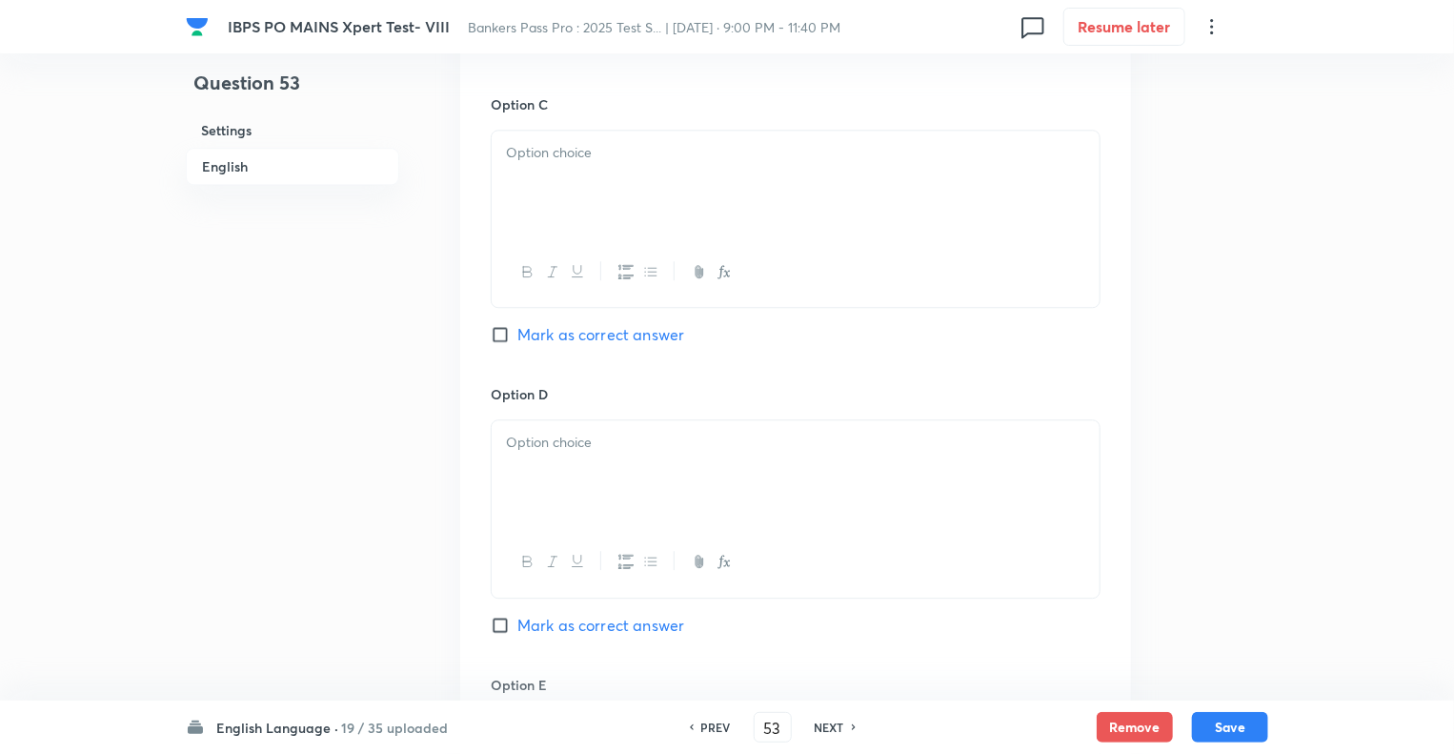
scroll to position [2402, 0]
click at [536, 430] on div at bounding box center [796, 470] width 608 height 107
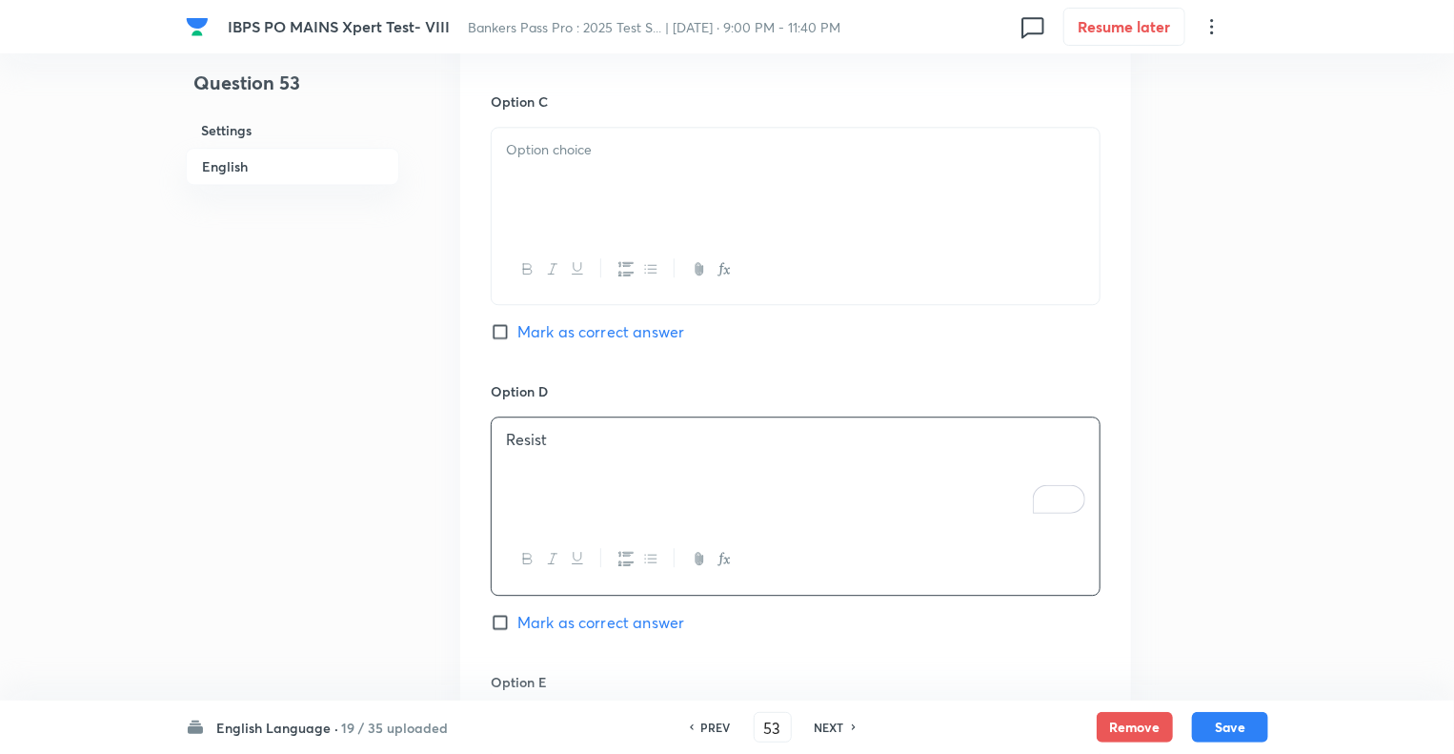
click at [550, 158] on div at bounding box center [796, 181] width 608 height 107
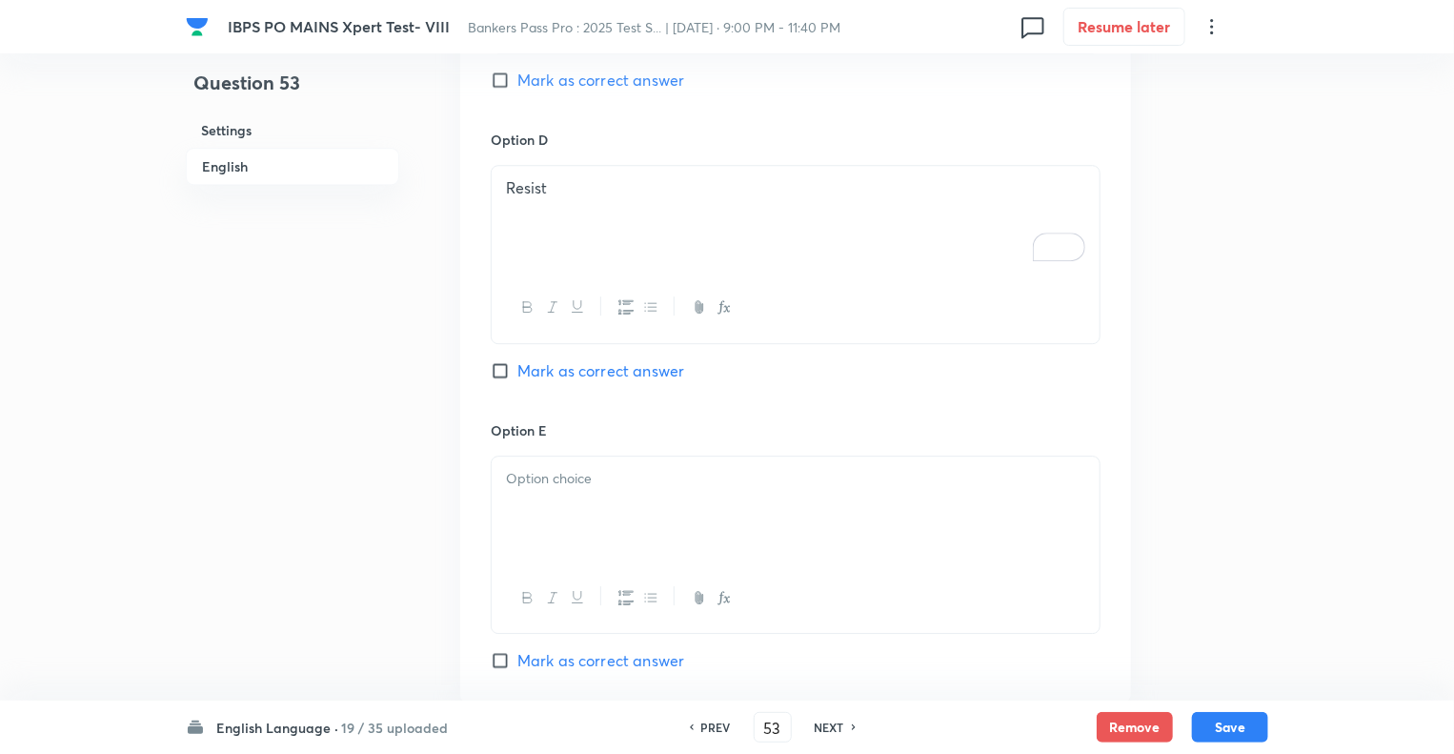
scroll to position [2707, 0]
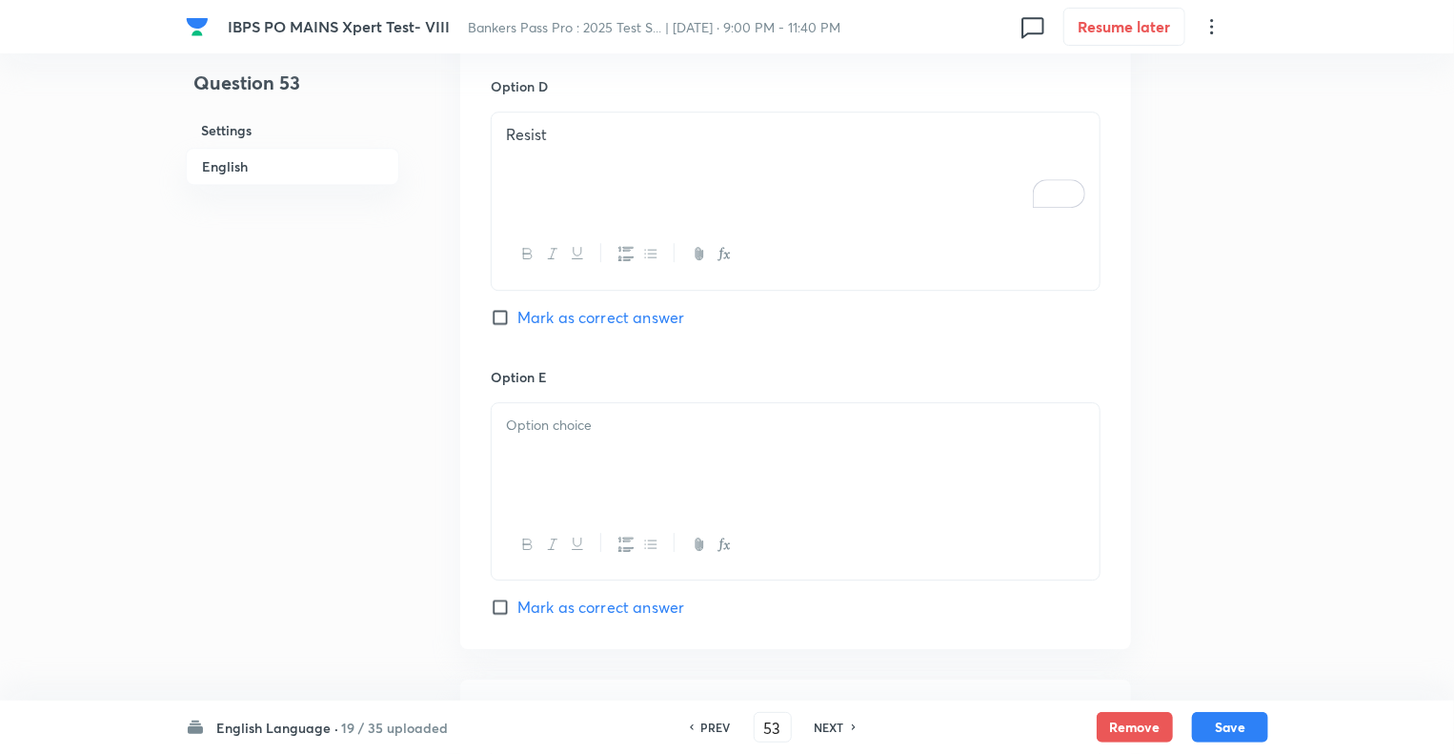
click at [583, 415] on div at bounding box center [796, 456] width 608 height 107
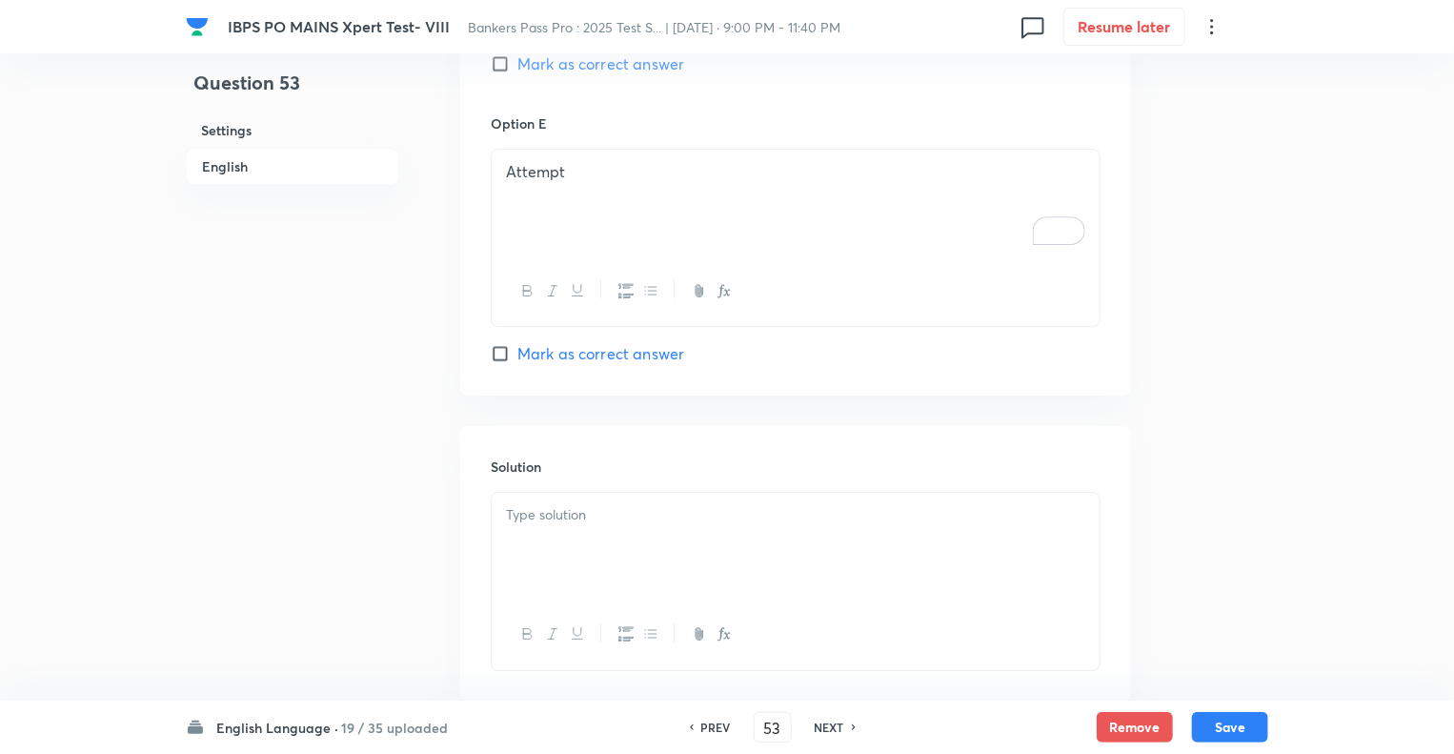
scroll to position [3012, 0]
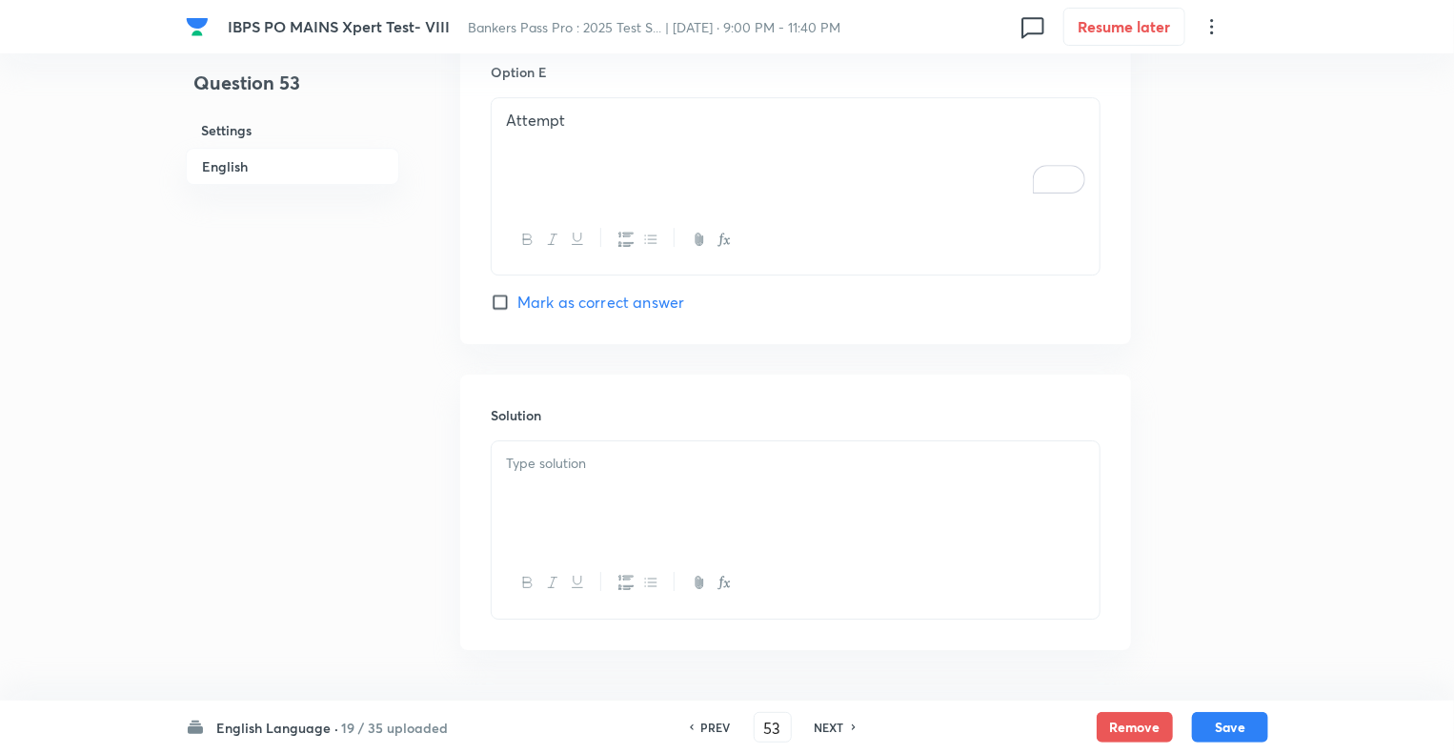
click at [574, 441] on div at bounding box center [796, 494] width 608 height 107
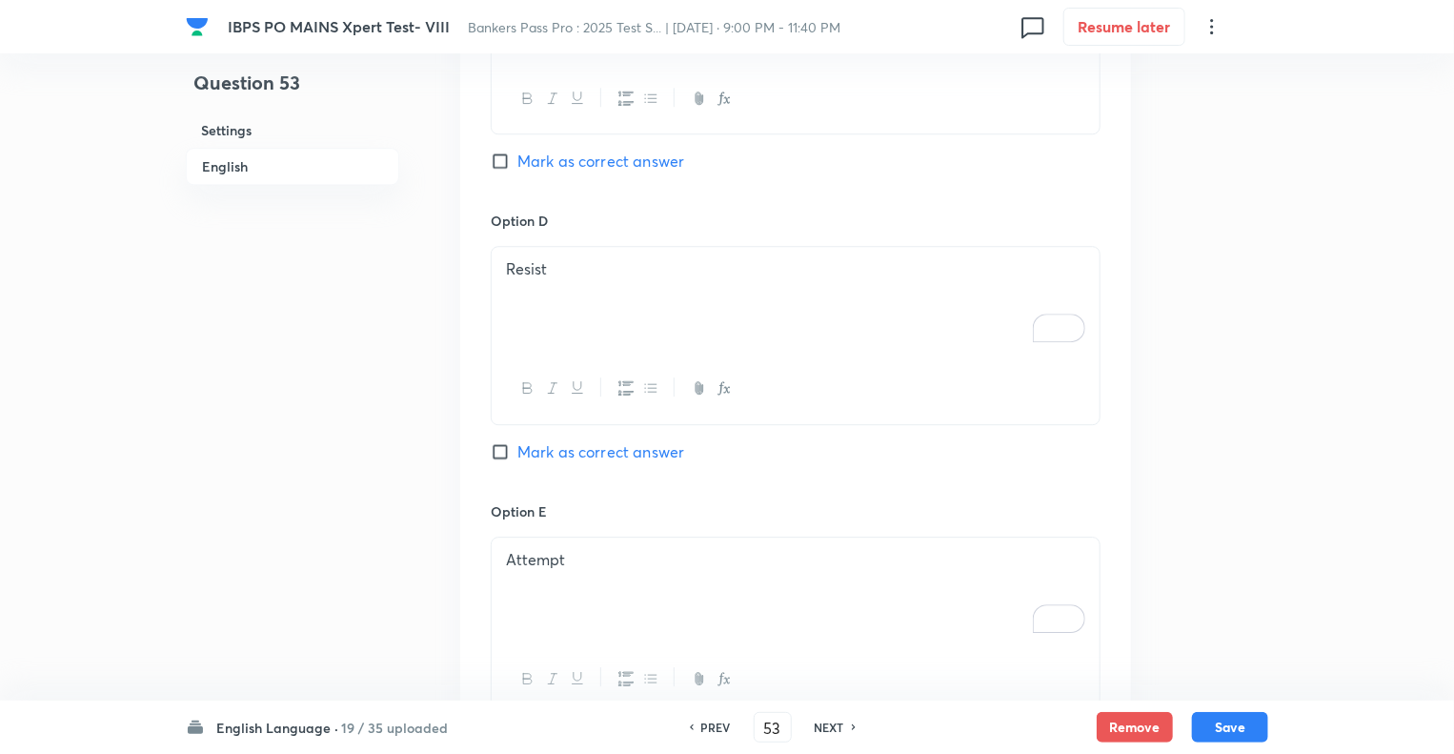
scroll to position [2249, 0]
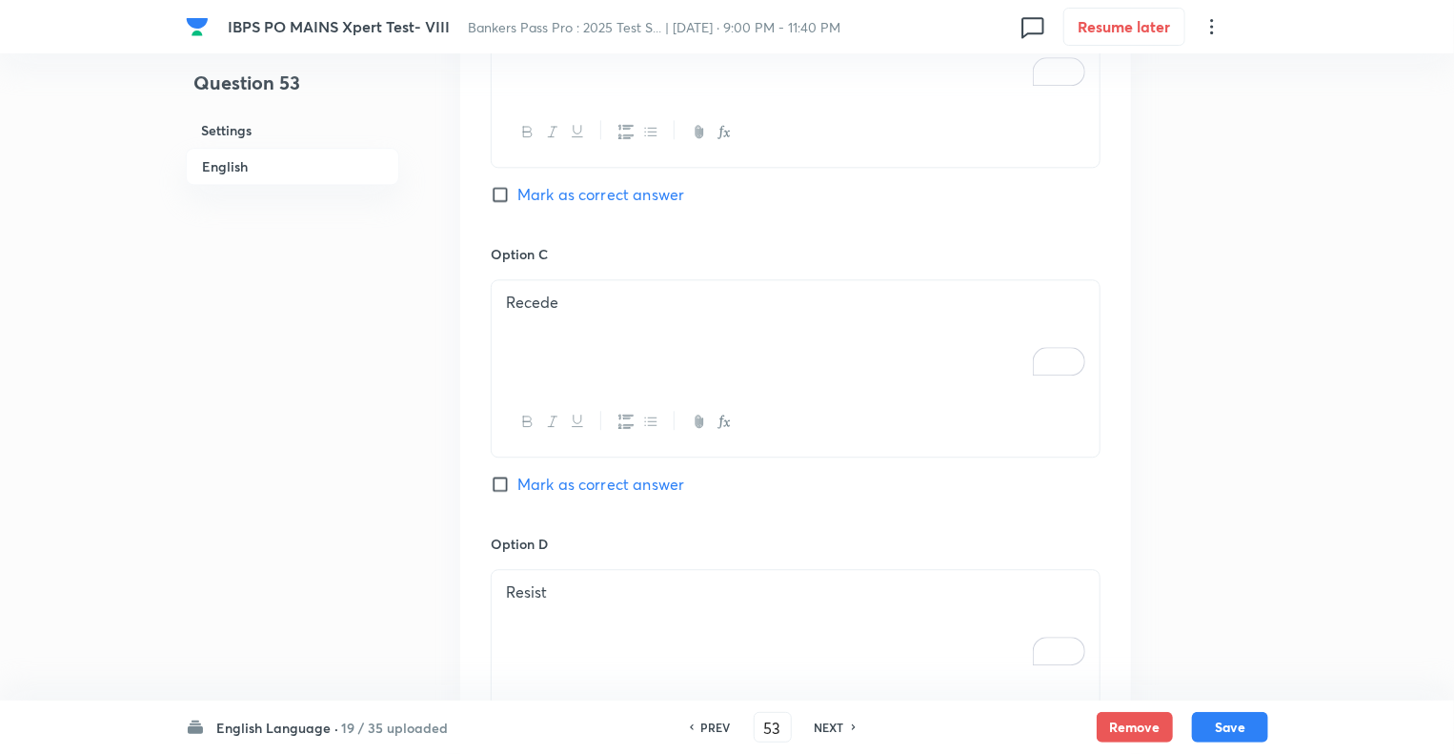
click at [501, 475] on input "Mark as correct answer" at bounding box center [504, 484] width 27 height 19
checkbox input "true"
click at [1219, 721] on button "Save" at bounding box center [1230, 725] width 76 height 30
type input "54"
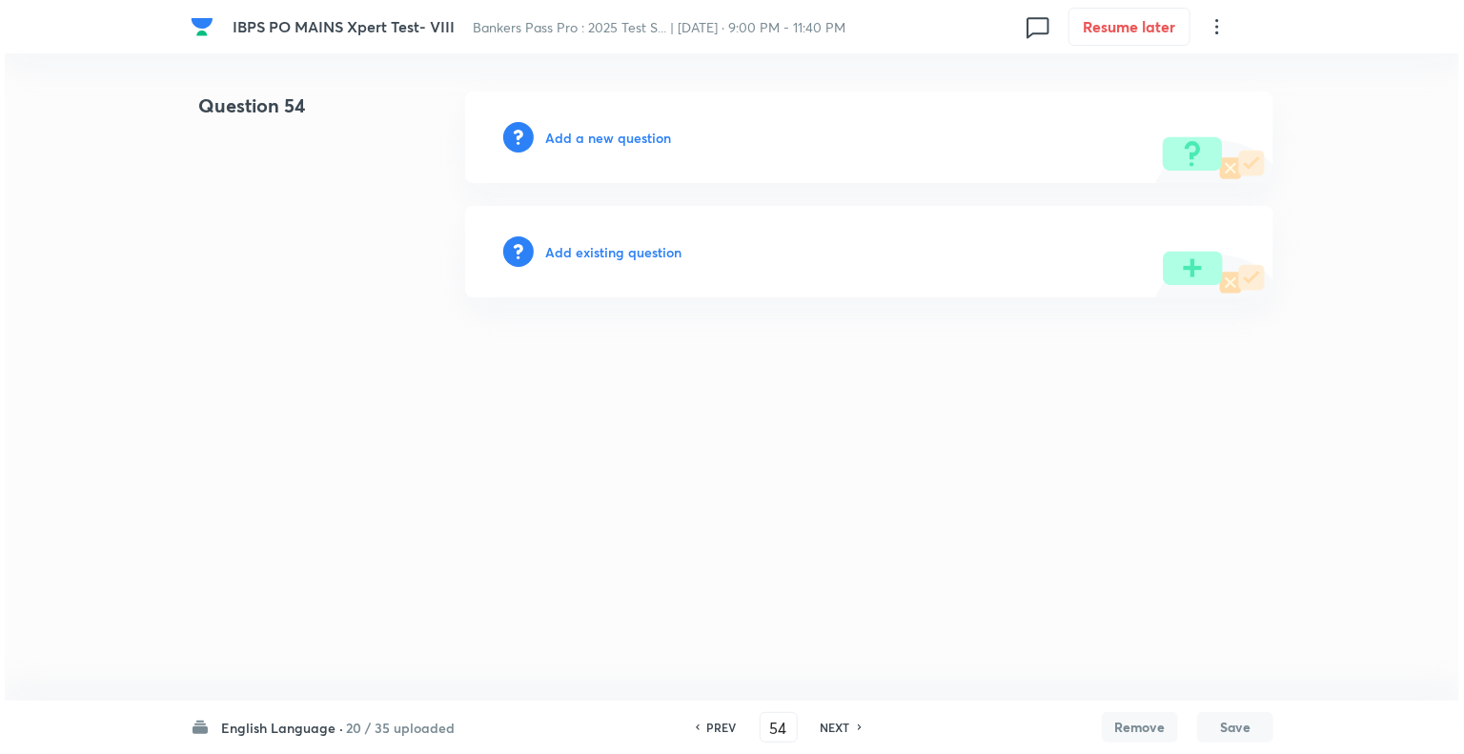
scroll to position [0, 0]
click at [396, 389] on html "IBPS PO MAINS Xpert Test- VIII Bankers Pass Pro : 2025 Test S... | Oct 3, 2025 …" at bounding box center [732, 194] width 1464 height 389
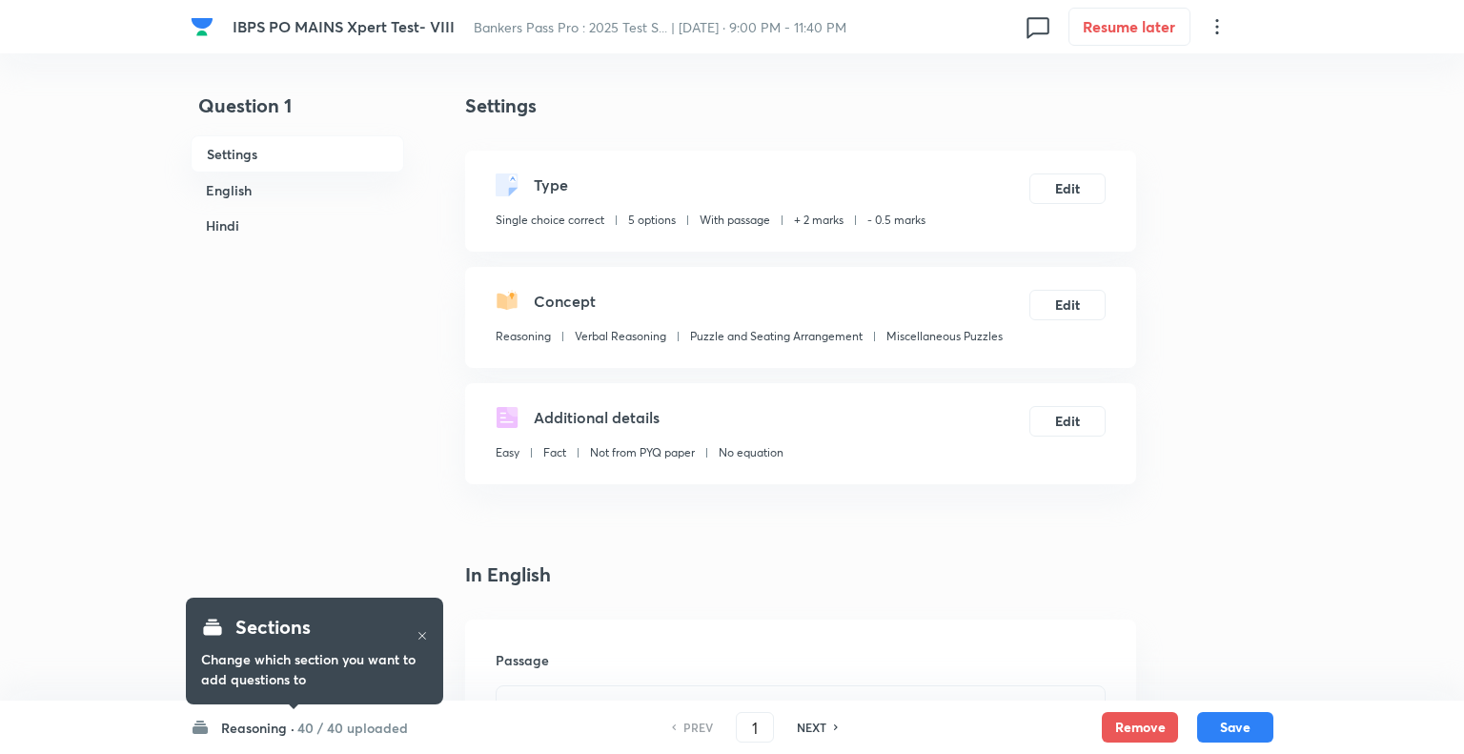
checkbox input "true"
